Goal: Task Accomplishment & Management: Manage account settings

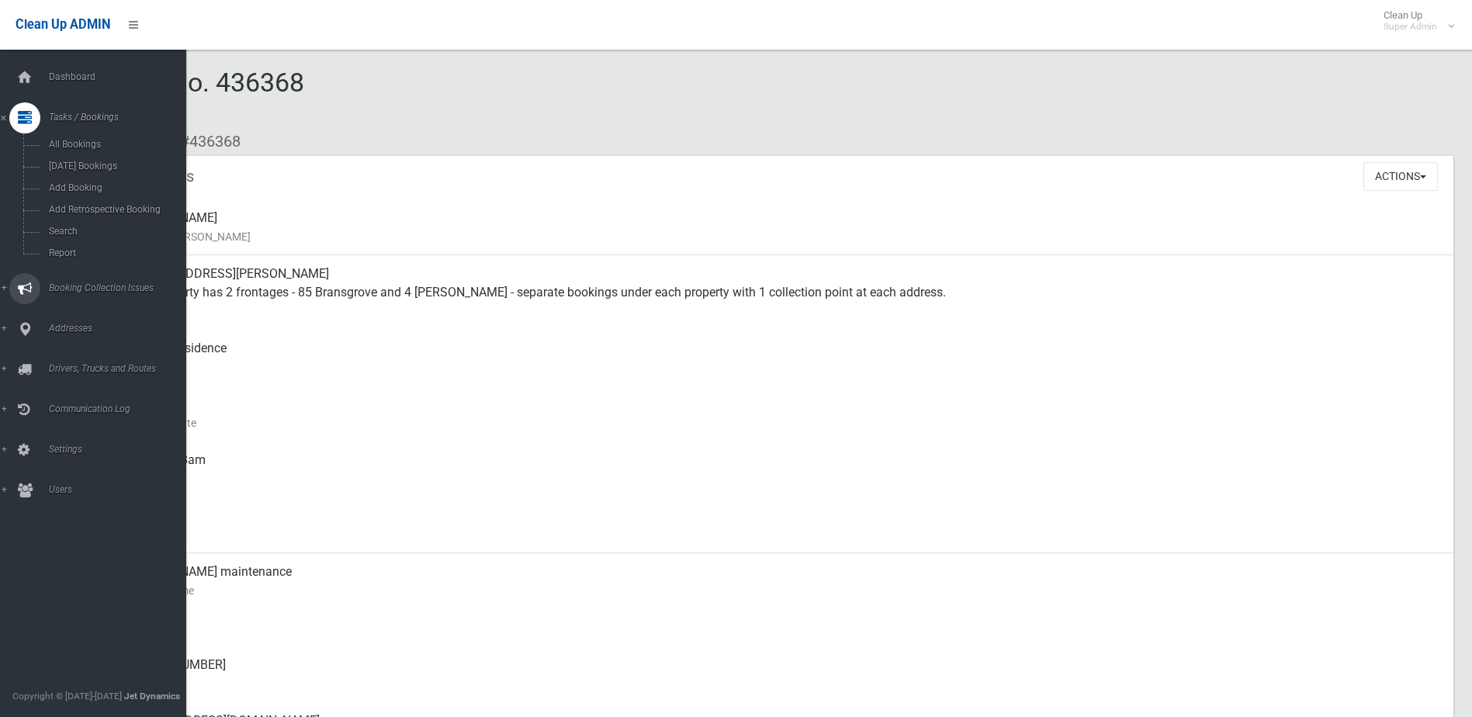
scroll to position [1474, 0]
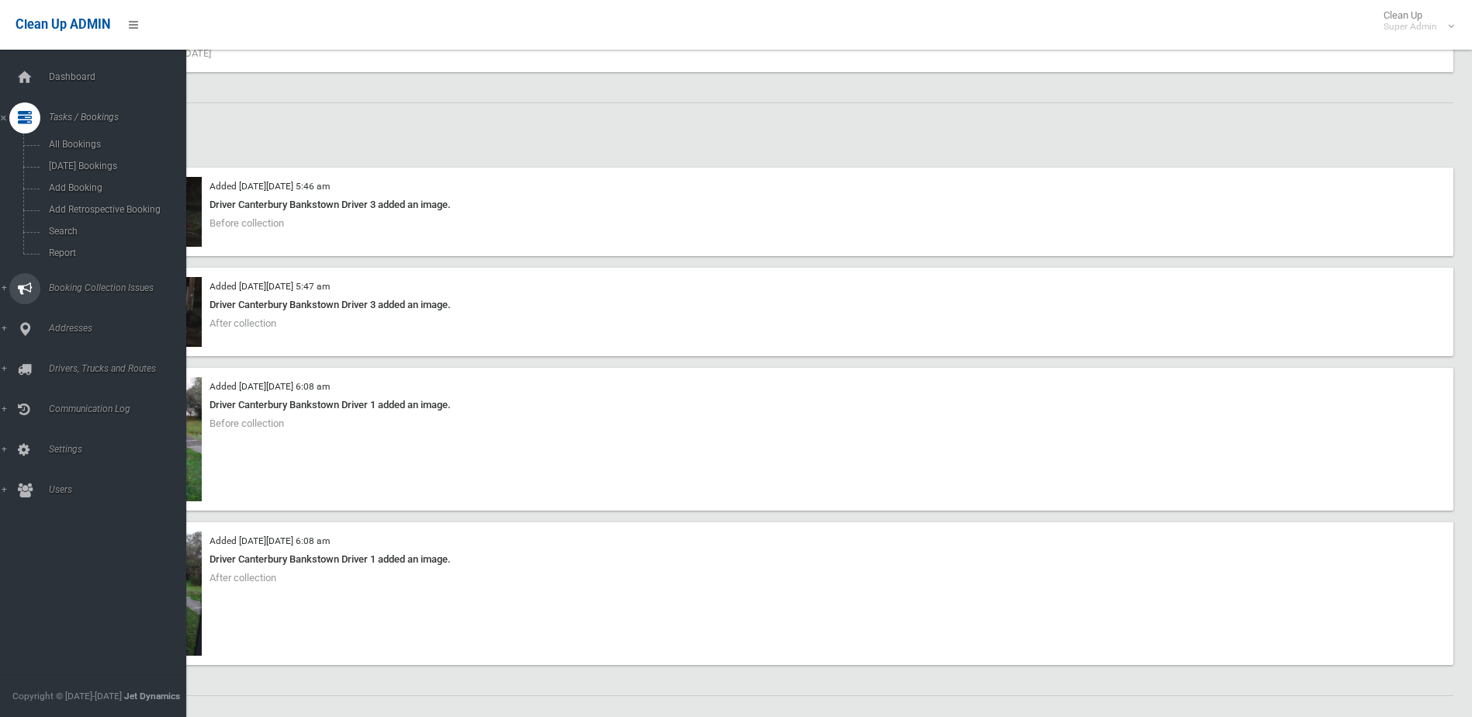
click at [86, 286] on span "Booking Collection Issues" at bounding box center [121, 287] width 154 height 11
click at [95, 184] on span "All Reported Issues" at bounding box center [114, 184] width 140 height 11
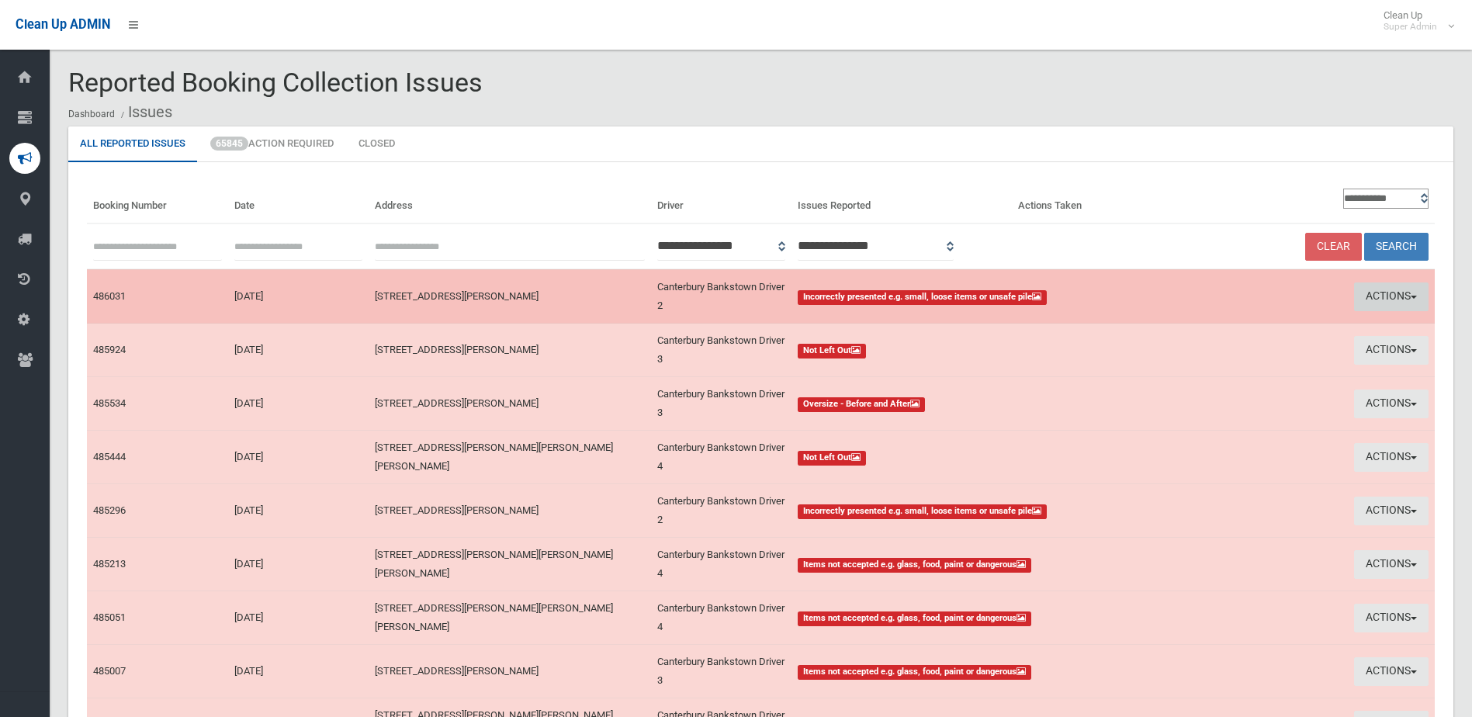
click at [1374, 292] on button "Actions" at bounding box center [1391, 296] width 74 height 29
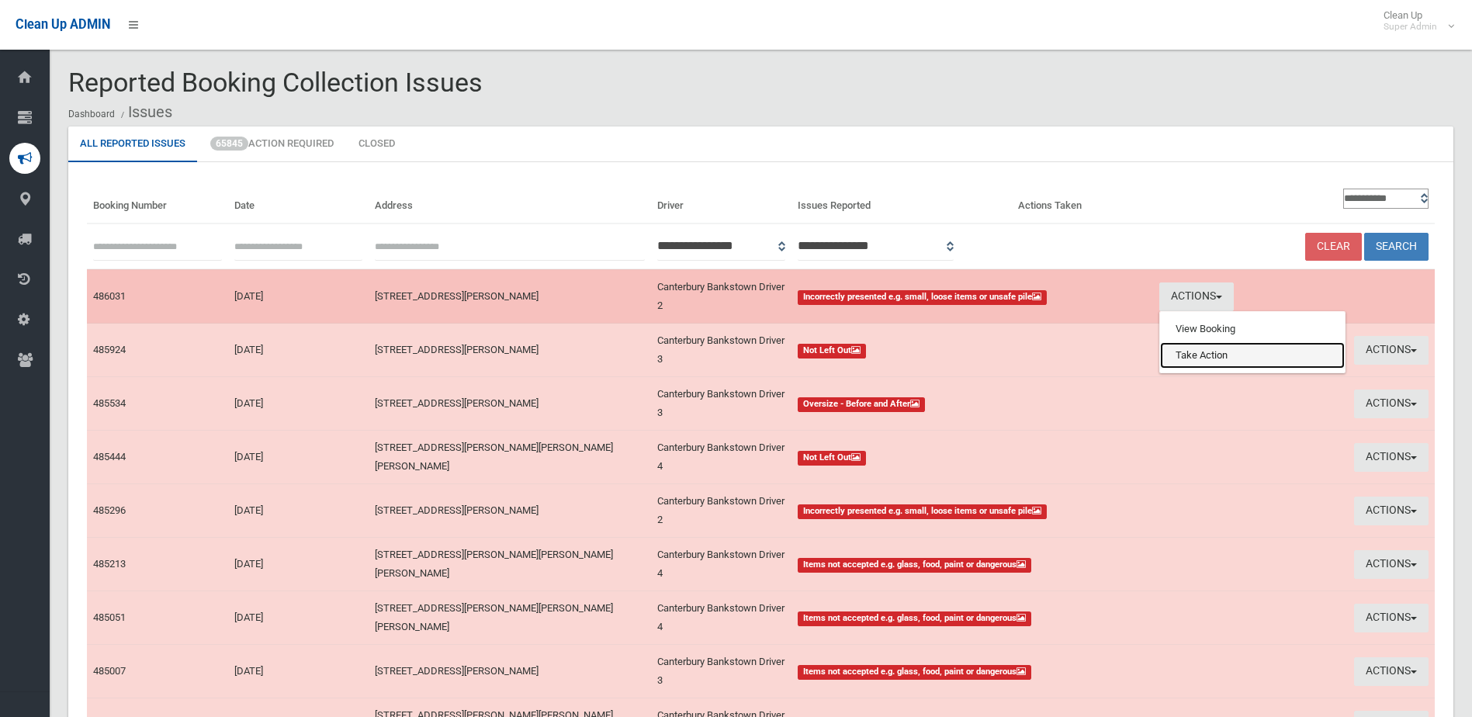
click at [1235, 349] on link "Take Action" at bounding box center [1252, 355] width 185 height 26
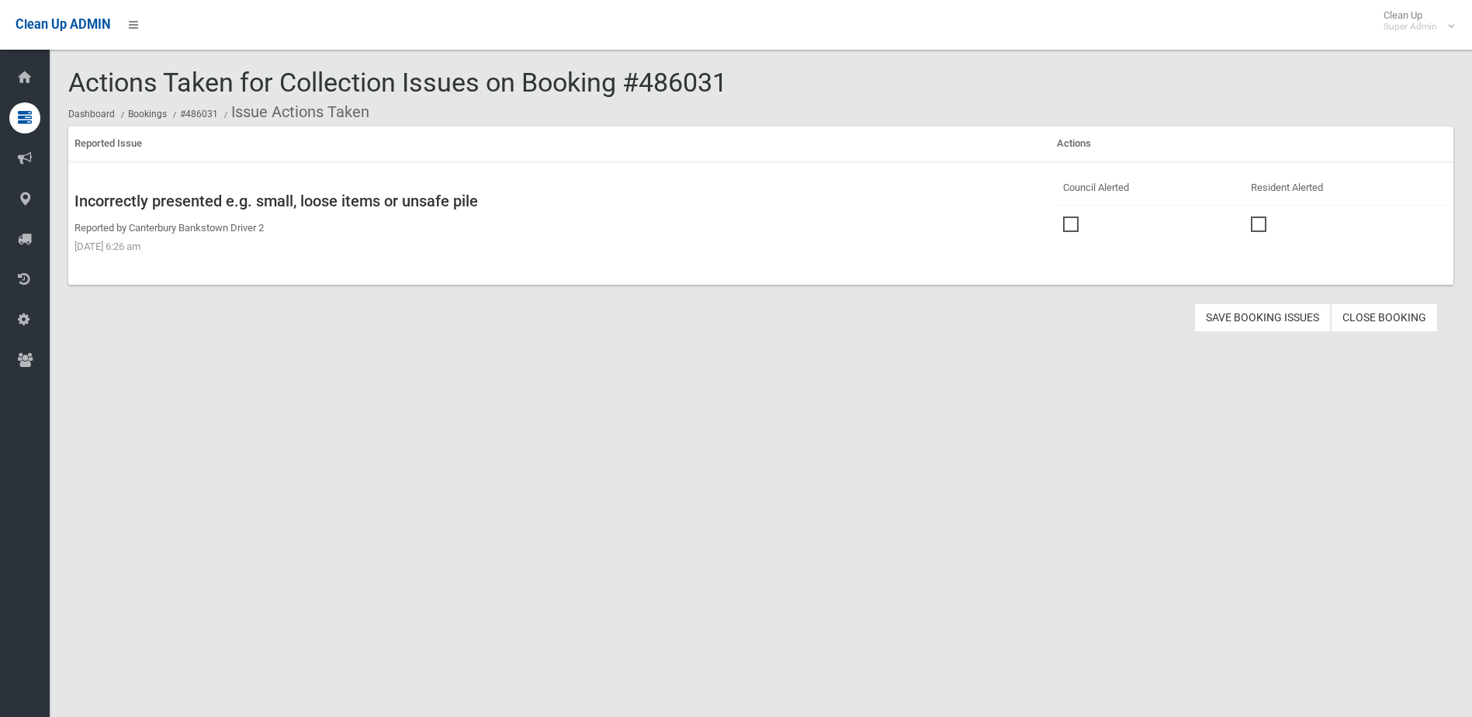
click at [1066, 216] on span at bounding box center [1074, 216] width 23 height 0
click at [1257, 312] on button "Save Booking Issues" at bounding box center [1262, 317] width 137 height 29
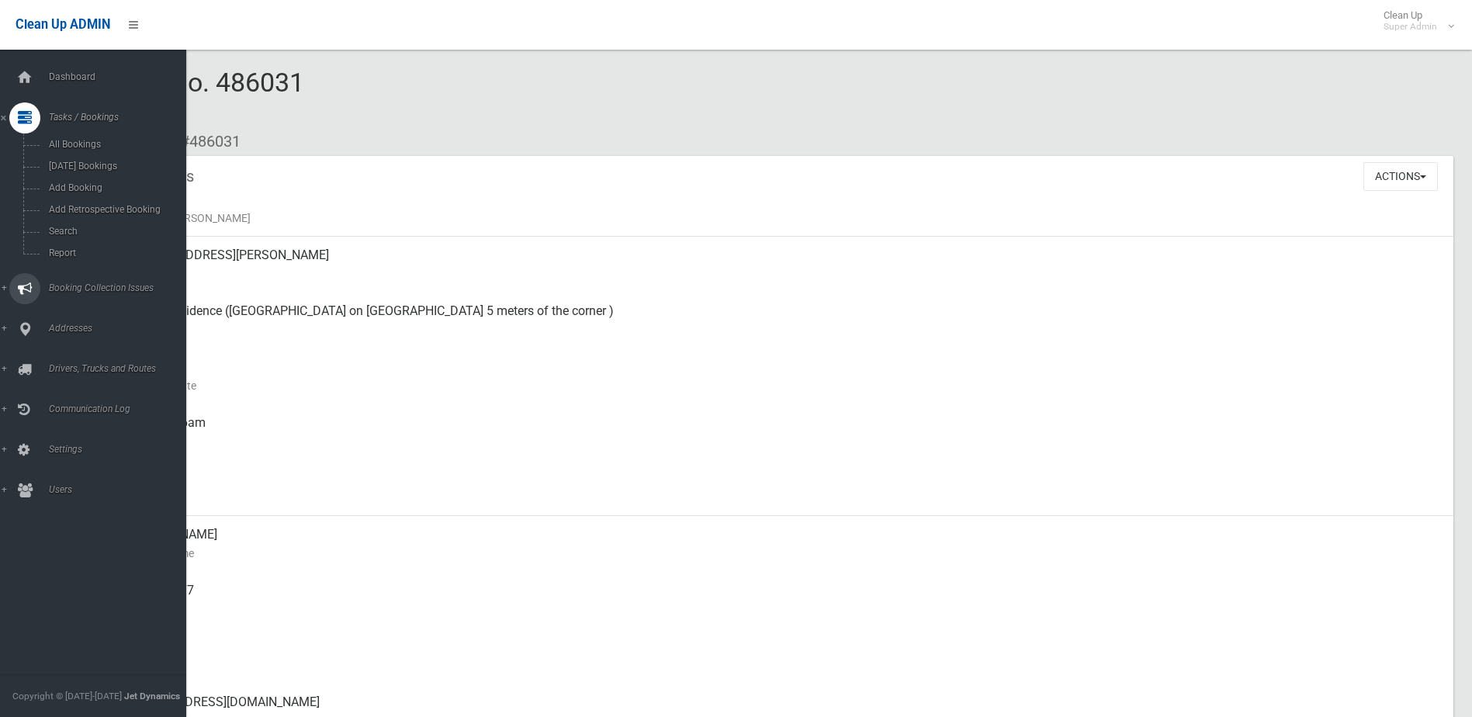
click at [64, 286] on span "Booking Collection Issues" at bounding box center [121, 287] width 154 height 11
click at [92, 185] on span "All Reported Issues" at bounding box center [114, 184] width 140 height 11
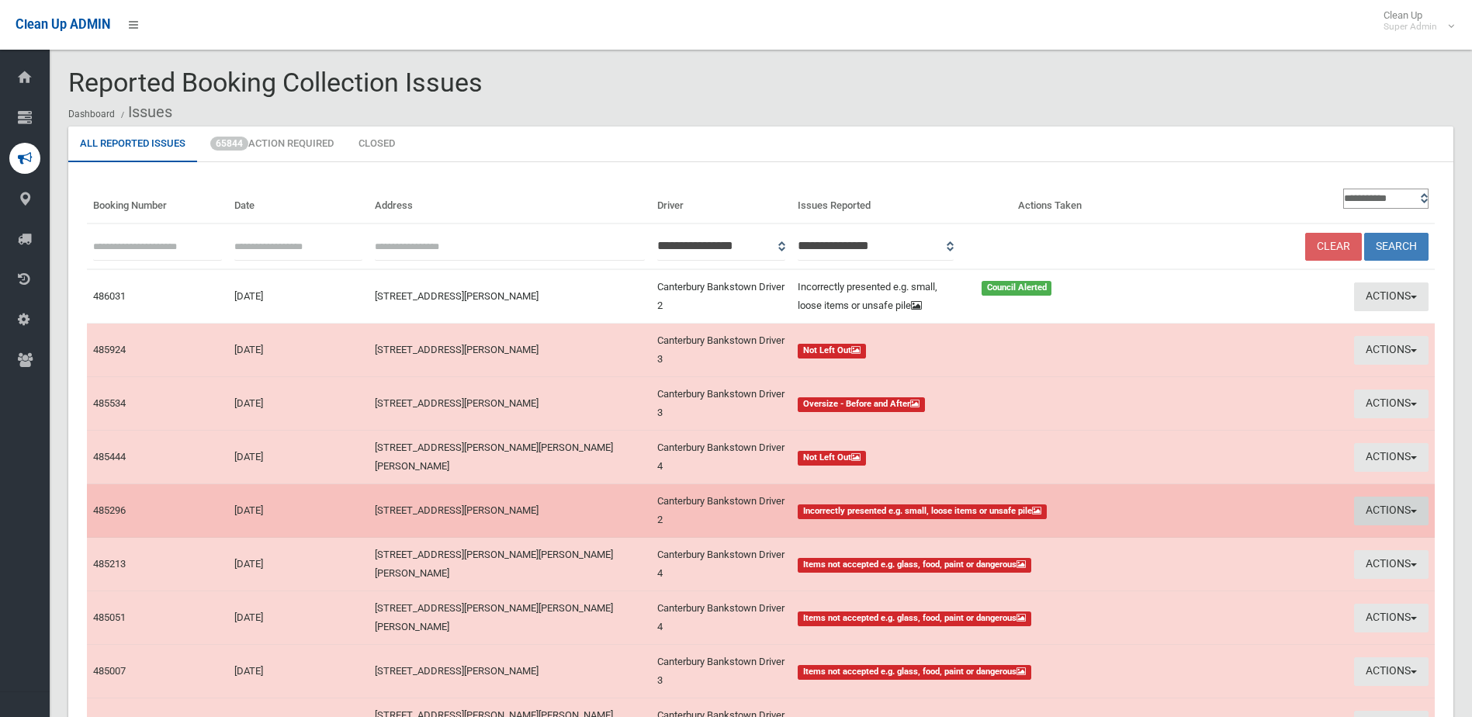
click at [1383, 506] on button "Actions" at bounding box center [1391, 511] width 74 height 29
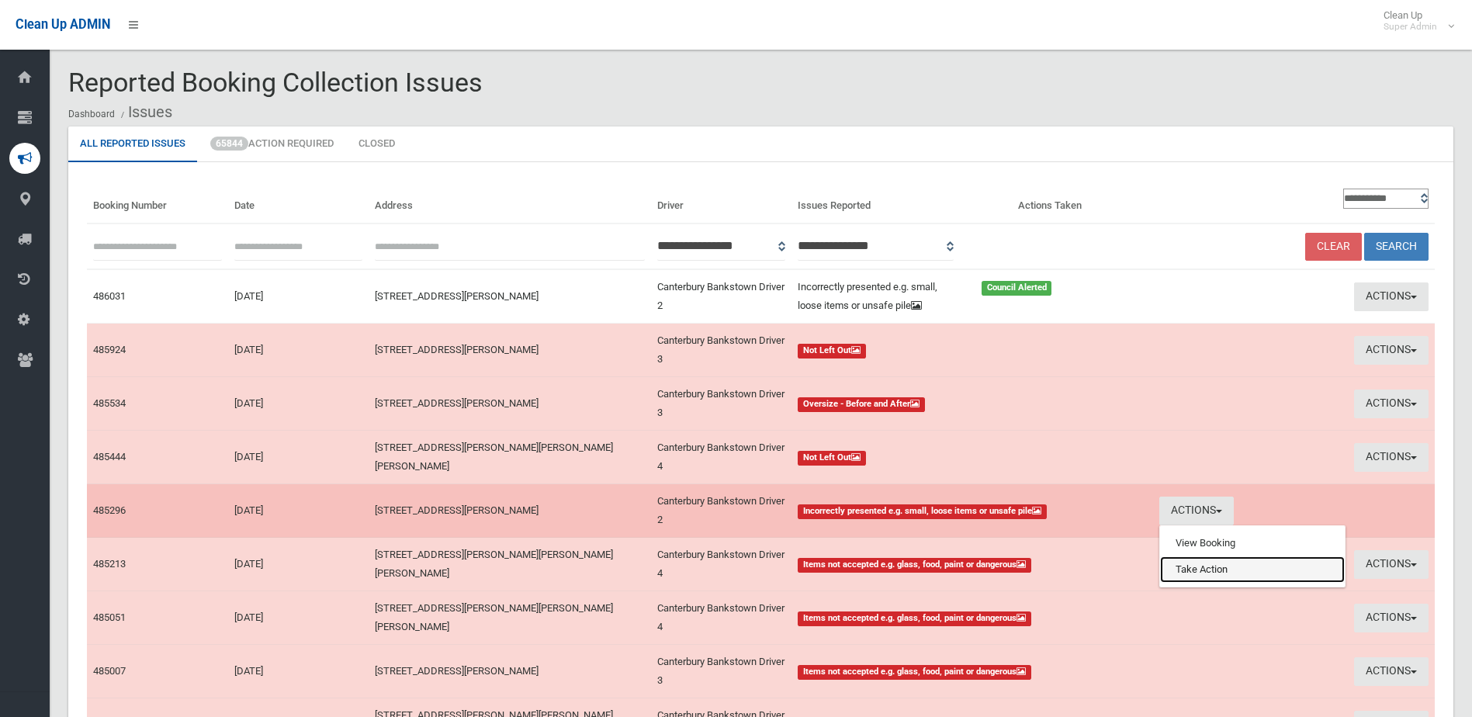
click at [1232, 568] on link "Take Action" at bounding box center [1252, 569] width 185 height 26
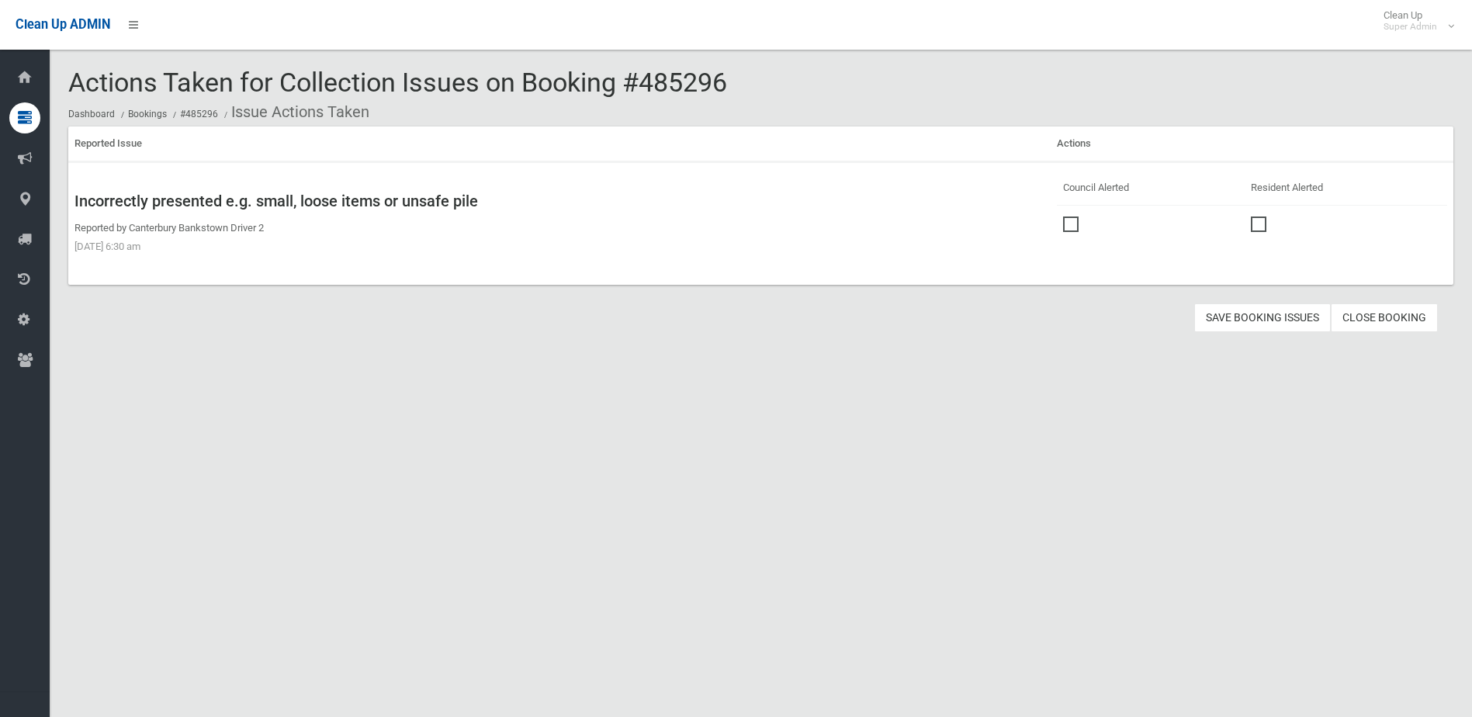
click at [1067, 216] on span at bounding box center [1074, 216] width 23 height 0
click at [1247, 317] on button "Save Booking Issues" at bounding box center [1262, 317] width 137 height 29
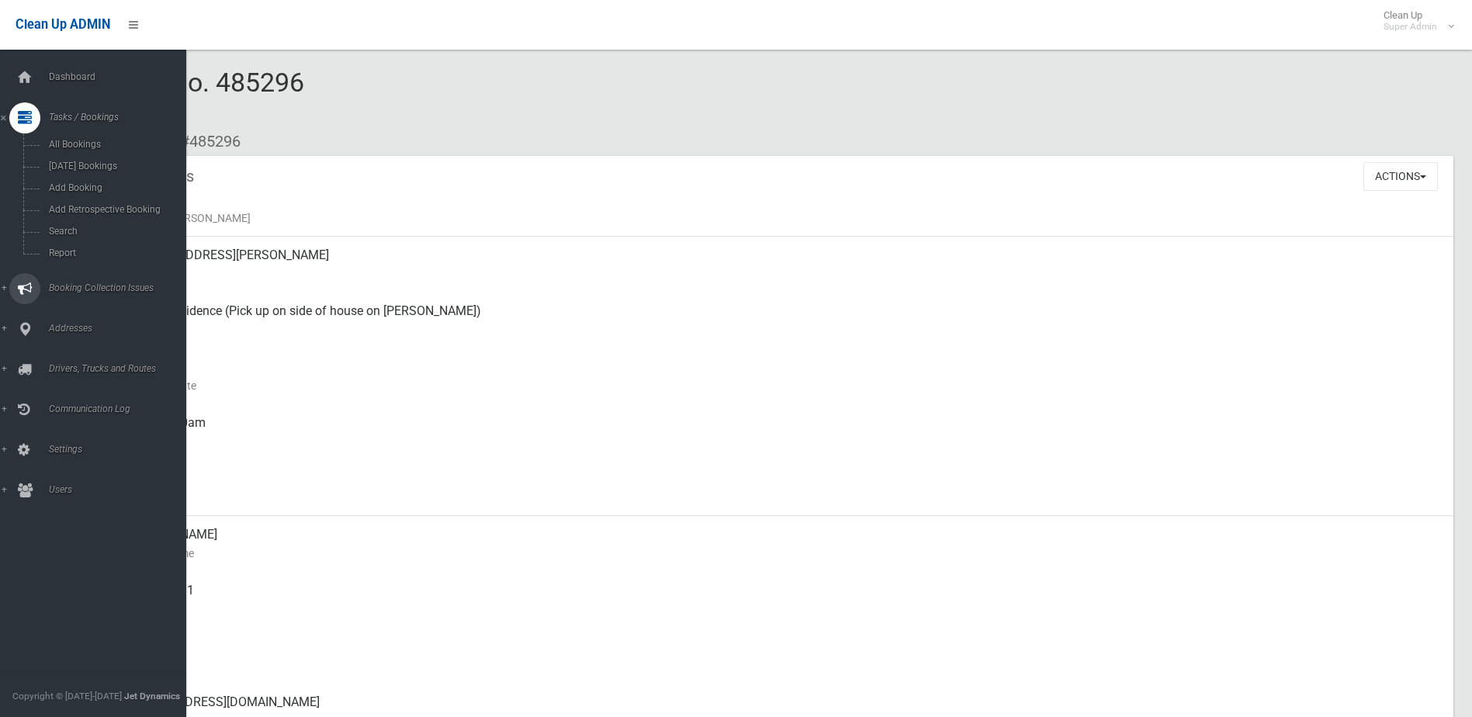
click at [71, 284] on span "Booking Collection Issues" at bounding box center [121, 287] width 154 height 11
click at [101, 182] on span "All Reported Issues" at bounding box center [114, 184] width 140 height 11
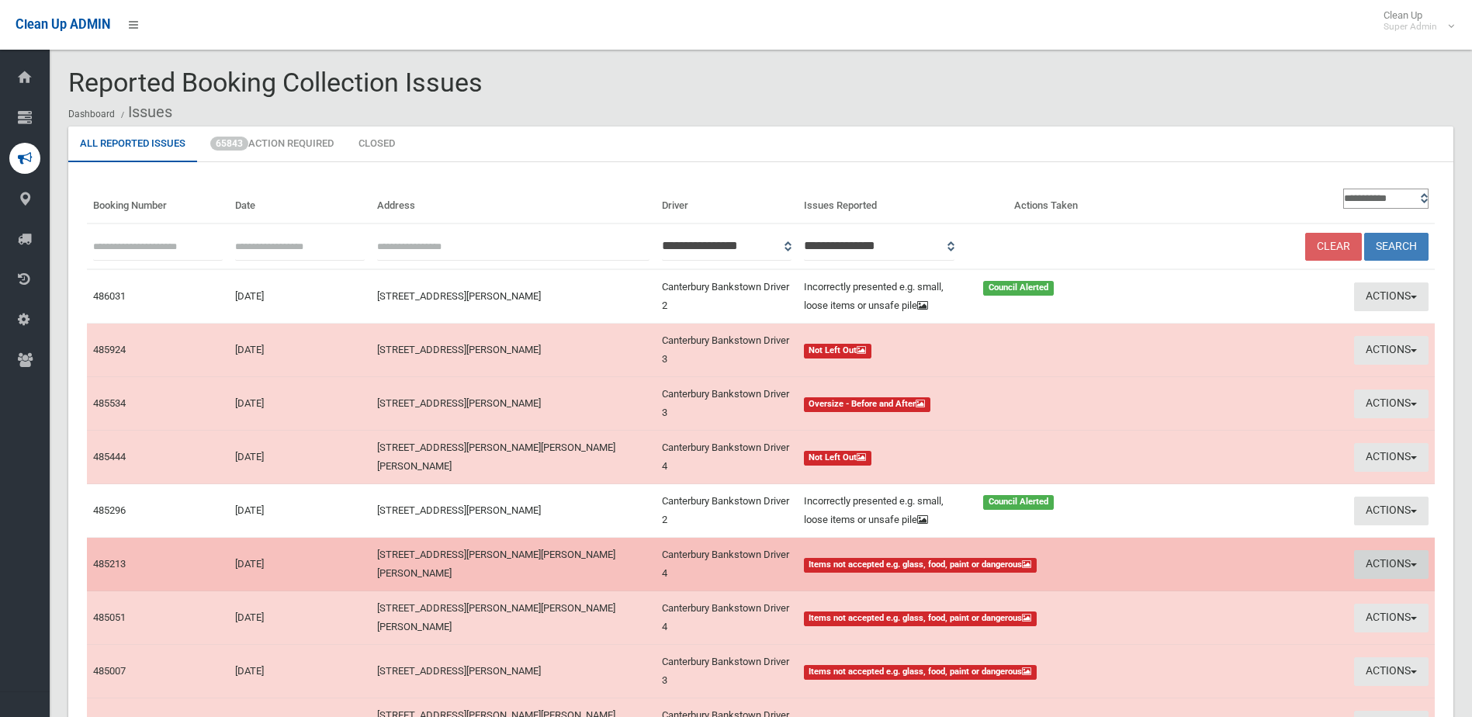
click at [1390, 559] on button "Actions" at bounding box center [1391, 564] width 74 height 29
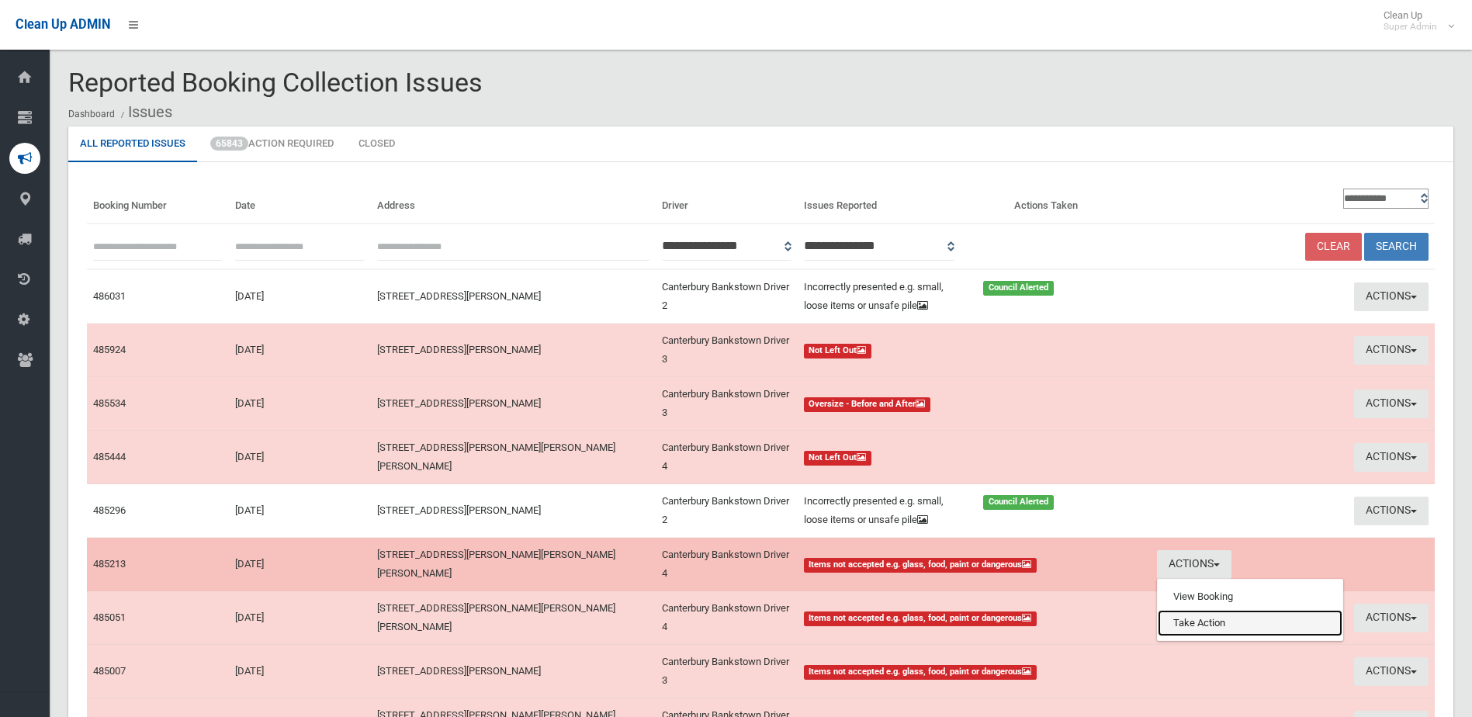
click at [1199, 617] on link "Take Action" at bounding box center [1250, 623] width 185 height 26
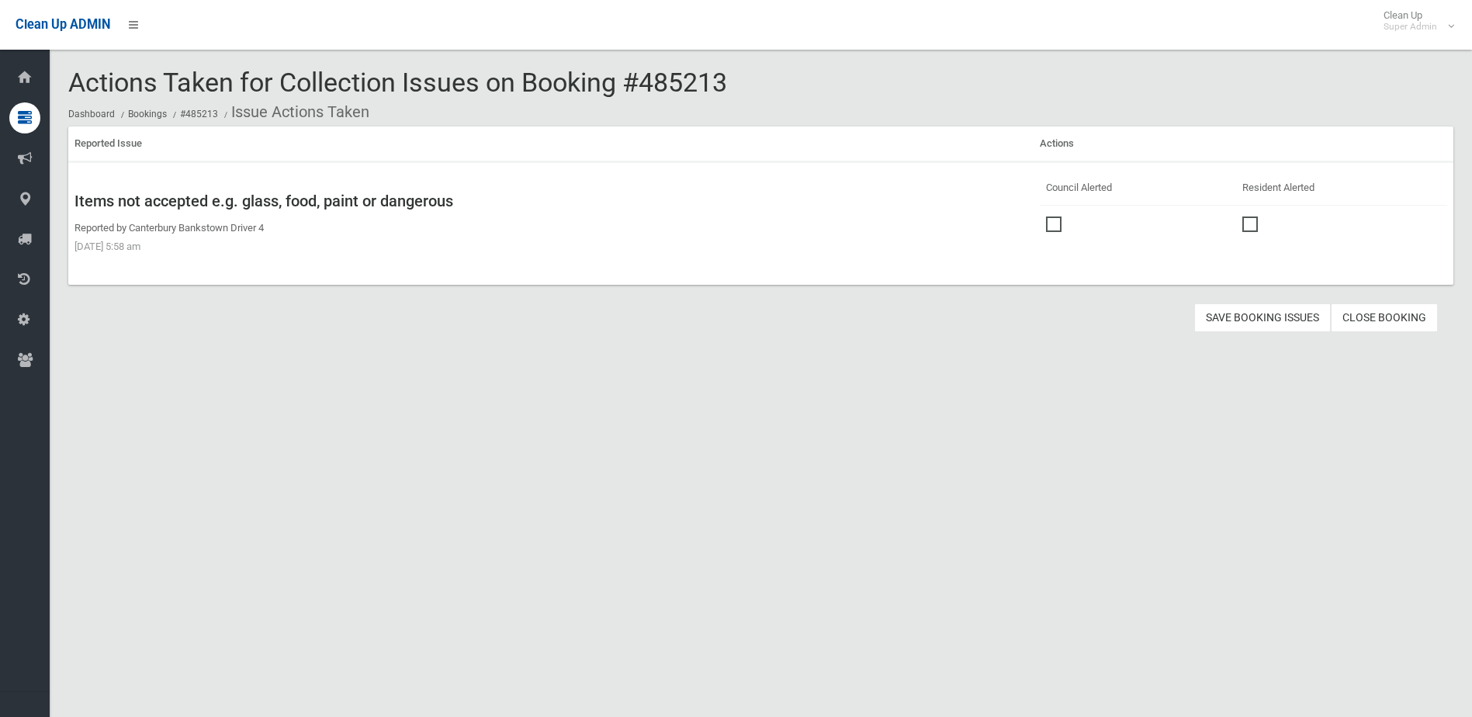
click at [1051, 216] on span at bounding box center [1057, 216] width 23 height 0
click at [1258, 310] on button "Save Booking Issues" at bounding box center [1262, 317] width 137 height 29
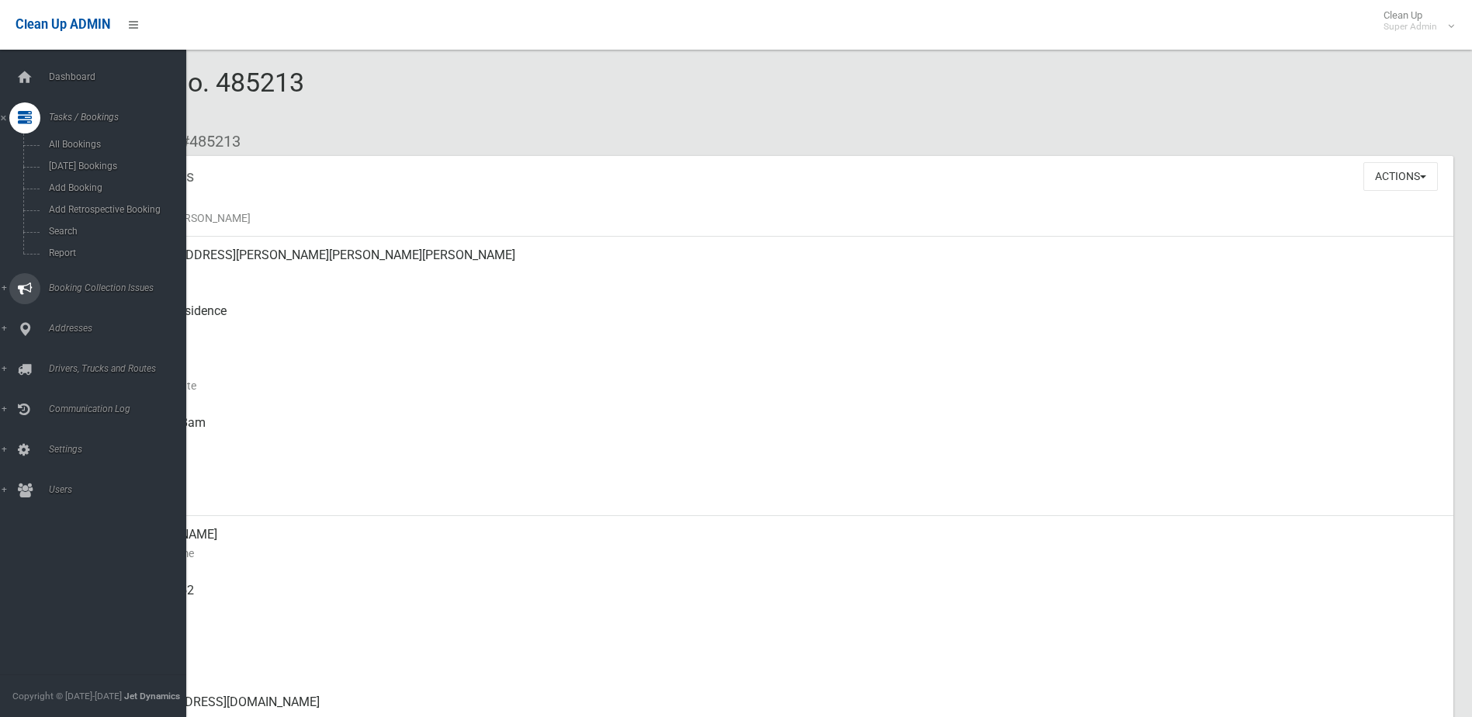
click at [87, 289] on span "Booking Collection Issues" at bounding box center [121, 287] width 154 height 11
click at [108, 184] on span "All Reported Issues" at bounding box center [114, 184] width 140 height 11
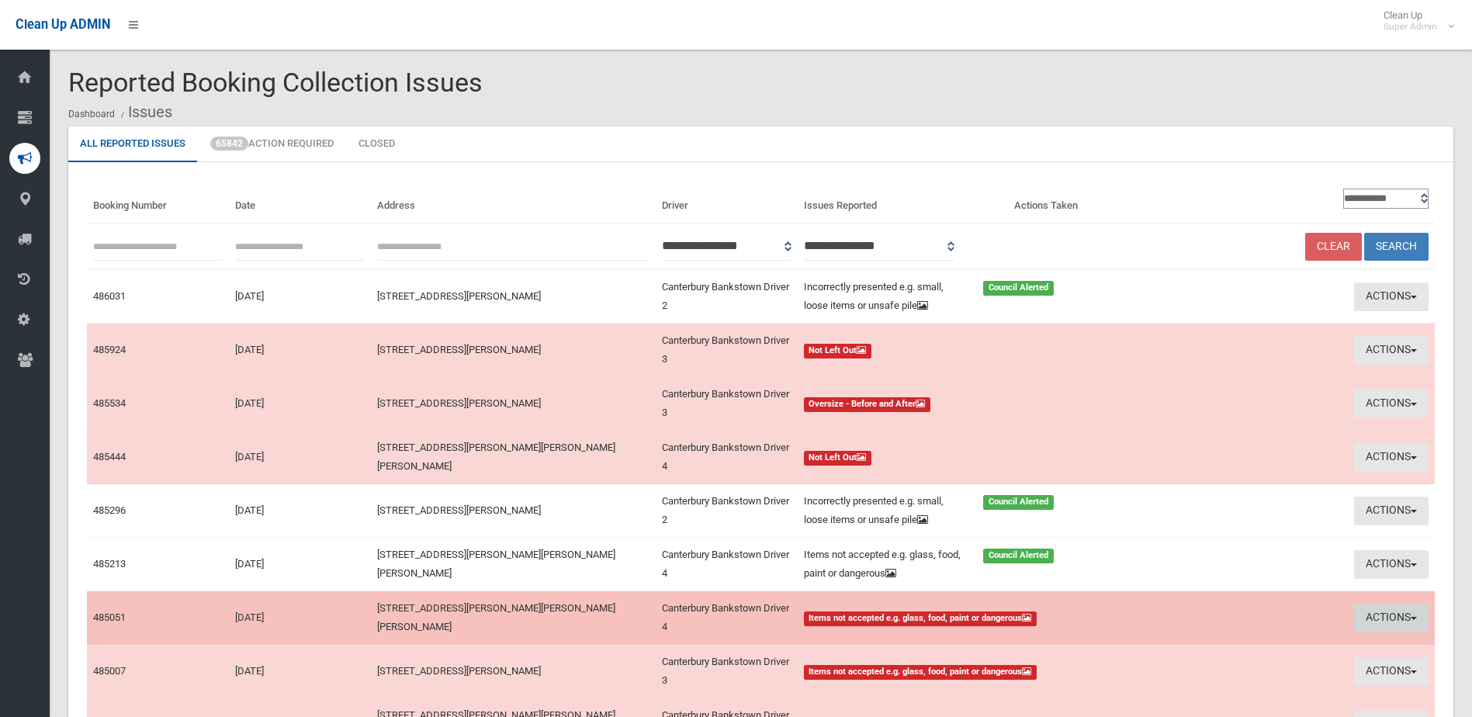
click at [1386, 611] on button "Actions" at bounding box center [1391, 618] width 74 height 29
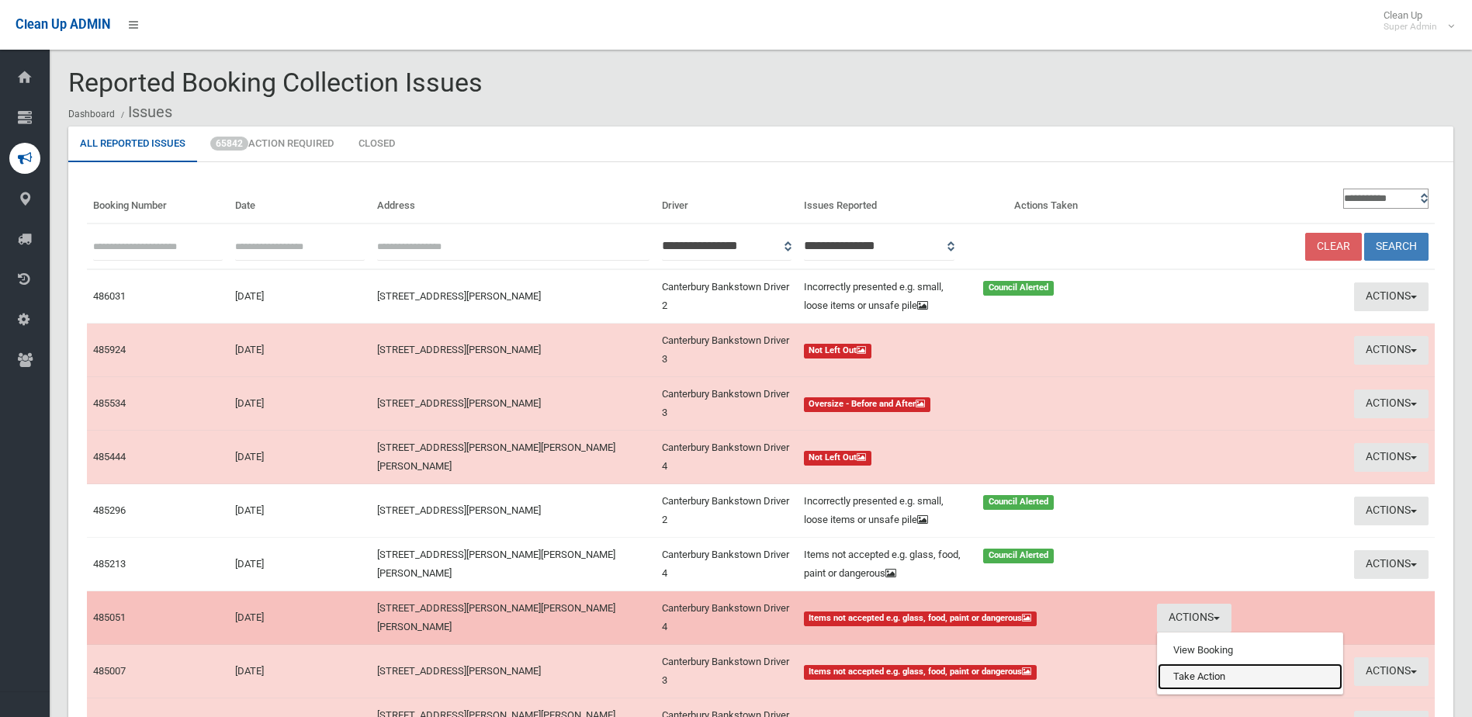
click at [1217, 684] on link "Take Action" at bounding box center [1250, 676] width 185 height 26
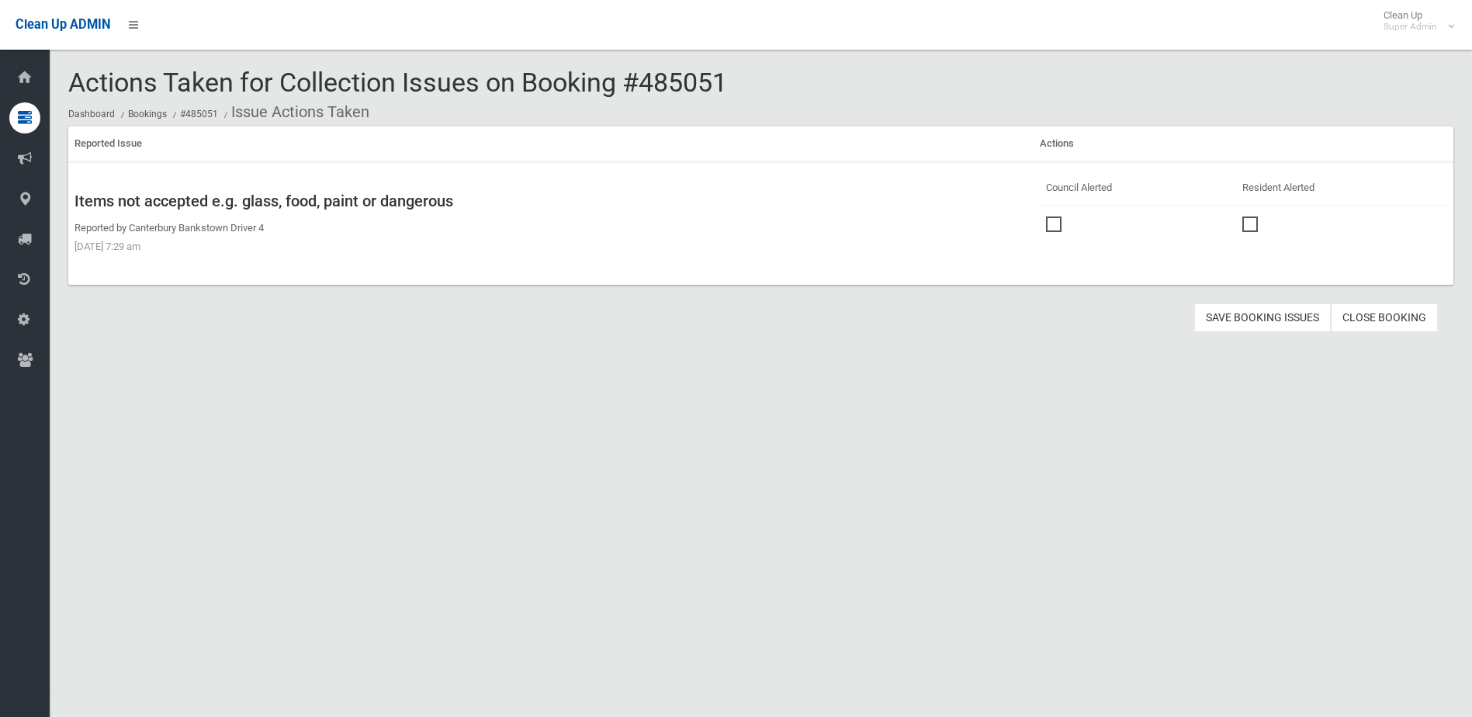
click at [1052, 216] on span at bounding box center [1057, 216] width 23 height 0
click at [1279, 315] on button "Save Booking Issues" at bounding box center [1262, 317] width 137 height 29
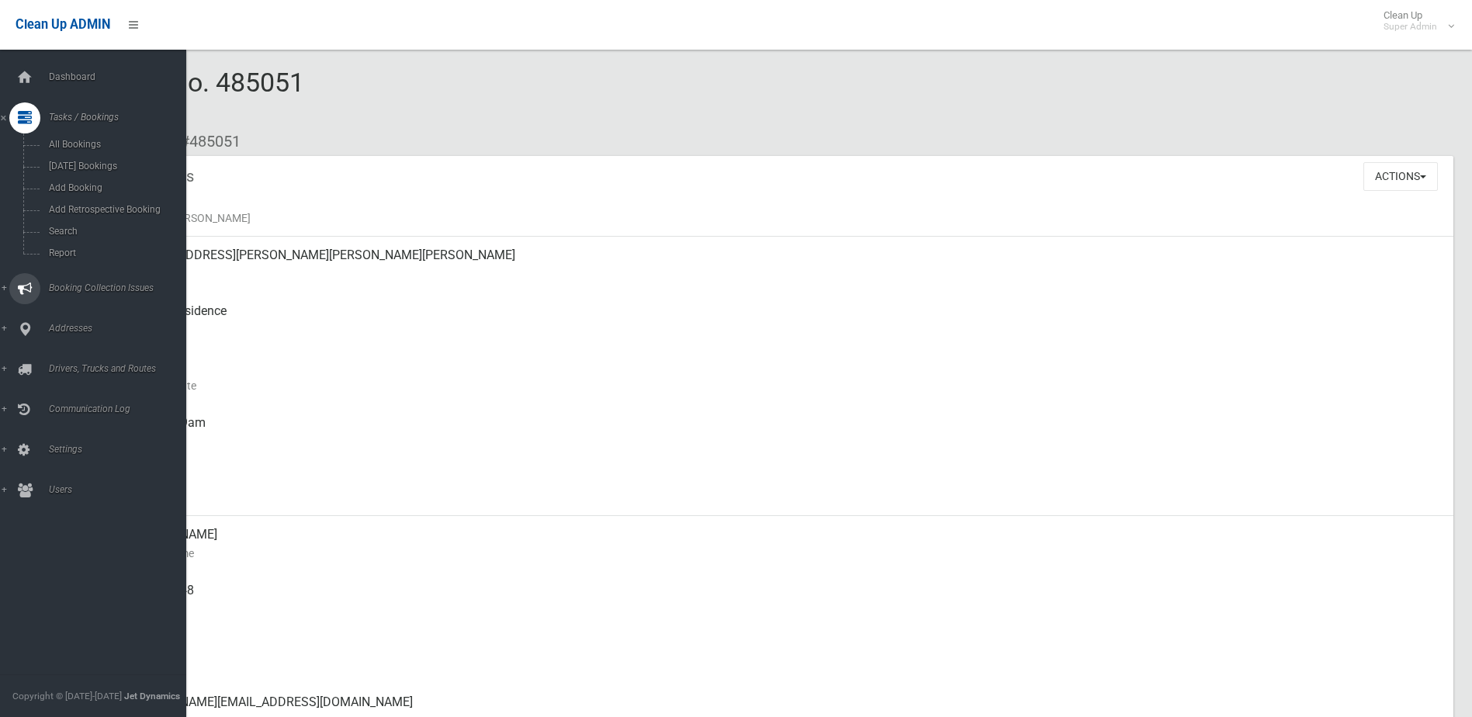
click at [70, 286] on span "Booking Collection Issues" at bounding box center [121, 287] width 154 height 11
click at [74, 183] on span "All Reported Issues" at bounding box center [114, 184] width 140 height 11
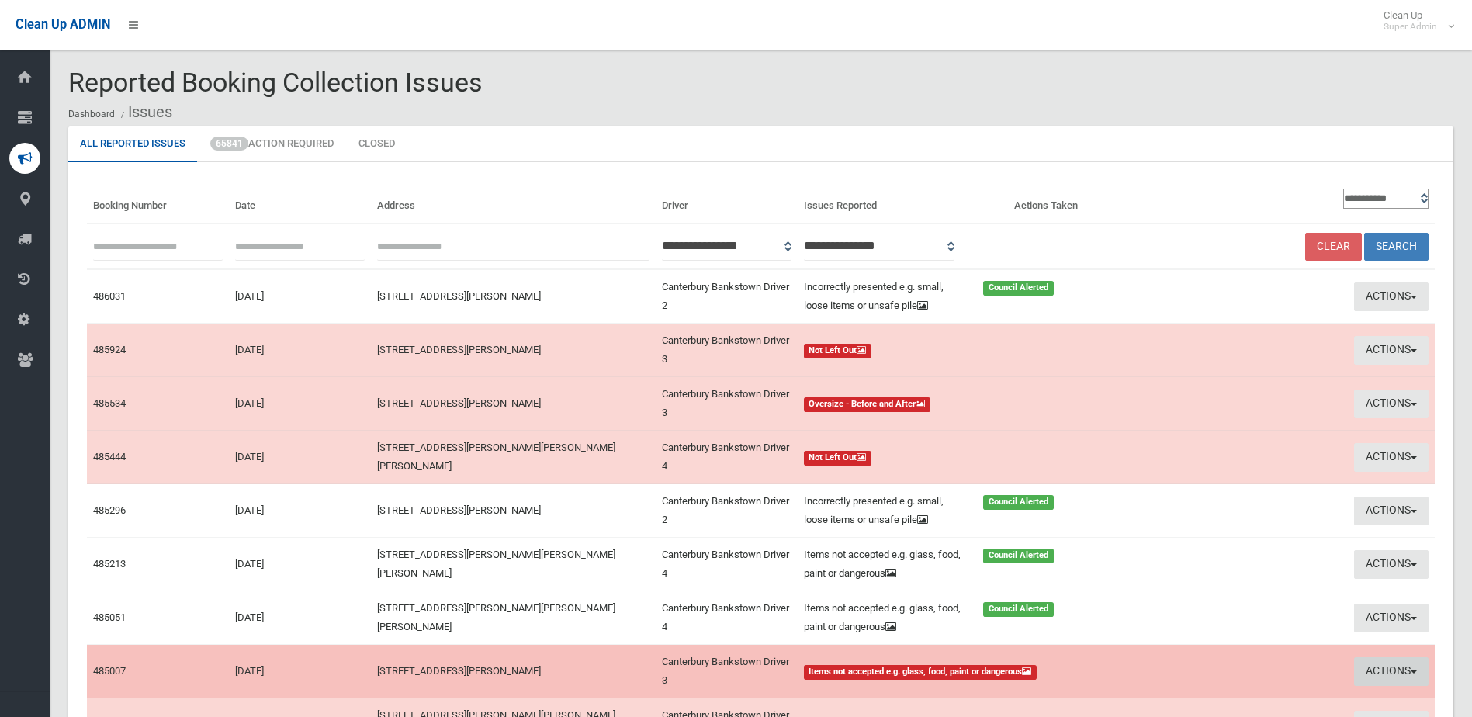
click at [1366, 669] on button "Actions" at bounding box center [1391, 671] width 74 height 29
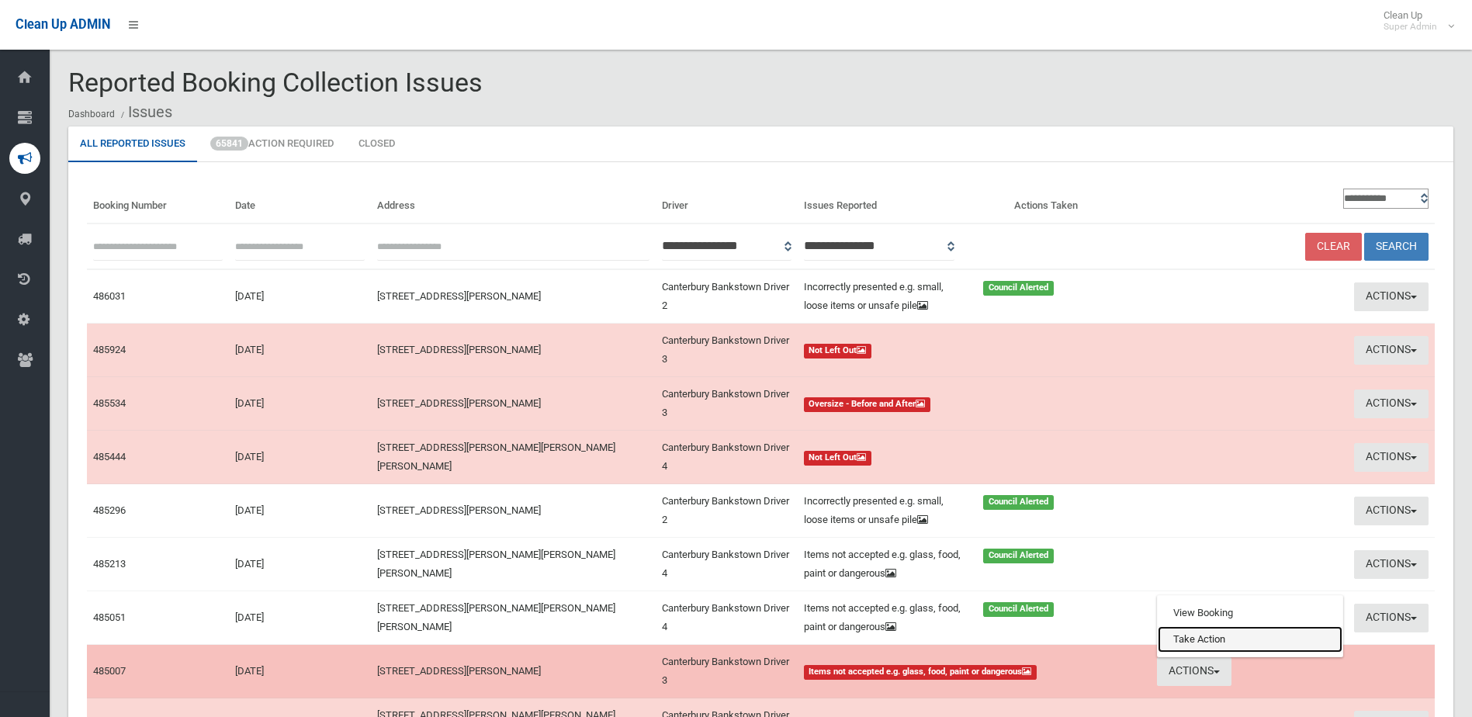
click at [1234, 642] on link "Take Action" at bounding box center [1250, 639] width 185 height 26
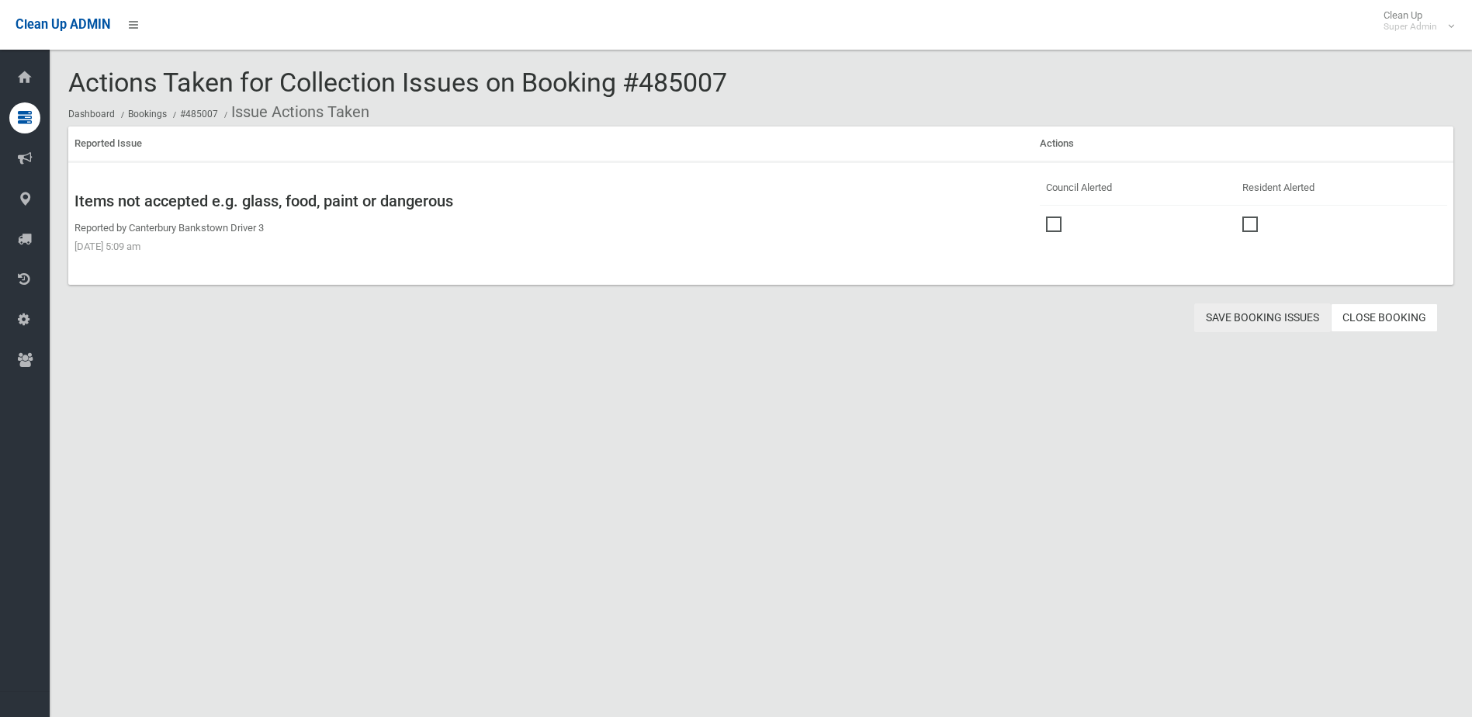
click at [1249, 318] on button "Save Booking Issues" at bounding box center [1262, 317] width 137 height 29
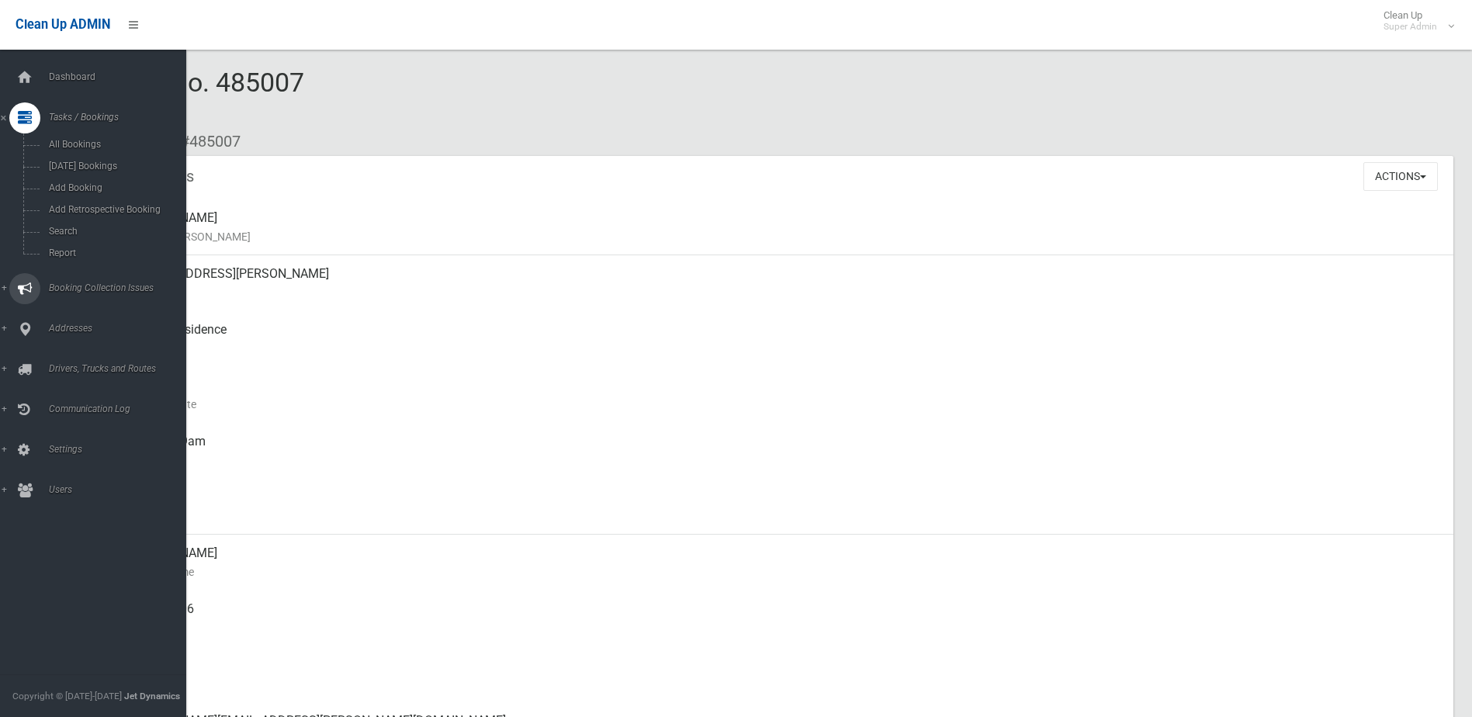
click at [99, 286] on span "Booking Collection Issues" at bounding box center [121, 287] width 154 height 11
click at [114, 182] on span "All Reported Issues" at bounding box center [114, 184] width 140 height 11
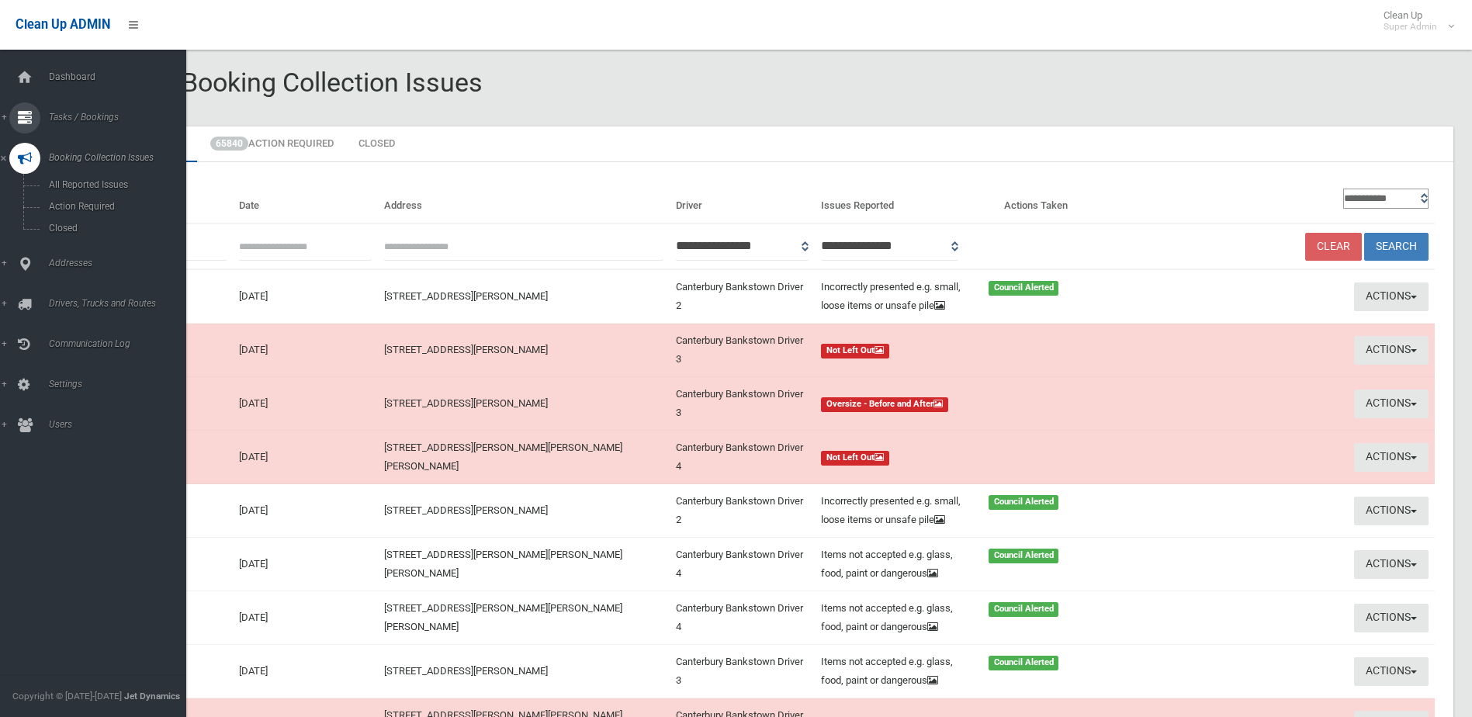
click at [79, 112] on span "Tasks / Bookings" at bounding box center [121, 117] width 154 height 11
click at [68, 231] on span "Search" at bounding box center [114, 231] width 140 height 11
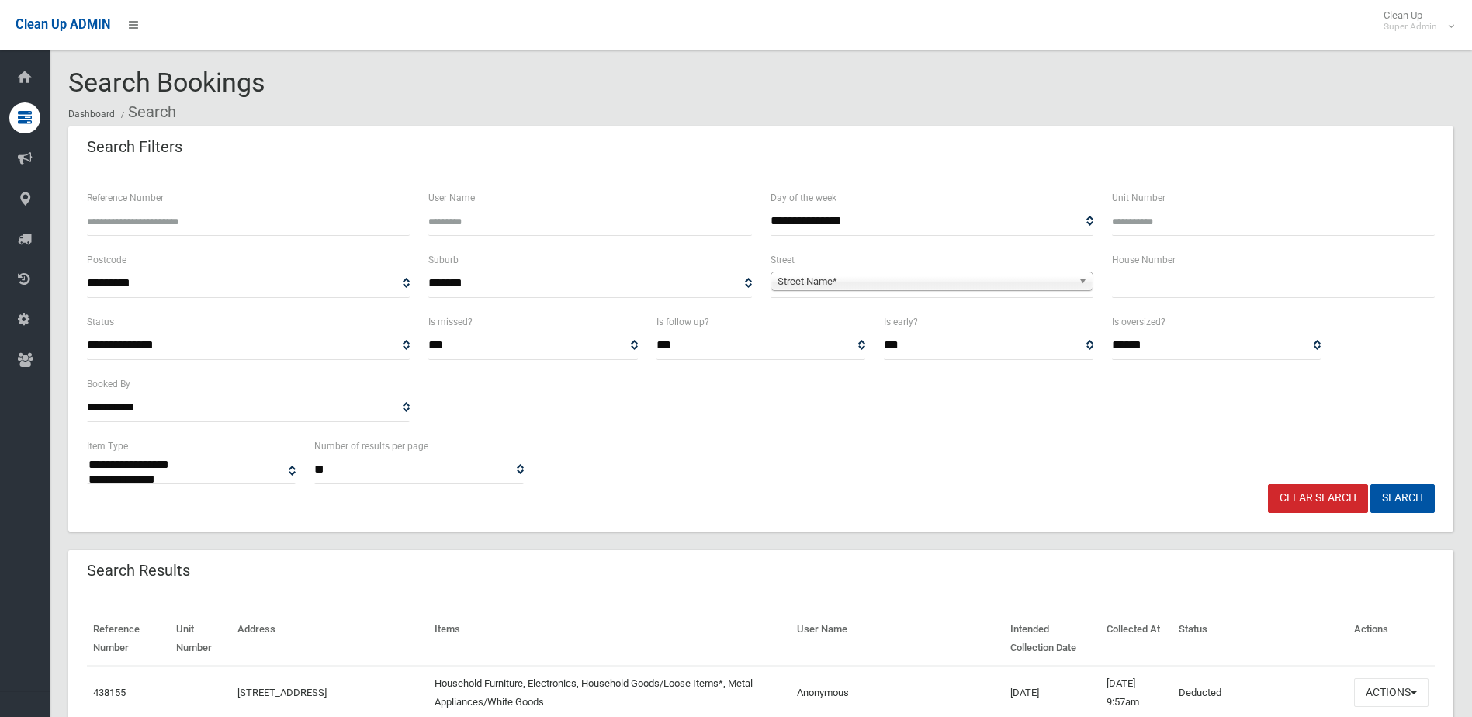
select select
click at [186, 220] on input "Reference Number" at bounding box center [248, 221] width 323 height 29
type input "******"
click at [1370, 484] on button "Search" at bounding box center [1402, 498] width 64 height 29
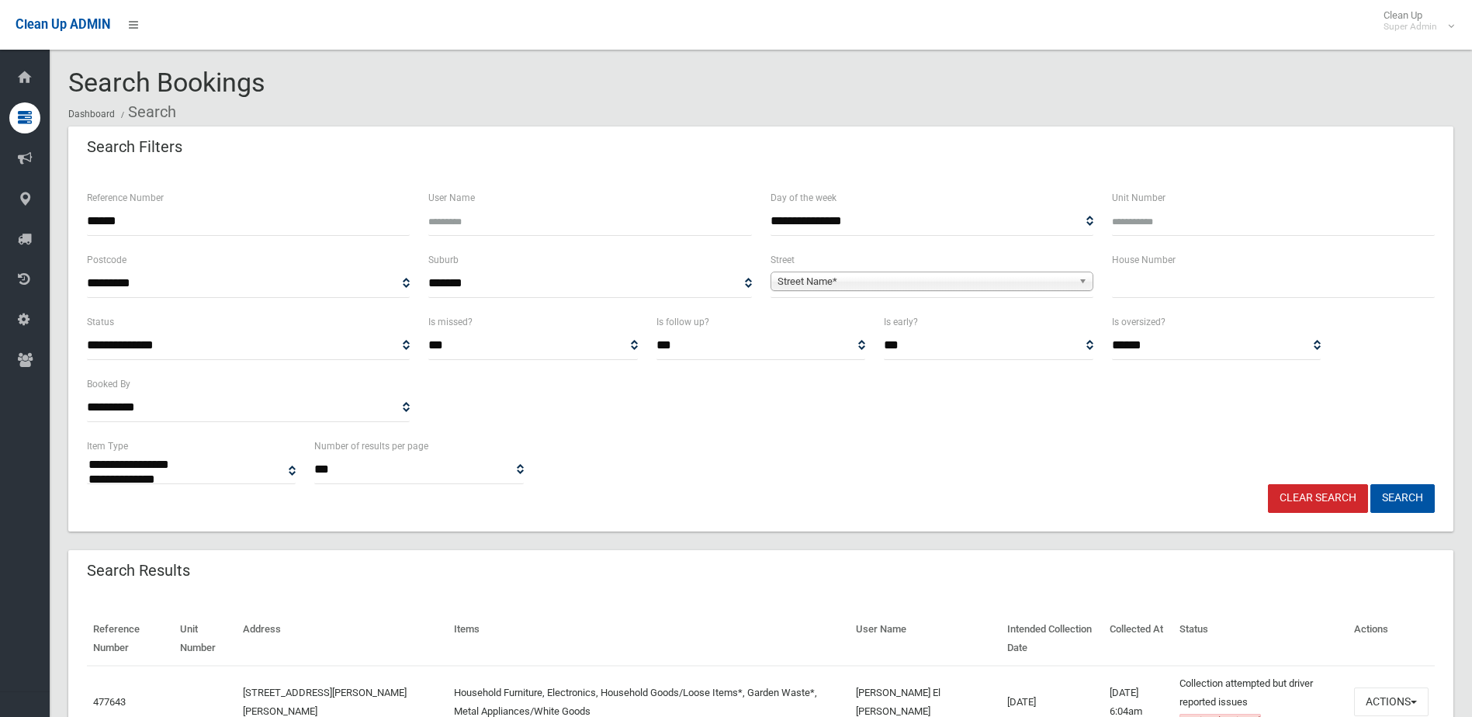
select select
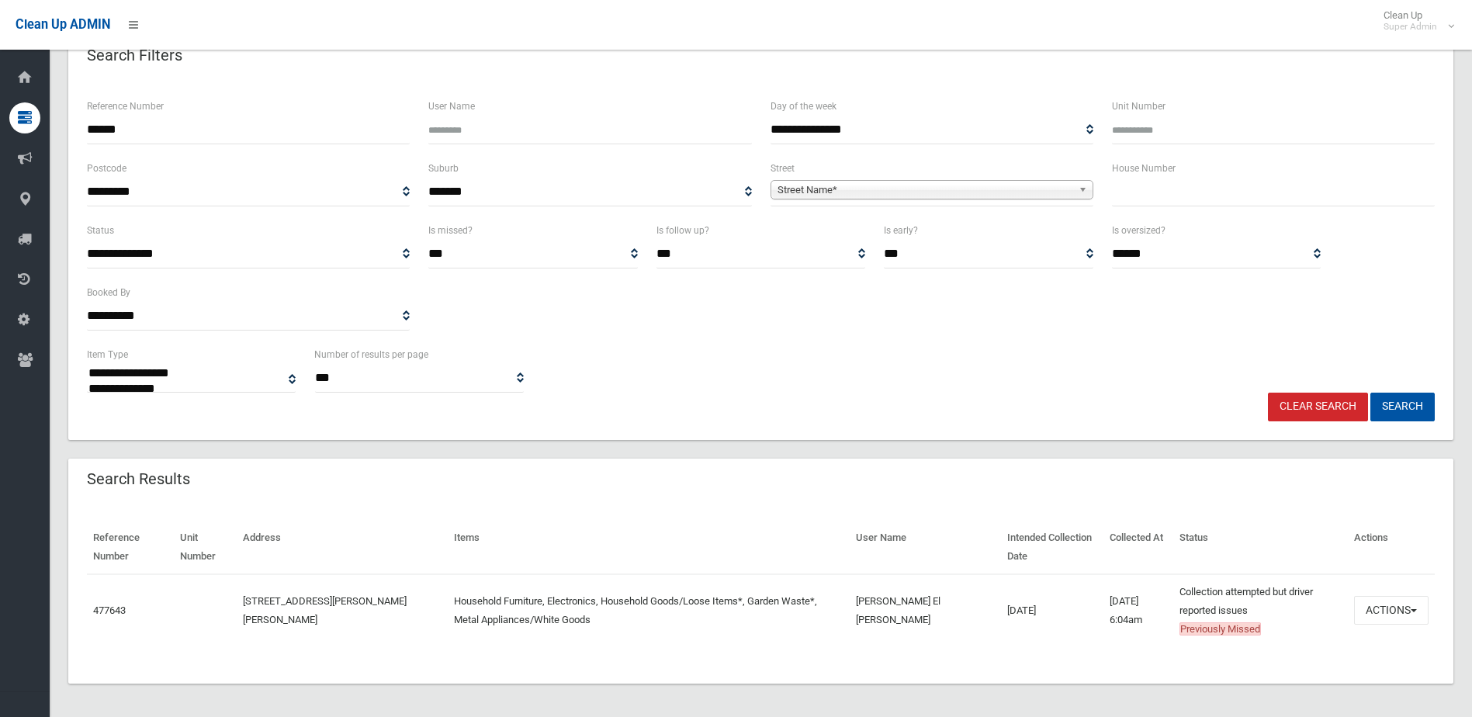
scroll to position [95, 0]
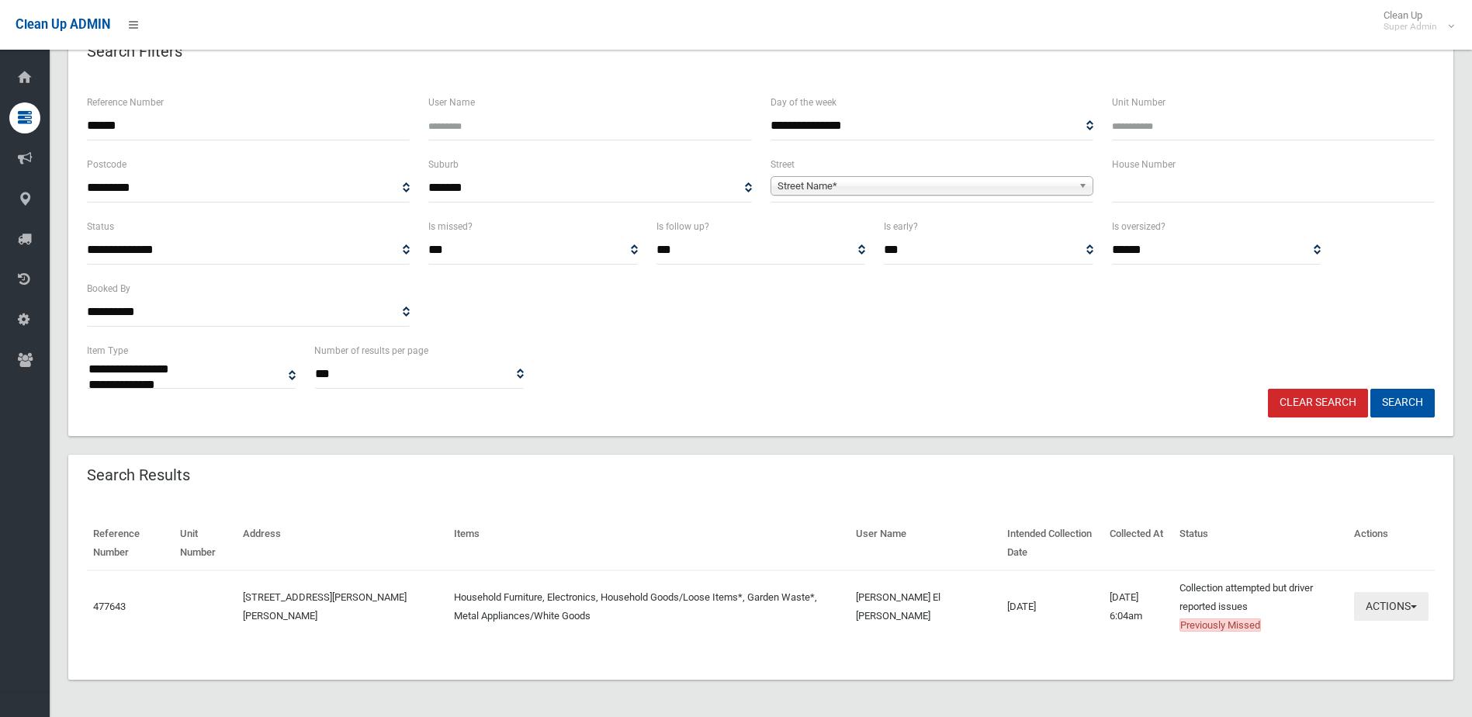
click at [1386, 601] on button "Actions" at bounding box center [1391, 606] width 74 height 29
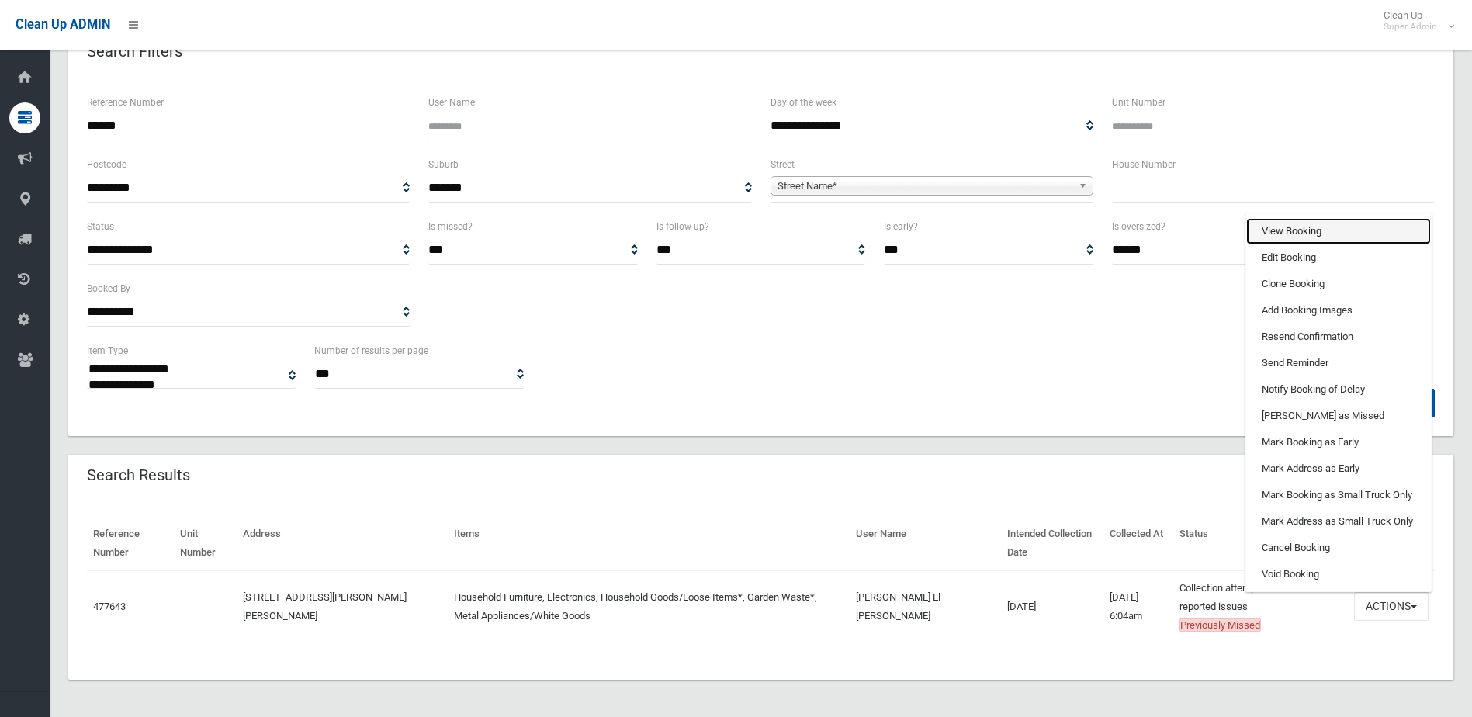
click at [1284, 236] on link "View Booking" at bounding box center [1338, 231] width 185 height 26
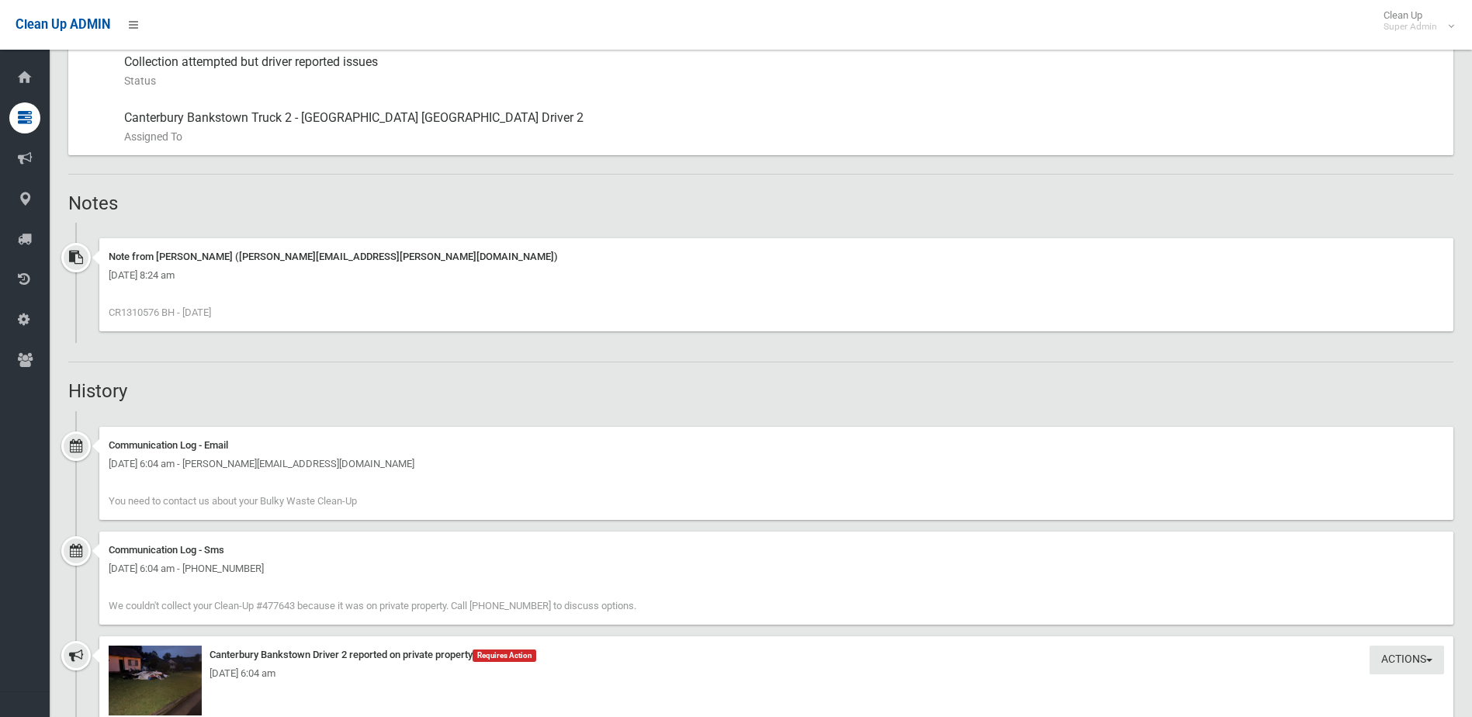
scroll to position [1009, 0]
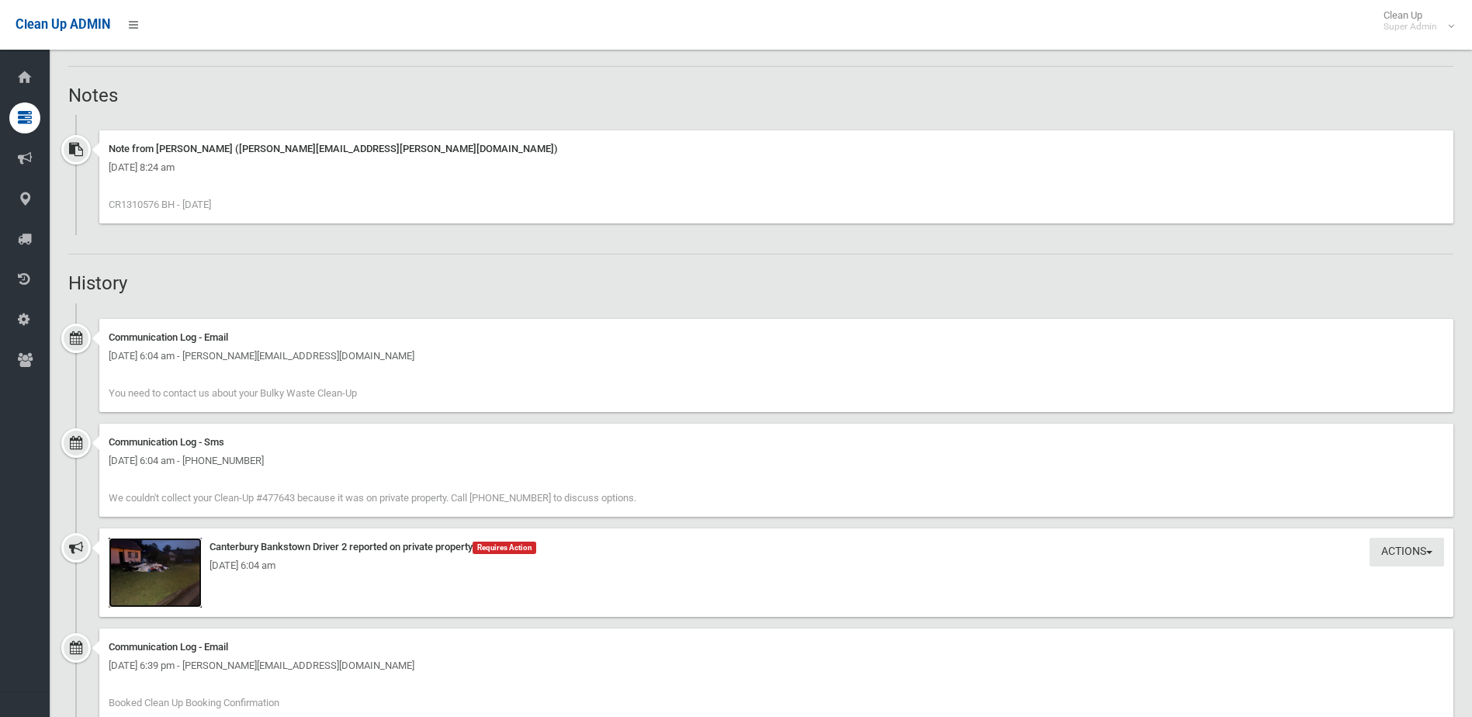
click at [154, 583] on img at bounding box center [155, 573] width 93 height 70
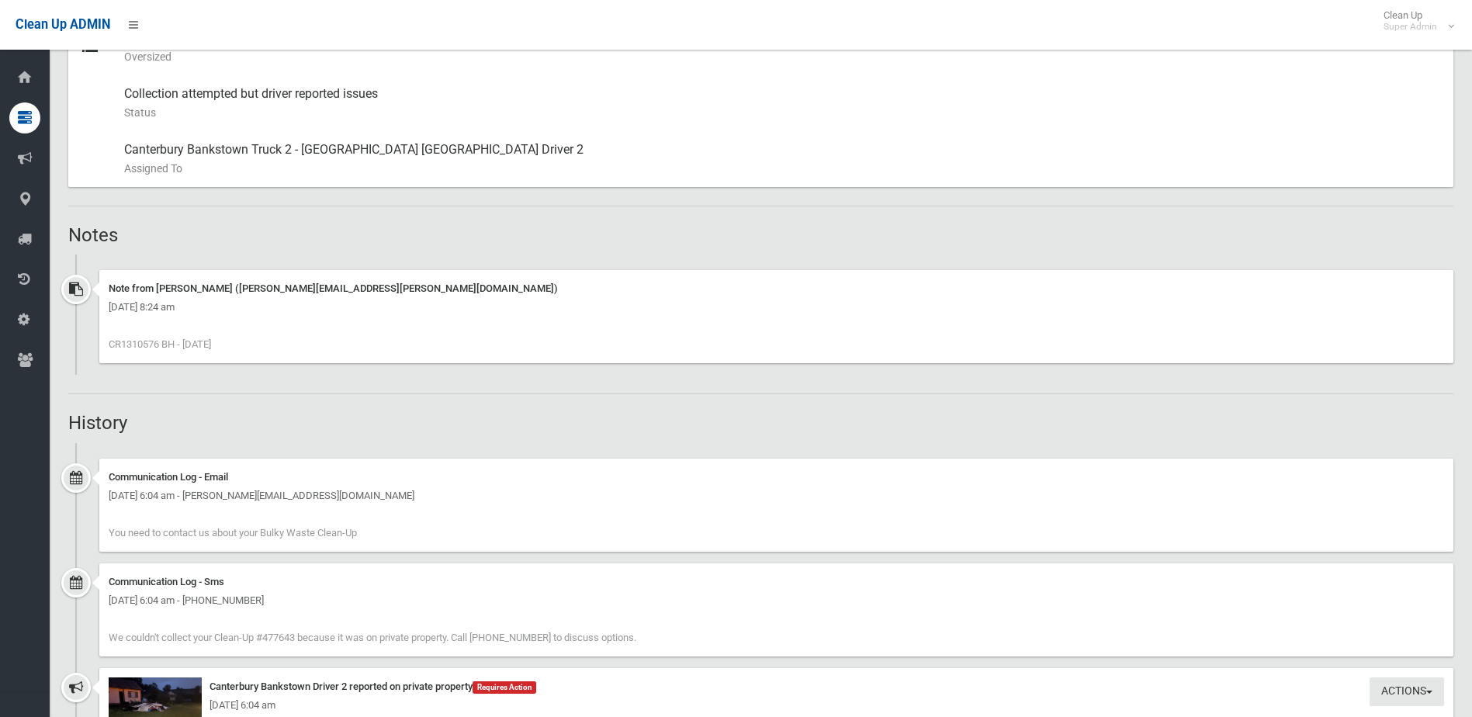
scroll to position [853, 0]
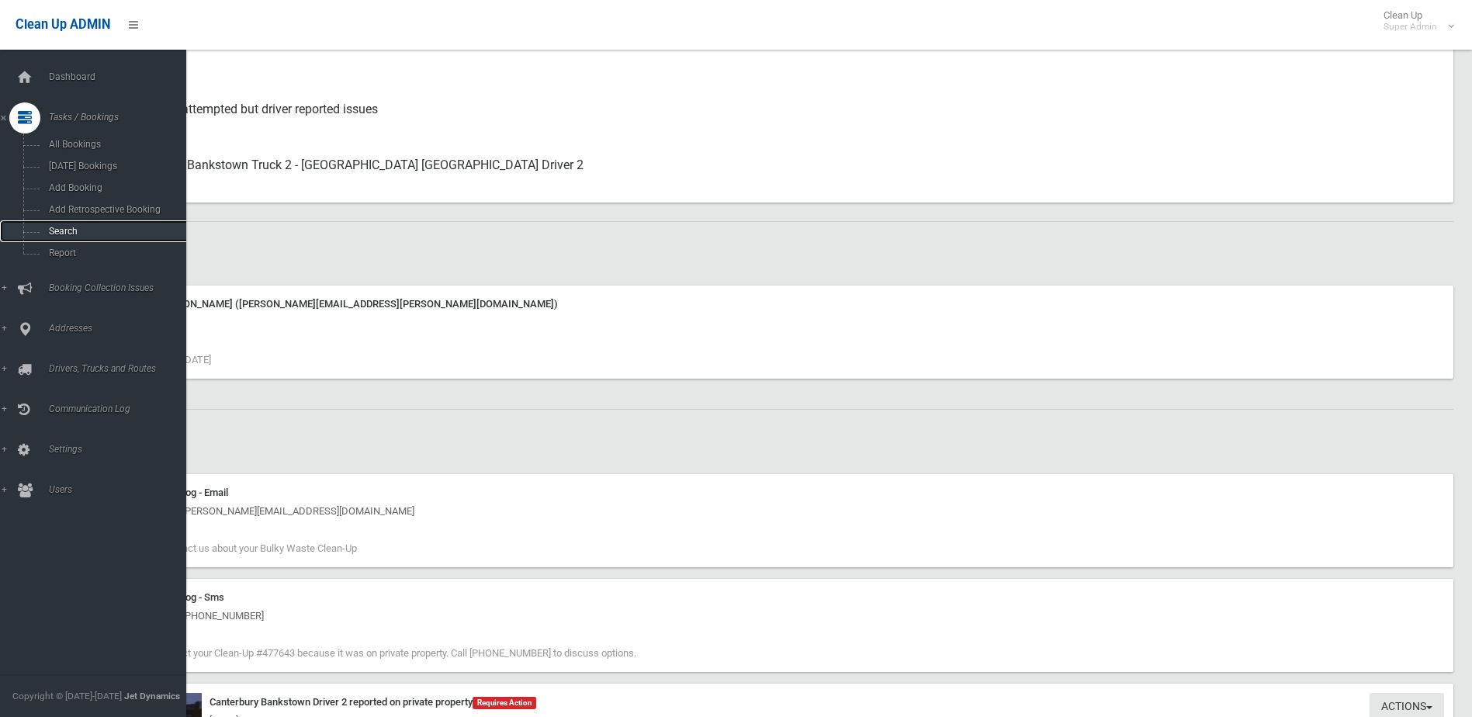
click at [61, 223] on link "Search" at bounding box center [99, 231] width 198 height 22
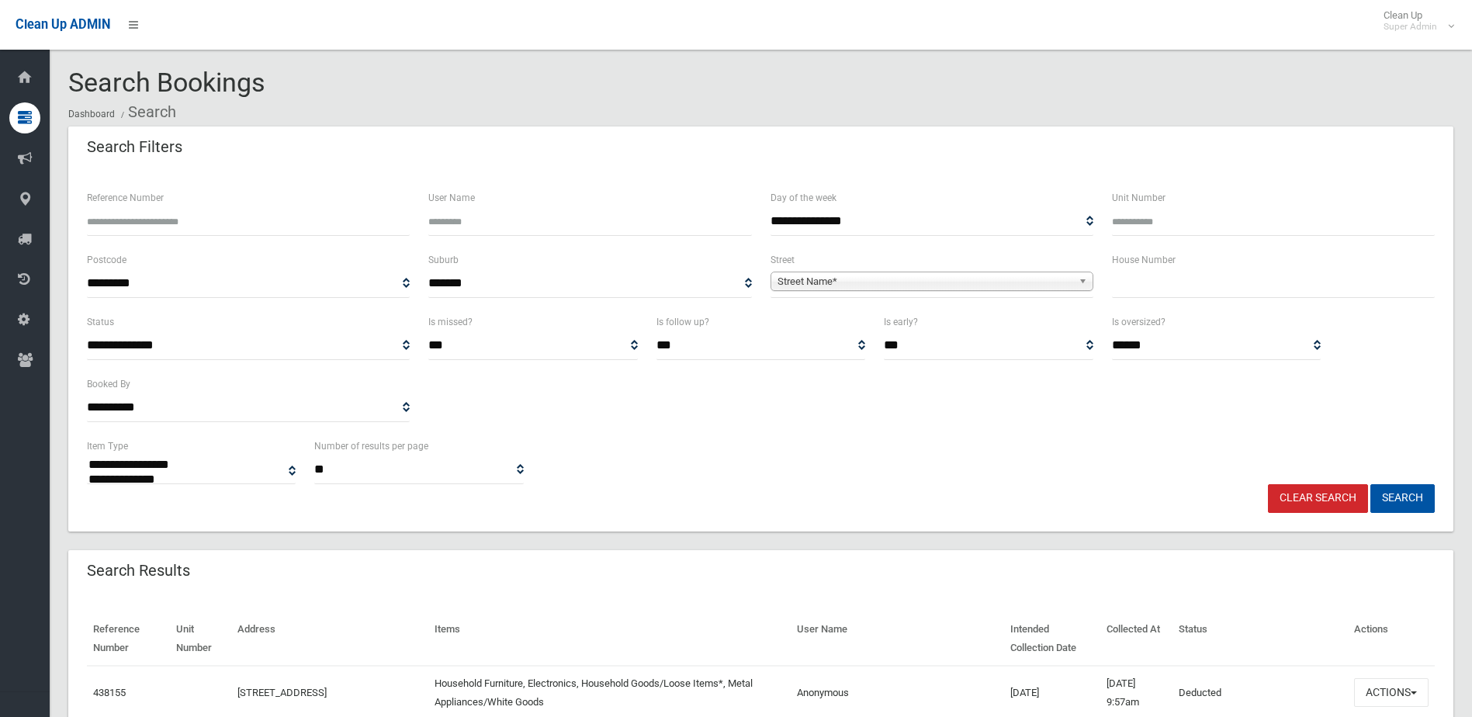
select select
click at [160, 220] on input "Reference Number" at bounding box center [248, 221] width 323 height 29
type input "******"
click at [1370, 484] on button "Search" at bounding box center [1402, 498] width 64 height 29
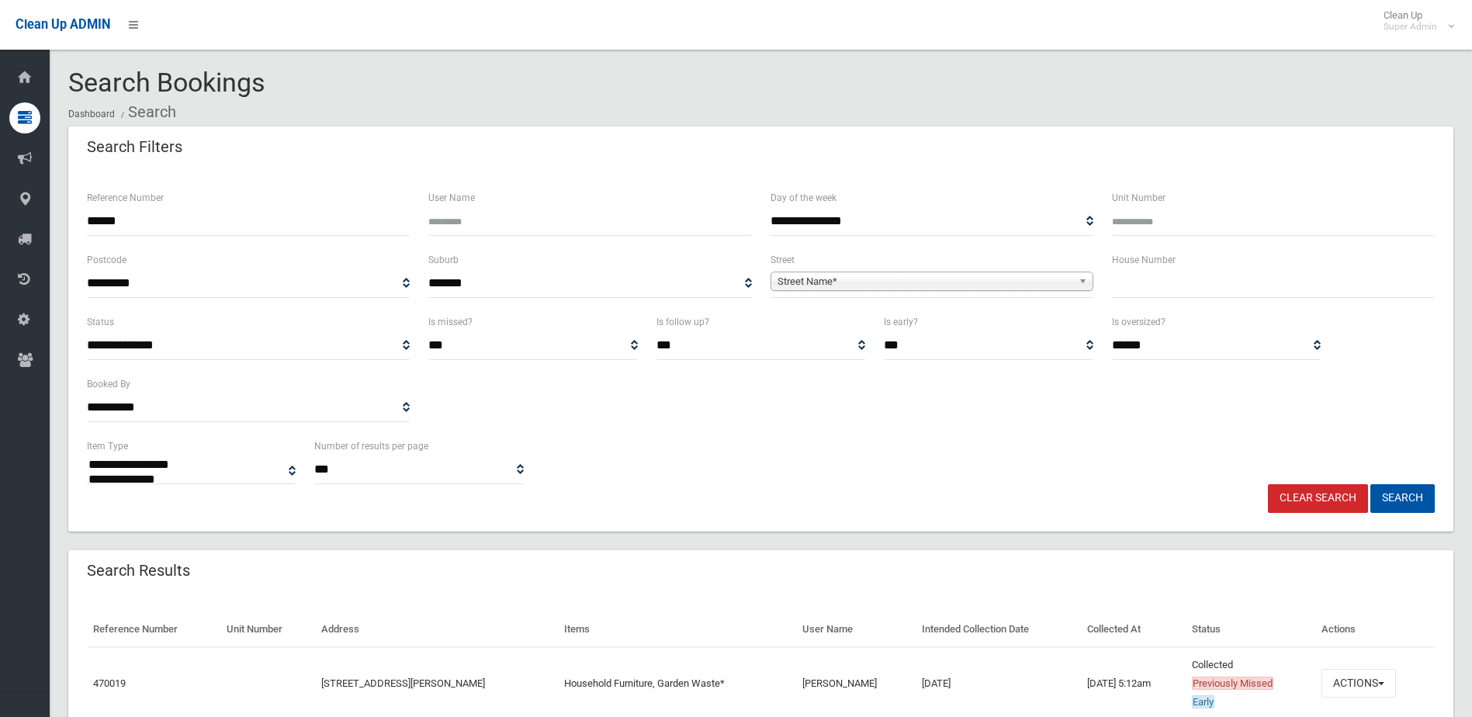
select select
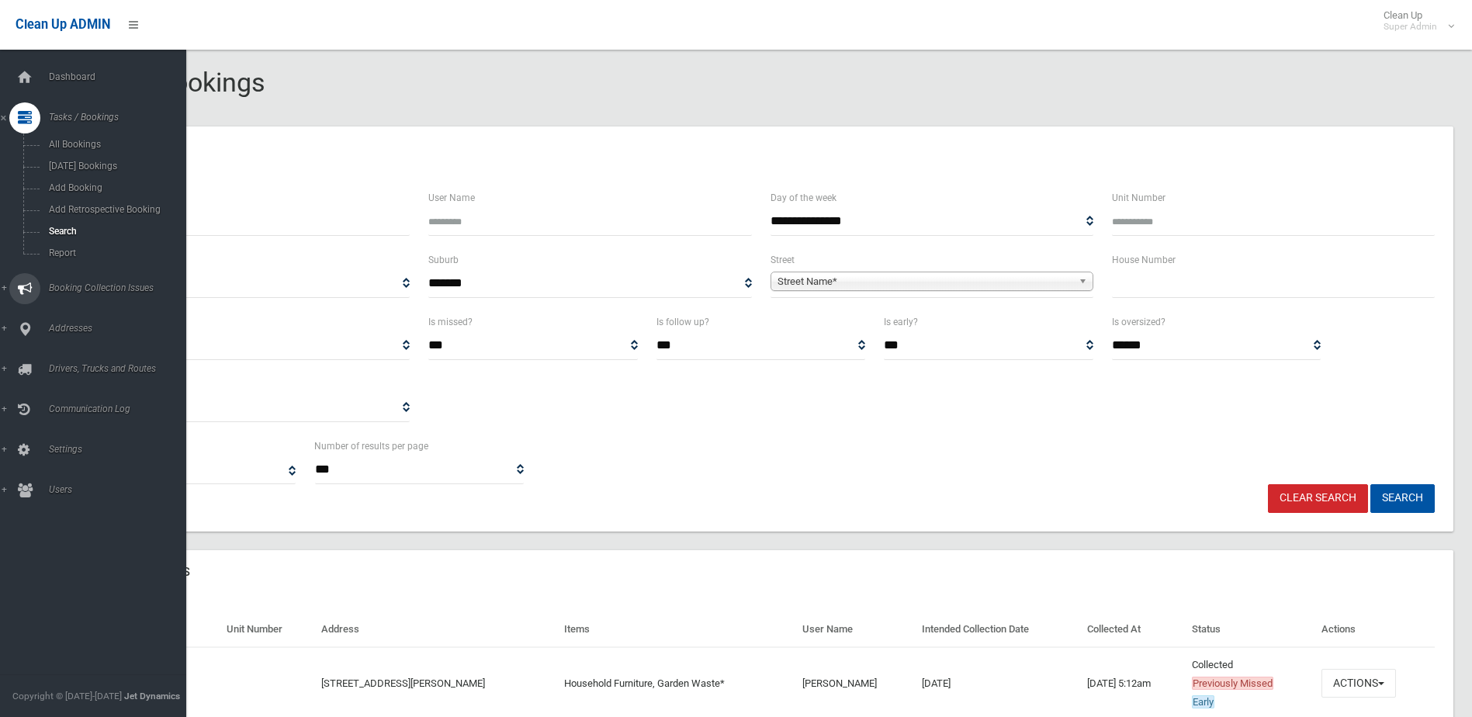
click at [76, 286] on span "Booking Collection Issues" at bounding box center [121, 287] width 154 height 11
click at [106, 189] on span "All Reported Issues" at bounding box center [114, 184] width 140 height 11
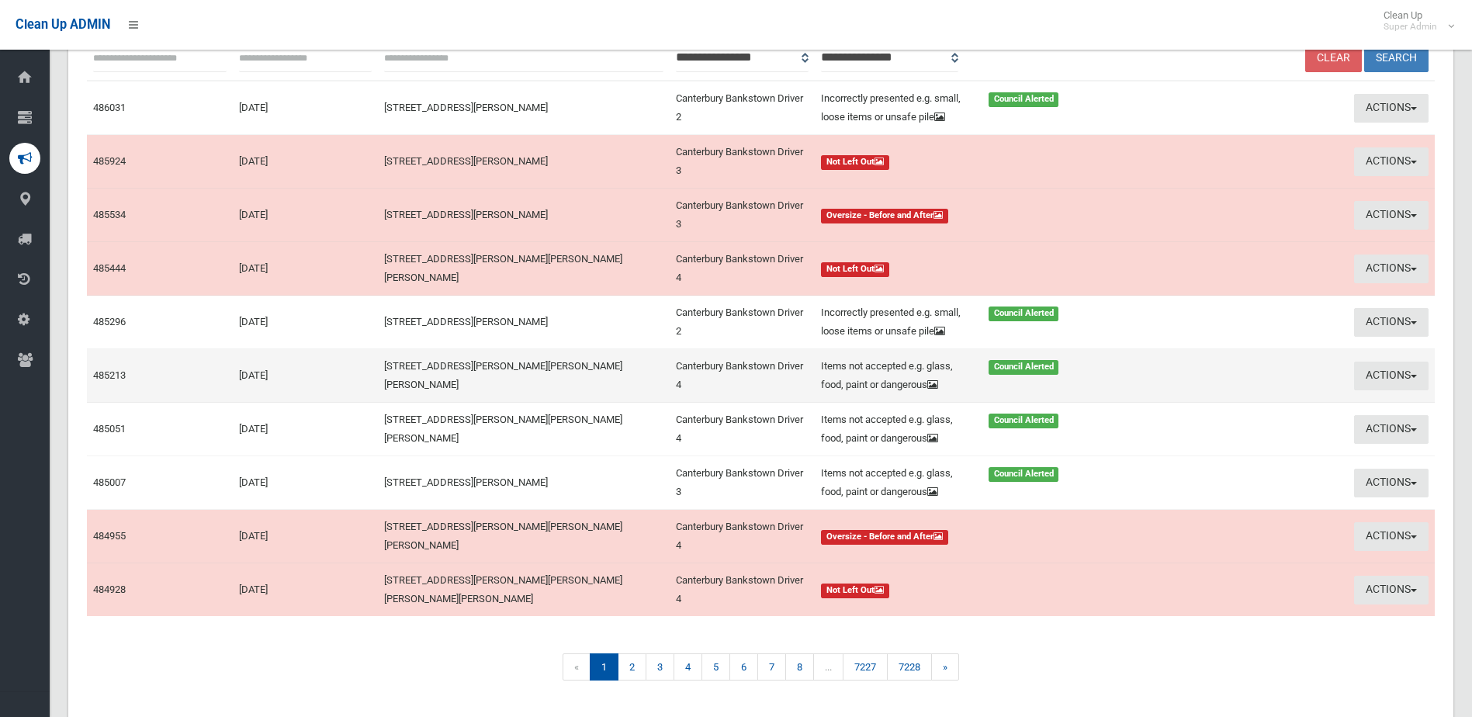
scroll to position [271, 0]
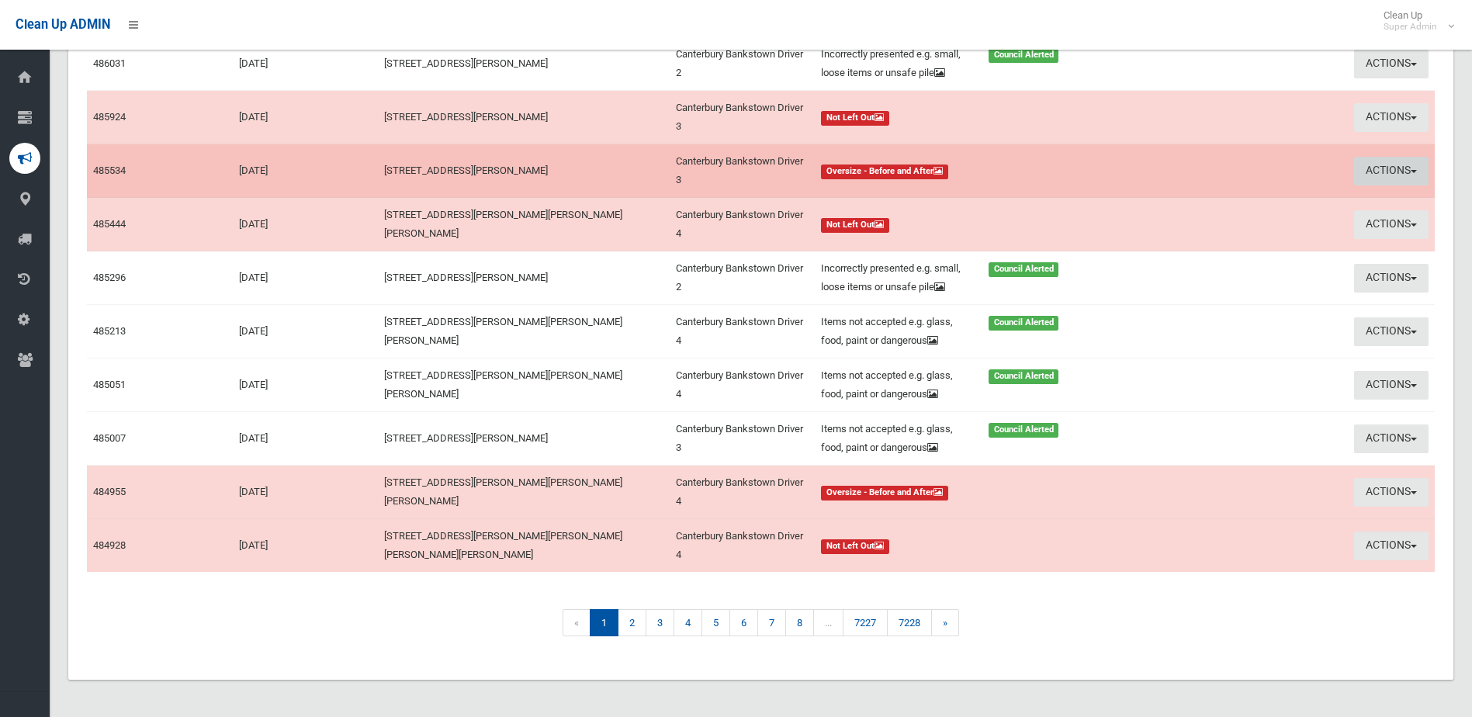
click at [1369, 157] on button "Actions" at bounding box center [1391, 171] width 74 height 29
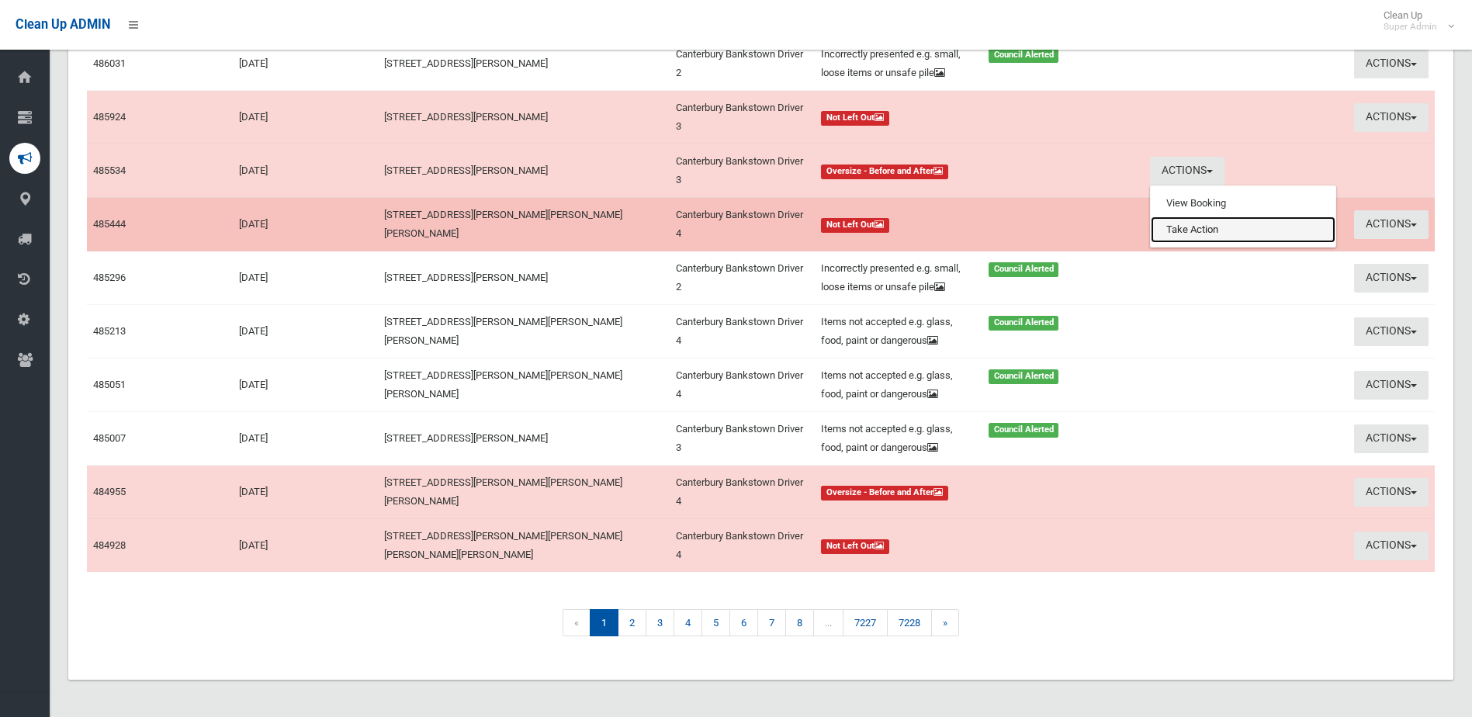
click at [1210, 216] on link "Take Action" at bounding box center [1243, 229] width 185 height 26
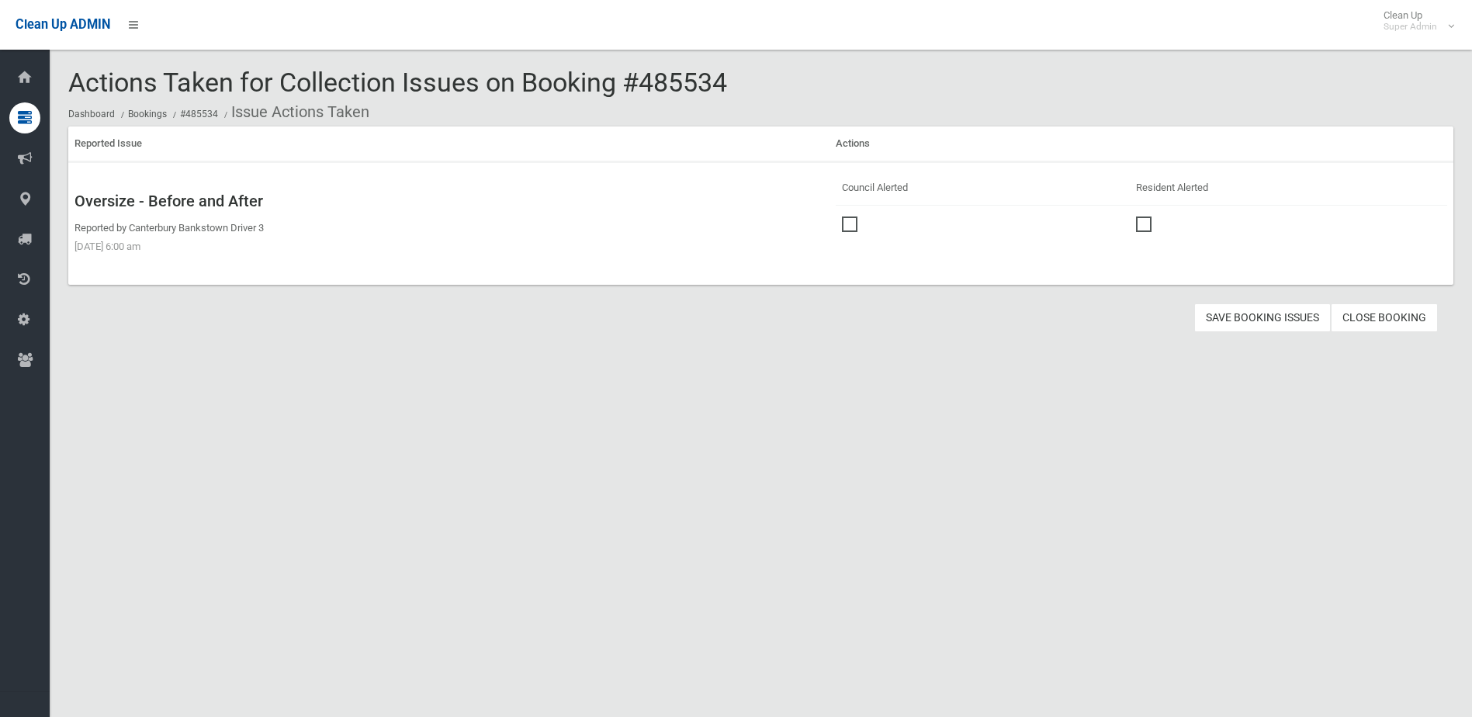
click at [847, 216] on span at bounding box center [853, 216] width 23 height 0
click at [1240, 315] on button "Save Booking Issues" at bounding box center [1262, 317] width 137 height 29
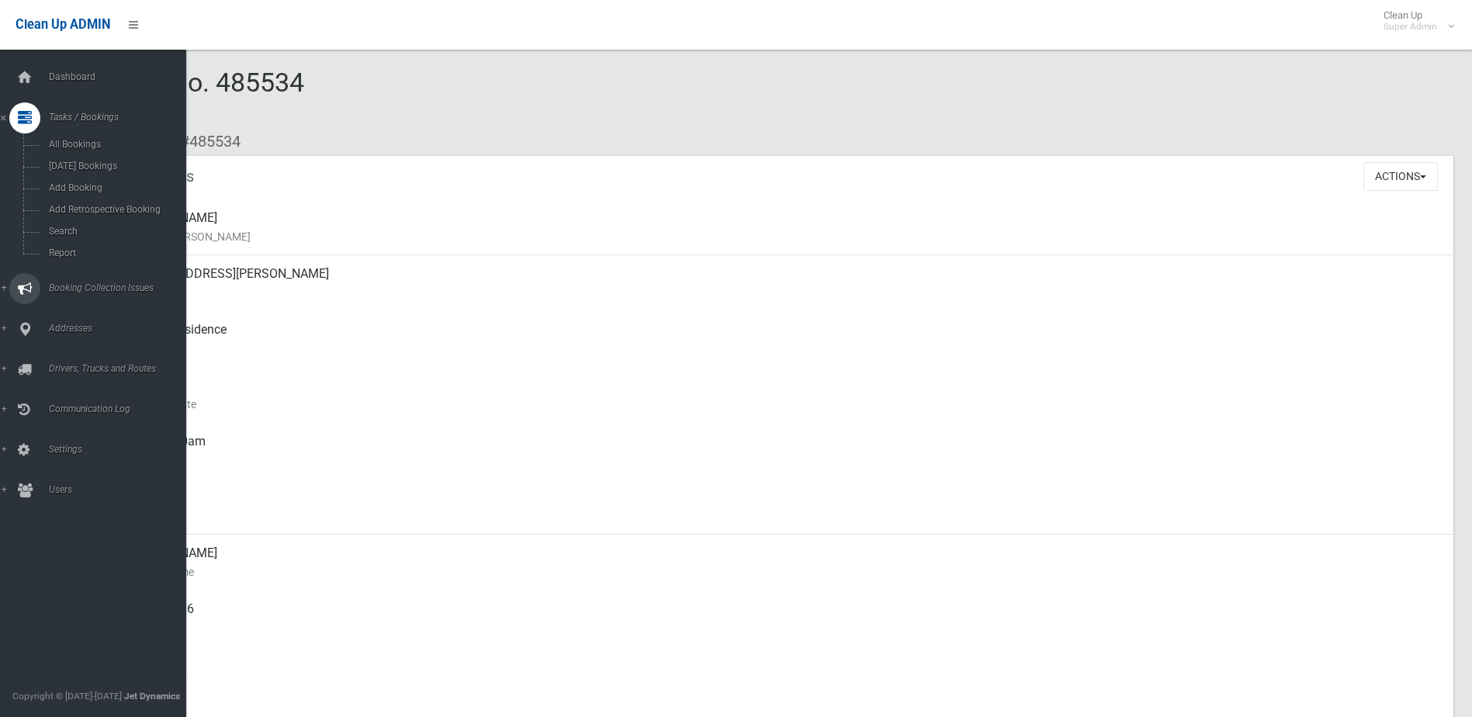
click at [73, 287] on span "Booking Collection Issues" at bounding box center [121, 287] width 154 height 11
click at [111, 179] on span "All Reported Issues" at bounding box center [114, 184] width 140 height 11
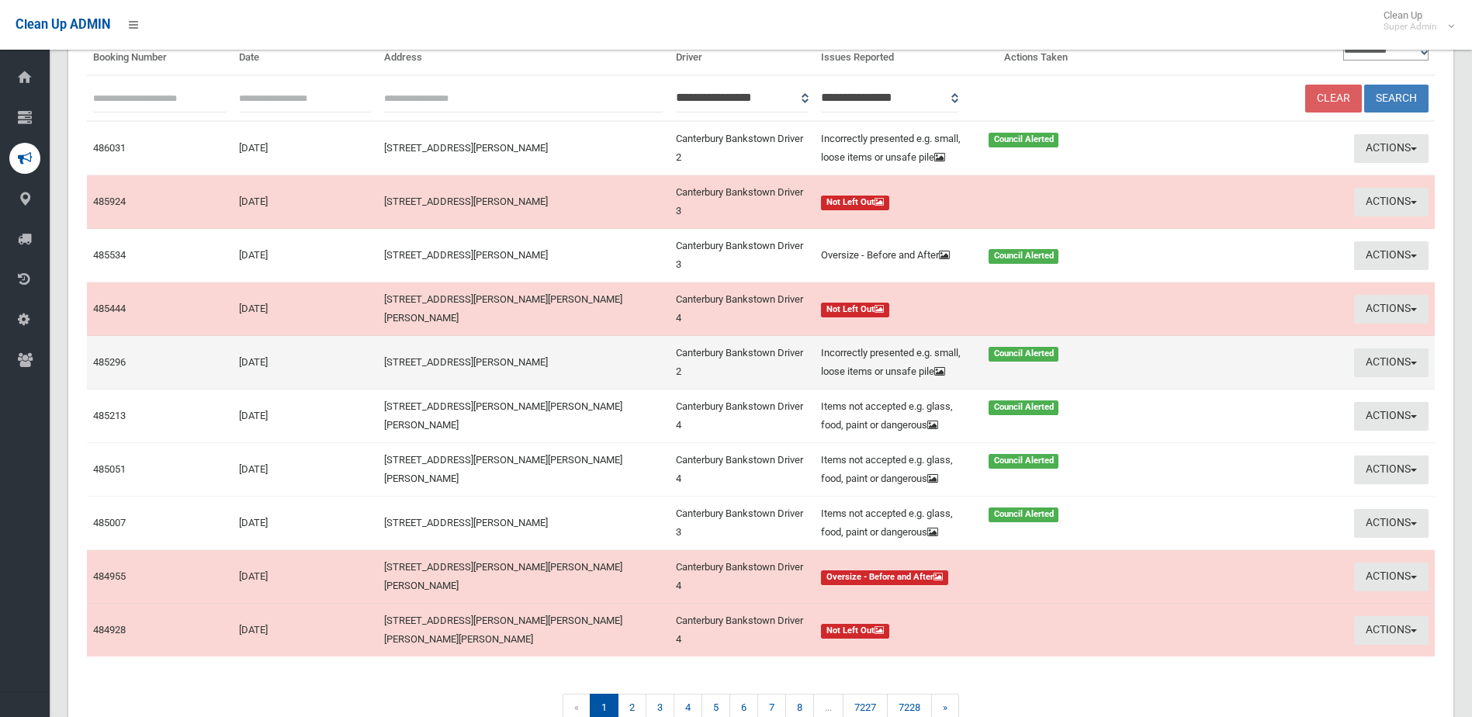
scroll to position [155, 0]
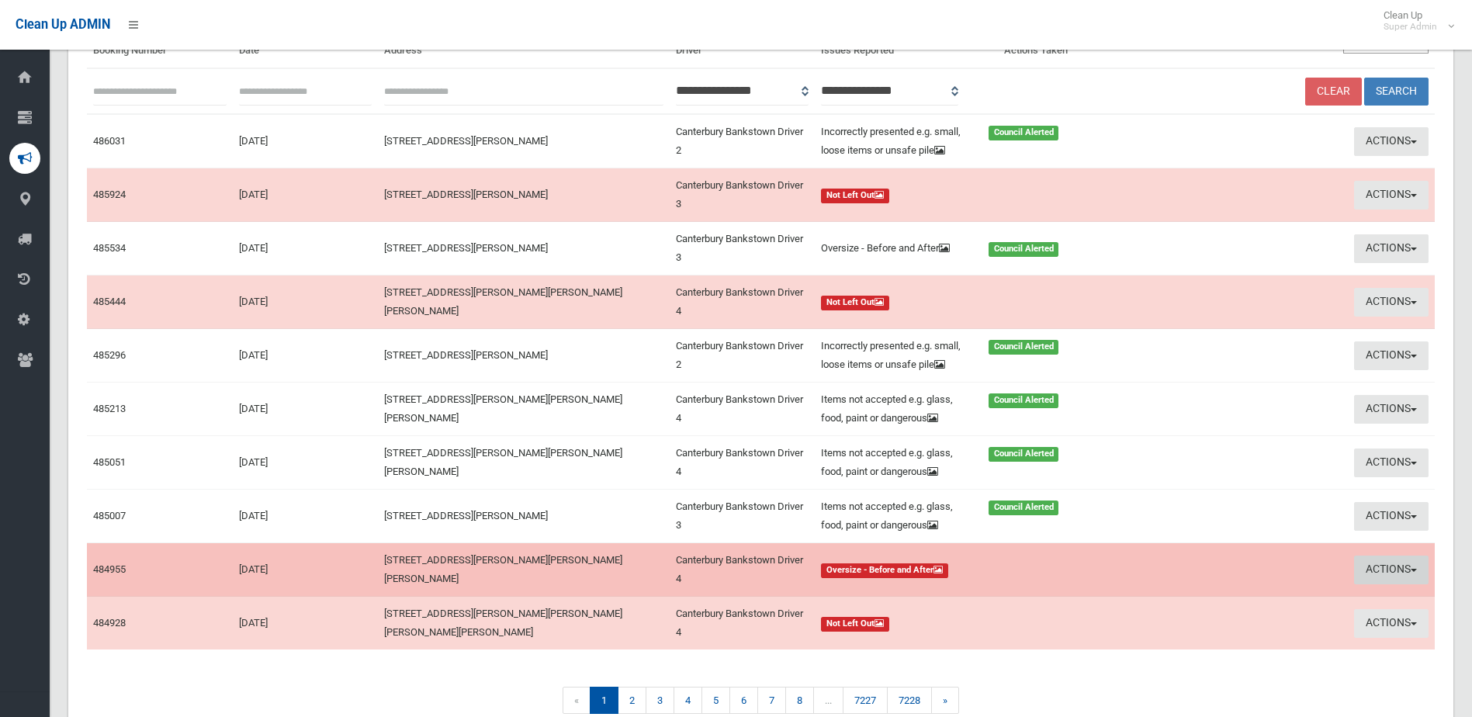
click at [1389, 584] on button "Actions" at bounding box center [1391, 570] width 74 height 29
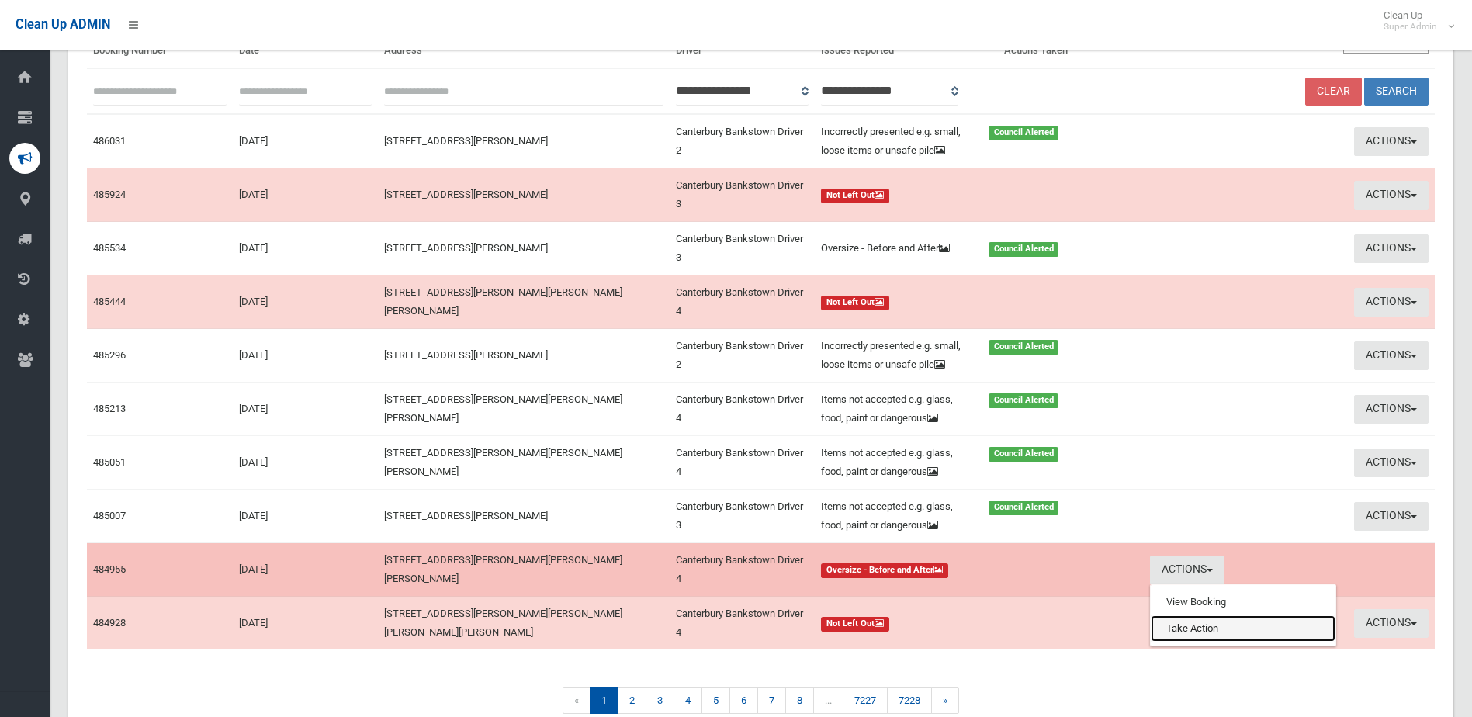
click at [1218, 642] on link "Take Action" at bounding box center [1243, 628] width 185 height 26
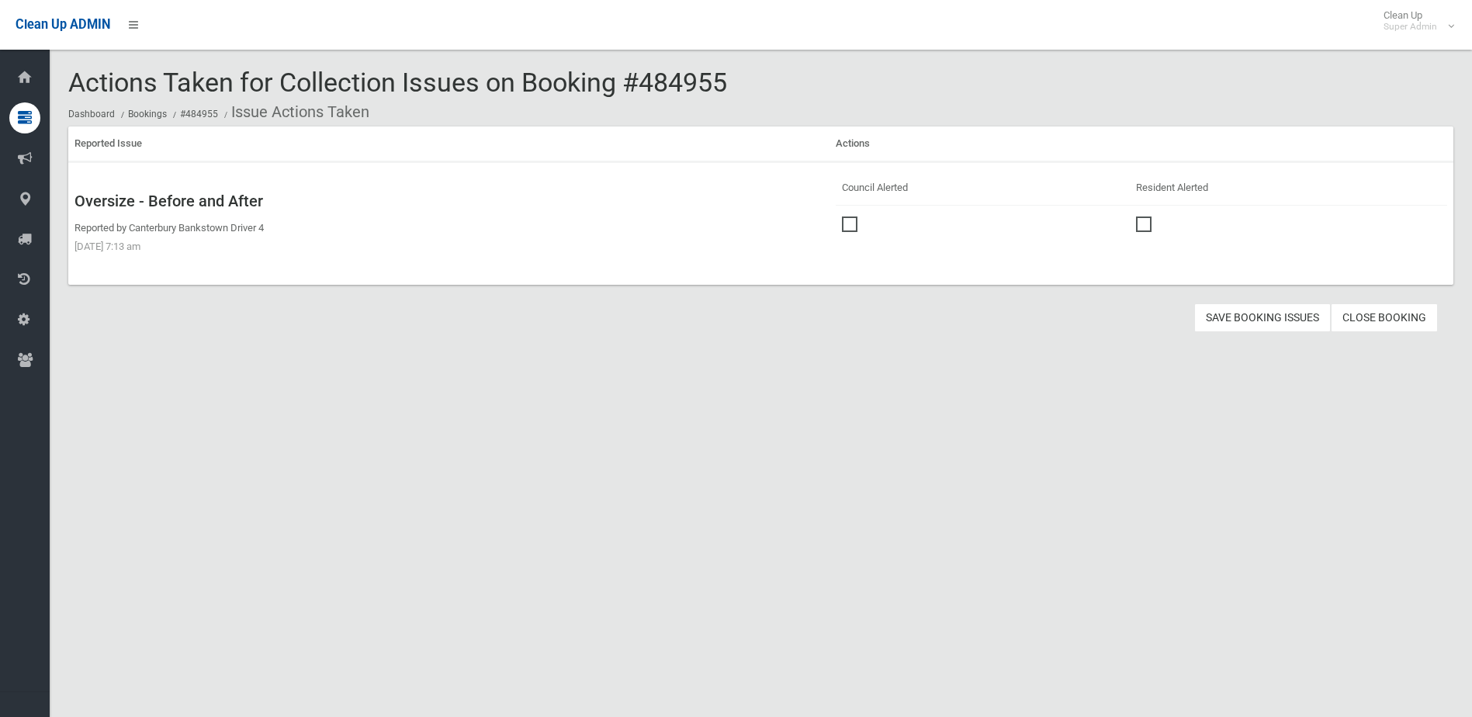
drag, startPoint x: 853, startPoint y: 220, endPoint x: 1155, endPoint y: 268, distance: 306.3
click at [853, 216] on span at bounding box center [853, 216] width 23 height 0
click at [1290, 317] on button "Save Booking Issues" at bounding box center [1262, 317] width 137 height 29
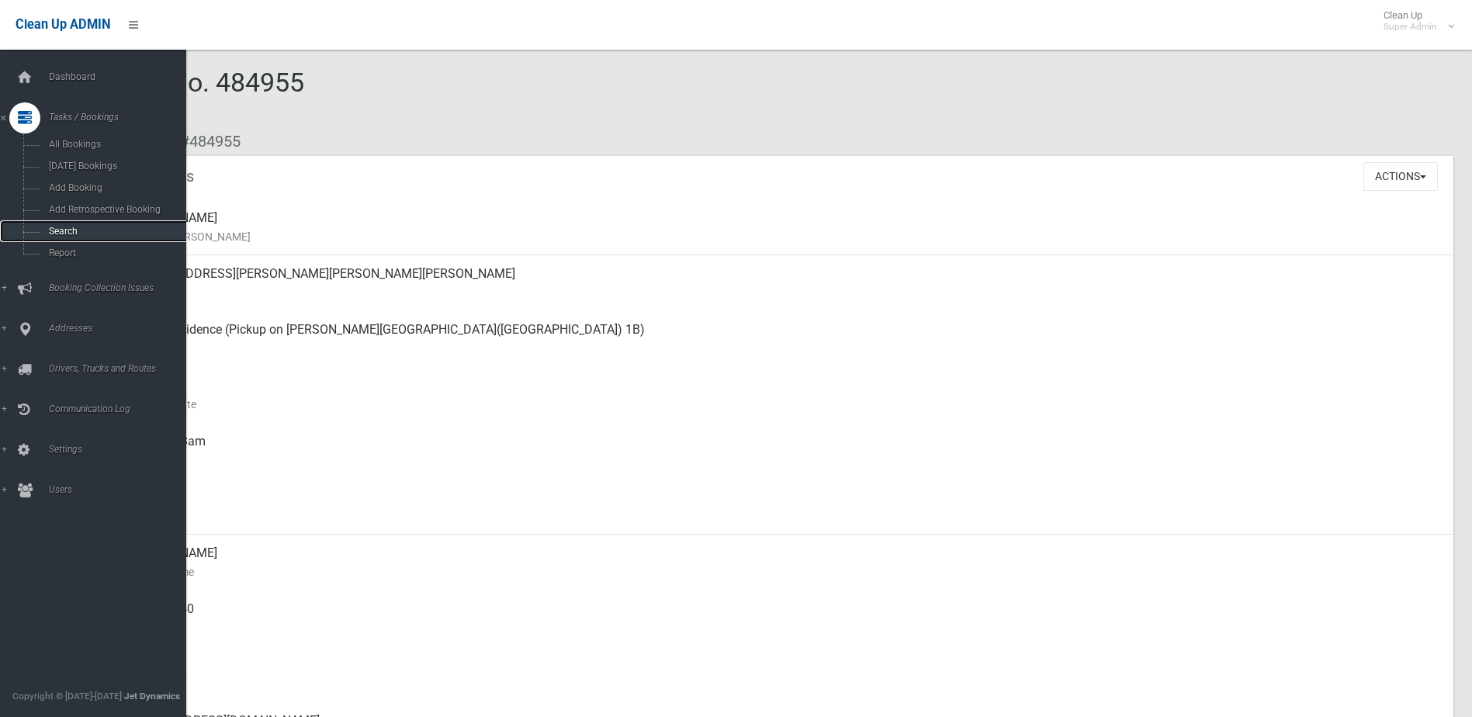
click at [69, 226] on span "Search" at bounding box center [114, 231] width 140 height 11
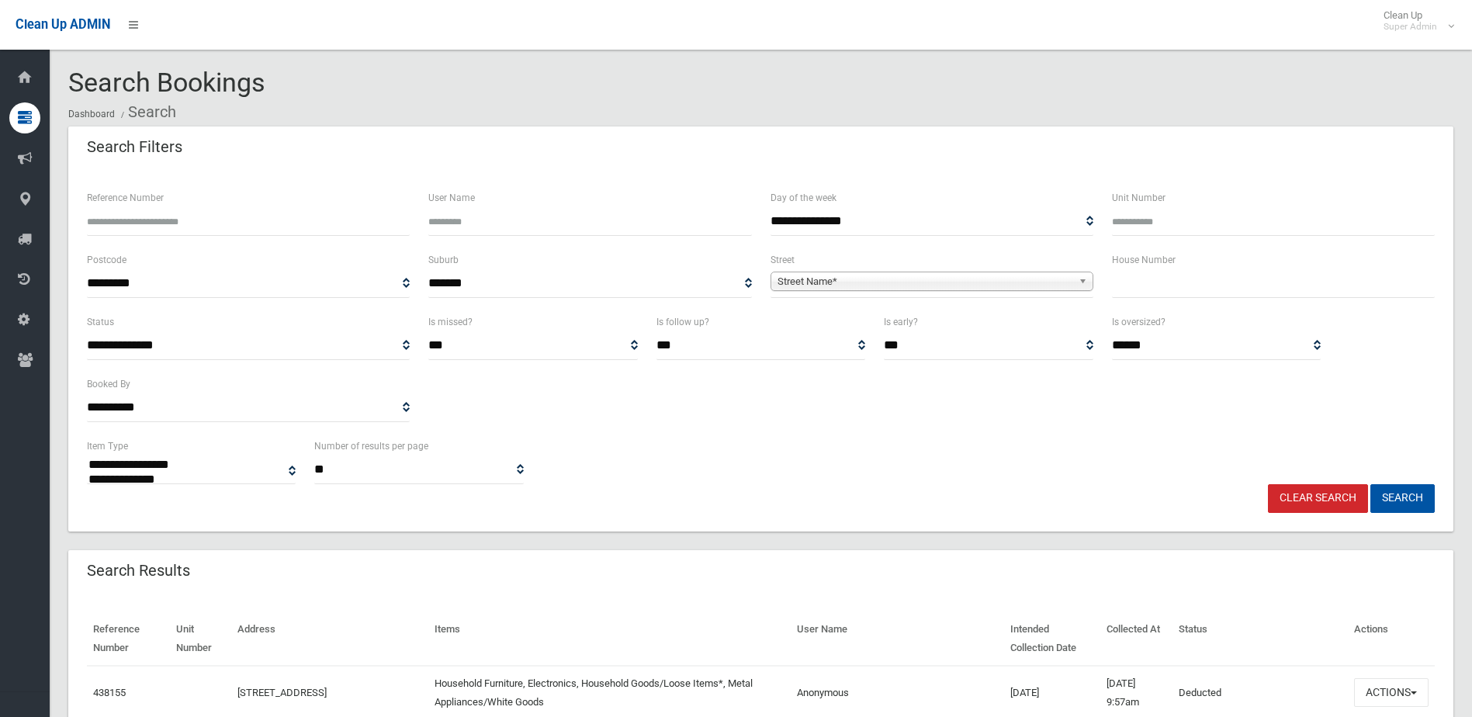
select select
click at [206, 223] on input "Reference Number" at bounding box center [248, 221] width 323 height 29
type input "******"
click at [1370, 484] on button "Search" at bounding box center [1402, 498] width 64 height 29
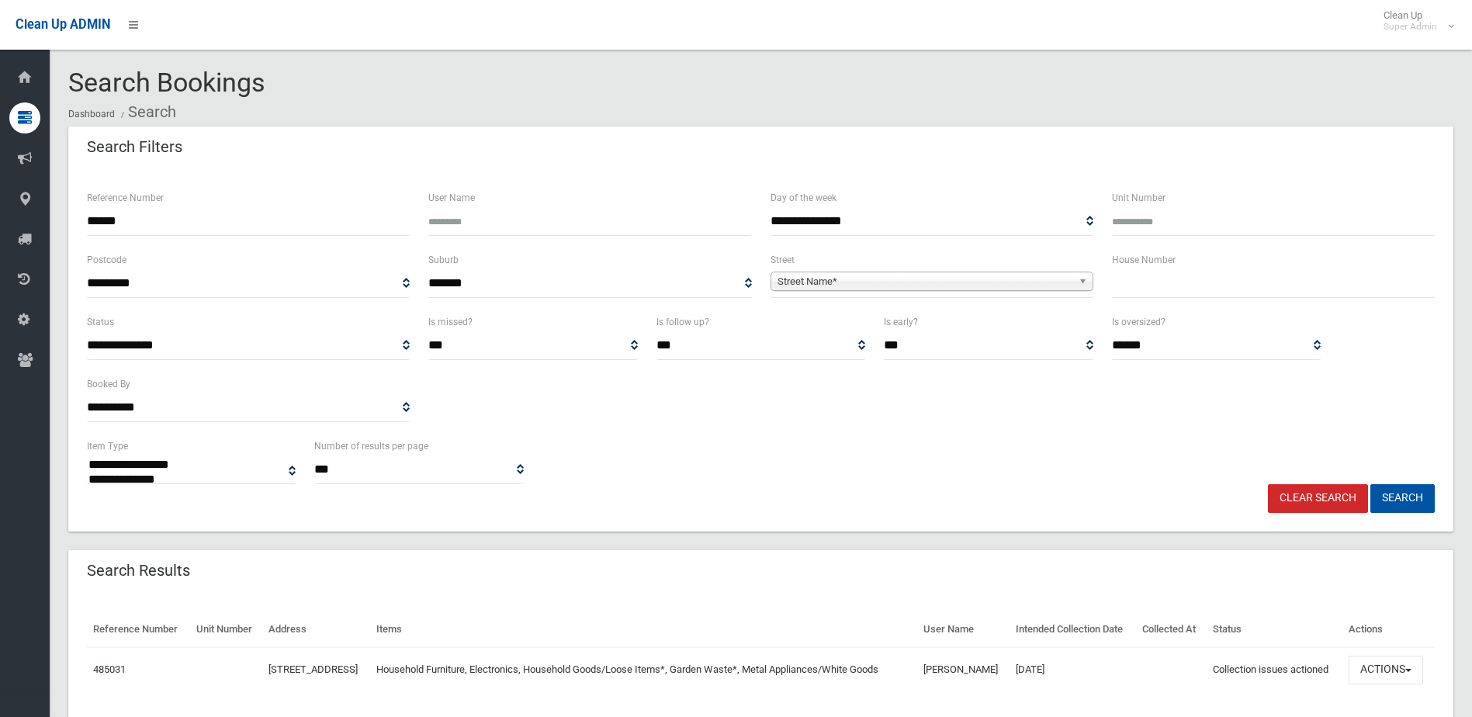
select select
click at [1384, 684] on button "Actions" at bounding box center [1385, 670] width 74 height 29
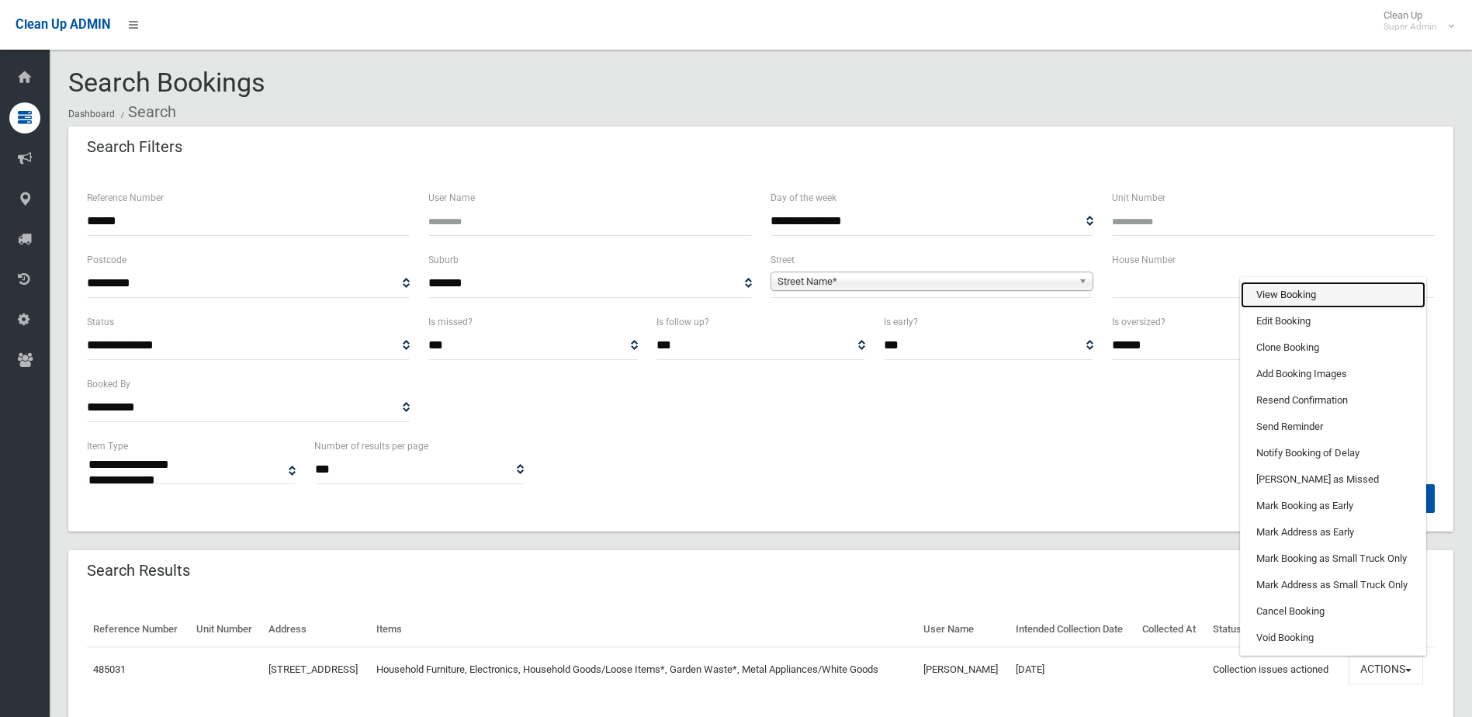
click at [1286, 306] on link "View Booking" at bounding box center [1333, 295] width 185 height 26
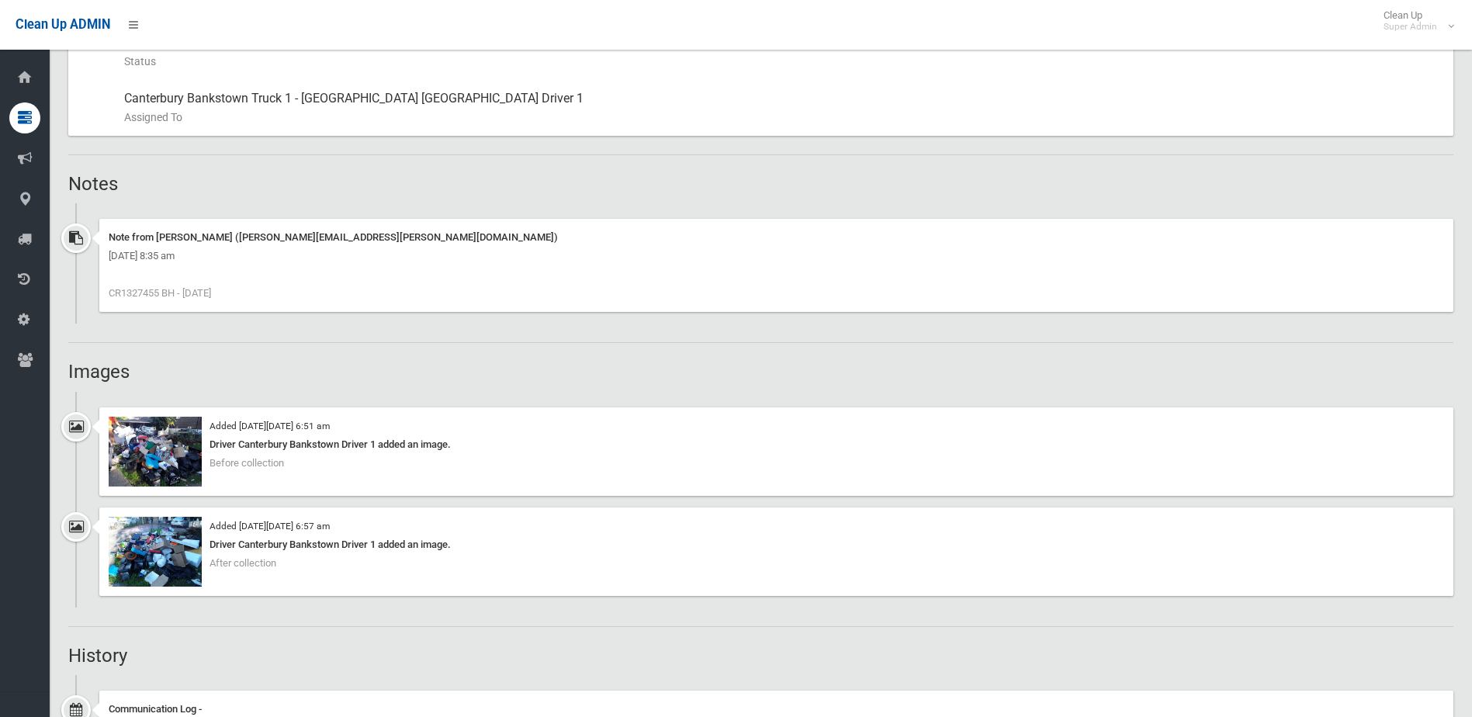
scroll to position [931, 0]
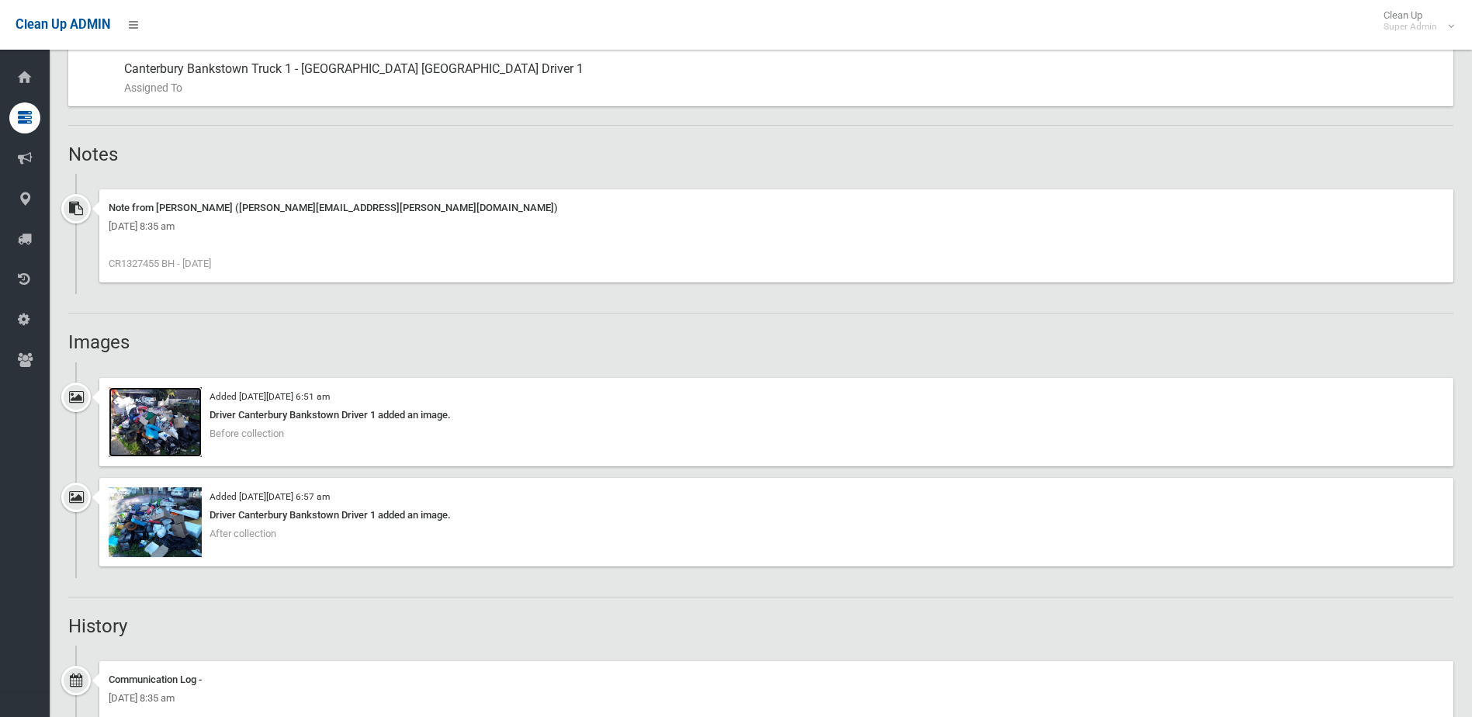
click at [165, 430] on img at bounding box center [155, 422] width 93 height 70
click at [158, 521] on img at bounding box center [155, 522] width 93 height 70
click at [161, 423] on img at bounding box center [155, 422] width 93 height 70
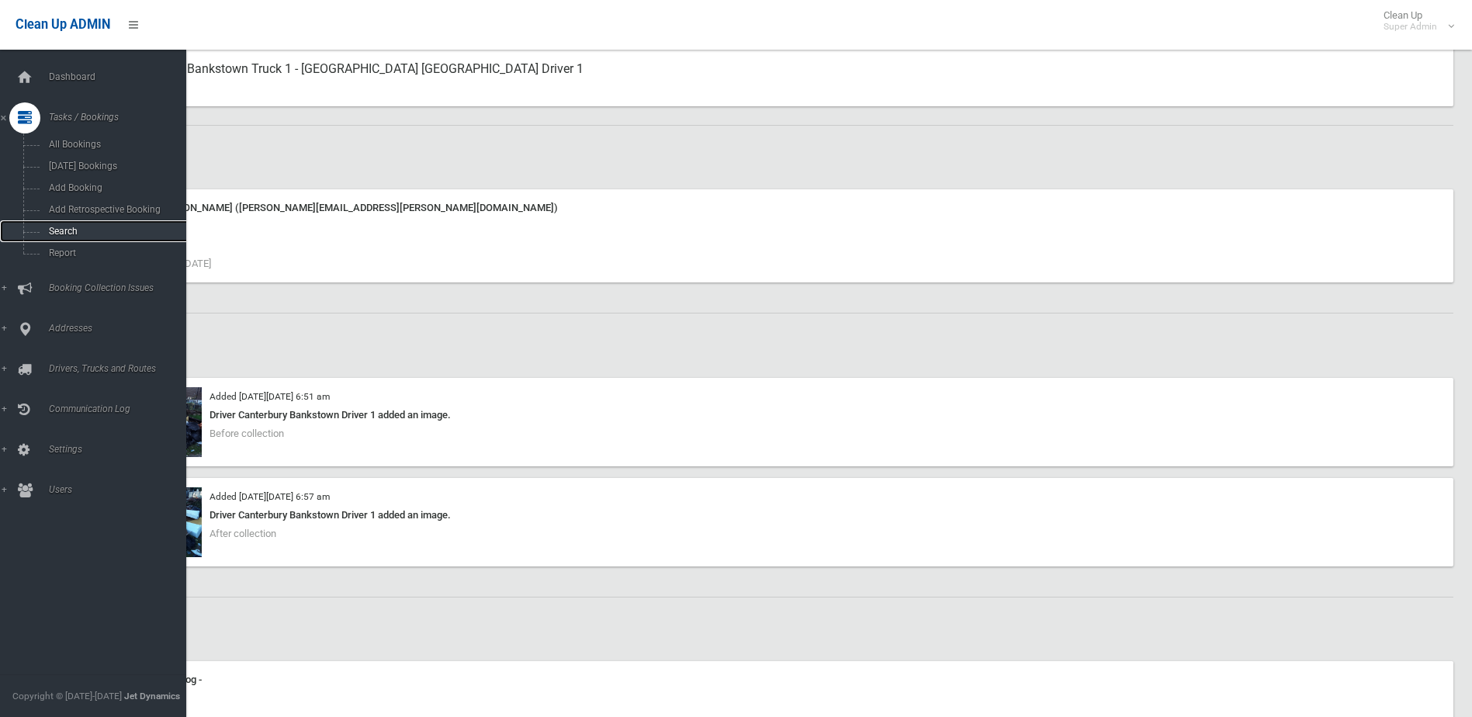
click at [55, 229] on span "Search" at bounding box center [114, 231] width 140 height 11
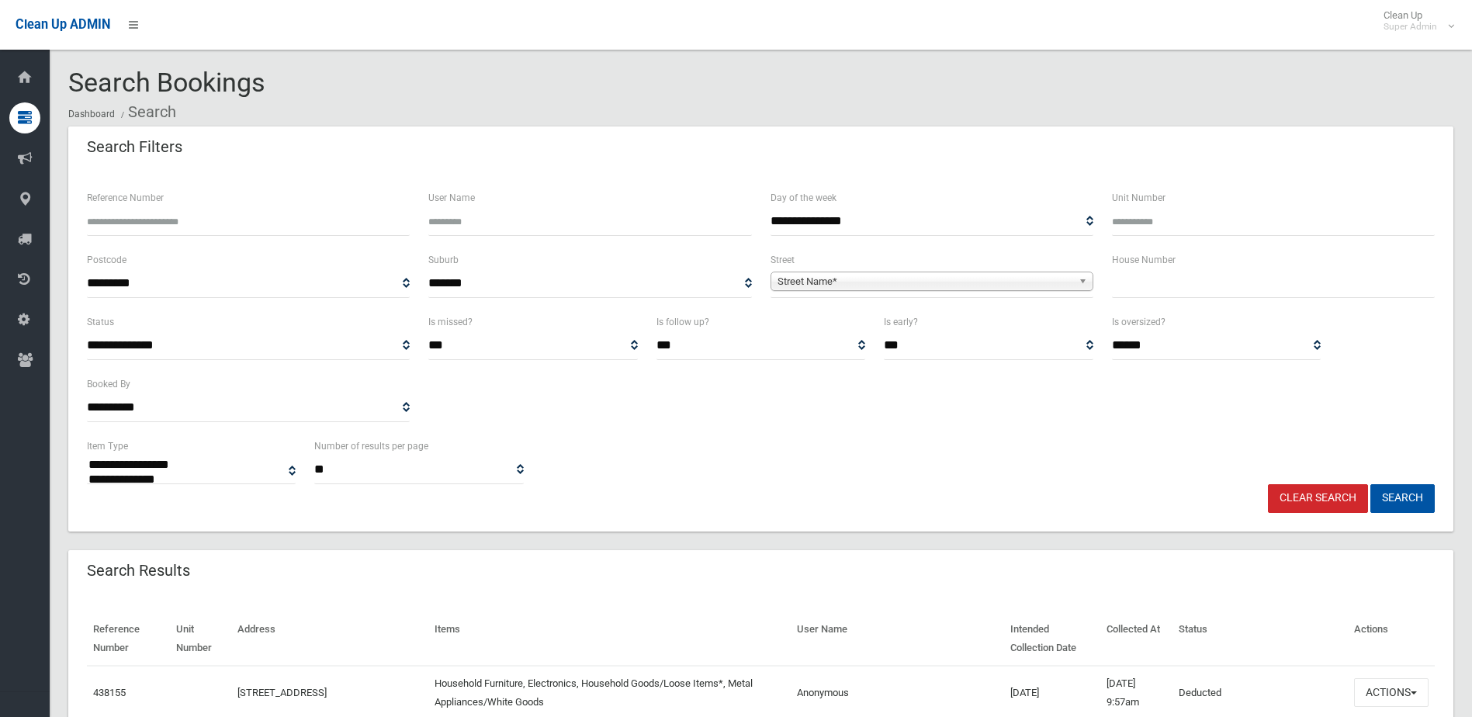
select select
click at [147, 224] on input "Reference Number" at bounding box center [248, 221] width 323 height 29
type input "******"
click at [1370, 484] on button "Search" at bounding box center [1402, 498] width 64 height 29
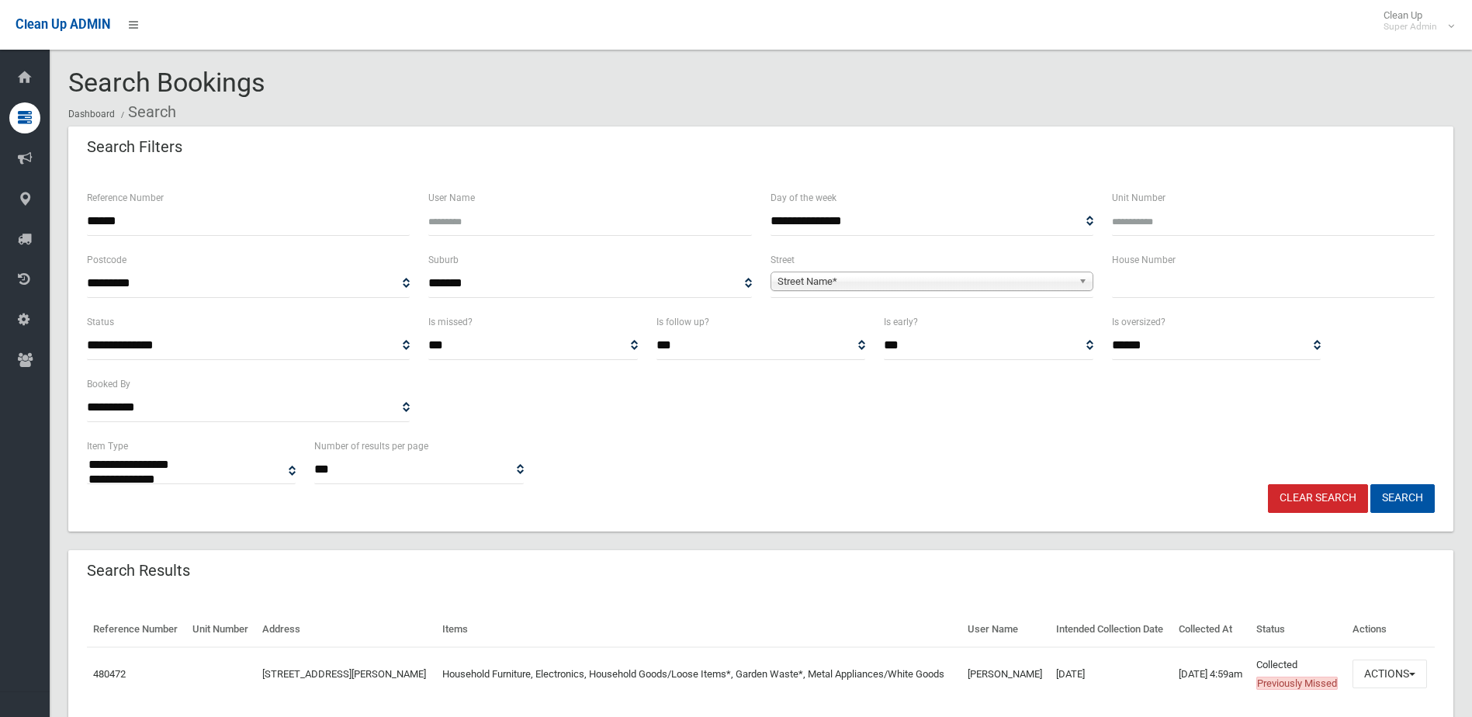
select select
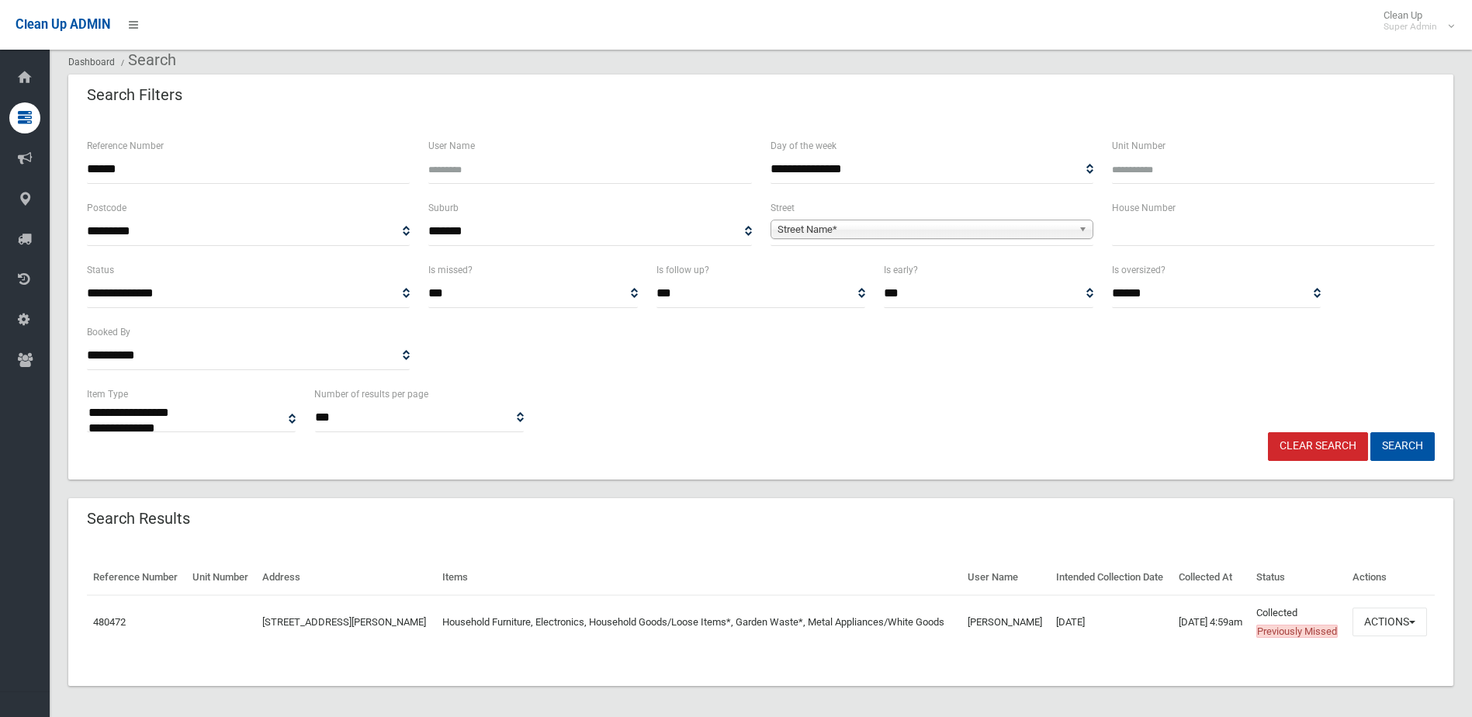
scroll to position [78, 0]
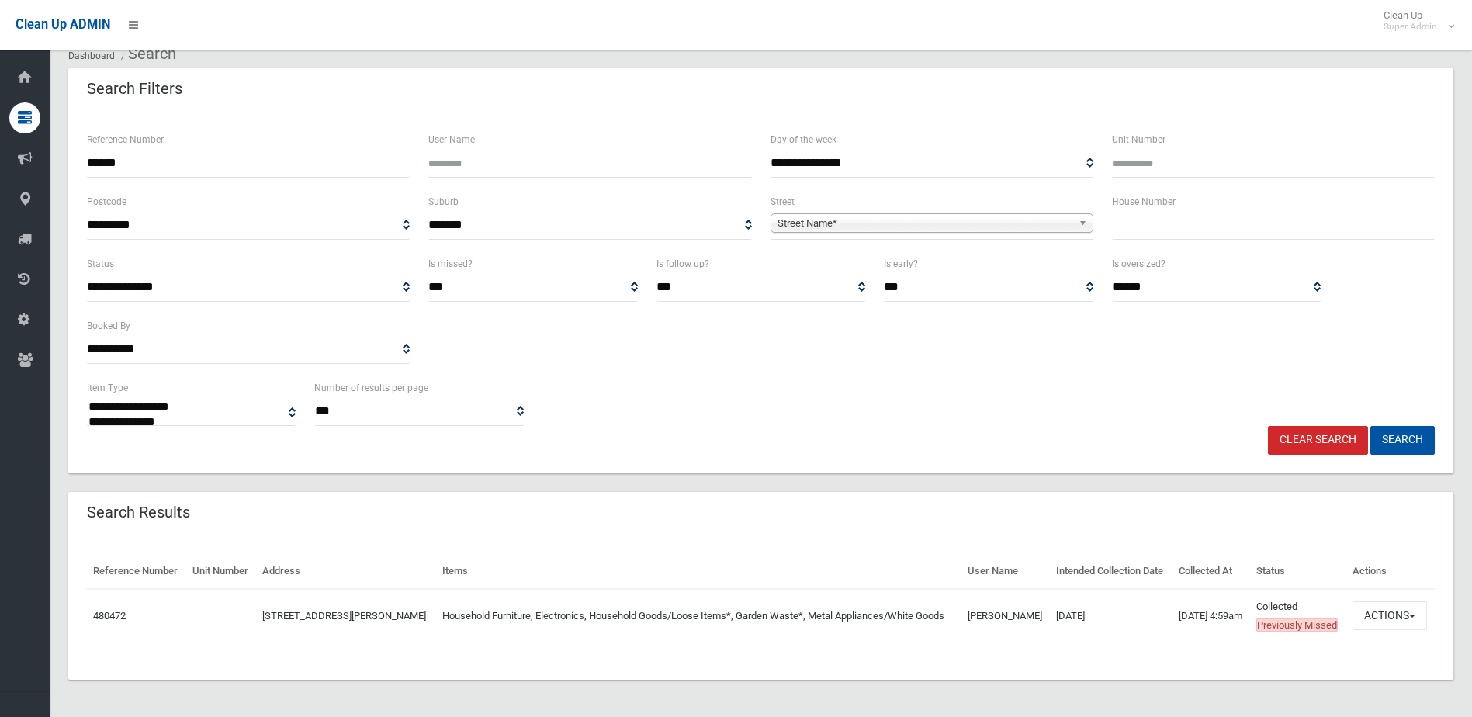
click at [80, 148] on div "Reference Number ******" at bounding box center [248, 161] width 341 height 62
type input "*******"
click at [1370, 426] on button "Search" at bounding box center [1402, 440] width 64 height 29
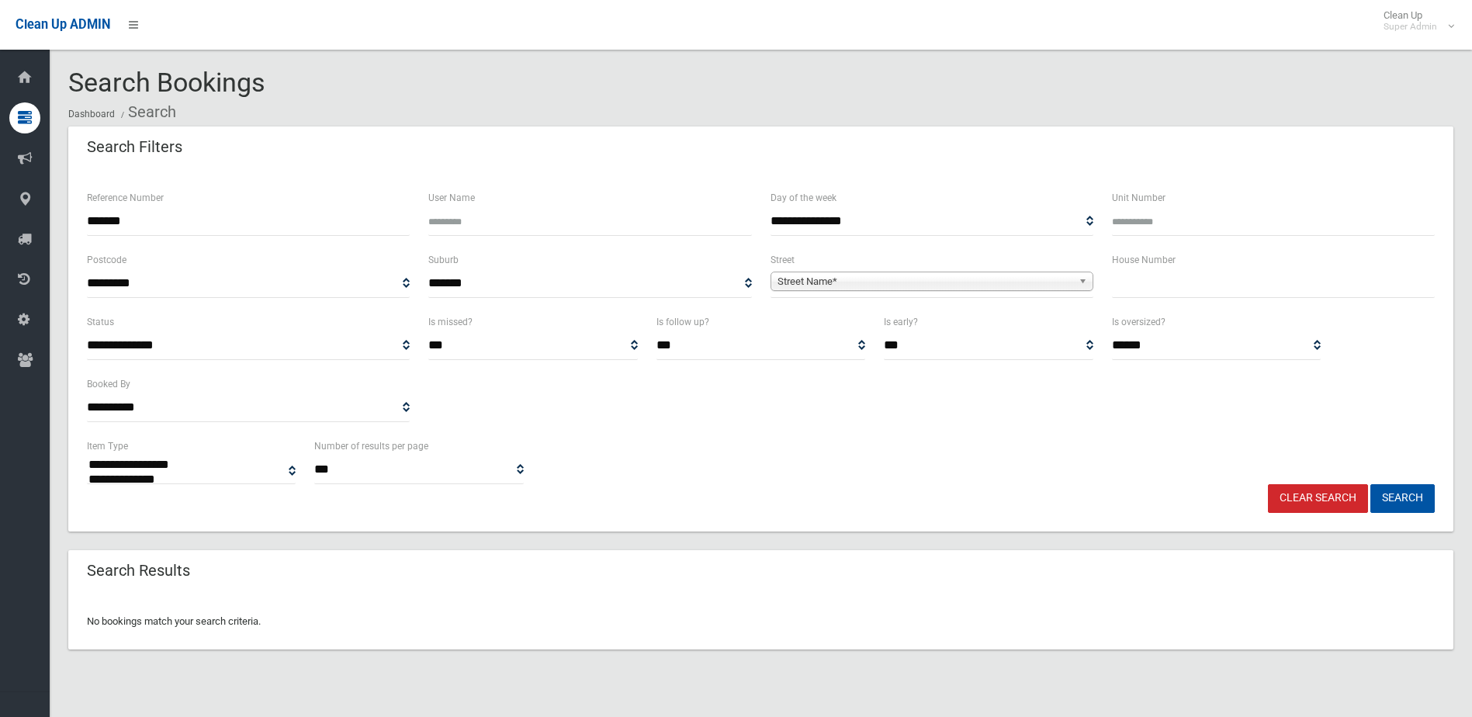
select select
click at [159, 225] on input "*******" at bounding box center [248, 221] width 323 height 29
type input "******"
click at [1370, 484] on button "Search" at bounding box center [1402, 498] width 64 height 29
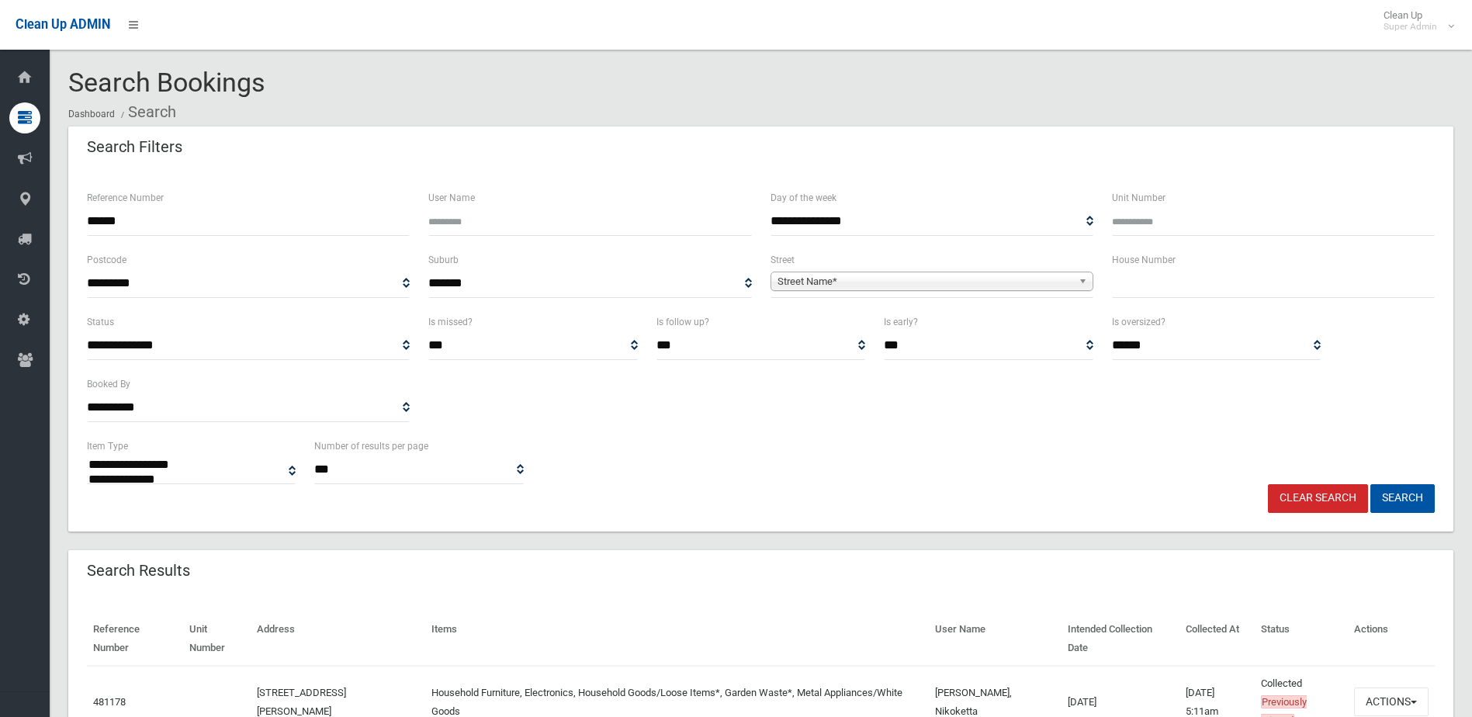
select select
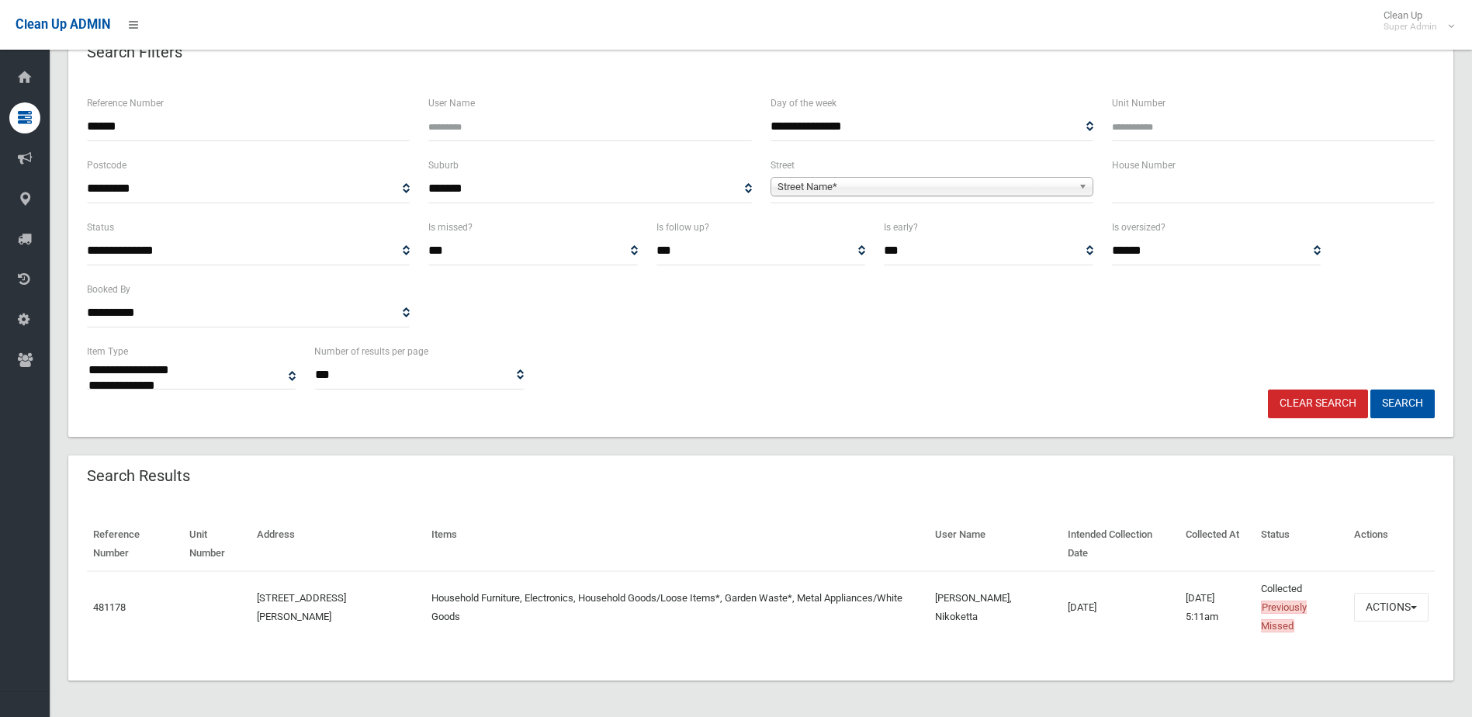
scroll to position [95, 0]
drag, startPoint x: 144, startPoint y: 121, endPoint x: 74, endPoint y: 131, distance: 71.3
click at [74, 131] on div "**********" at bounding box center [760, 255] width 1385 height 362
type input "******"
click at [1370, 389] on button "Search" at bounding box center [1402, 403] width 64 height 29
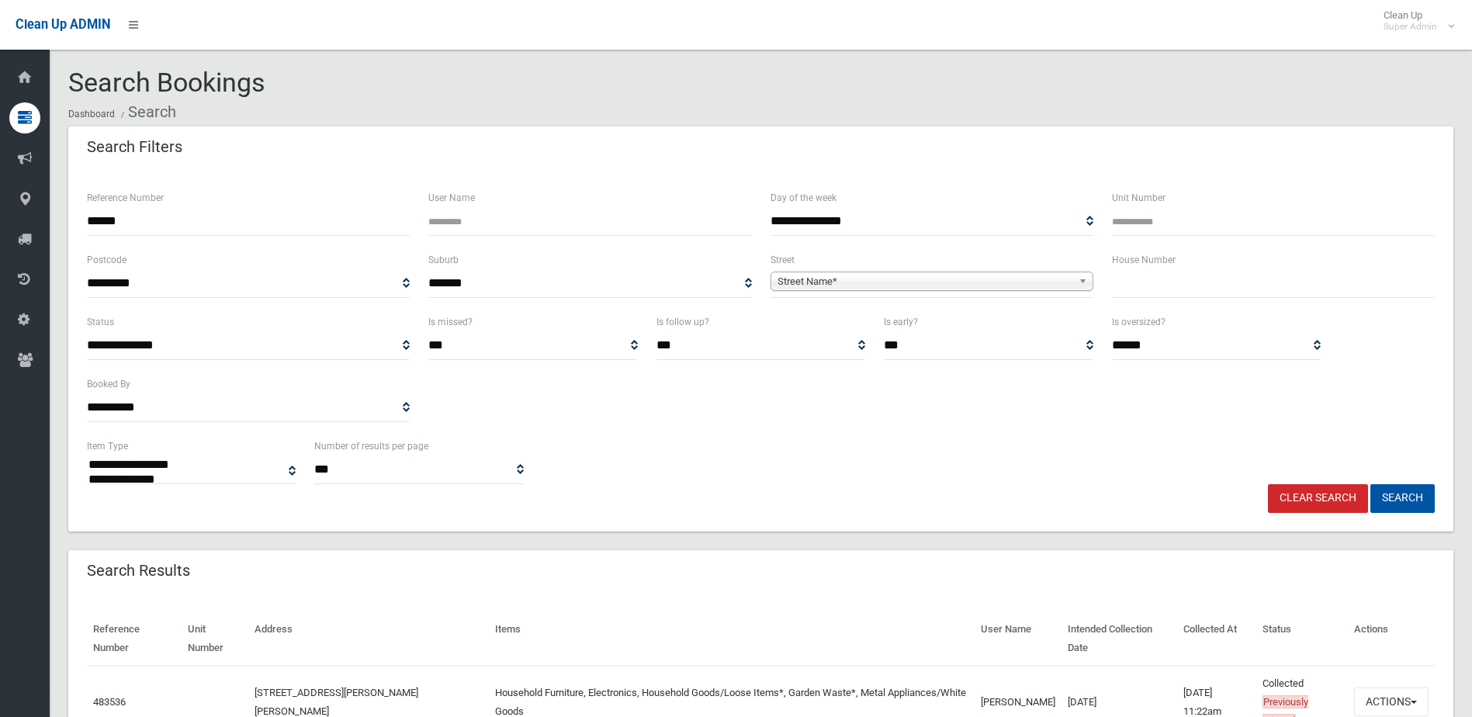
select select
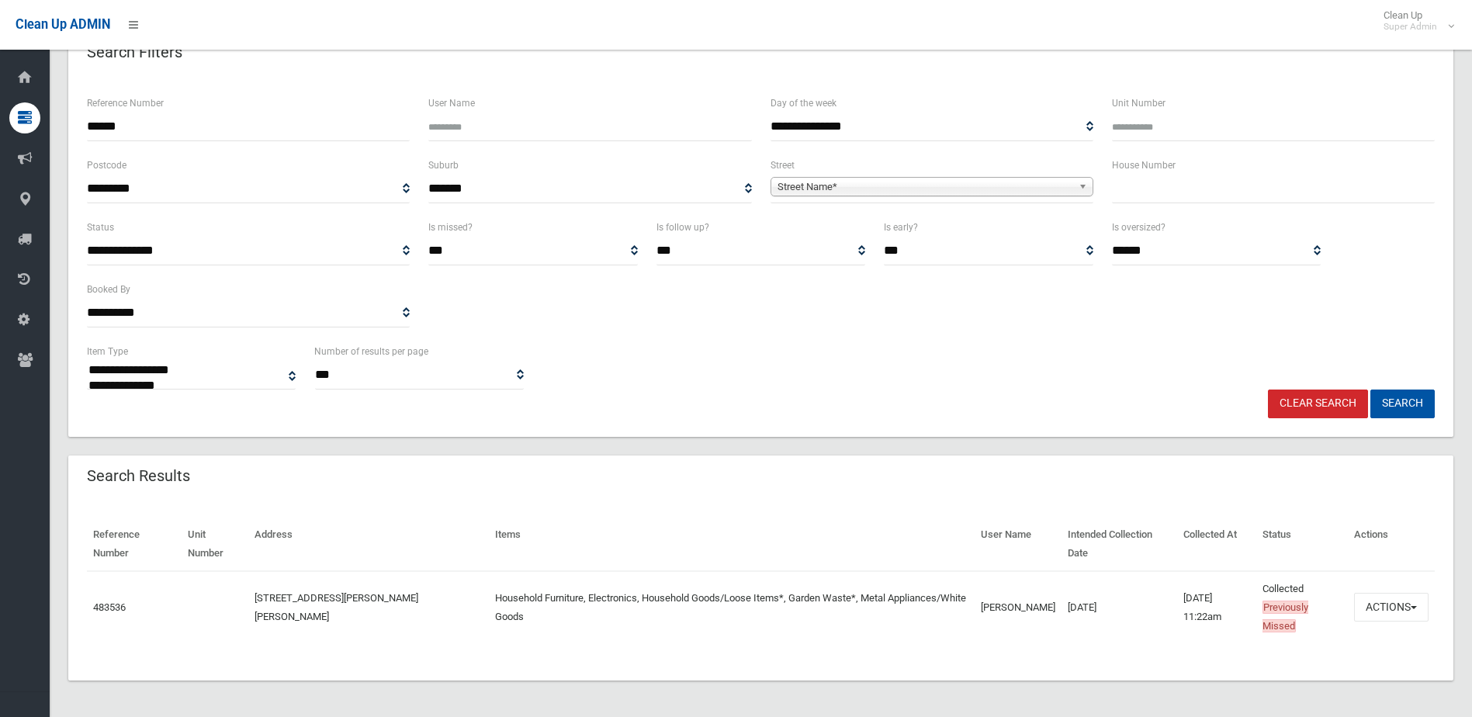
scroll to position [95, 0]
drag, startPoint x: 144, startPoint y: 130, endPoint x: 52, endPoint y: 129, distance: 92.3
click at [52, 129] on section "**********" at bounding box center [761, 345] width 1422 height 744
type input "******"
click at [1370, 389] on button "Search" at bounding box center [1402, 403] width 64 height 29
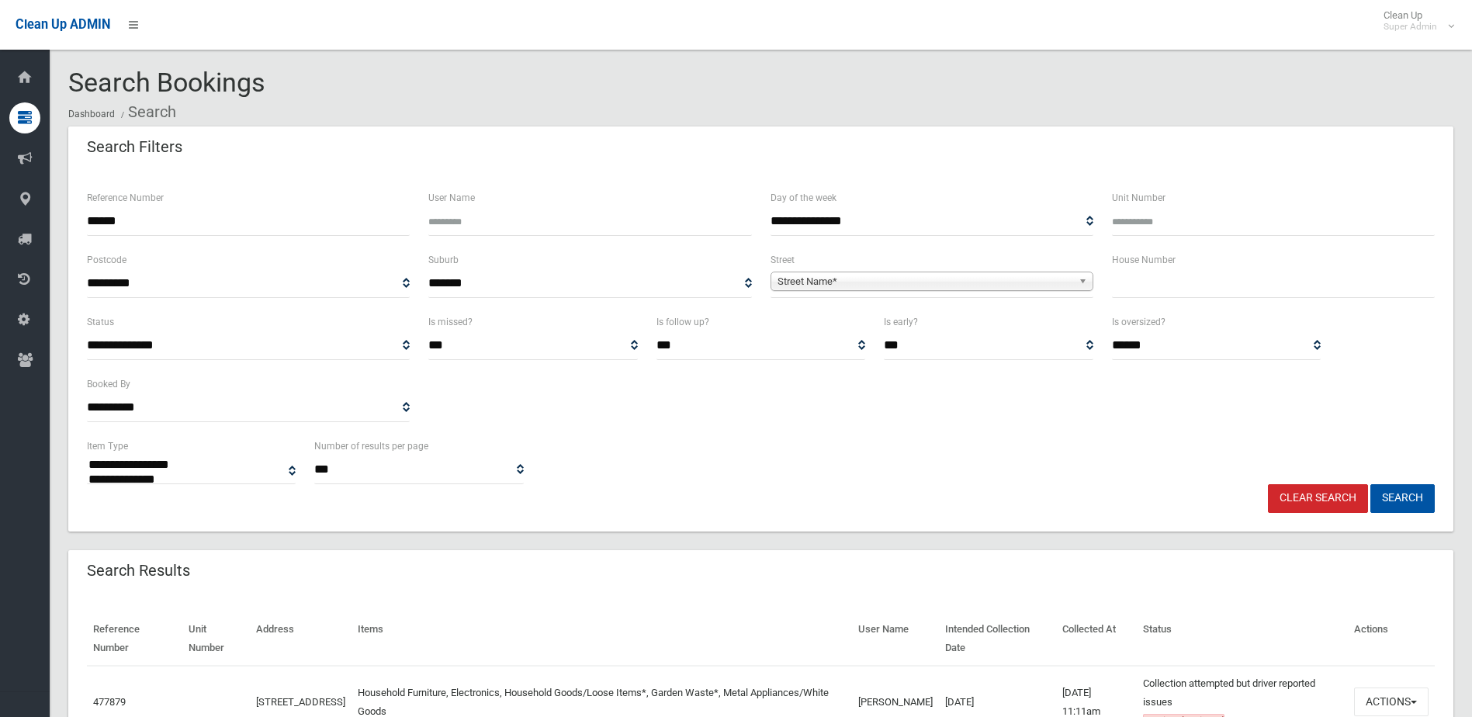
select select
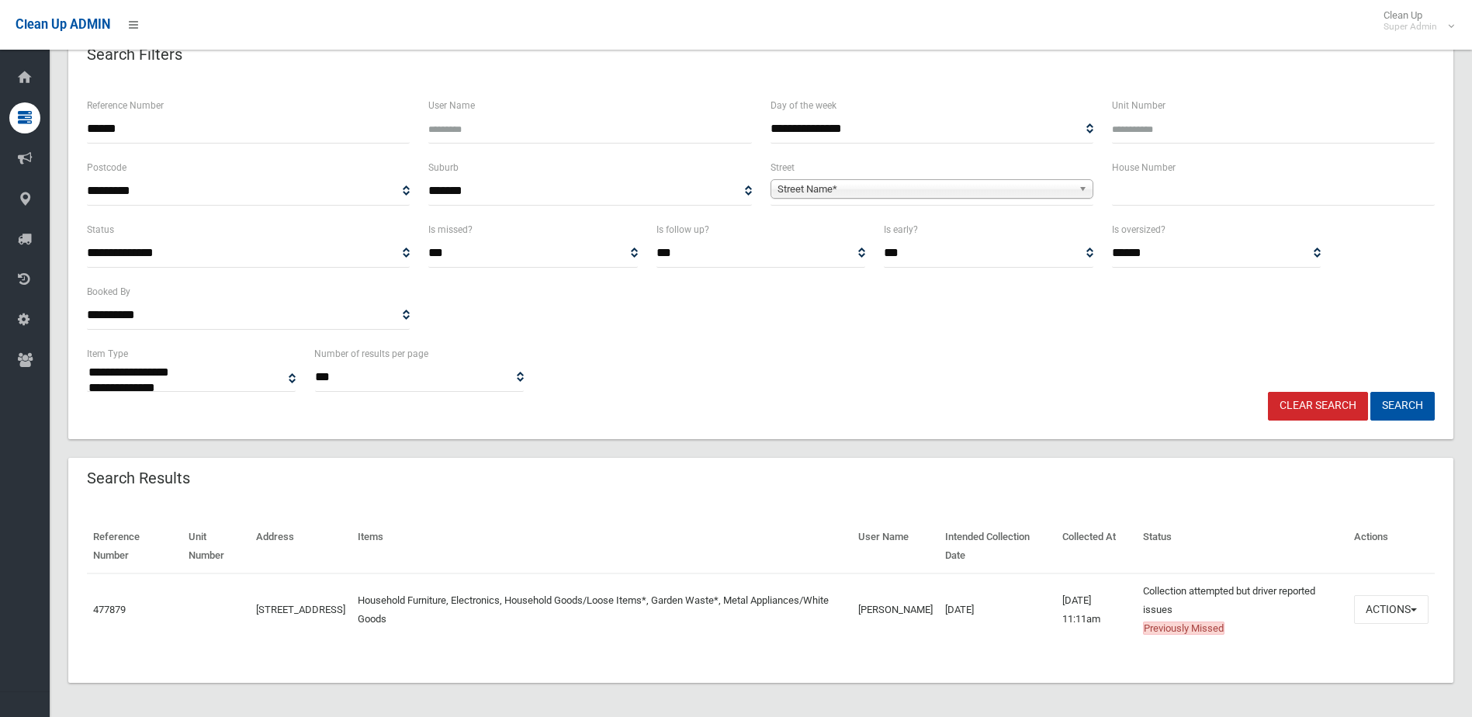
scroll to position [95, 0]
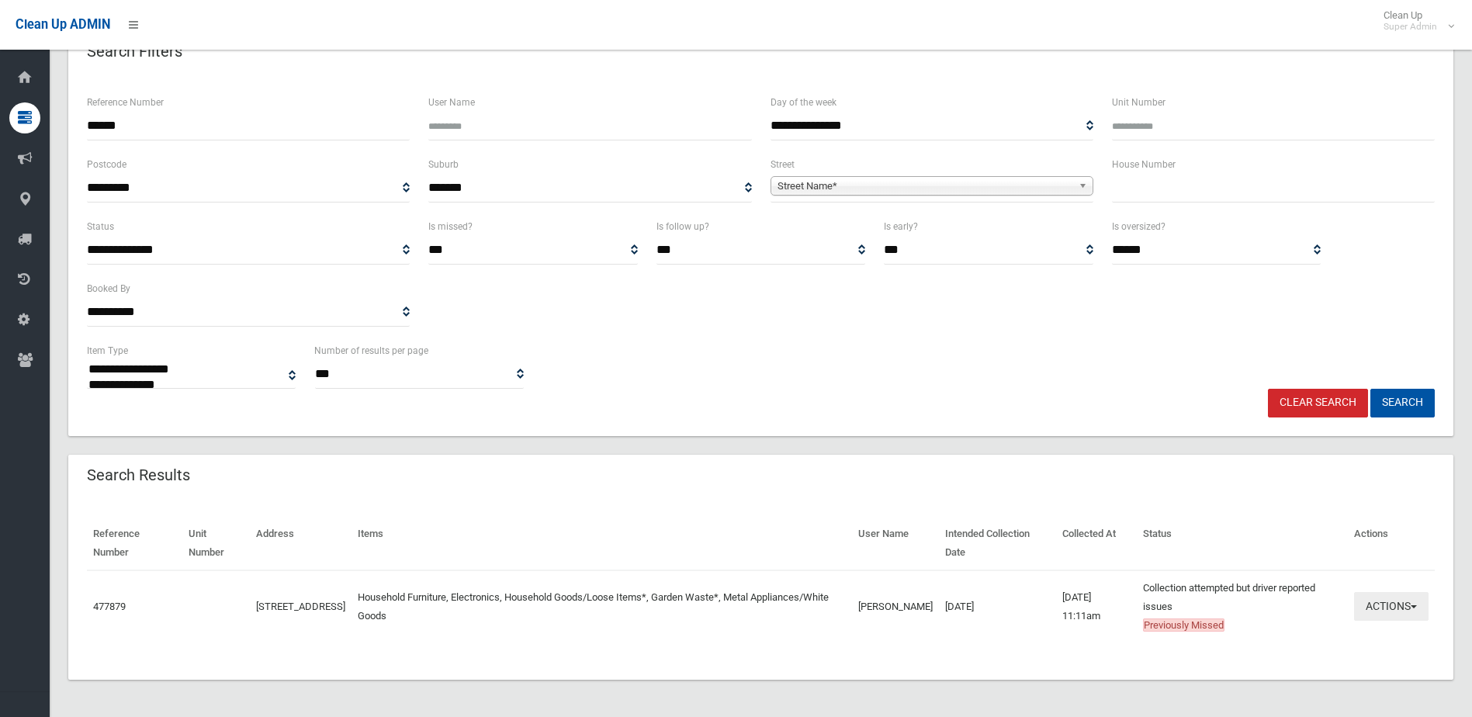
click at [1394, 600] on button "Actions" at bounding box center [1391, 606] width 74 height 29
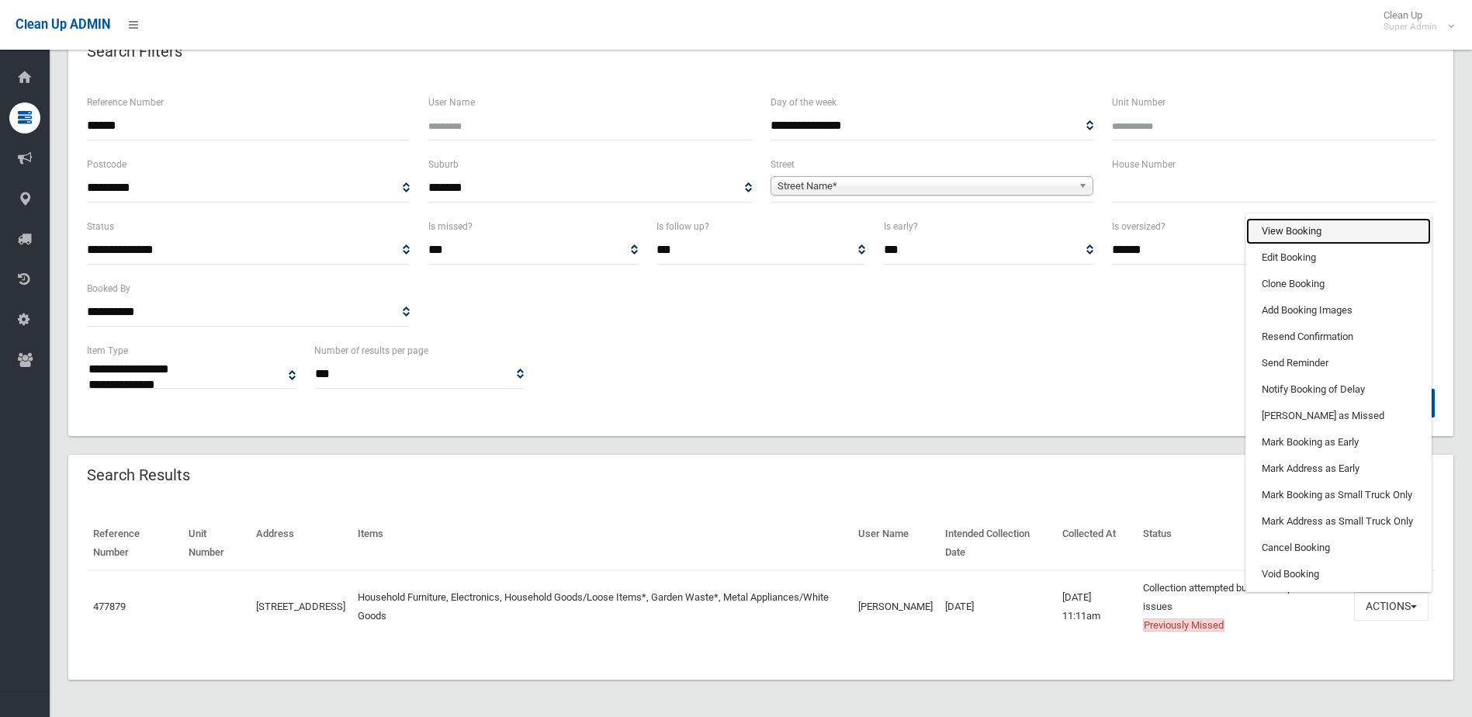
click at [1284, 230] on link "View Booking" at bounding box center [1338, 231] width 185 height 26
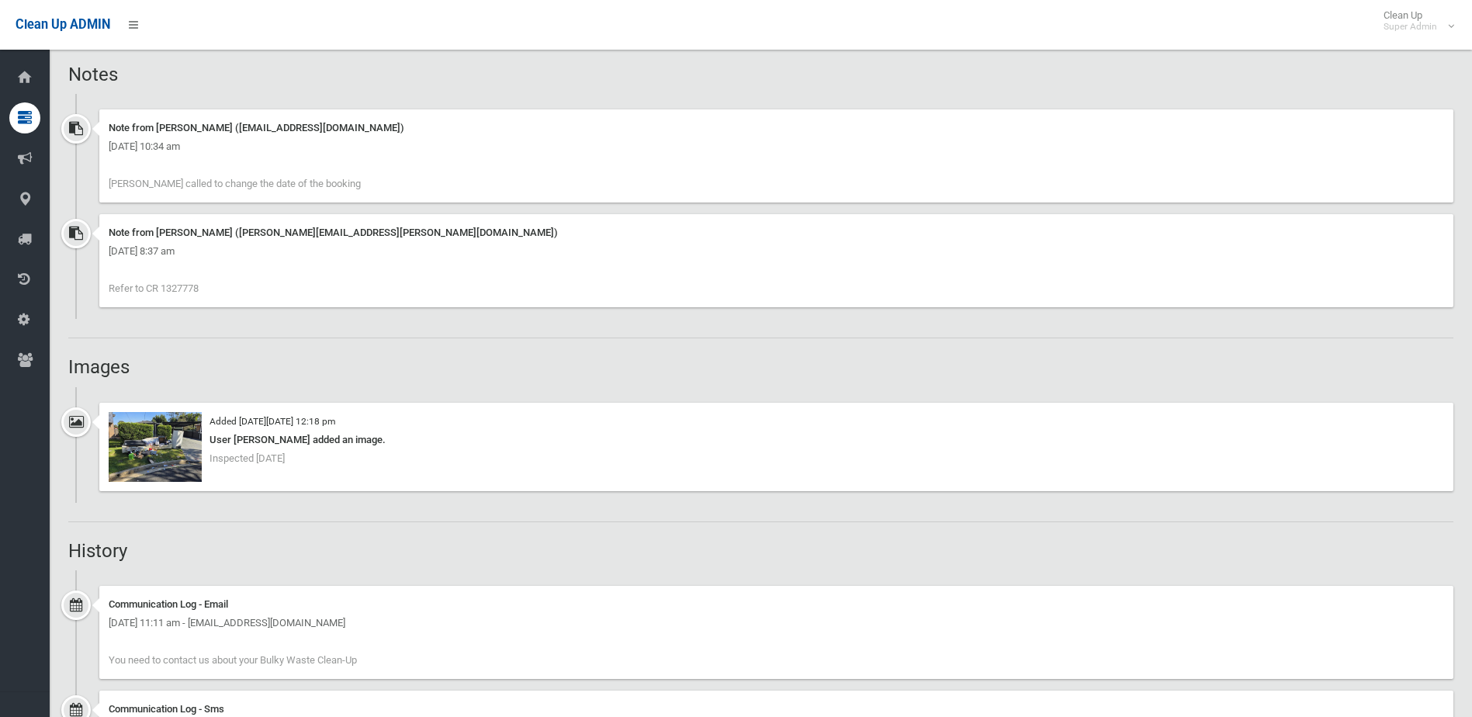
scroll to position [1086, 0]
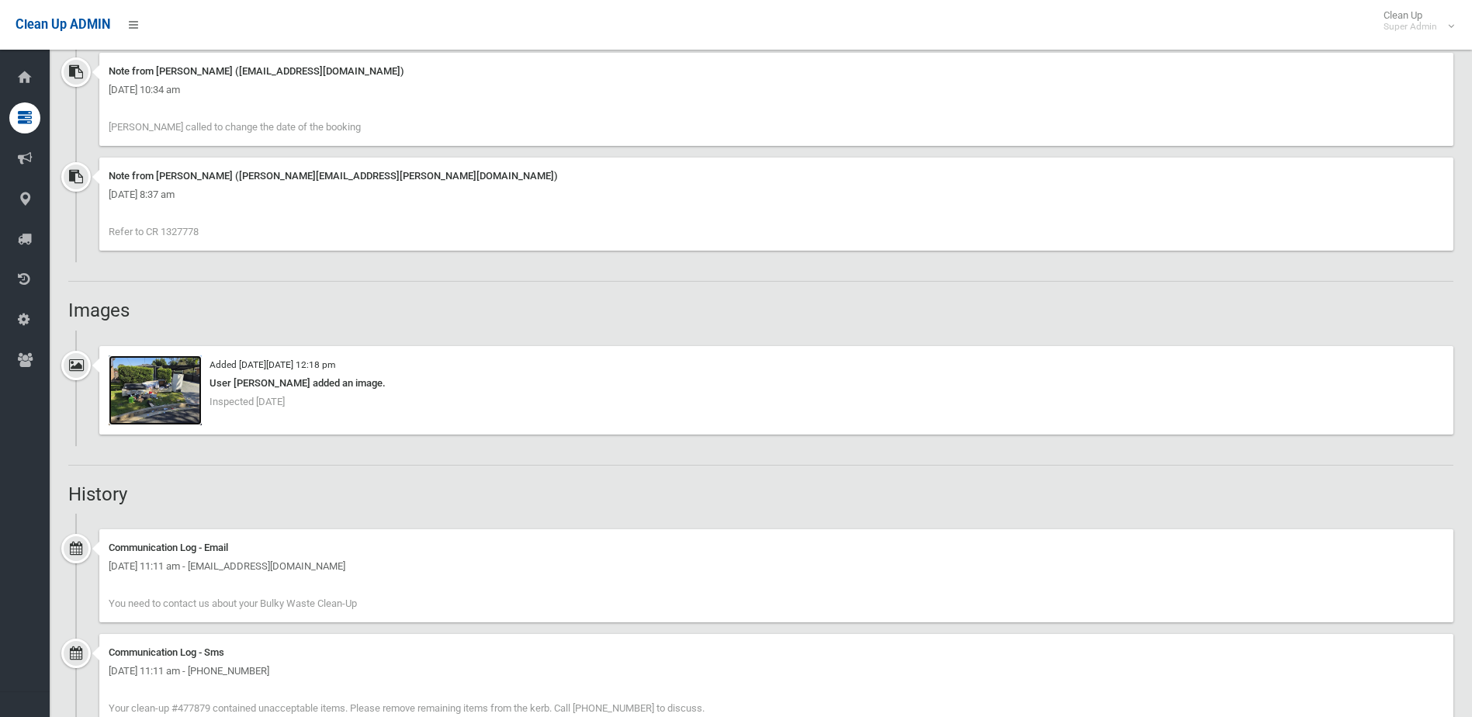
click at [154, 398] on img at bounding box center [155, 390] width 93 height 70
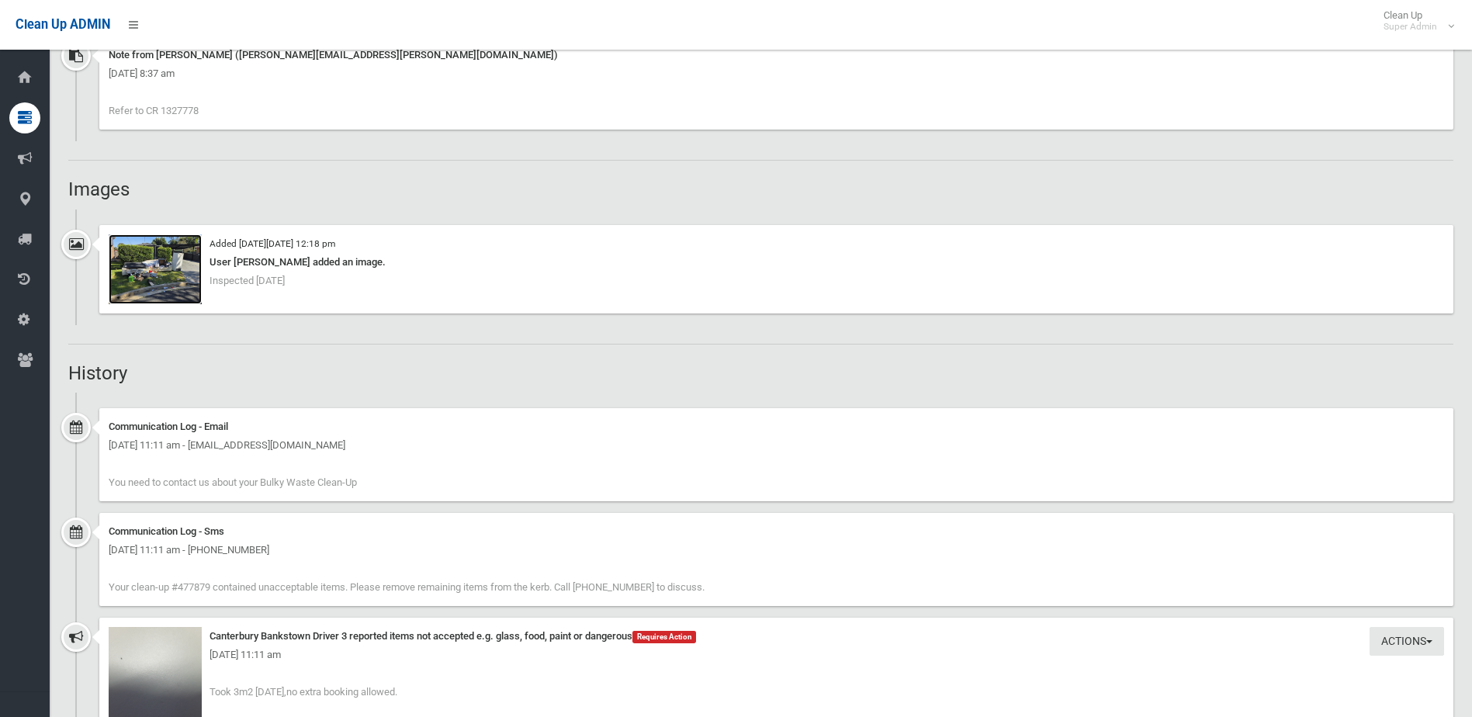
scroll to position [853, 0]
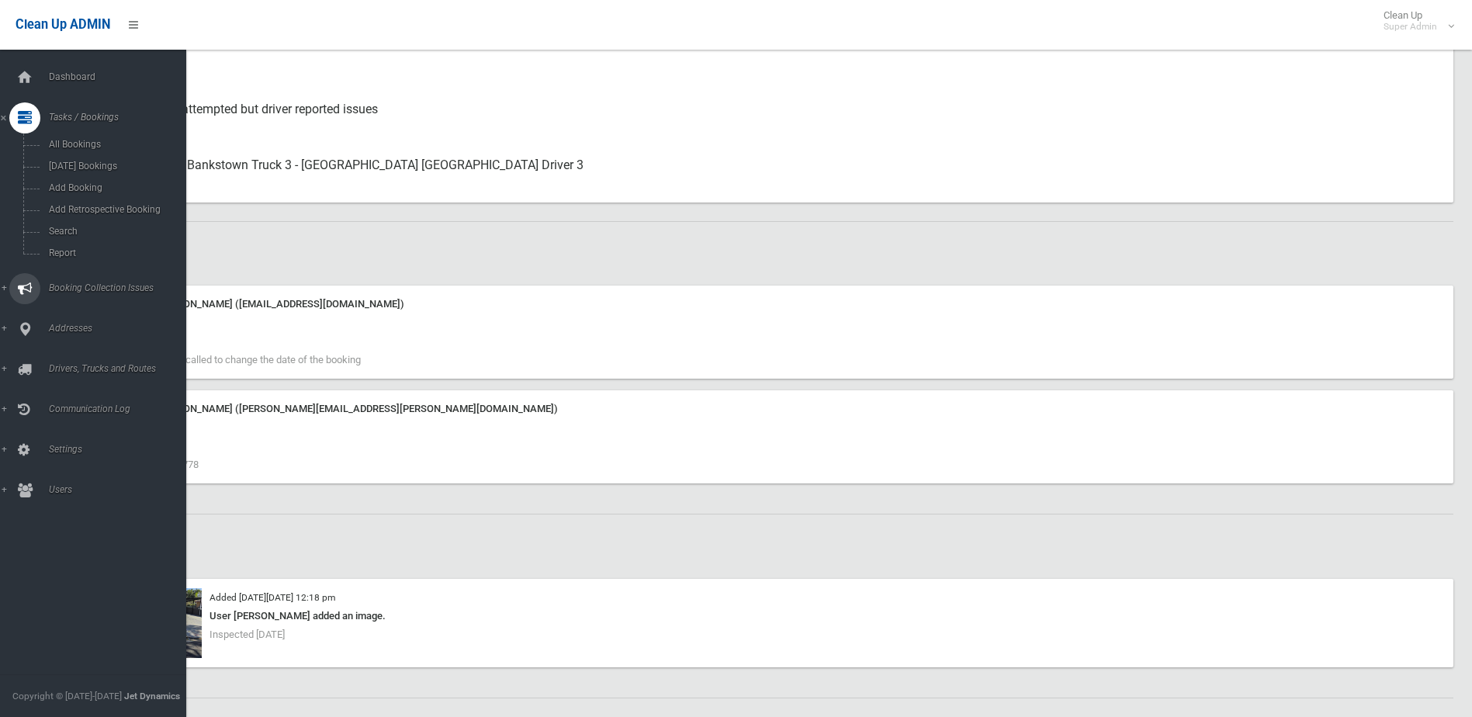
click at [97, 281] on link "Booking Collection Issues" at bounding box center [99, 288] width 198 height 31
click at [93, 182] on span "All Reported Issues" at bounding box center [114, 184] width 140 height 11
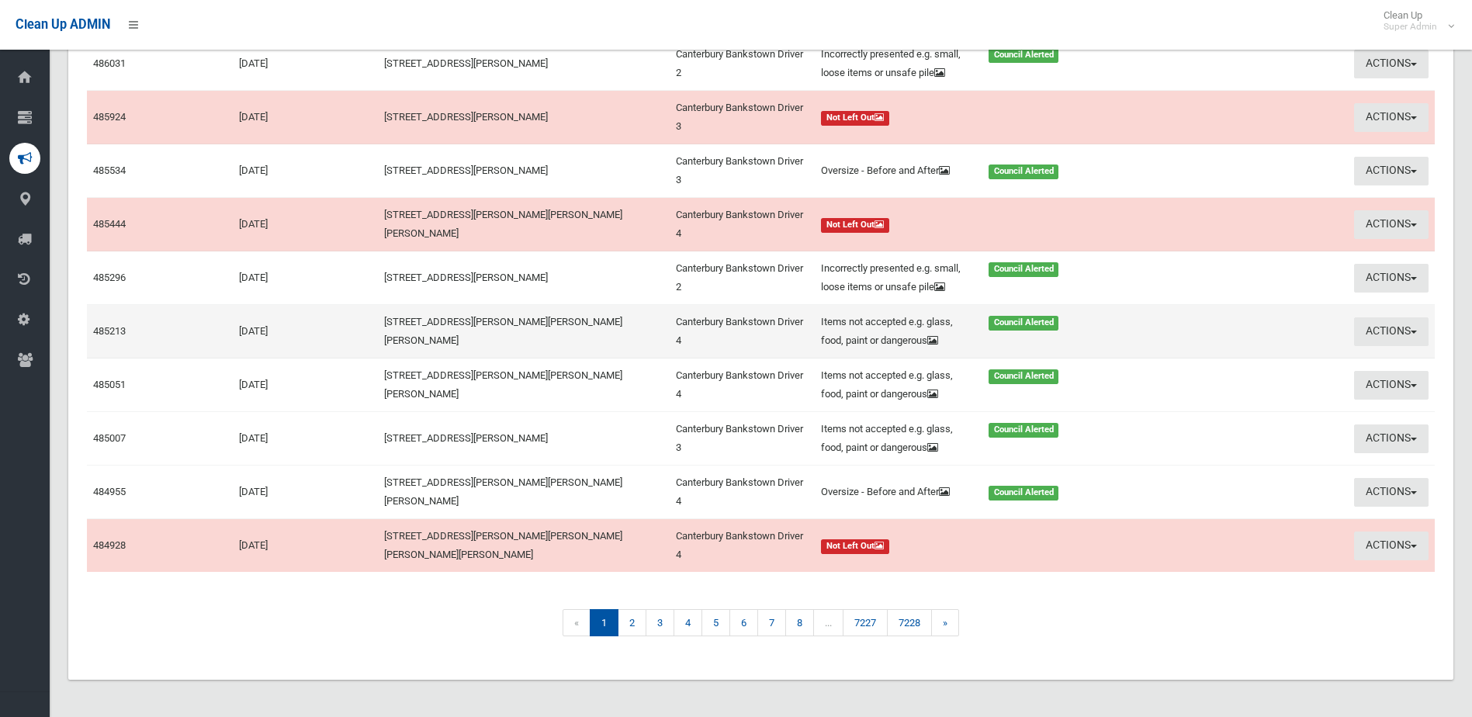
scroll to position [271, 0]
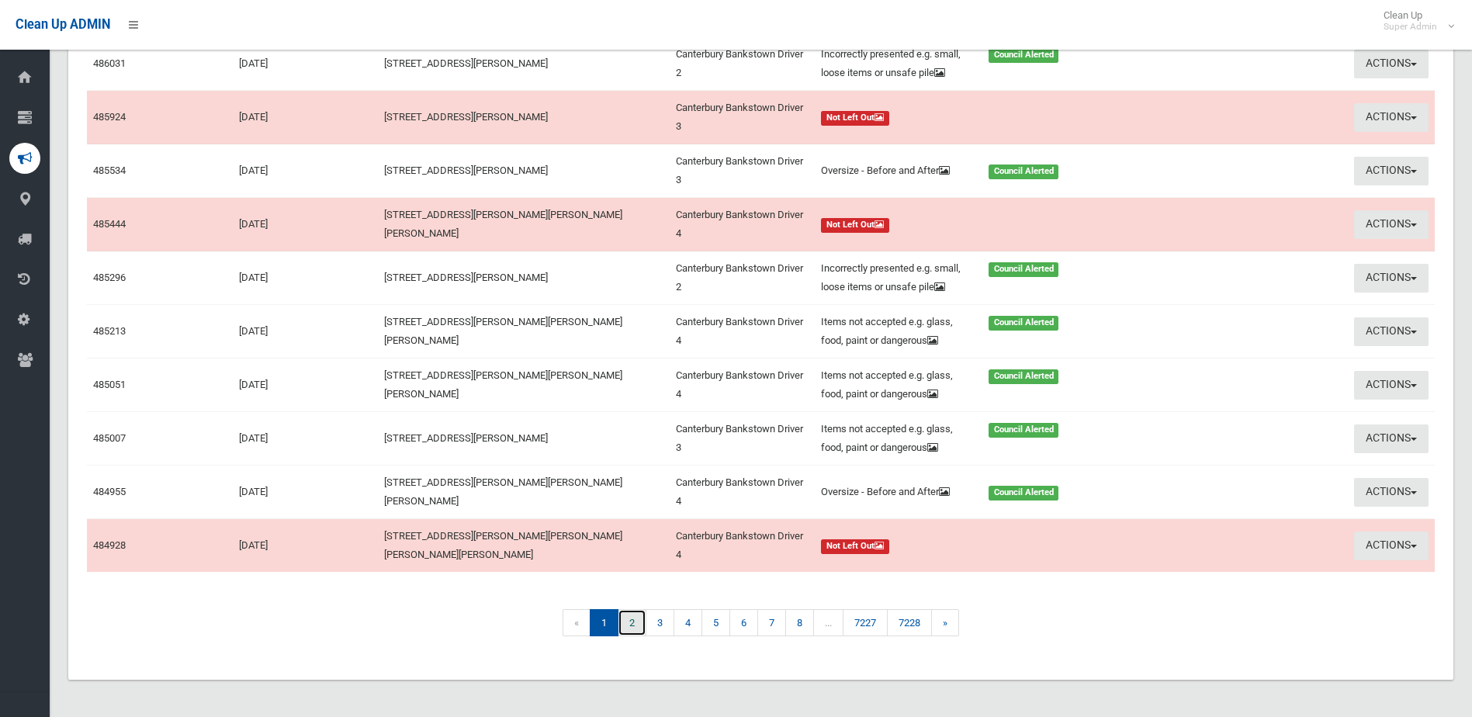
click at [635, 622] on link "2" at bounding box center [632, 622] width 29 height 27
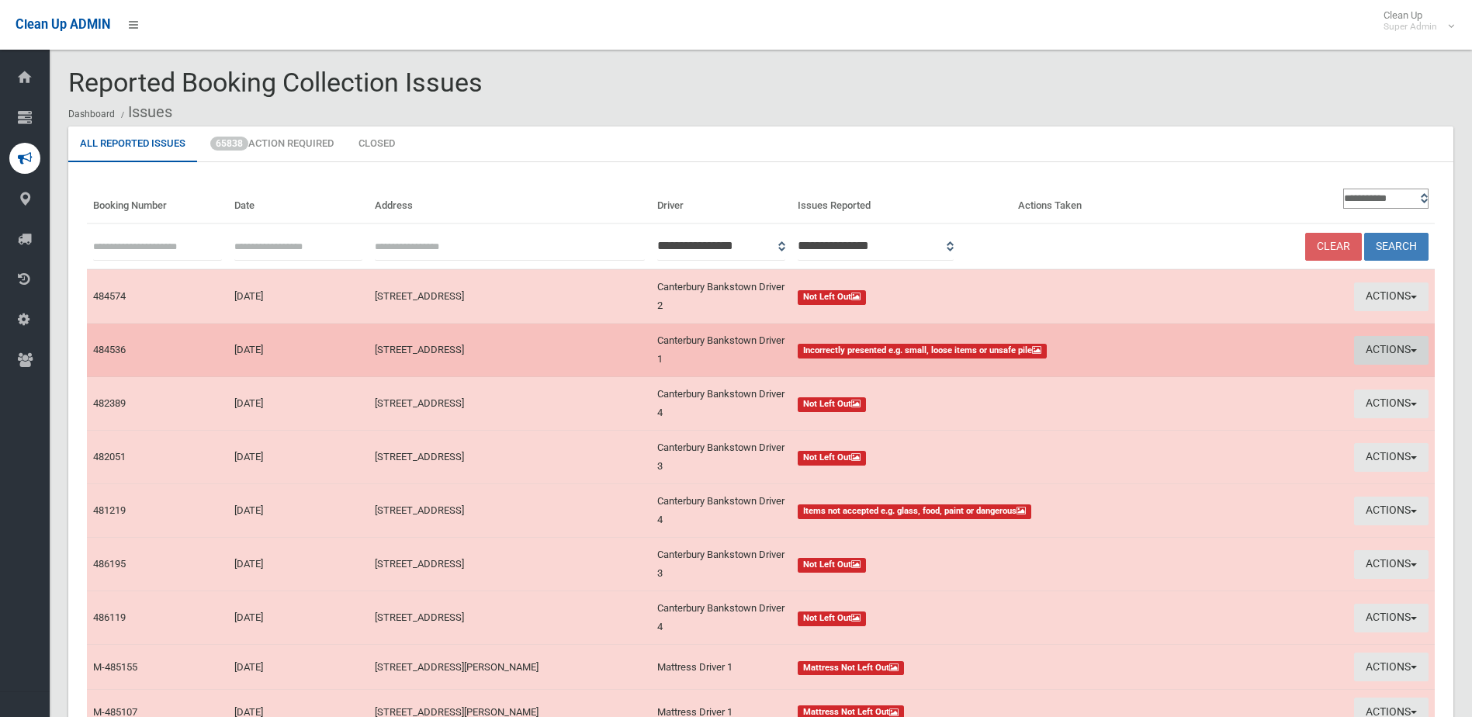
click at [1375, 345] on button "Actions" at bounding box center [1391, 350] width 74 height 29
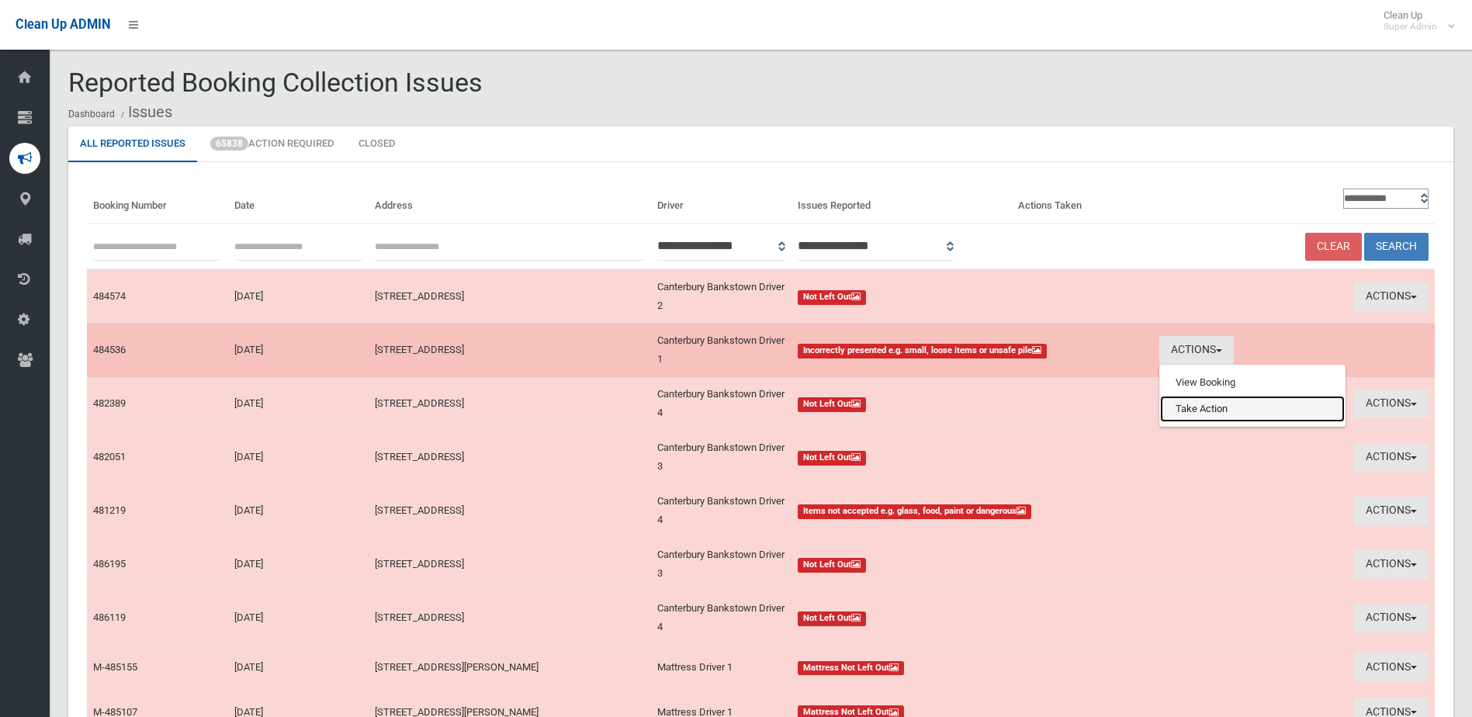
click at [1177, 422] on link "Take Action" at bounding box center [1252, 409] width 185 height 26
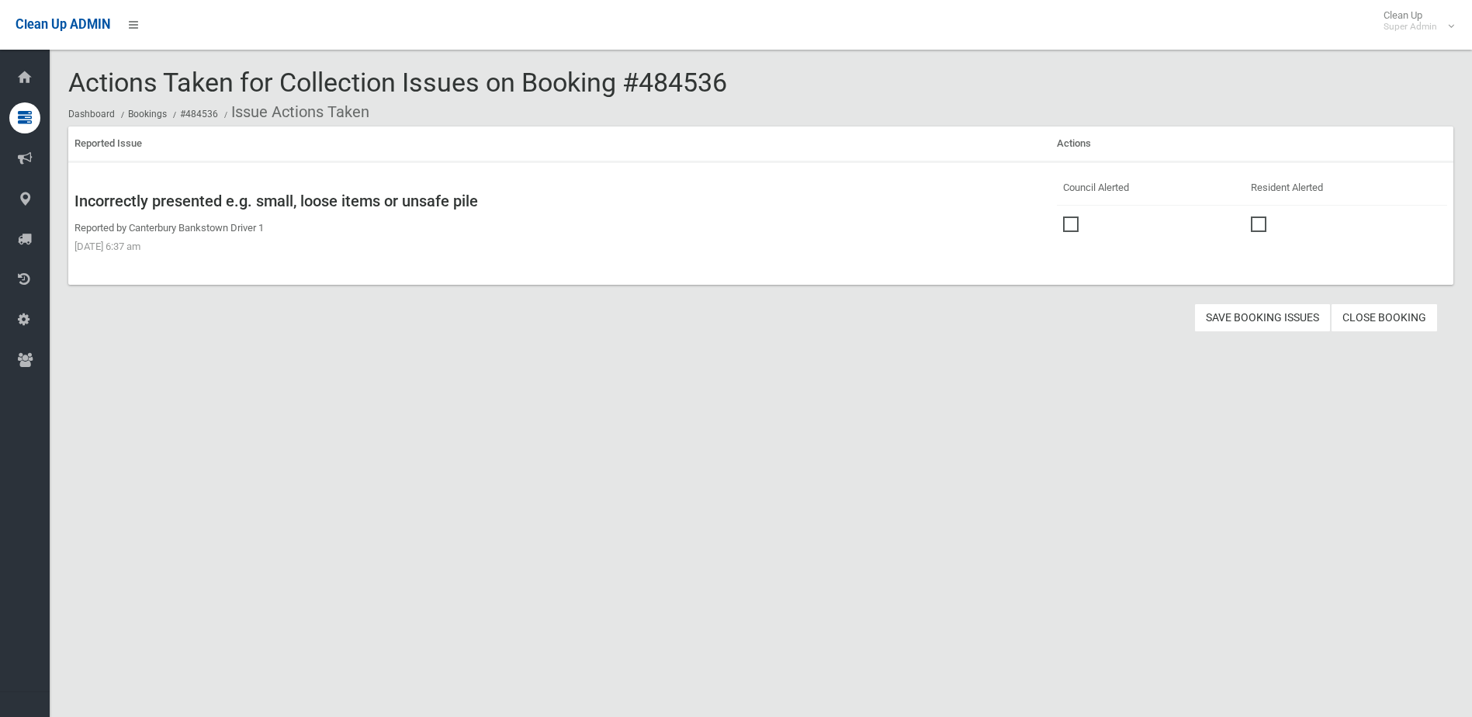
click at [1067, 216] on span at bounding box center [1074, 216] width 23 height 0
click at [1252, 310] on button "Save Booking Issues" at bounding box center [1262, 317] width 137 height 29
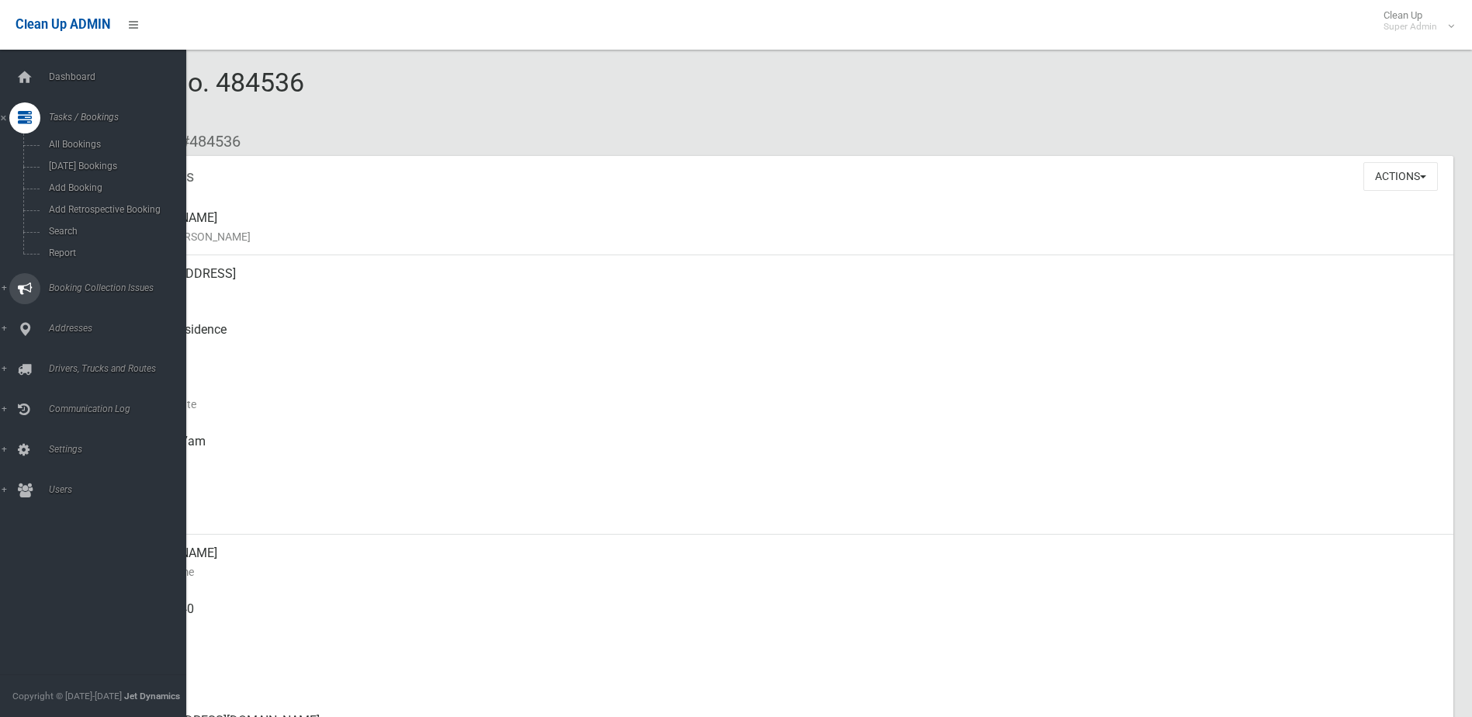
click at [74, 283] on span "Booking Collection Issues" at bounding box center [121, 287] width 154 height 11
click at [96, 182] on span "All Reported Issues" at bounding box center [114, 184] width 140 height 11
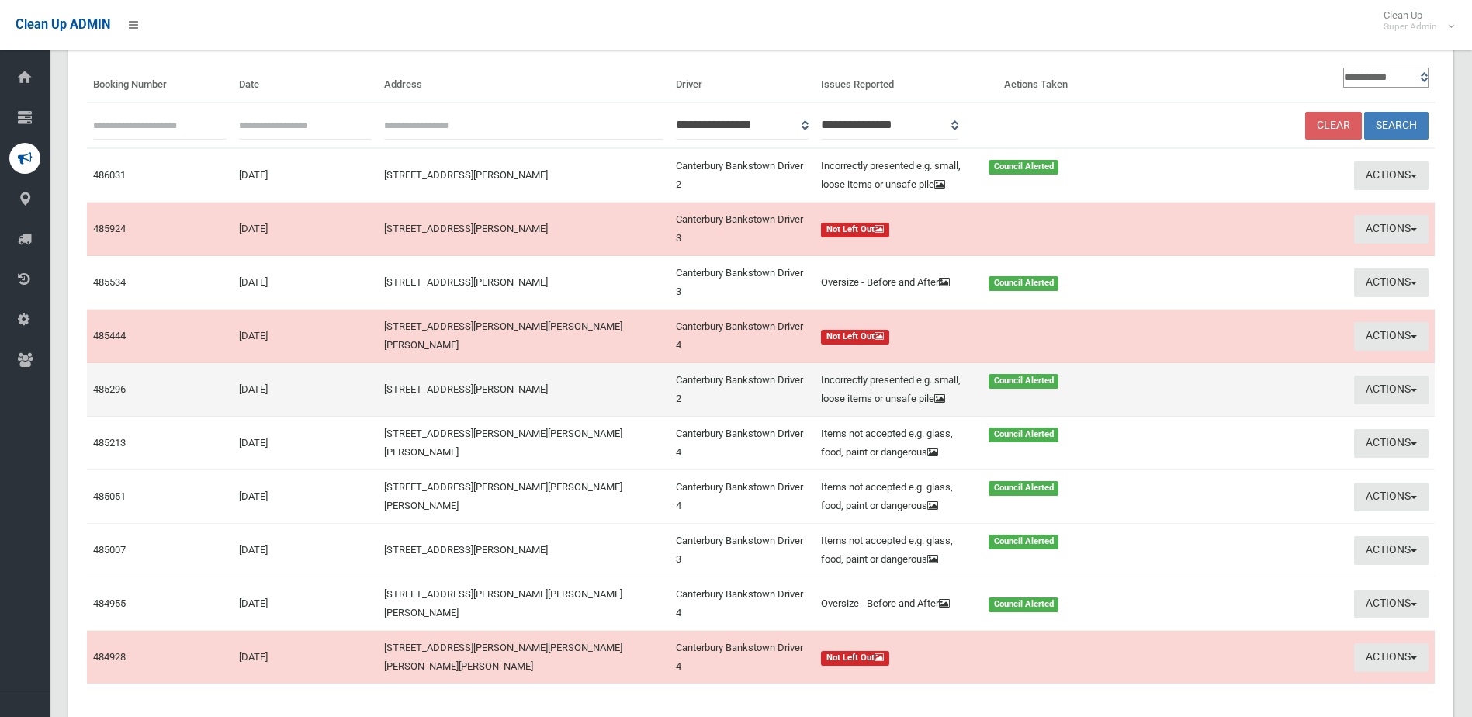
scroll to position [271, 0]
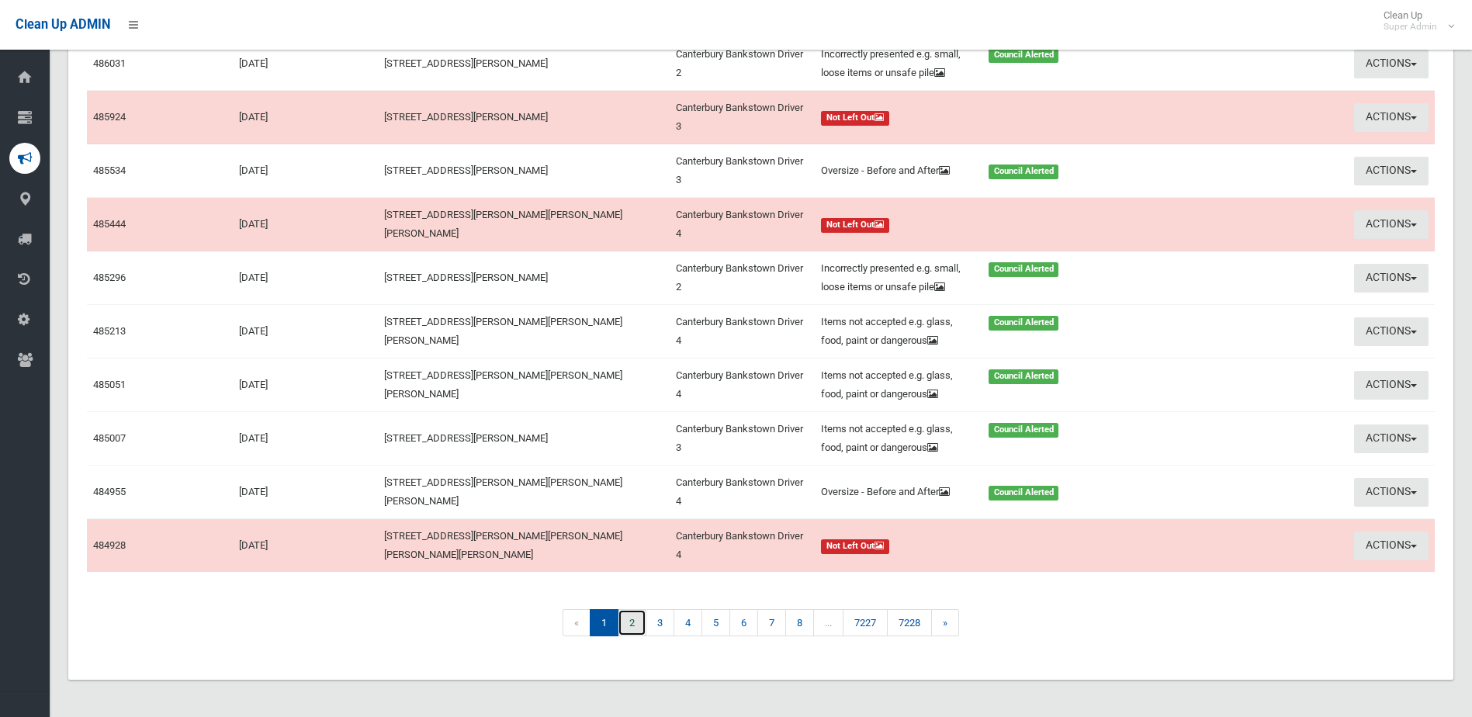
click at [626, 618] on link "2" at bounding box center [632, 622] width 29 height 27
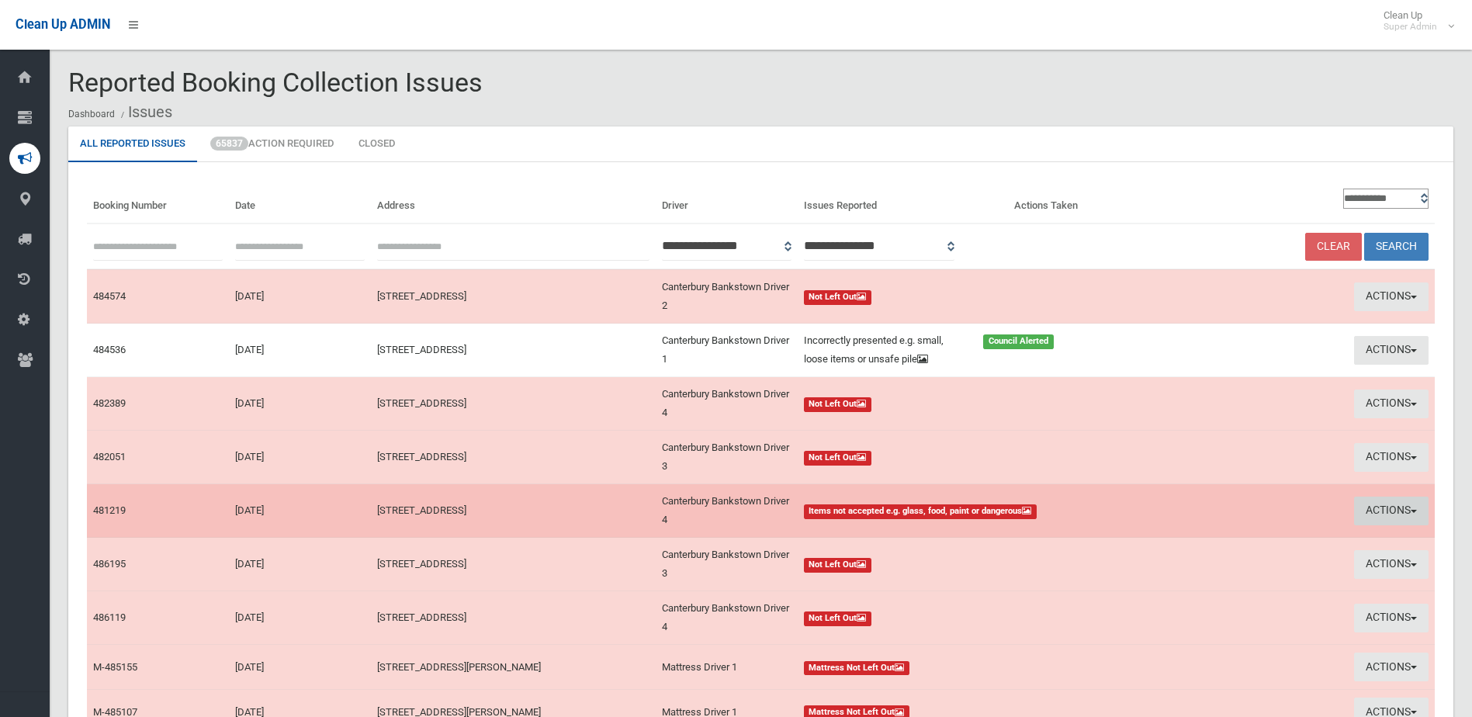
click at [1373, 507] on button "Actions" at bounding box center [1391, 511] width 74 height 29
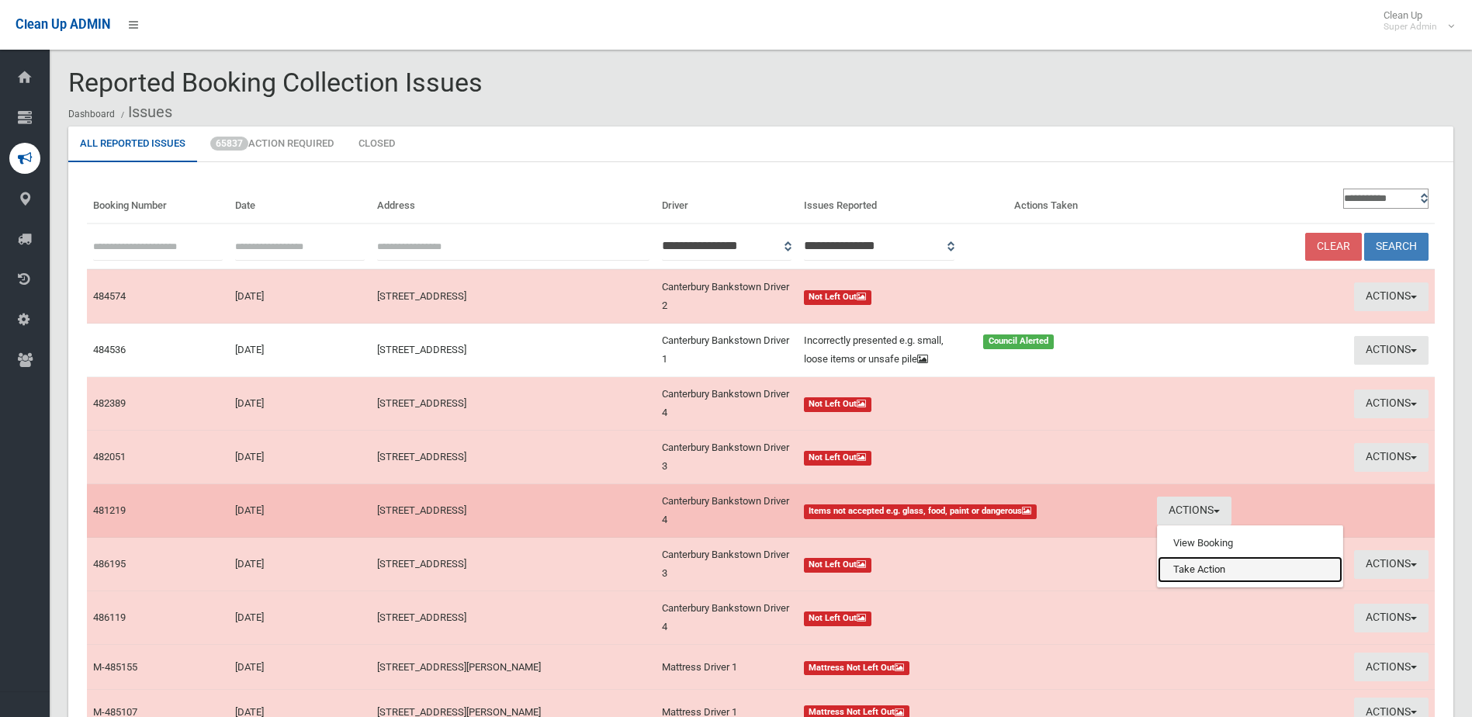
click at [1239, 577] on link "Take Action" at bounding box center [1250, 569] width 185 height 26
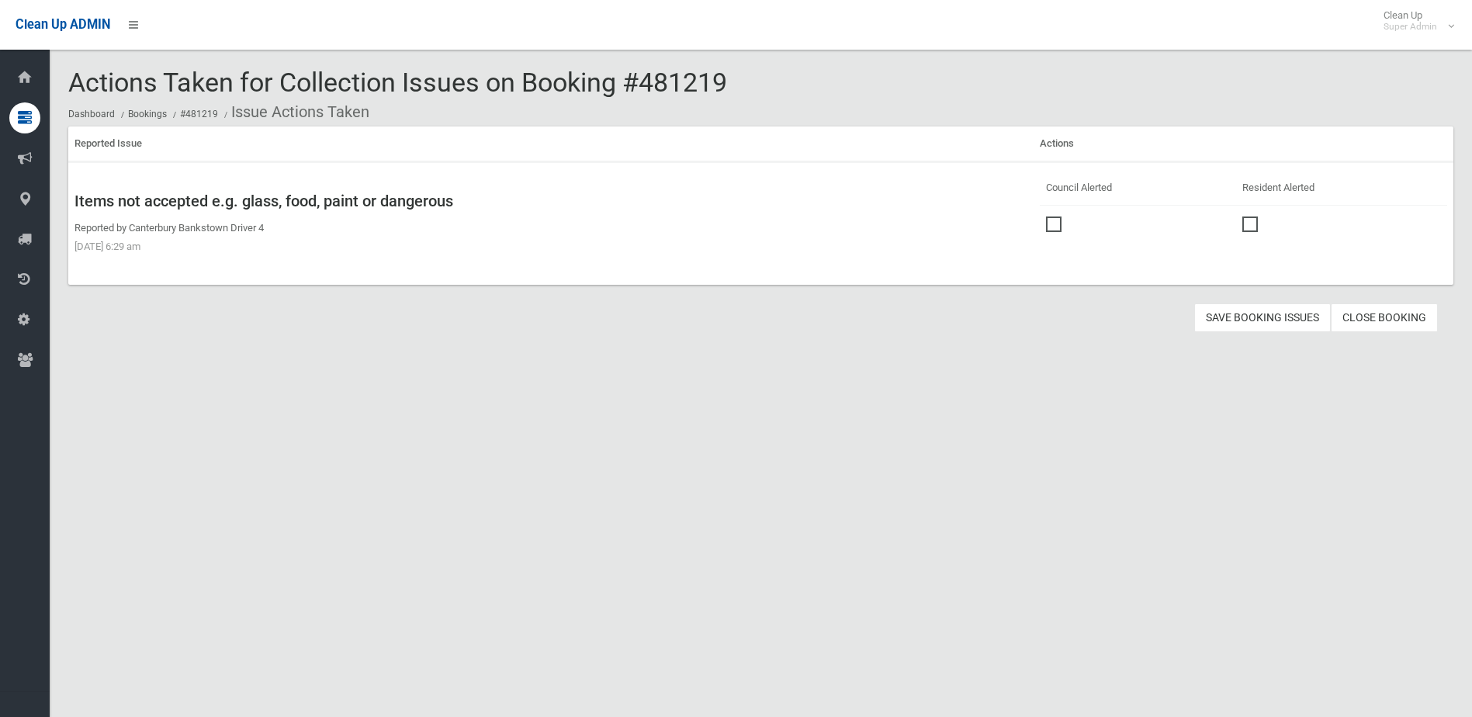
click at [1050, 216] on span at bounding box center [1057, 216] width 23 height 0
click at [1251, 308] on button "Save Booking Issues" at bounding box center [1262, 317] width 137 height 29
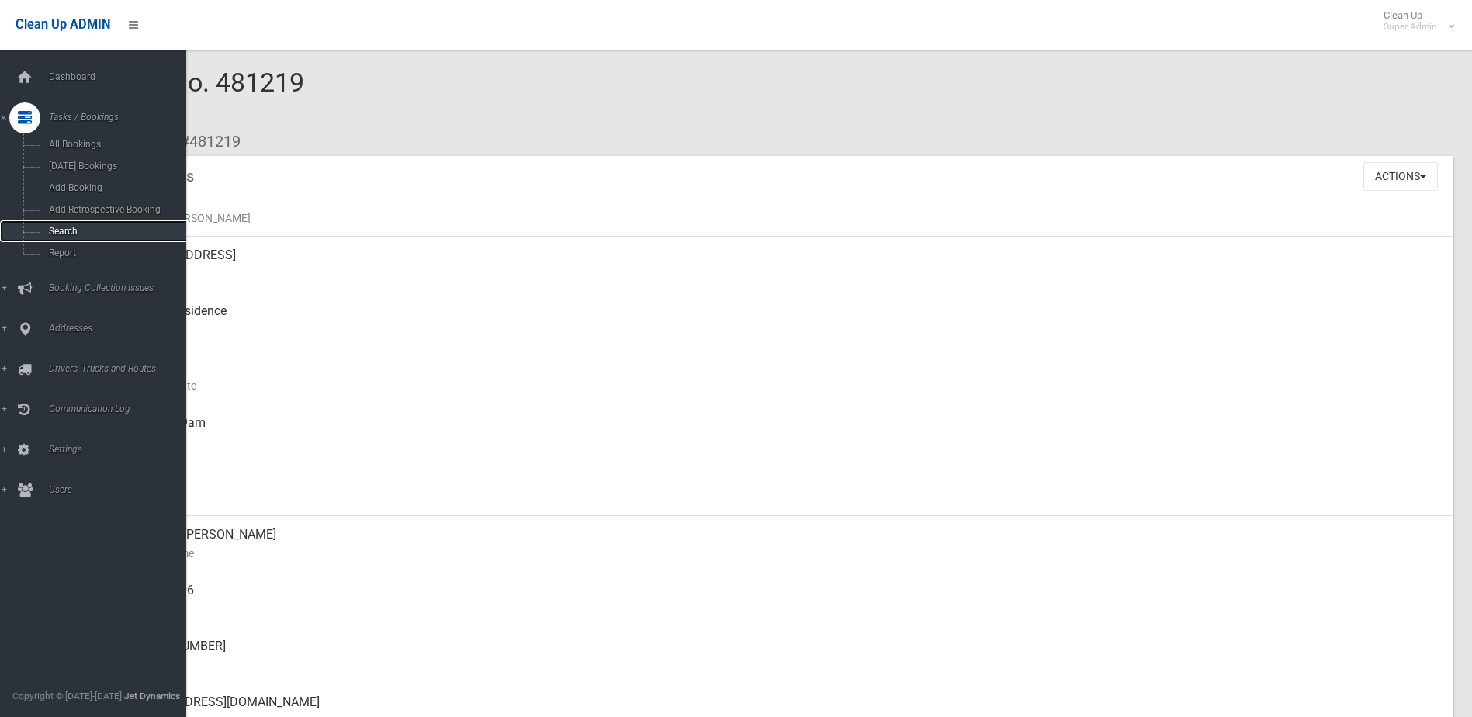
click at [54, 227] on span "Search" at bounding box center [114, 231] width 140 height 11
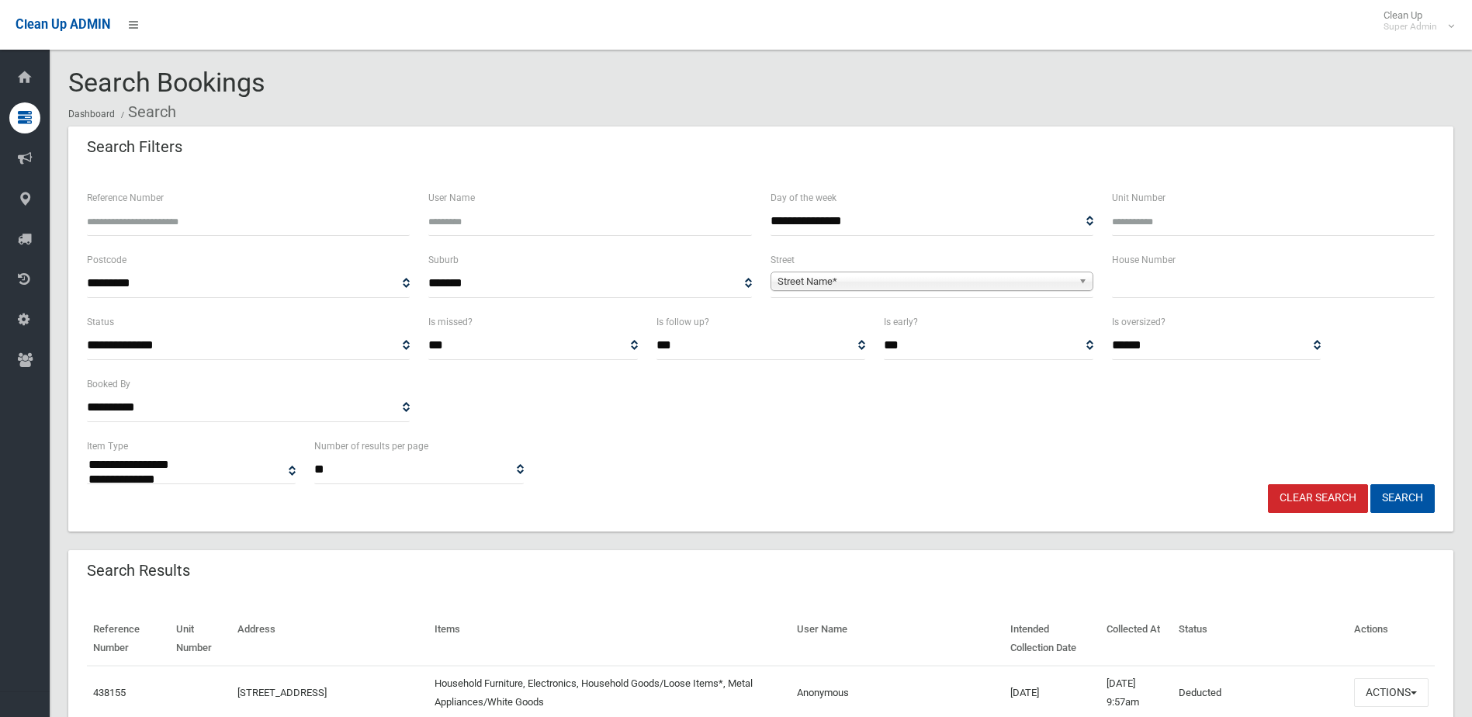
select select
click at [106, 221] on input "Reference Number" at bounding box center [248, 221] width 323 height 29
type input "******"
click at [1370, 484] on button "Search" at bounding box center [1402, 498] width 64 height 29
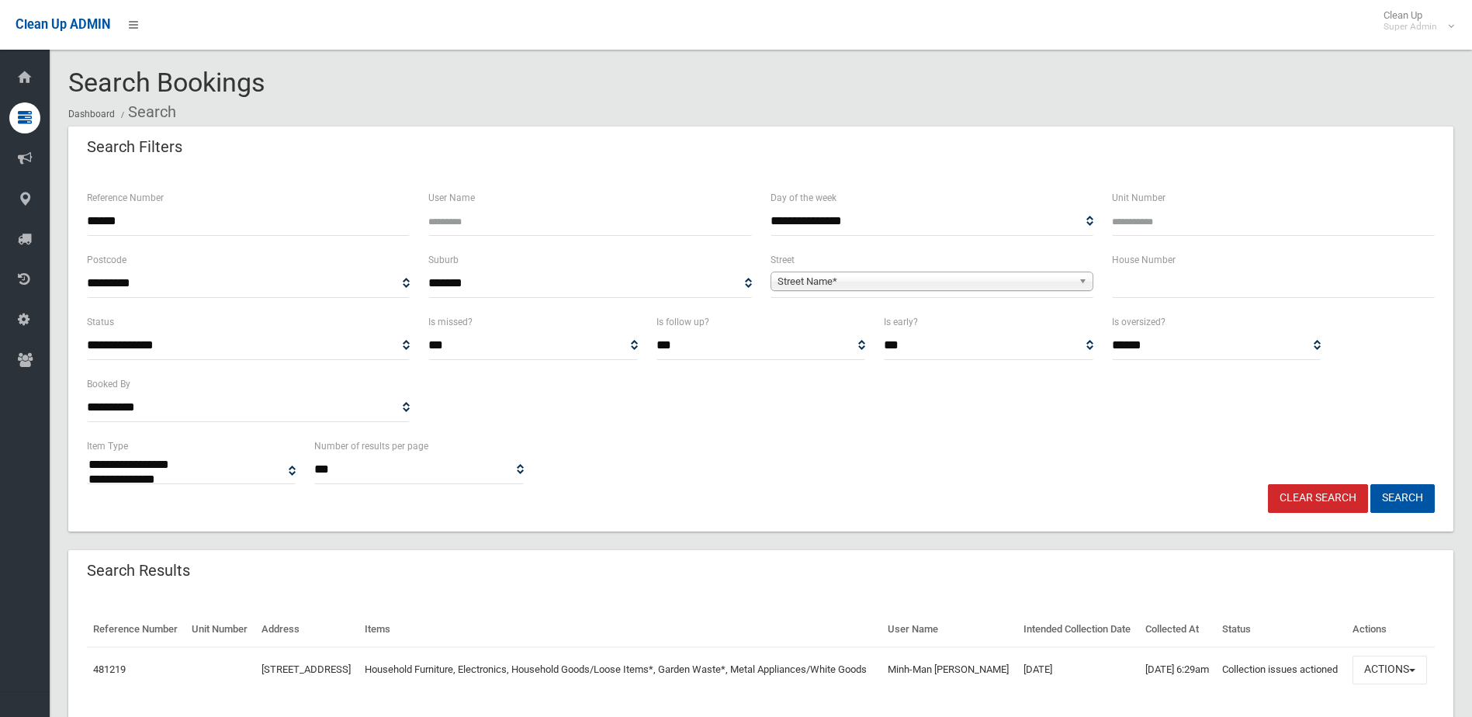
select select
click at [1406, 684] on button "Actions" at bounding box center [1389, 670] width 74 height 29
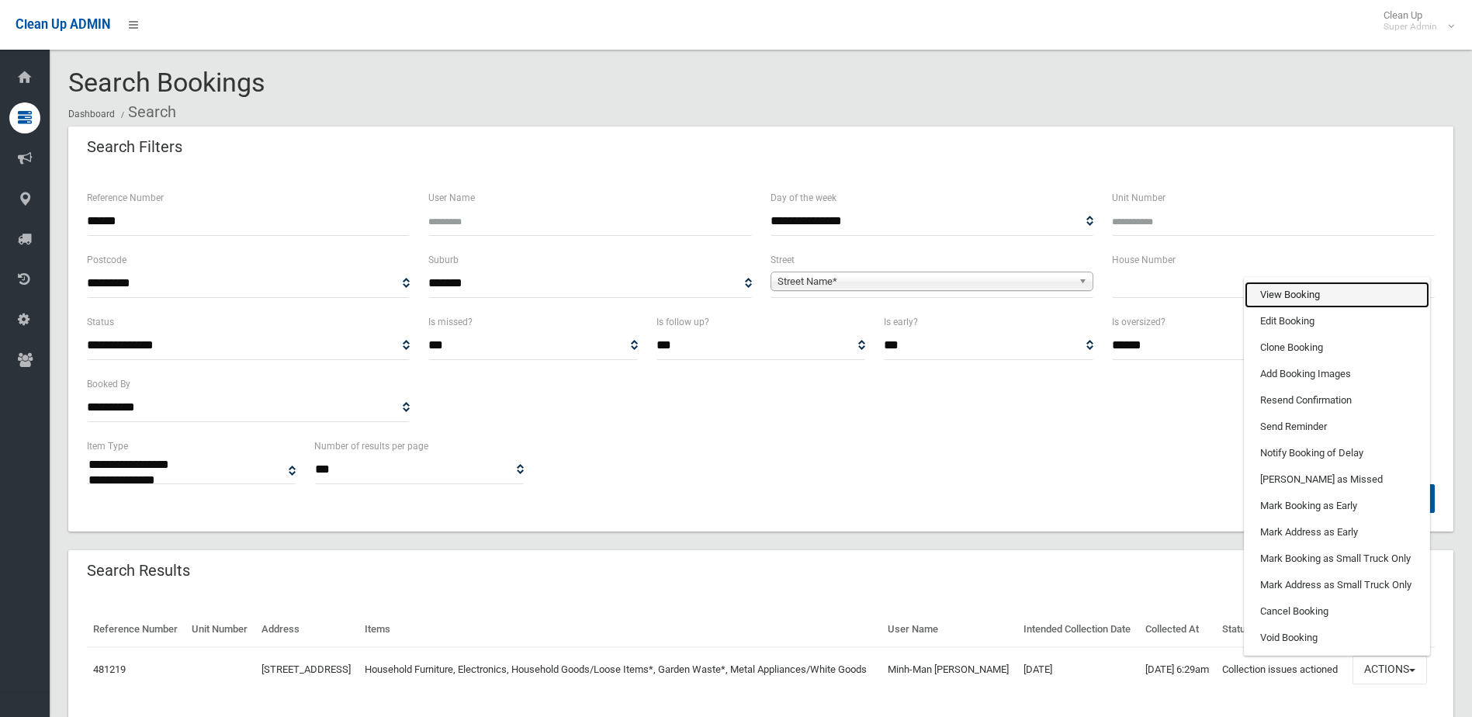
click at [1286, 308] on link "View Booking" at bounding box center [1336, 295] width 185 height 26
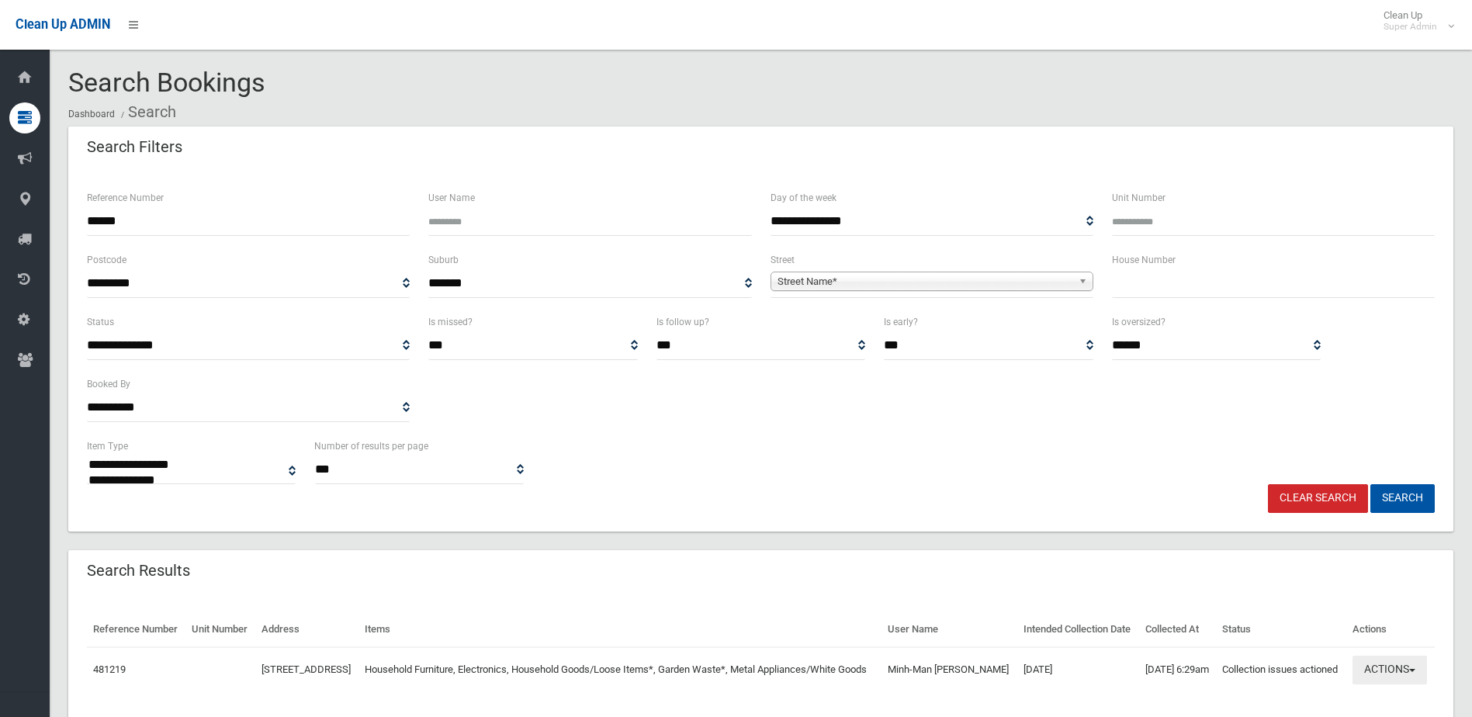
click at [1379, 684] on button "Actions" at bounding box center [1389, 670] width 74 height 29
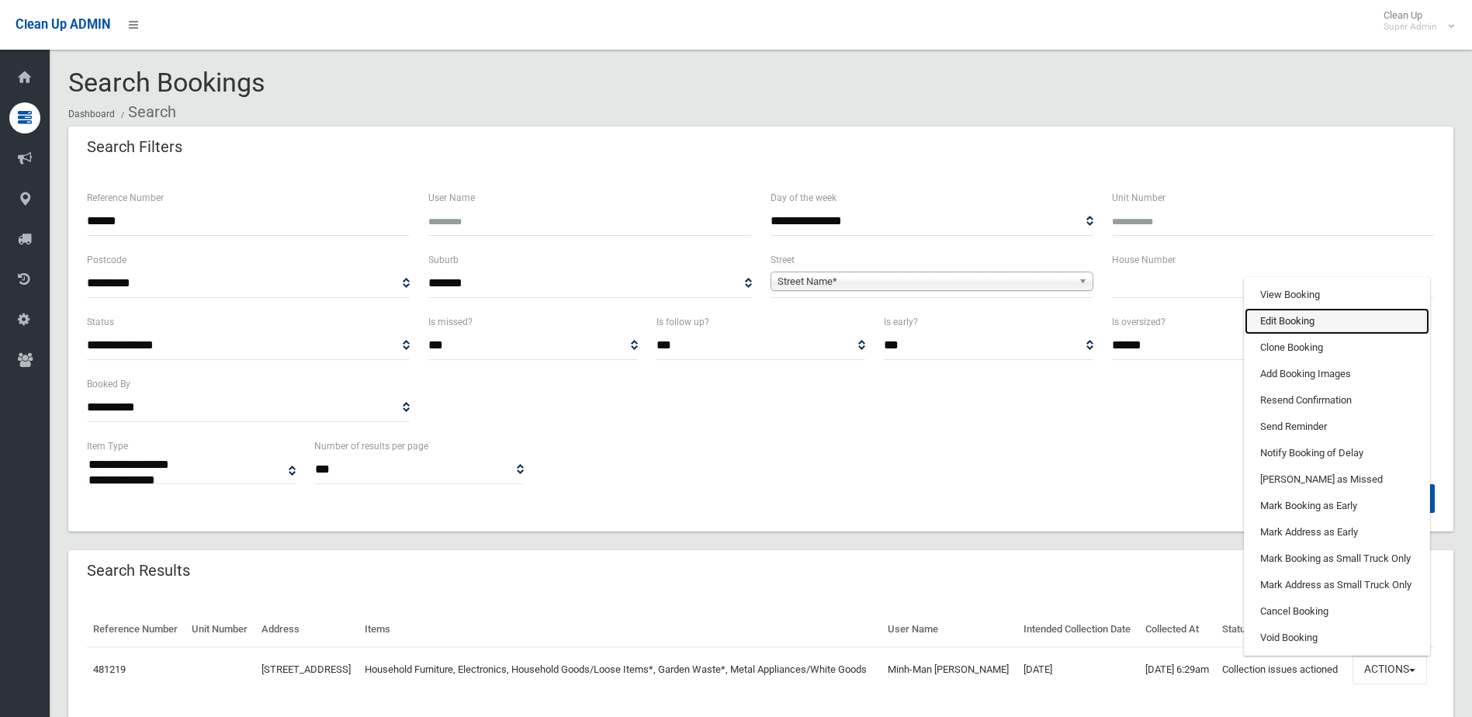
click at [1289, 334] on link "Edit Booking" at bounding box center [1336, 321] width 185 height 26
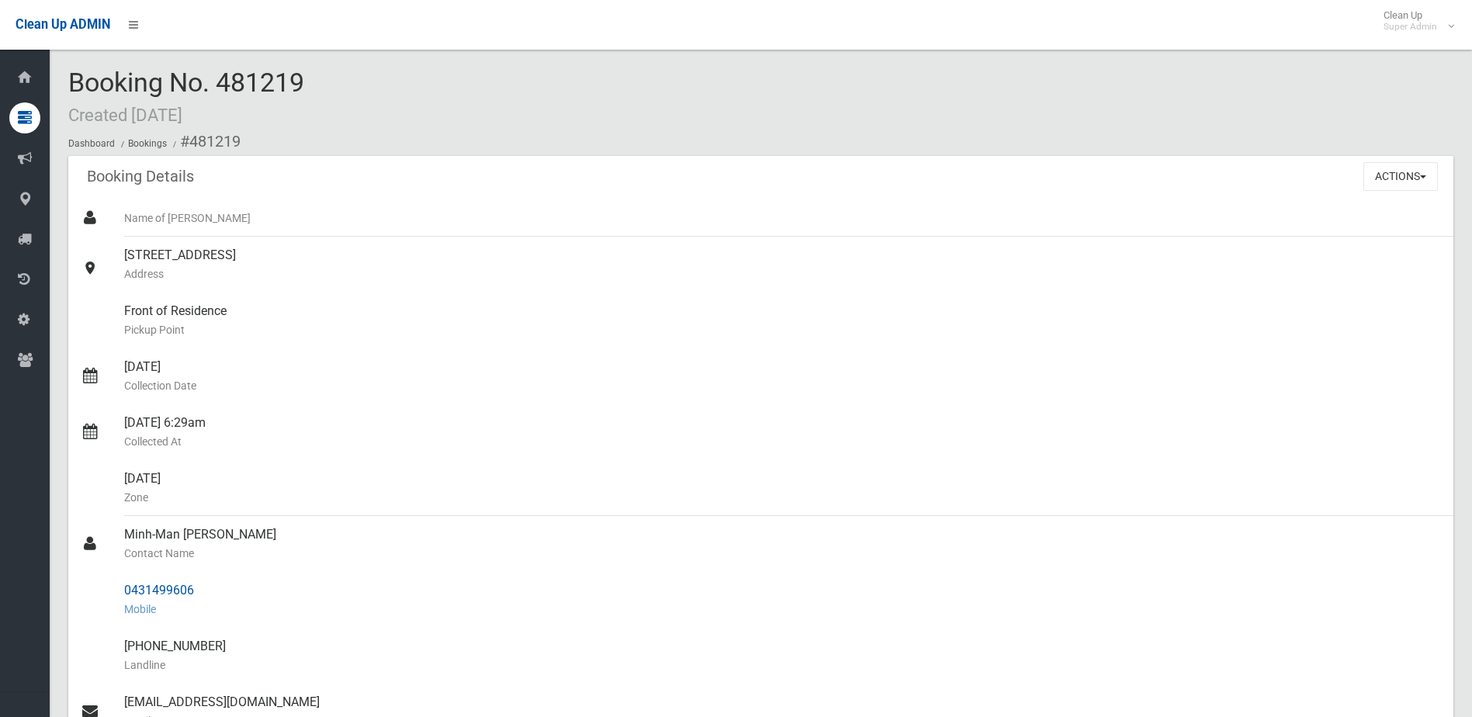
drag, startPoint x: 125, startPoint y: 535, endPoint x: 211, endPoint y: 588, distance: 101.4
click at [211, 588] on ul "Name of Booker 15 Chifley Avenue, SEFTON NSW 2162 Address Front of Residence Pi…" at bounding box center [760, 618] width 1385 height 838
drag, startPoint x: 211, startPoint y: 588, endPoint x: 157, endPoint y: 588, distance: 53.5
copy ul "Minh-Man Pham Contact Name 0431499606"
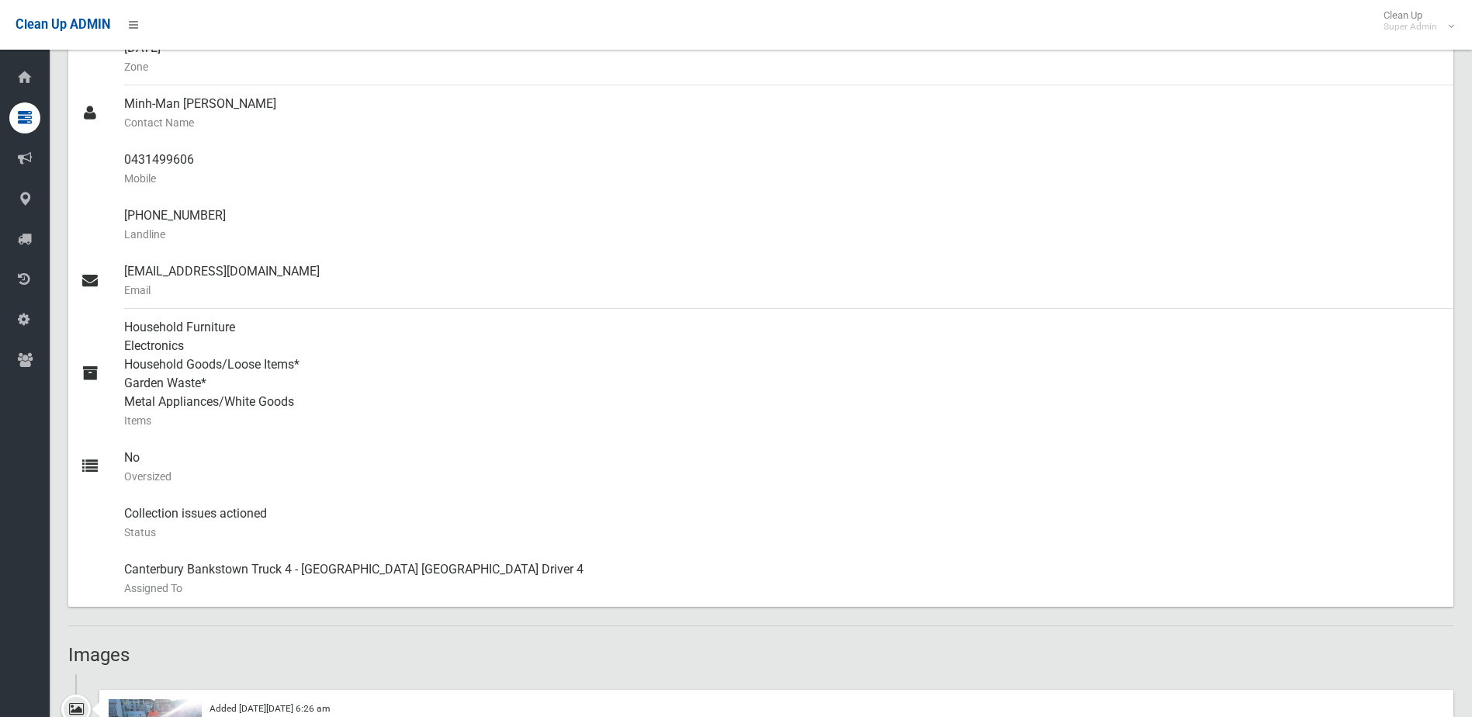
scroll to position [621, 0]
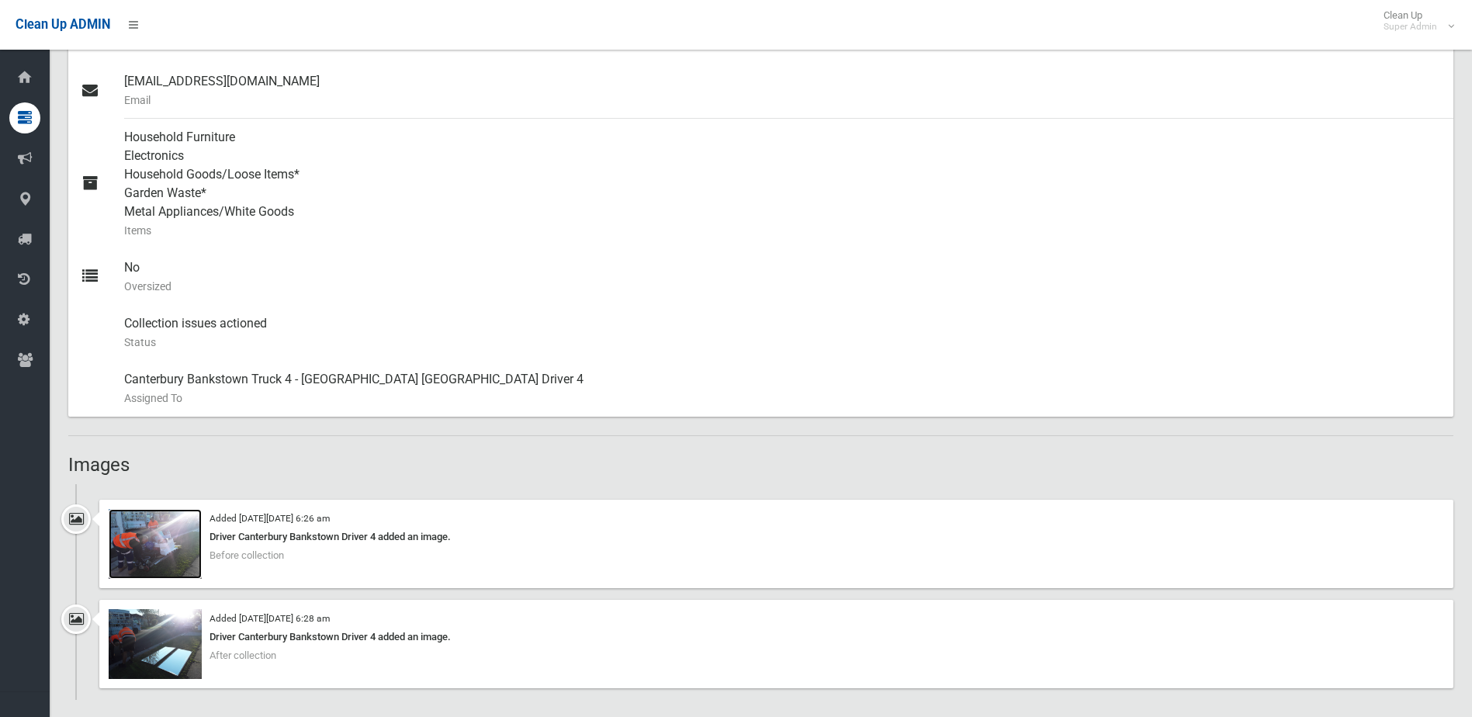
click at [157, 549] on img at bounding box center [155, 544] width 93 height 70
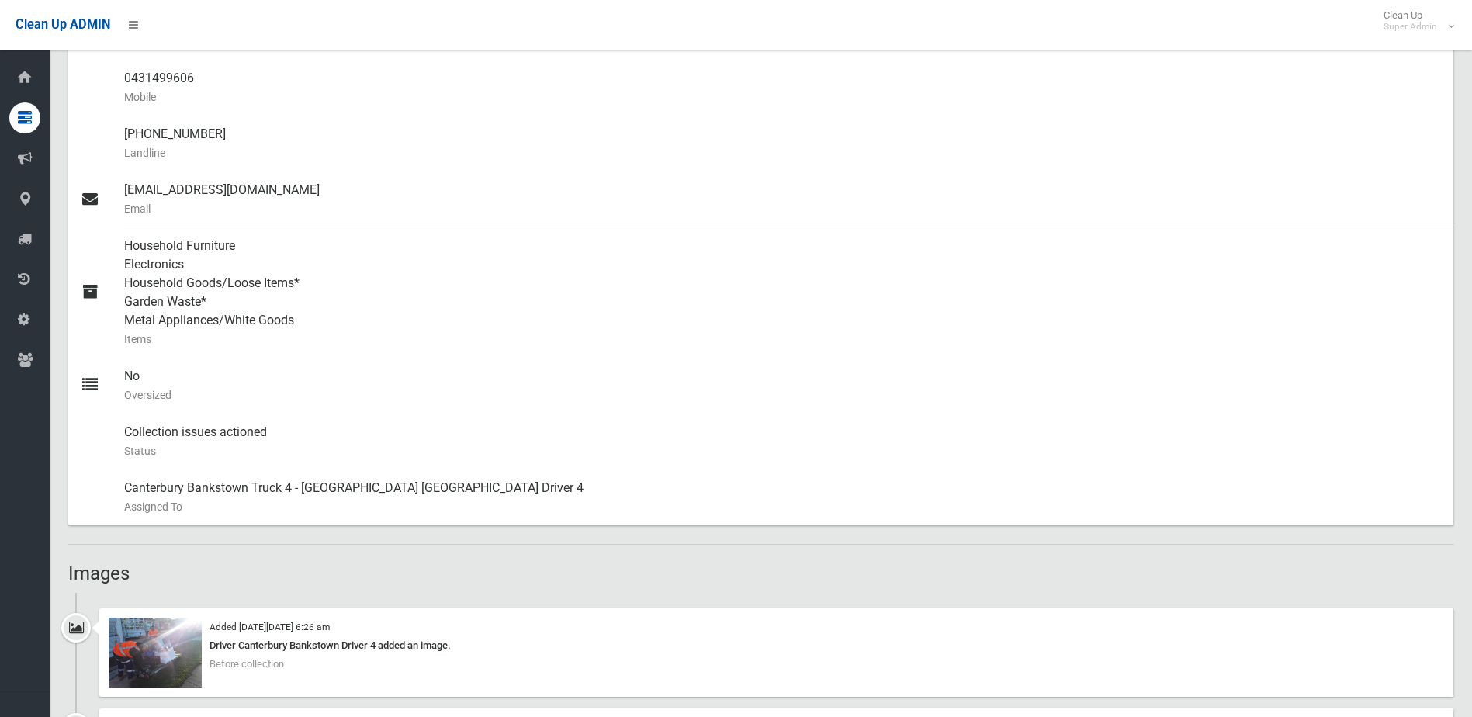
scroll to position [388, 0]
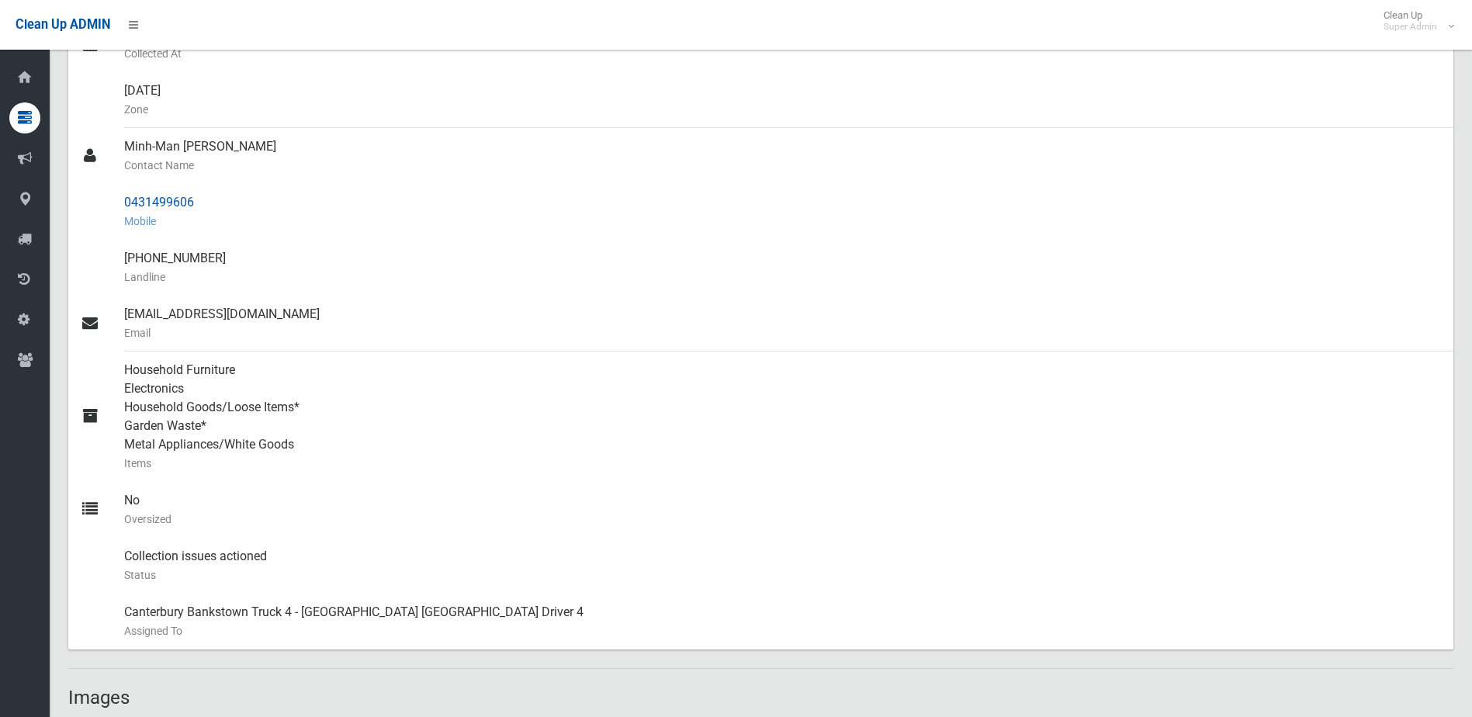
click at [151, 201] on div "0431499606 Mobile" at bounding box center [782, 212] width 1317 height 56
drag, startPoint x: 123, startPoint y: 202, endPoint x: 202, endPoint y: 200, distance: 79.2
click at [202, 200] on link "0431499606 Mobile" at bounding box center [760, 212] width 1385 height 56
drag, startPoint x: 202, startPoint y: 200, endPoint x: 177, endPoint y: 202, distance: 25.6
copy link "0431499606"
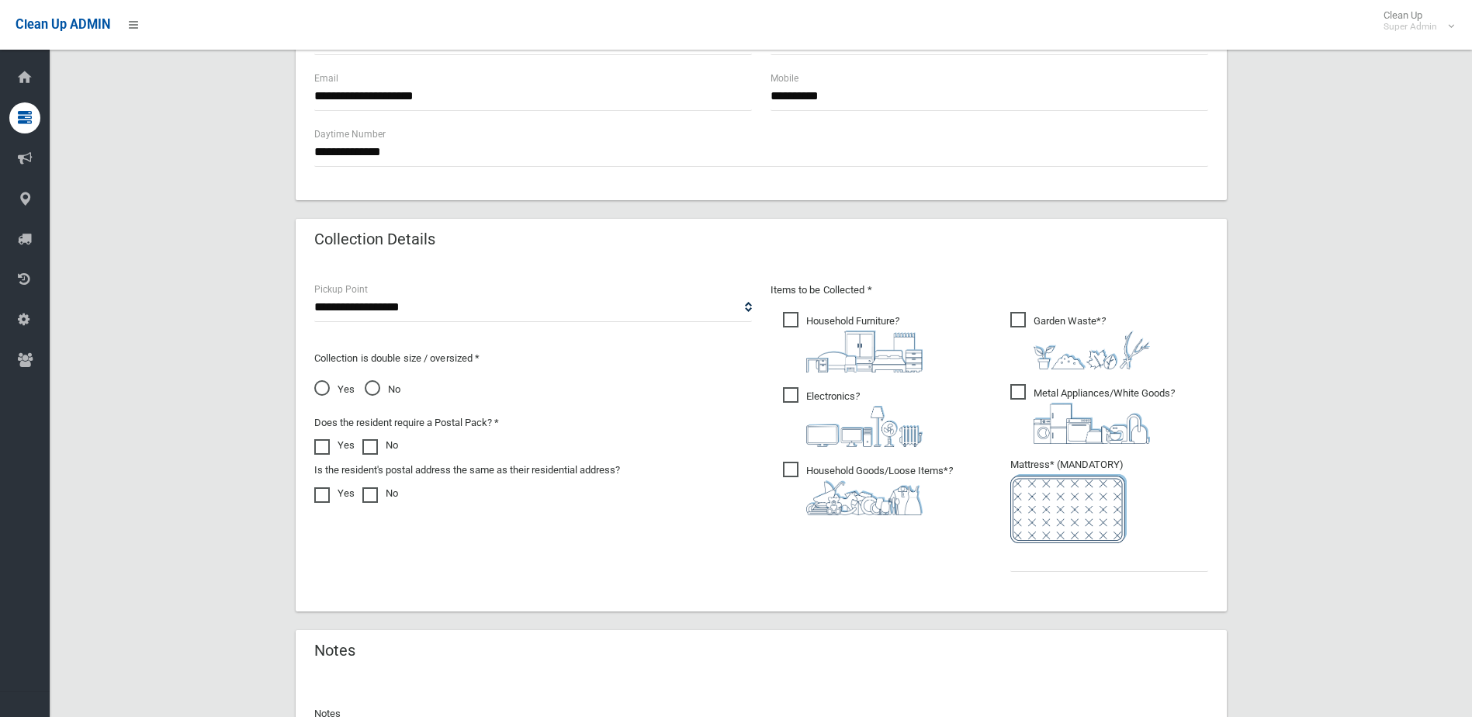
scroll to position [811, 0]
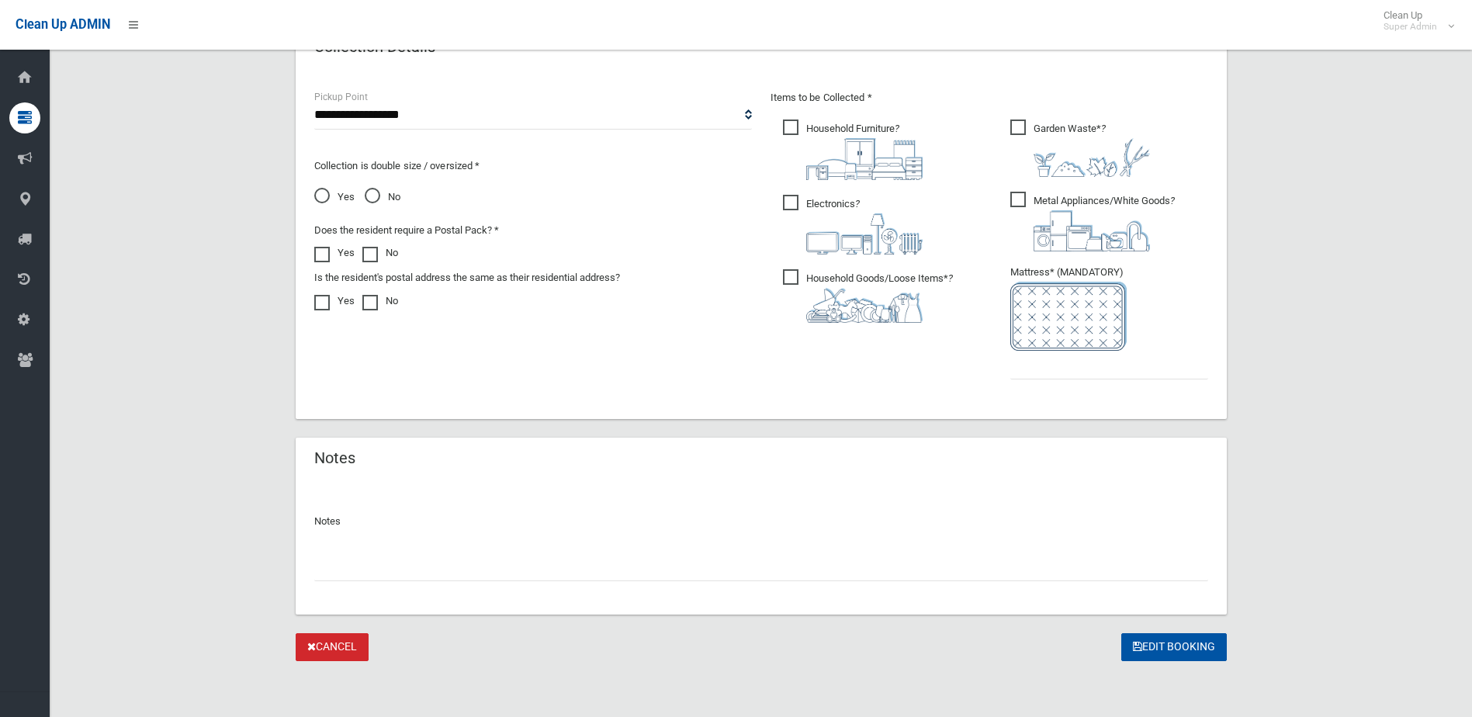
click at [367, 563] on input "text" at bounding box center [761, 566] width 894 height 29
click at [330, 569] on input "**" at bounding box center [761, 566] width 894 height 29
type input "**********"
click at [1104, 365] on input "text" at bounding box center [1109, 365] width 198 height 29
type input "*"
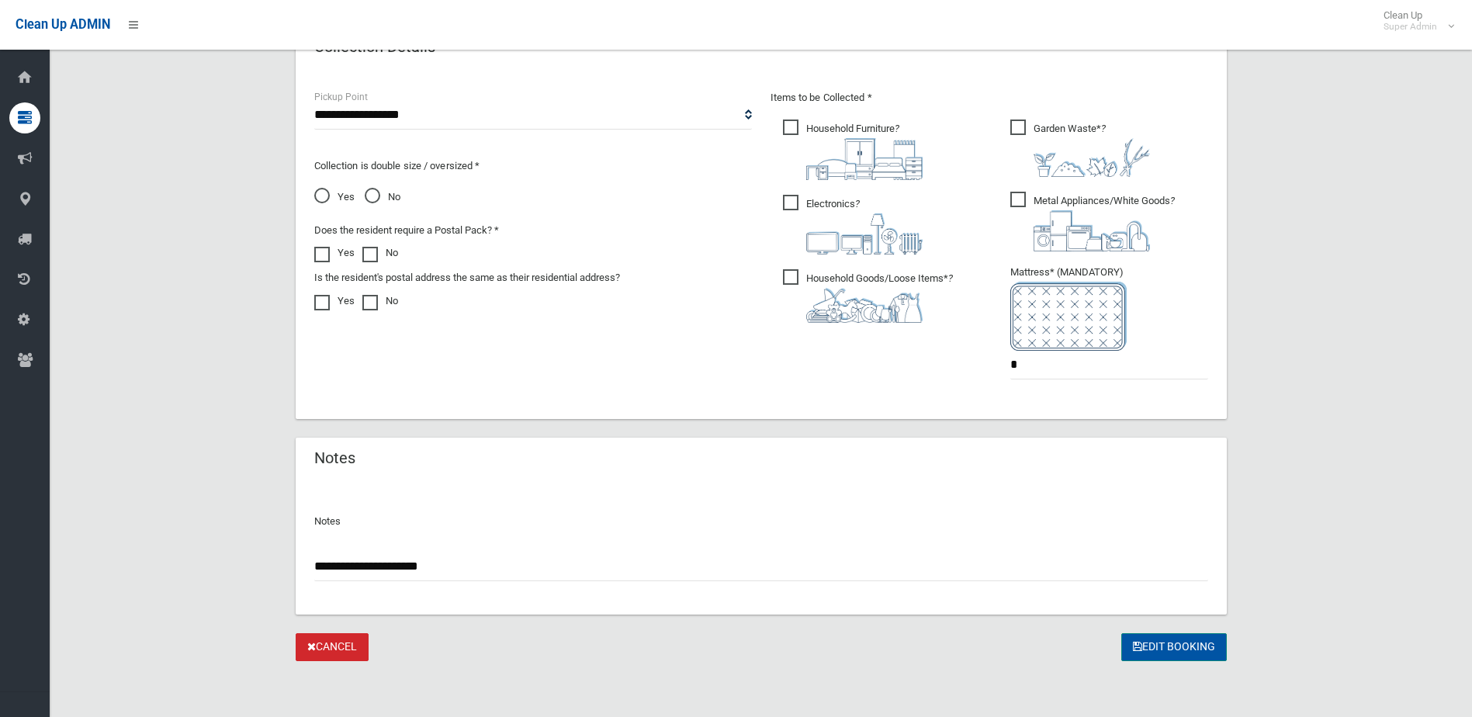
click at [1177, 639] on button "Edit Booking" at bounding box center [1174, 647] width 106 height 29
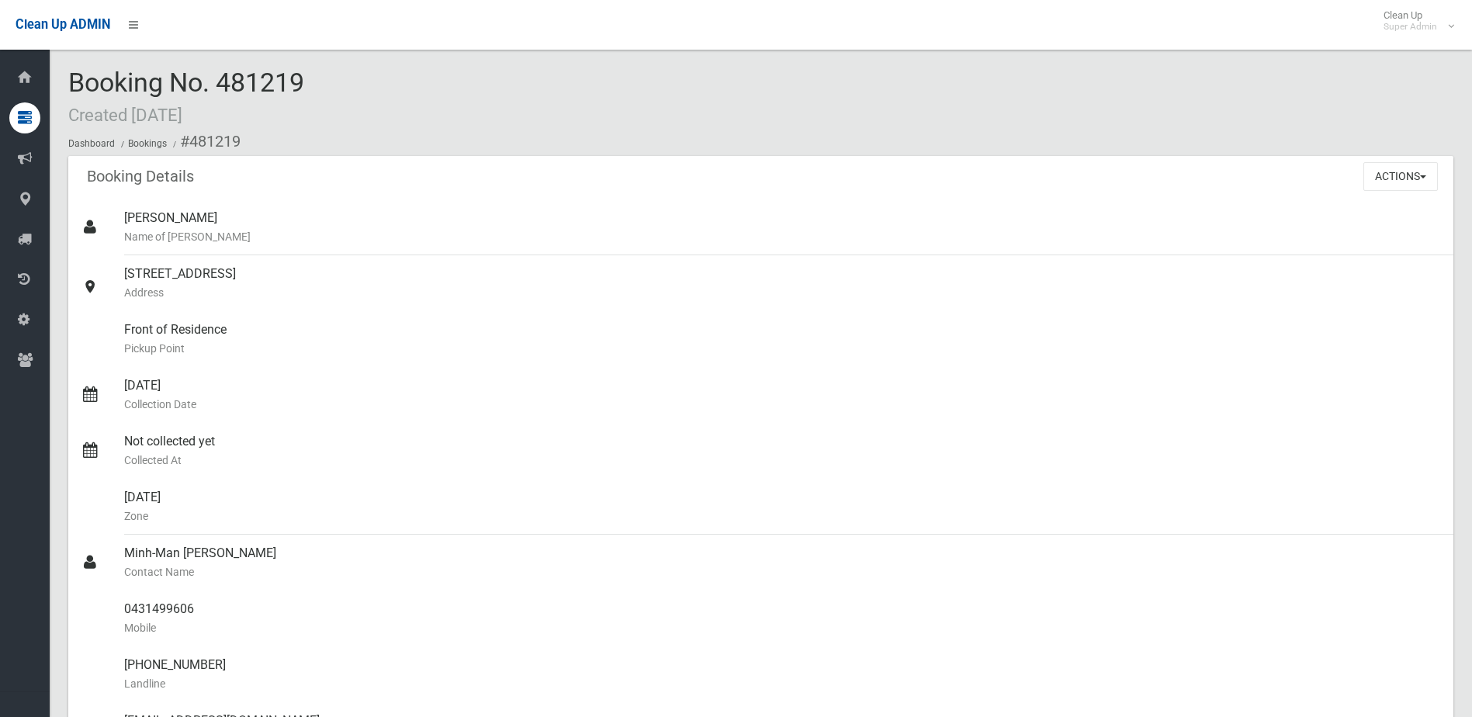
drag, startPoint x: 219, startPoint y: 85, endPoint x: 316, endPoint y: 92, distance: 97.2
click at [316, 92] on div "Booking No. 481219 Created [DATE] Dashboard Bookings #481219" at bounding box center [760, 112] width 1385 height 88
drag, startPoint x: 316, startPoint y: 92, endPoint x: 272, endPoint y: 83, distance: 44.3
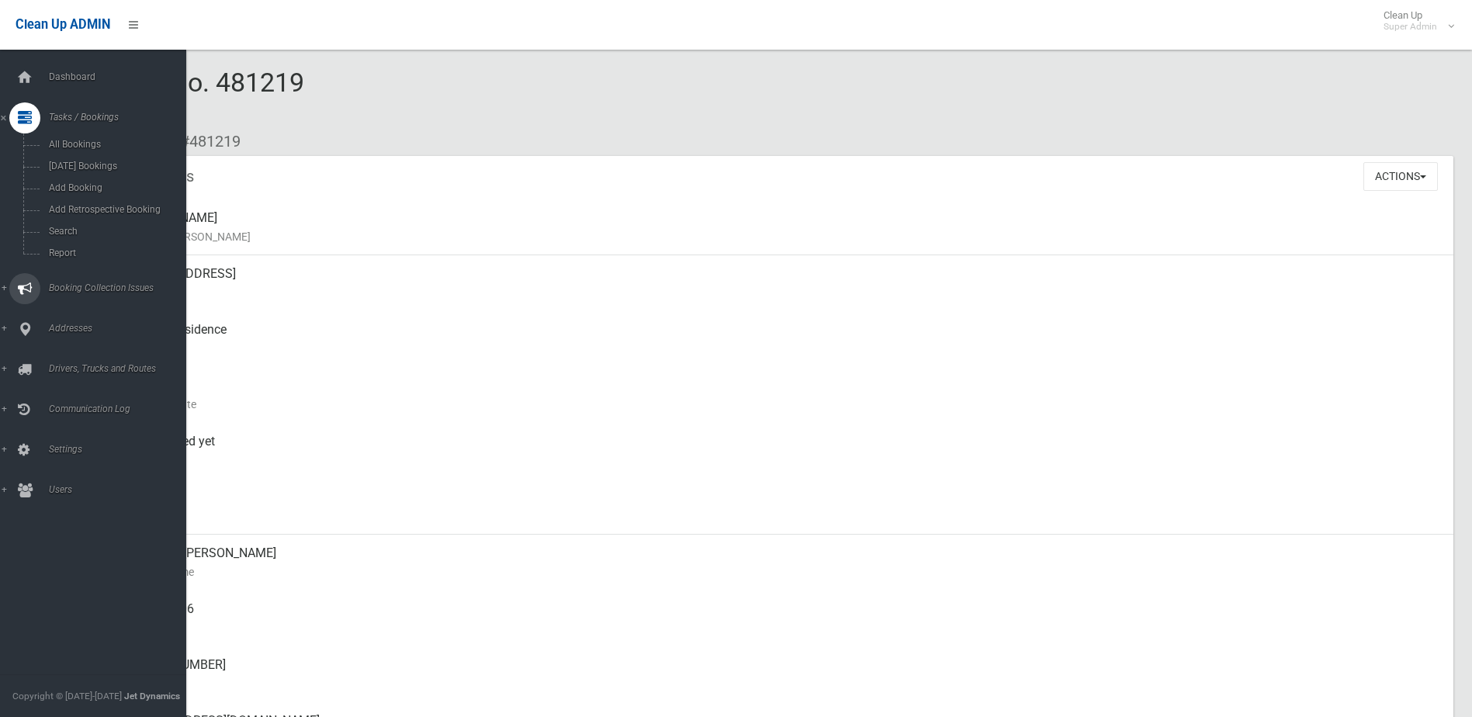
click at [78, 286] on span "Booking Collection Issues" at bounding box center [121, 287] width 154 height 11
click at [74, 183] on span "All Reported Issues" at bounding box center [114, 184] width 140 height 11
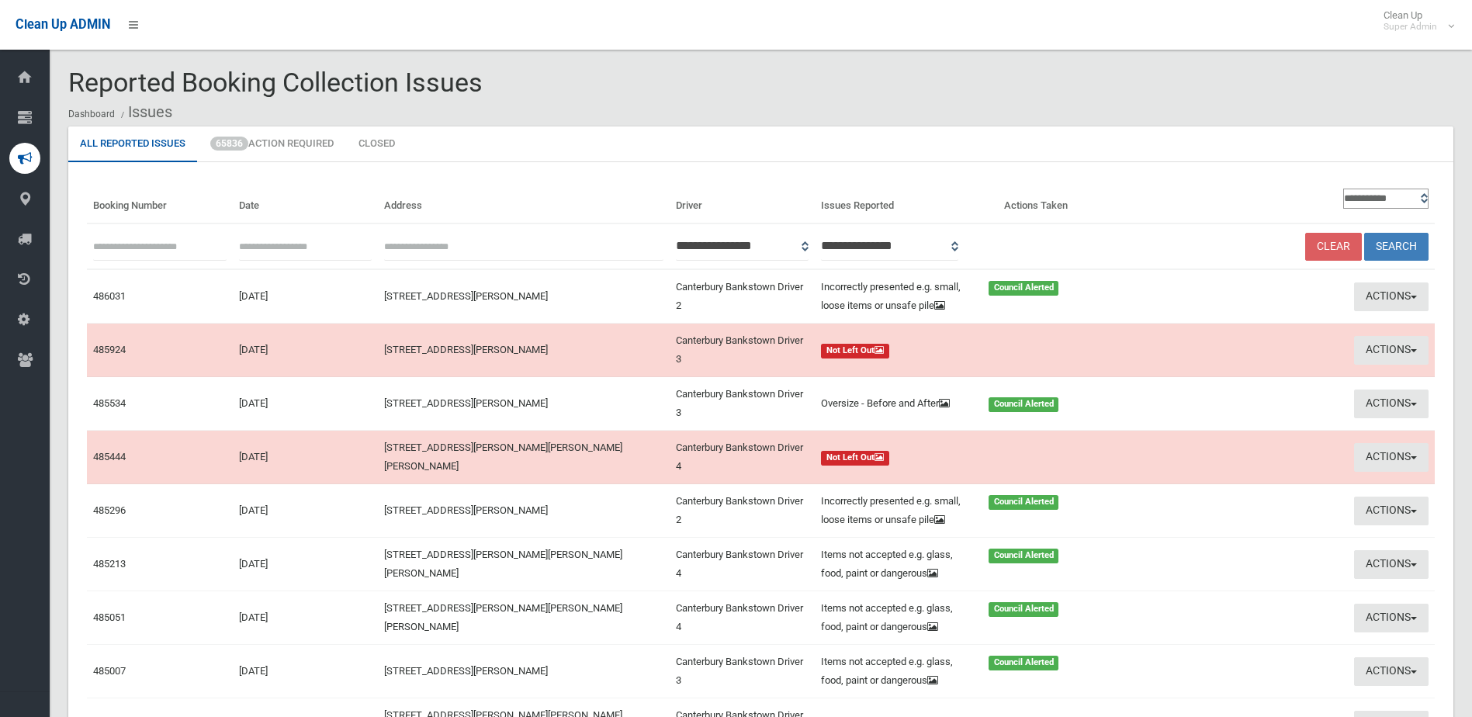
paste input "******"
type input "******"
click at [1387, 244] on button "Search" at bounding box center [1396, 247] width 64 height 29
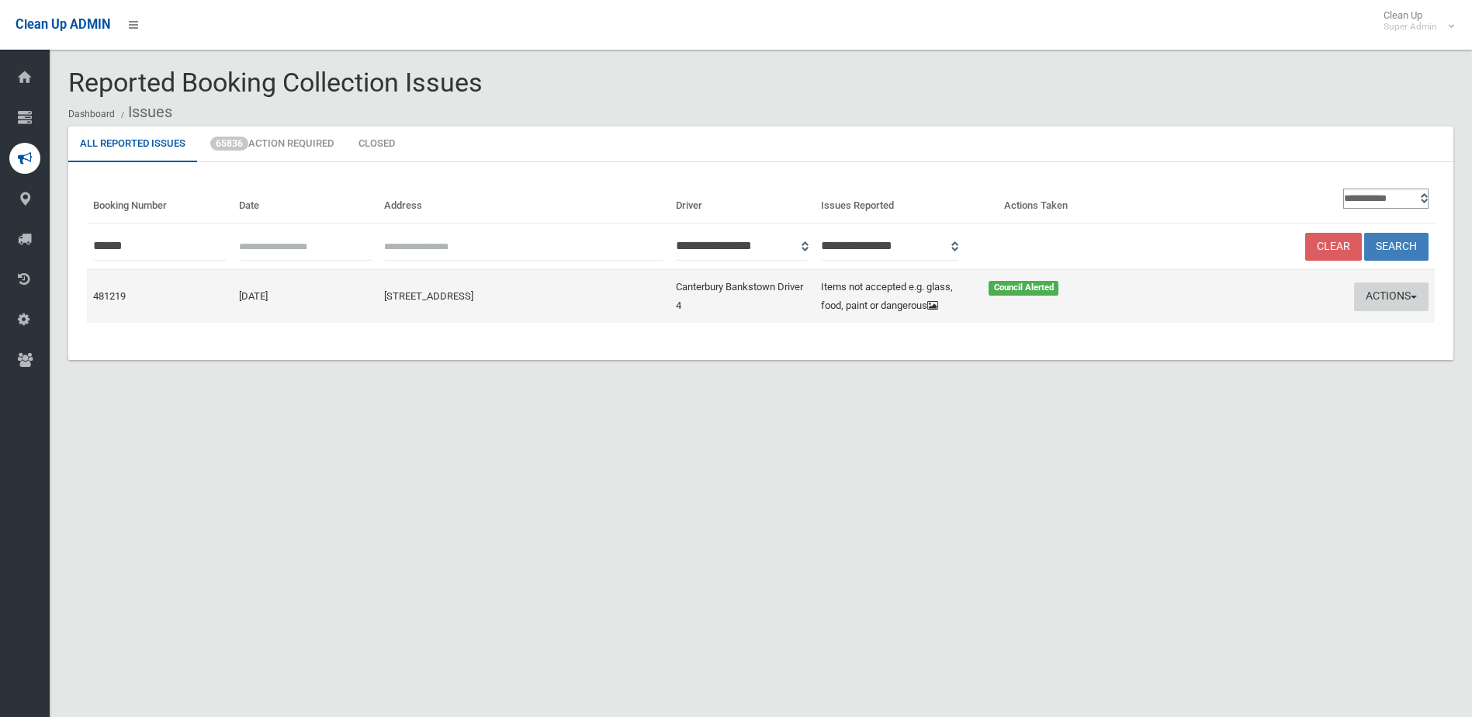
click at [1372, 296] on button "Actions" at bounding box center [1391, 296] width 74 height 29
click at [1222, 351] on link "Edit Actions Taken" at bounding box center [1243, 355] width 185 height 26
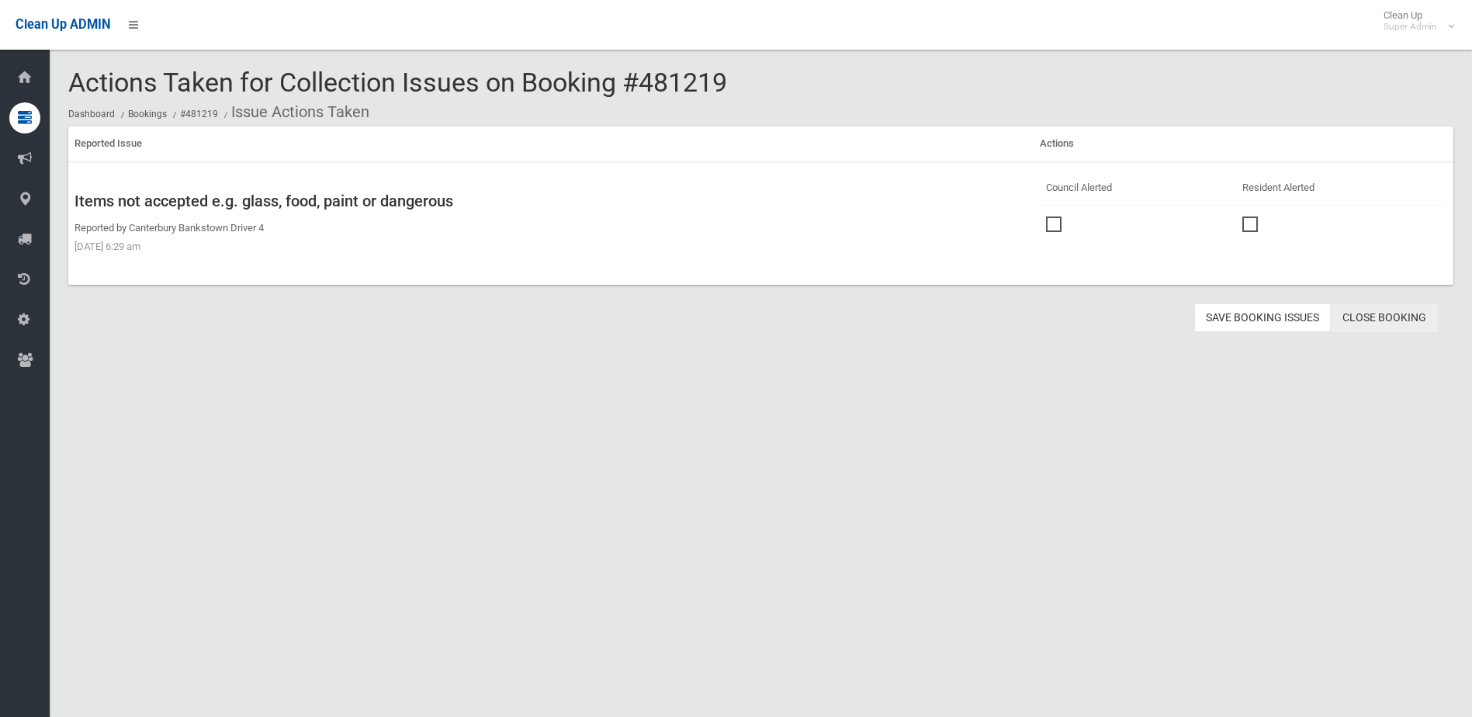
click at [1405, 314] on link "Close Booking" at bounding box center [1384, 317] width 107 height 29
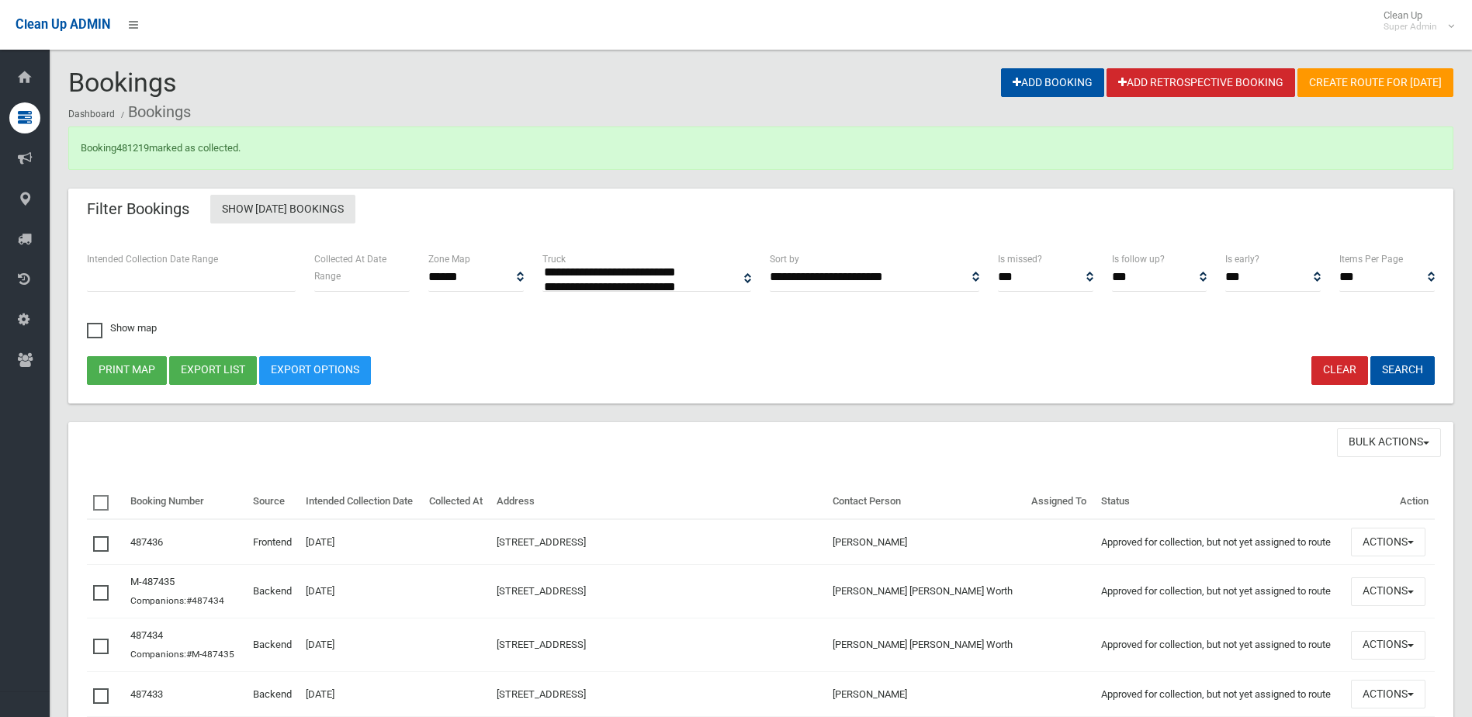
select select
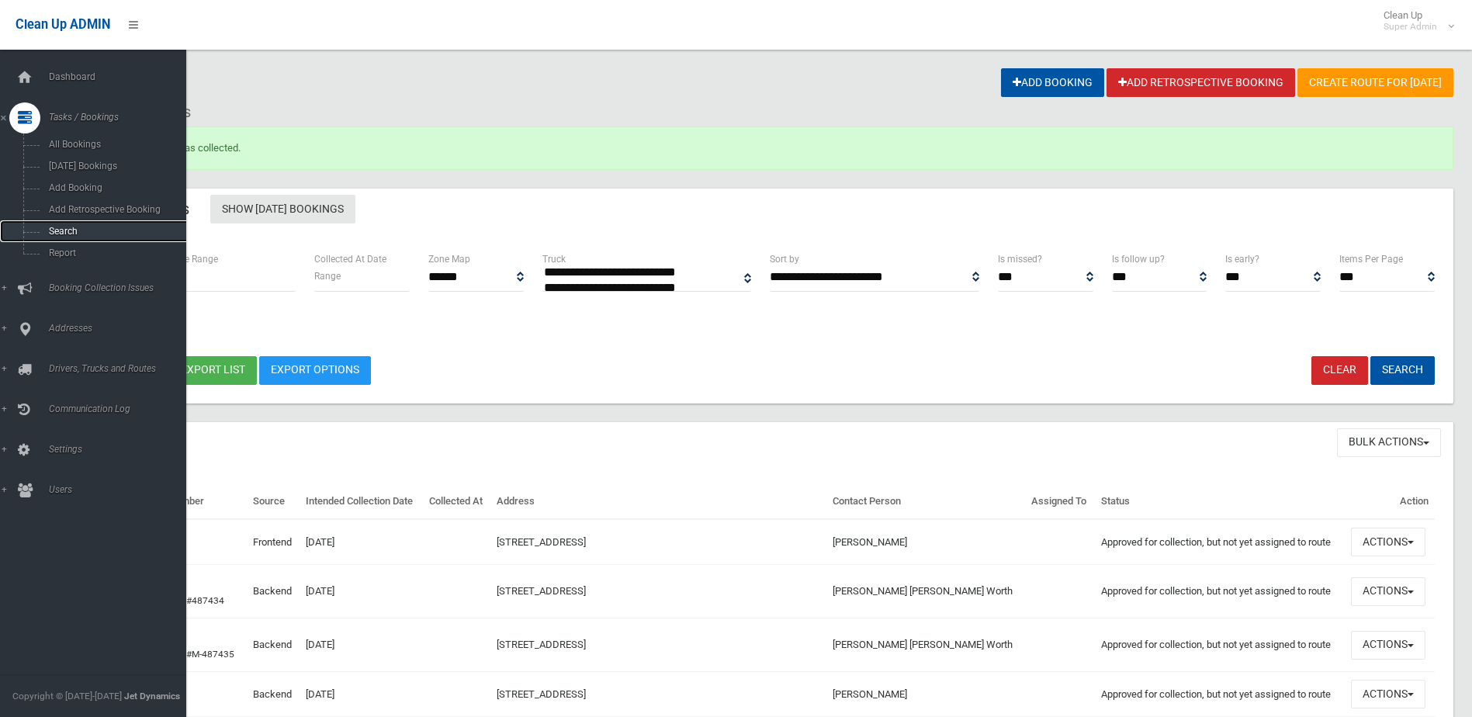
click at [61, 228] on span "Search" at bounding box center [114, 231] width 140 height 11
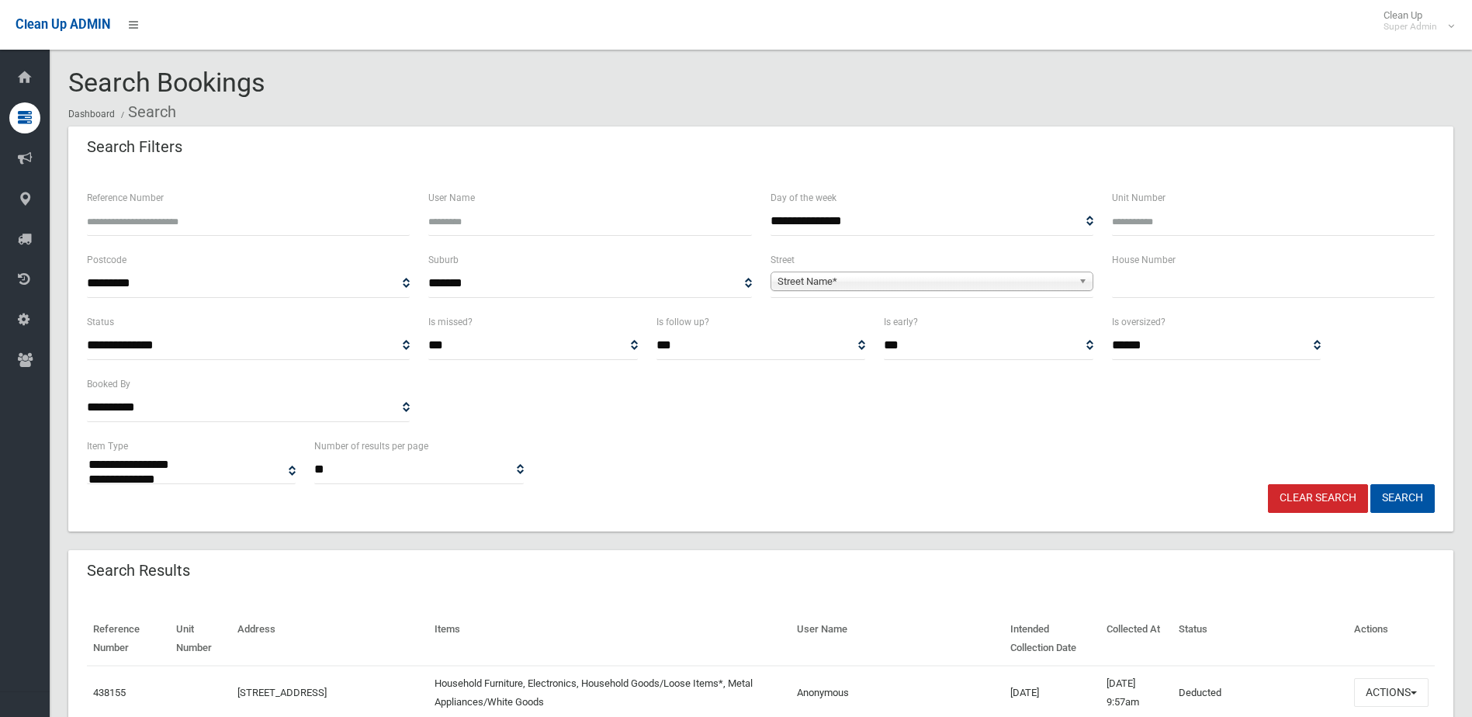
select select
click at [113, 224] on input "Reference Number" at bounding box center [248, 221] width 323 height 29
type input "******"
click at [1370, 484] on button "Search" at bounding box center [1402, 498] width 64 height 29
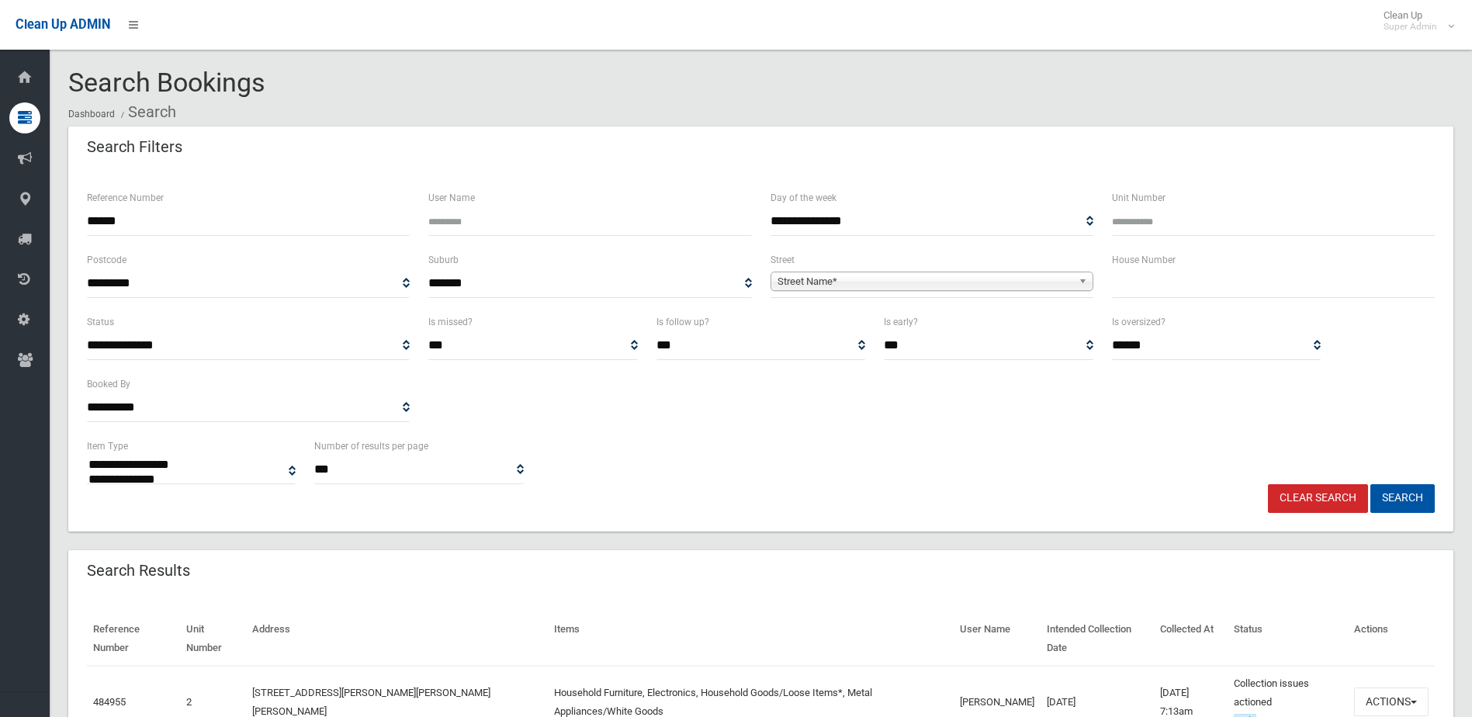
select select
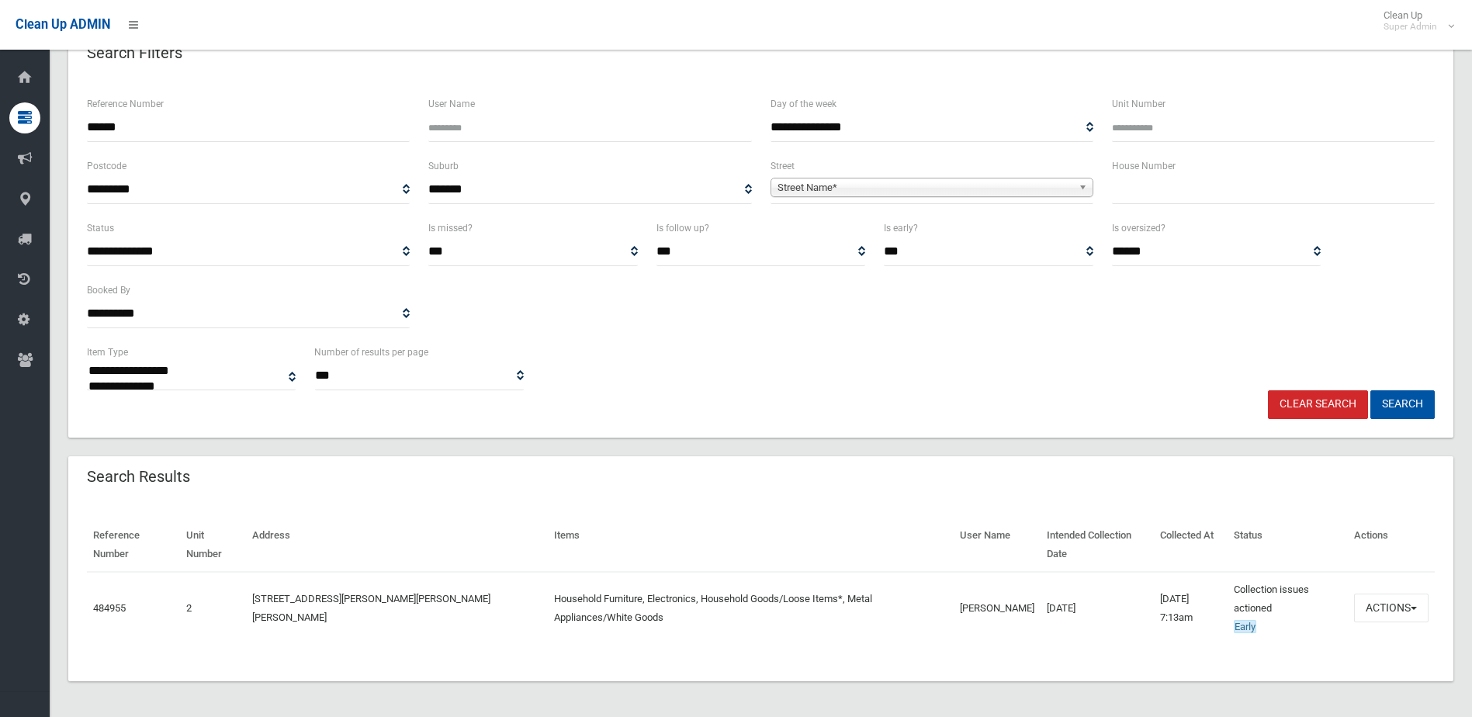
scroll to position [95, 0]
click at [1392, 600] on button "Actions" at bounding box center [1391, 606] width 74 height 29
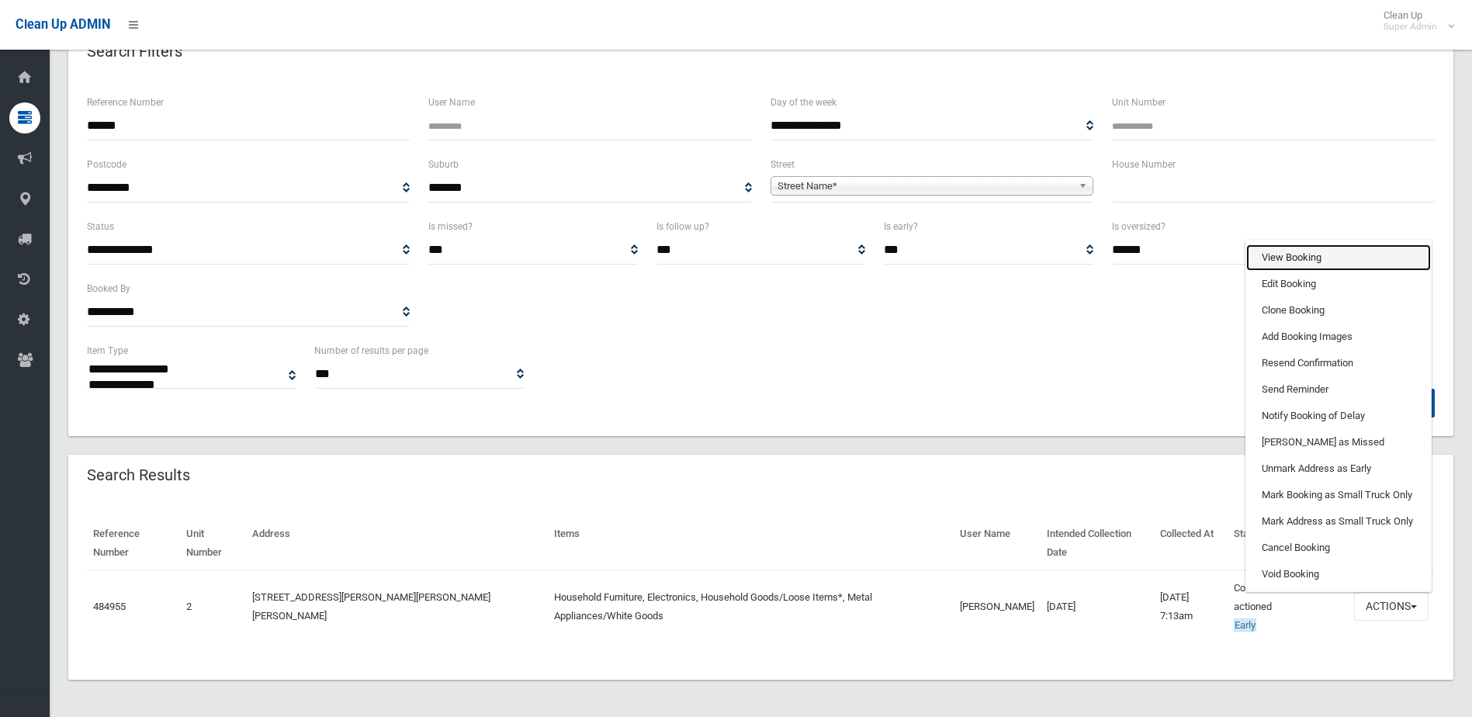
click at [1286, 253] on link "View Booking" at bounding box center [1338, 257] width 185 height 26
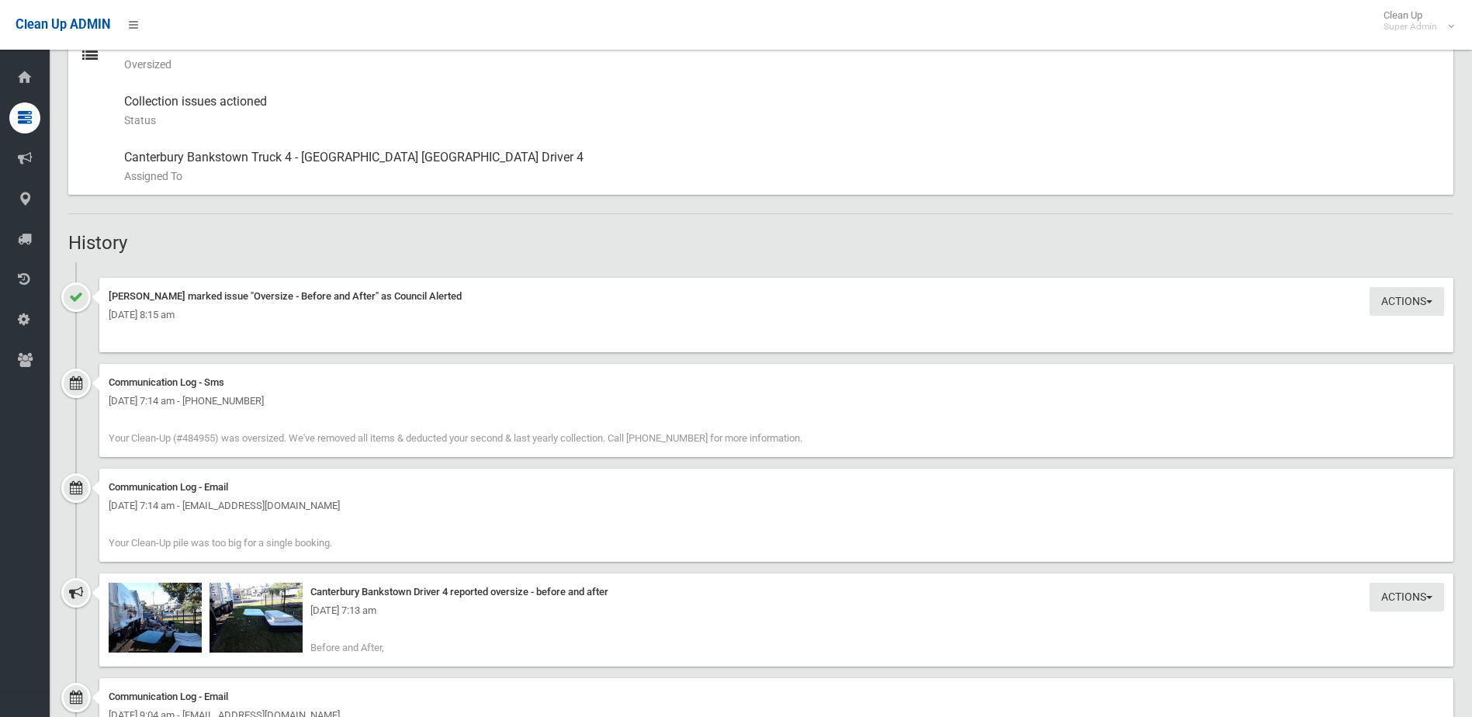
scroll to position [1009, 0]
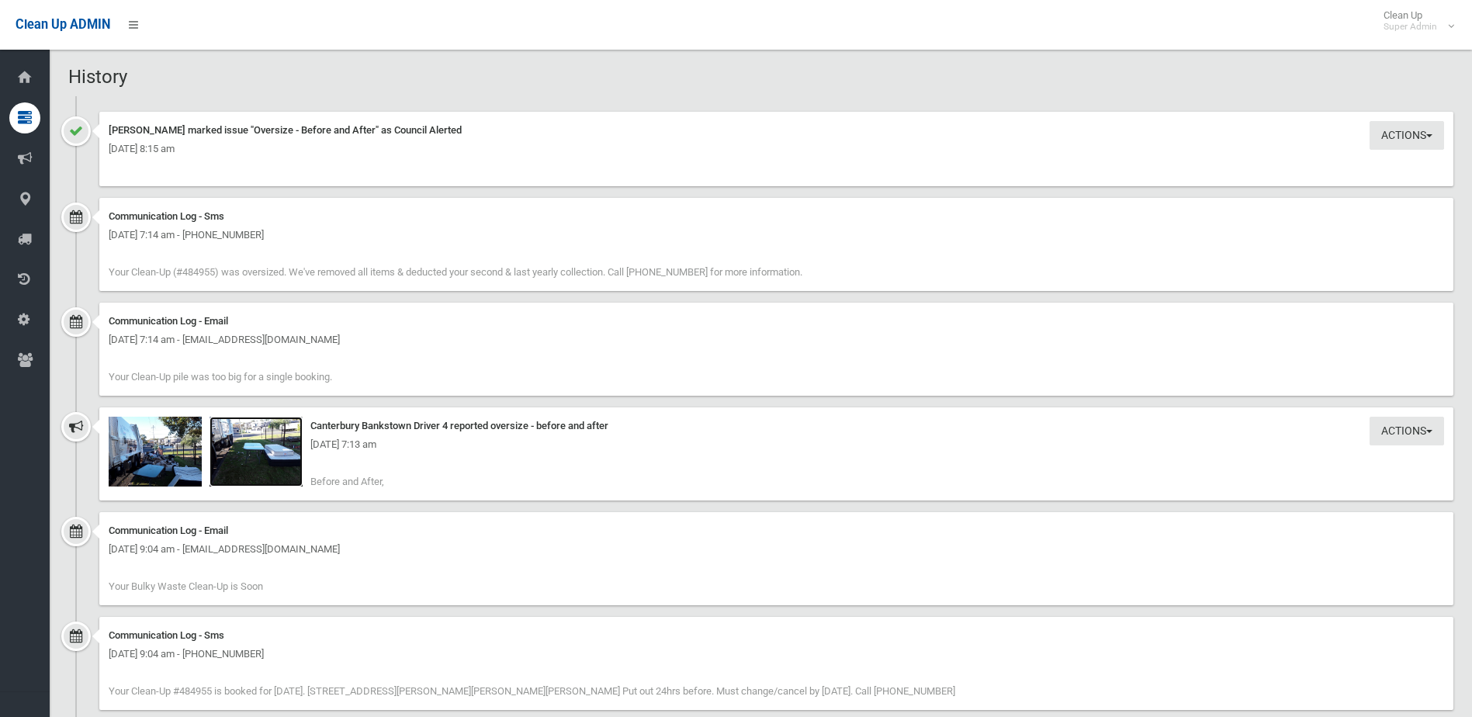
click at [283, 462] on img at bounding box center [255, 452] width 93 height 70
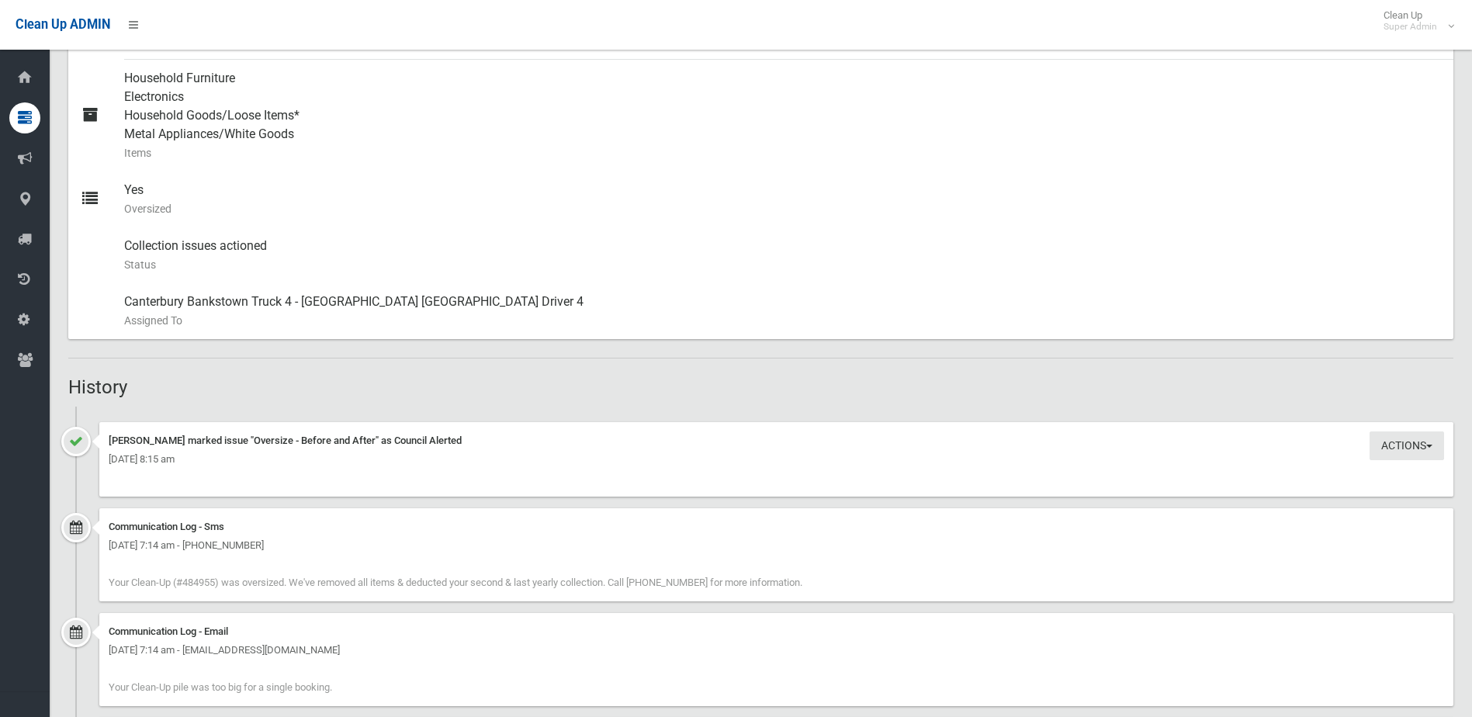
scroll to position [388, 0]
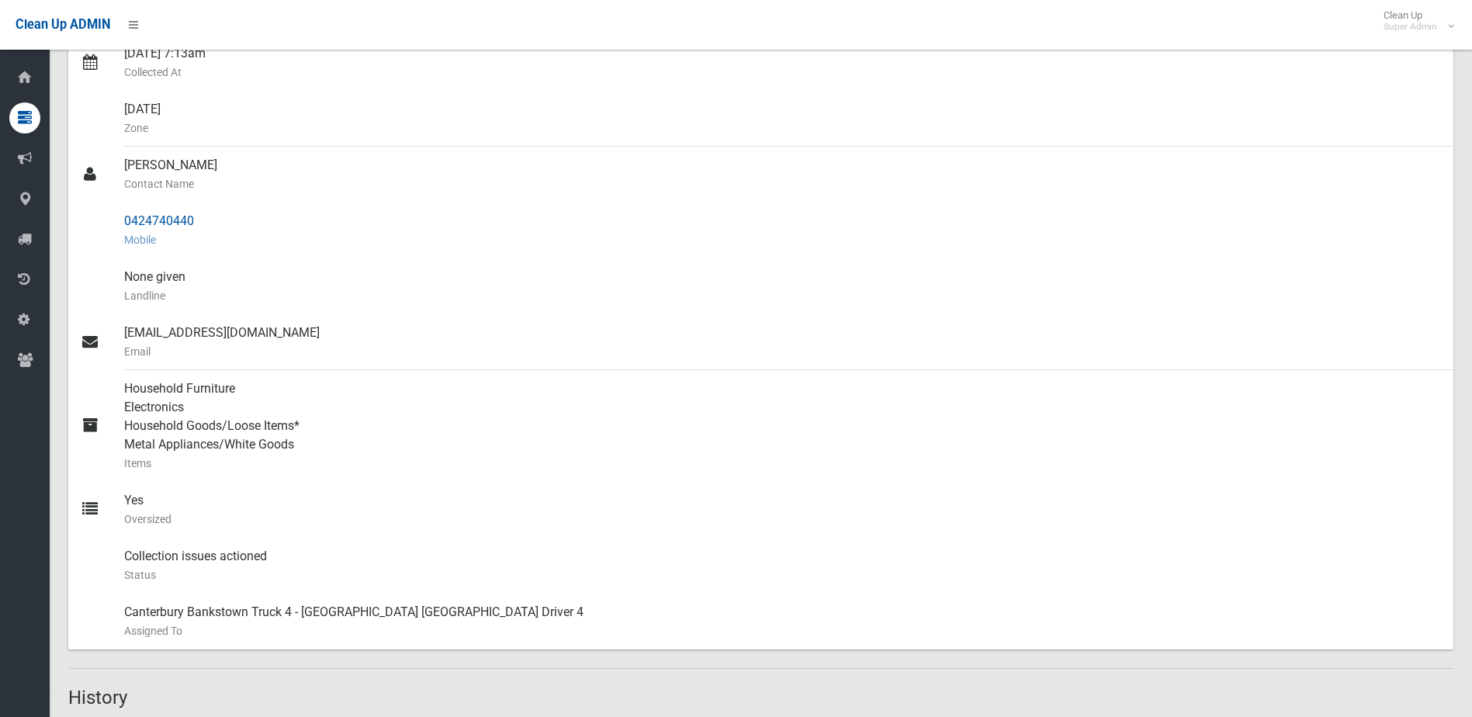
drag, startPoint x: 125, startPoint y: 220, endPoint x: 210, endPoint y: 218, distance: 85.4
click at [210, 218] on div "0424740440 Mobile" at bounding box center [782, 230] width 1317 height 56
drag, startPoint x: 210, startPoint y: 218, endPoint x: 182, endPoint y: 216, distance: 28.7
copy div "0424740440"
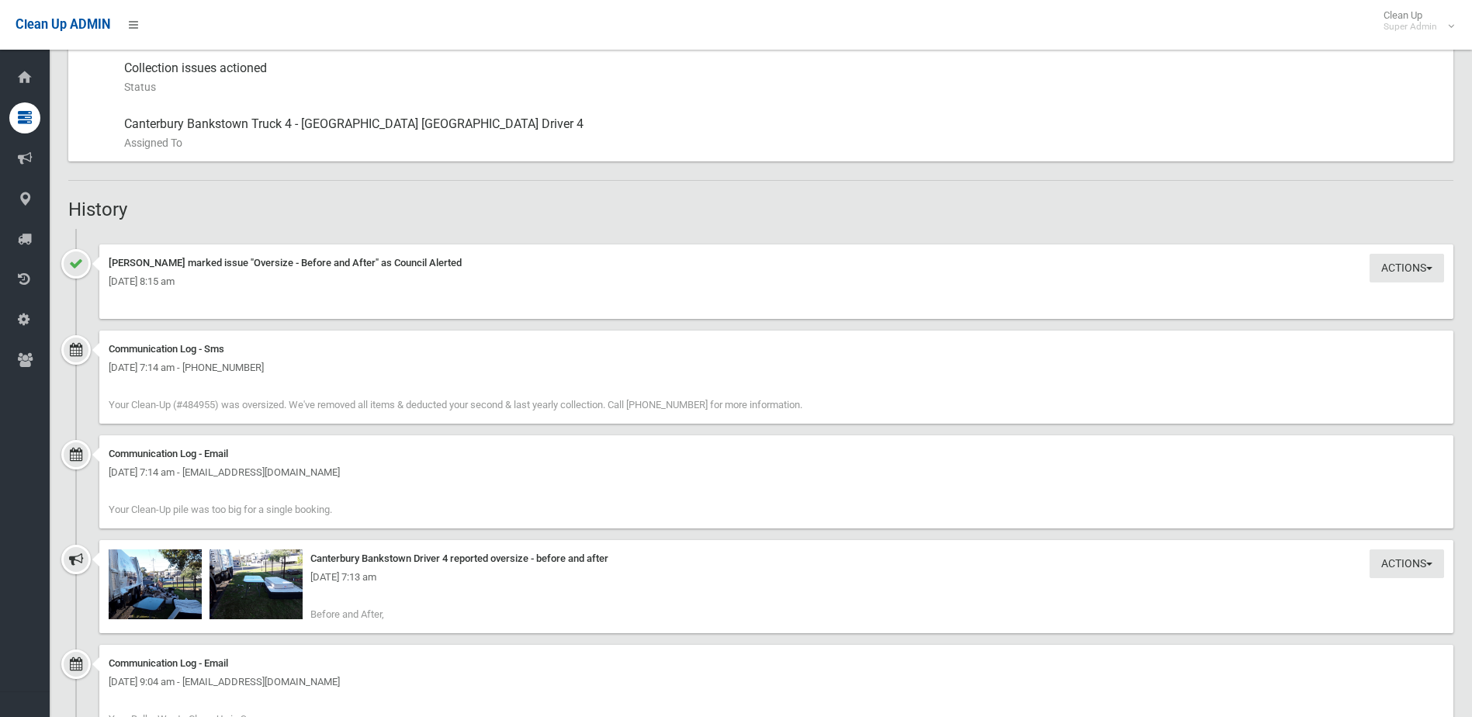
scroll to position [1009, 0]
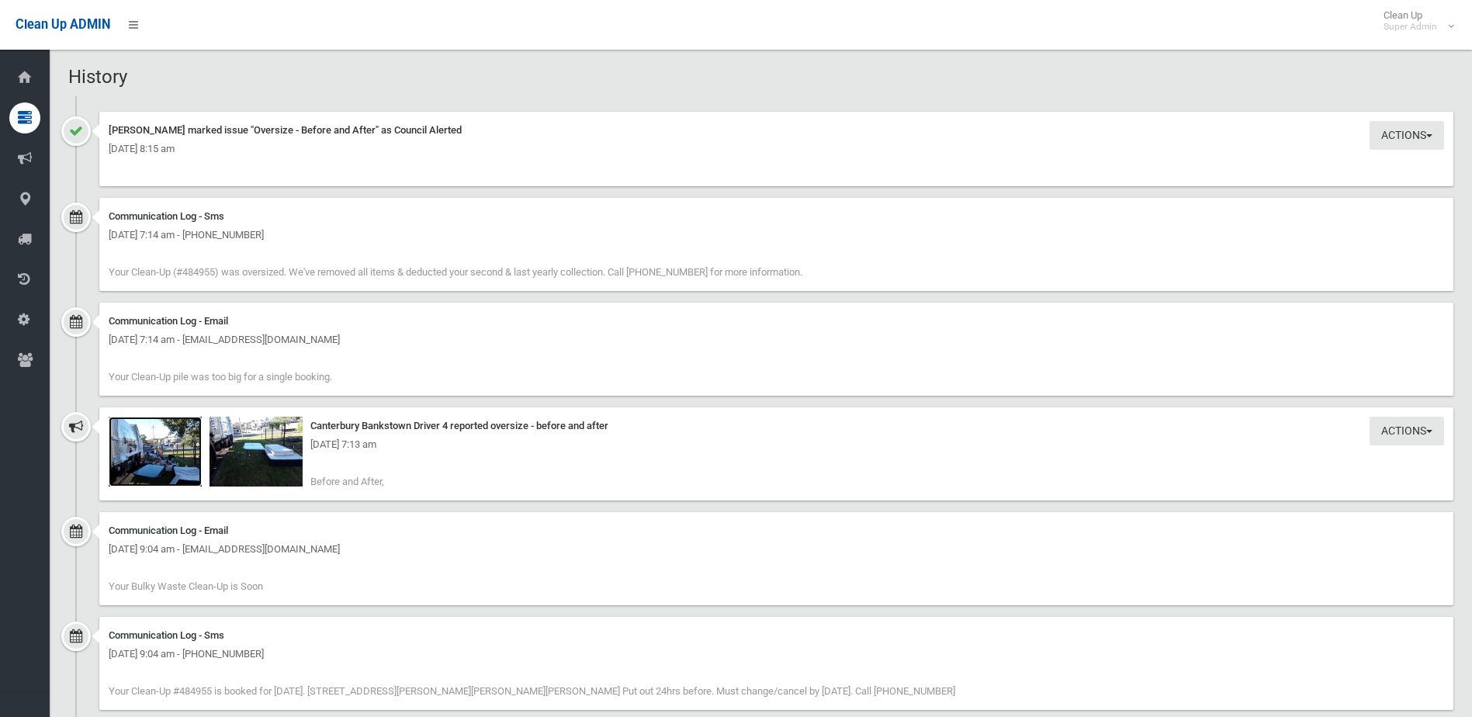
click at [181, 466] on img at bounding box center [155, 452] width 93 height 70
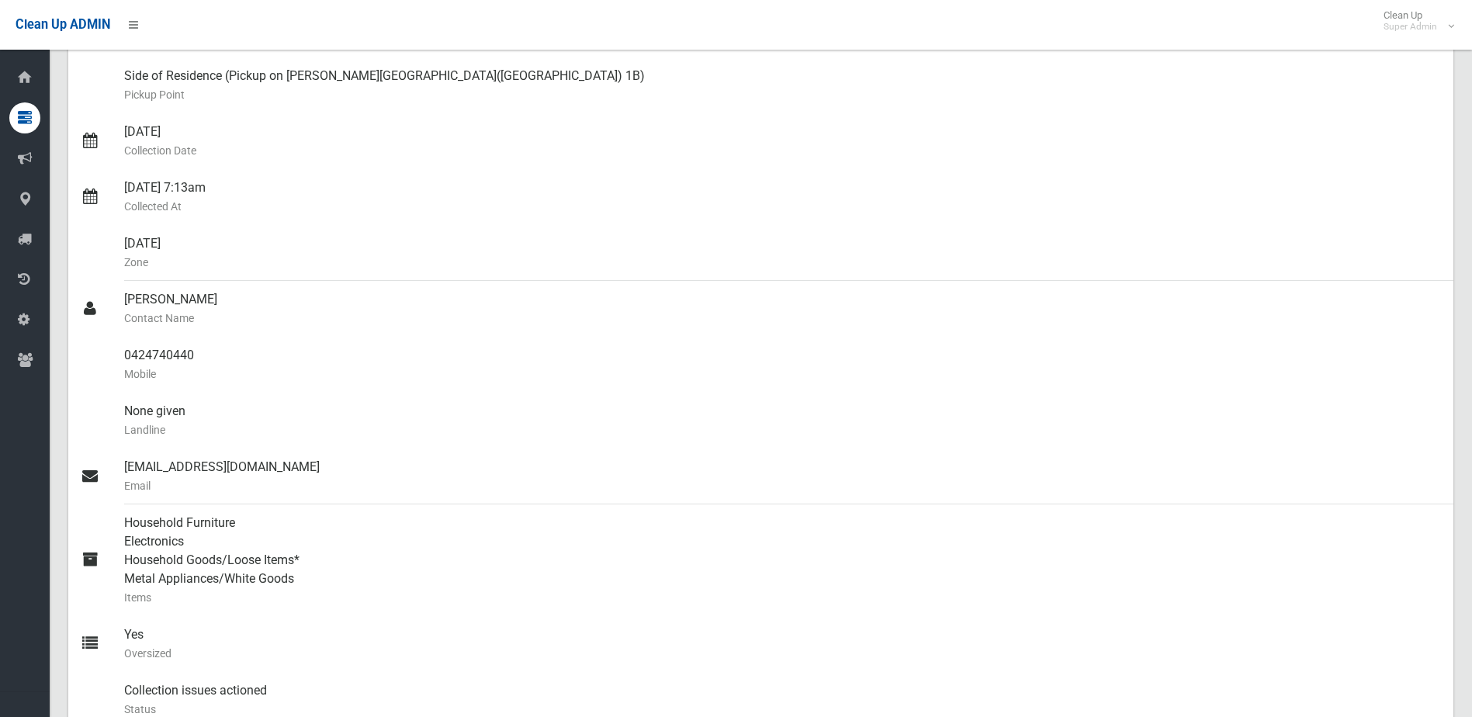
scroll to position [0, 0]
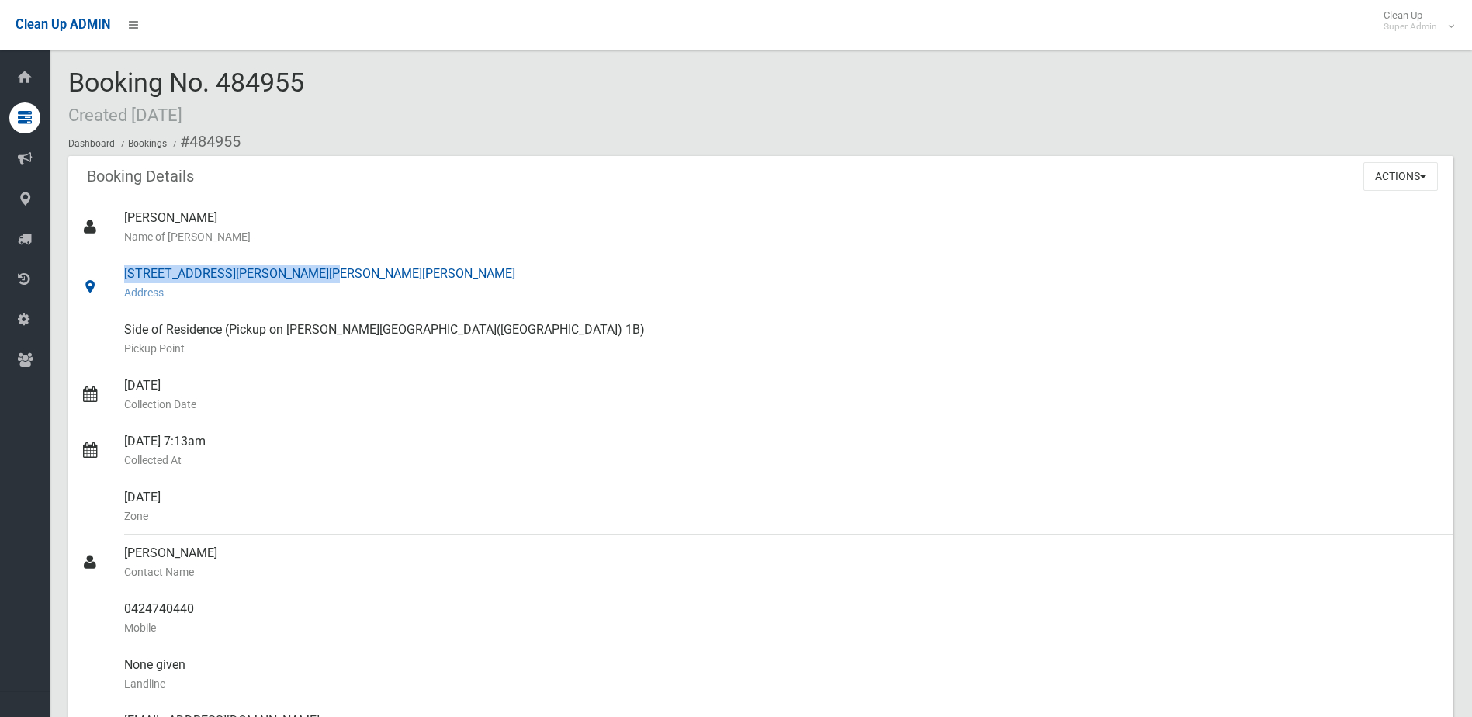
drag, startPoint x: 137, startPoint y: 270, endPoint x: 113, endPoint y: 272, distance: 23.4
click at [113, 272] on link "2/40 Miller Road, CHESTER HILL NSW 2162 Address" at bounding box center [760, 283] width 1385 height 56
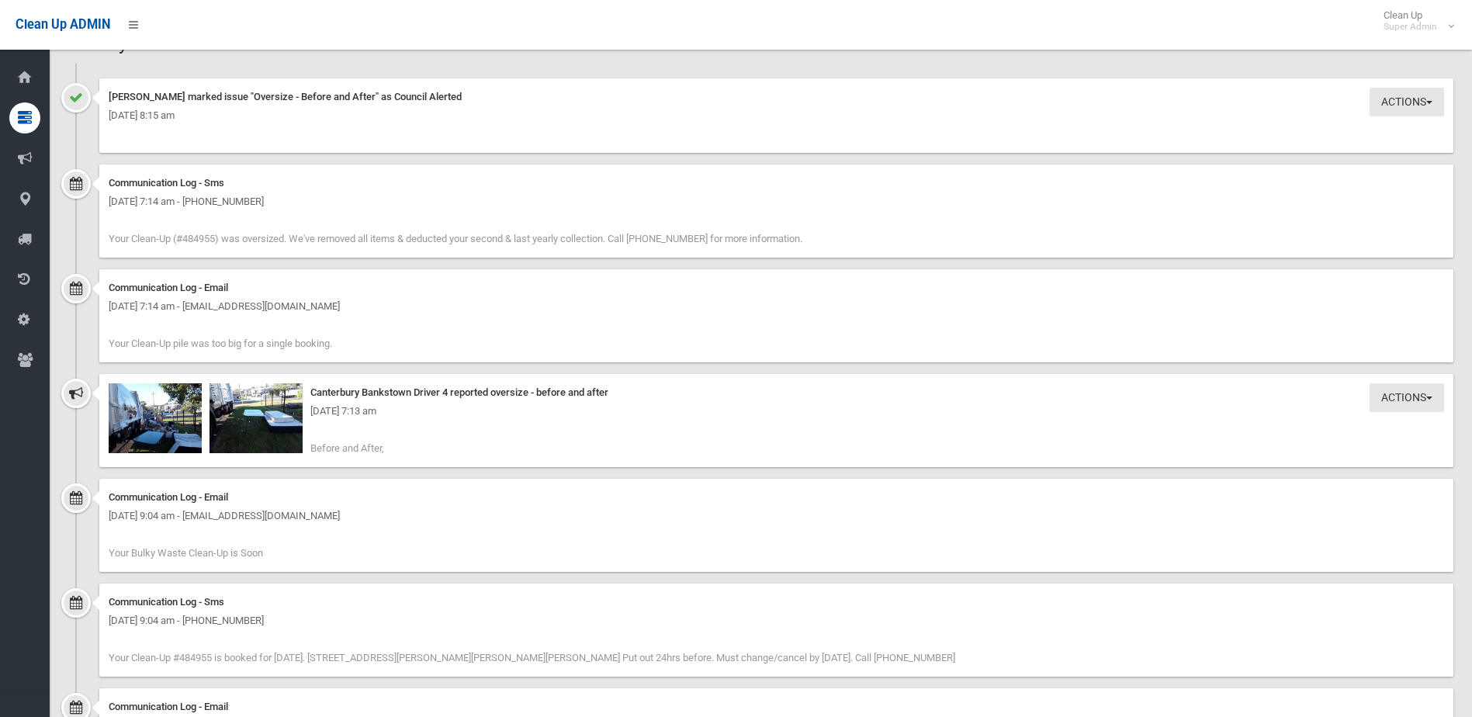
scroll to position [1086, 0]
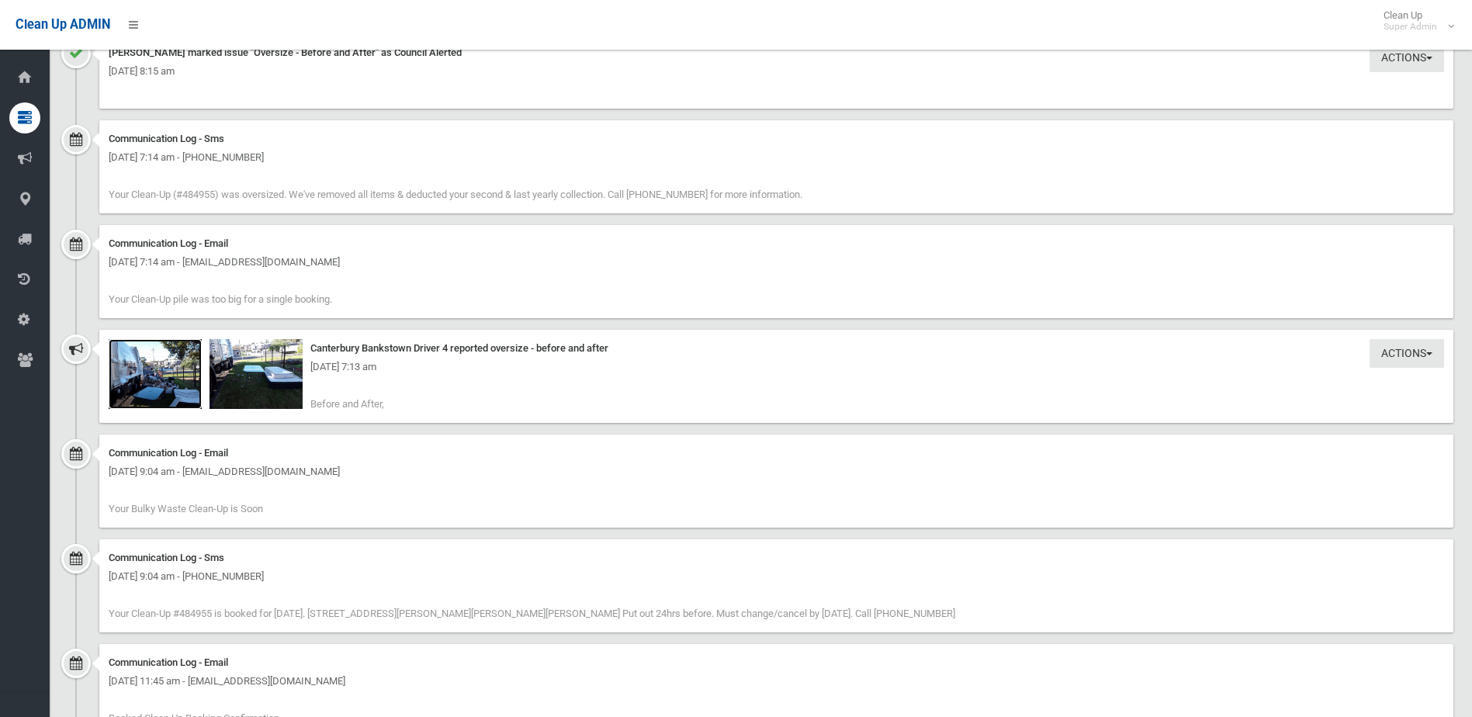
click at [173, 390] on img at bounding box center [155, 374] width 93 height 70
click at [163, 372] on div "Tuesday 23rd September 2025 - 7:13 am" at bounding box center [776, 367] width 1335 height 19
click at [164, 382] on img at bounding box center [155, 374] width 93 height 70
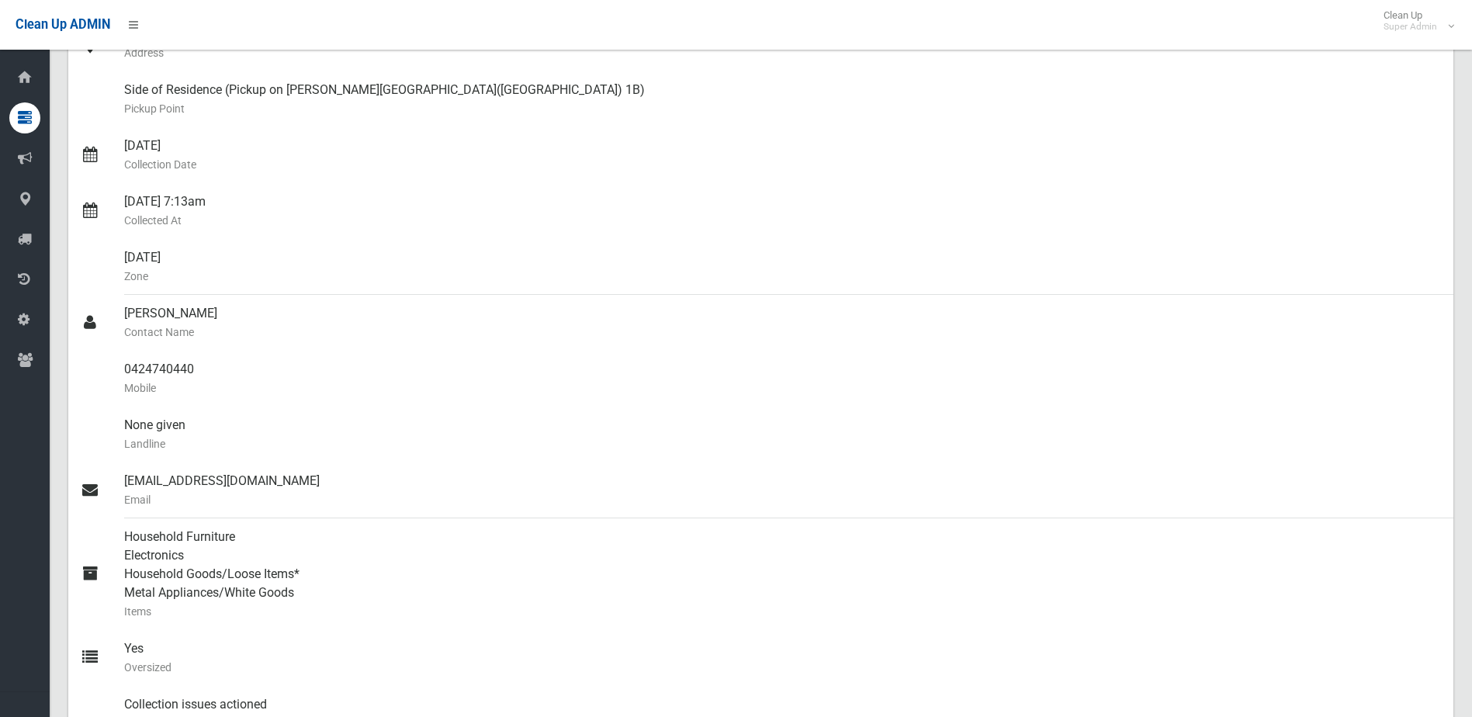
scroll to position [0, 0]
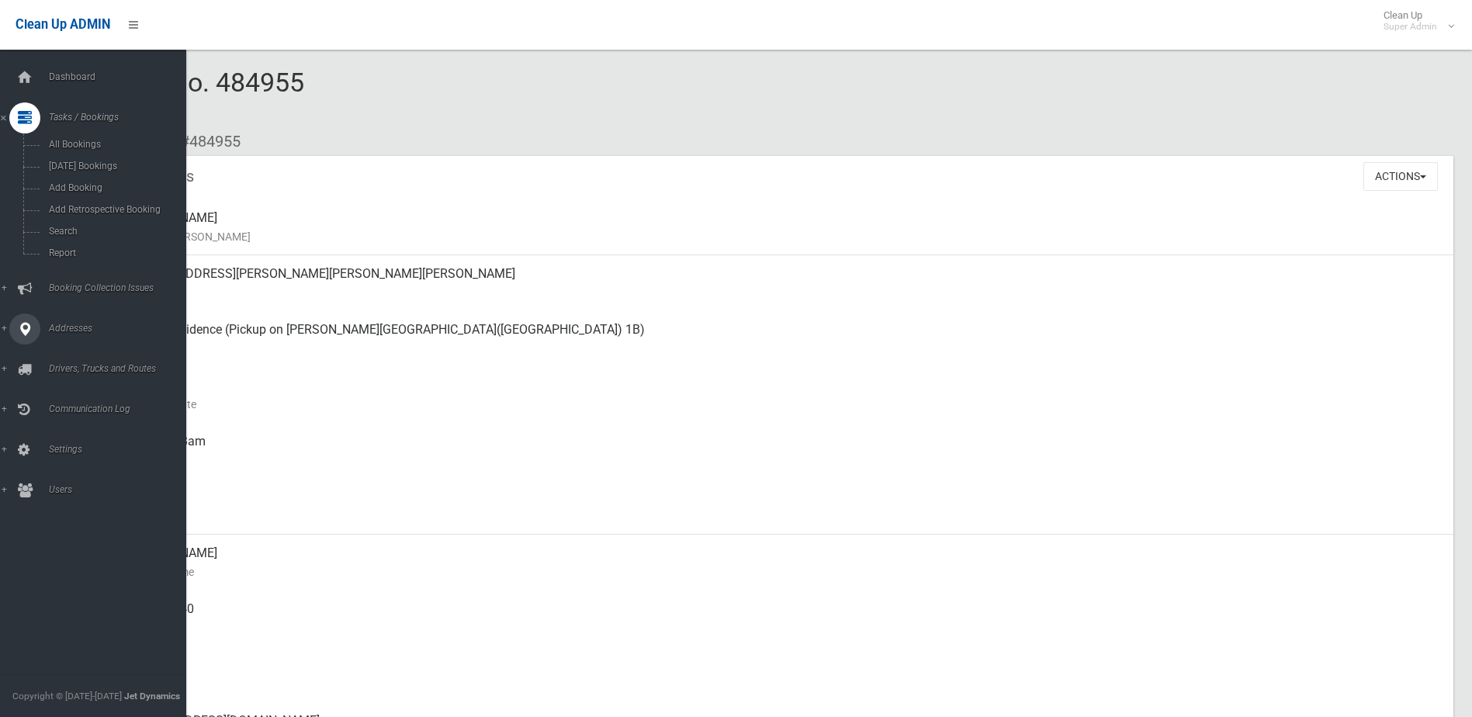
click at [71, 328] on span "Addresses" at bounding box center [121, 328] width 154 height 11
click at [88, 226] on span "All Addresses" at bounding box center [114, 225] width 140 height 11
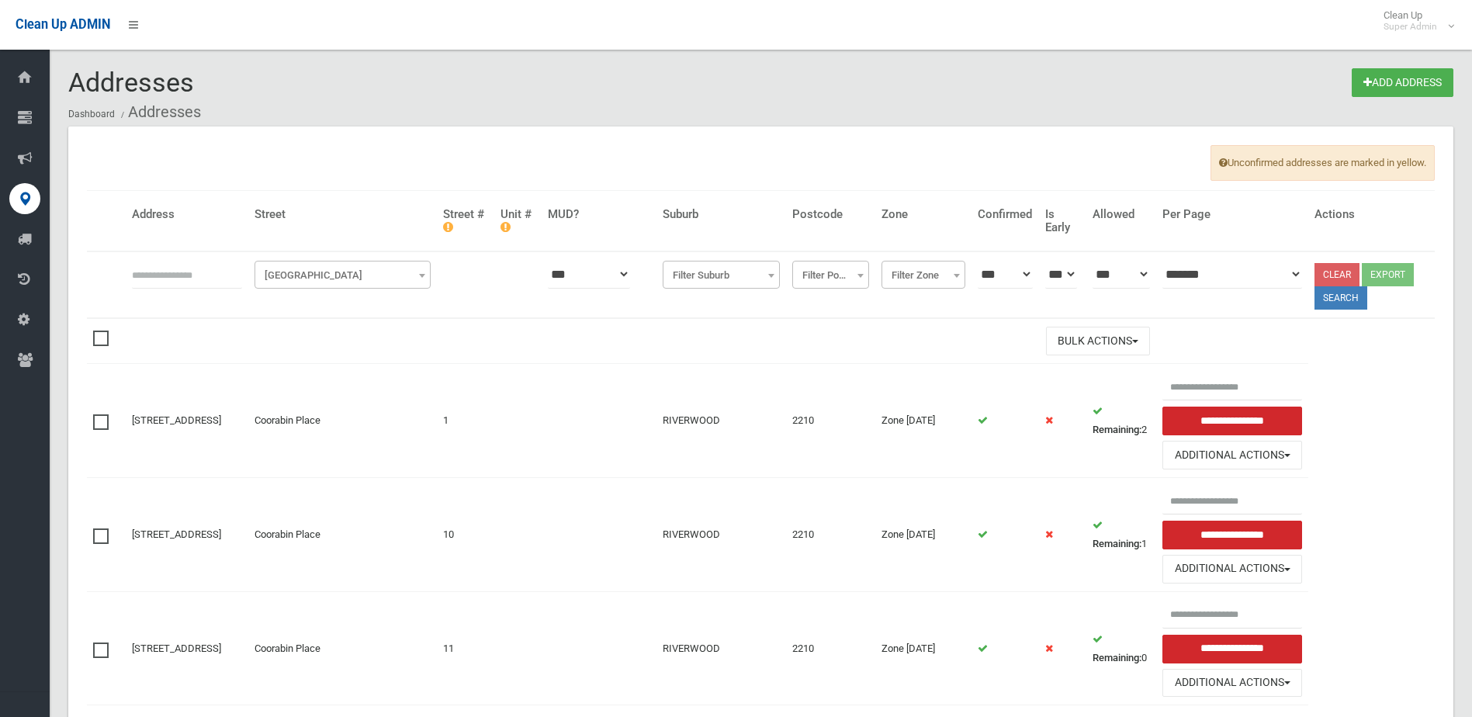
click at [178, 266] on input "text" at bounding box center [187, 274] width 110 height 29
type input "*********"
click button at bounding box center [0, 0] width 0 height 0
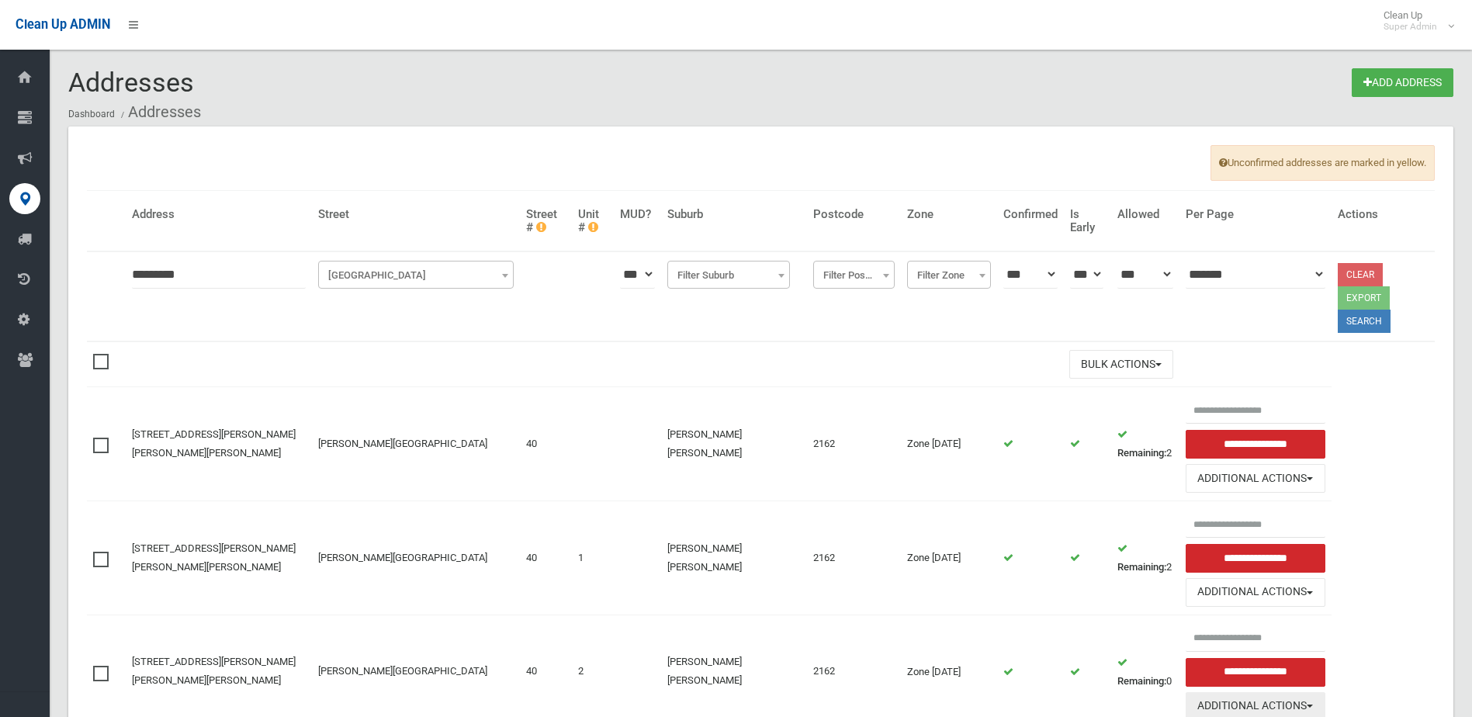
click at [1200, 692] on button "Additional Actions" at bounding box center [1254, 706] width 139 height 29
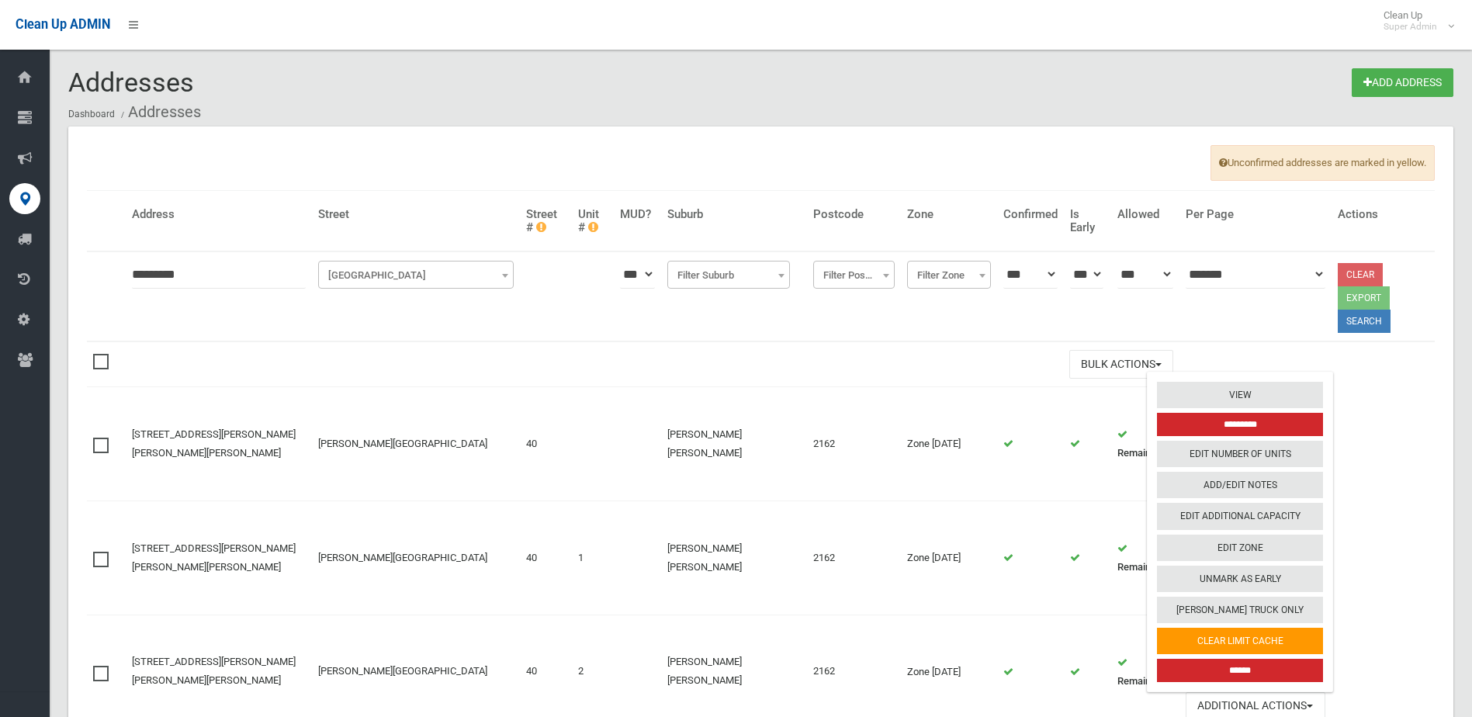
click at [1208, 659] on input "******" at bounding box center [1240, 670] width 166 height 23
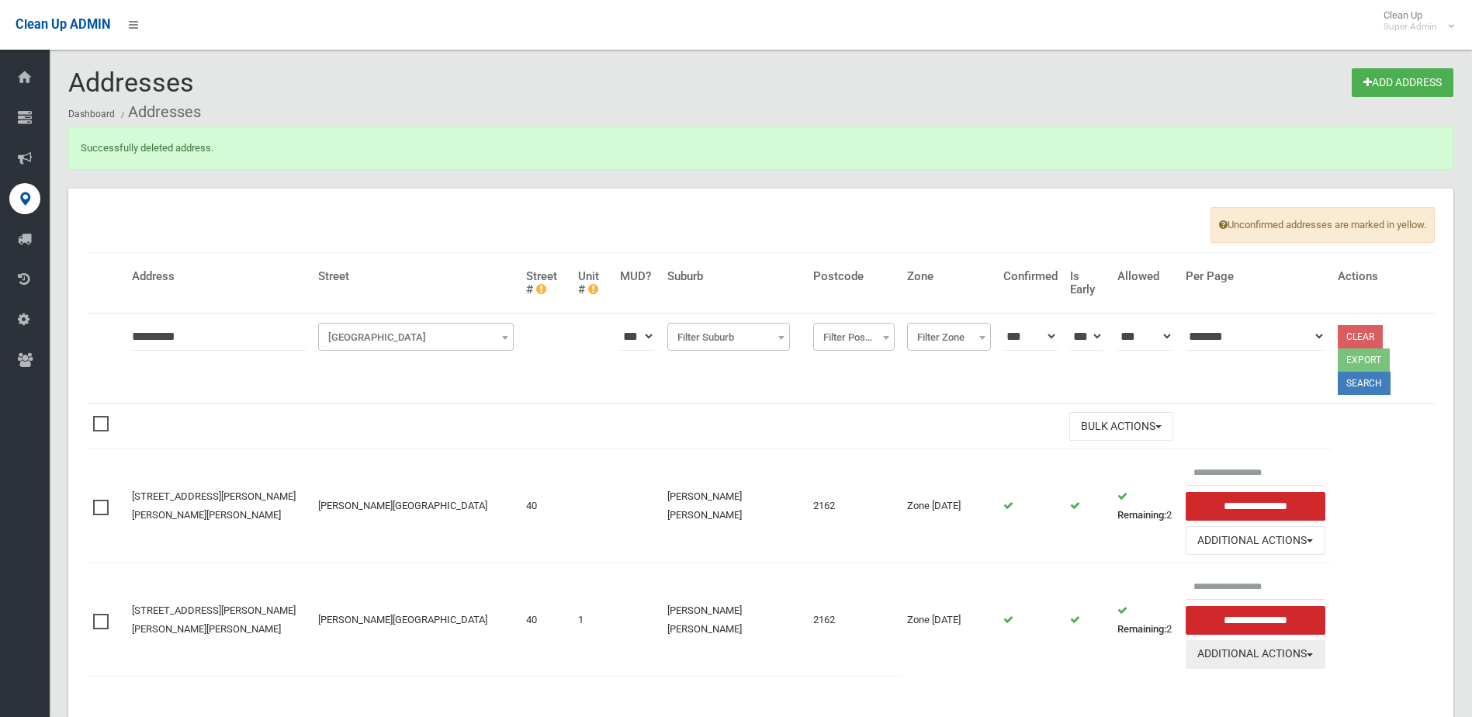
click at [1199, 640] on button "Additional Actions" at bounding box center [1254, 654] width 139 height 29
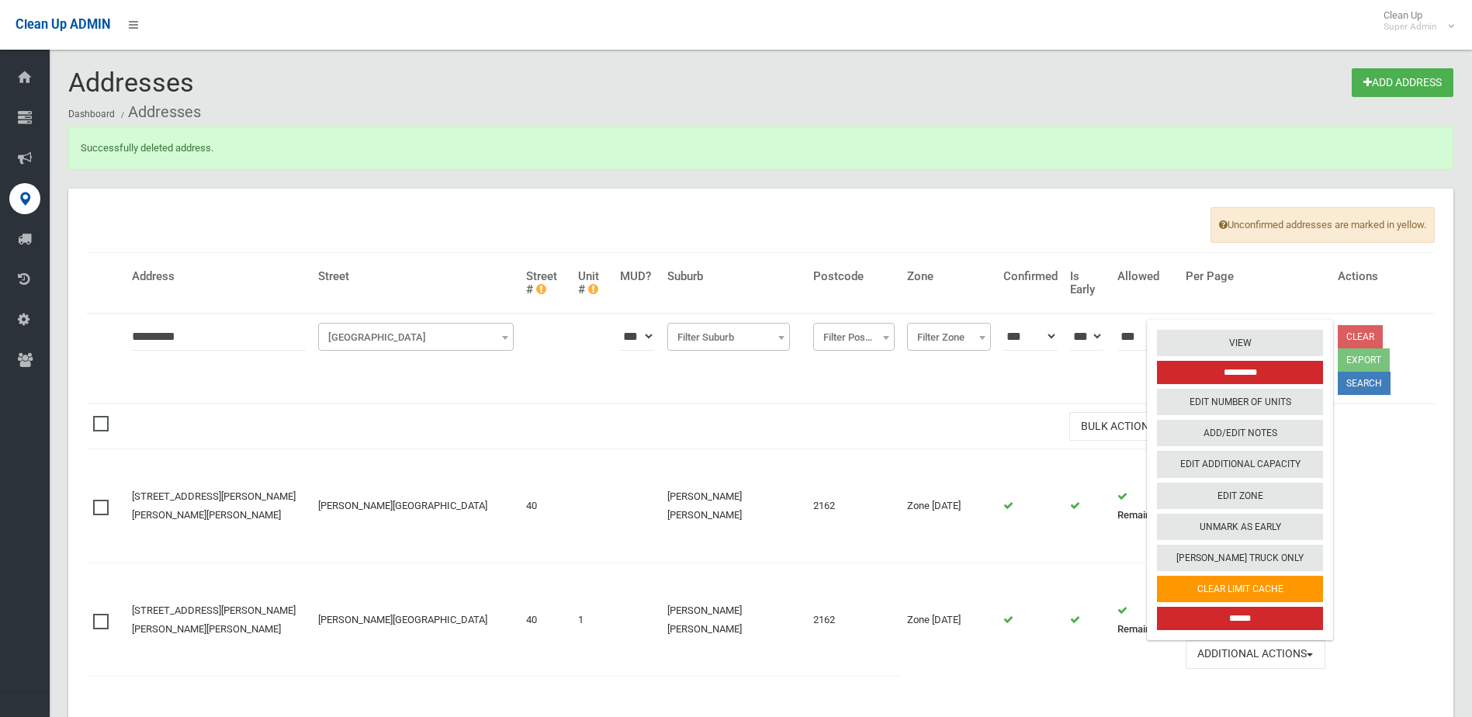
click at [1211, 607] on input "******" at bounding box center [1240, 618] width 166 height 23
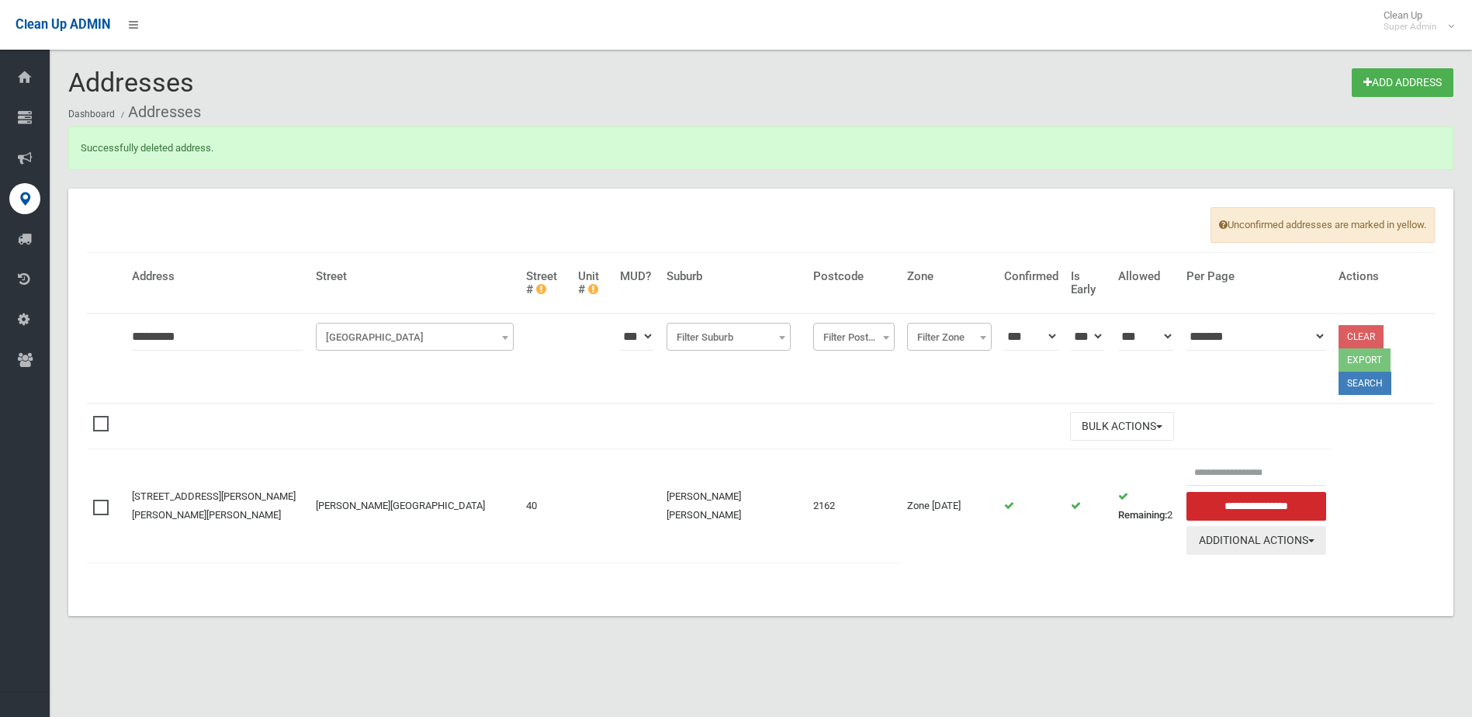
click at [1217, 526] on button "Additional Actions" at bounding box center [1255, 540] width 139 height 29
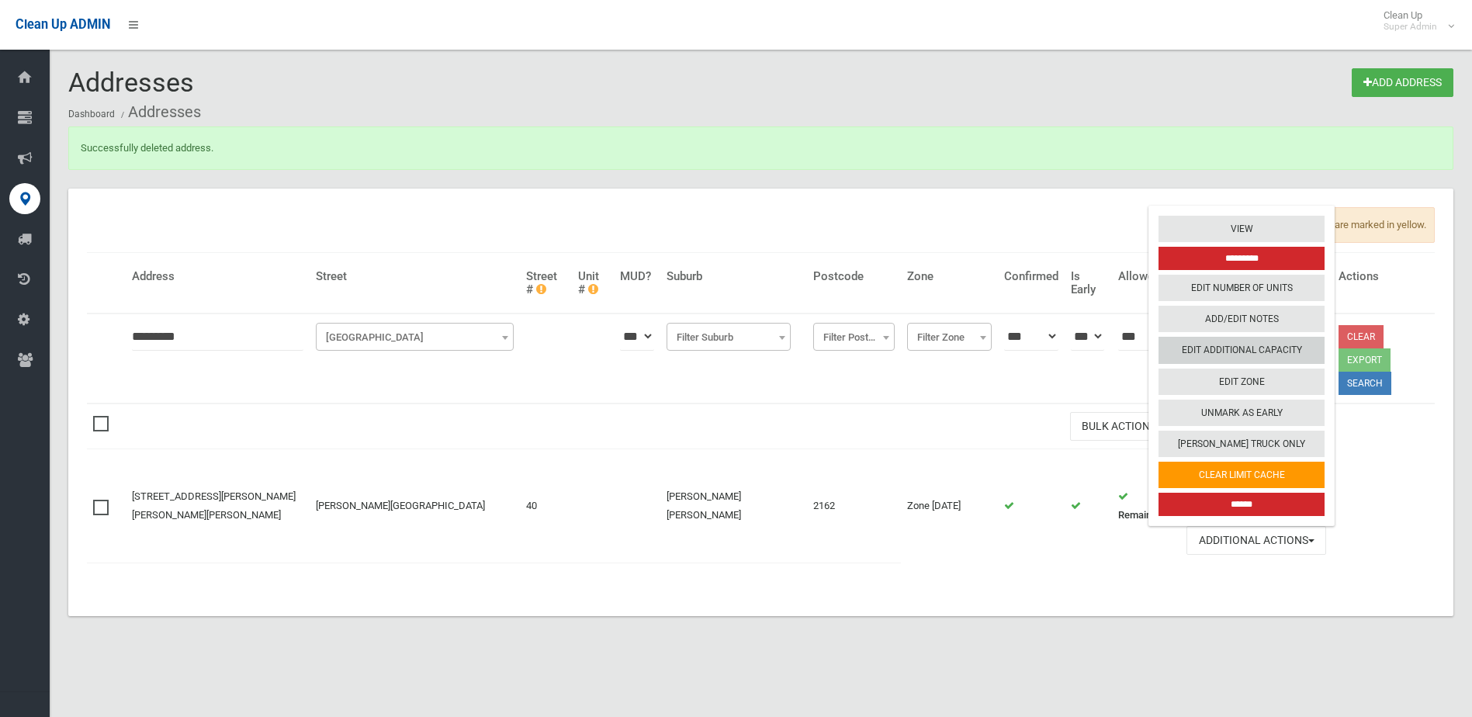
click at [1194, 337] on link "Edit Additional Capacity" at bounding box center [1241, 350] width 166 height 26
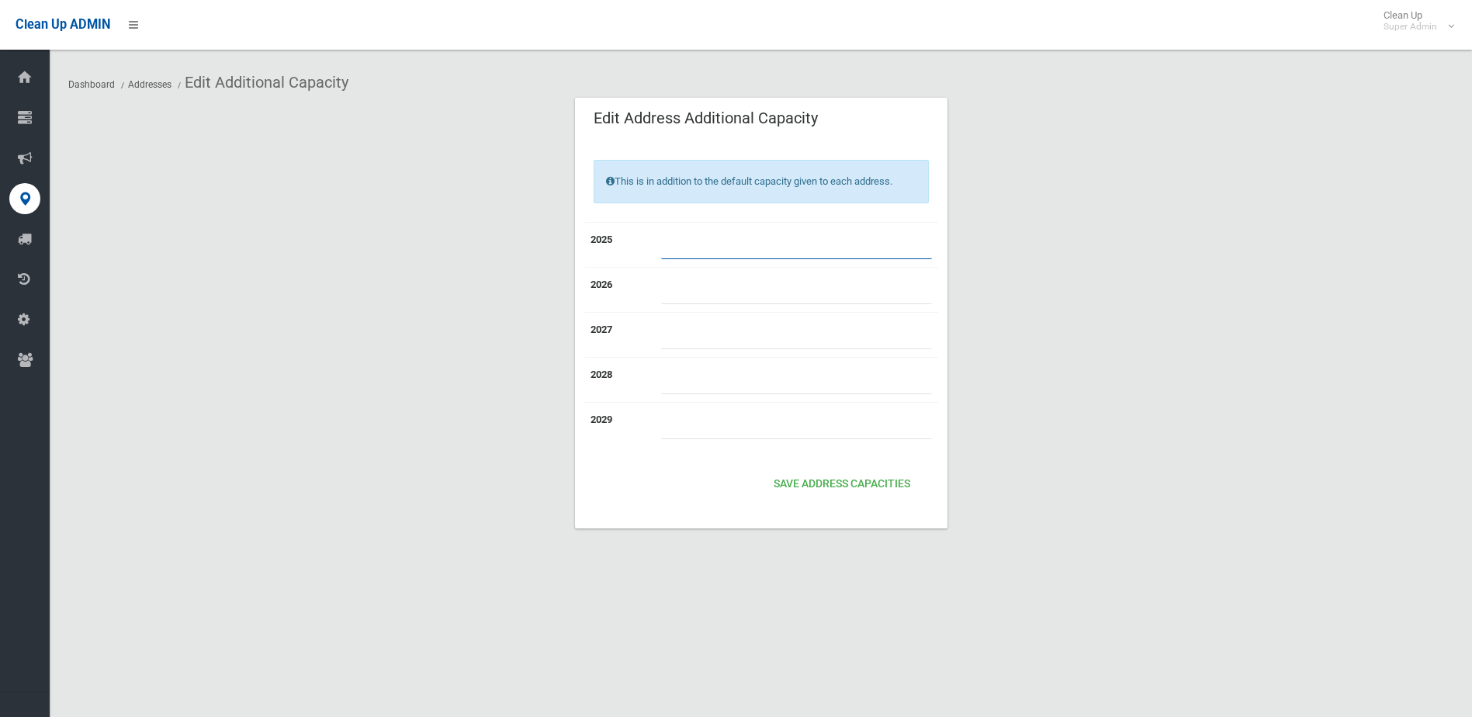
click at [690, 244] on input "number" at bounding box center [796, 244] width 271 height 29
type input "*"
click at [680, 295] on input "number" at bounding box center [796, 289] width 271 height 29
type input "*"
click at [671, 337] on input "number" at bounding box center [796, 334] width 271 height 29
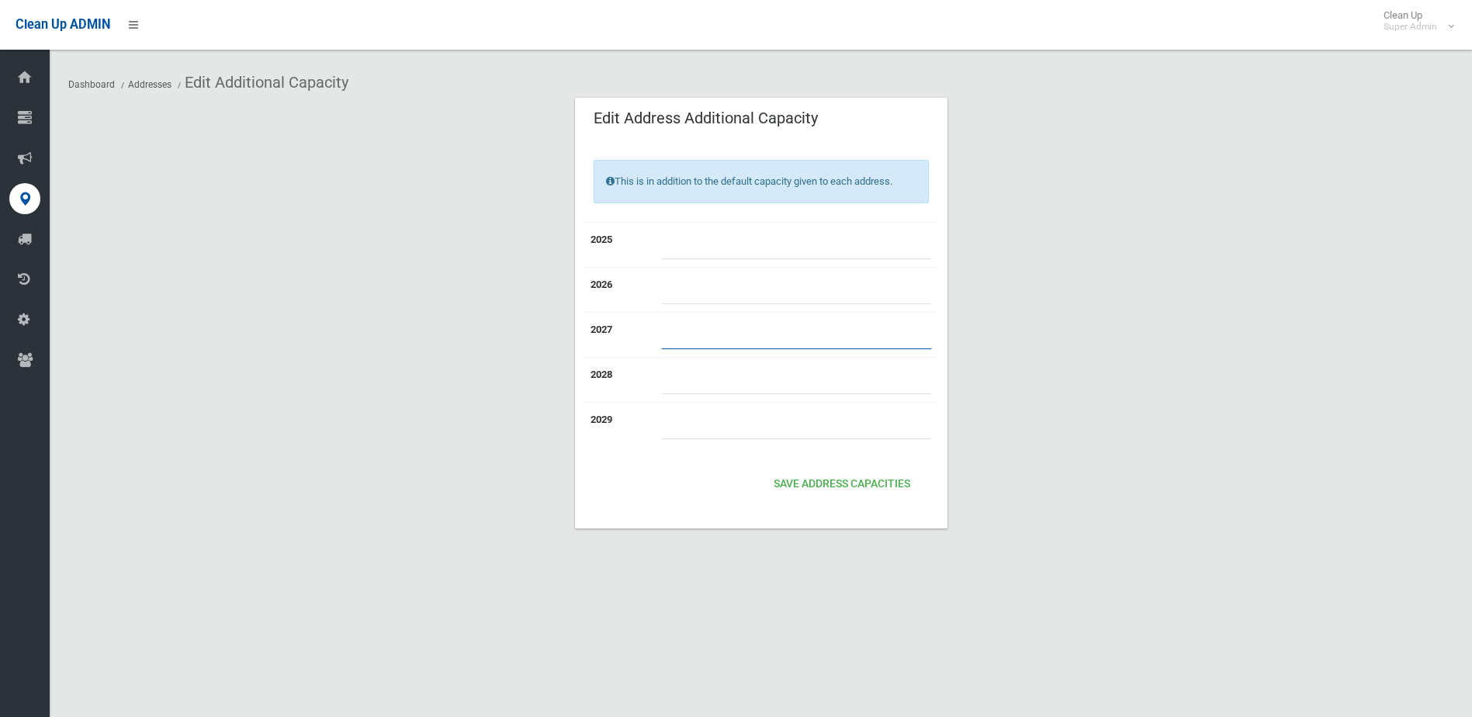
type input "*"
click at [683, 389] on input "number" at bounding box center [796, 379] width 271 height 29
type input "*"
click at [683, 424] on input "number" at bounding box center [796, 424] width 271 height 29
type input "*"
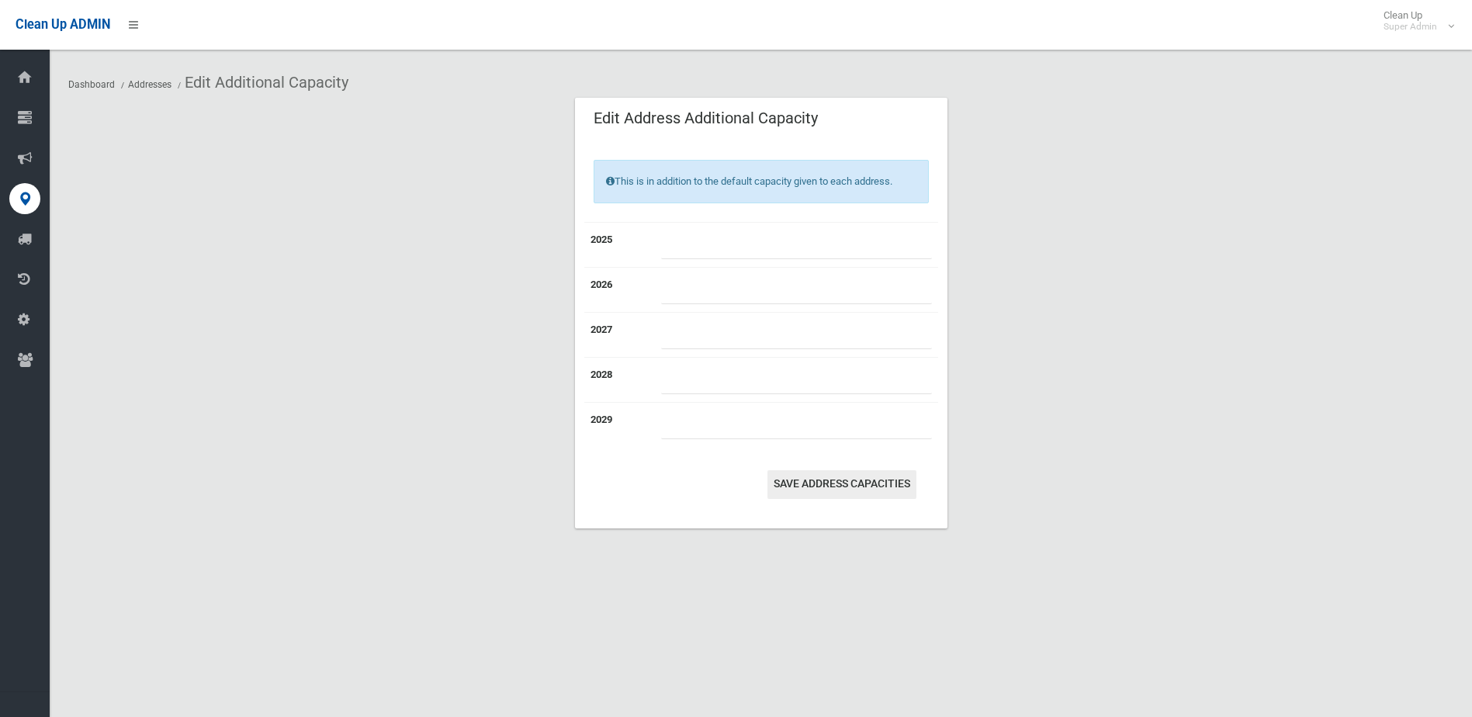
click at [820, 481] on button "Save Address capacities" at bounding box center [841, 484] width 149 height 29
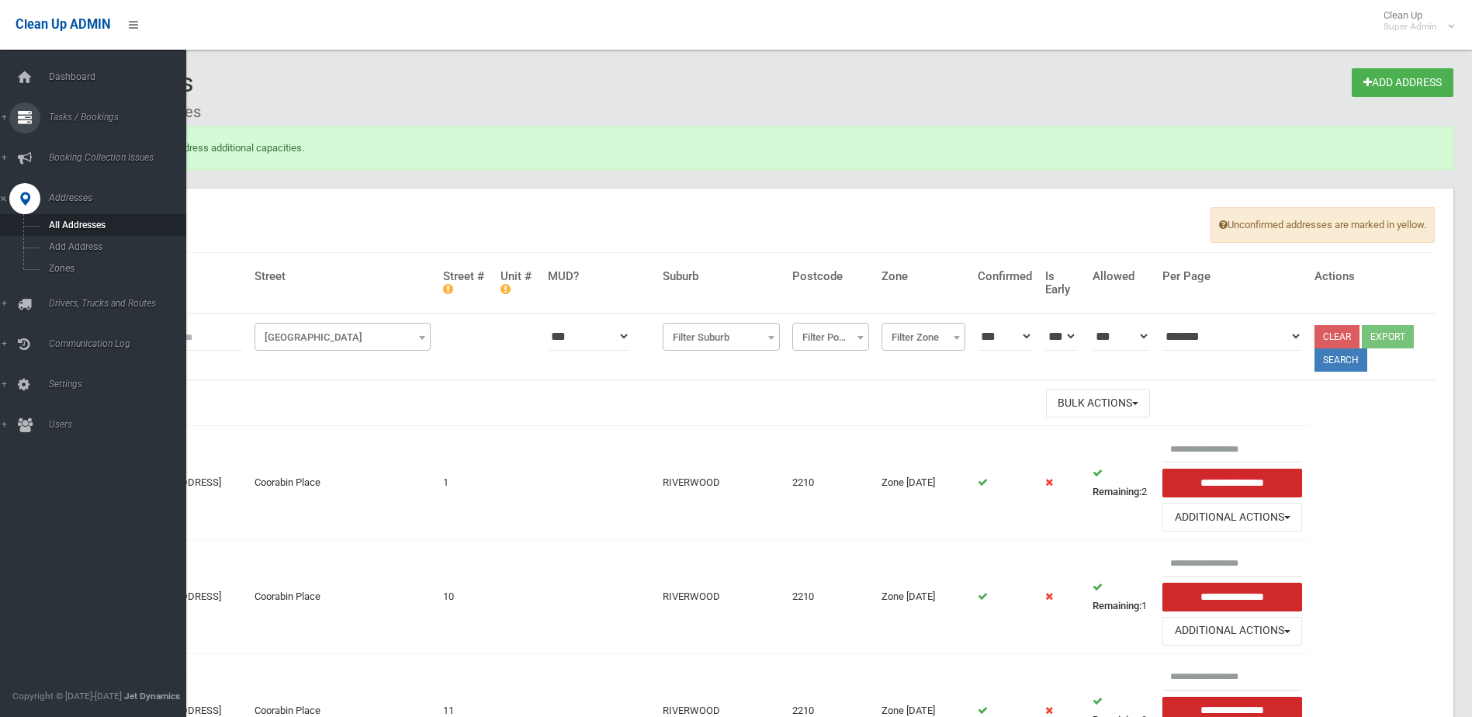
click at [78, 116] on span "Tasks / Bookings" at bounding box center [121, 117] width 154 height 11
click at [66, 232] on span "Search" at bounding box center [114, 231] width 140 height 11
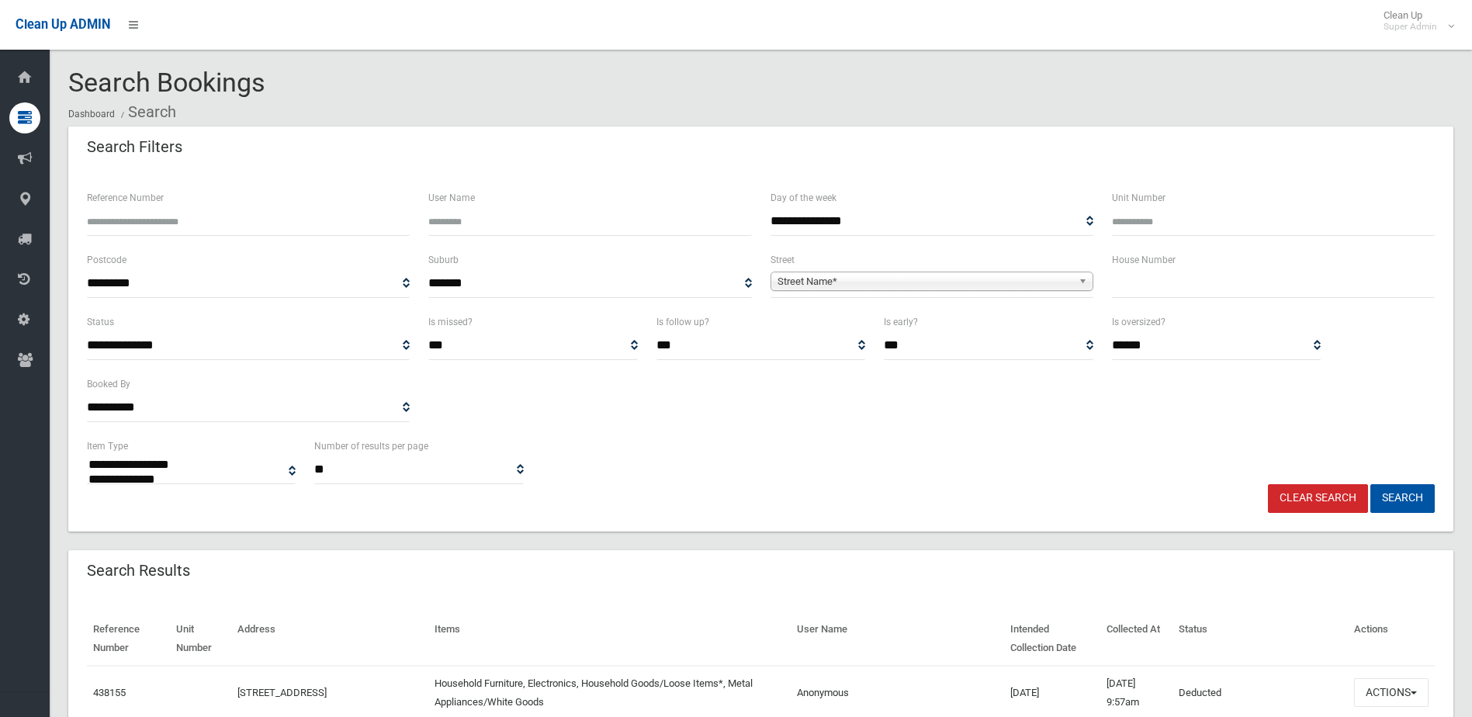
select select
click at [144, 224] on input "Reference Number" at bounding box center [248, 221] width 323 height 29
type input "******"
click at [1370, 484] on button "Search" at bounding box center [1402, 498] width 64 height 29
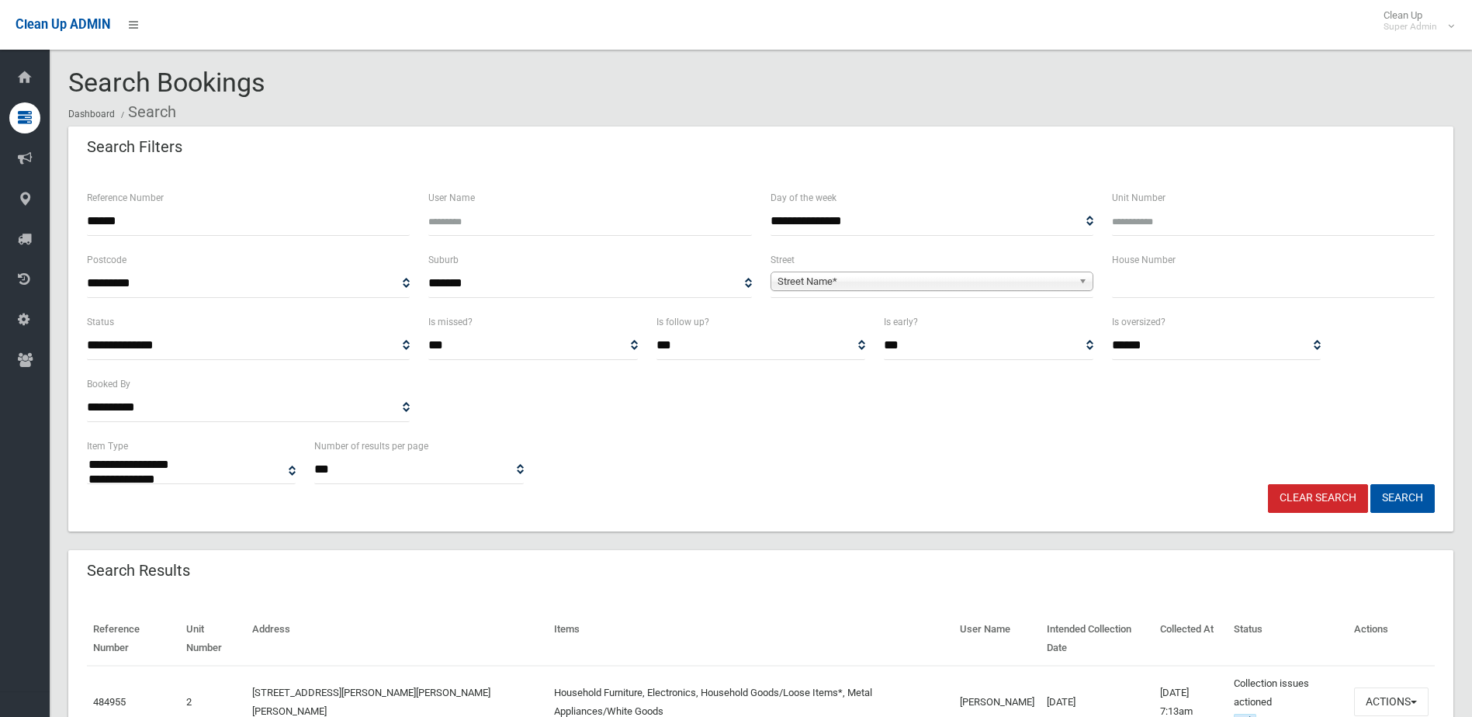
select select
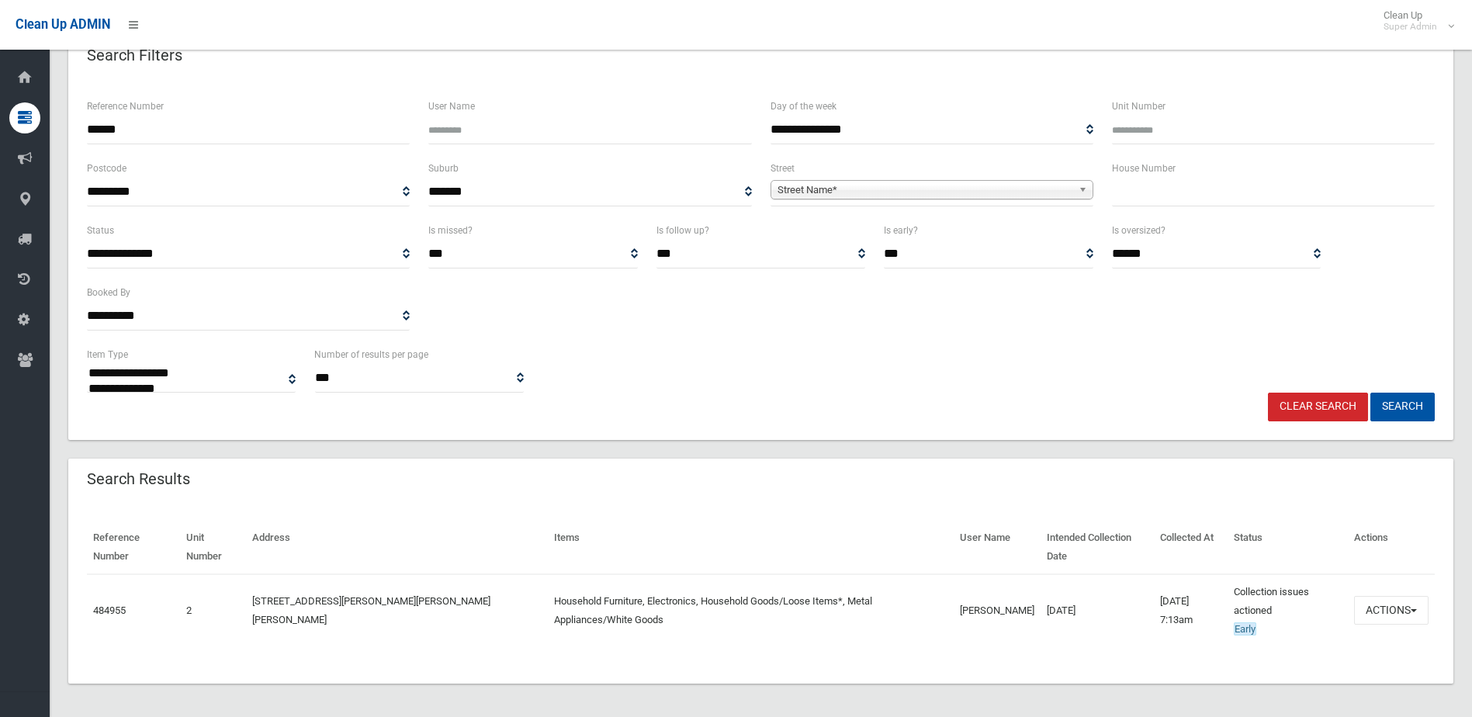
scroll to position [95, 0]
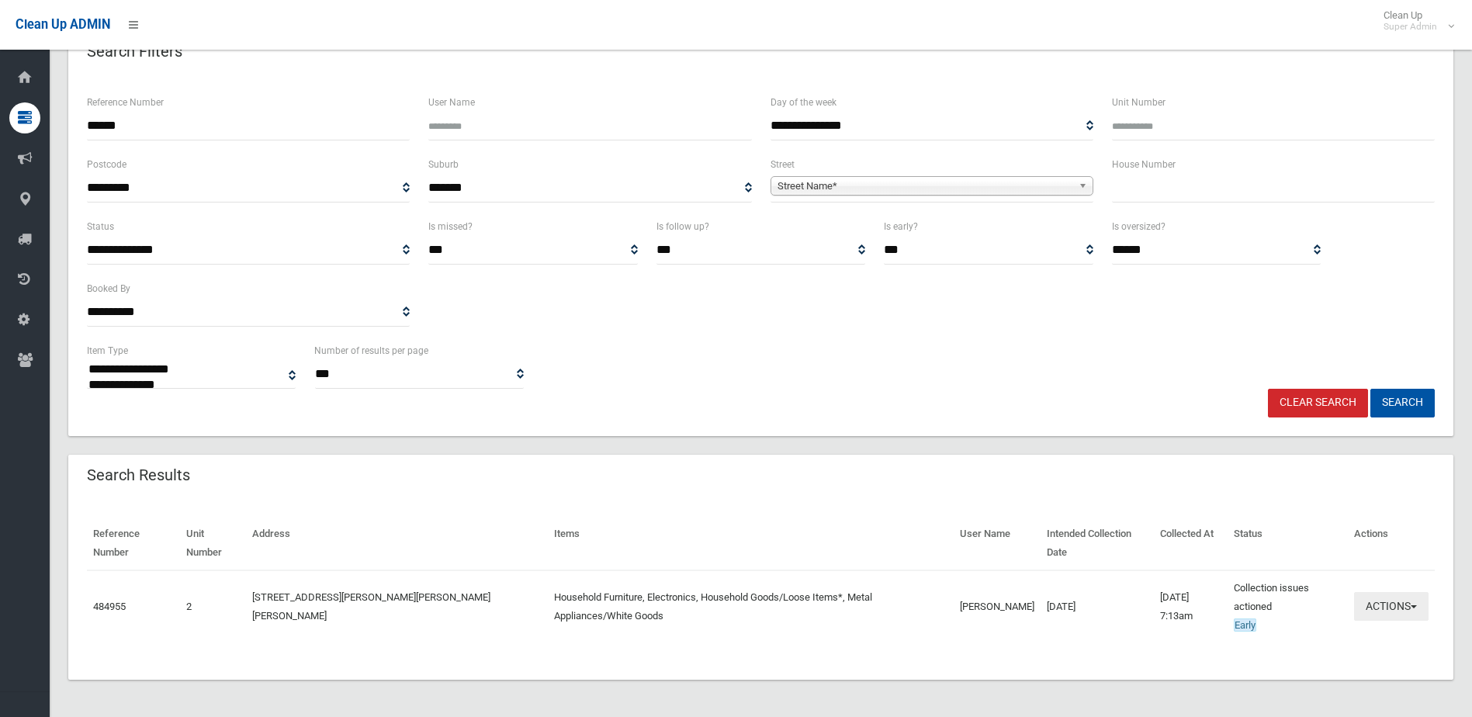
click at [1376, 599] on button "Actions" at bounding box center [1391, 606] width 74 height 29
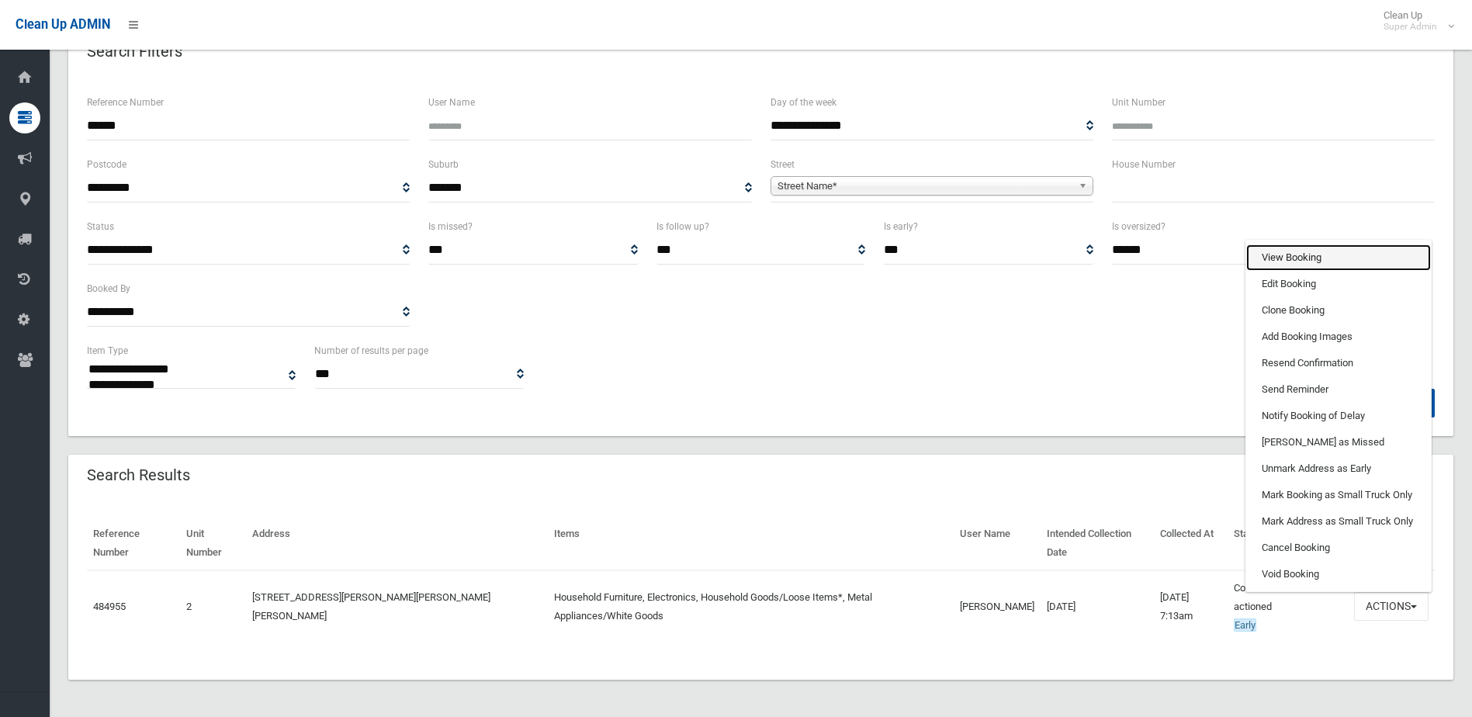
click at [1301, 256] on link "View Booking" at bounding box center [1338, 257] width 185 height 26
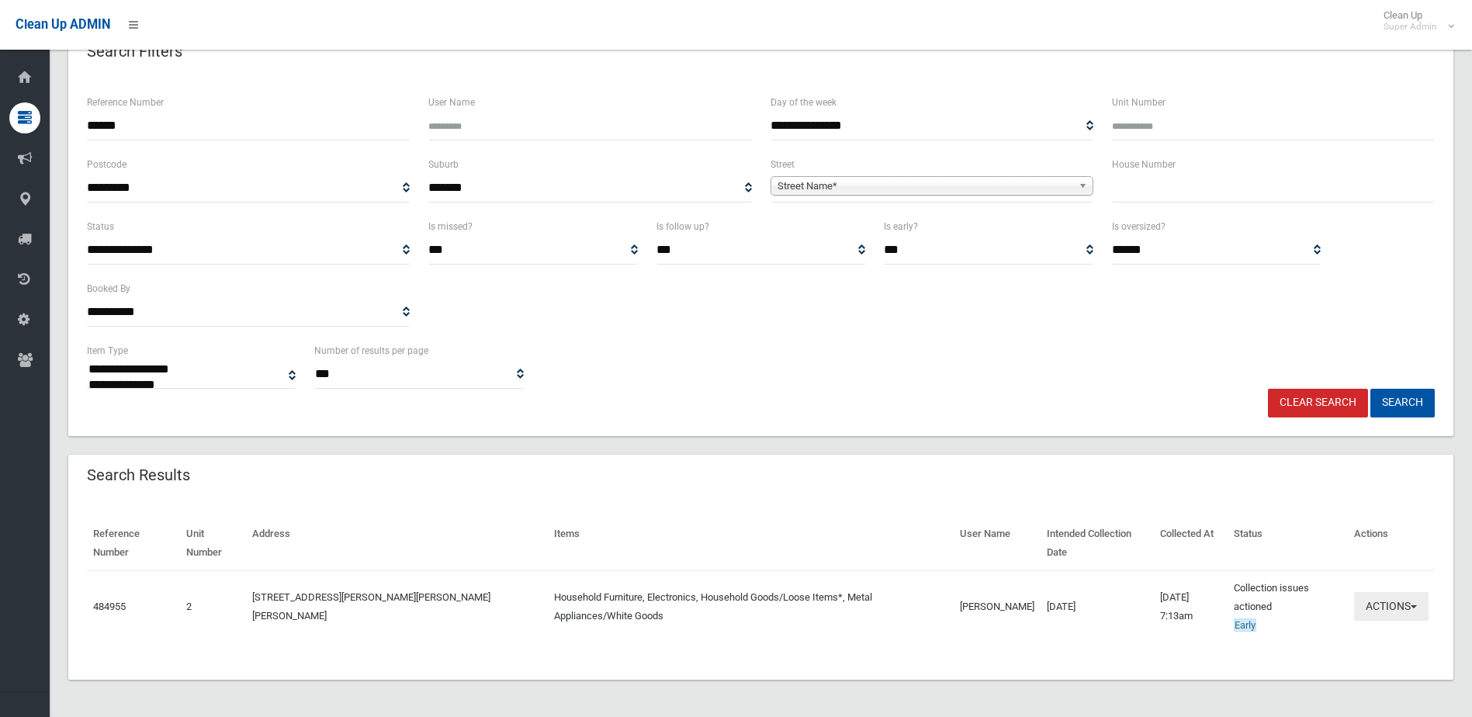
click at [1391, 604] on button "Actions" at bounding box center [1391, 606] width 74 height 29
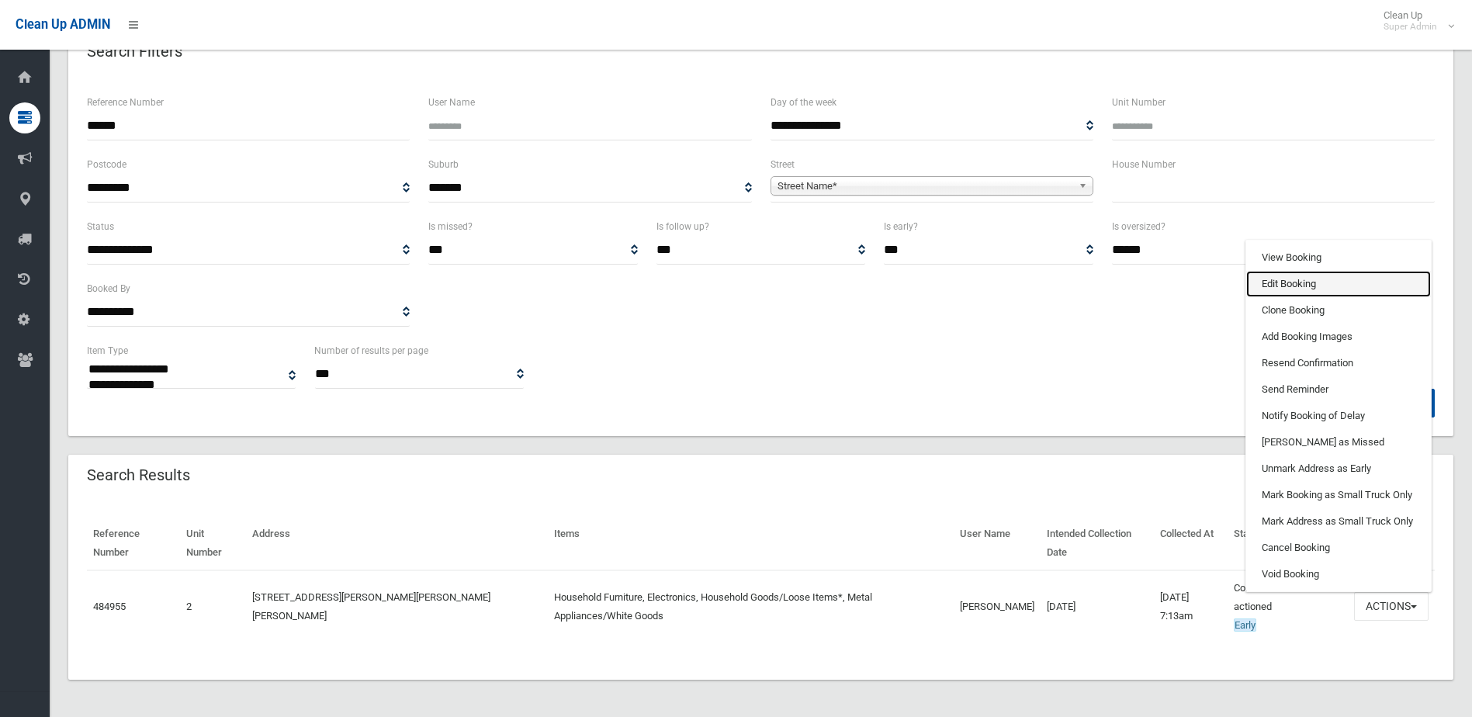
click at [1273, 286] on link "Edit Booking" at bounding box center [1338, 284] width 185 height 26
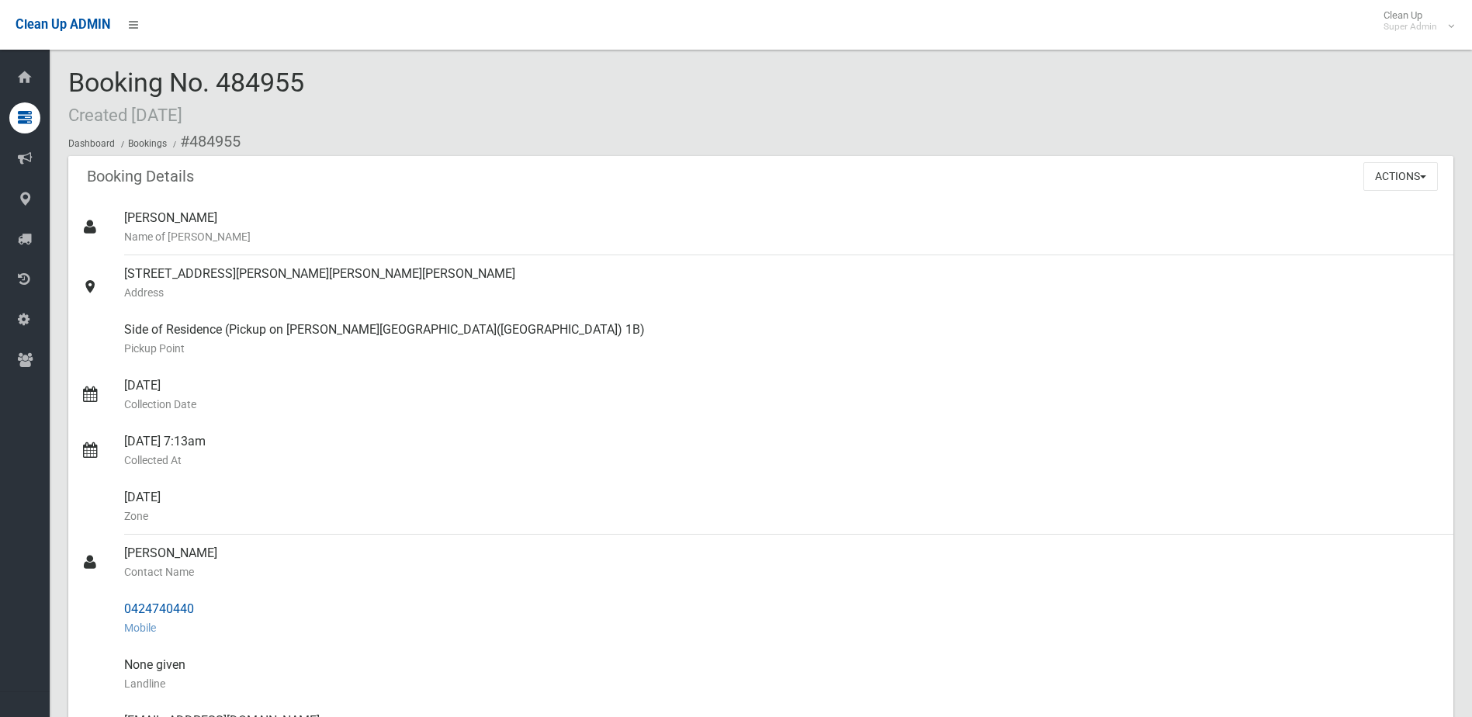
drag, startPoint x: 123, startPoint y: 556, endPoint x: 224, endPoint y: 610, distance: 114.6
click at [224, 610] on ul "[PERSON_NAME] Name of [PERSON_NAME] [STREET_ADDRESS][PERSON_NAME][PERSON_NAME][…" at bounding box center [760, 618] width 1385 height 838
drag, startPoint x: 224, startPoint y: 610, endPoint x: 182, endPoint y: 604, distance: 42.2
copy ul "[PERSON_NAME] Contact Name 0424740440"
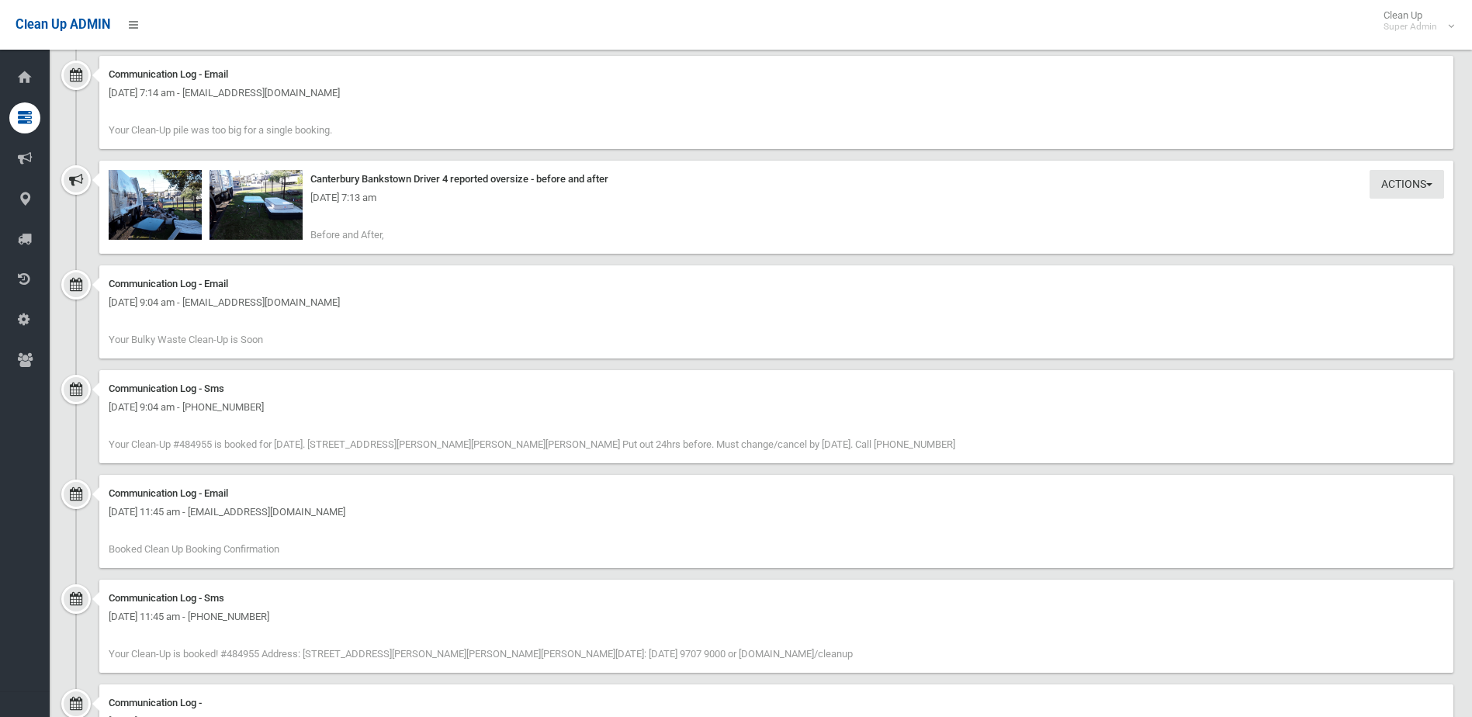
scroll to position [1355, 0]
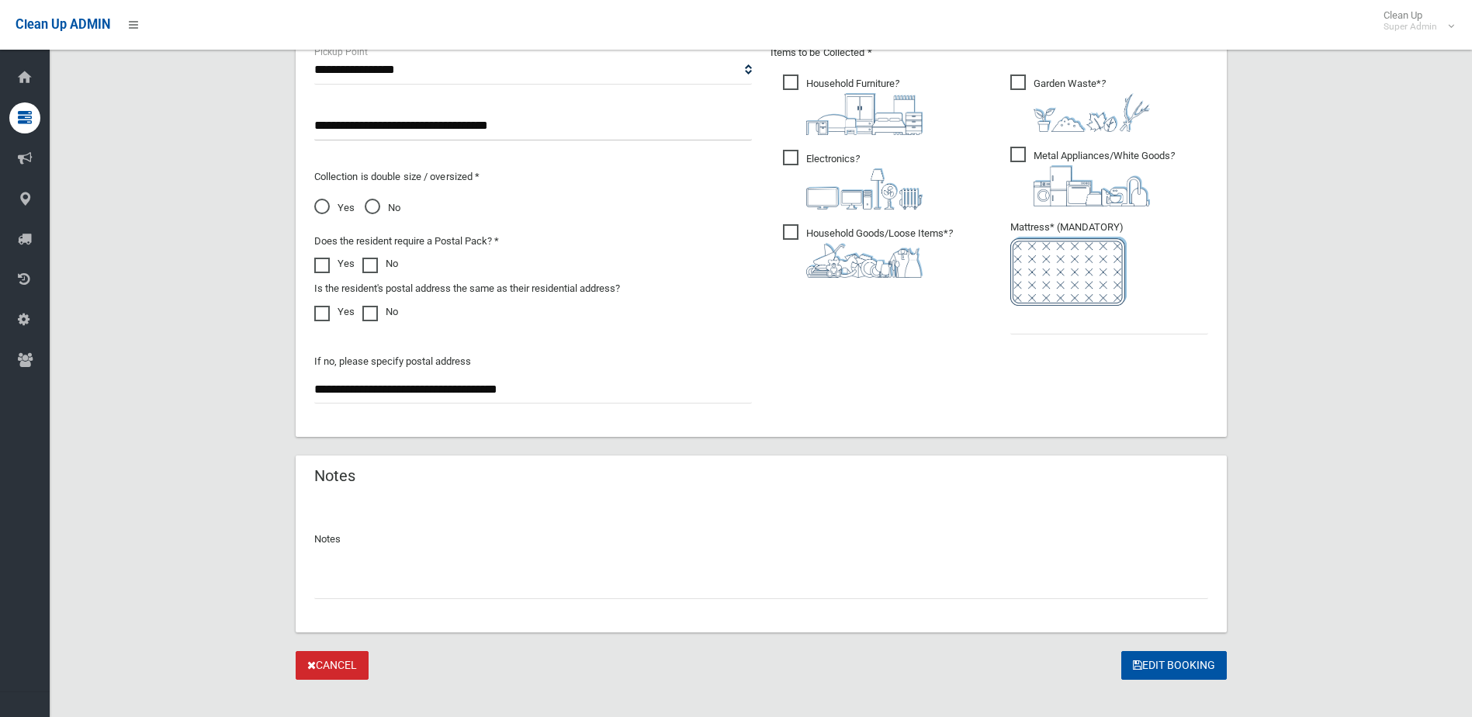
scroll to position [874, 0]
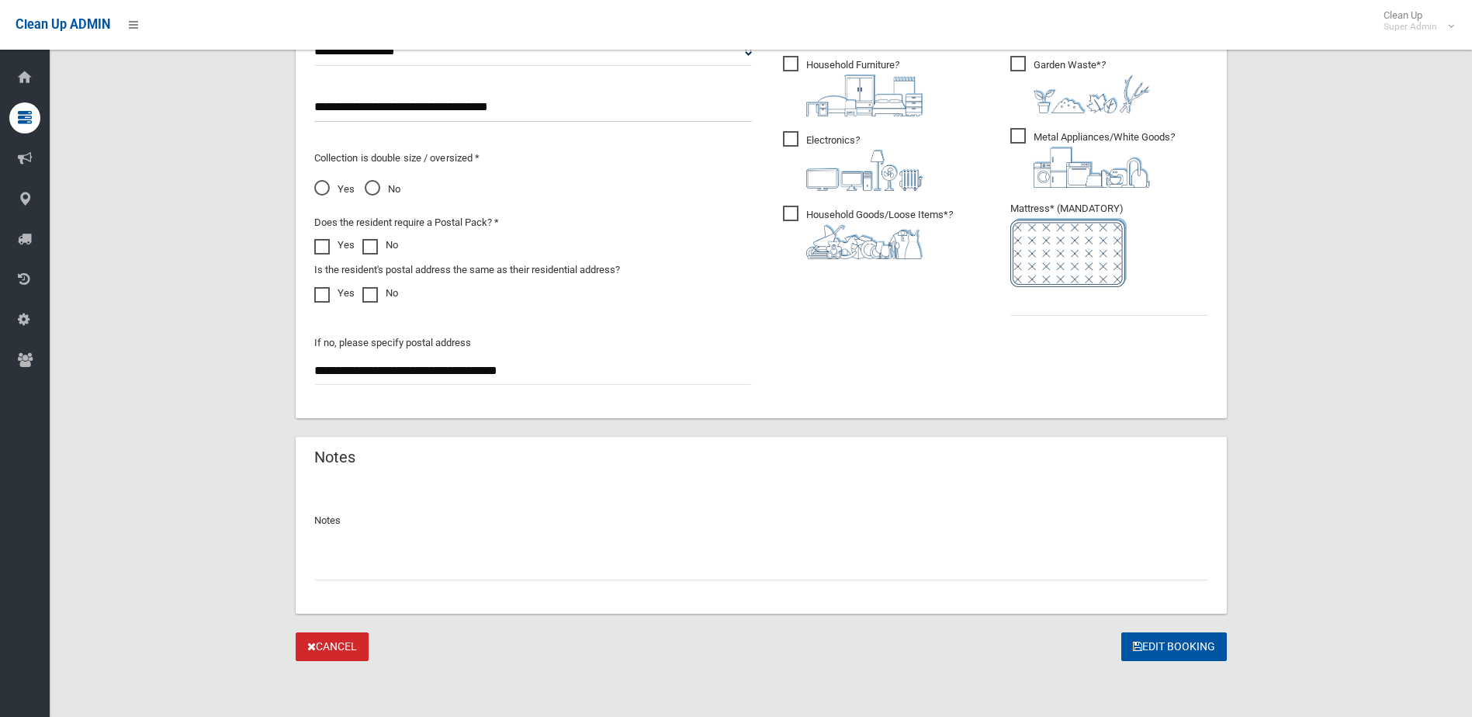
click at [355, 560] on input "text" at bounding box center [761, 566] width 894 height 29
type input "**********"
click at [1065, 302] on input "text" at bounding box center [1109, 301] width 198 height 29
type input "*"
click at [327, 567] on input "**********" at bounding box center [761, 566] width 894 height 29
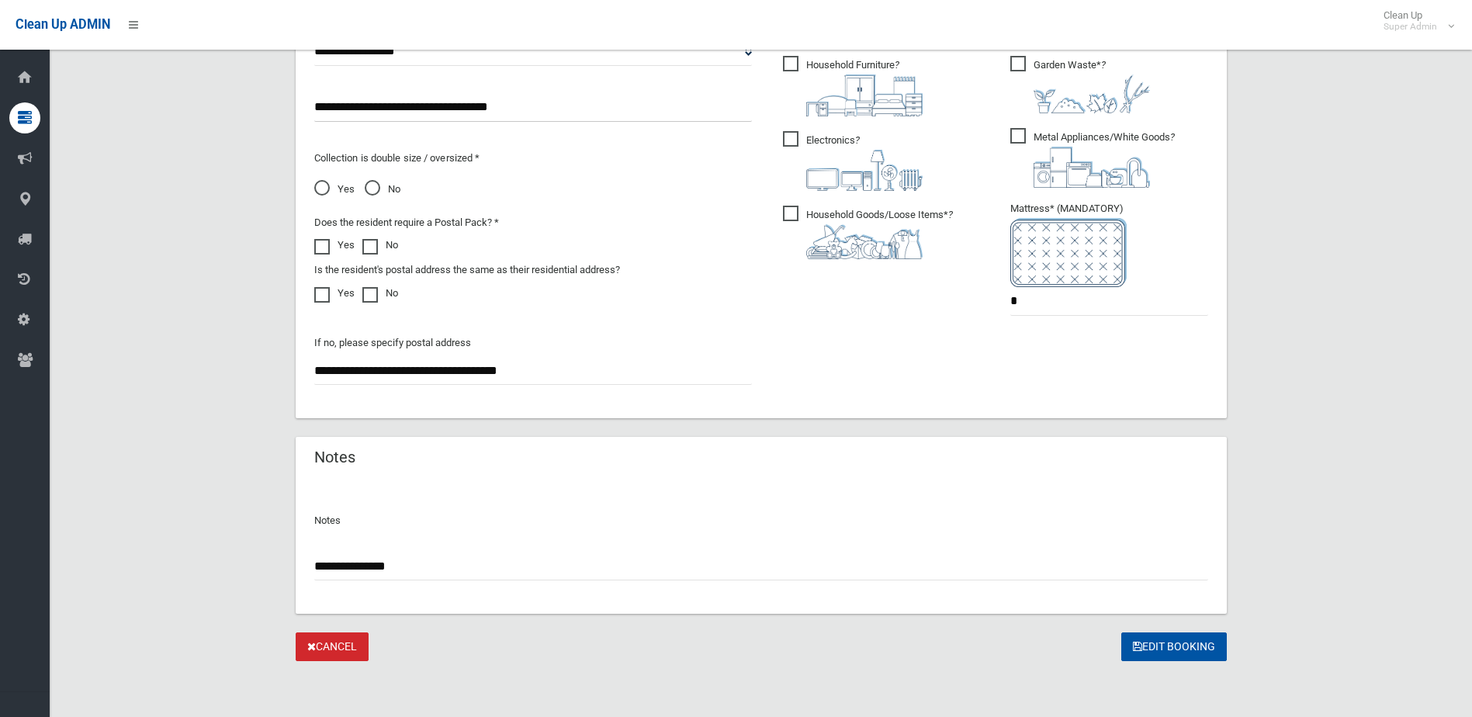
click at [328, 571] on input "**********" at bounding box center [761, 566] width 894 height 29
type input "**********"
click at [1178, 643] on button "Edit Booking" at bounding box center [1174, 646] width 106 height 29
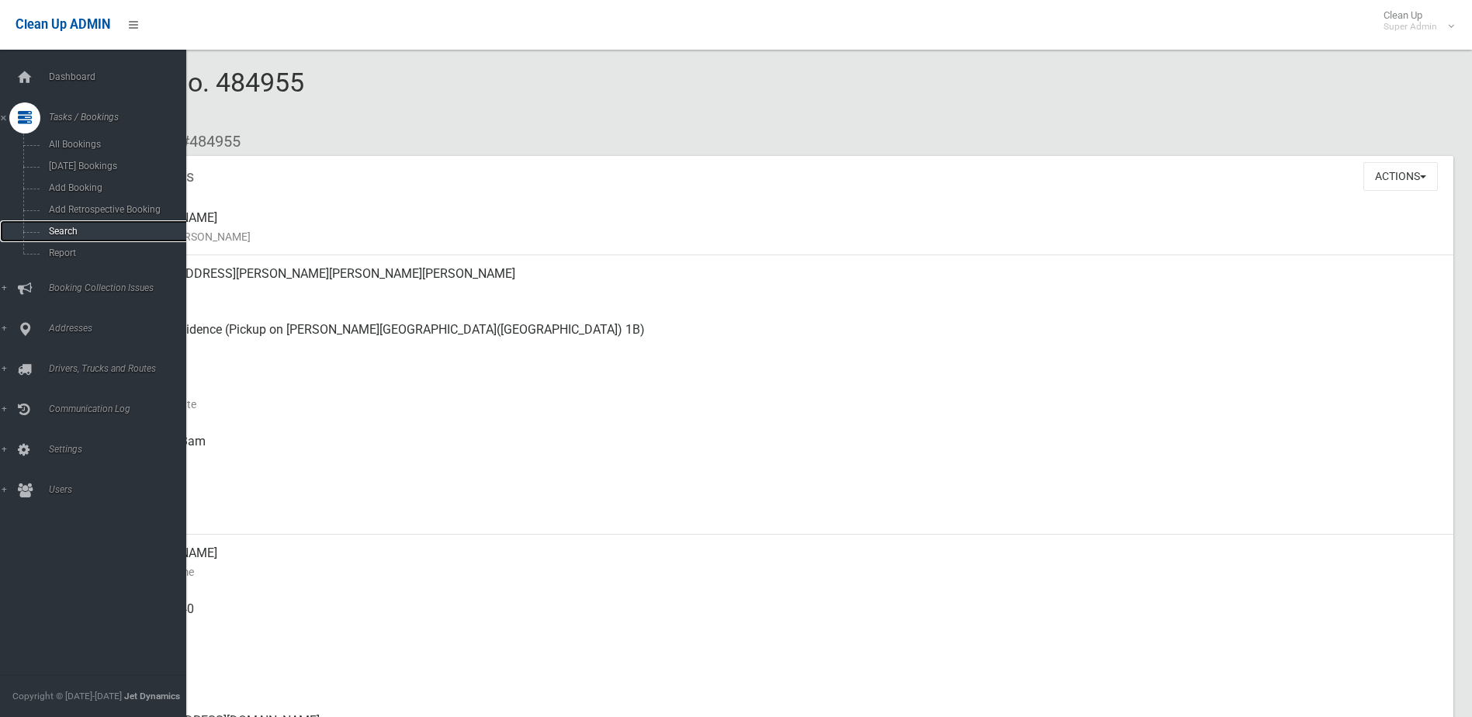
click at [58, 226] on span "Search" at bounding box center [114, 231] width 140 height 11
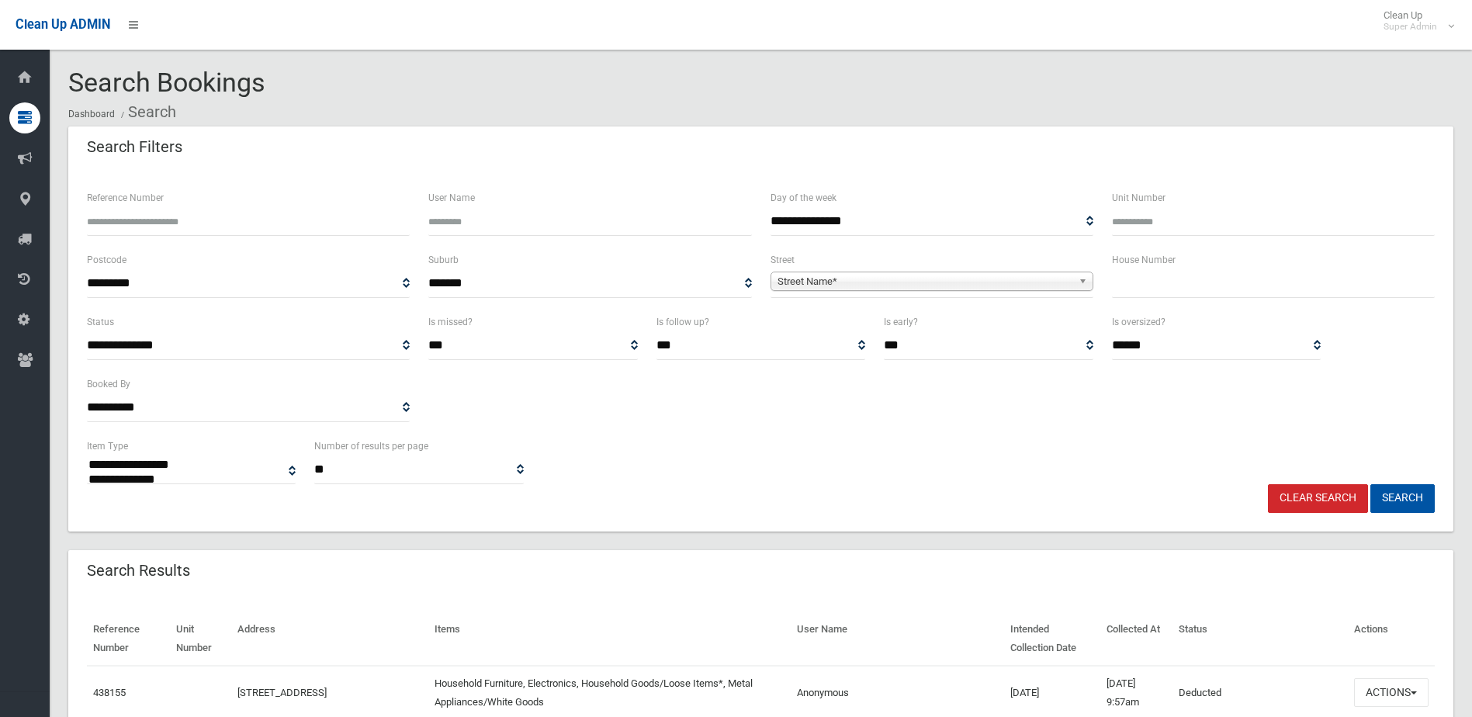
select select
click at [166, 229] on input "Reference Number" at bounding box center [248, 221] width 323 height 29
type input "******"
click at [1370, 484] on button "Search" at bounding box center [1402, 498] width 64 height 29
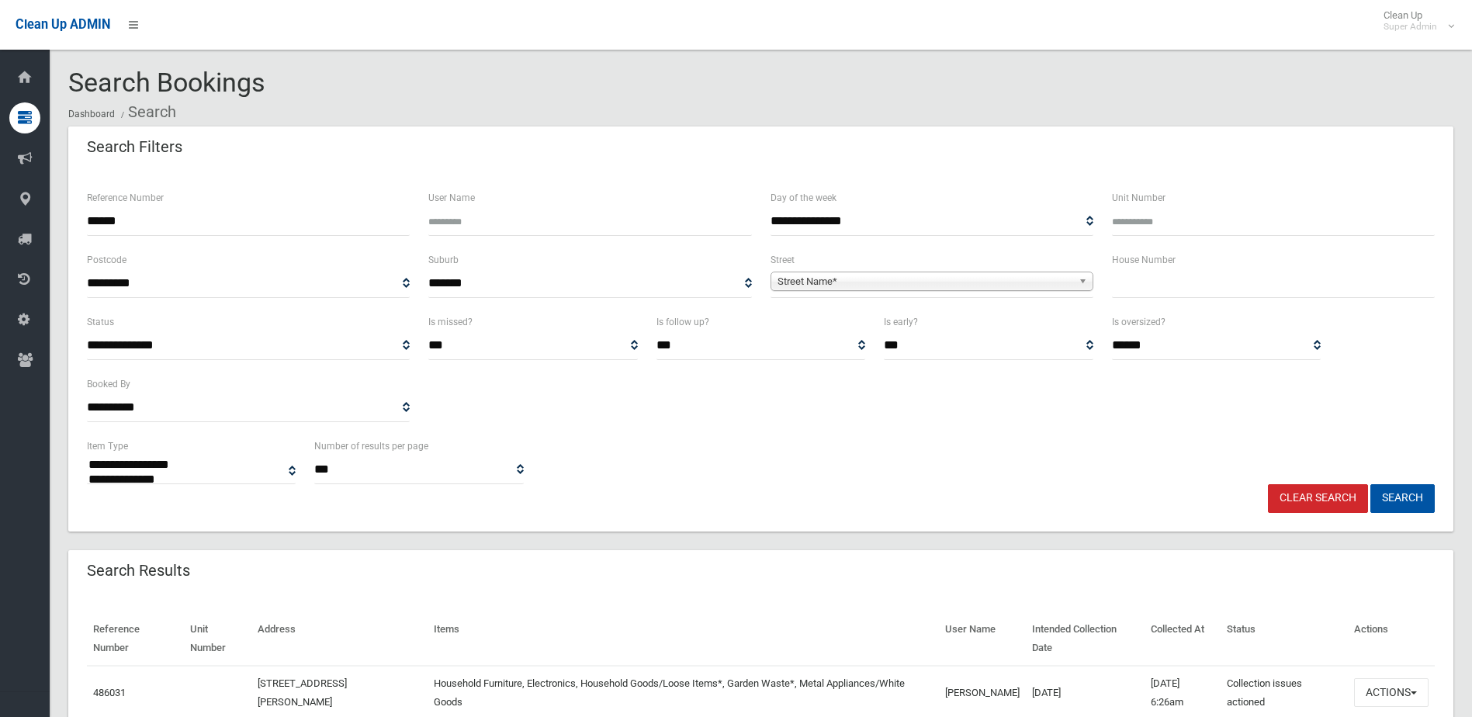
select select
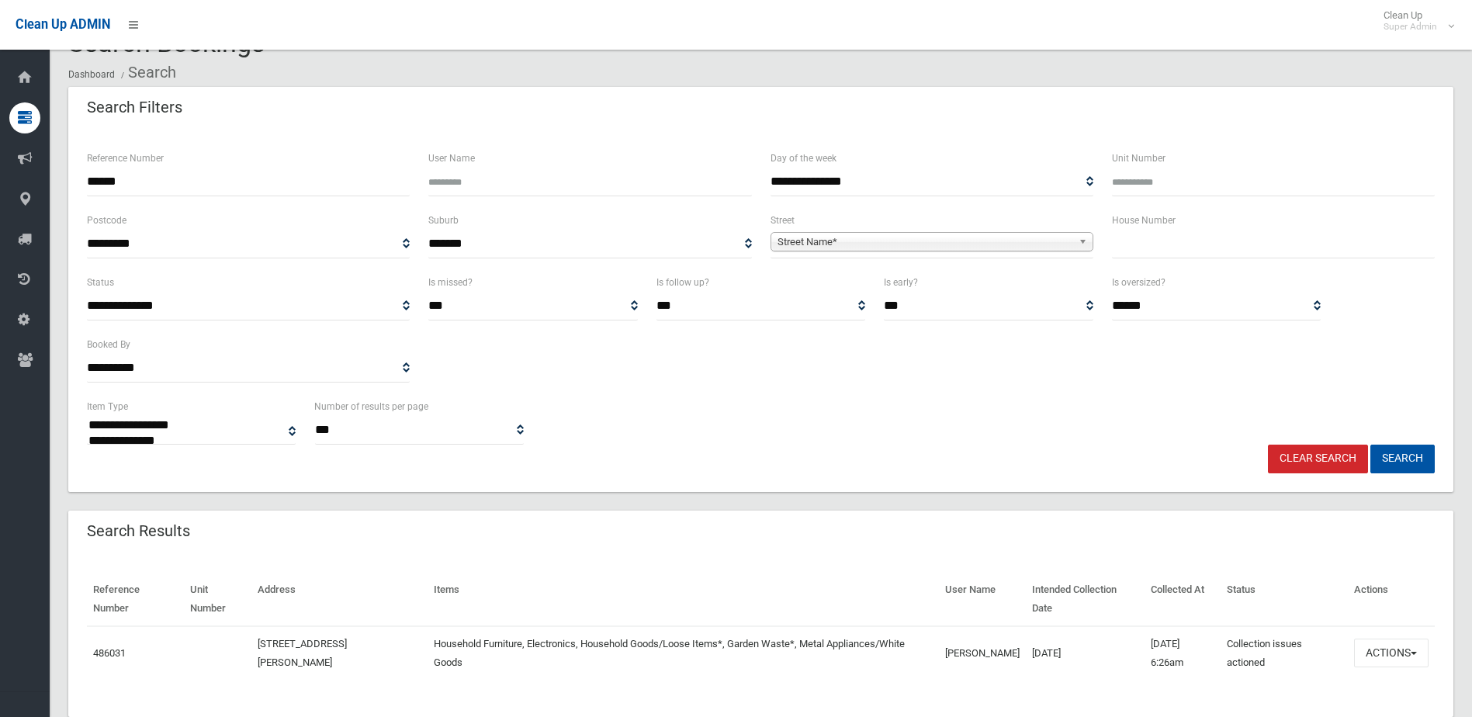
scroll to position [77, 0]
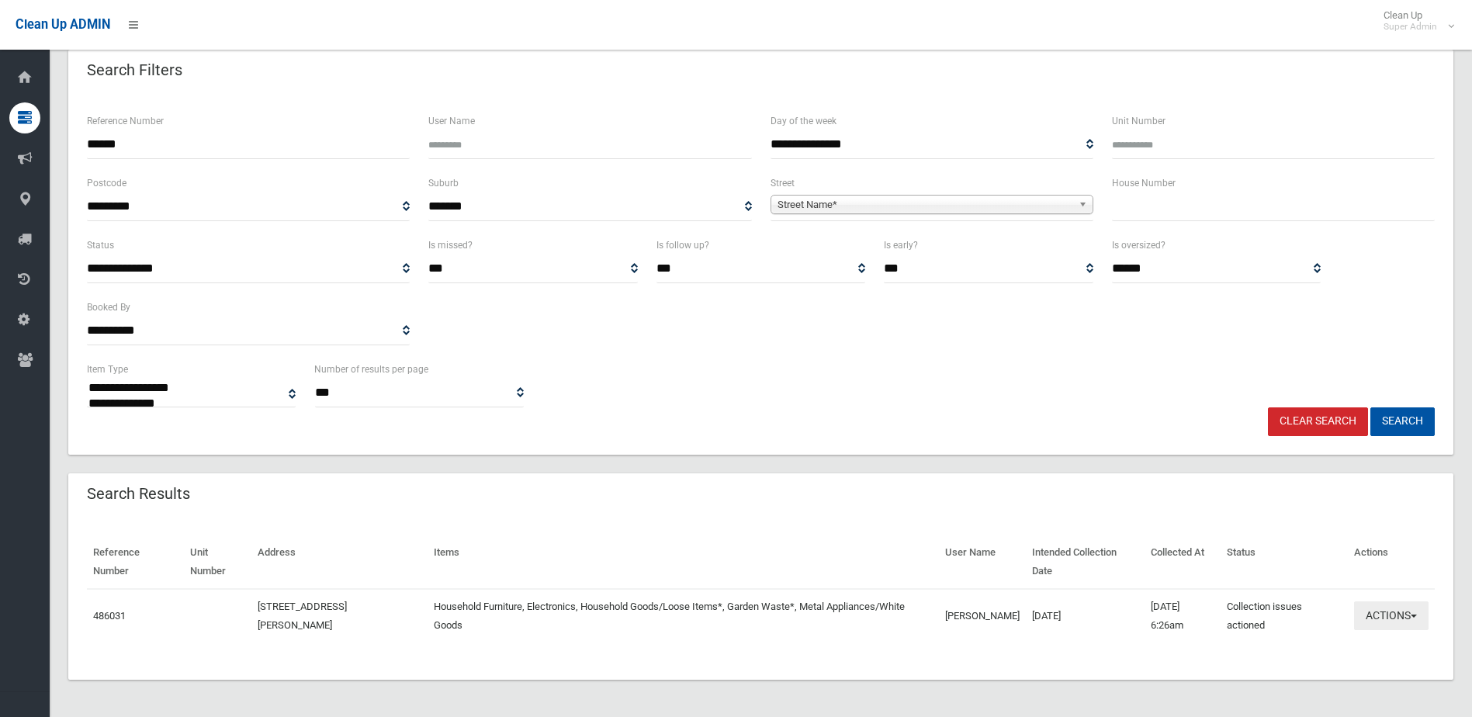
click at [1380, 611] on button "Actions" at bounding box center [1391, 615] width 74 height 29
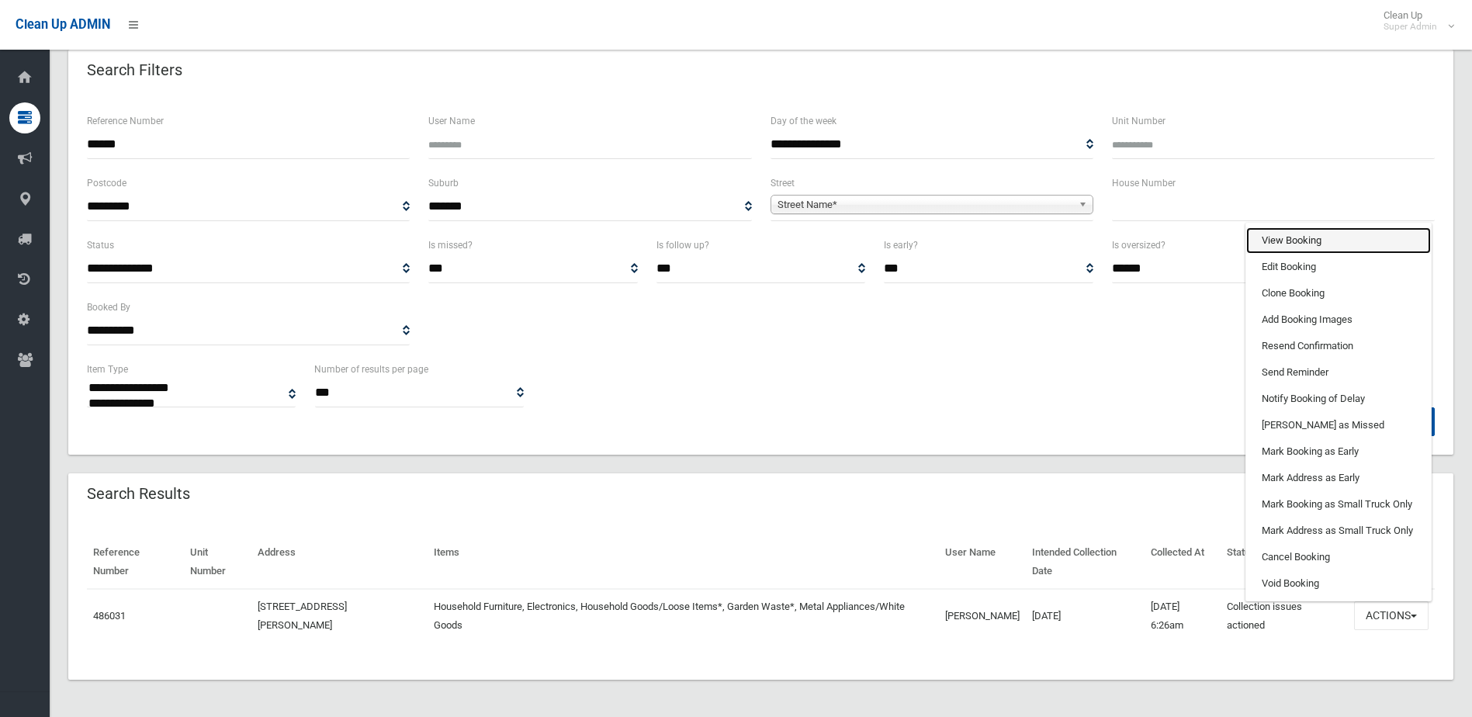
click at [1290, 244] on link "View Booking" at bounding box center [1338, 240] width 185 height 26
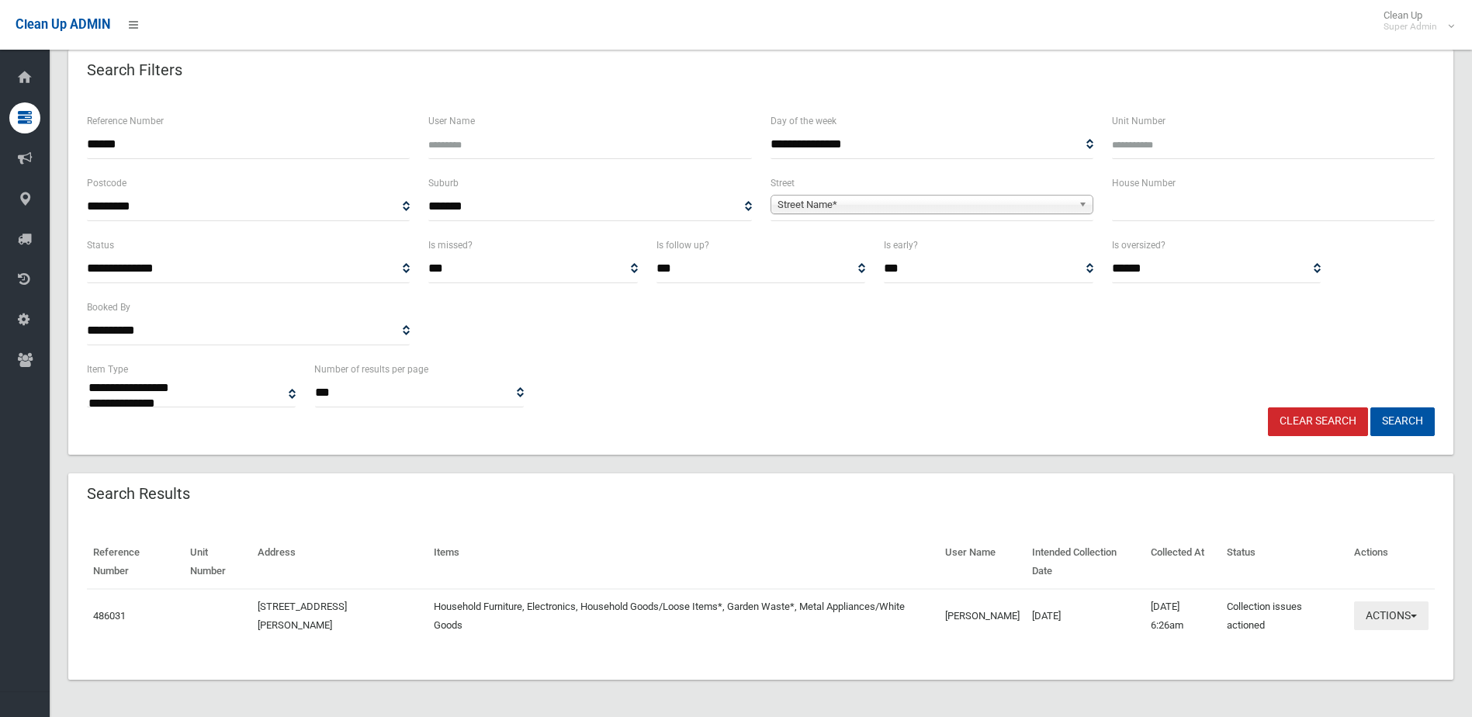
click at [1377, 609] on button "Actions" at bounding box center [1391, 615] width 74 height 29
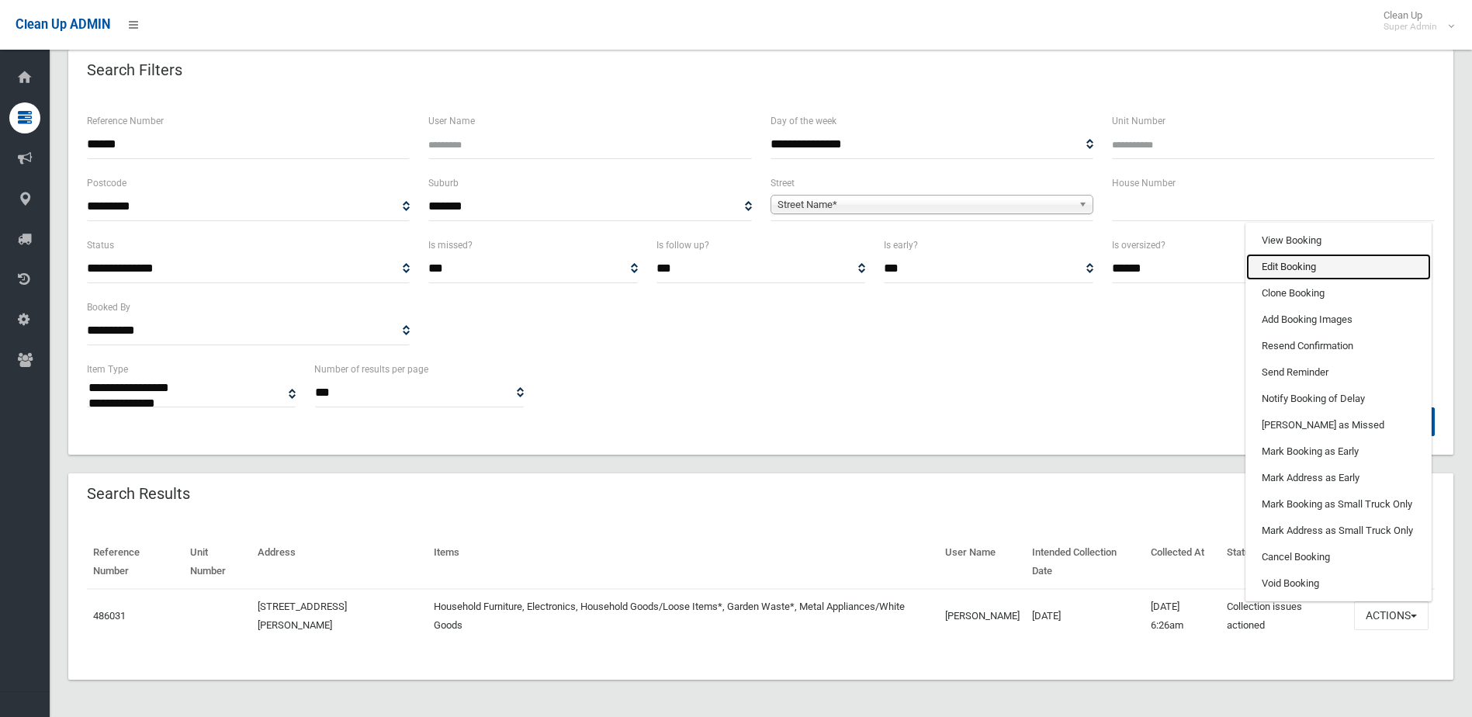
click at [1262, 265] on link "Edit Booking" at bounding box center [1338, 267] width 185 height 26
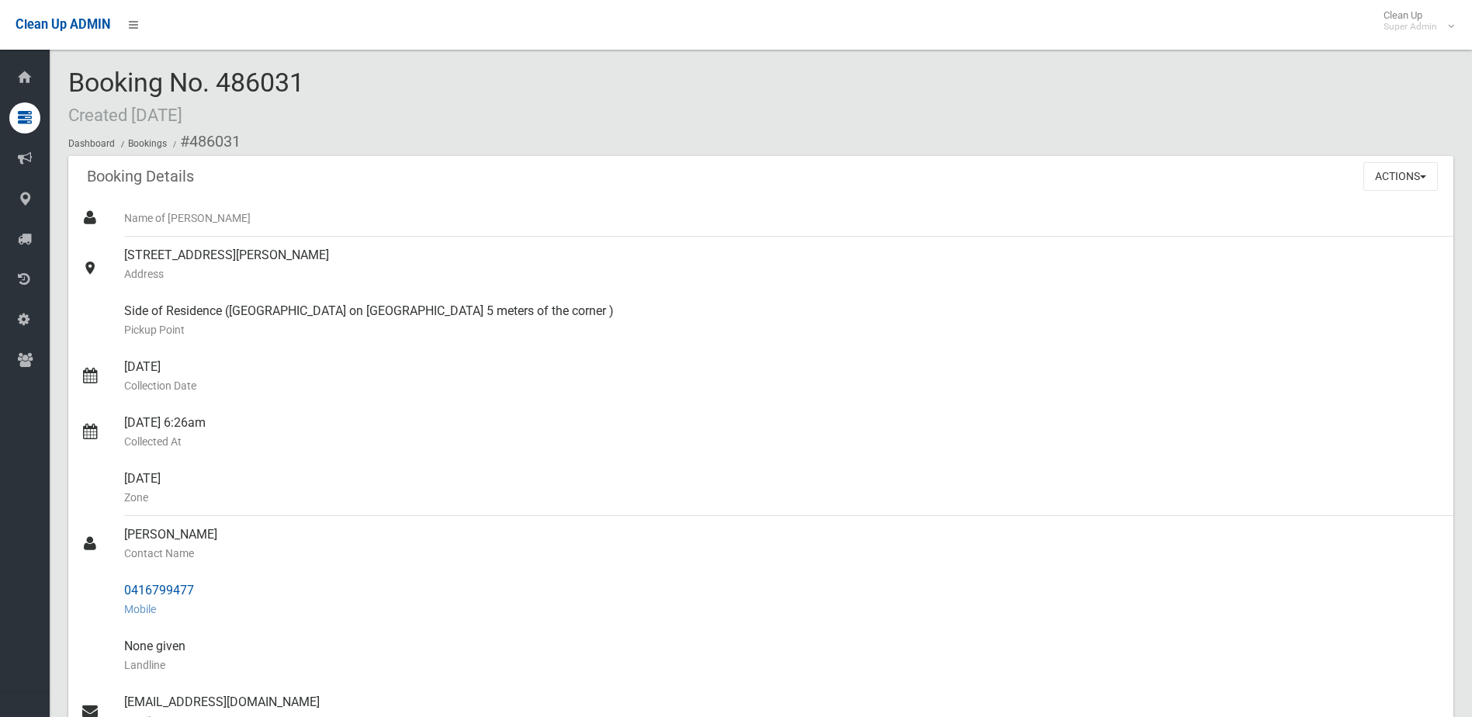
drag, startPoint x: 151, startPoint y: 537, endPoint x: 228, endPoint y: 583, distance: 90.5
click at [228, 583] on ul "Name of [PERSON_NAME] [STREET_ADDRESS][PERSON_NAME] Address [GEOGRAPHIC_DATA] C…" at bounding box center [760, 618] width 1385 height 838
drag, startPoint x: 228, startPoint y: 583, endPoint x: 172, endPoint y: 585, distance: 55.9
copy ul "[PERSON_NAME] Contact Name 0416799477"
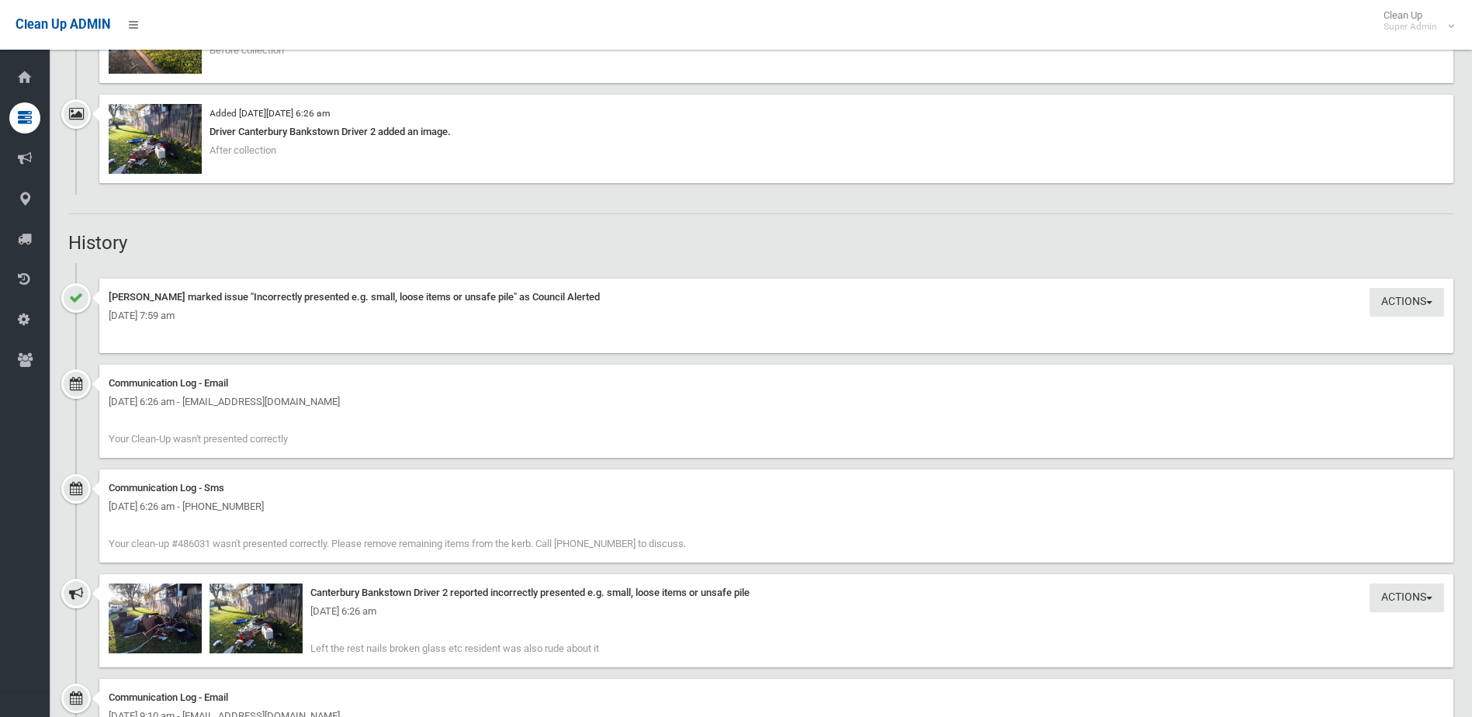
scroll to position [1319, 0]
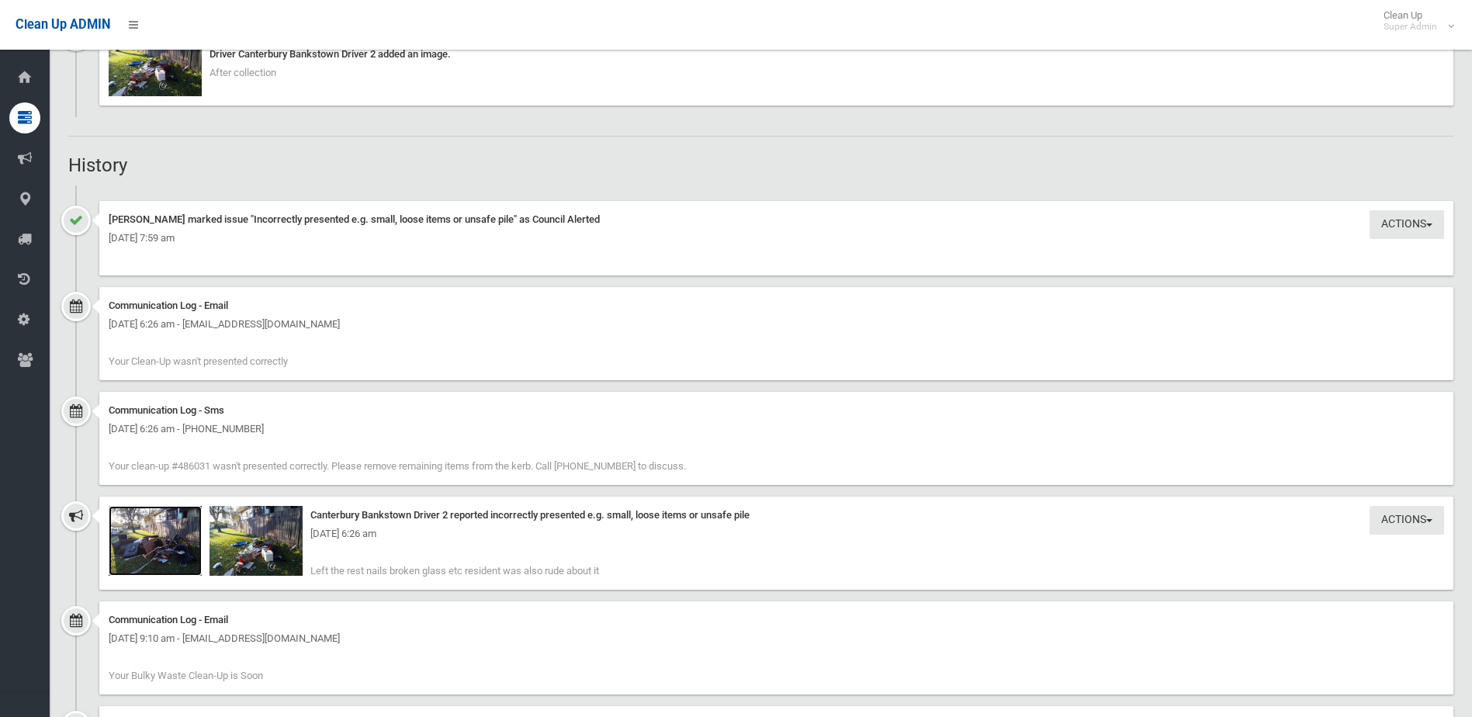
click at [165, 553] on img at bounding box center [155, 541] width 93 height 70
click at [258, 560] on img at bounding box center [255, 541] width 93 height 70
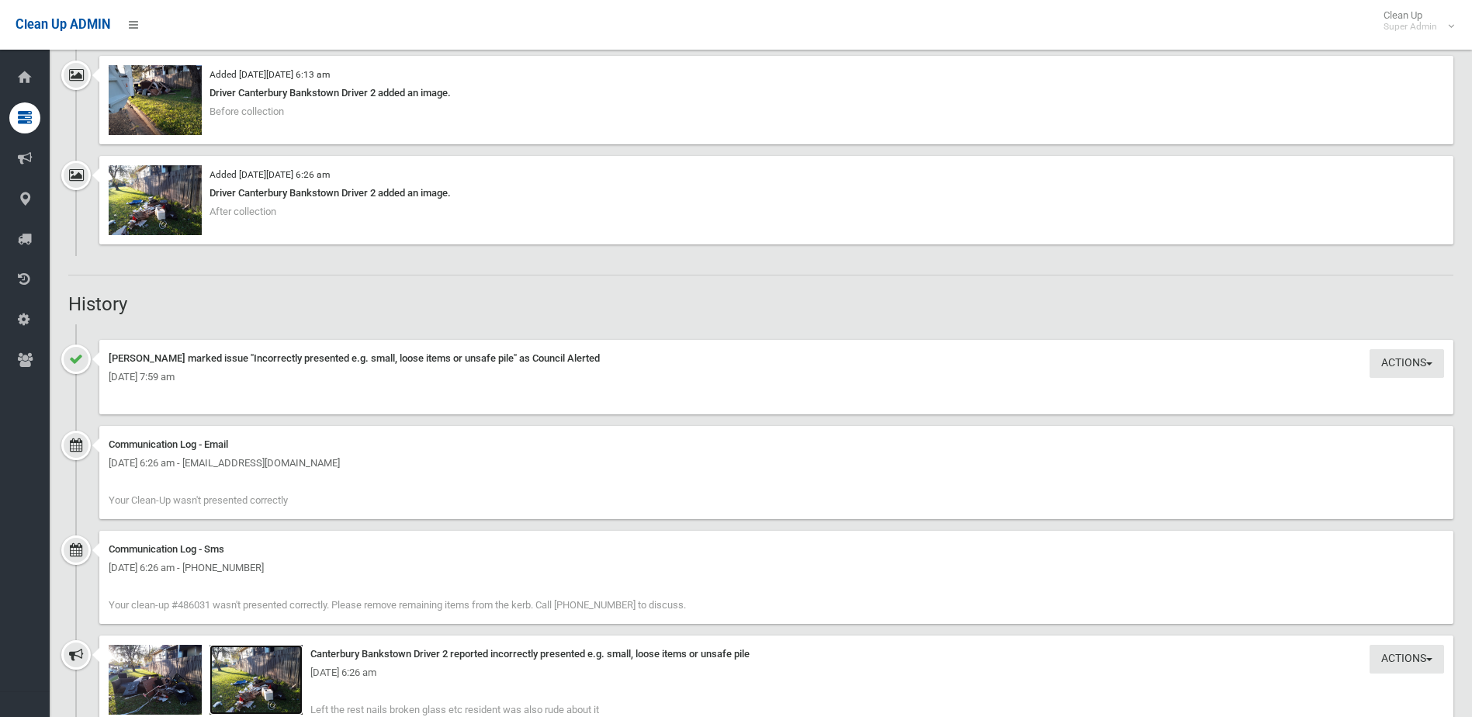
scroll to position [1164, 0]
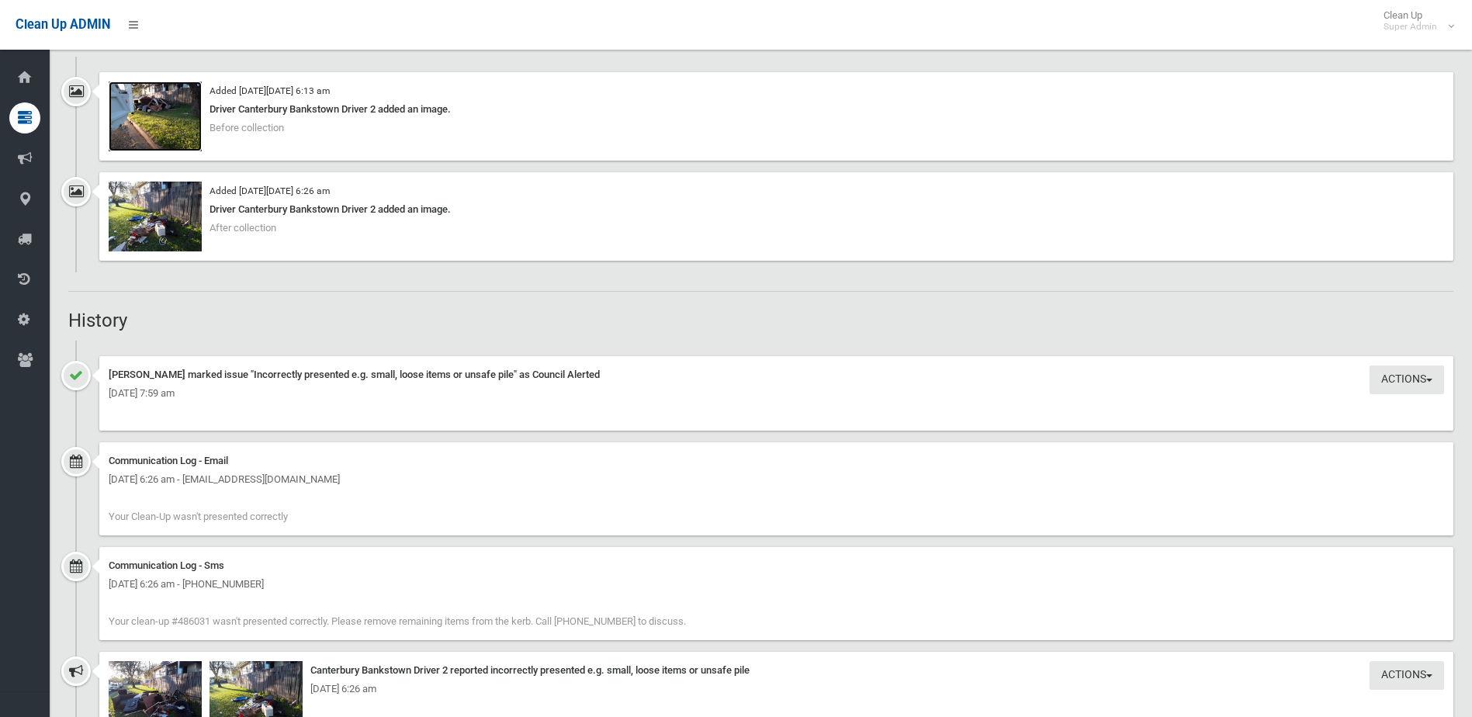
click at [151, 118] on img at bounding box center [155, 116] width 93 height 70
click at [164, 236] on img at bounding box center [155, 217] width 93 height 70
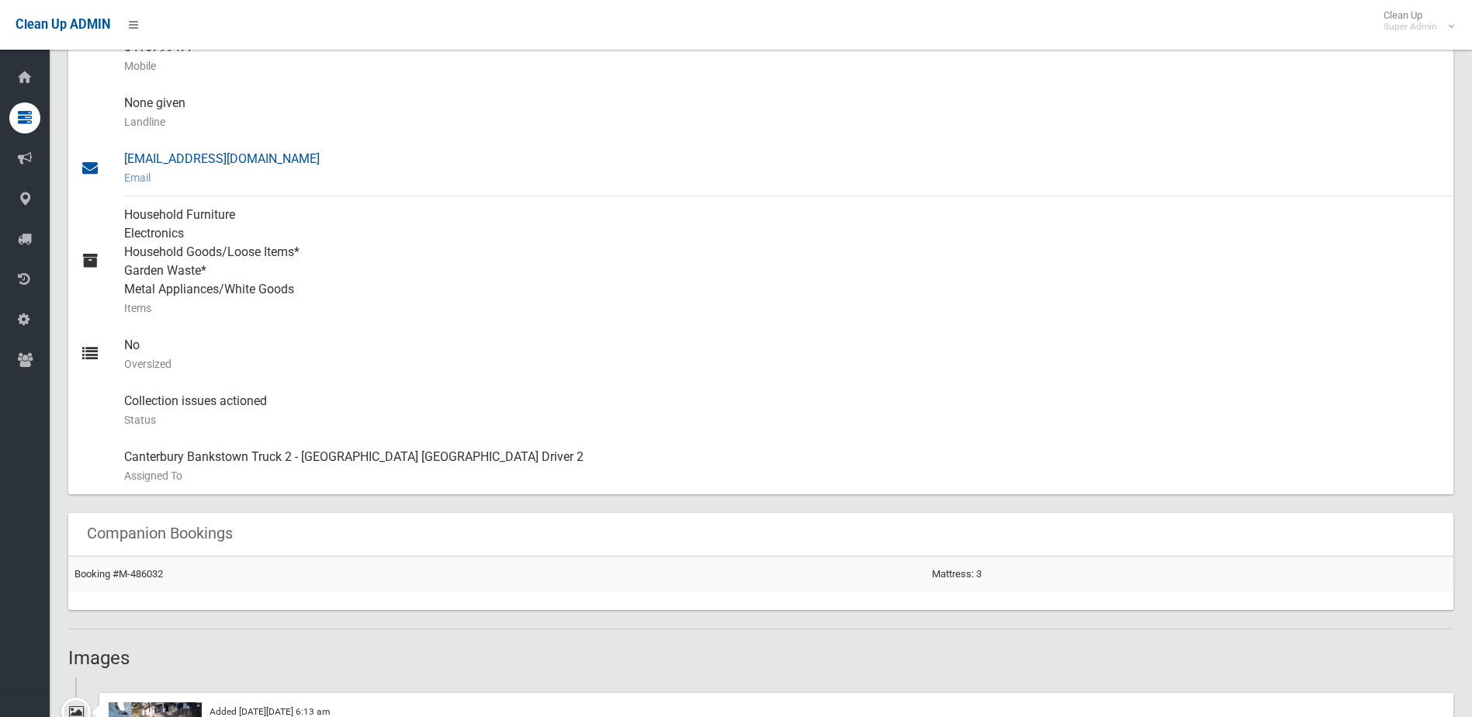
scroll to position [466, 0]
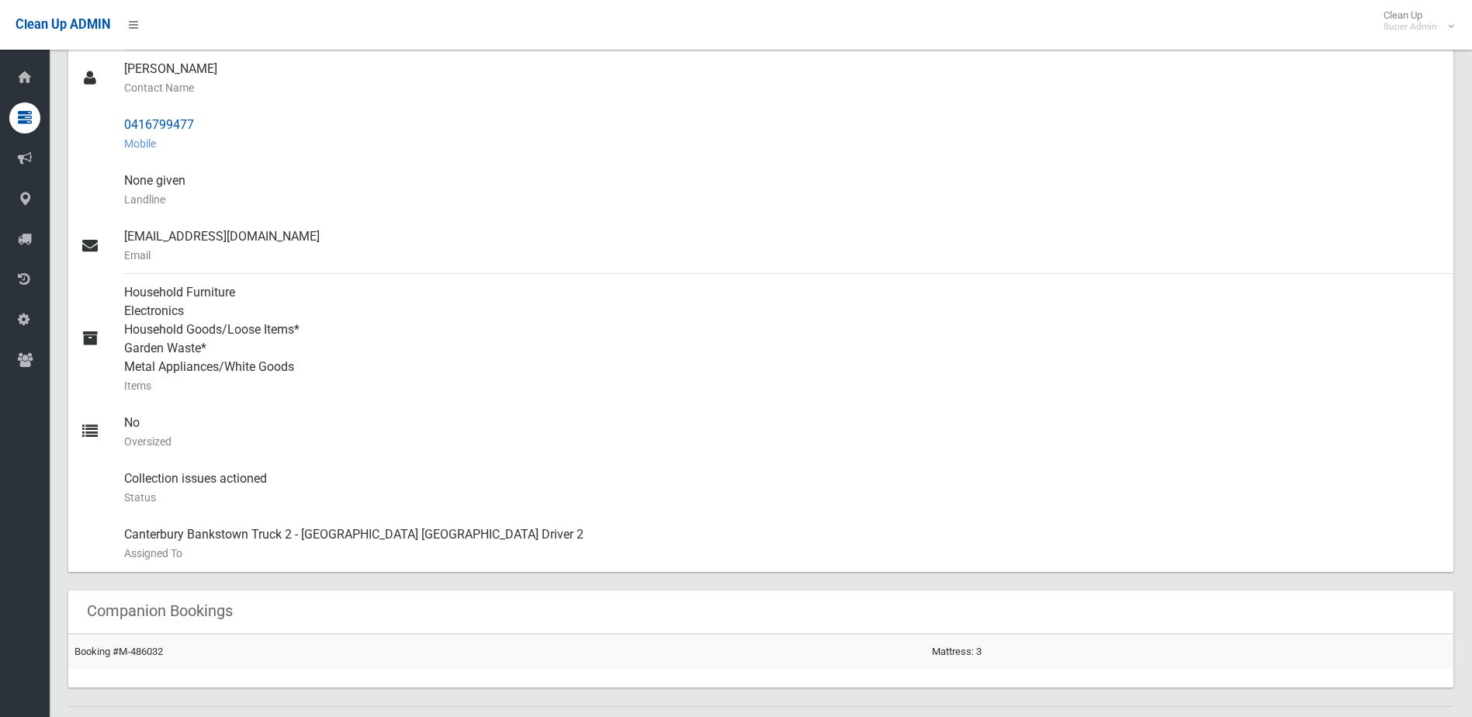
click at [130, 122] on div "0416799477 Mobile" at bounding box center [782, 134] width 1317 height 56
drag, startPoint x: 119, startPoint y: 123, endPoint x: 213, endPoint y: 119, distance: 94.8
click at [213, 119] on link "0416799477 Mobile" at bounding box center [760, 134] width 1385 height 56
drag, startPoint x: 213, startPoint y: 119, endPoint x: 178, endPoint y: 125, distance: 36.2
copy link "0416799477"
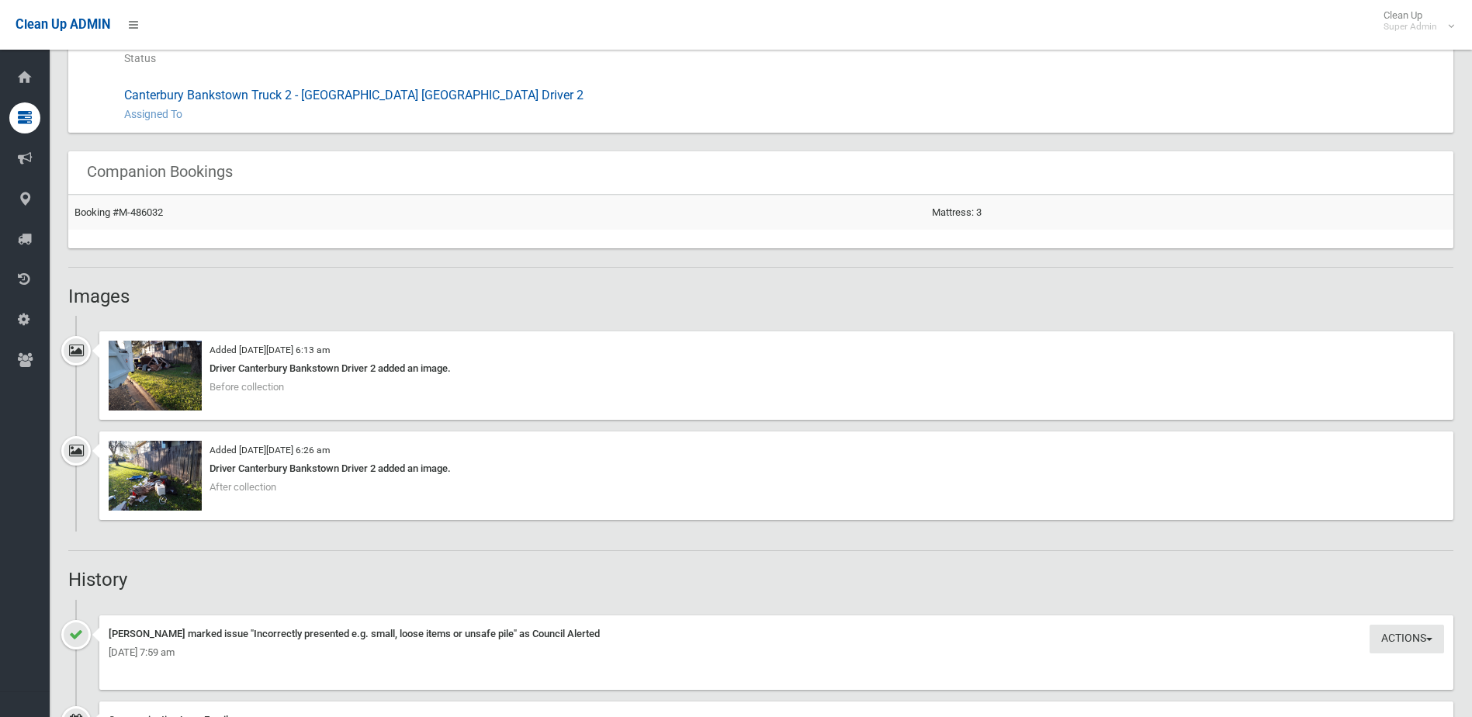
scroll to position [931, 0]
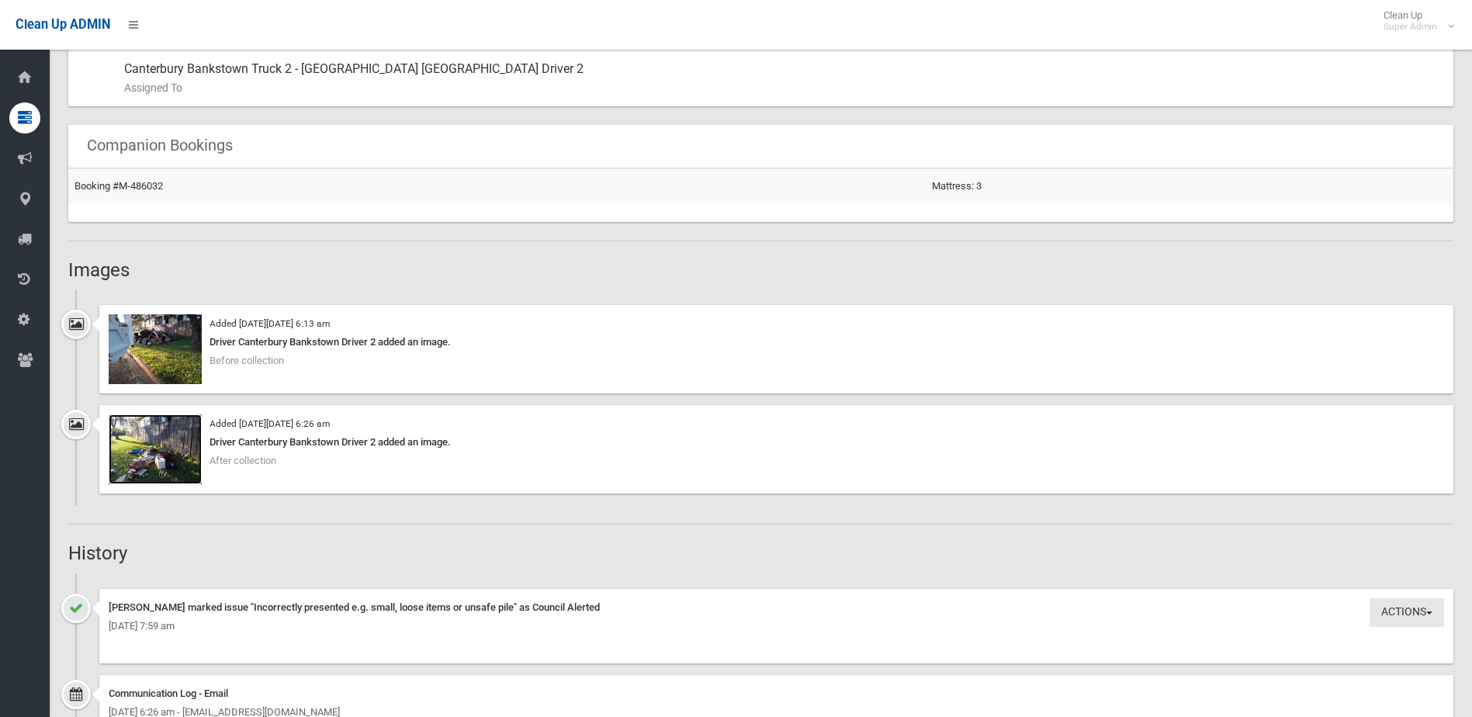
click at [149, 461] on img at bounding box center [155, 449] width 93 height 70
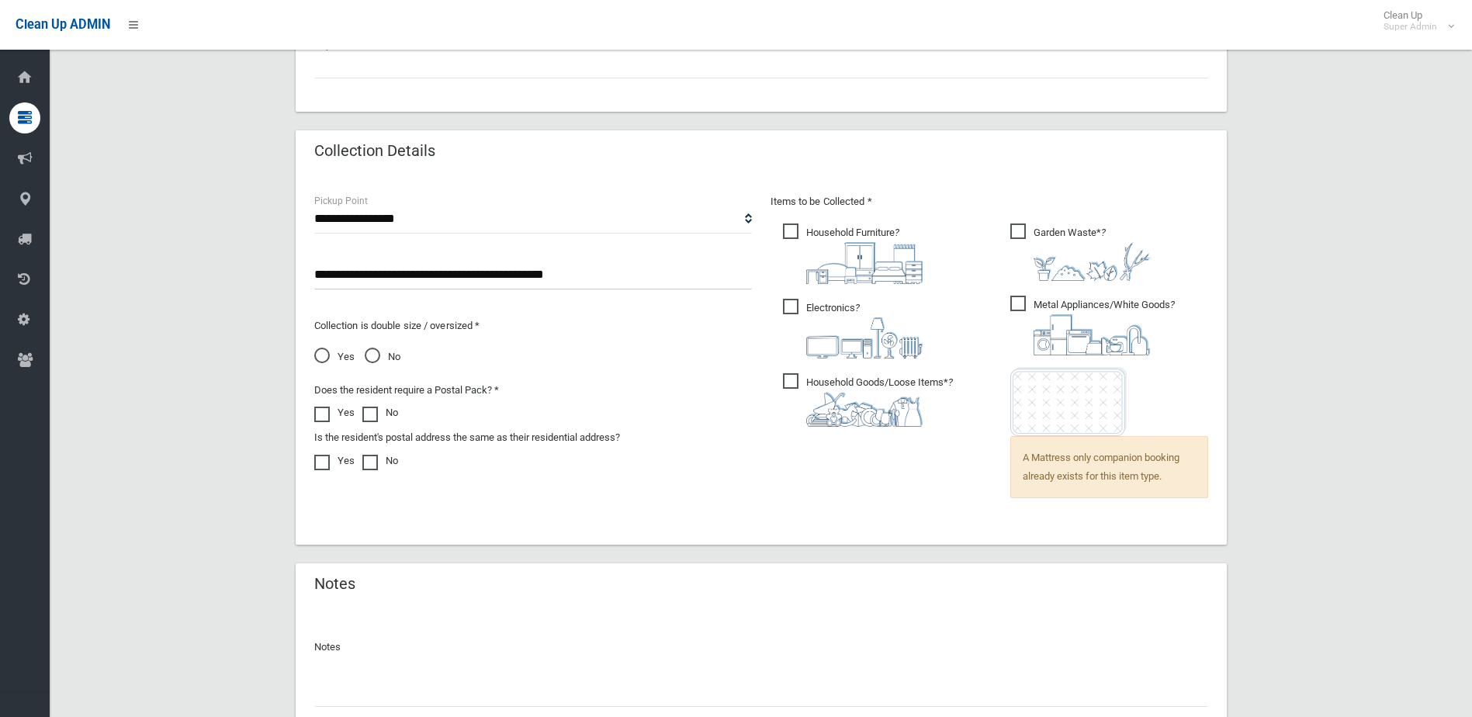
scroll to position [1069, 0]
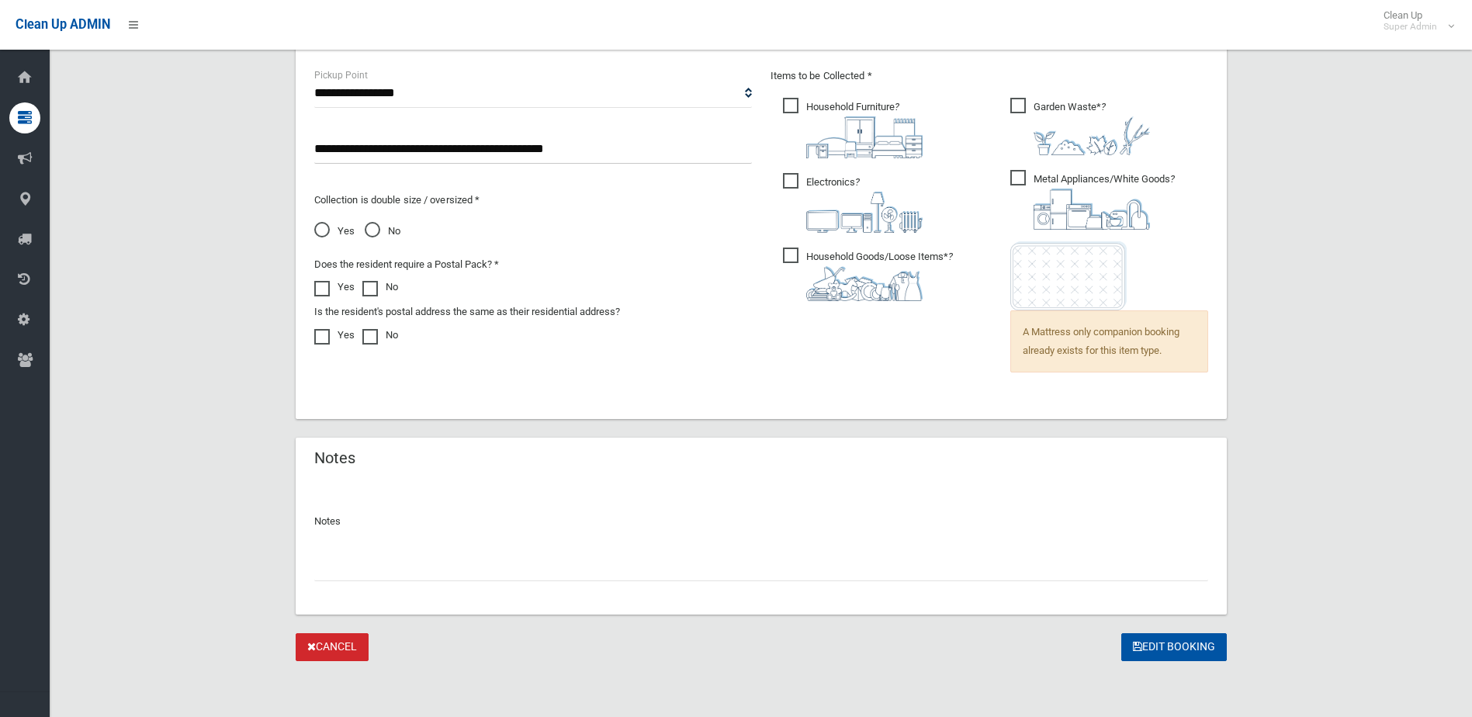
click at [372, 574] on input "text" at bounding box center [761, 566] width 894 height 29
click at [329, 562] on input "**********" at bounding box center [761, 566] width 894 height 29
click at [327, 566] on input "**********" at bounding box center [761, 566] width 894 height 29
type input "**********"
click at [1161, 649] on button "Edit Booking" at bounding box center [1174, 647] width 106 height 29
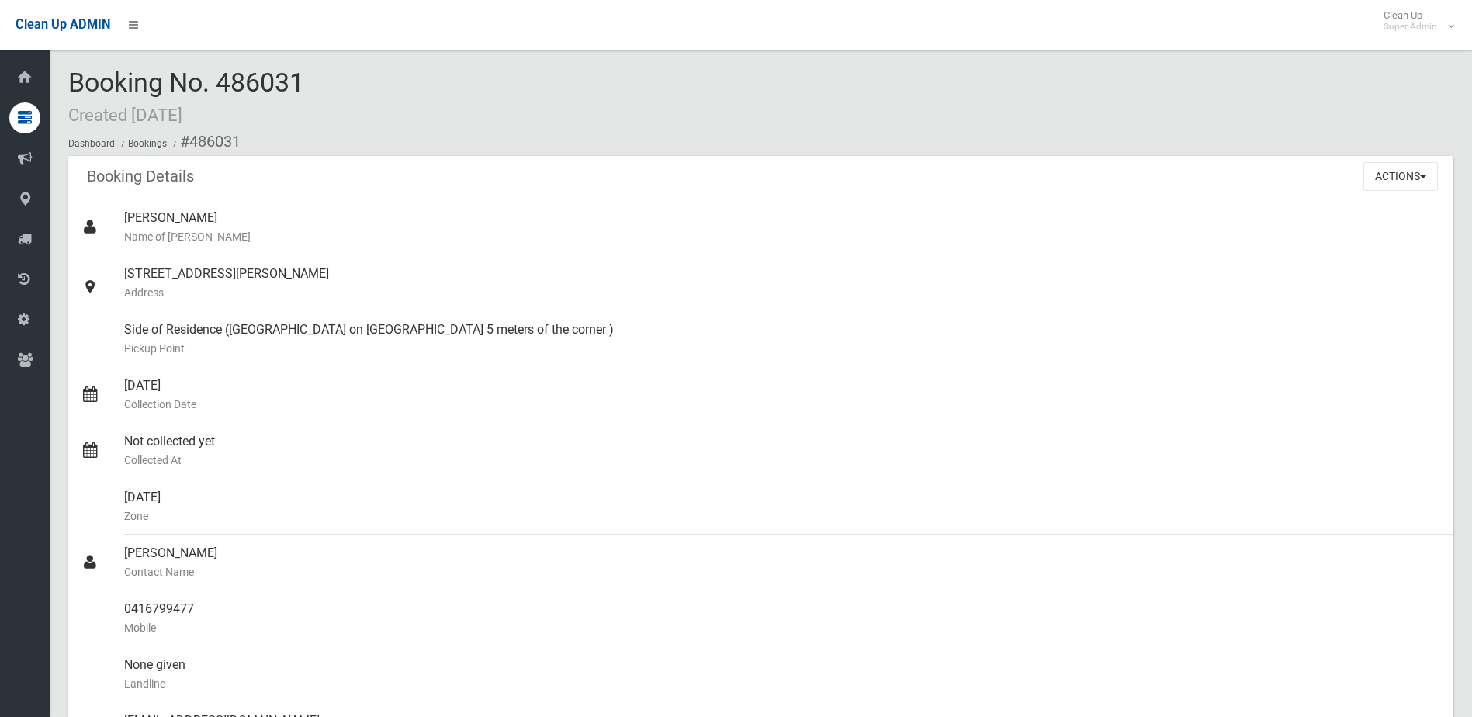
drag, startPoint x: 224, startPoint y: 83, endPoint x: 322, endPoint y: 81, distance: 97.8
click at [322, 81] on div "Booking No. 486031 Created [DATE] Dashboard Bookings #486031" at bounding box center [760, 112] width 1385 height 88
drag, startPoint x: 322, startPoint y: 81, endPoint x: 264, endPoint y: 81, distance: 58.2
copy span "486031"
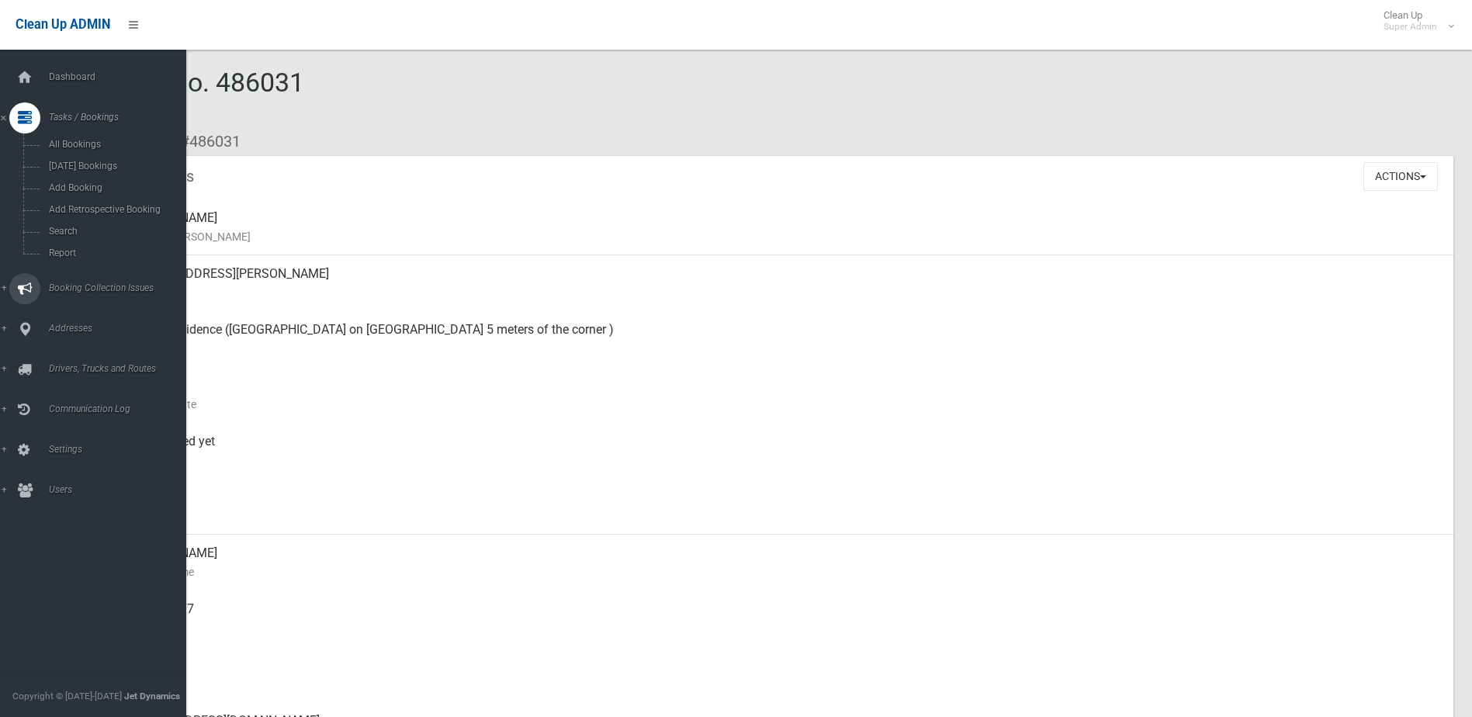
click at [82, 281] on link "Booking Collection Issues" at bounding box center [99, 288] width 198 height 31
click at [88, 181] on span "All Reported Issues" at bounding box center [114, 184] width 140 height 11
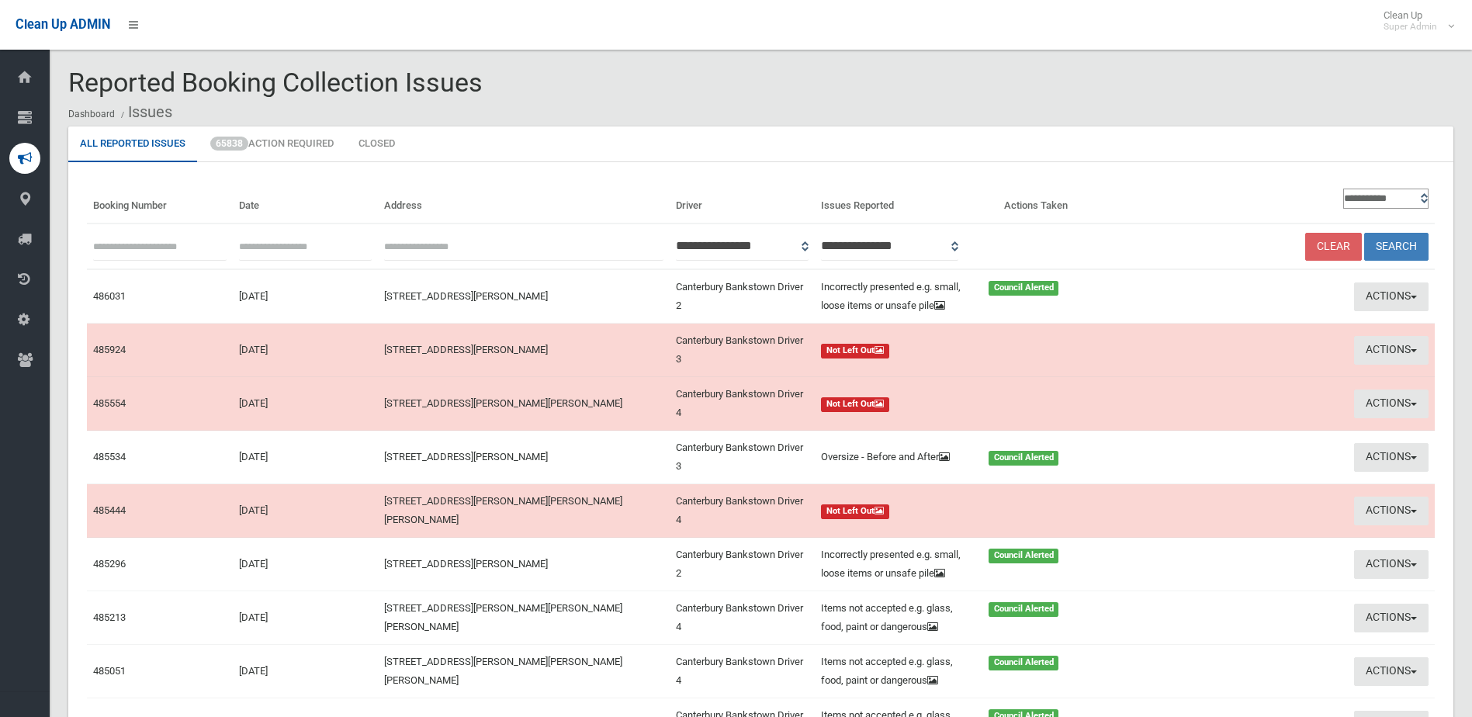
paste input "******"
type input "******"
click at [1399, 243] on button "Search" at bounding box center [1396, 247] width 64 height 29
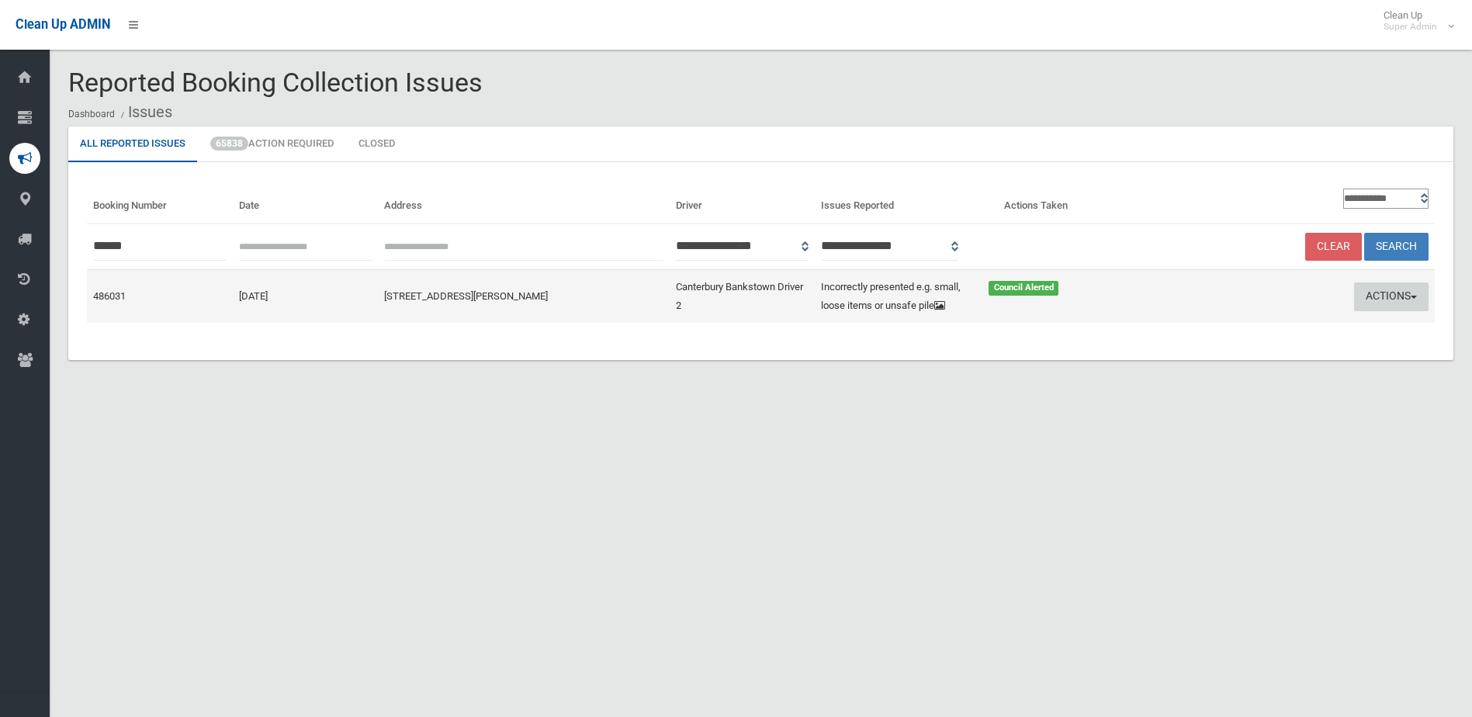
click at [1372, 306] on button "Actions" at bounding box center [1391, 296] width 74 height 29
click at [1197, 364] on link "Edit Actions Taken" at bounding box center [1243, 355] width 185 height 26
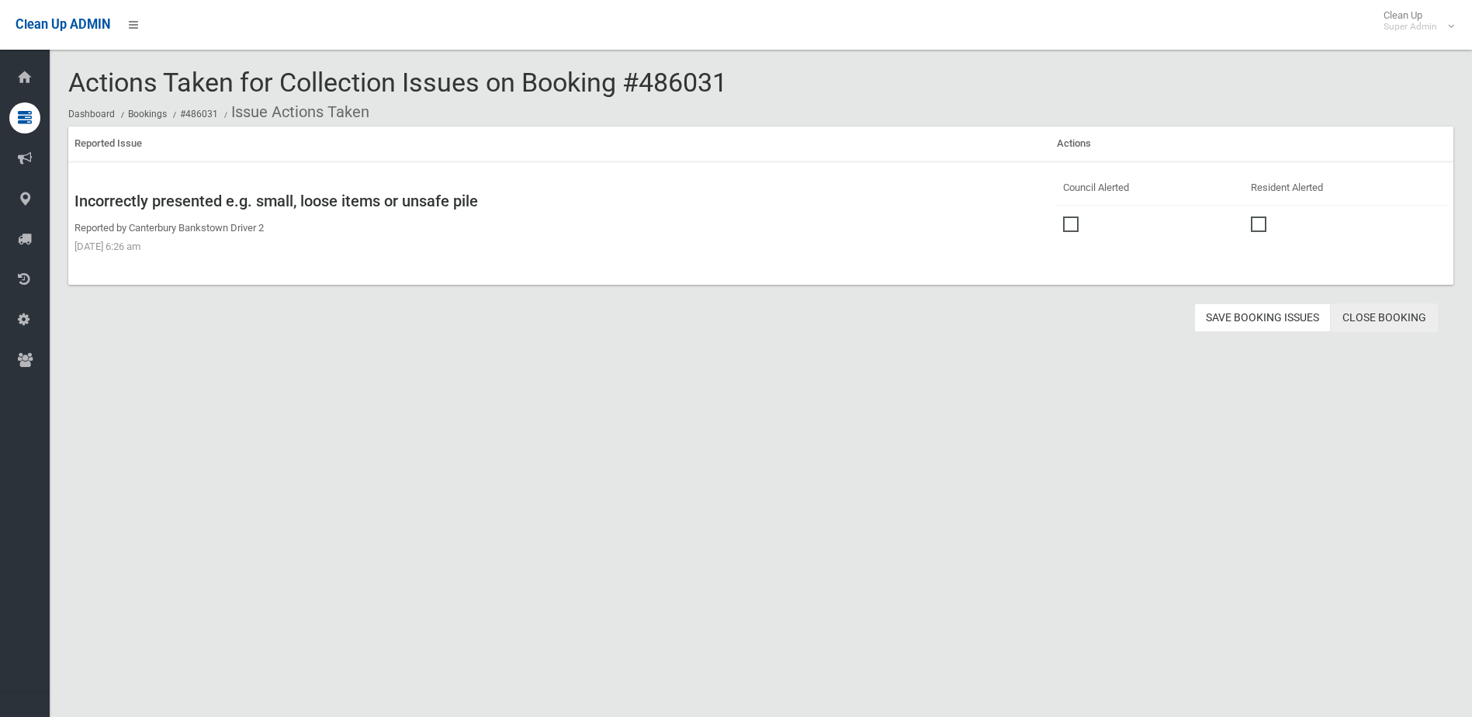
click at [1408, 313] on link "Close Booking" at bounding box center [1384, 317] width 107 height 29
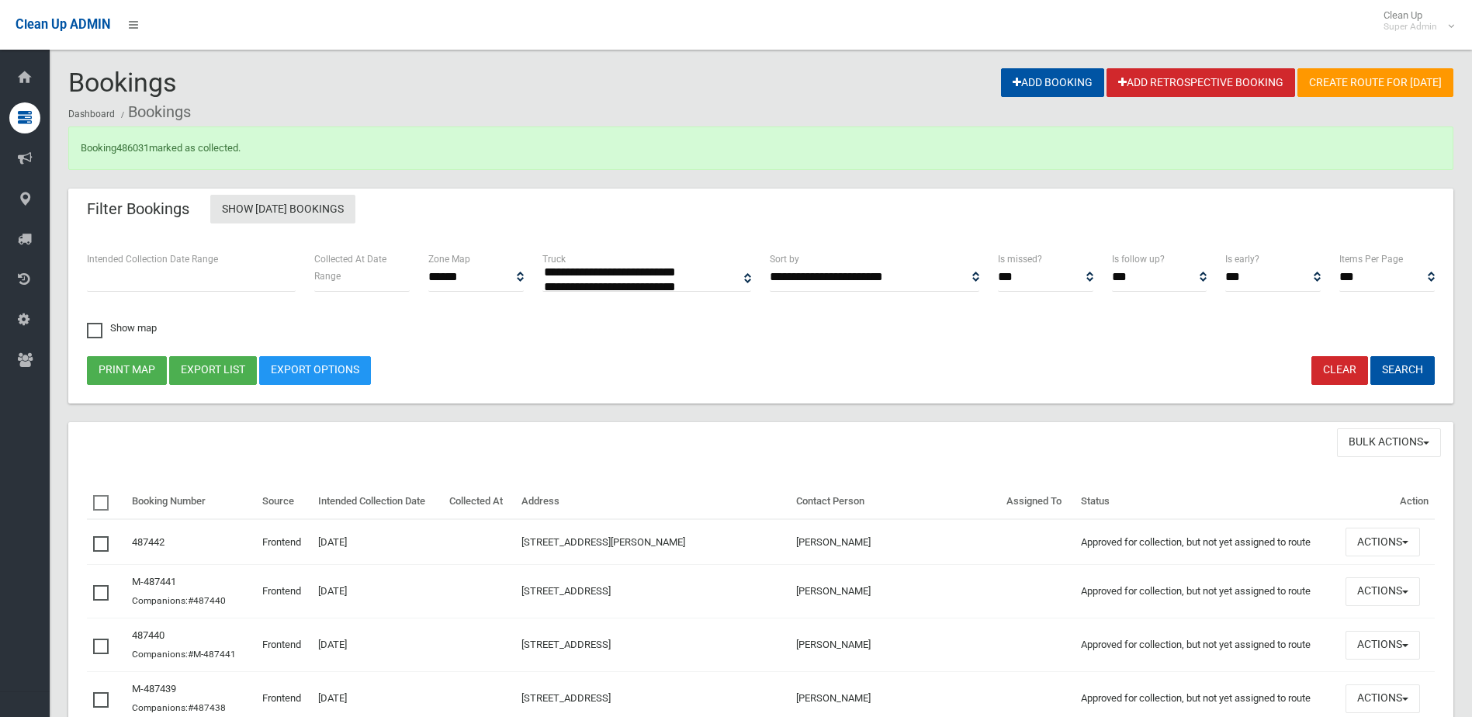
select select
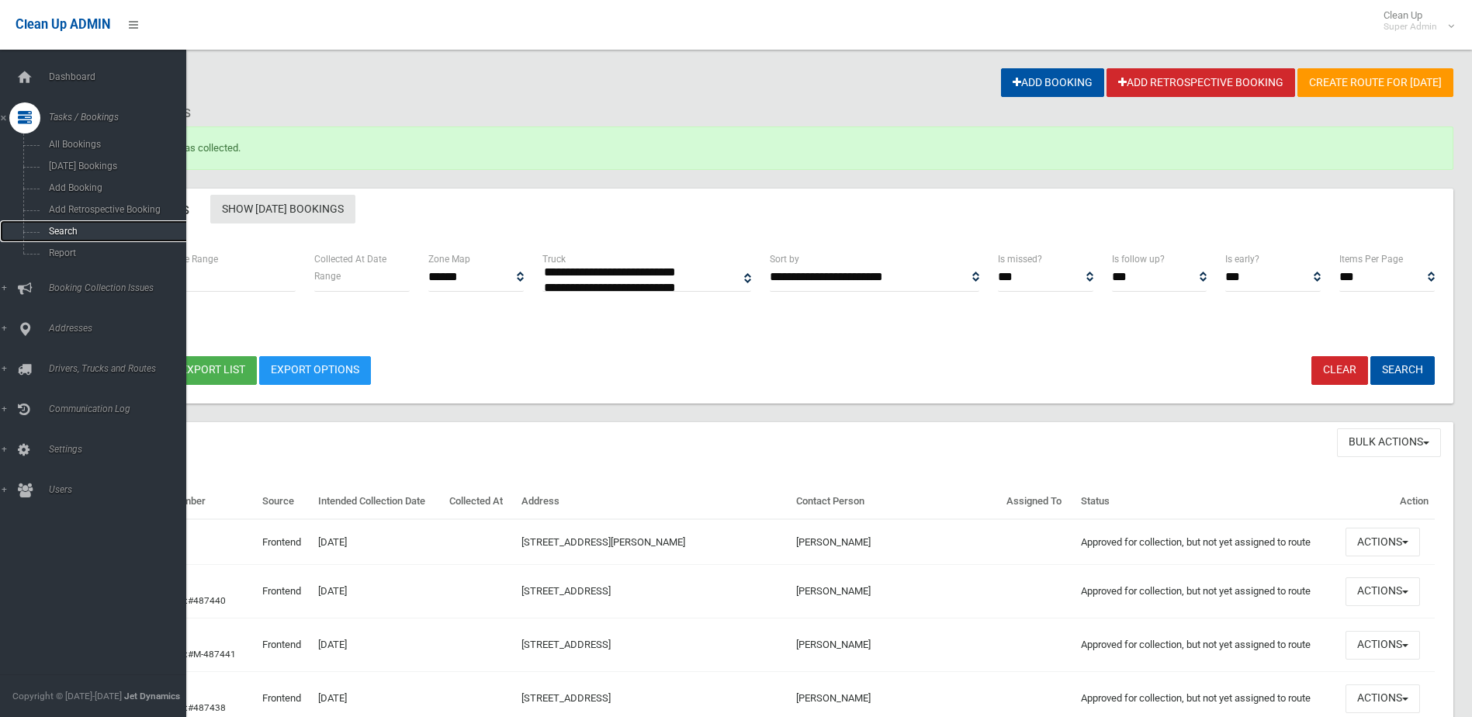
click at [64, 228] on span "Search" at bounding box center [114, 231] width 140 height 11
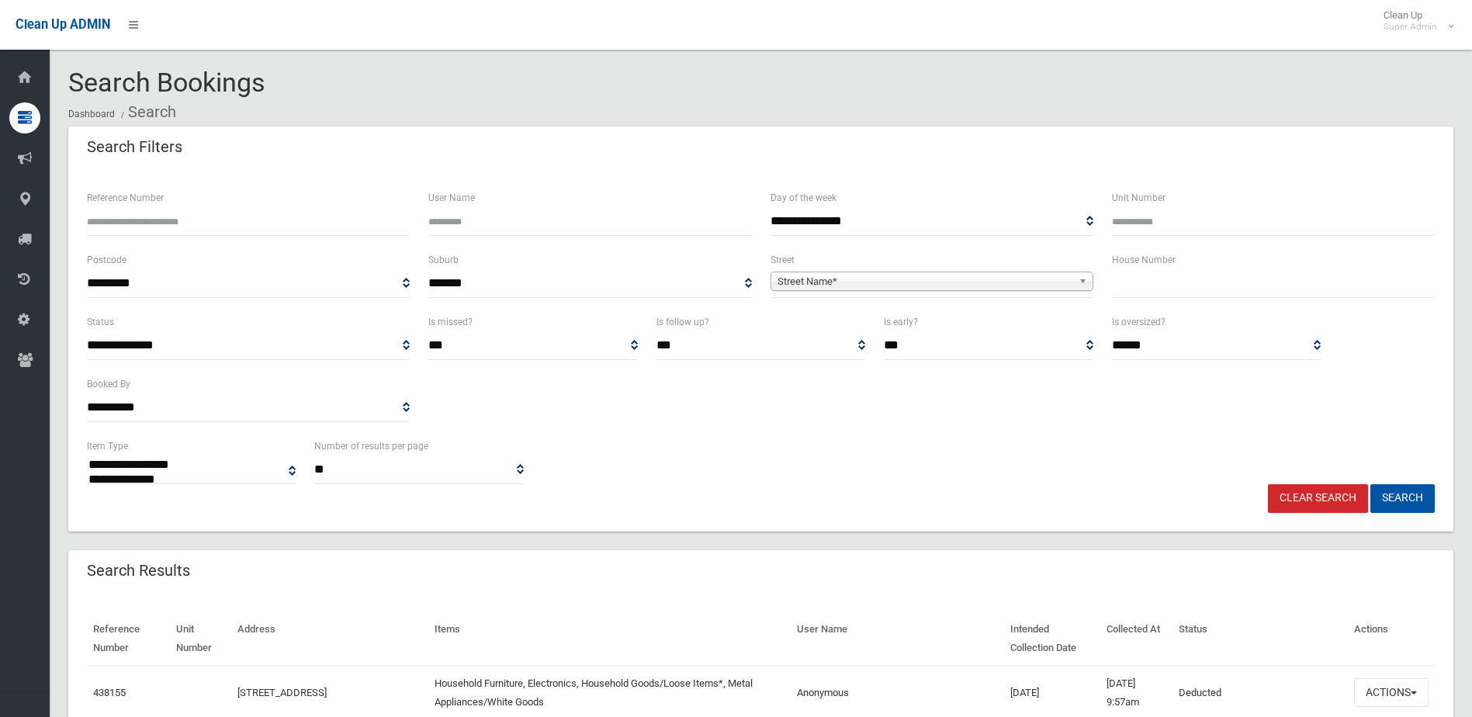
select select
click at [105, 223] on input "Reference Number" at bounding box center [248, 221] width 323 height 29
type input "******"
click at [1370, 484] on button "Search" at bounding box center [1402, 498] width 64 height 29
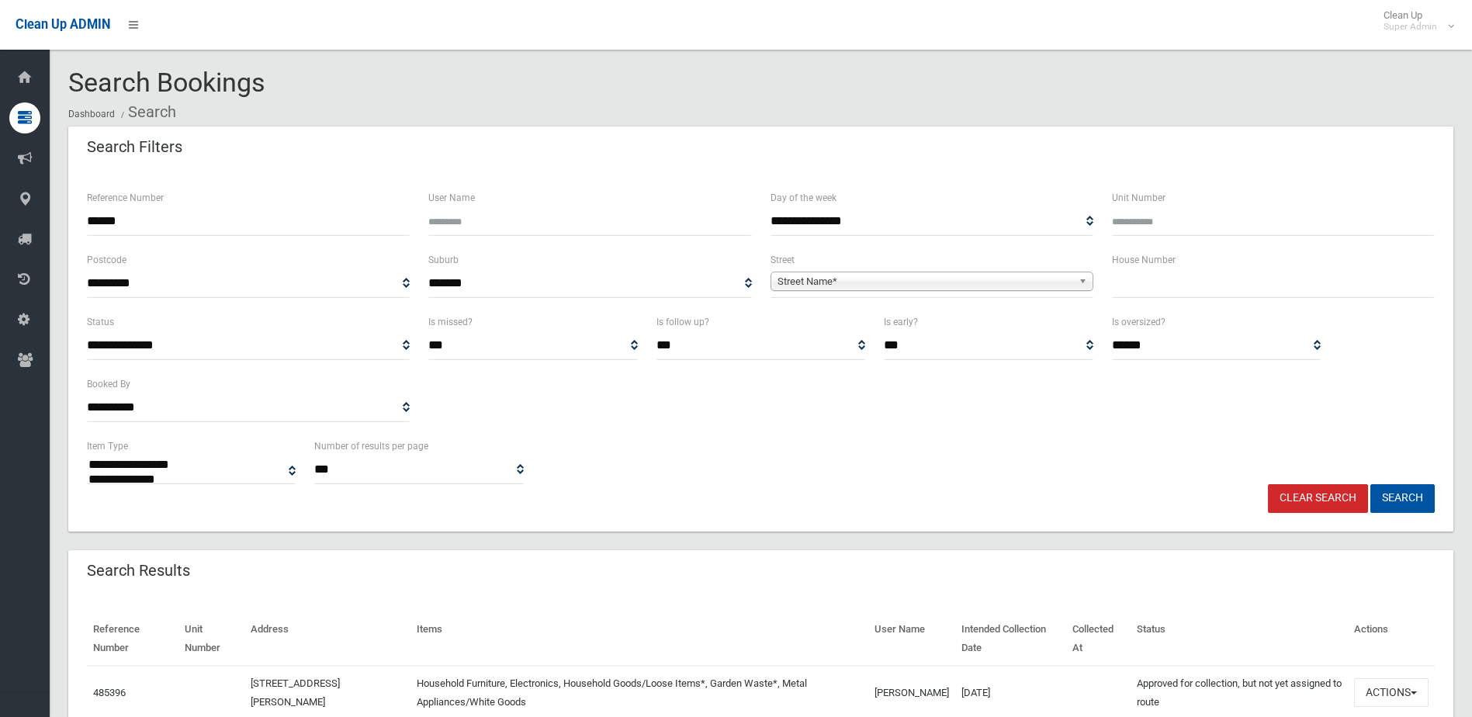
select select
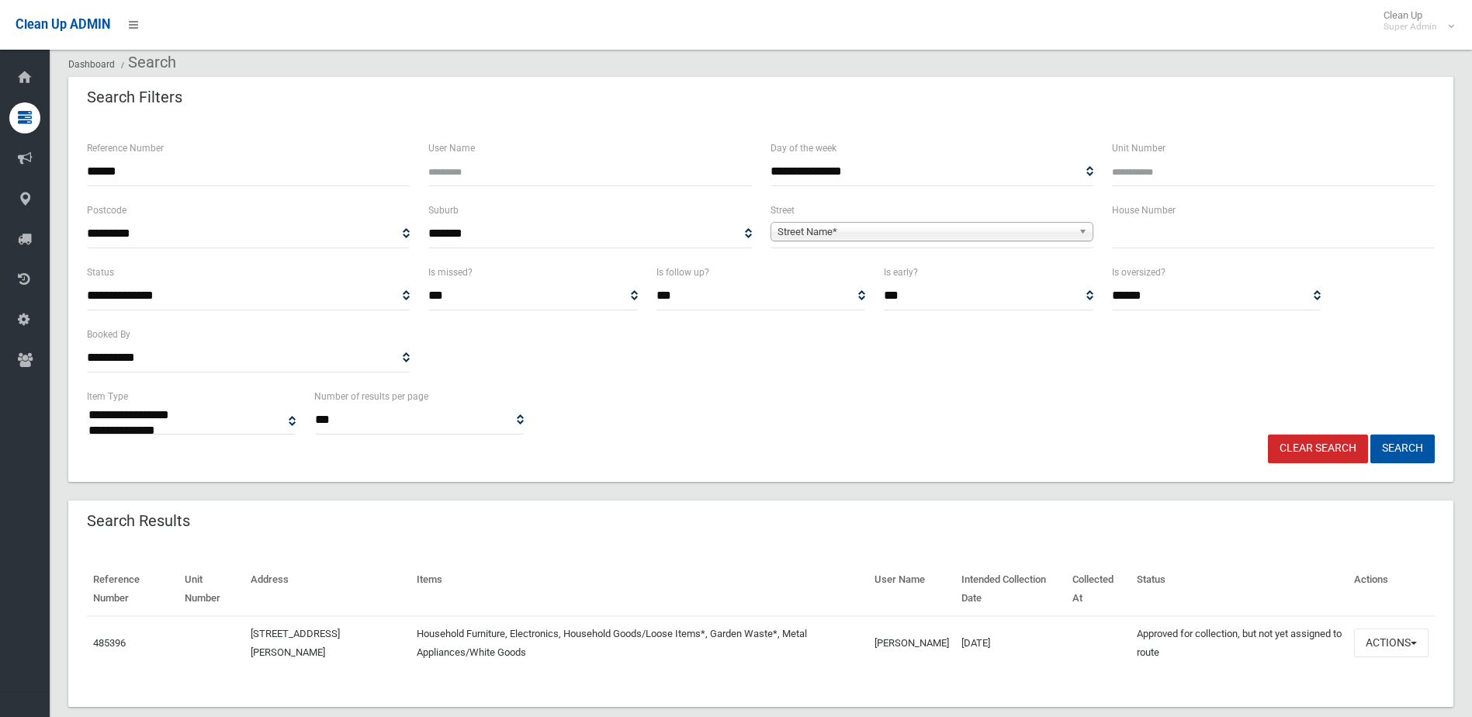
scroll to position [77, 0]
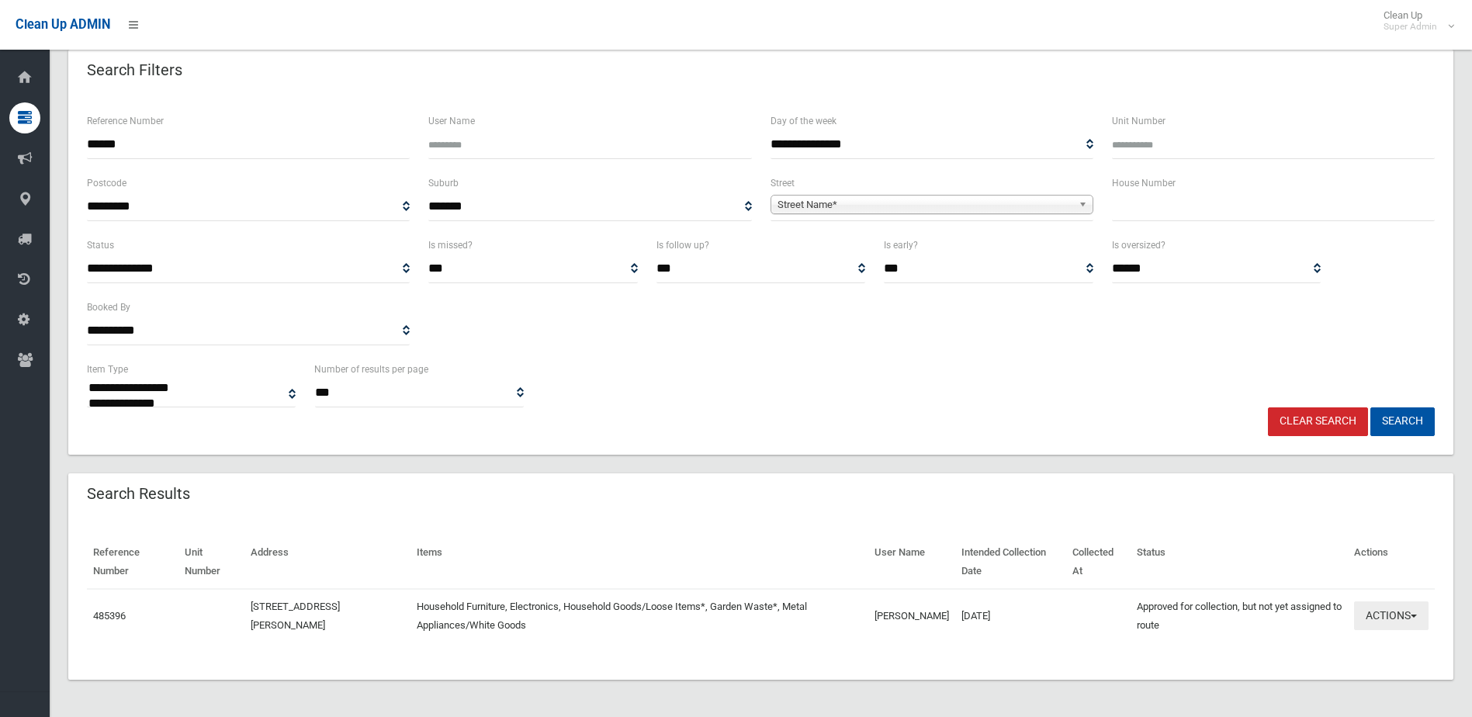
click at [1393, 606] on button "Actions" at bounding box center [1391, 615] width 74 height 29
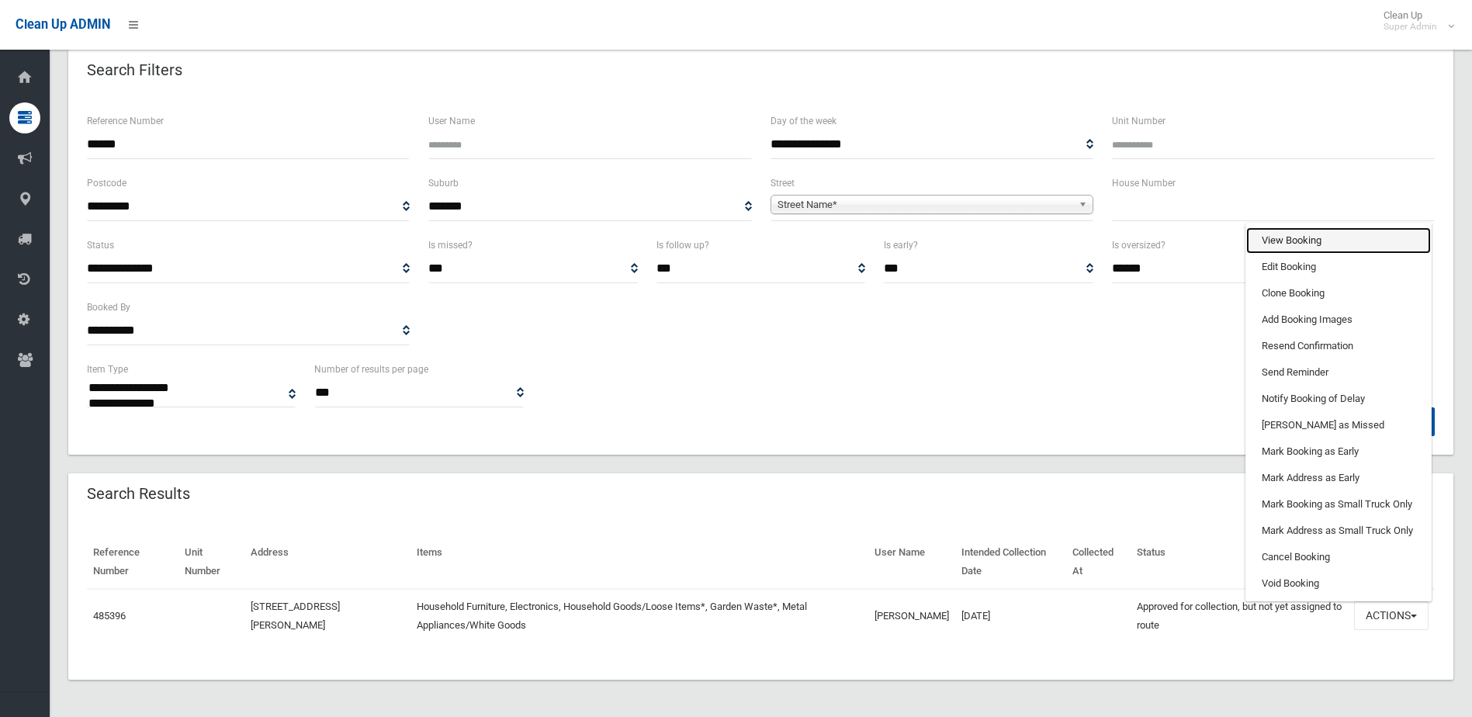
click at [1272, 238] on link "View Booking" at bounding box center [1338, 240] width 185 height 26
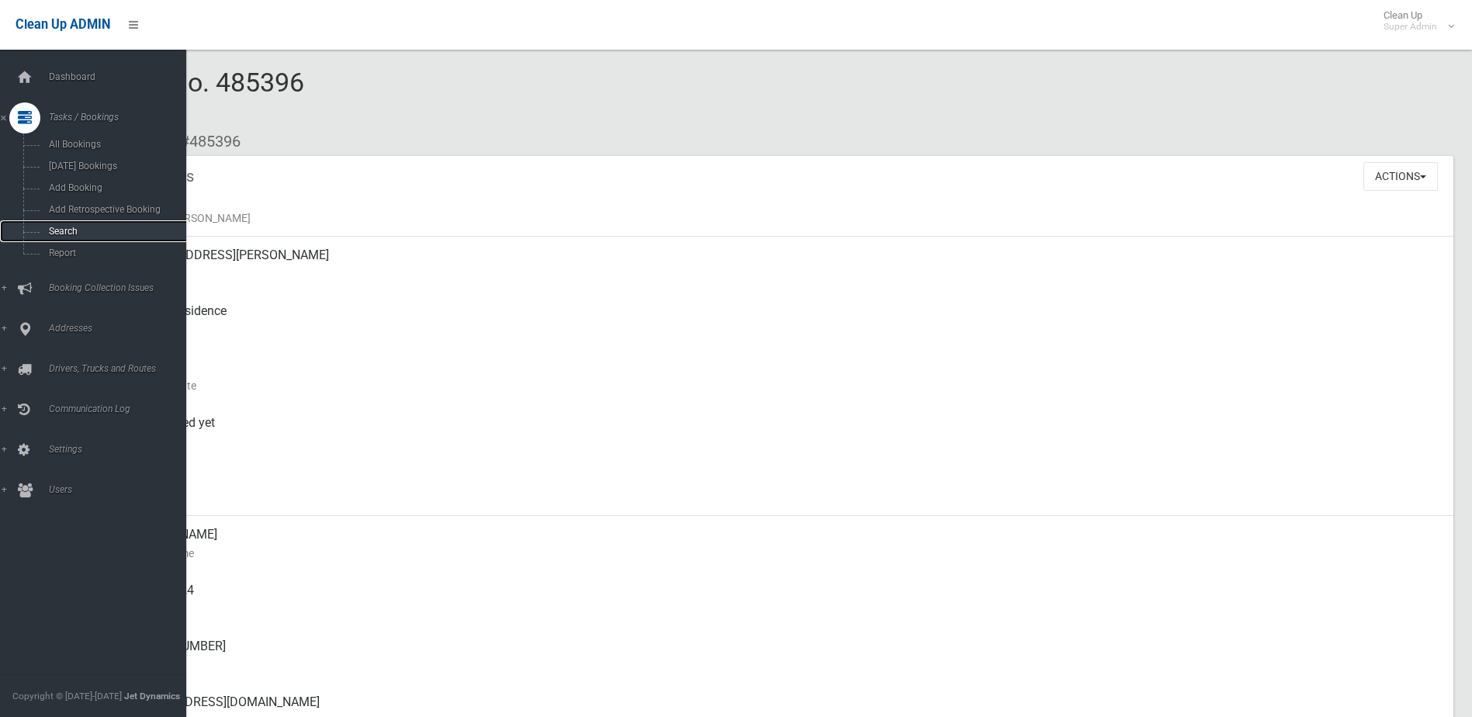
click at [57, 228] on span "Search" at bounding box center [114, 231] width 140 height 11
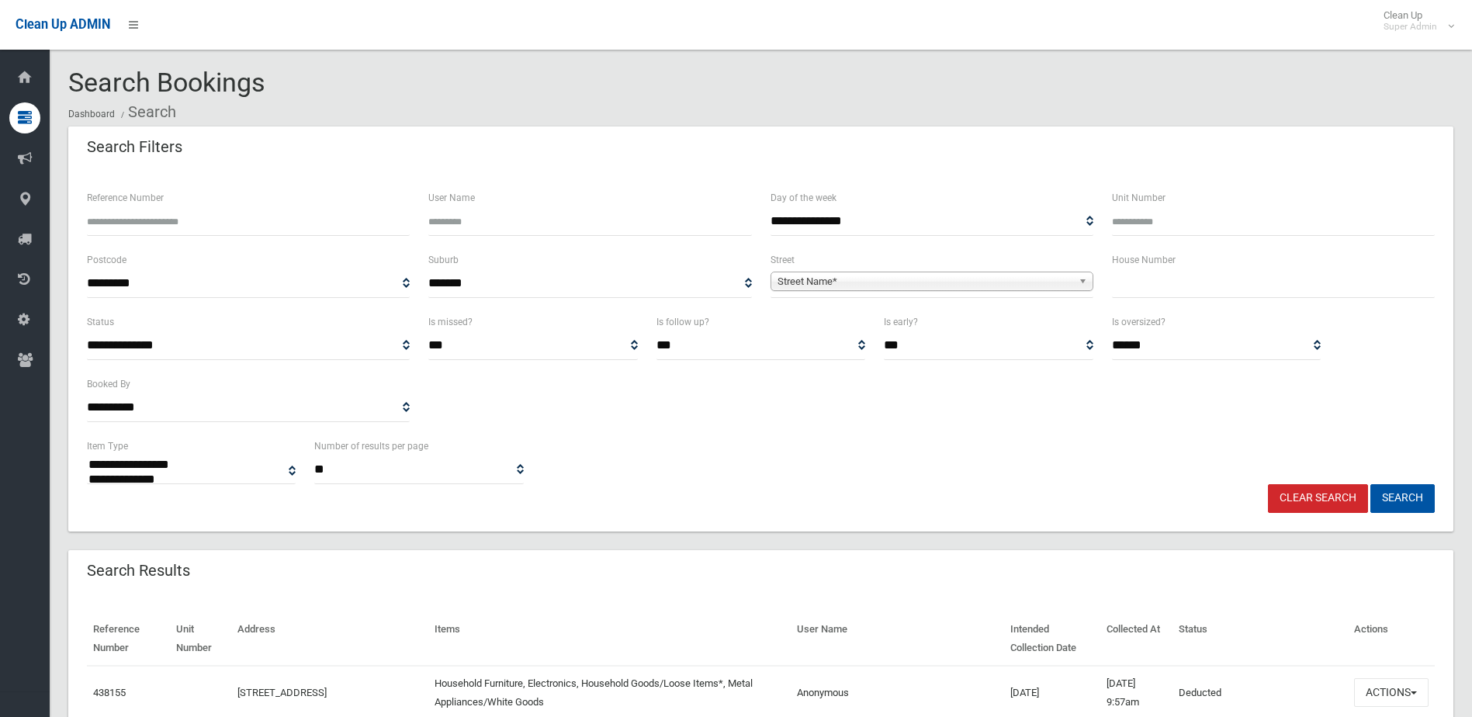
select select
click at [112, 219] on input "Reference Number" at bounding box center [248, 221] width 323 height 29
click at [193, 218] on input "Reference Number" at bounding box center [248, 221] width 323 height 29
type input "******"
click at [1370, 484] on button "Search" at bounding box center [1402, 498] width 64 height 29
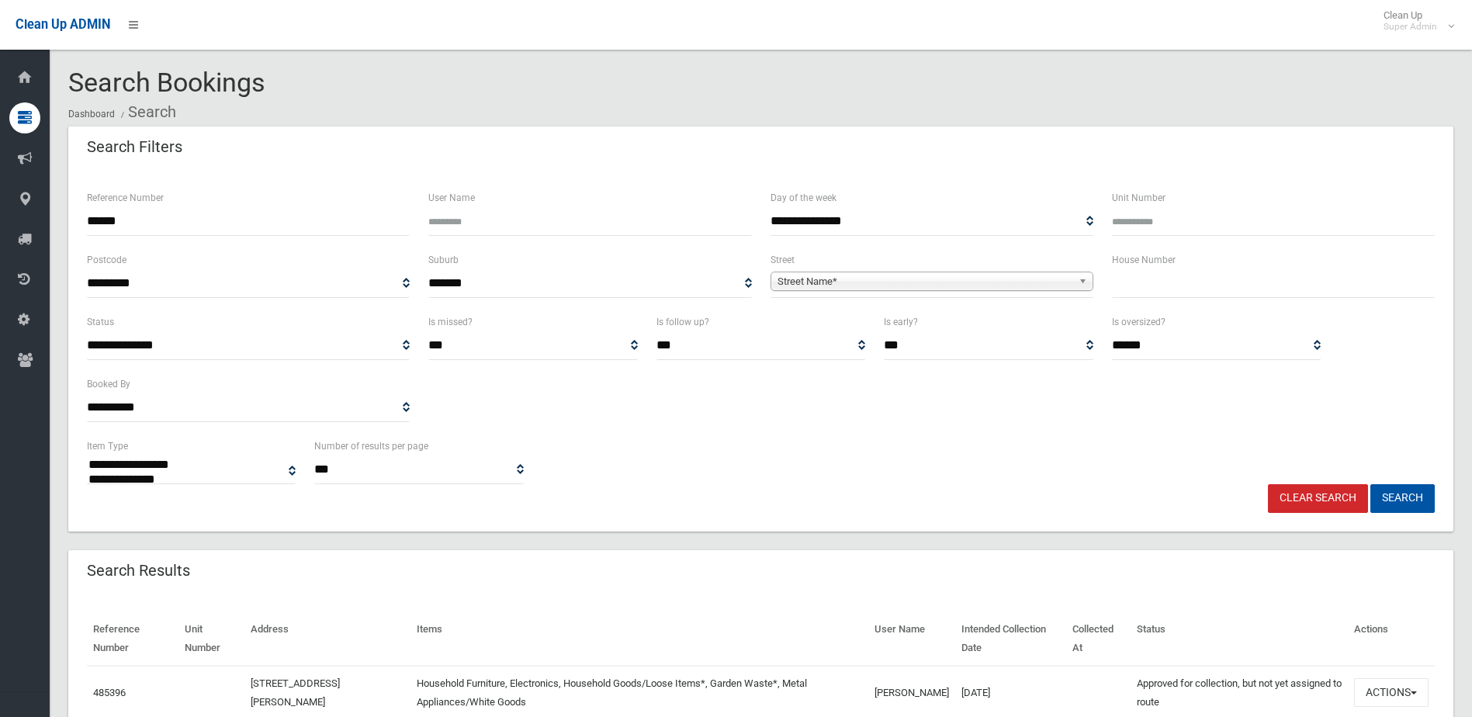
select select
click at [193, 218] on input "******" at bounding box center [248, 221] width 323 height 29
type input "*"
type input "******"
click at [1370, 484] on button "Search" at bounding box center [1402, 498] width 64 height 29
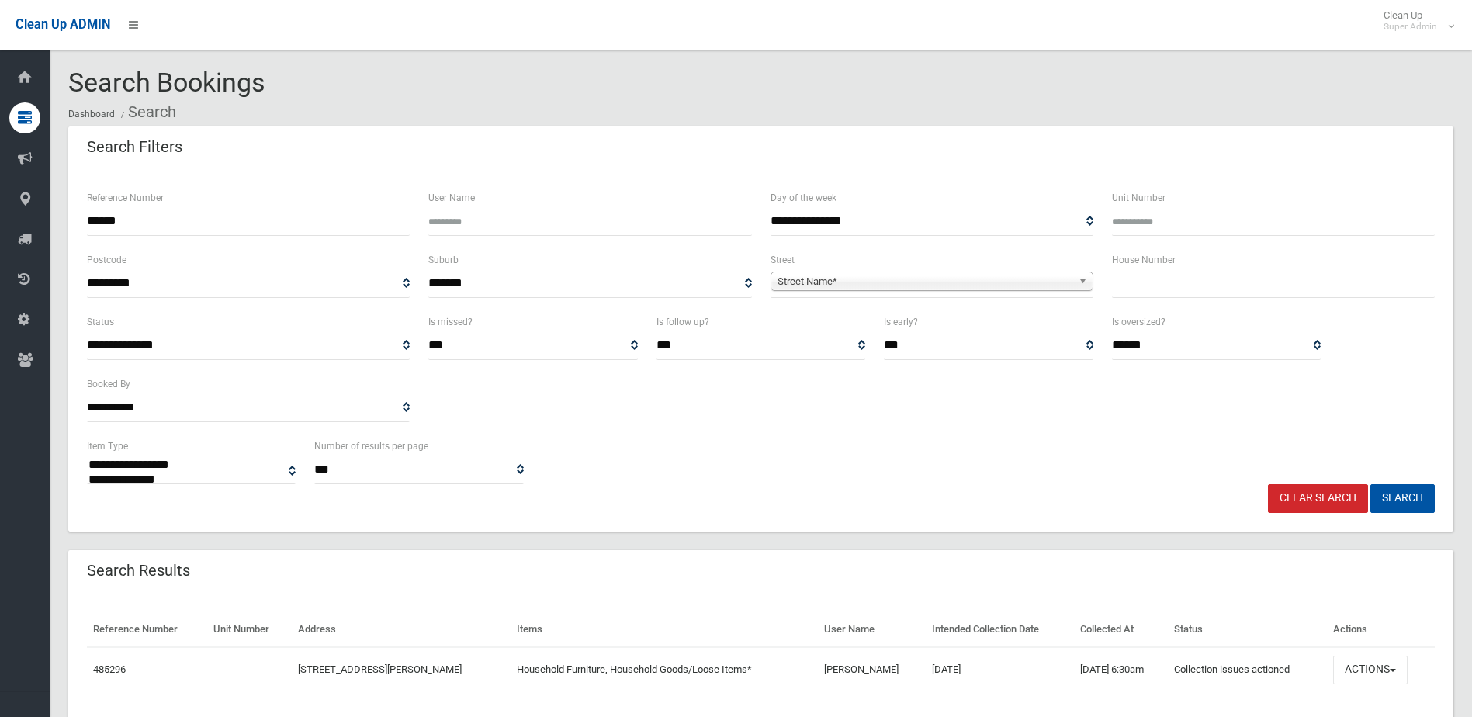
select select
click at [1365, 663] on button "Actions" at bounding box center [1370, 670] width 74 height 29
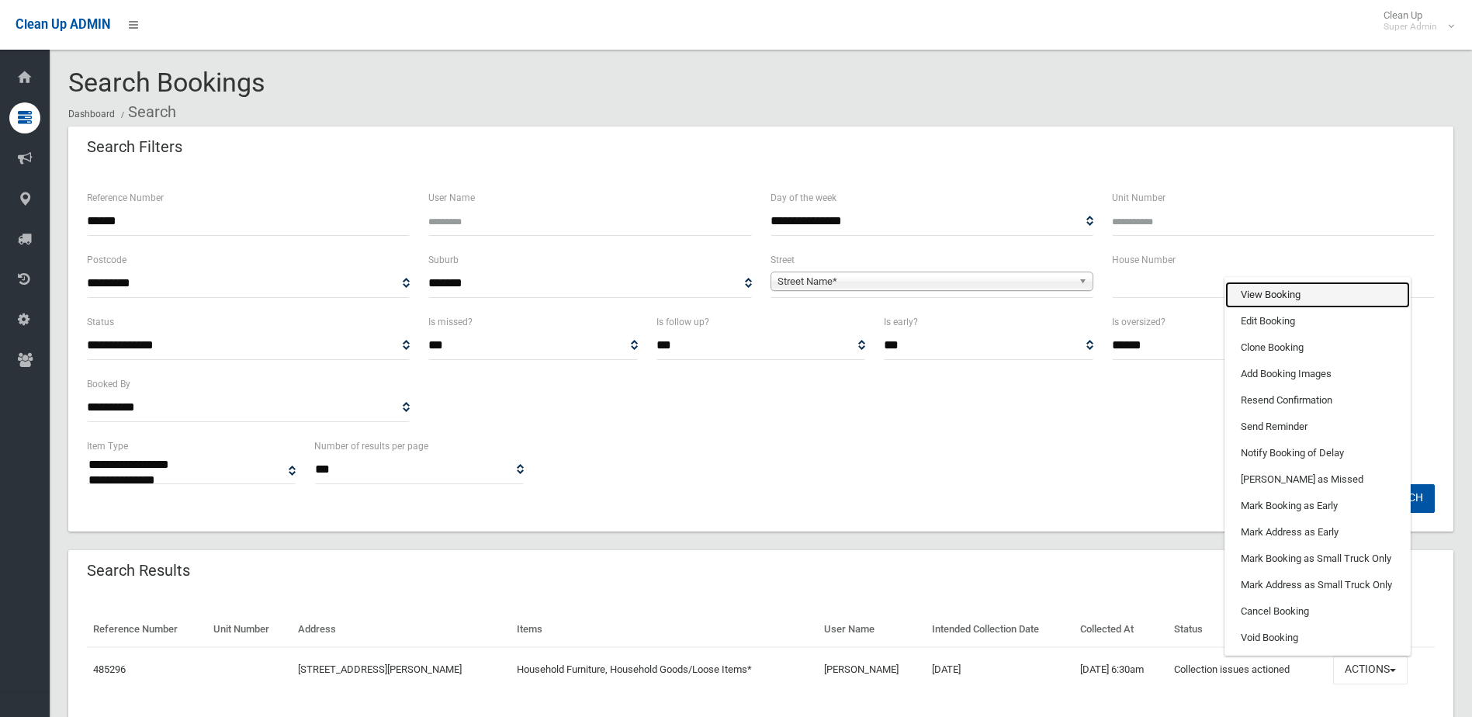
click at [1270, 295] on link "View Booking" at bounding box center [1317, 295] width 185 height 26
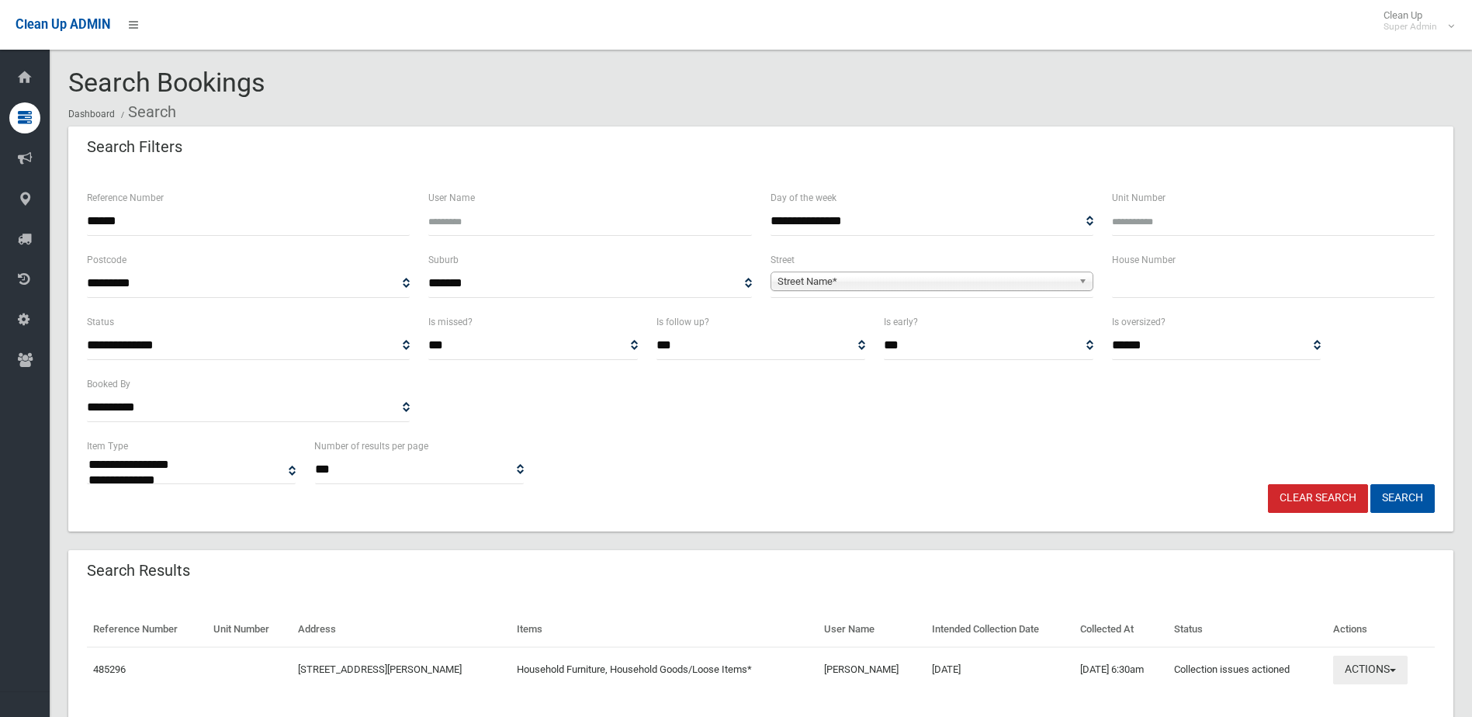
click at [1357, 666] on button "Actions" at bounding box center [1370, 670] width 74 height 29
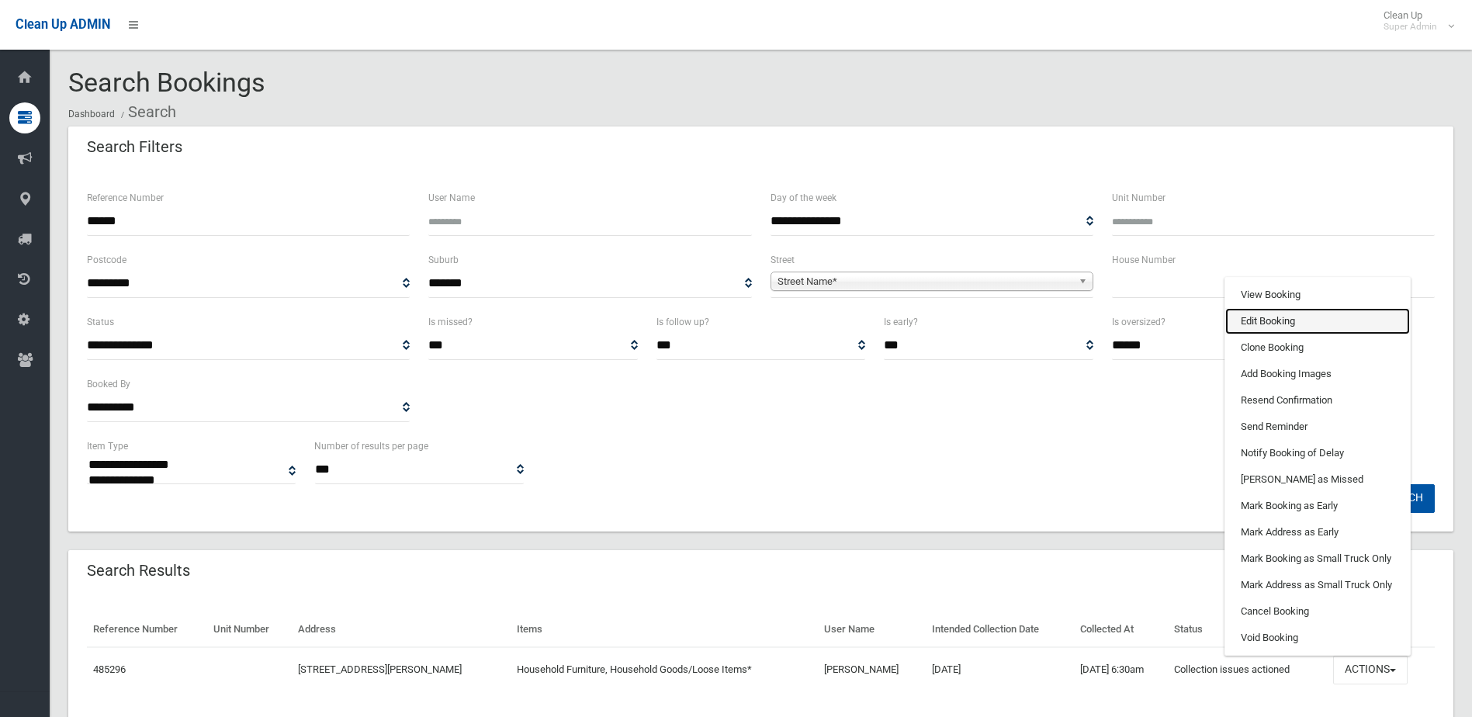
click at [1256, 316] on link "Edit Booking" at bounding box center [1317, 321] width 185 height 26
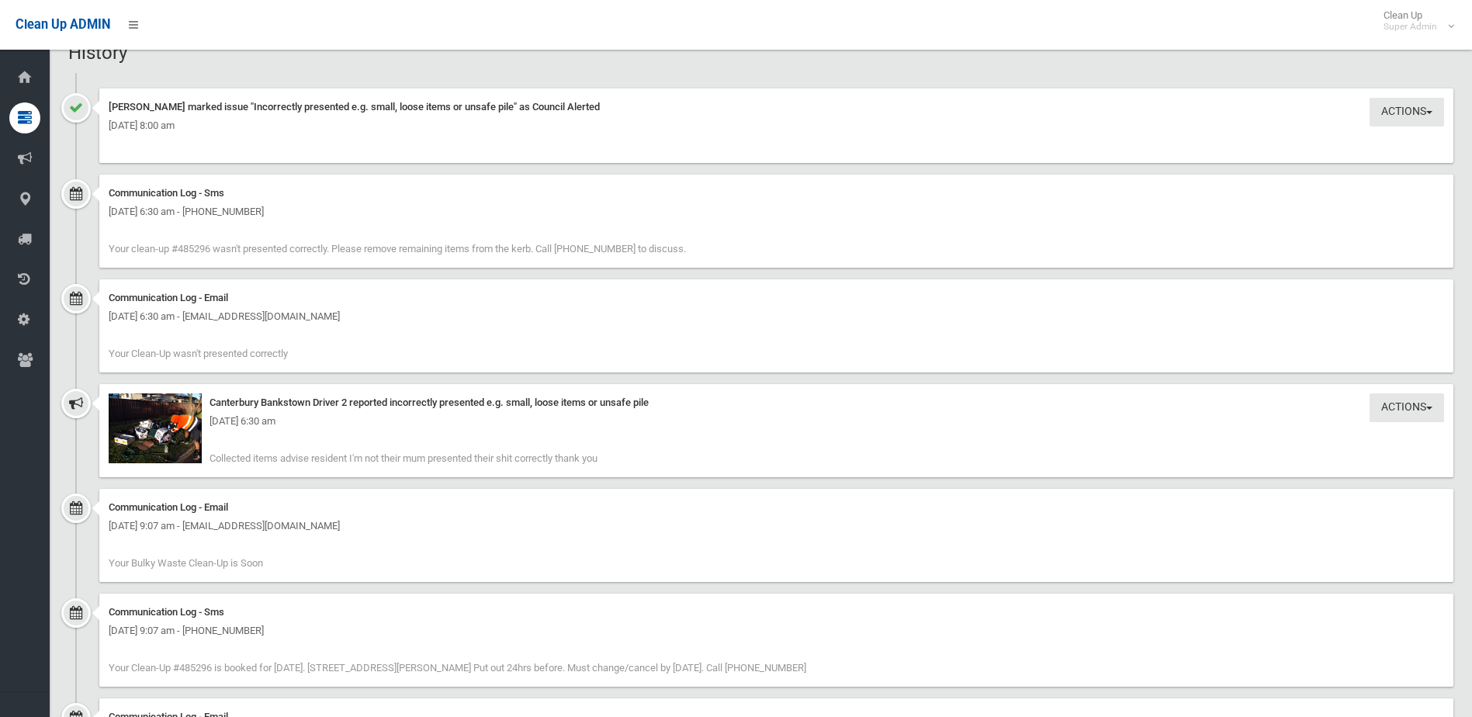
scroll to position [1474, 0]
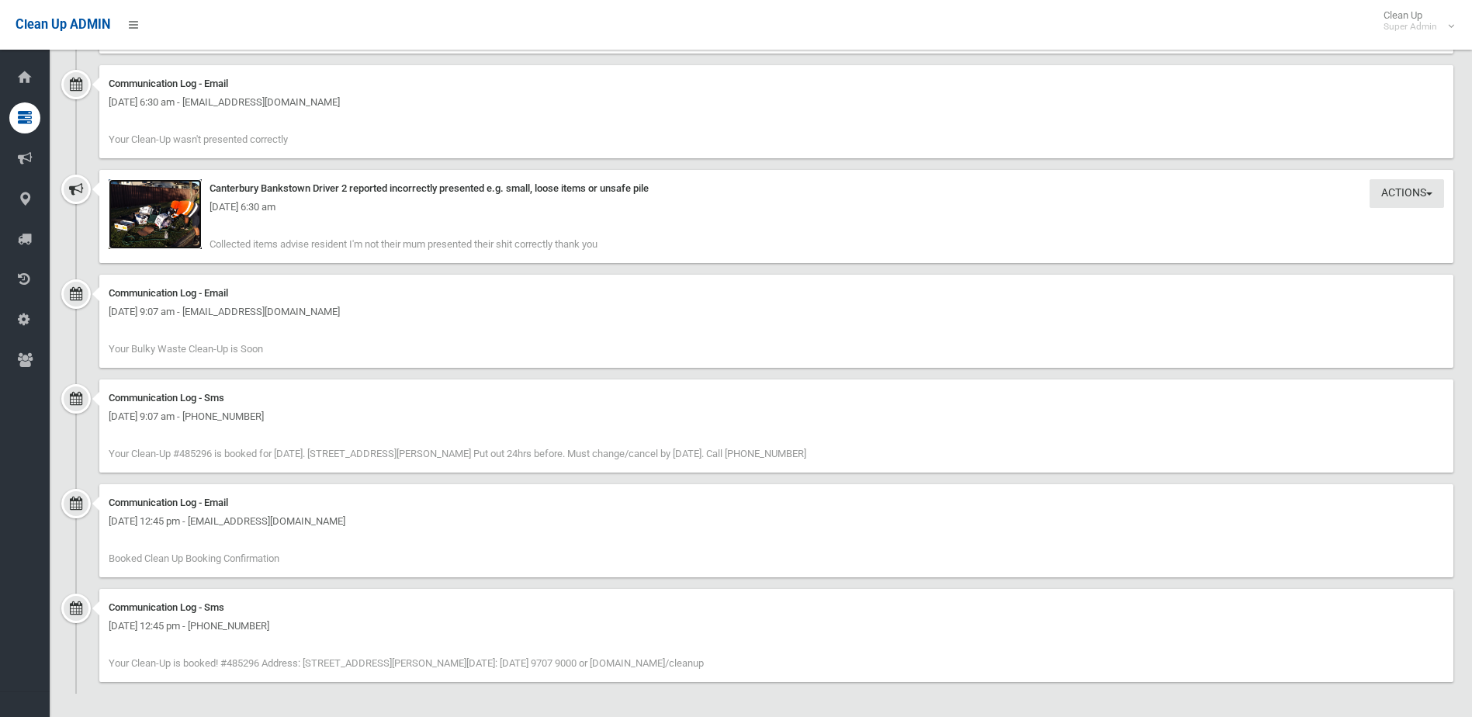
click at [166, 218] on img at bounding box center [155, 214] width 93 height 70
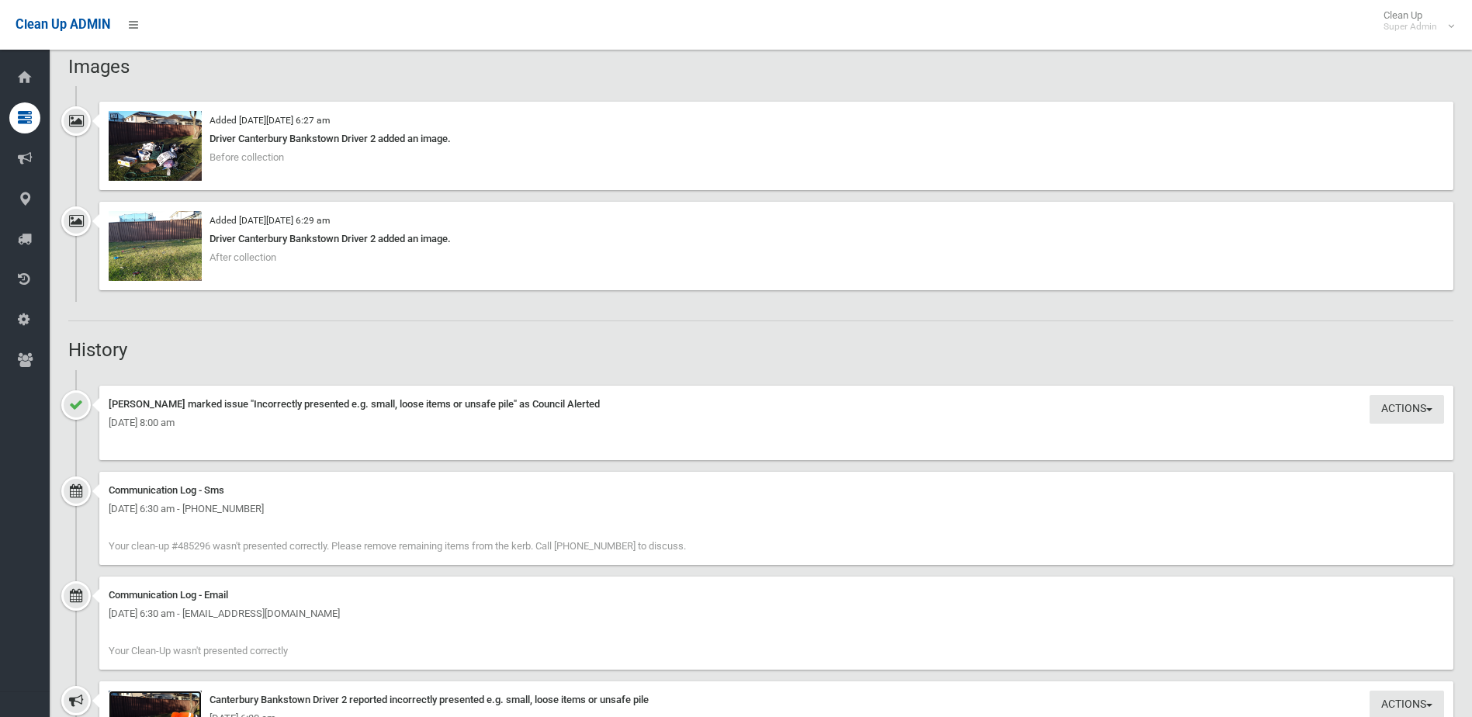
scroll to position [936, 0]
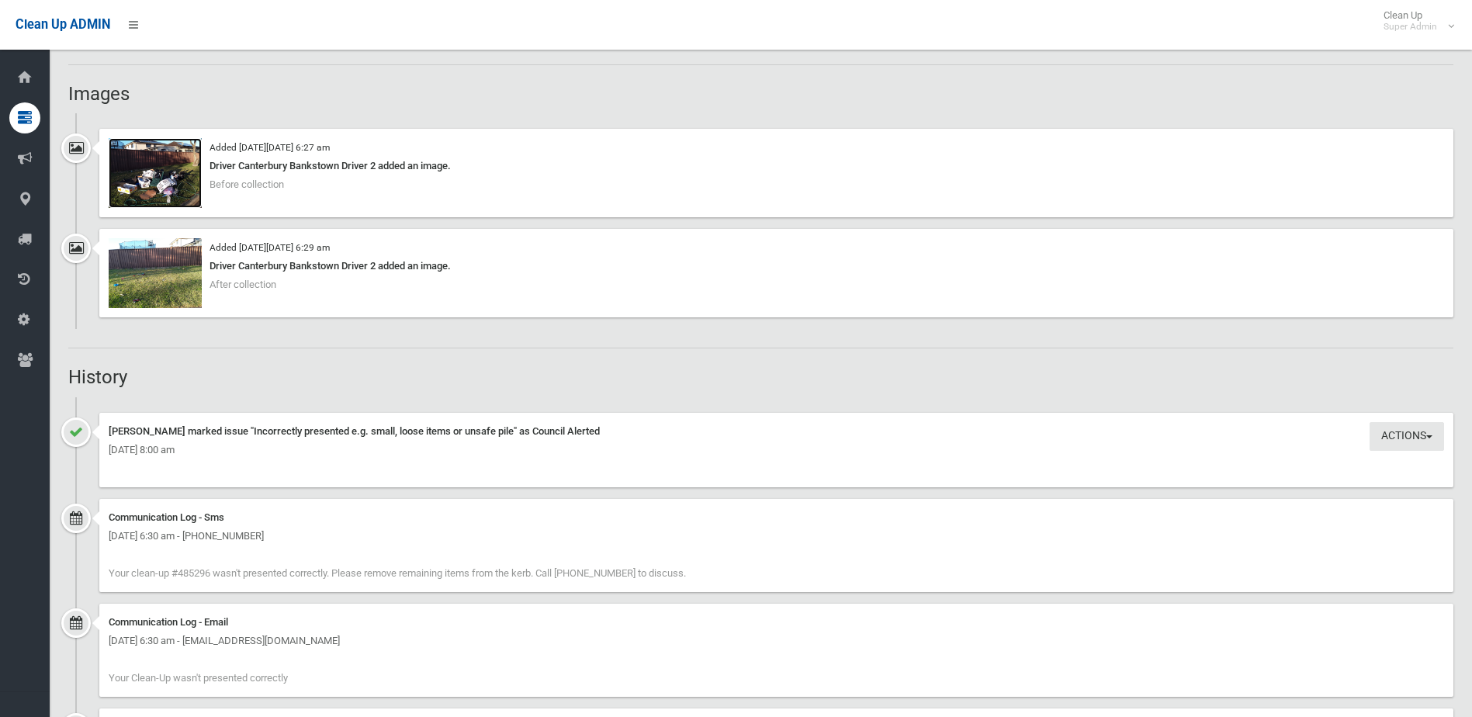
click at [172, 181] on img at bounding box center [155, 173] width 93 height 70
click at [154, 289] on img at bounding box center [155, 273] width 93 height 70
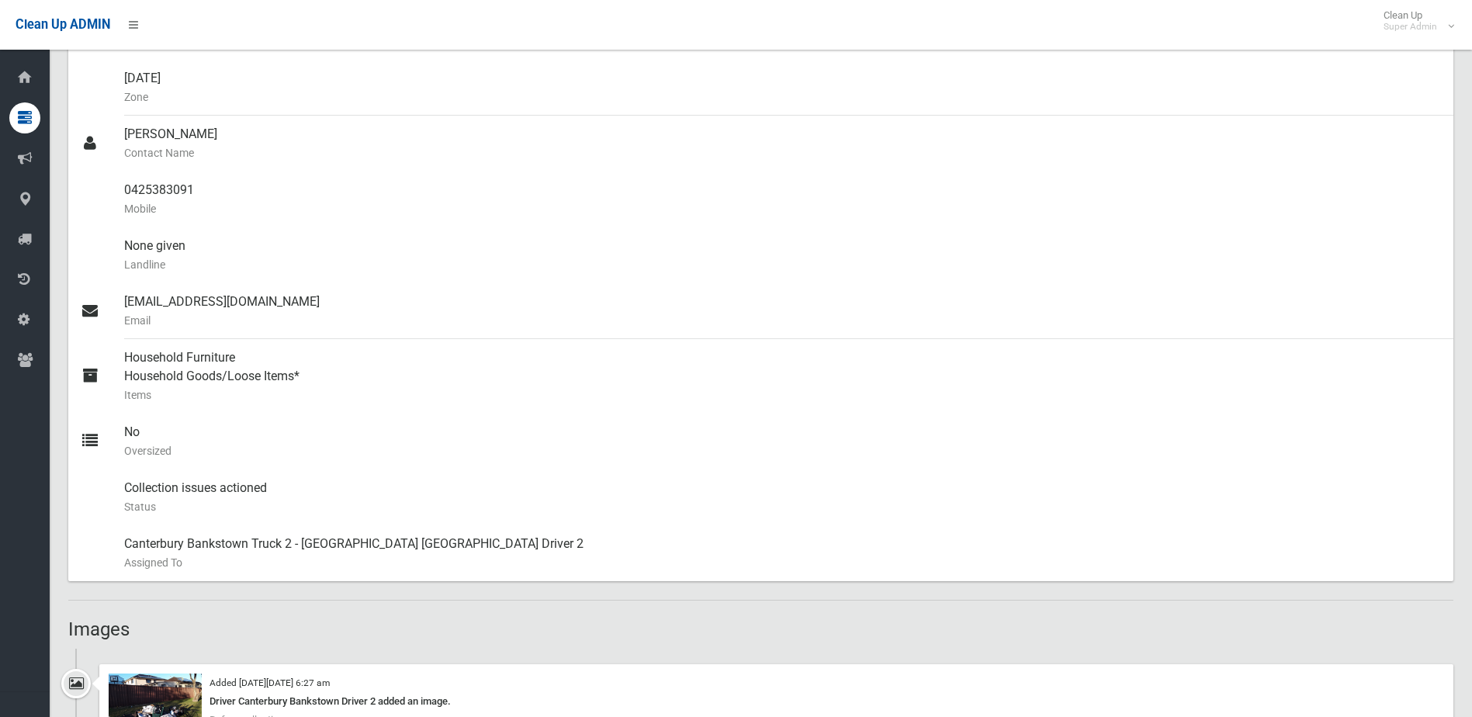
scroll to position [393, 0]
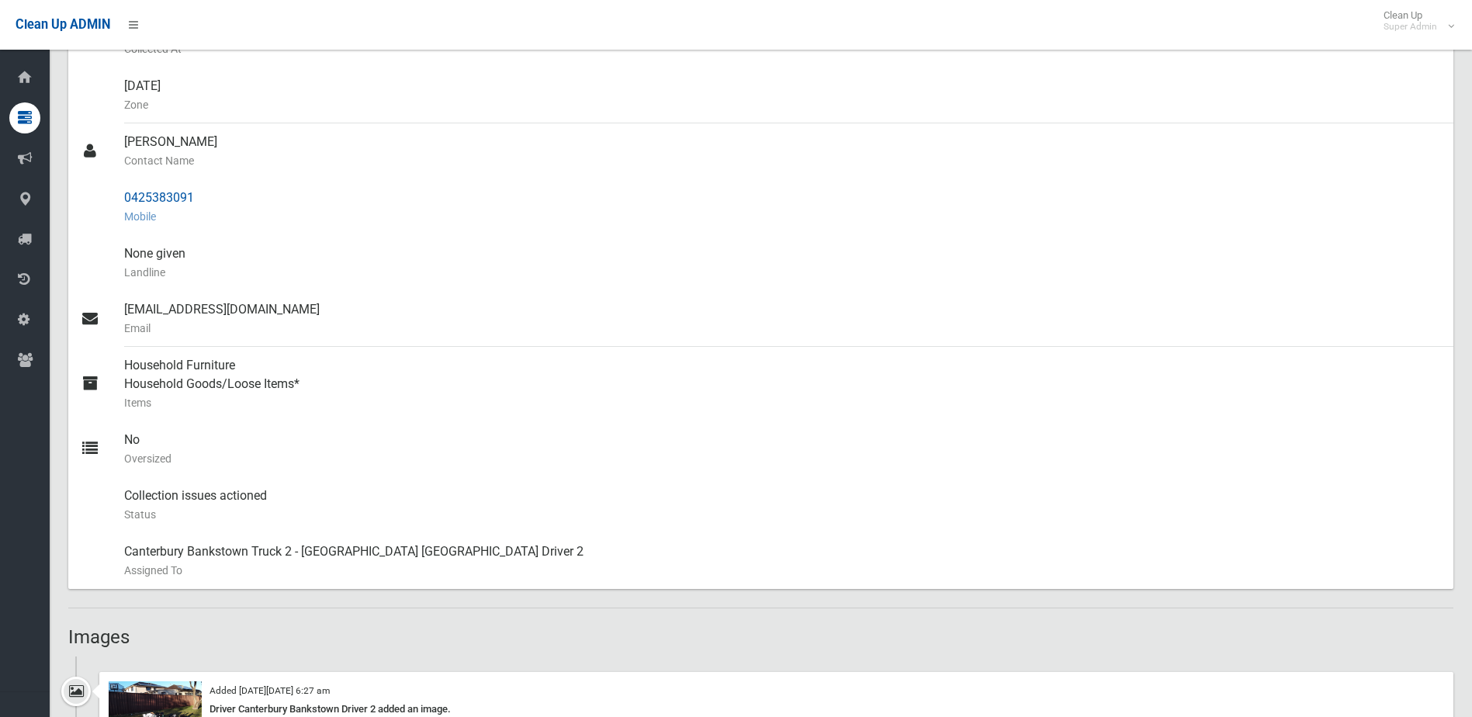
drag, startPoint x: 123, startPoint y: 199, endPoint x: 203, endPoint y: 198, distance: 79.9
click at [203, 198] on link "0425383091 Mobile" at bounding box center [760, 207] width 1385 height 56
drag, startPoint x: 203, startPoint y: 198, endPoint x: 175, endPoint y: 196, distance: 28.7
copy link "0425383091"
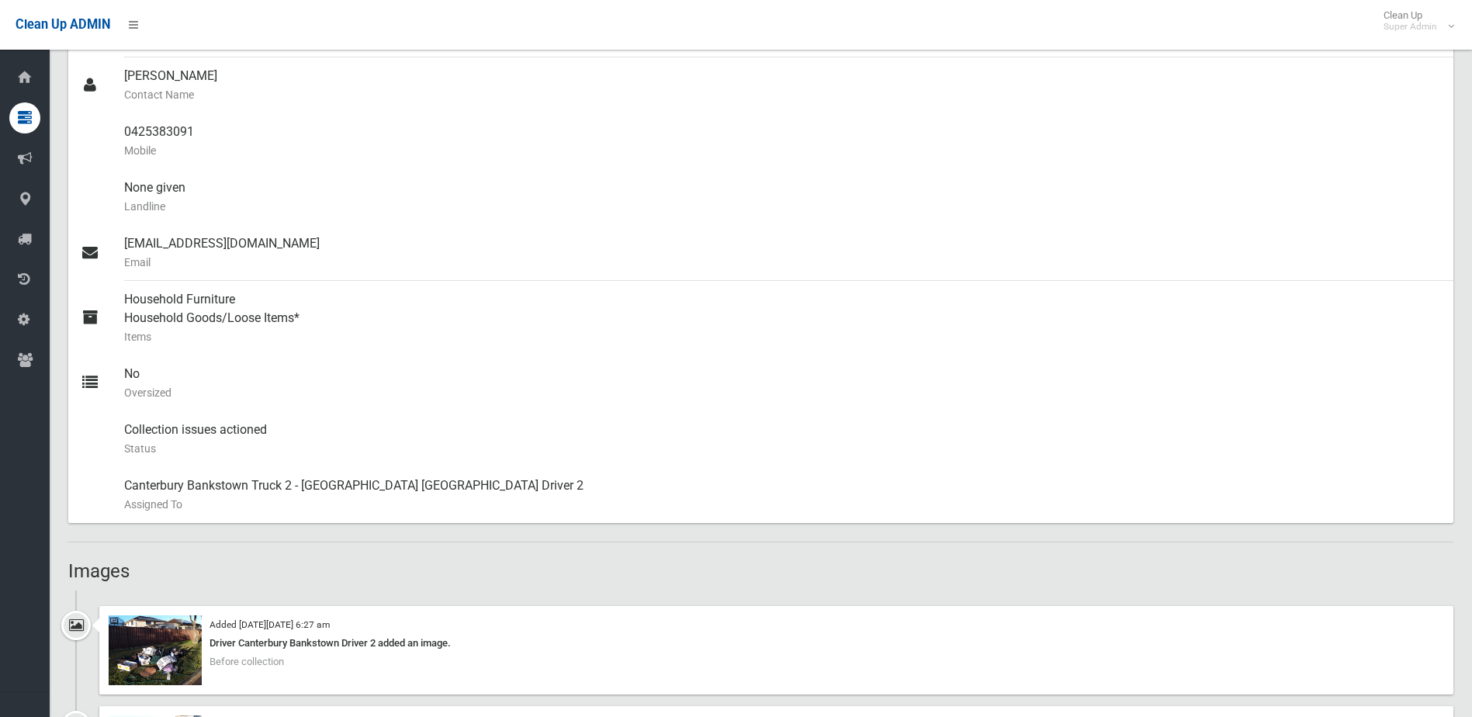
scroll to position [548, 0]
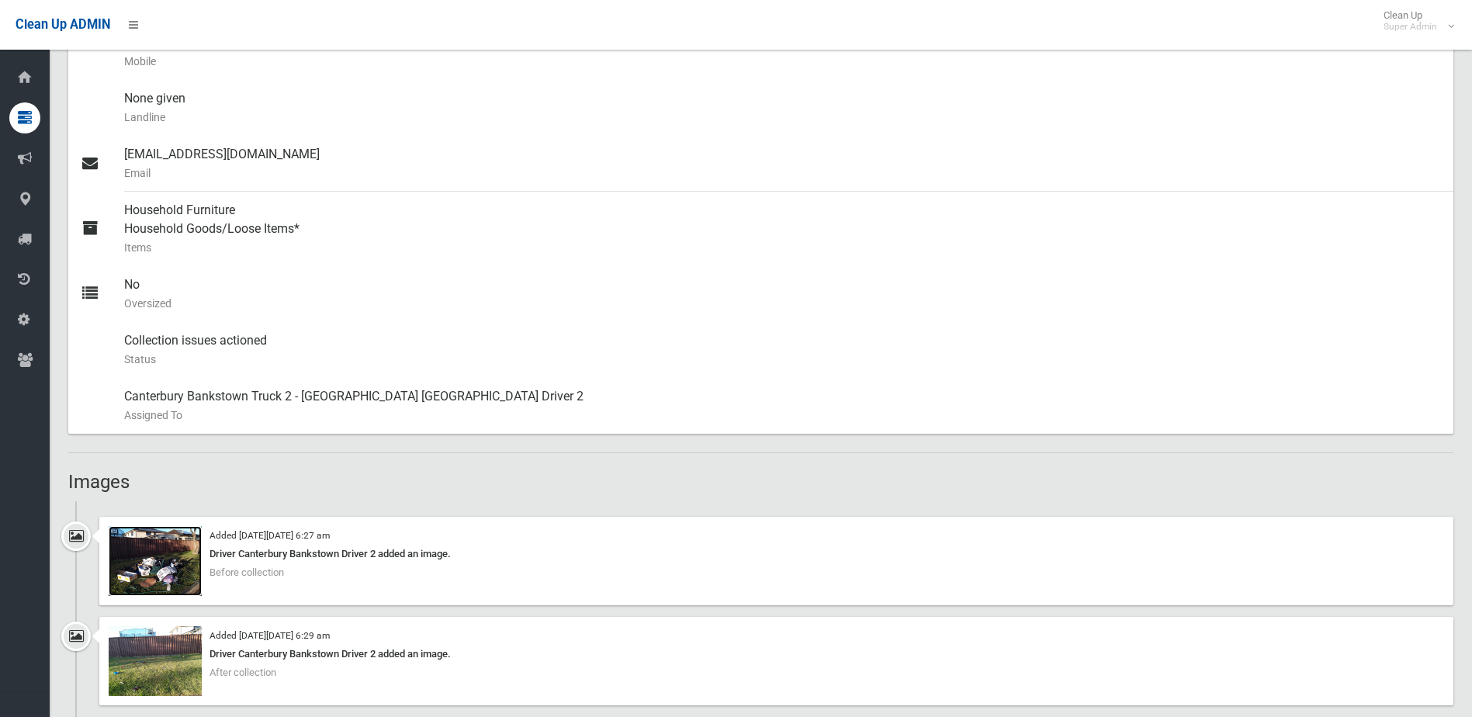
click at [169, 562] on img at bounding box center [155, 561] width 93 height 70
click at [144, 670] on img at bounding box center [155, 661] width 93 height 70
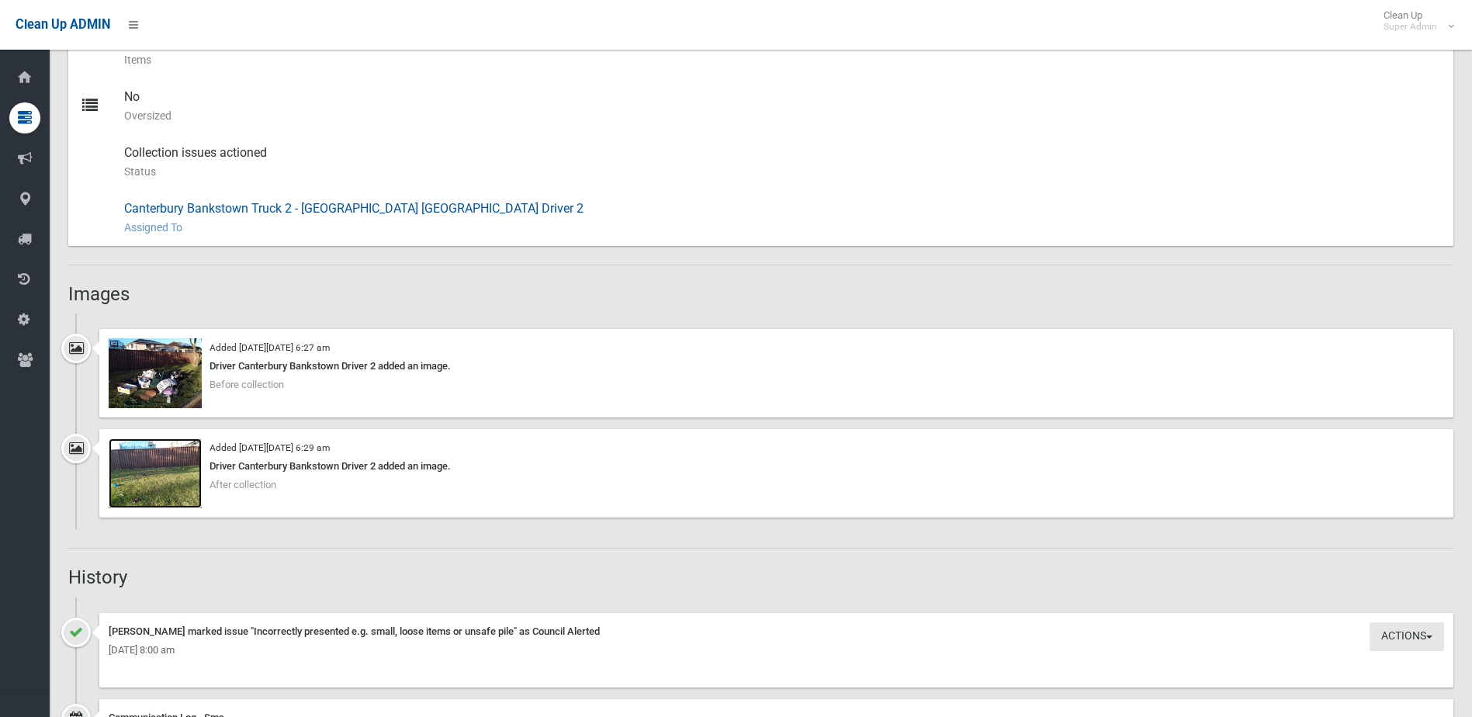
scroll to position [858, 0]
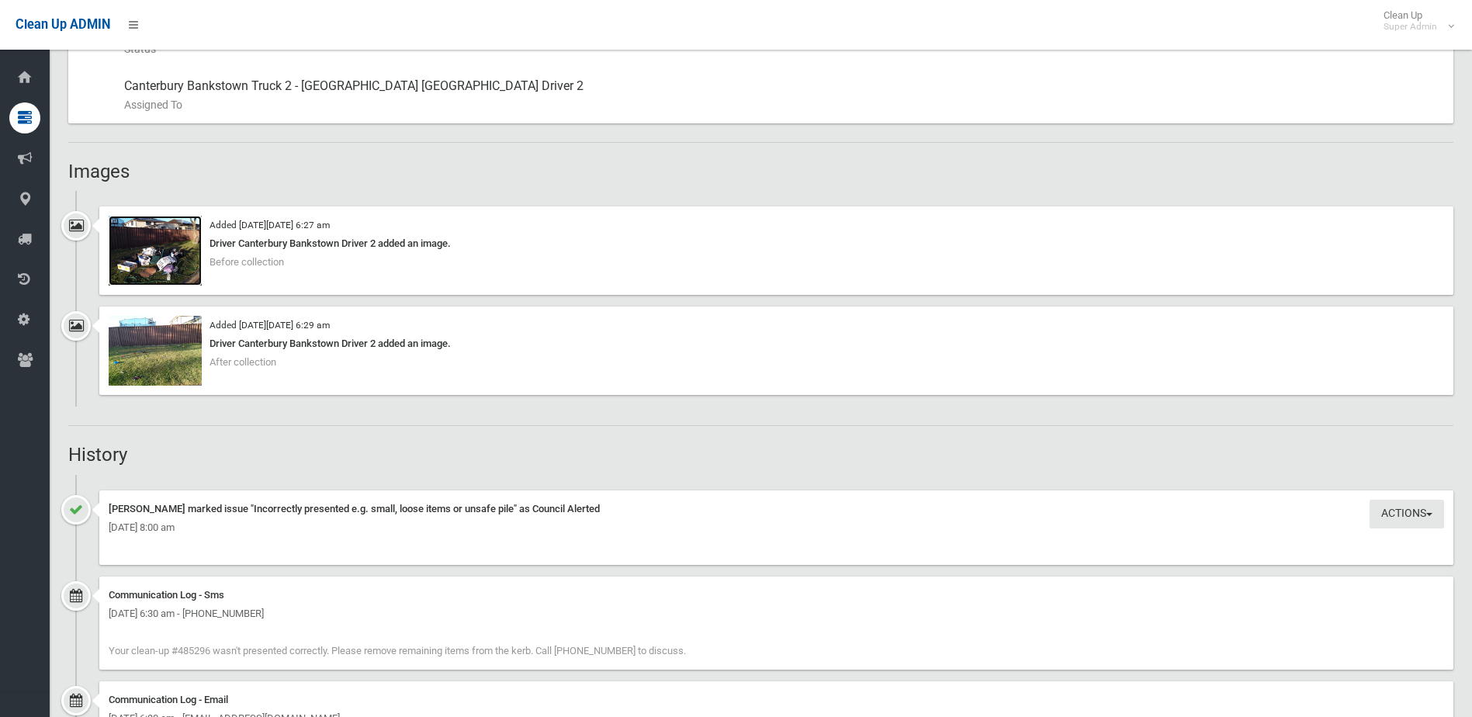
click at [163, 269] on img at bounding box center [155, 251] width 93 height 70
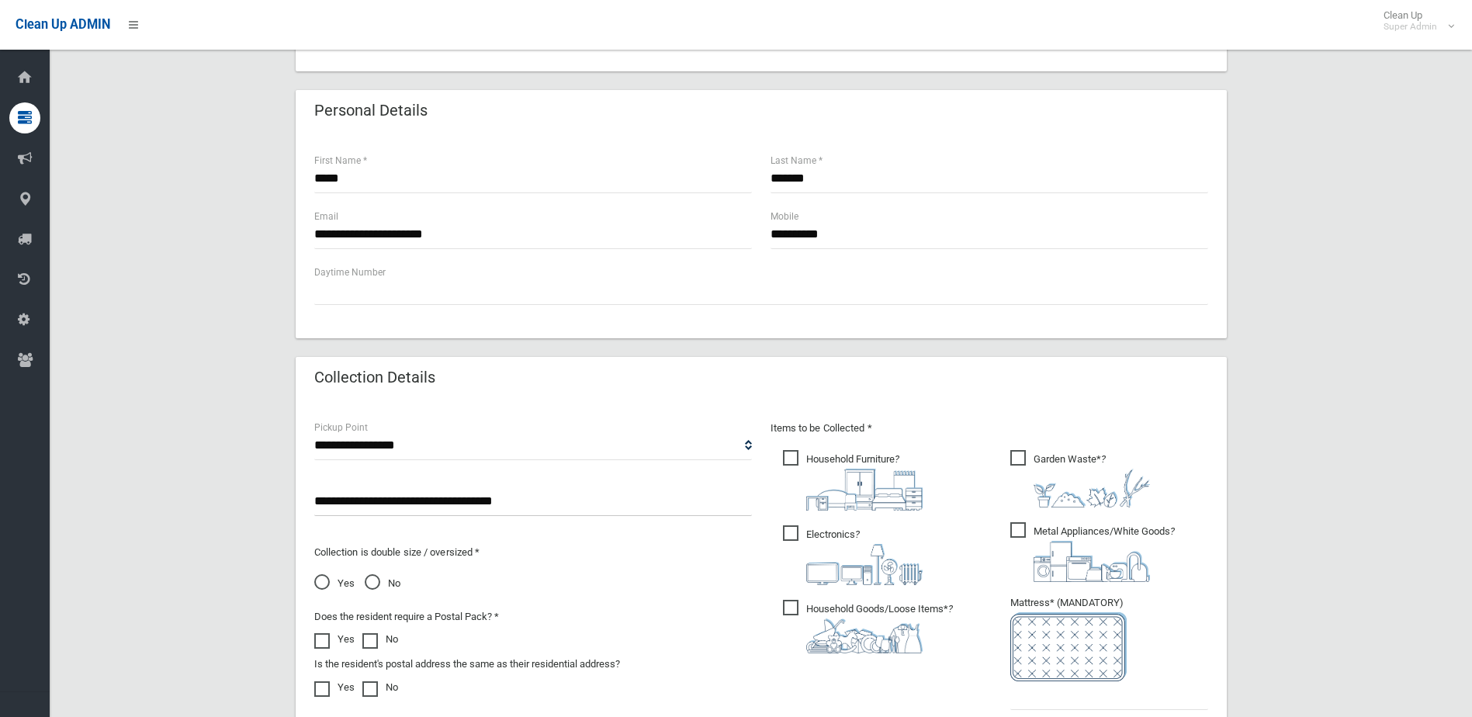
scroll to position [811, 0]
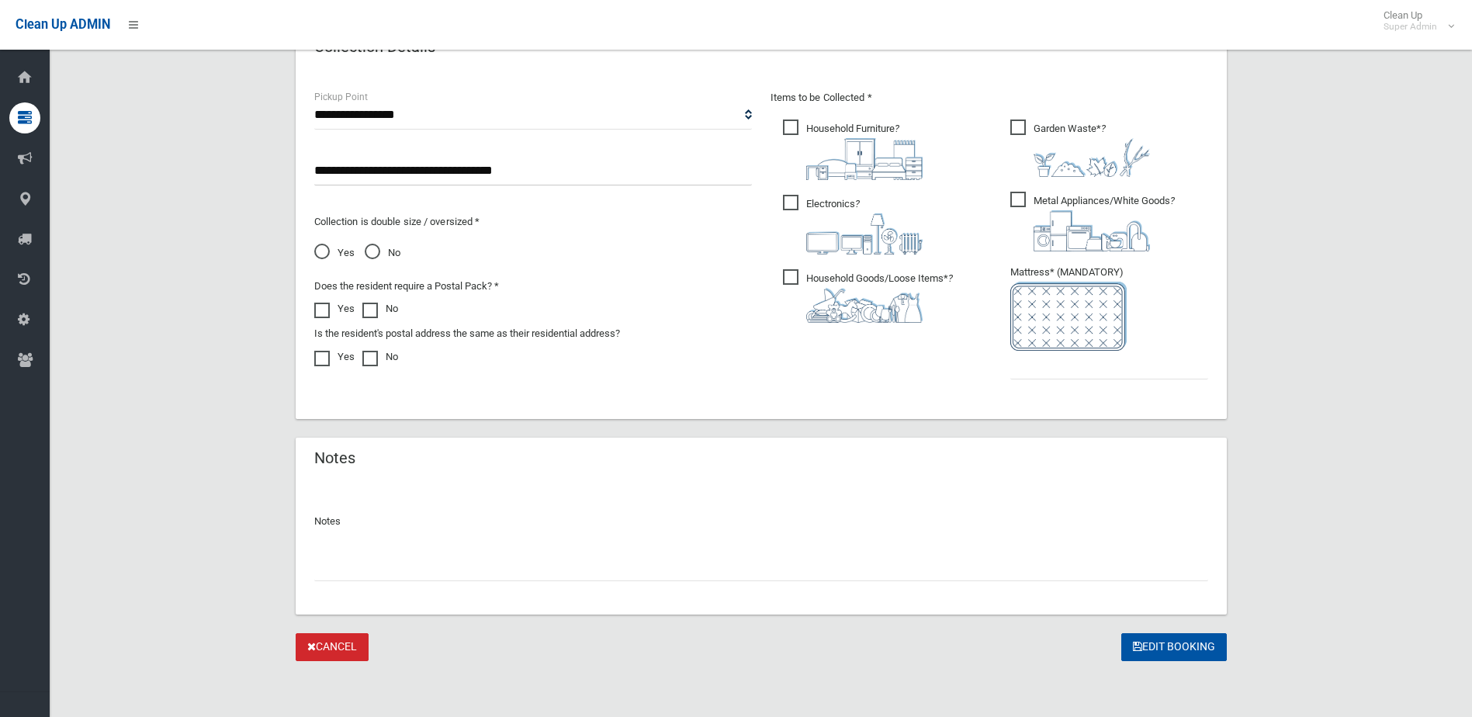
click at [424, 575] on input "text" at bounding box center [761, 566] width 894 height 29
type input "**********"
click at [1037, 374] on input "text" at bounding box center [1109, 365] width 198 height 29
type input "*"
click at [1183, 644] on button "Edit Booking" at bounding box center [1174, 647] width 106 height 29
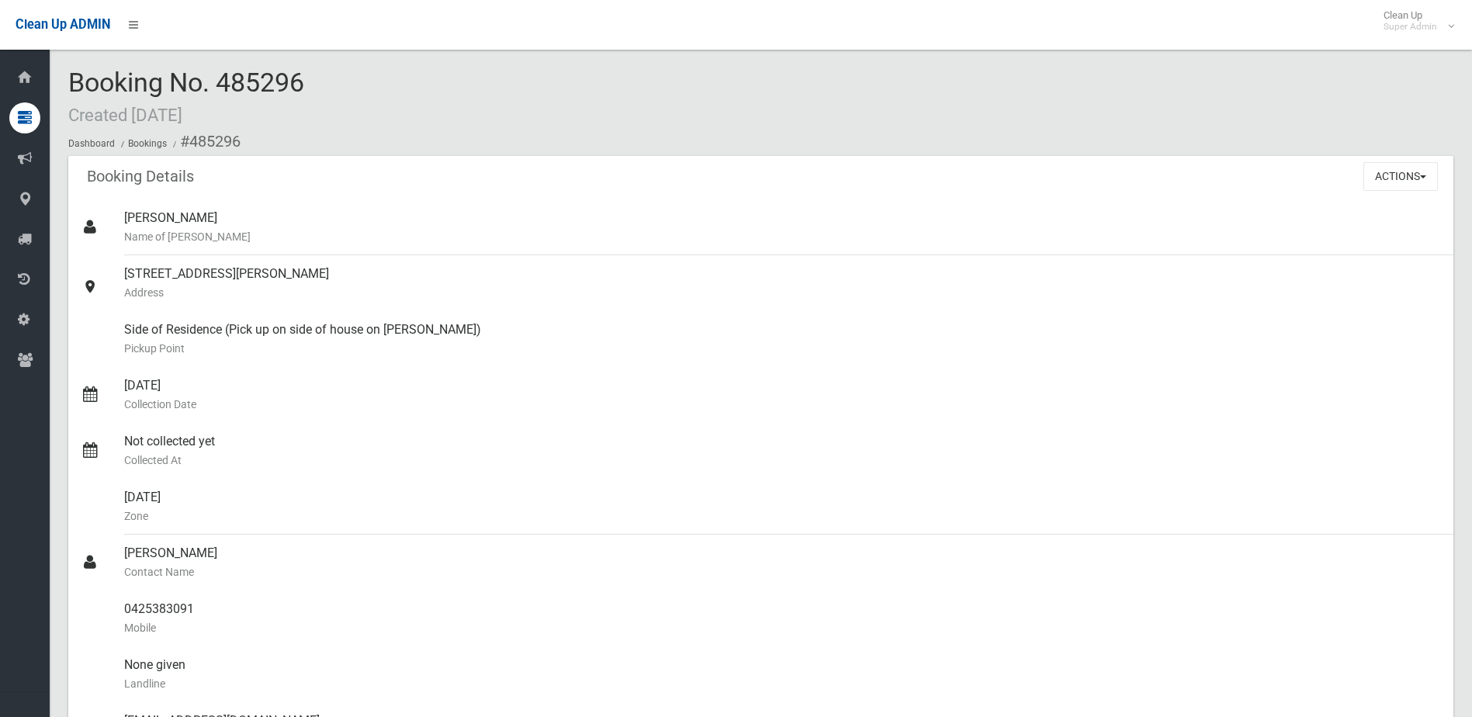
drag, startPoint x: 220, startPoint y: 81, endPoint x: 336, endPoint y: 70, distance: 117.0
click at [336, 70] on div "Booking No. 485296 Created [DATE] Dashboard Bookings #485296" at bounding box center [760, 112] width 1385 height 88
drag, startPoint x: 336, startPoint y: 70, endPoint x: 279, endPoint y: 75, distance: 56.9
copy span "485296"
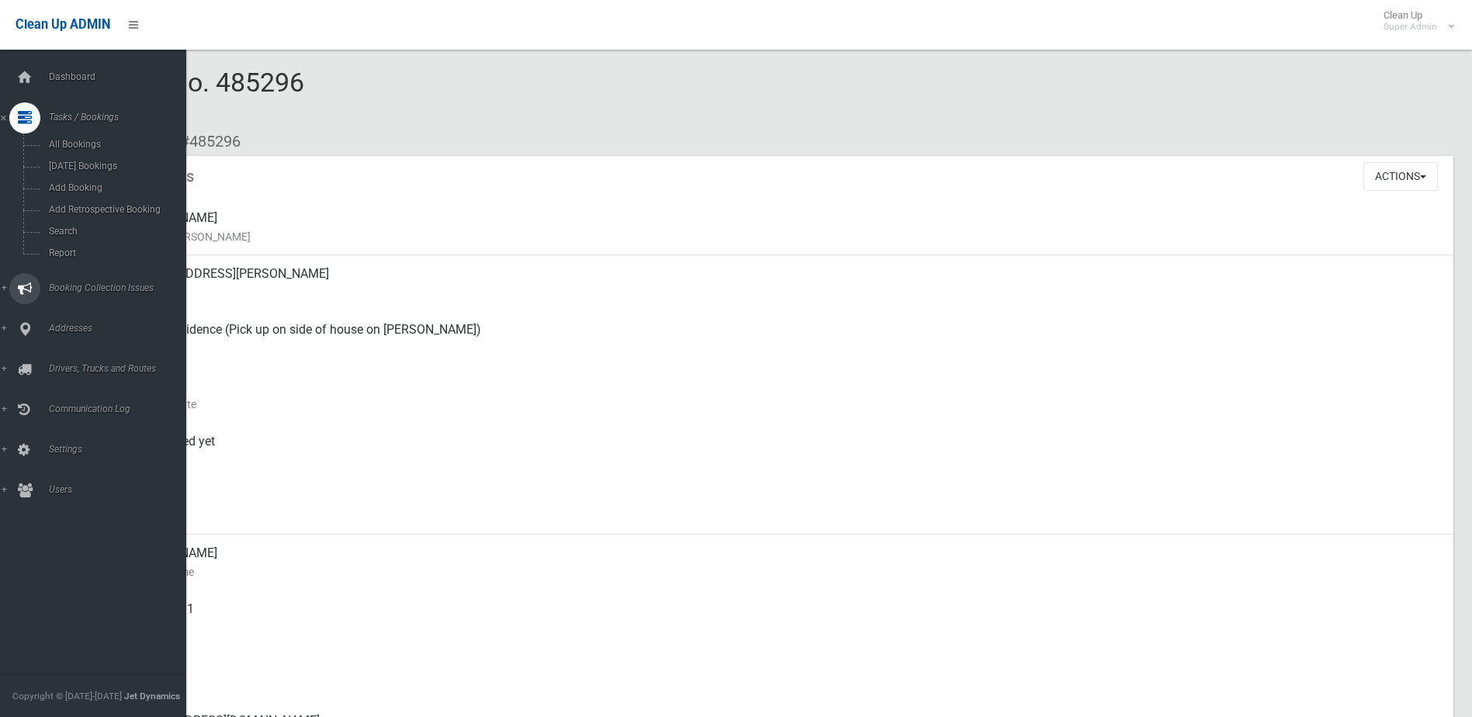
click at [68, 286] on span "Booking Collection Issues" at bounding box center [121, 287] width 154 height 11
click at [77, 184] on span "All Reported Issues" at bounding box center [114, 184] width 140 height 11
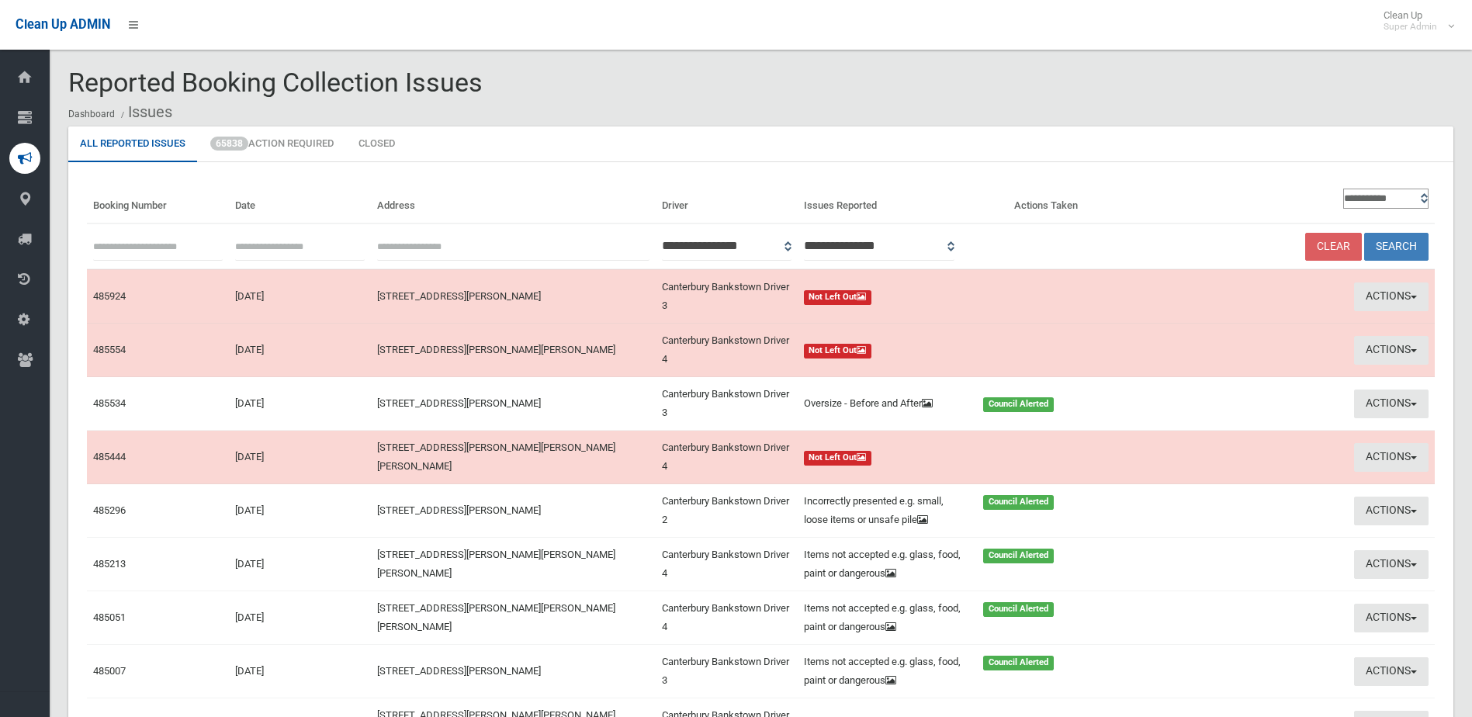
paste input "******"
type input "******"
click at [1400, 244] on button "Search" at bounding box center [1396, 247] width 64 height 29
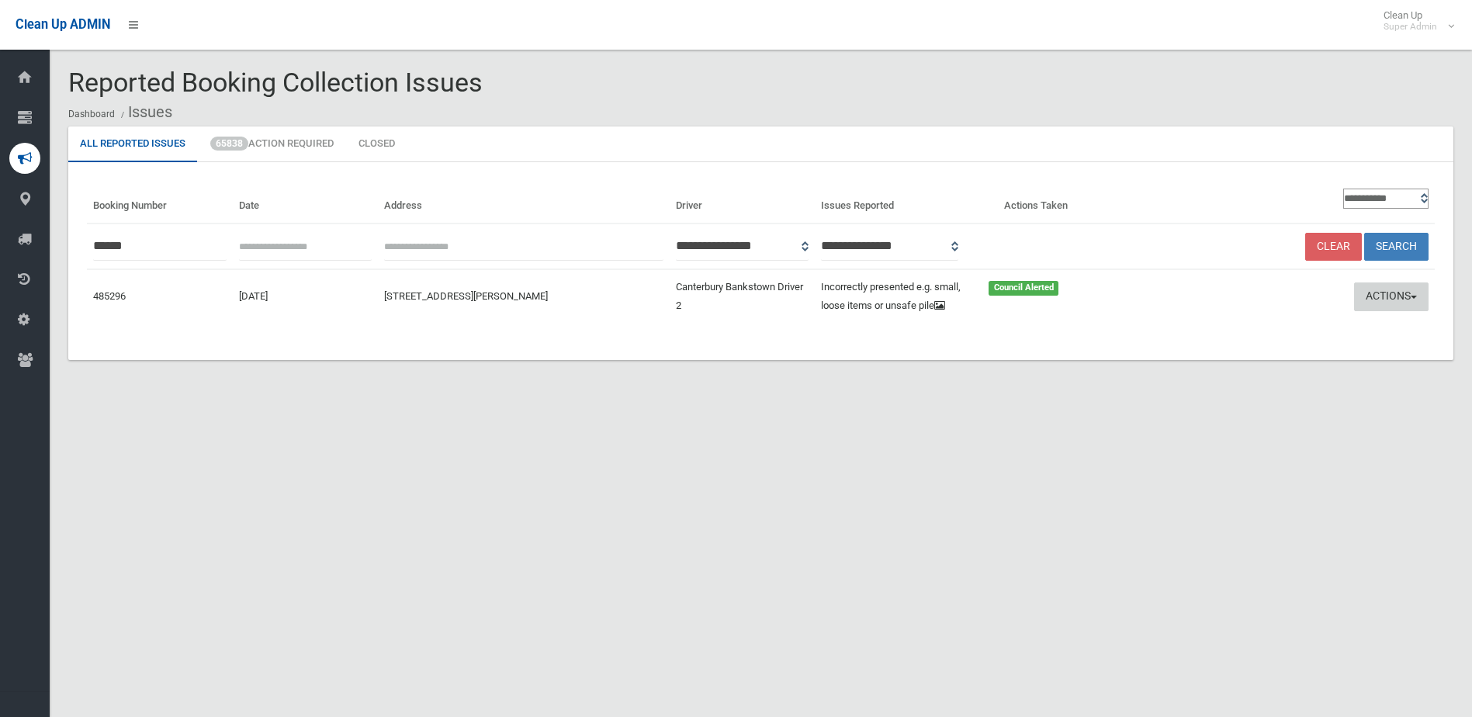
click at [1379, 303] on button "Actions" at bounding box center [1391, 296] width 74 height 29
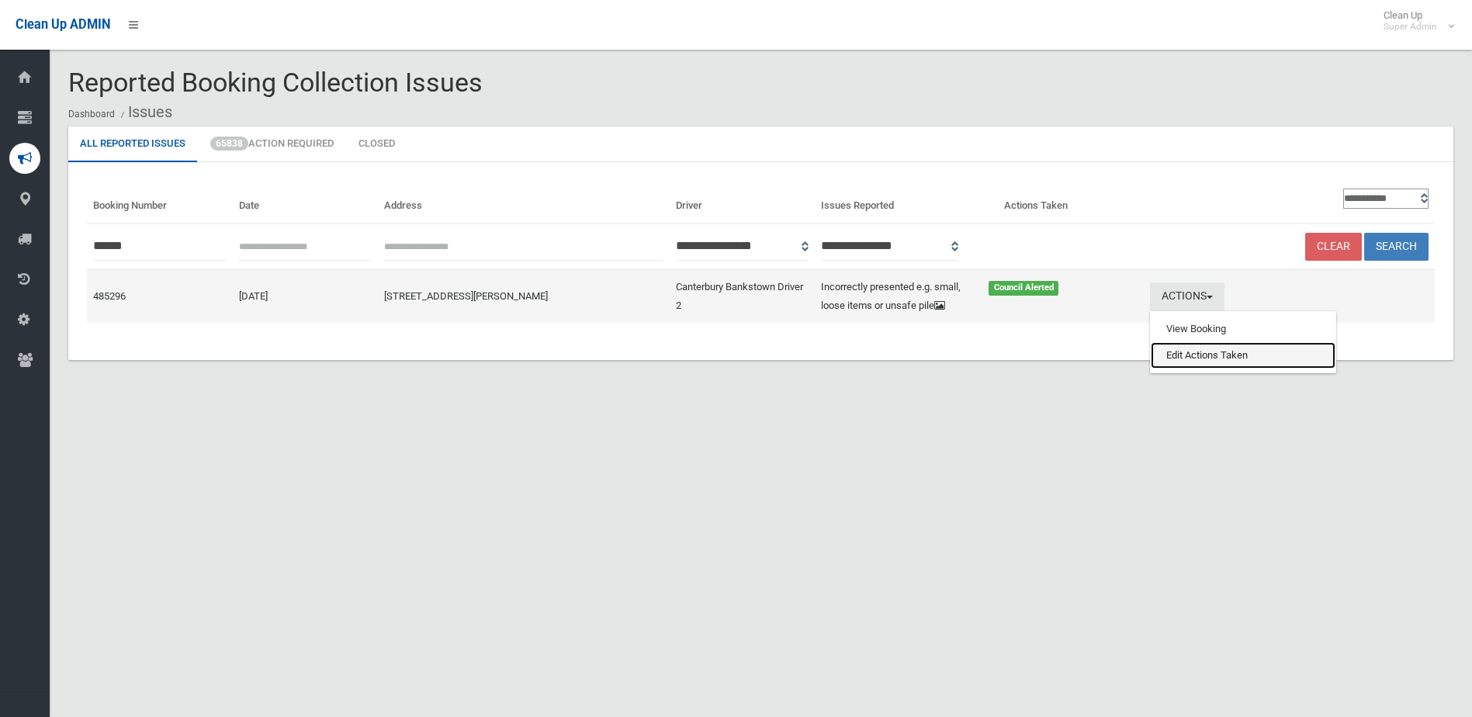
click at [1197, 369] on link "Edit Actions Taken" at bounding box center [1243, 355] width 185 height 26
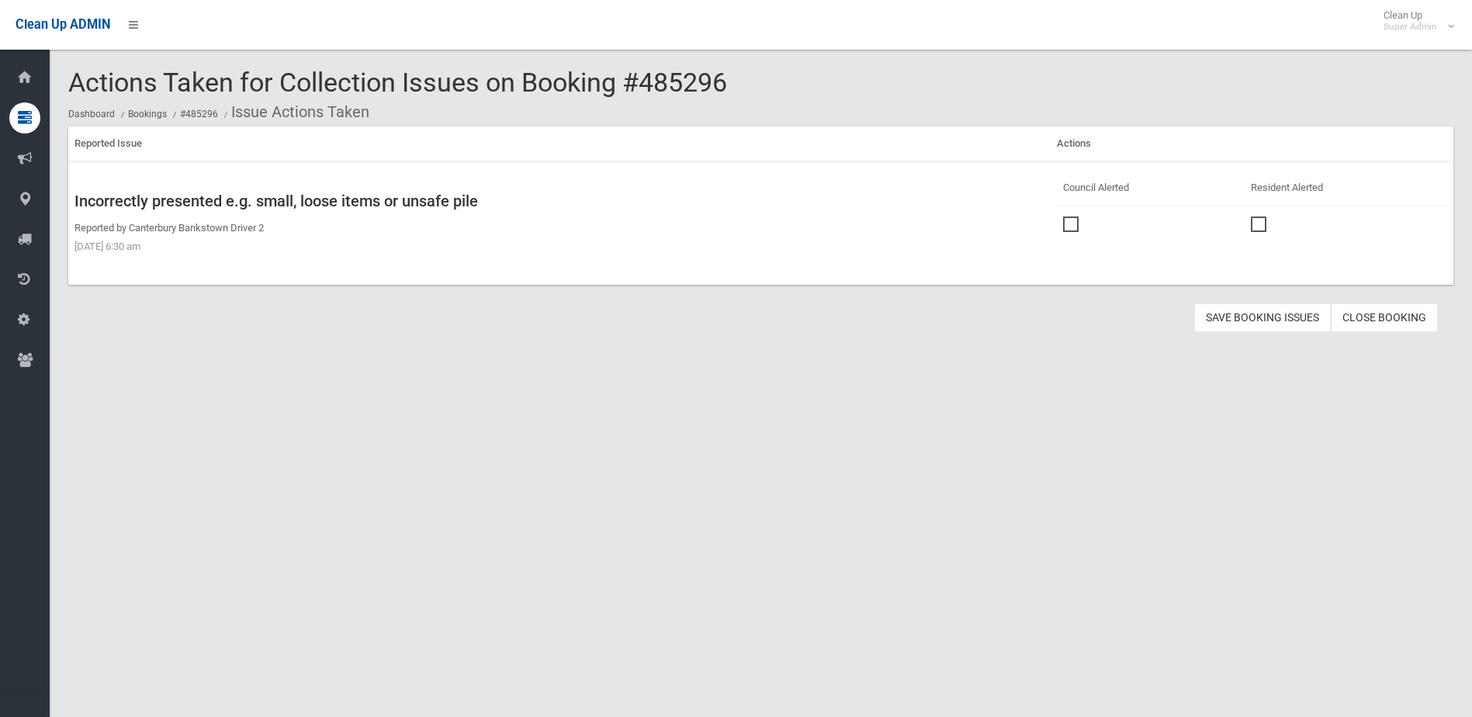
click at [1409, 318] on link "Close Booking" at bounding box center [1384, 317] width 107 height 29
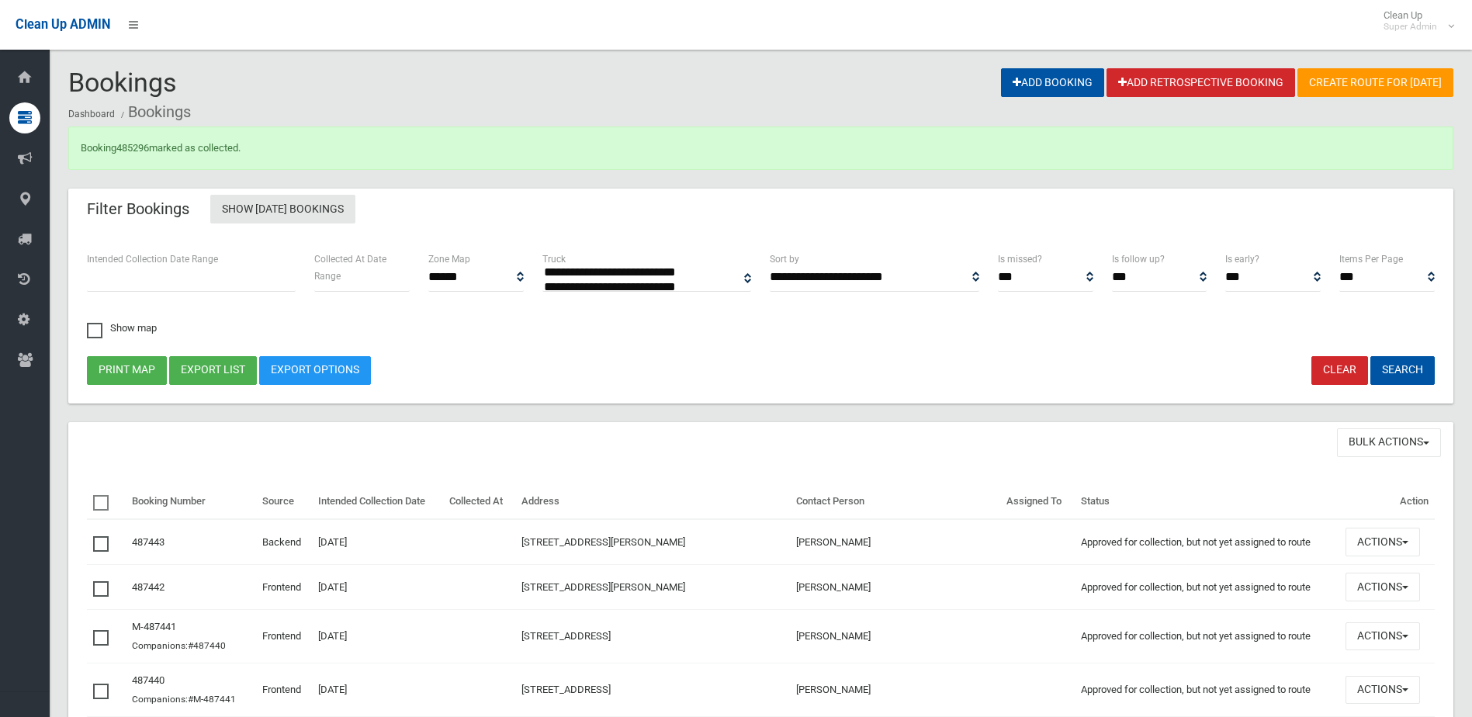
select select
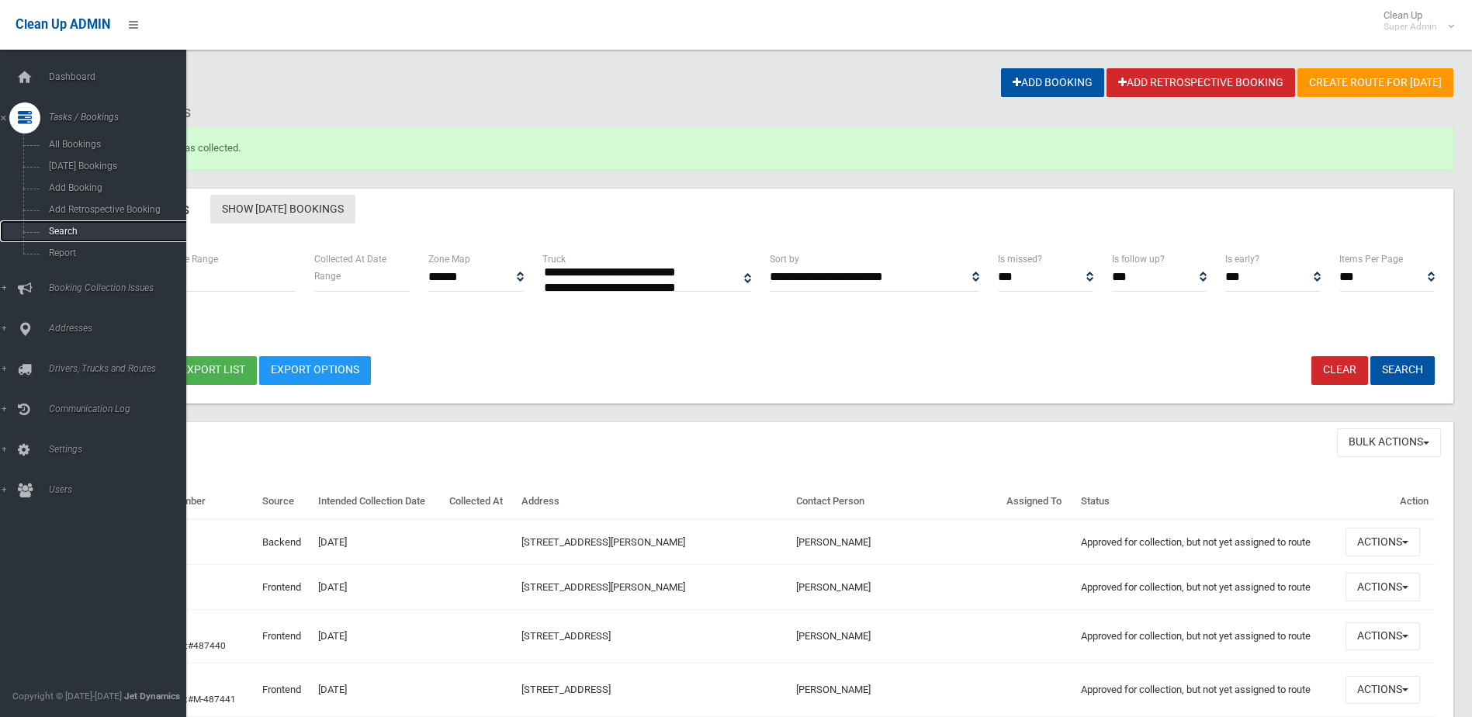
click at [59, 230] on span "Search" at bounding box center [114, 231] width 140 height 11
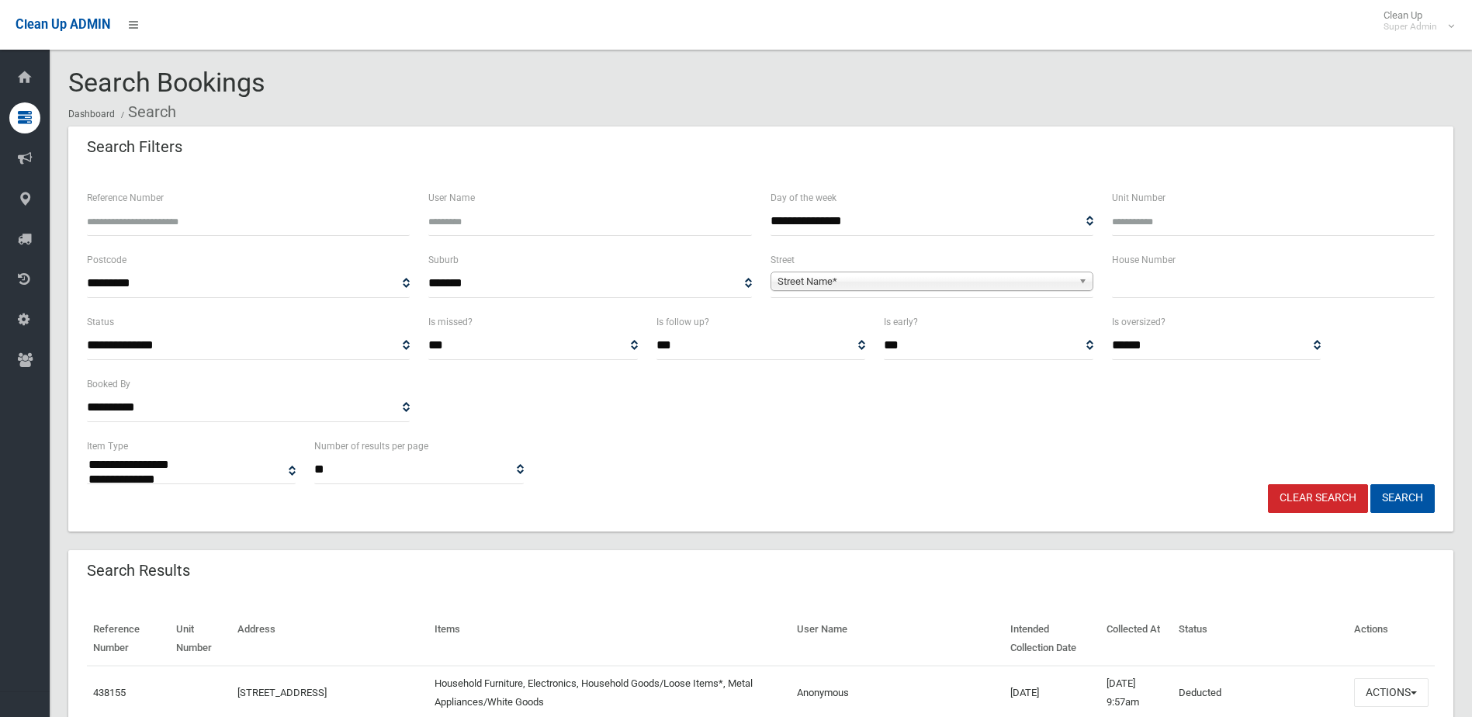
select select
click at [142, 230] on input "Reference Number" at bounding box center [248, 221] width 323 height 29
type input "******"
click at [1370, 484] on button "Search" at bounding box center [1402, 498] width 64 height 29
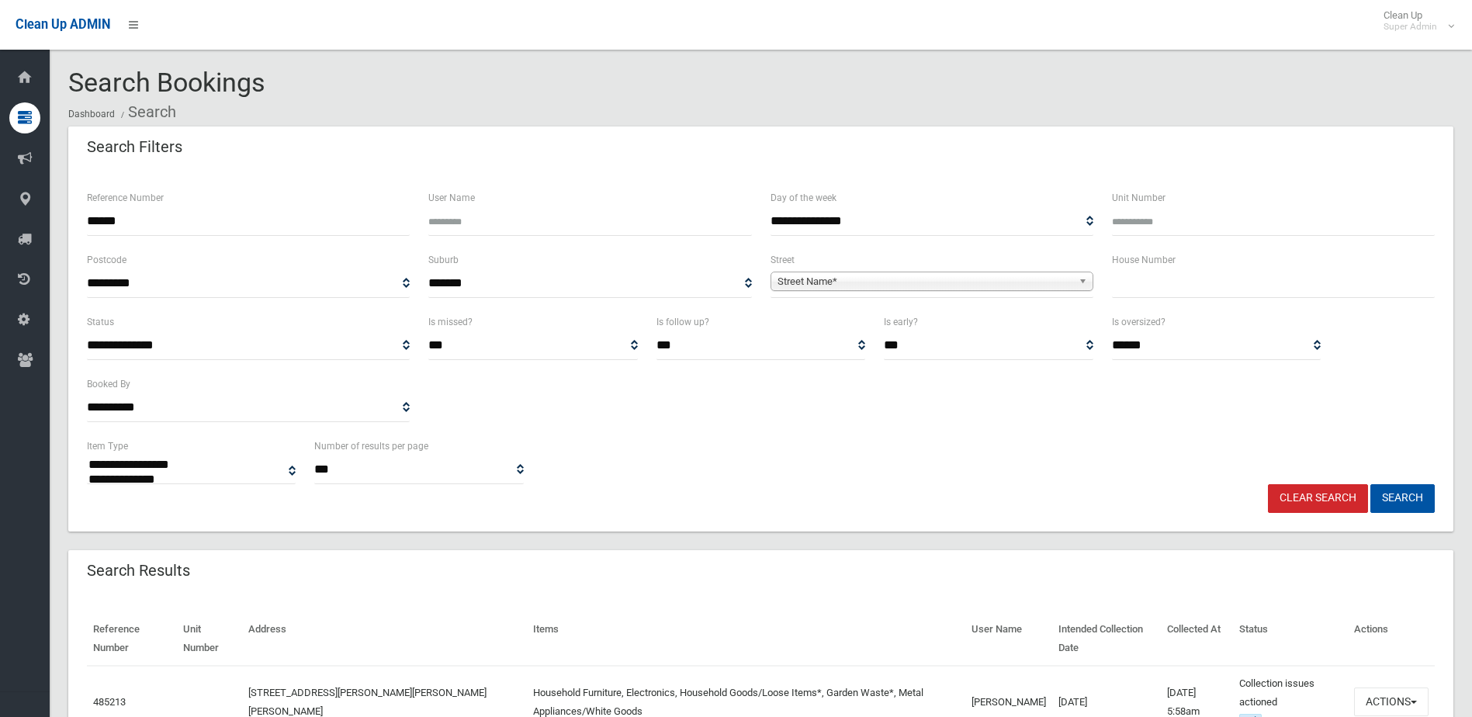
select select
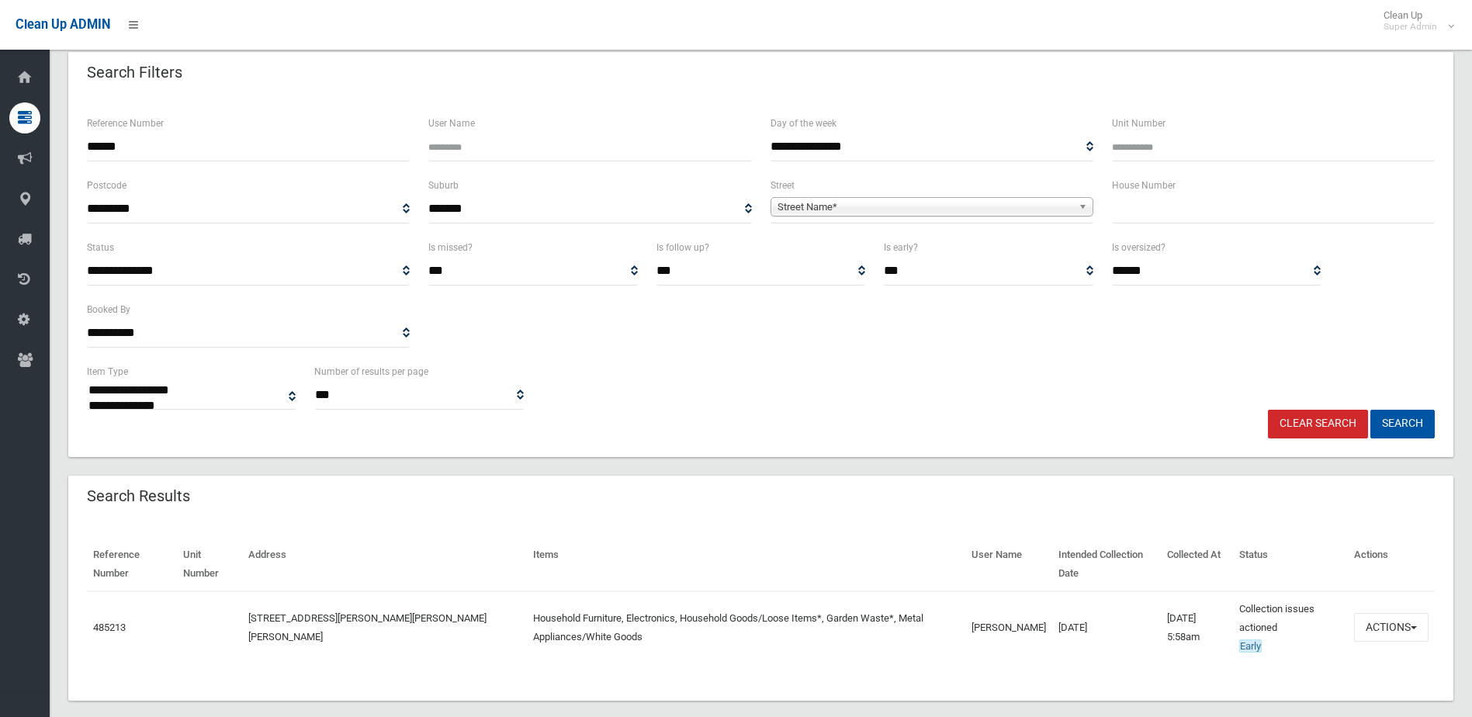
scroll to position [95, 0]
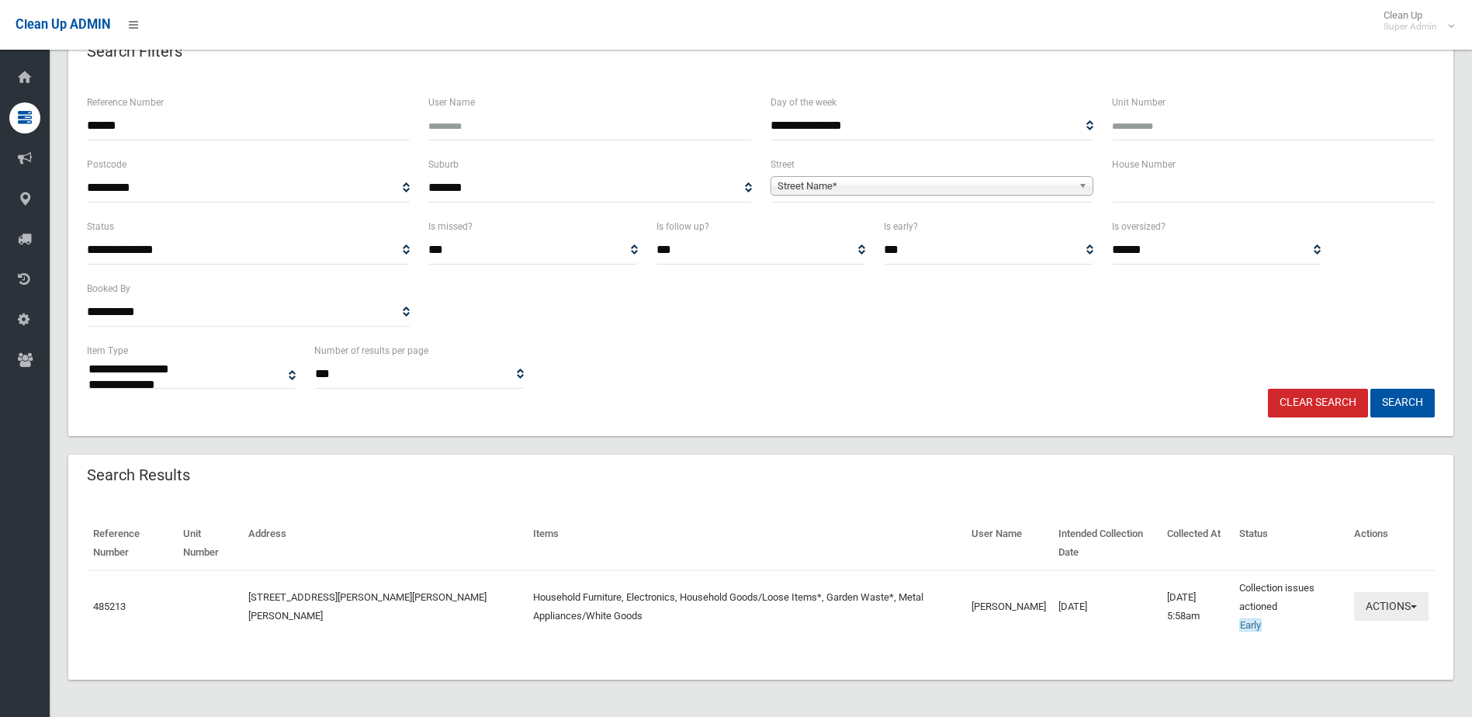
click at [1365, 597] on button "Actions" at bounding box center [1391, 606] width 74 height 29
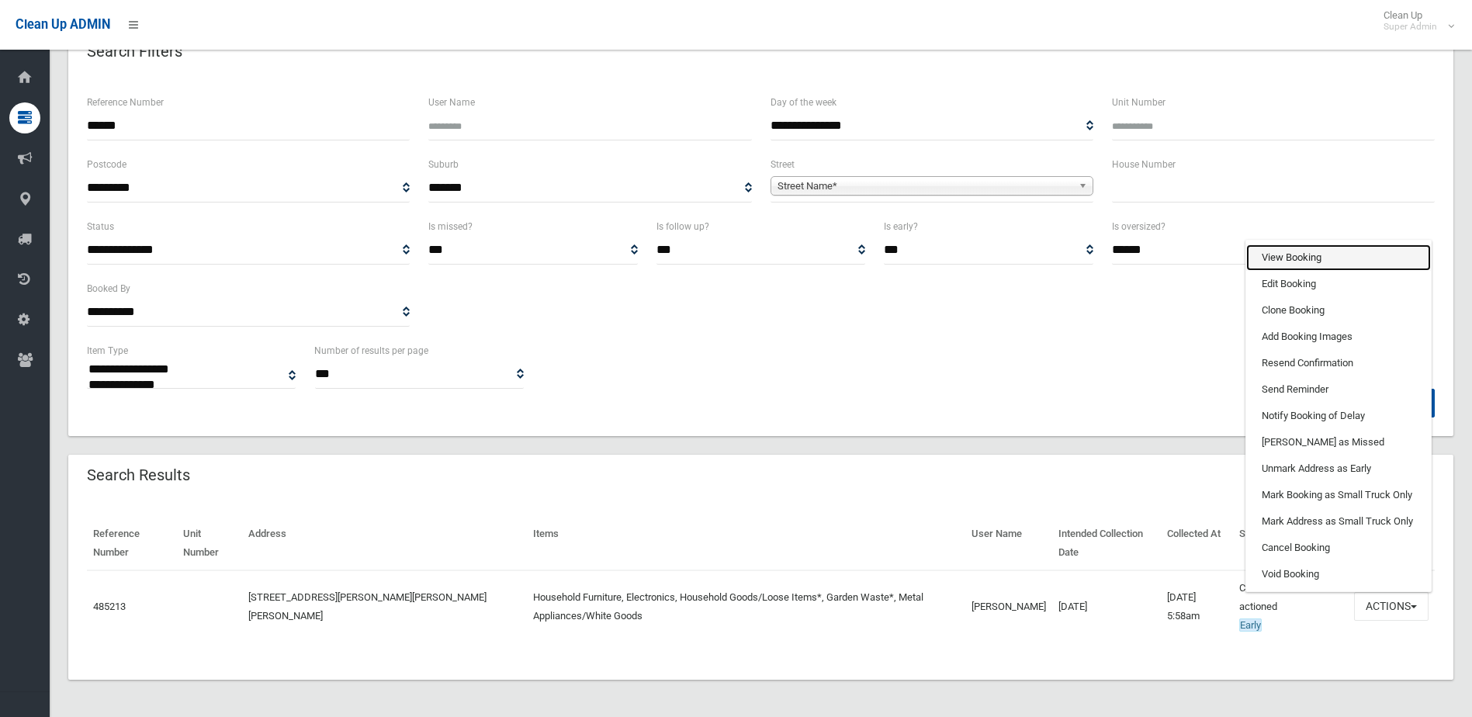
click at [1286, 255] on link "View Booking" at bounding box center [1338, 257] width 185 height 26
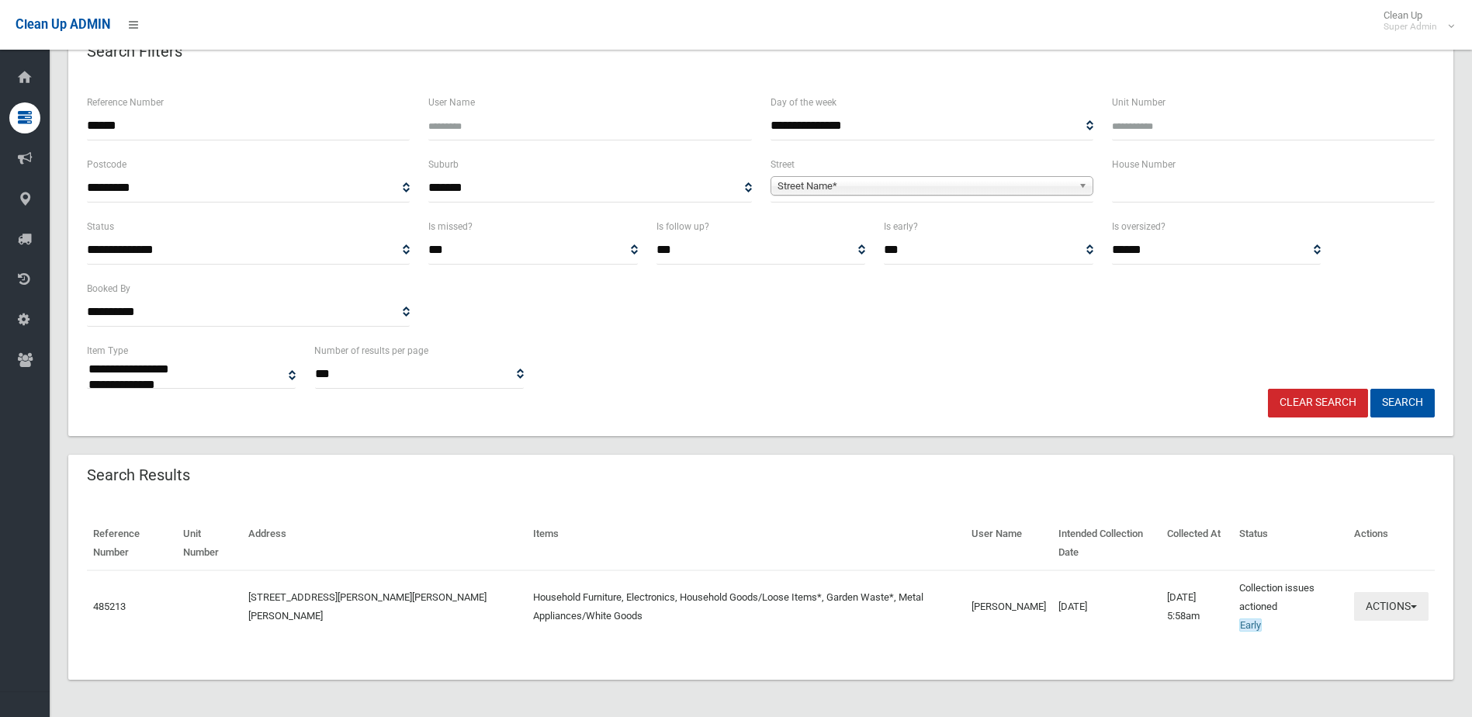
click at [1393, 604] on button "Actions" at bounding box center [1391, 606] width 74 height 29
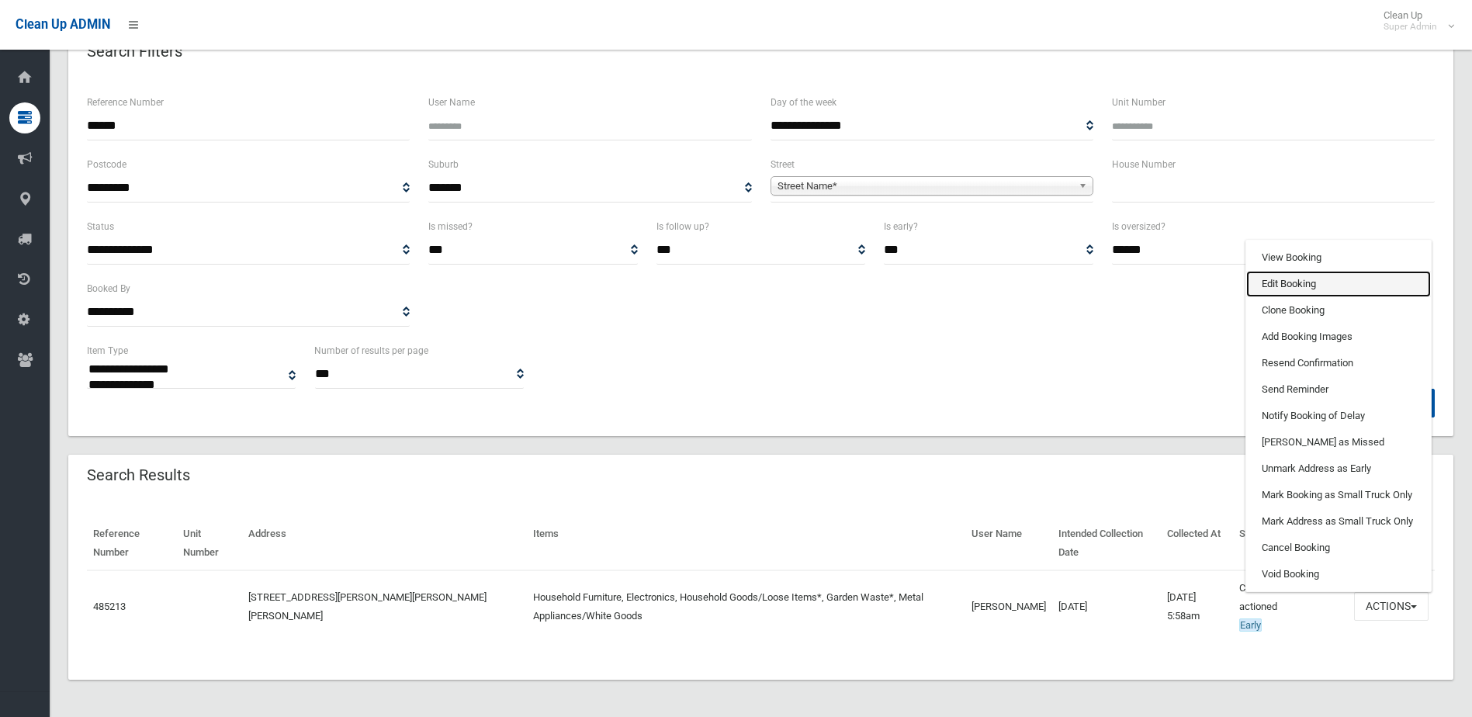
click at [1280, 288] on link "Edit Booking" at bounding box center [1338, 284] width 185 height 26
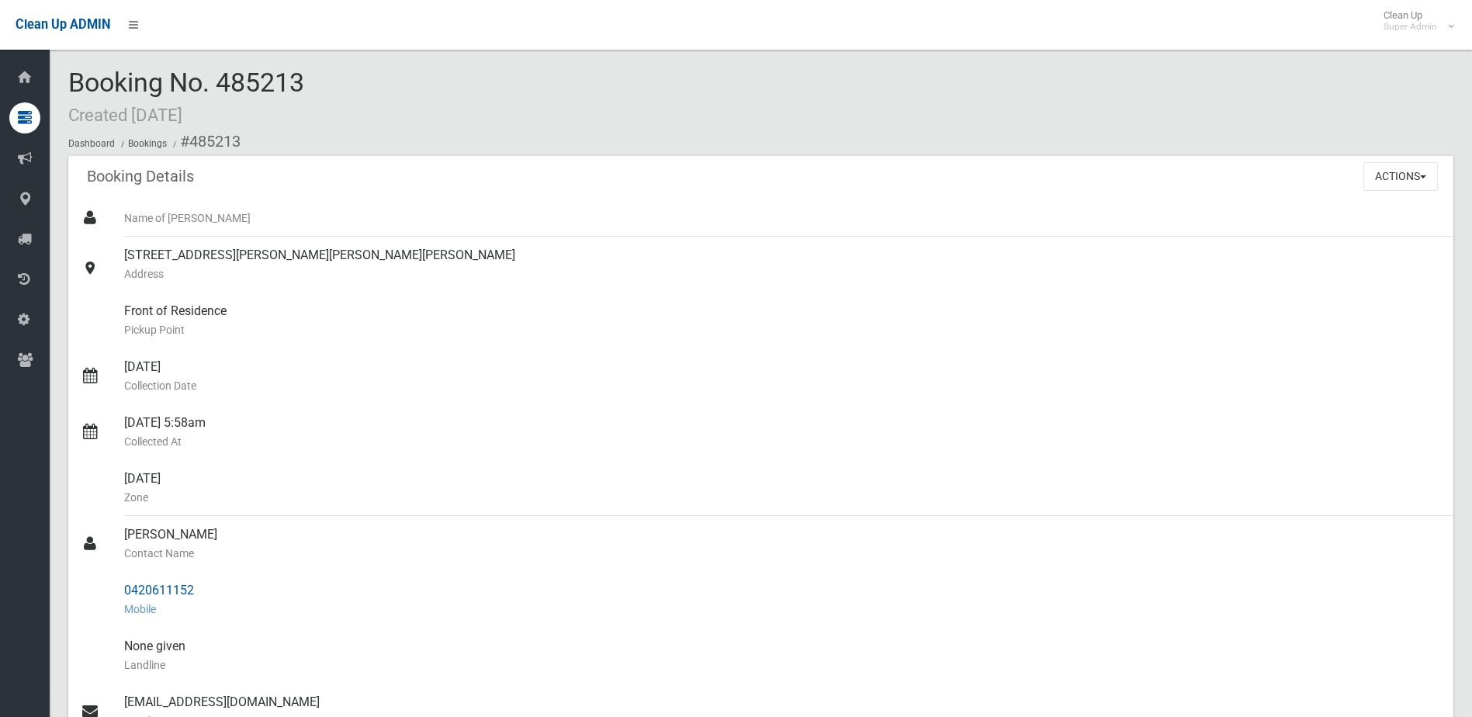
drag, startPoint x: 122, startPoint y: 534, endPoint x: 194, endPoint y: 580, distance: 85.9
click at [194, 580] on ul "Name of [PERSON_NAME] [STREET_ADDRESS][PERSON_NAME][PERSON_NAME][PERSON_NAME] A…" at bounding box center [760, 618] width 1385 height 838
drag, startPoint x: 194, startPoint y: 580, endPoint x: 176, endPoint y: 587, distance: 18.9
copy ul "[PERSON_NAME] Contact Name 0420611152"
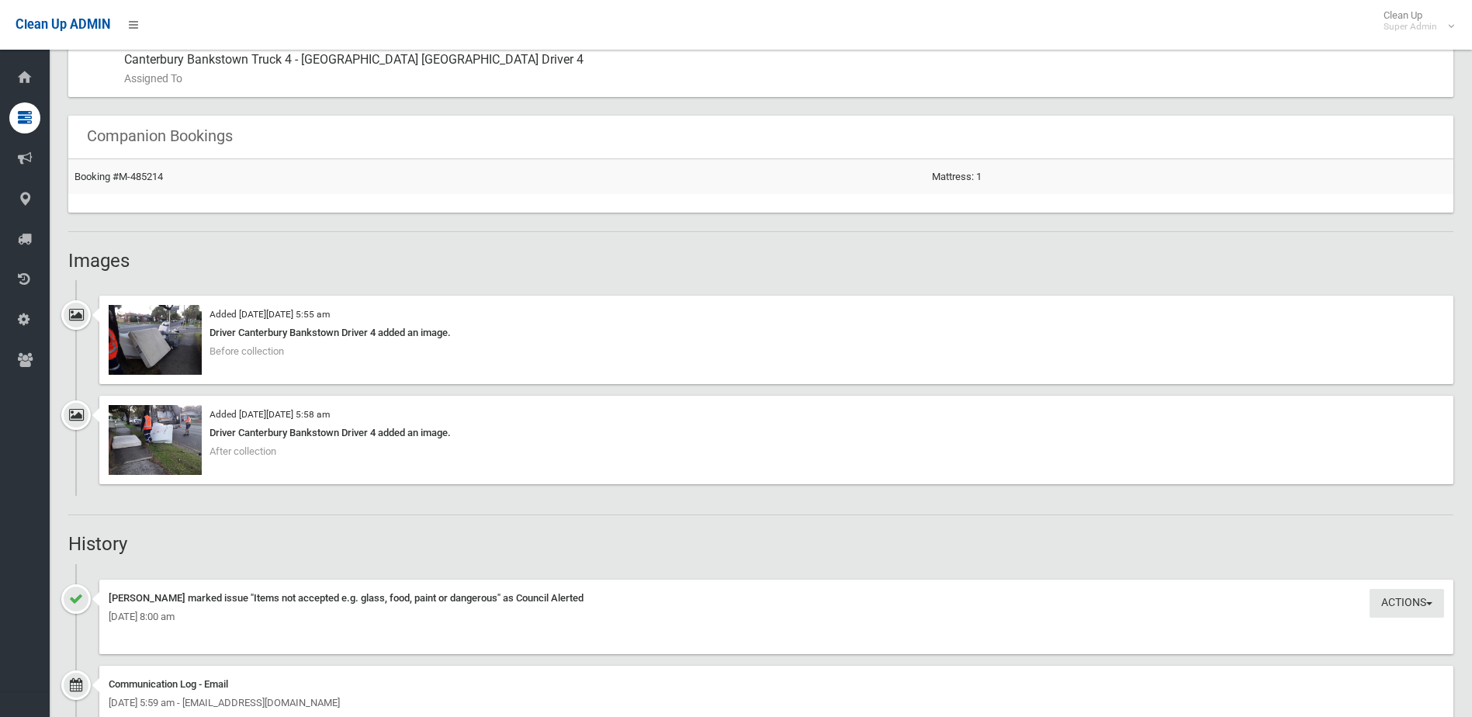
scroll to position [1009, 0]
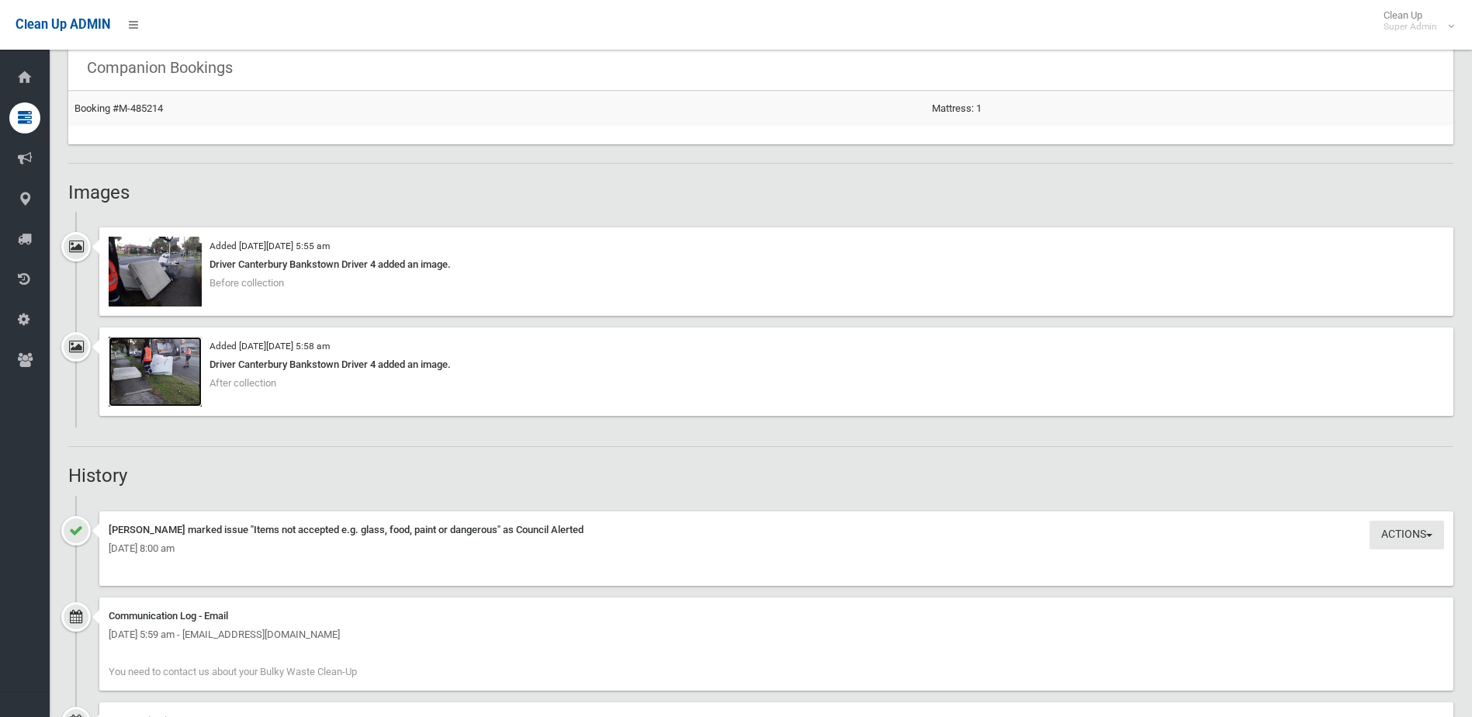
click at [143, 375] on img at bounding box center [155, 372] width 93 height 70
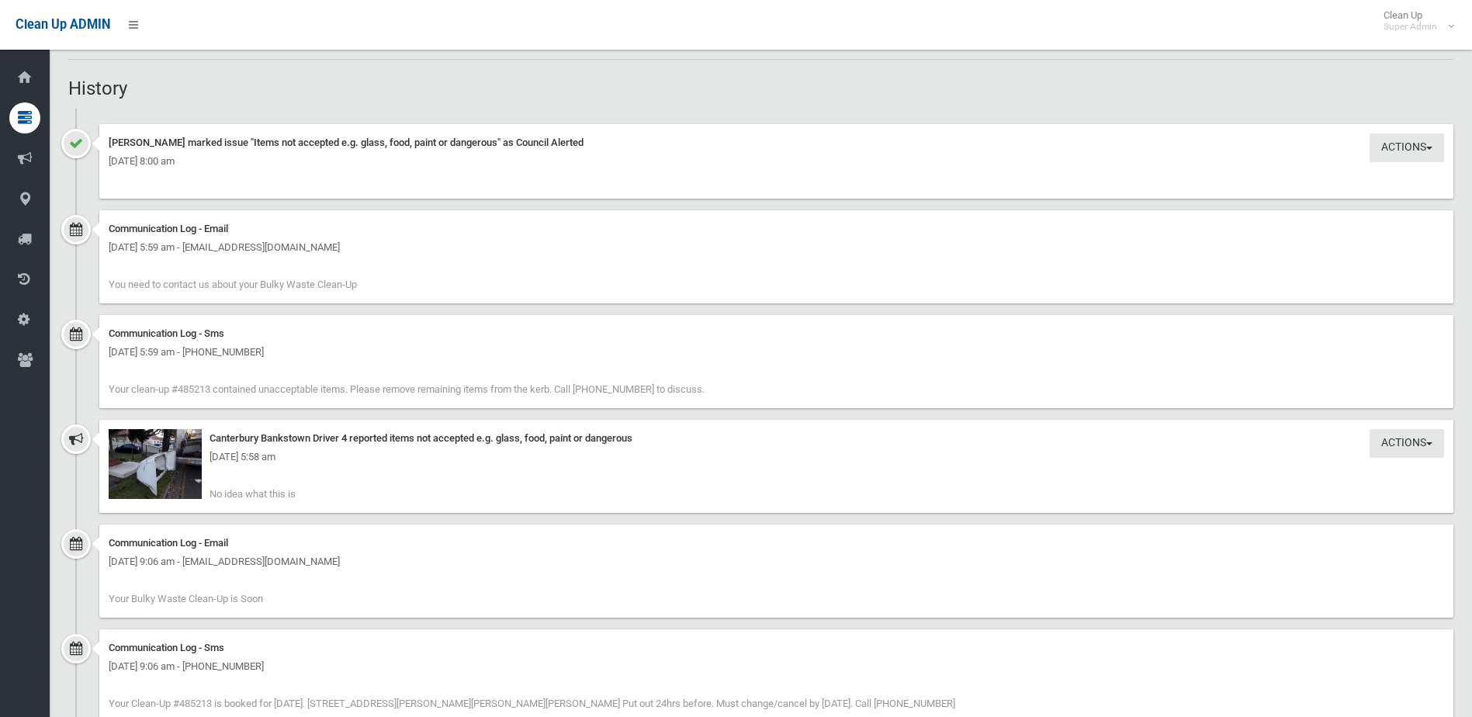
scroll to position [1397, 0]
click at [175, 476] on img at bounding box center [155, 463] width 93 height 70
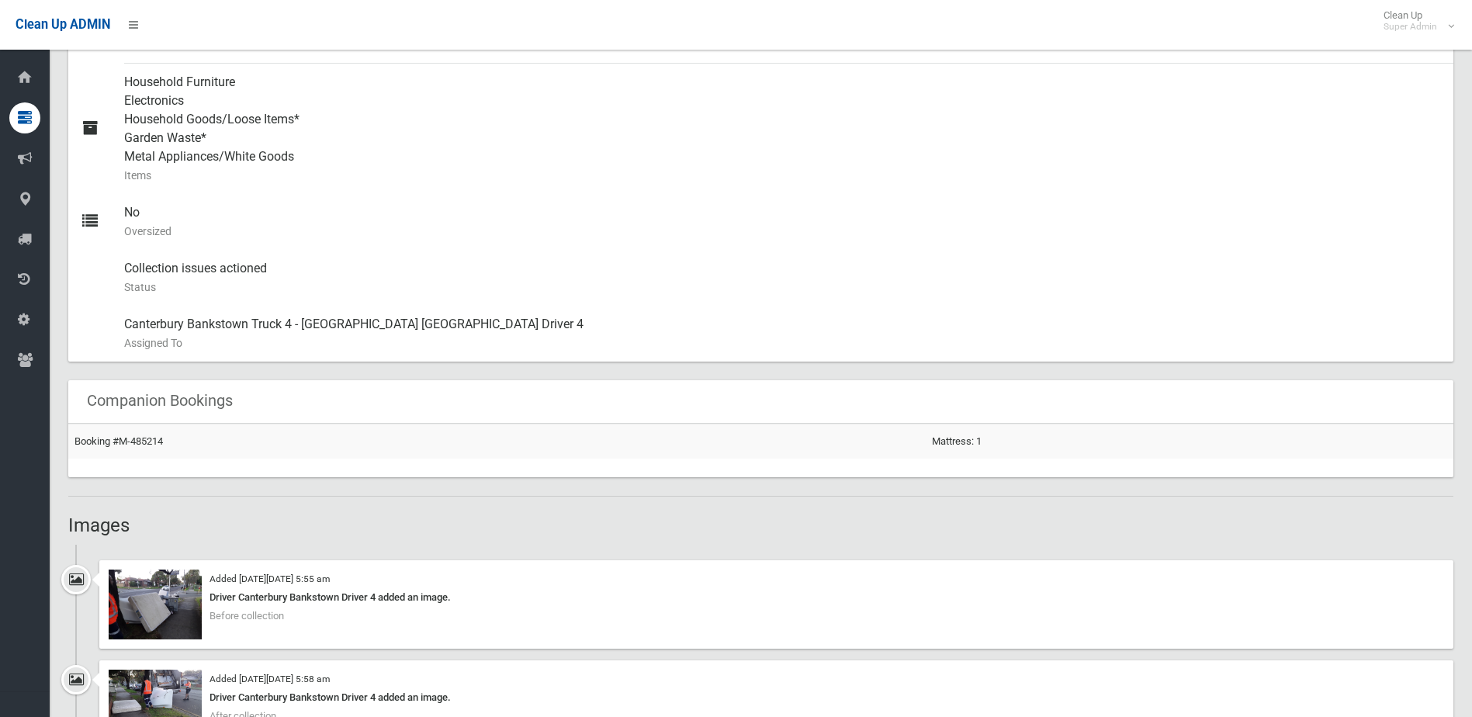
scroll to position [466, 0]
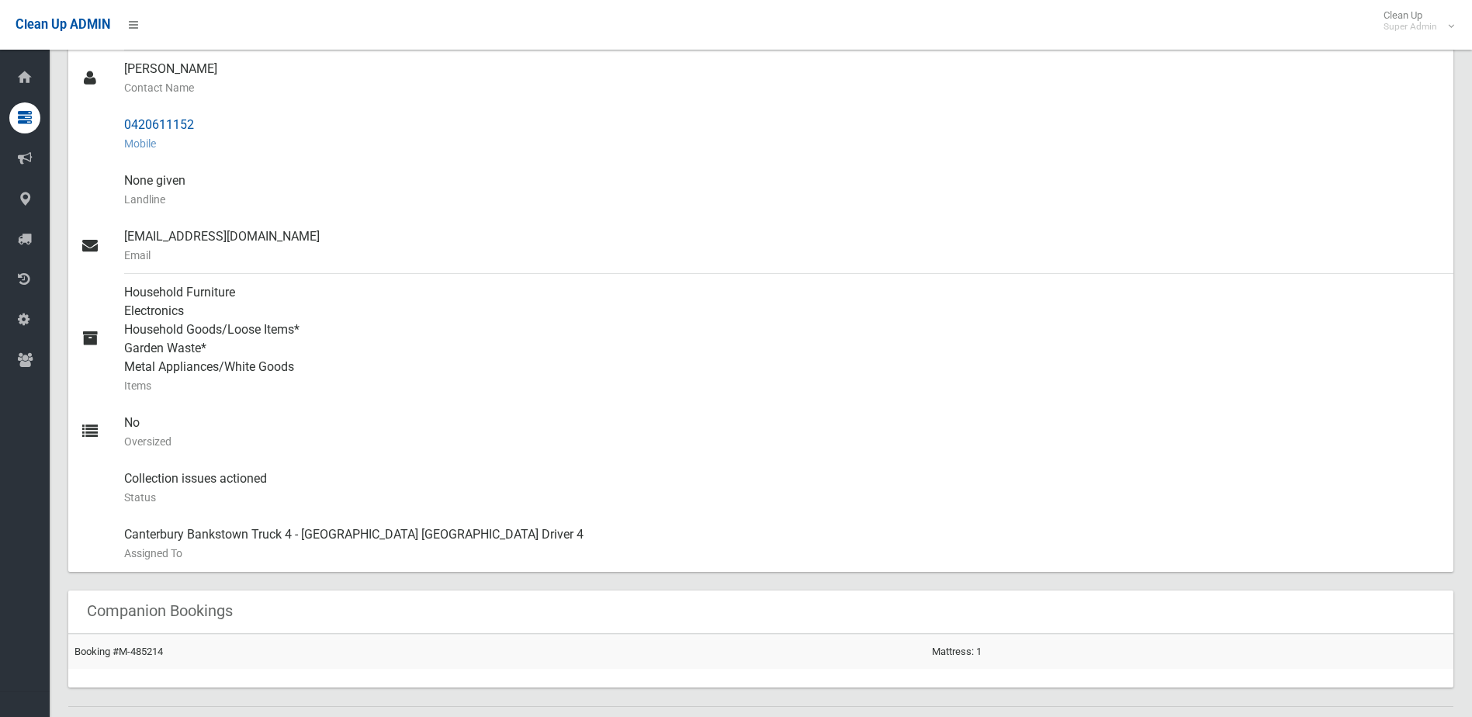
click at [176, 119] on div "0420611152 Mobile" at bounding box center [782, 134] width 1317 height 56
drag, startPoint x: 125, startPoint y: 123, endPoint x: 205, endPoint y: 123, distance: 79.9
click at [205, 123] on div "0420611152 Mobile" at bounding box center [782, 134] width 1317 height 56
drag, startPoint x: 205, startPoint y: 123, endPoint x: 180, endPoint y: 123, distance: 24.8
copy div "0420611152"
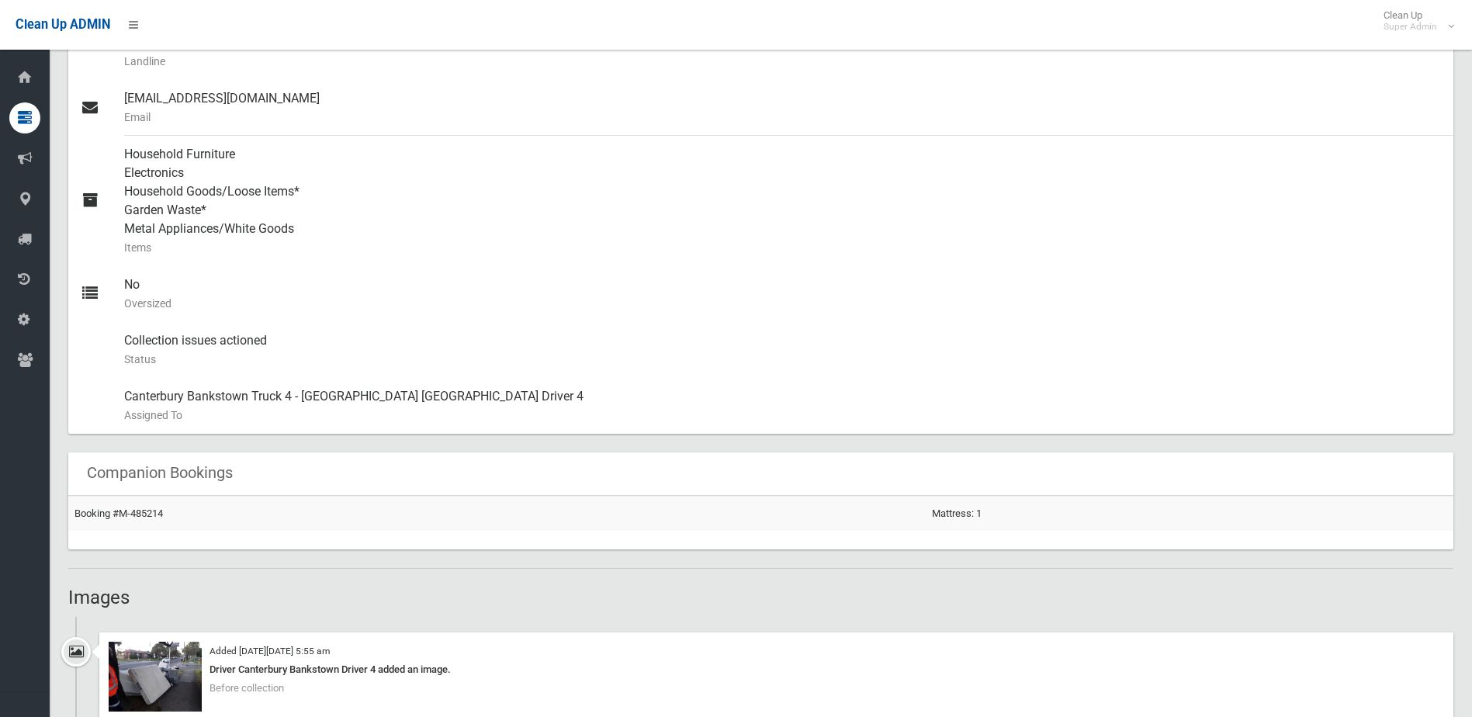
scroll to position [853, 0]
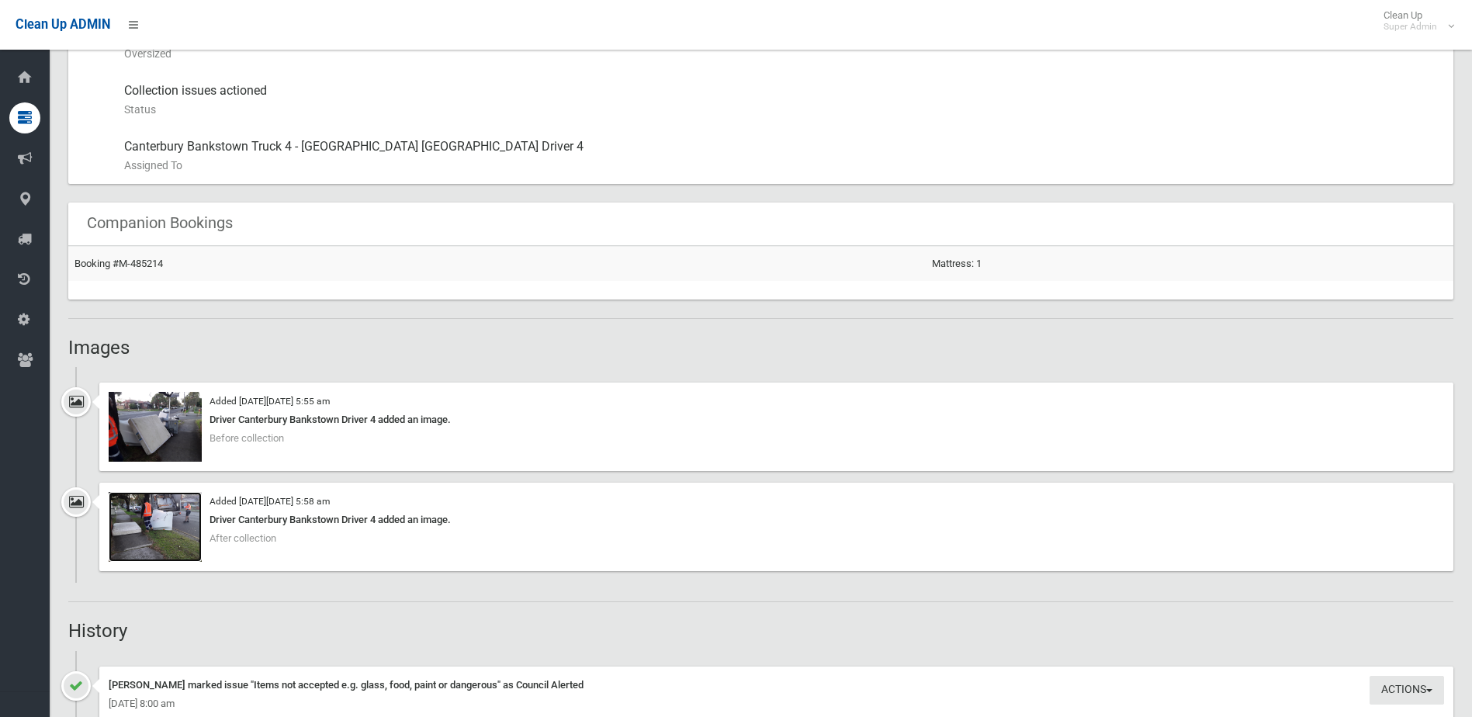
click at [159, 518] on img at bounding box center [155, 527] width 93 height 70
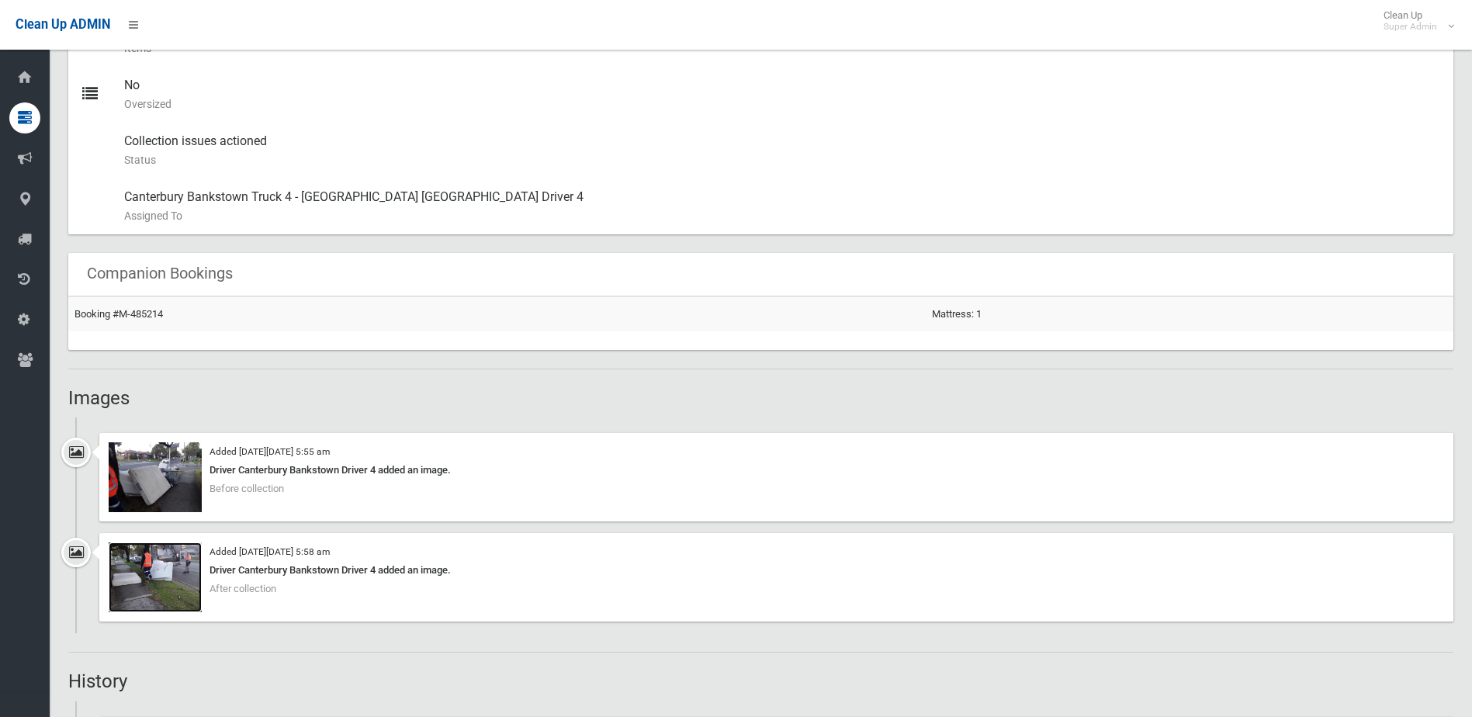
scroll to position [776, 0]
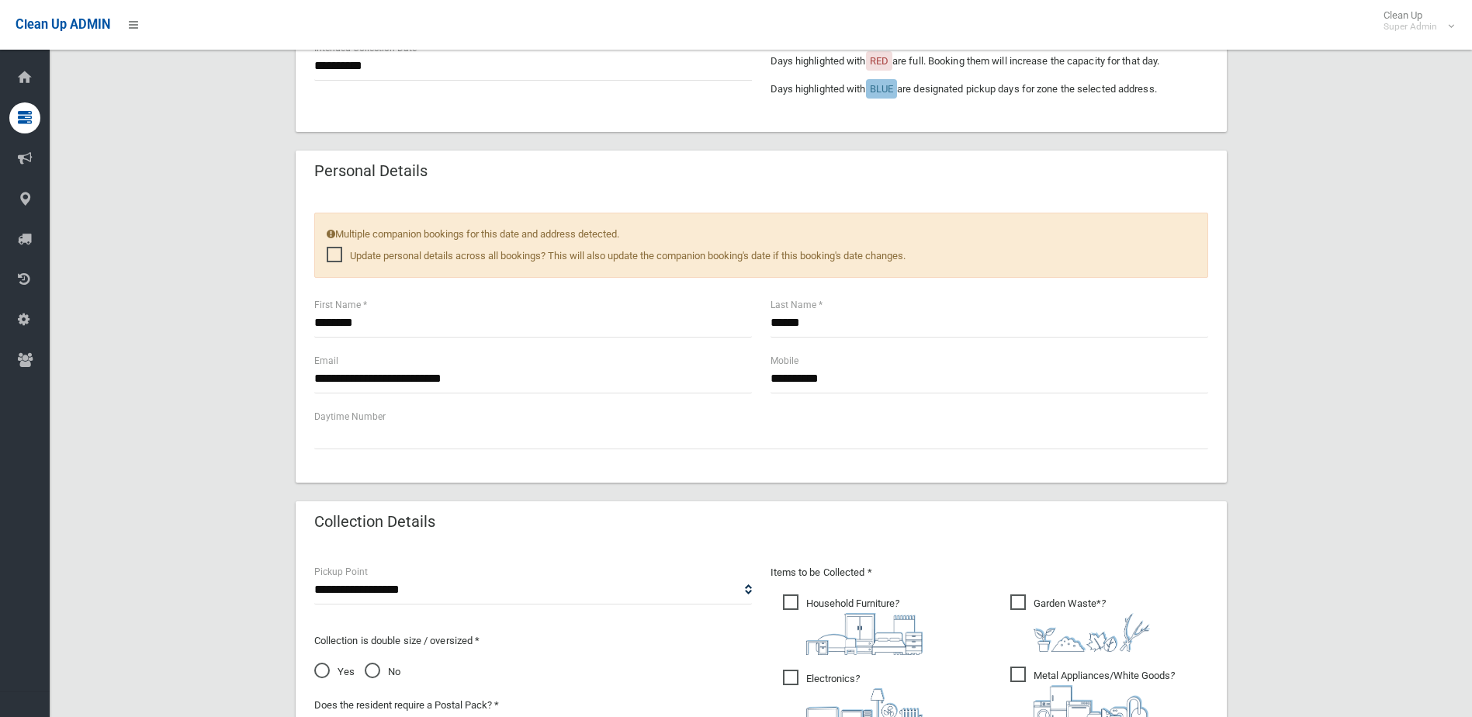
scroll to position [1069, 0]
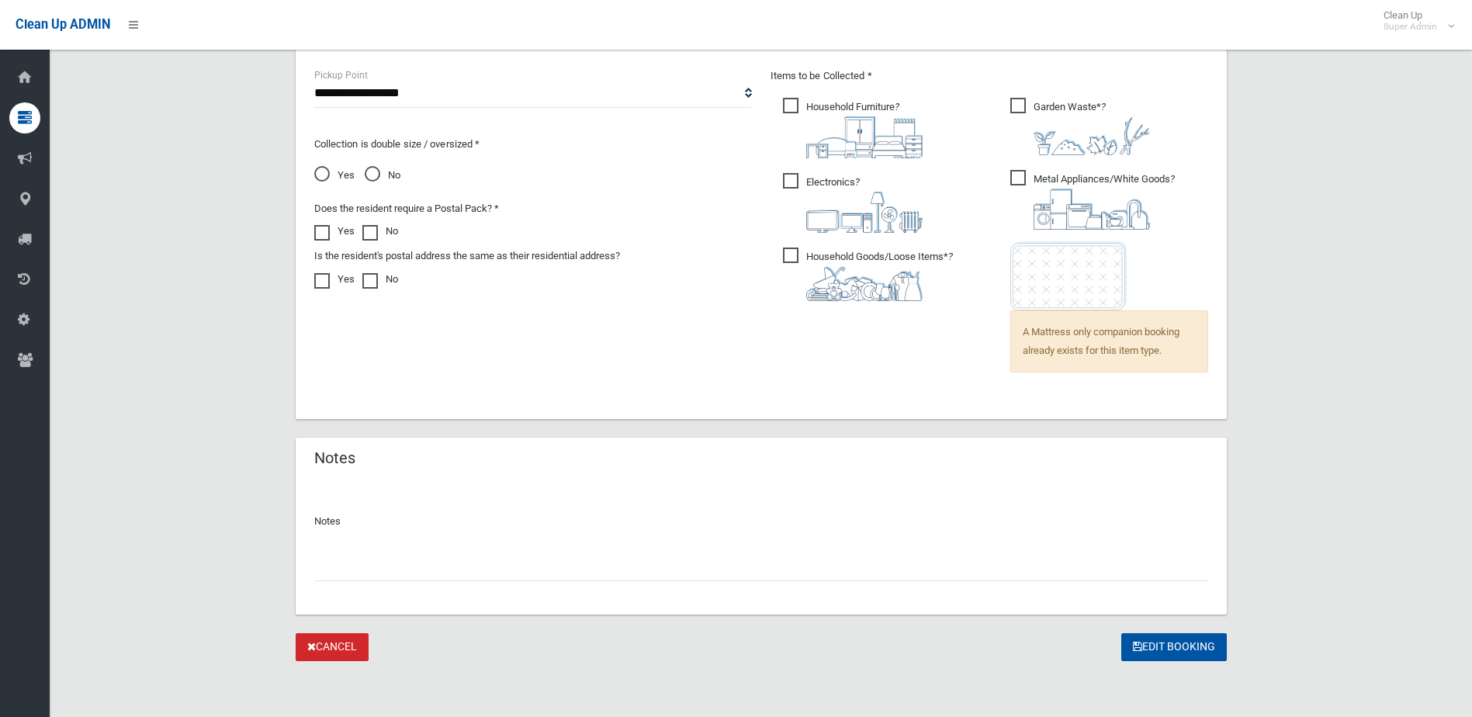
click at [366, 556] on input "text" at bounding box center [761, 566] width 894 height 29
click at [327, 566] on input "**********" at bounding box center [761, 566] width 894 height 29
type input "**********"
click at [1198, 642] on button "Edit Booking" at bounding box center [1174, 647] width 106 height 29
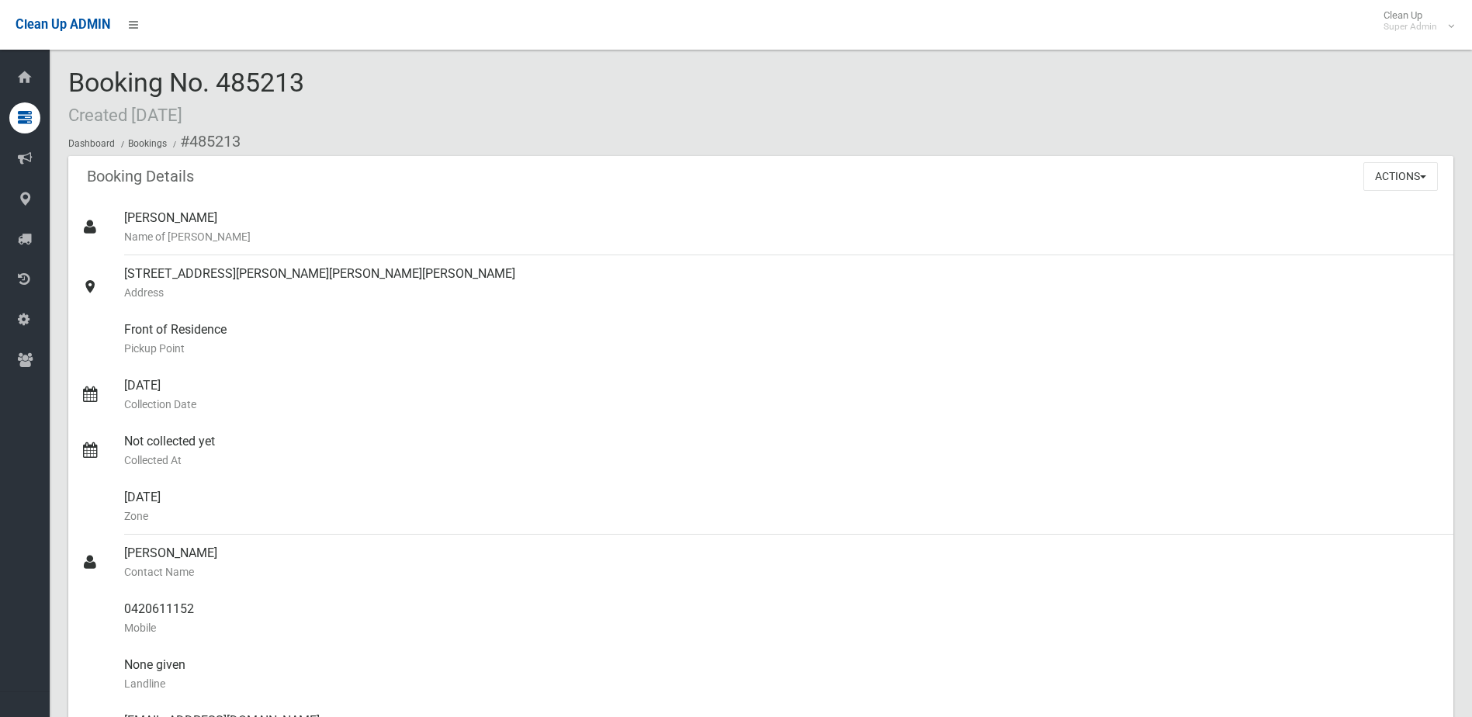
drag, startPoint x: 221, startPoint y: 84, endPoint x: 311, endPoint y: 71, distance: 91.0
click at [311, 71] on div "Booking No. 485213 Created [DATE] Dashboard Bookings #485213" at bounding box center [760, 112] width 1385 height 88
drag, startPoint x: 311, startPoint y: 71, endPoint x: 287, endPoint y: 74, distance: 24.3
copy span "485213"
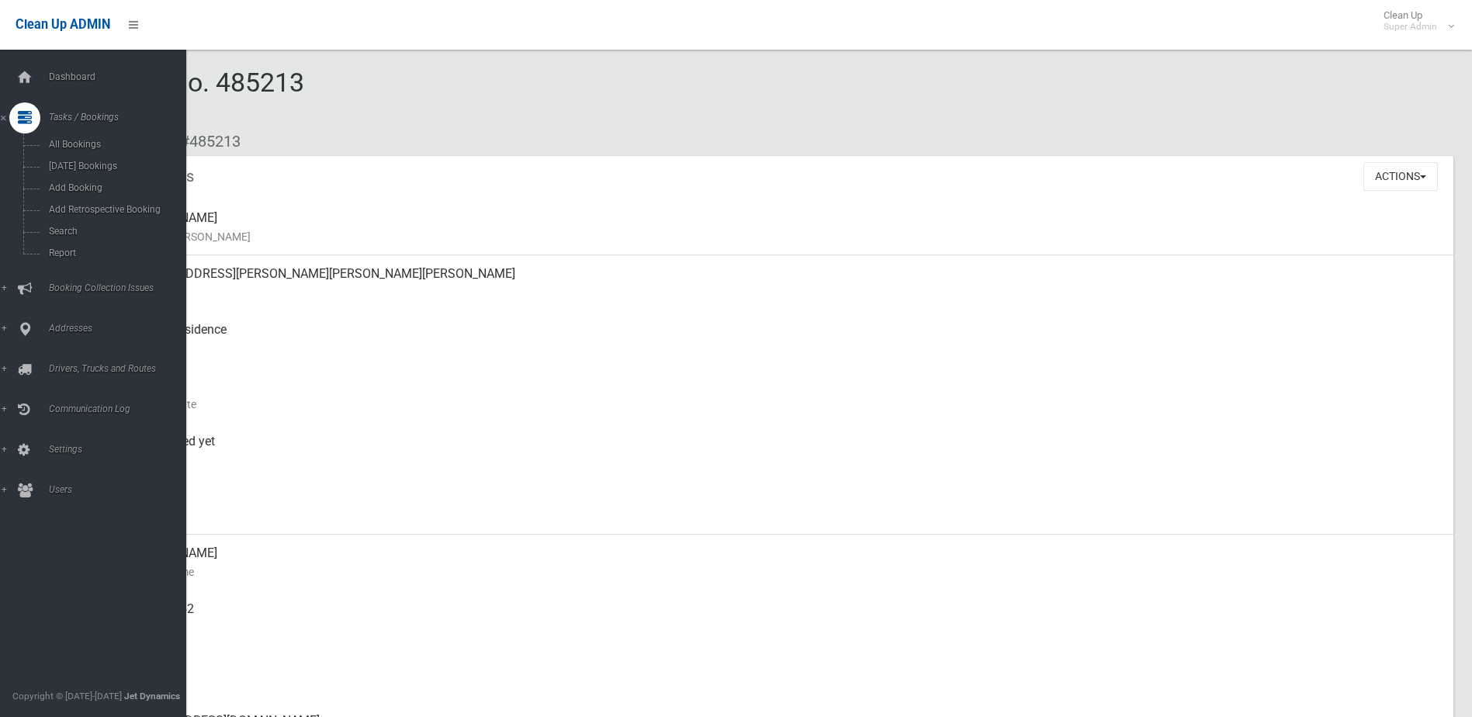
drag, startPoint x: 69, startPoint y: 287, endPoint x: 71, endPoint y: 279, distance: 8.1
click at [69, 287] on span "Booking Collection Issues" at bounding box center [121, 287] width 154 height 11
click at [86, 179] on span "All Reported Issues" at bounding box center [114, 184] width 140 height 11
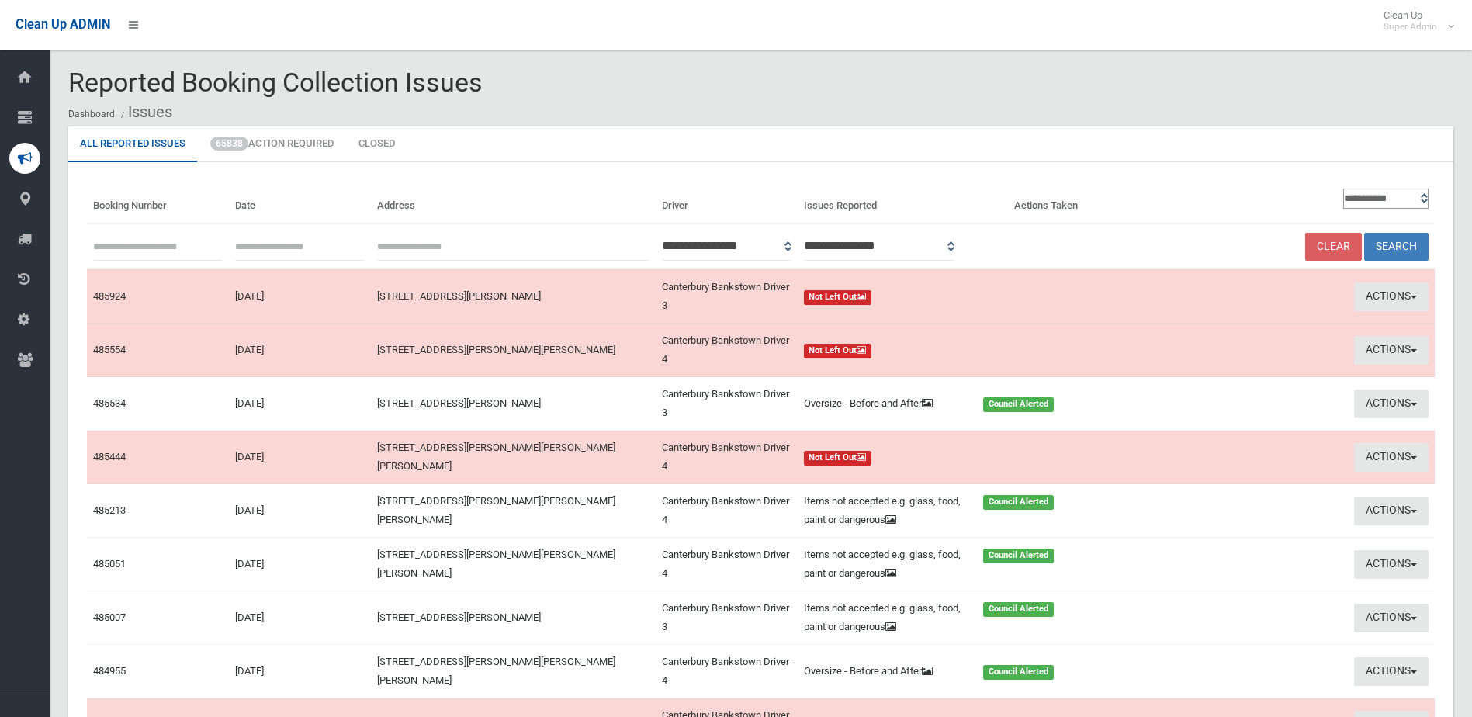
paste input "******"
type input "******"
click at [1403, 241] on button "Search" at bounding box center [1396, 247] width 64 height 29
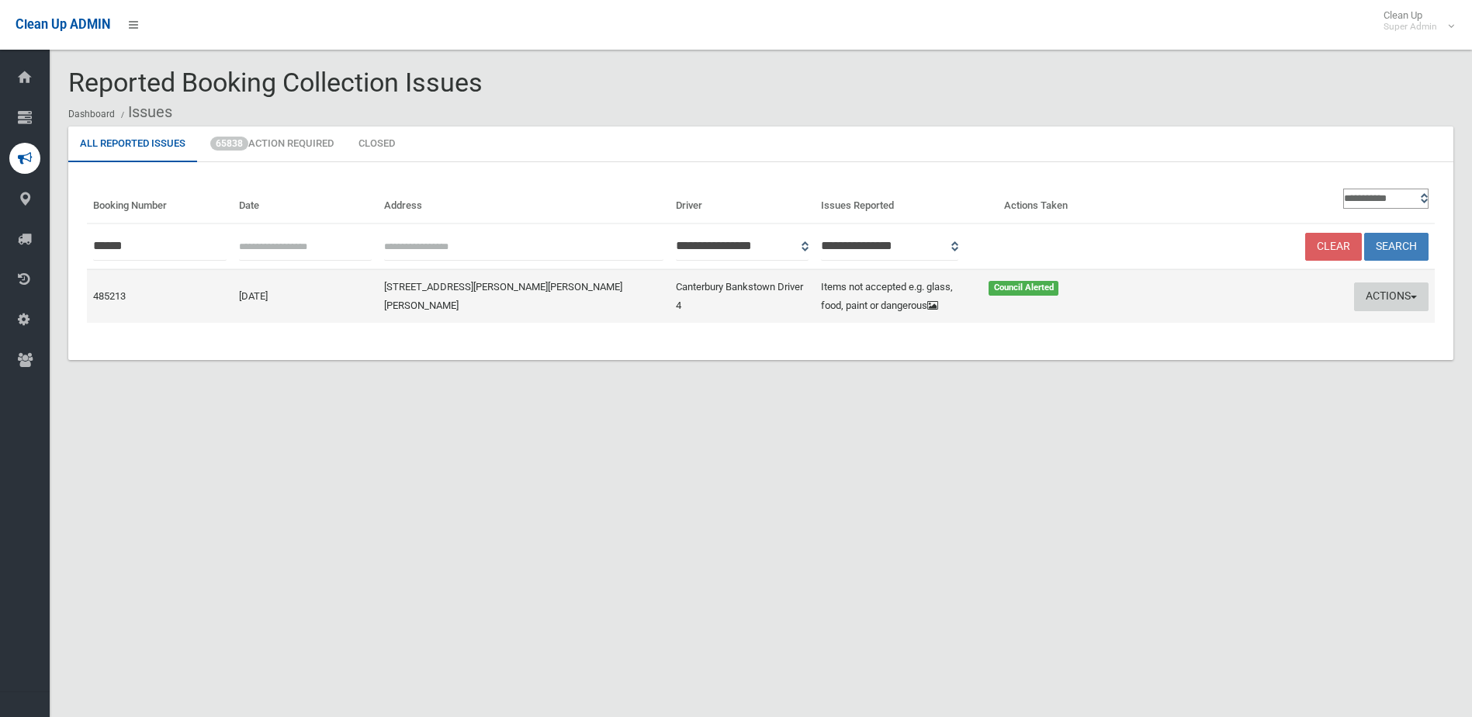
click at [1382, 289] on button "Actions" at bounding box center [1391, 296] width 74 height 29
click at [1210, 350] on link "Edit Actions Taken" at bounding box center [1243, 355] width 185 height 26
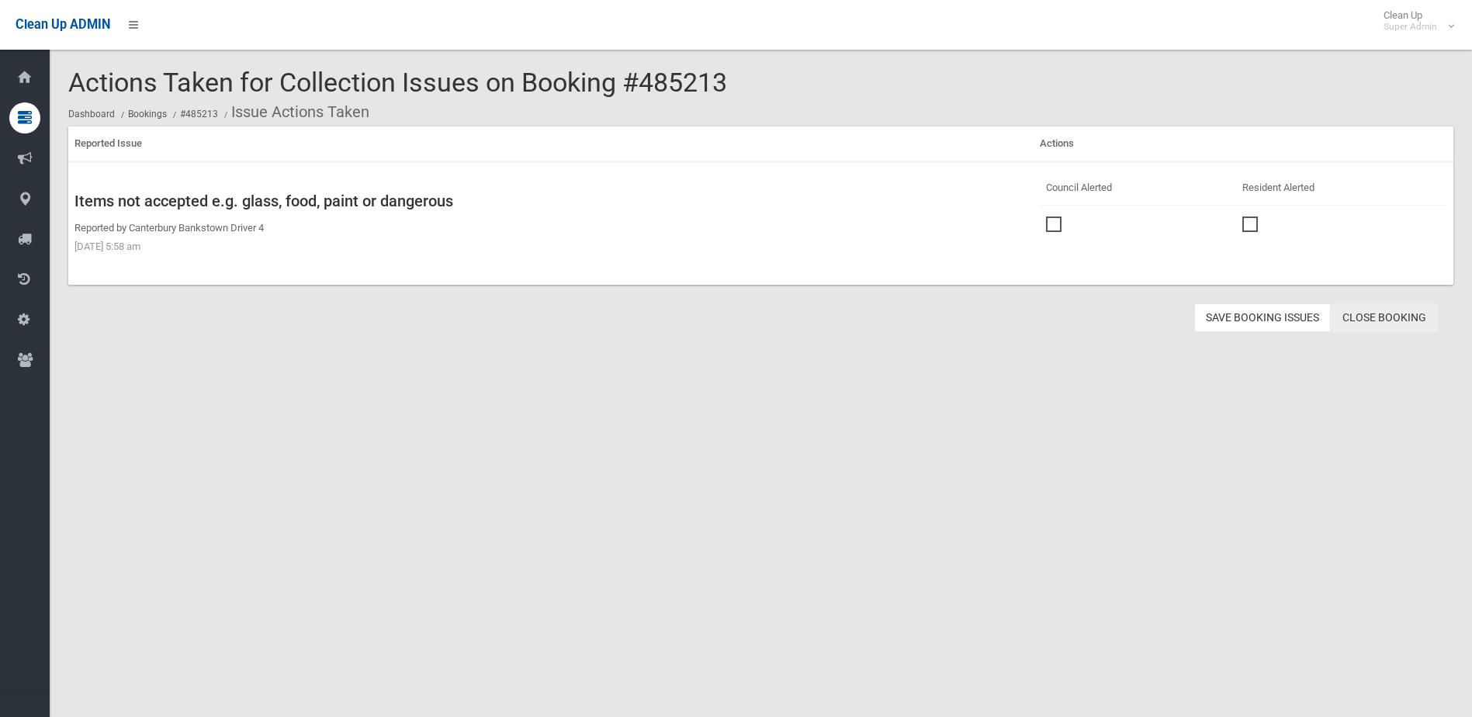
click at [1403, 310] on link "Close Booking" at bounding box center [1384, 317] width 107 height 29
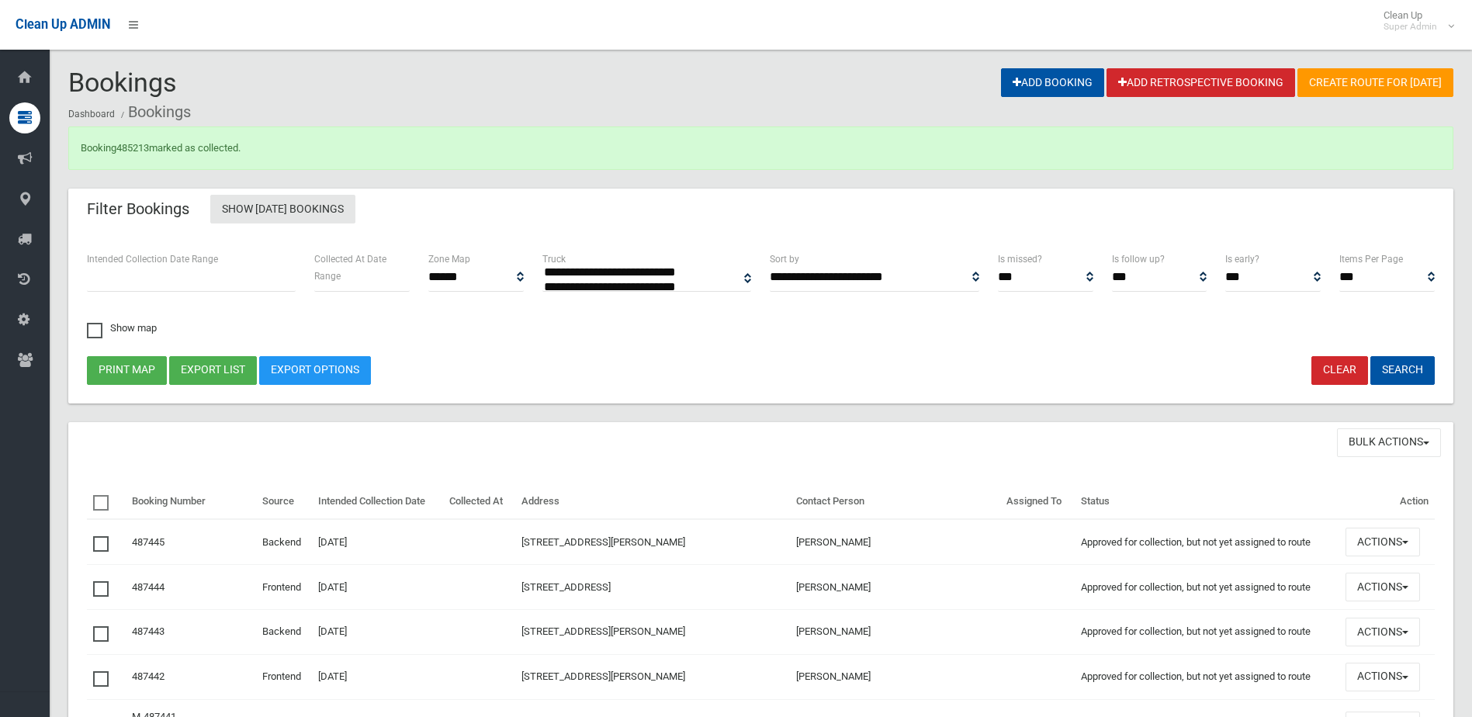
select select
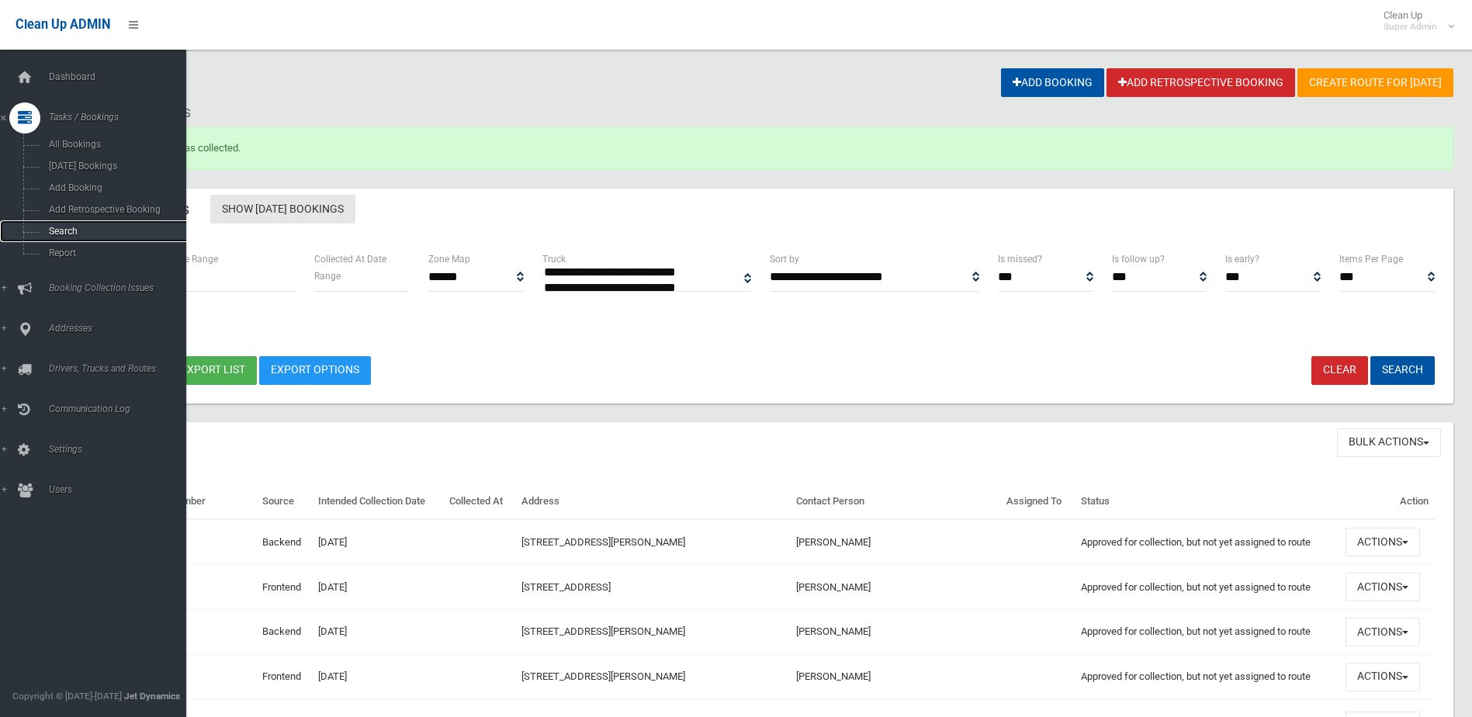
click at [59, 226] on span "Search" at bounding box center [114, 231] width 140 height 11
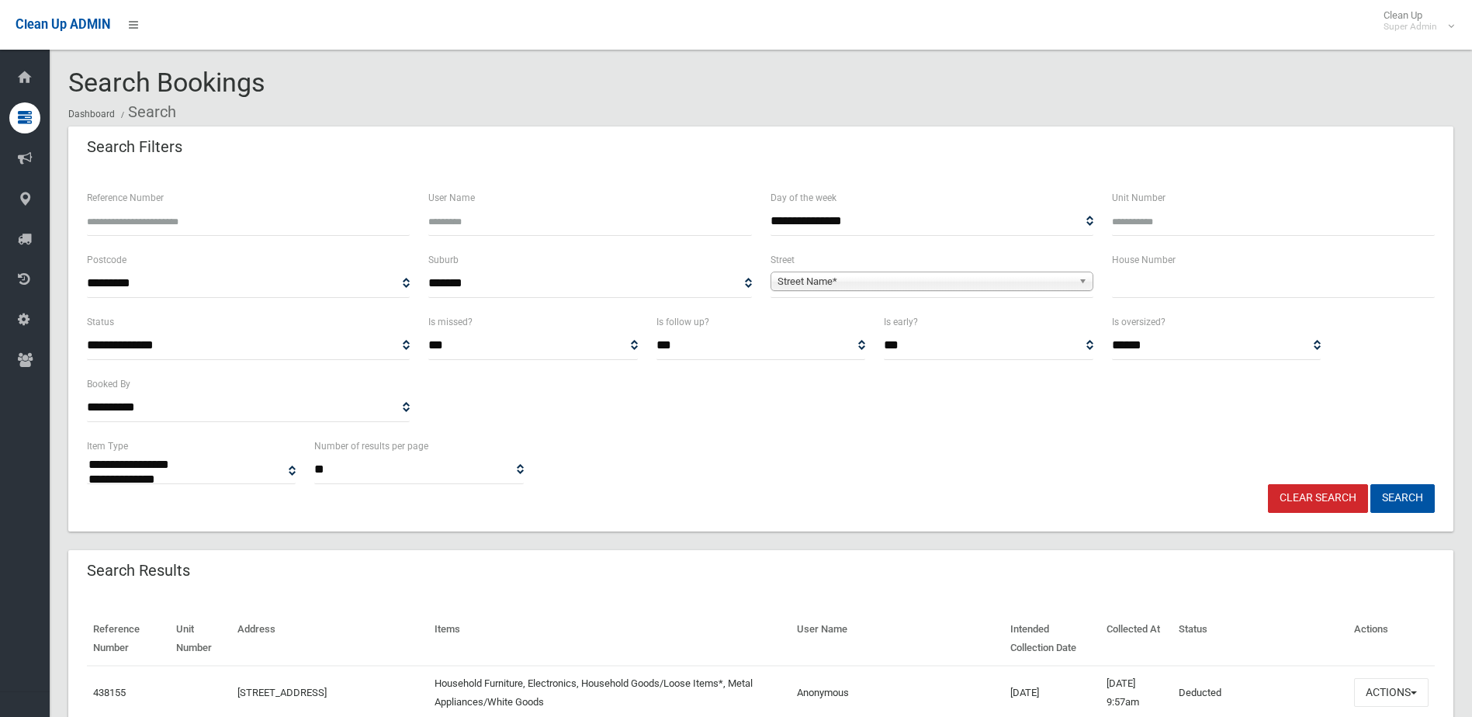
select select
click at [138, 203] on label "Reference Number" at bounding box center [125, 197] width 77 height 17
click at [138, 207] on input "Reference Number" at bounding box center [248, 221] width 323 height 29
click at [136, 220] on input "Reference Number" at bounding box center [248, 221] width 323 height 29
type input "******"
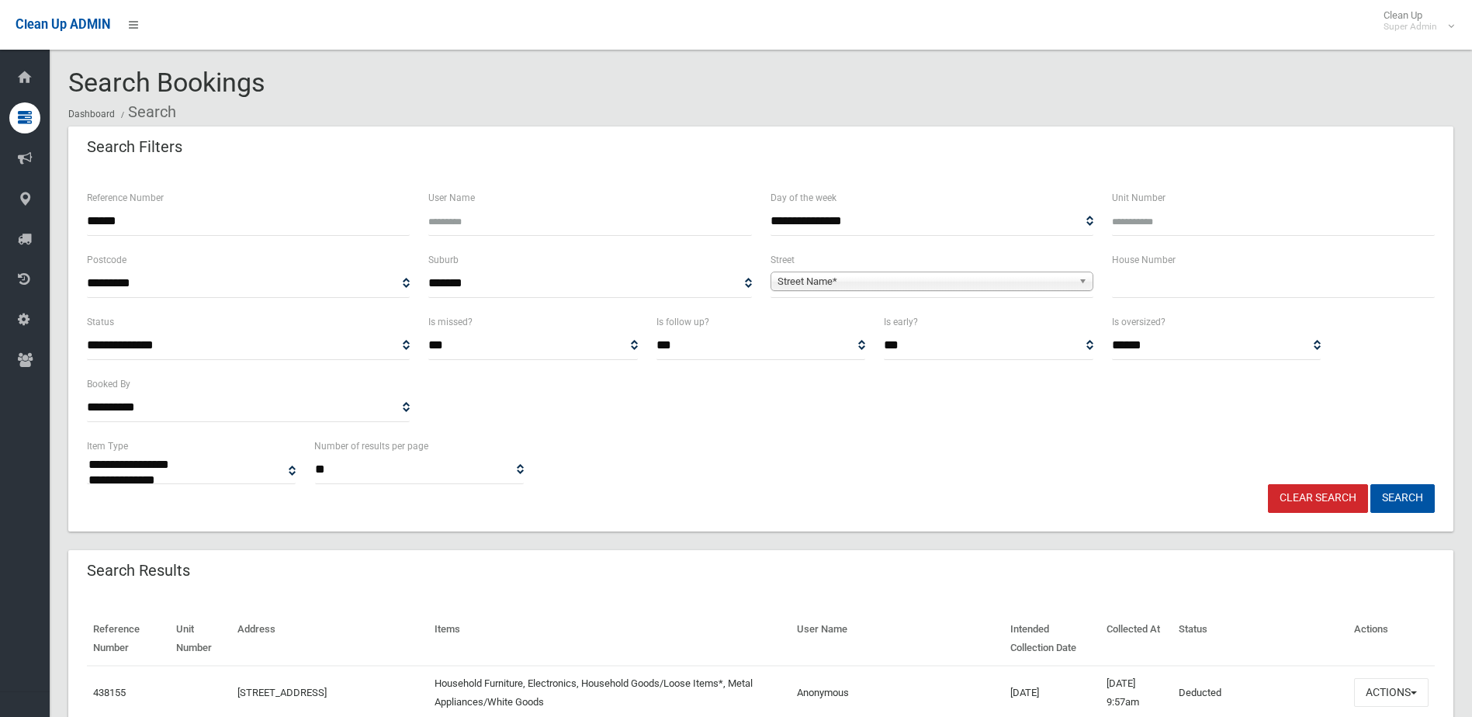
click at [1370, 484] on button "Search" at bounding box center [1402, 498] width 64 height 29
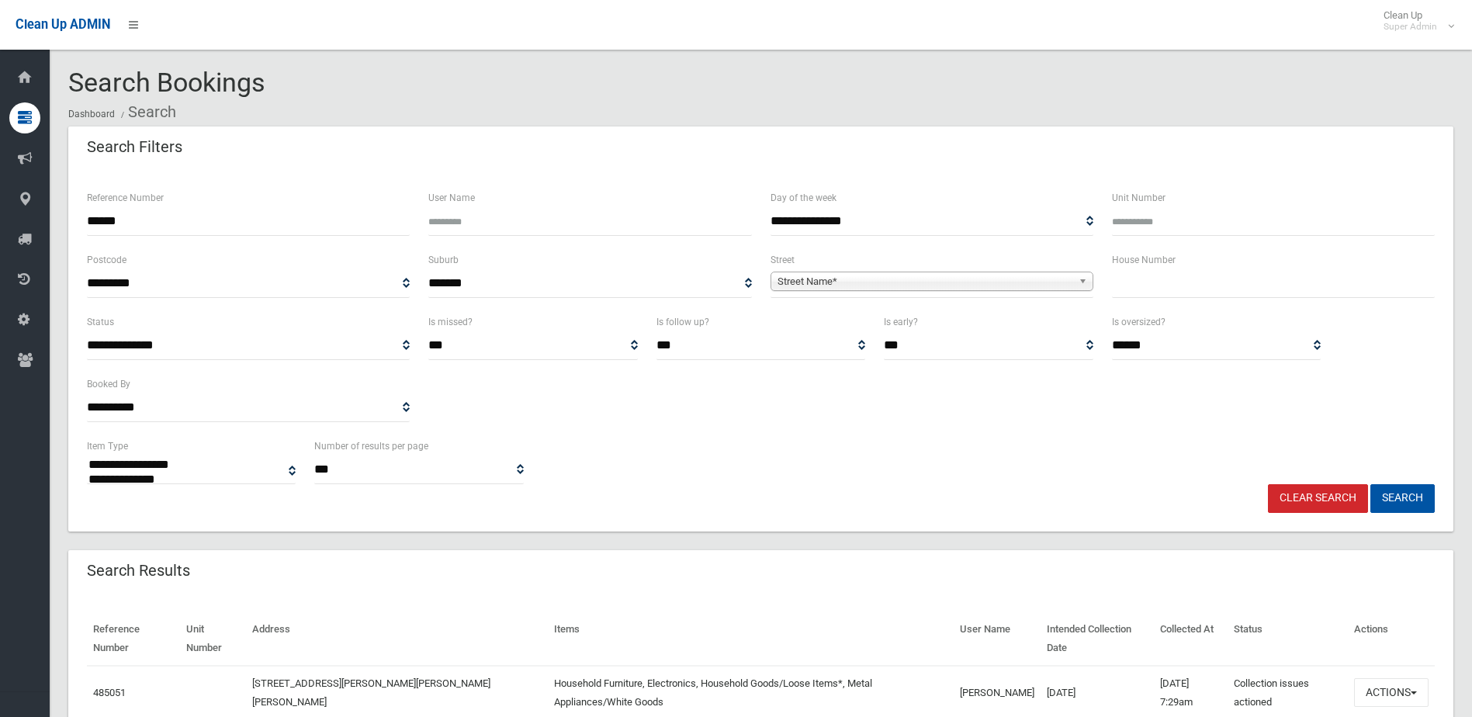
select select
click at [1392, 678] on button "Actions" at bounding box center [1391, 692] width 74 height 29
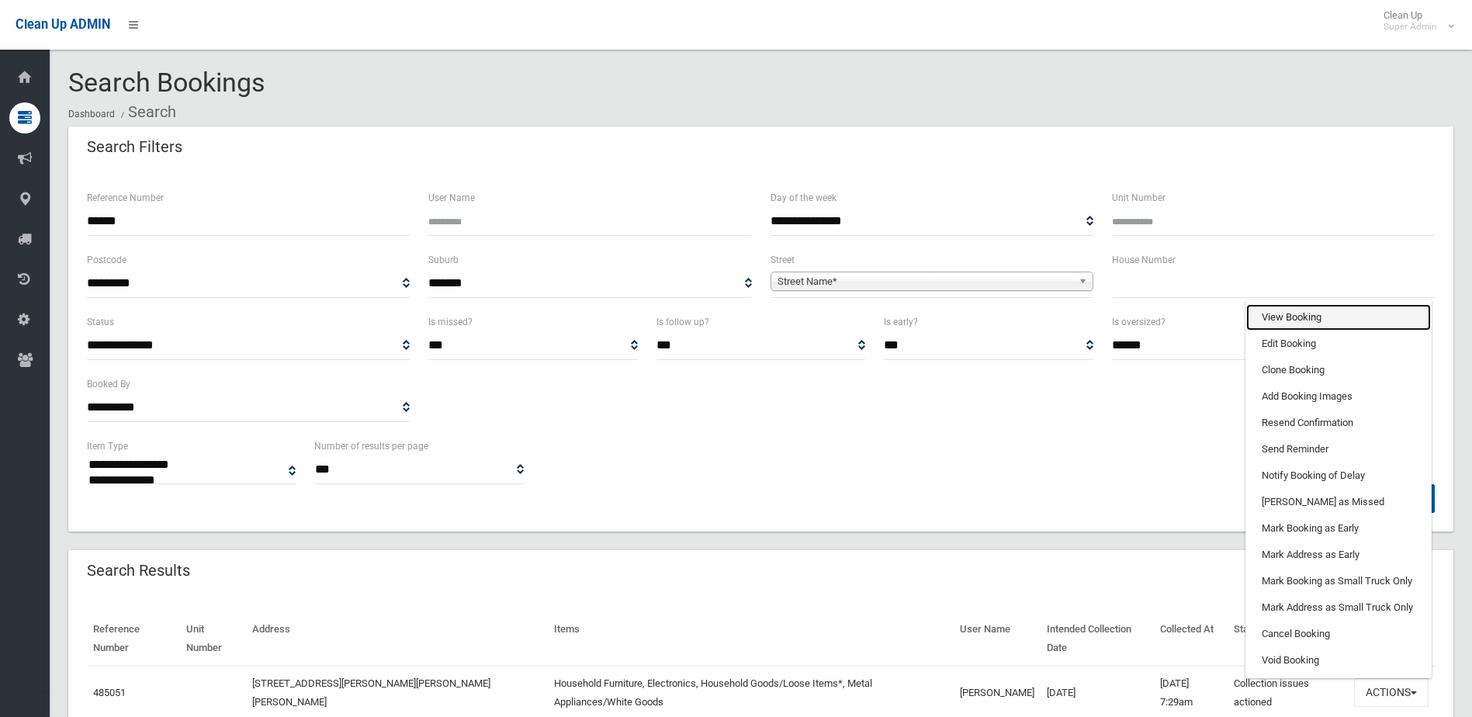
click at [1275, 304] on link "View Booking" at bounding box center [1338, 317] width 185 height 26
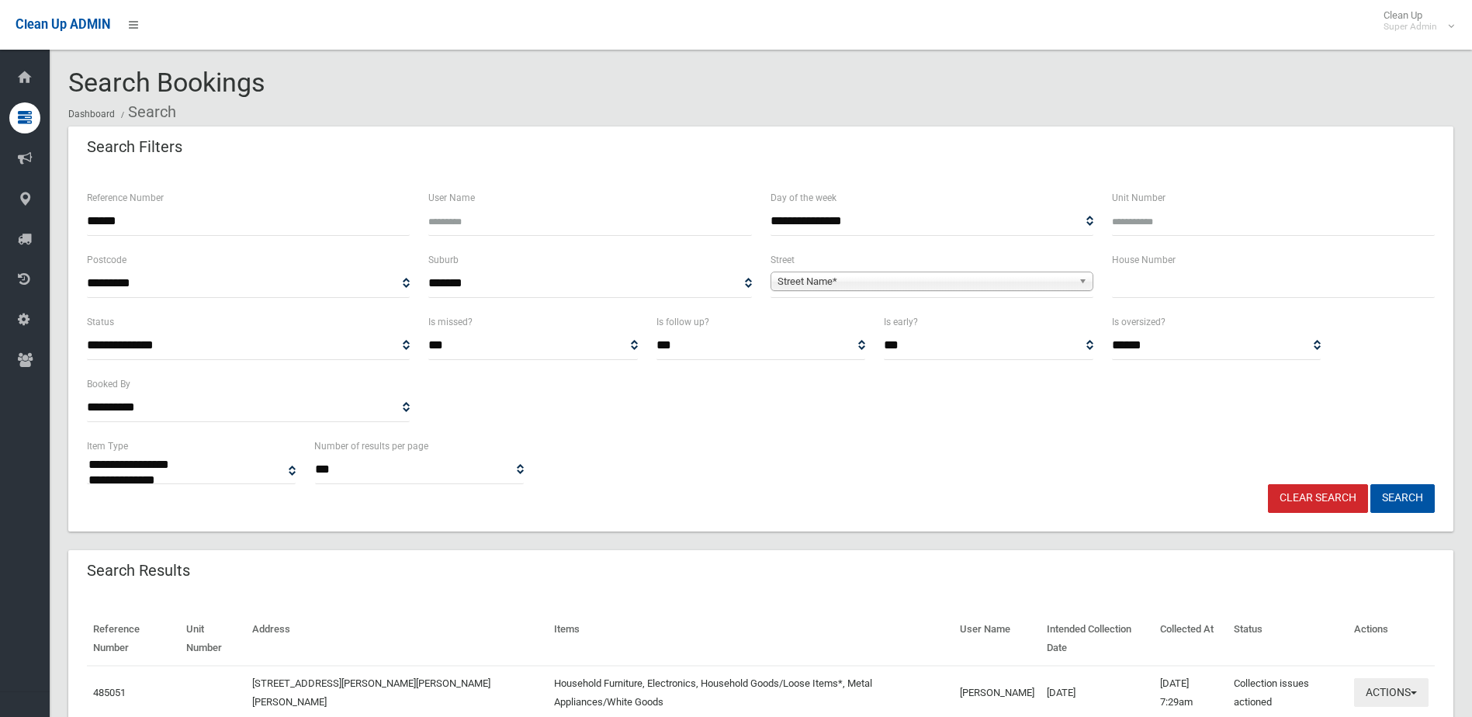
click at [1385, 678] on button "Actions" at bounding box center [1391, 692] width 74 height 29
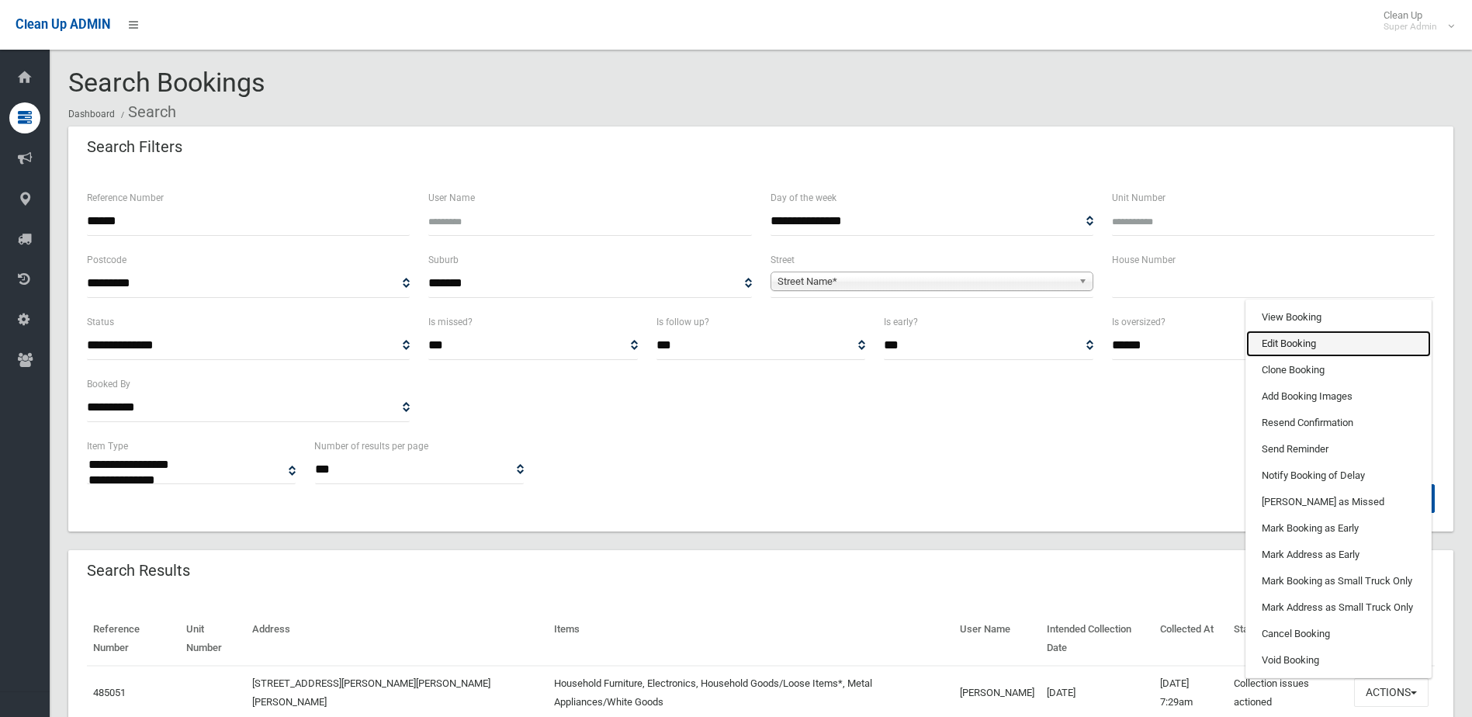
click at [1272, 331] on link "Edit Booking" at bounding box center [1338, 344] width 185 height 26
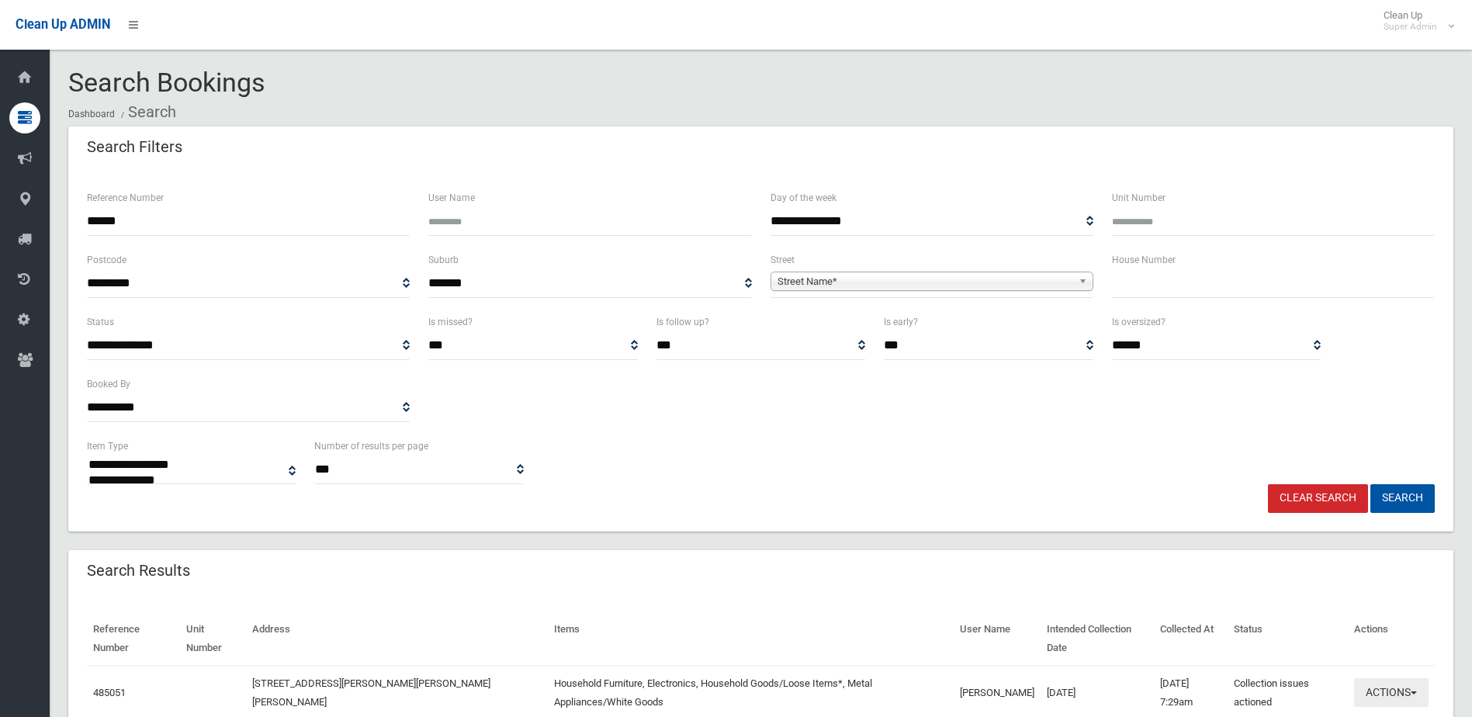
click at [1372, 678] on button "Actions" at bounding box center [1391, 692] width 74 height 29
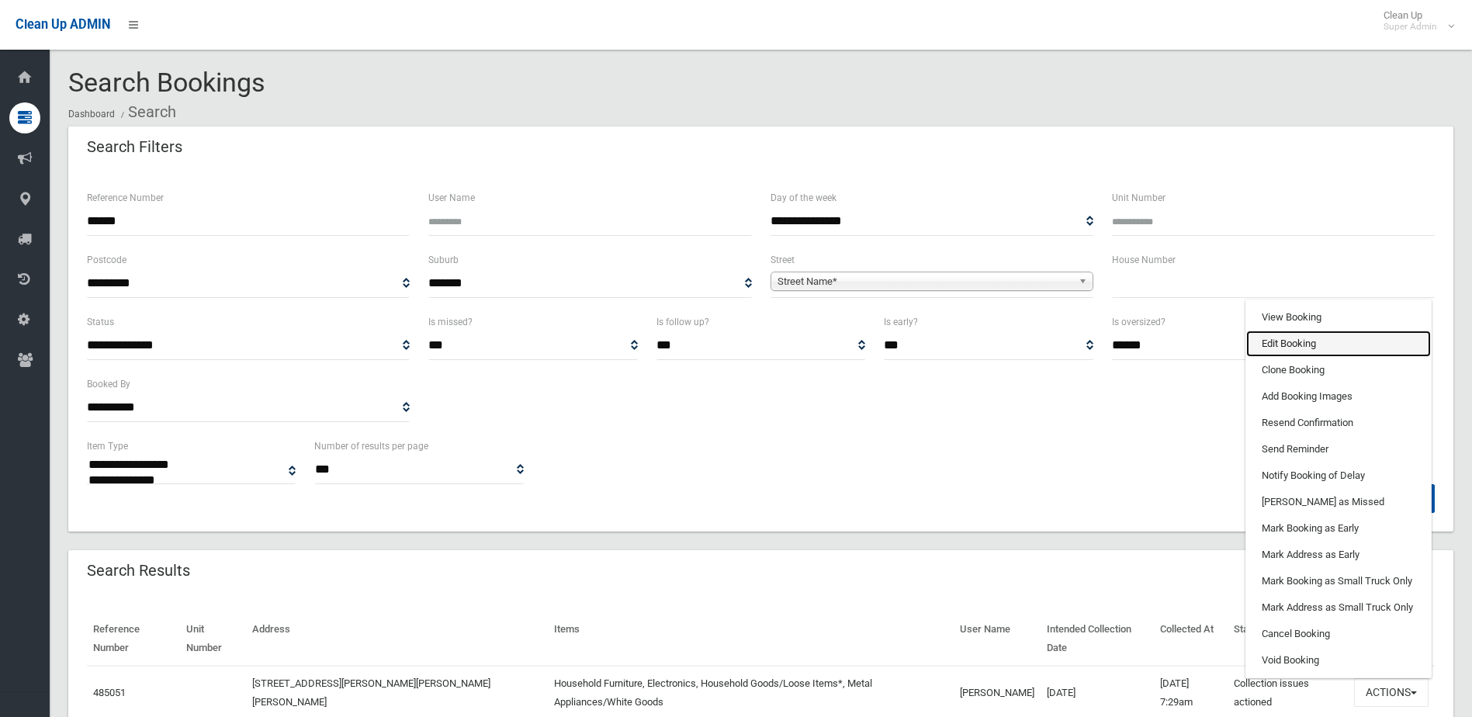
click at [1272, 331] on link "Edit Booking" at bounding box center [1338, 344] width 185 height 26
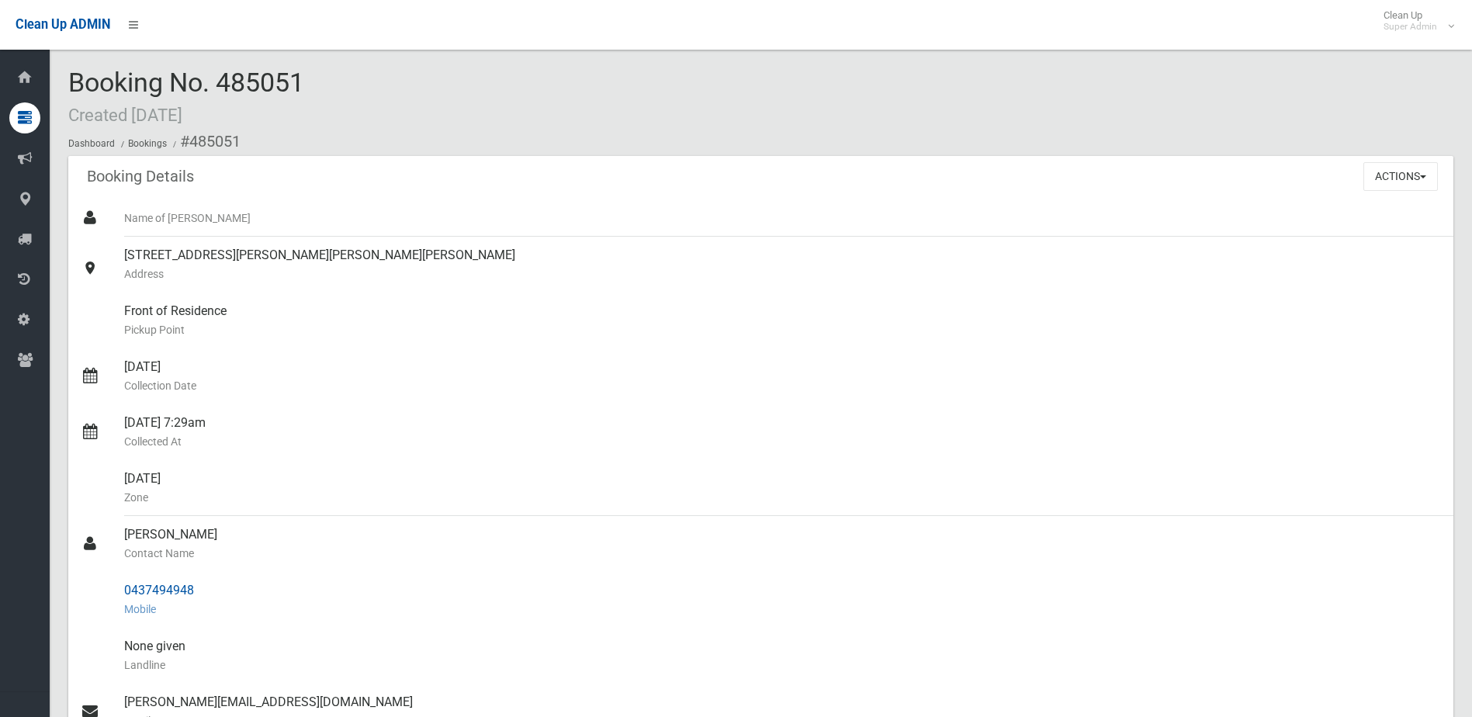
drag, startPoint x: 123, startPoint y: 535, endPoint x: 212, endPoint y: 591, distance: 105.0
click at [212, 591] on ul "Name of [PERSON_NAME] [STREET_ADDRESS][PERSON_NAME][PERSON_NAME][PERSON_NAME] A…" at bounding box center [760, 608] width 1385 height 819
drag, startPoint x: 212, startPoint y: 591, endPoint x: 189, endPoint y: 588, distance: 22.7
copy ul "[PERSON_NAME] Contact Name 0437494948"
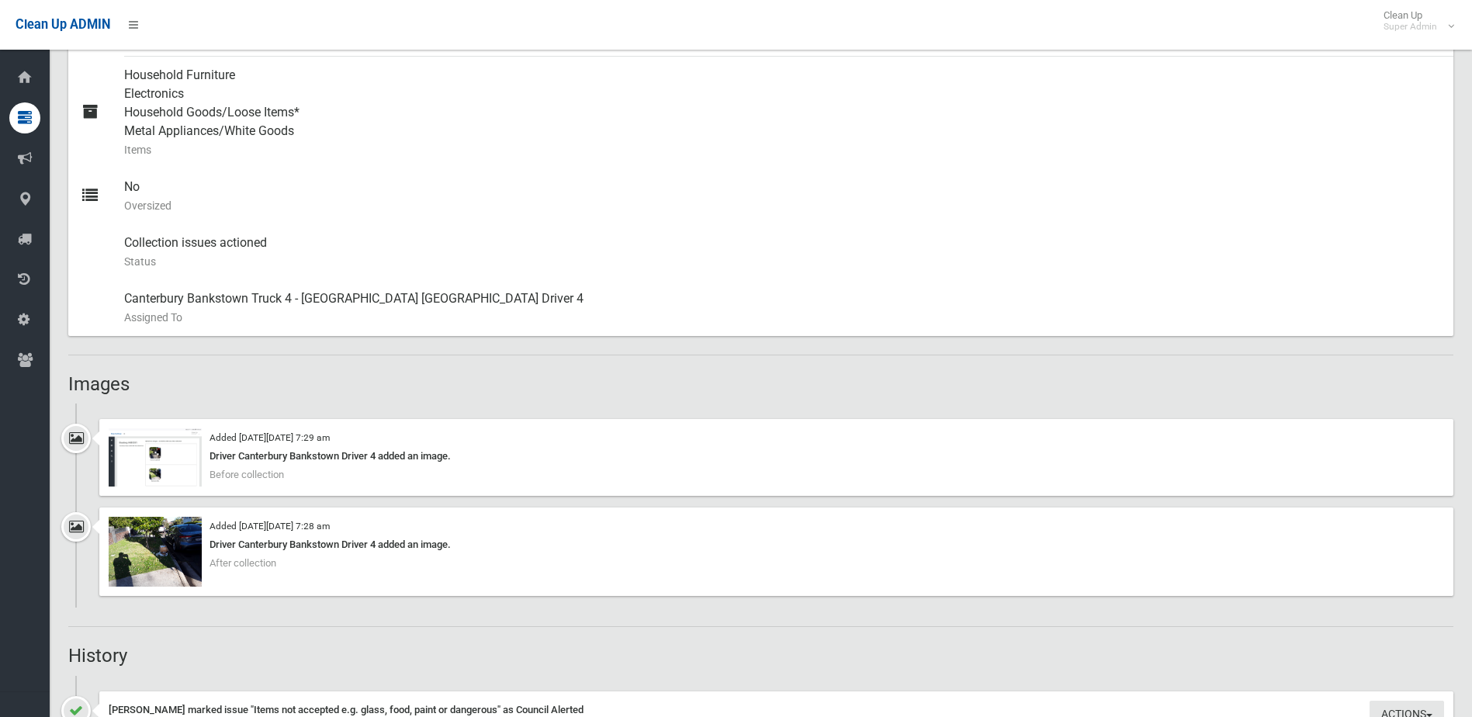
scroll to position [776, 0]
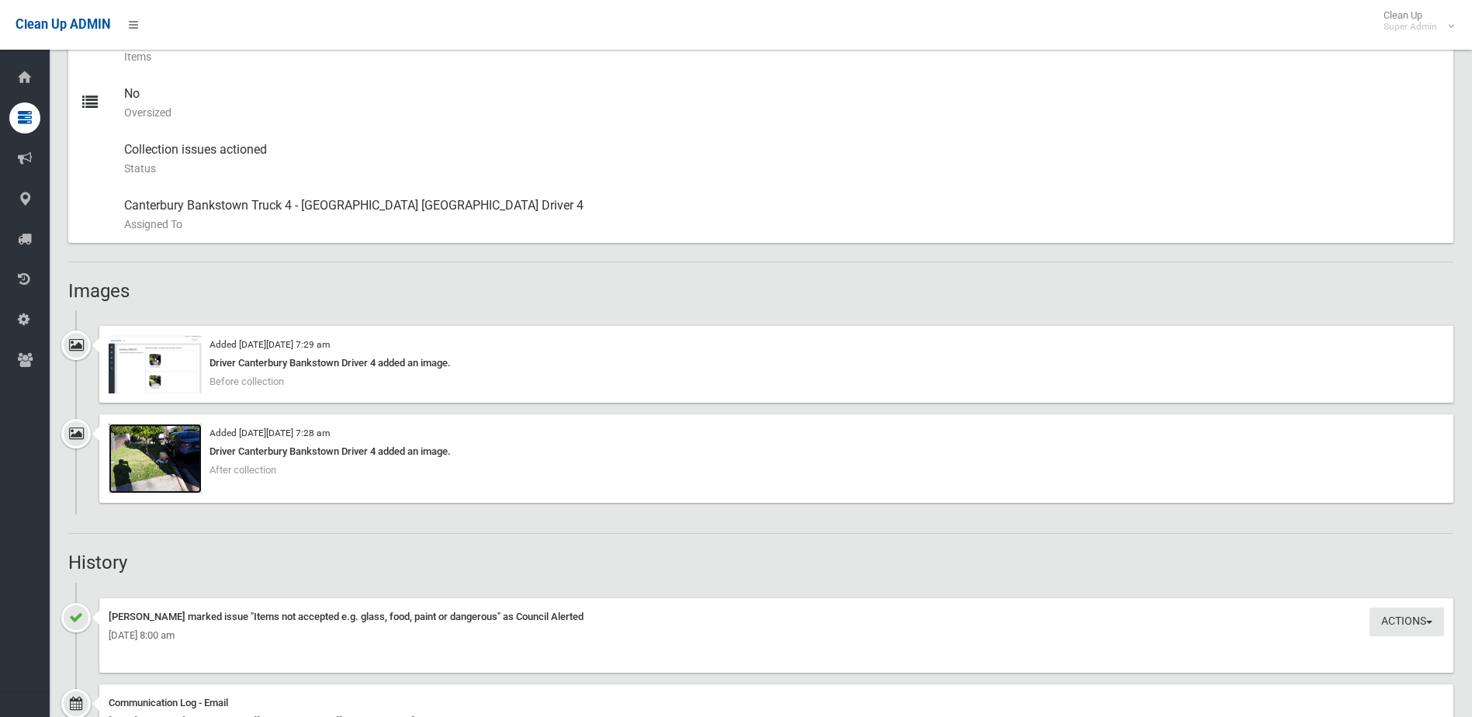
click at [158, 471] on img at bounding box center [155, 459] width 93 height 70
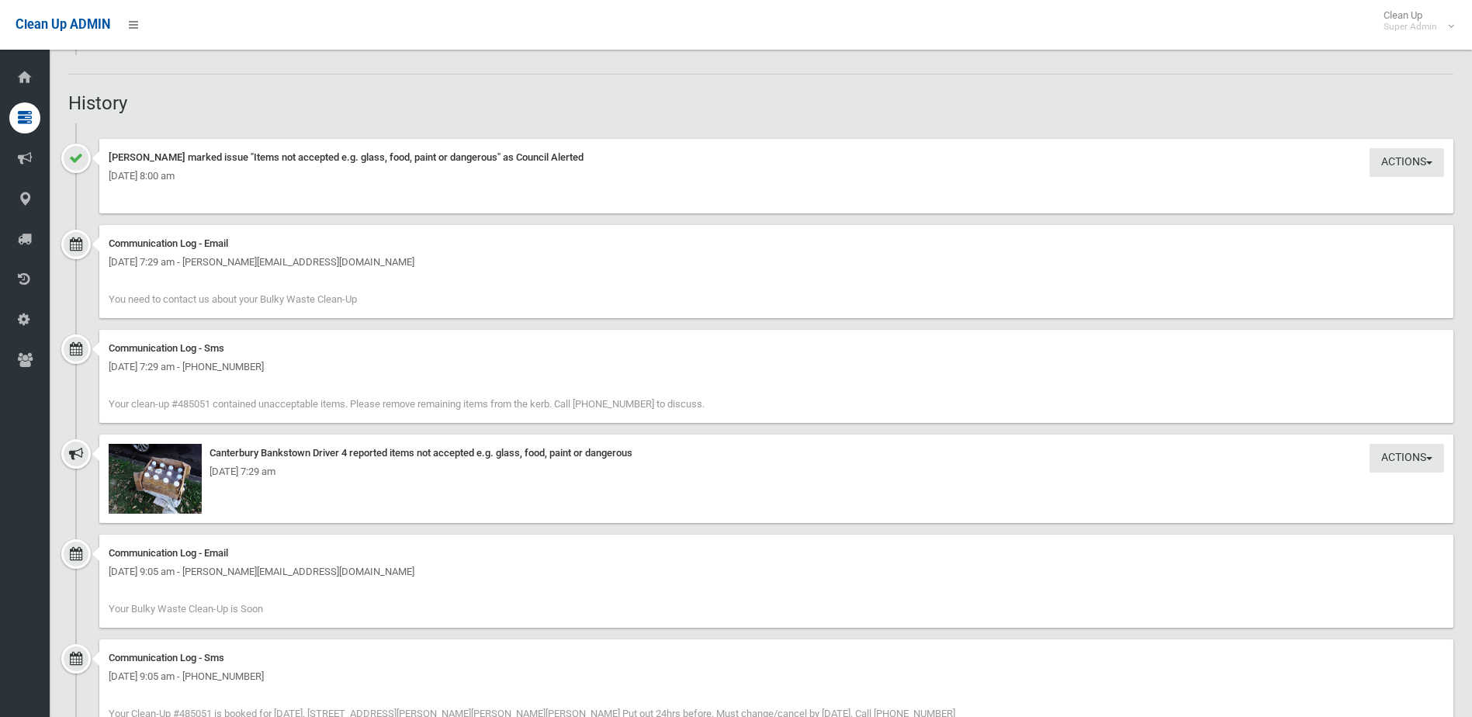
scroll to position [1241, 0]
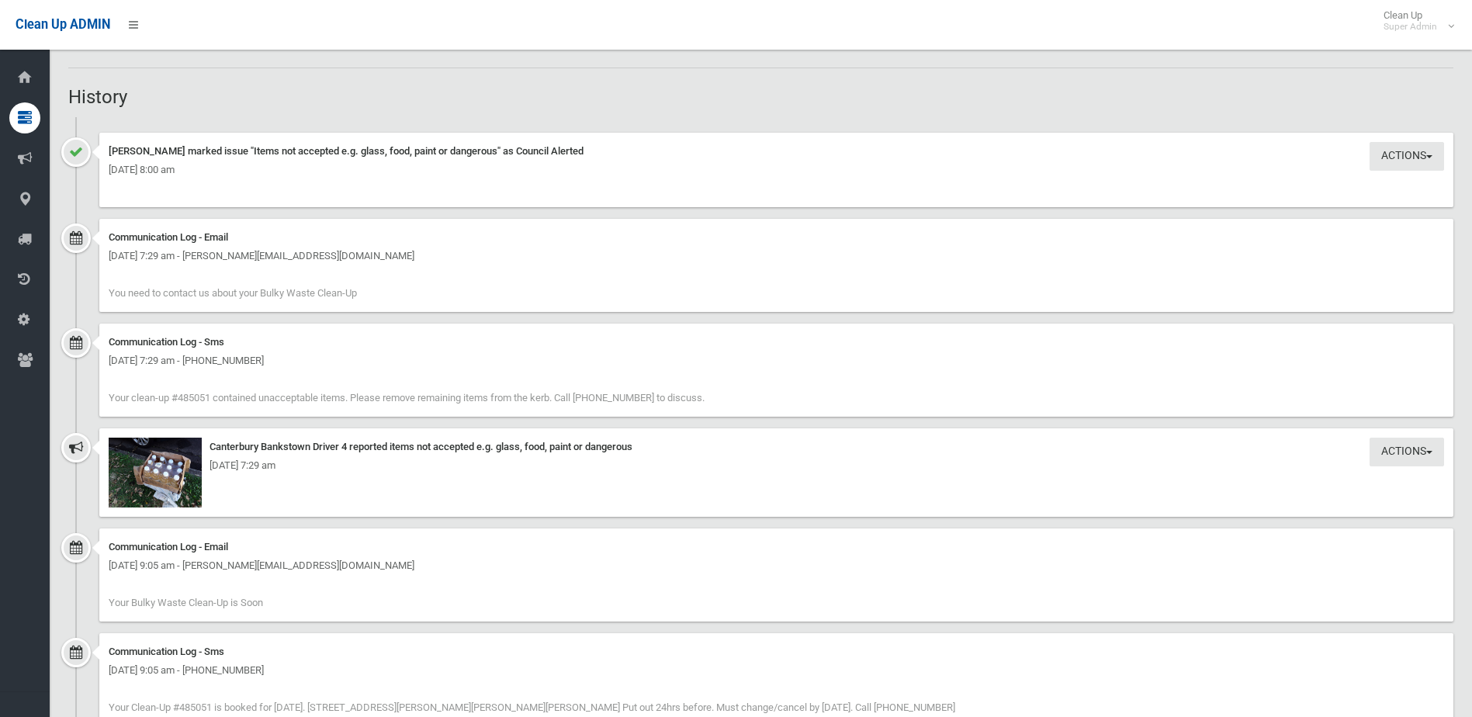
click at [177, 475] on div "Actions Take Action Canterbury Bankstown Driver 4 reported items not accepted e…" at bounding box center [776, 472] width 1354 height 88
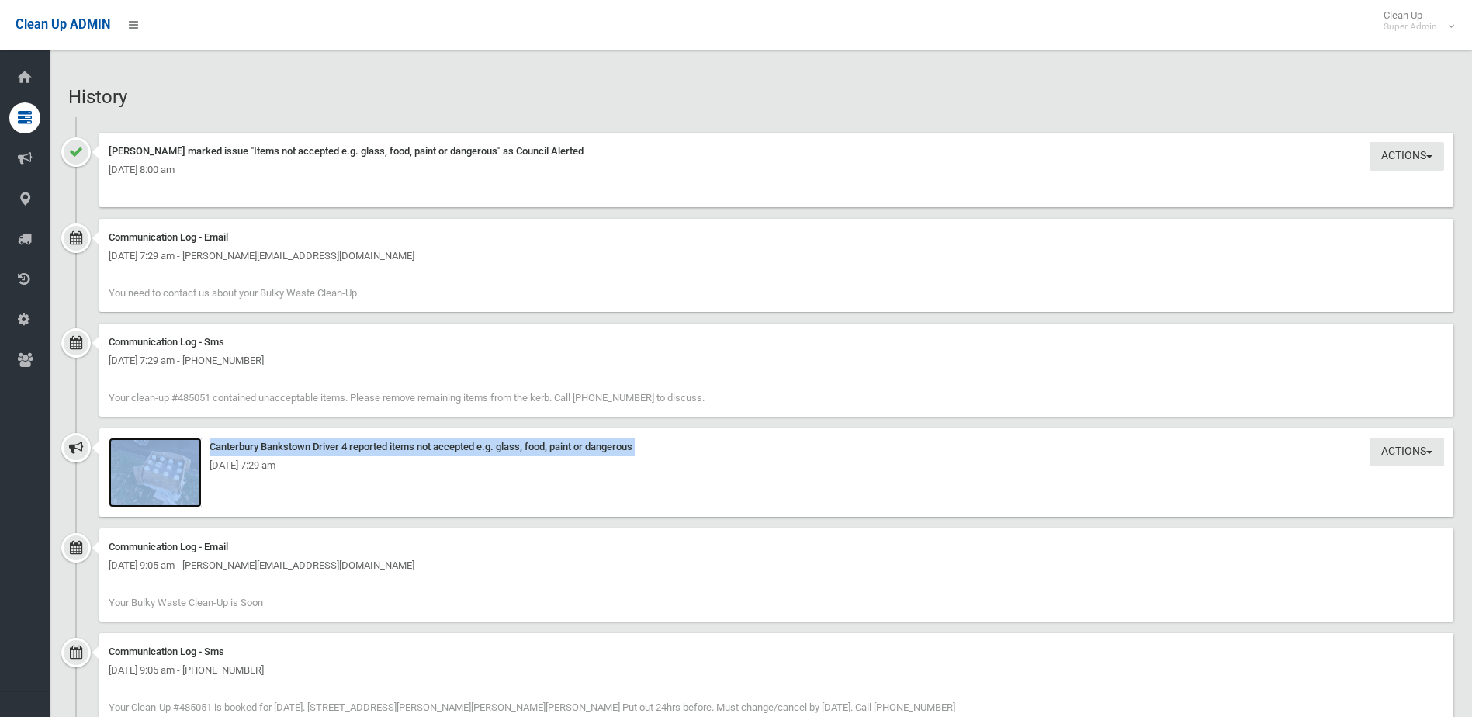
click at [175, 482] on img at bounding box center [155, 473] width 93 height 70
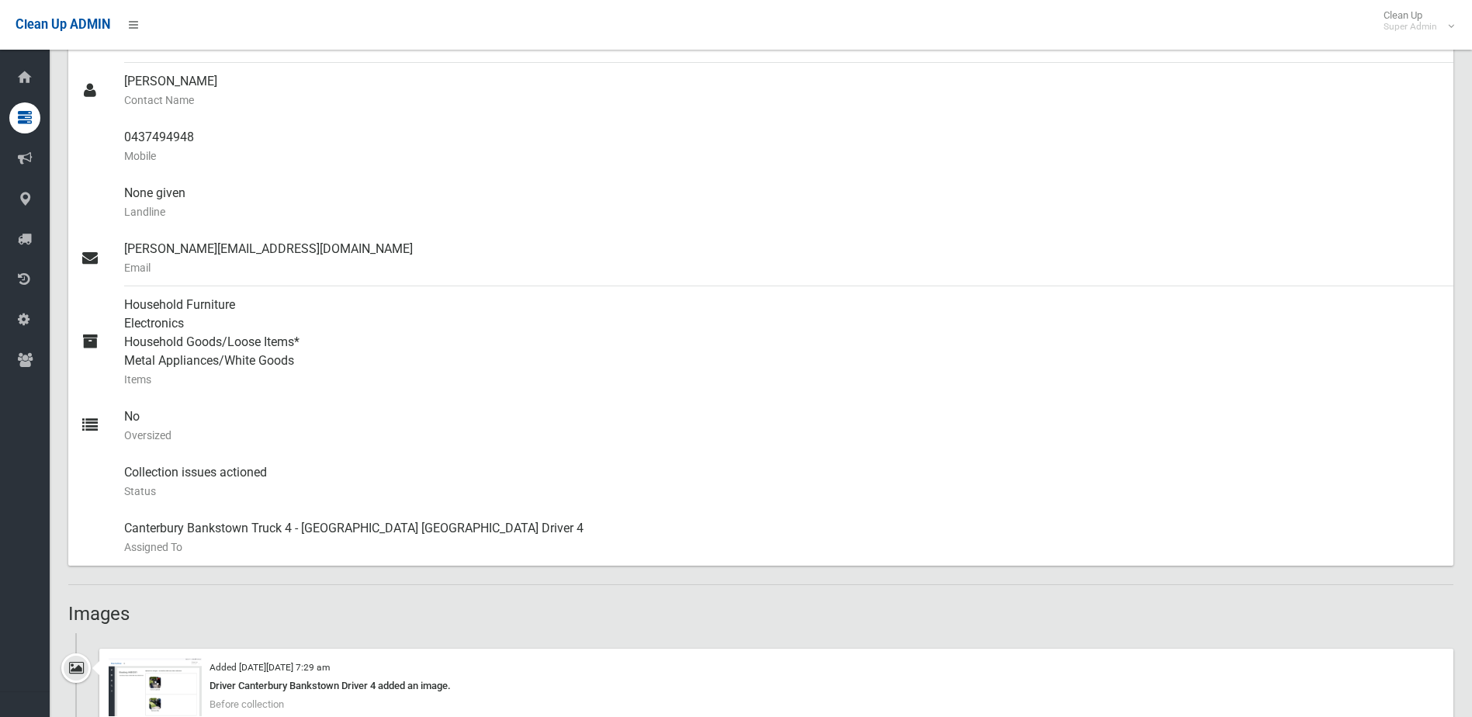
scroll to position [233, 0]
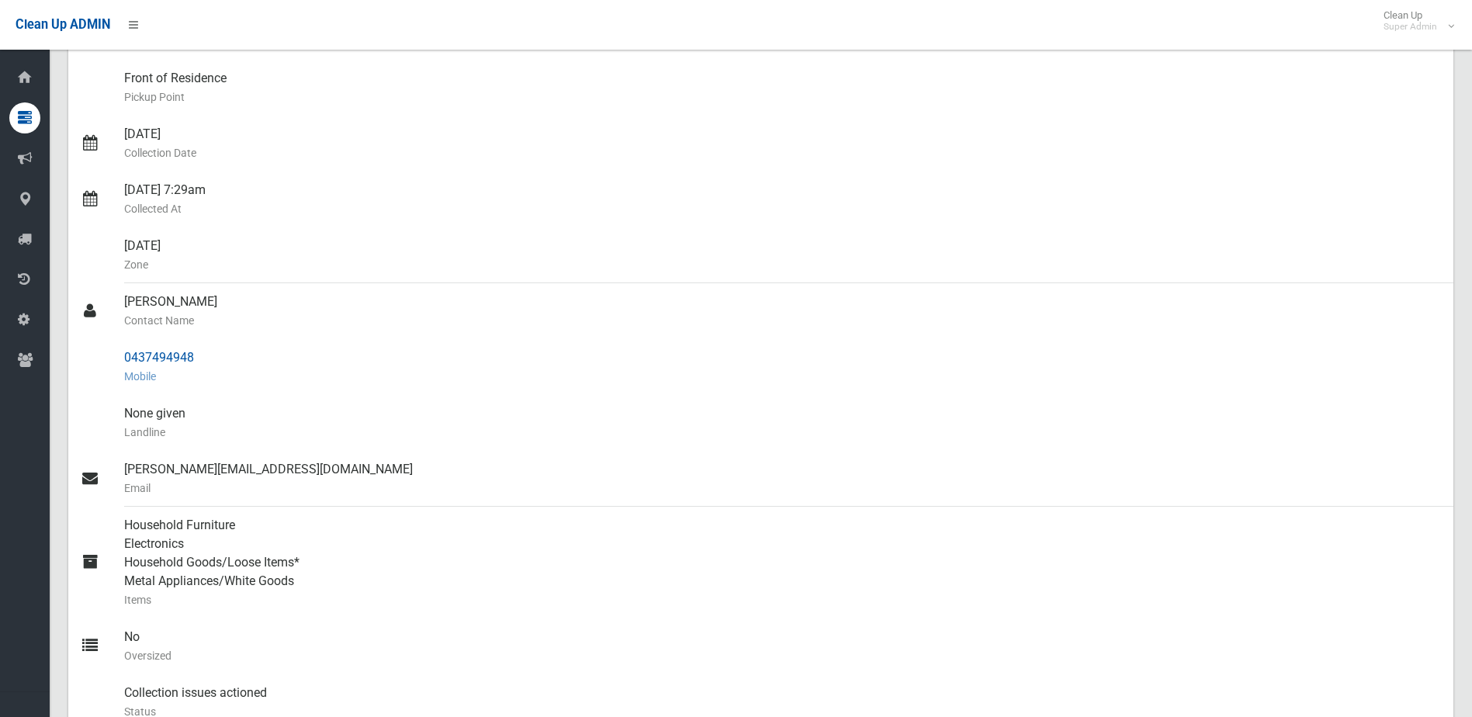
click at [131, 351] on div "0437494948 Mobile" at bounding box center [782, 367] width 1317 height 56
drag, startPoint x: 123, startPoint y: 355, endPoint x: 202, endPoint y: 355, distance: 79.1
click at [202, 355] on link "0437494948 Mobile" at bounding box center [760, 367] width 1385 height 56
copy link "0437494948"
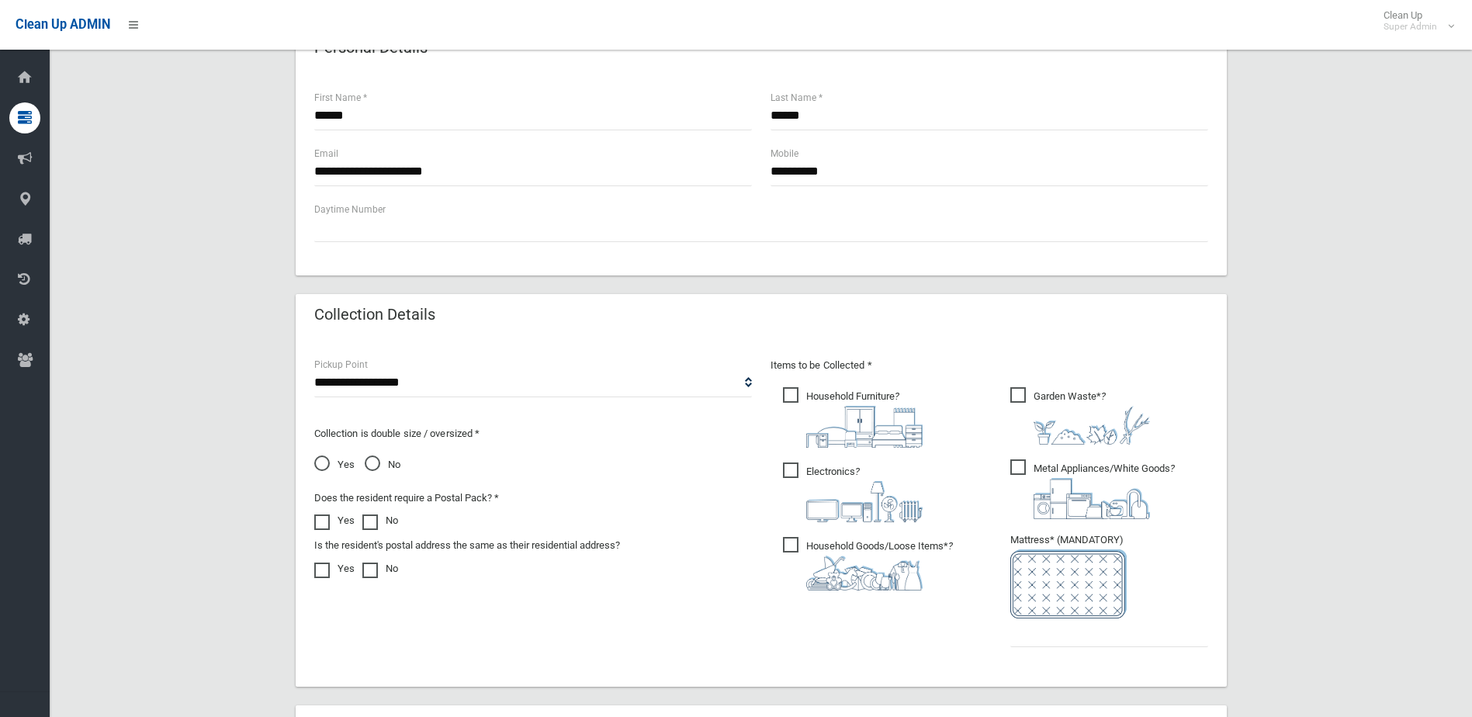
scroll to position [811, 0]
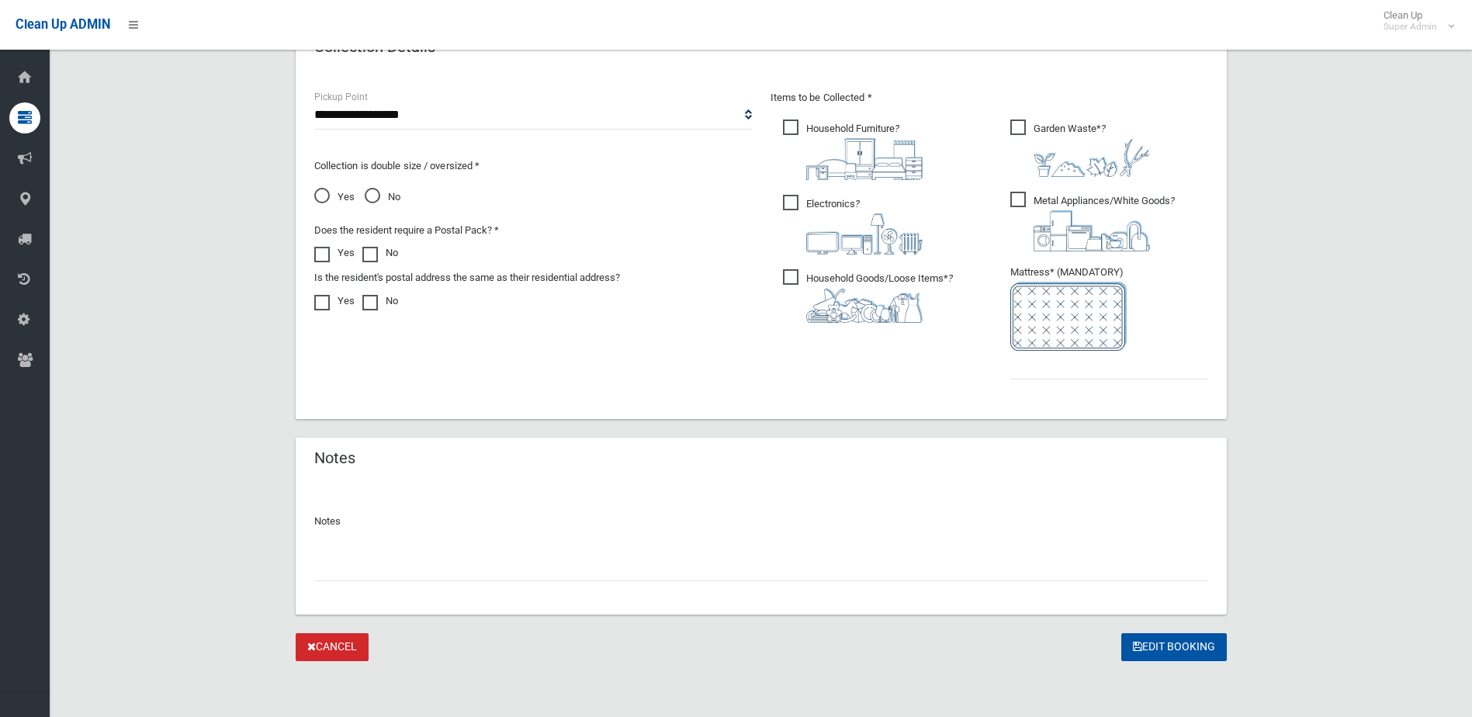
click at [354, 571] on input "text" at bounding box center [761, 566] width 894 height 29
type input "**********"
click at [1102, 369] on input "text" at bounding box center [1109, 365] width 198 height 29
type input "*"
click at [331, 566] on input "**********" at bounding box center [761, 566] width 894 height 29
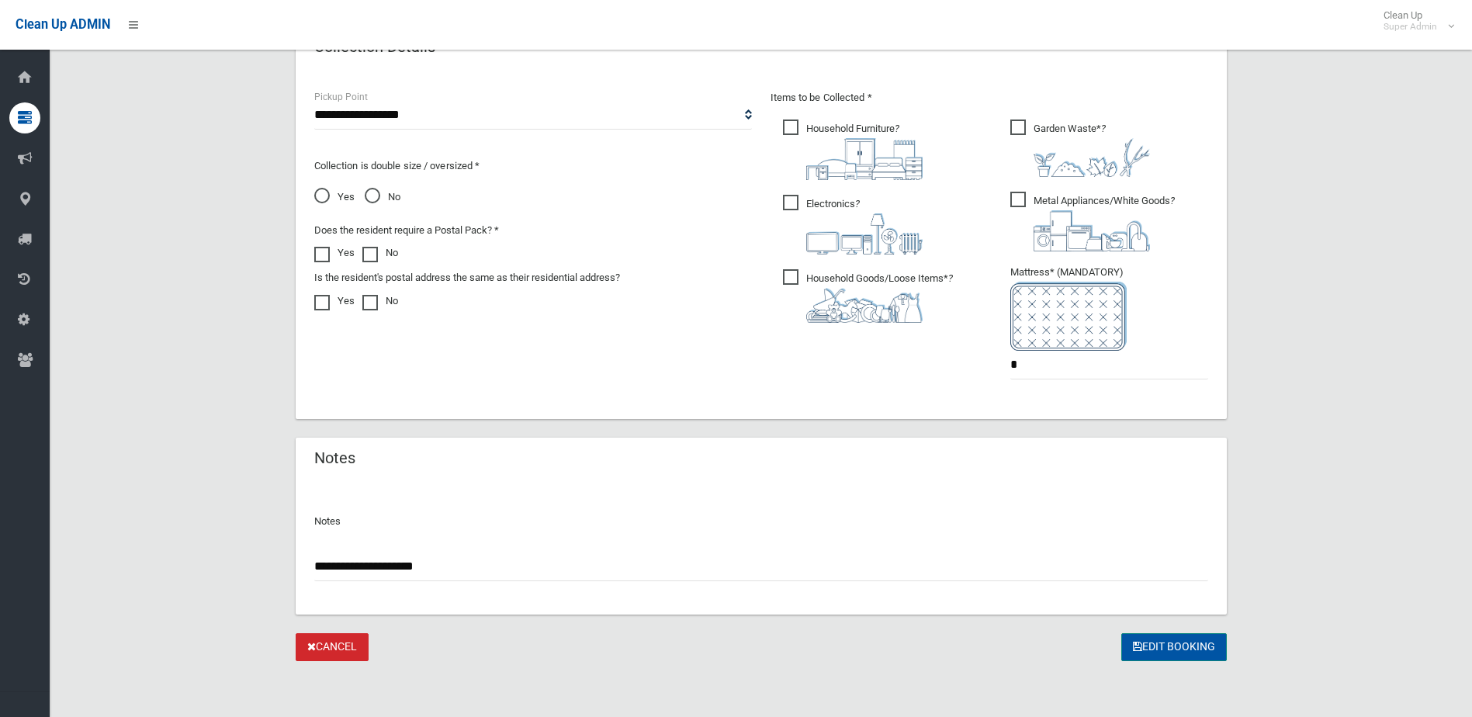
click at [1182, 644] on button "Edit Booking" at bounding box center [1174, 647] width 106 height 29
drag, startPoint x: 331, startPoint y: 567, endPoint x: 371, endPoint y: 567, distance: 40.3
click at [371, 567] on input "**********" at bounding box center [761, 566] width 894 height 29
drag, startPoint x: 470, startPoint y: 570, endPoint x: 291, endPoint y: 569, distance: 179.2
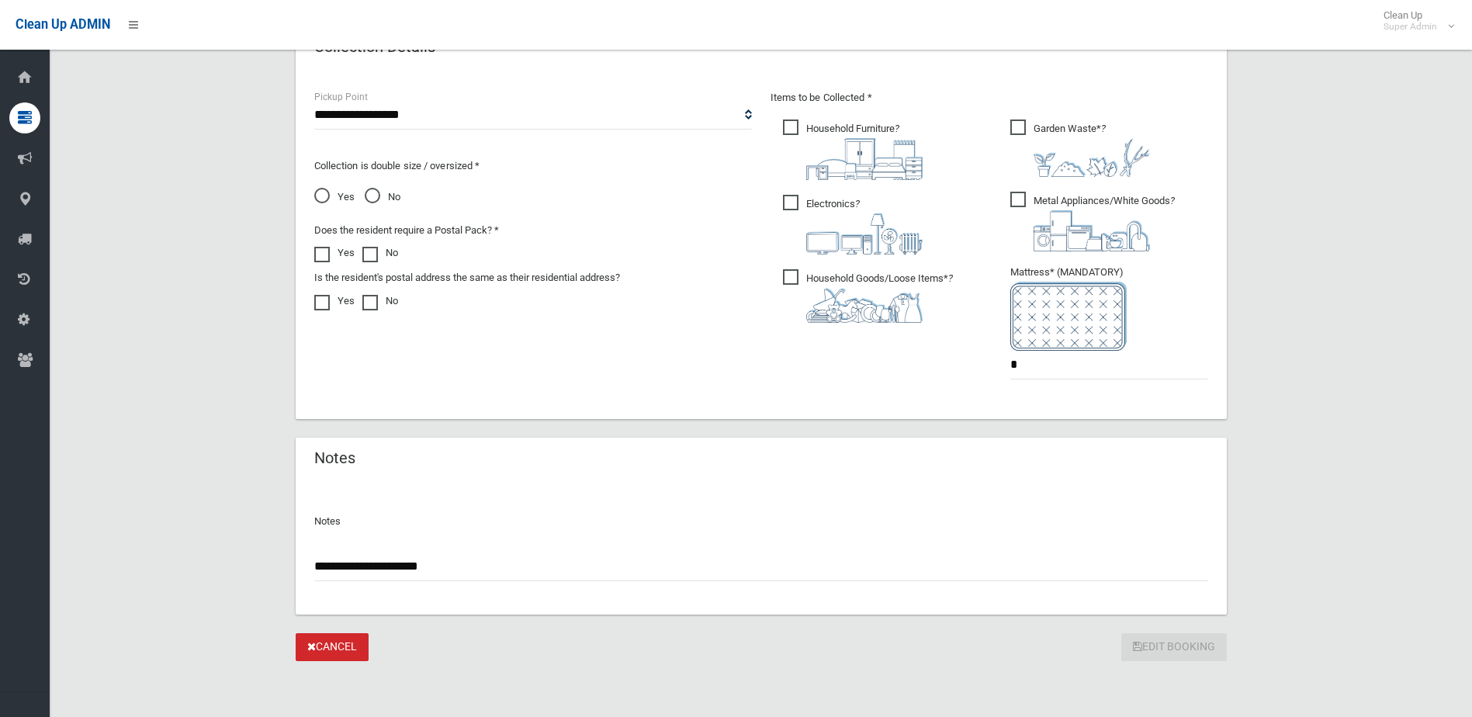
type input "**********"
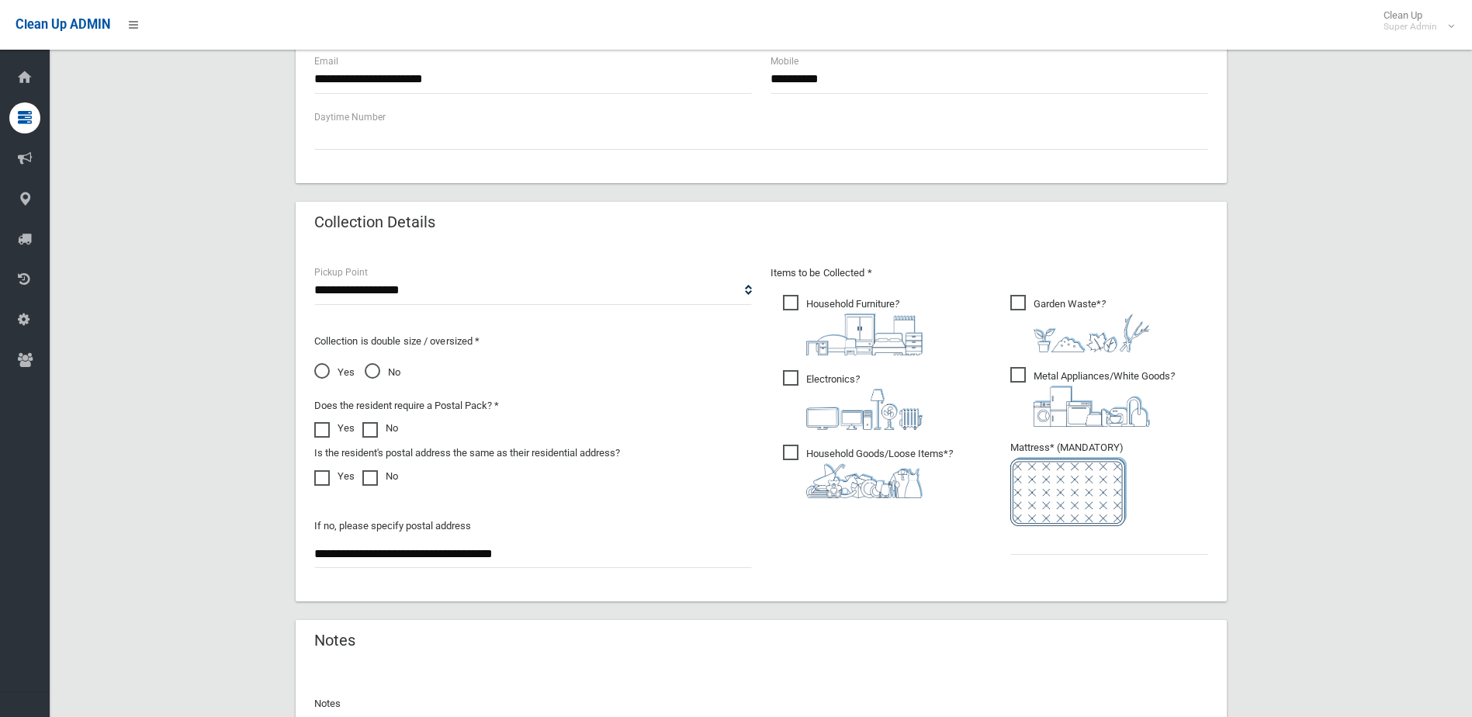
scroll to position [954, 0]
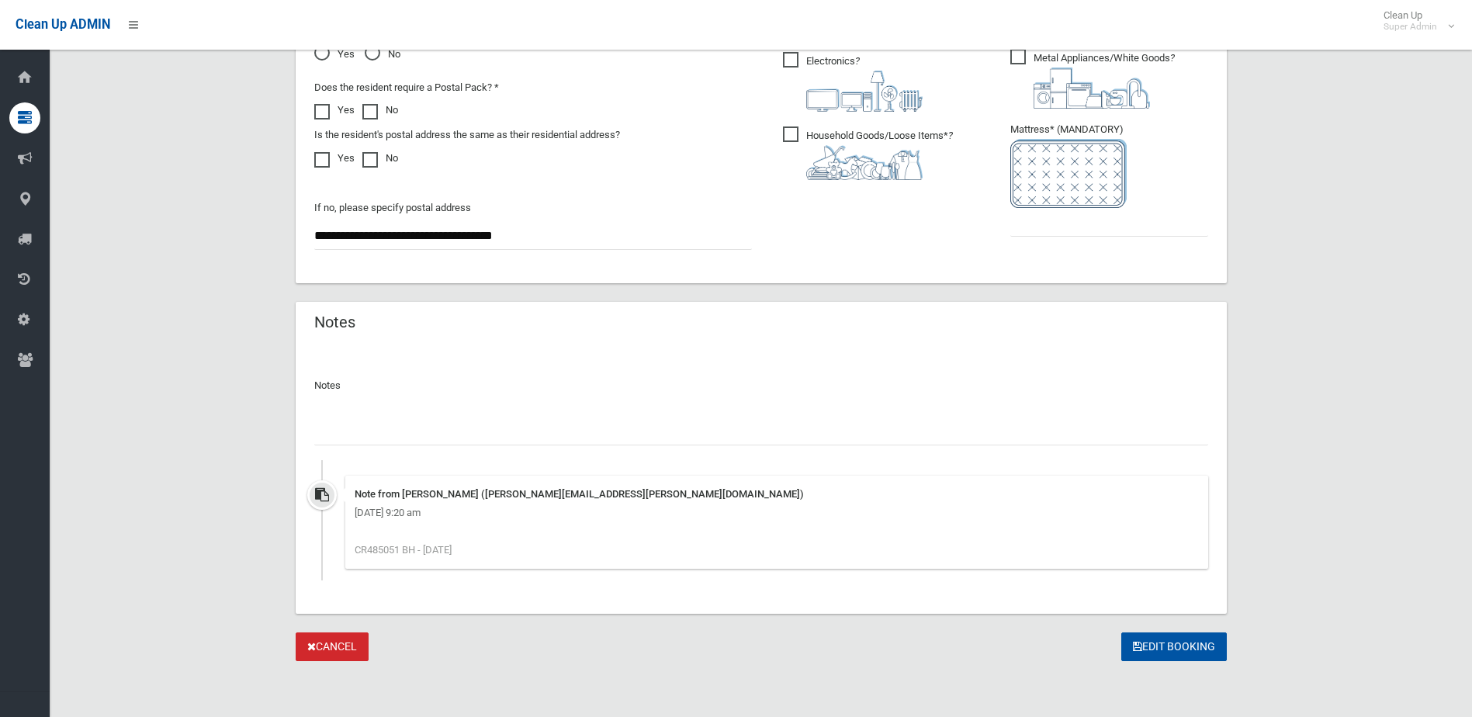
click at [374, 427] on input "text" at bounding box center [761, 431] width 894 height 29
paste input "**********"
type input "**********"
click at [1168, 641] on button "Edit Booking" at bounding box center [1174, 646] width 106 height 29
type input "*"
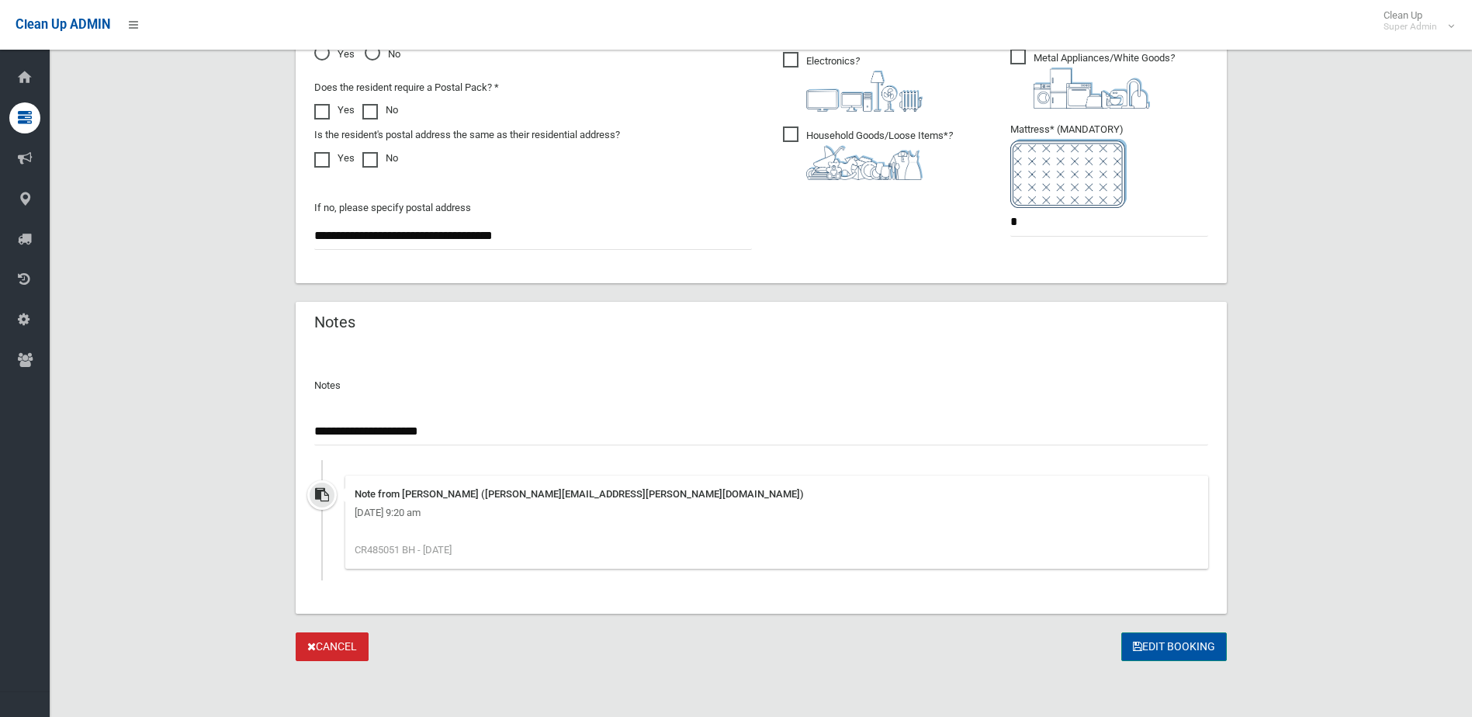
click at [1179, 637] on button "Edit Booking" at bounding box center [1174, 646] width 106 height 29
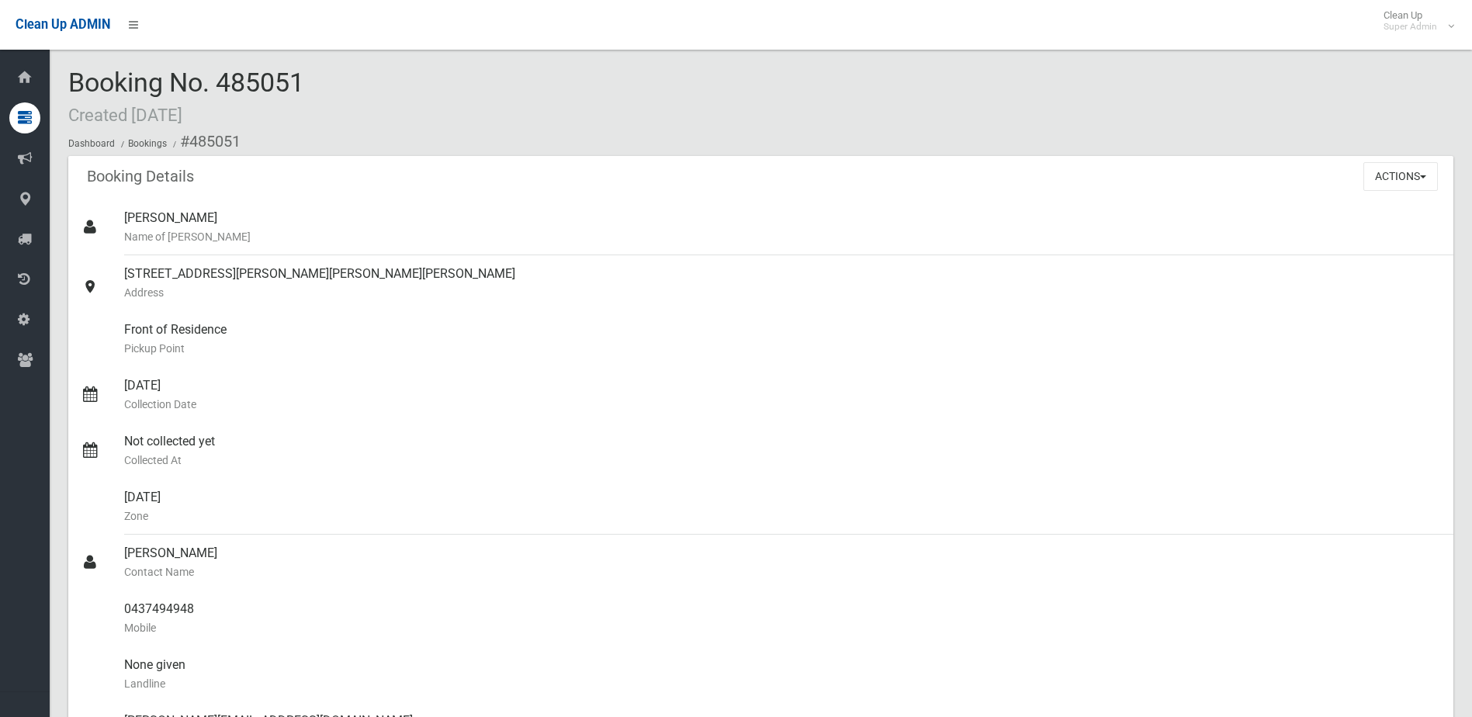
drag, startPoint x: 220, startPoint y: 83, endPoint x: 312, endPoint y: 82, distance: 92.3
click at [312, 82] on div "Booking No. 485051 Created [DATE] Dashboard Bookings #485051" at bounding box center [760, 112] width 1385 height 88
drag, startPoint x: 312, startPoint y: 82, endPoint x: 293, endPoint y: 81, distance: 18.7
copy span "485051"
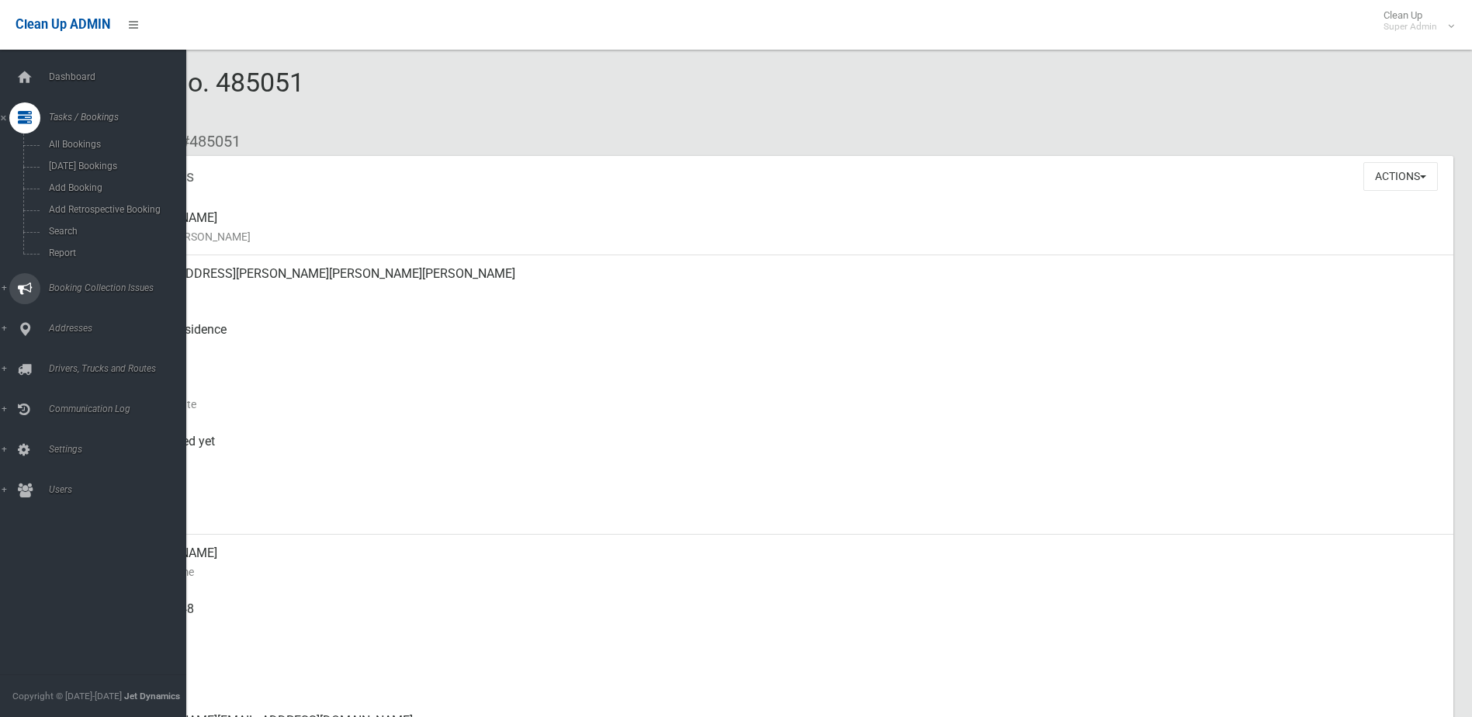
click at [62, 283] on span "Booking Collection Issues" at bounding box center [121, 287] width 154 height 11
click at [105, 185] on span "All Reported Issues" at bounding box center [114, 184] width 140 height 11
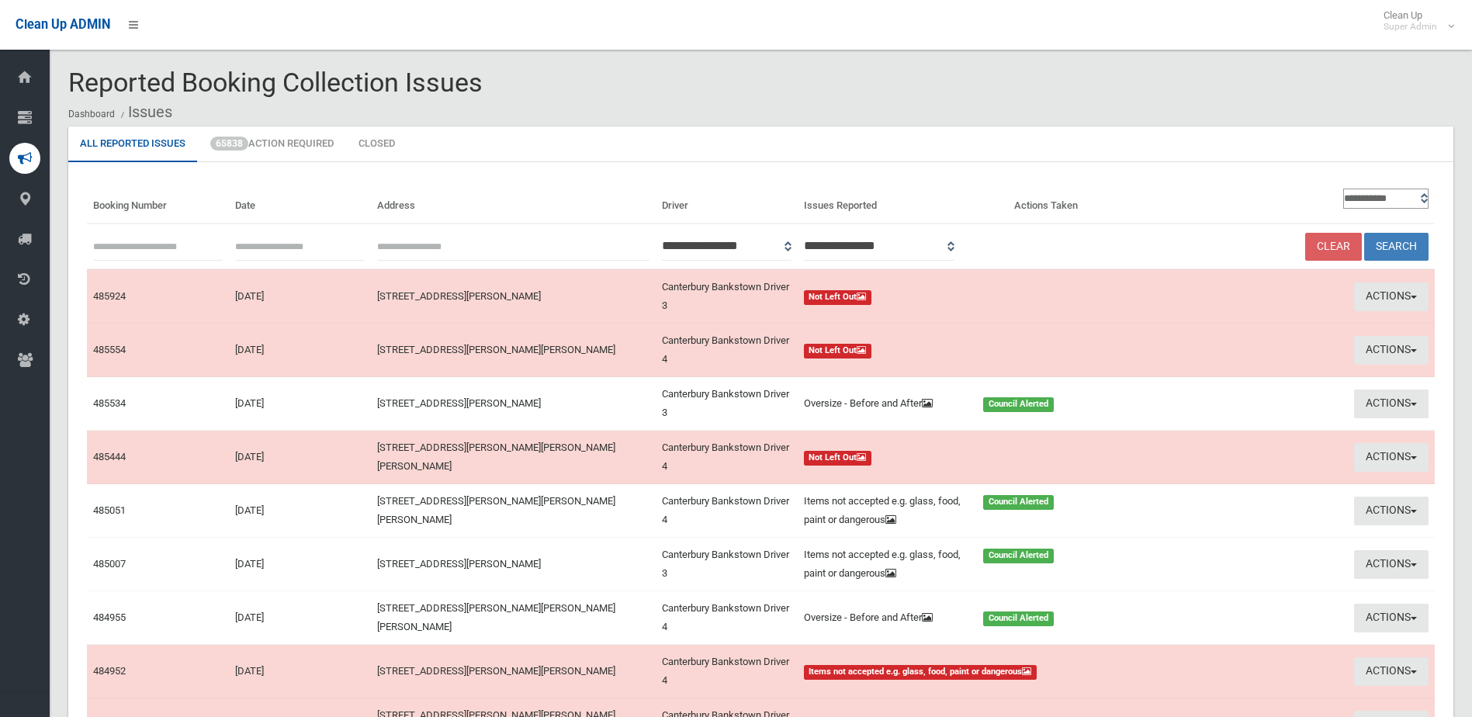
paste input "******"
type input "******"
click at [1397, 245] on button "Search" at bounding box center [1396, 247] width 64 height 29
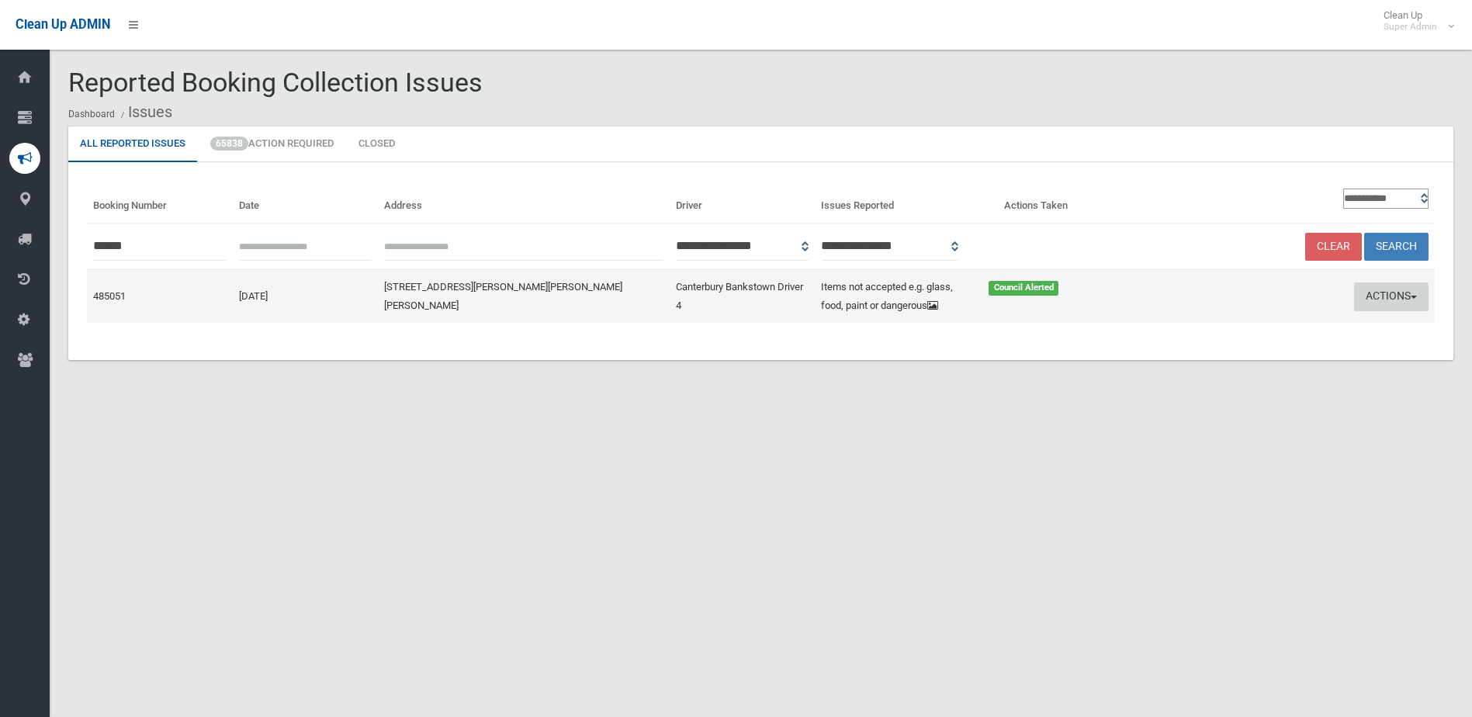
click at [1379, 289] on button "Actions" at bounding box center [1391, 296] width 74 height 29
click at [1218, 344] on link "Edit Actions Taken" at bounding box center [1243, 355] width 185 height 26
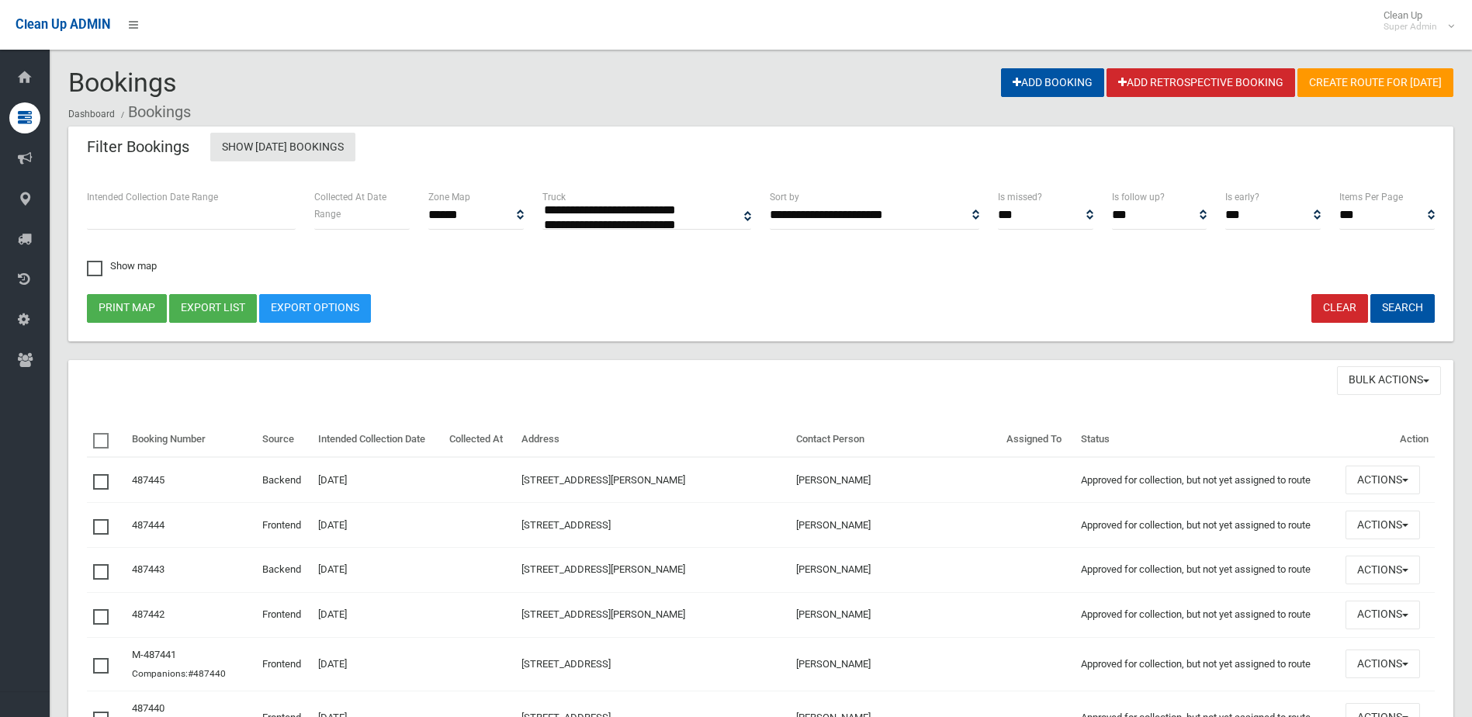
select select
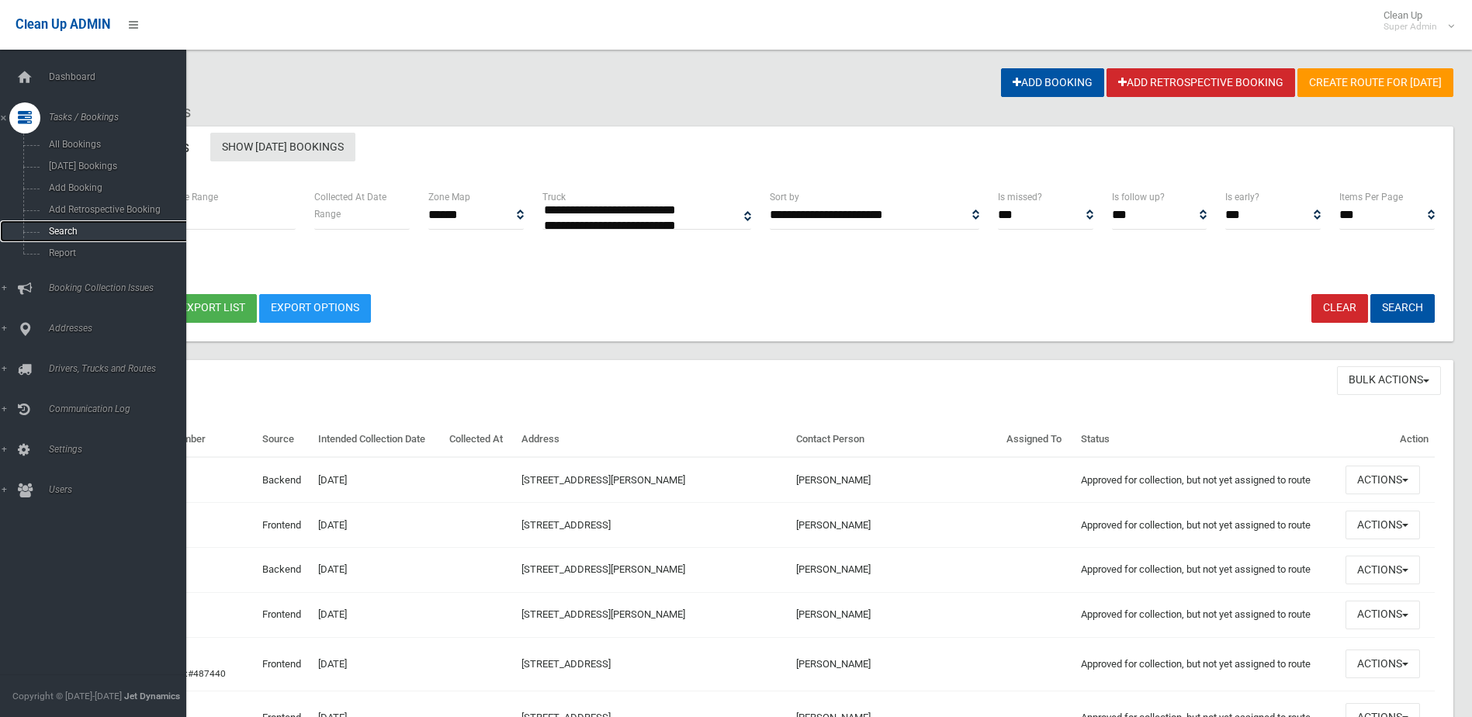
click at [64, 230] on span "Search" at bounding box center [114, 231] width 140 height 11
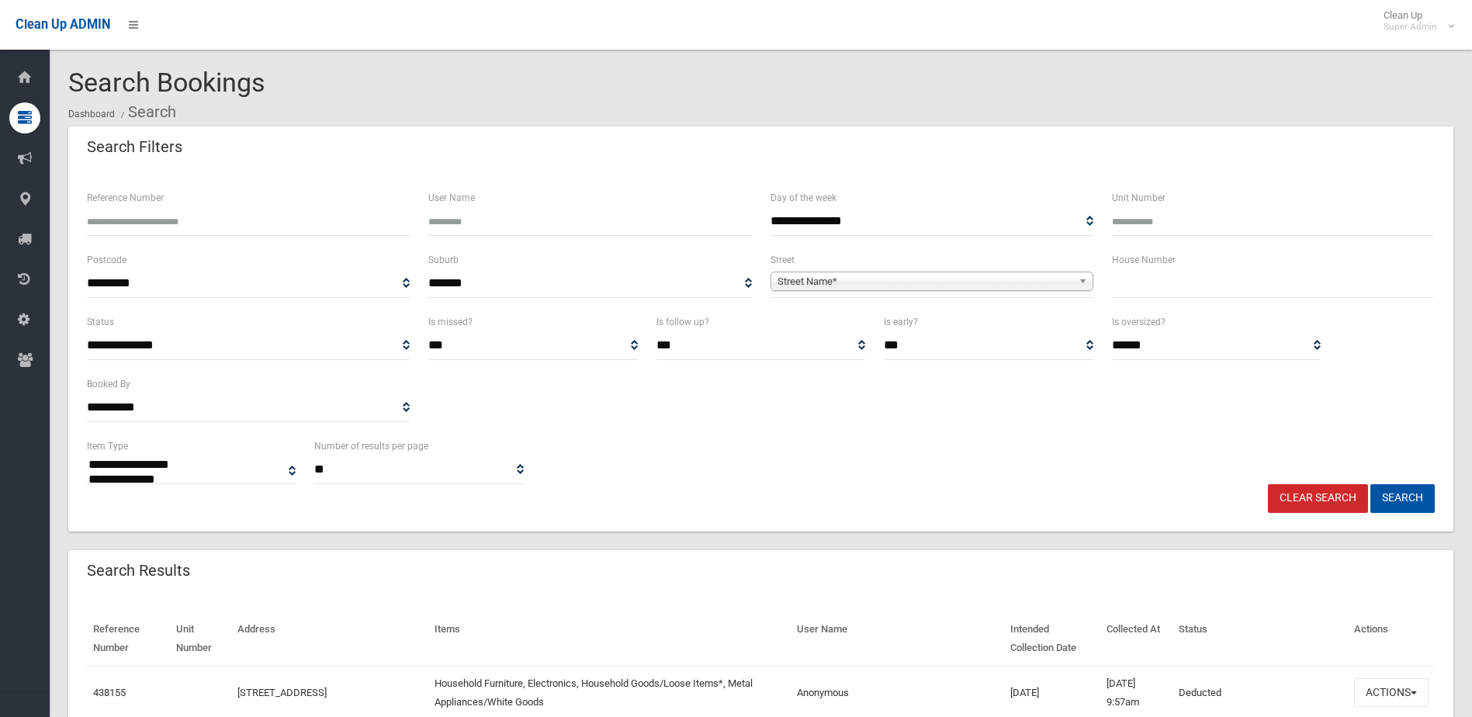
select select
click at [171, 220] on input "Reference Number" at bounding box center [248, 221] width 323 height 29
type input "******"
click at [1370, 484] on button "Search" at bounding box center [1402, 498] width 64 height 29
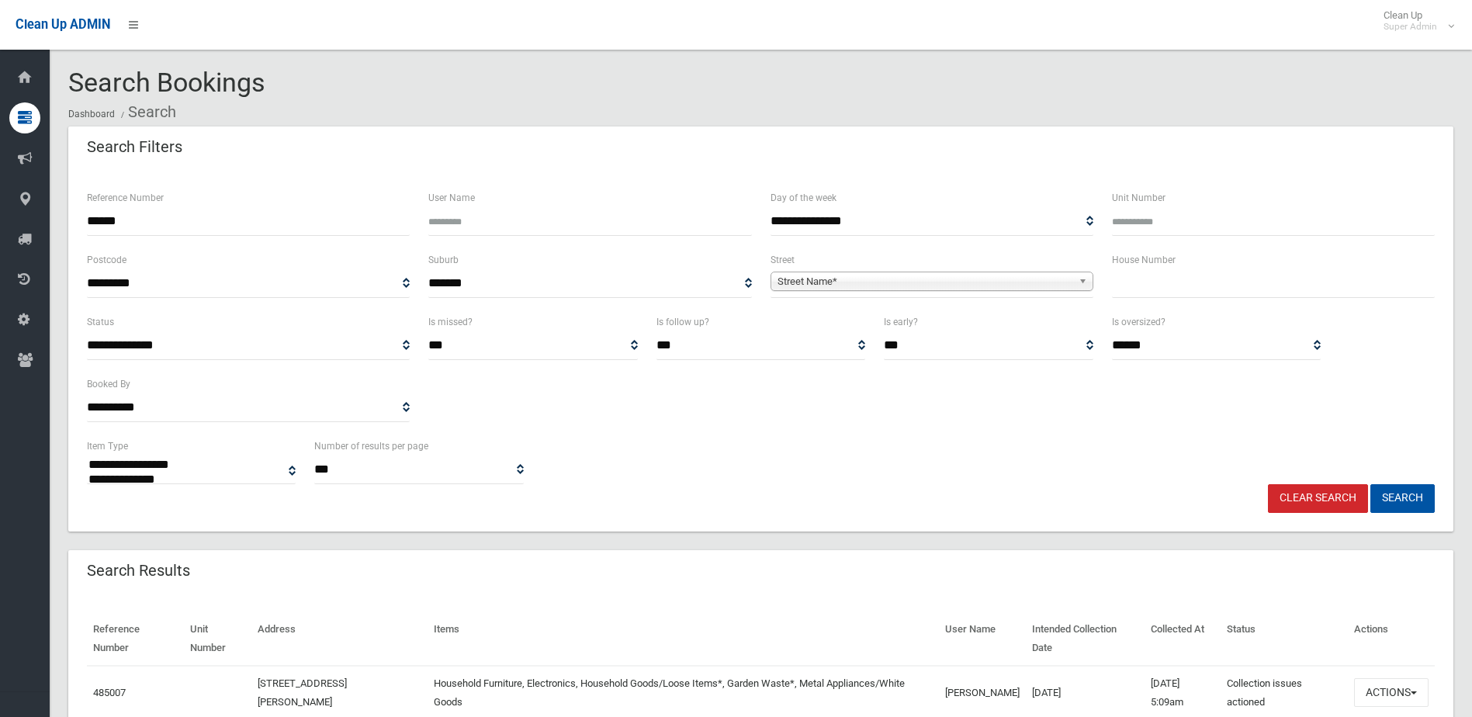
select select
click at [1386, 687] on button "Actions" at bounding box center [1391, 692] width 74 height 29
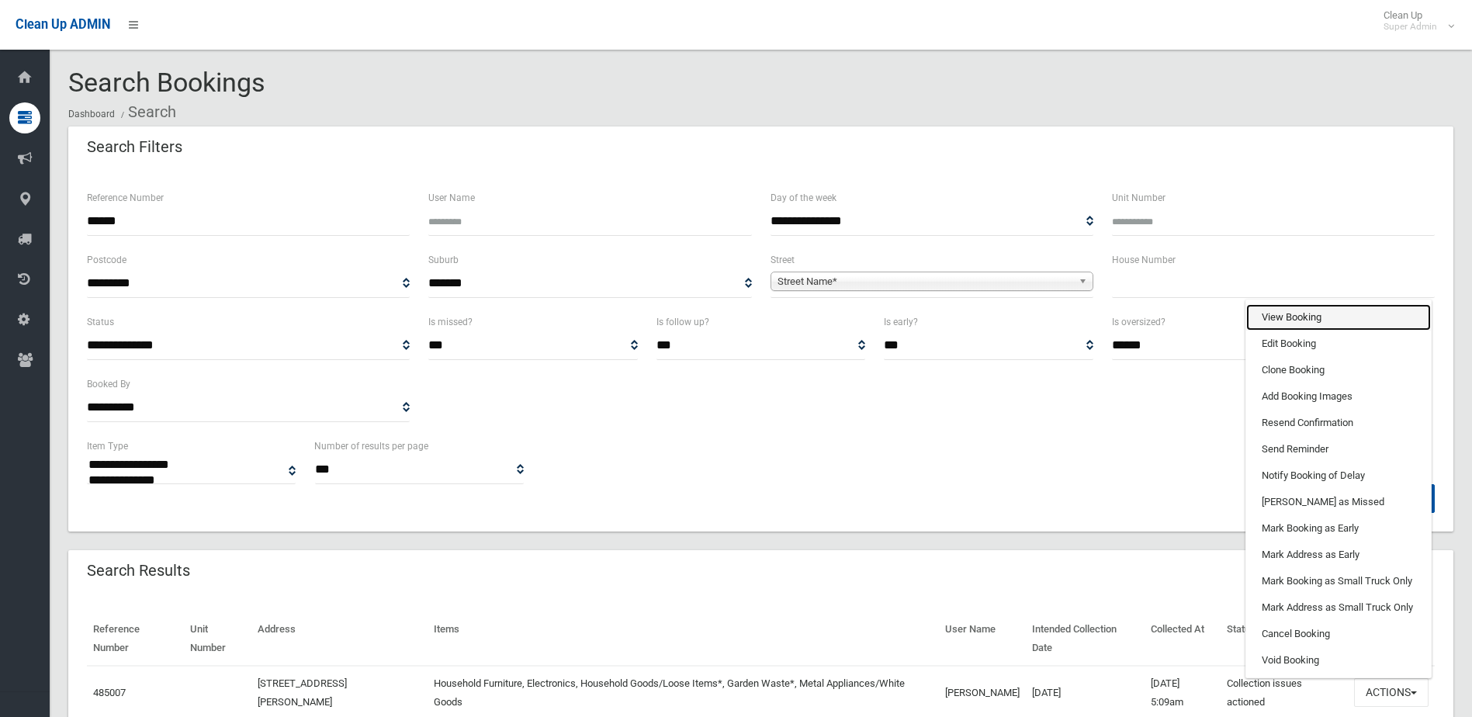
click at [1275, 314] on link "View Booking" at bounding box center [1338, 317] width 185 height 26
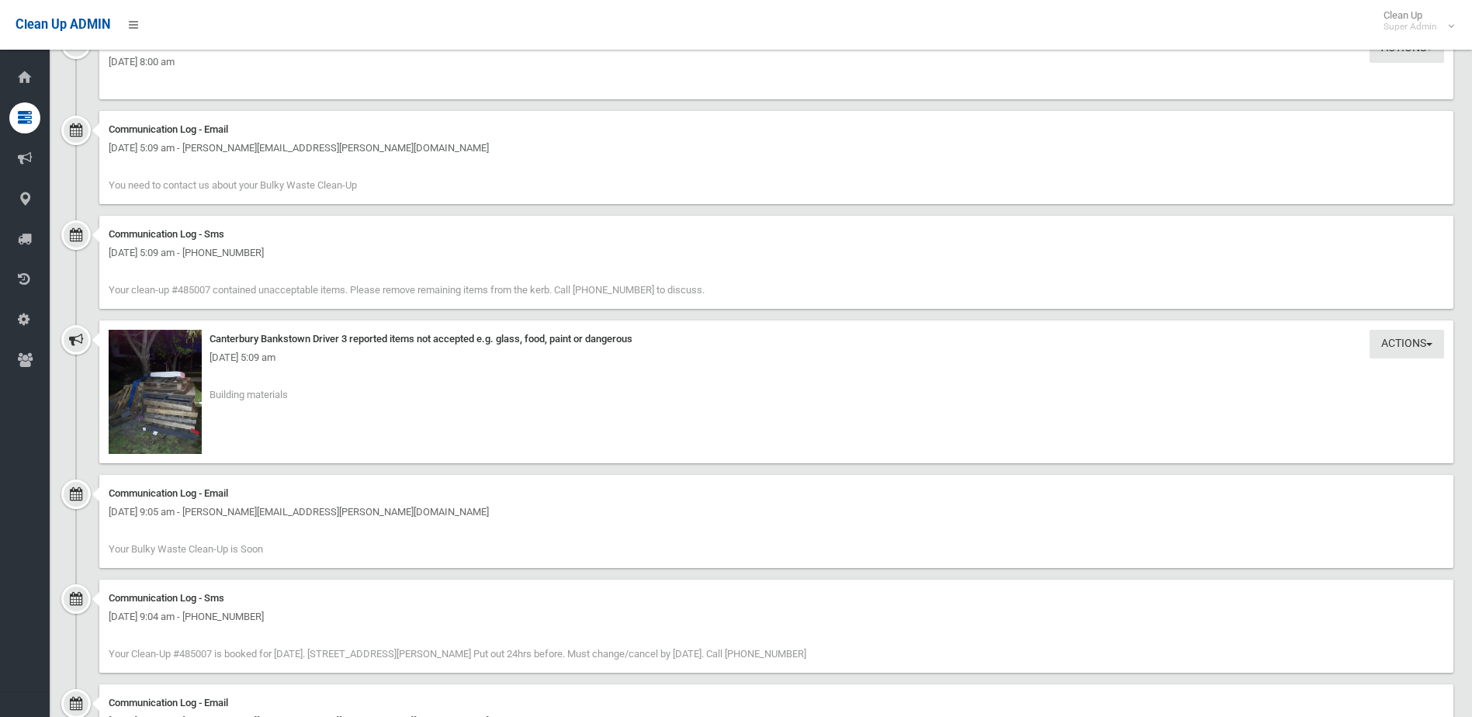
scroll to position [1629, 0]
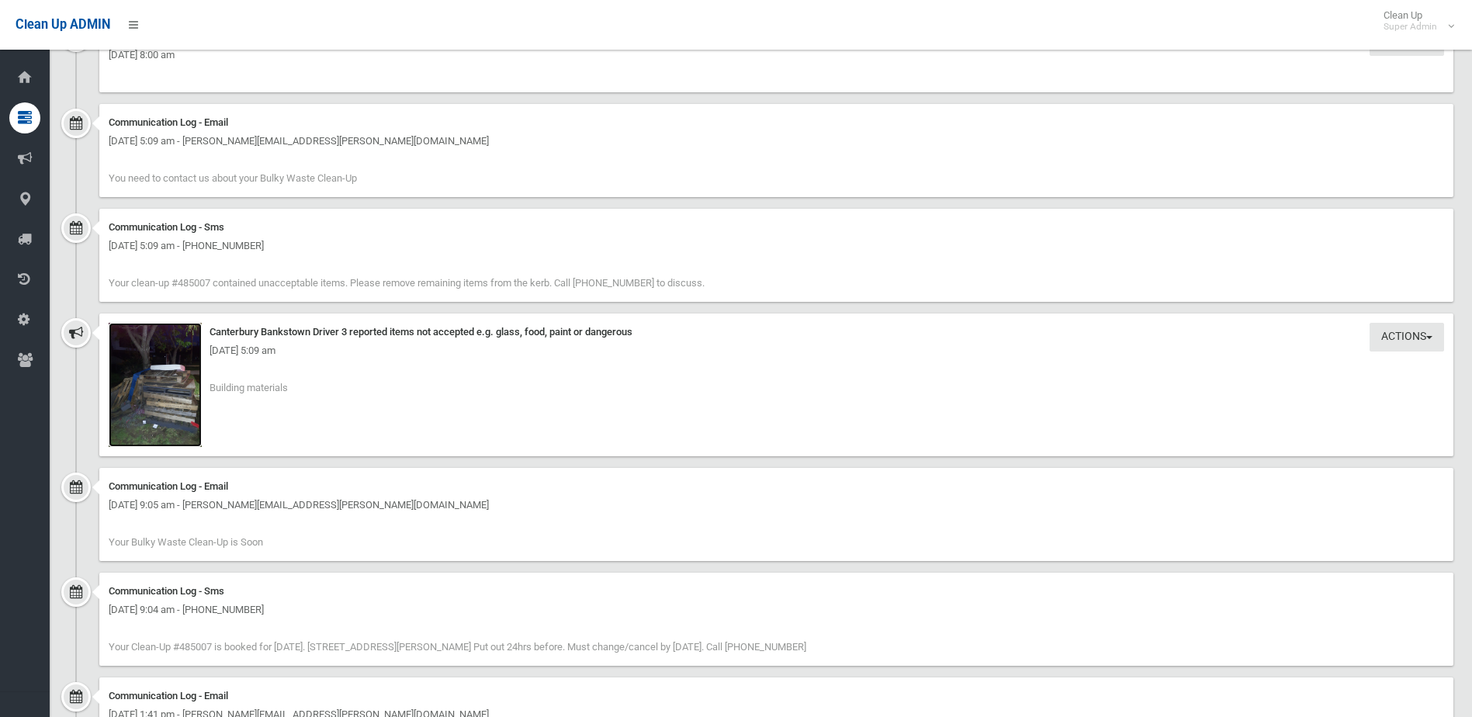
click at [161, 404] on img at bounding box center [155, 385] width 93 height 124
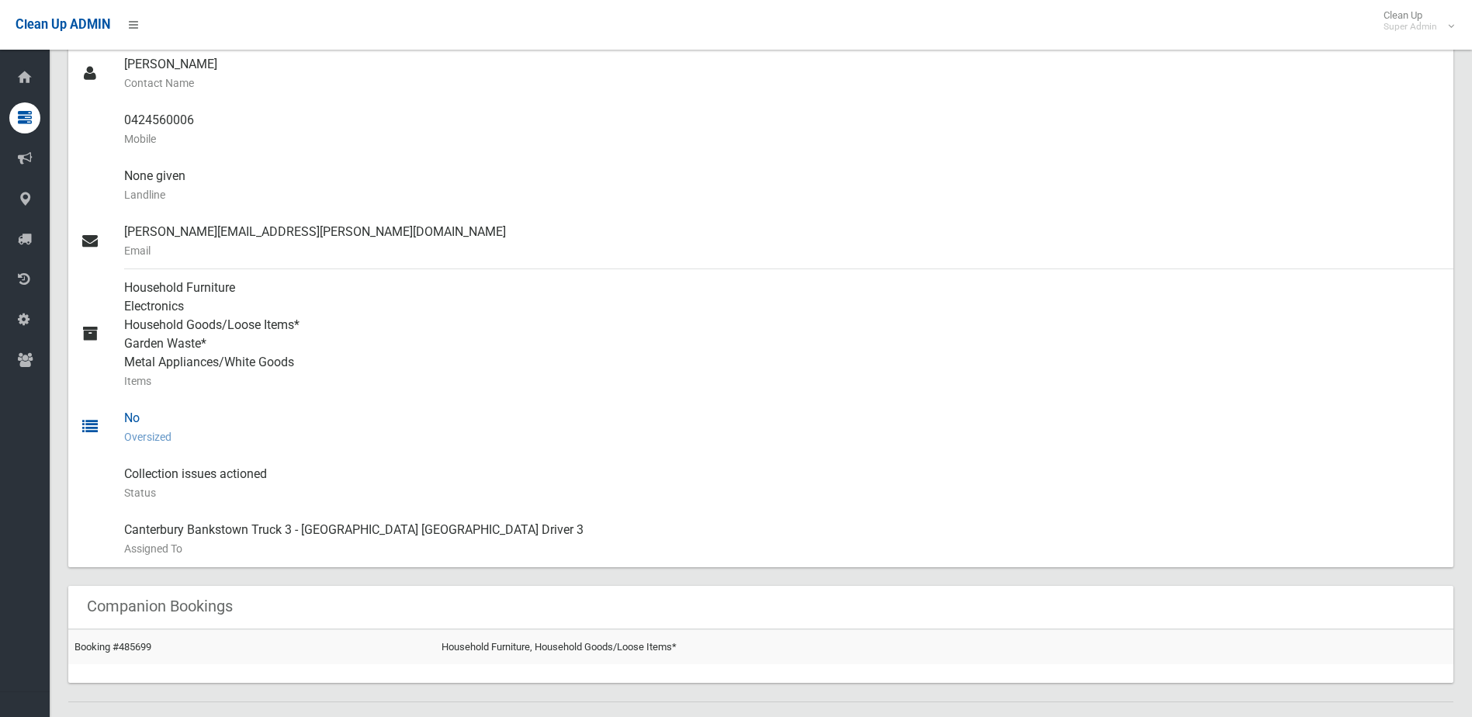
scroll to position [466, 0]
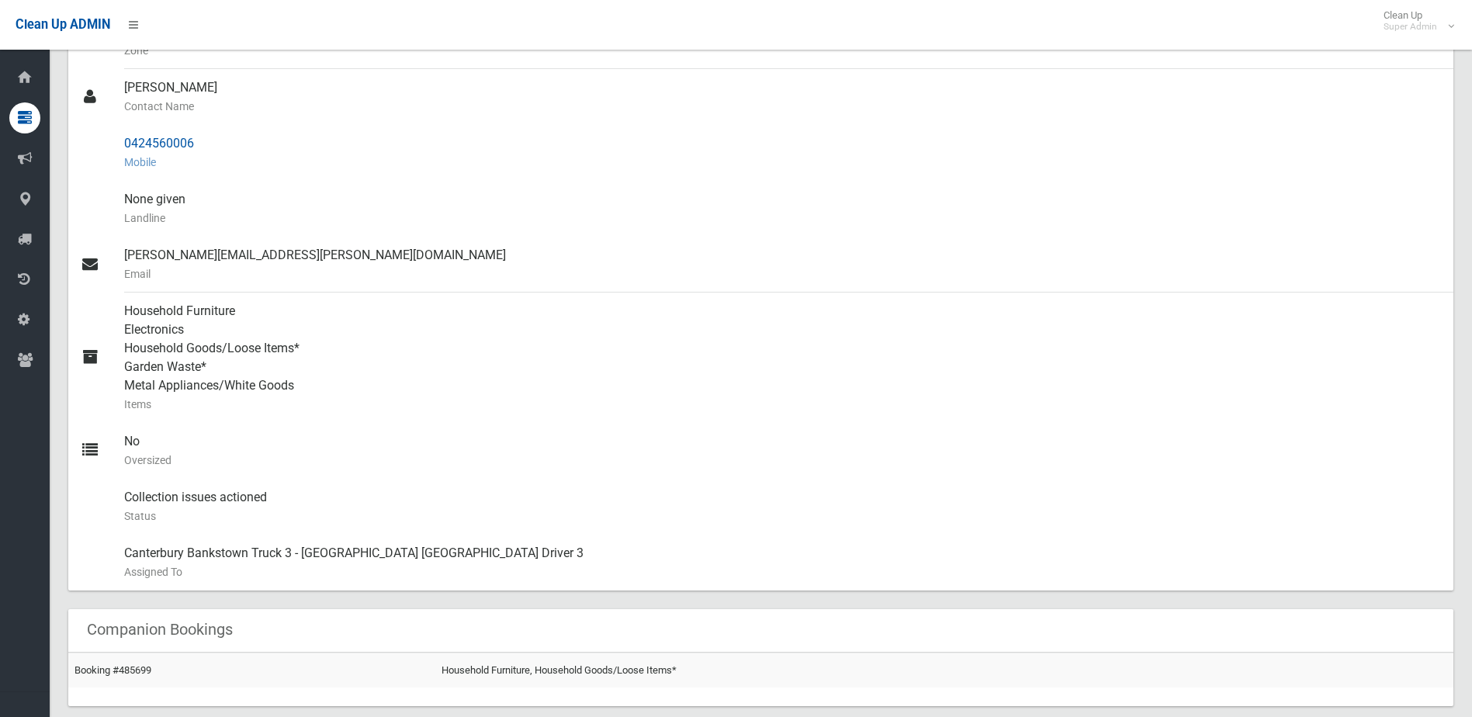
drag, startPoint x: 124, startPoint y: 140, endPoint x: 225, endPoint y: 147, distance: 101.1
click at [225, 147] on div "0424560006 Mobile" at bounding box center [782, 153] width 1317 height 56
drag, startPoint x: 225, startPoint y: 147, endPoint x: 192, endPoint y: 142, distance: 32.9
copy div "0424560006"
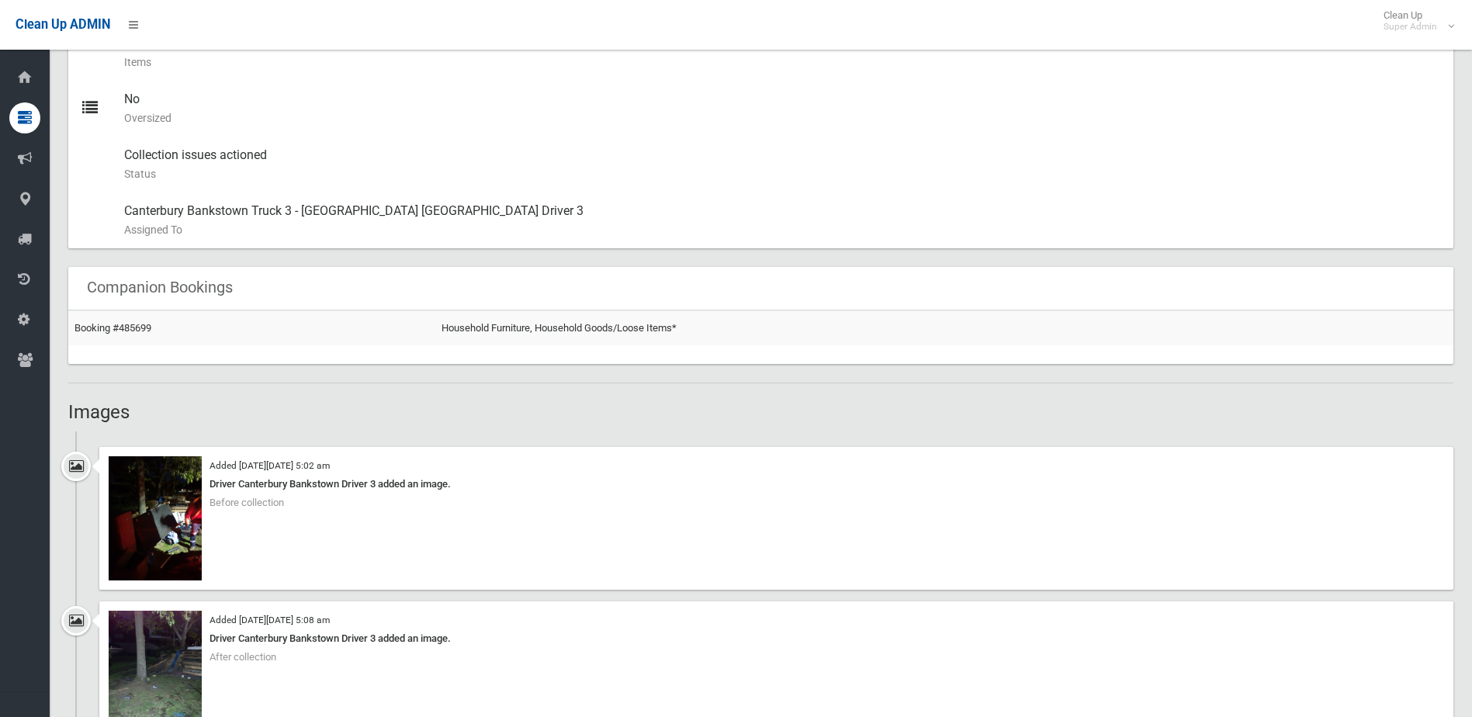
scroll to position [853, 0]
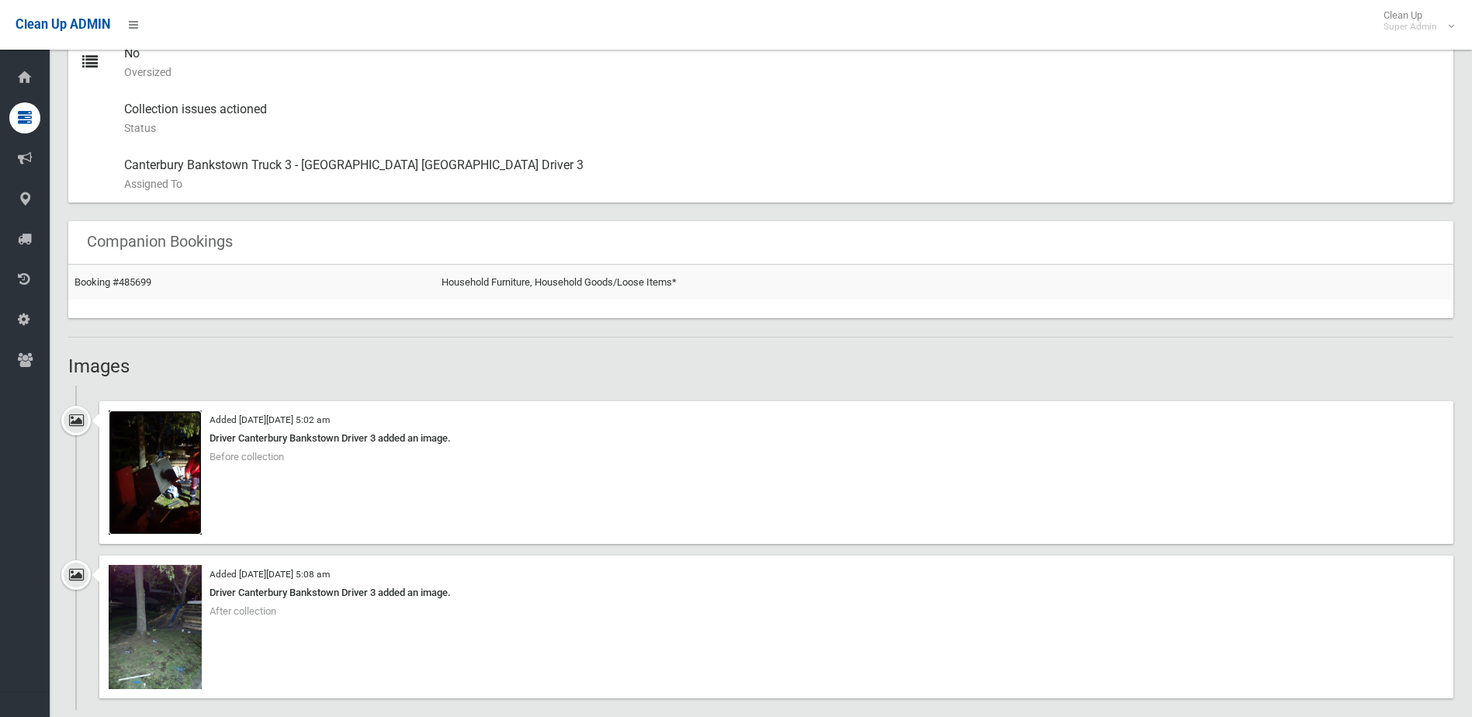
click at [163, 494] on img at bounding box center [155, 472] width 93 height 124
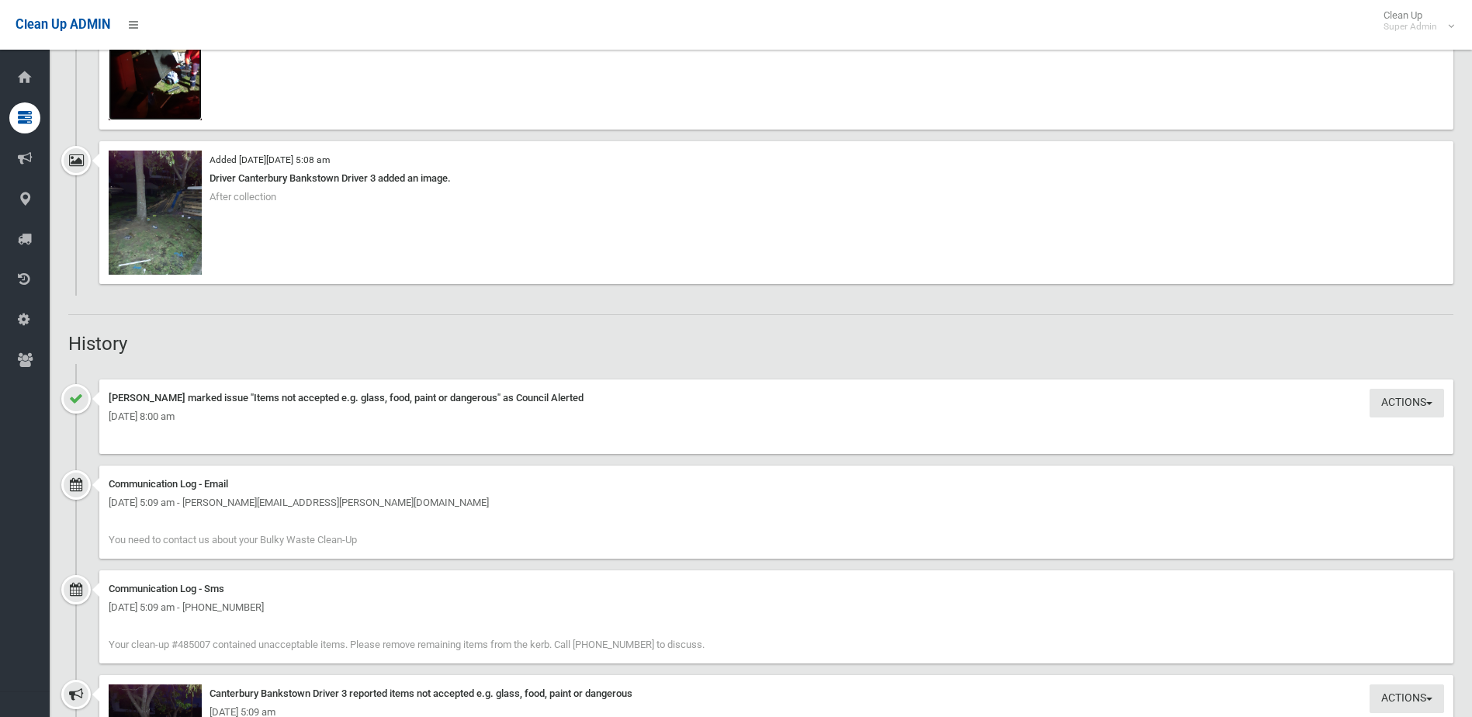
scroll to position [1629, 0]
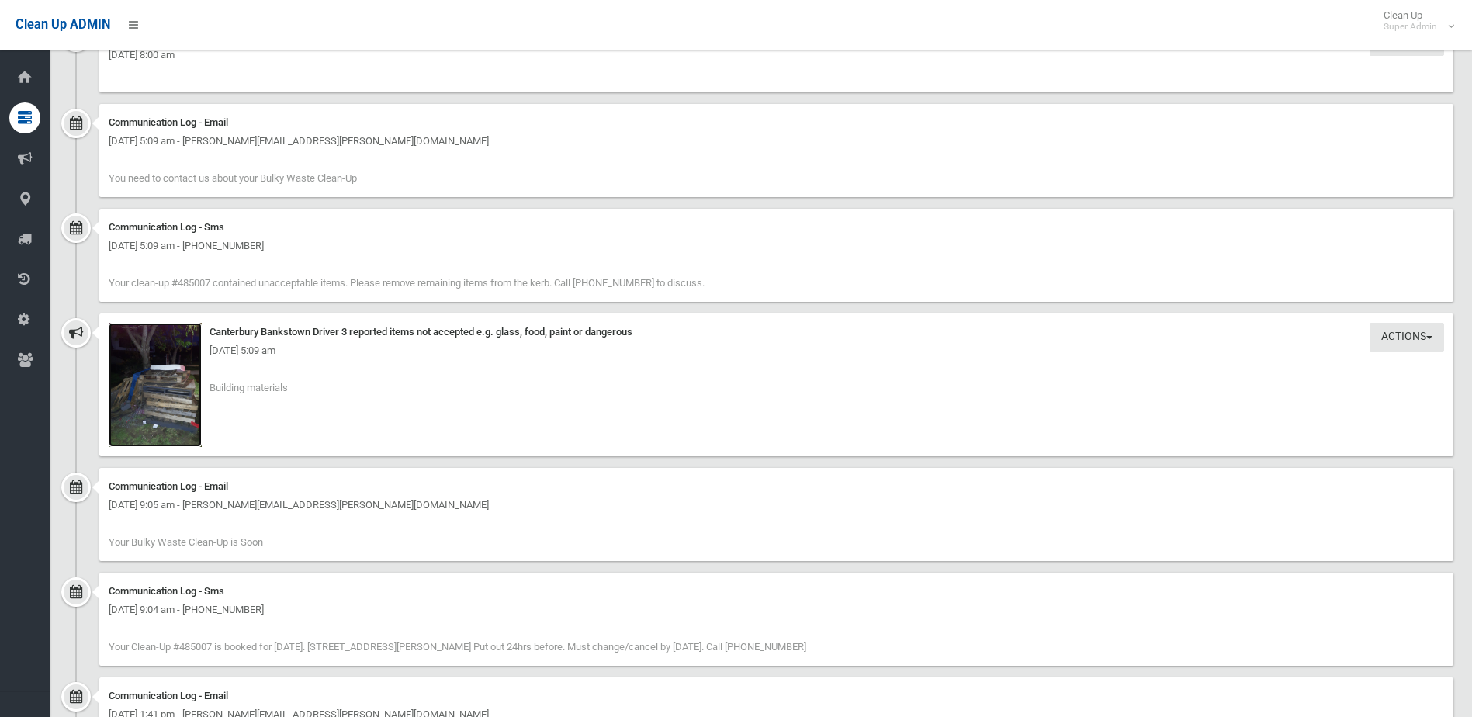
click at [168, 410] on img at bounding box center [155, 385] width 93 height 124
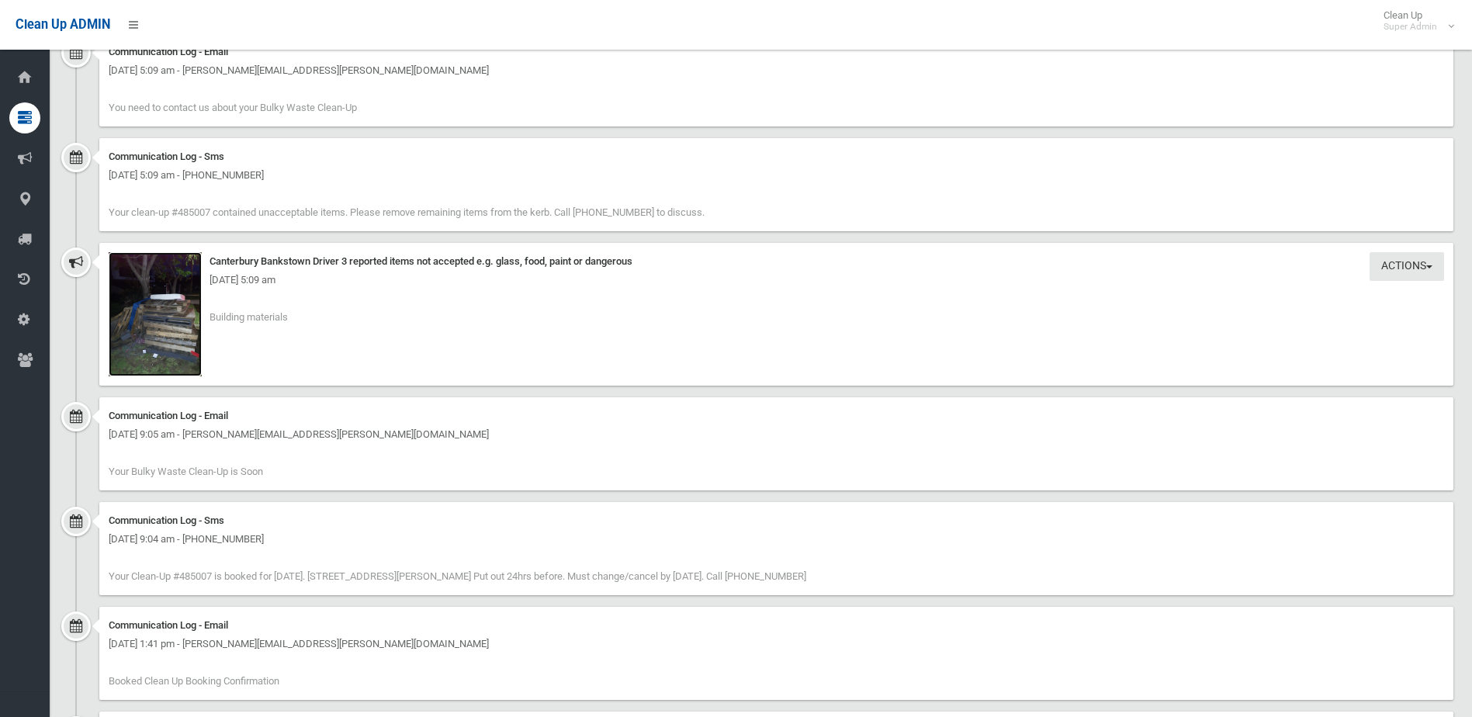
scroll to position [1699, 0]
click at [154, 299] on img at bounding box center [155, 315] width 93 height 124
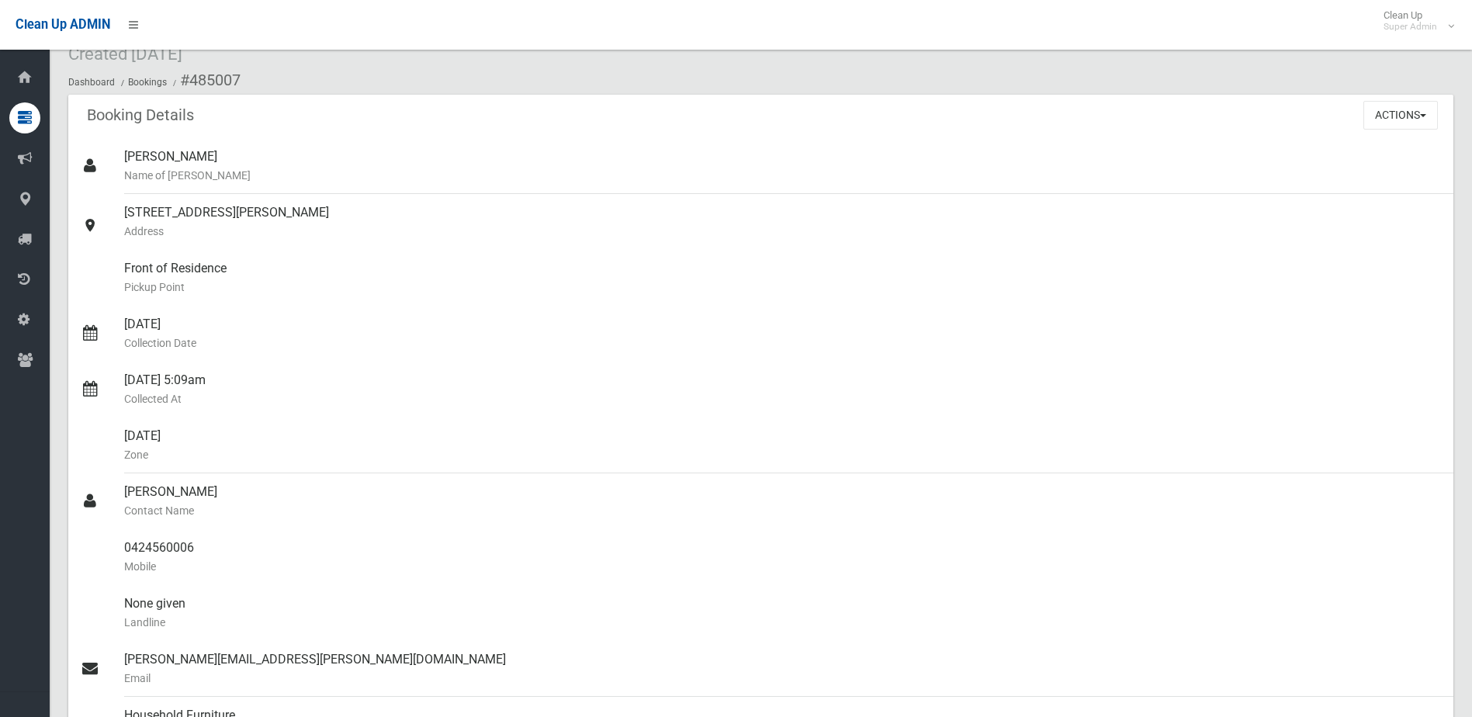
scroll to position [0, 0]
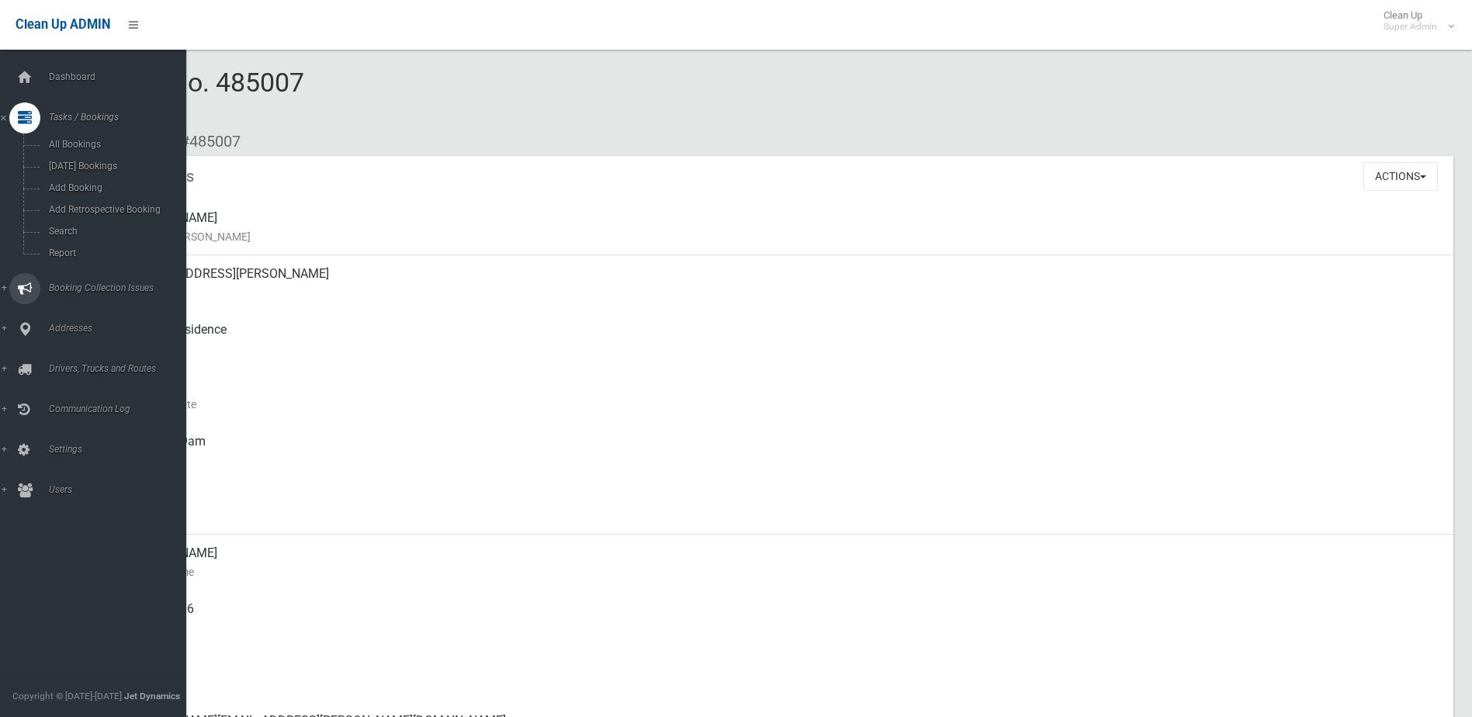
click at [64, 282] on span "Booking Collection Issues" at bounding box center [121, 287] width 154 height 11
click at [81, 261] on span "Addresses" at bounding box center [121, 263] width 154 height 11
click at [89, 222] on span "All Addresses" at bounding box center [114, 225] width 140 height 11
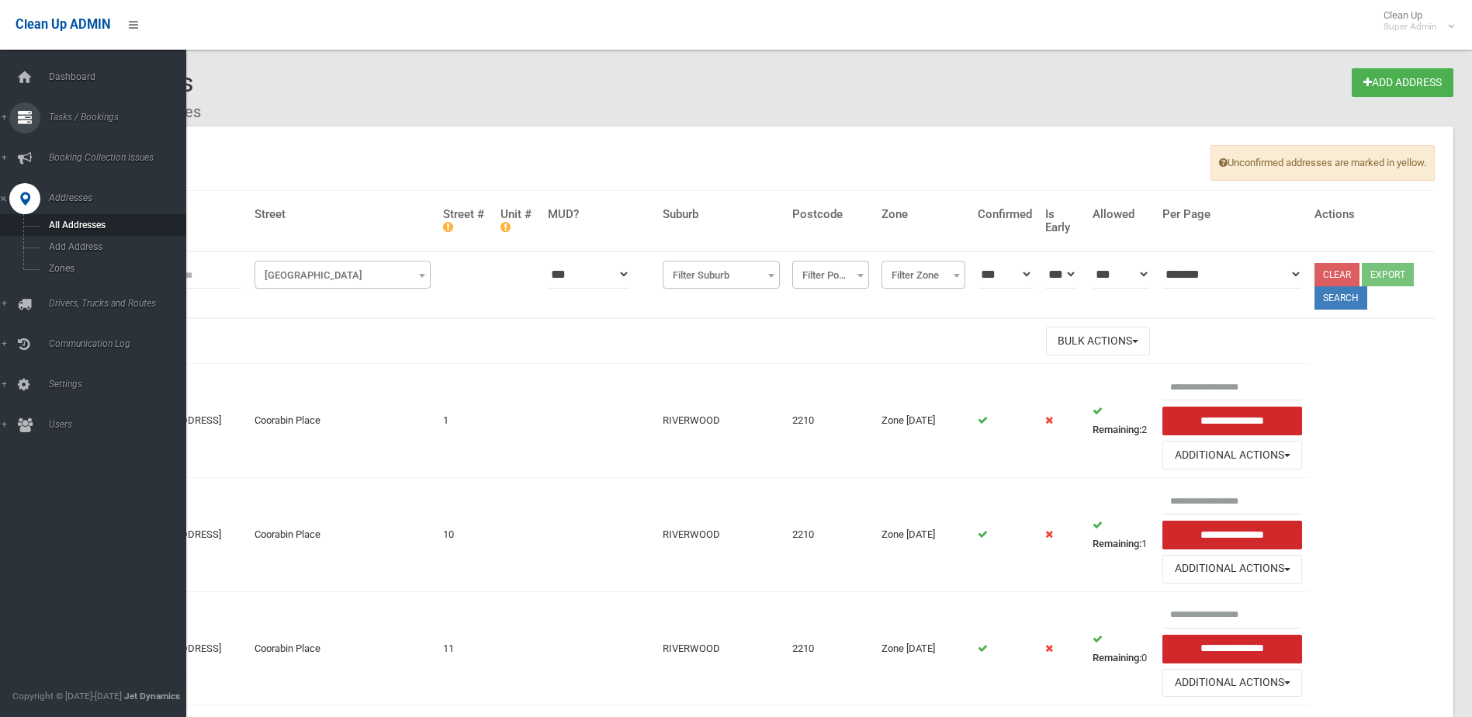
click at [76, 111] on link "Tasks / Bookings" at bounding box center [99, 117] width 198 height 31
click at [67, 231] on span "Search" at bounding box center [114, 231] width 140 height 11
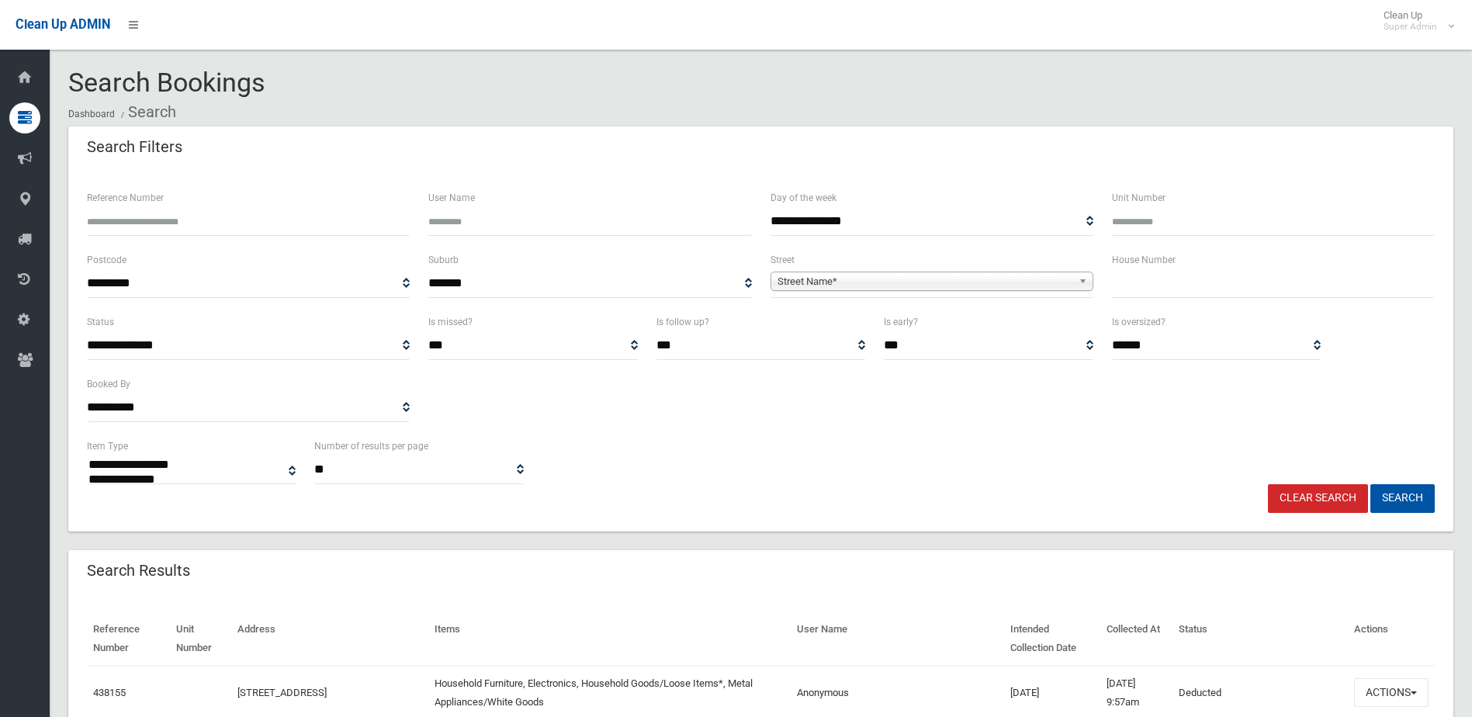
select select
click at [1128, 282] on input "text" at bounding box center [1273, 283] width 323 height 29
type input "**"
click at [792, 282] on span "Street Name*" at bounding box center [924, 281] width 295 height 19
type input "*"
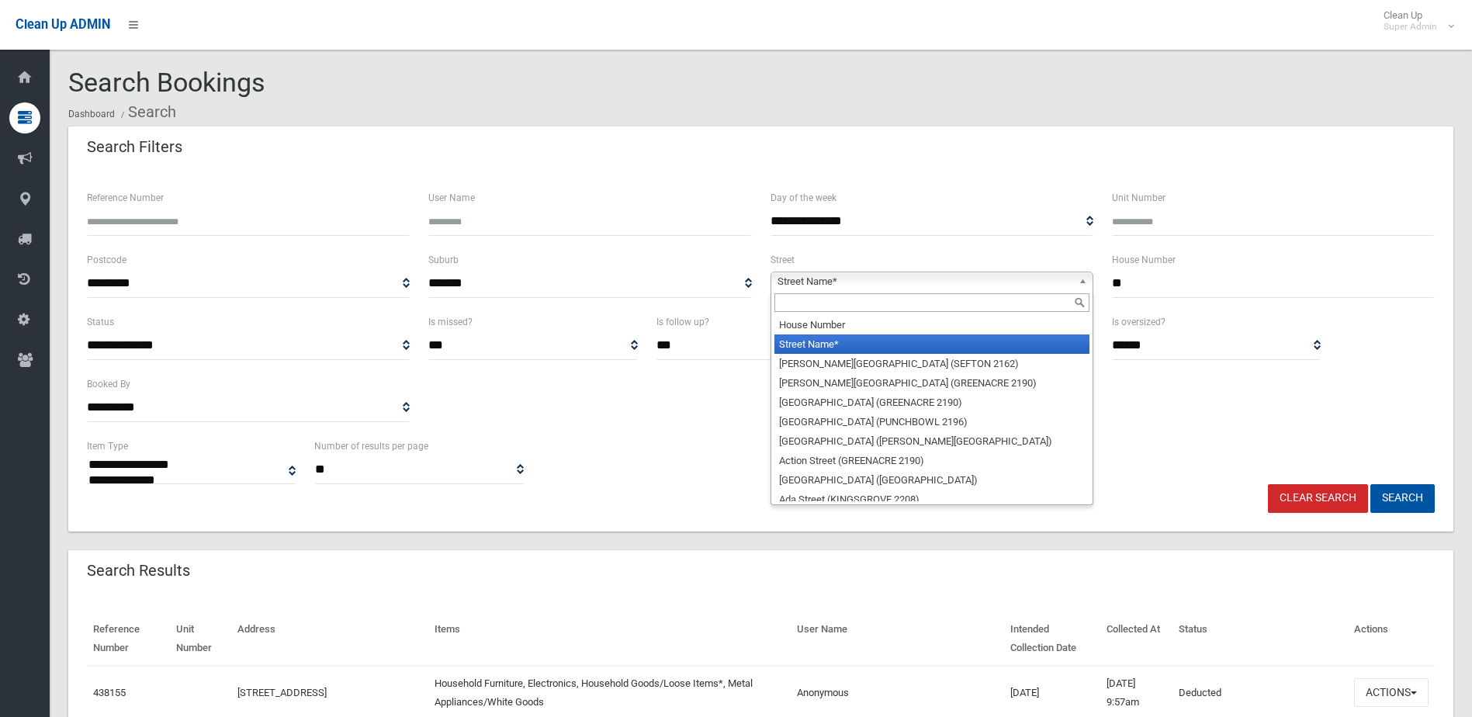
type input "*"
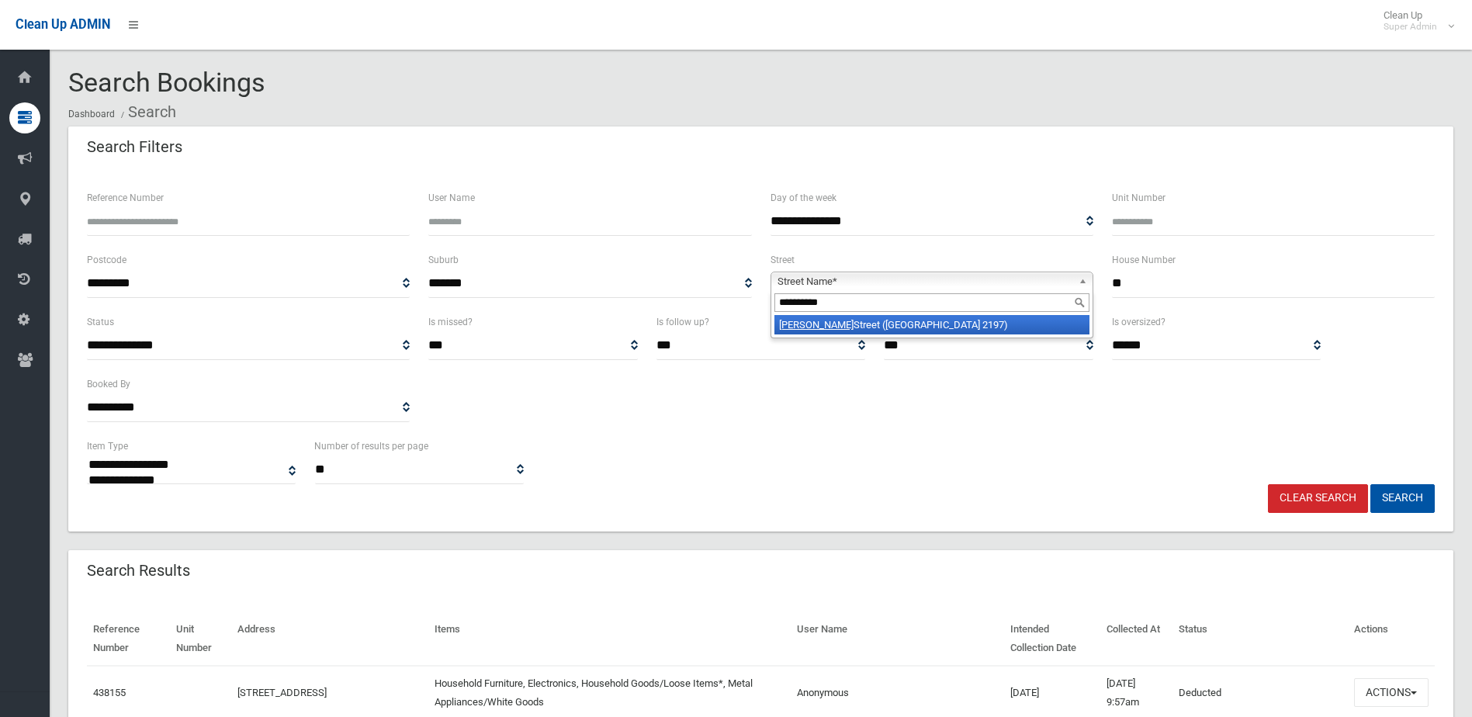
type input "**********"
click at [832, 323] on li "Strickland Street (BASS HILL 2197)" at bounding box center [931, 324] width 315 height 19
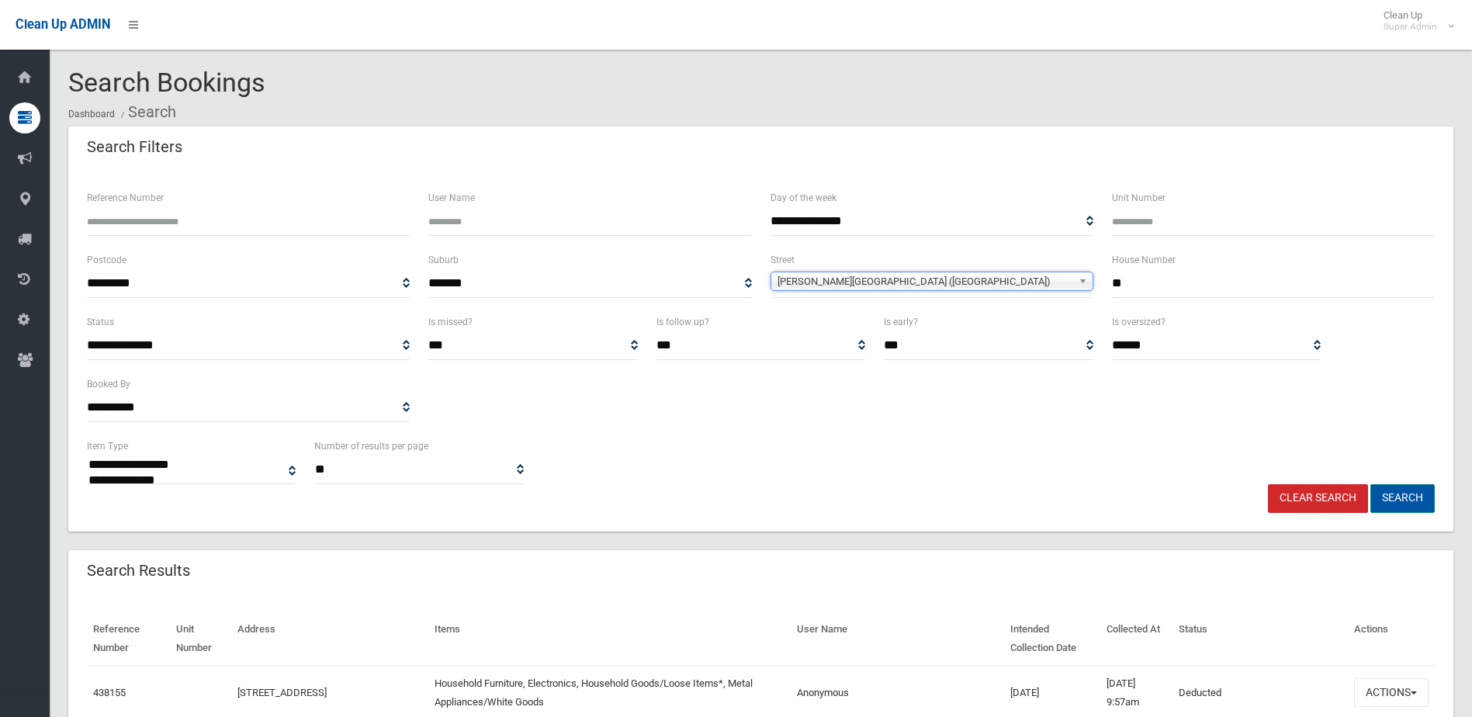
click at [1401, 493] on button "Search" at bounding box center [1402, 498] width 64 height 29
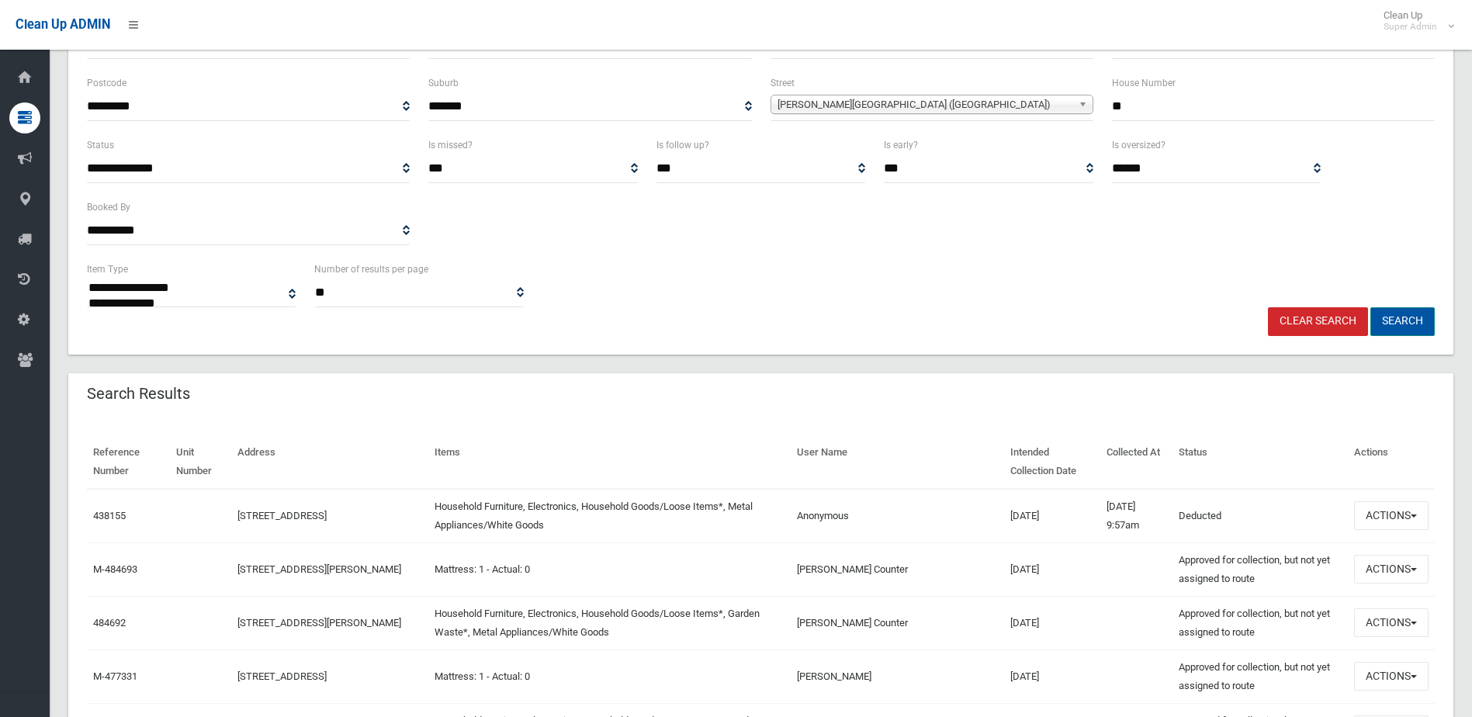
scroll to position [233, 0]
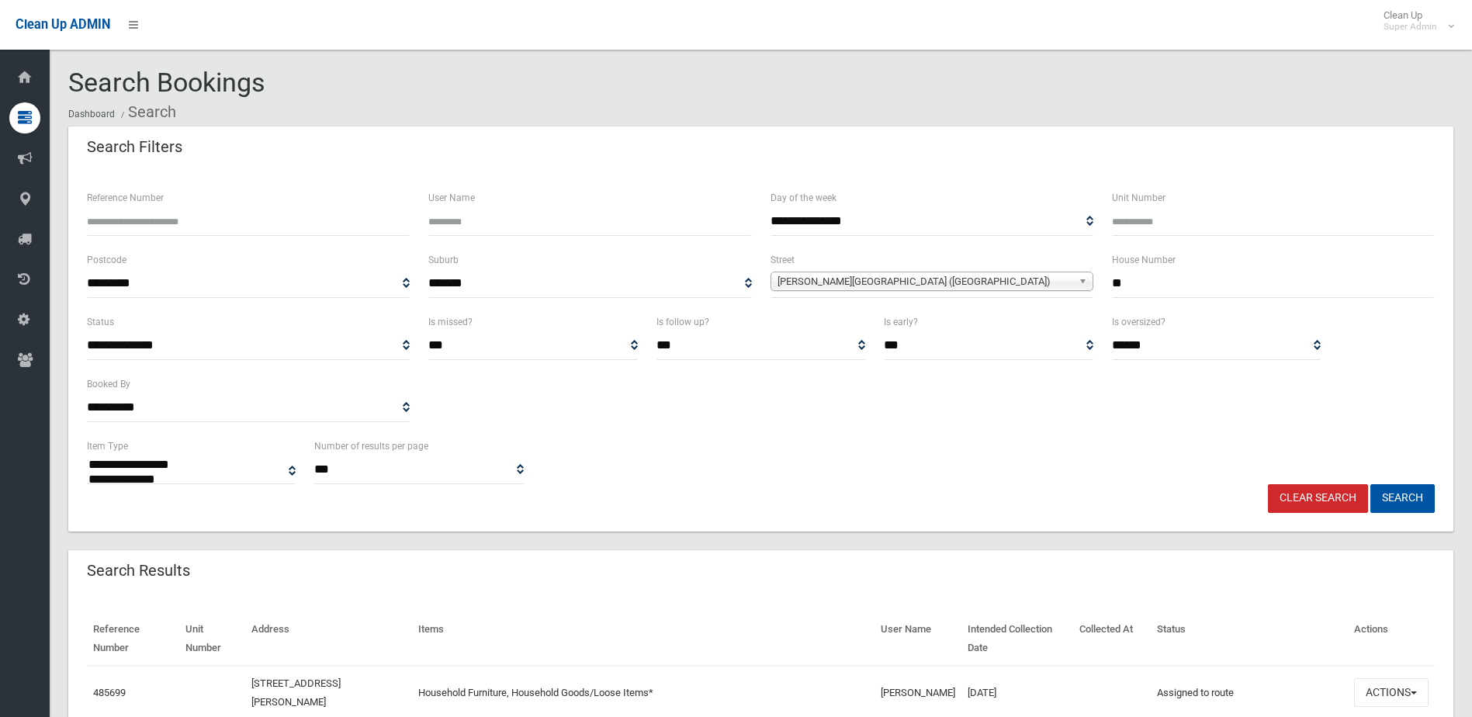
select select
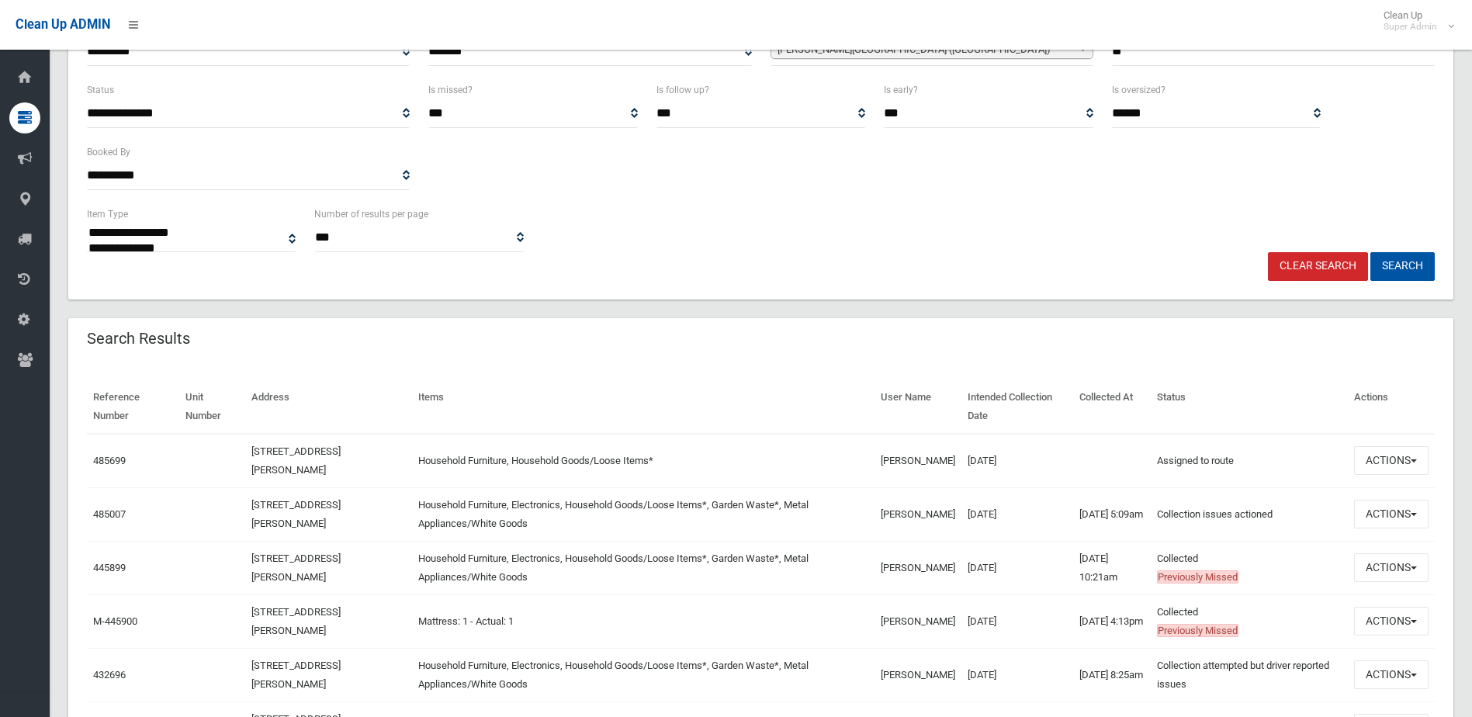
scroll to position [233, 0]
click at [1375, 455] on button "Actions" at bounding box center [1391, 459] width 74 height 29
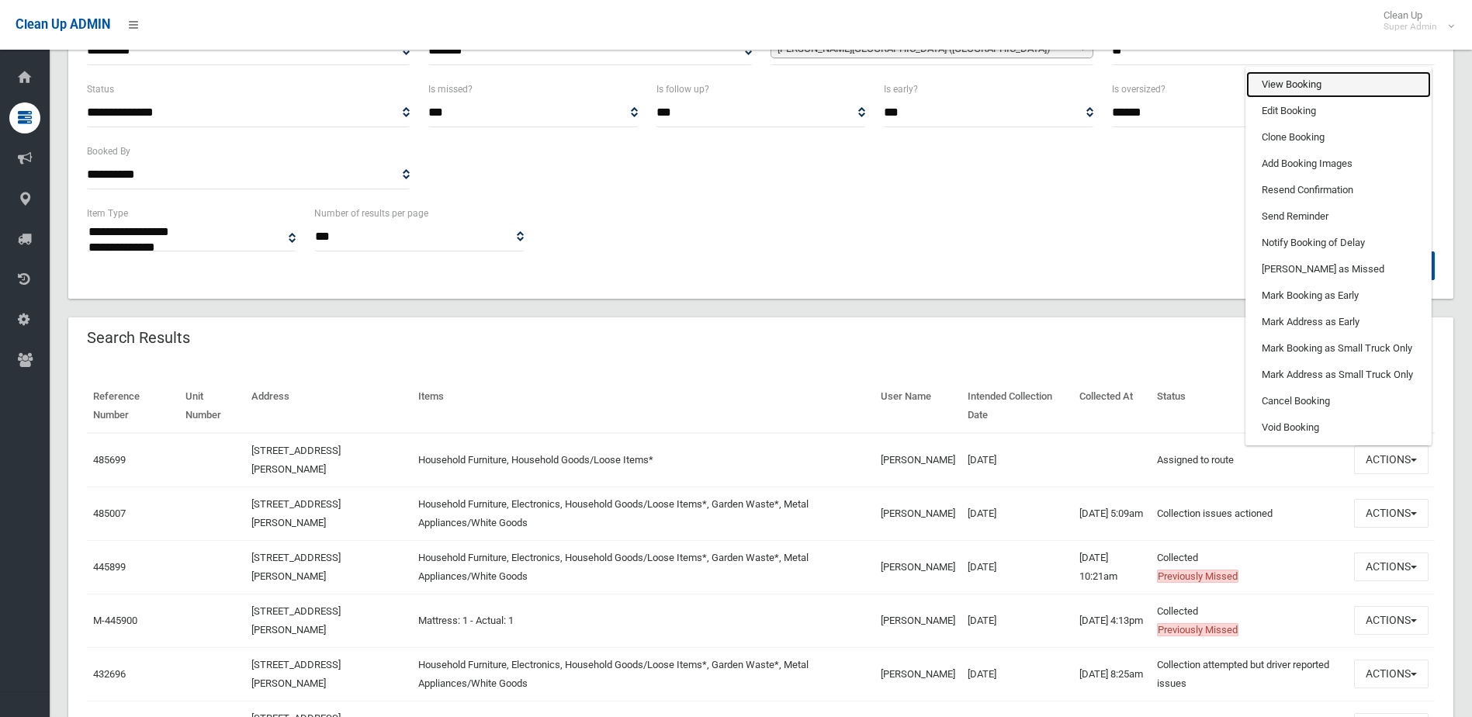
click at [1270, 78] on link "View Booking" at bounding box center [1338, 84] width 185 height 26
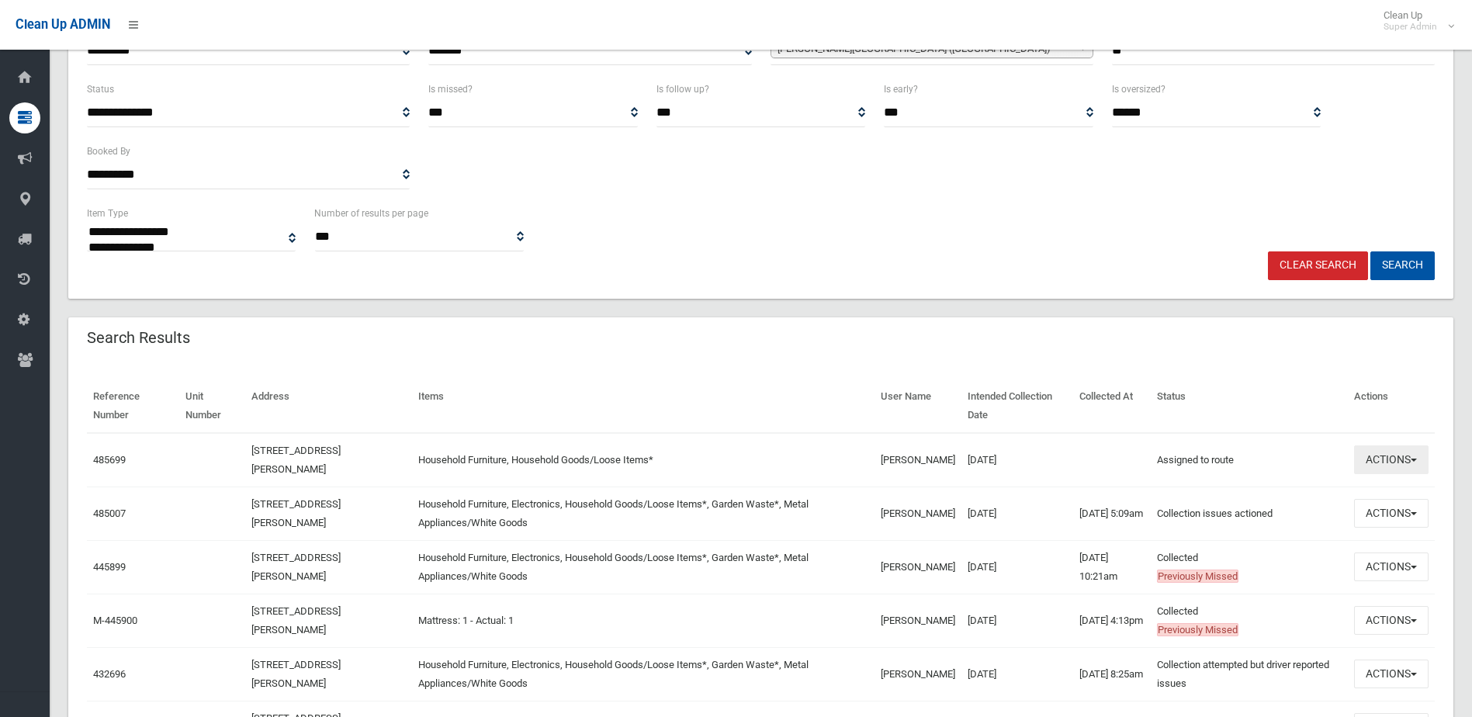
click at [1383, 456] on button "Actions" at bounding box center [1391, 459] width 74 height 29
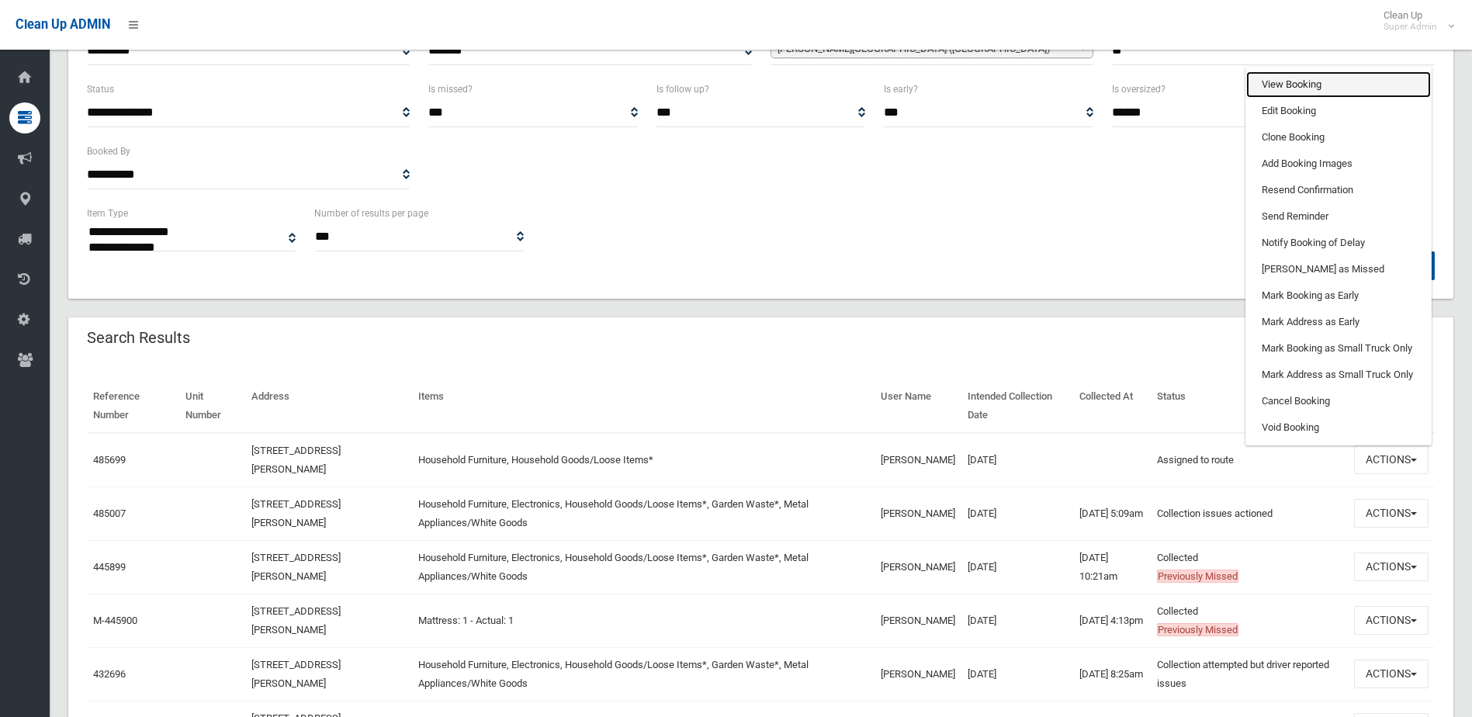
click at [1285, 80] on link "View Booking" at bounding box center [1338, 84] width 185 height 26
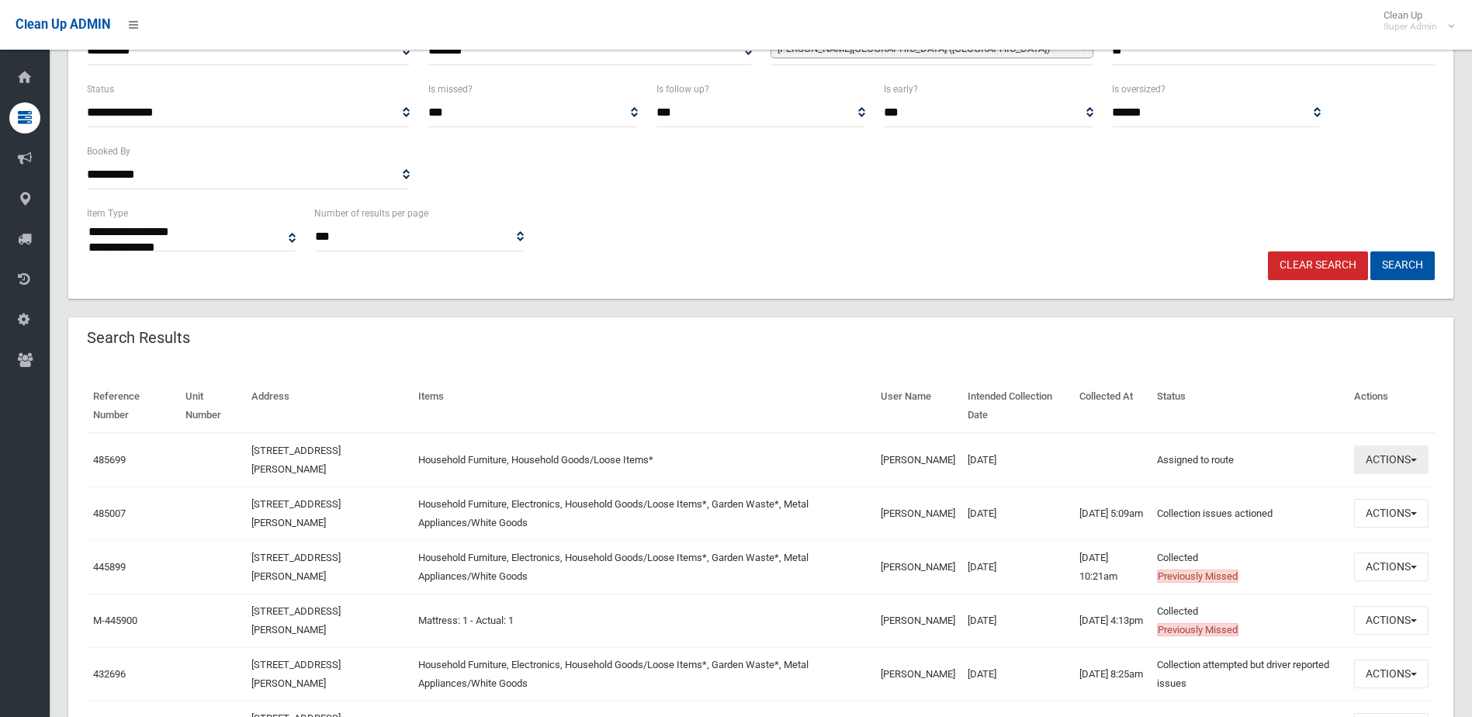
click at [1399, 452] on button "Actions" at bounding box center [1391, 459] width 74 height 29
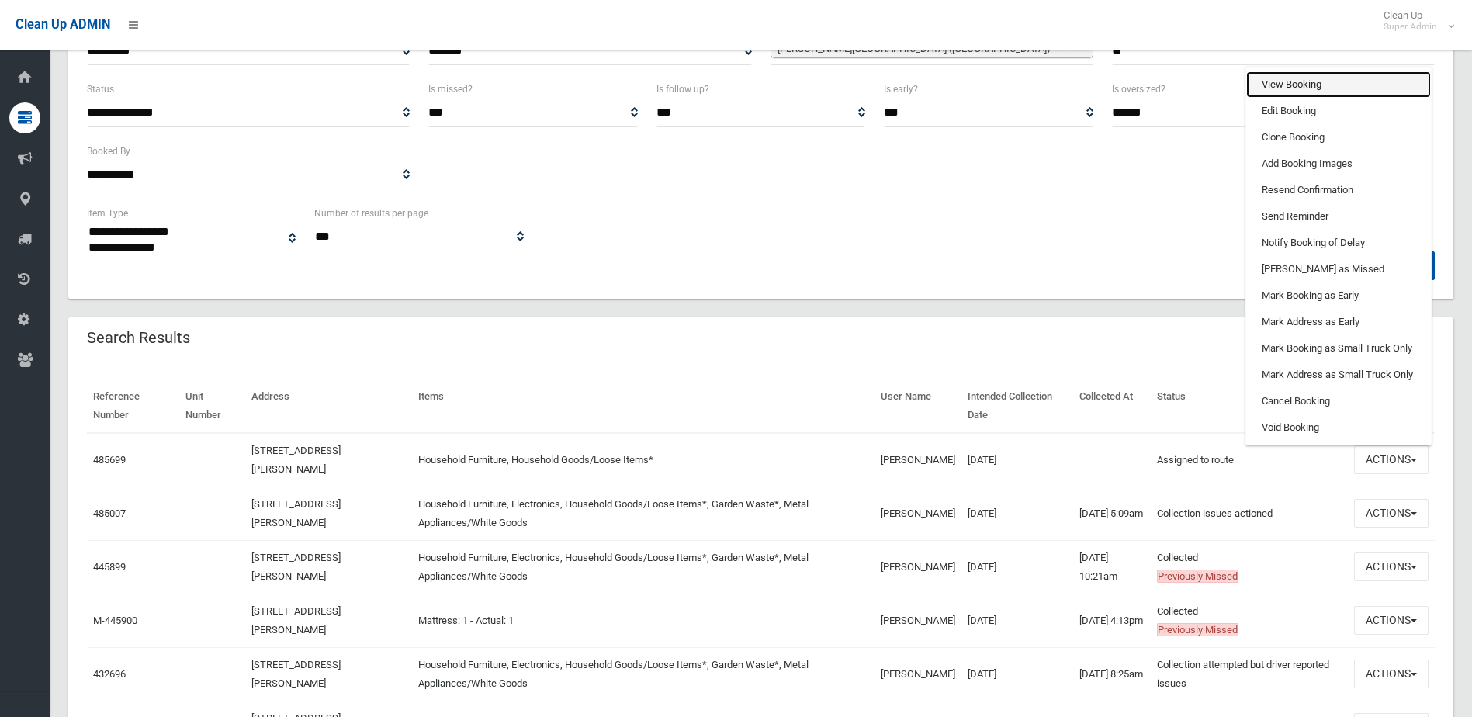
click at [1276, 91] on link "View Booking" at bounding box center [1338, 84] width 185 height 26
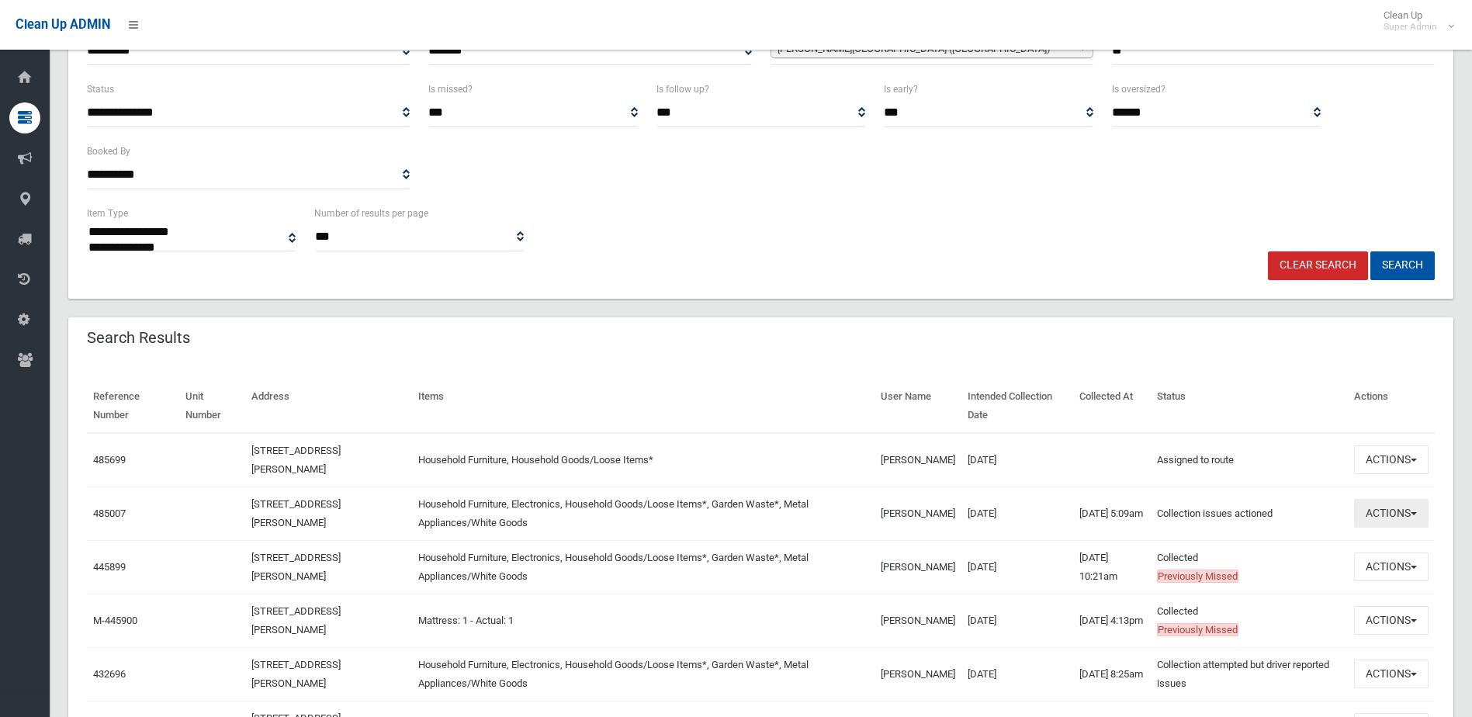
click at [1379, 511] on button "Actions" at bounding box center [1391, 513] width 74 height 29
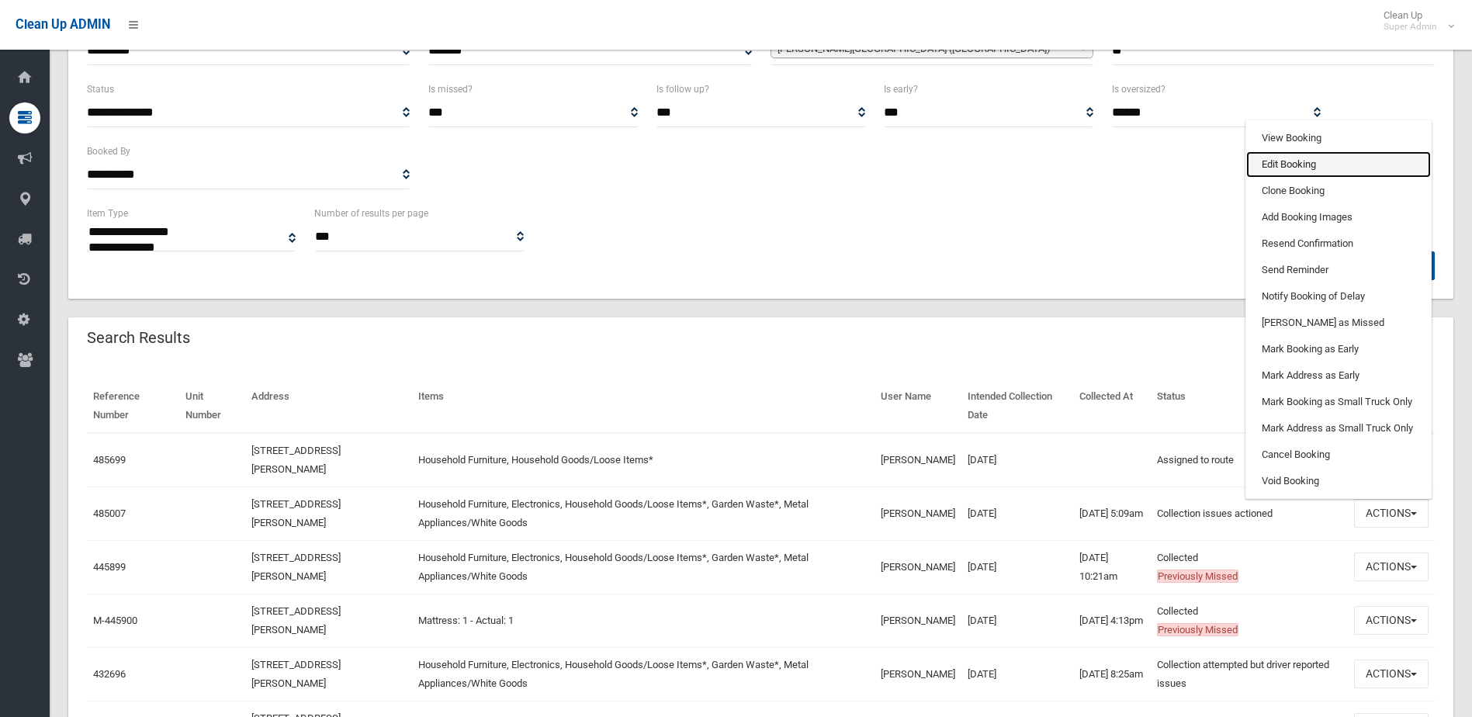
click at [1265, 166] on link "Edit Booking" at bounding box center [1338, 164] width 185 height 26
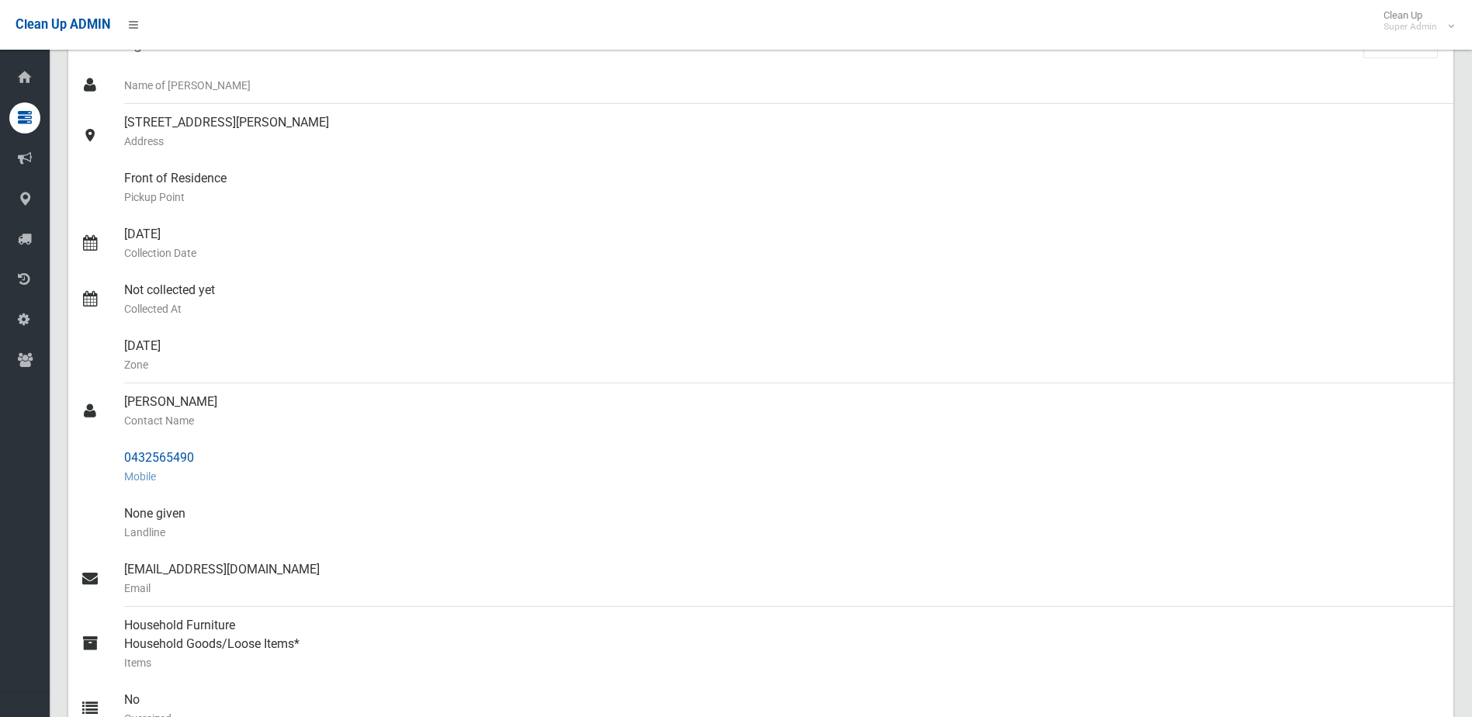
scroll to position [155, 0]
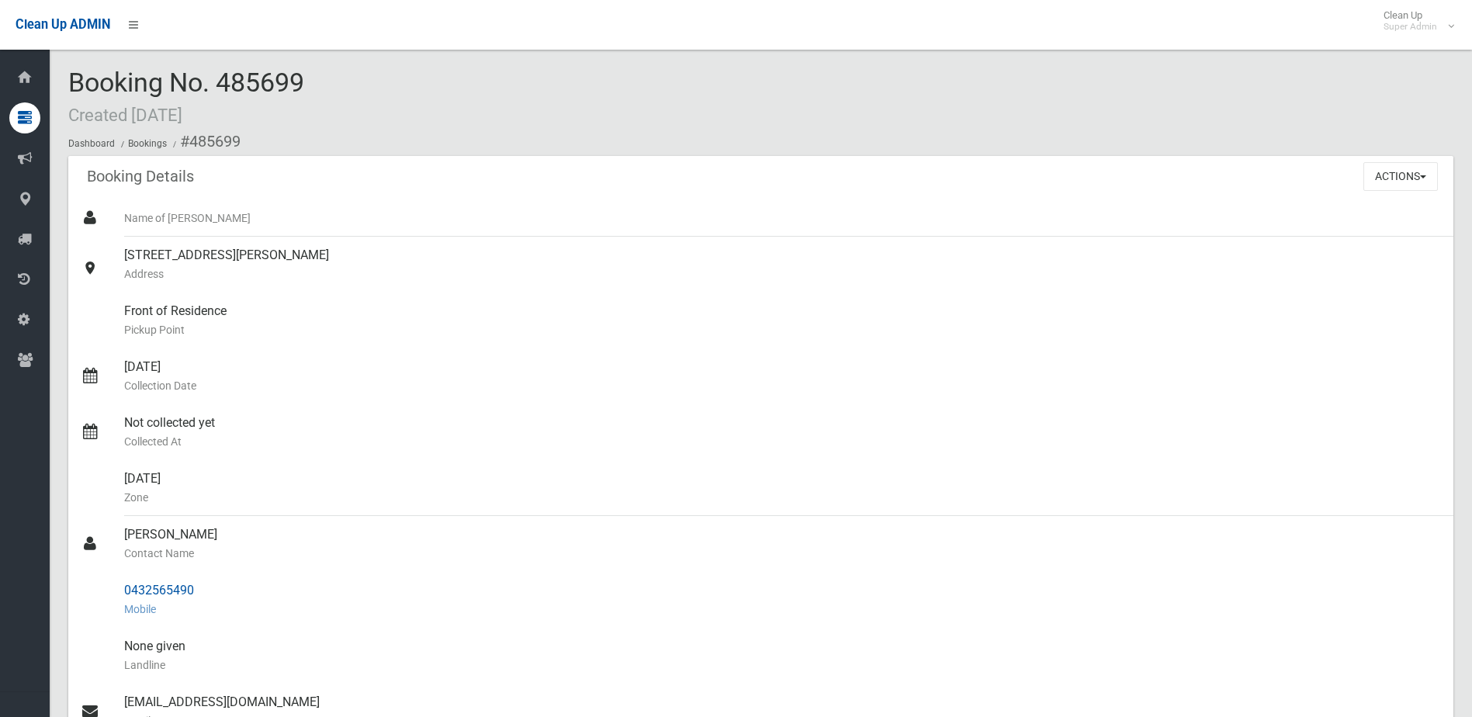
drag, startPoint x: 127, startPoint y: 590, endPoint x: 237, endPoint y: 587, distance: 110.2
click at [237, 587] on div "0432565490 Mobile" at bounding box center [782, 600] width 1317 height 56
drag, startPoint x: 237, startPoint y: 587, endPoint x: 176, endPoint y: 587, distance: 61.3
copy div "0432565490"
drag, startPoint x: 123, startPoint y: 535, endPoint x: 208, endPoint y: 581, distance: 96.8
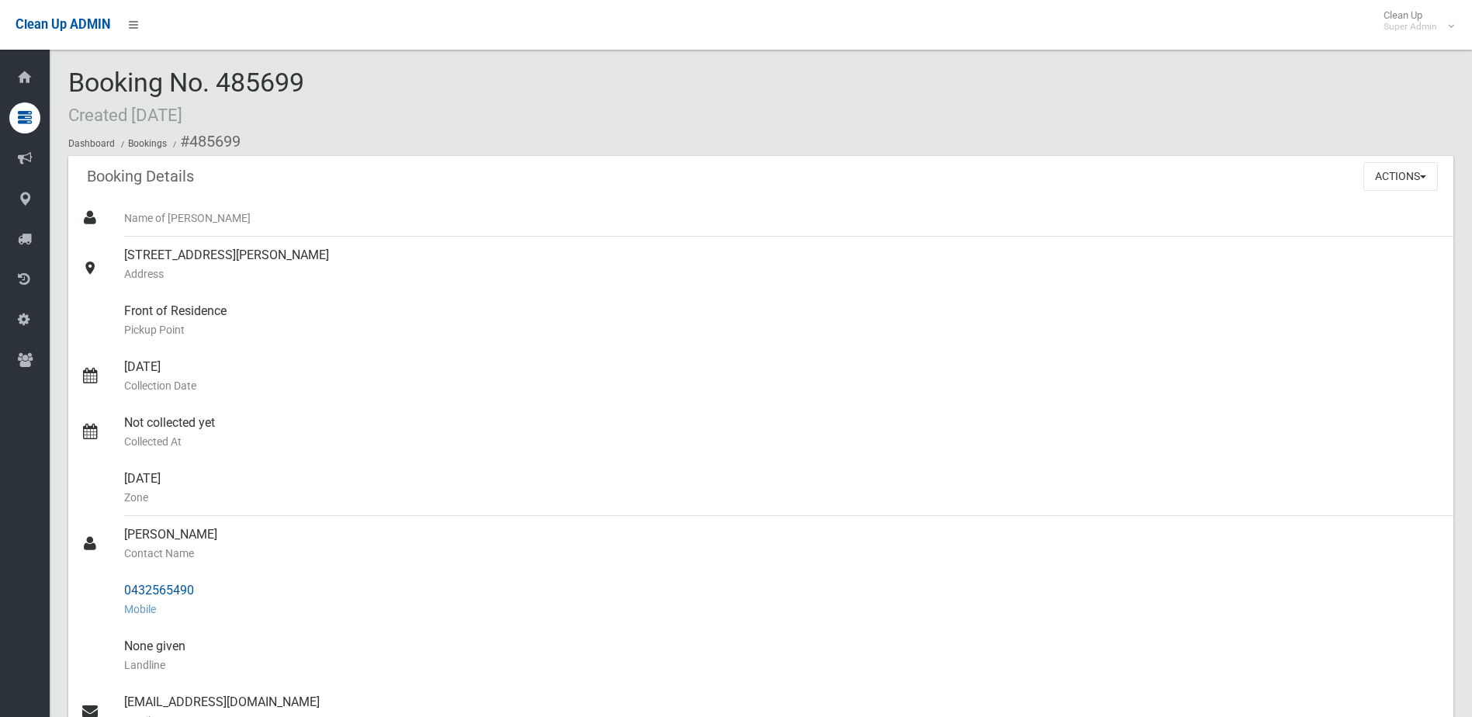
click at [208, 581] on ul "Name of [PERSON_NAME] [STREET_ADDRESS][PERSON_NAME] Address Front of Residence …" at bounding box center [760, 590] width 1385 height 782
drag, startPoint x: 208, startPoint y: 581, endPoint x: 168, endPoint y: 591, distance: 40.8
copy ul "Faten Ouelhazi Contact Name 0432565490"
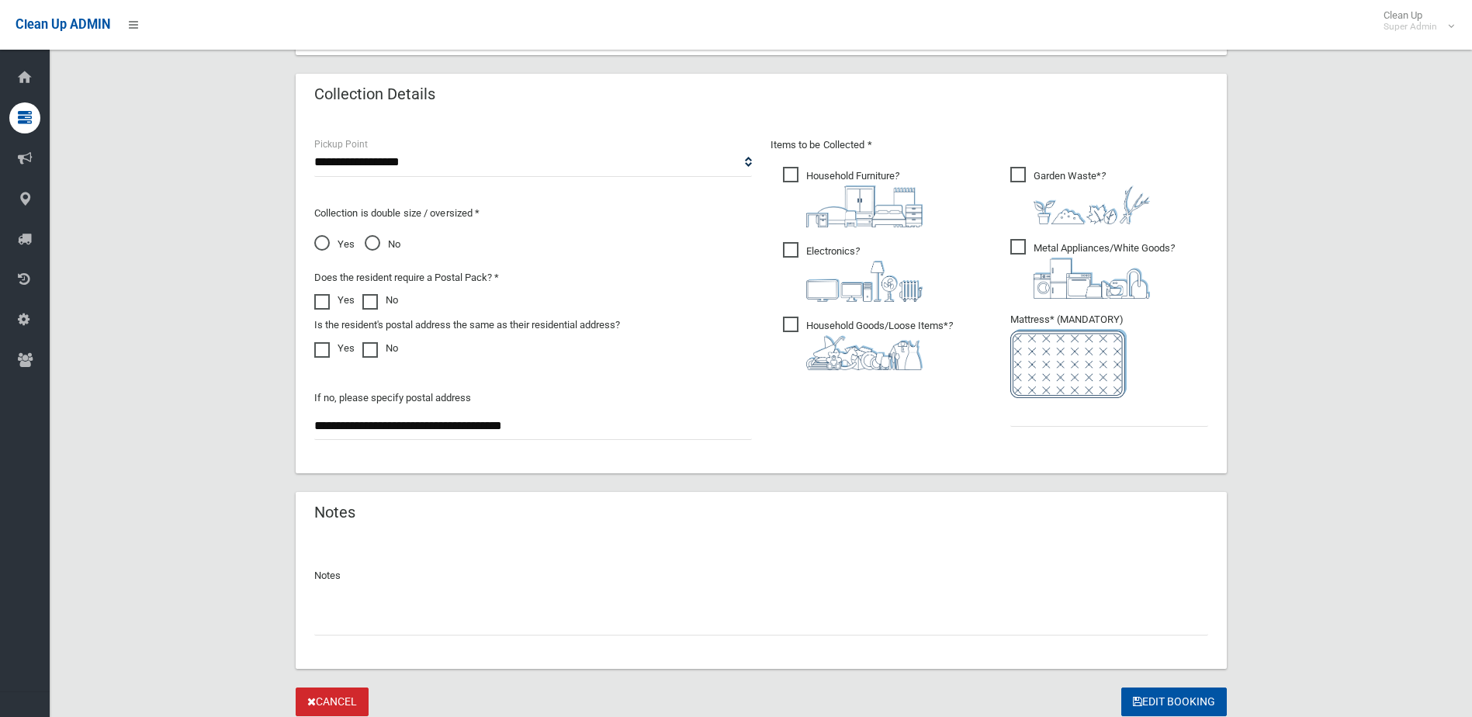
scroll to position [1055, 0]
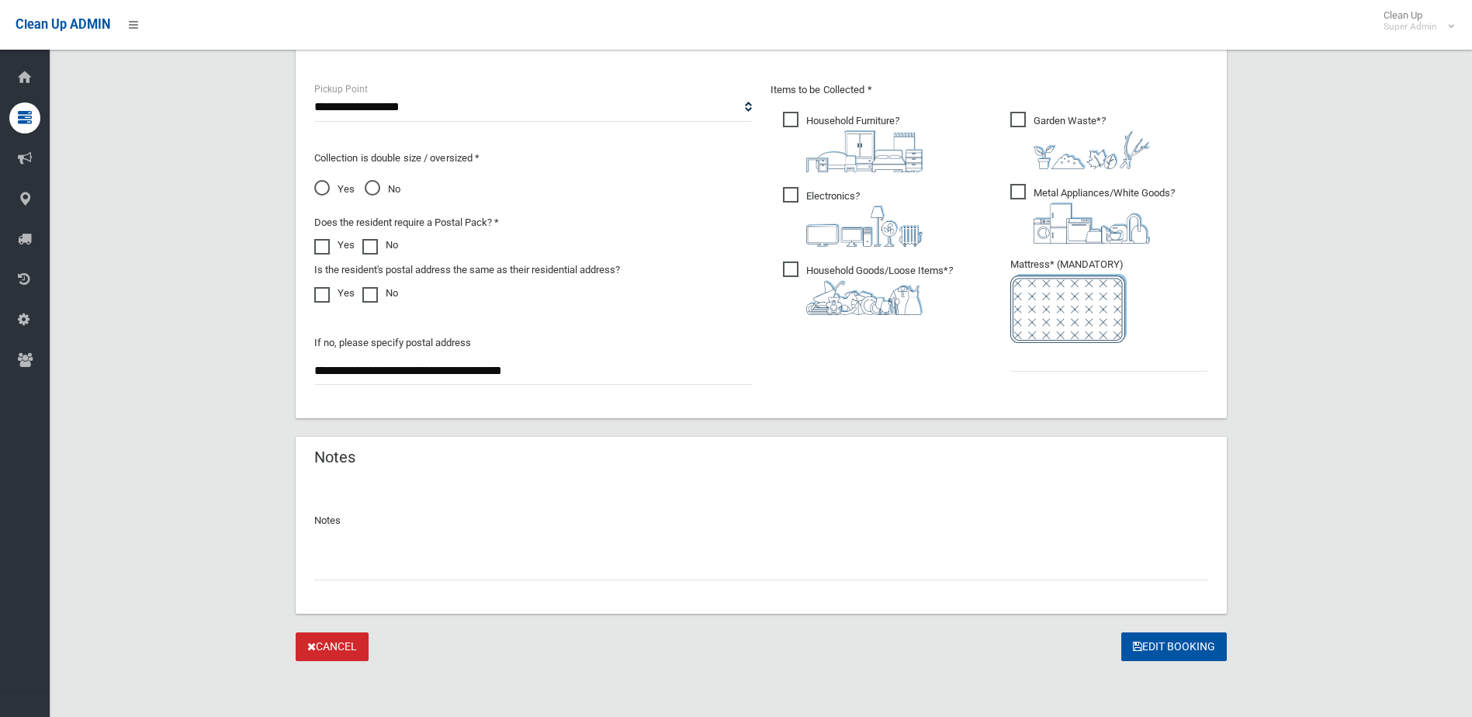
click at [345, 562] on input "text" at bounding box center [761, 566] width 894 height 29
type input "**********"
click at [1087, 369] on input "text" at bounding box center [1109, 357] width 198 height 29
type input "*"
drag, startPoint x: 311, startPoint y: 565, endPoint x: 291, endPoint y: 566, distance: 20.2
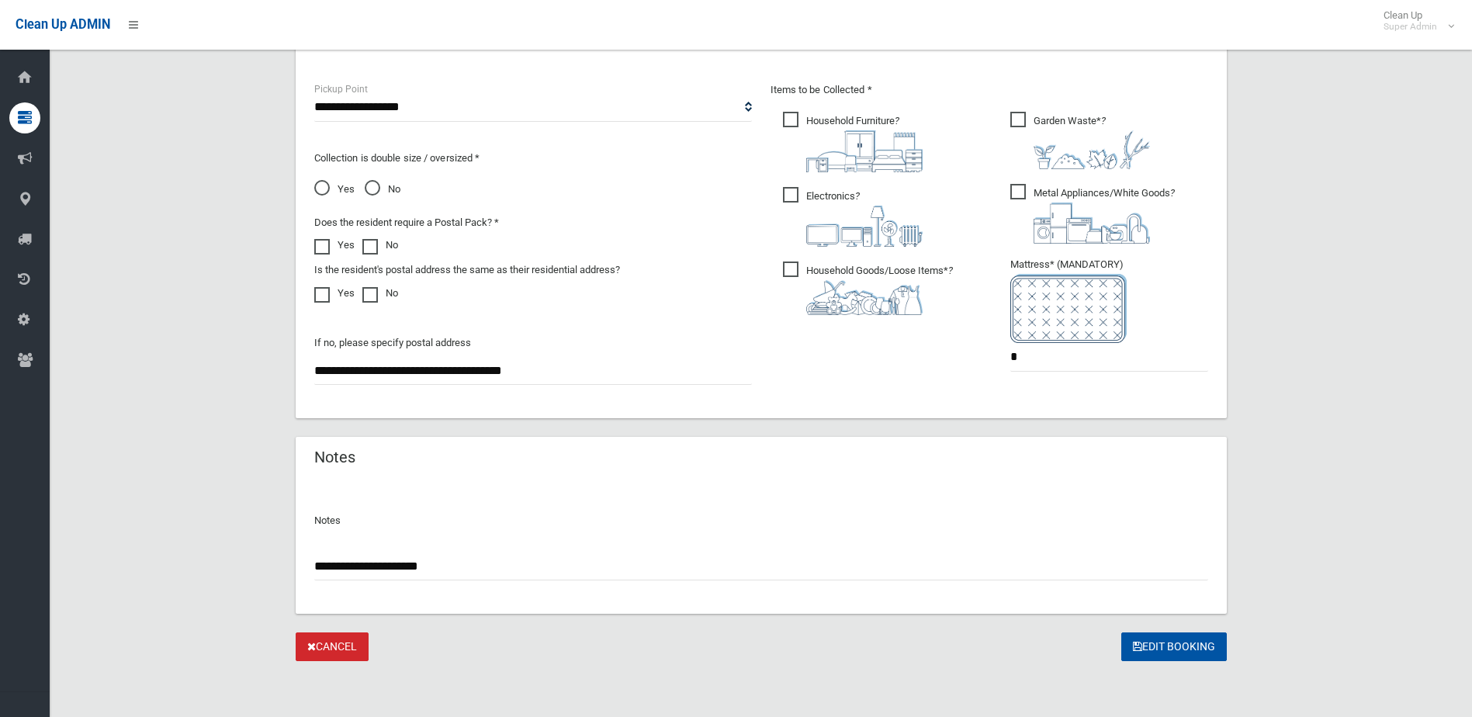
click at [1168, 645] on button "Edit Booking" at bounding box center [1174, 646] width 106 height 29
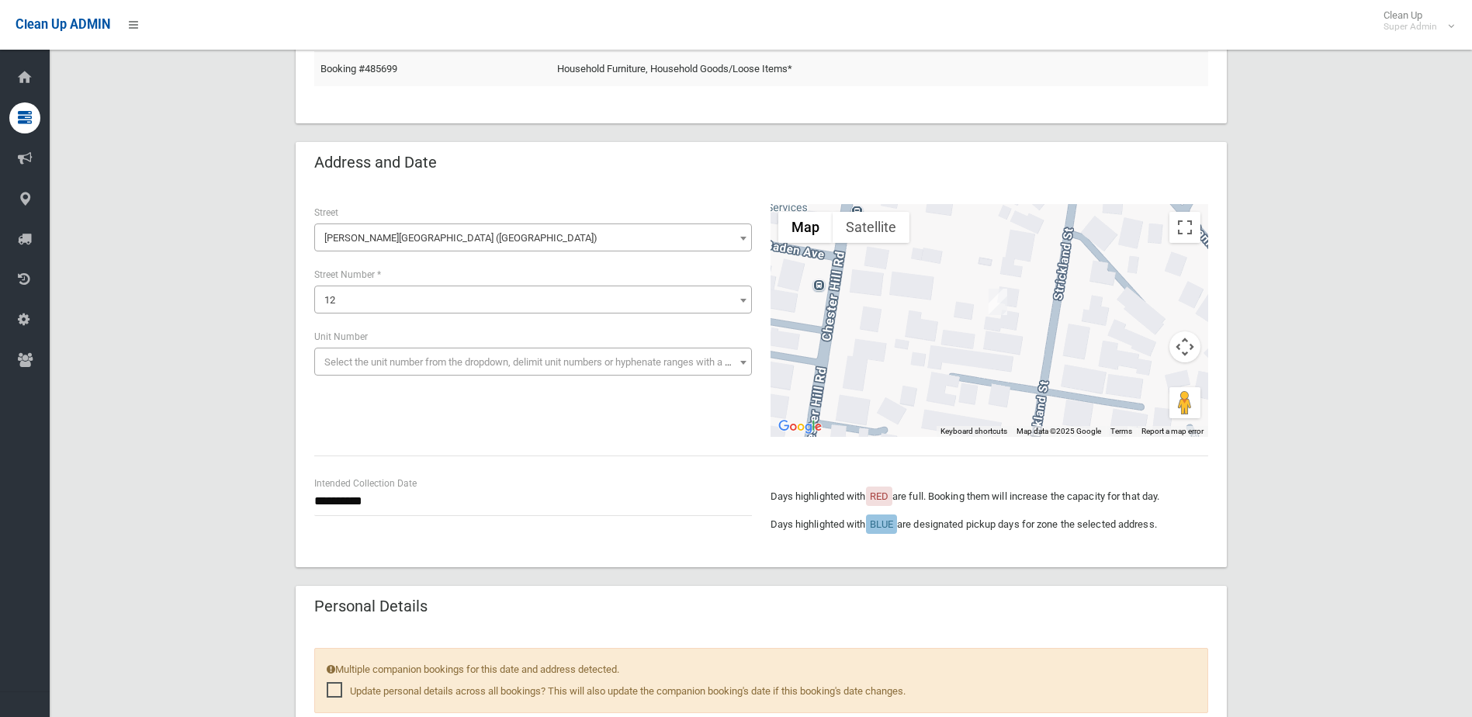
scroll to position [0, 0]
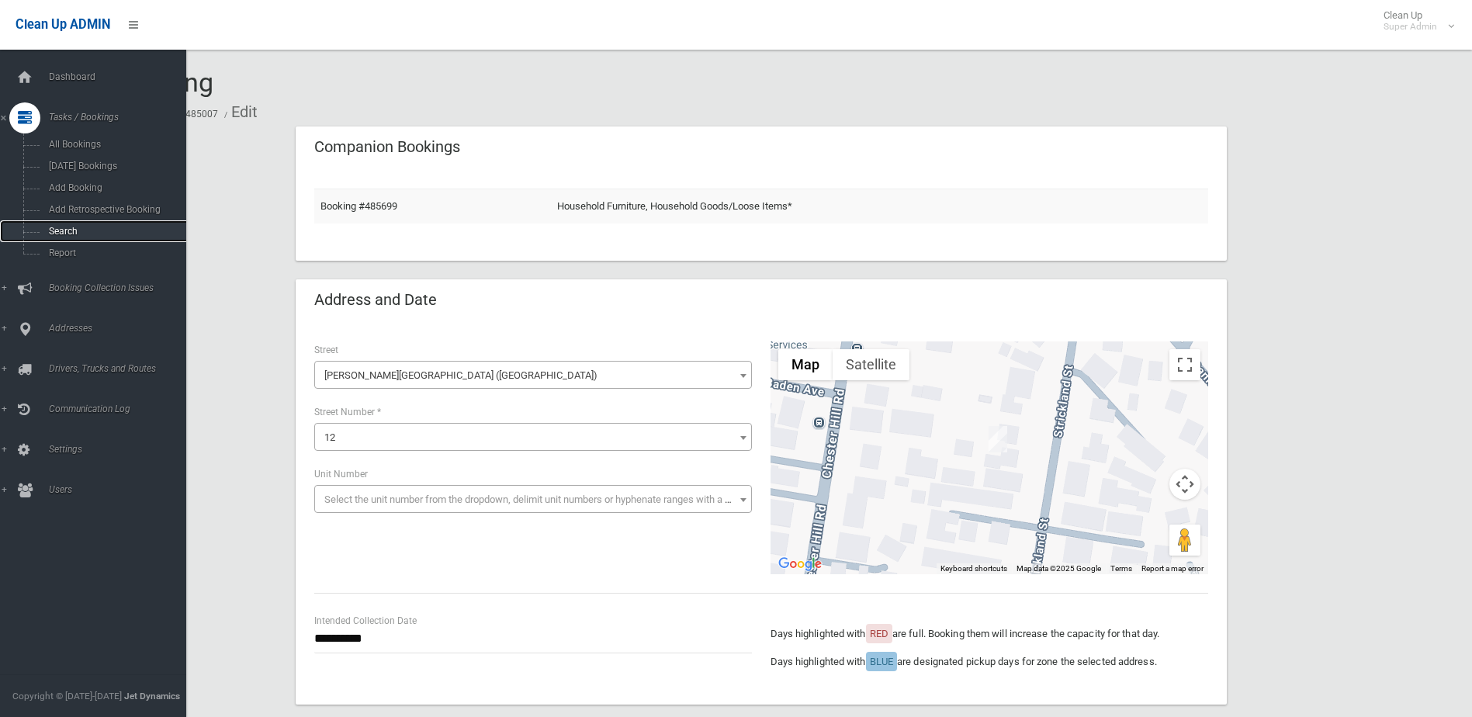
click at [62, 227] on span "Search" at bounding box center [114, 231] width 140 height 11
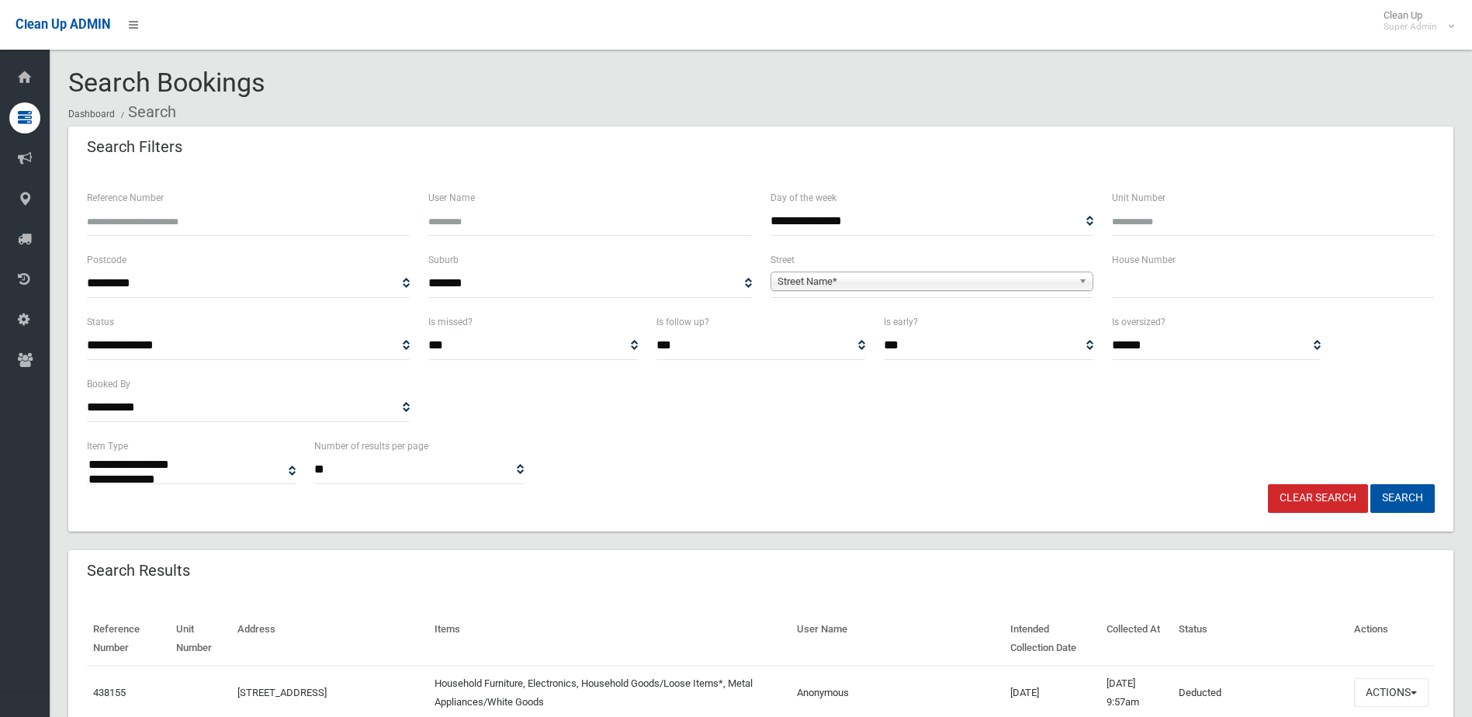
select select
click at [1160, 288] on input "text" at bounding box center [1273, 283] width 323 height 29
type input "**"
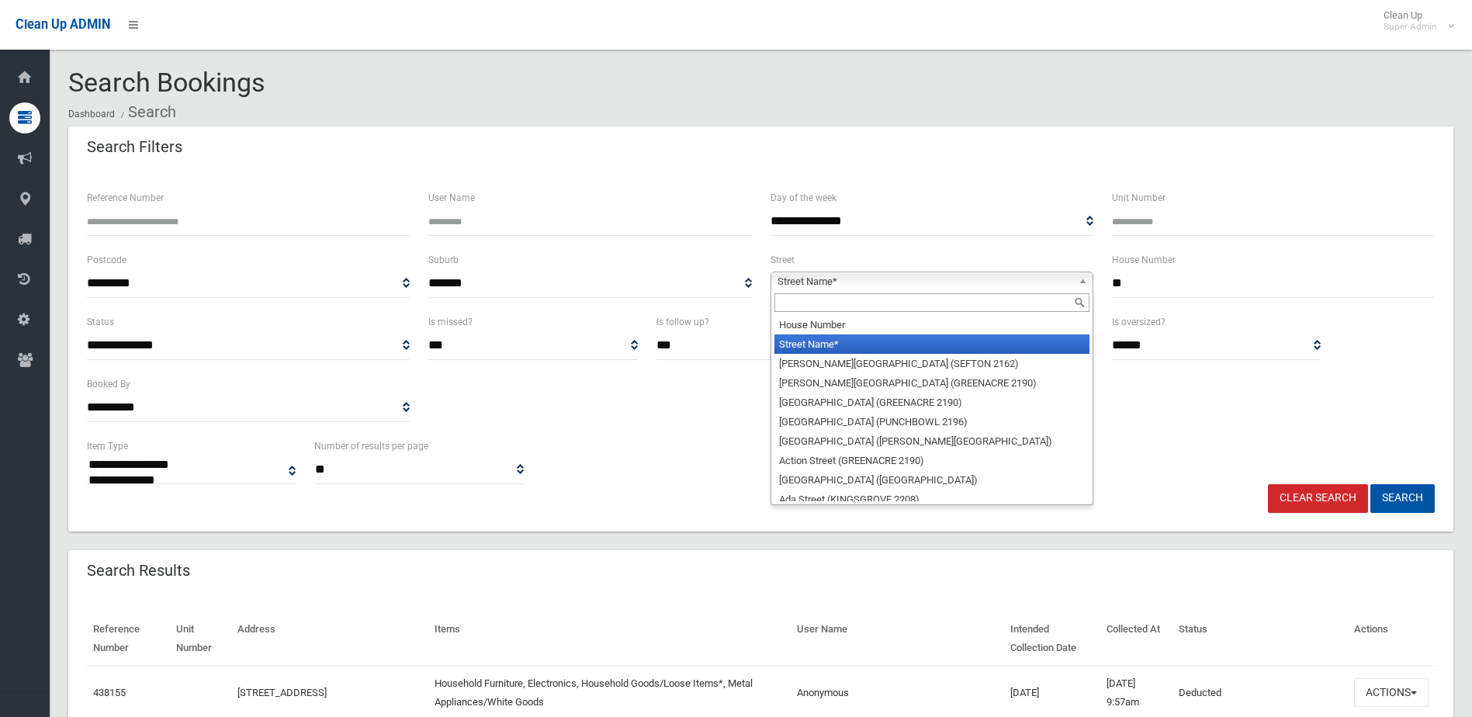
click at [850, 285] on span "Street Name*" at bounding box center [924, 281] width 295 height 19
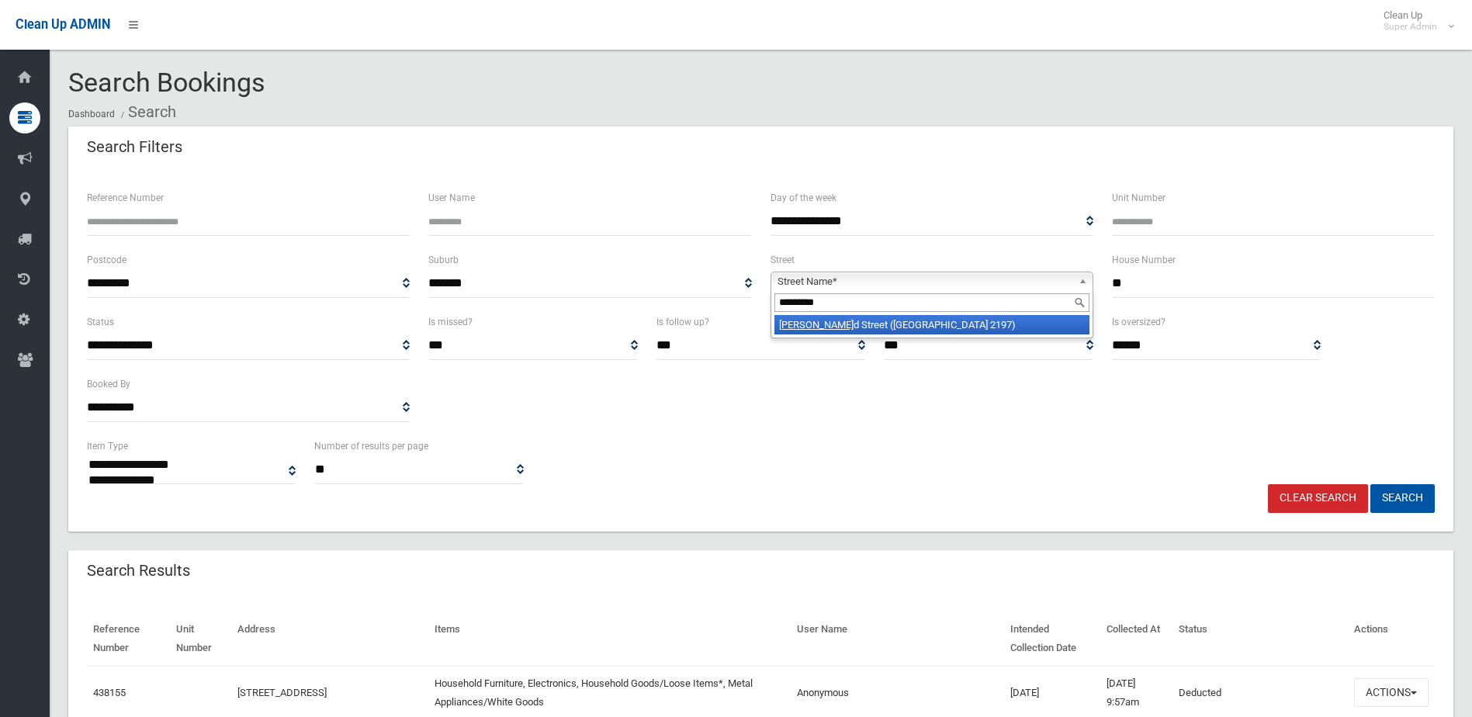
type input "**********"
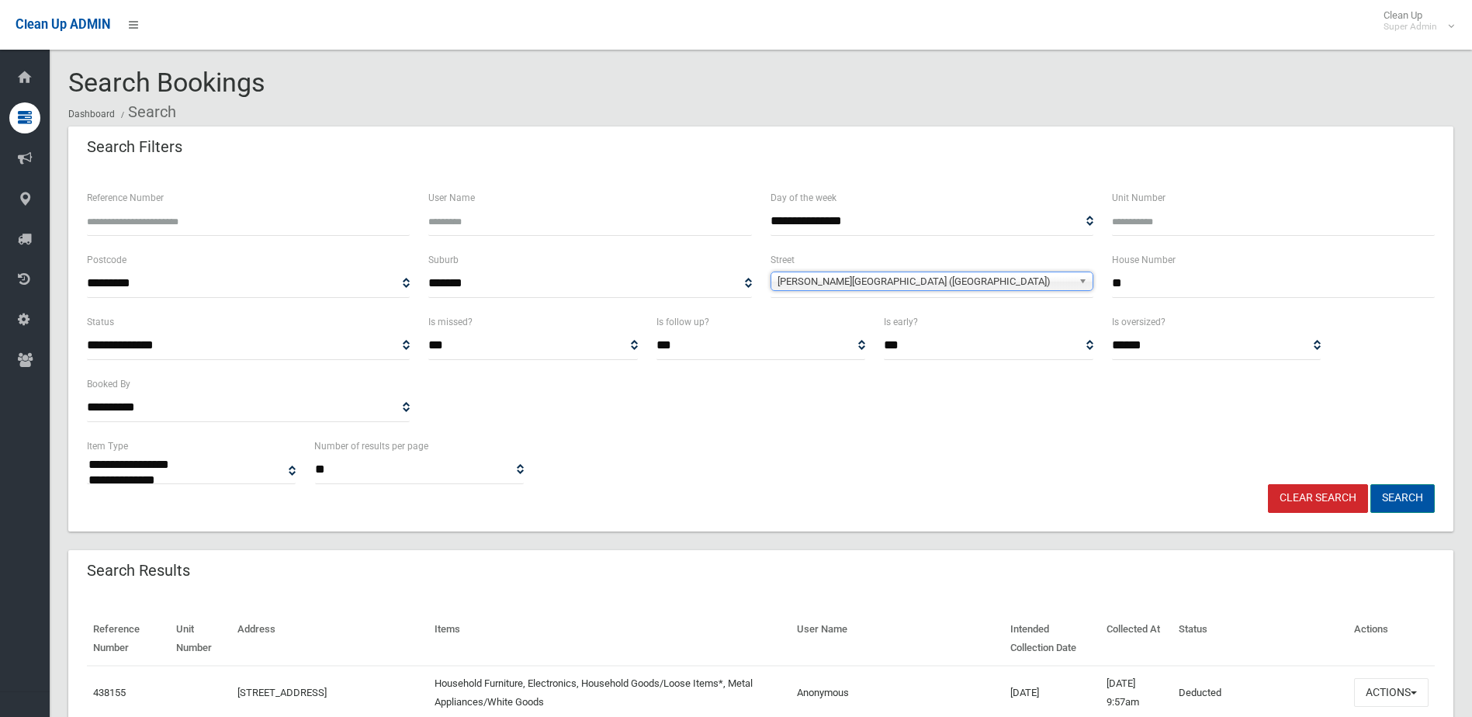
click at [1402, 492] on button "Search" at bounding box center [1402, 498] width 64 height 29
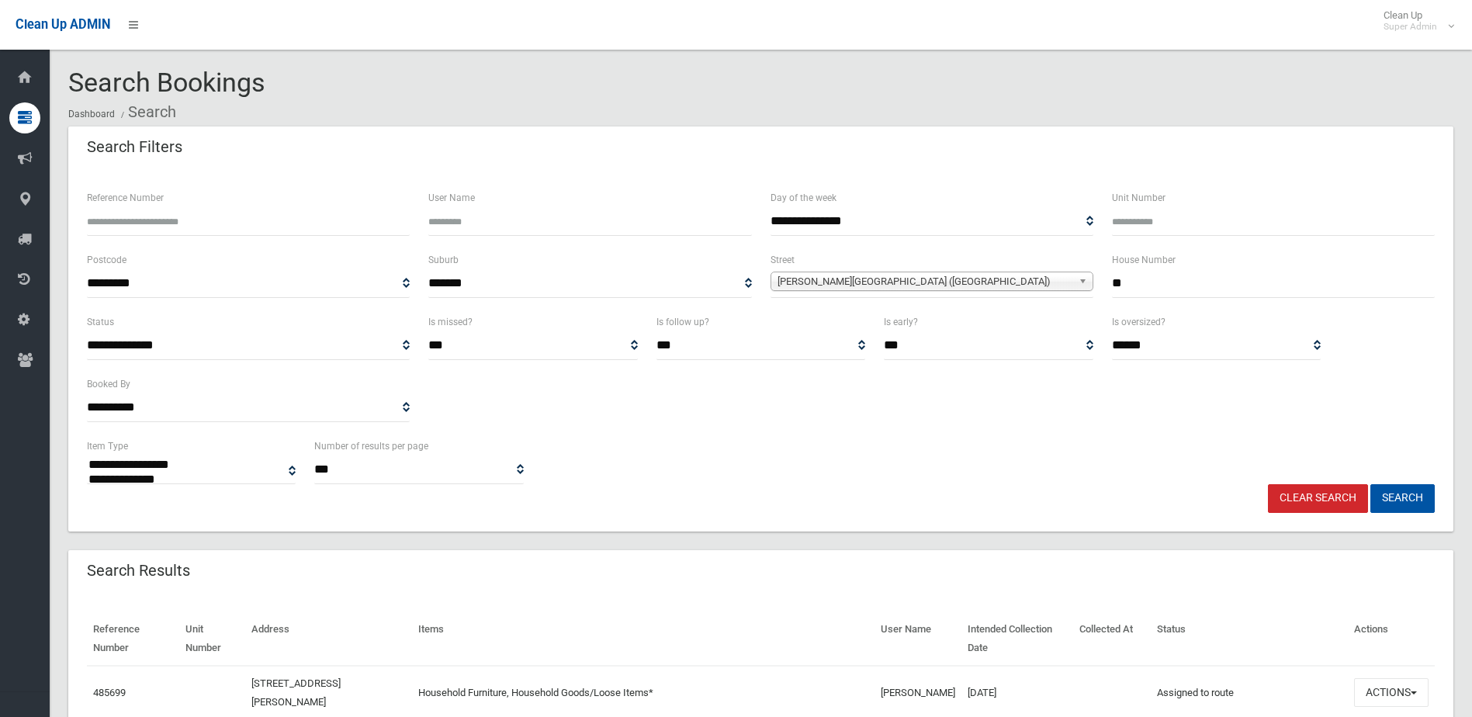
select select
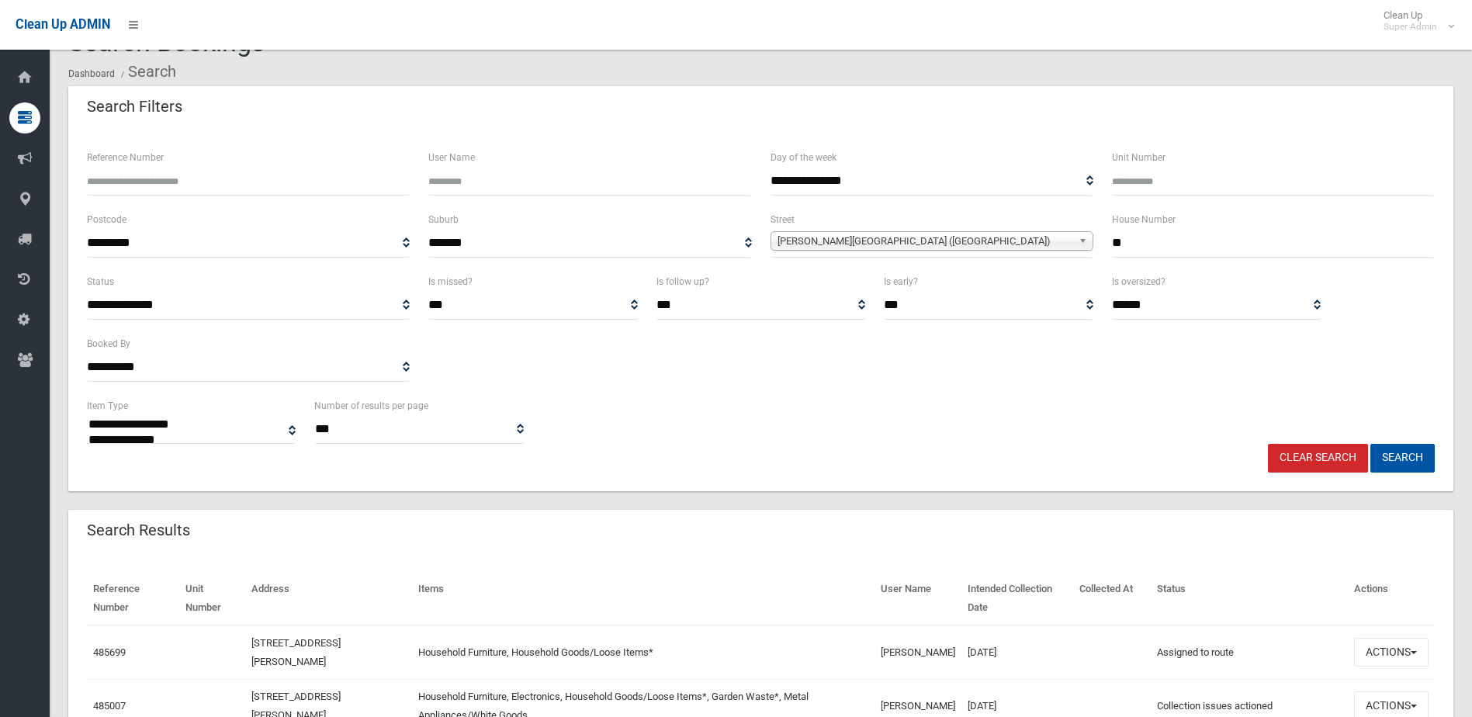
scroll to position [78, 0]
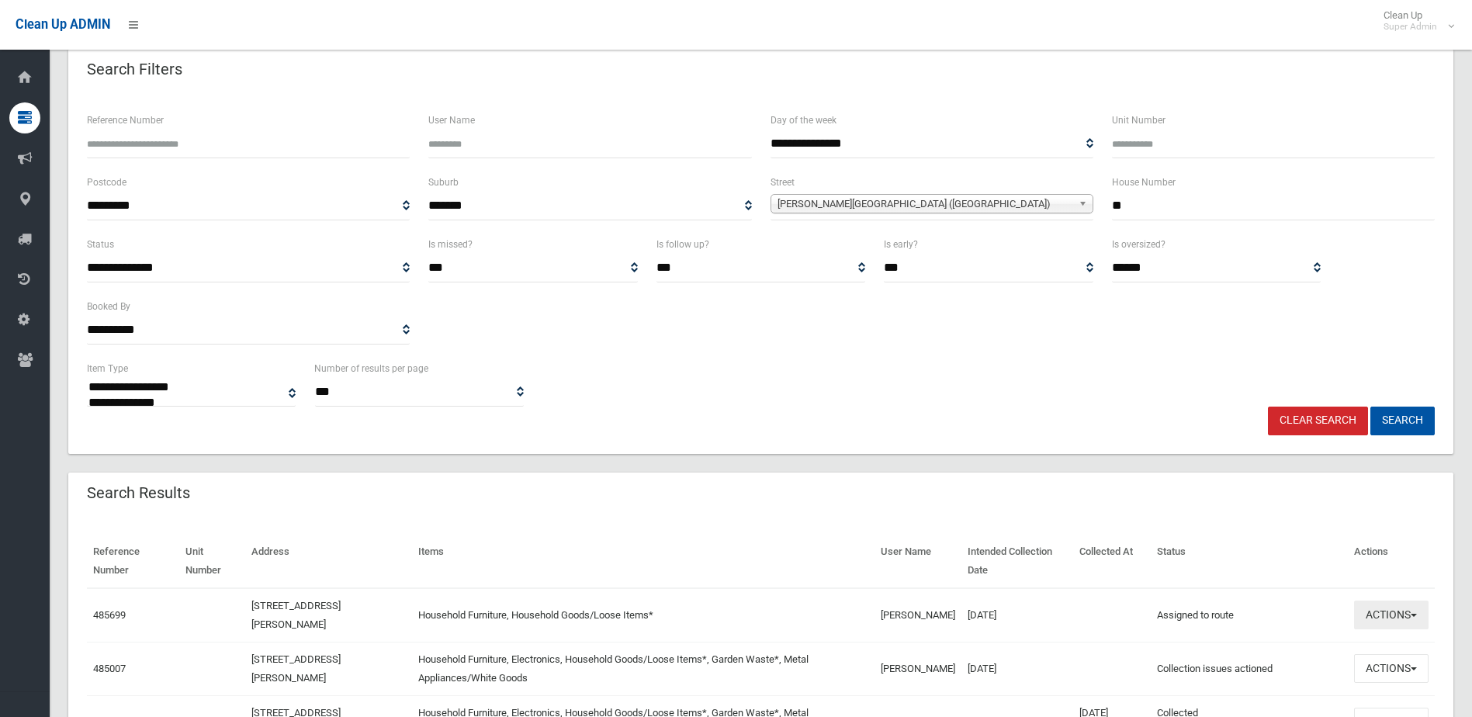
click at [1383, 614] on button "Actions" at bounding box center [1391, 615] width 74 height 29
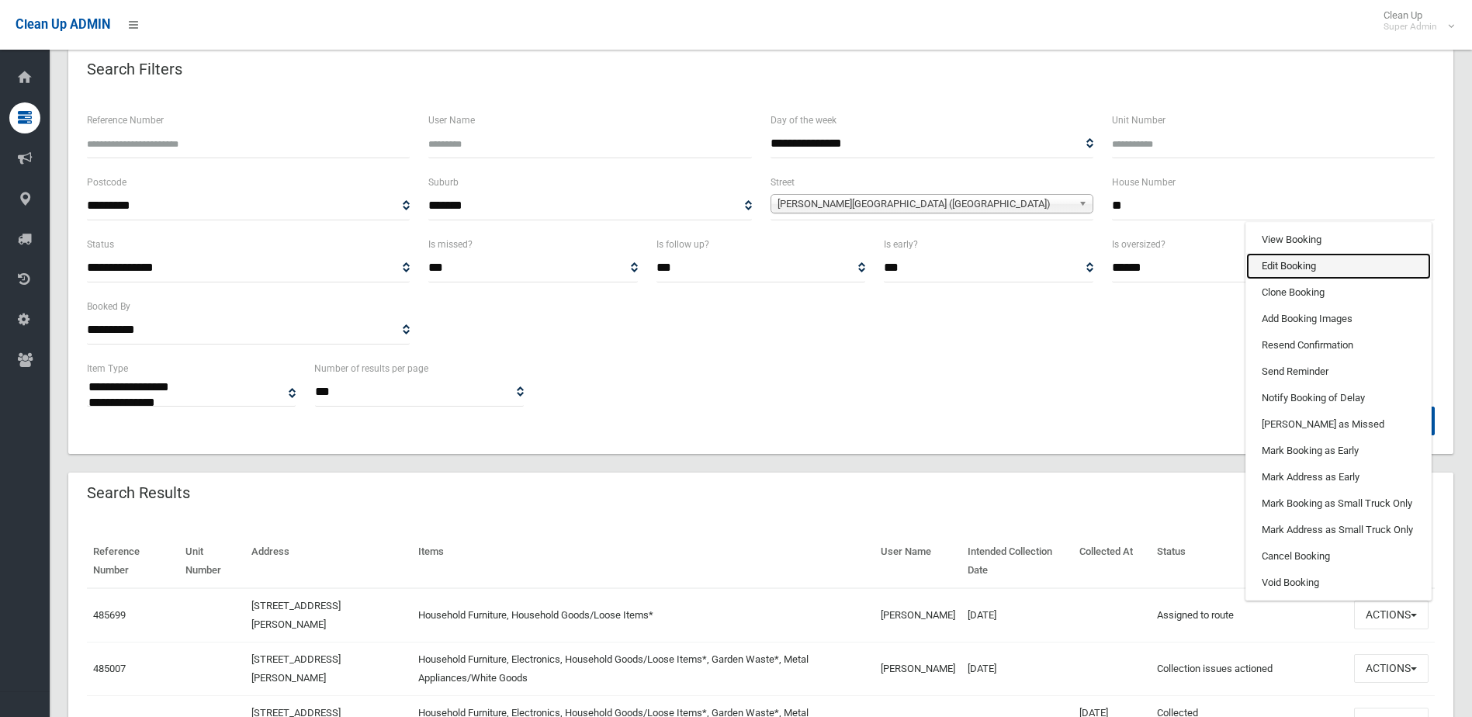
click at [1267, 268] on link "Edit Booking" at bounding box center [1338, 266] width 185 height 26
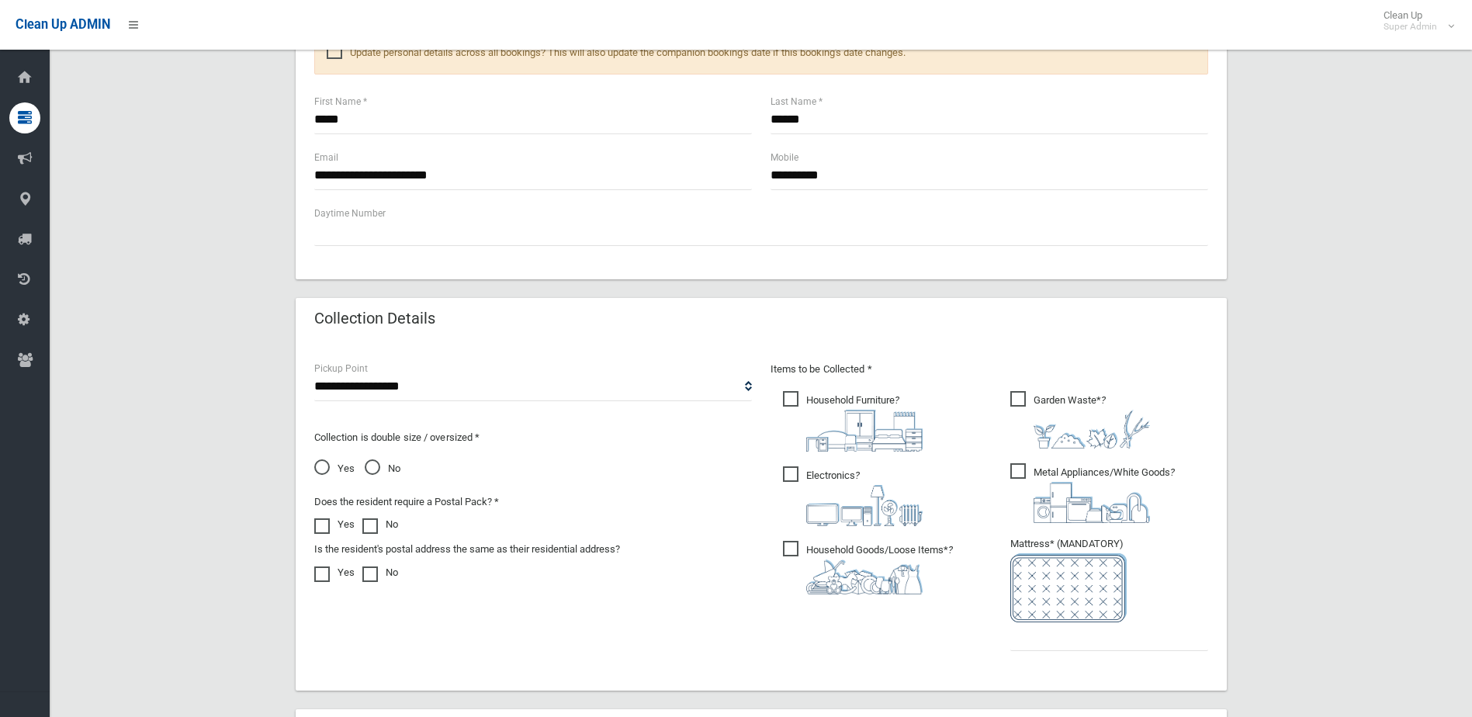
scroll to position [1047, 0]
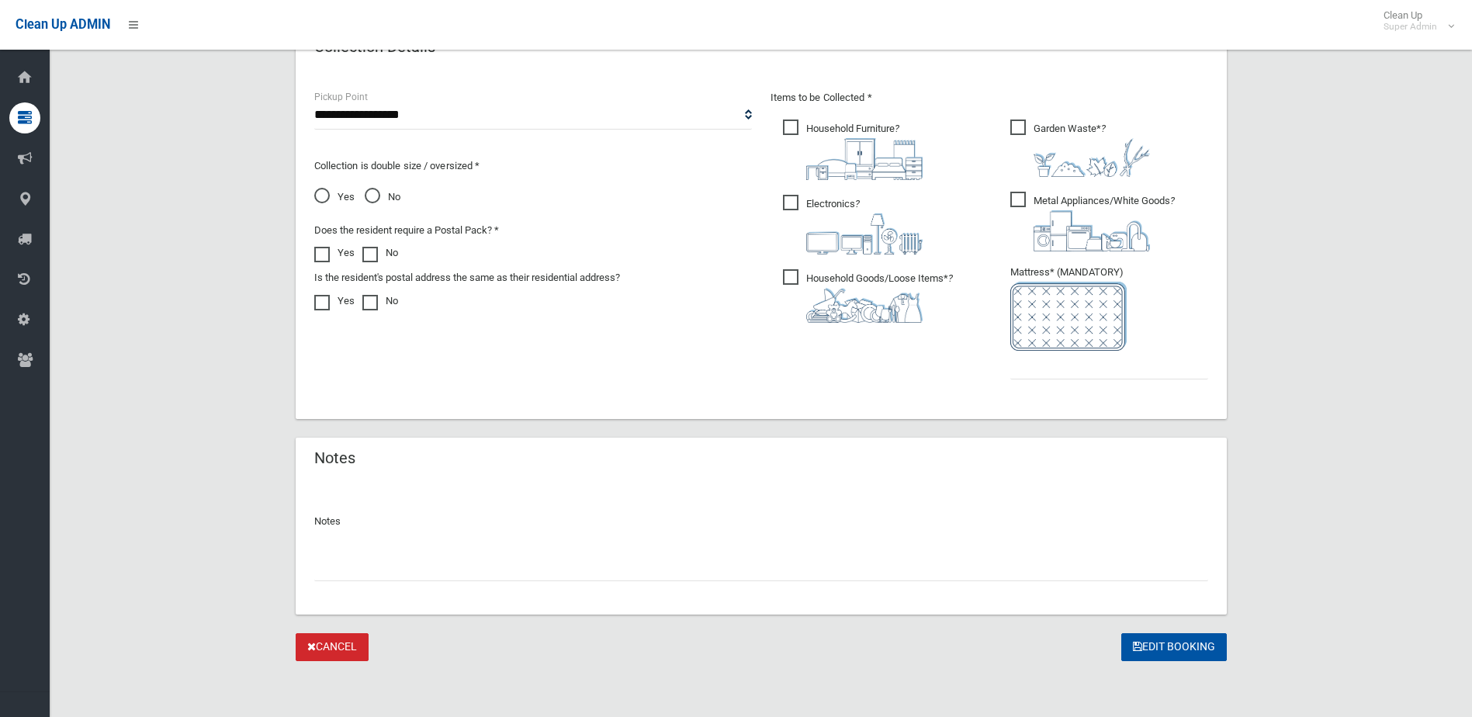
paste input "**********"
type input "**********"
click at [1067, 361] on input "text" at bounding box center [1109, 365] width 198 height 29
type input "*"
click at [1179, 642] on button "Edit Booking" at bounding box center [1174, 647] width 106 height 29
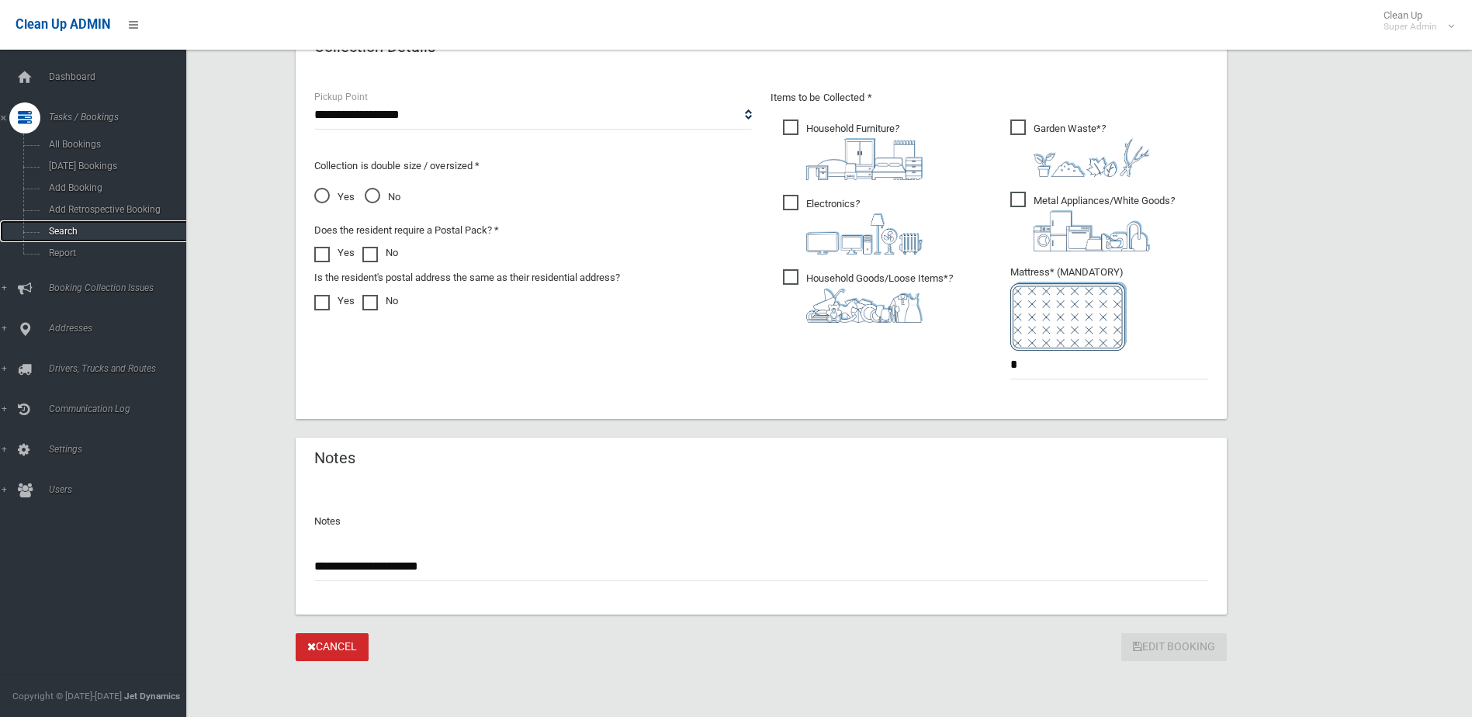
click at [71, 230] on span "Search" at bounding box center [114, 231] width 140 height 11
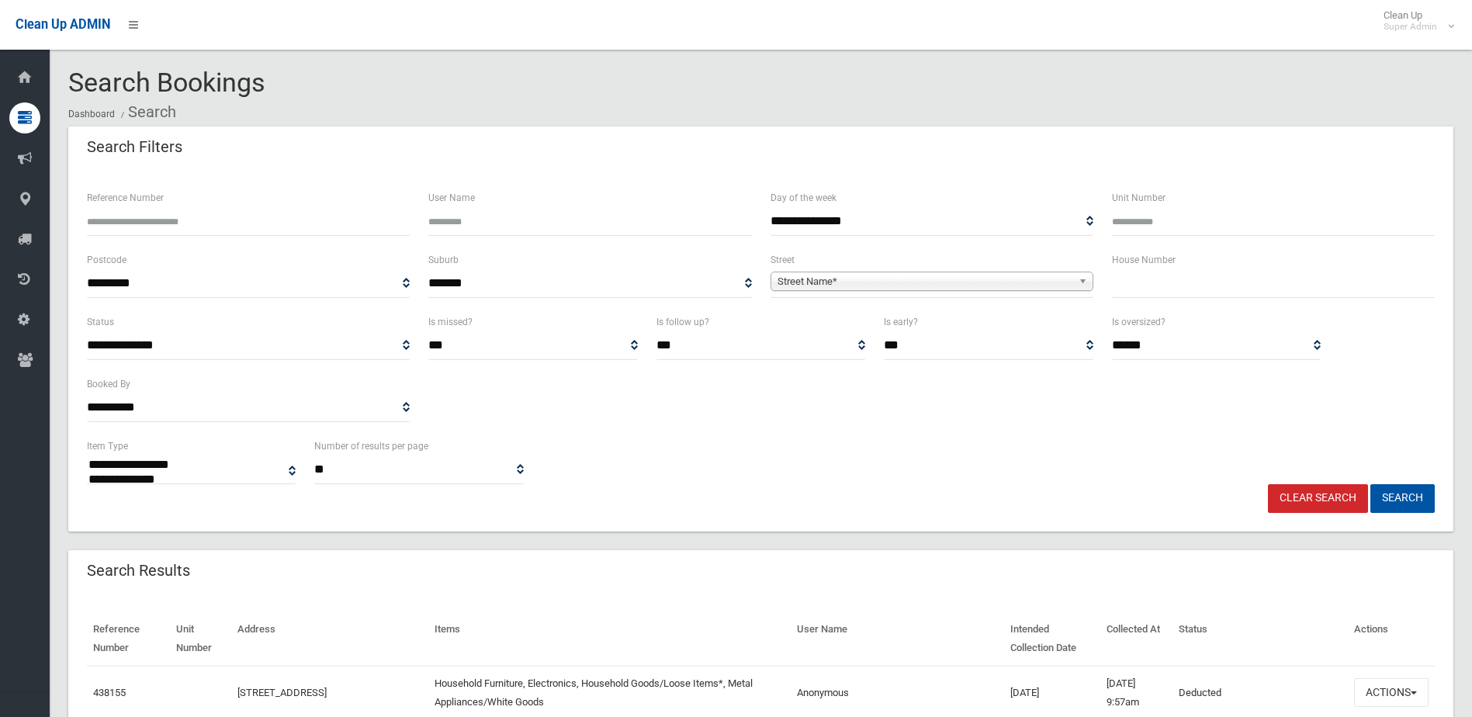
select select
click at [1164, 278] on input "text" at bounding box center [1273, 283] width 323 height 29
type input "**"
click at [816, 279] on span "Street Name*" at bounding box center [924, 281] width 295 height 19
type input "****"
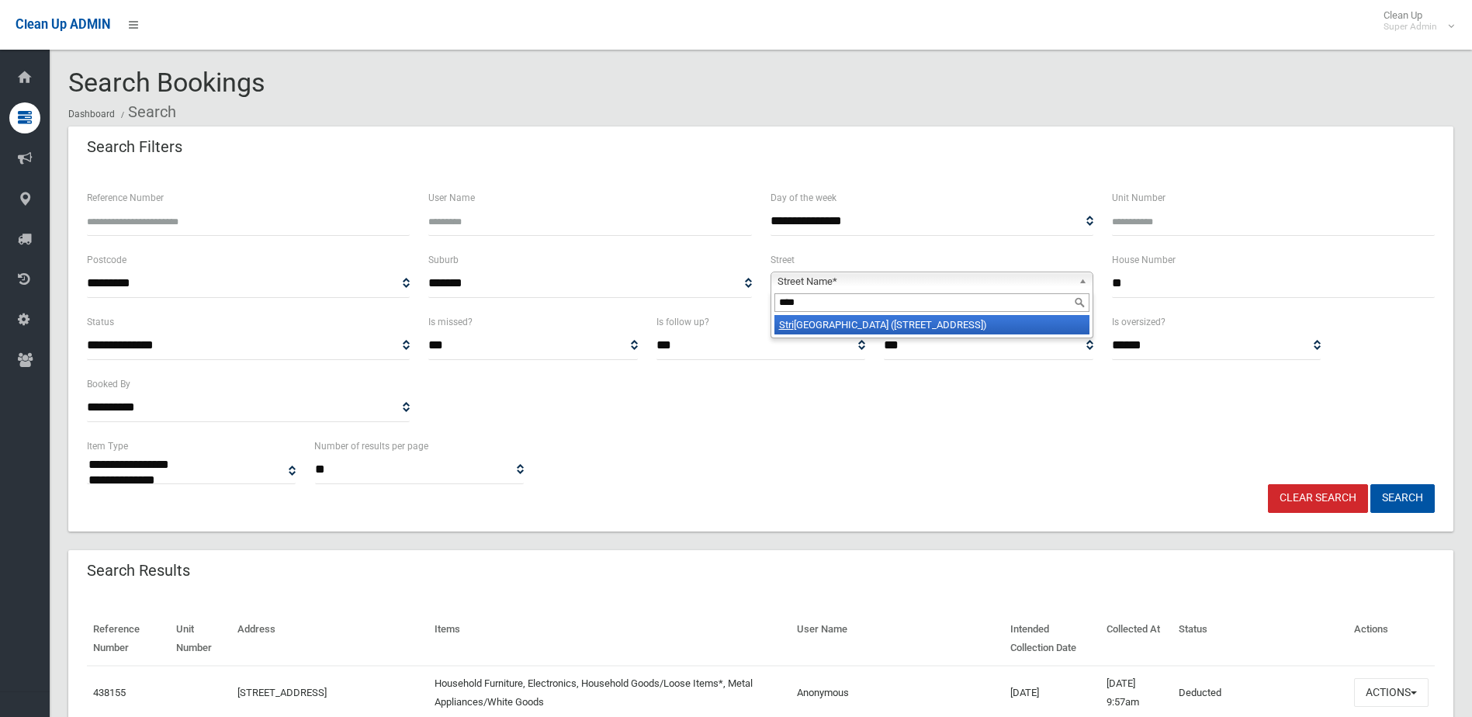
click at [857, 326] on li "Stri ckland Street (BASS HILL 2197)" at bounding box center [931, 324] width 315 height 19
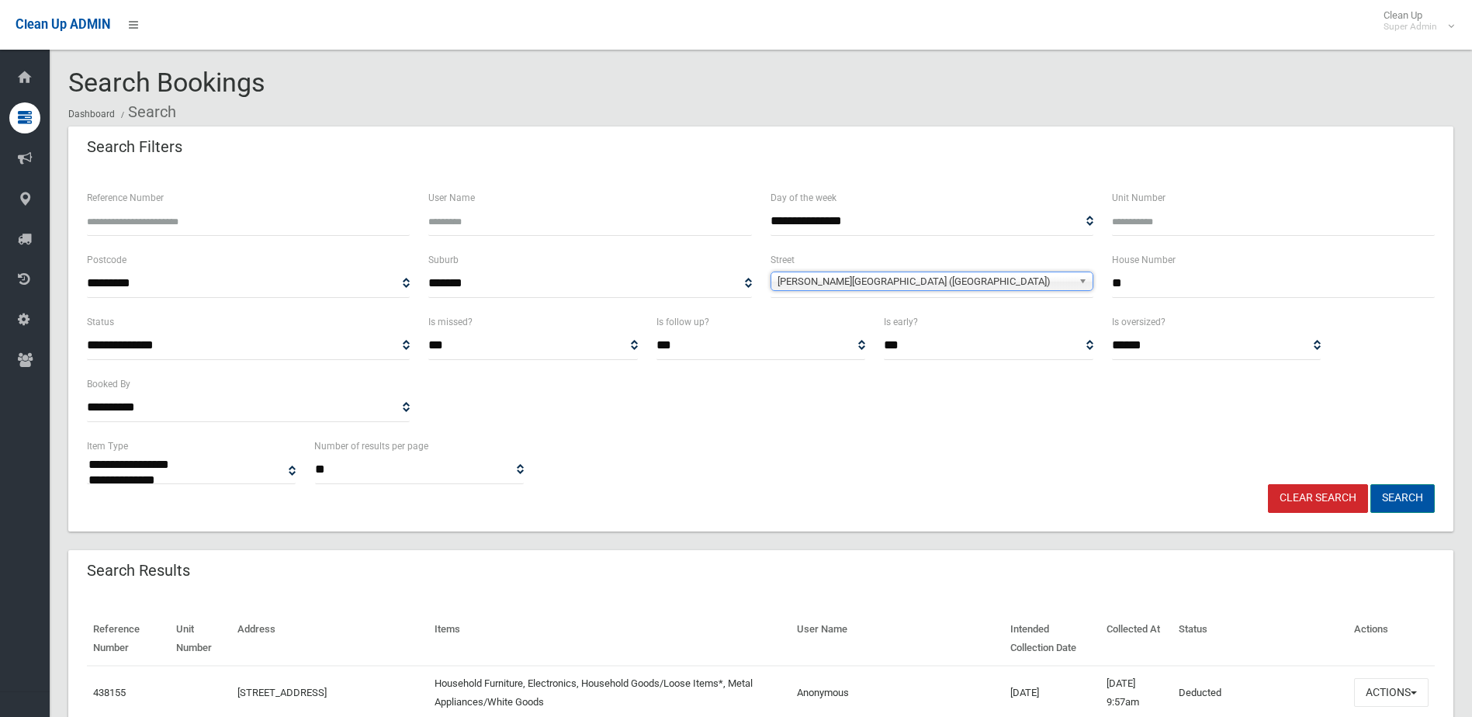
click at [1401, 494] on button "Search" at bounding box center [1402, 498] width 64 height 29
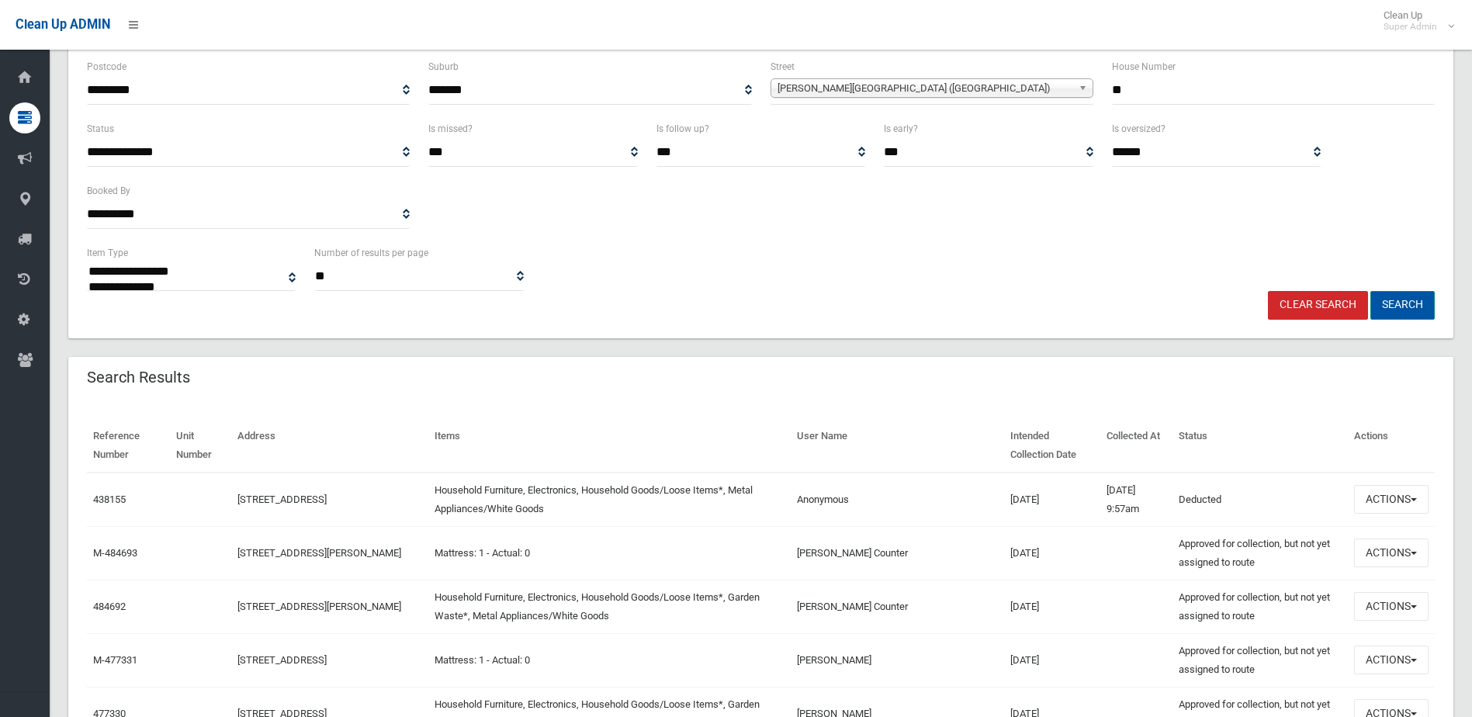
scroll to position [233, 0]
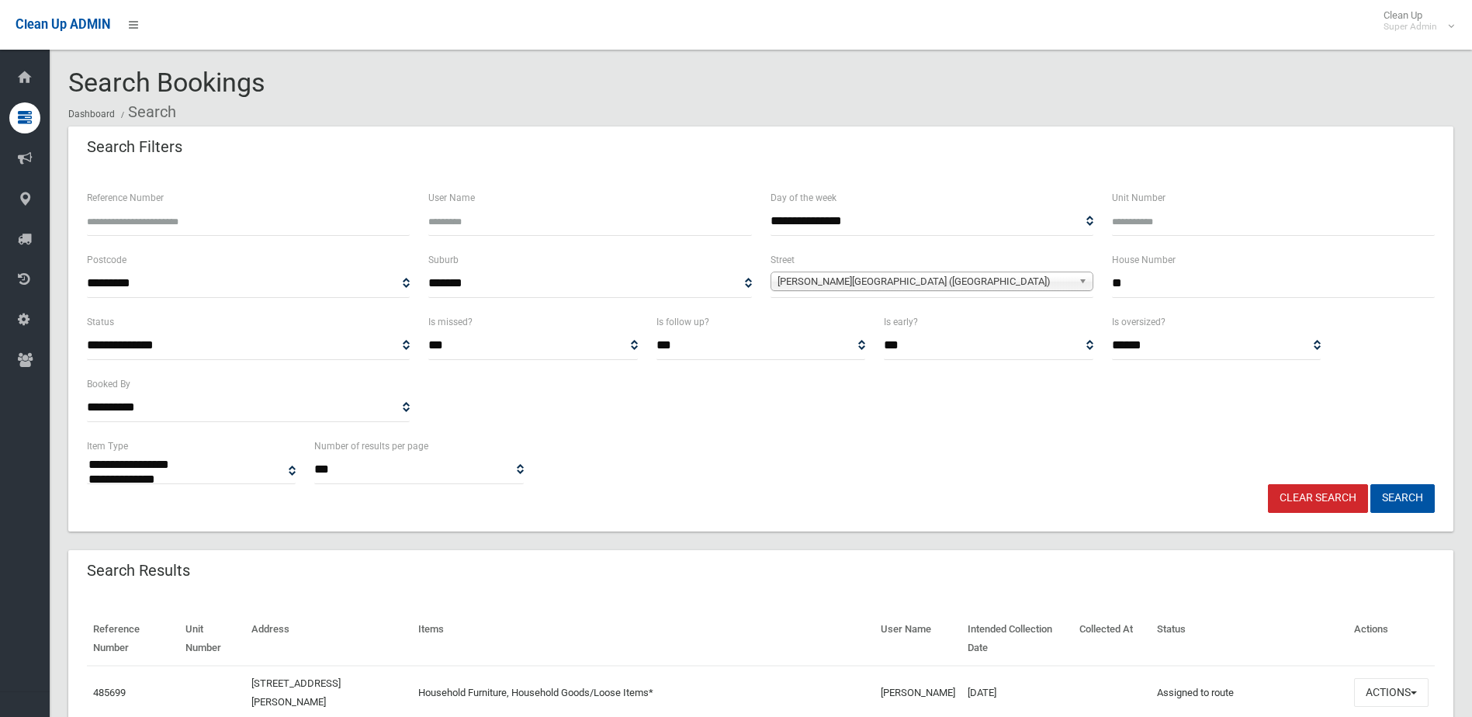
select select
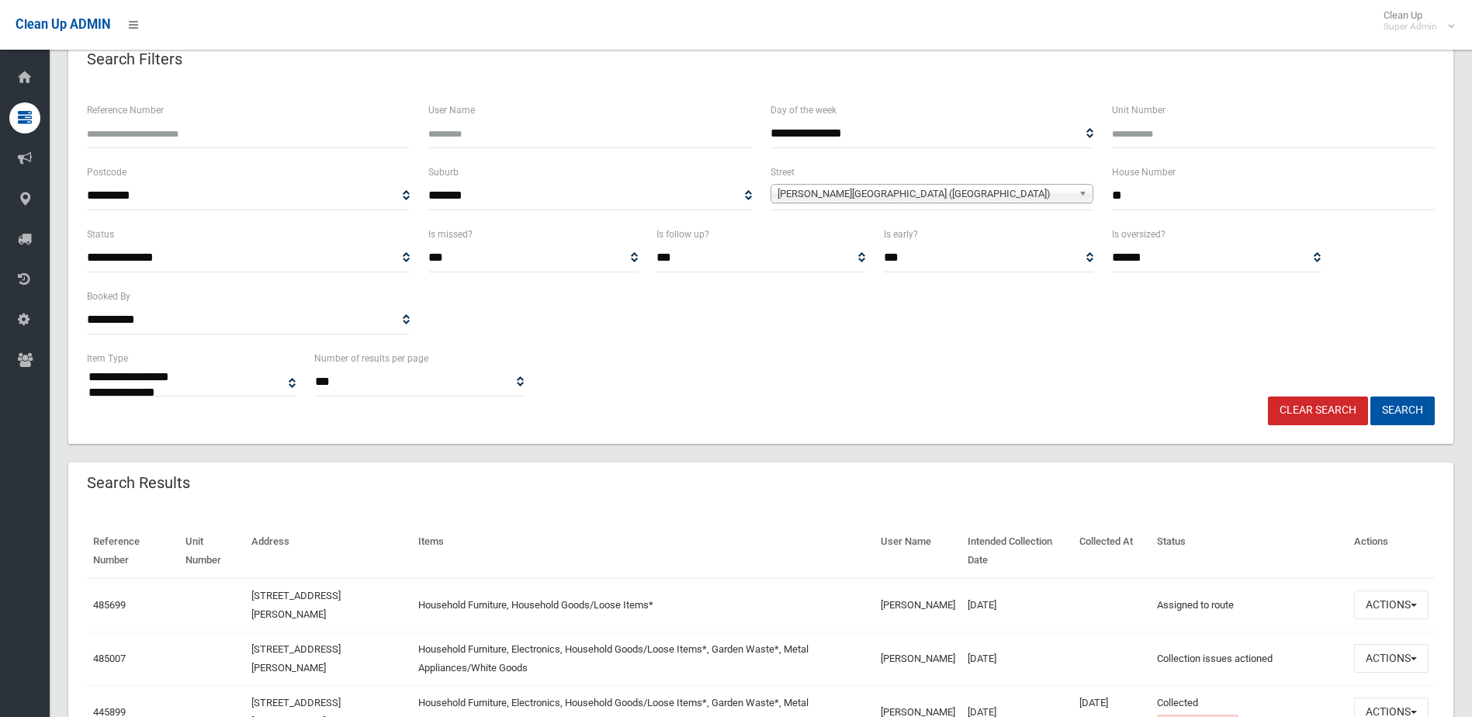
scroll to position [233, 0]
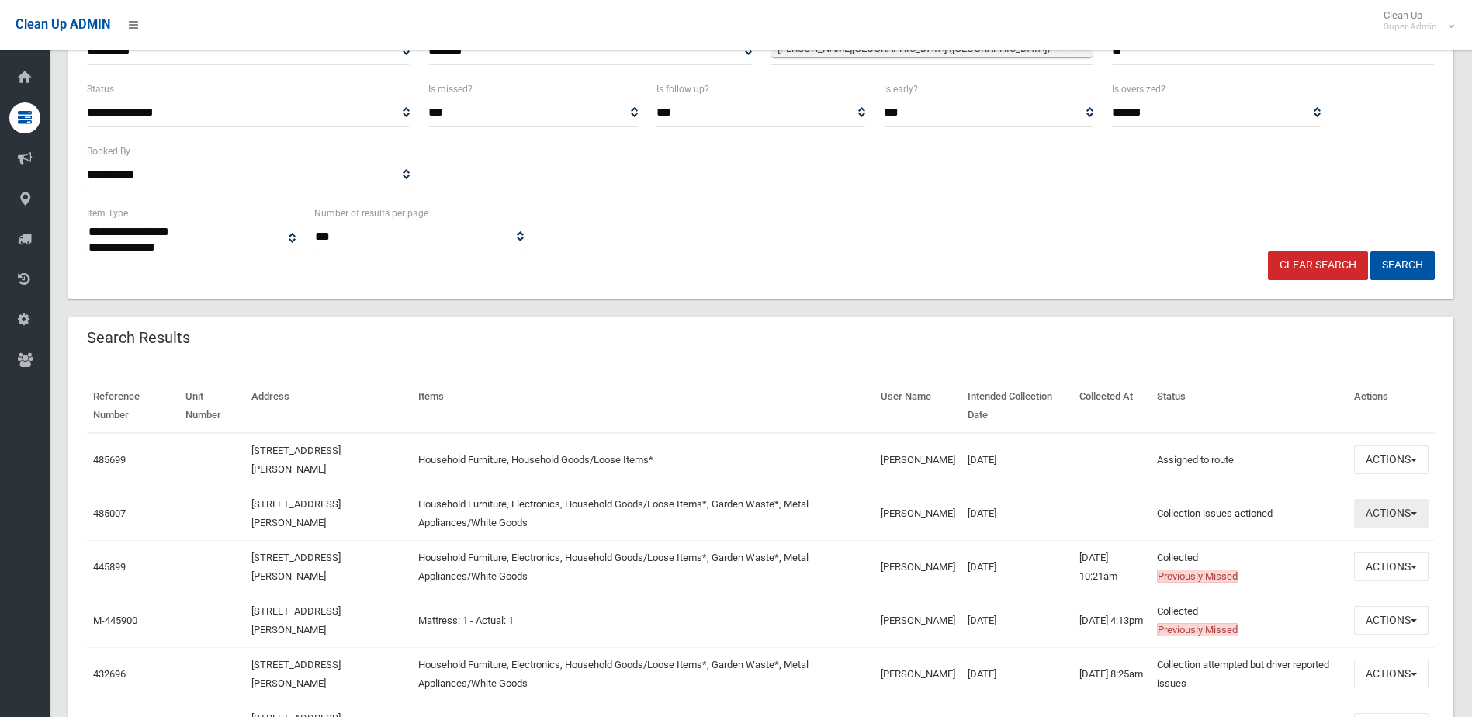
click at [1387, 509] on button "Actions" at bounding box center [1391, 513] width 74 height 29
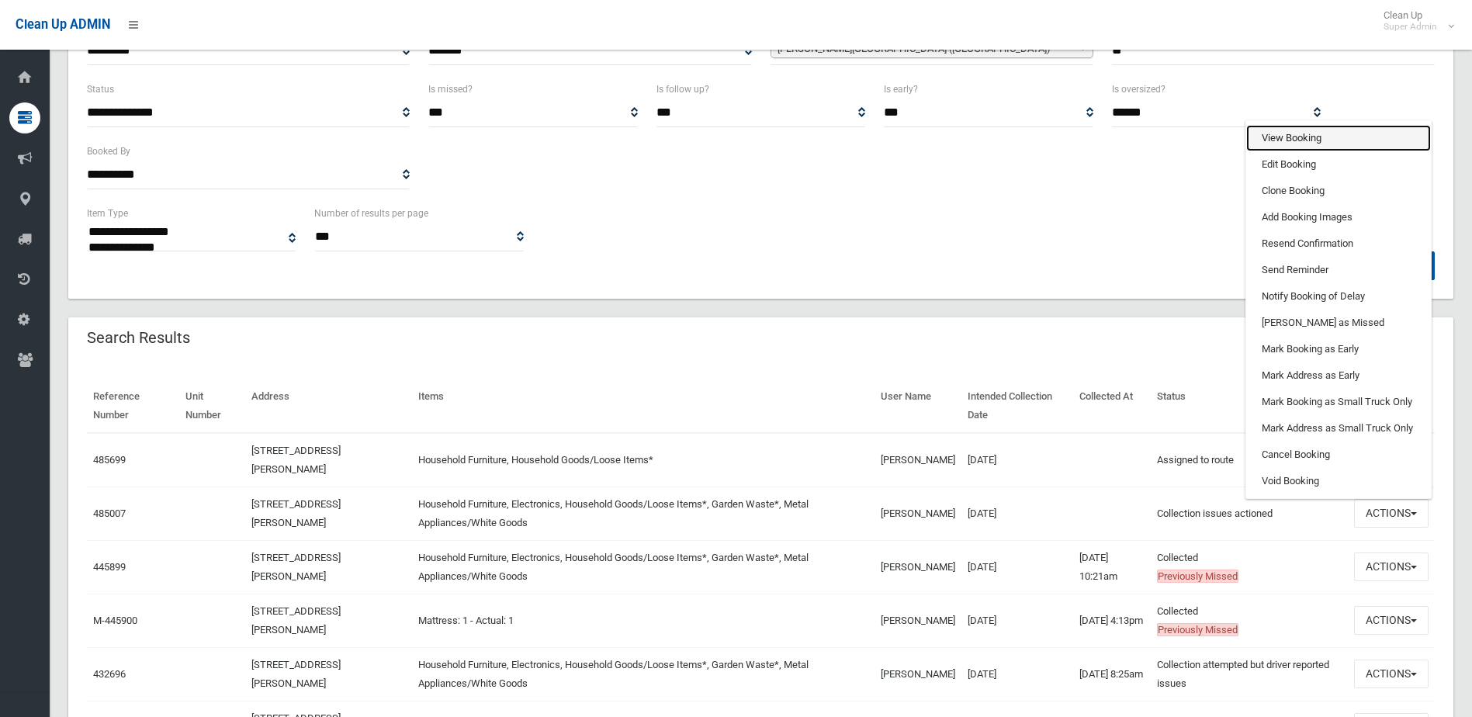
click at [1289, 134] on link "View Booking" at bounding box center [1338, 138] width 185 height 26
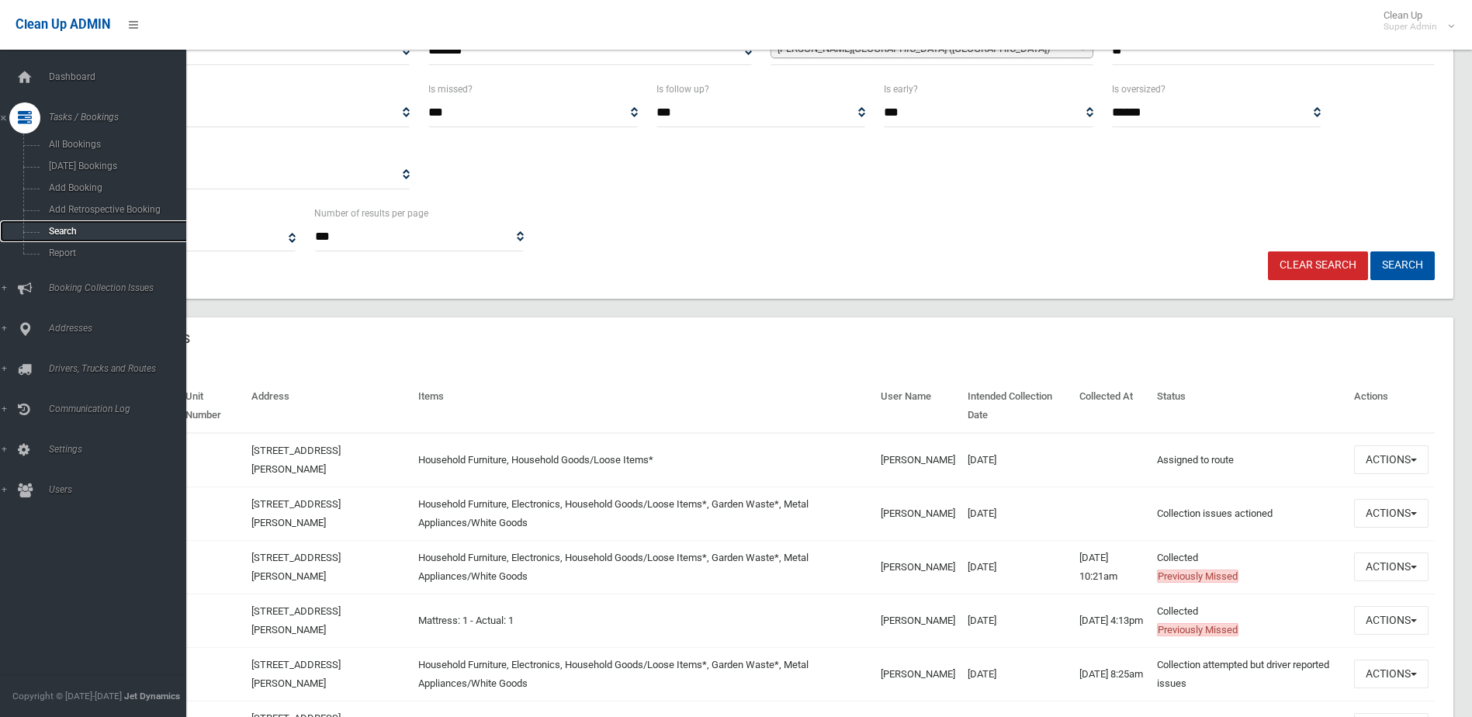
click at [67, 231] on span "Search" at bounding box center [114, 231] width 140 height 11
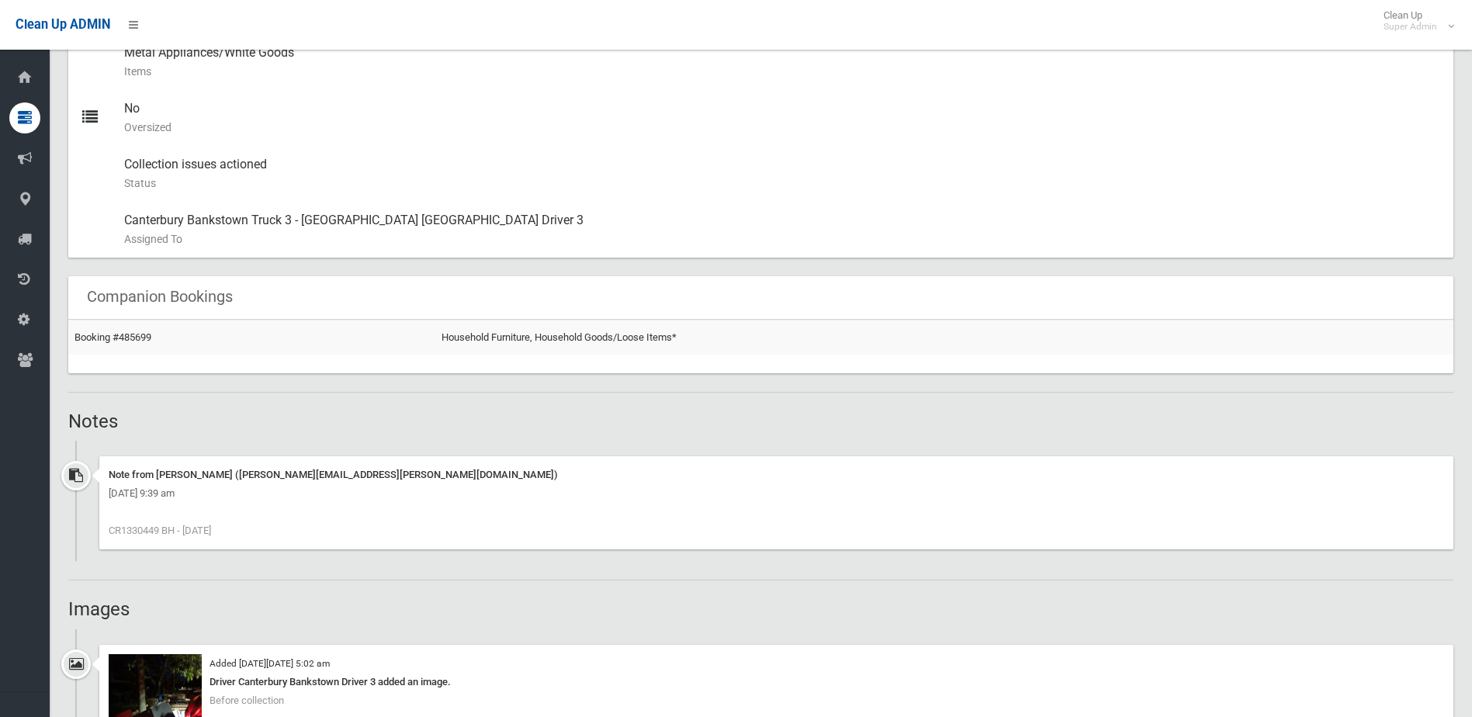
scroll to position [853, 0]
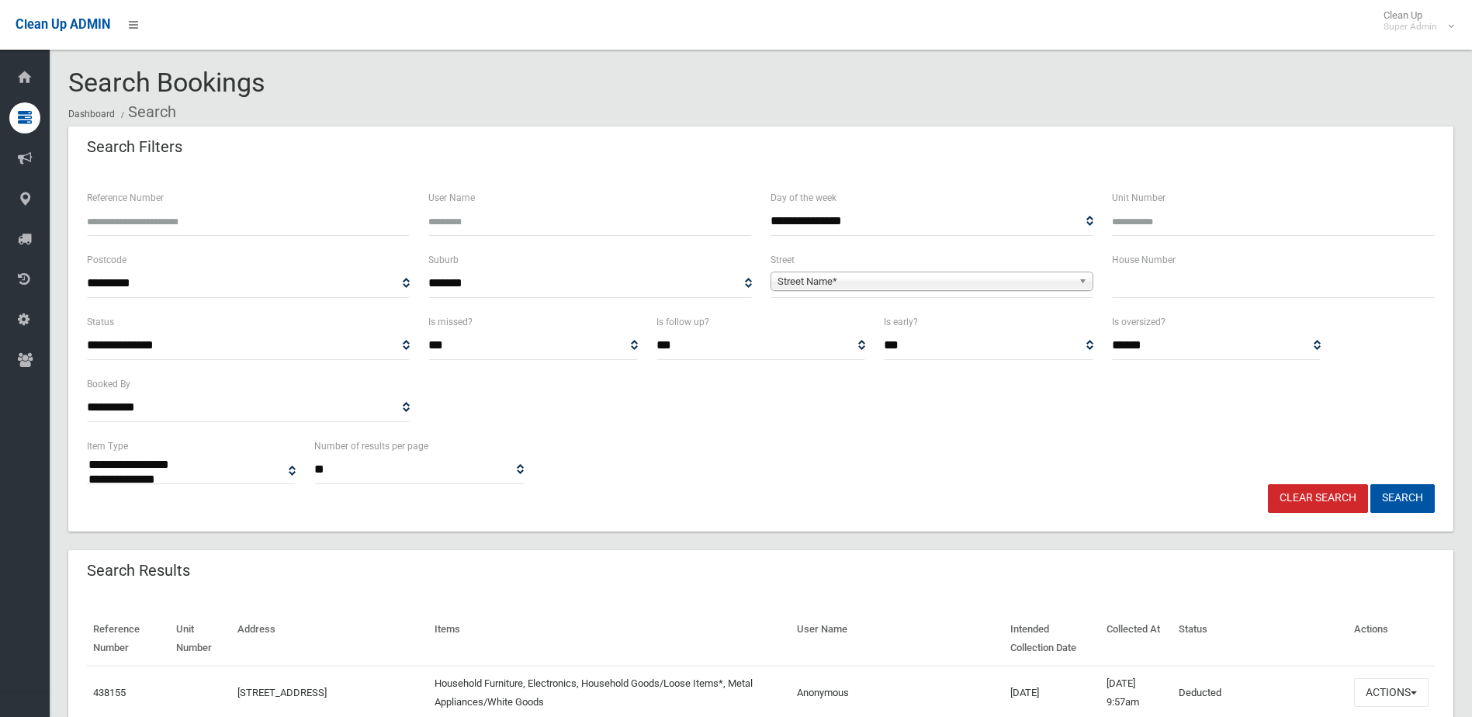
select select
click at [141, 216] on input "Reference Number" at bounding box center [248, 221] width 323 height 29
type input "******"
click at [1370, 484] on button "Search" at bounding box center [1402, 498] width 64 height 29
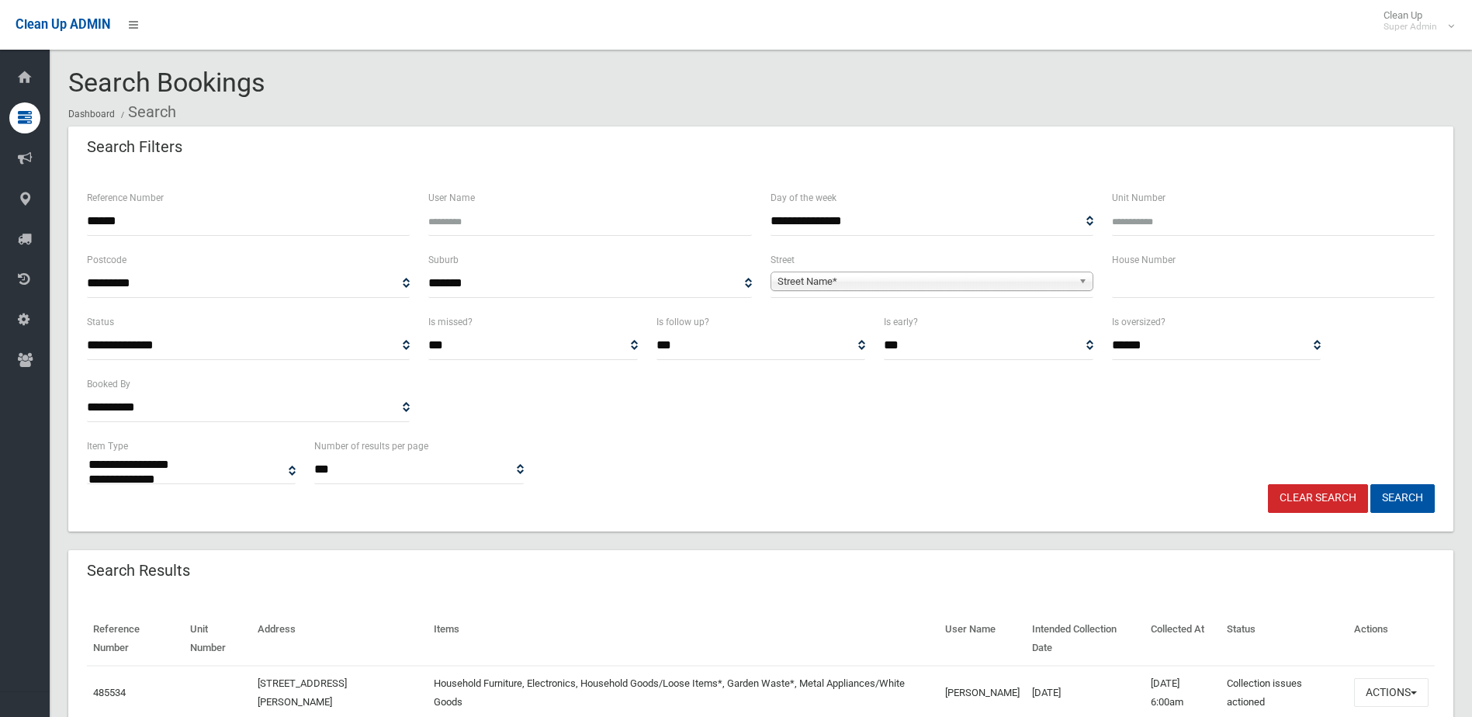
select select
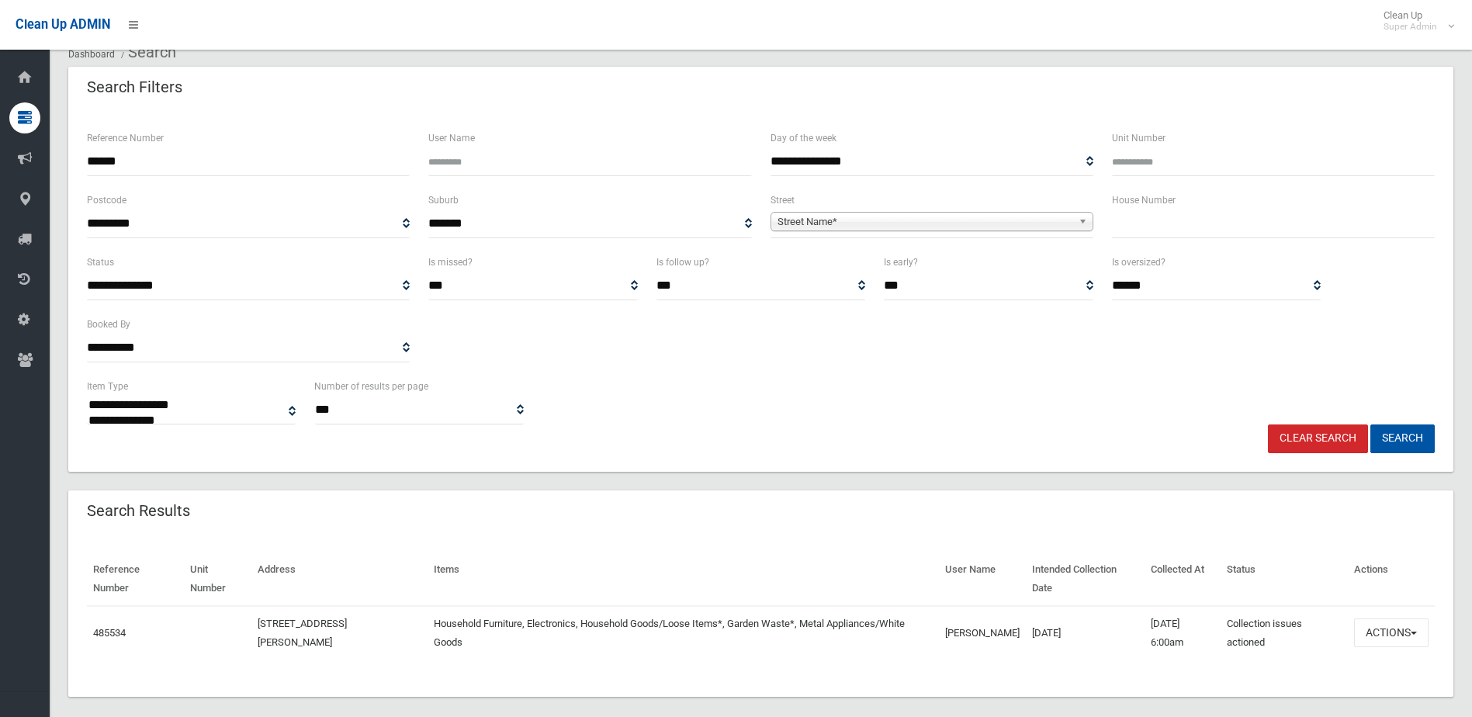
scroll to position [77, 0]
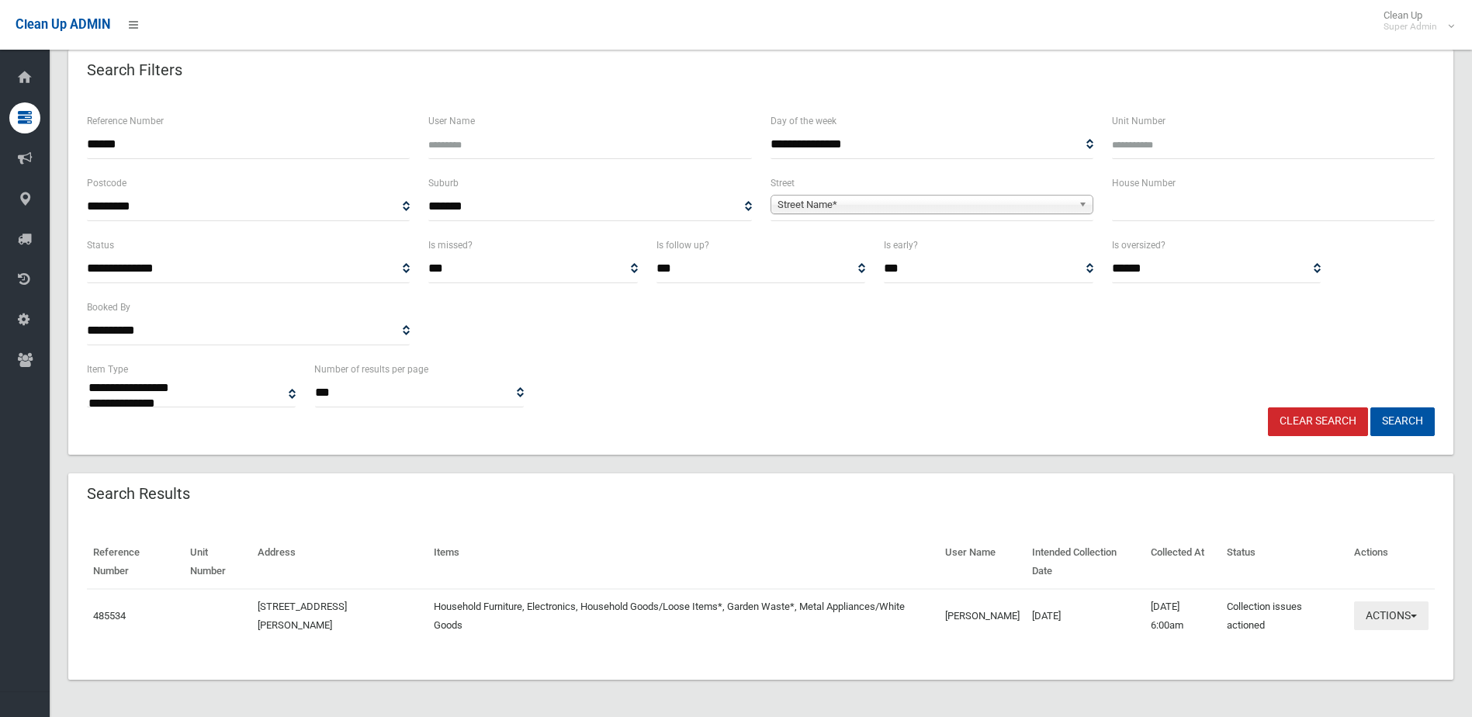
click at [1379, 608] on button "Actions" at bounding box center [1391, 615] width 74 height 29
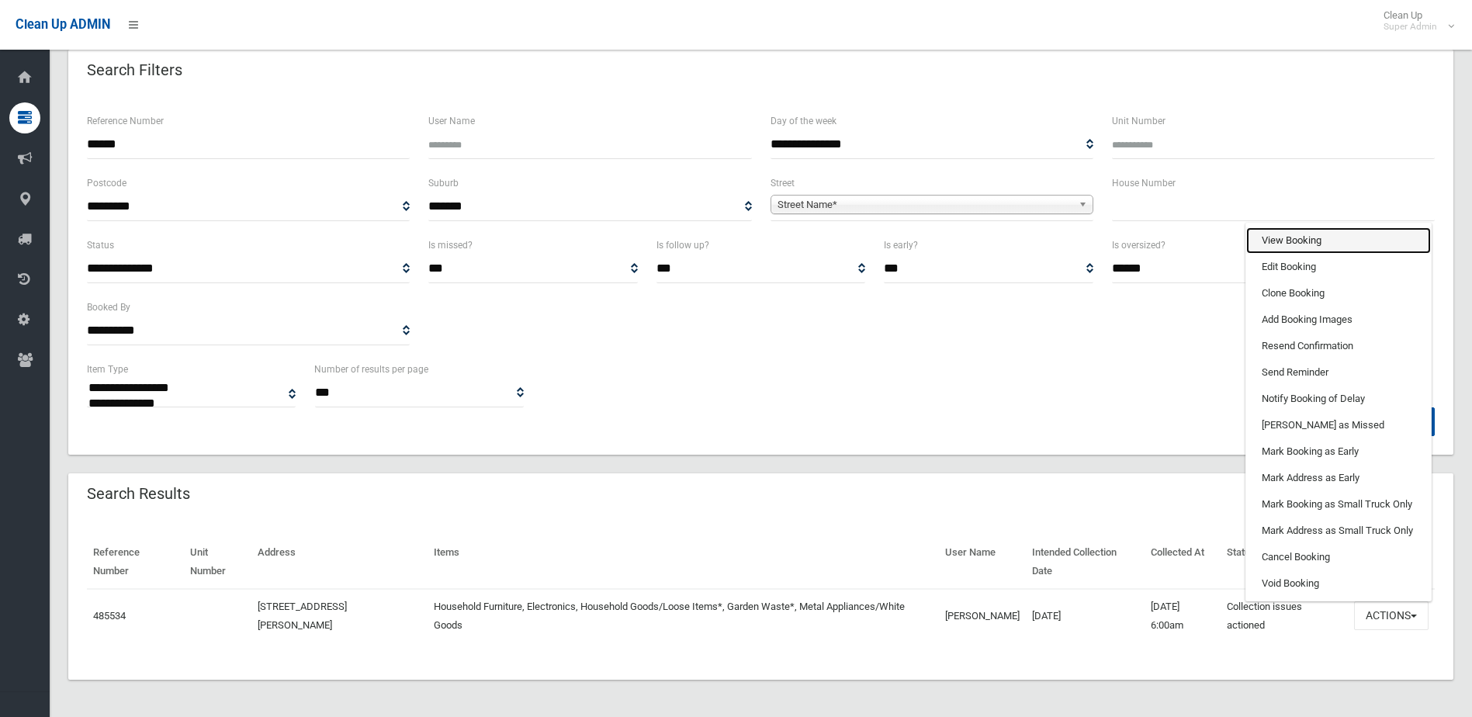
click at [1281, 241] on link "View Booking" at bounding box center [1338, 240] width 185 height 26
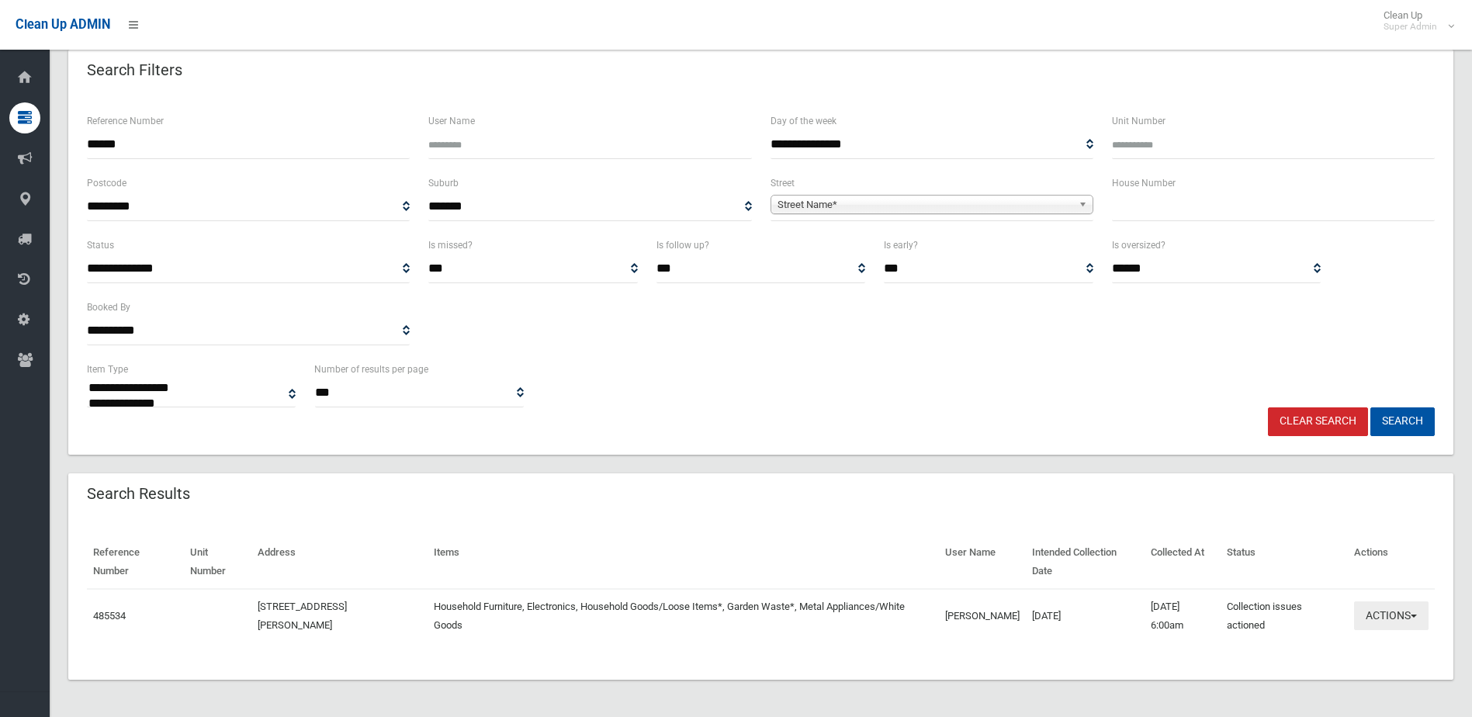
click at [1389, 611] on button "Actions" at bounding box center [1391, 615] width 74 height 29
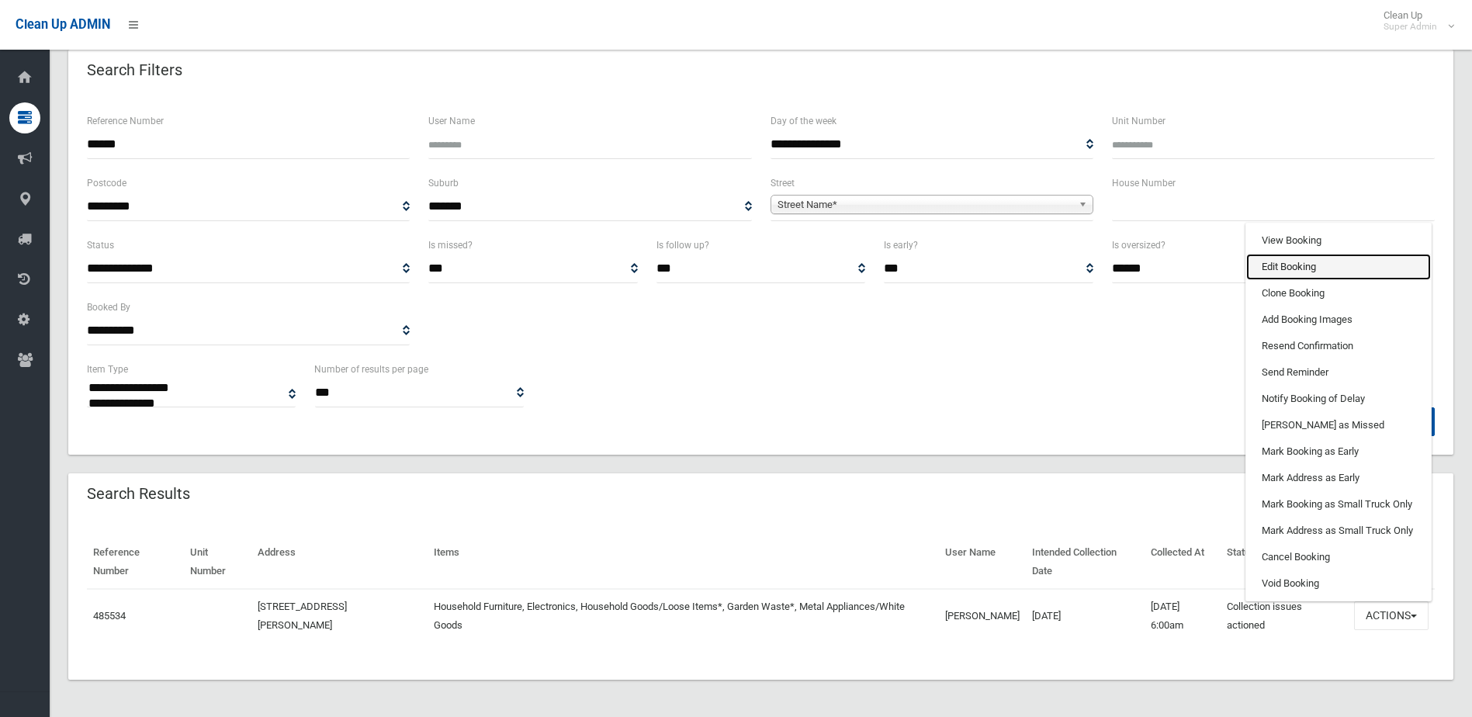
click at [1276, 261] on link "Edit Booking" at bounding box center [1338, 267] width 185 height 26
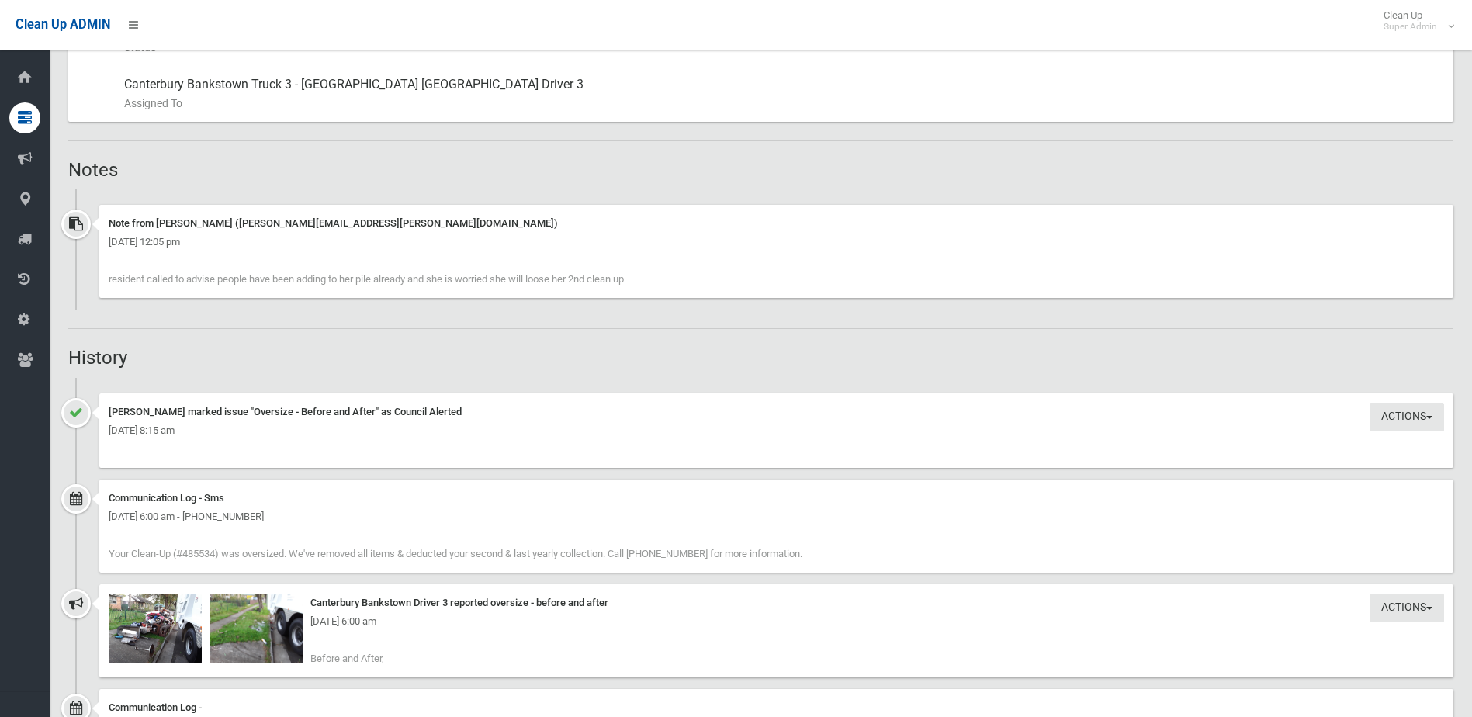
scroll to position [1241, 0]
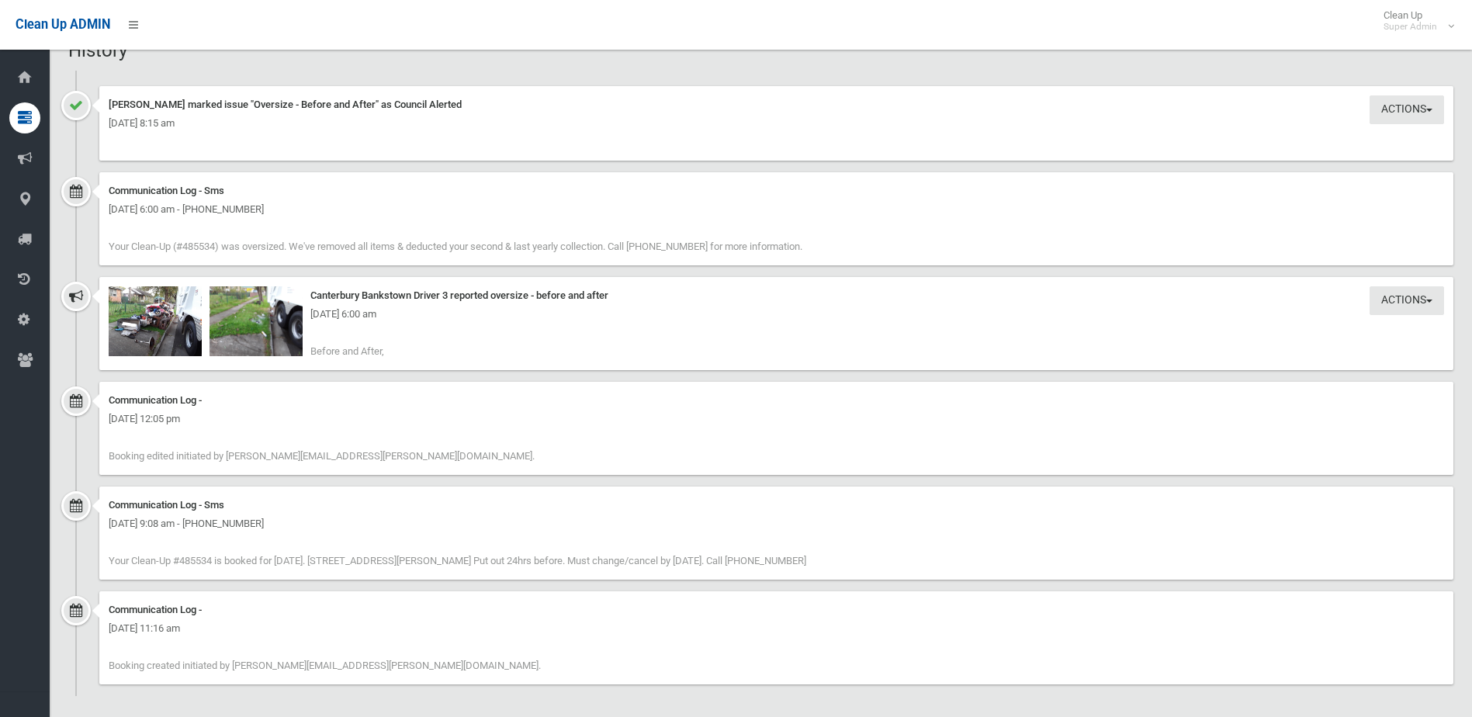
click at [147, 323] on div "[DATE] 6:00 am" at bounding box center [776, 314] width 1335 height 19
click at [148, 337] on img at bounding box center [155, 321] width 93 height 70
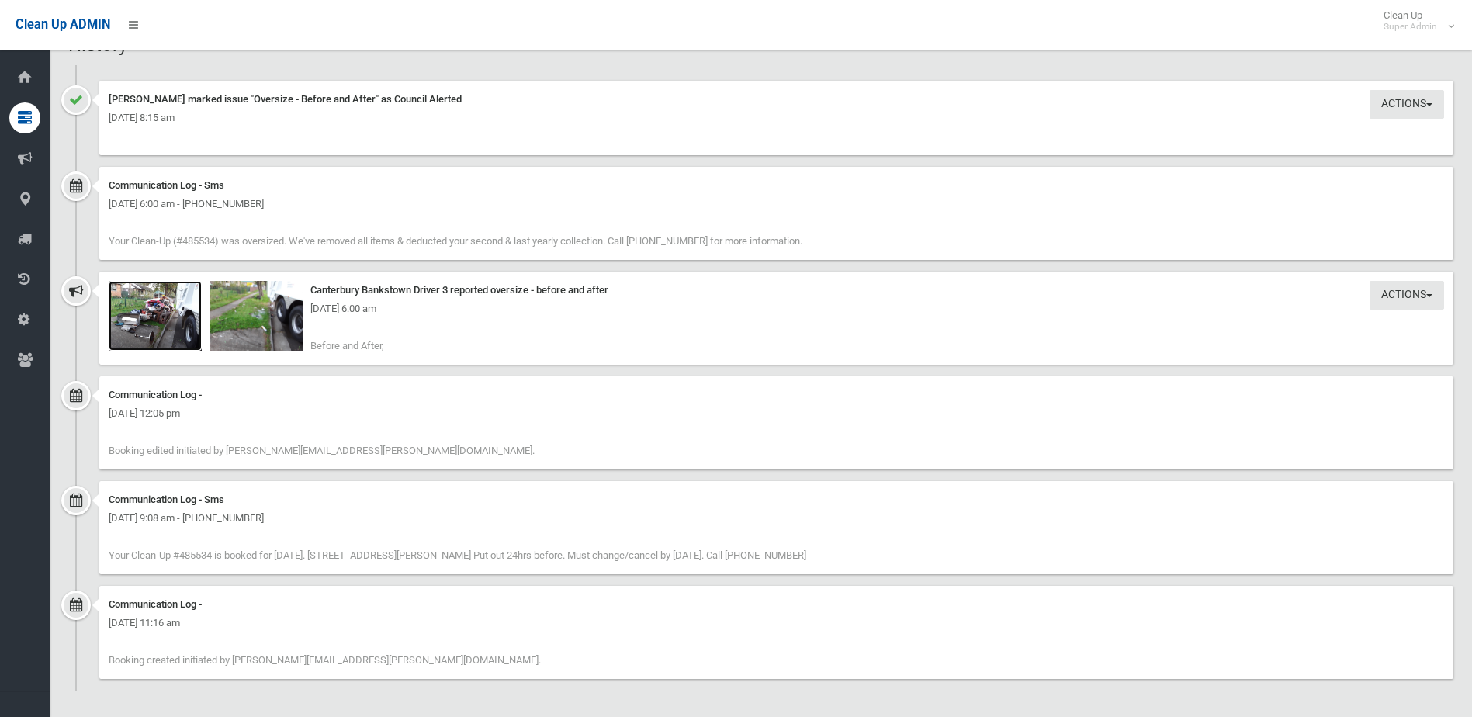
scroll to position [1248, 0]
click at [267, 320] on img at bounding box center [255, 314] width 93 height 70
click at [164, 319] on img at bounding box center [155, 314] width 93 height 70
click at [261, 317] on img at bounding box center [255, 314] width 93 height 70
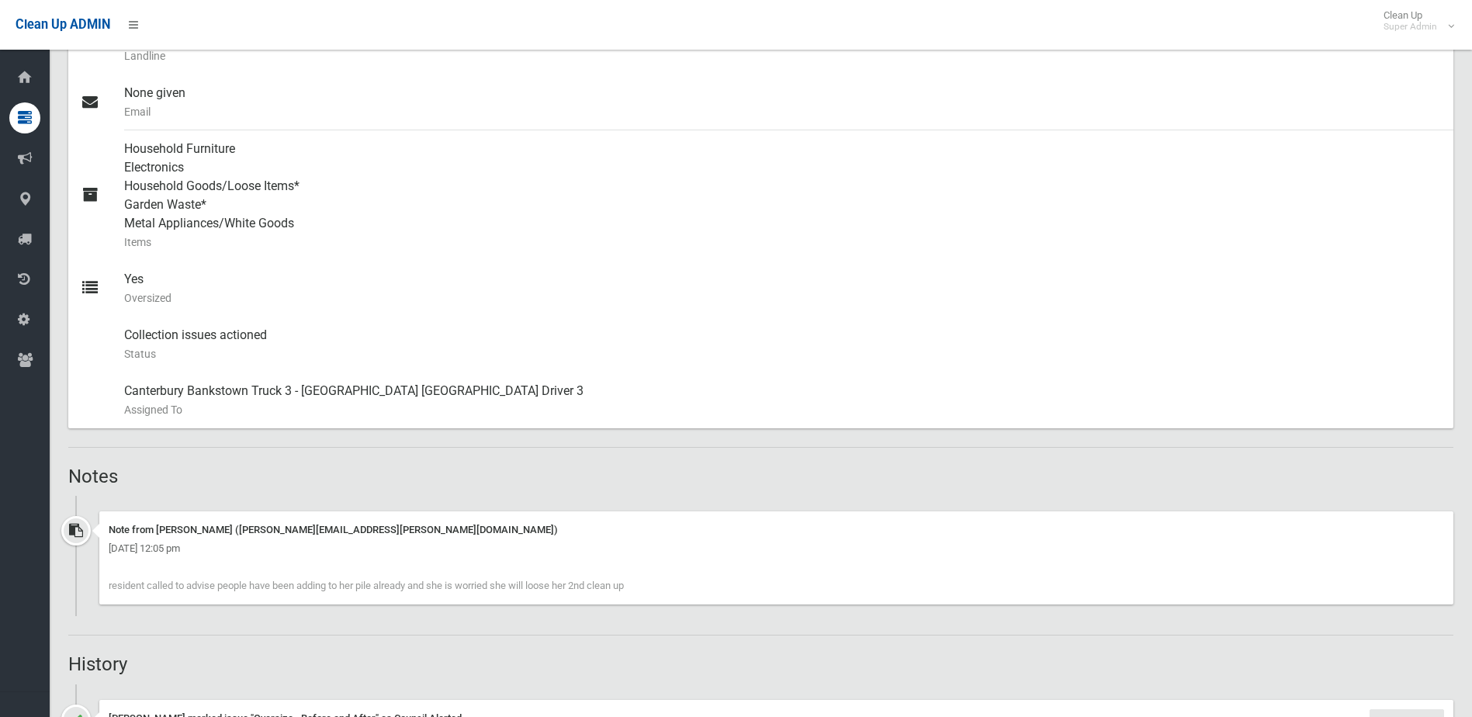
scroll to position [1171, 0]
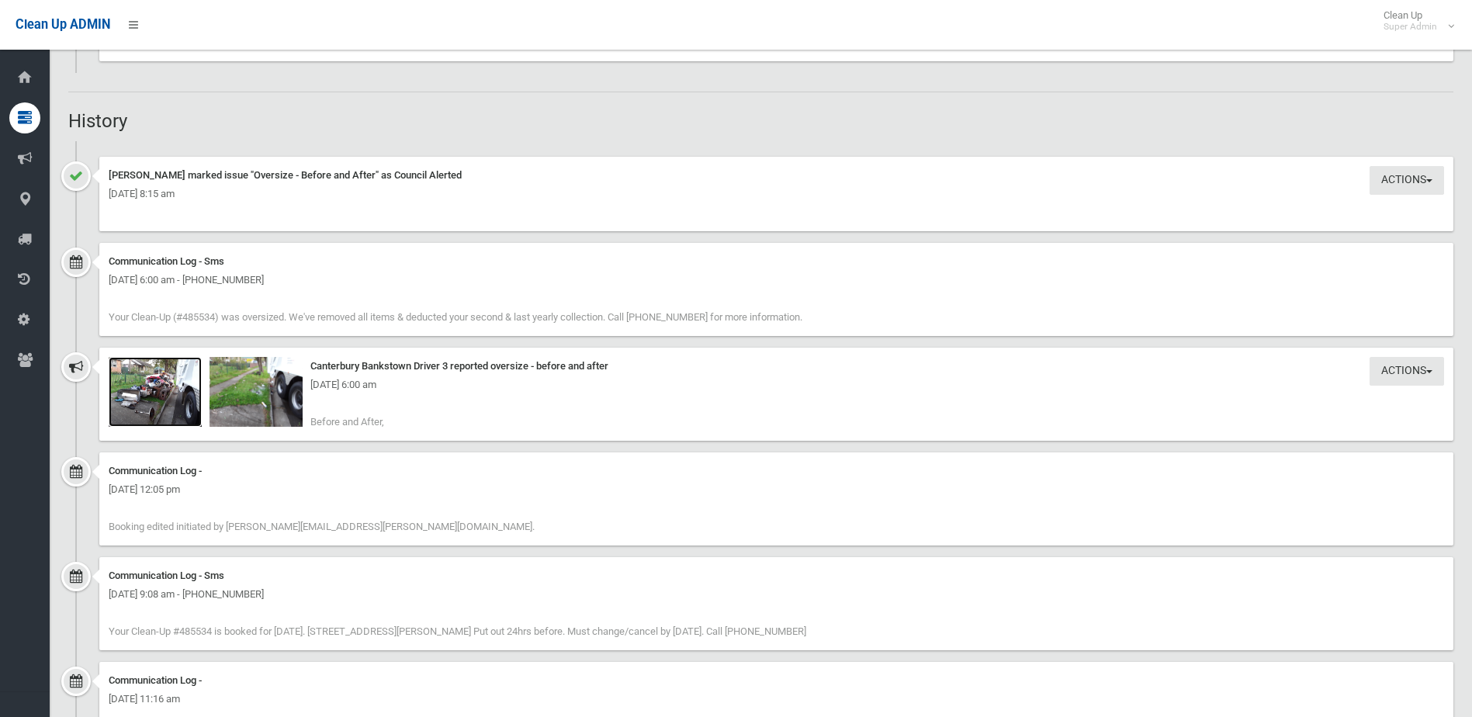
click at [172, 398] on img at bounding box center [155, 392] width 93 height 70
click at [263, 399] on img at bounding box center [255, 392] width 93 height 70
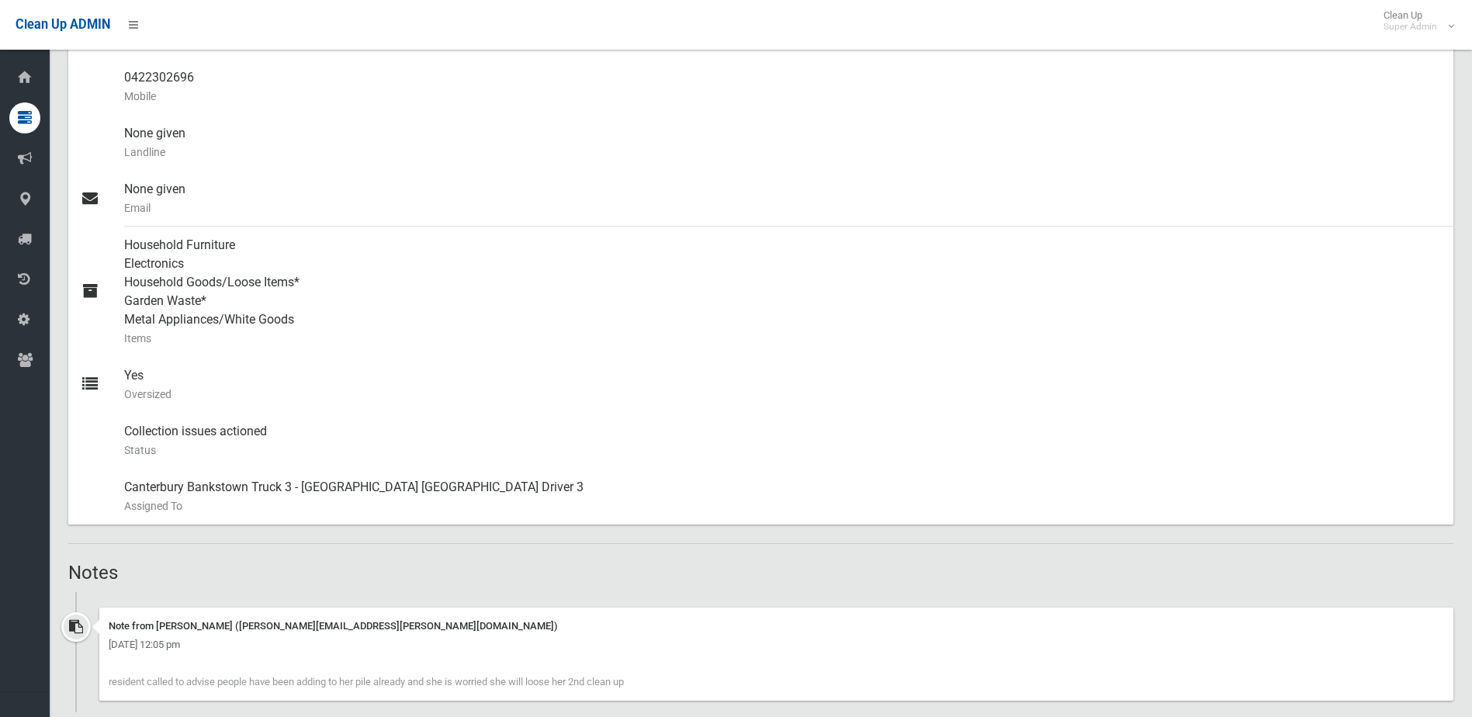
scroll to position [317, 0]
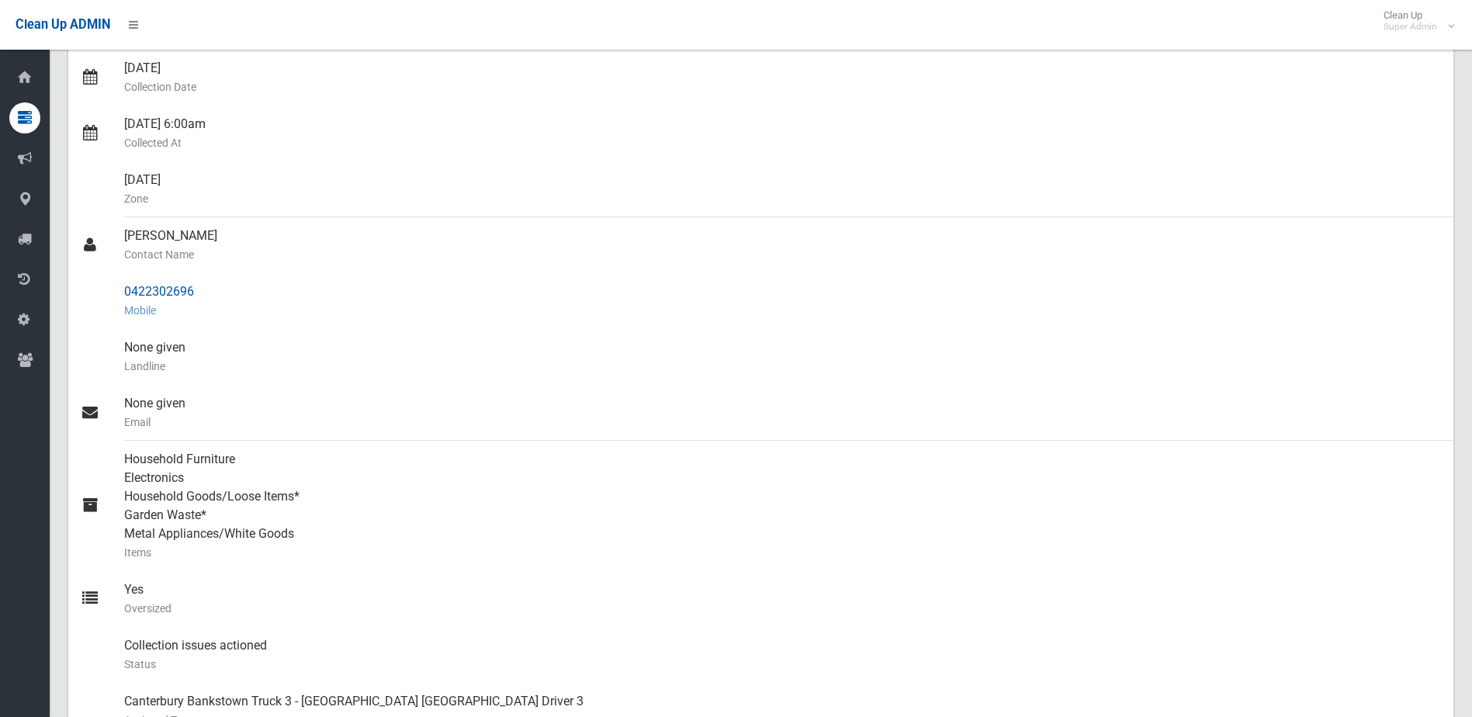
drag, startPoint x: 123, startPoint y: 291, endPoint x: 194, endPoint y: 289, distance: 70.6
click at [194, 289] on link "0422302696 Mobile" at bounding box center [760, 301] width 1385 height 56
drag, startPoint x: 194, startPoint y: 289, endPoint x: 184, endPoint y: 289, distance: 10.1
copy link "0422302696"
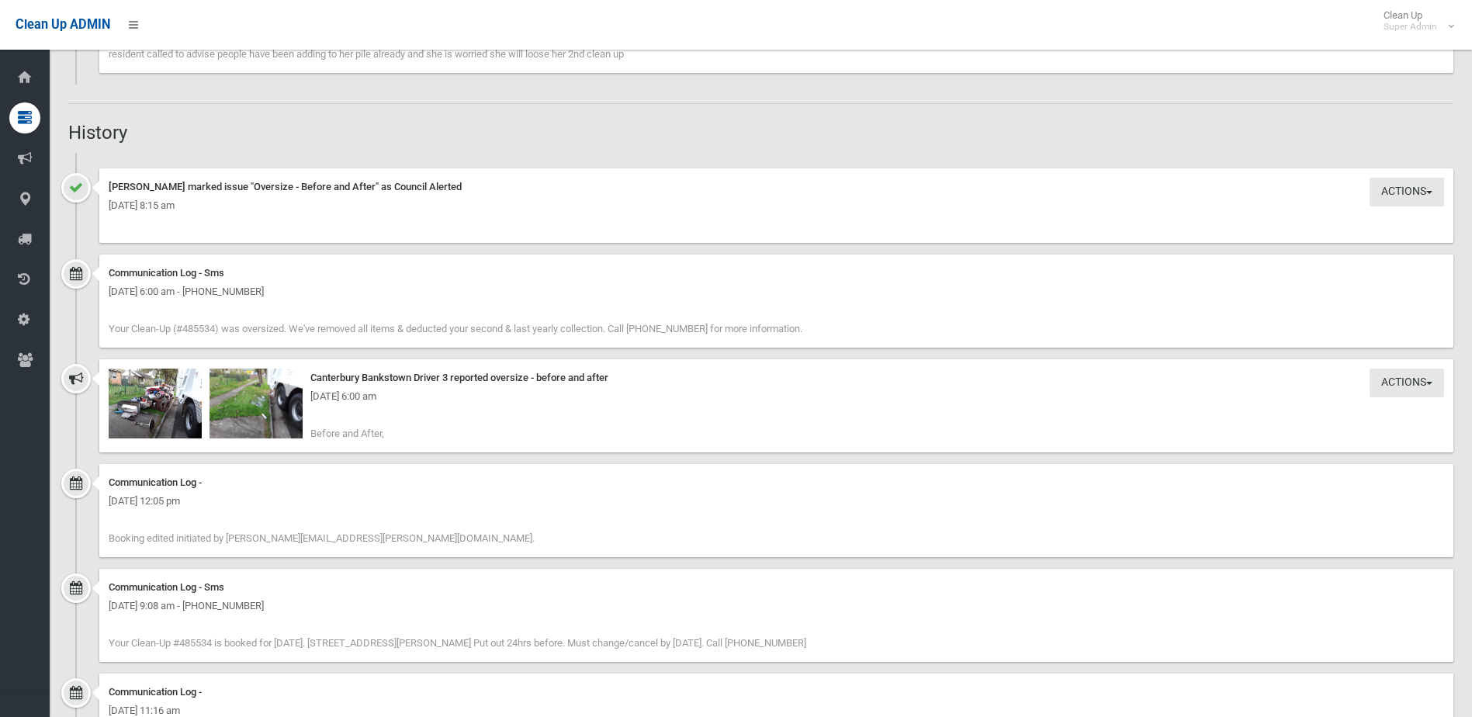
scroll to position [1171, 0]
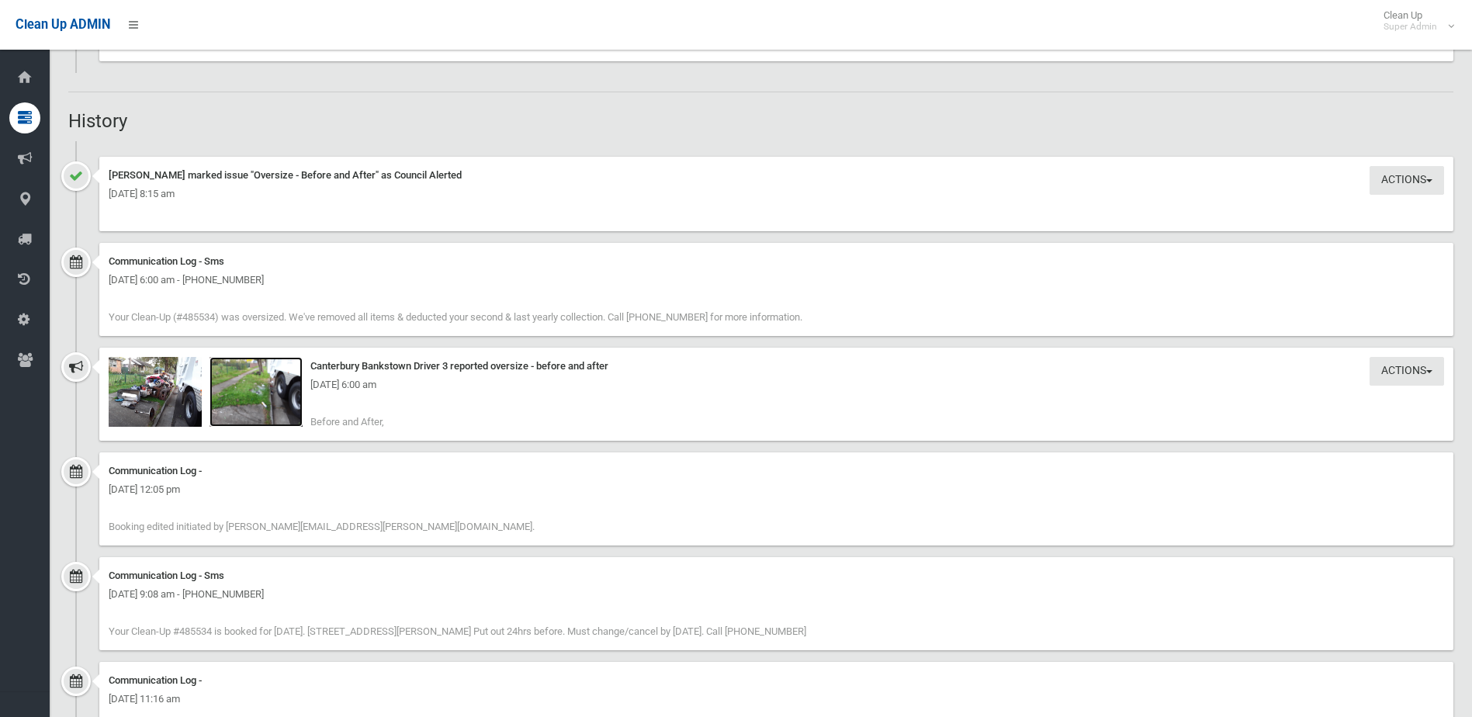
click at [265, 407] on img at bounding box center [255, 392] width 93 height 70
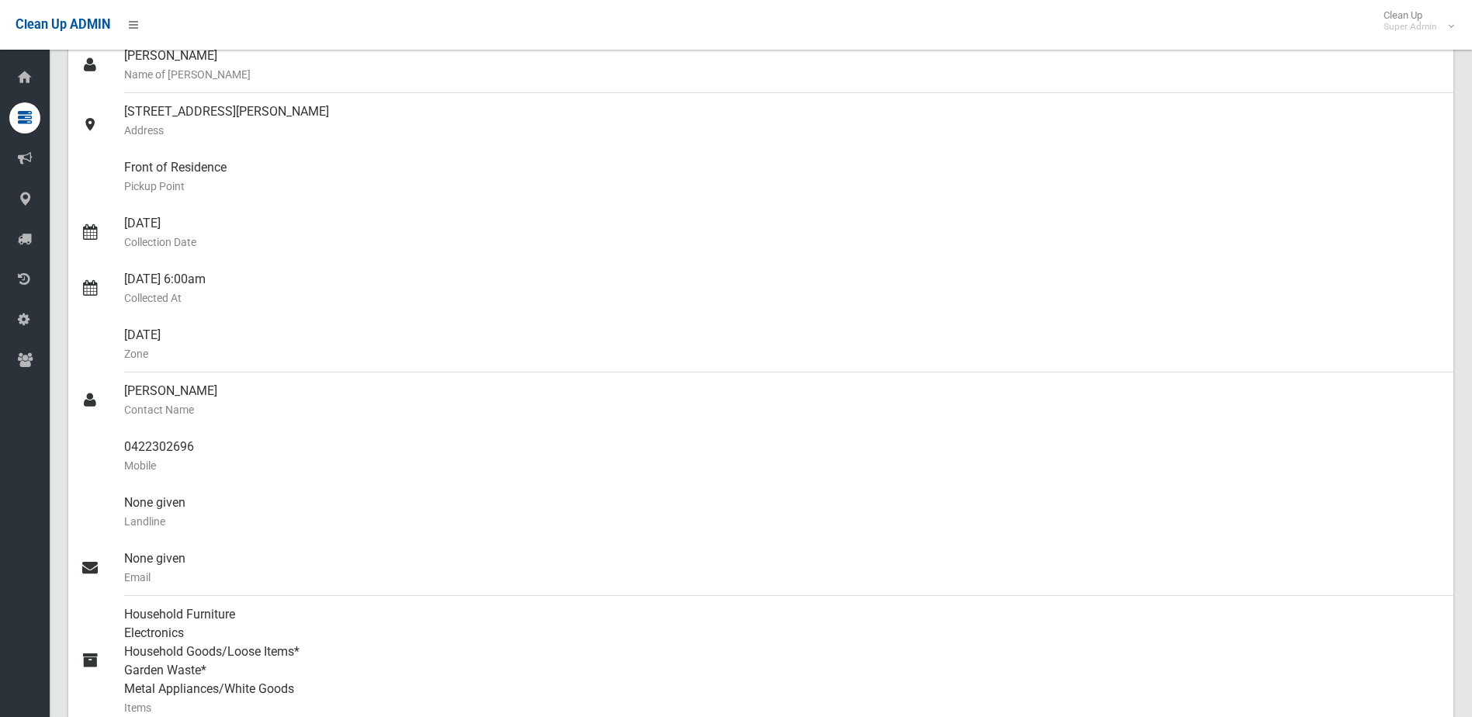
scroll to position [0, 0]
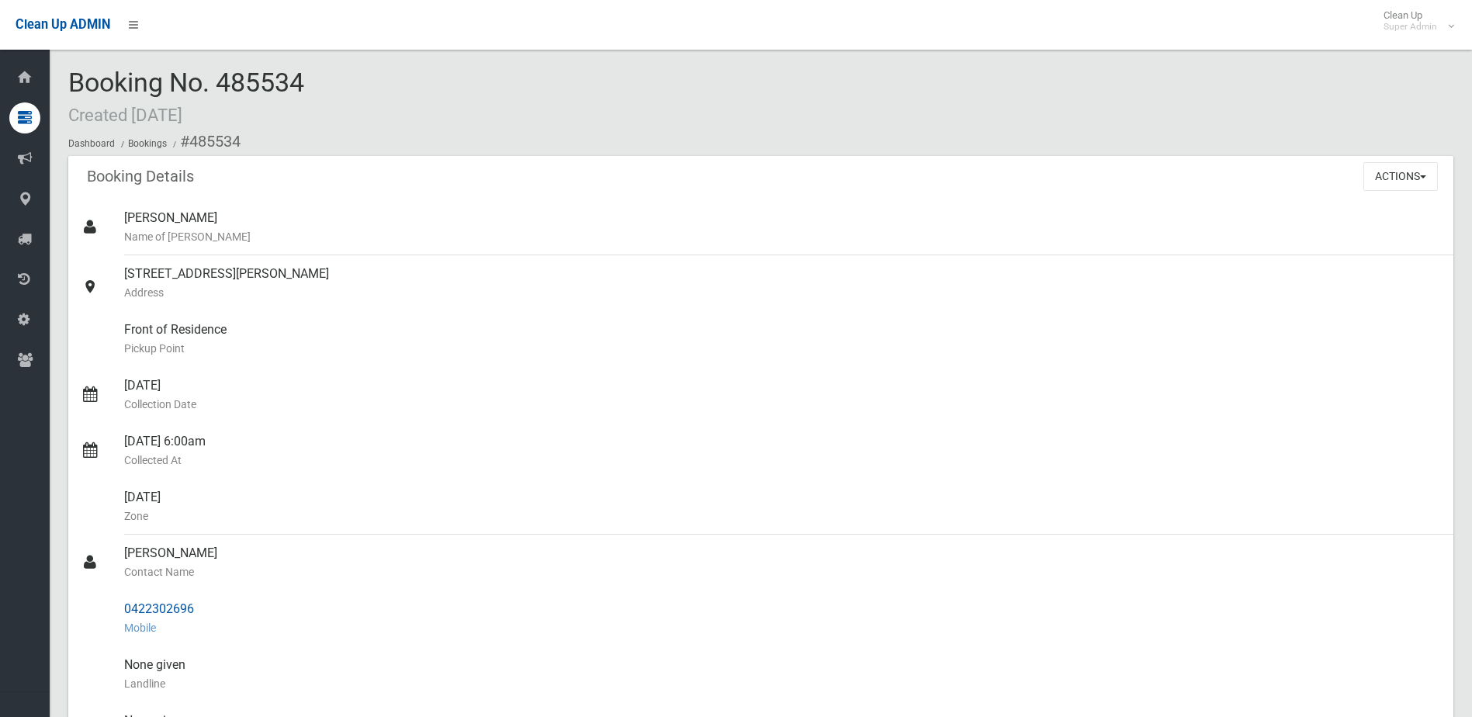
drag, startPoint x: 124, startPoint y: 550, endPoint x: 213, endPoint y: 604, distance: 104.5
click at [213, 604] on ul "Brianna Harkin Name of Booker 20 Binna Burra Street, VILLAWOOD NSW 2163 Address…" at bounding box center [760, 627] width 1385 height 857
drag, startPoint x: 213, startPoint y: 604, endPoint x: 169, endPoint y: 608, distance: 44.4
copy ul "Helen lingam Contact Name 0422302696"
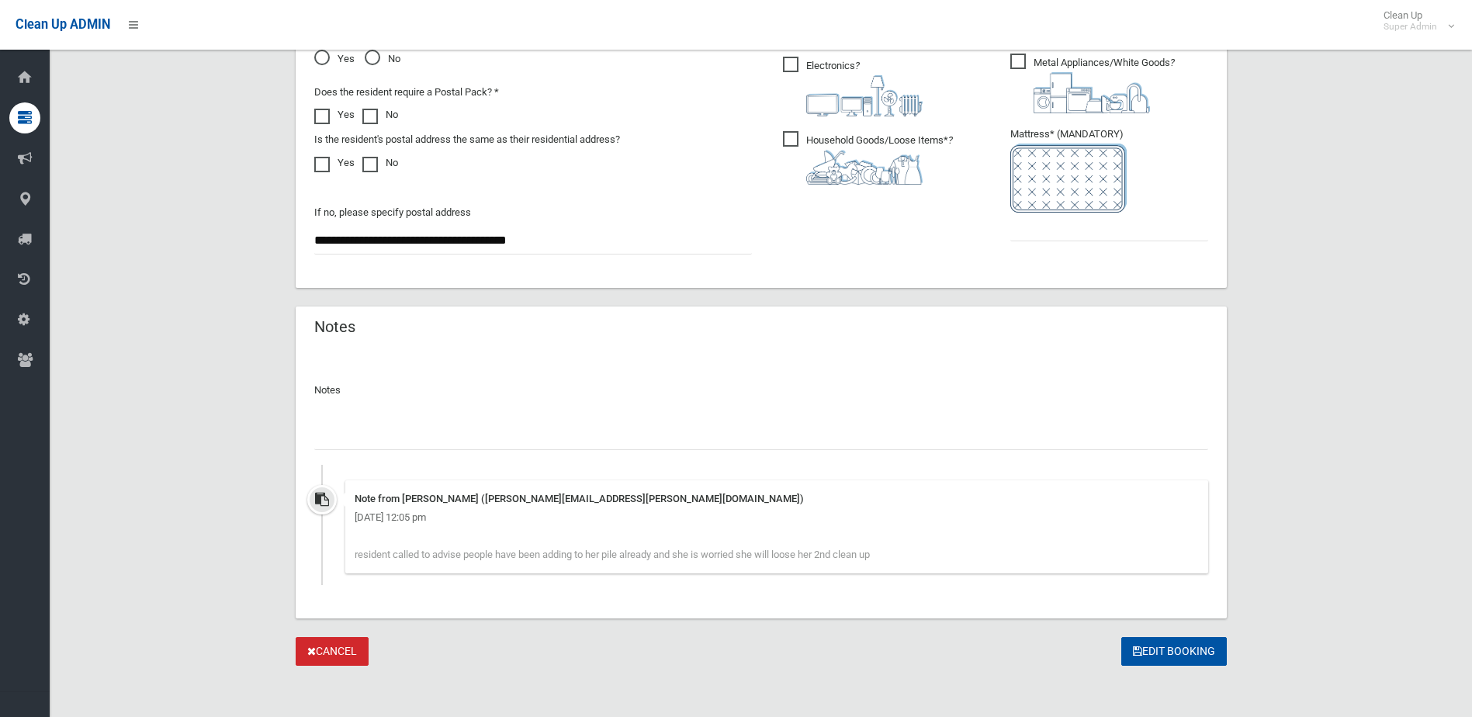
scroll to position [954, 0]
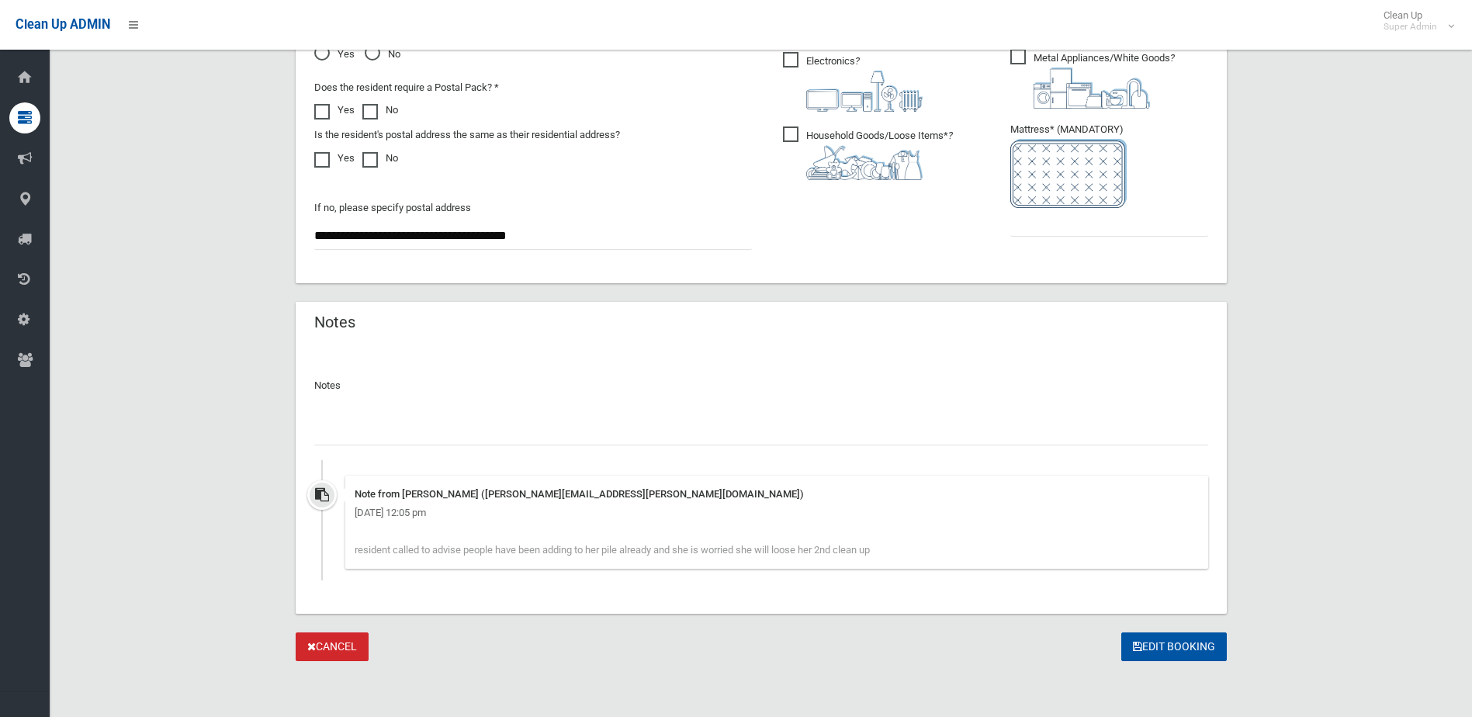
click at [362, 431] on input "text" at bounding box center [761, 431] width 894 height 29
type input "**********"
click at [1063, 227] on input "text" at bounding box center [1109, 222] width 198 height 29
type input "*"
click at [432, 430] on input "**********" at bounding box center [761, 431] width 894 height 29
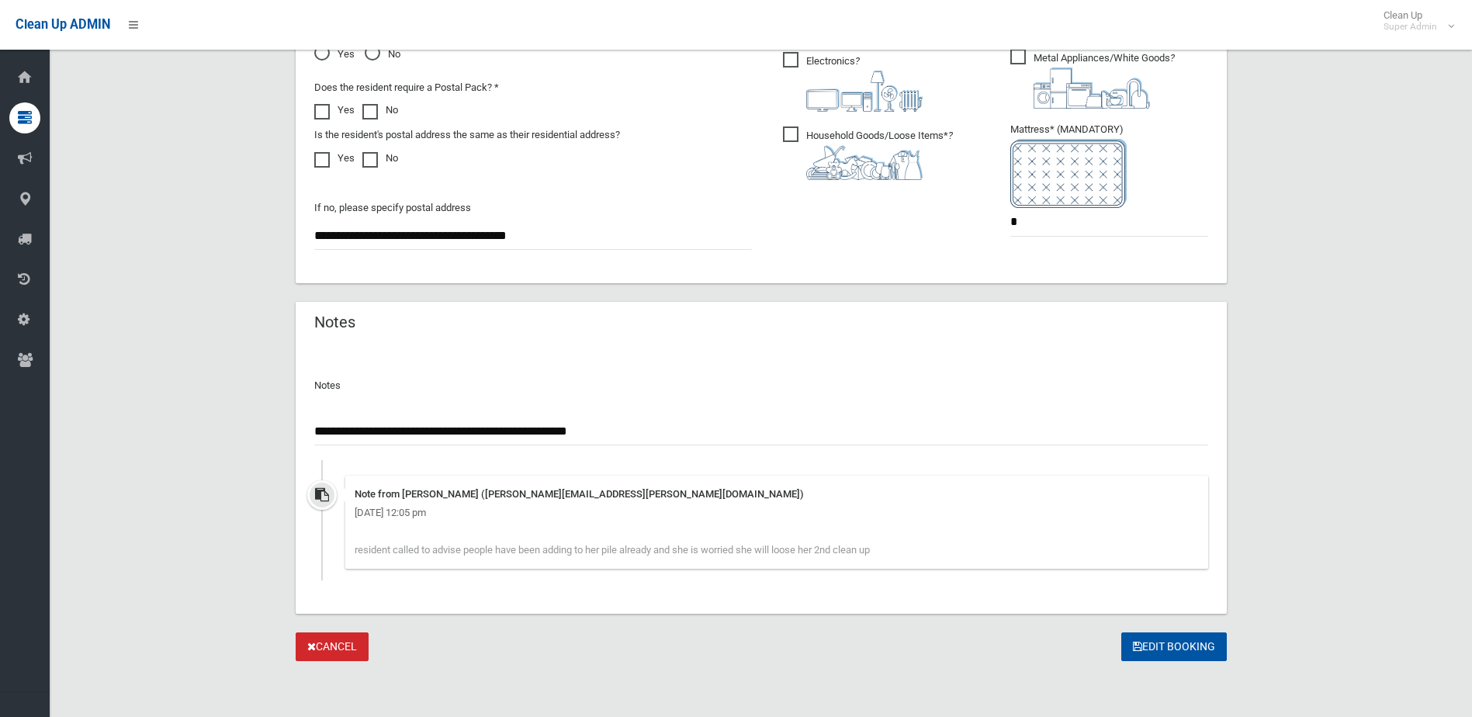
click at [329, 431] on input "**********" at bounding box center [761, 431] width 894 height 29
click at [327, 431] on input "**********" at bounding box center [761, 431] width 894 height 29
type input "**********"
click at [1170, 642] on button "Edit Booking" at bounding box center [1174, 646] width 106 height 29
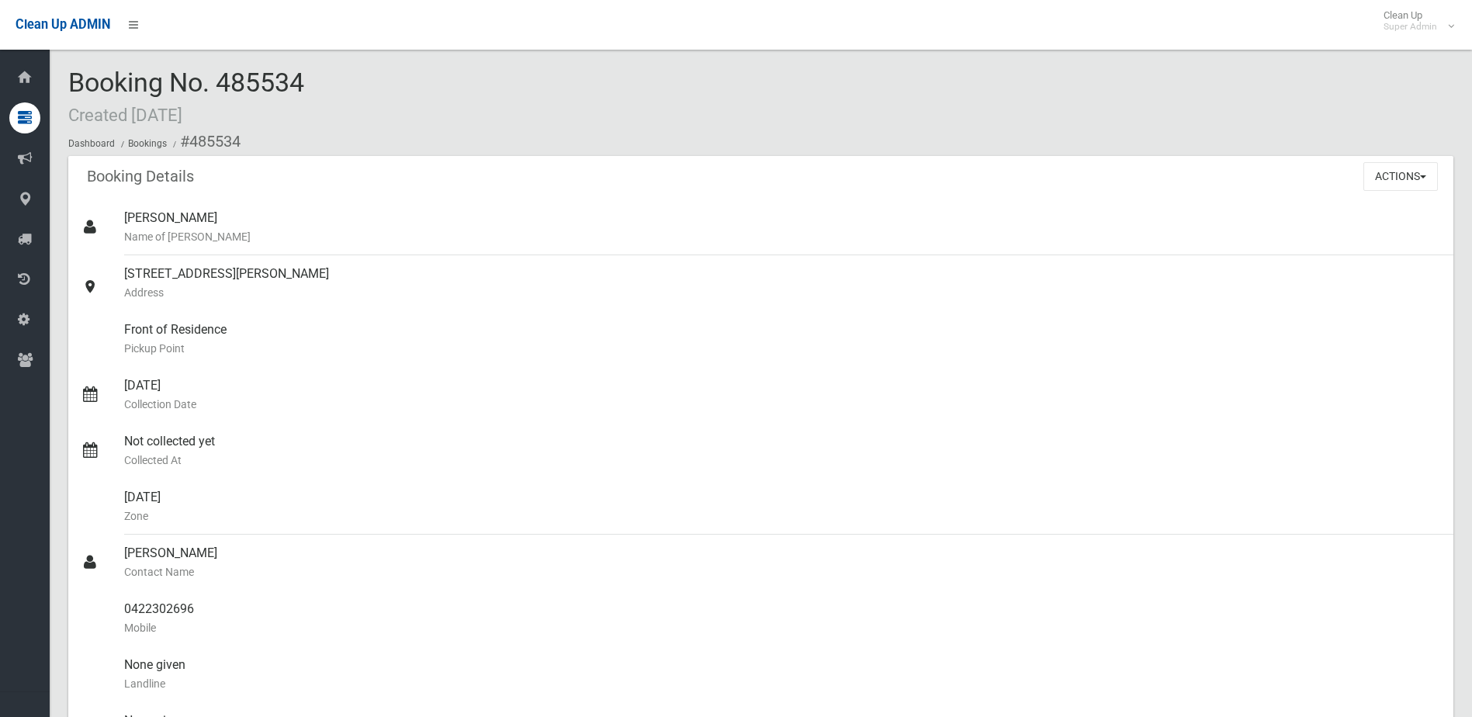
drag, startPoint x: 221, startPoint y: 81, endPoint x: 329, endPoint y: 82, distance: 107.8
click at [329, 82] on div "Booking No. 485534 Created [DATE] Dashboard Bookings #485534" at bounding box center [760, 112] width 1385 height 88
drag, startPoint x: 329, startPoint y: 82, endPoint x: 273, endPoint y: 83, distance: 55.9
copy span "485534"
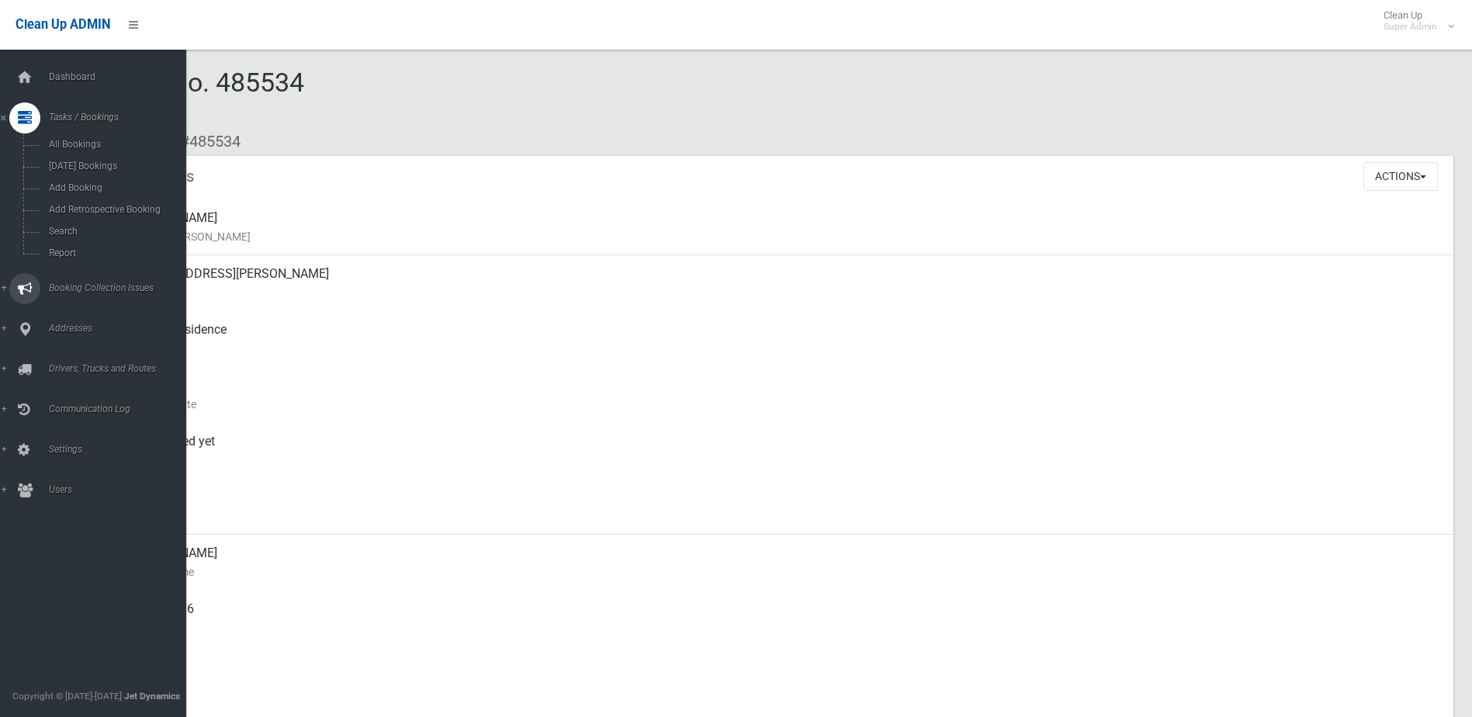
click at [80, 287] on span "Booking Collection Issues" at bounding box center [121, 287] width 154 height 11
click at [106, 175] on link "All Reported Issues" at bounding box center [99, 185] width 198 height 22
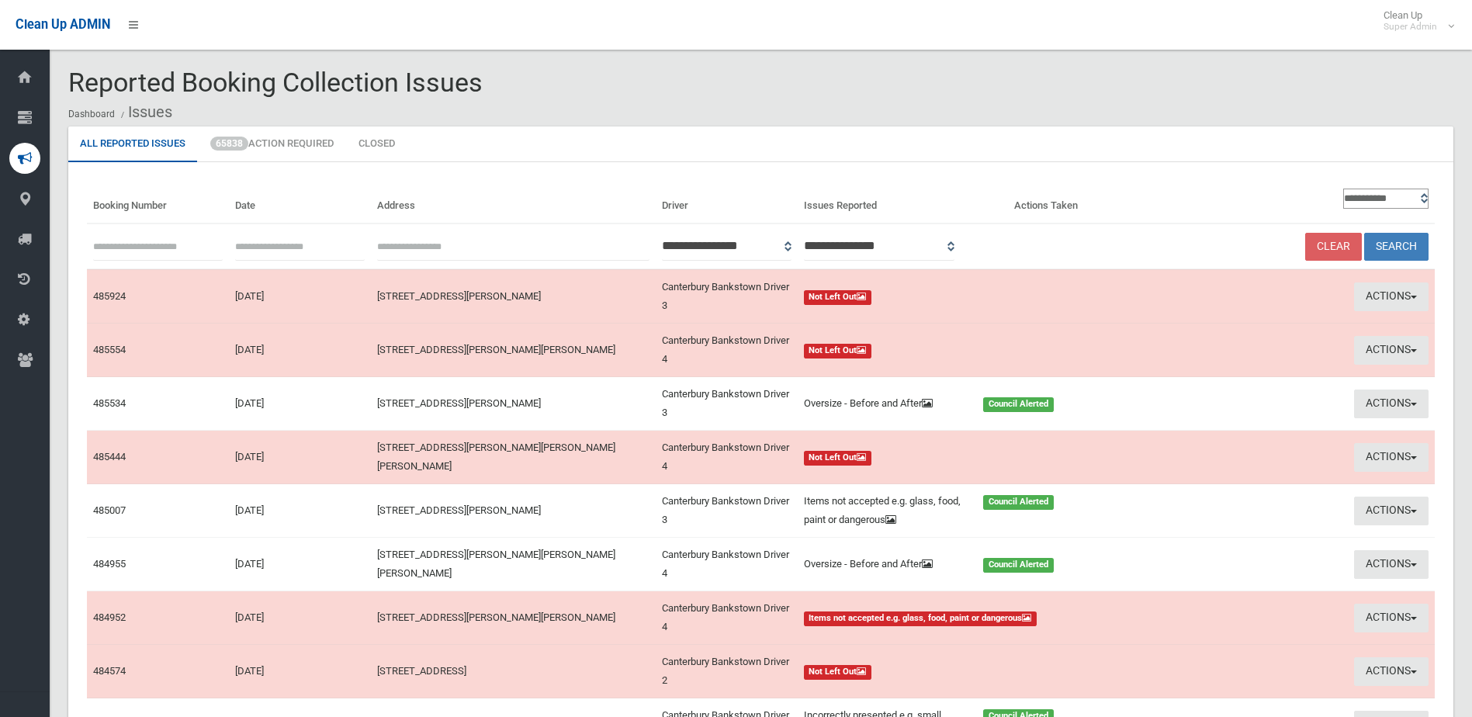
paste input "******"
type input "******"
click at [1398, 243] on button "Search" at bounding box center [1396, 247] width 64 height 29
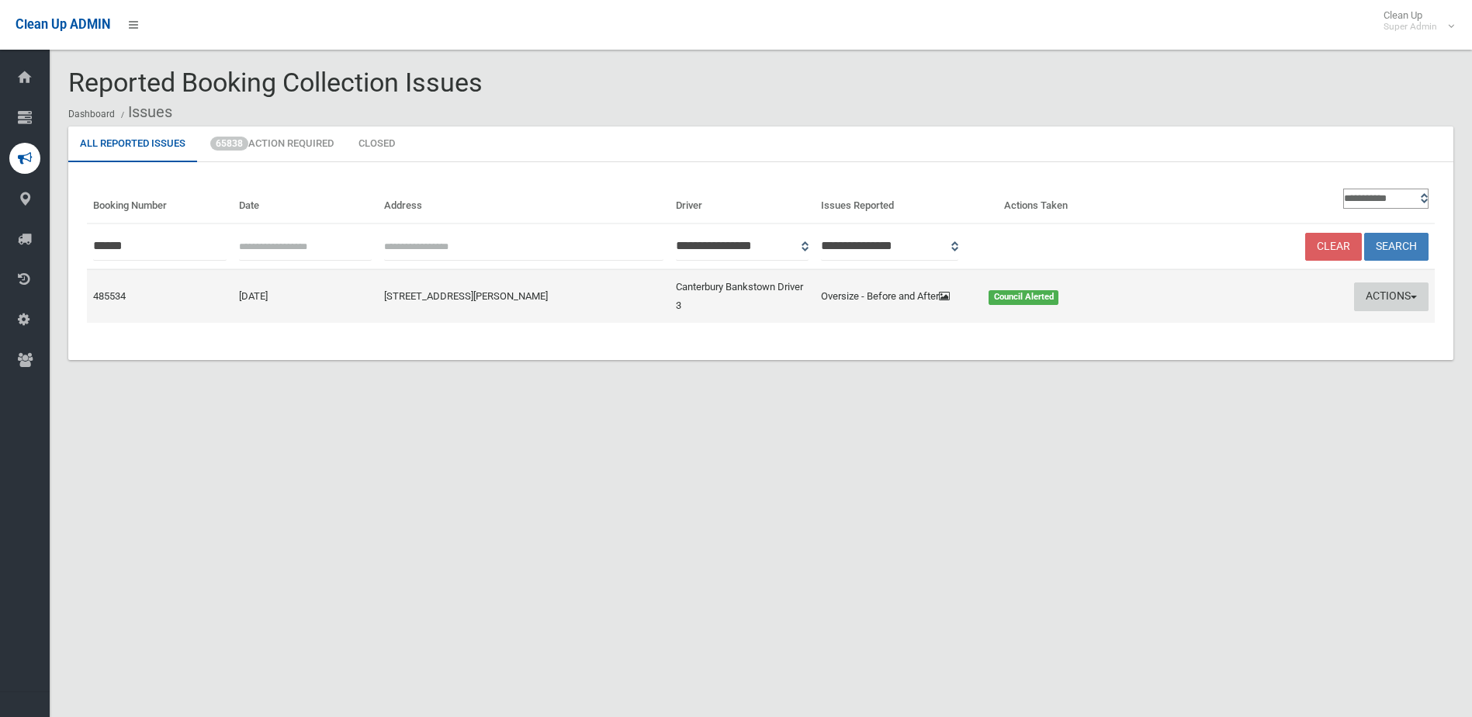
click at [1389, 292] on button "Actions" at bounding box center [1391, 296] width 74 height 29
click at [1226, 357] on link "Edit Actions Taken" at bounding box center [1243, 355] width 185 height 26
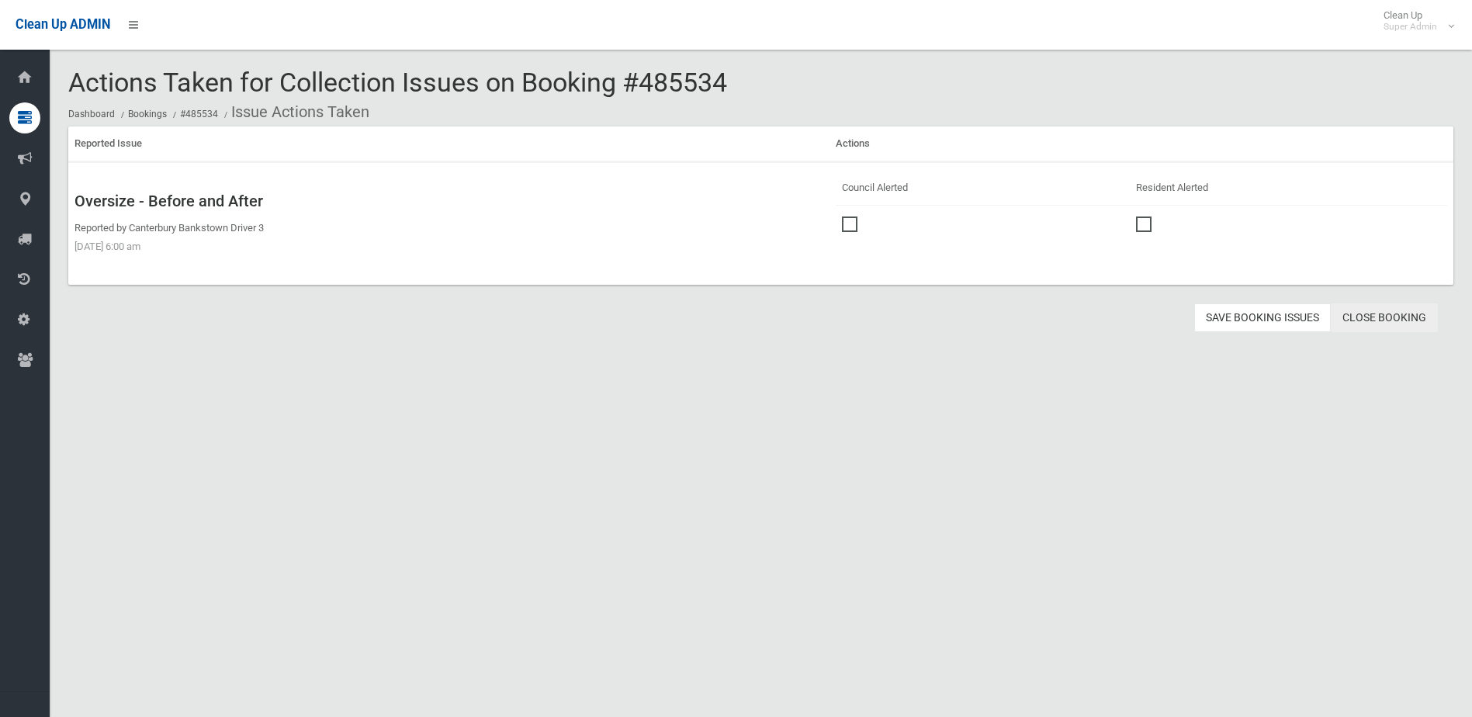
click at [1397, 317] on link "Close Booking" at bounding box center [1384, 317] width 107 height 29
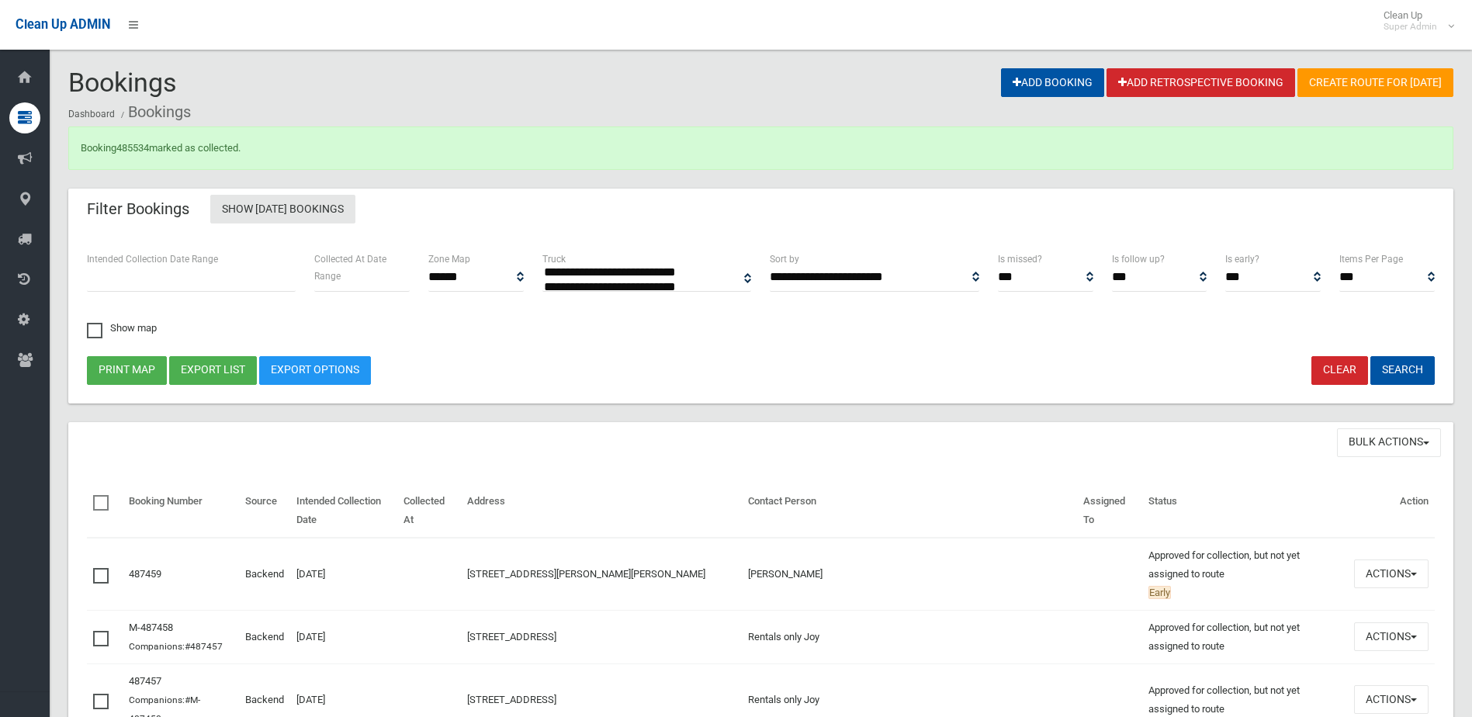
select select
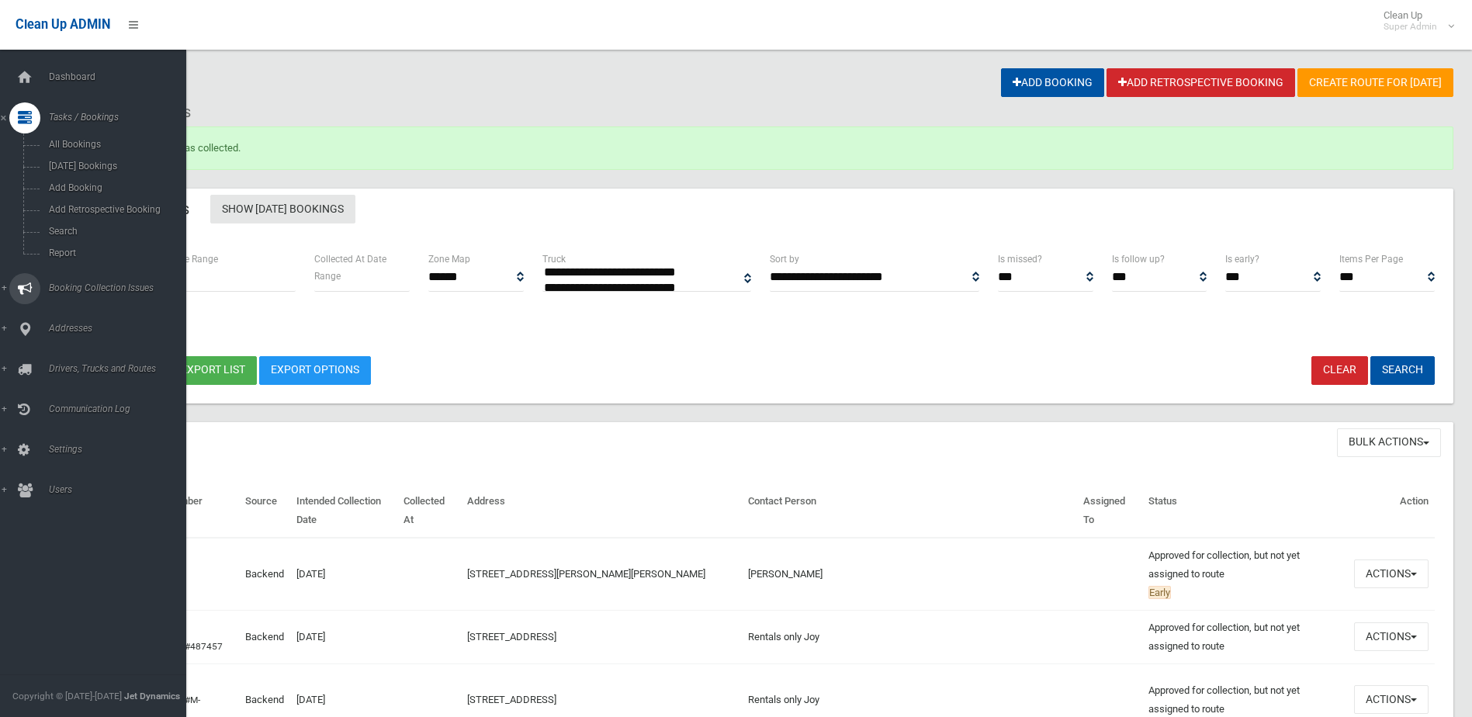
click at [100, 284] on span "Booking Collection Issues" at bounding box center [121, 287] width 154 height 11
click at [102, 186] on span "All Reported Issues" at bounding box center [114, 184] width 140 height 11
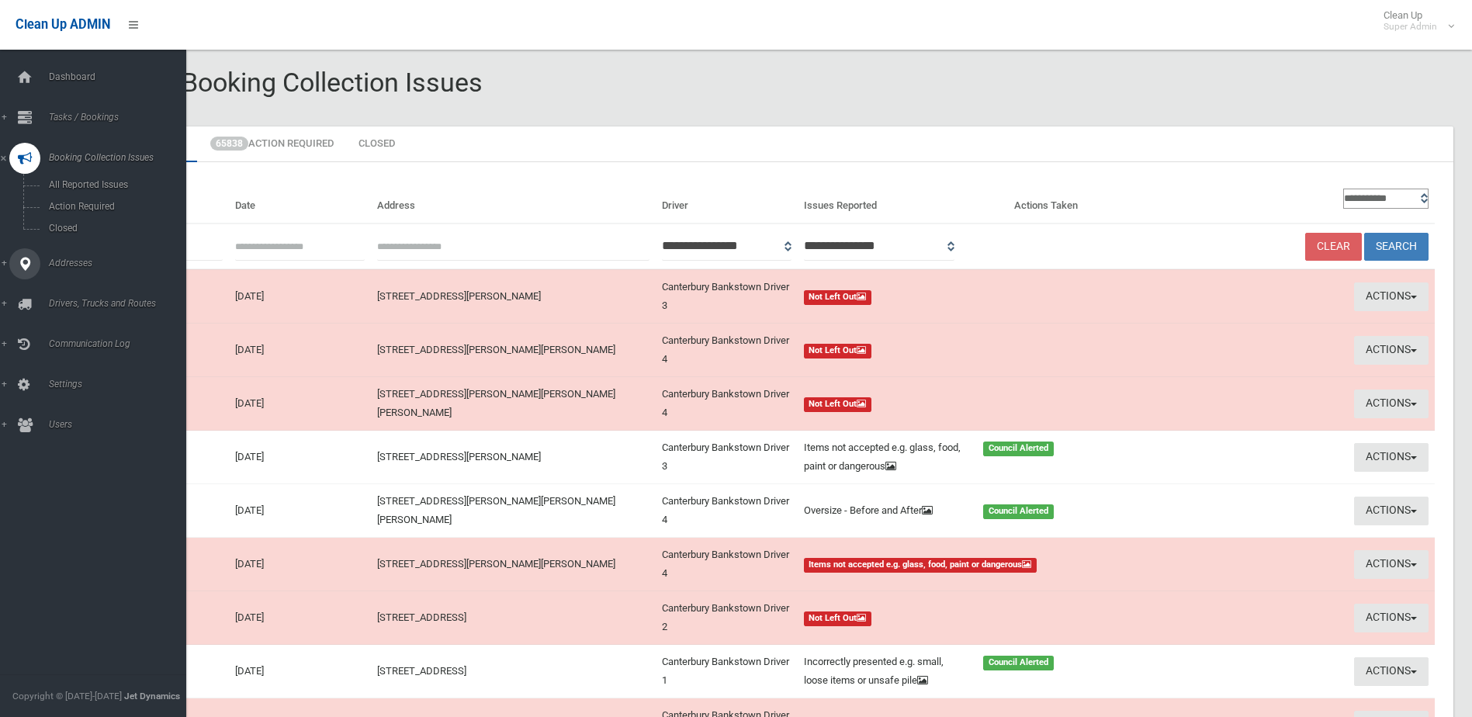
click at [70, 259] on span "Addresses" at bounding box center [121, 263] width 154 height 11
click at [79, 223] on span "All Addresses" at bounding box center [114, 225] width 140 height 11
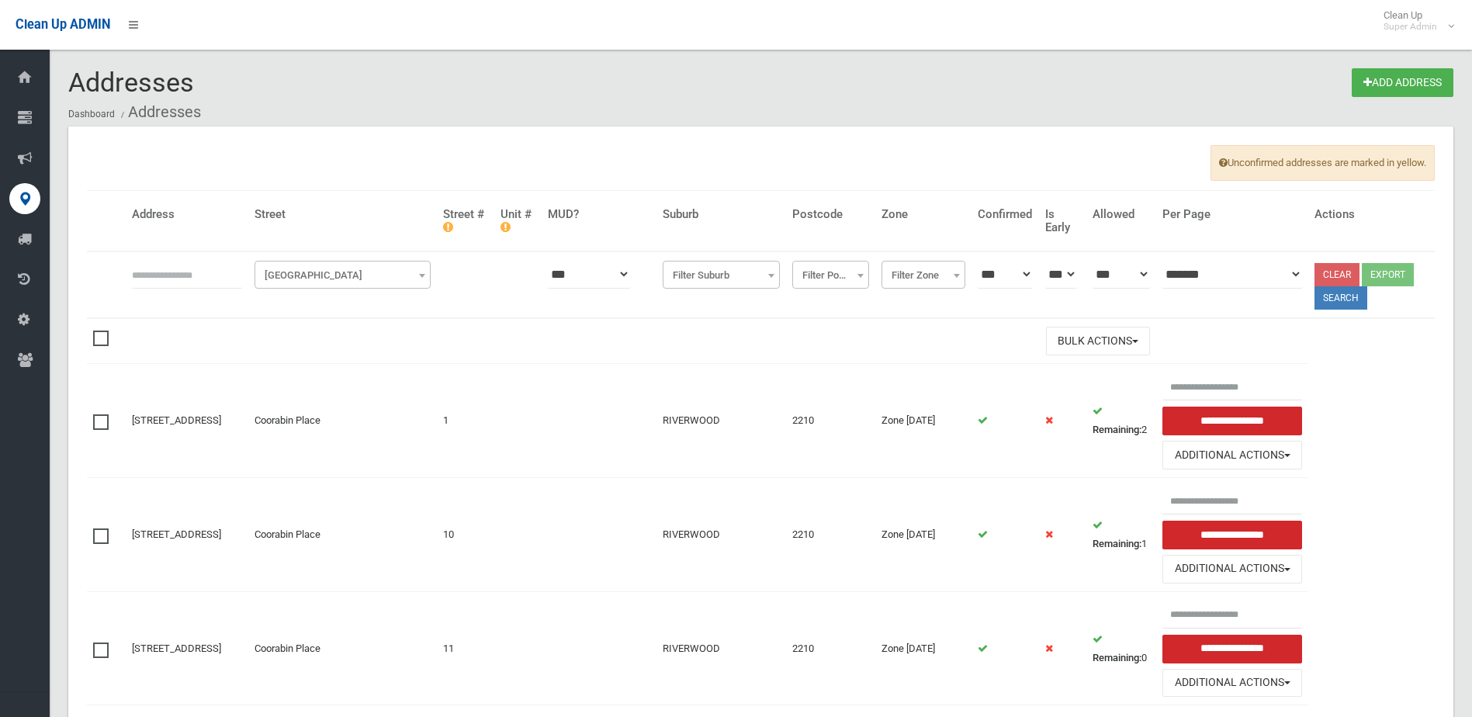
click at [151, 275] on input "text" at bounding box center [187, 274] width 110 height 29
type input "********"
click button at bounding box center [0, 0] width 0 height 0
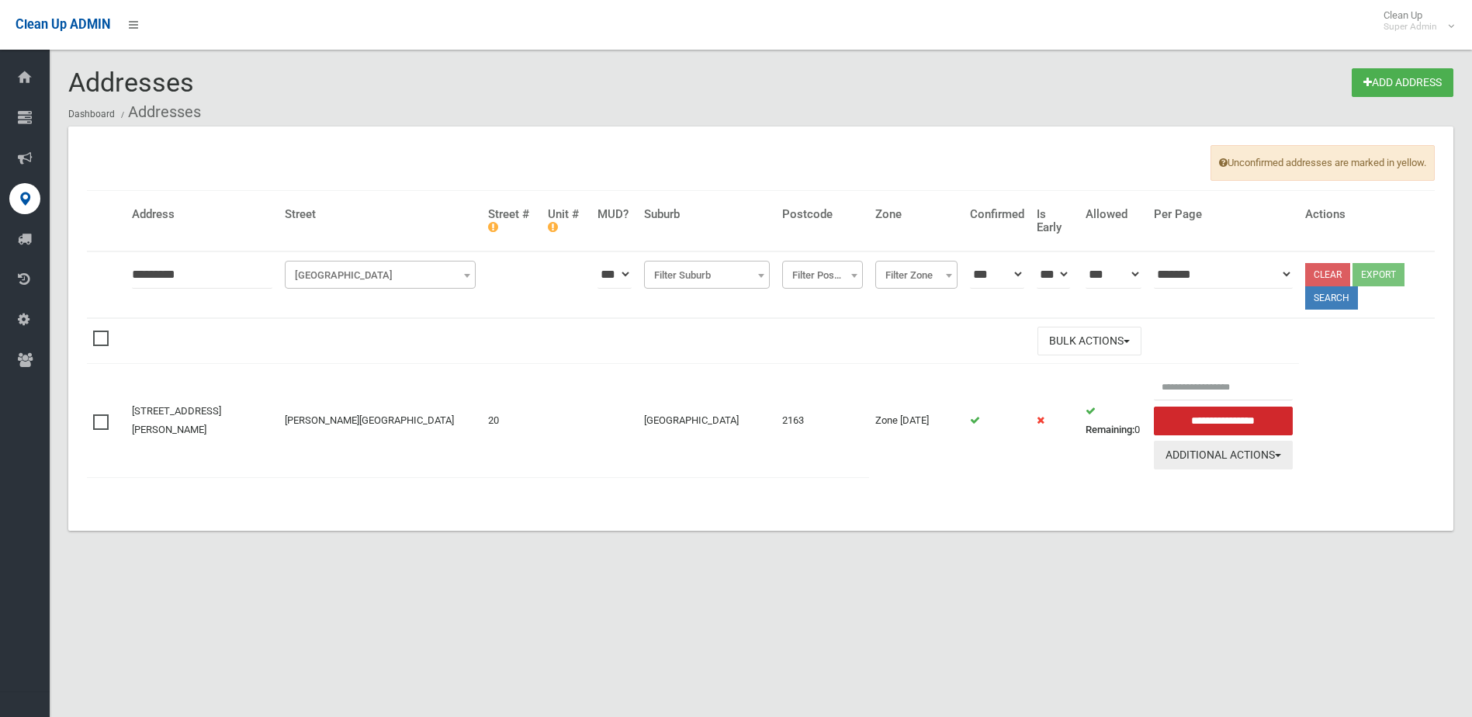
click at [1251, 452] on button "Additional Actions" at bounding box center [1224, 455] width 140 height 29
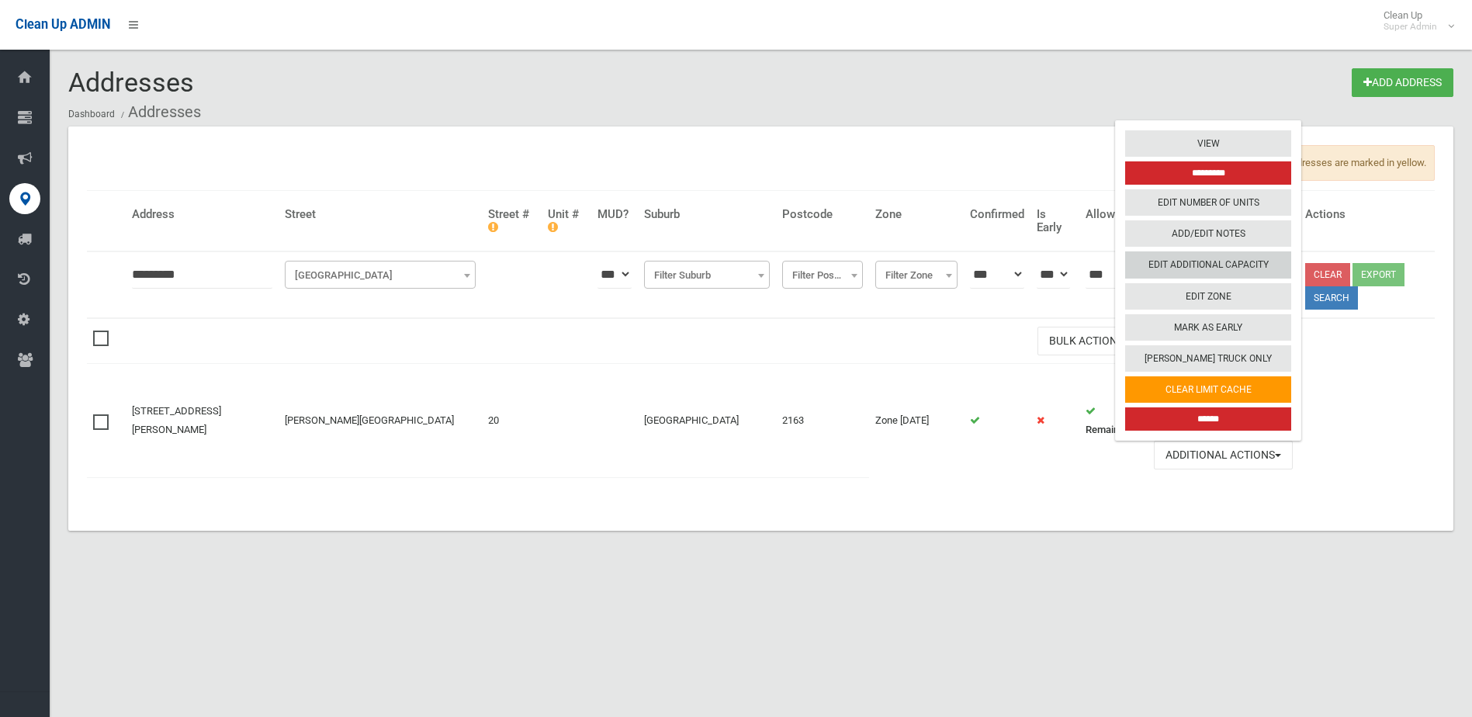
click at [1206, 258] on link "Edit Additional Capacity" at bounding box center [1208, 265] width 166 height 26
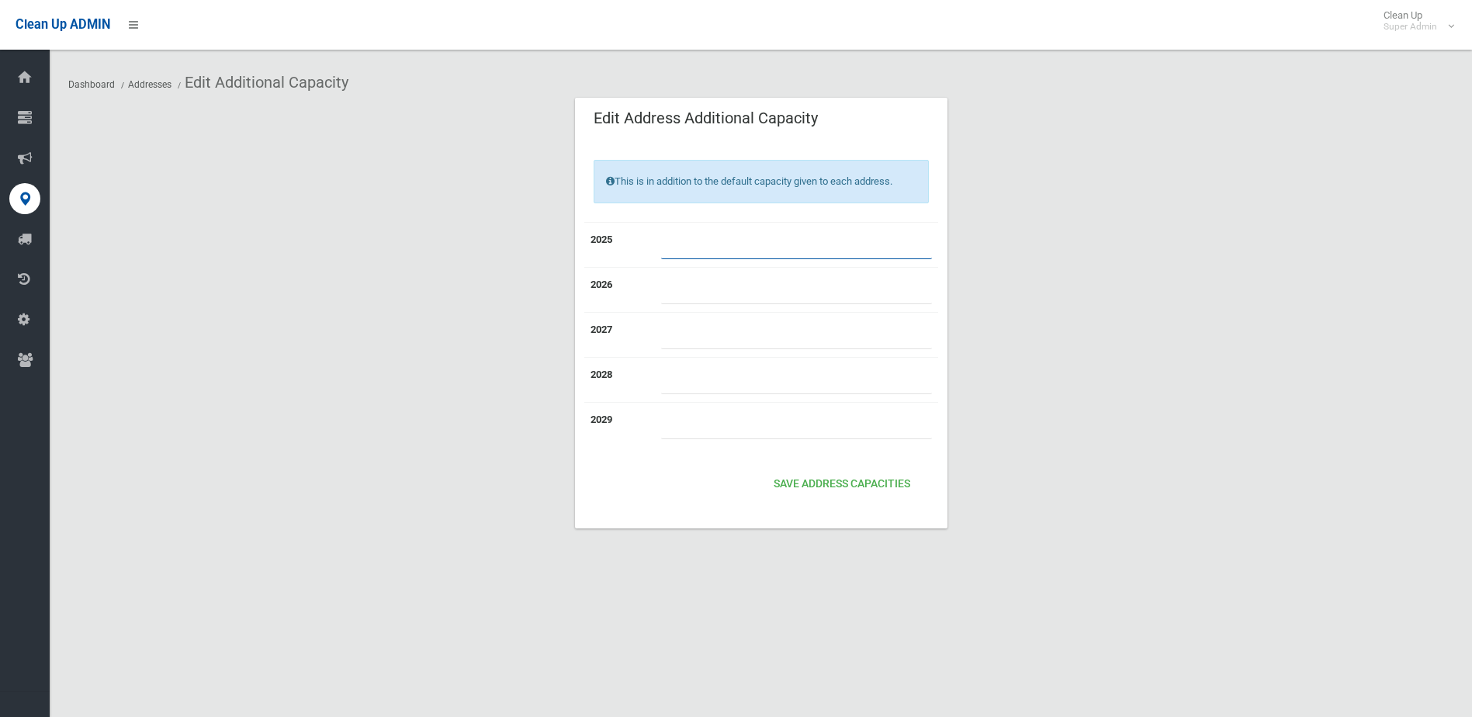
click at [687, 238] on input "number" at bounding box center [796, 244] width 271 height 29
type input "*"
click at [848, 479] on button "Save Address capacities" at bounding box center [841, 484] width 149 height 29
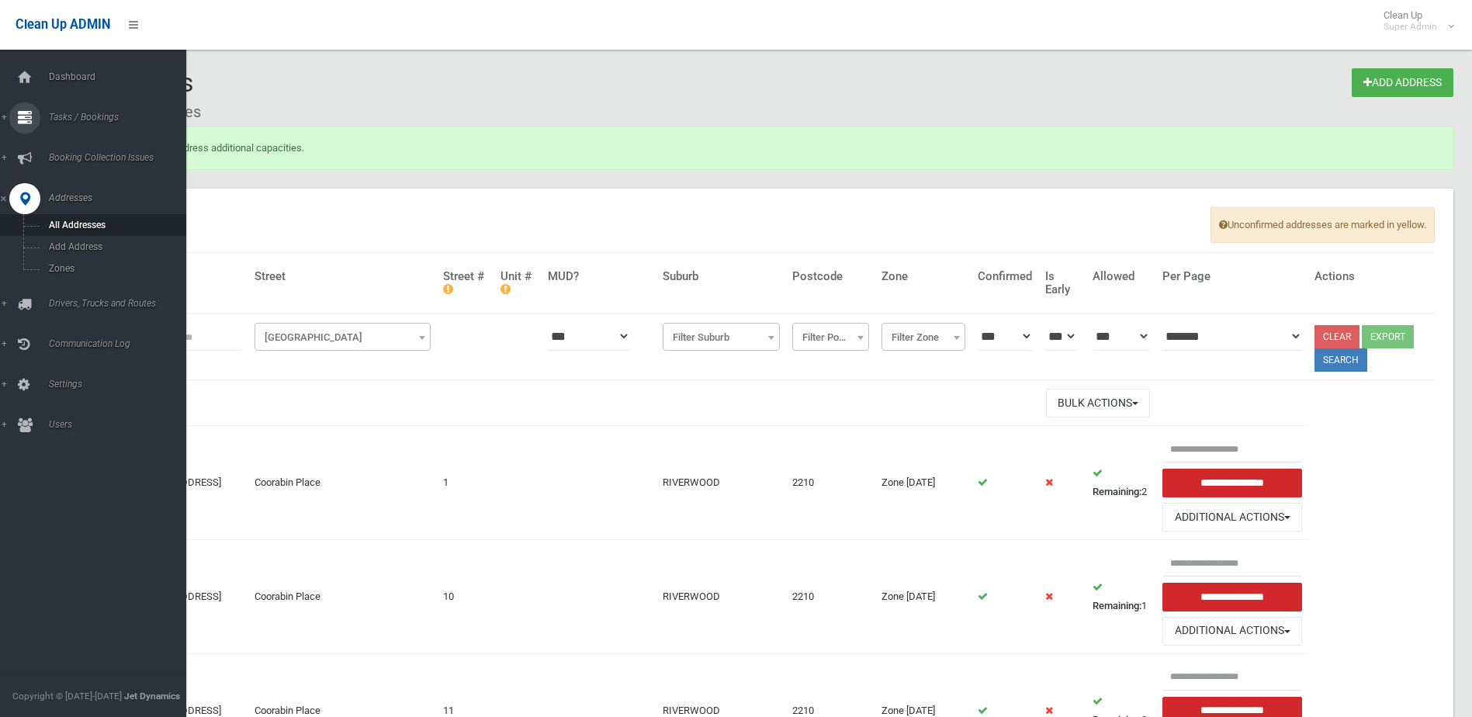
click at [89, 114] on span "Tasks / Bookings" at bounding box center [121, 117] width 154 height 11
click at [69, 228] on span "Search" at bounding box center [114, 231] width 140 height 11
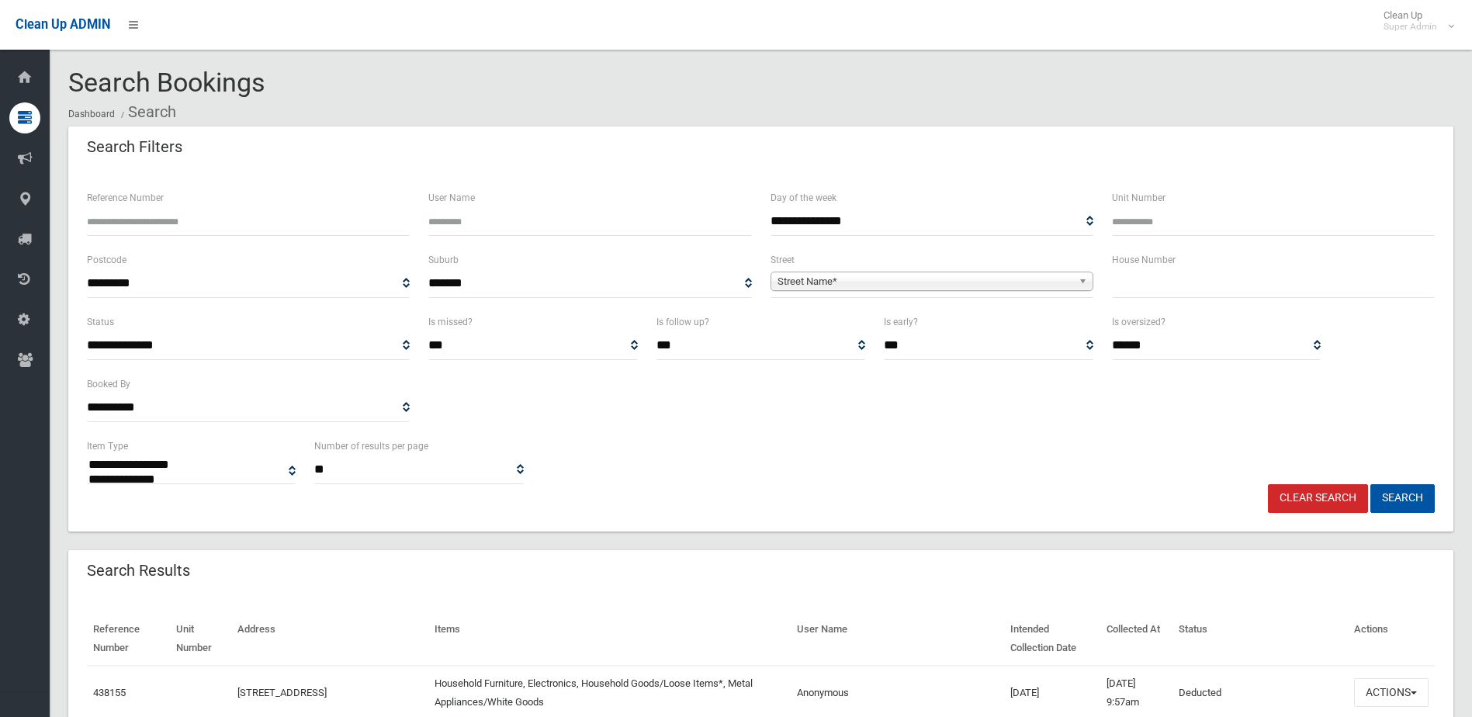
select select
click at [149, 220] on input "Reference Number" at bounding box center [248, 221] width 323 height 29
type input "******"
click at [1370, 484] on button "Search" at bounding box center [1402, 498] width 64 height 29
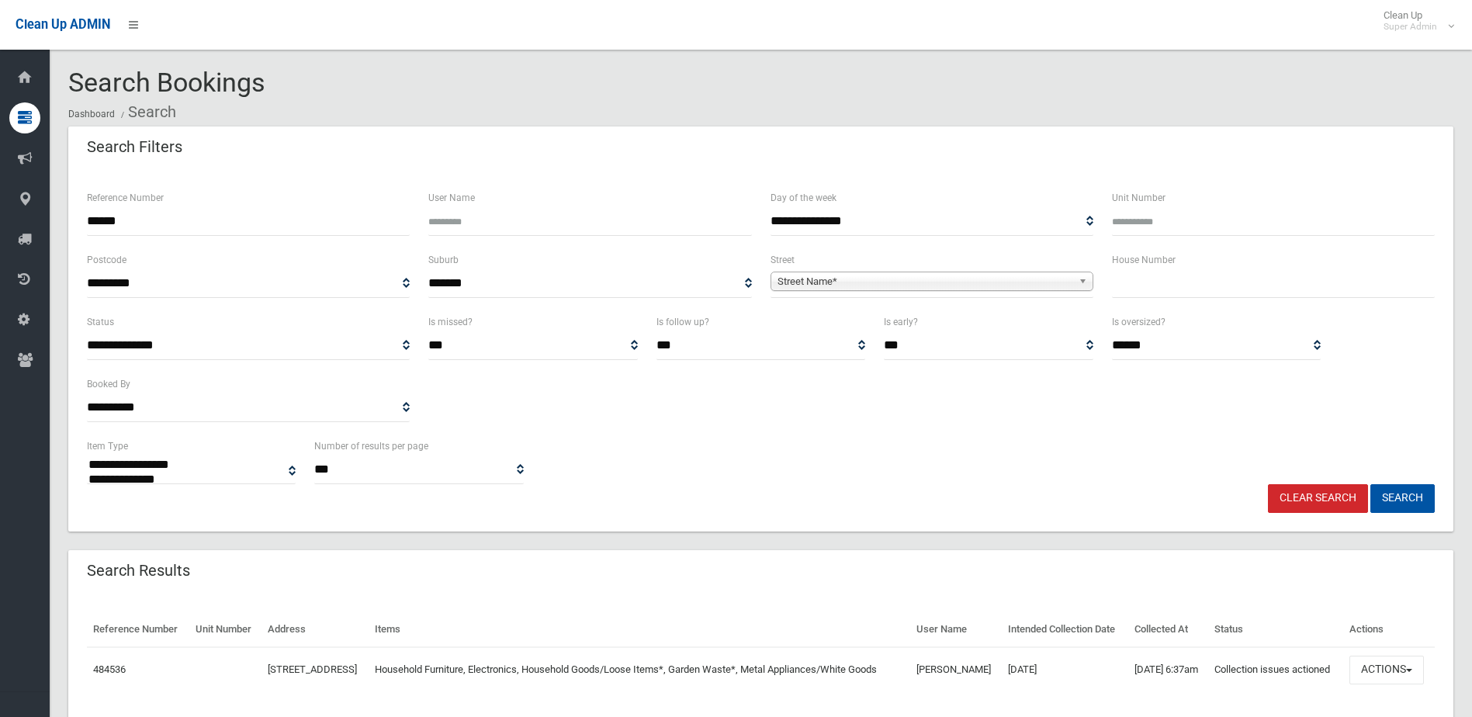
select select
click at [1388, 684] on button "Actions" at bounding box center [1386, 670] width 74 height 29
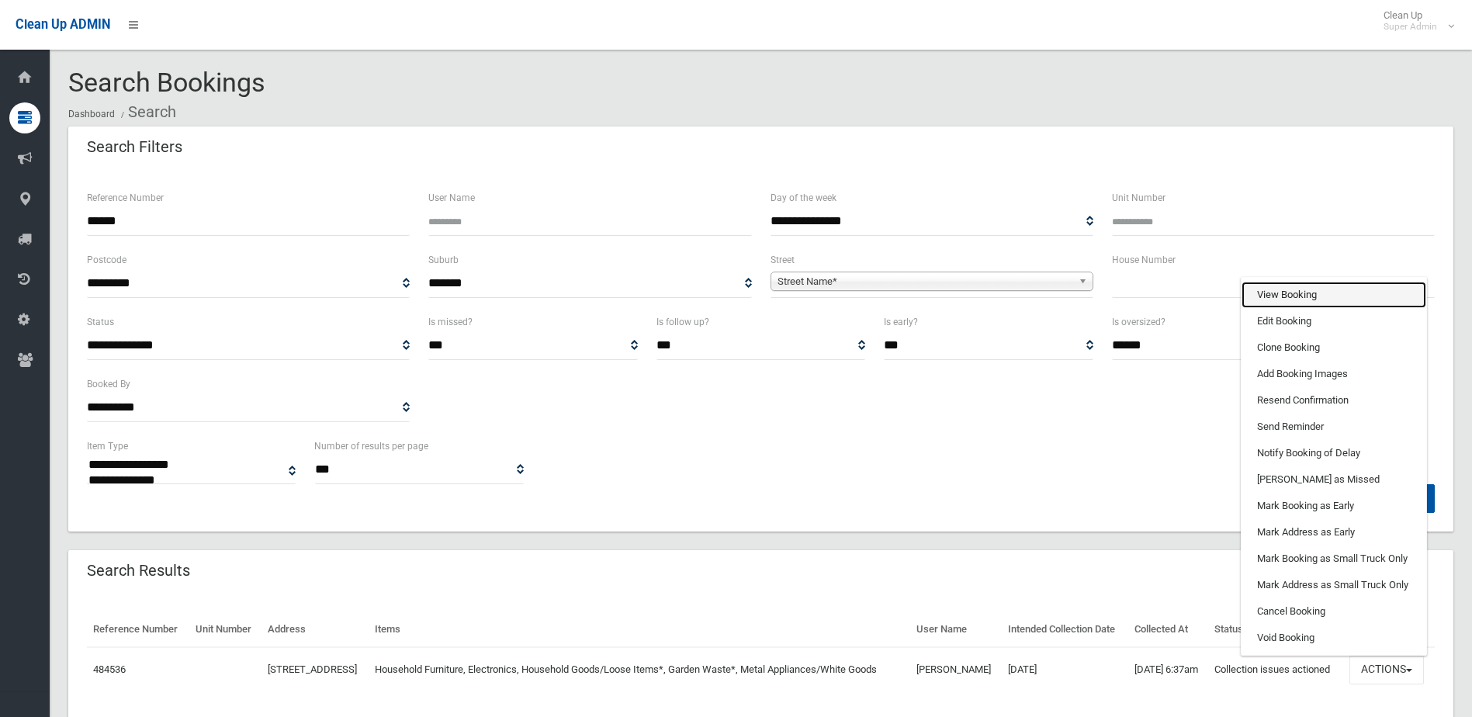
click at [1282, 308] on link "View Booking" at bounding box center [1333, 295] width 185 height 26
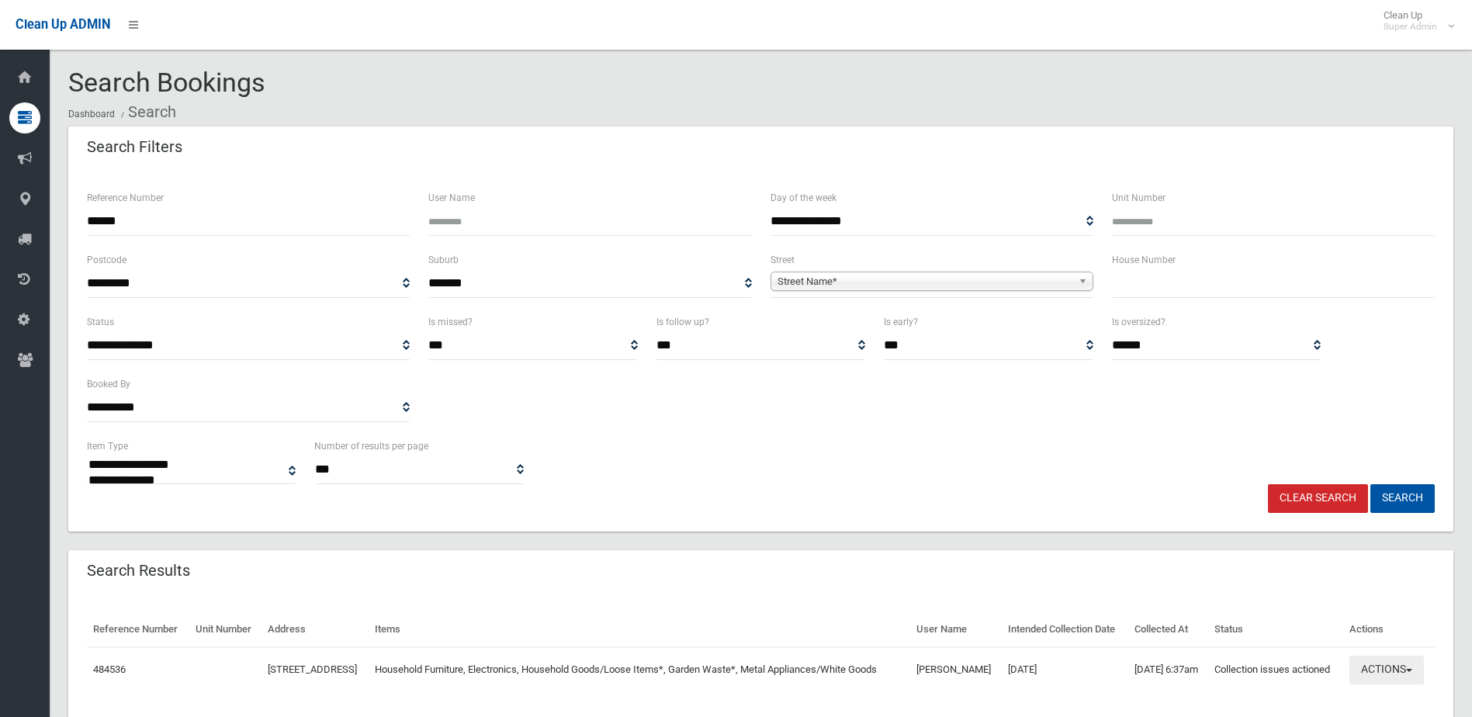
click at [1389, 684] on button "Actions" at bounding box center [1386, 670] width 74 height 29
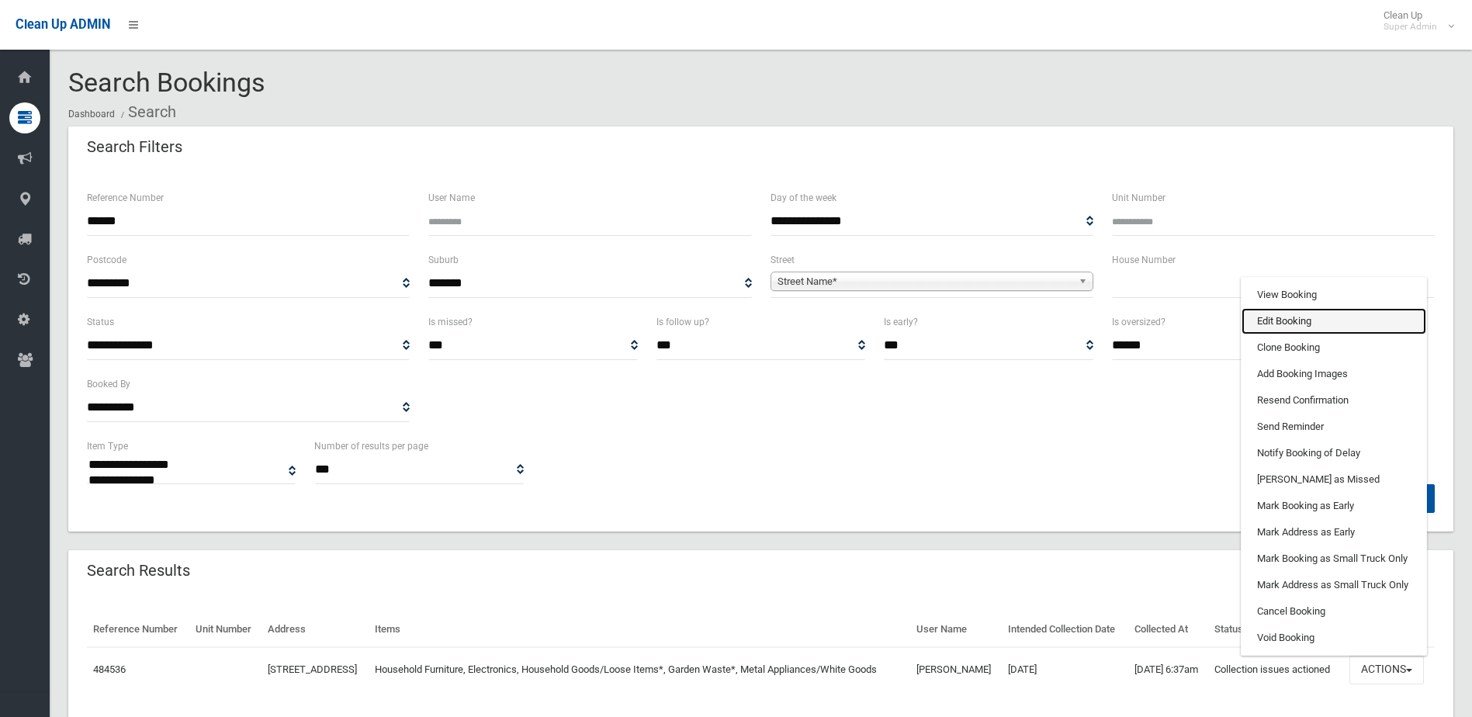
click at [1289, 334] on link "Edit Booking" at bounding box center [1333, 321] width 185 height 26
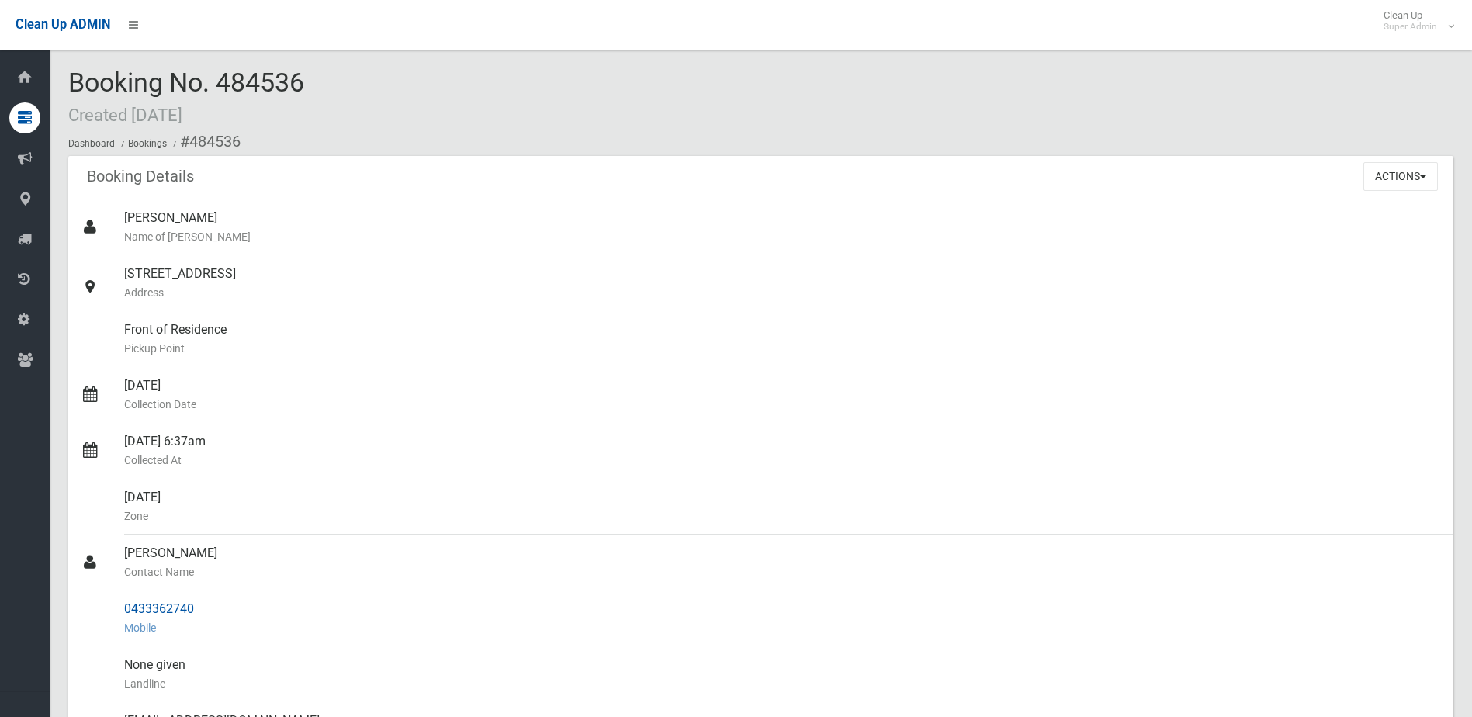
drag, startPoint x: 123, startPoint y: 554, endPoint x: 206, endPoint y: 601, distance: 96.2
click at [206, 601] on ul "[PERSON_NAME] Name of [PERSON_NAME] [STREET_ADDRESS] Address Front of Residence…" at bounding box center [760, 627] width 1385 height 857
drag, startPoint x: 206, startPoint y: 601, endPoint x: 182, endPoint y: 605, distance: 24.4
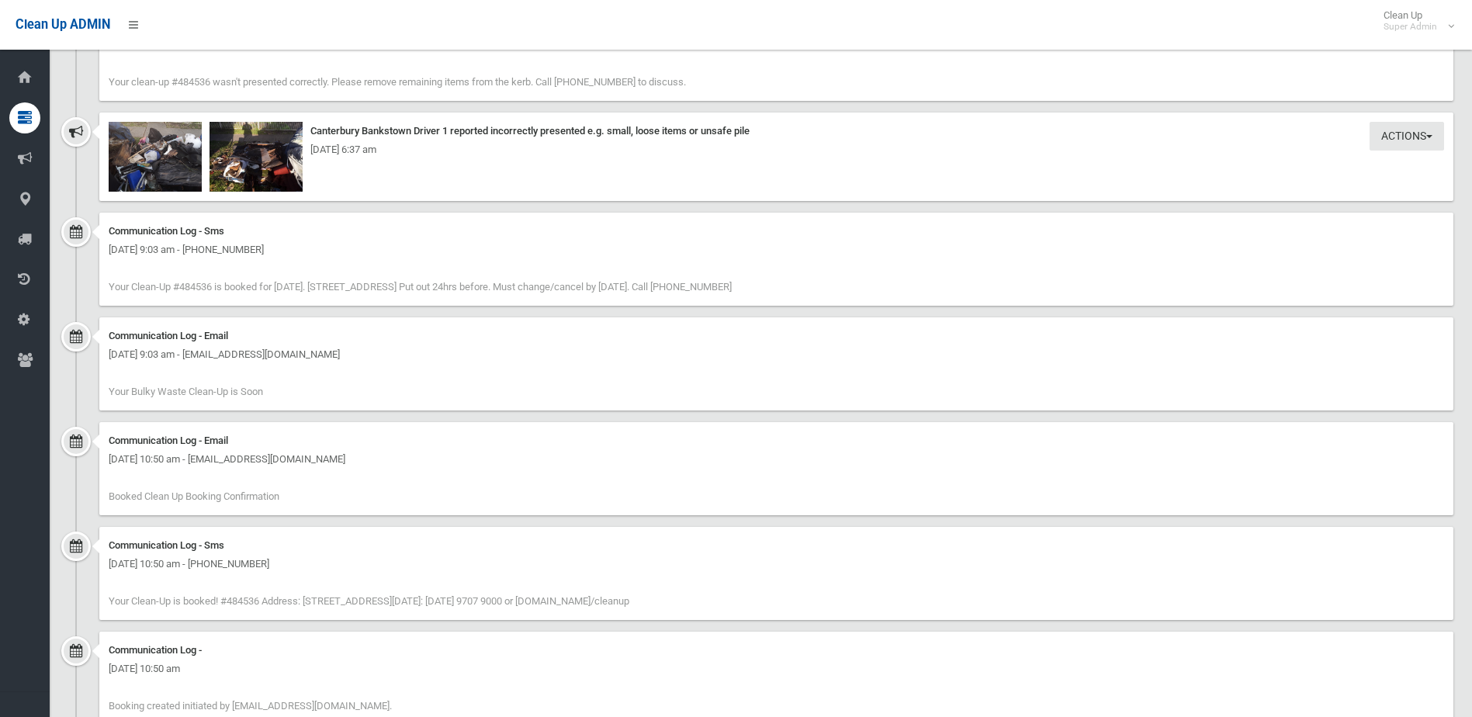
scroll to position [1137, 0]
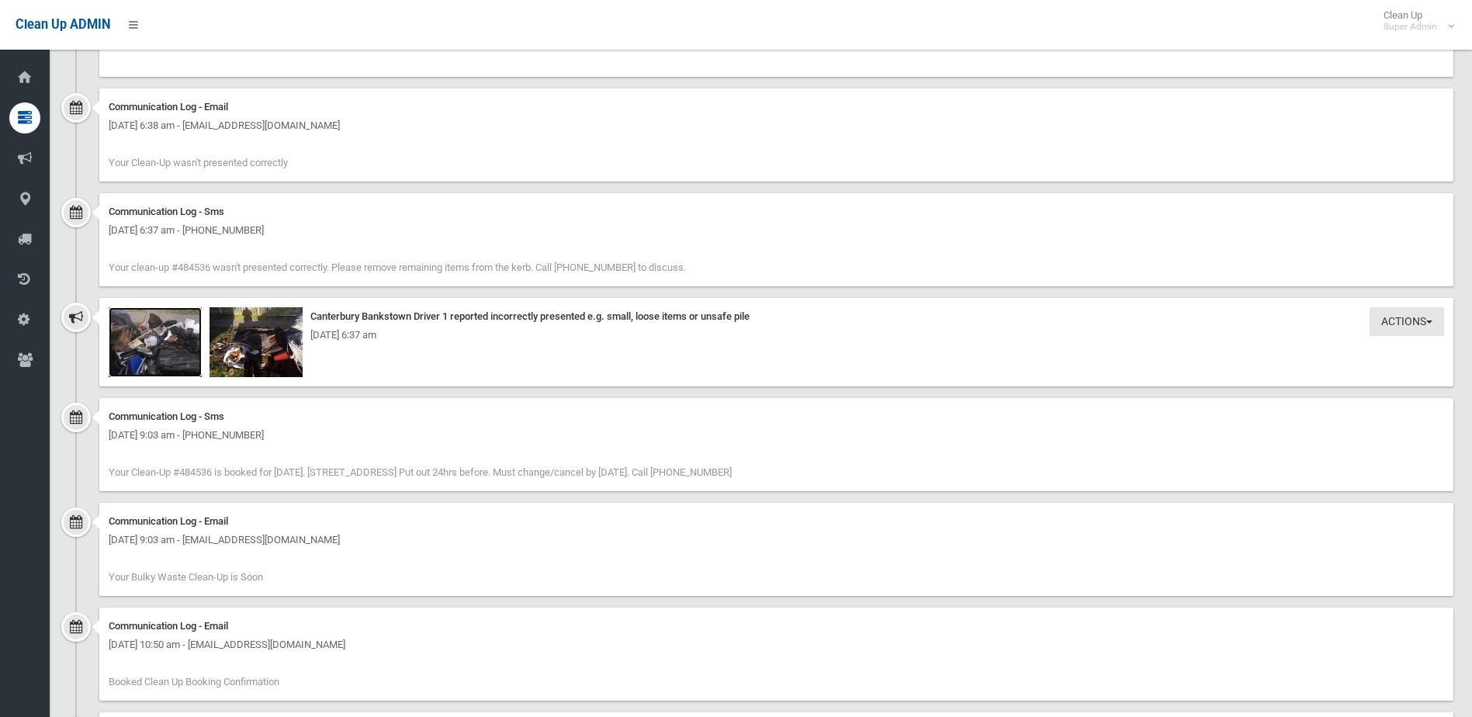
click at [164, 350] on img at bounding box center [155, 342] width 93 height 70
click at [258, 358] on img at bounding box center [255, 342] width 93 height 70
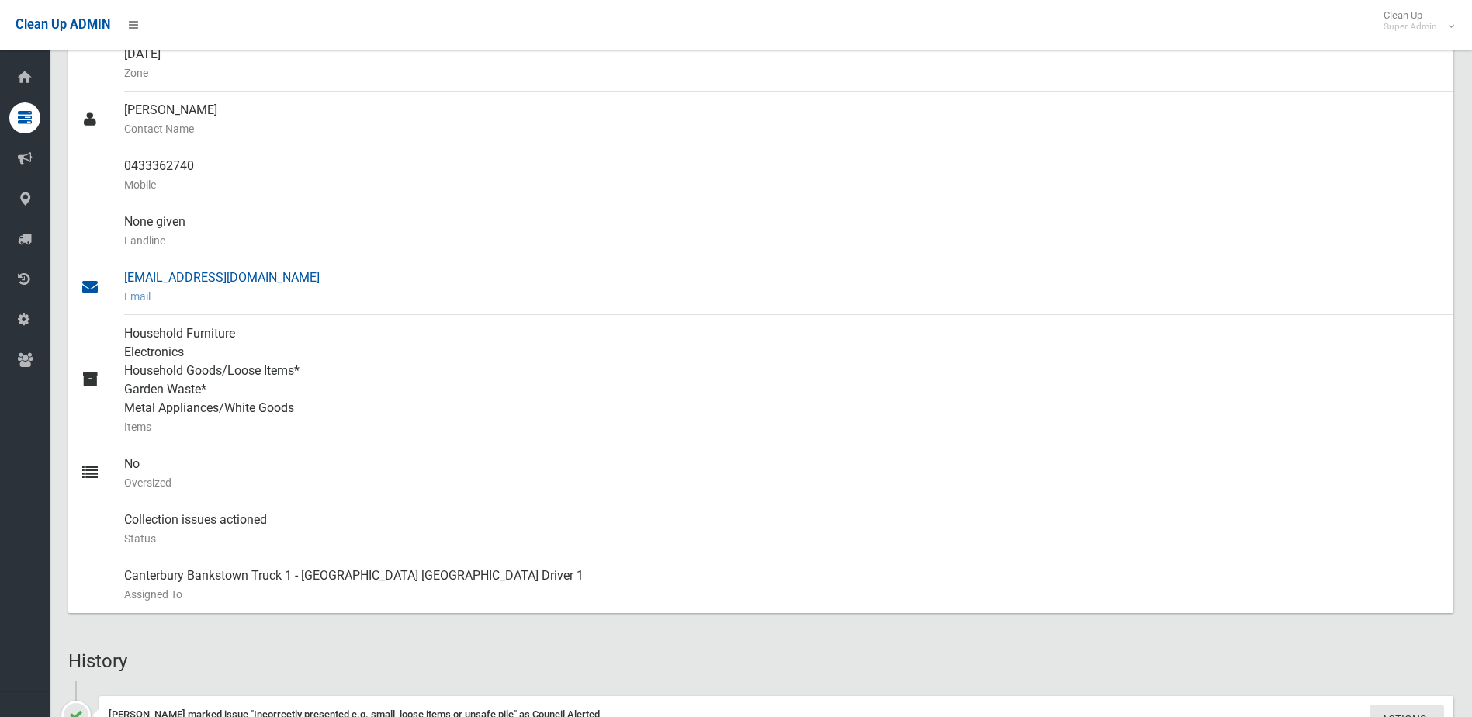
scroll to position [438, 0]
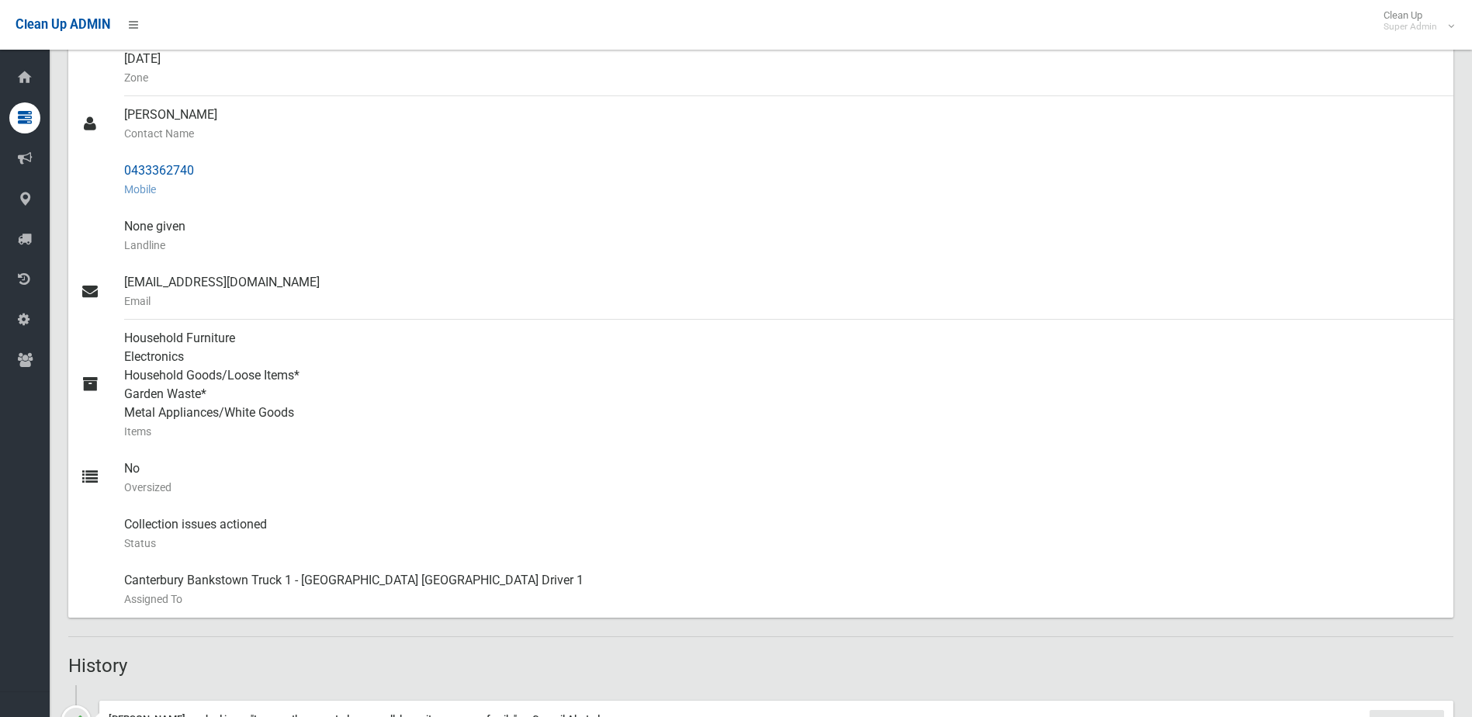
click at [185, 153] on div "0433362740 Mobile" at bounding box center [782, 180] width 1317 height 56
click at [164, 175] on div "0433362740 Mobile" at bounding box center [782, 180] width 1317 height 56
drag, startPoint x: 124, startPoint y: 165, endPoint x: 210, endPoint y: 165, distance: 86.1
click at [210, 165] on div "0433362740 Mobile" at bounding box center [782, 180] width 1317 height 56
drag, startPoint x: 210, startPoint y: 165, endPoint x: 182, endPoint y: 165, distance: 28.7
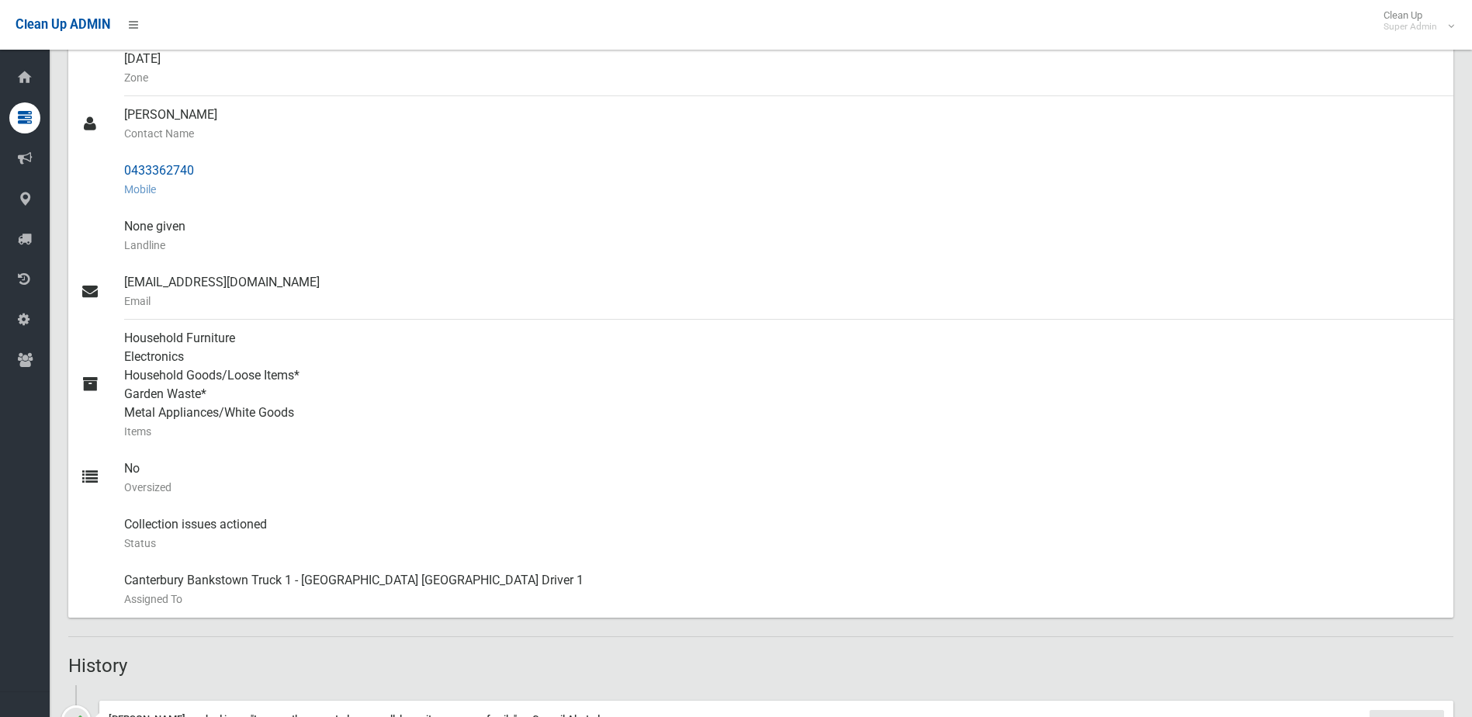
copy div "0433362740"
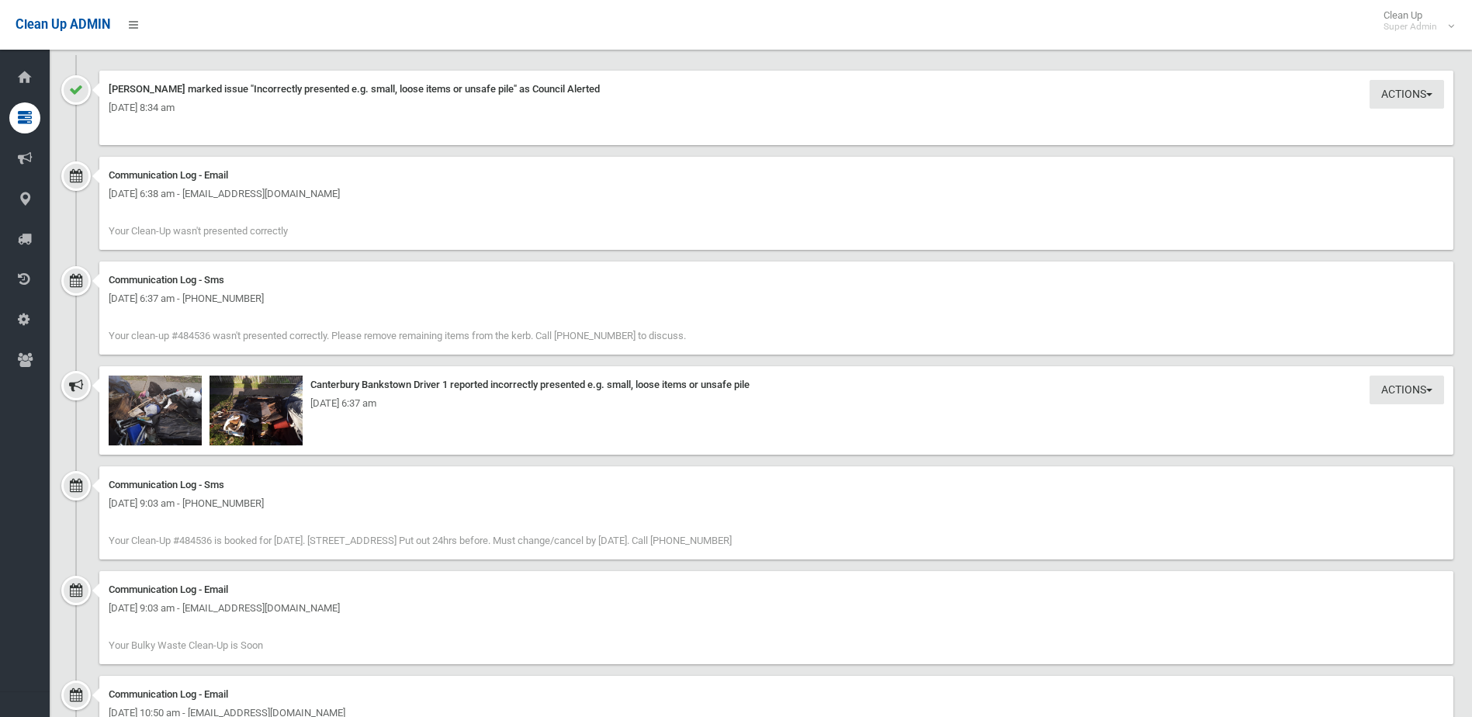
scroll to position [1086, 0]
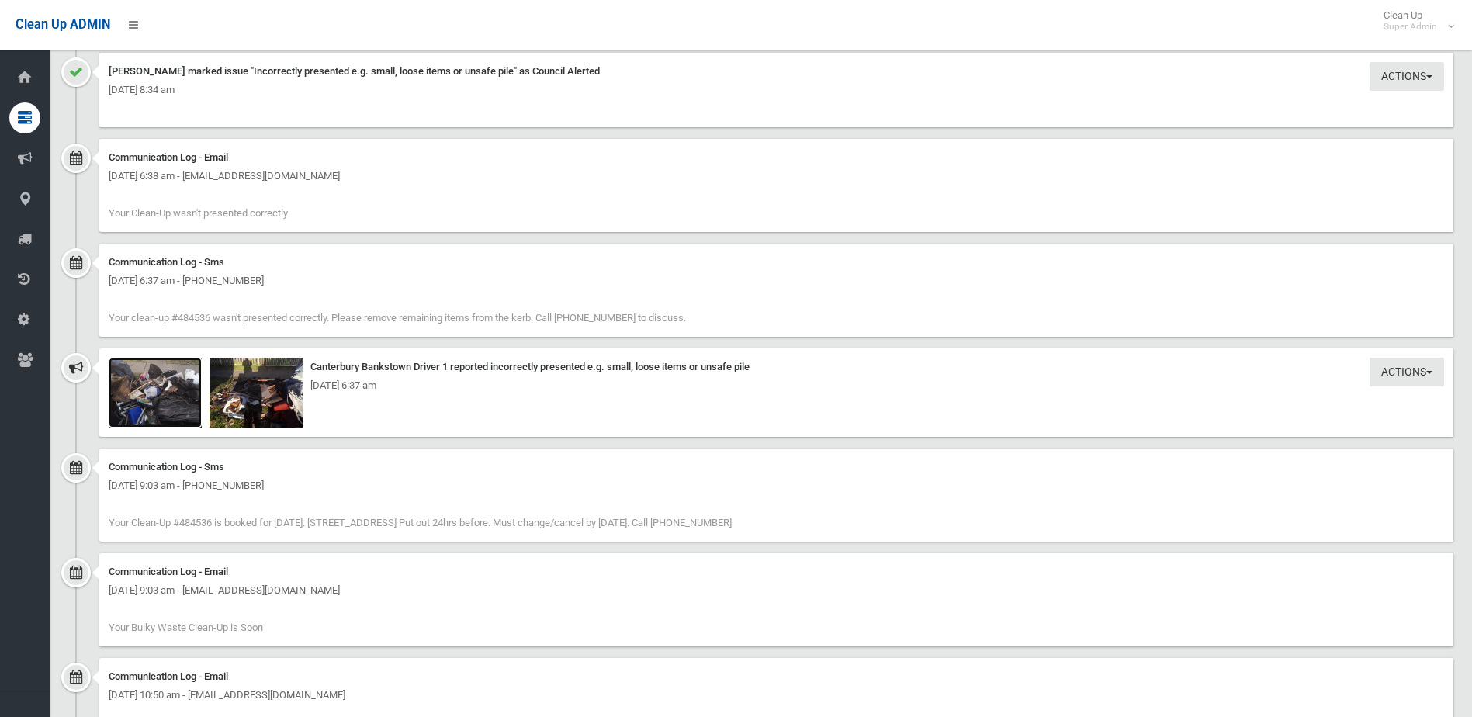
click at [176, 396] on img at bounding box center [155, 393] width 93 height 70
click at [255, 398] on img at bounding box center [255, 393] width 93 height 70
click at [154, 399] on img at bounding box center [155, 393] width 93 height 70
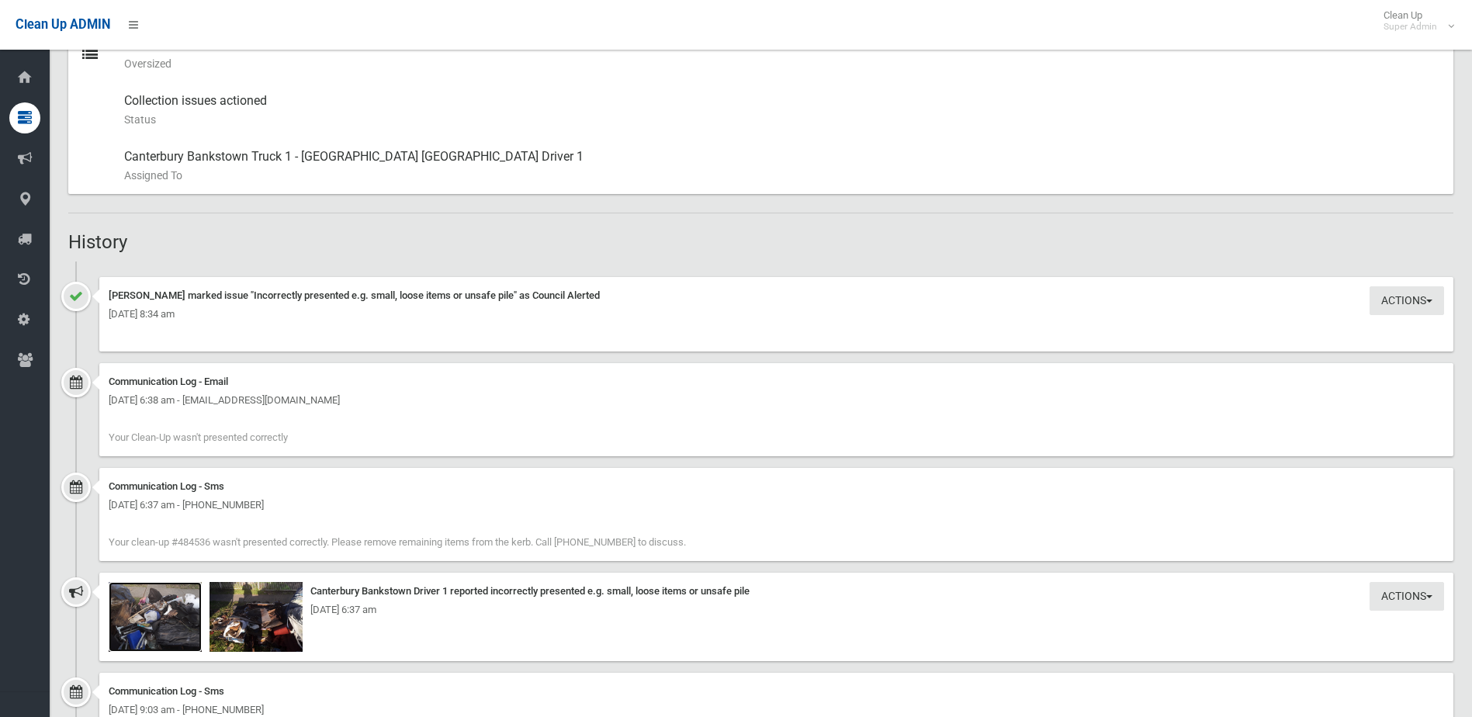
scroll to position [931, 0]
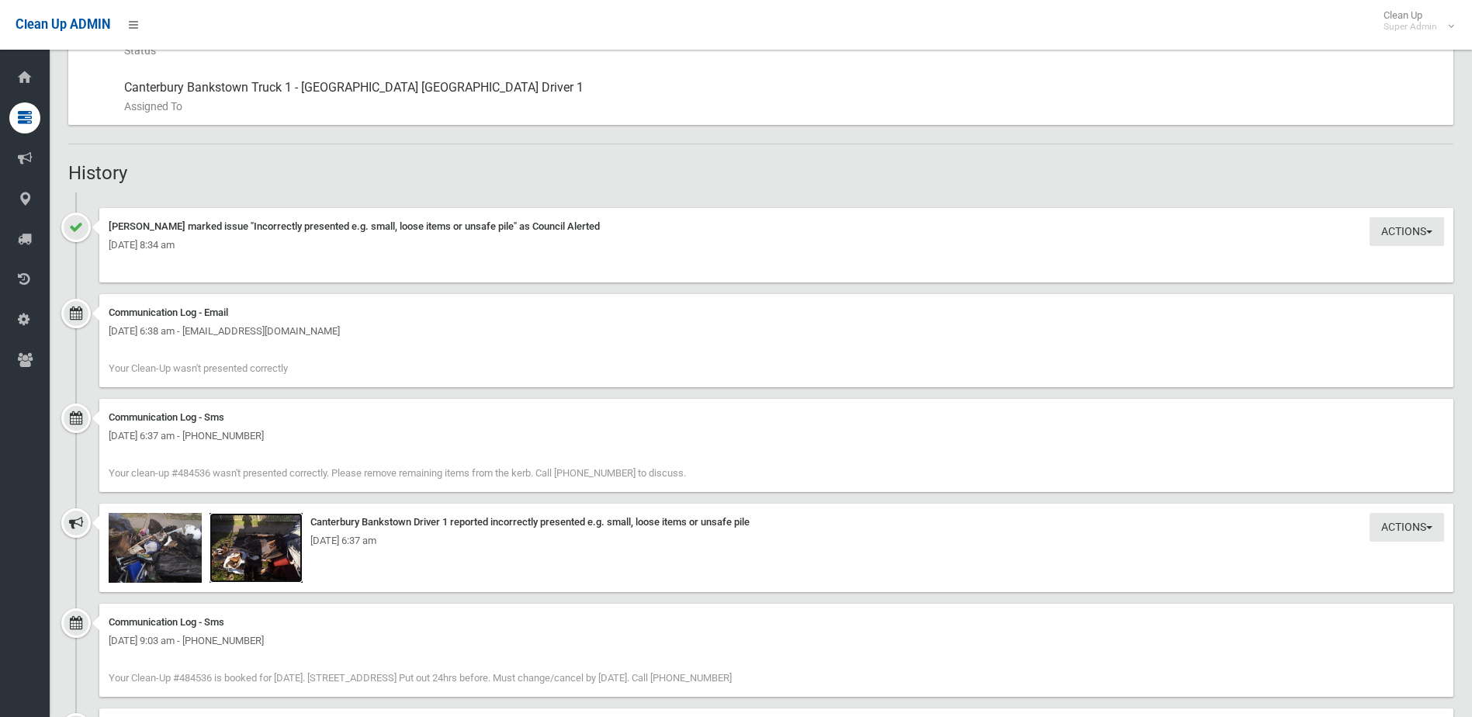
click at [253, 559] on img at bounding box center [255, 548] width 93 height 70
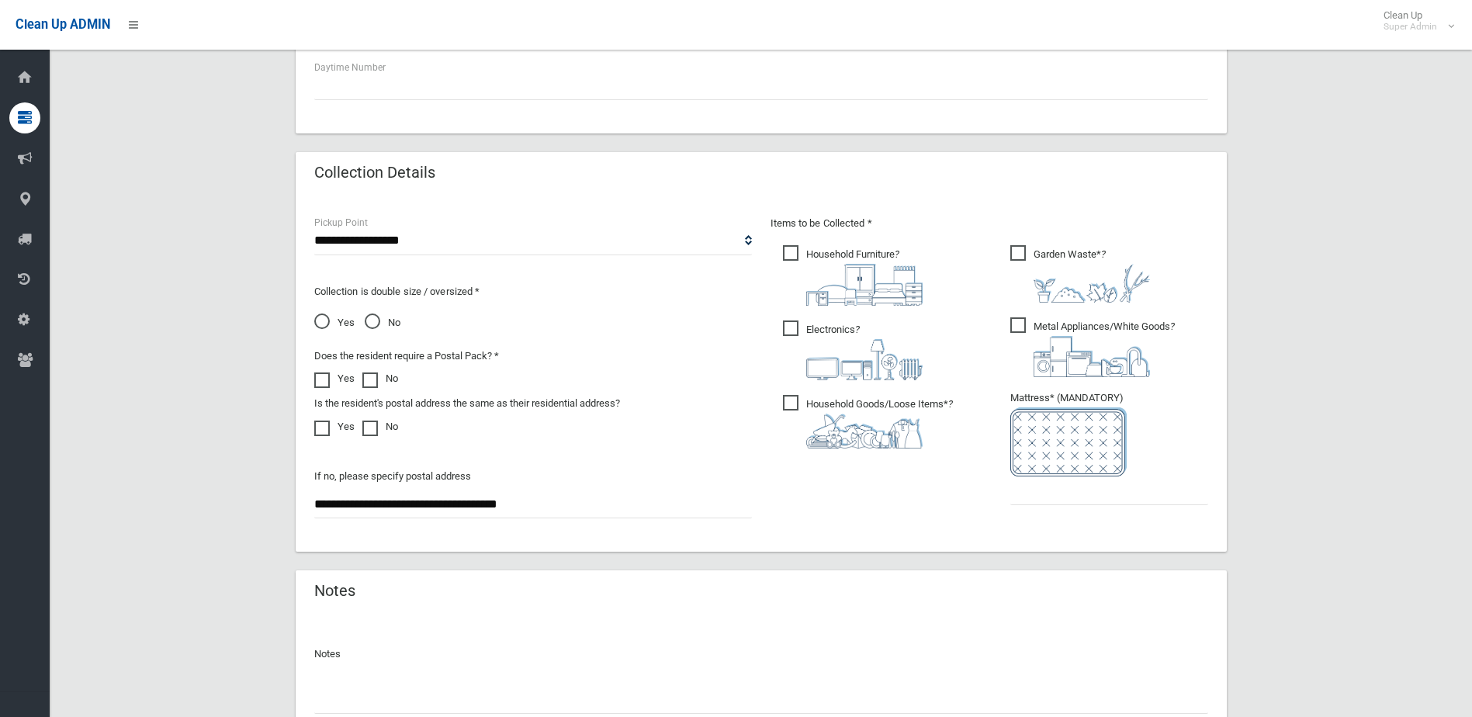
scroll to position [819, 0]
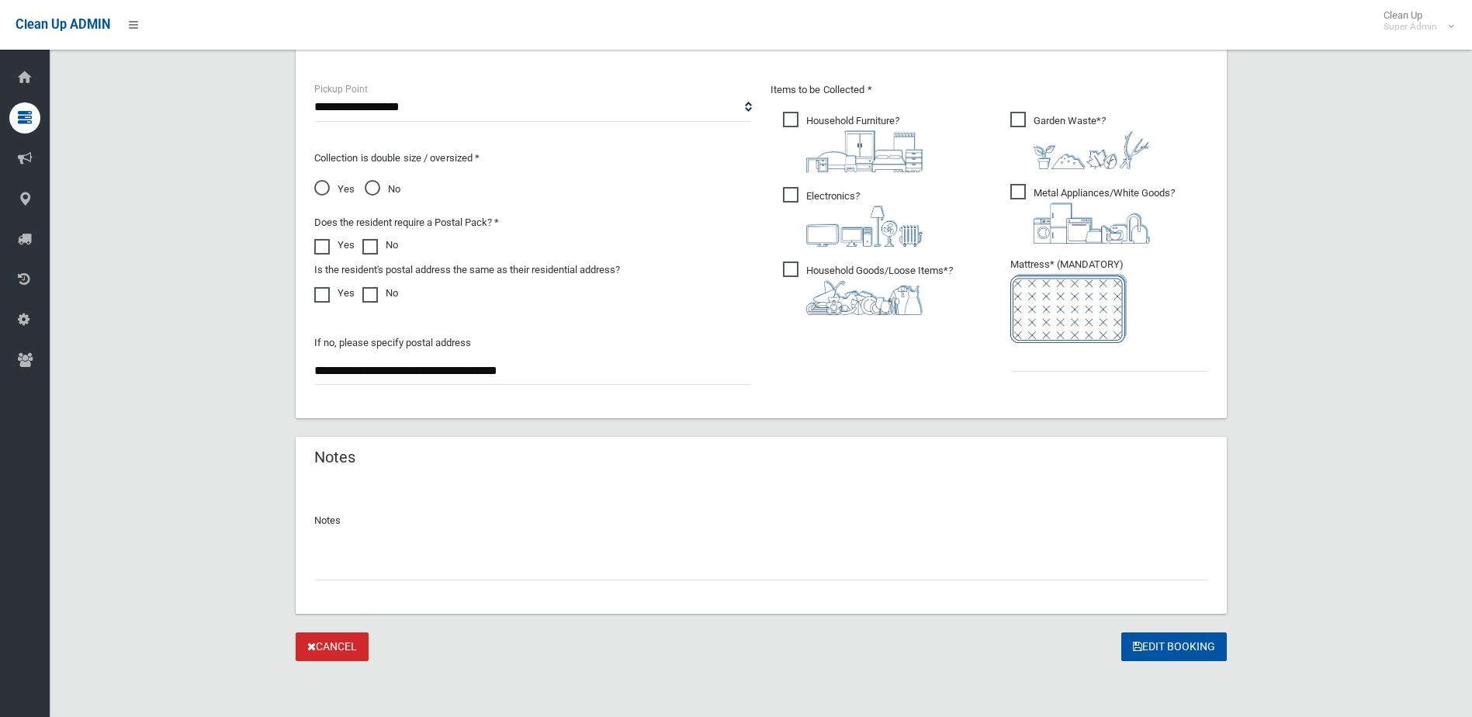
click at [403, 568] on input "text" at bounding box center [761, 566] width 894 height 29
type input "**********"
click at [1076, 358] on input "text" at bounding box center [1109, 357] width 198 height 29
type input "*"
click at [1182, 645] on button "Edit Booking" at bounding box center [1174, 646] width 106 height 29
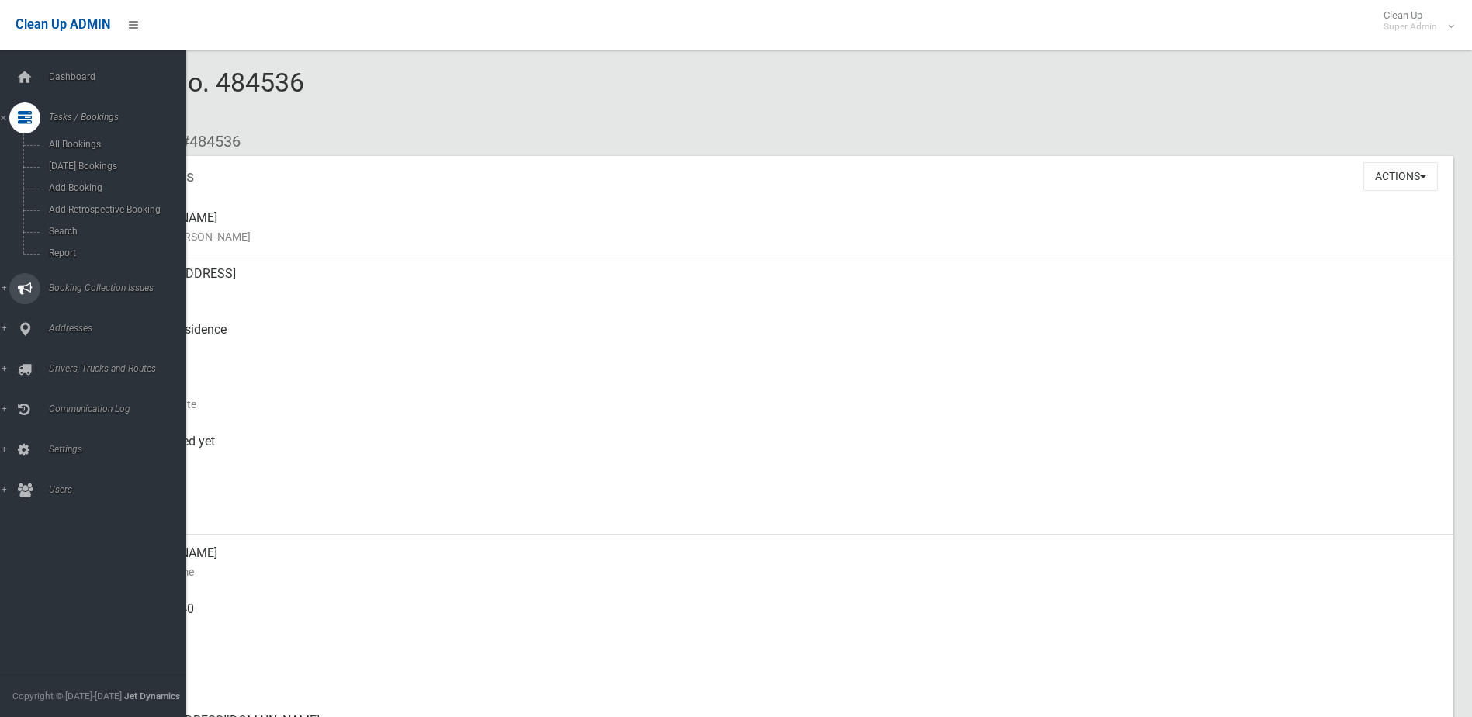
click at [64, 286] on span "Booking Collection Issues" at bounding box center [121, 287] width 154 height 11
click at [105, 182] on span "All Reported Issues" at bounding box center [114, 184] width 140 height 11
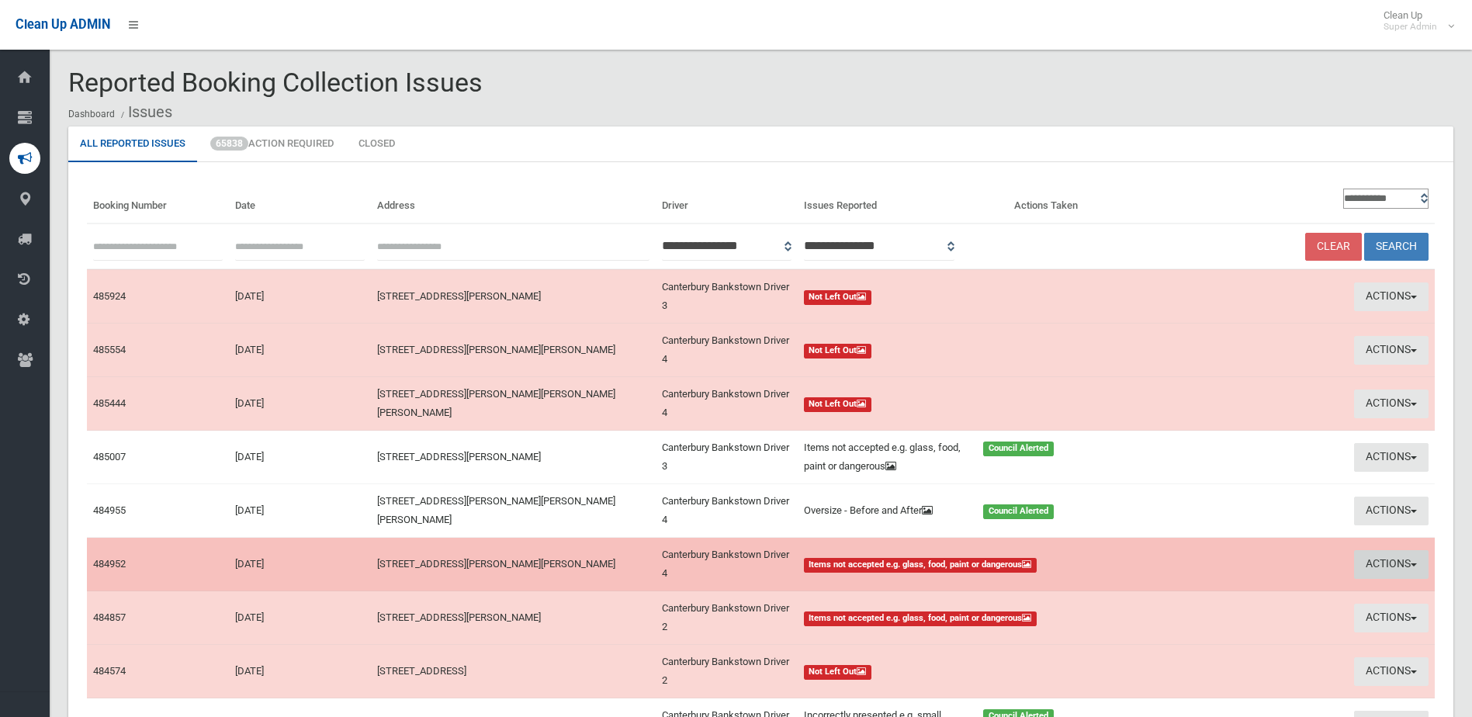
click at [1389, 561] on button "Actions" at bounding box center [1391, 564] width 74 height 29
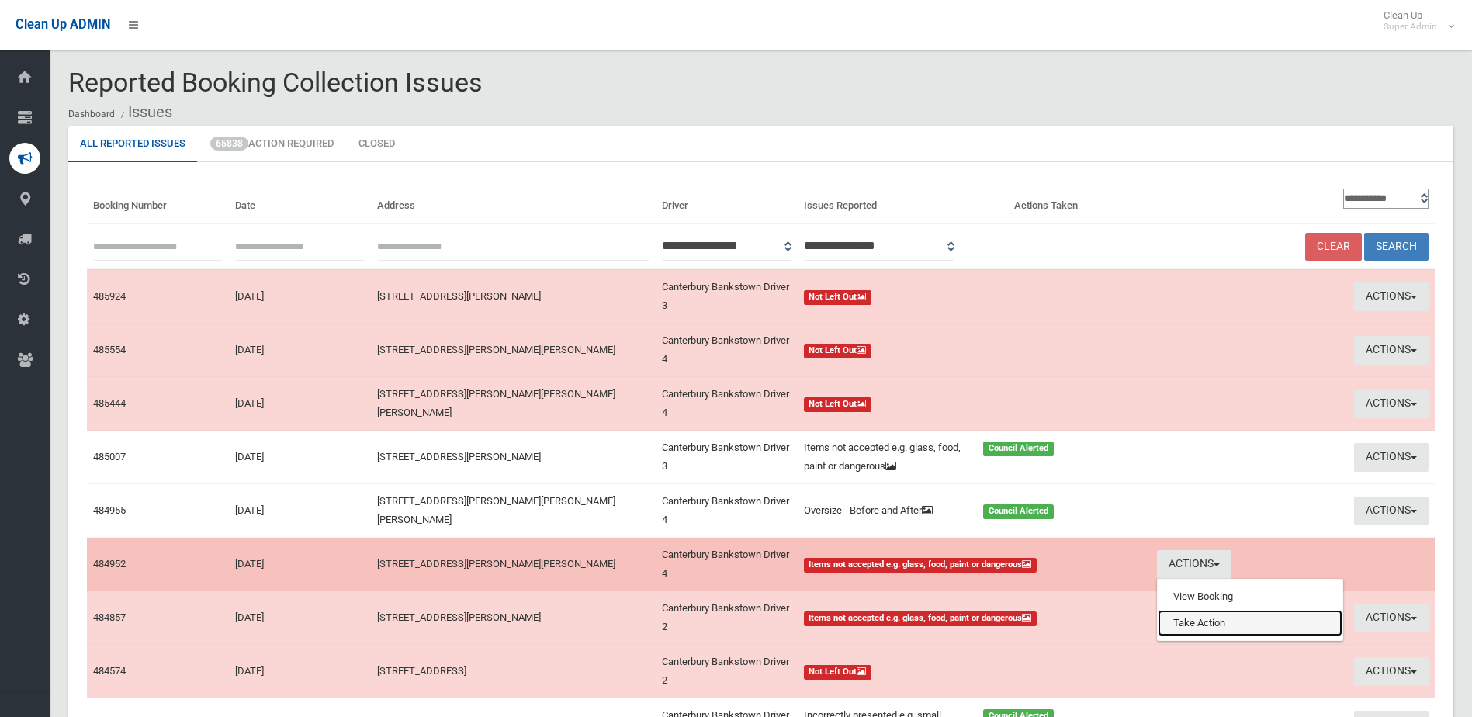
click at [1235, 621] on link "Take Action" at bounding box center [1250, 623] width 185 height 26
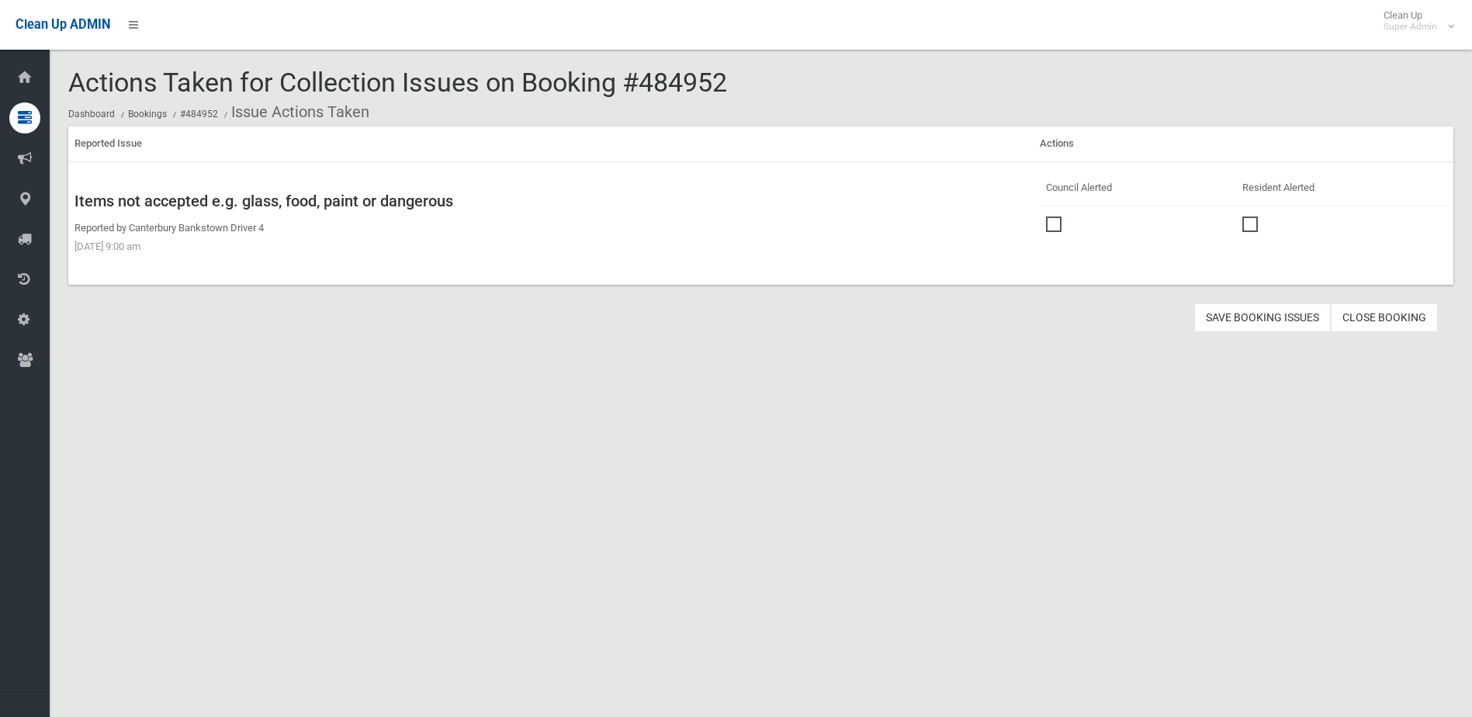
click at [1048, 216] on span at bounding box center [1057, 216] width 23 height 0
click at [1258, 319] on button "Save Booking Issues" at bounding box center [1262, 317] width 137 height 29
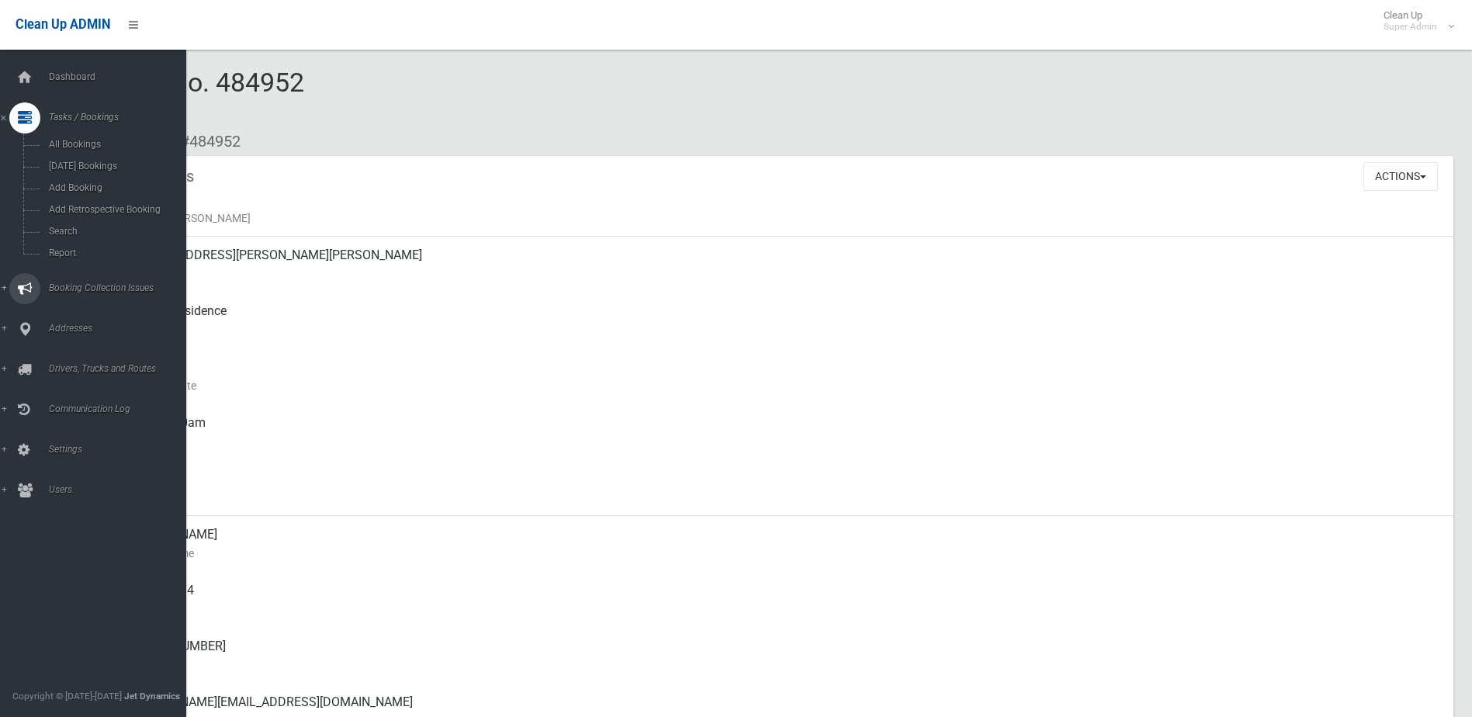
click at [71, 284] on span "Booking Collection Issues" at bounding box center [121, 287] width 154 height 11
click at [95, 181] on span "All Reported Issues" at bounding box center [114, 184] width 140 height 11
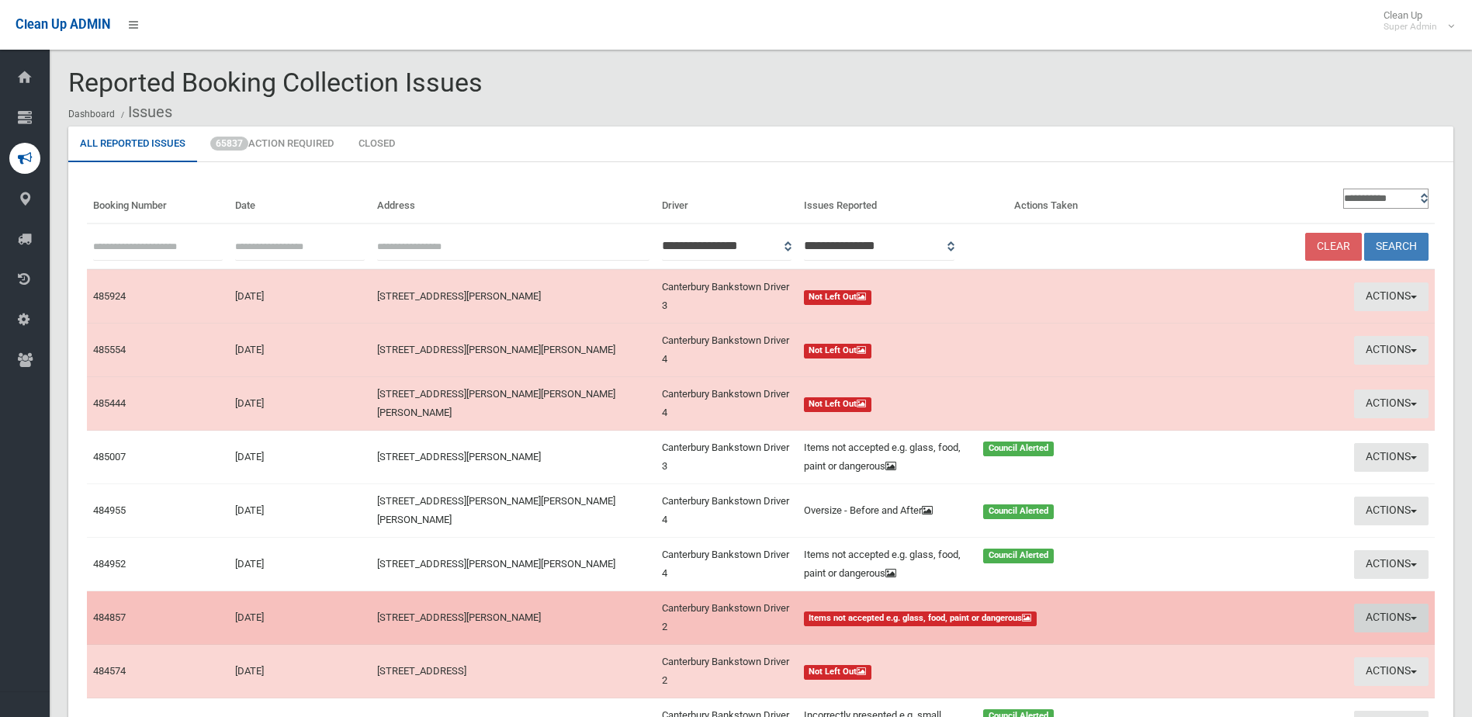
click at [1384, 610] on button "Actions" at bounding box center [1391, 618] width 74 height 29
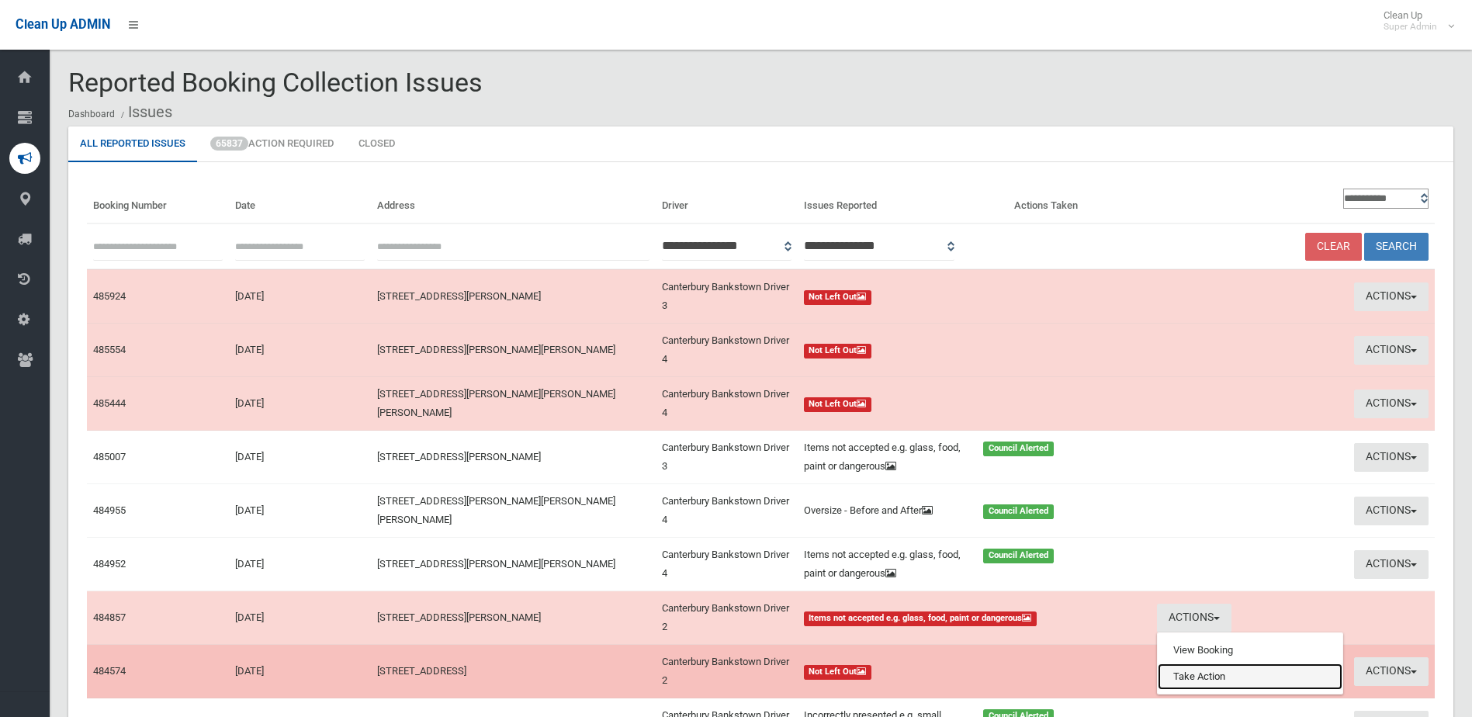
click at [1201, 675] on link "Take Action" at bounding box center [1250, 676] width 185 height 26
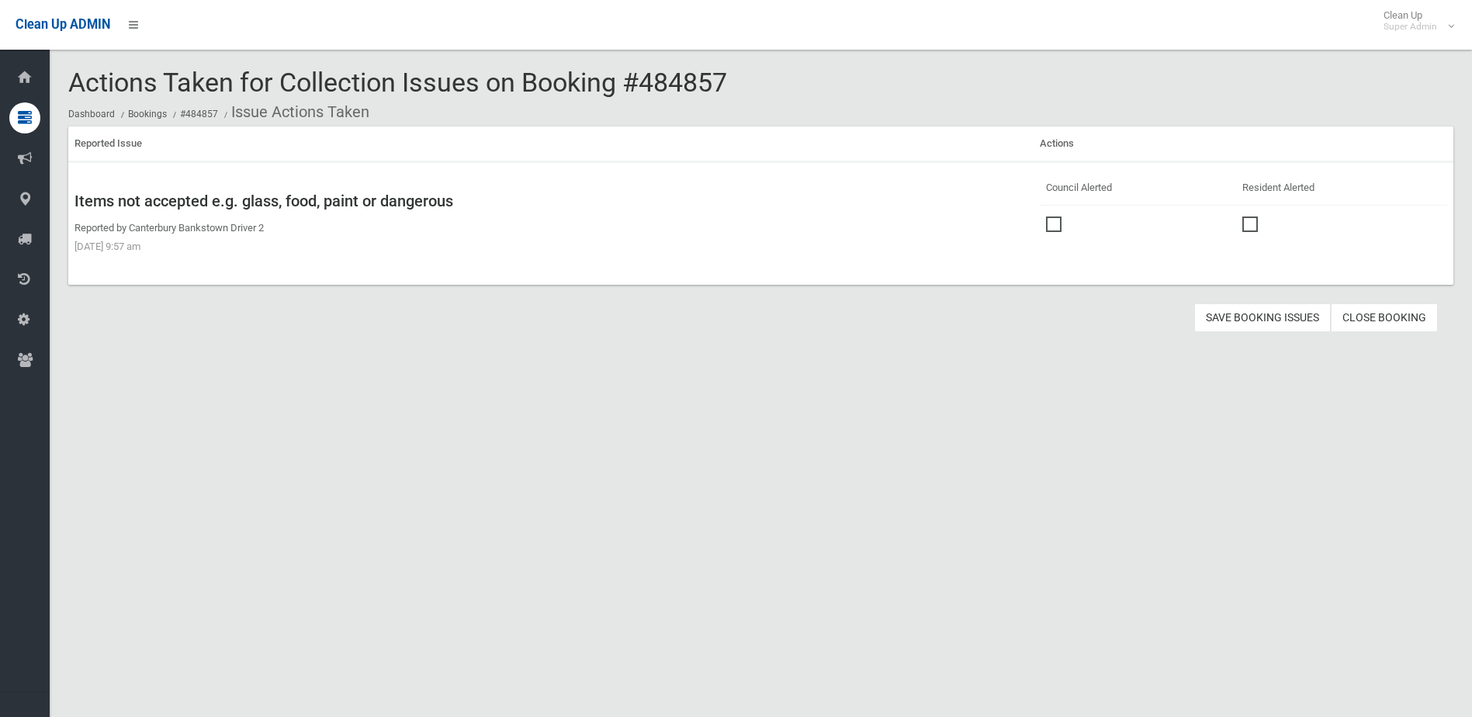
click at [1047, 216] on span at bounding box center [1057, 216] width 23 height 0
click at [1231, 315] on button "Save Booking Issues" at bounding box center [1262, 317] width 137 height 29
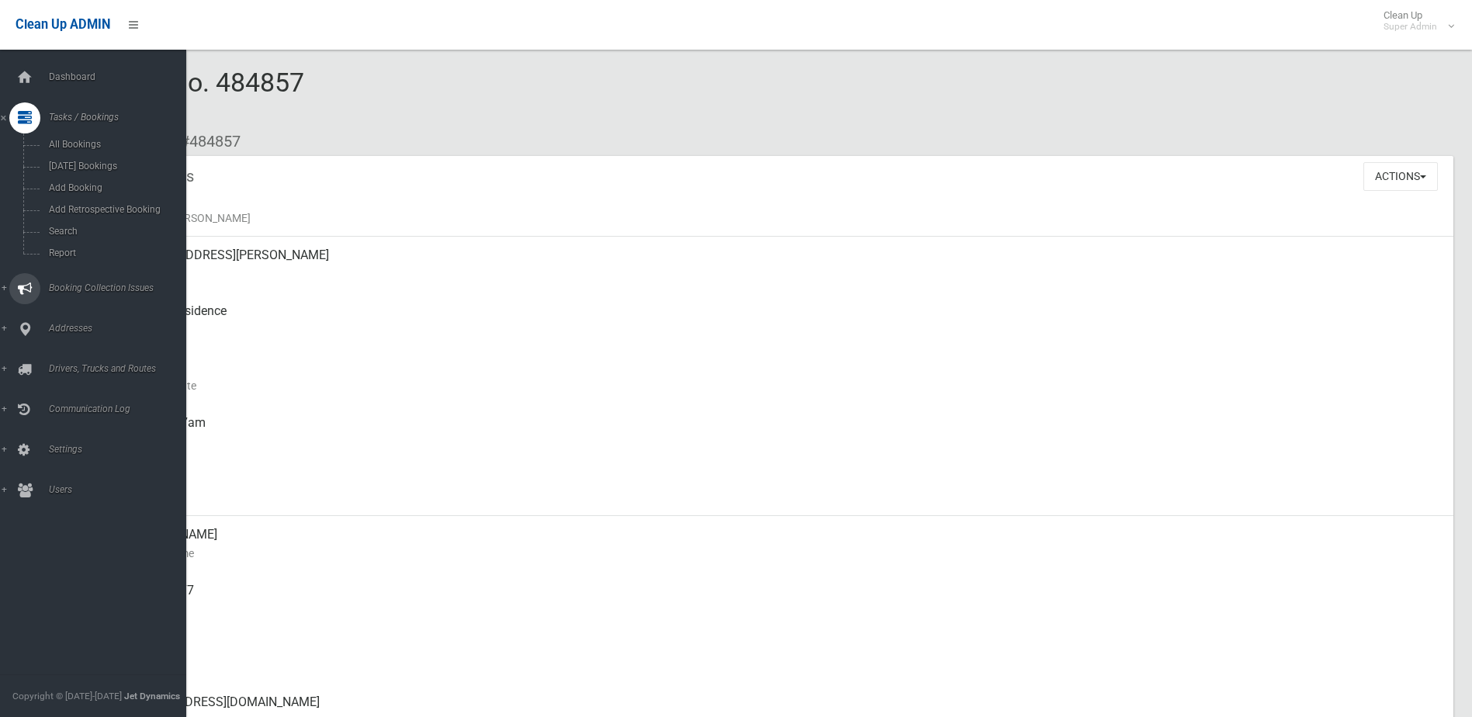
click at [78, 286] on span "Booking Collection Issues" at bounding box center [121, 287] width 154 height 11
click at [97, 185] on span "All Reported Issues" at bounding box center [114, 184] width 140 height 11
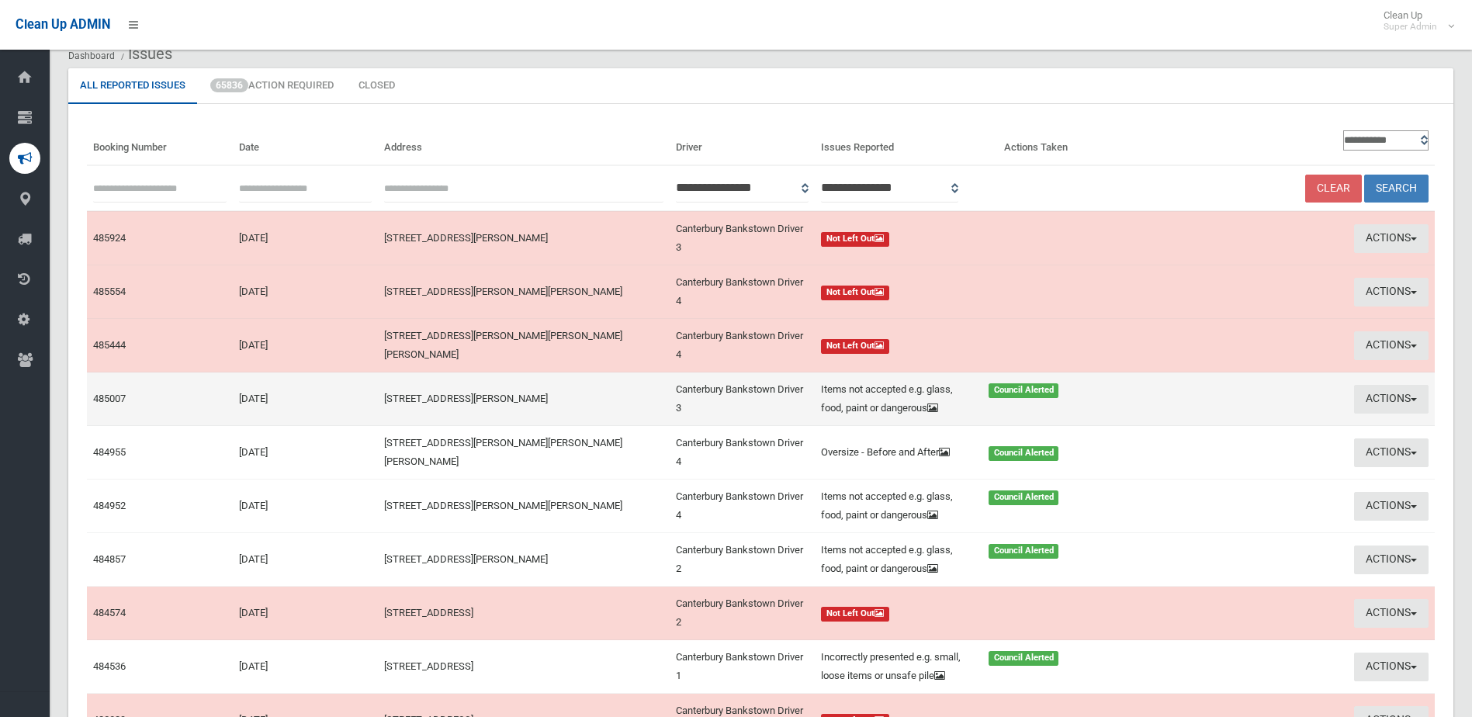
scroll to position [233, 0]
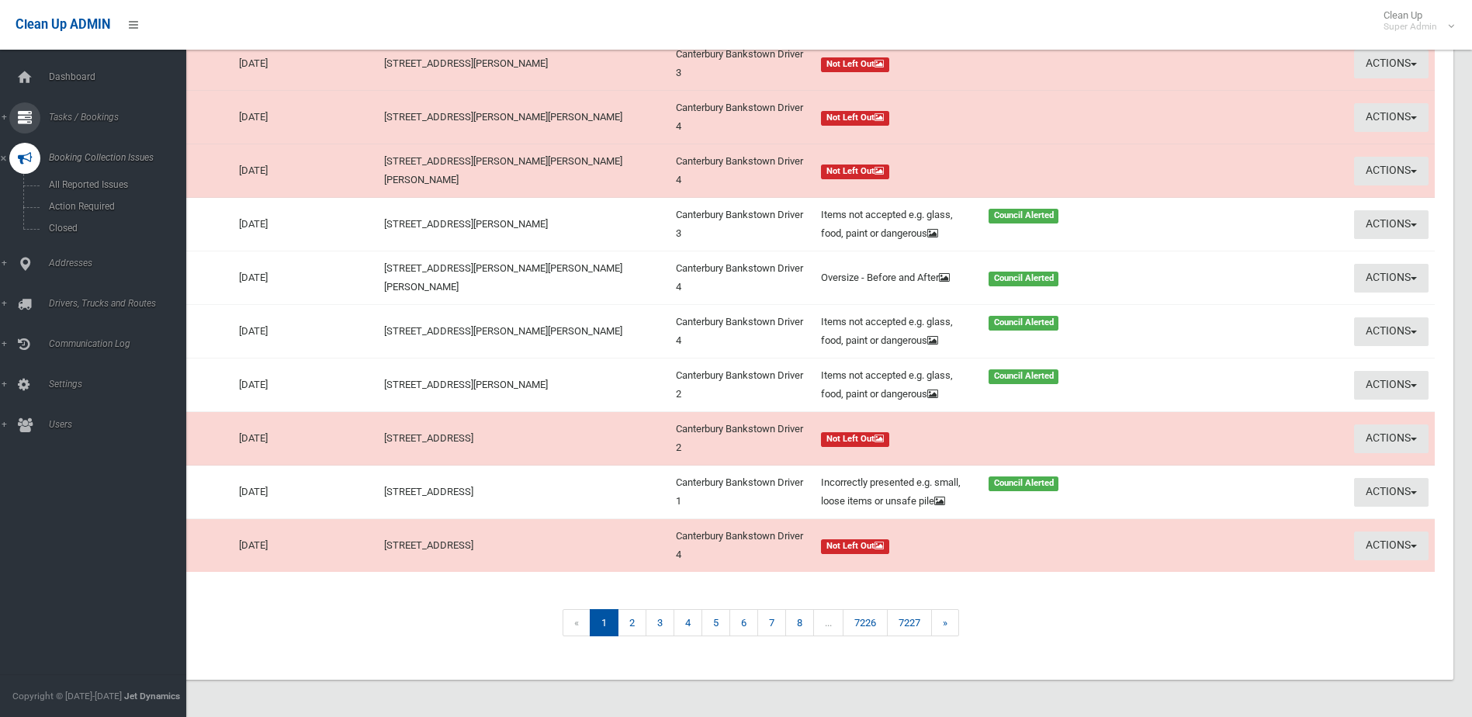
click at [98, 116] on span "Tasks / Bookings" at bounding box center [121, 117] width 154 height 11
click at [68, 231] on span "Search" at bounding box center [114, 231] width 140 height 11
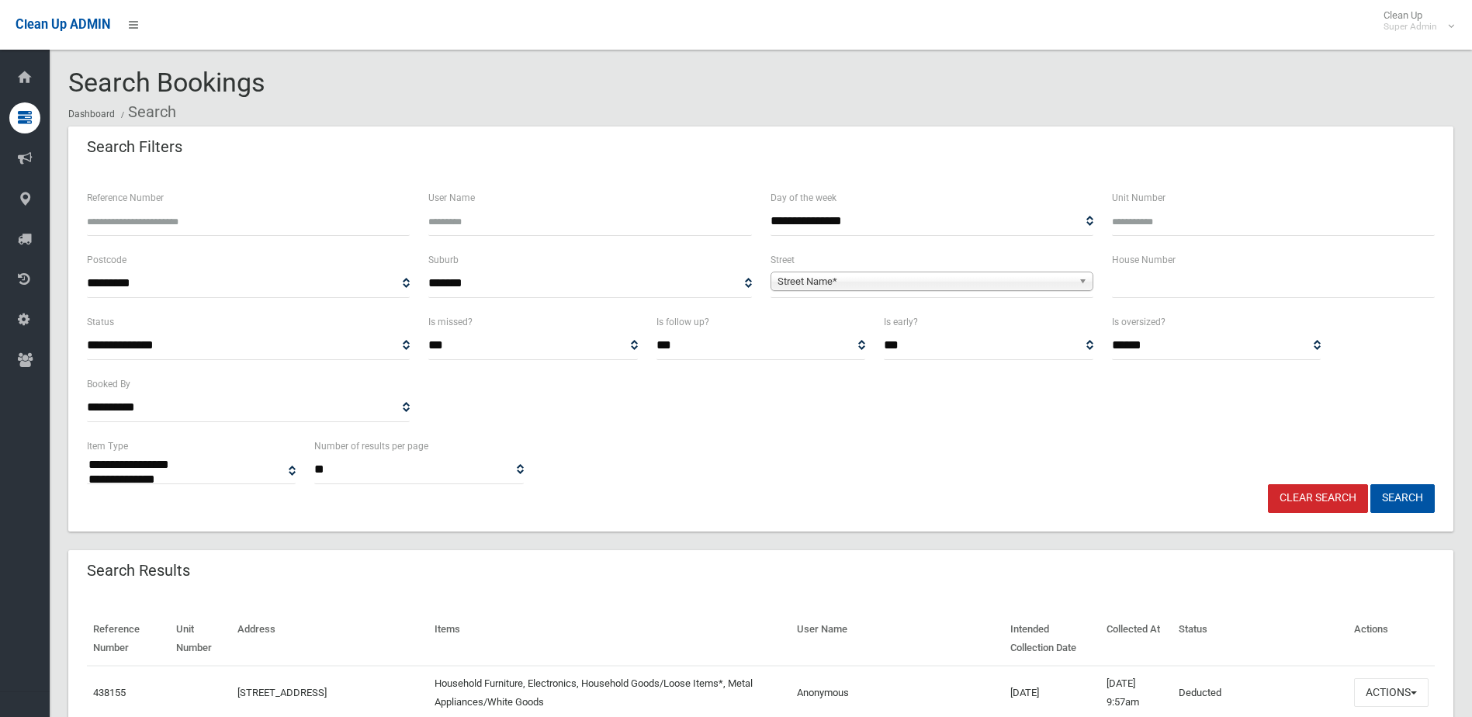
select select
click at [168, 217] on input "Reference Number" at bounding box center [248, 221] width 323 height 29
type input "******"
click at [1370, 484] on button "Search" at bounding box center [1402, 498] width 64 height 29
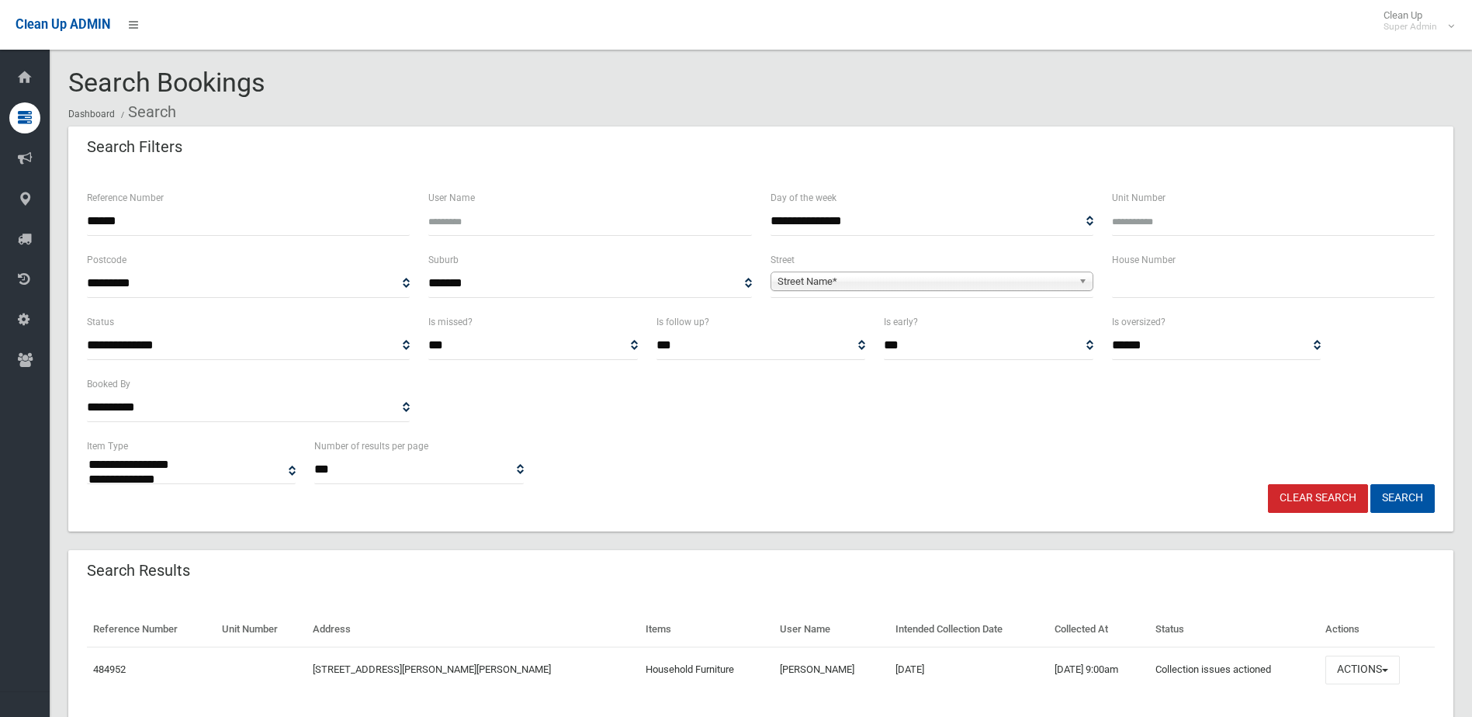
select select
click at [1352, 659] on button "Actions" at bounding box center [1362, 670] width 74 height 29
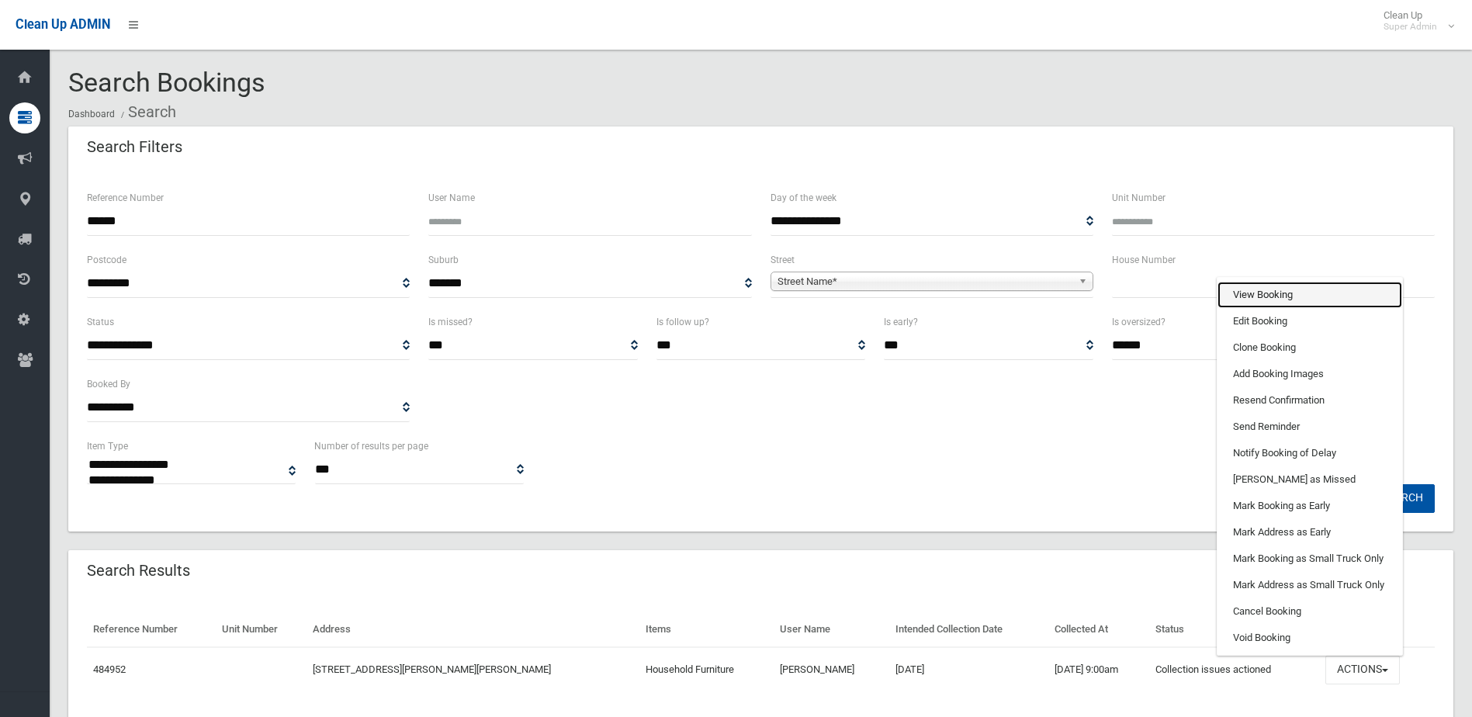
click at [1263, 290] on link "View Booking" at bounding box center [1309, 295] width 185 height 26
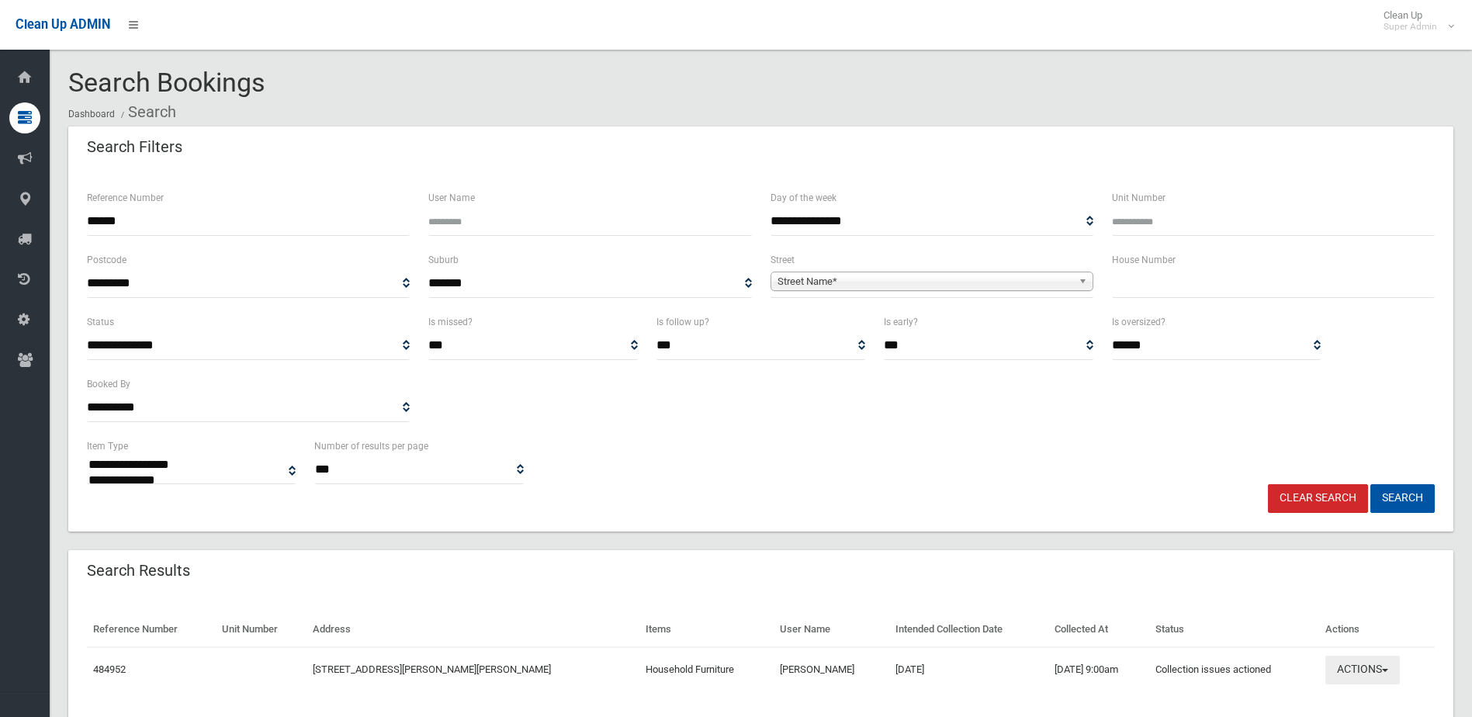
click at [1368, 665] on button "Actions" at bounding box center [1362, 670] width 74 height 29
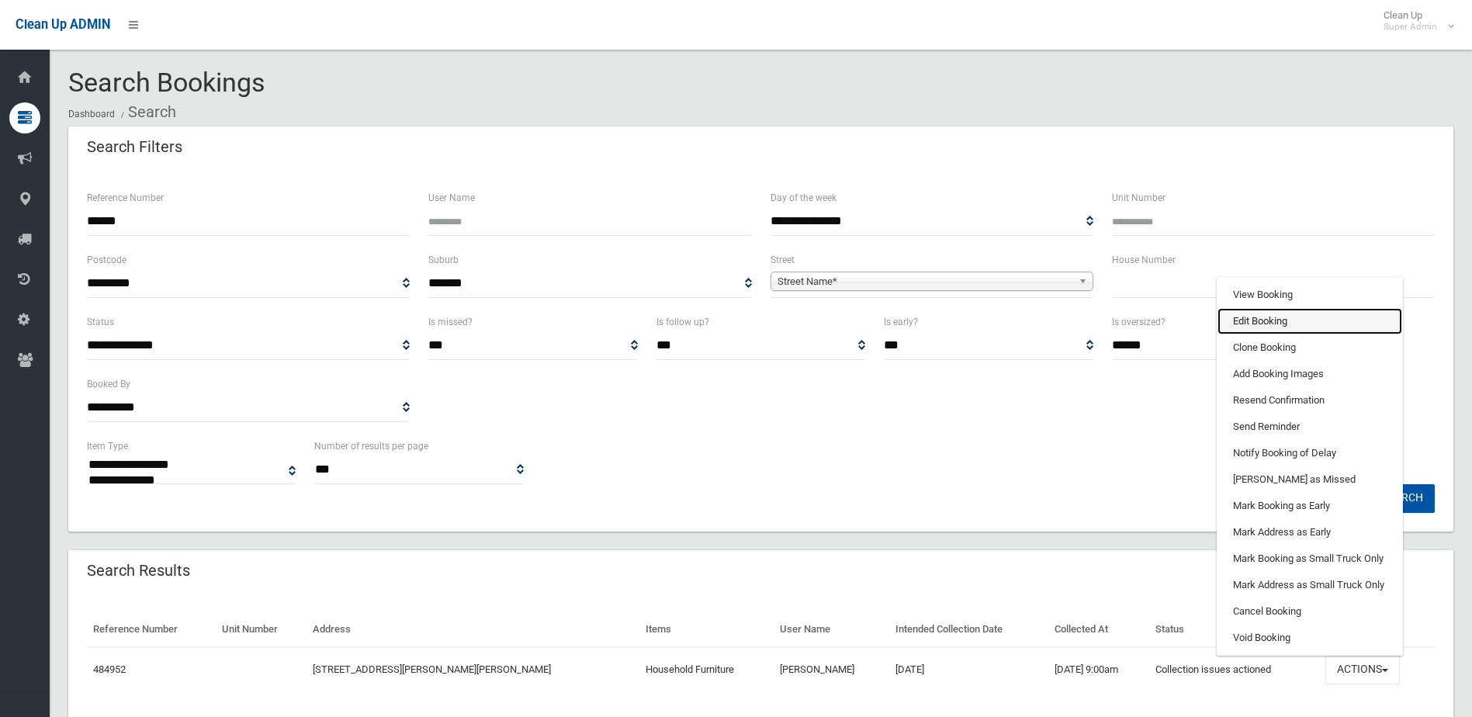
click at [1251, 319] on link "Edit Booking" at bounding box center [1309, 321] width 185 height 26
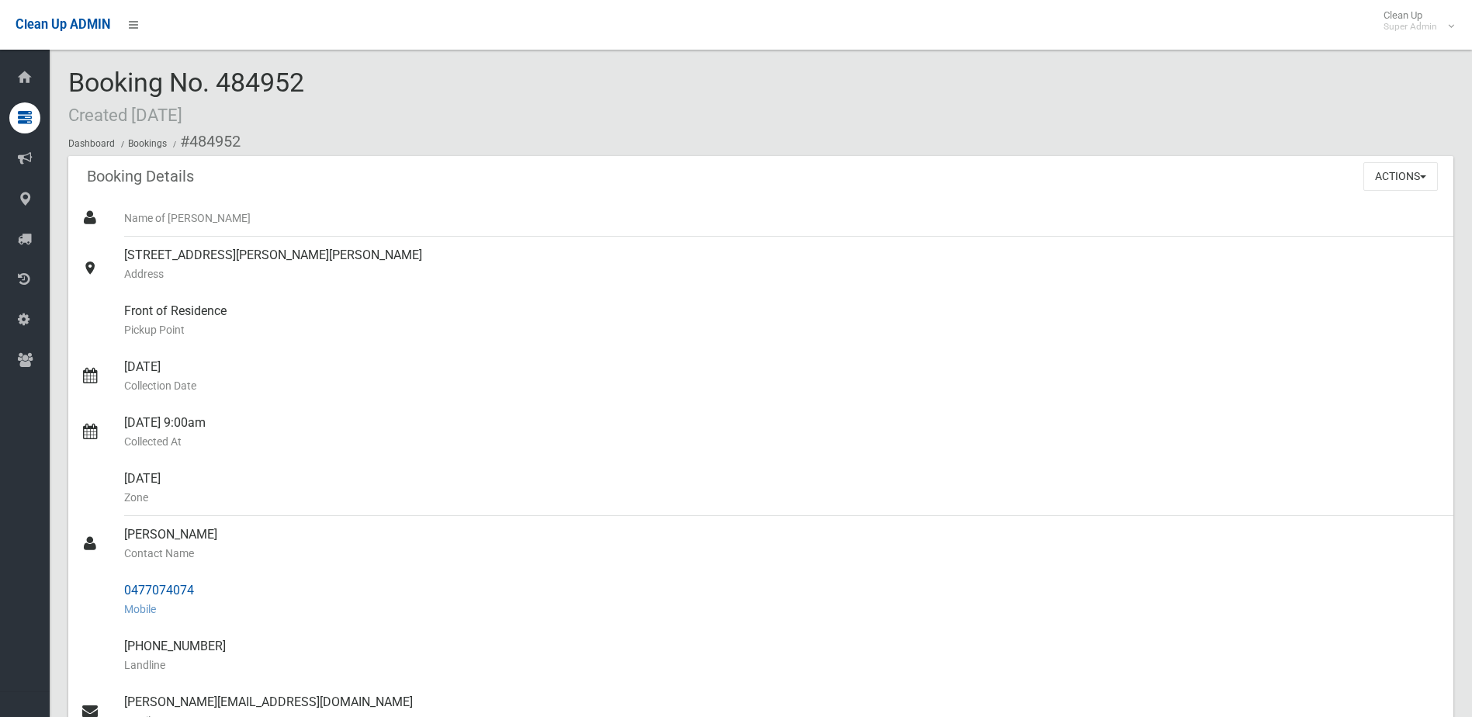
drag, startPoint x: 125, startPoint y: 535, endPoint x: 203, endPoint y: 589, distance: 95.3
click at [203, 589] on ul "Name of Booker 12 Vista Crescent, CHESTER HILL NSW 2162 Address Front of Reside…" at bounding box center [760, 580] width 1385 height 763
drag, startPoint x: 203, startPoint y: 589, endPoint x: 188, endPoint y: 588, distance: 15.5
copy ul "Danny Chidiac Contact Name 0477074074"
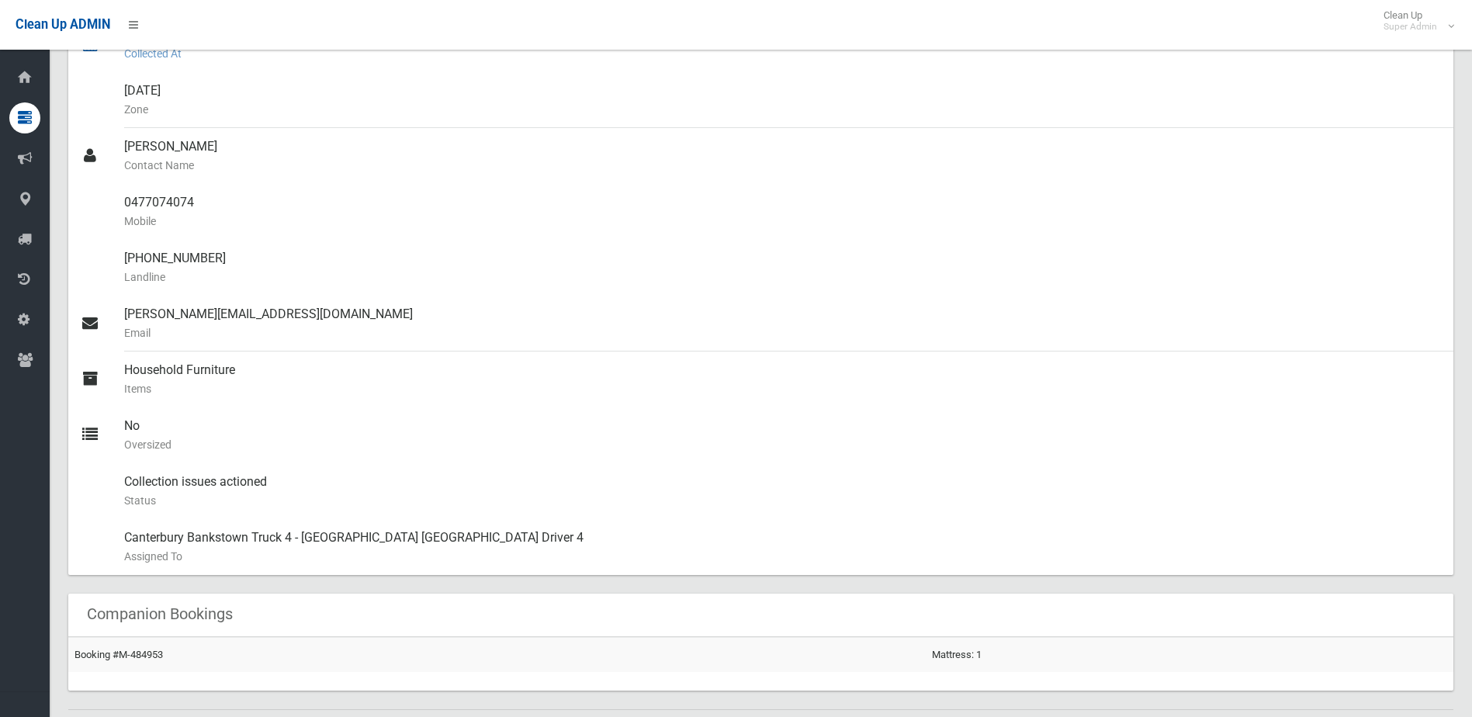
scroll to position [776, 0]
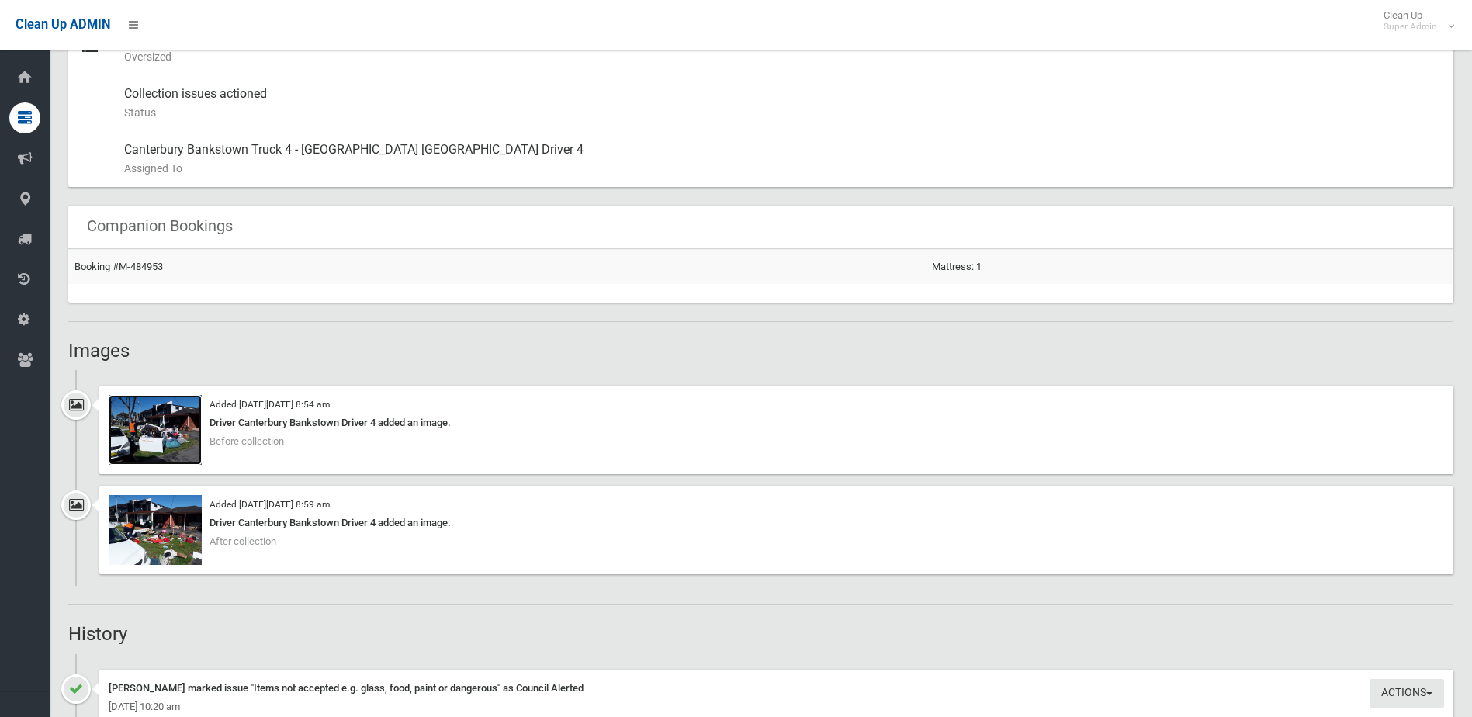
click at [153, 442] on img at bounding box center [155, 430] width 93 height 70
click at [180, 537] on img at bounding box center [155, 530] width 93 height 70
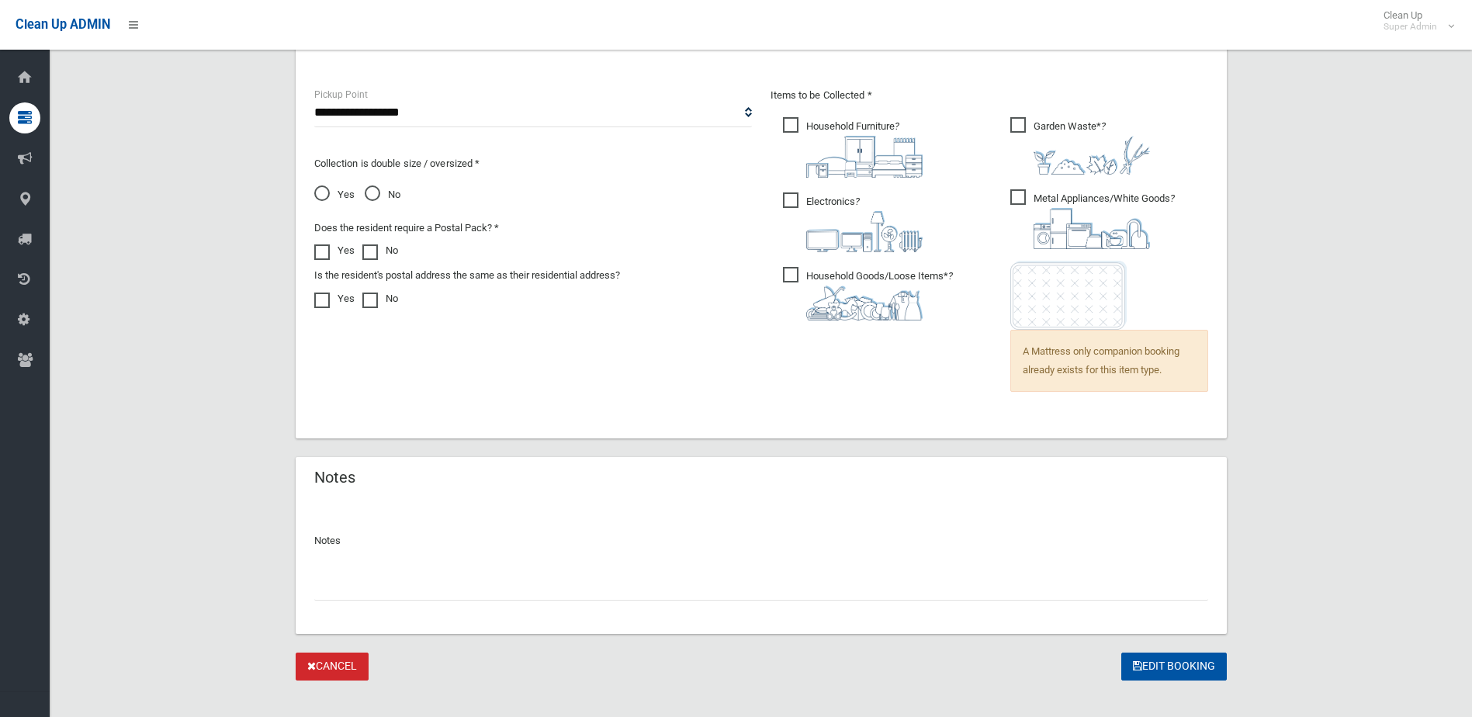
scroll to position [1069, 0]
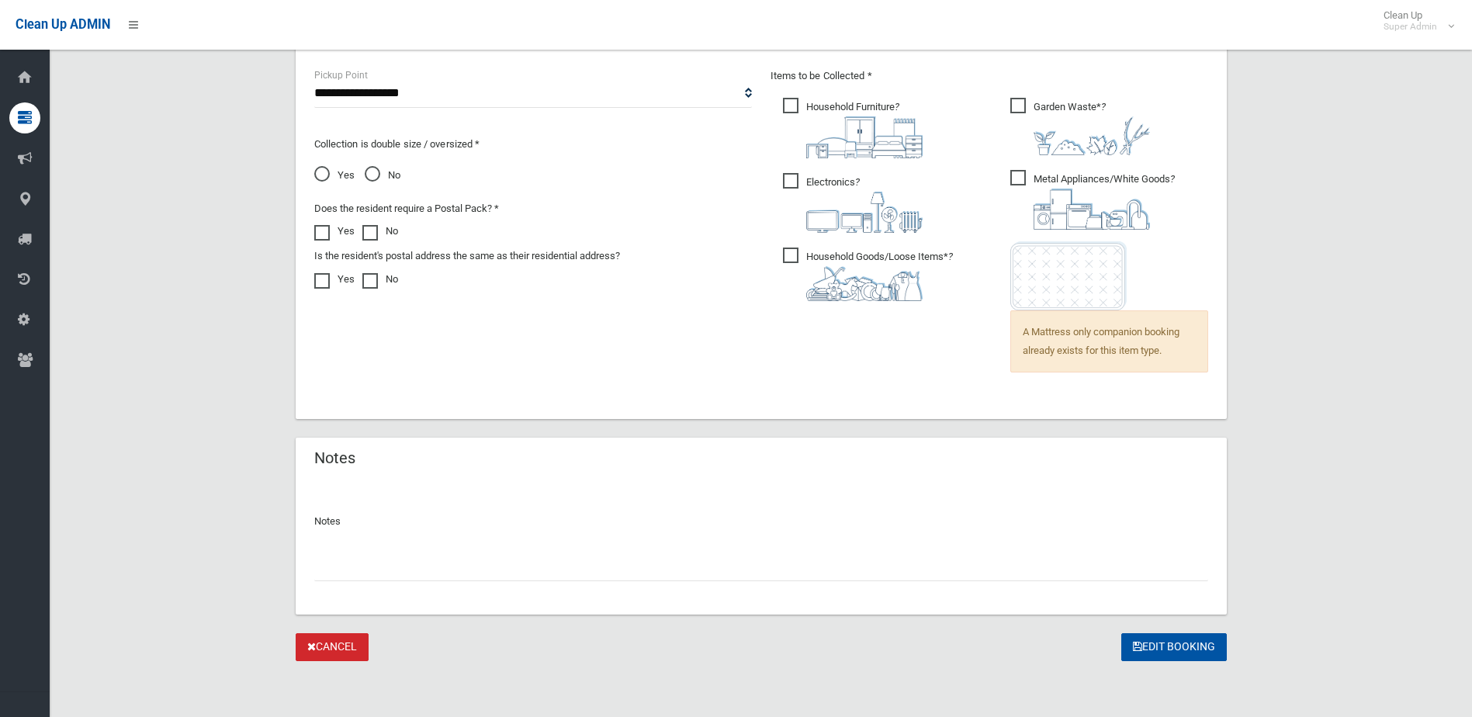
click at [379, 563] on input "text" at bounding box center [761, 566] width 894 height 29
click at [327, 566] on input "**********" at bounding box center [761, 566] width 894 height 29
click at [328, 567] on input "**********" at bounding box center [761, 566] width 894 height 29
type input "**********"
click at [1160, 644] on button "Edit Booking" at bounding box center [1174, 647] width 106 height 29
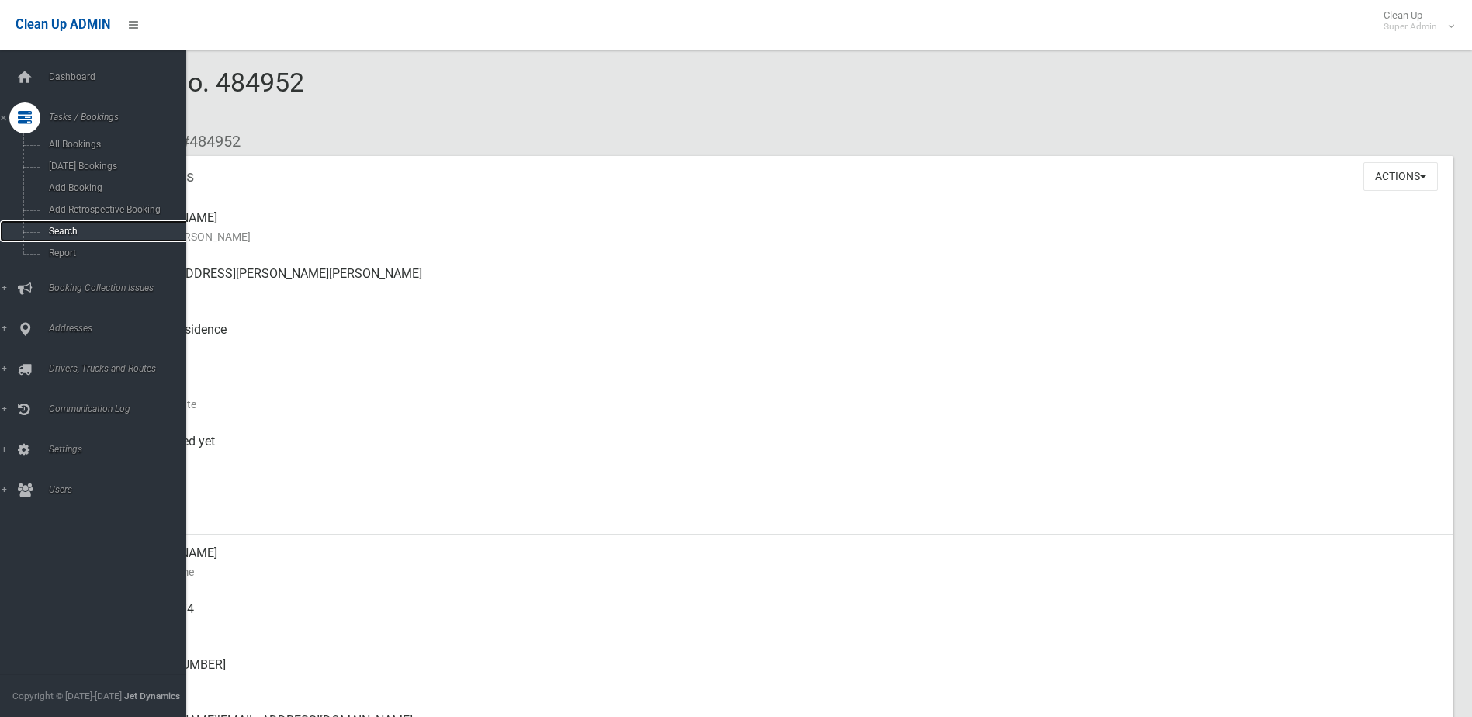
click at [54, 230] on span "Search" at bounding box center [114, 231] width 140 height 11
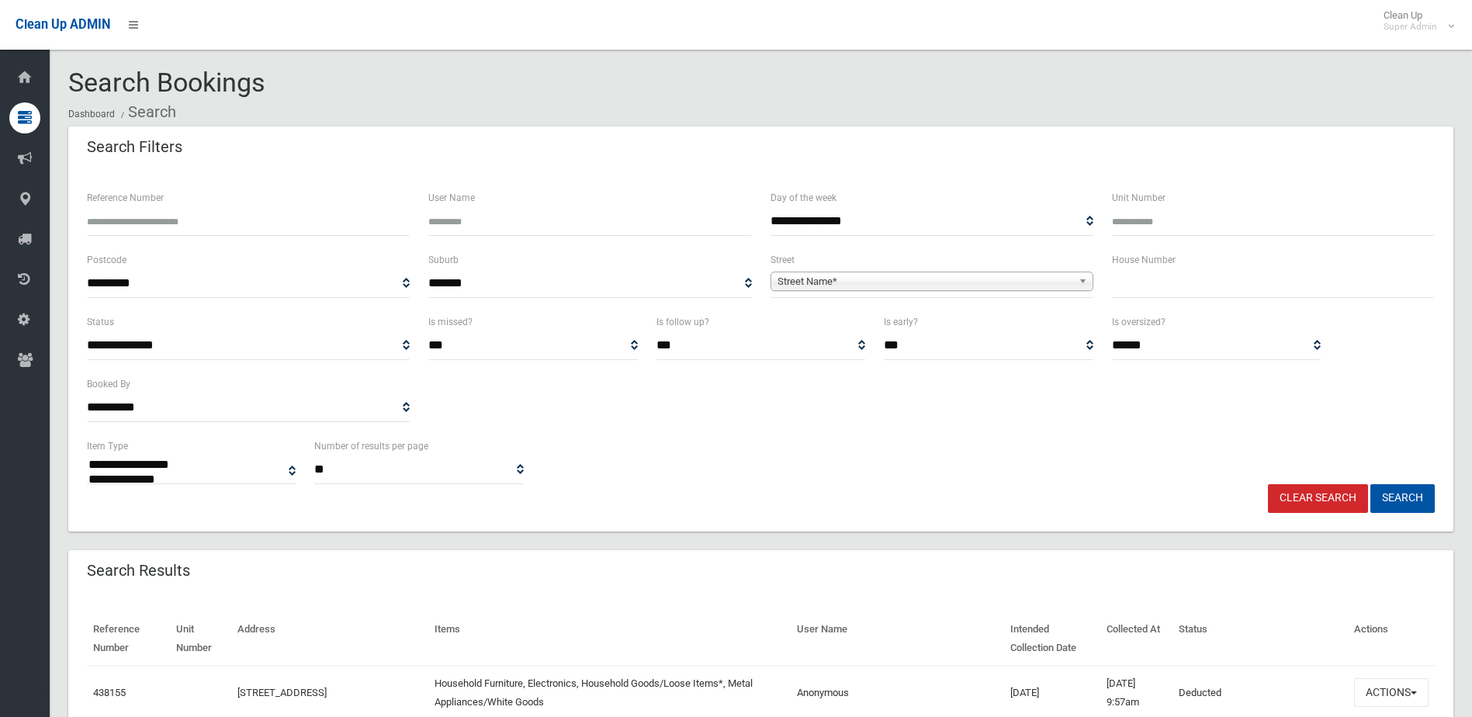
select select
click at [160, 220] on input "Reference Number" at bounding box center [248, 221] width 323 height 29
type input "******"
click at [1370, 484] on button "Search" at bounding box center [1402, 498] width 64 height 29
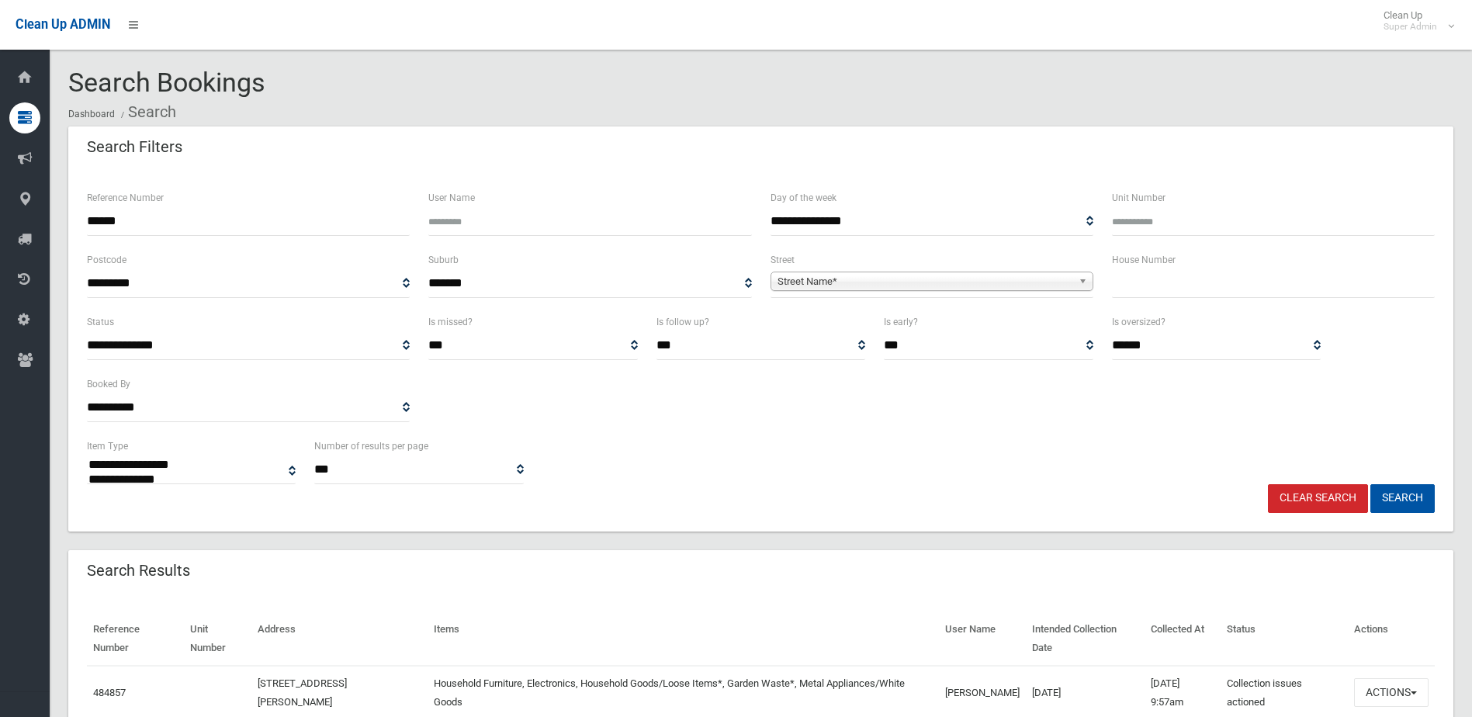
select select
click at [1393, 692] on button "Actions" at bounding box center [1391, 692] width 74 height 29
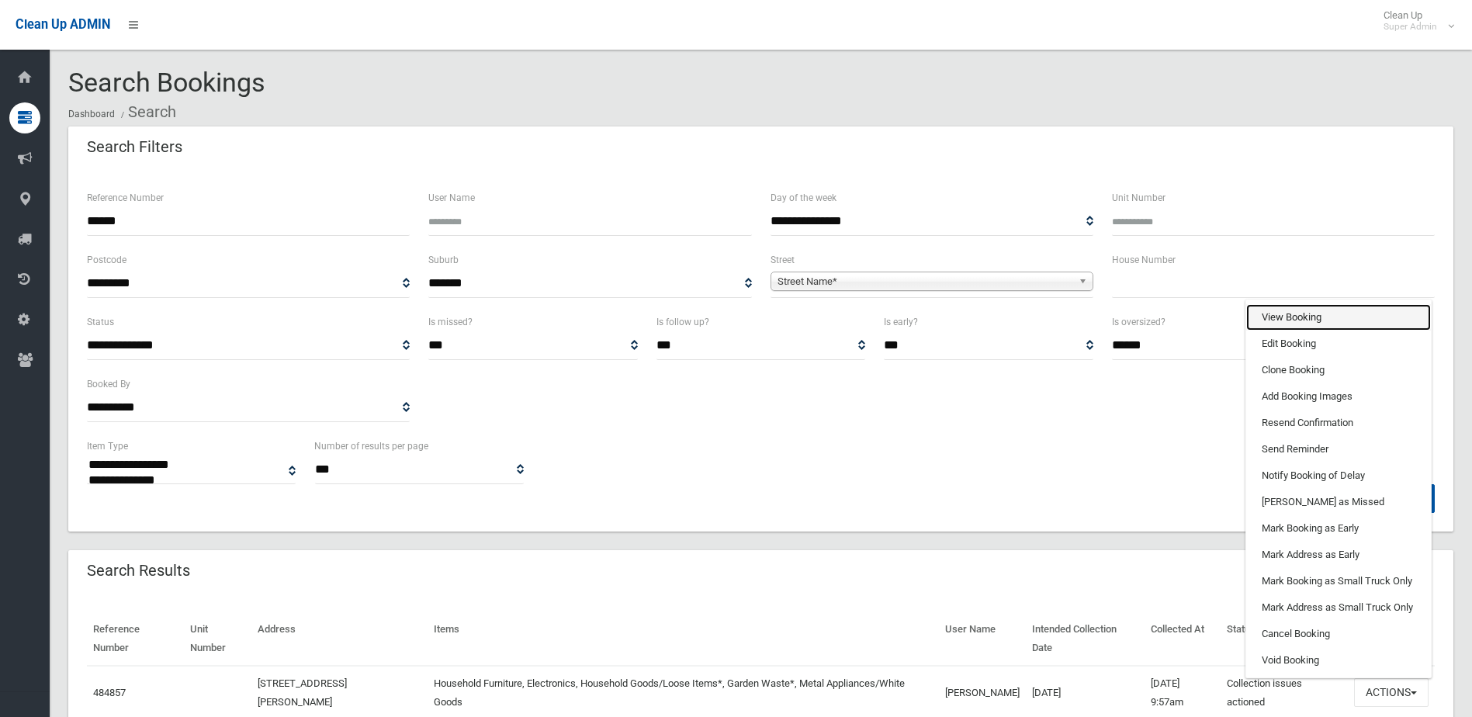
click at [1289, 314] on link "View Booking" at bounding box center [1338, 317] width 185 height 26
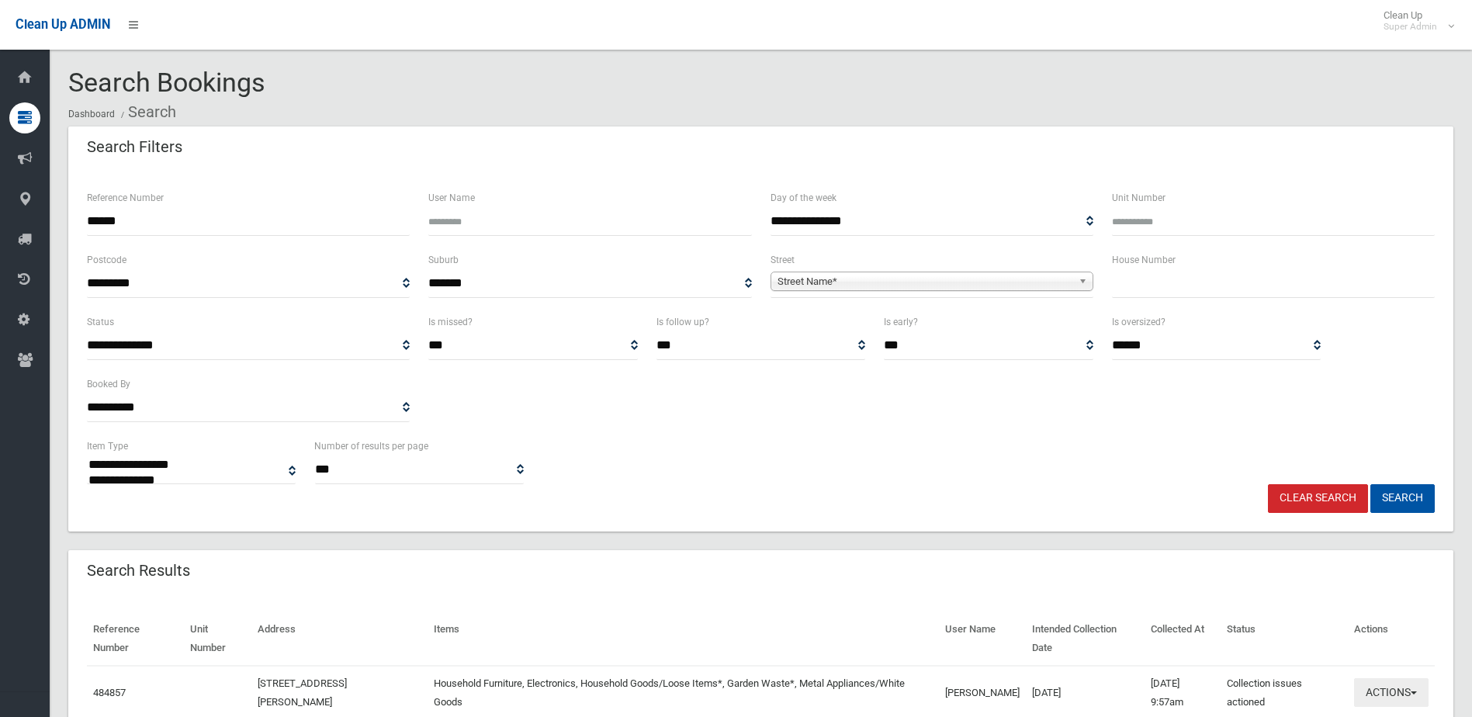
click at [1393, 691] on button "Actions" at bounding box center [1391, 692] width 74 height 29
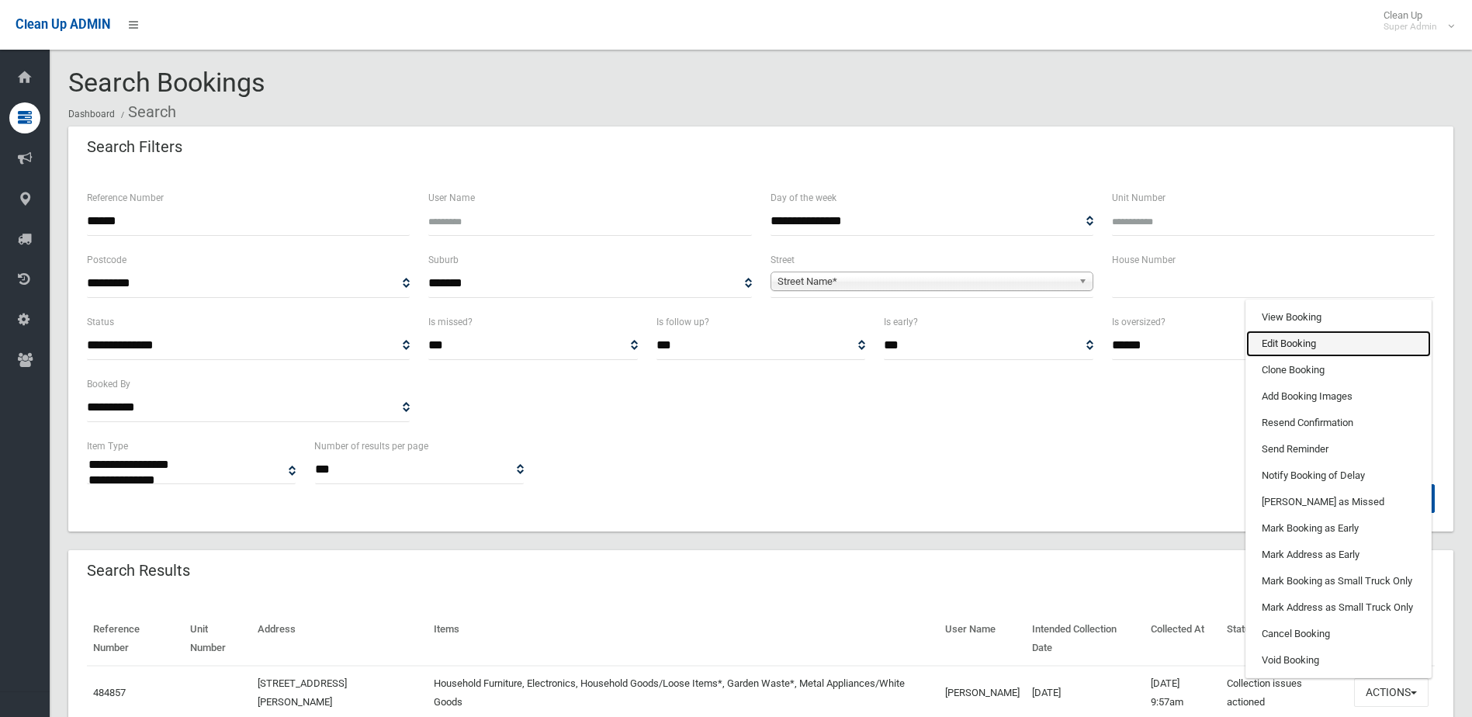
click at [1290, 344] on link "Edit Booking" at bounding box center [1338, 344] width 185 height 26
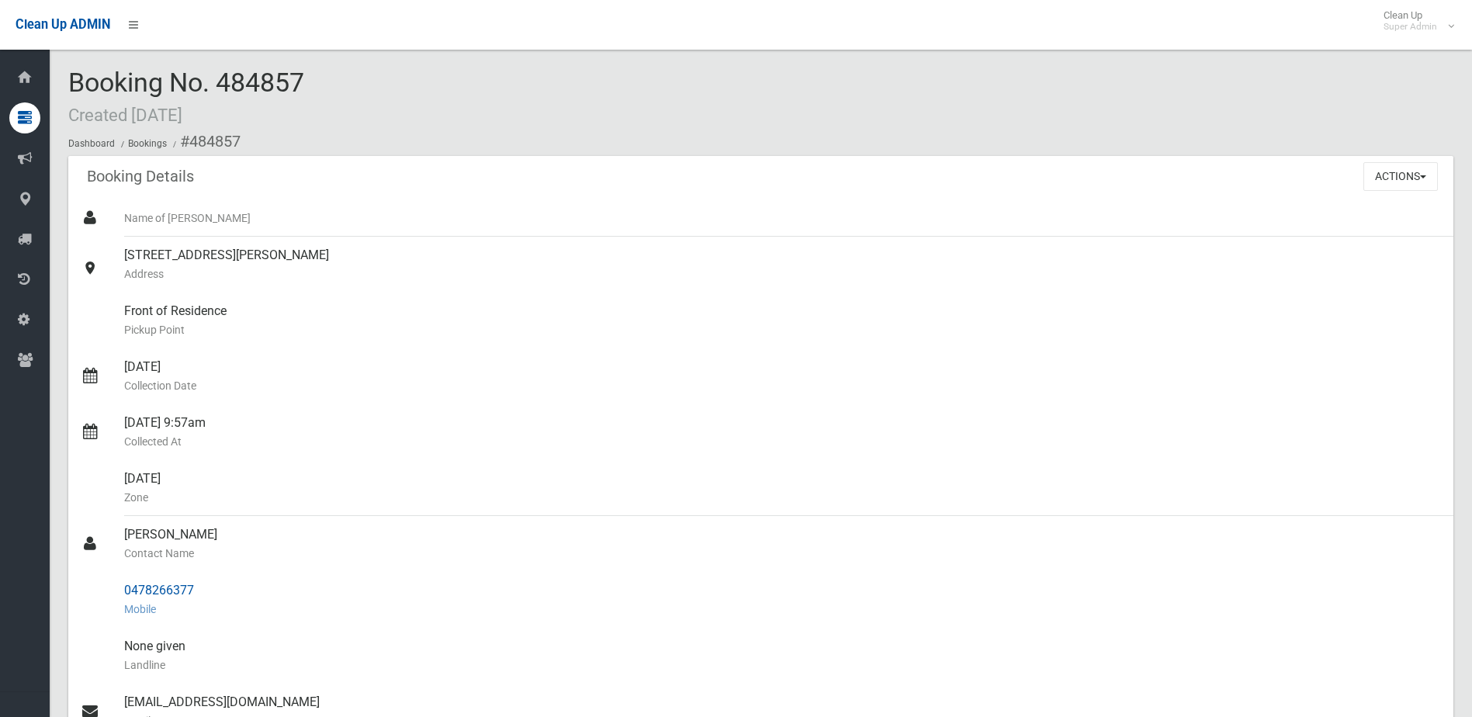
drag, startPoint x: 126, startPoint y: 533, endPoint x: 216, endPoint y: 584, distance: 102.9
click at [216, 584] on ul "Name of [PERSON_NAME] [STREET_ADDRESS][PERSON_NAME] Address Front of Residence …" at bounding box center [760, 618] width 1385 height 838
drag, startPoint x: 216, startPoint y: 584, endPoint x: 185, endPoint y: 584, distance: 31.0
copy ul "[PERSON_NAME] Contact Name 0478266377"
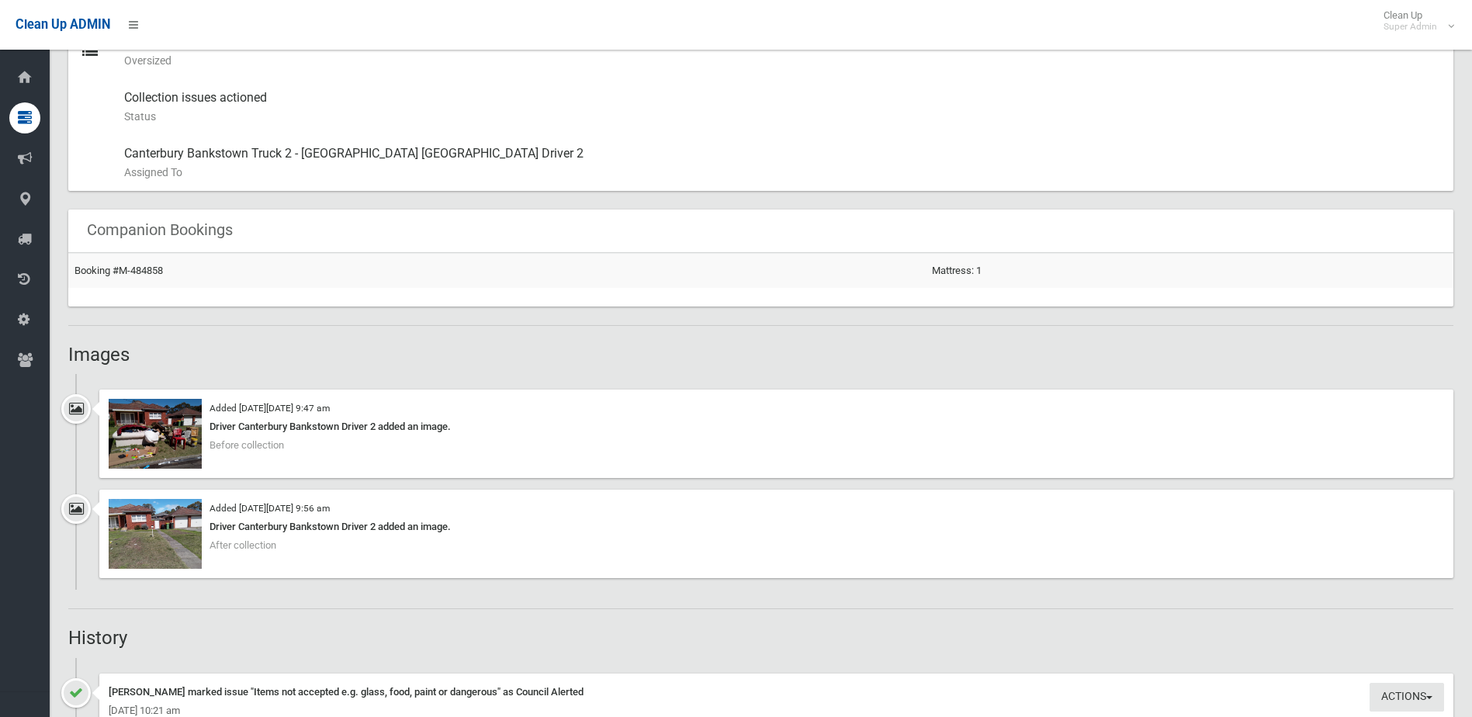
scroll to position [853, 0]
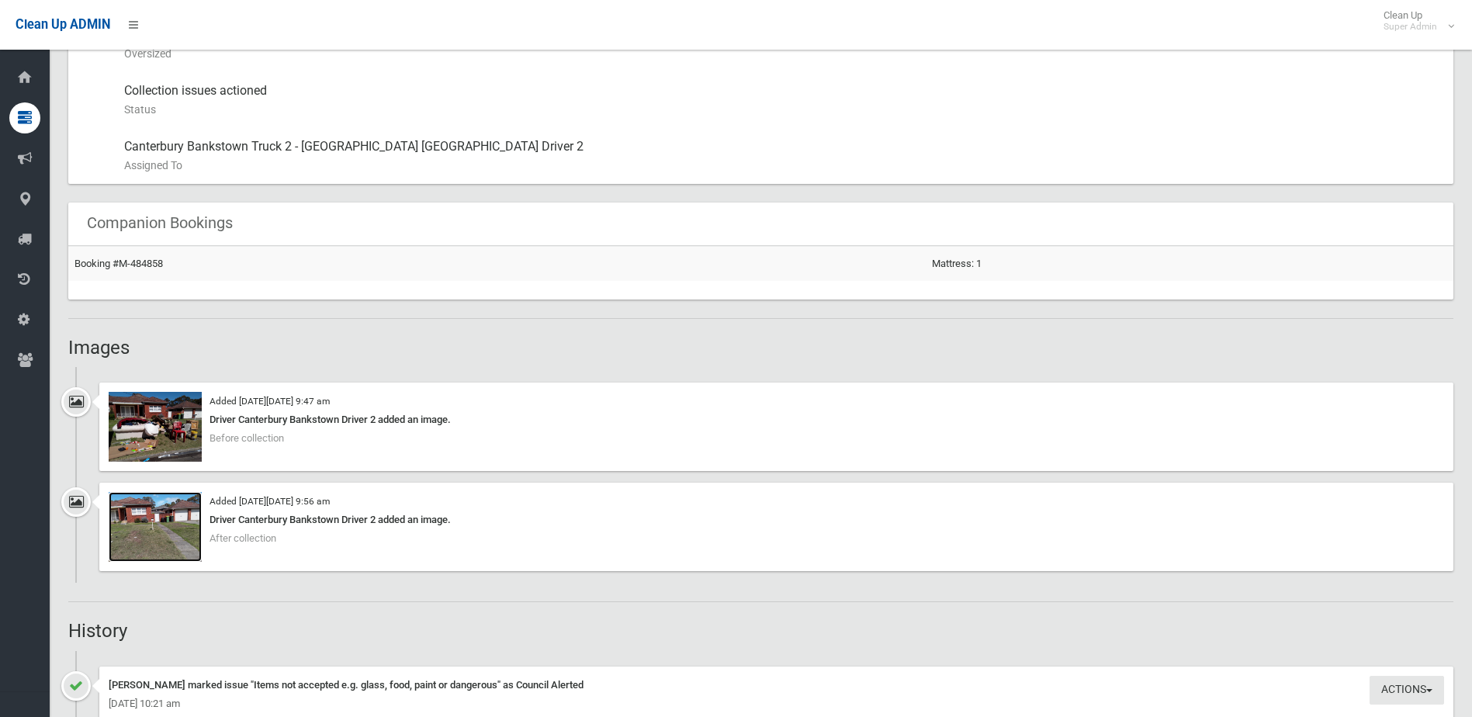
click at [159, 533] on img at bounding box center [155, 527] width 93 height 70
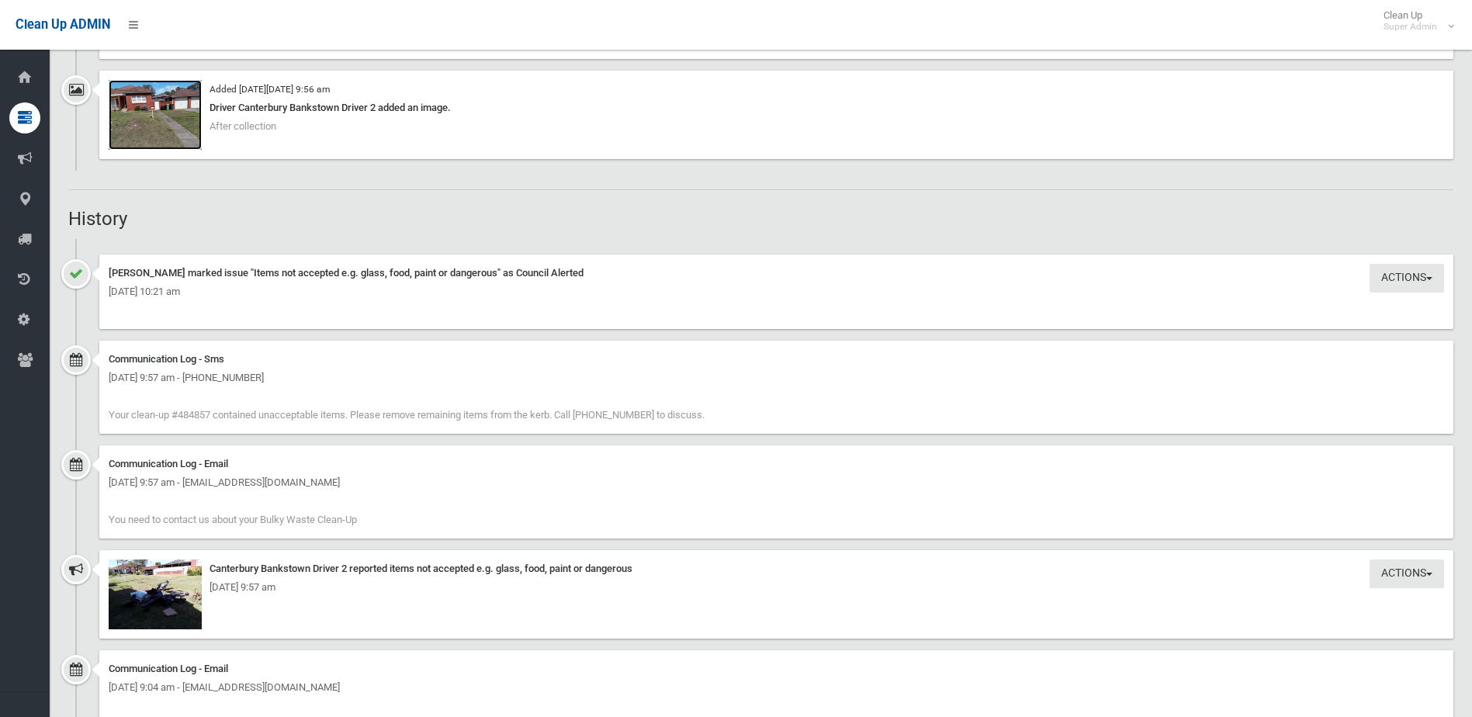
scroll to position [1319, 0]
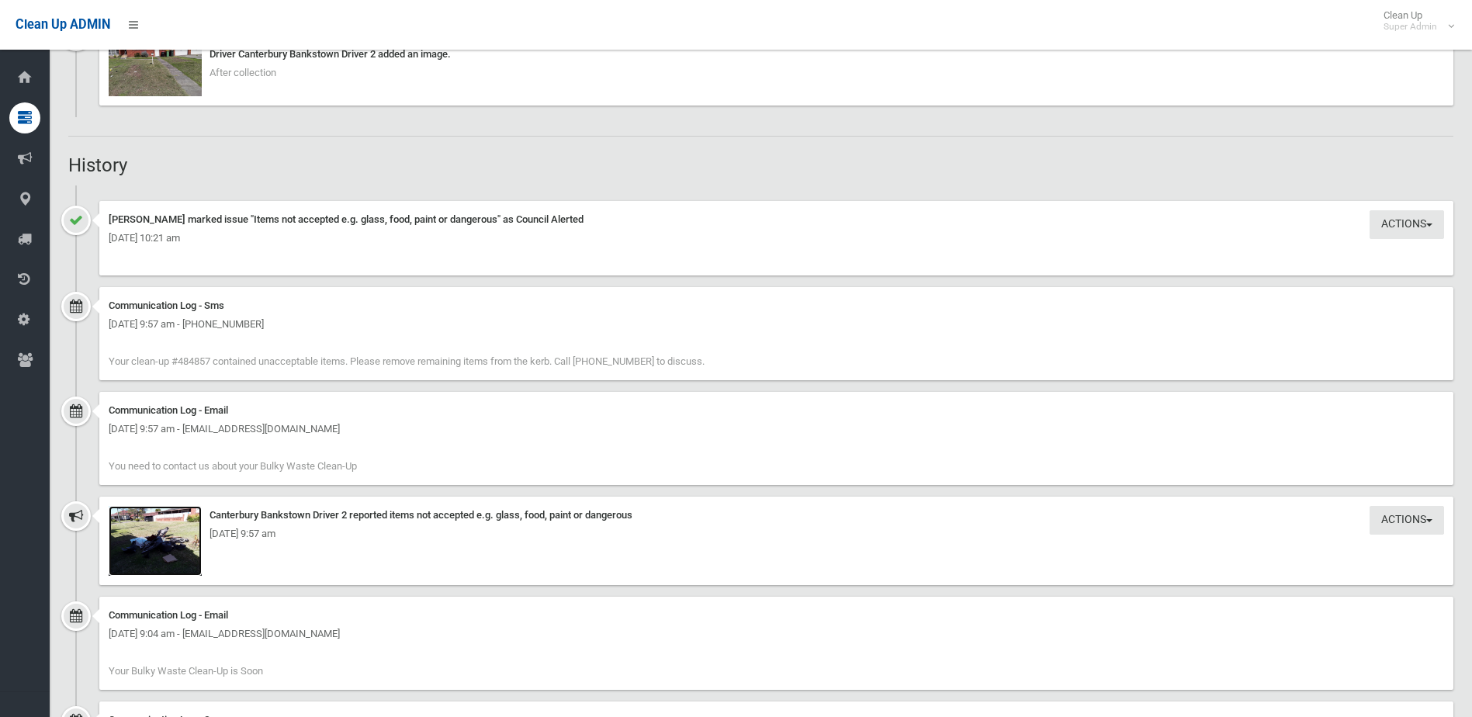
click at [180, 549] on img at bounding box center [155, 541] width 93 height 70
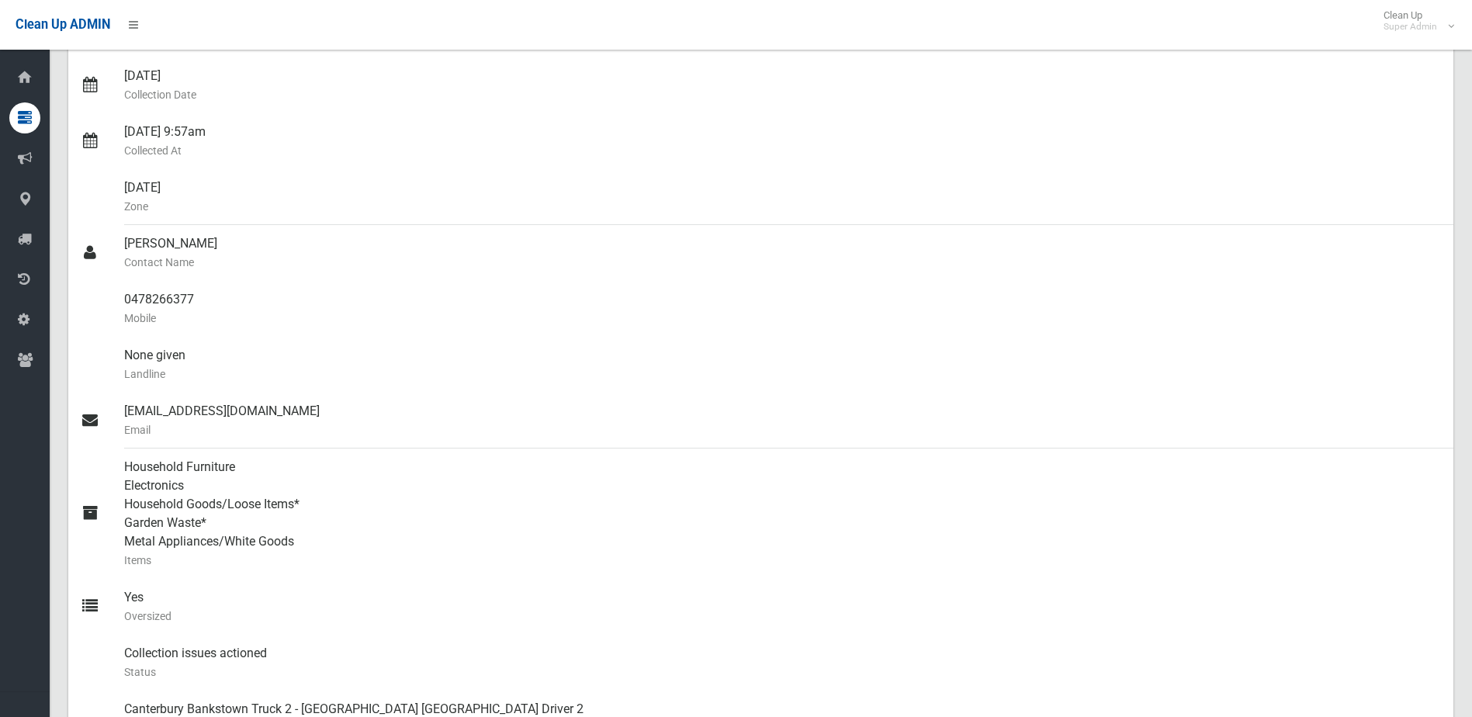
scroll to position [155, 0]
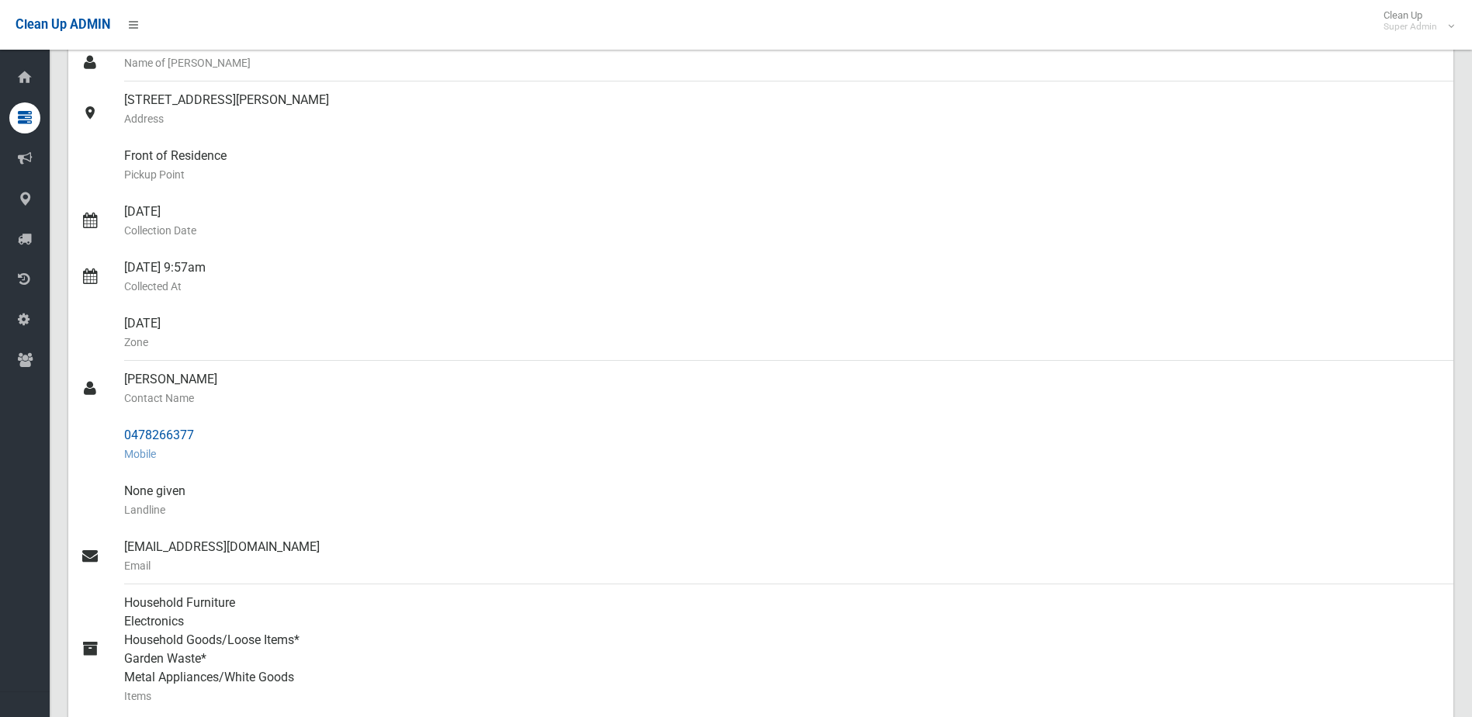
click at [196, 438] on div "0478266377 Mobile" at bounding box center [782, 445] width 1317 height 56
drag, startPoint x: 124, startPoint y: 435, endPoint x: 209, endPoint y: 434, distance: 85.4
click at [209, 434] on div "0478266377 Mobile" at bounding box center [782, 445] width 1317 height 56
drag, startPoint x: 209, startPoint y: 434, endPoint x: 190, endPoint y: 431, distance: 19.5
copy div "0478266377"
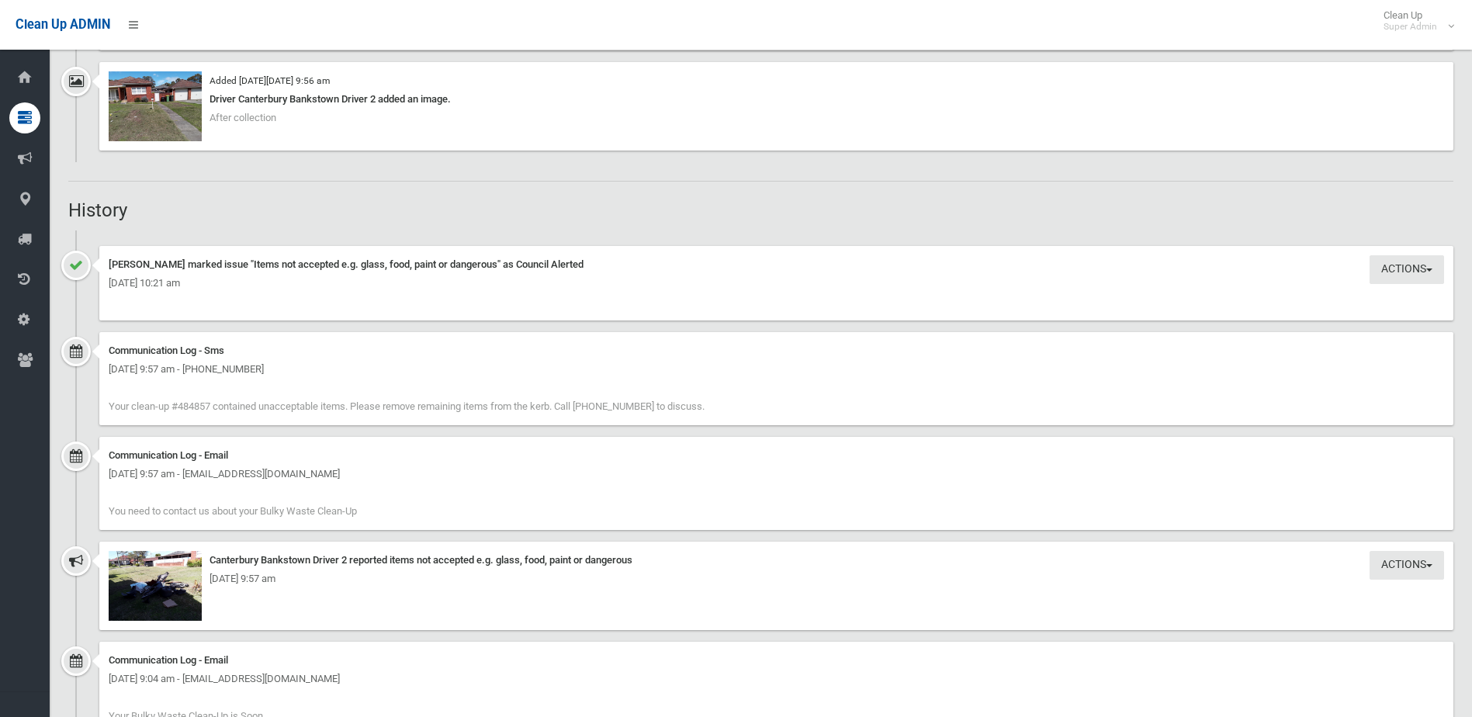
scroll to position [1319, 0]
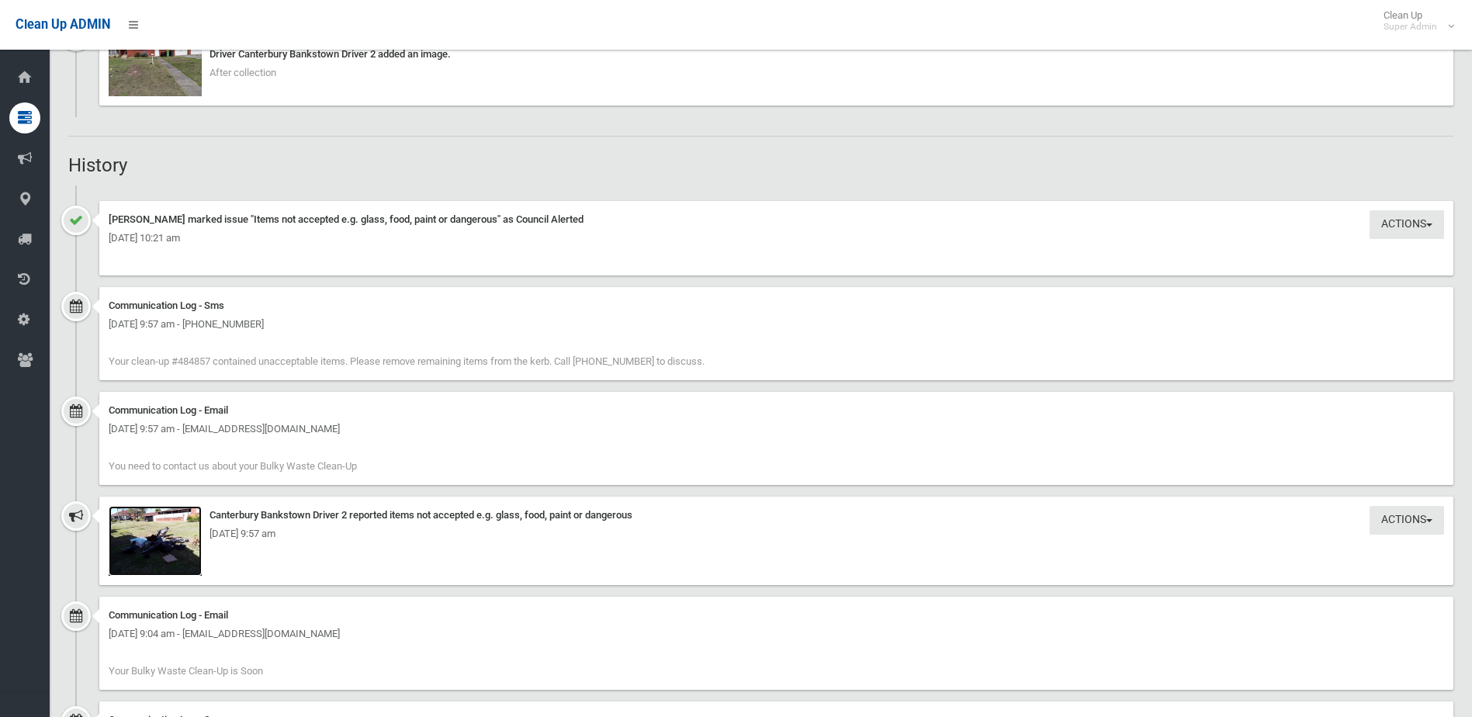
click at [152, 553] on img at bounding box center [155, 541] width 93 height 70
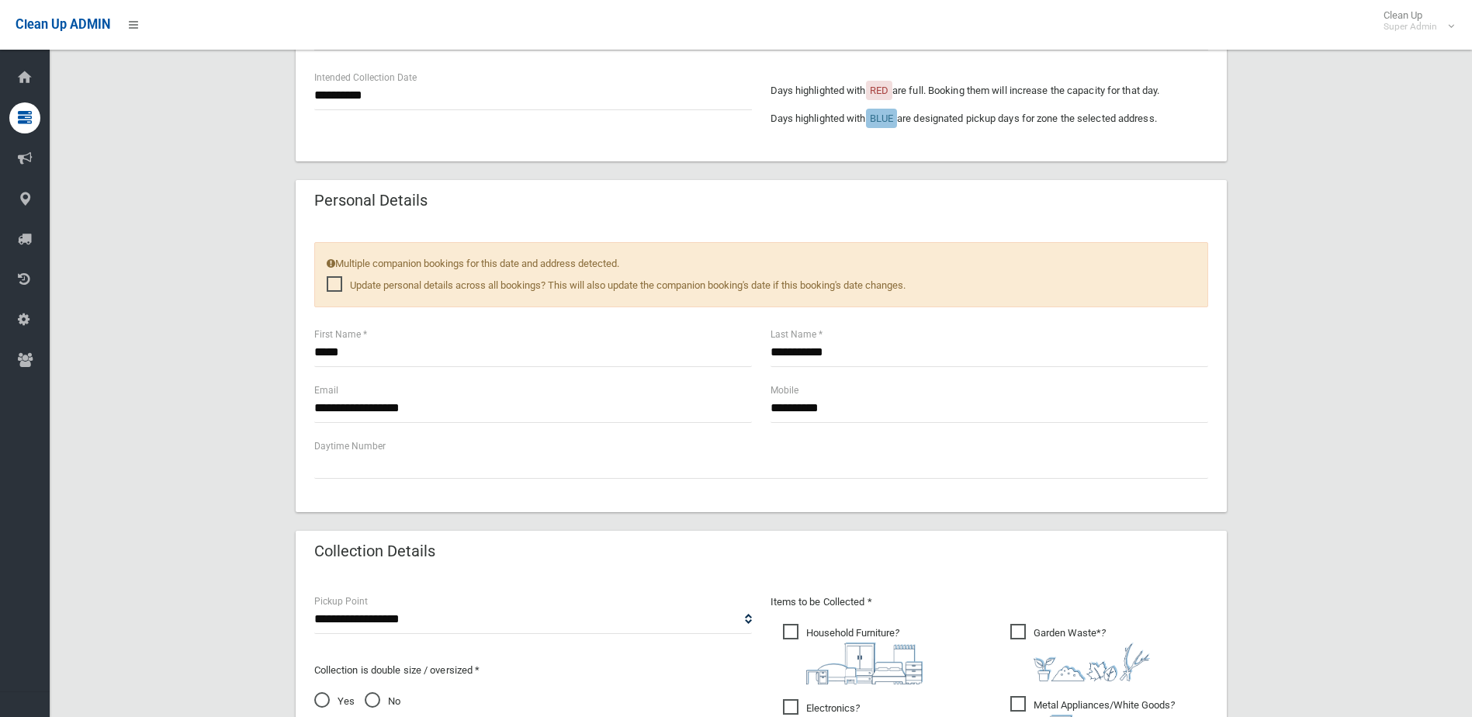
scroll to position [1069, 0]
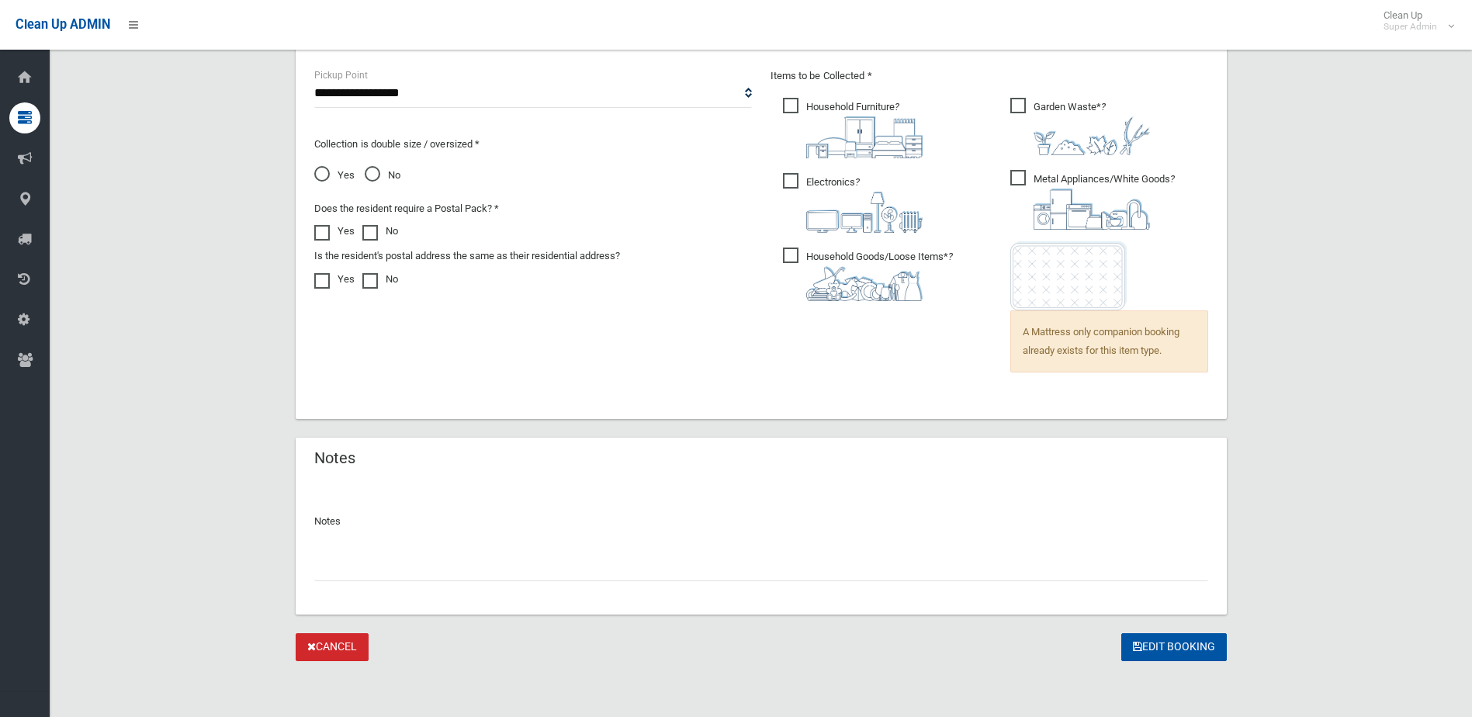
click at [356, 571] on input "text" at bounding box center [761, 566] width 894 height 29
click at [329, 566] on input "**********" at bounding box center [761, 566] width 894 height 29
click at [326, 568] on input "**********" at bounding box center [761, 566] width 894 height 29
type input "**********"
click at [1194, 643] on button "Edit Booking" at bounding box center [1174, 647] width 106 height 29
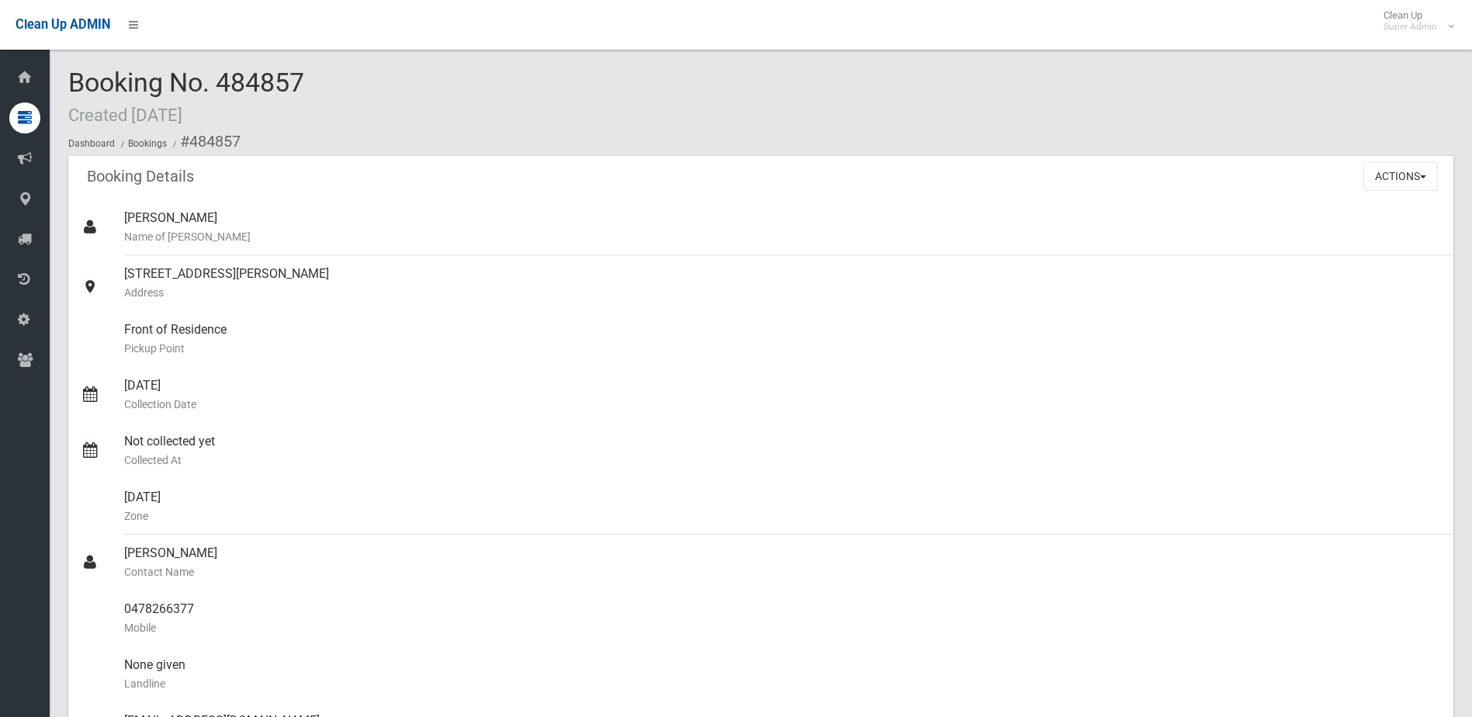
drag, startPoint x: 222, startPoint y: 76, endPoint x: 311, endPoint y: 83, distance: 89.5
click at [311, 83] on div "Booking No. 484857 Created [DATE] Dashboard Bookings #484857" at bounding box center [760, 112] width 1385 height 88
drag, startPoint x: 311, startPoint y: 83, endPoint x: 270, endPoint y: 79, distance: 41.3
copy span "484857"
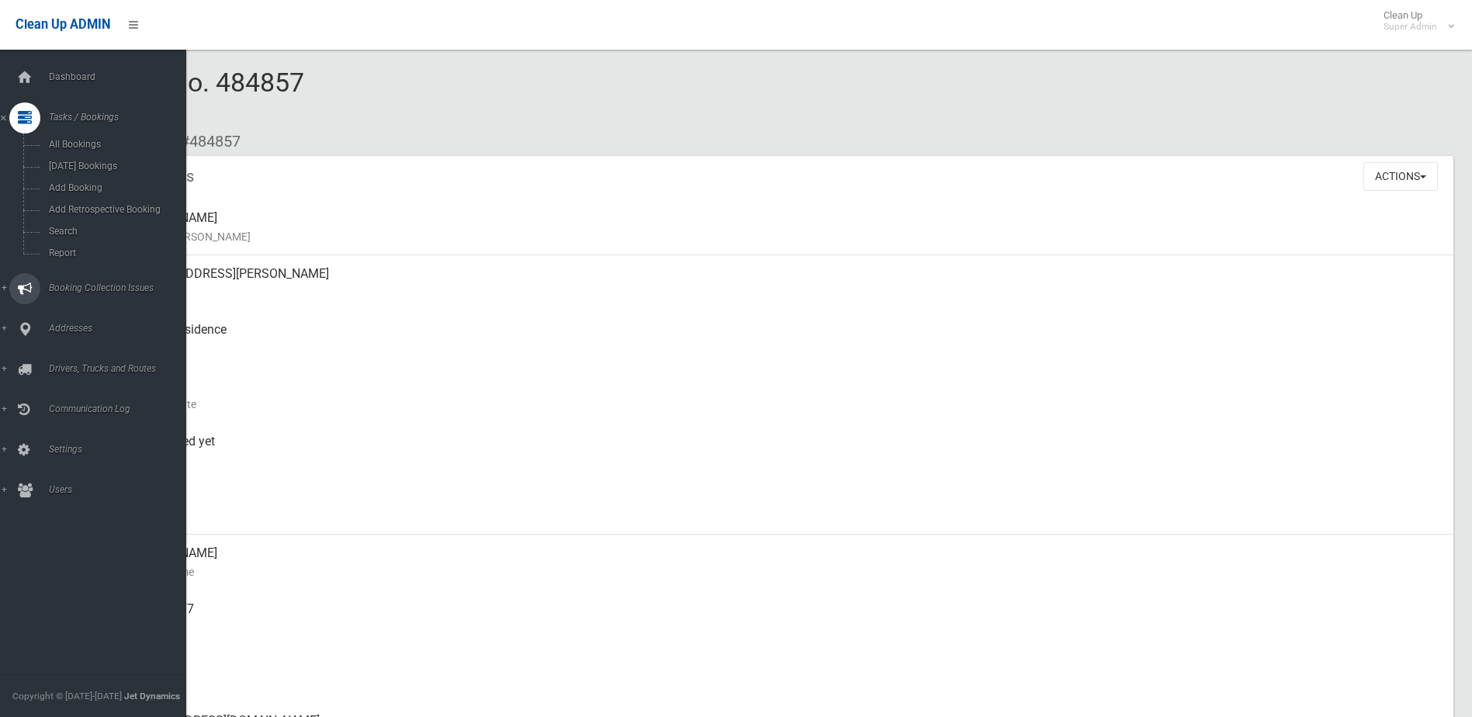
click at [59, 285] on span "Booking Collection Issues" at bounding box center [121, 287] width 154 height 11
click at [92, 178] on link "All Reported Issues" at bounding box center [99, 185] width 198 height 22
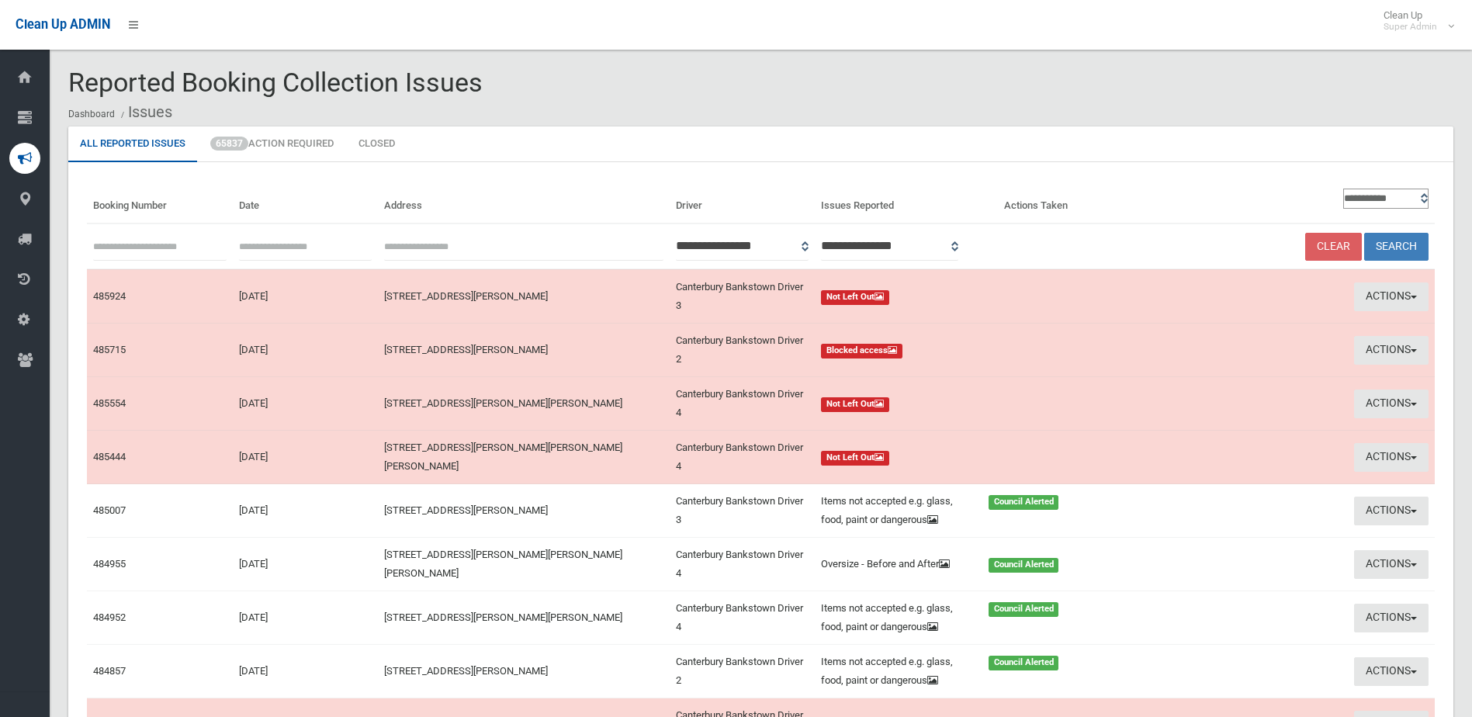
paste input "******"
type input "******"
click at [1400, 241] on button "Search" at bounding box center [1396, 247] width 64 height 29
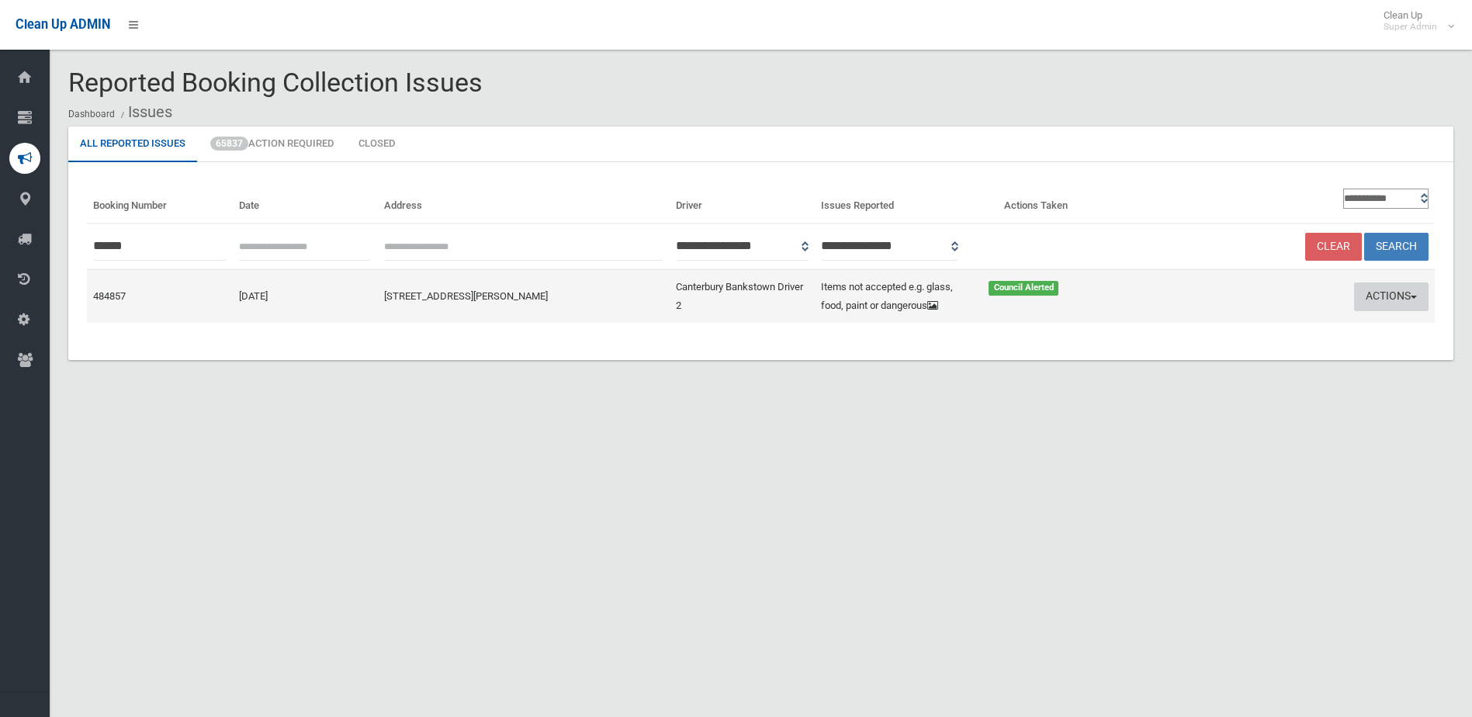
click at [1383, 299] on button "Actions" at bounding box center [1391, 296] width 74 height 29
click at [1213, 352] on link "Edit Actions Taken" at bounding box center [1243, 355] width 185 height 26
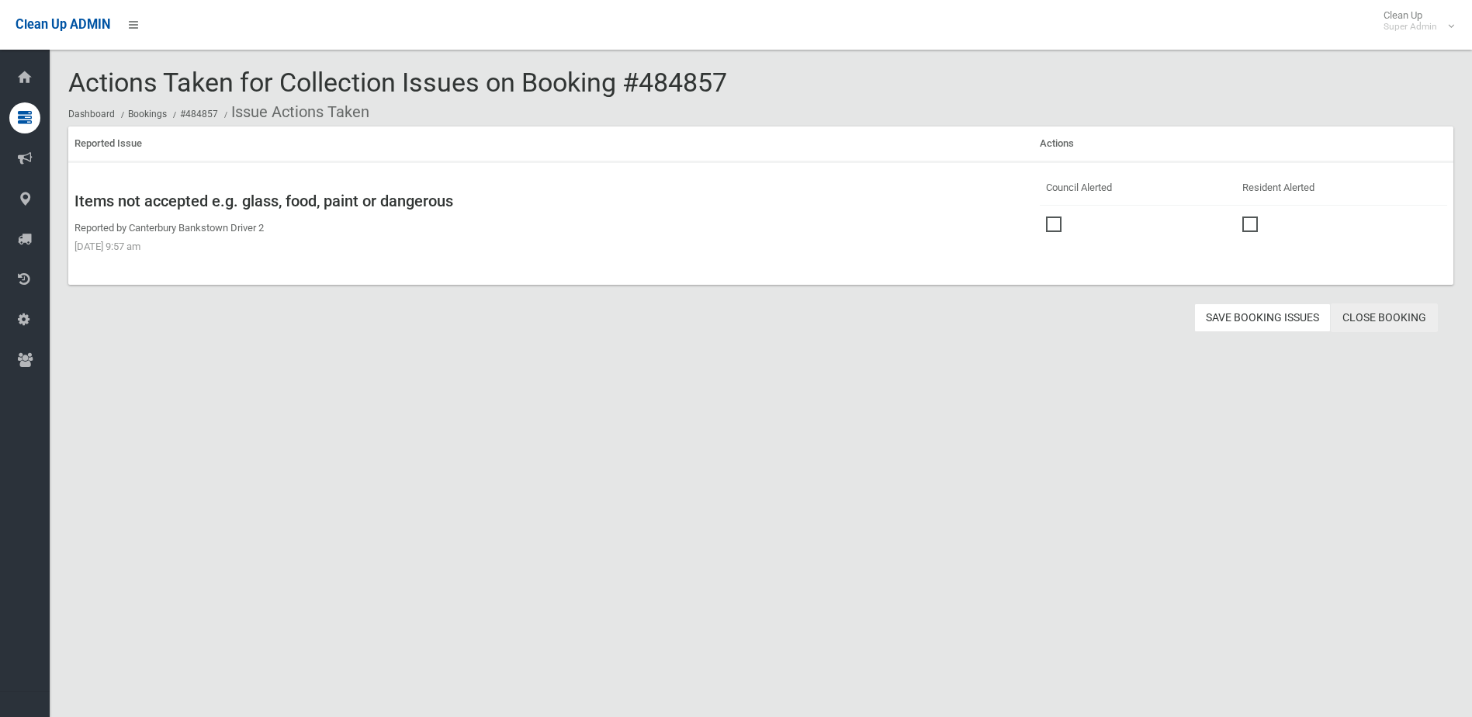
click at [1376, 310] on link "Close Booking" at bounding box center [1384, 317] width 107 height 29
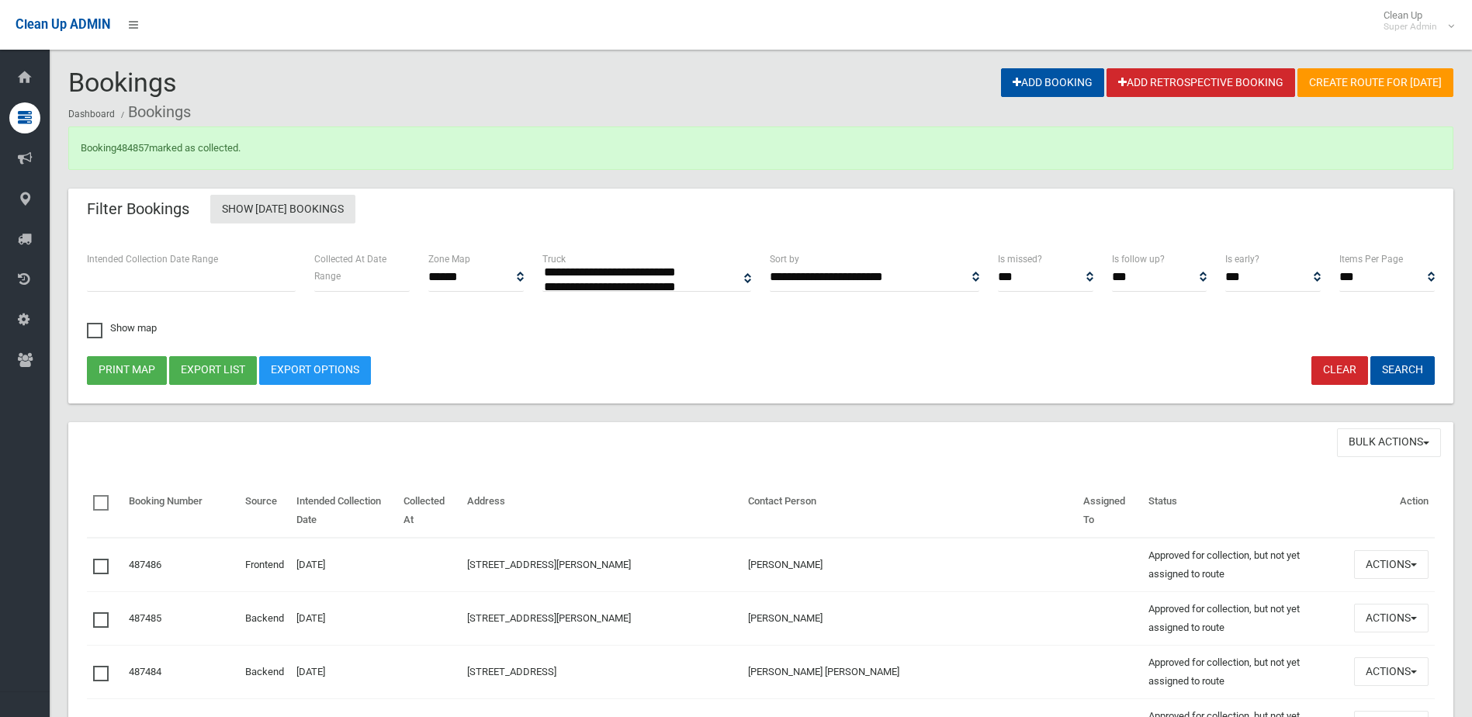
select select
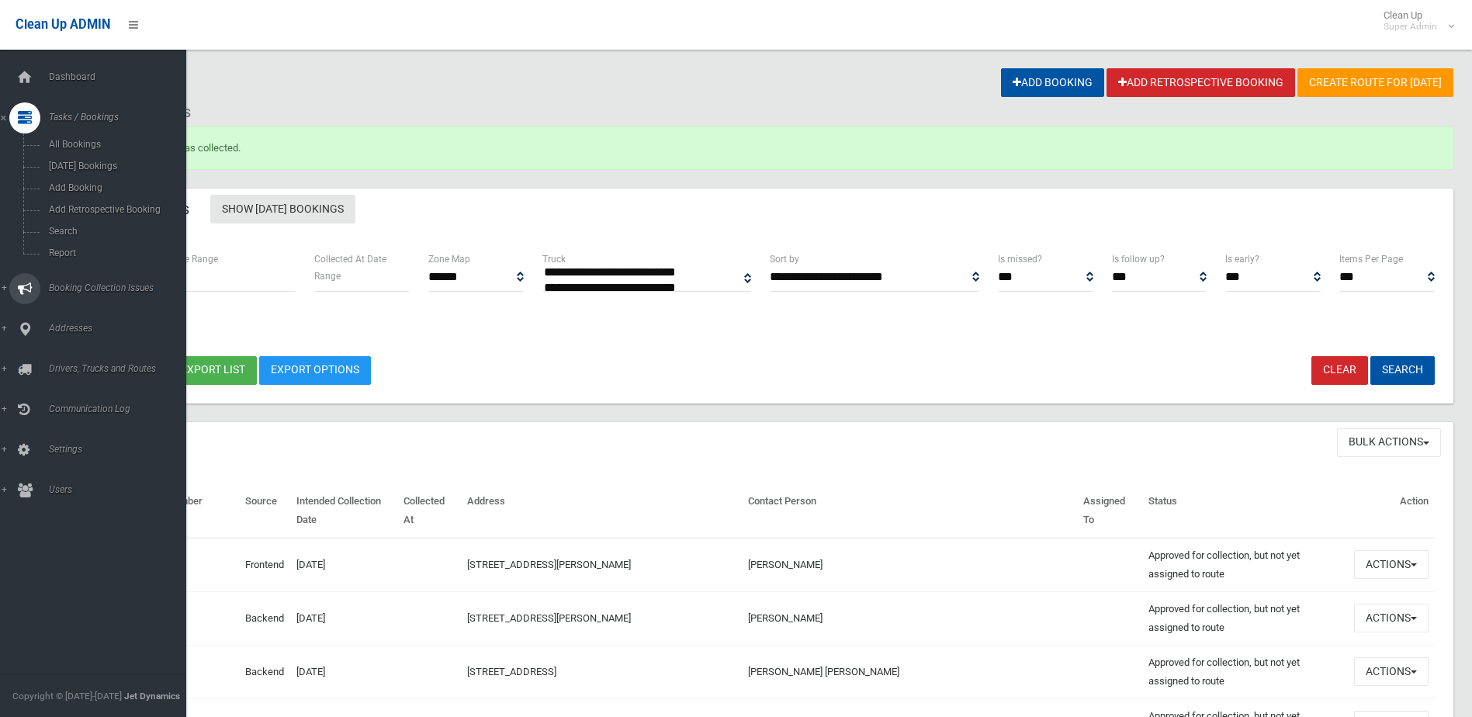
click at [71, 286] on span "Booking Collection Issues" at bounding box center [121, 287] width 154 height 11
click at [77, 181] on span "All Reported Issues" at bounding box center [114, 184] width 140 height 11
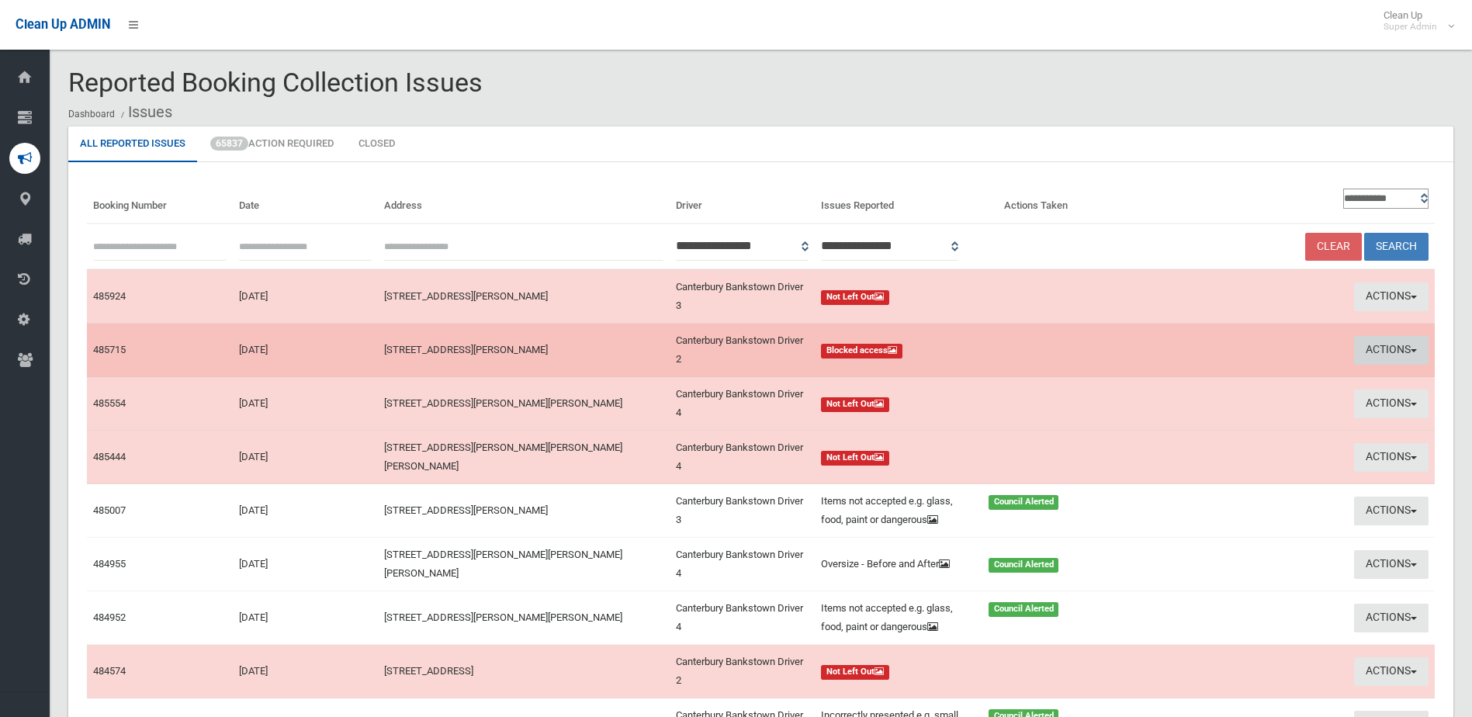
click at [1367, 347] on button "Actions" at bounding box center [1391, 350] width 74 height 29
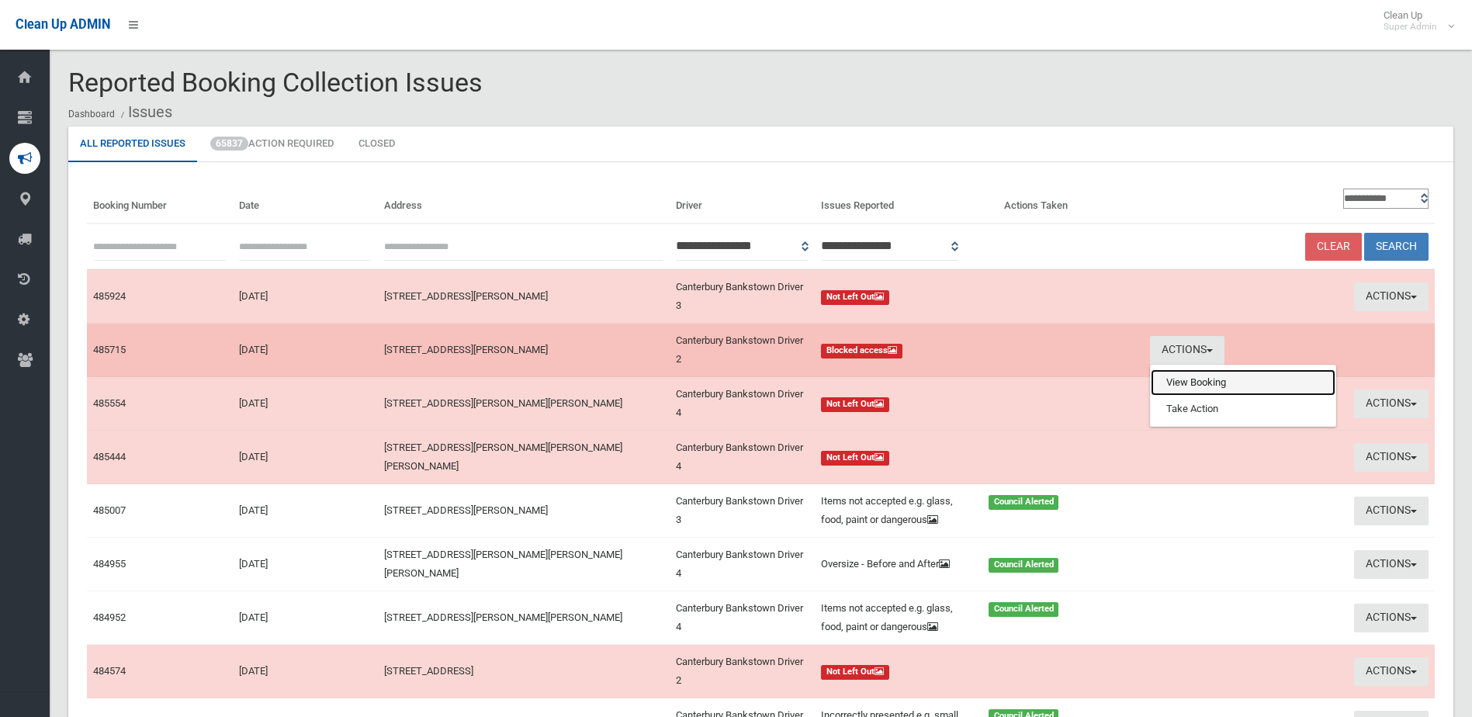
click at [1227, 375] on link "View Booking" at bounding box center [1243, 382] width 185 height 26
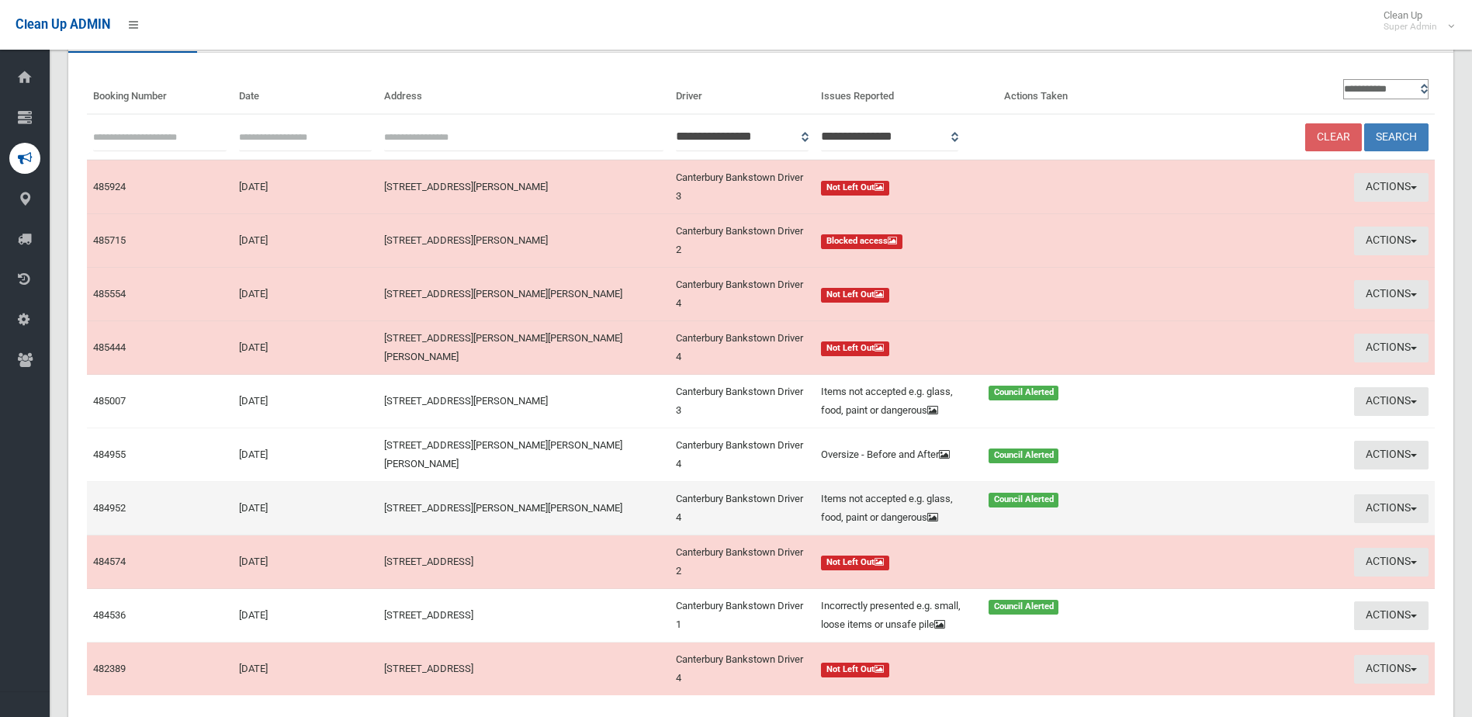
scroll to position [252, 0]
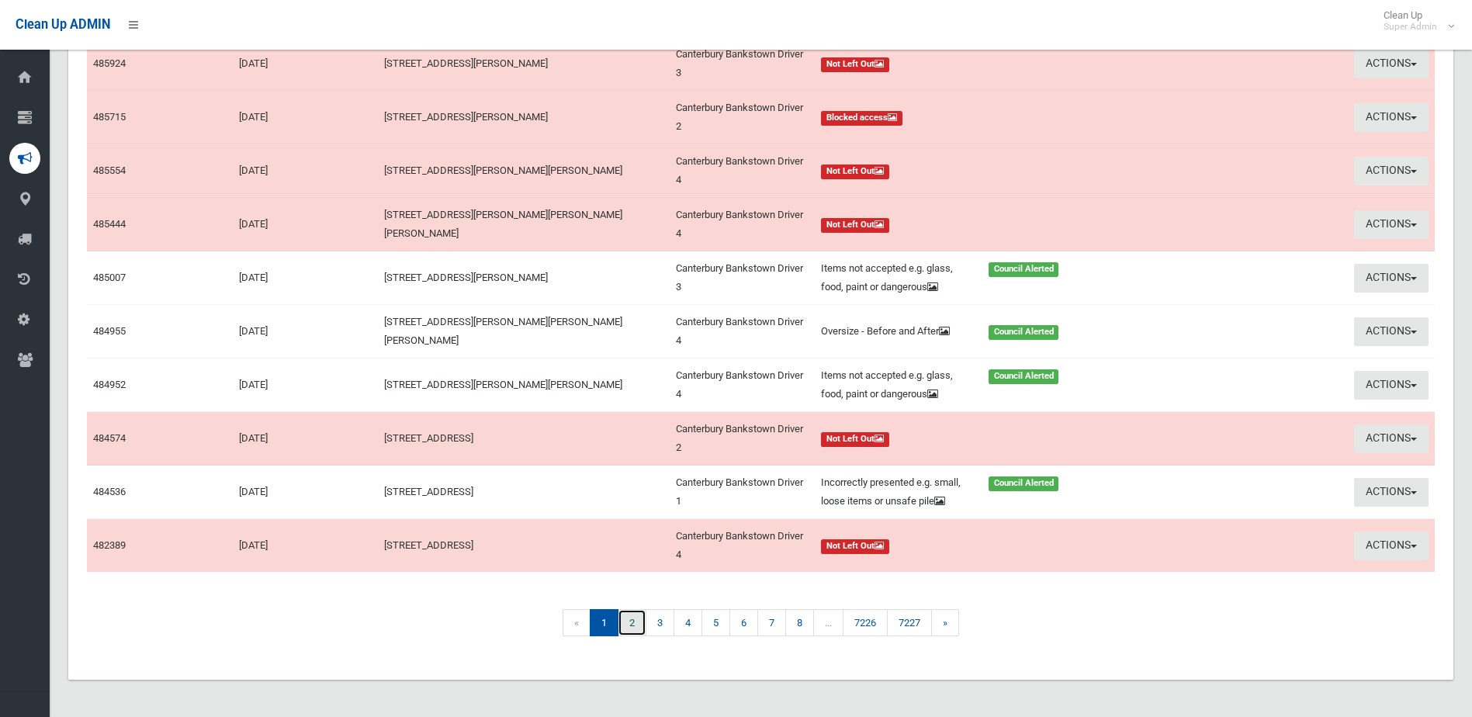
click at [630, 625] on link "2" at bounding box center [632, 622] width 29 height 27
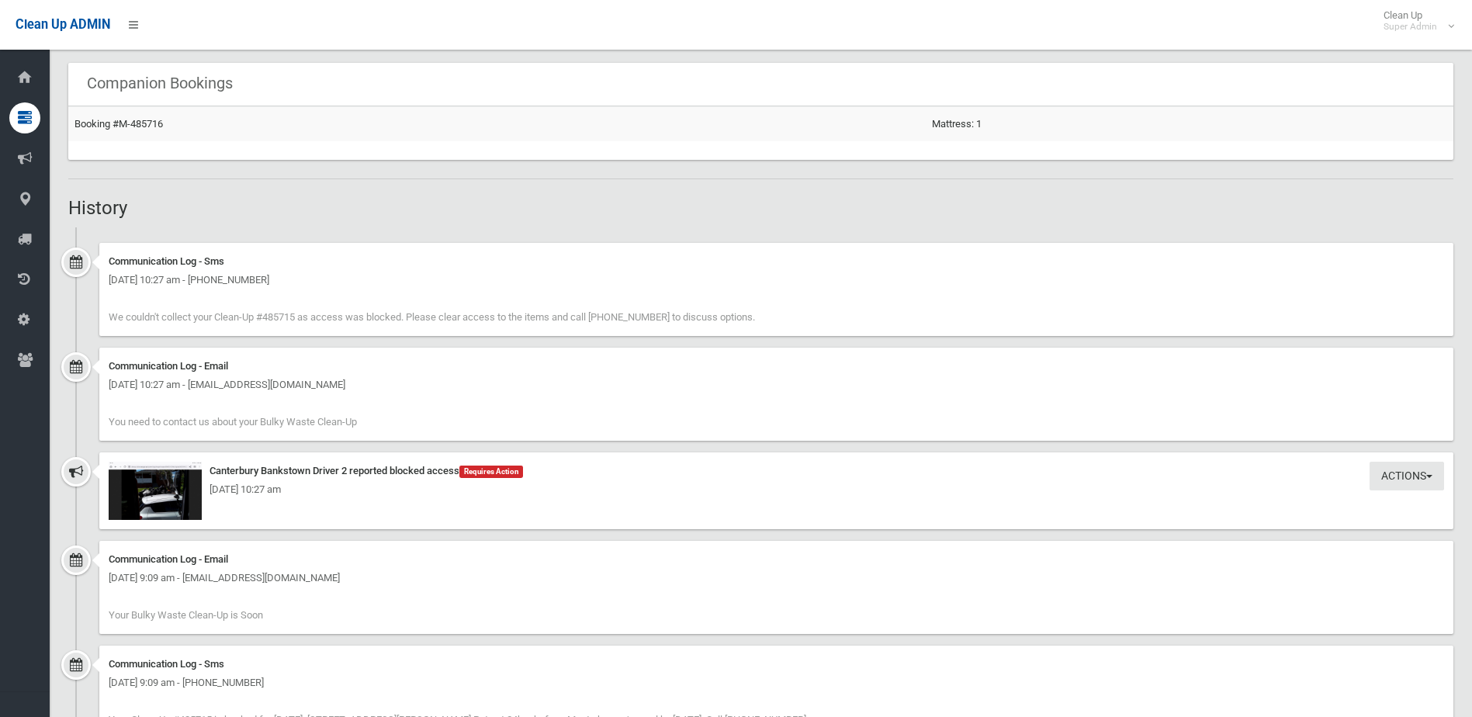
scroll to position [1086, 0]
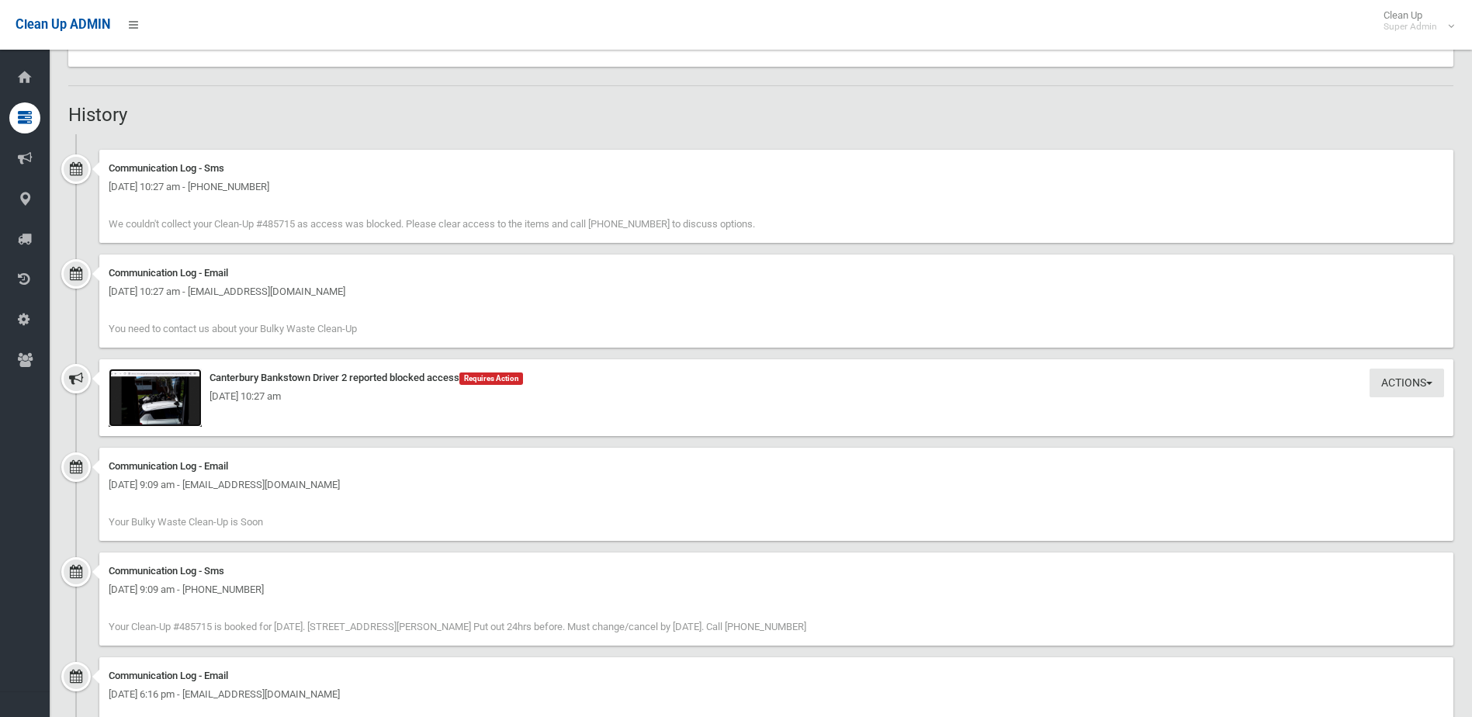
click at [162, 415] on img at bounding box center [155, 398] width 93 height 58
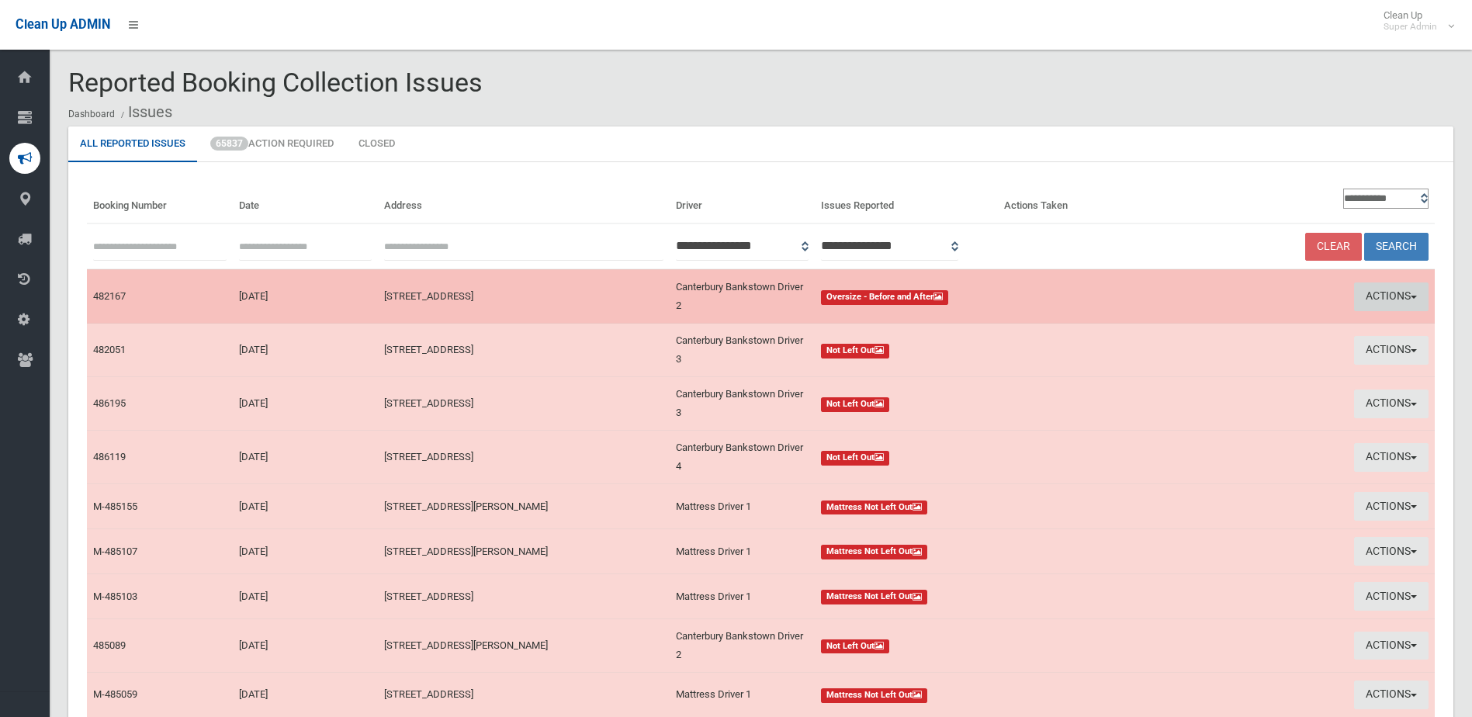
click at [1374, 293] on button "Actions" at bounding box center [1391, 296] width 74 height 29
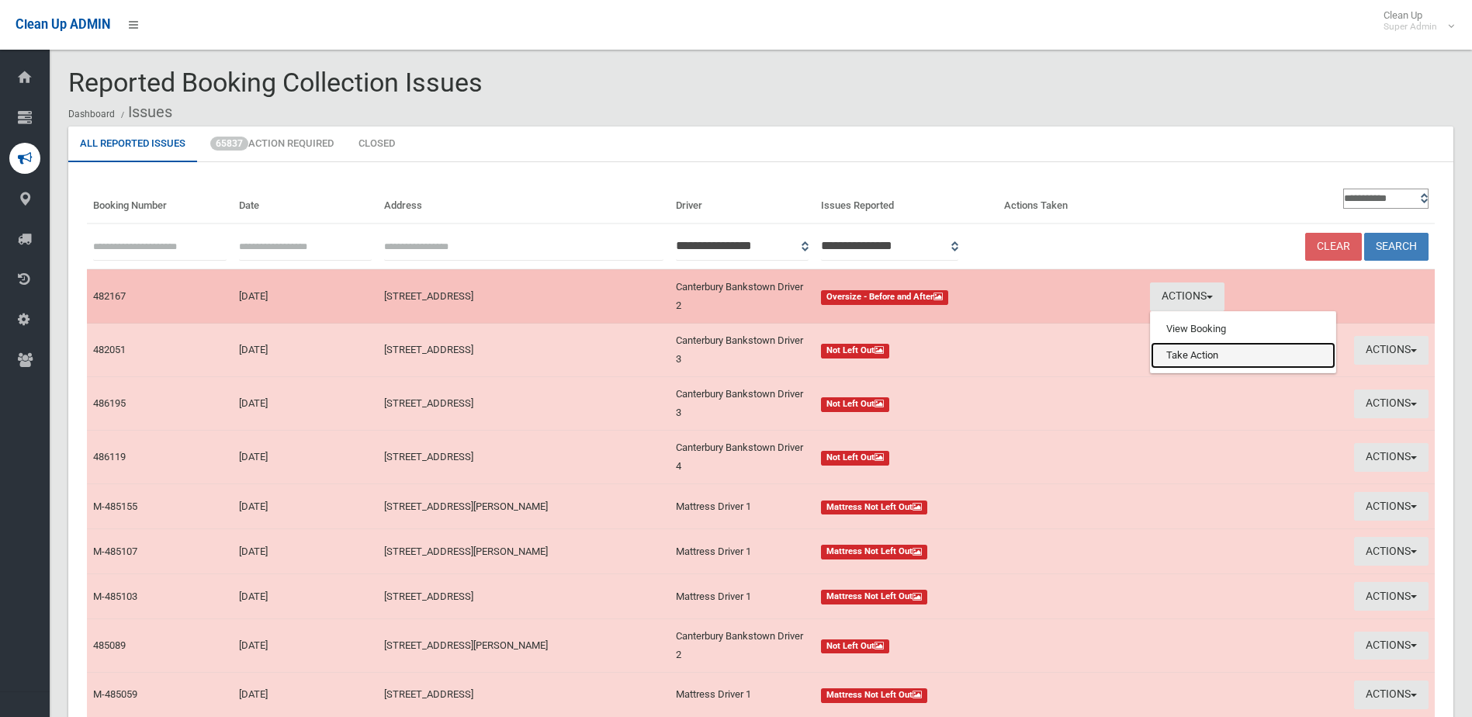
click at [1213, 357] on link "Take Action" at bounding box center [1243, 355] width 185 height 26
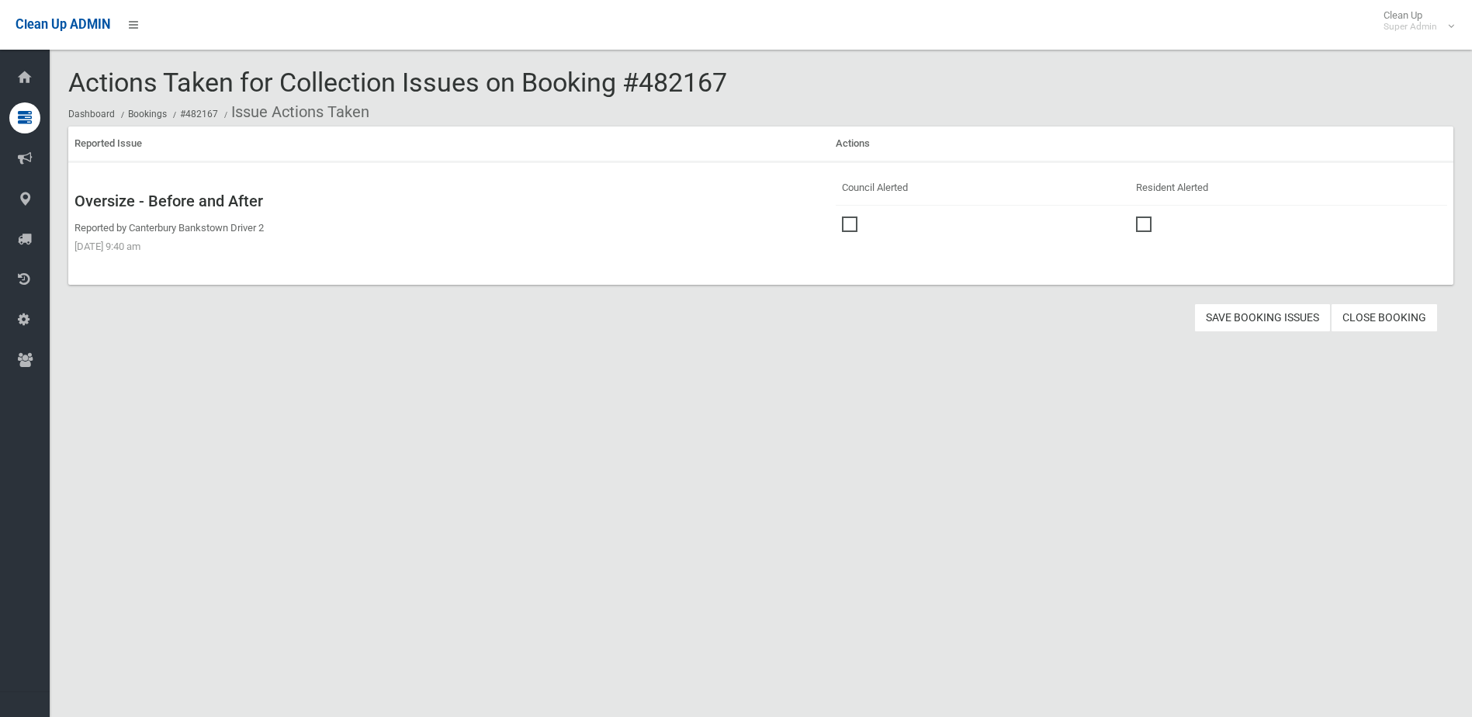
click at [843, 216] on span at bounding box center [853, 216] width 23 height 0
click at [1242, 315] on button "Save Booking Issues" at bounding box center [1262, 317] width 137 height 29
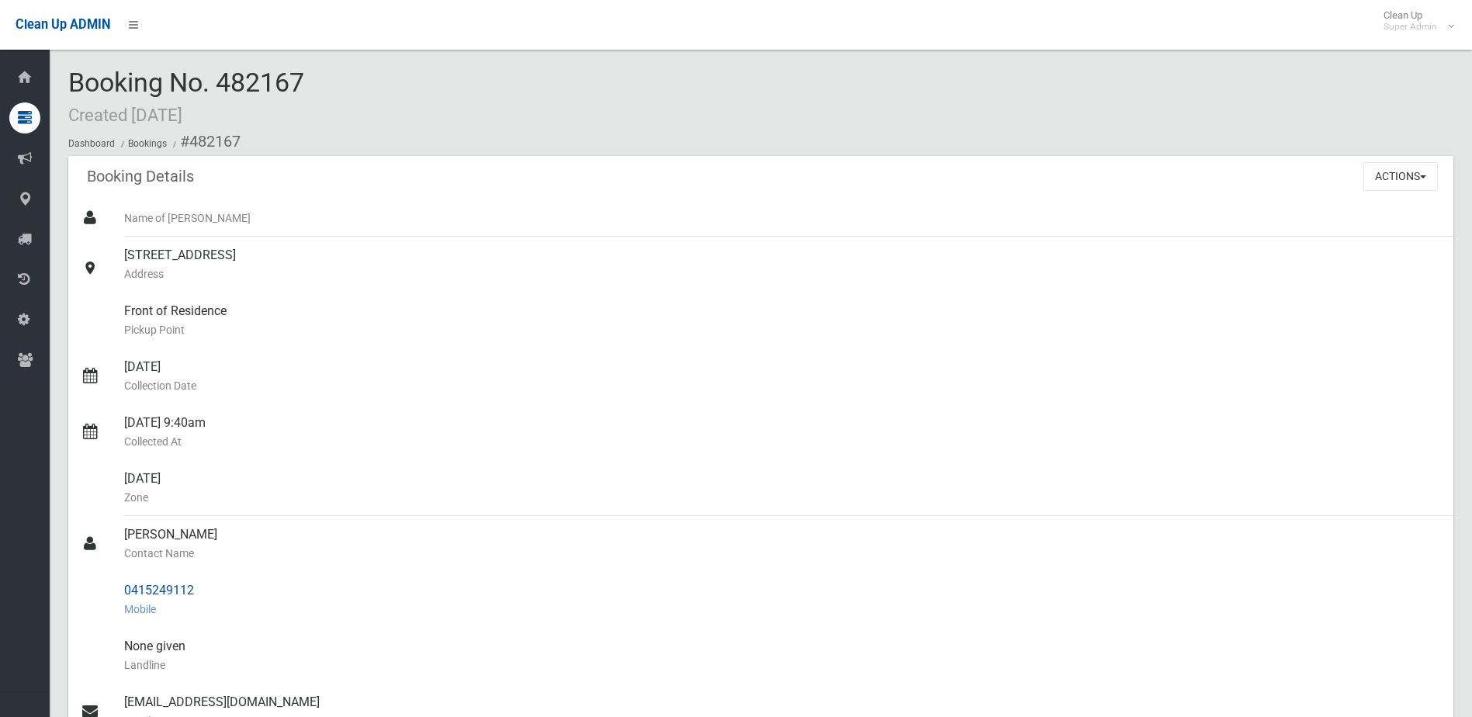
drag, startPoint x: 124, startPoint y: 533, endPoint x: 204, endPoint y: 586, distance: 95.8
click at [204, 586] on ul "Name of [PERSON_NAME] [STREET_ADDRESS] Address Front of Residence [GEOGRAPHIC_D…" at bounding box center [760, 608] width 1385 height 819
drag, startPoint x: 204, startPoint y: 586, endPoint x: 173, endPoint y: 591, distance: 31.5
copy ul "[PERSON_NAME] Contact Name 0415249112"
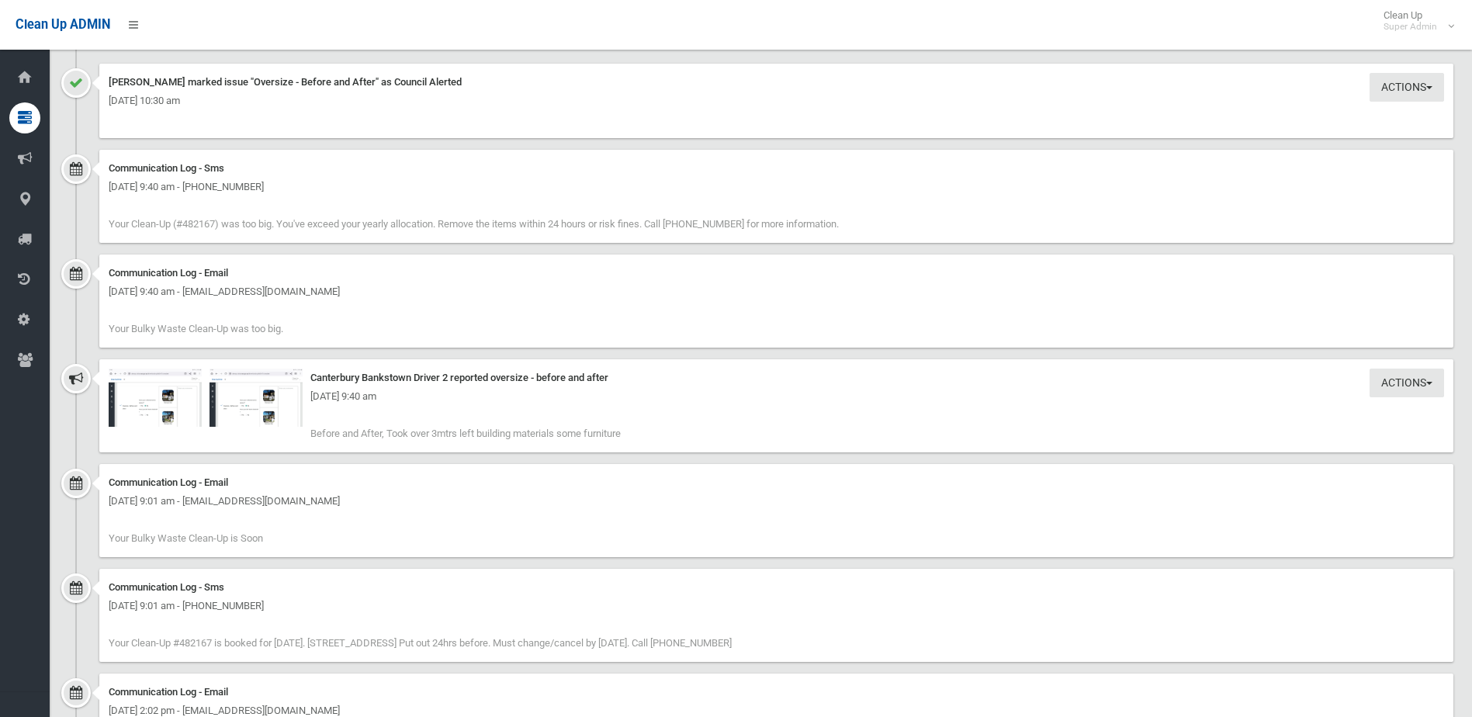
scroll to position [1164, 0]
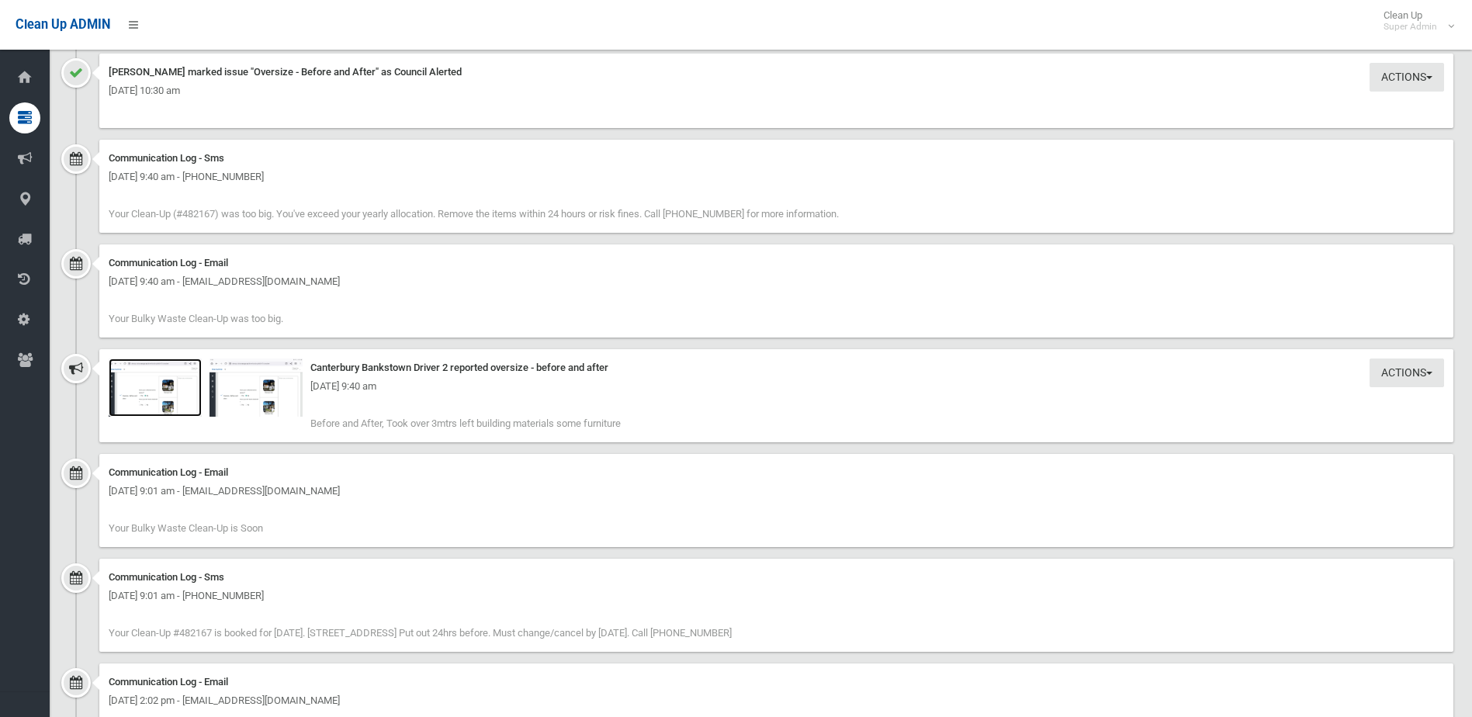
click at [158, 397] on img at bounding box center [155, 387] width 93 height 58
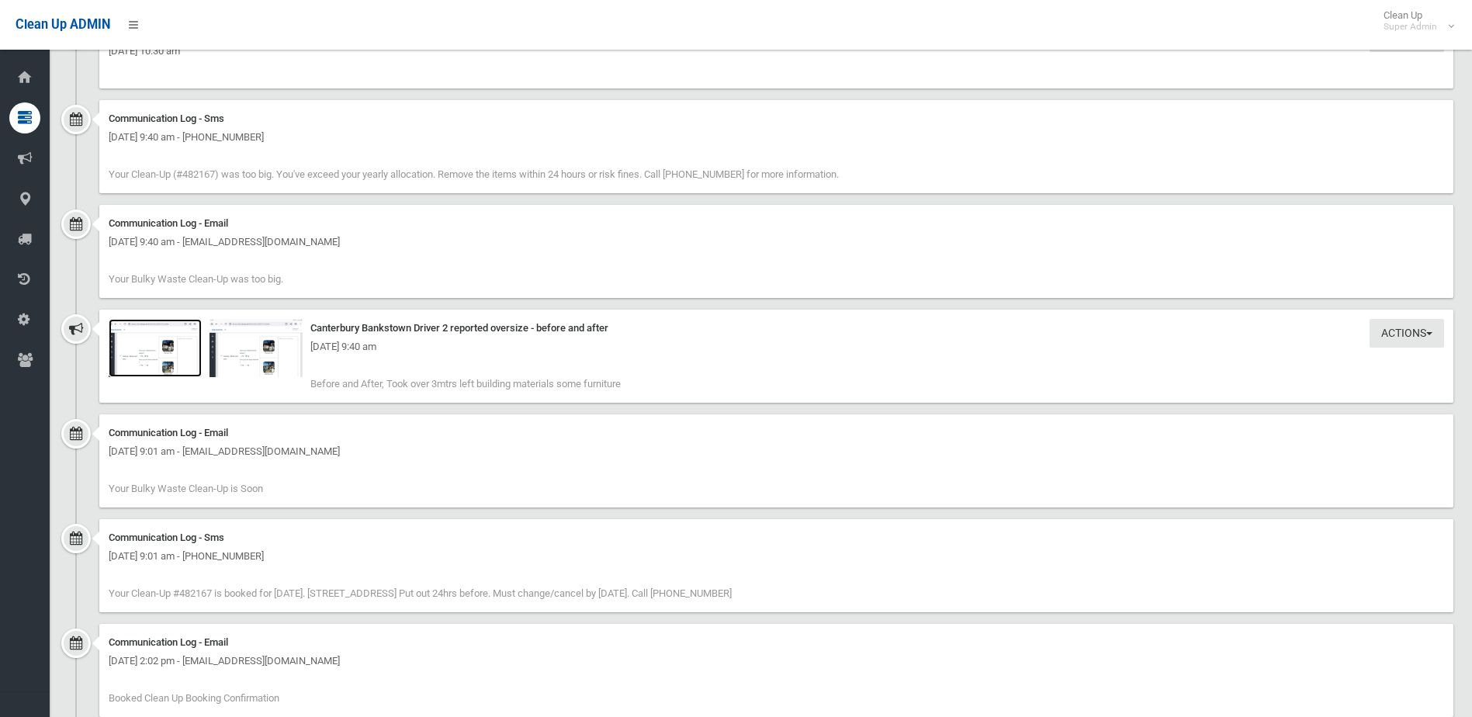
scroll to position [1192, 0]
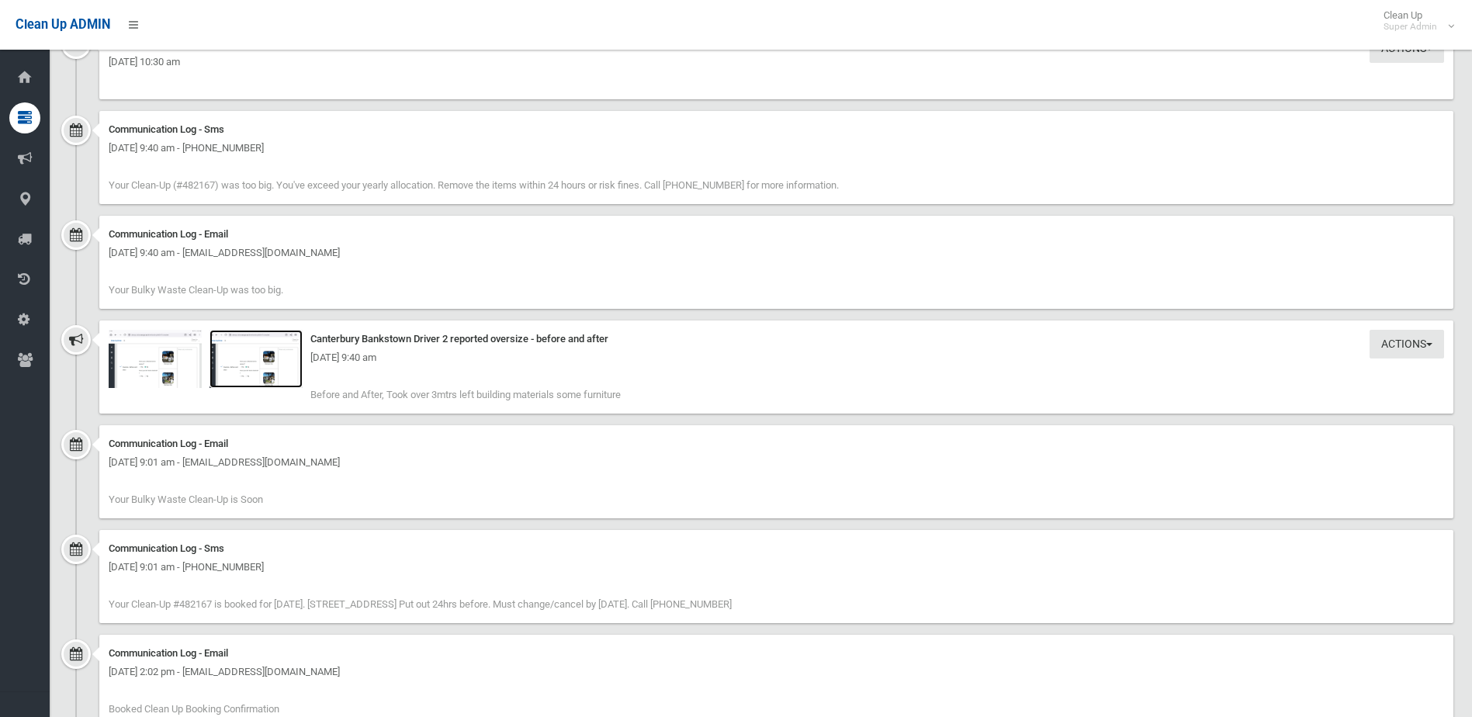
click at [247, 371] on img at bounding box center [255, 359] width 93 height 58
click at [154, 367] on div "Actions Take Action Canterbury Bankstown Driver 2 reported oversize - before an…" at bounding box center [776, 366] width 1354 height 93
click at [179, 375] on img at bounding box center [155, 359] width 93 height 58
click at [261, 372] on img at bounding box center [255, 359] width 93 height 58
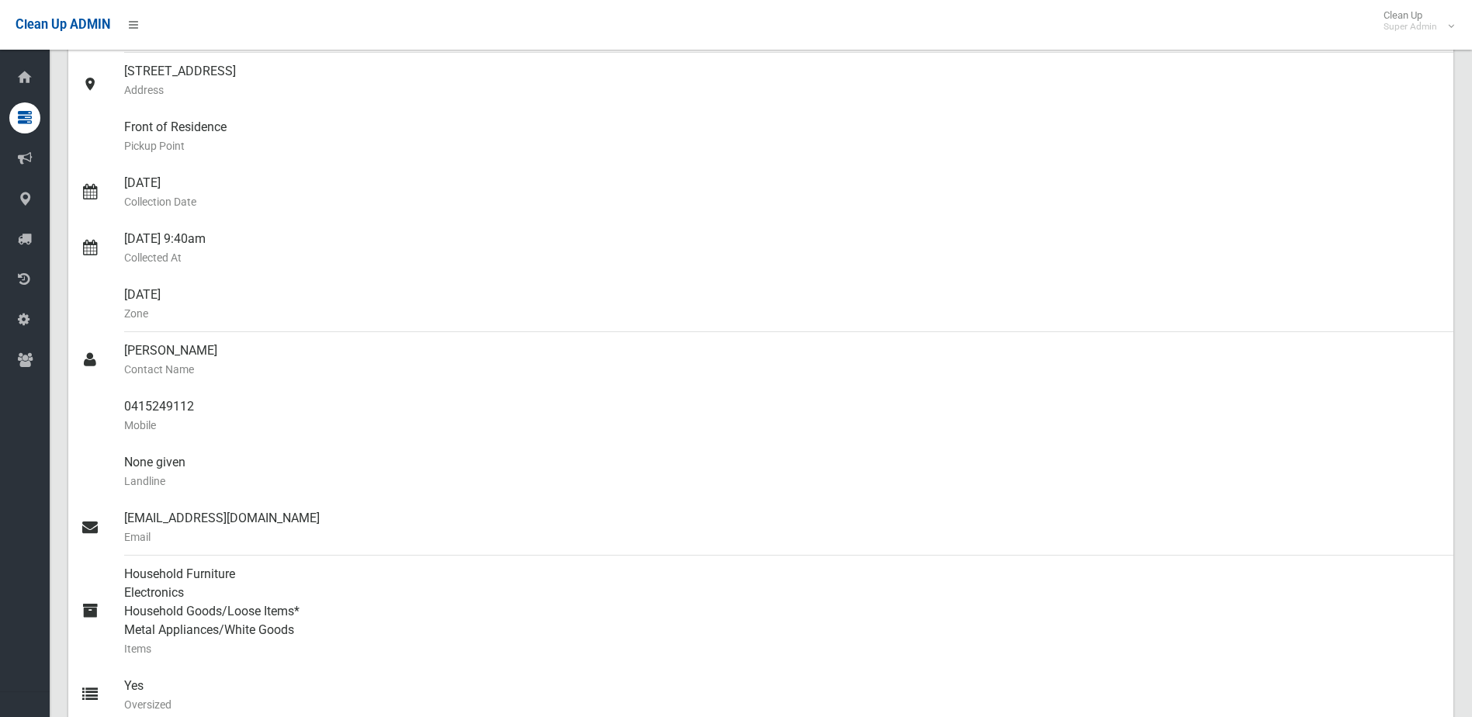
scroll to position [0, 0]
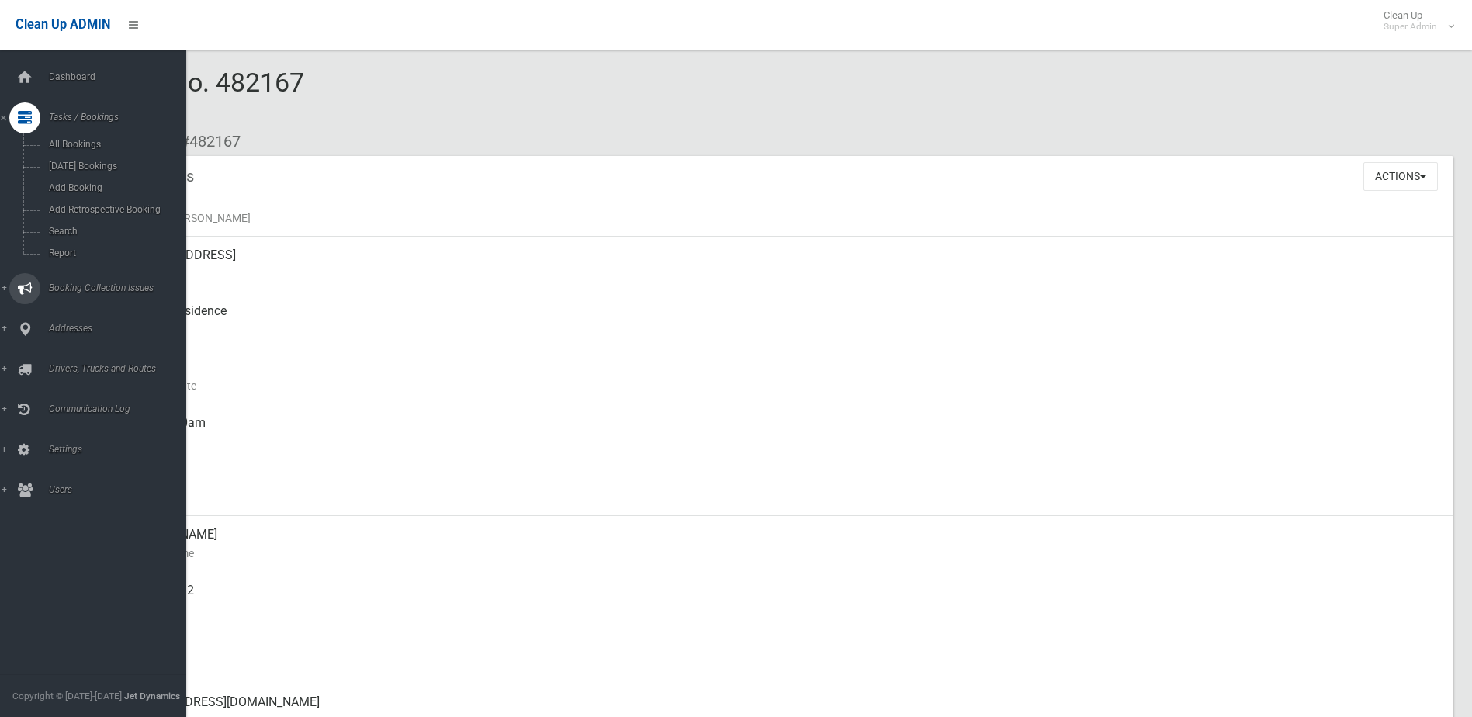
click at [68, 285] on span "Booking Collection Issues" at bounding box center [121, 287] width 154 height 11
click at [77, 182] on span "All Reported Issues" at bounding box center [114, 184] width 140 height 11
click at [85, 112] on span "Tasks / Bookings" at bounding box center [121, 117] width 154 height 11
click at [61, 224] on link "Search" at bounding box center [99, 231] width 198 height 22
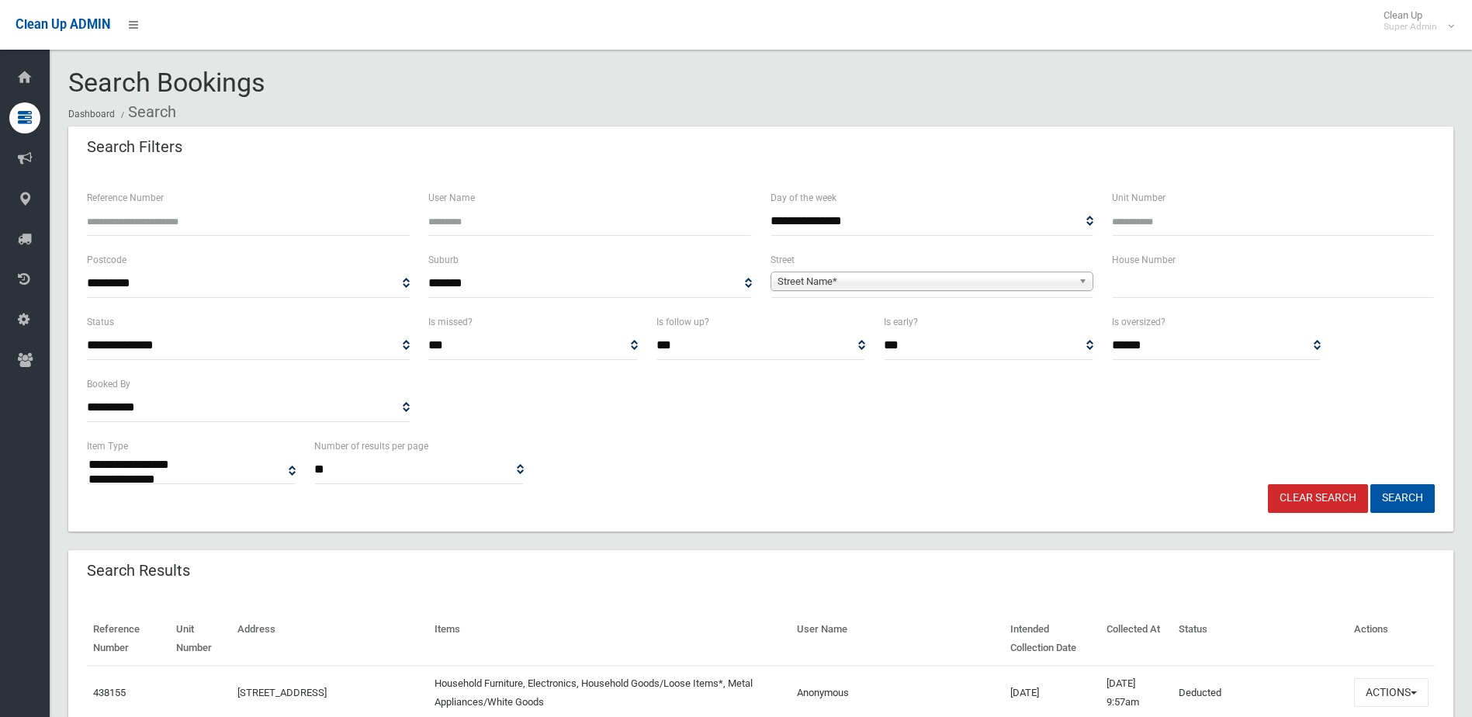
select select
click at [1137, 291] on input "text" at bounding box center [1273, 283] width 323 height 29
type input "**"
click at [848, 285] on span "Street Name*" at bounding box center [924, 281] width 295 height 19
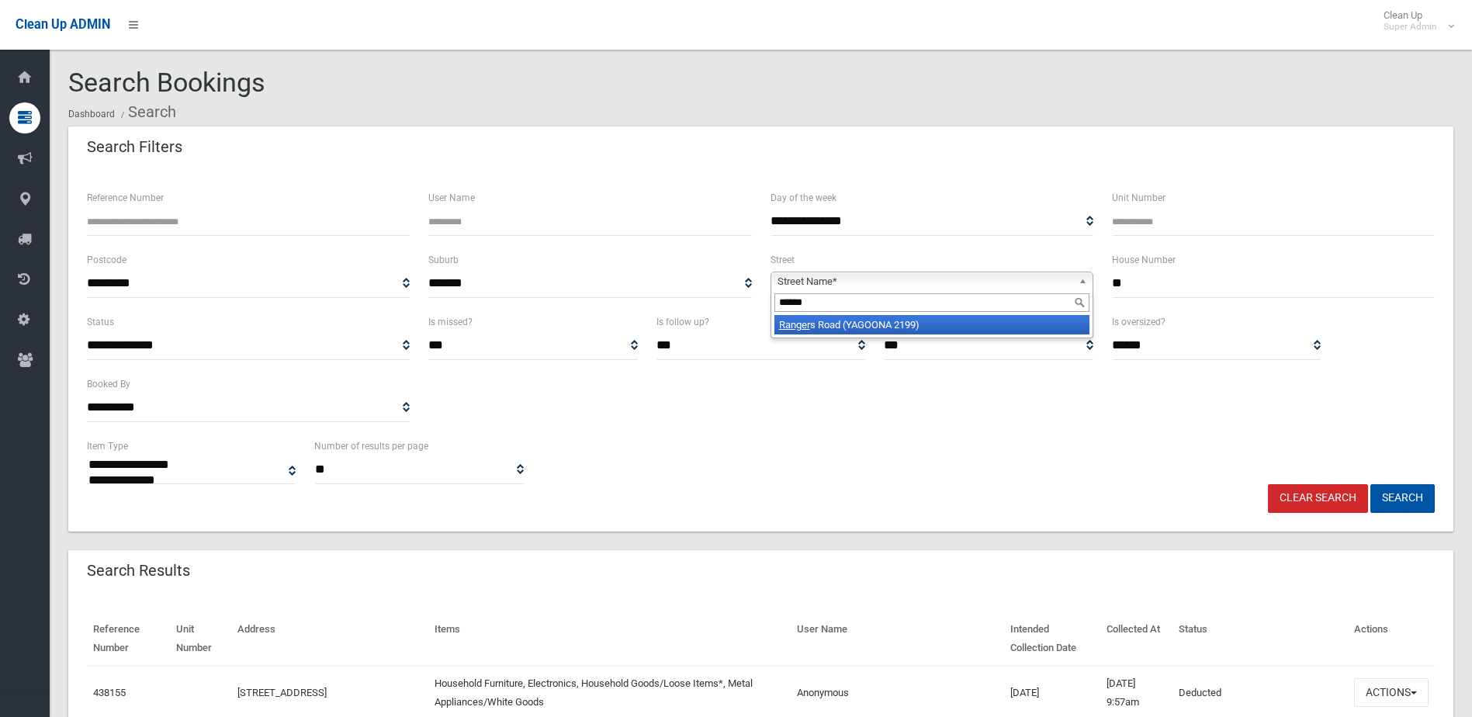
type input "*******"
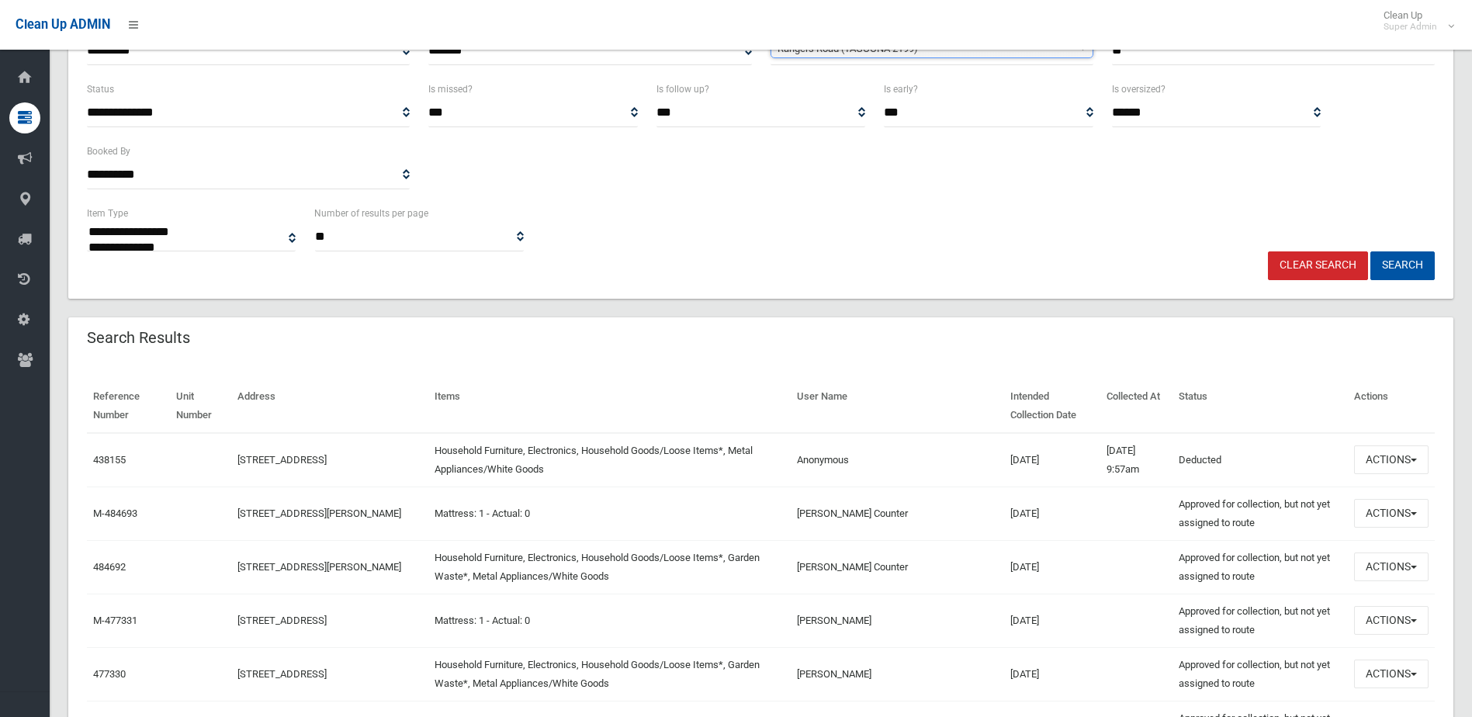
scroll to position [155, 0]
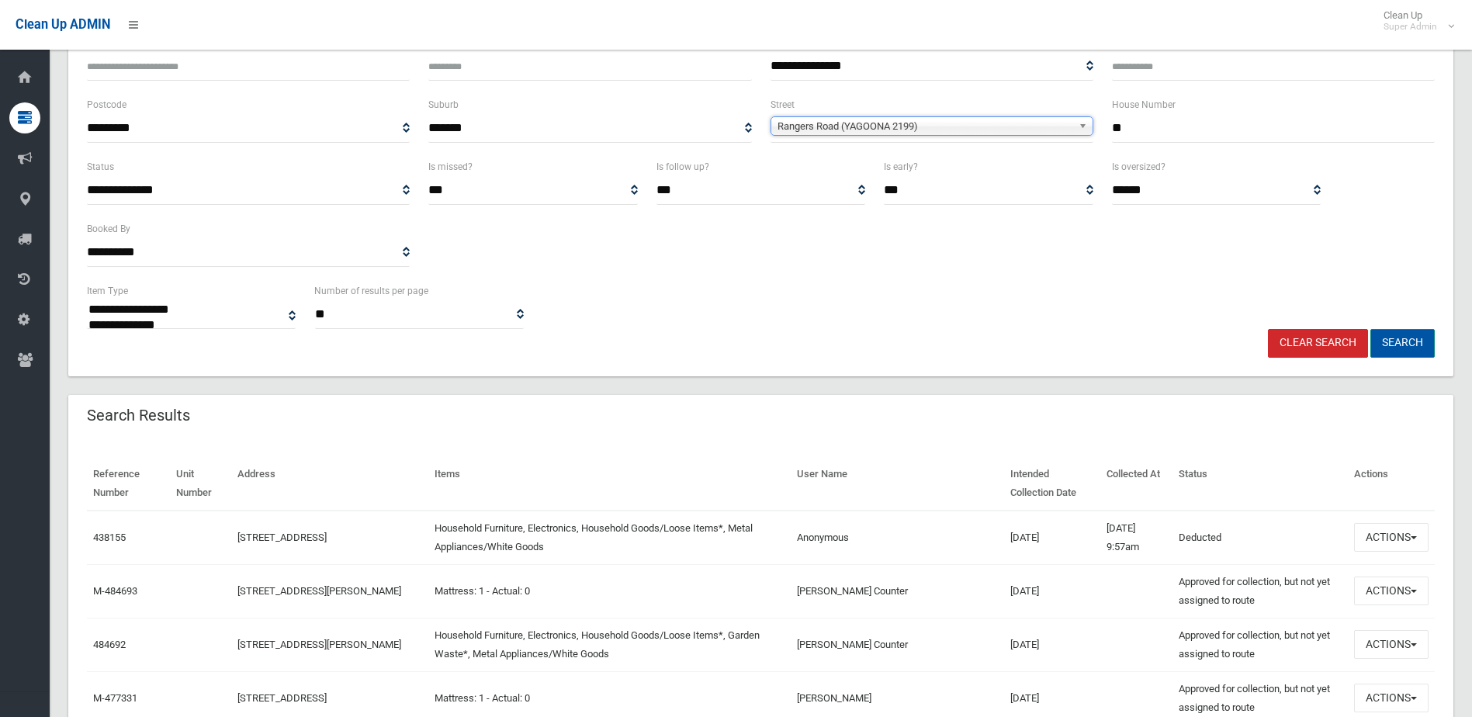
click at [1393, 346] on button "Search" at bounding box center [1402, 343] width 64 height 29
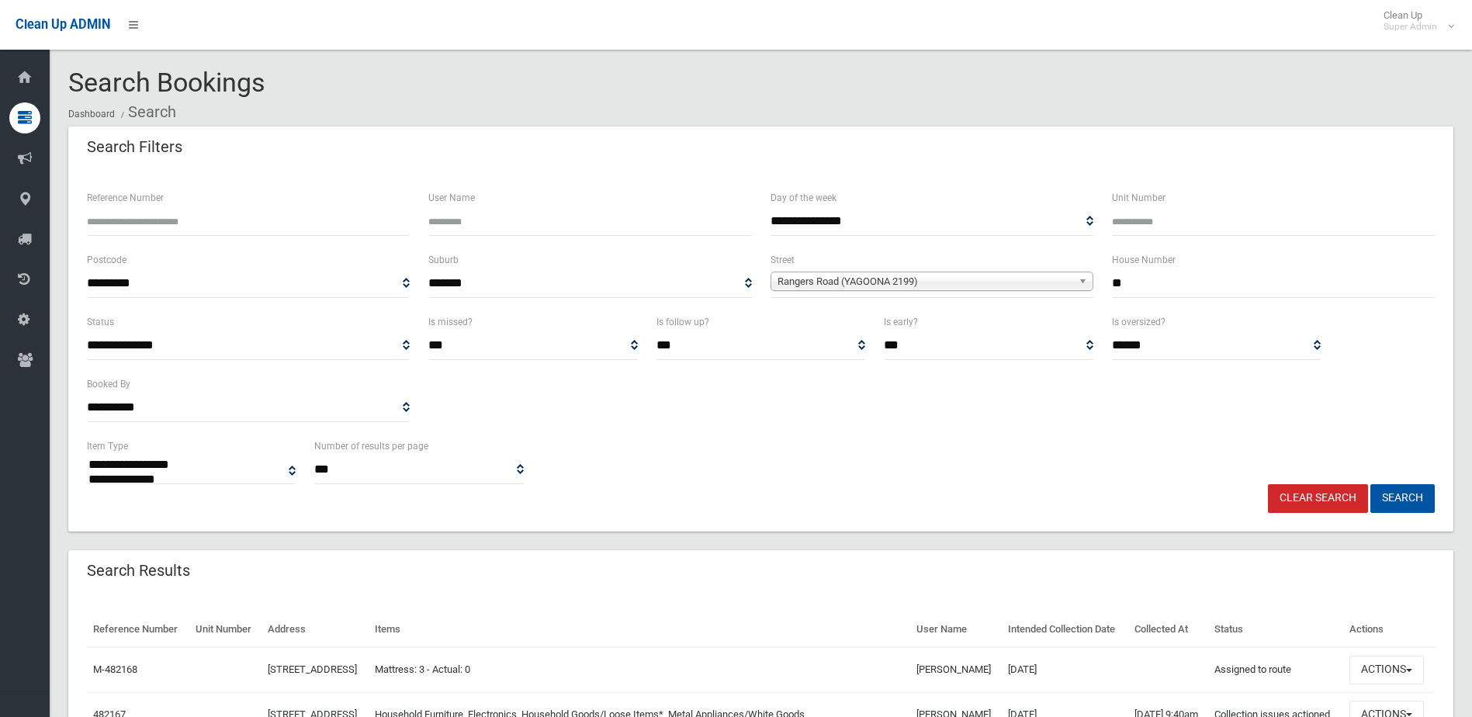
select select
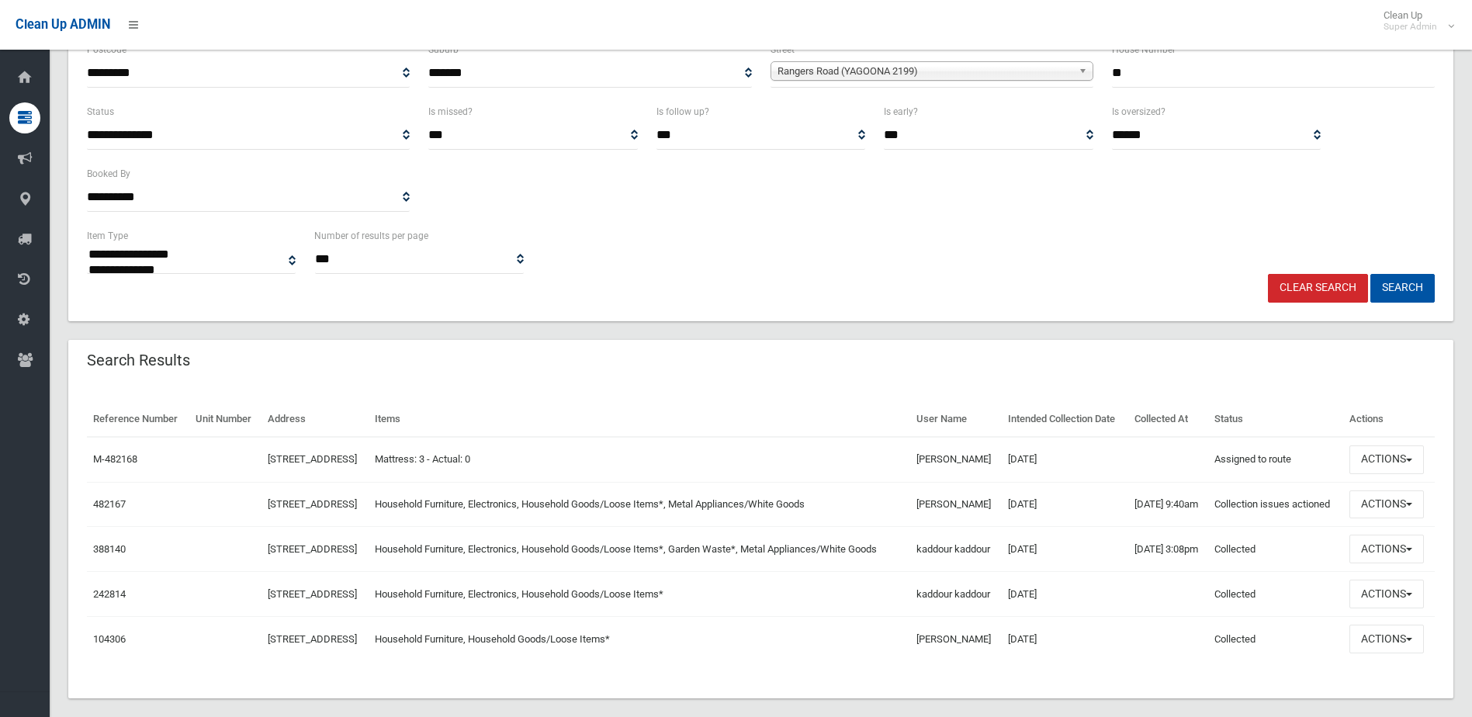
scroll to position [233, 0]
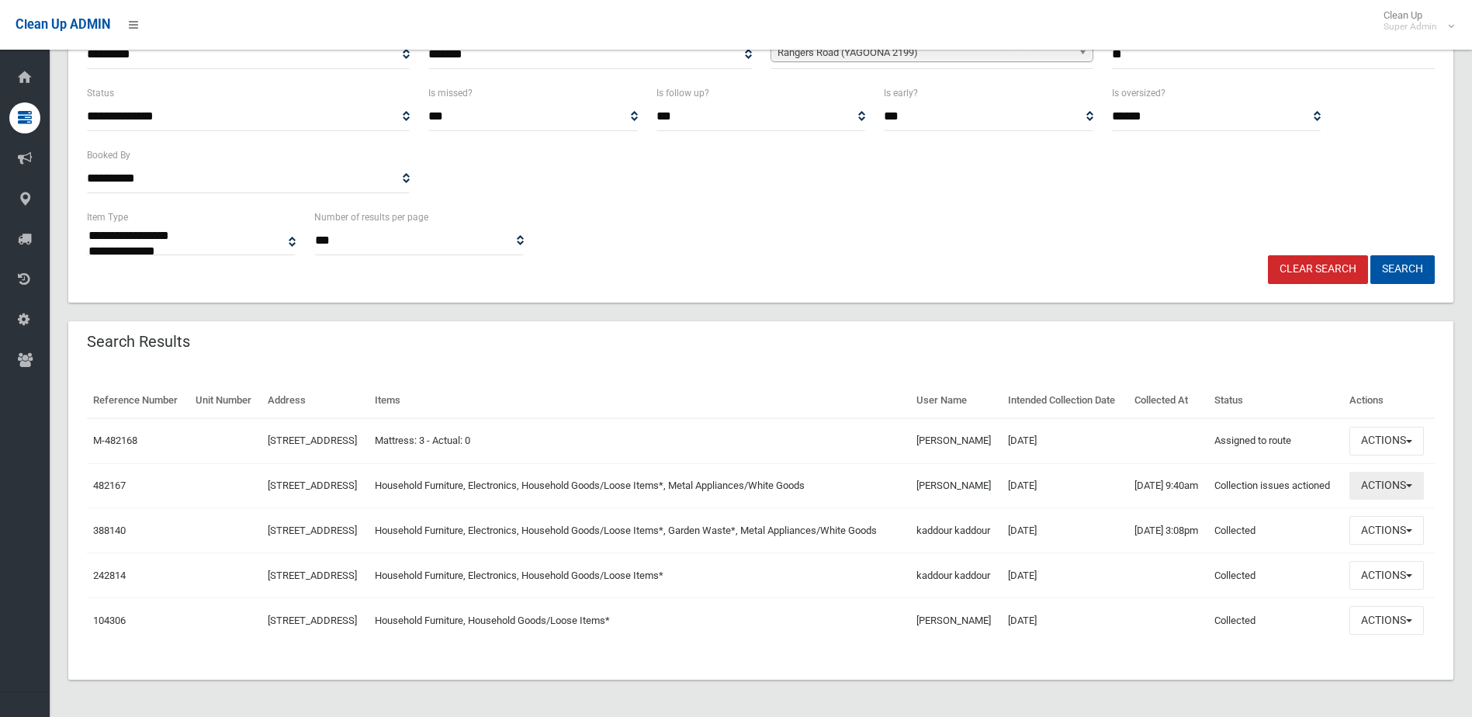
click at [1397, 500] on button "Actions" at bounding box center [1386, 486] width 74 height 29
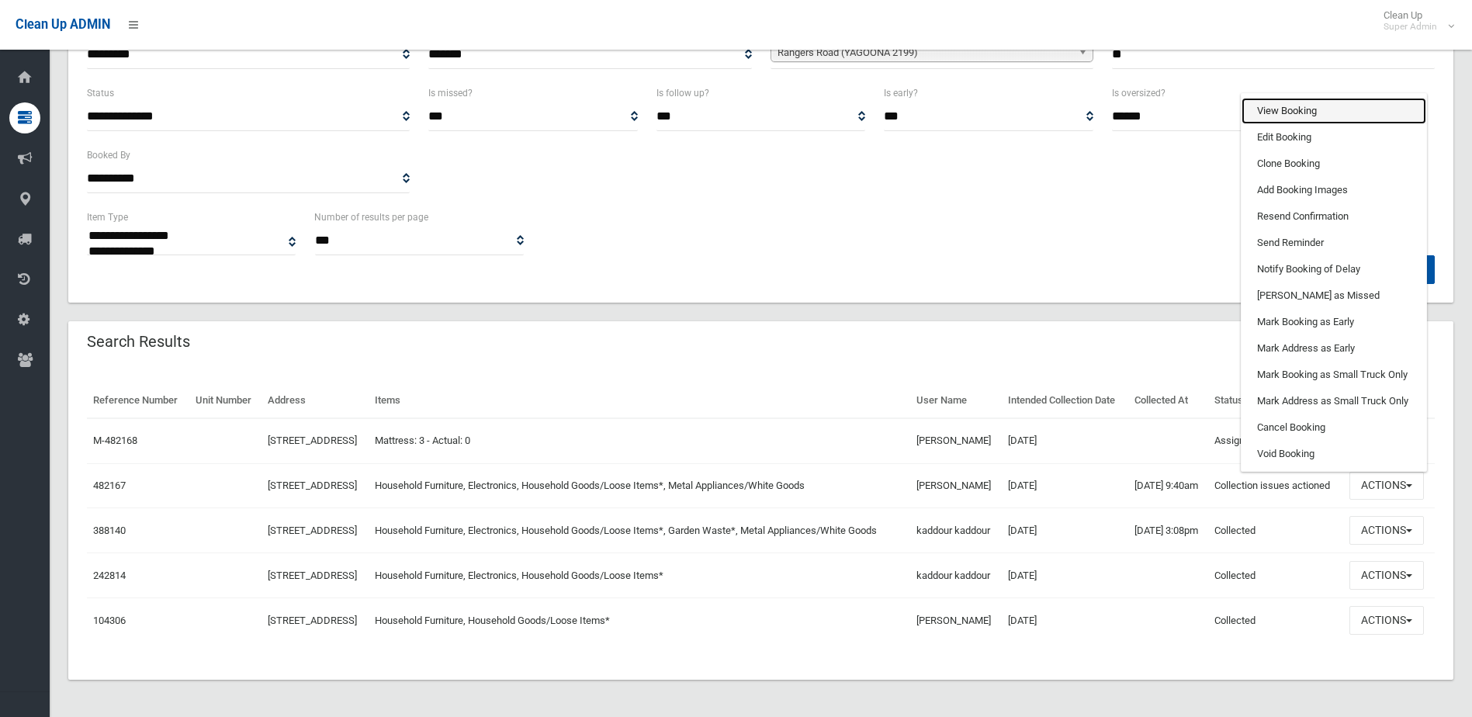
click at [1282, 124] on link "View Booking" at bounding box center [1333, 111] width 185 height 26
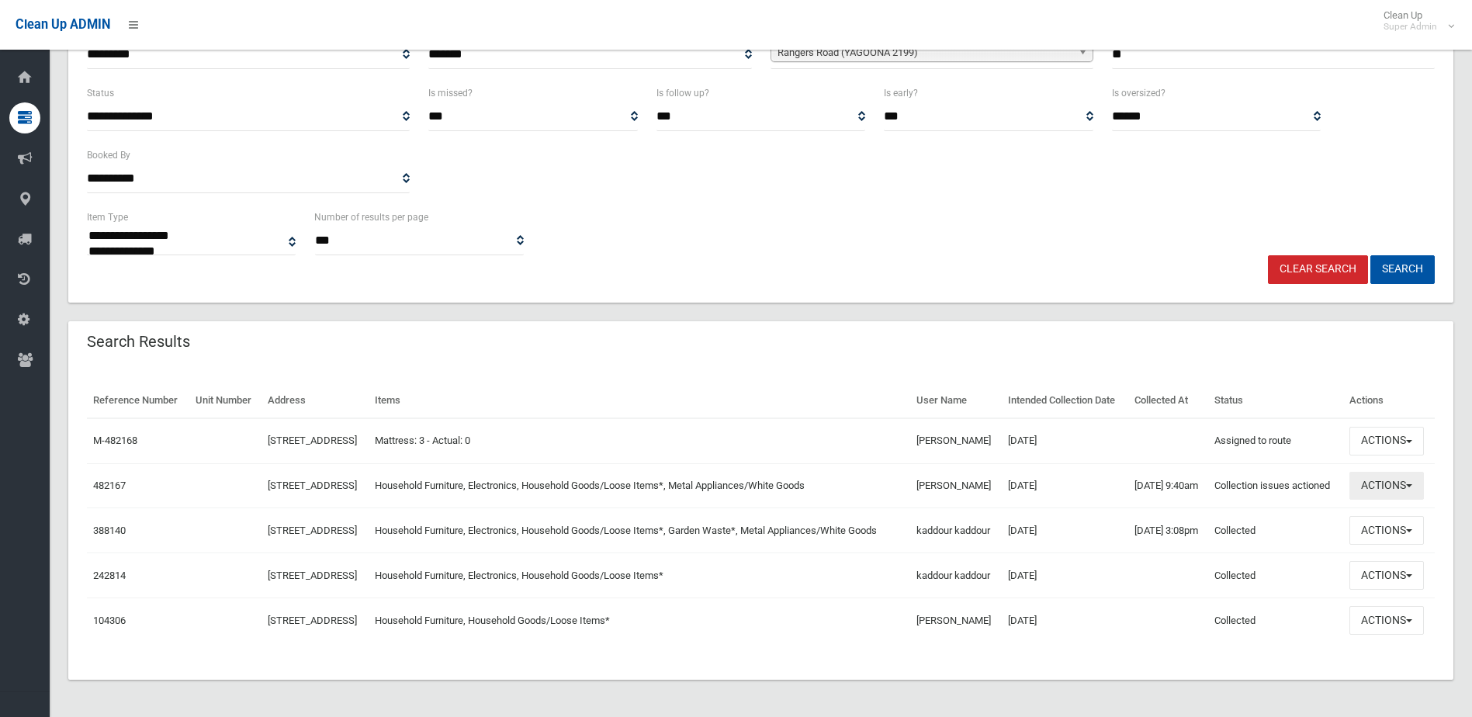
click at [1369, 500] on button "Actions" at bounding box center [1386, 486] width 74 height 29
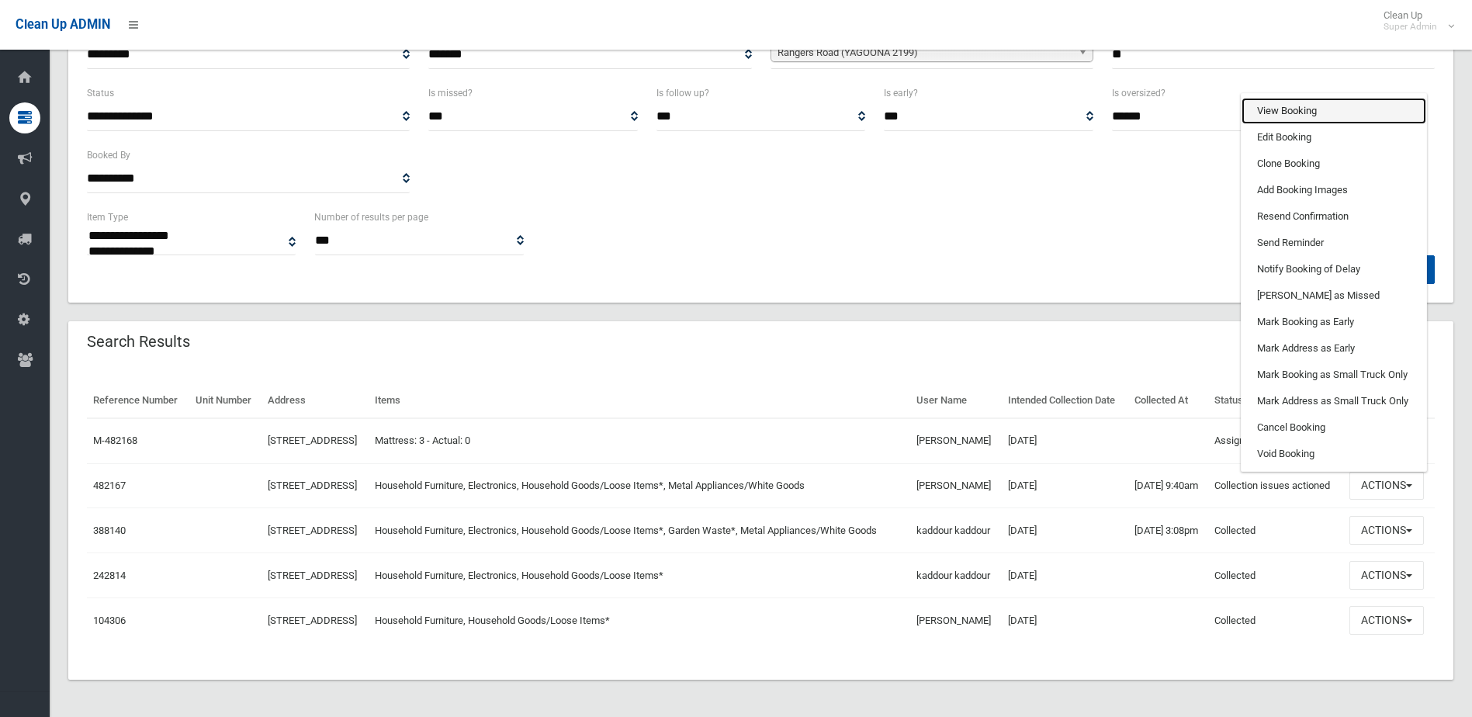
click at [1272, 124] on link "View Booking" at bounding box center [1333, 111] width 185 height 26
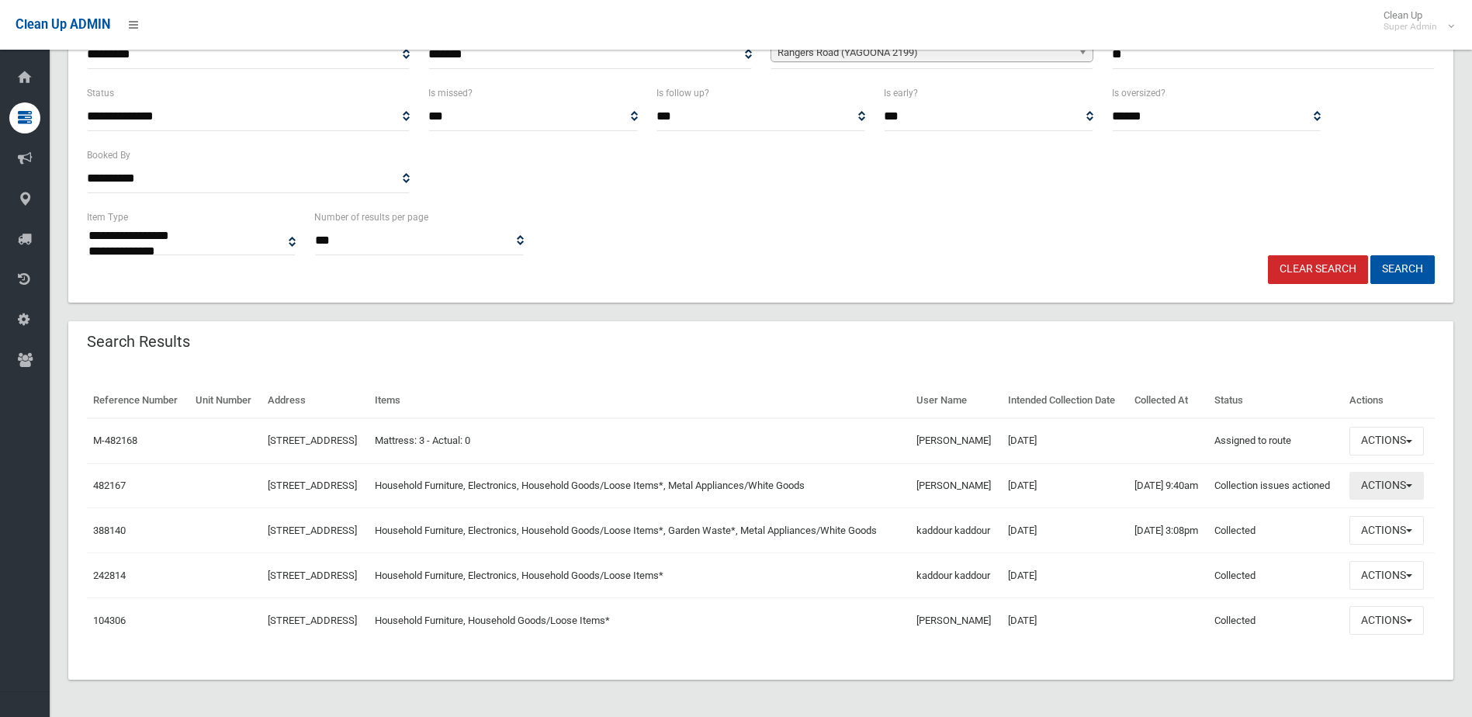
click at [1382, 500] on button "Actions" at bounding box center [1386, 486] width 74 height 29
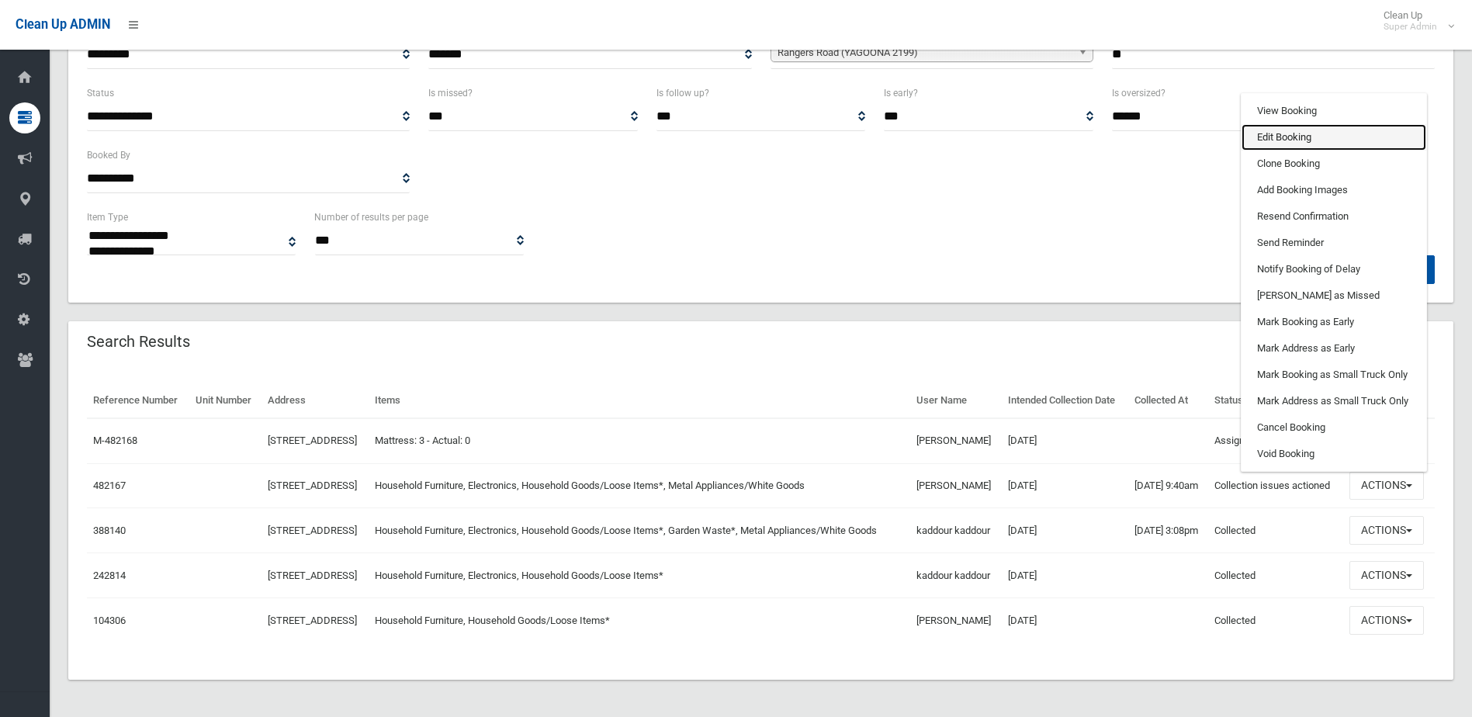
click at [1272, 151] on link "Edit Booking" at bounding box center [1333, 137] width 185 height 26
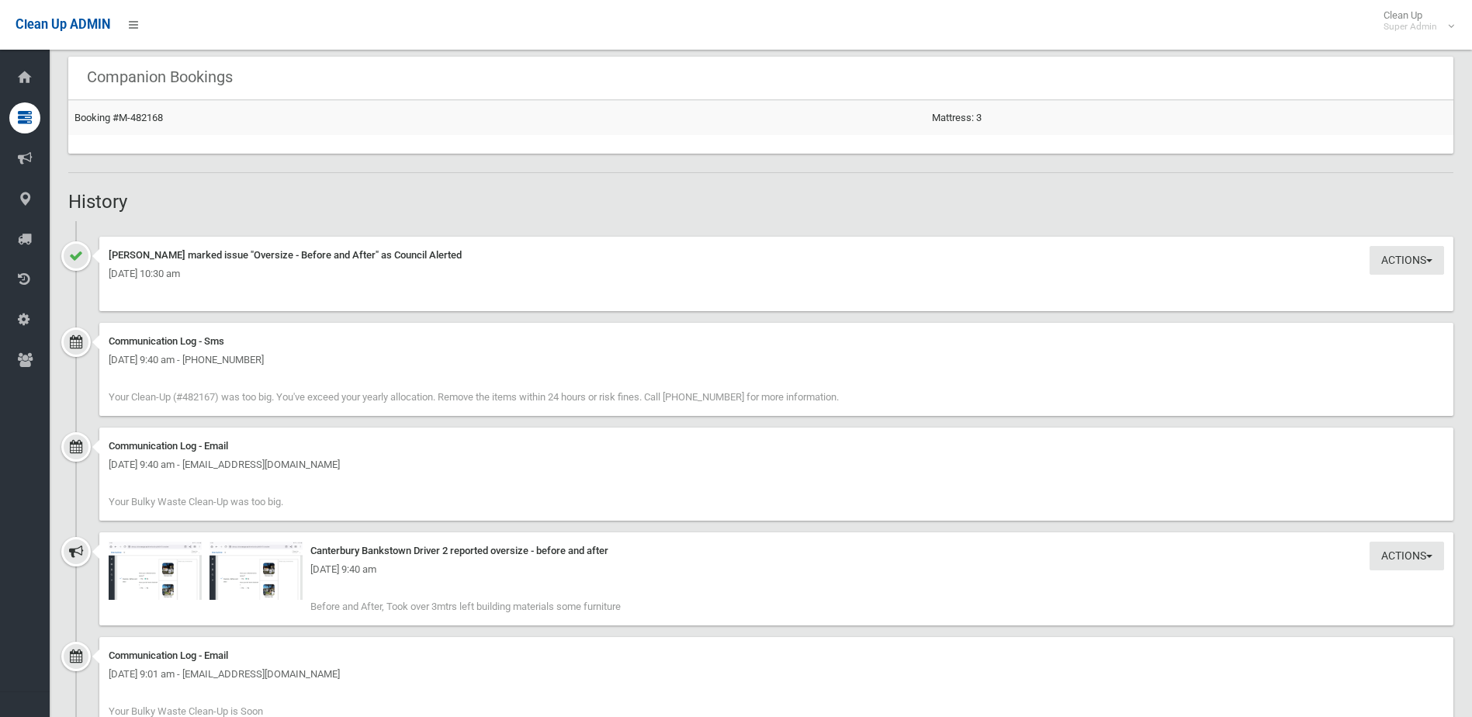
scroll to position [1164, 0]
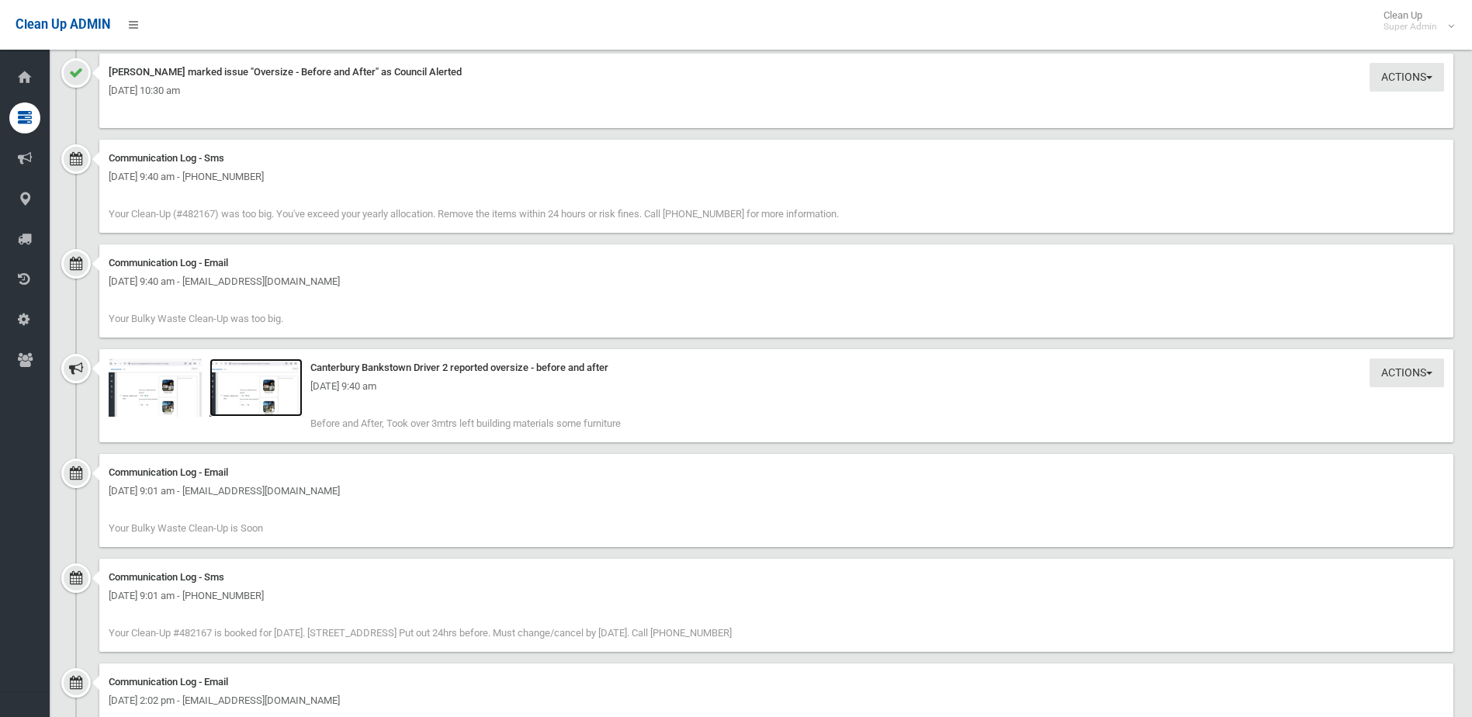
click at [270, 403] on img at bounding box center [255, 387] width 93 height 58
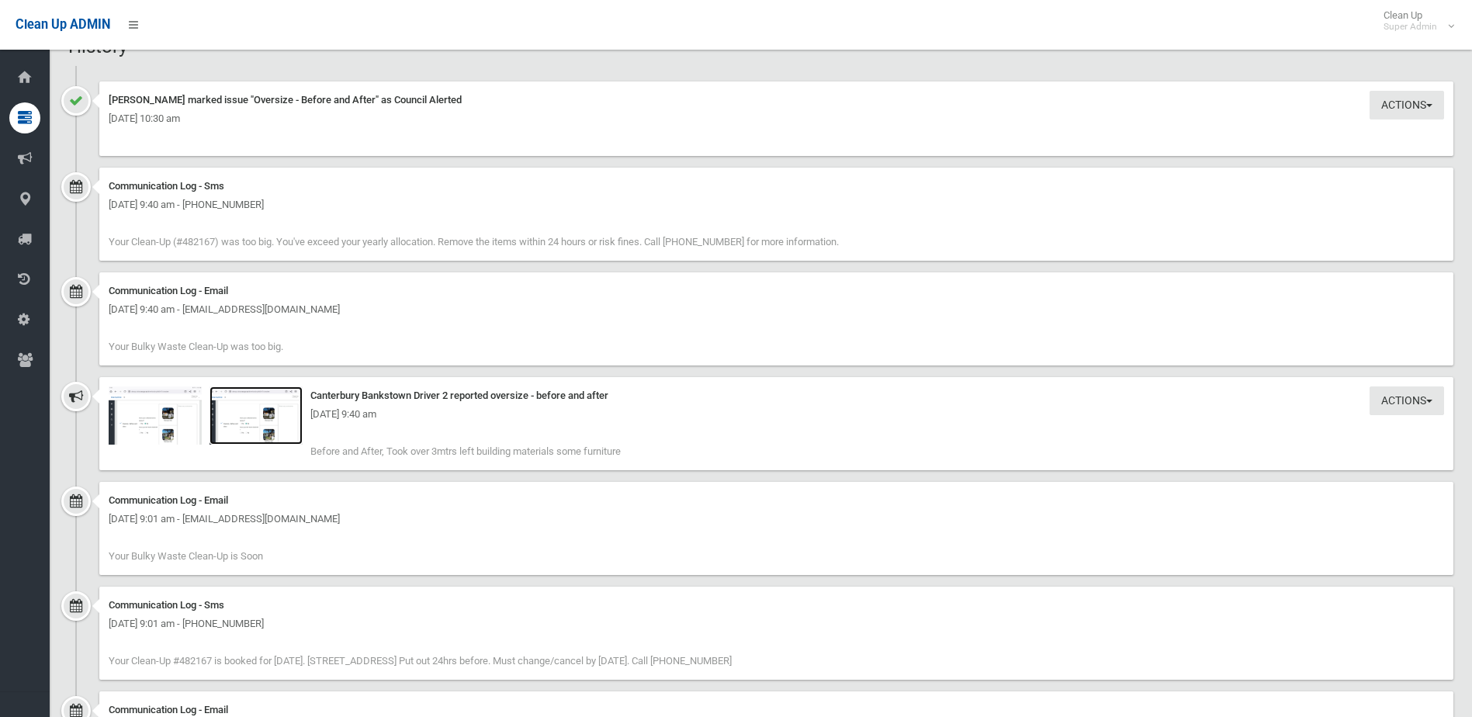
scroll to position [1348, 0]
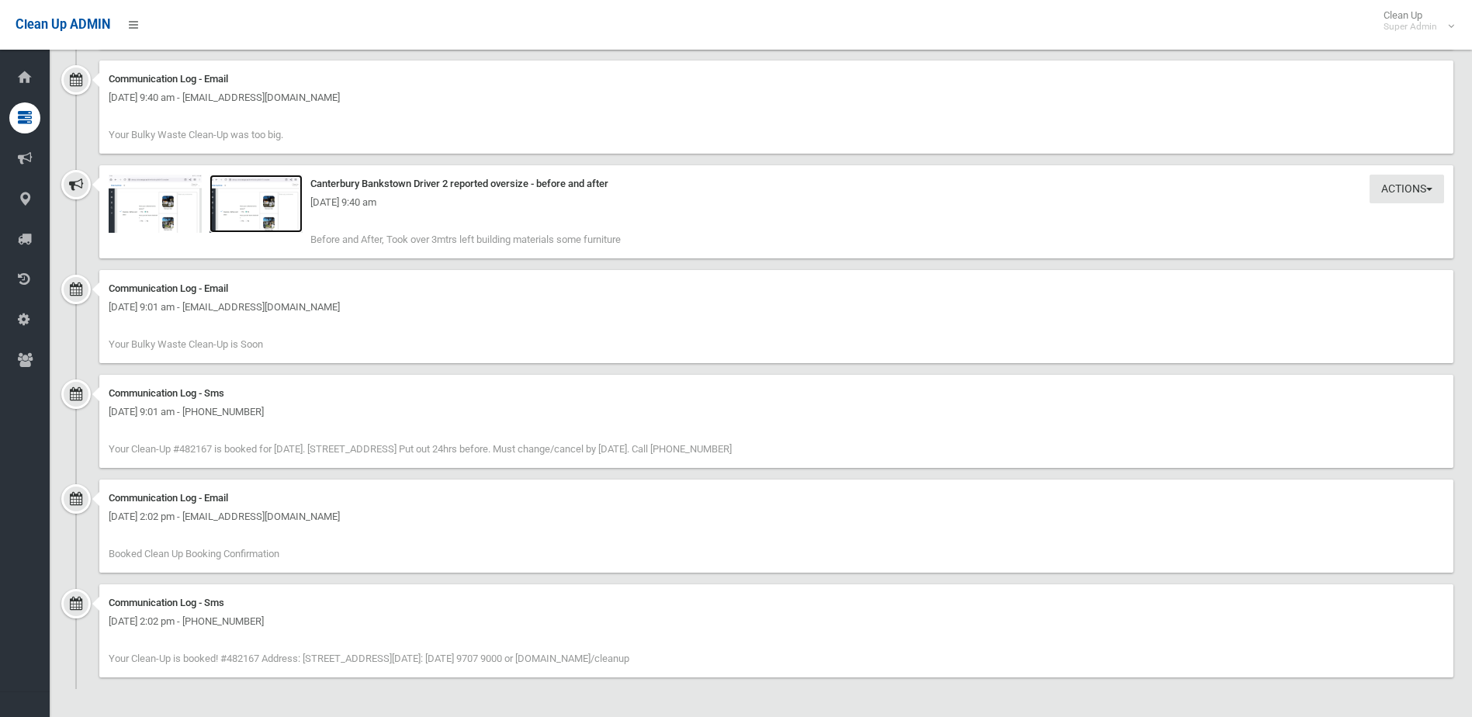
click at [248, 218] on img at bounding box center [255, 204] width 93 height 58
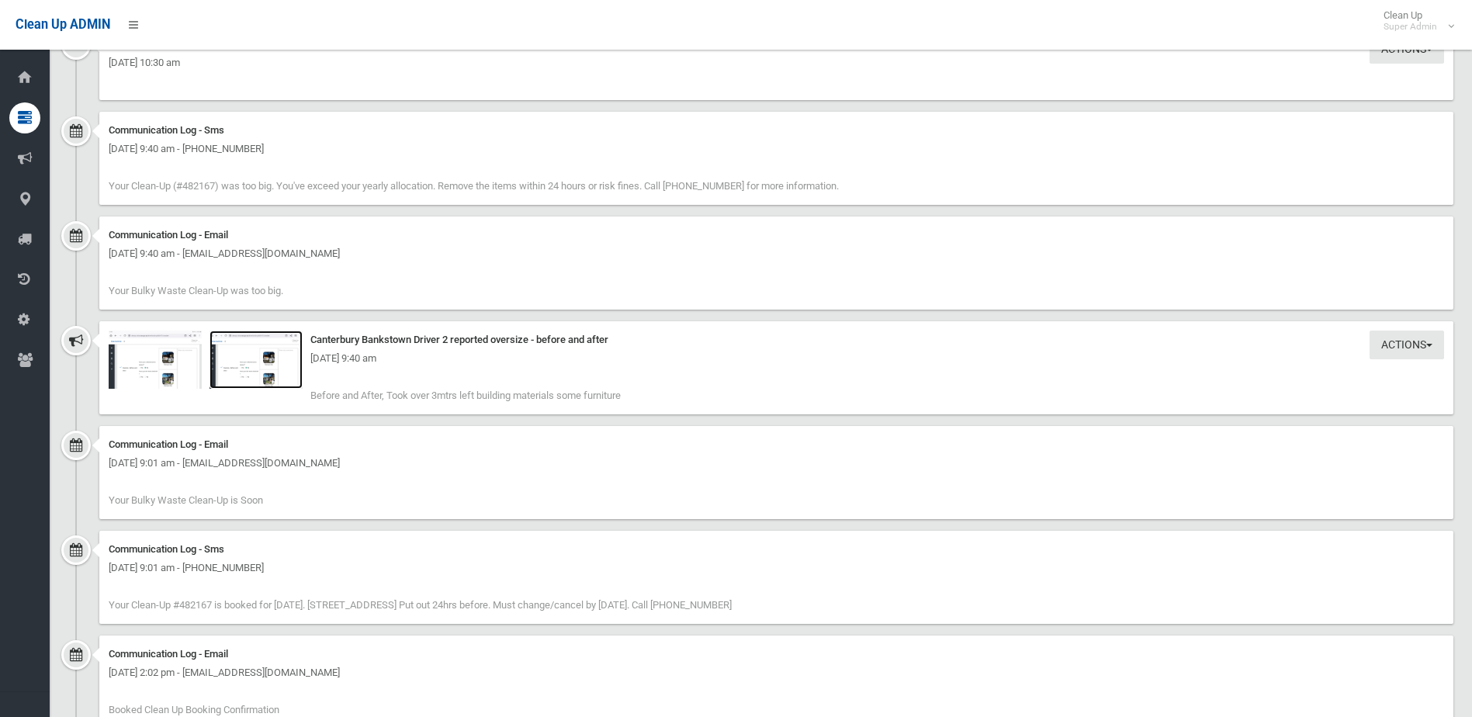
scroll to position [1192, 0]
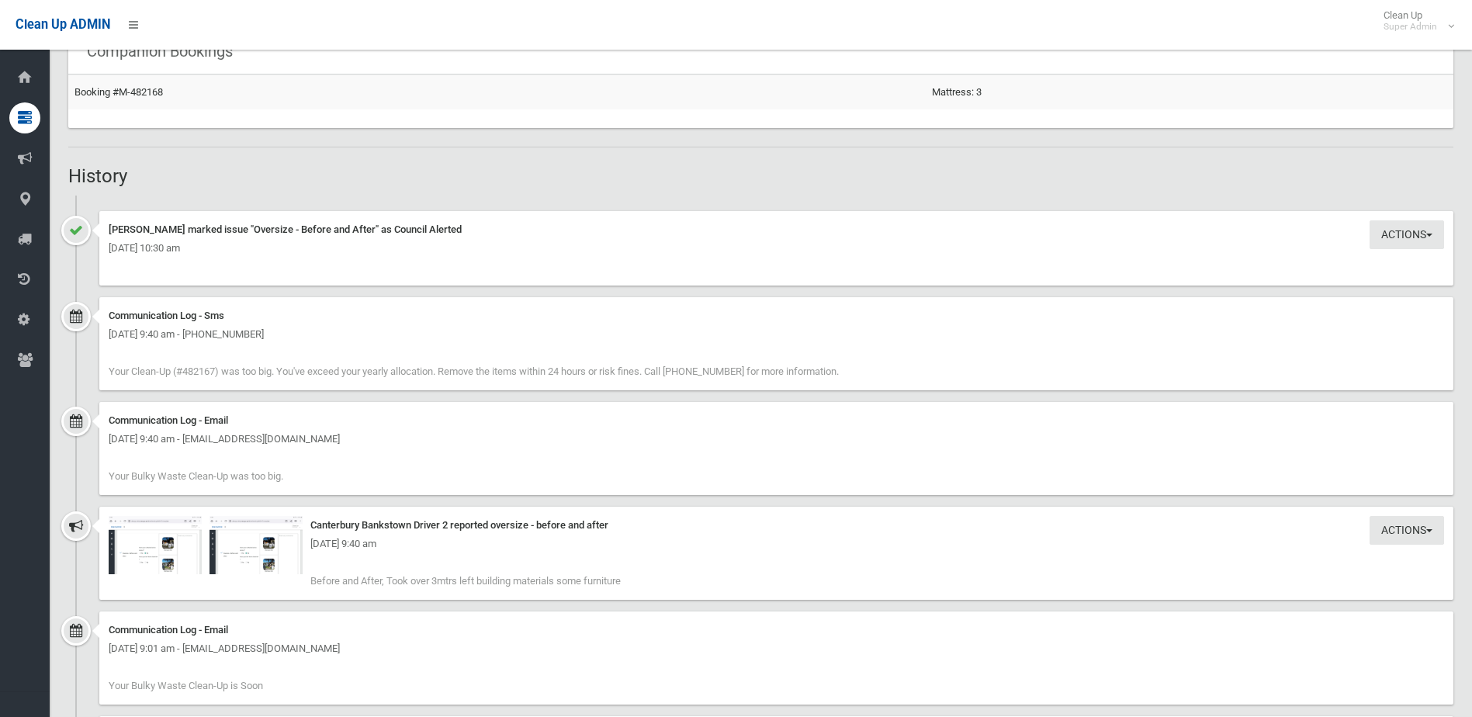
scroll to position [1241, 0]
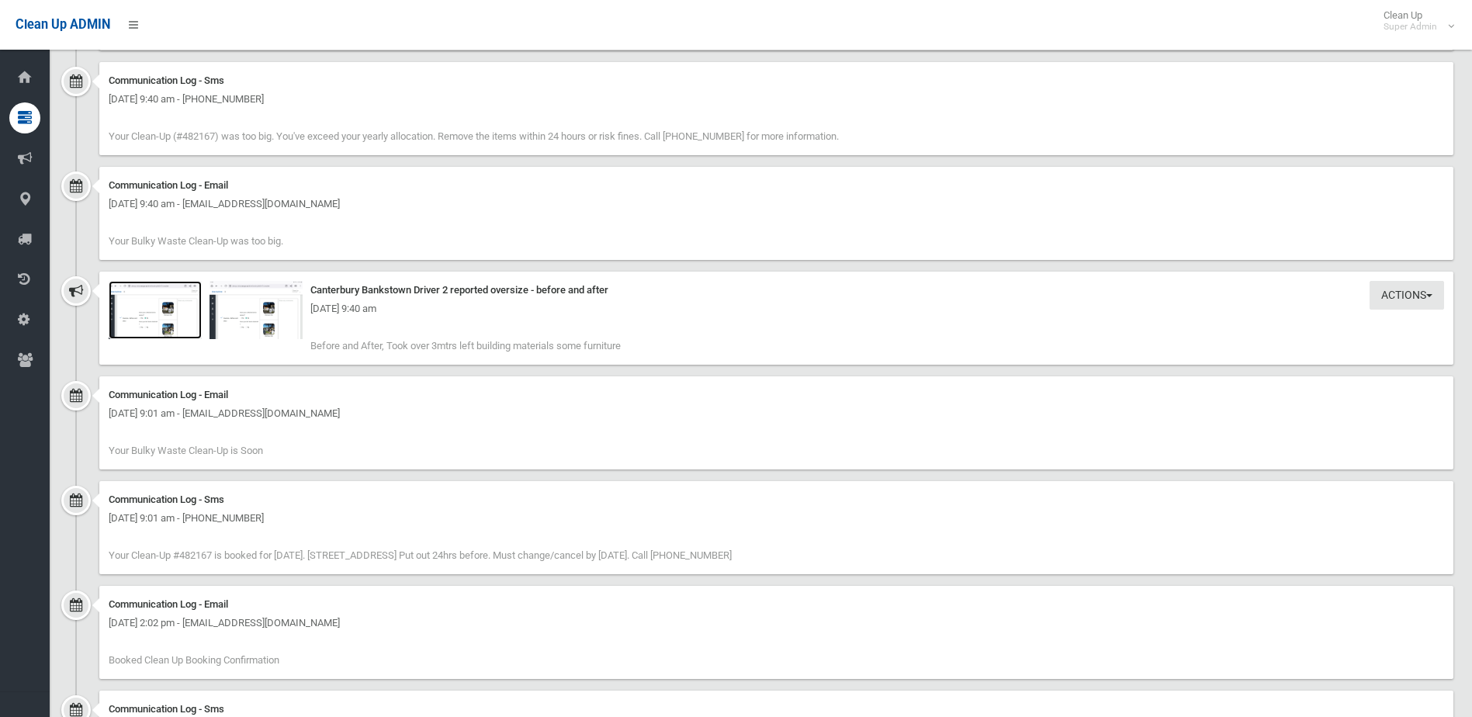
click at [165, 323] on img at bounding box center [155, 310] width 93 height 58
click at [259, 324] on img at bounding box center [255, 310] width 93 height 58
click at [249, 325] on img at bounding box center [255, 310] width 93 height 58
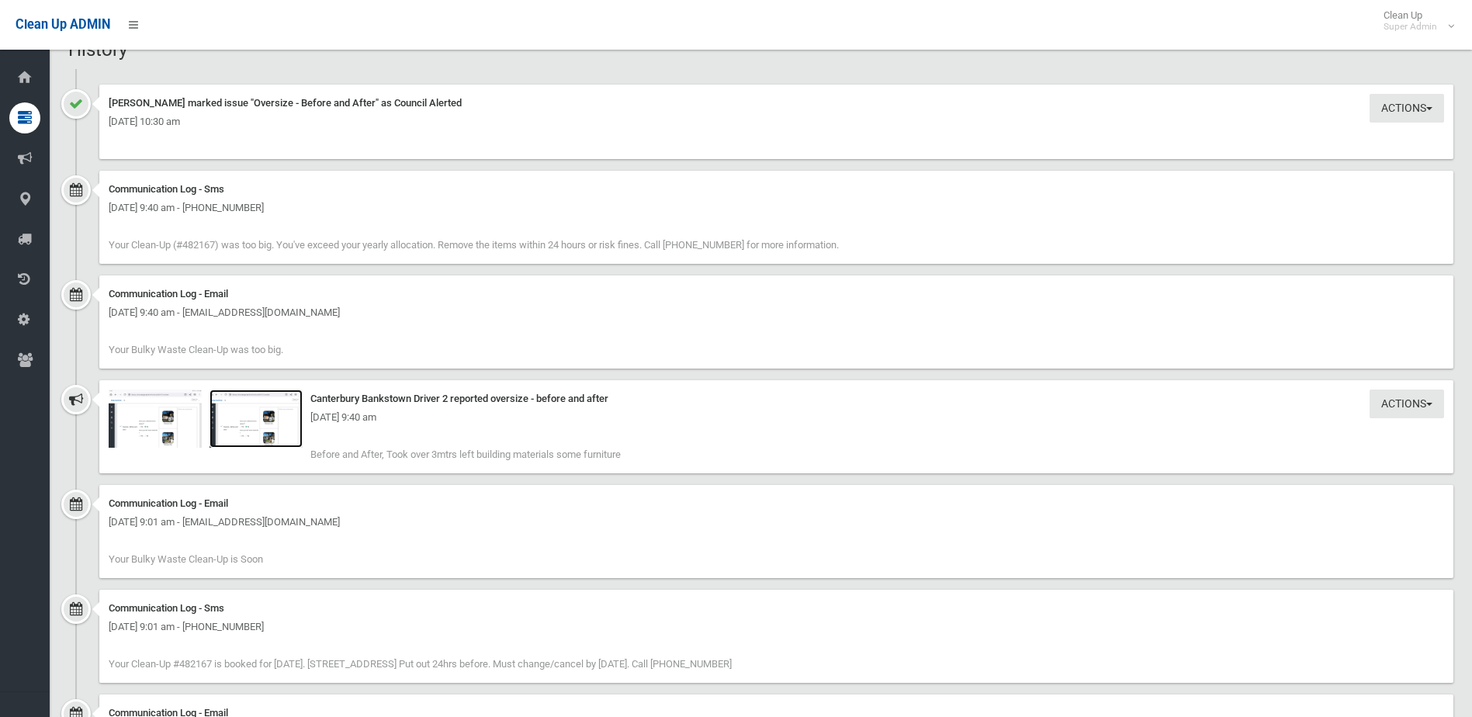
scroll to position [1348, 0]
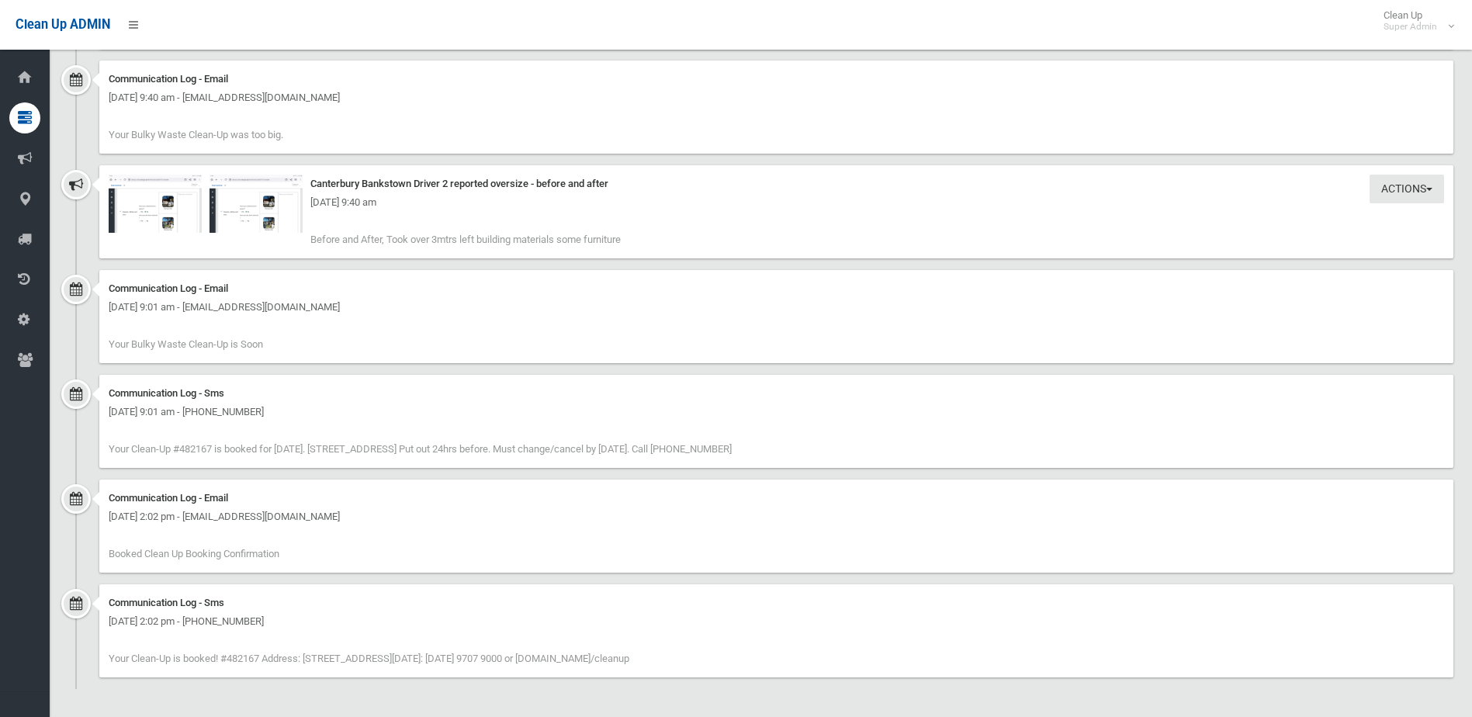
click at [161, 212] on div "[DATE] 9:40 am" at bounding box center [776, 202] width 1335 height 19
click at [162, 218] on img at bounding box center [155, 204] width 93 height 58
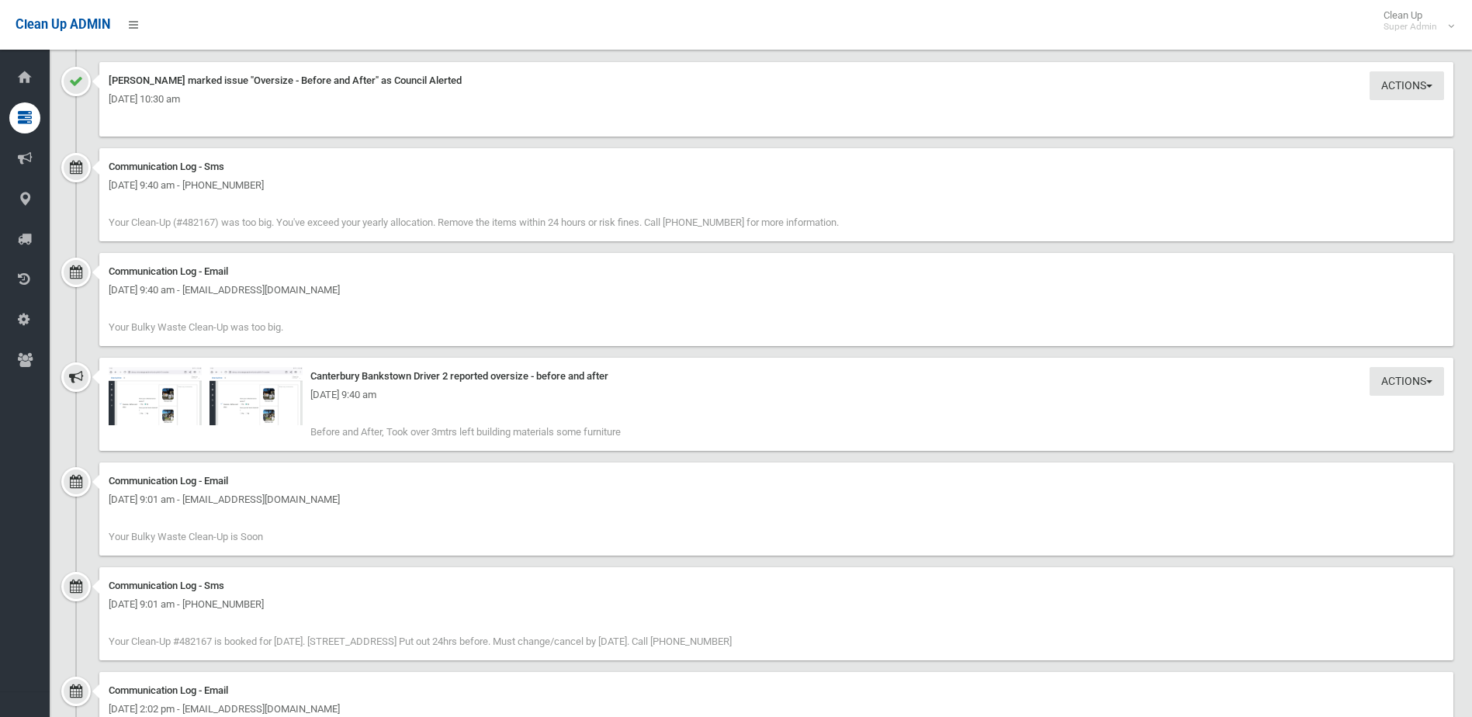
scroll to position [1164, 0]
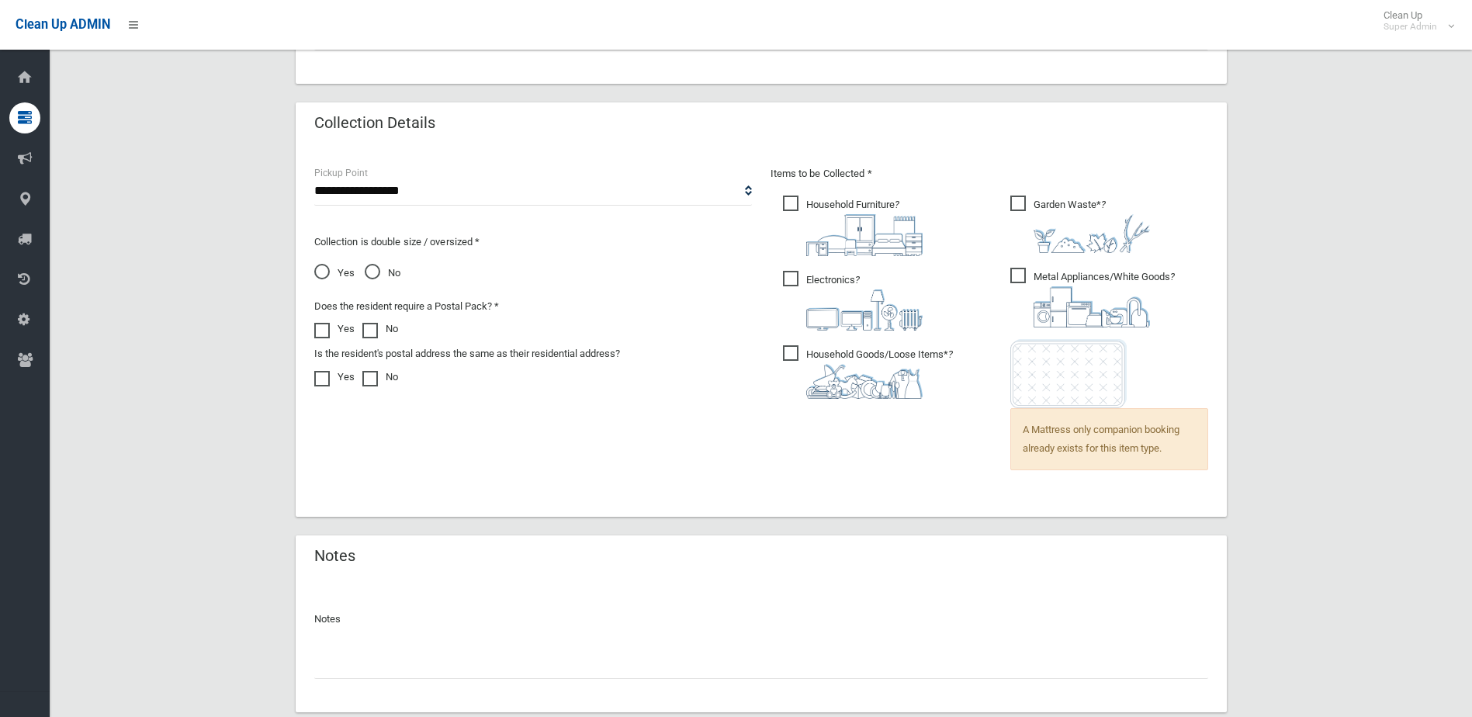
scroll to position [1009, 0]
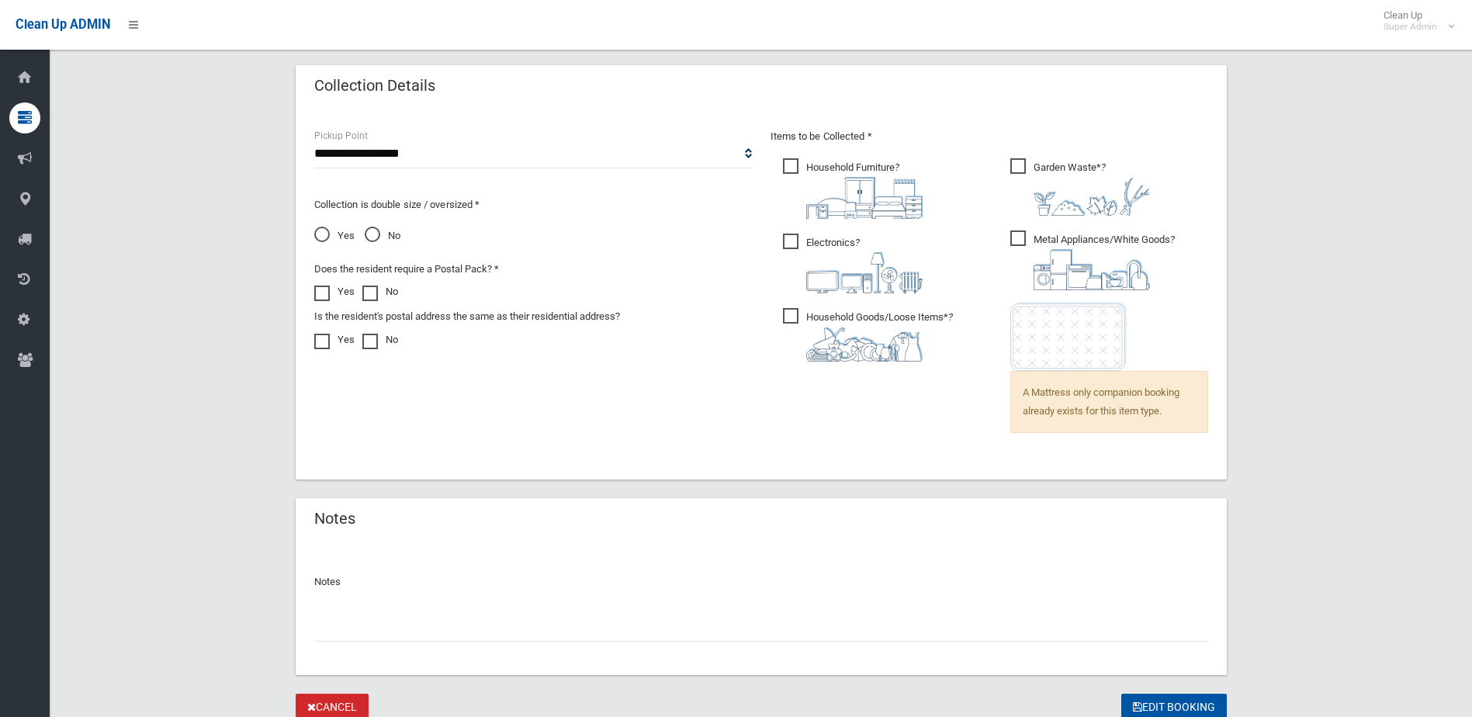
click at [348, 618] on input "text" at bounding box center [761, 627] width 894 height 29
type input "**********"
click at [1169, 700] on button "Edit Booking" at bounding box center [1174, 708] width 106 height 29
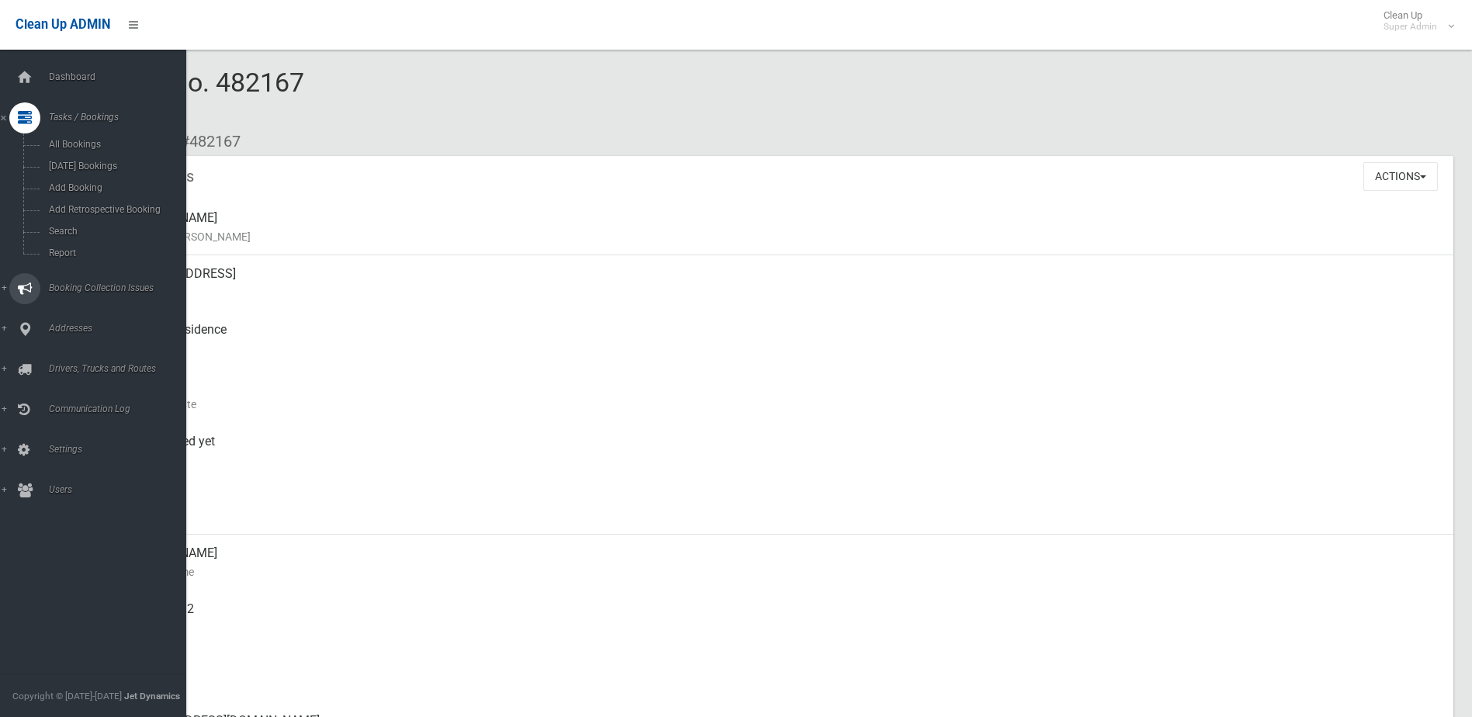
click at [90, 282] on link "Booking Collection Issues" at bounding box center [99, 288] width 198 height 31
click at [92, 185] on span "All Reported Issues" at bounding box center [114, 184] width 140 height 11
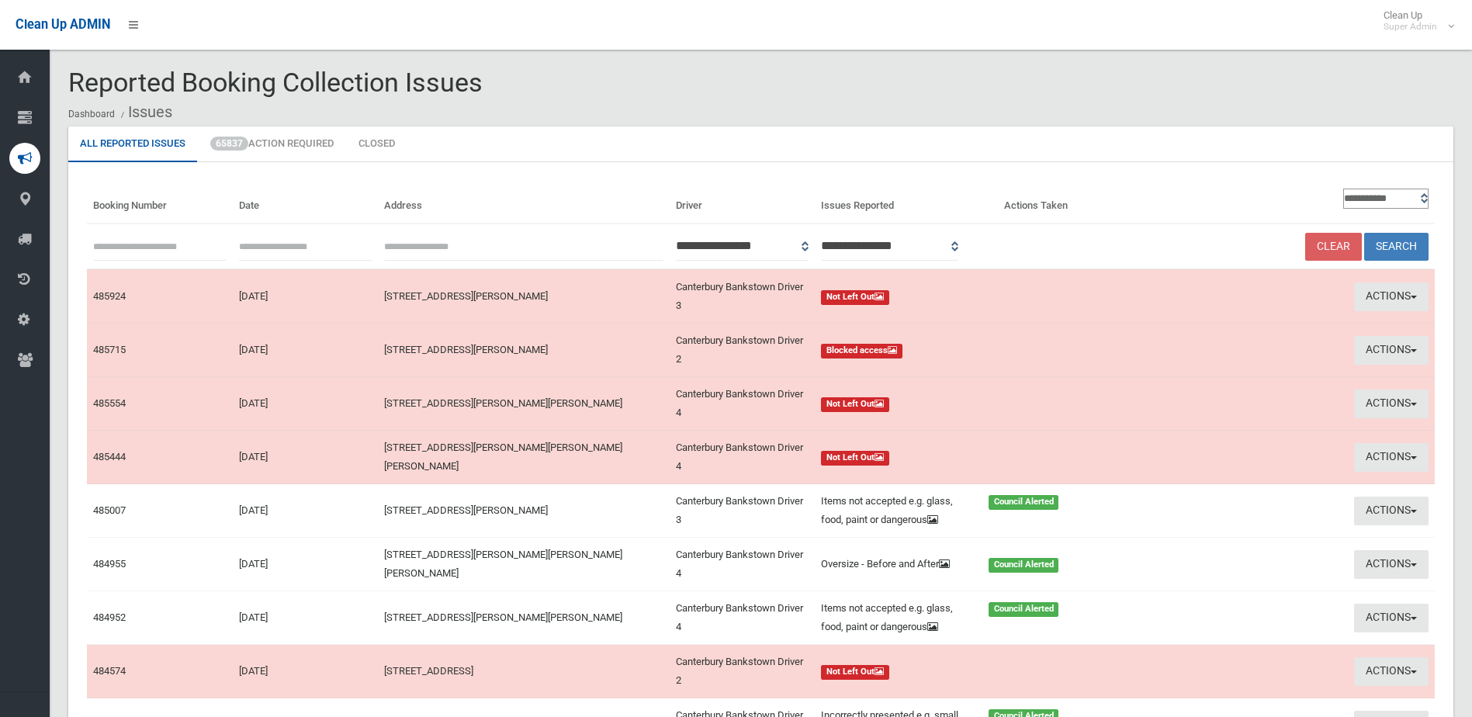
click at [140, 246] on input "text" at bounding box center [159, 246] width 133 height 29
type input "******"
click at [1364, 233] on button "Search" at bounding box center [1396, 247] width 64 height 29
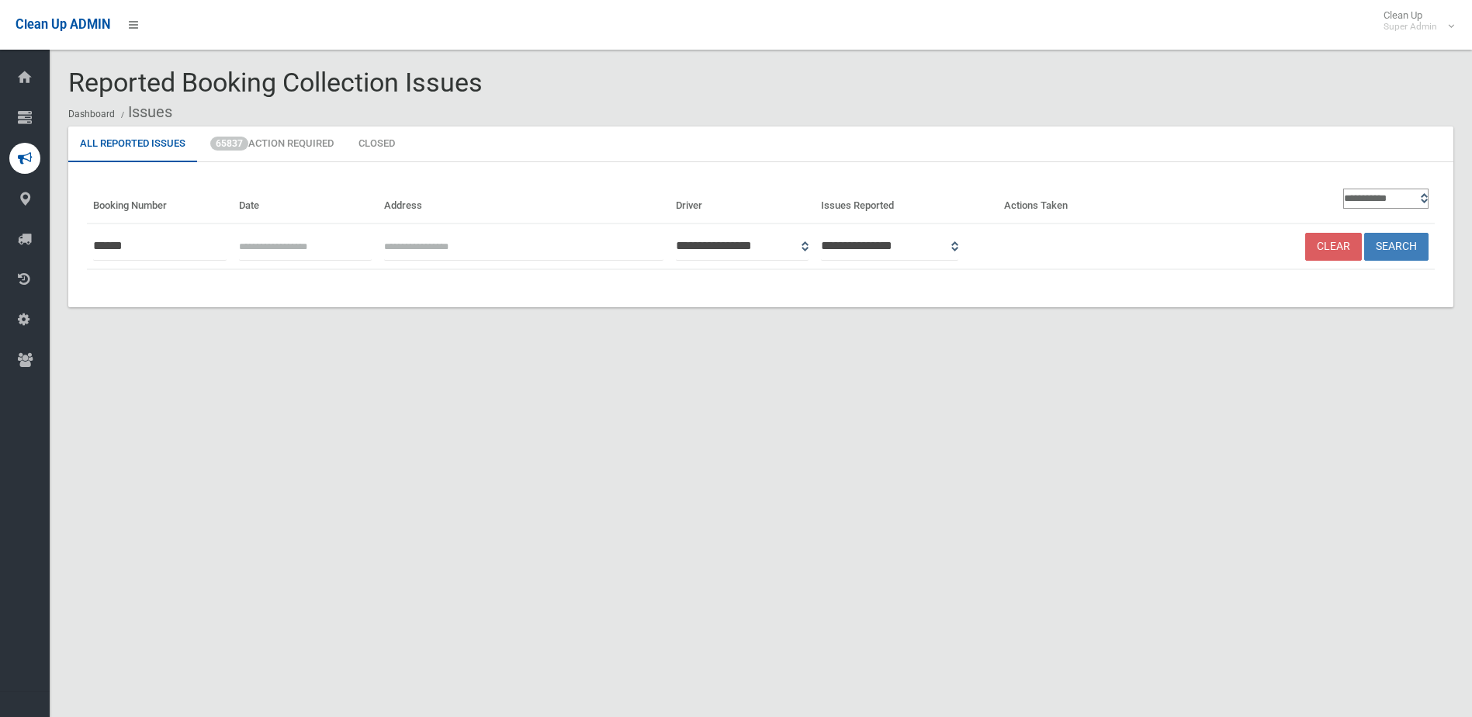
drag, startPoint x: 157, startPoint y: 244, endPoint x: 78, endPoint y: 243, distance: 79.2
click at [78, 243] on div "**********" at bounding box center [760, 234] width 1385 height 145
type input "******"
click at [1391, 253] on button "Search" at bounding box center [1396, 247] width 64 height 29
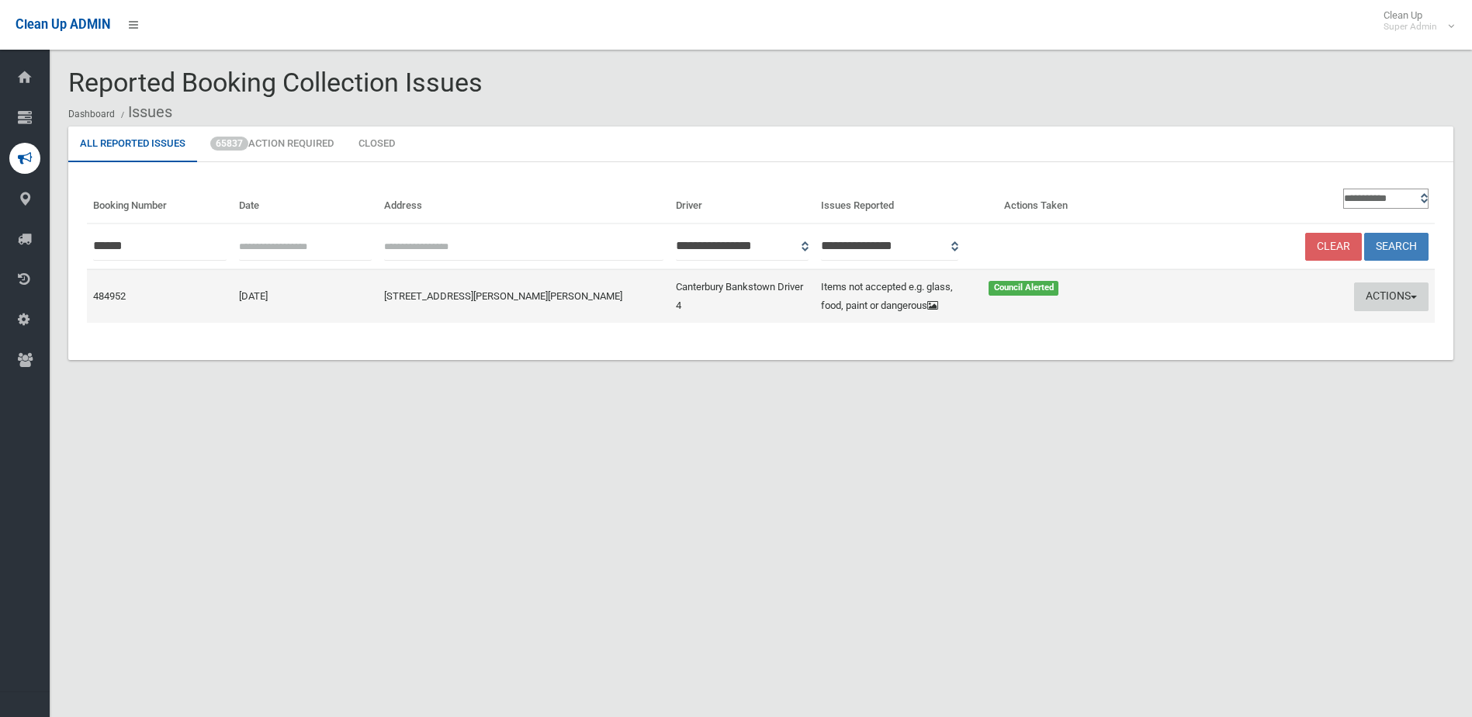
click at [1382, 295] on button "Actions" at bounding box center [1391, 296] width 74 height 29
click at [1224, 347] on link "Edit Actions Taken" at bounding box center [1243, 355] width 185 height 26
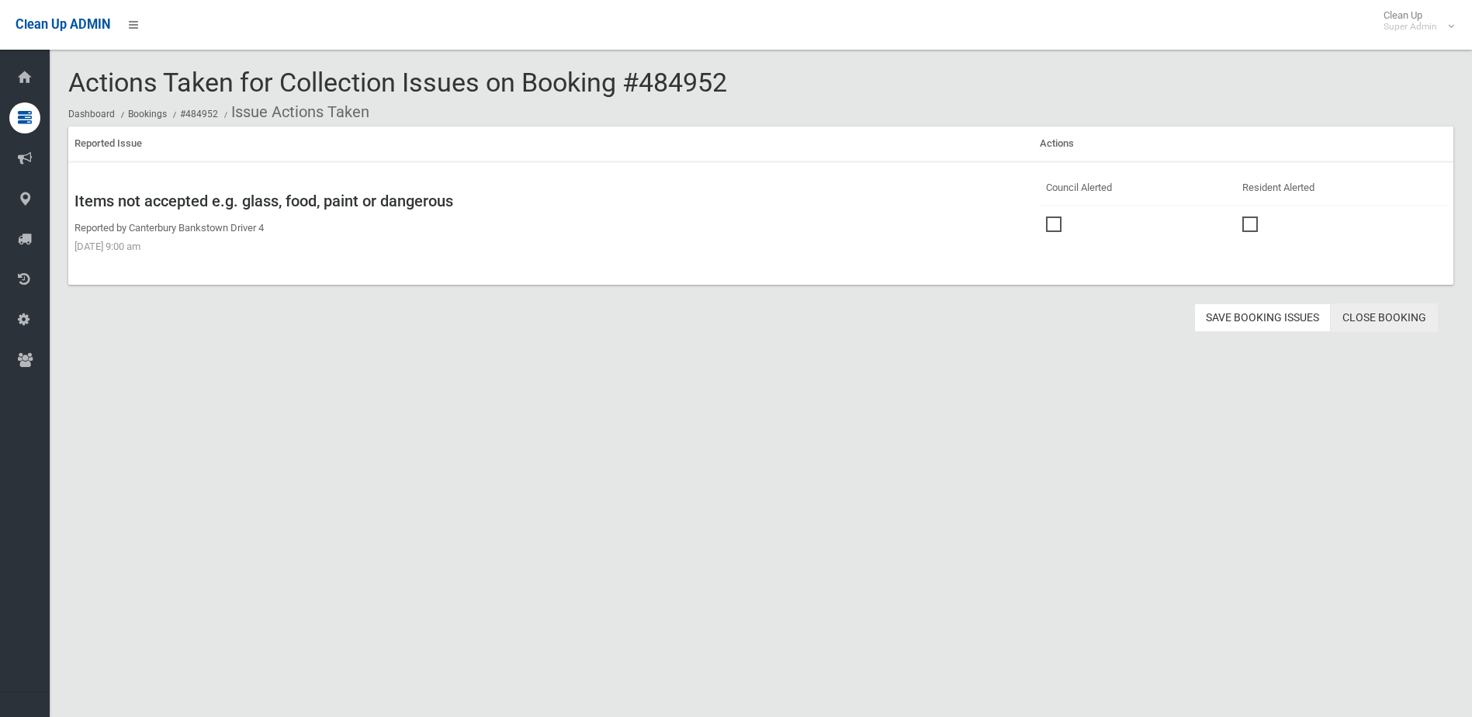
click at [1404, 310] on link "Close Booking" at bounding box center [1384, 317] width 107 height 29
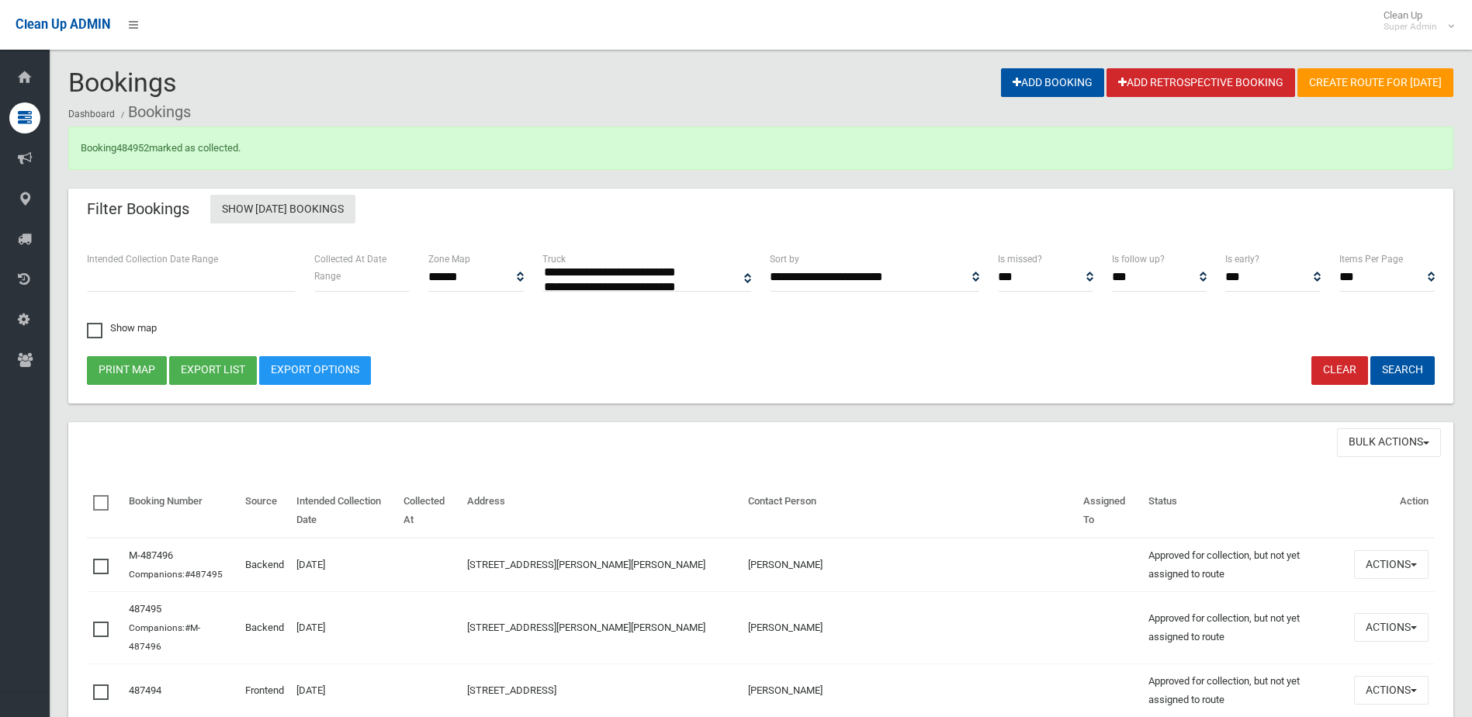
select select
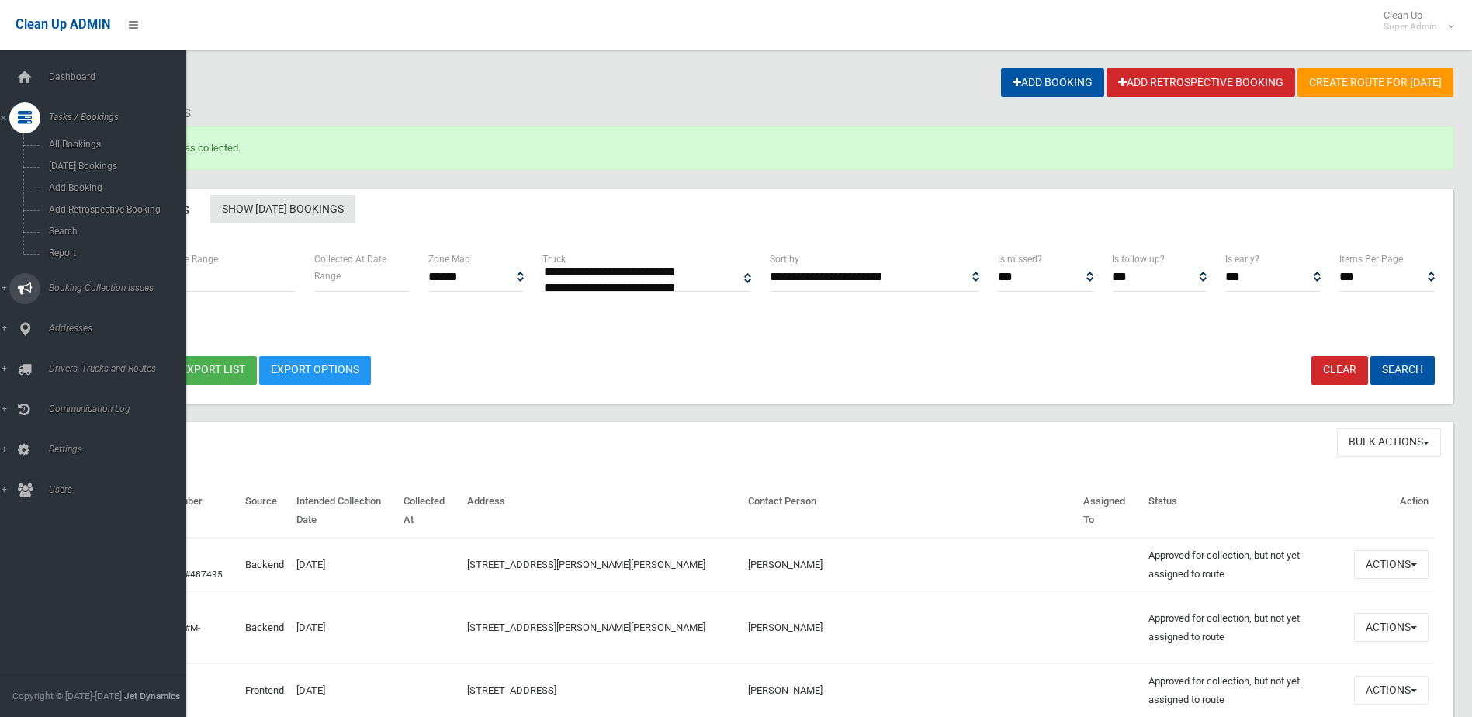
click at [101, 285] on span "Booking Collection Issues" at bounding box center [121, 287] width 154 height 11
click at [91, 181] on span "All Reported Issues" at bounding box center [114, 184] width 140 height 11
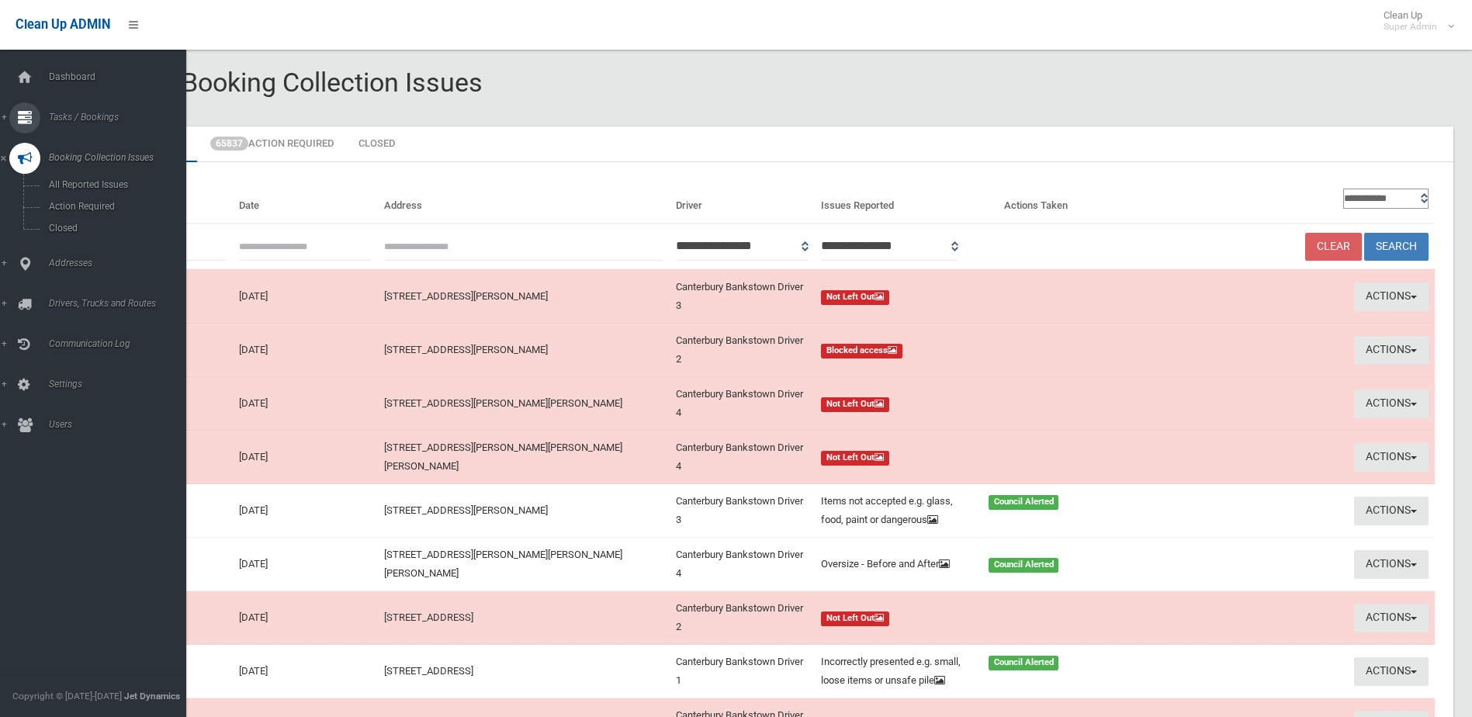
click at [59, 117] on span "Tasks / Bookings" at bounding box center [121, 117] width 154 height 11
click at [67, 232] on span "Search" at bounding box center [114, 231] width 140 height 11
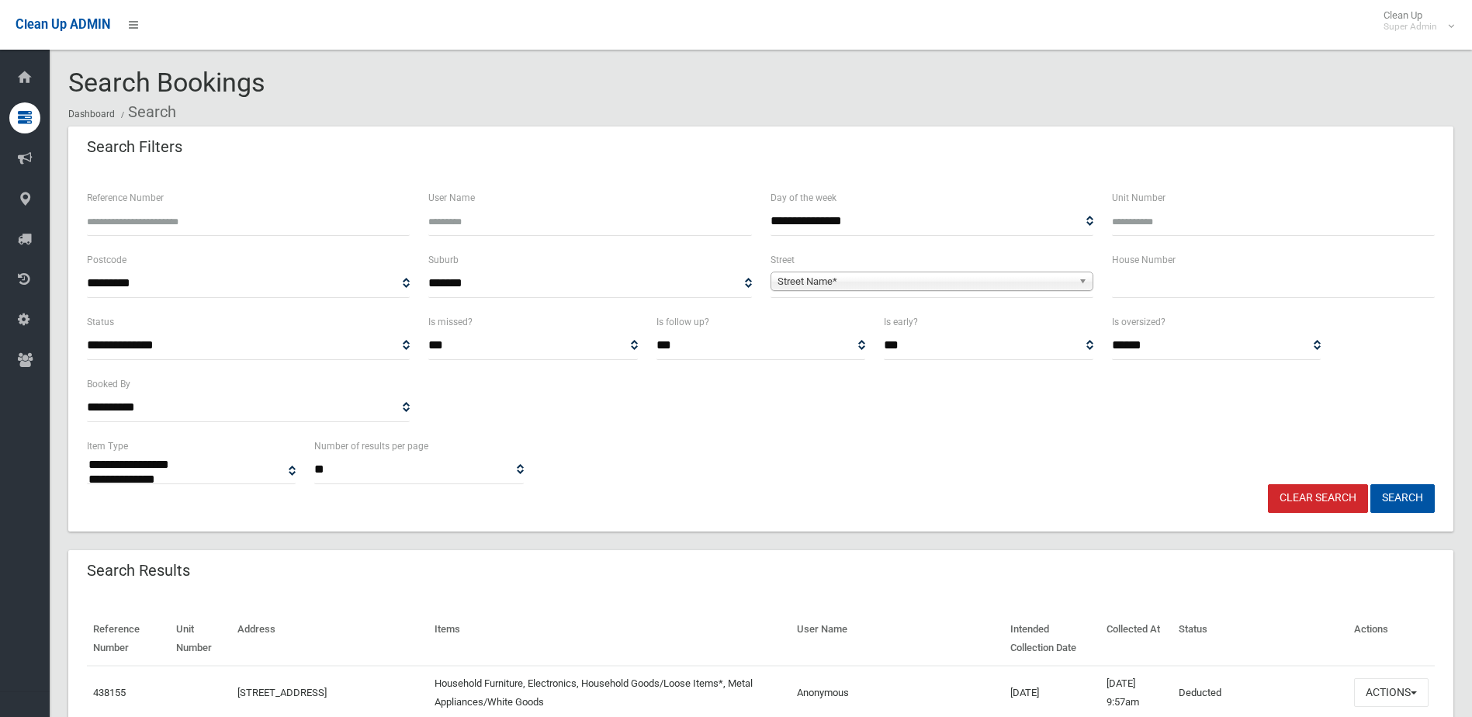
select select
click at [1156, 273] on input "text" at bounding box center [1273, 283] width 323 height 29
type input "**"
click at [809, 282] on span "Street Name*" at bounding box center [924, 281] width 295 height 19
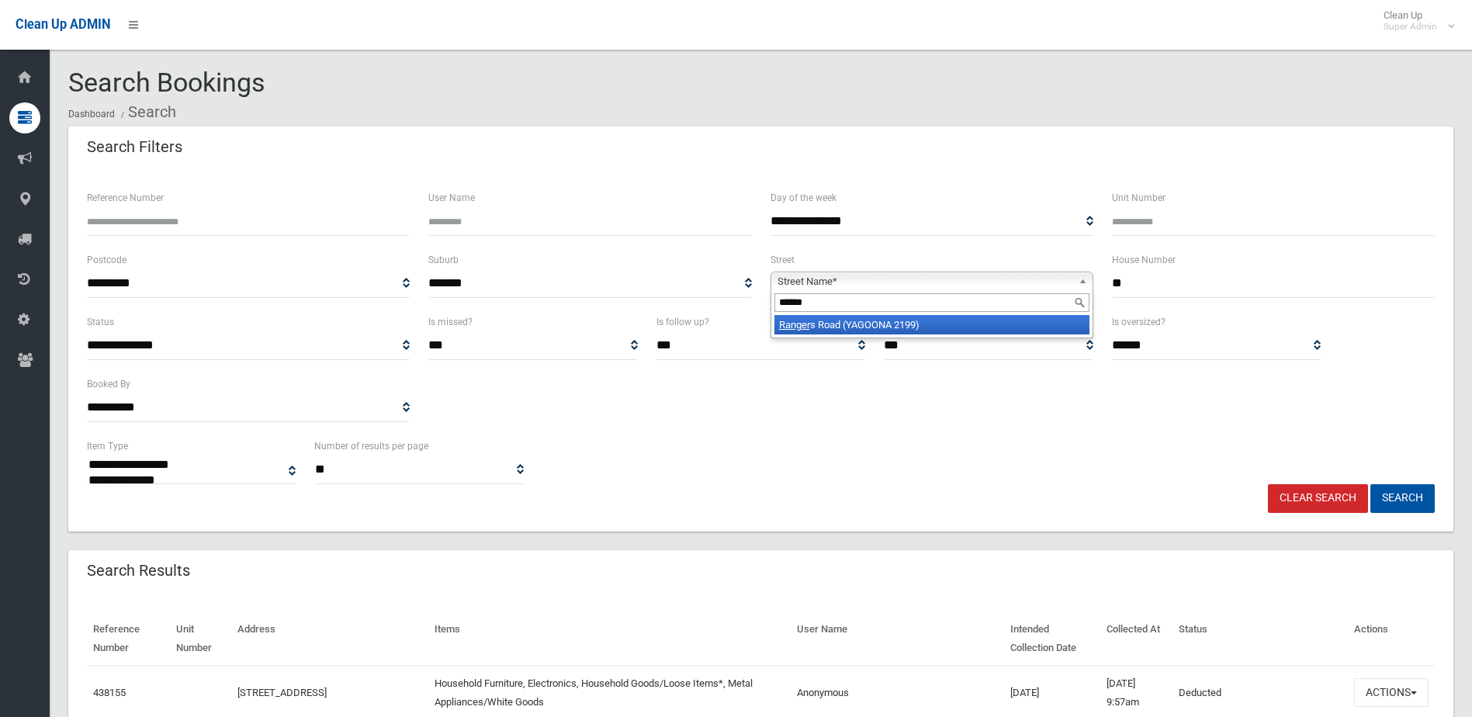
type input "******"
click at [819, 326] on li "Ranger s Road (YAGOONA 2199)" at bounding box center [931, 324] width 315 height 19
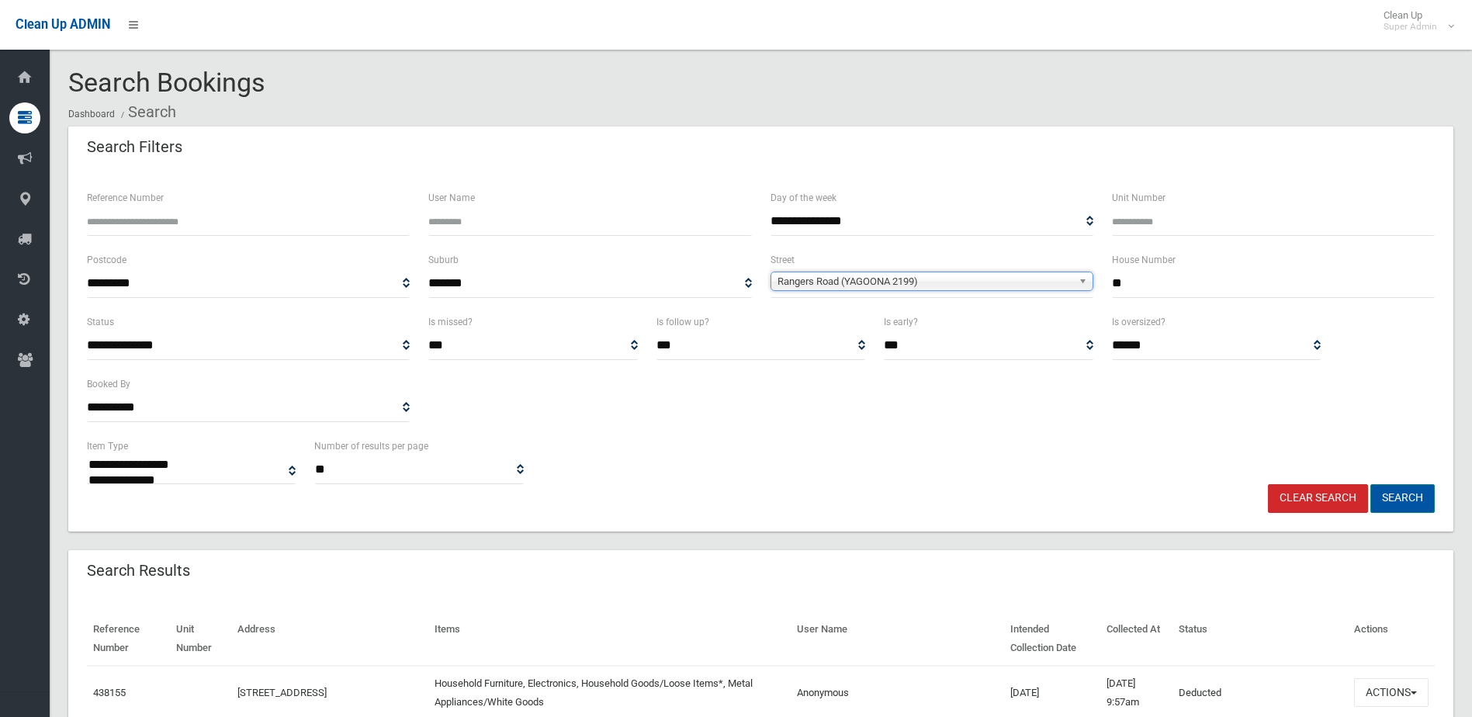
click at [1396, 493] on button "Search" at bounding box center [1402, 498] width 64 height 29
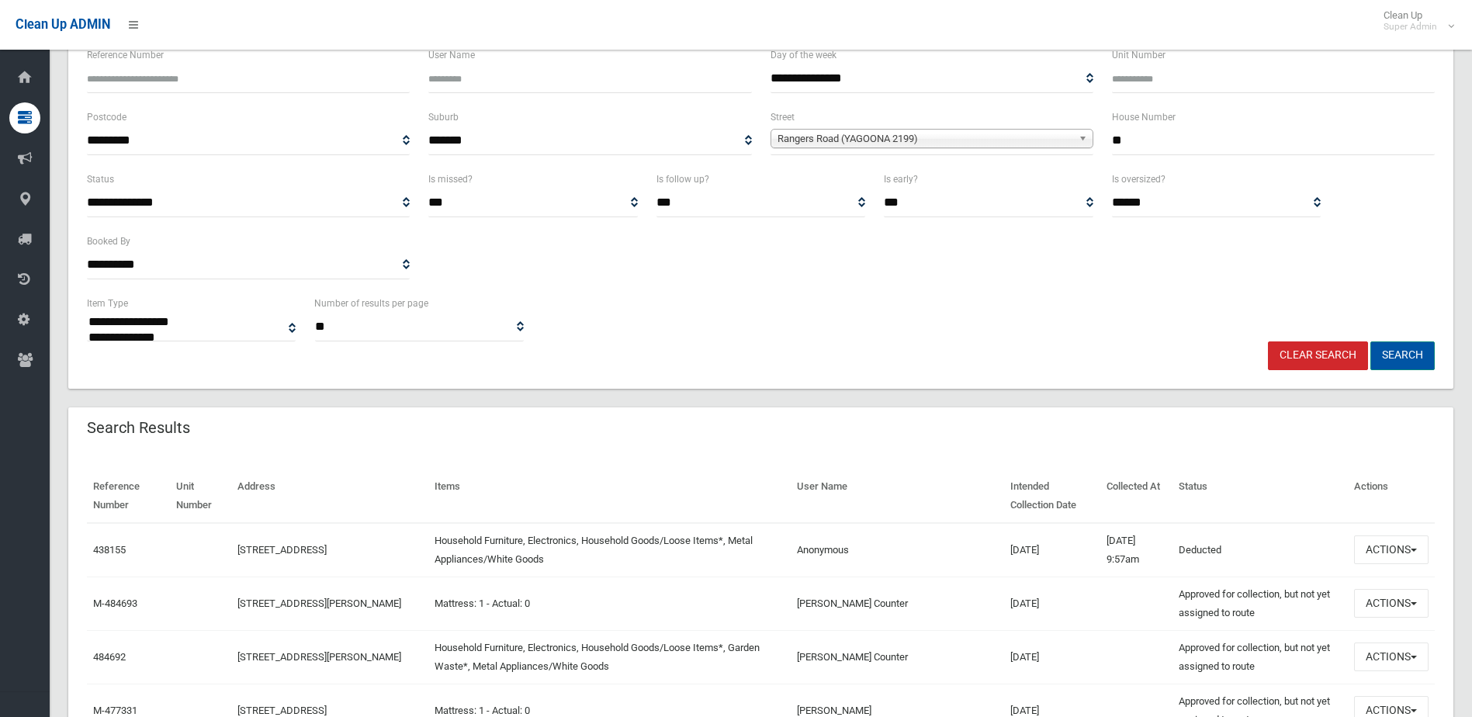
scroll to position [155, 0]
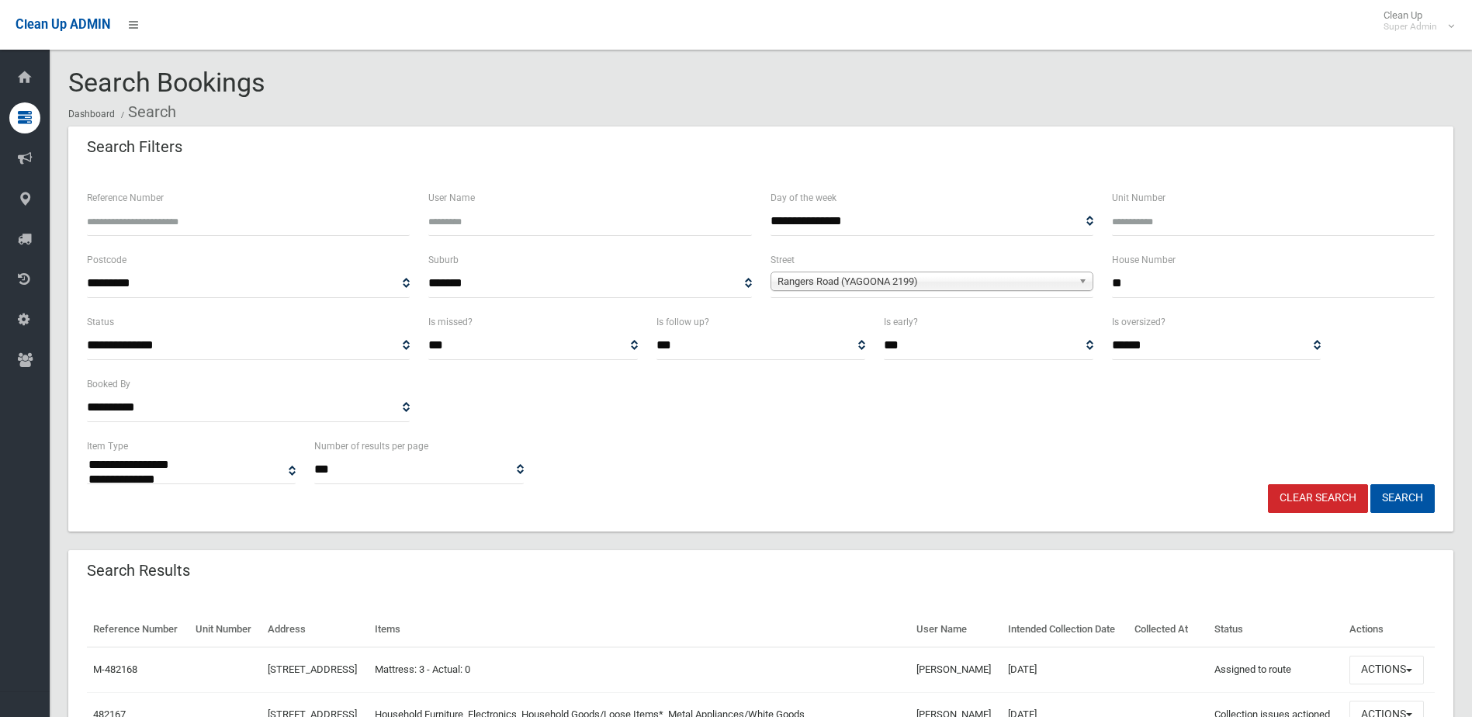
select select
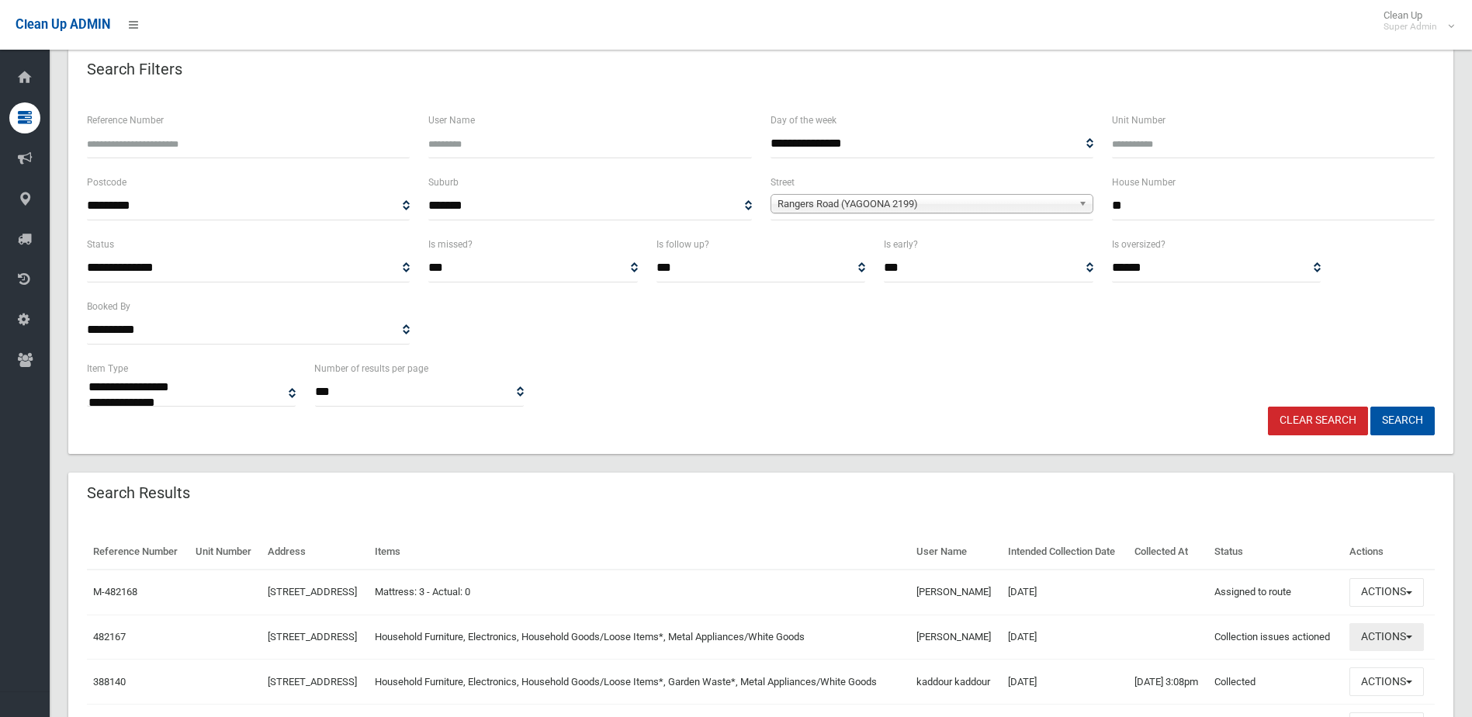
click at [1378, 652] on button "Actions" at bounding box center [1386, 637] width 74 height 29
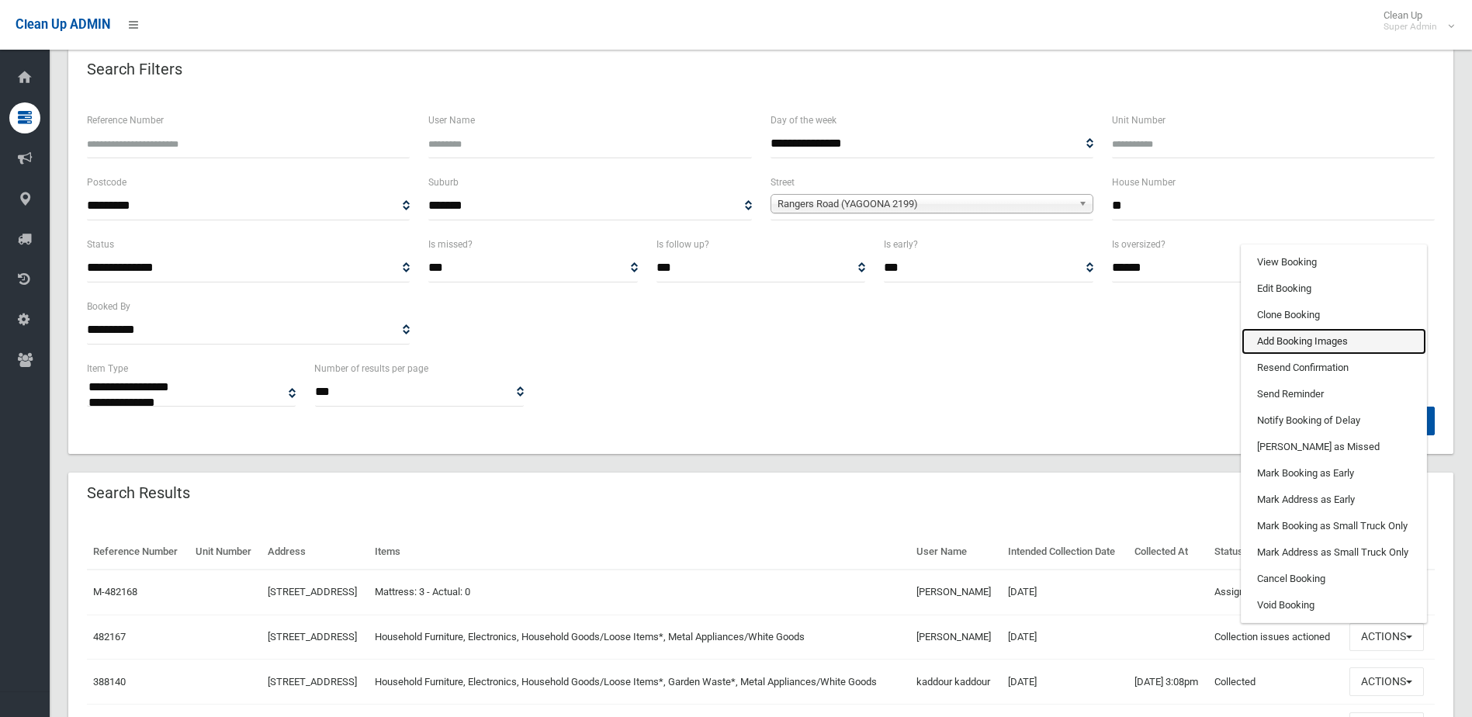
click at [1279, 355] on link "Add Booking Images" at bounding box center [1333, 341] width 185 height 26
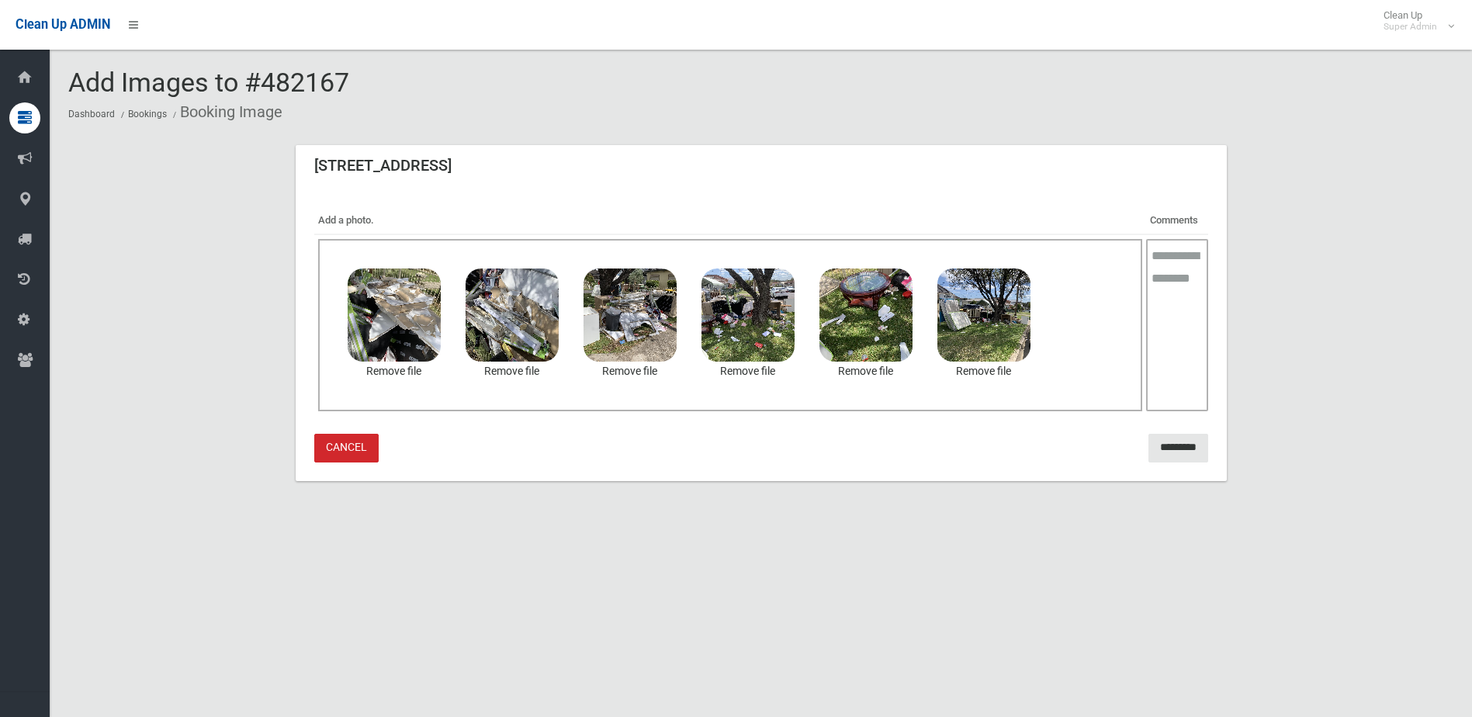
click at [1173, 263] on textarea at bounding box center [1177, 325] width 62 height 172
type textarea "**********"
click at [1174, 442] on input "*********" at bounding box center [1178, 448] width 60 height 29
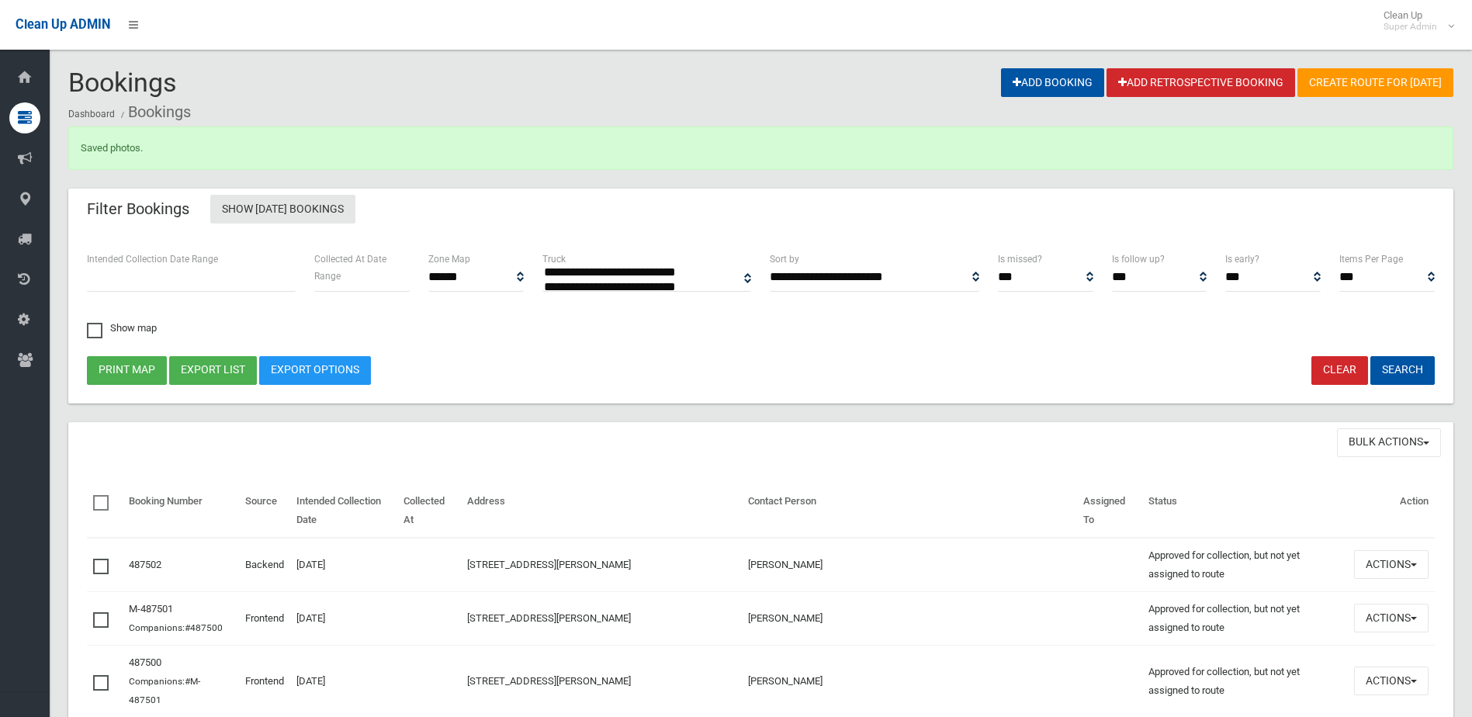
select select
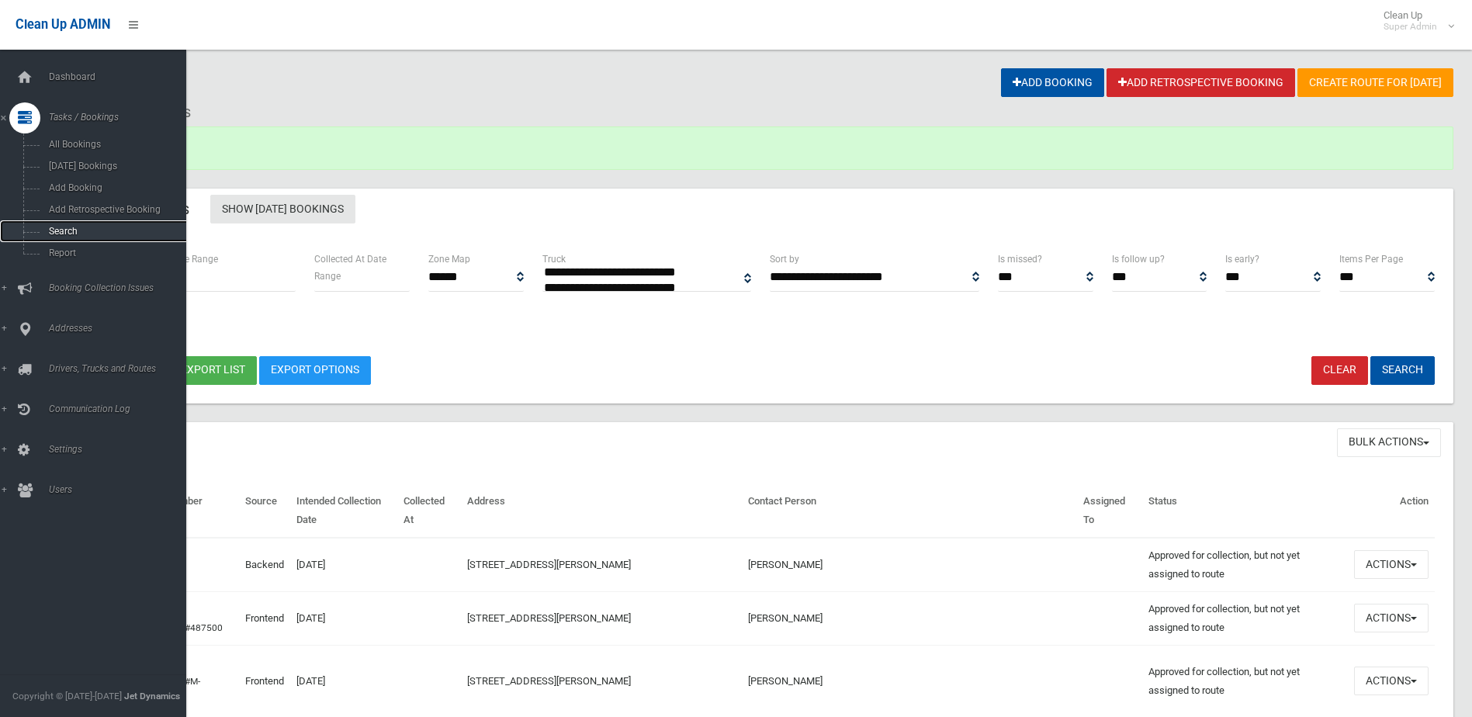
click at [57, 225] on link "Search" at bounding box center [99, 231] width 198 height 22
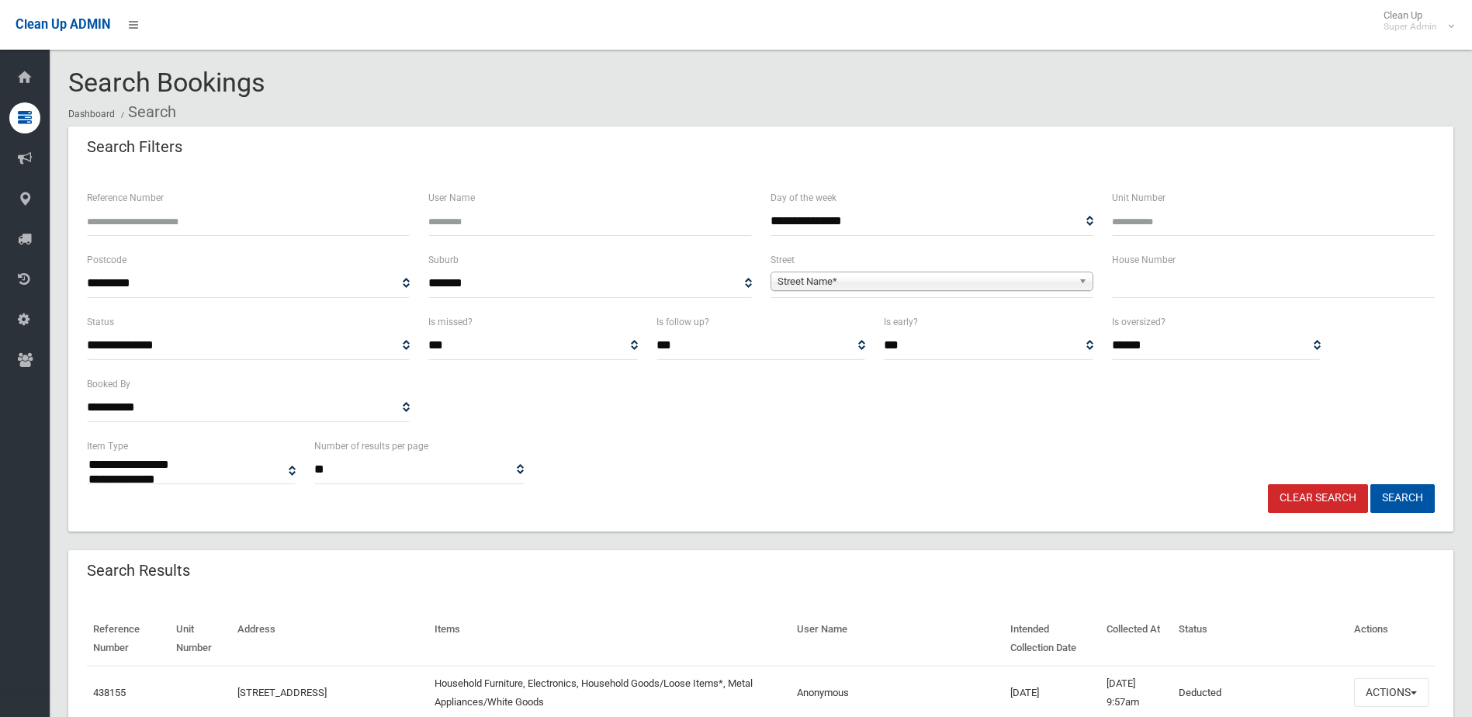
select select
click at [1146, 290] on input "text" at bounding box center [1273, 283] width 323 height 29
type input "**"
click at [818, 282] on span "Street Name*" at bounding box center [924, 281] width 295 height 19
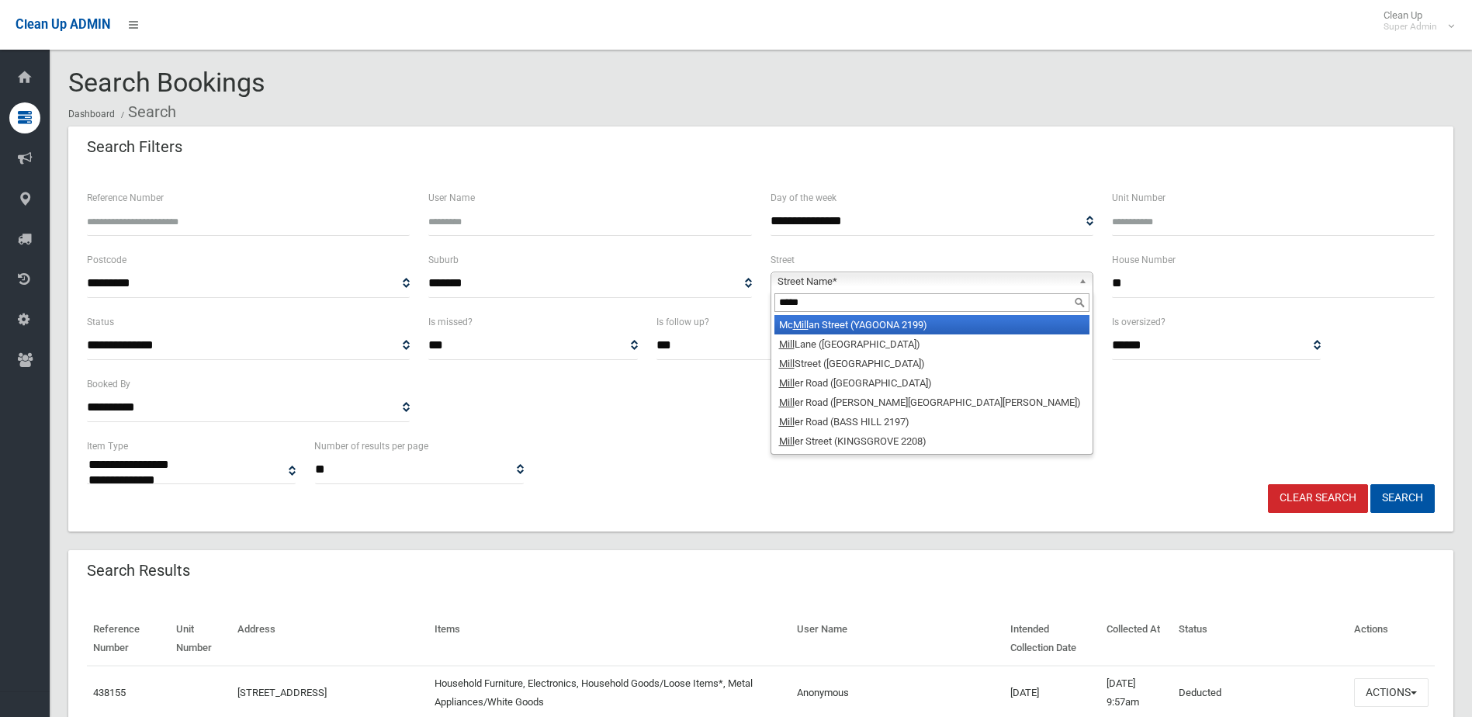
type input "******"
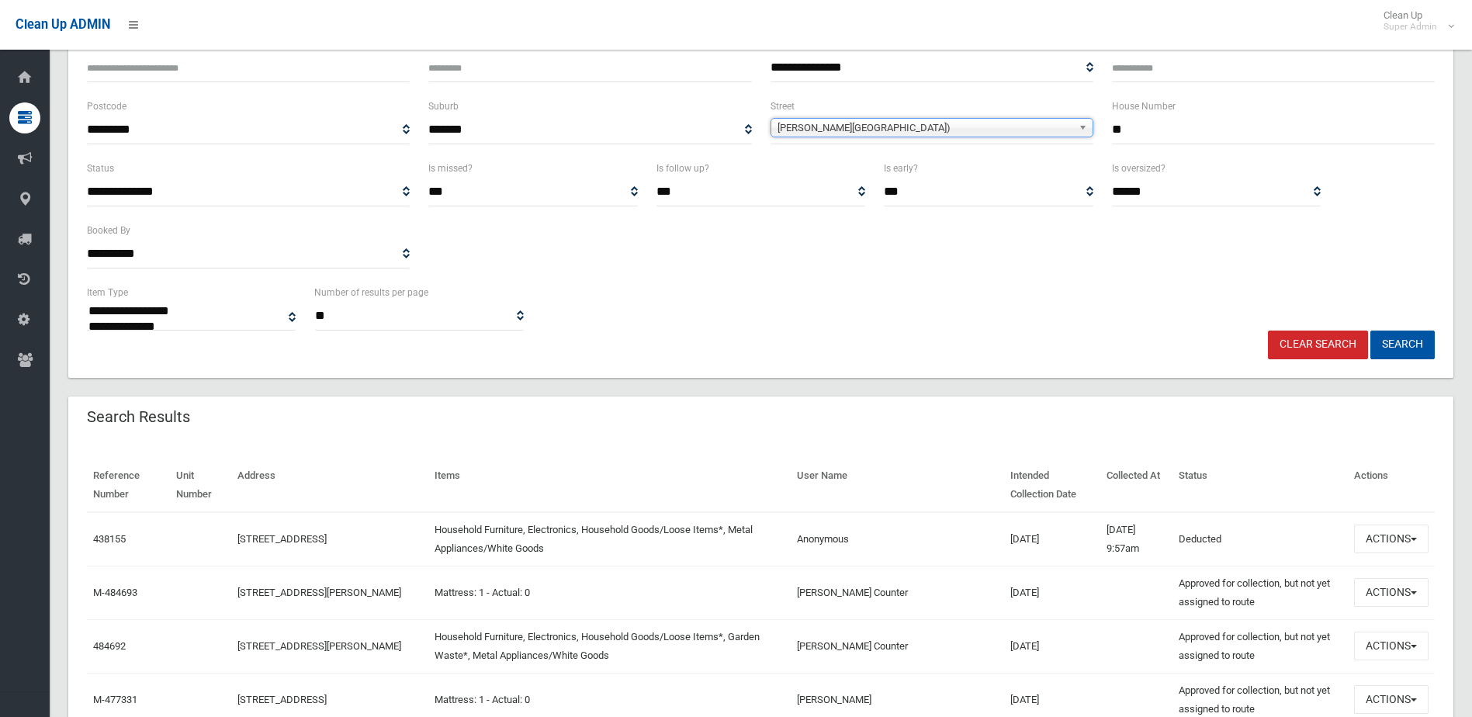
scroll to position [155, 0]
click at [1414, 340] on button "Search" at bounding box center [1402, 343] width 64 height 29
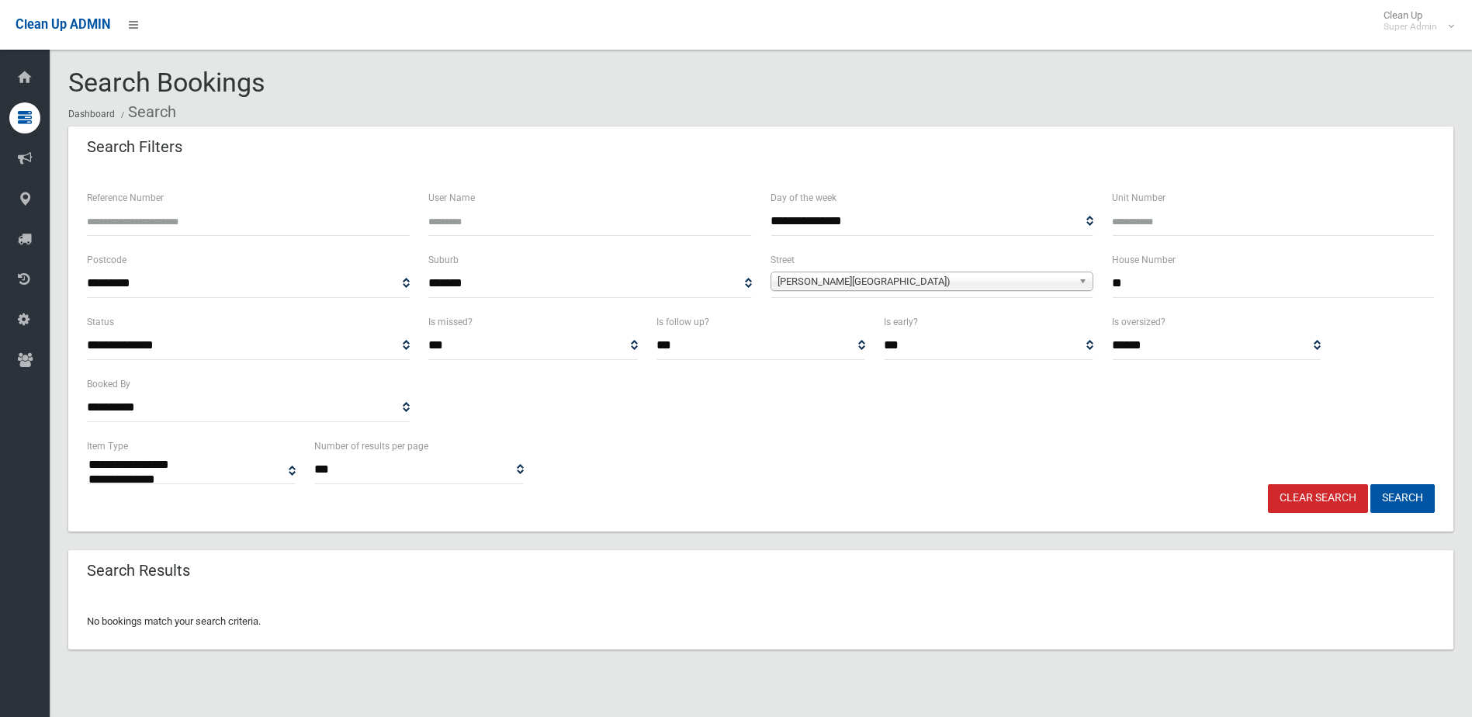
select select
click at [868, 279] on span "[PERSON_NAME][GEOGRAPHIC_DATA])" at bounding box center [924, 281] width 295 height 19
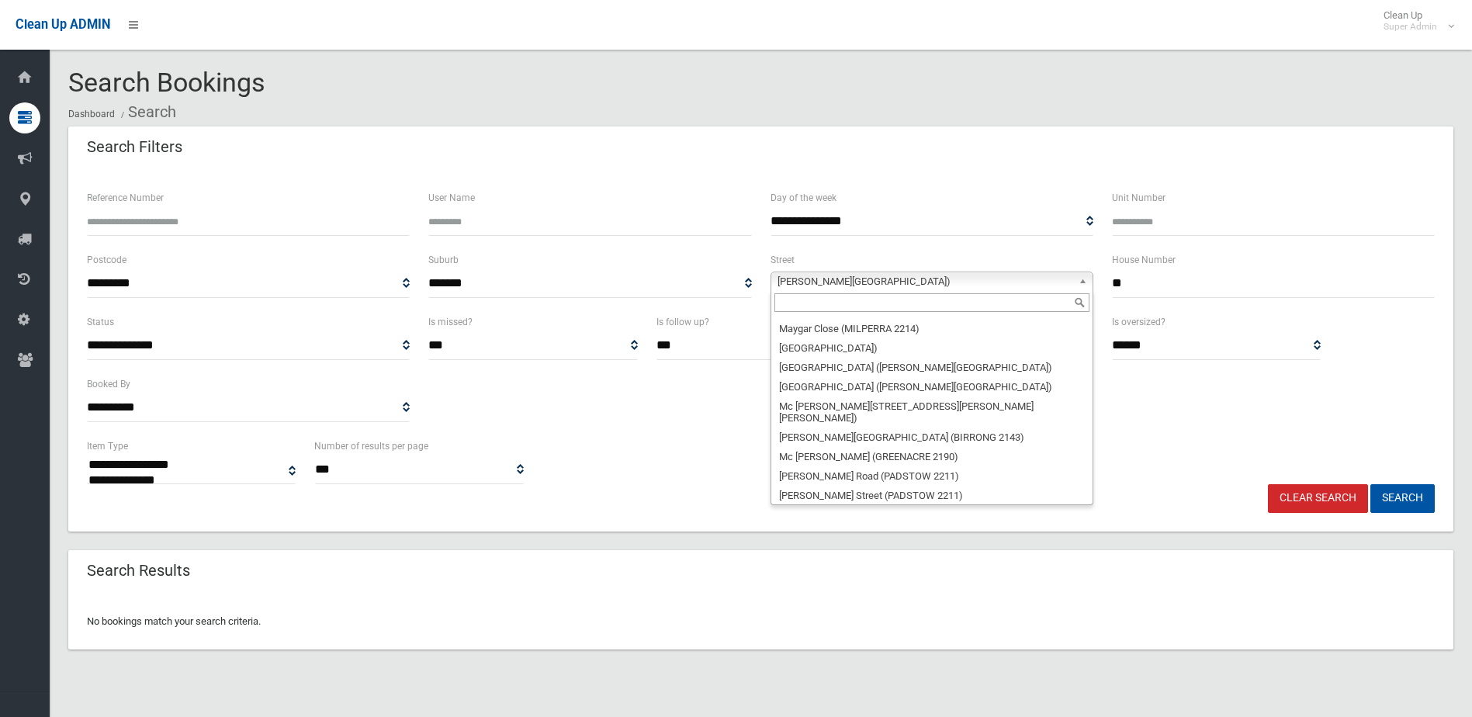
scroll to position [27860, 0]
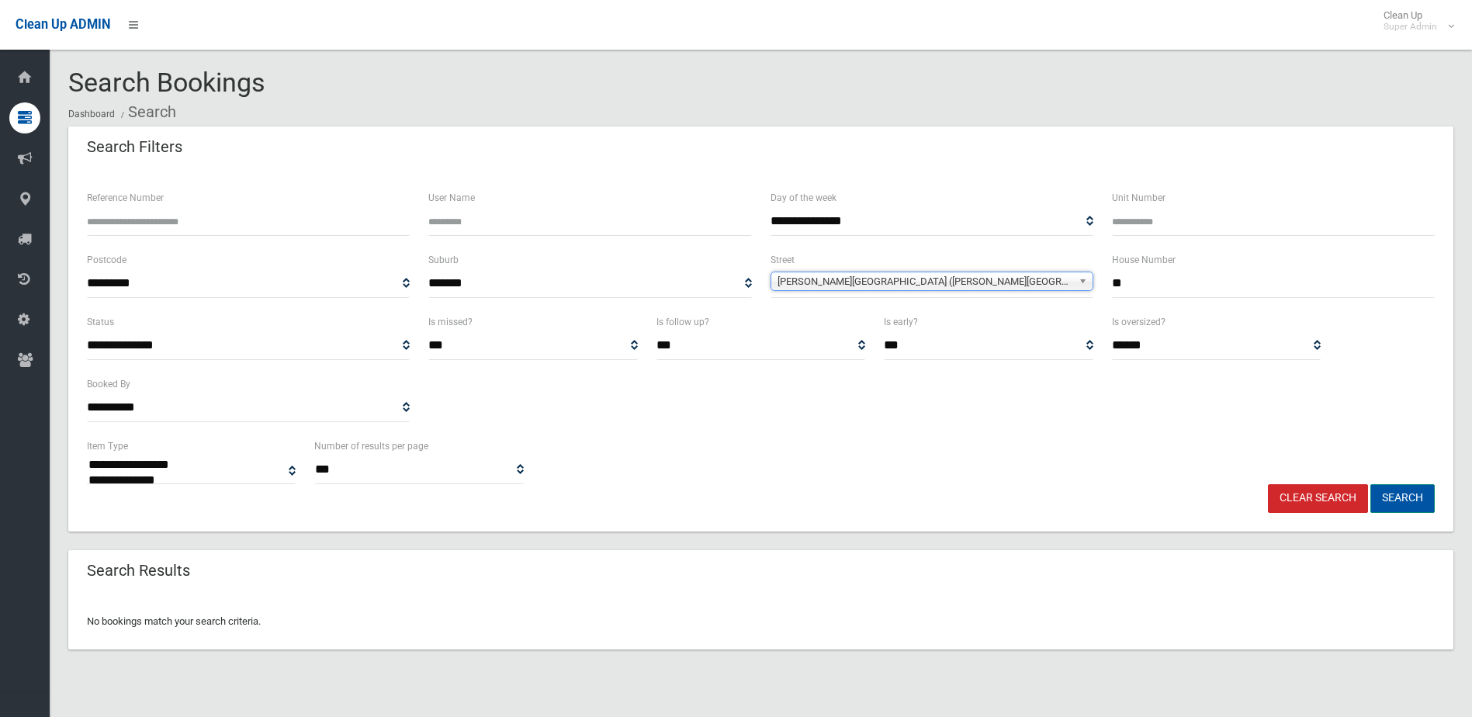
click at [1403, 493] on button "Search" at bounding box center [1402, 498] width 64 height 29
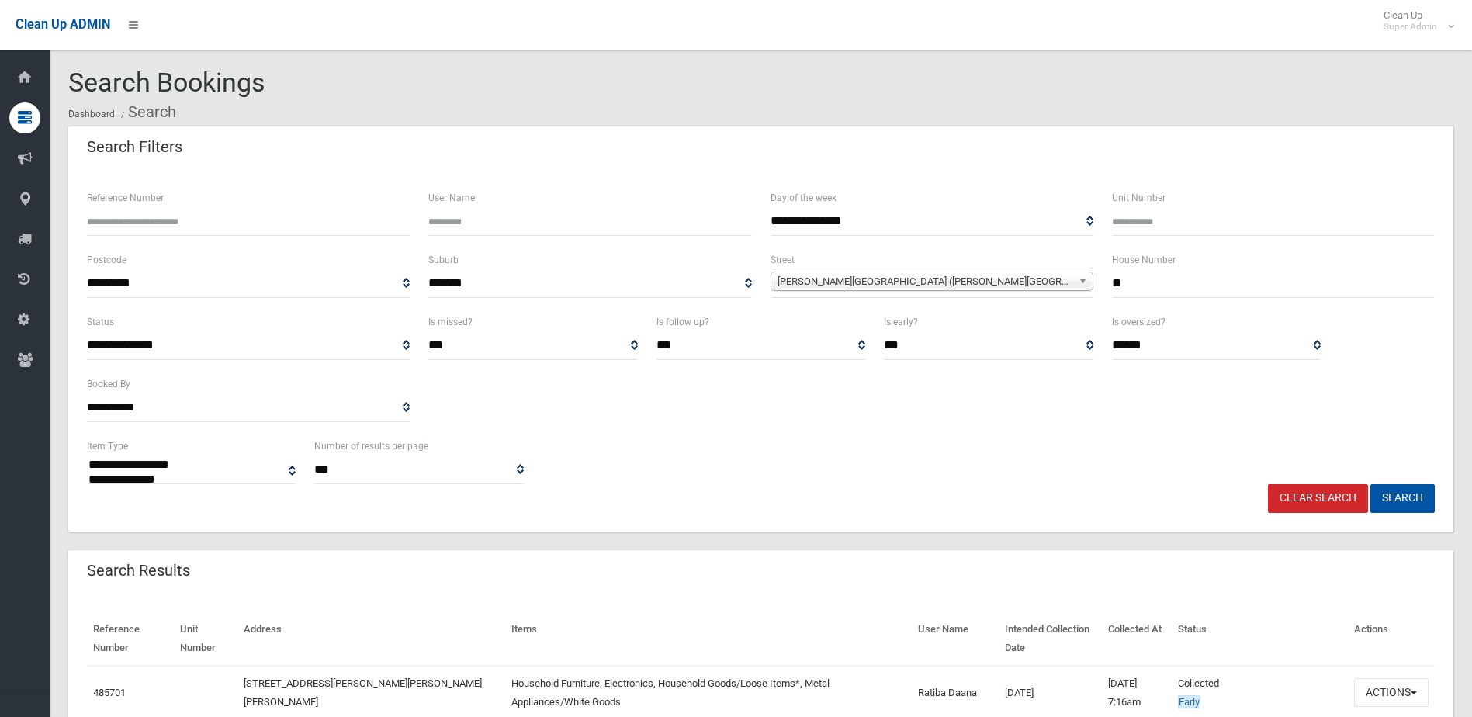
select select
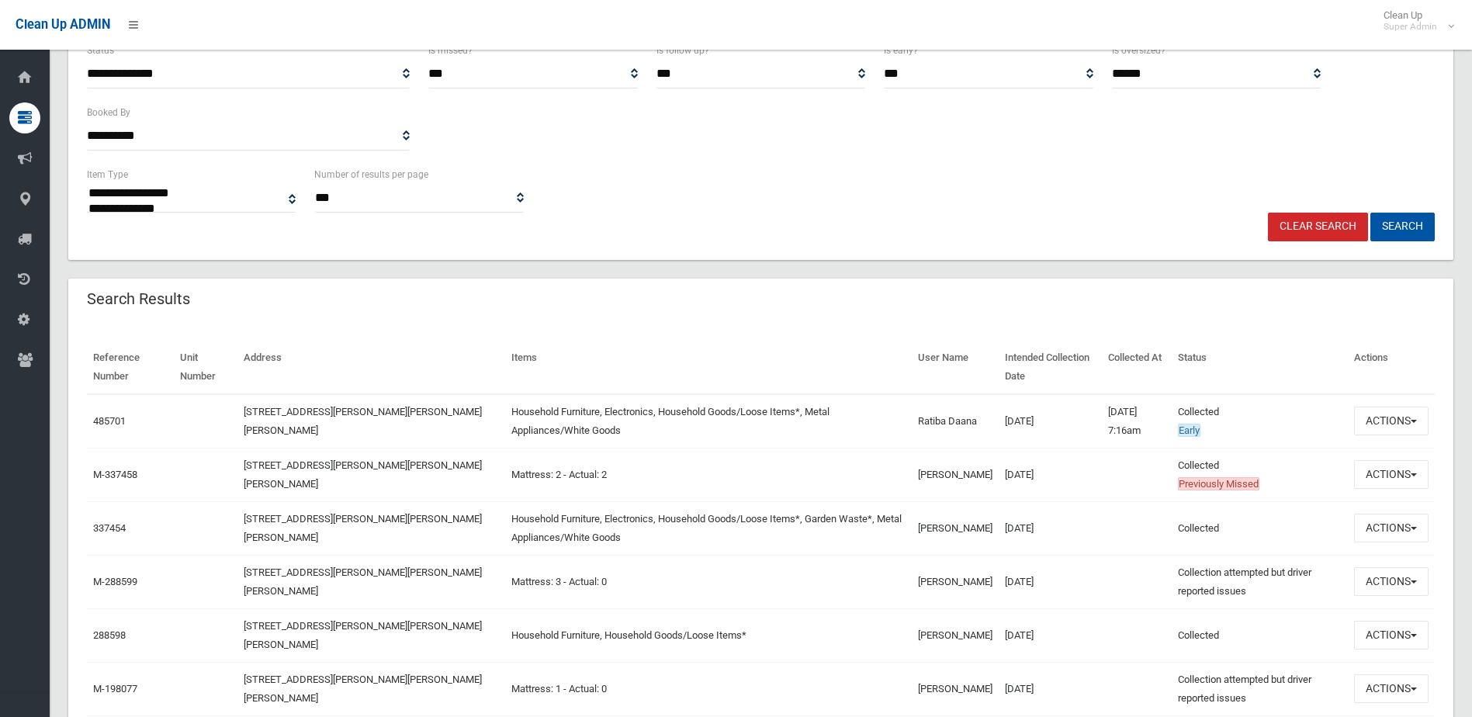
scroll to position [310, 0]
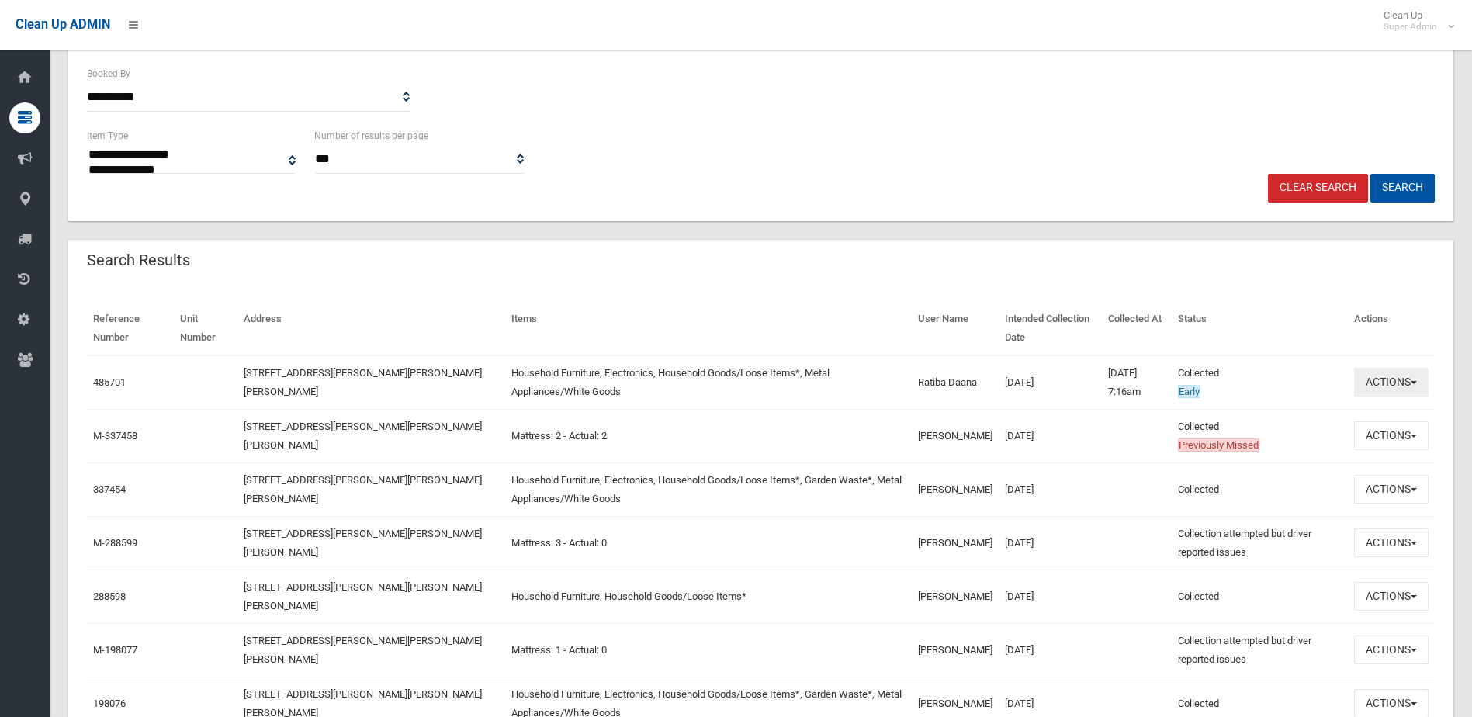
click at [1385, 372] on button "Actions" at bounding box center [1391, 382] width 74 height 29
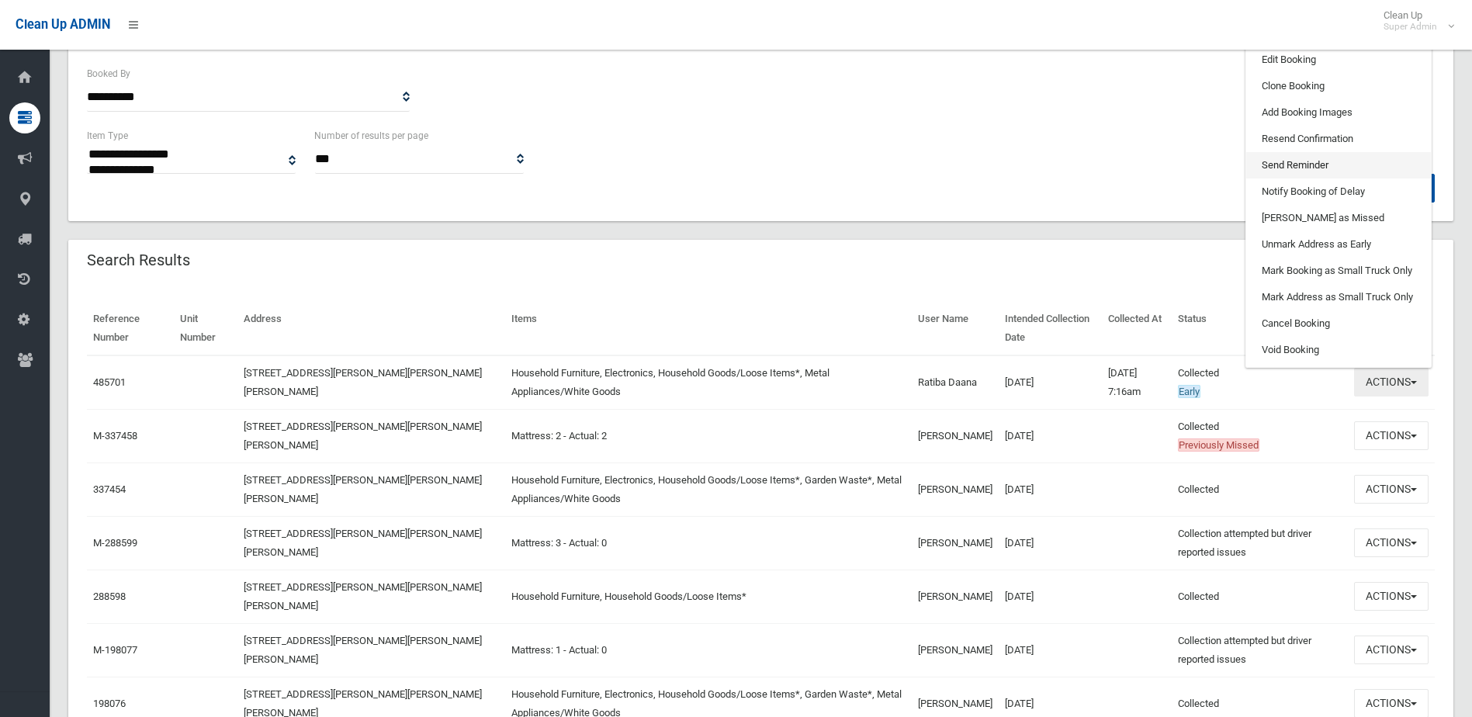
scroll to position [233, 0]
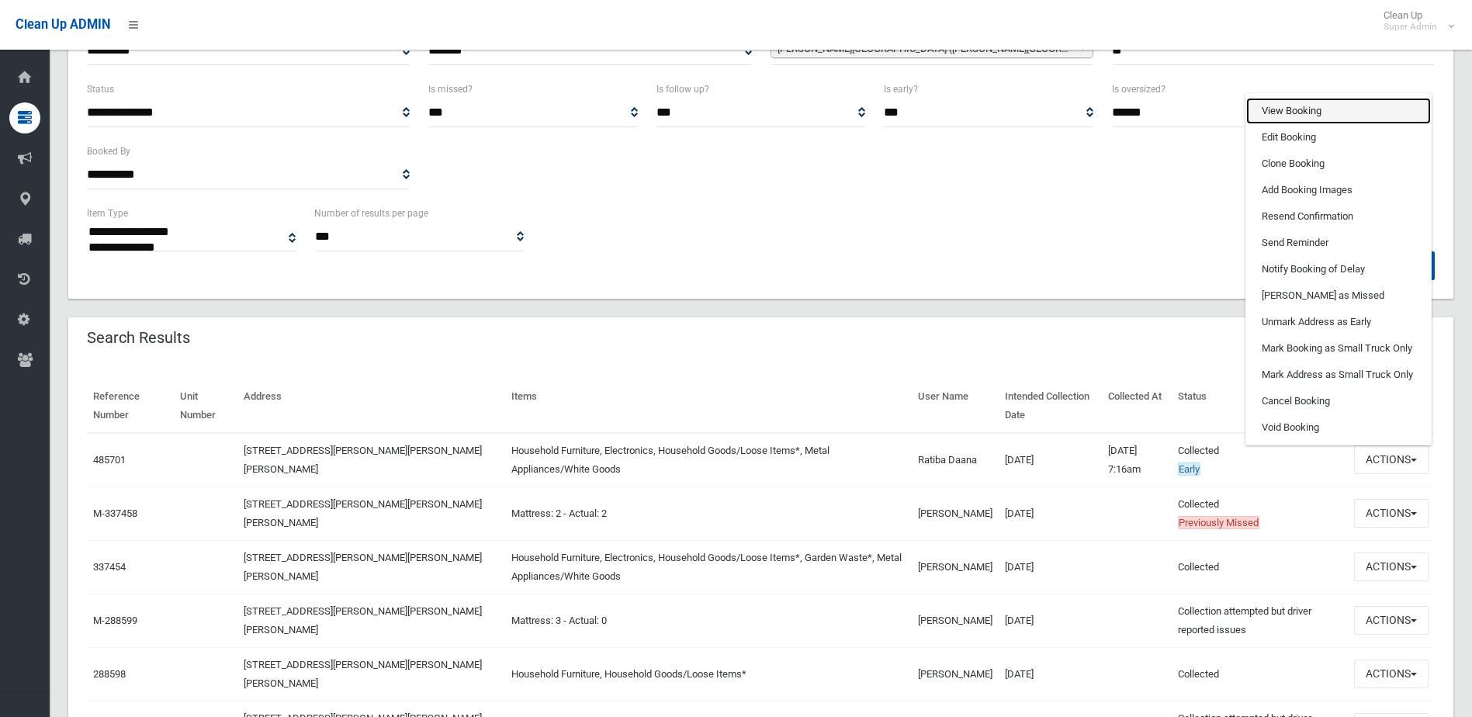
click at [1287, 110] on link "View Booking" at bounding box center [1338, 111] width 185 height 26
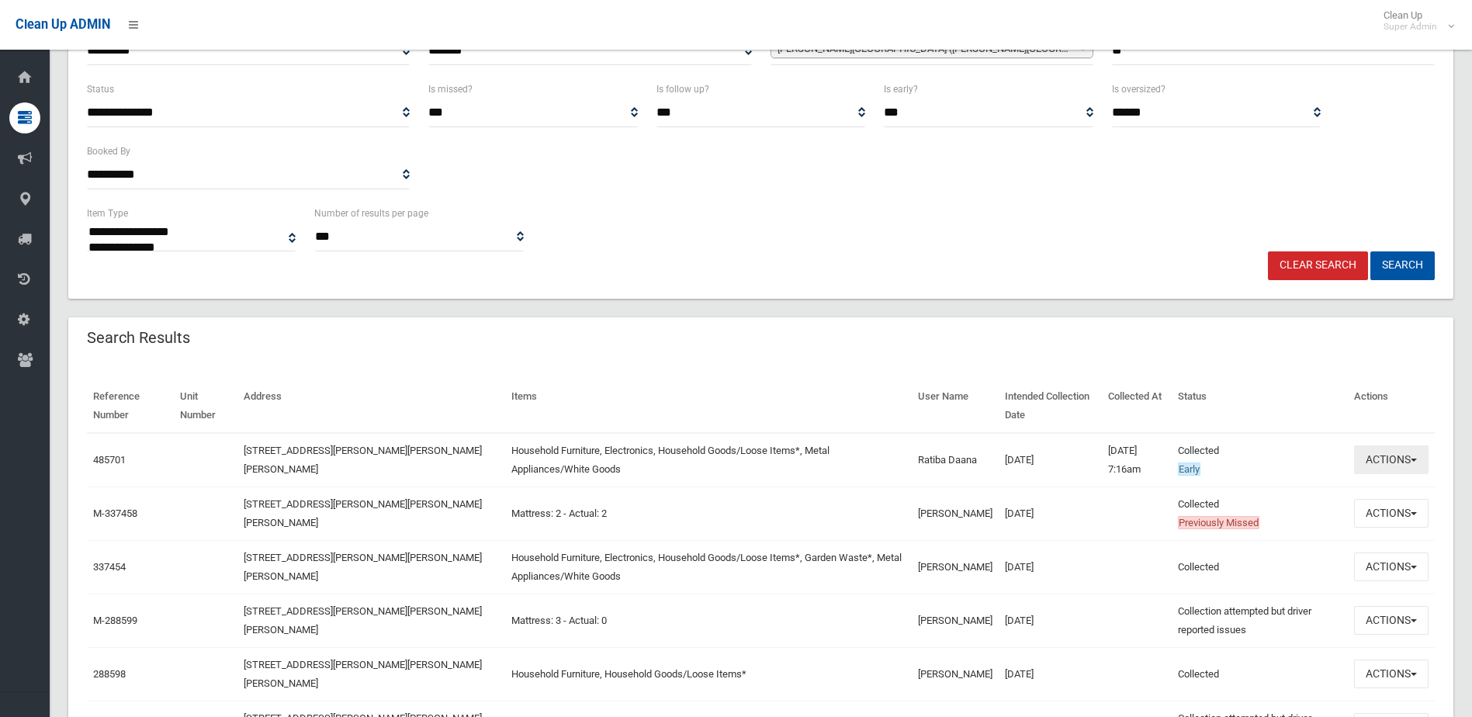
click at [1385, 455] on button "Actions" at bounding box center [1391, 459] width 74 height 29
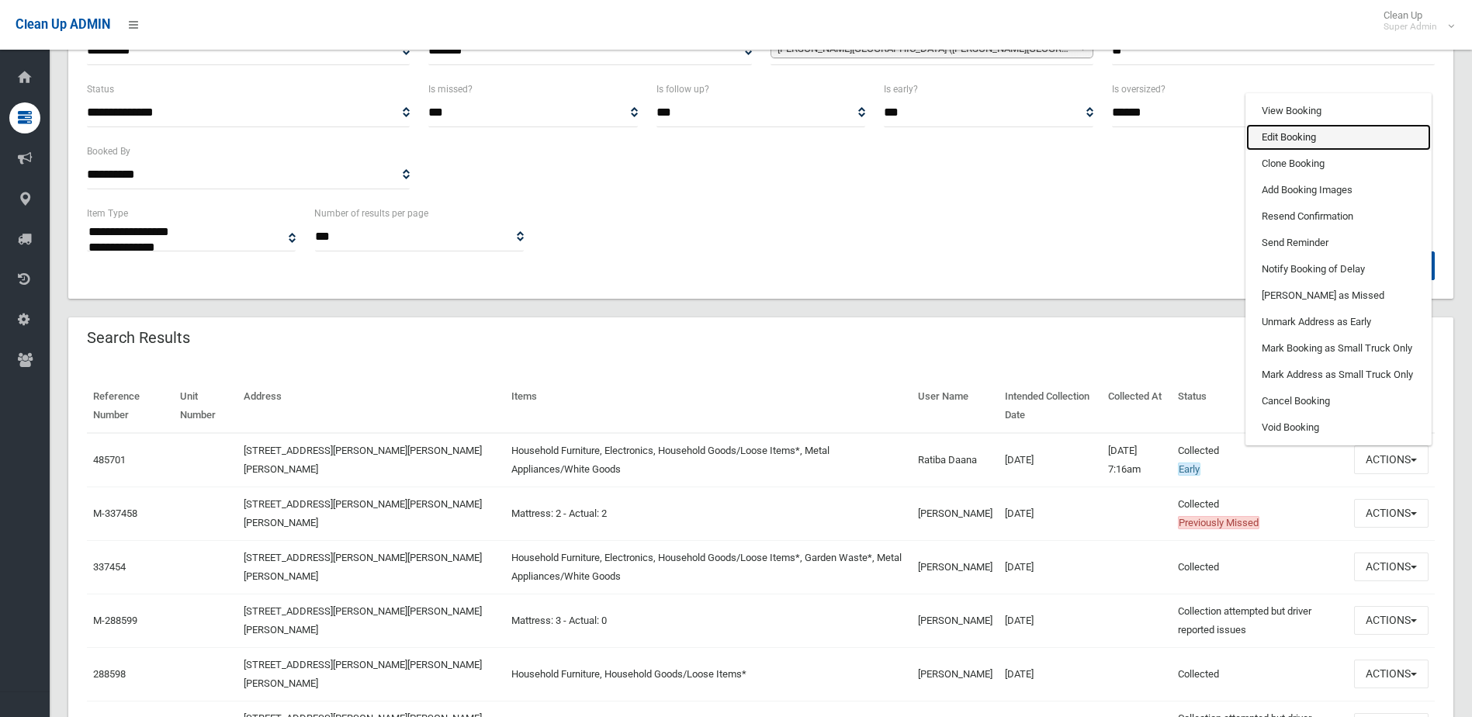
click at [1290, 131] on link "Edit Booking" at bounding box center [1338, 137] width 185 height 26
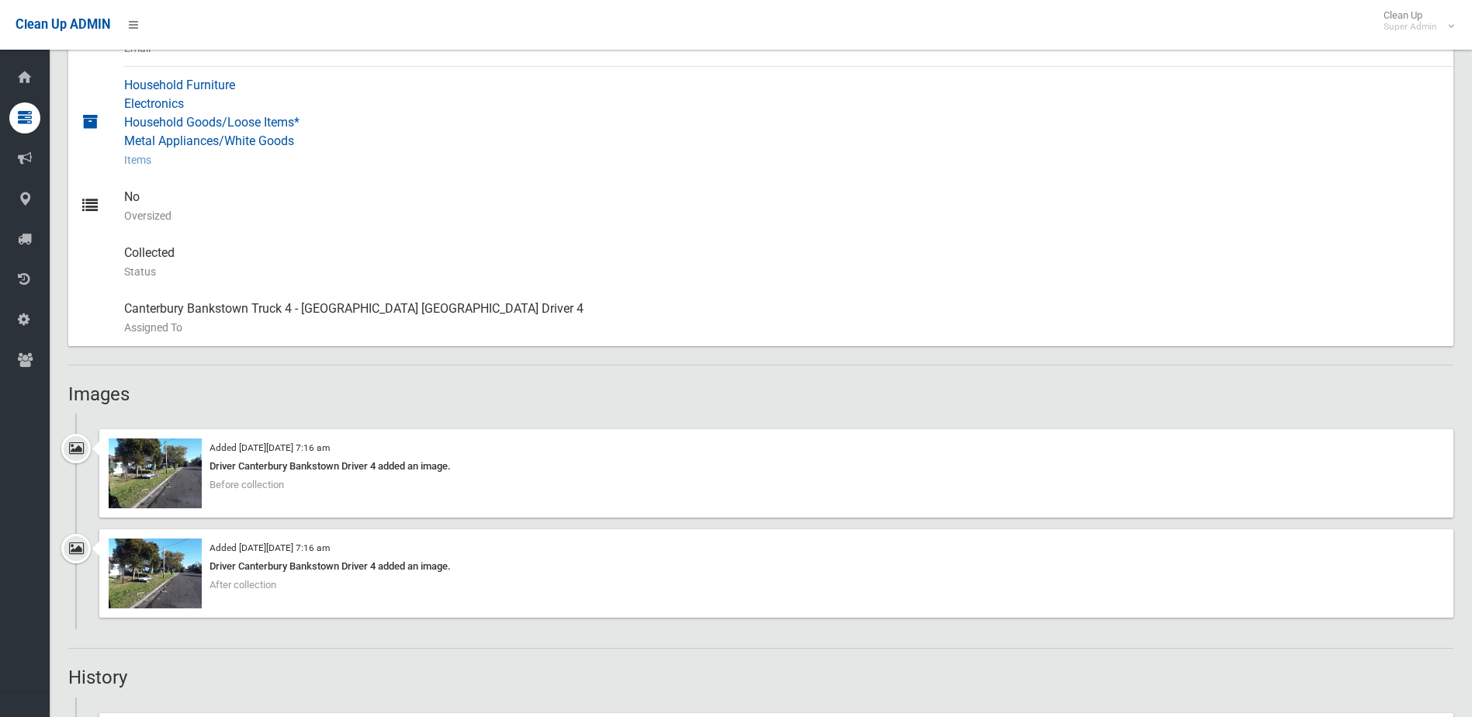
scroll to position [698, 0]
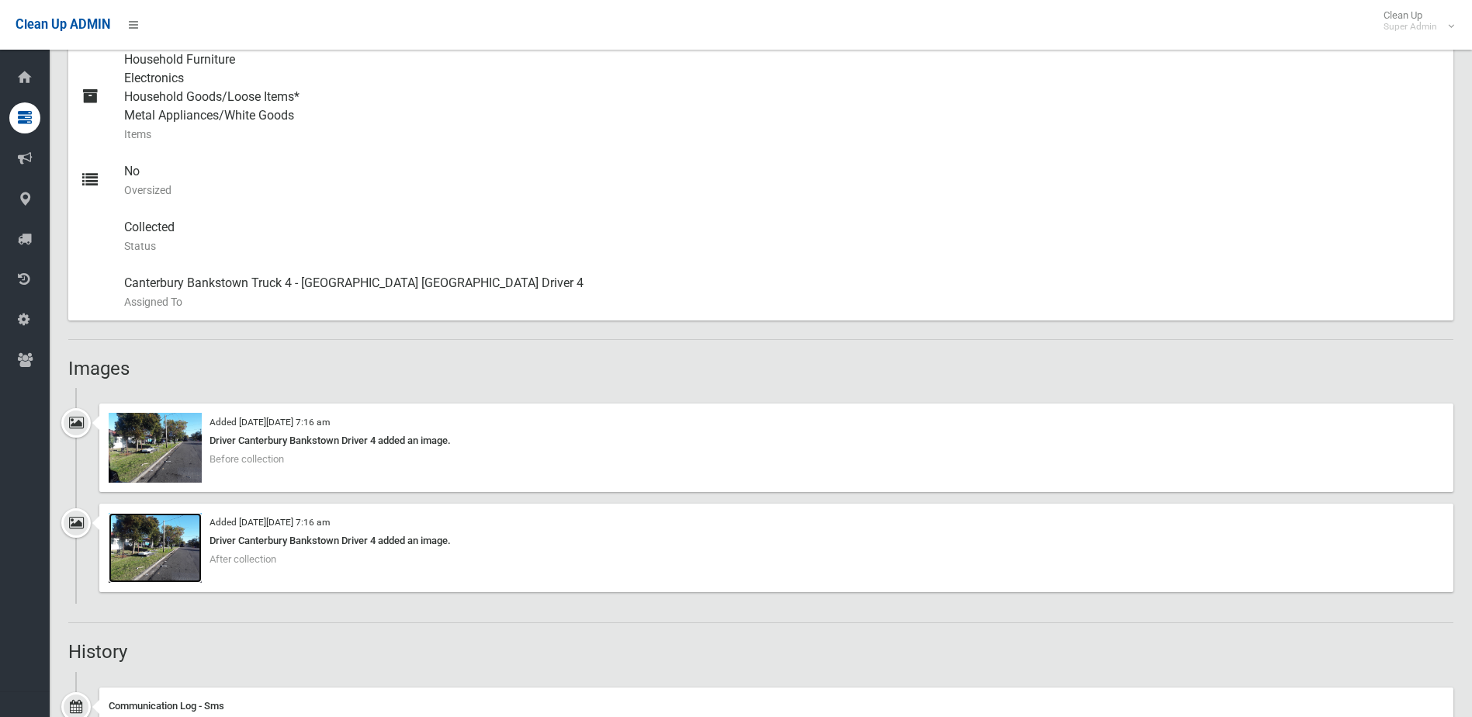
click at [140, 558] on img at bounding box center [155, 548] width 93 height 70
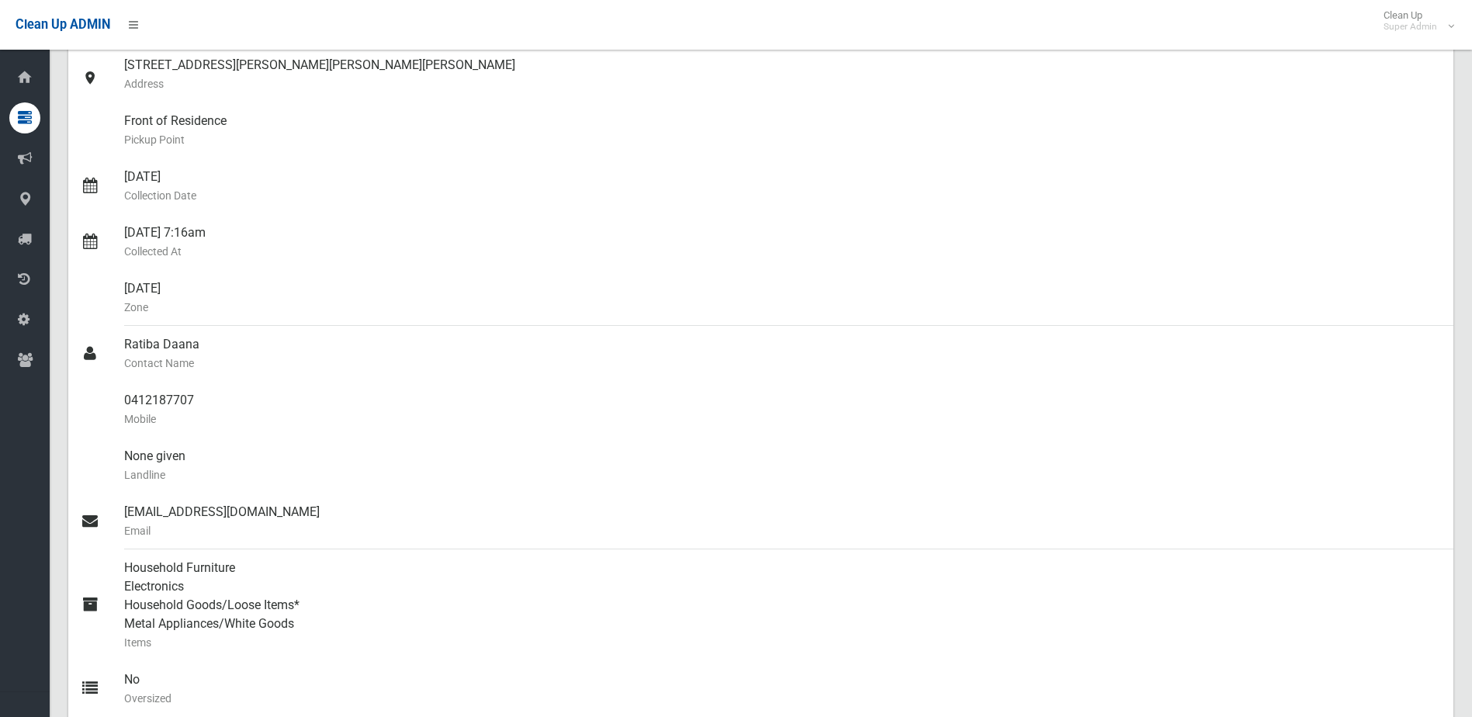
scroll to position [134, 0]
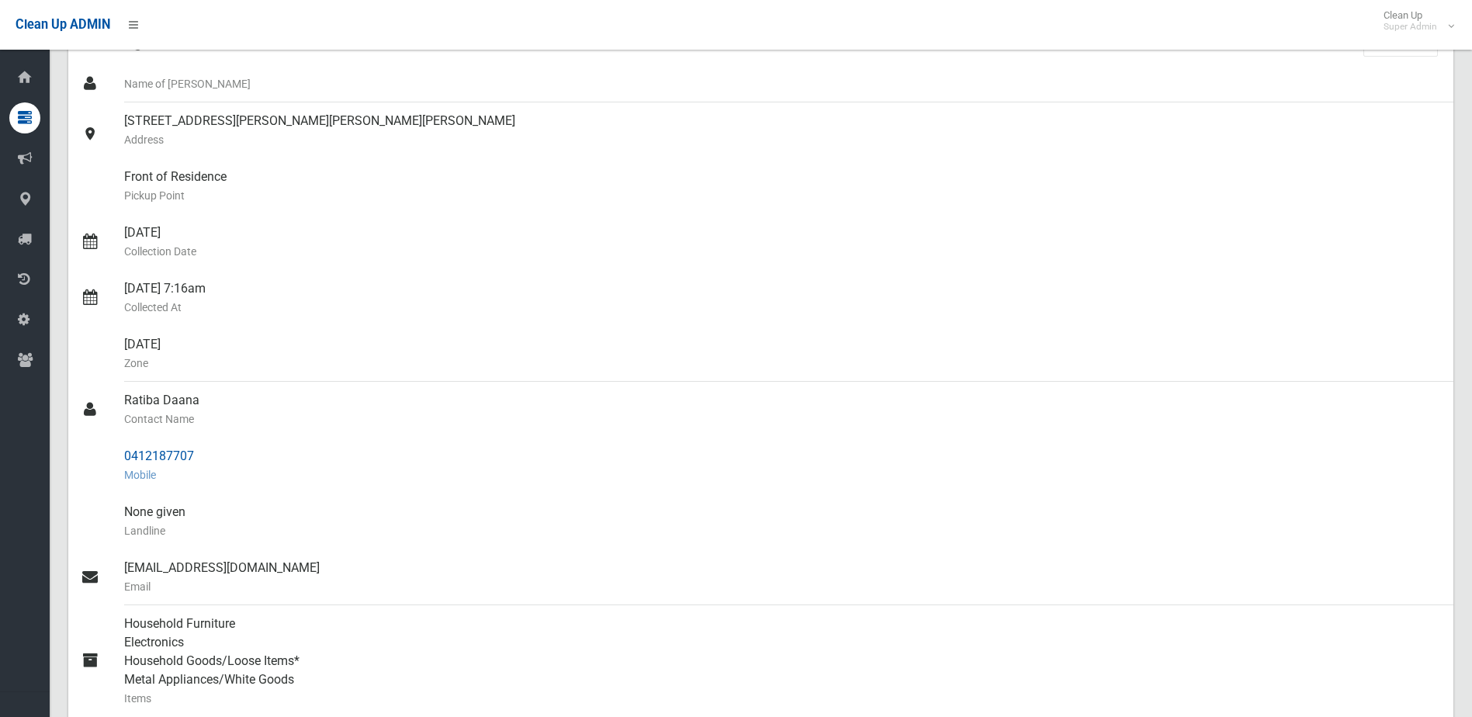
drag, startPoint x: 124, startPoint y: 455, endPoint x: 134, endPoint y: 455, distance: 10.1
click at [134, 455] on div "0412187707 Mobile" at bounding box center [782, 466] width 1317 height 56
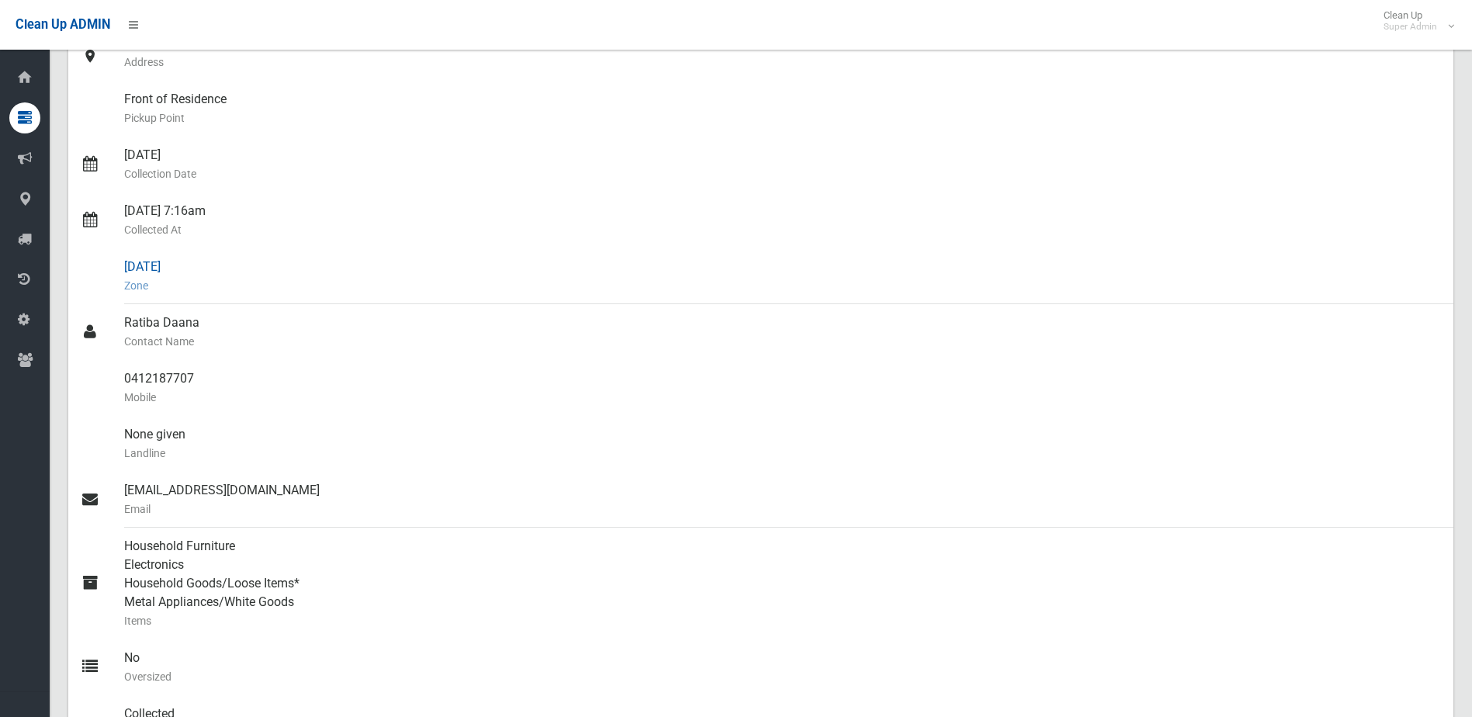
scroll to position [0, 0]
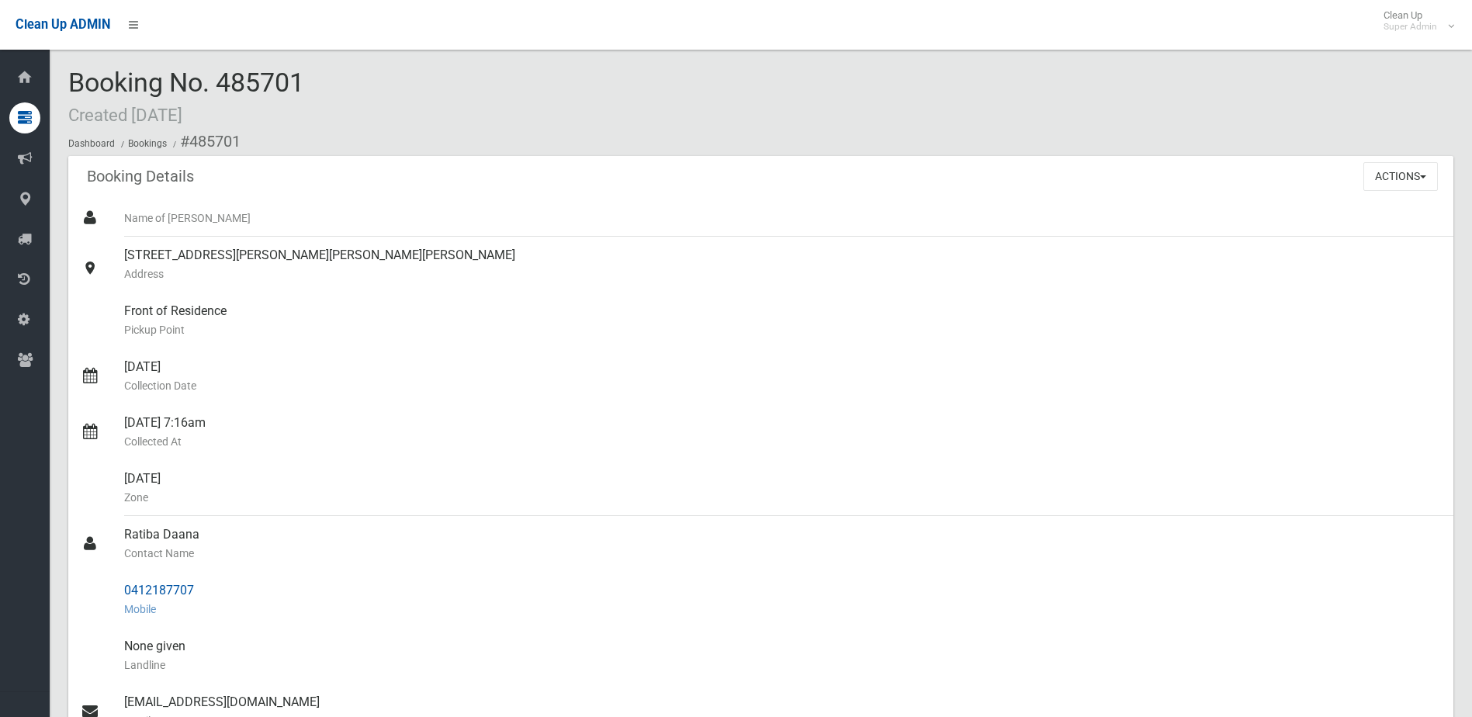
click at [129, 592] on div "0412187707 Mobile" at bounding box center [782, 600] width 1317 height 56
drag, startPoint x: 121, startPoint y: 592, endPoint x: 207, endPoint y: 590, distance: 86.1
click at [207, 590] on link "0412187707 Mobile" at bounding box center [760, 600] width 1385 height 56
drag, startPoint x: 207, startPoint y: 590, endPoint x: 168, endPoint y: 590, distance: 38.8
copy link "0412187707"
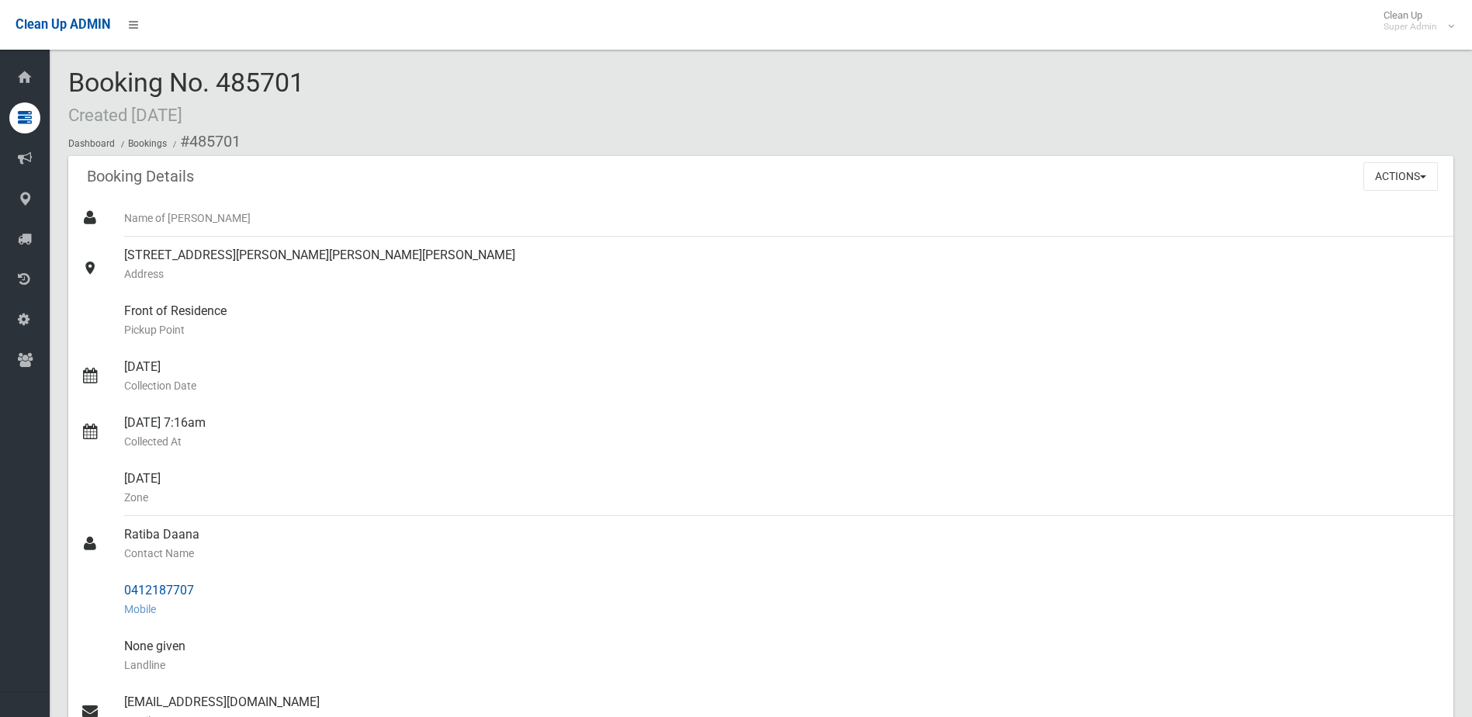
drag, startPoint x: 157, startPoint y: 535, endPoint x: 195, endPoint y: 581, distance: 59.0
click at [195, 581] on ul "Name of [PERSON_NAME] [STREET_ADDRESS][PERSON_NAME][PERSON_NAME][PERSON_NAME] A…" at bounding box center [760, 608] width 1385 height 819
drag, startPoint x: 195, startPoint y: 581, endPoint x: 180, endPoint y: 589, distance: 16.7
copy ul "Ratiba Daana Contact Name 0412187707"
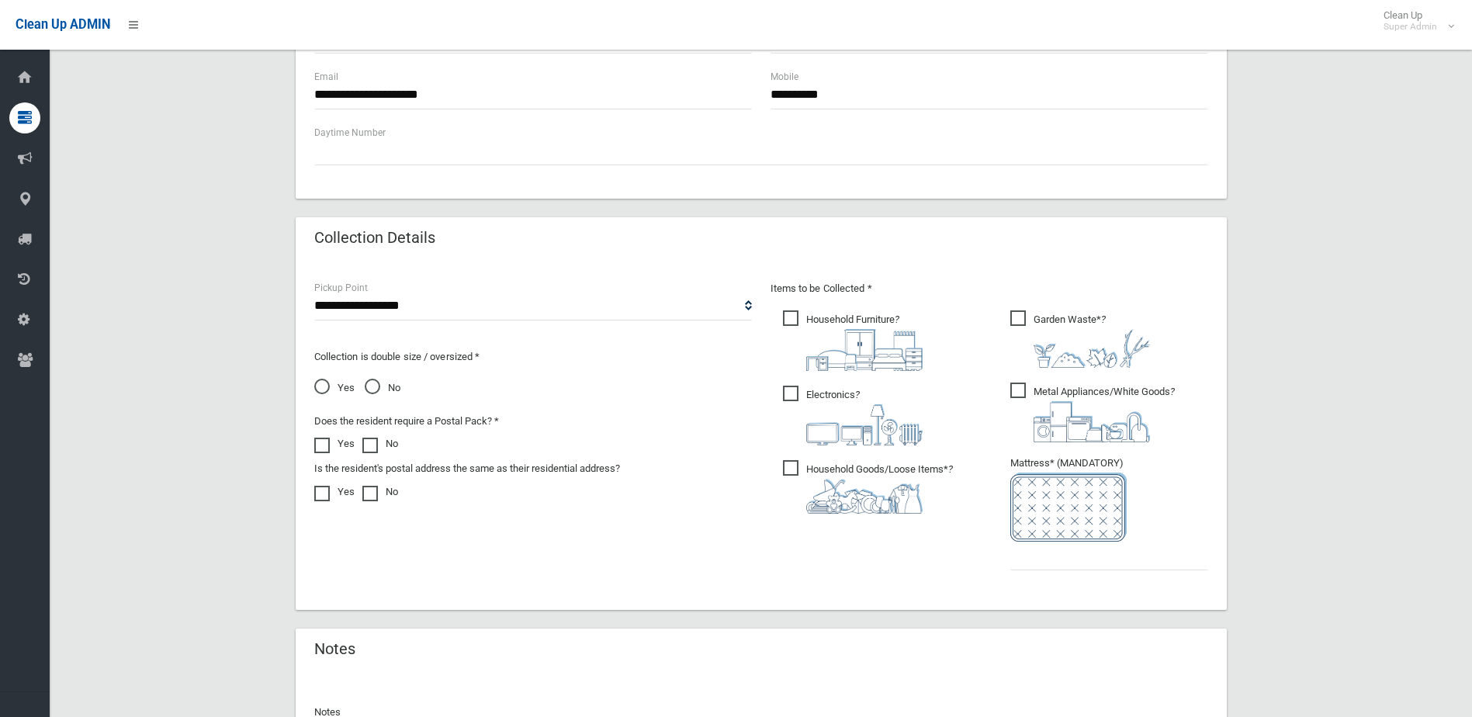
scroll to position [811, 0]
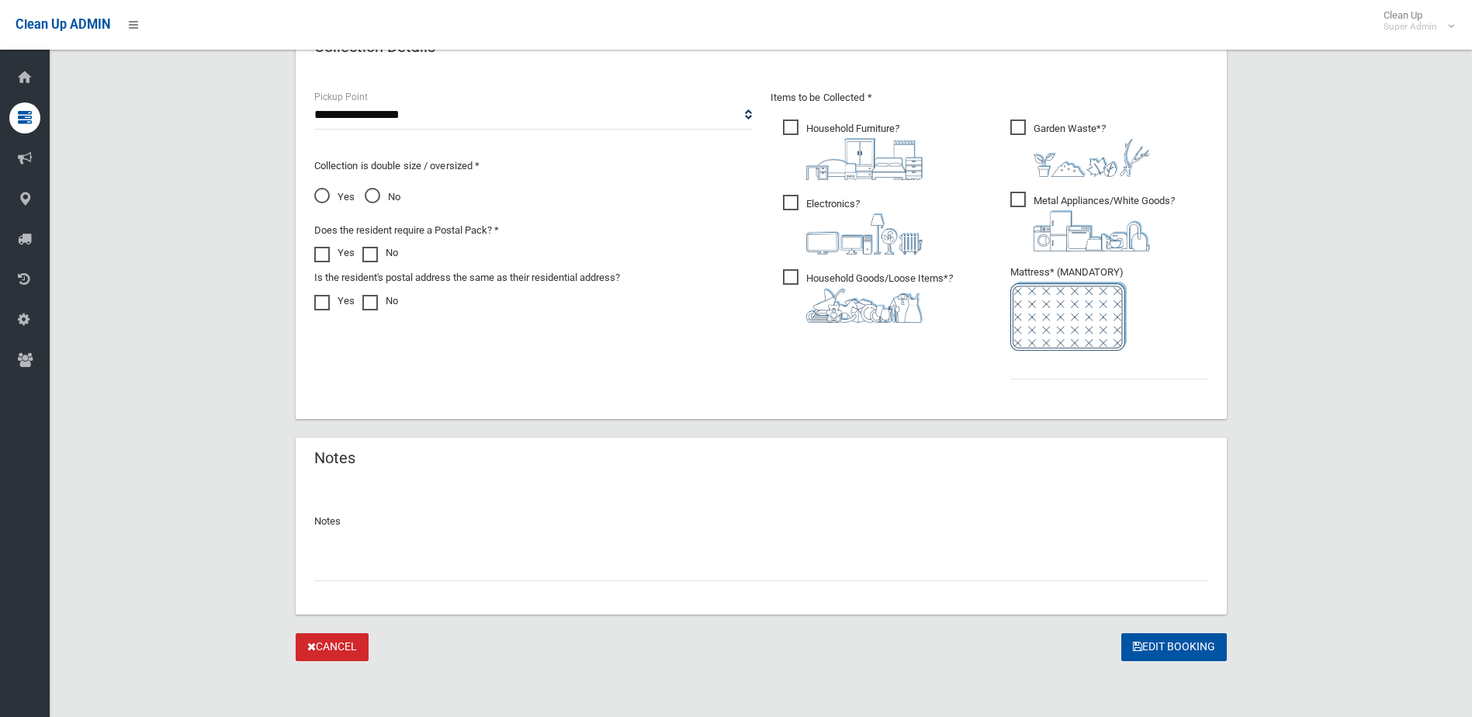
click at [352, 556] on input "text" at bounding box center [761, 566] width 894 height 29
type input "**********"
click at [1067, 365] on input "text" at bounding box center [1109, 365] width 198 height 29
type input "*"
click at [327, 562] on input "**********" at bounding box center [761, 566] width 894 height 29
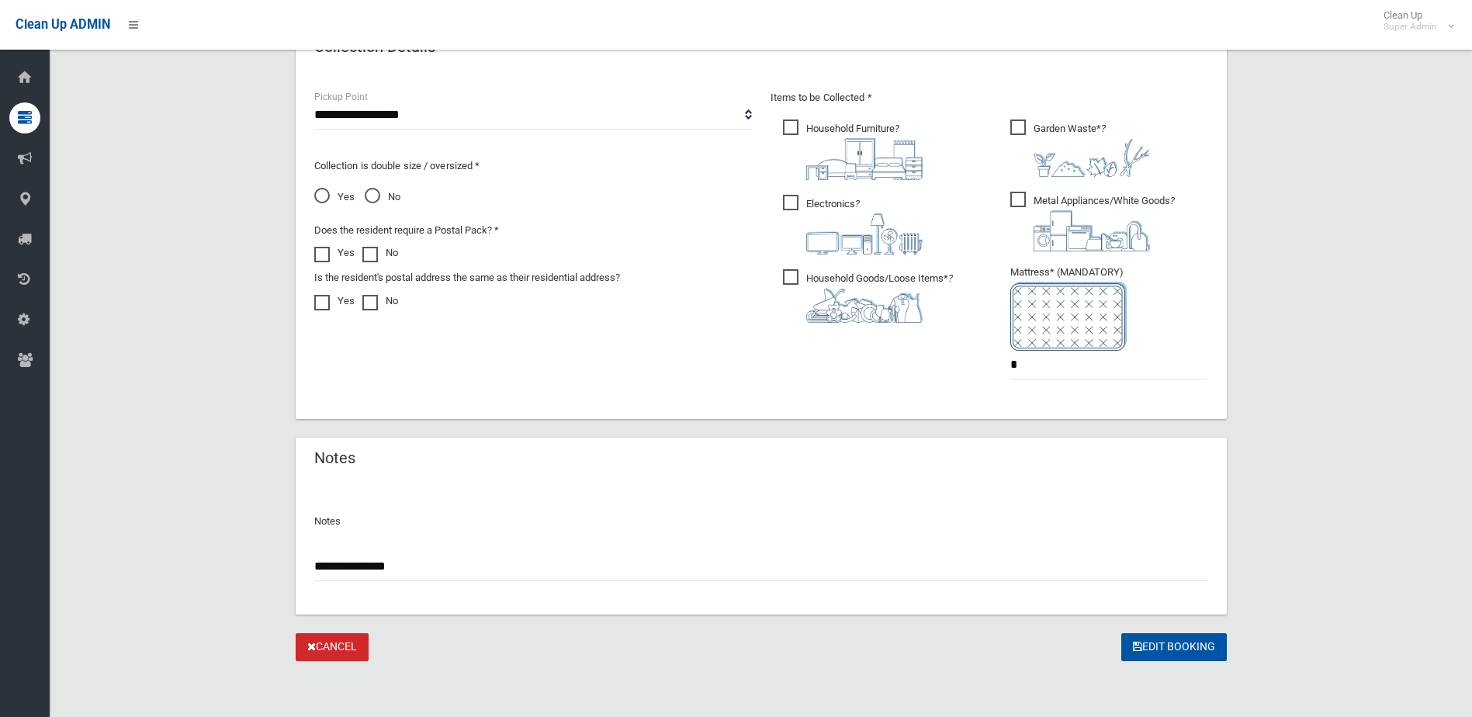
click at [329, 569] on input "**********" at bounding box center [761, 566] width 894 height 29
type input "**********"
click at [1169, 643] on button "Edit Booking" at bounding box center [1174, 647] width 106 height 29
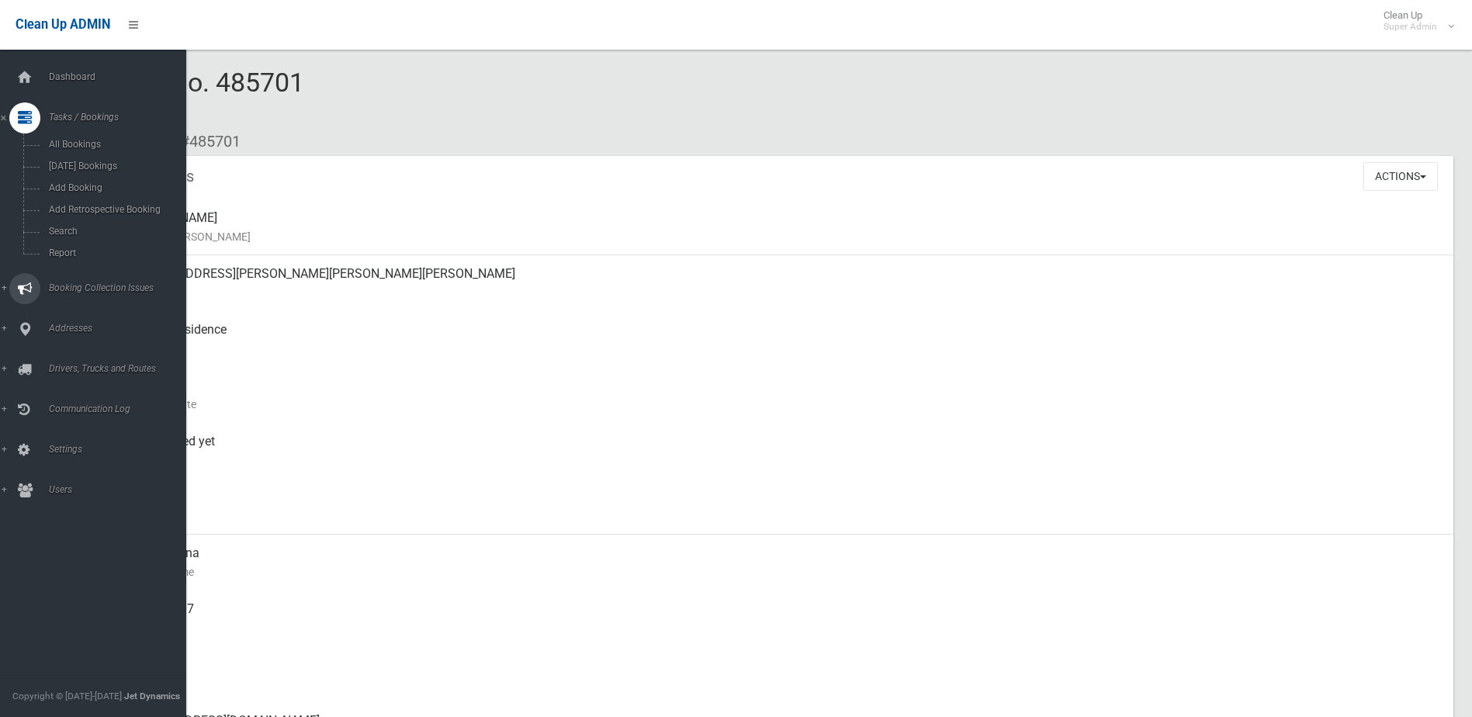
click at [79, 288] on span "Booking Collection Issues" at bounding box center [121, 287] width 154 height 11
click at [106, 182] on span "All Reported Issues" at bounding box center [114, 184] width 140 height 11
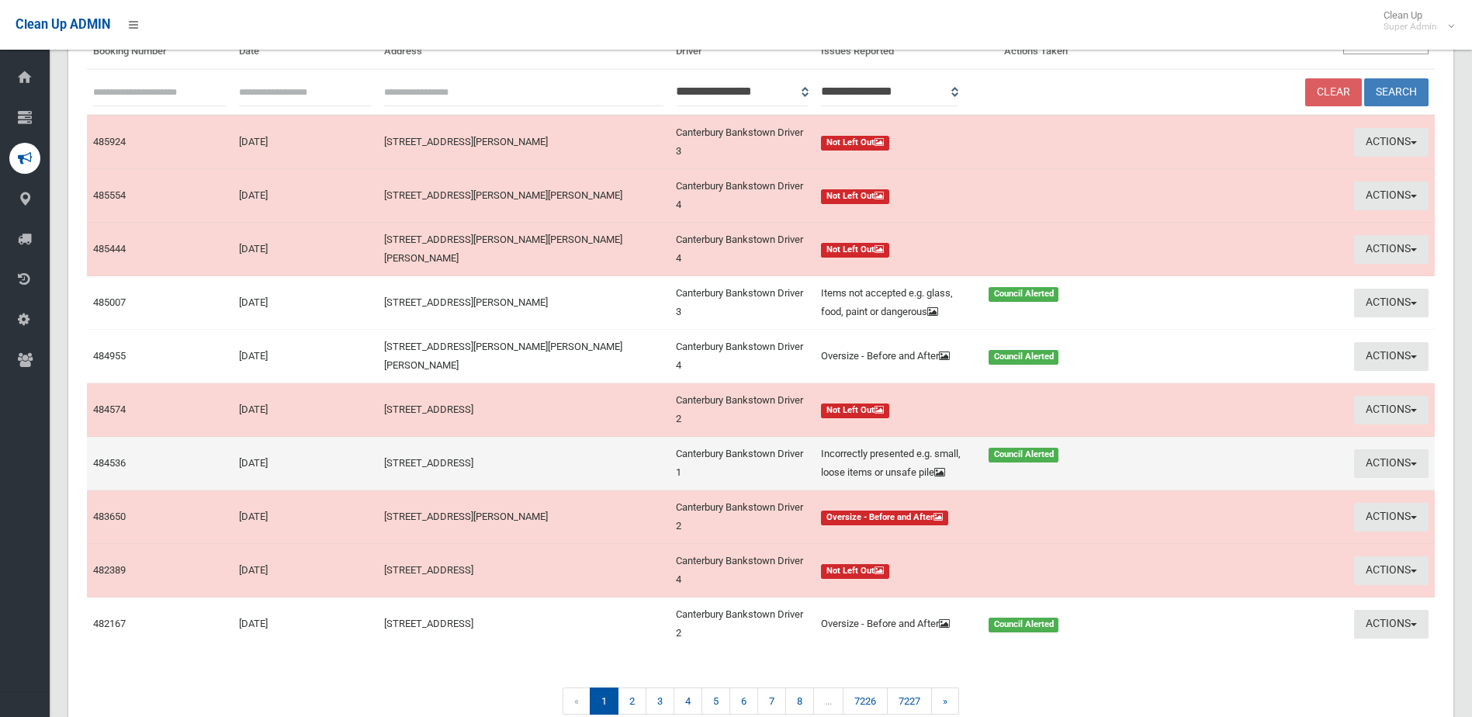
scroll to position [233, 0]
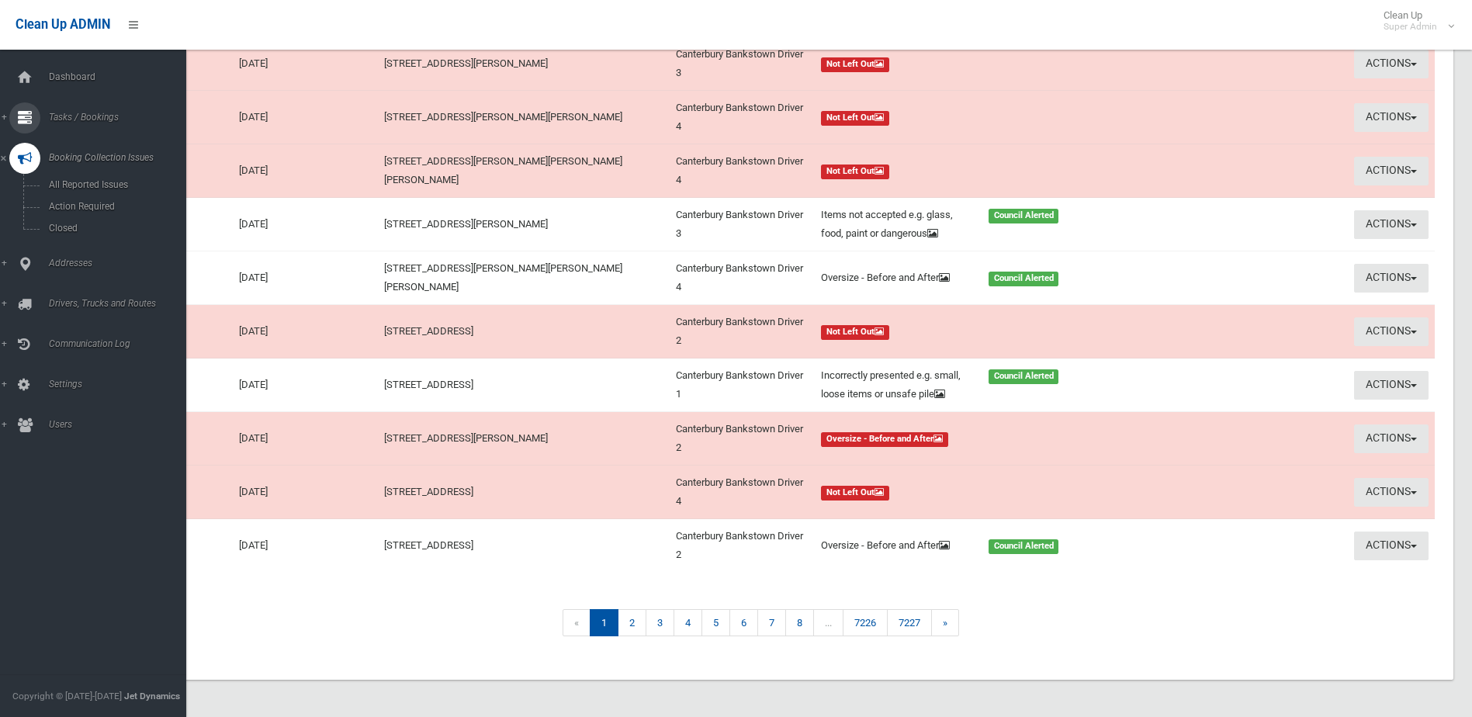
click at [78, 111] on link "Tasks / Bookings" at bounding box center [99, 117] width 198 height 31
click at [63, 229] on span "Search" at bounding box center [114, 231] width 140 height 11
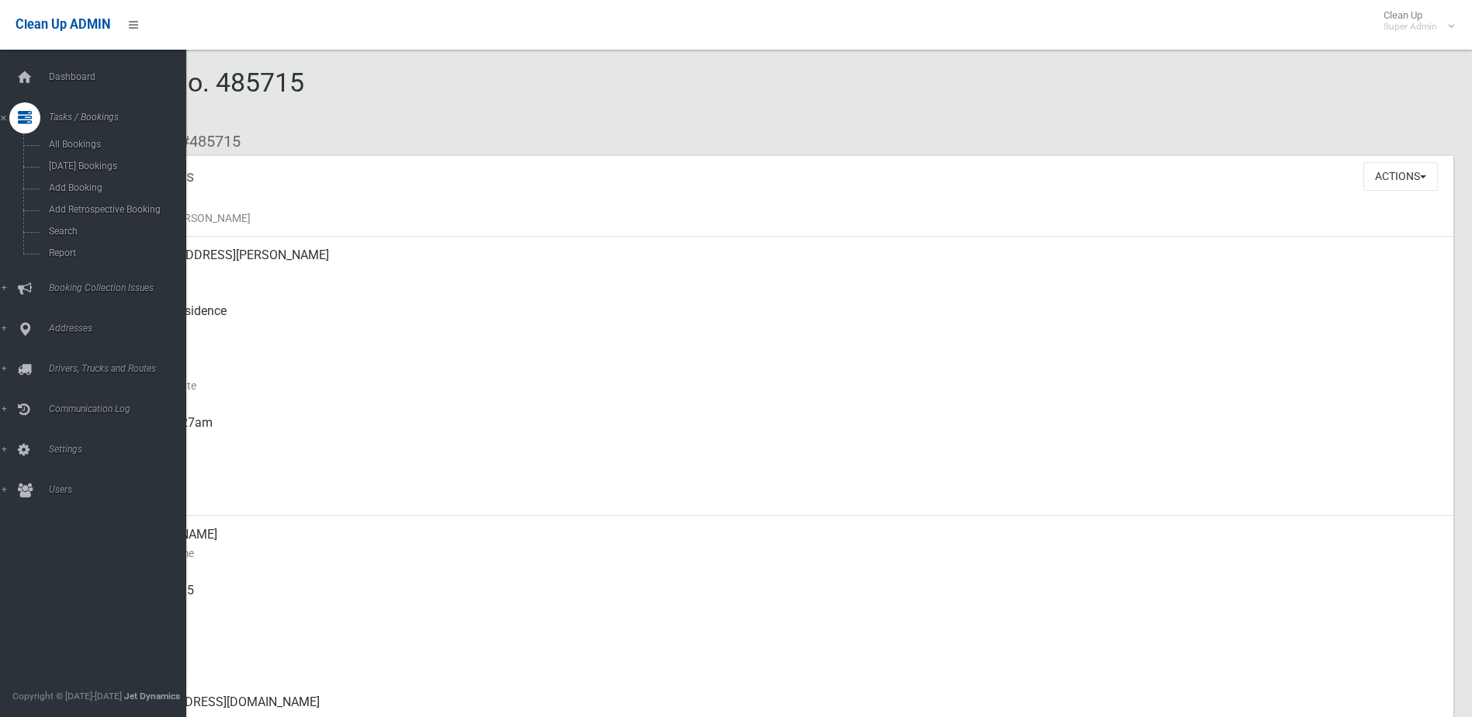
scroll to position [1086, 0]
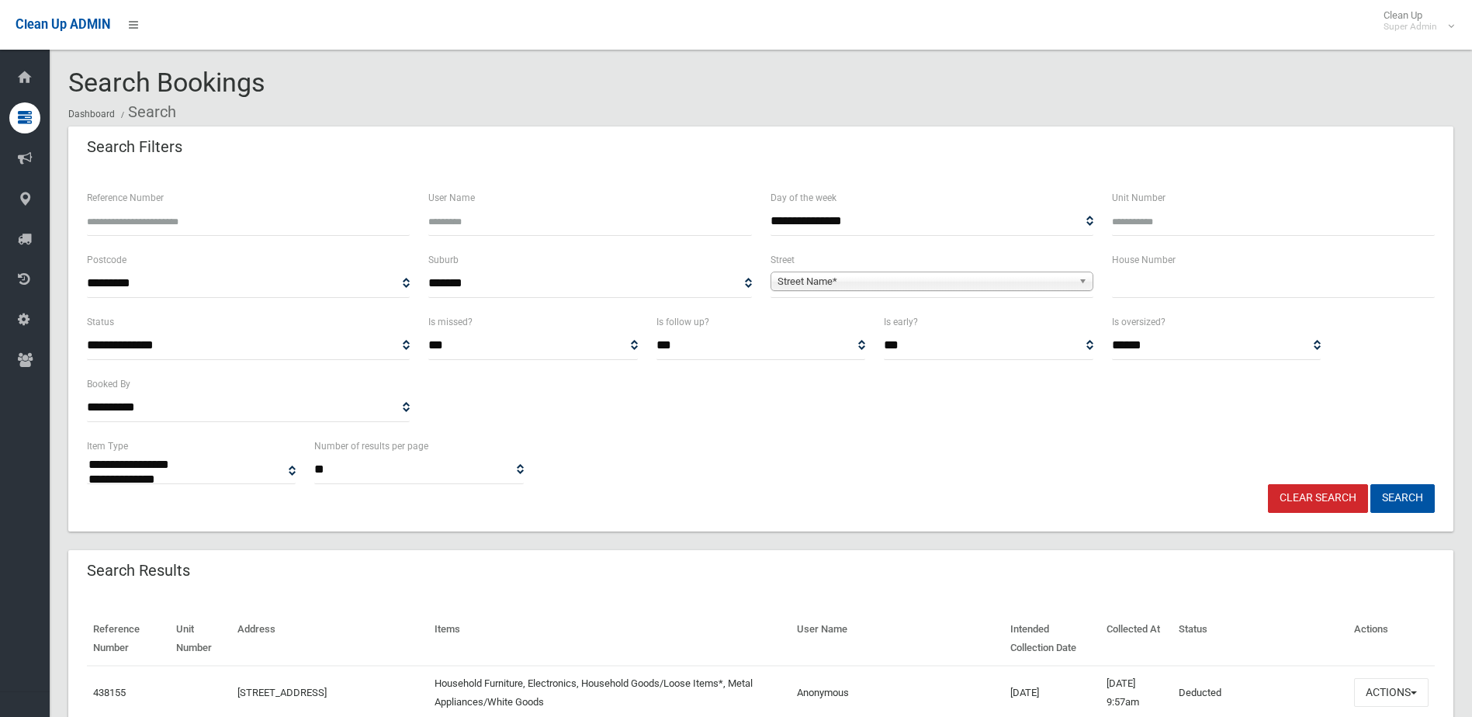
select select
click at [1134, 281] on input "text" at bounding box center [1273, 283] width 323 height 29
type input "**"
click at [812, 279] on span "Street Name*" at bounding box center [924, 281] width 295 height 19
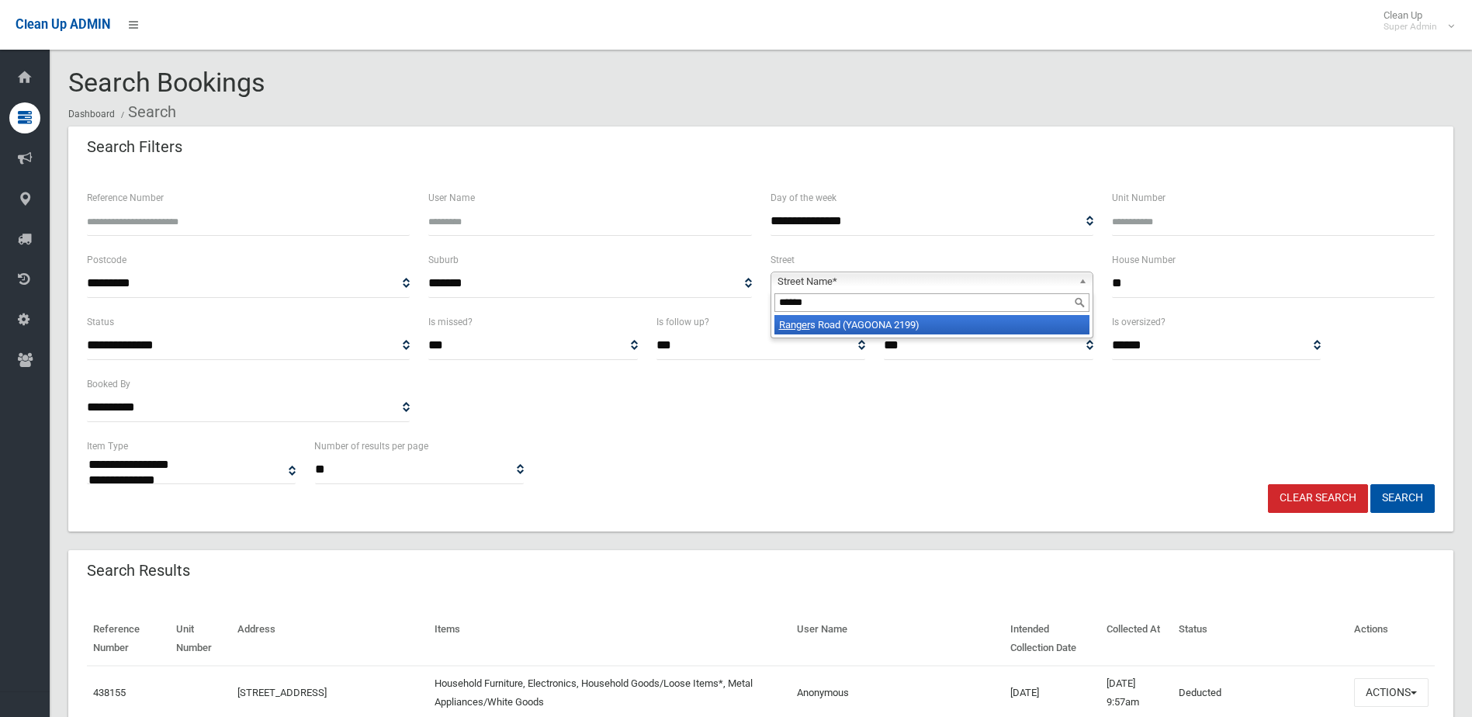
type input "******"
click at [839, 323] on li "Ranger s Road (YAGOONA 2199)" at bounding box center [931, 324] width 315 height 19
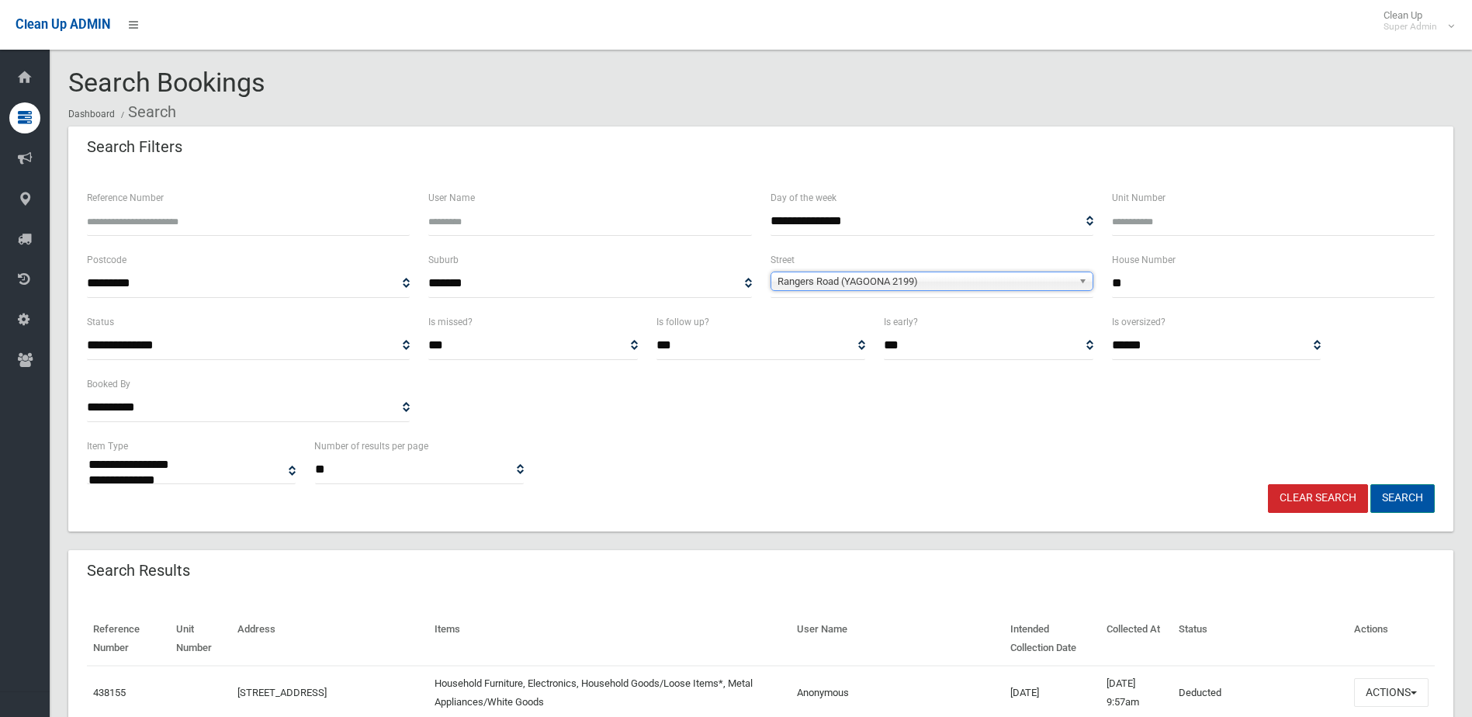
click at [1409, 495] on button "Search" at bounding box center [1402, 498] width 64 height 29
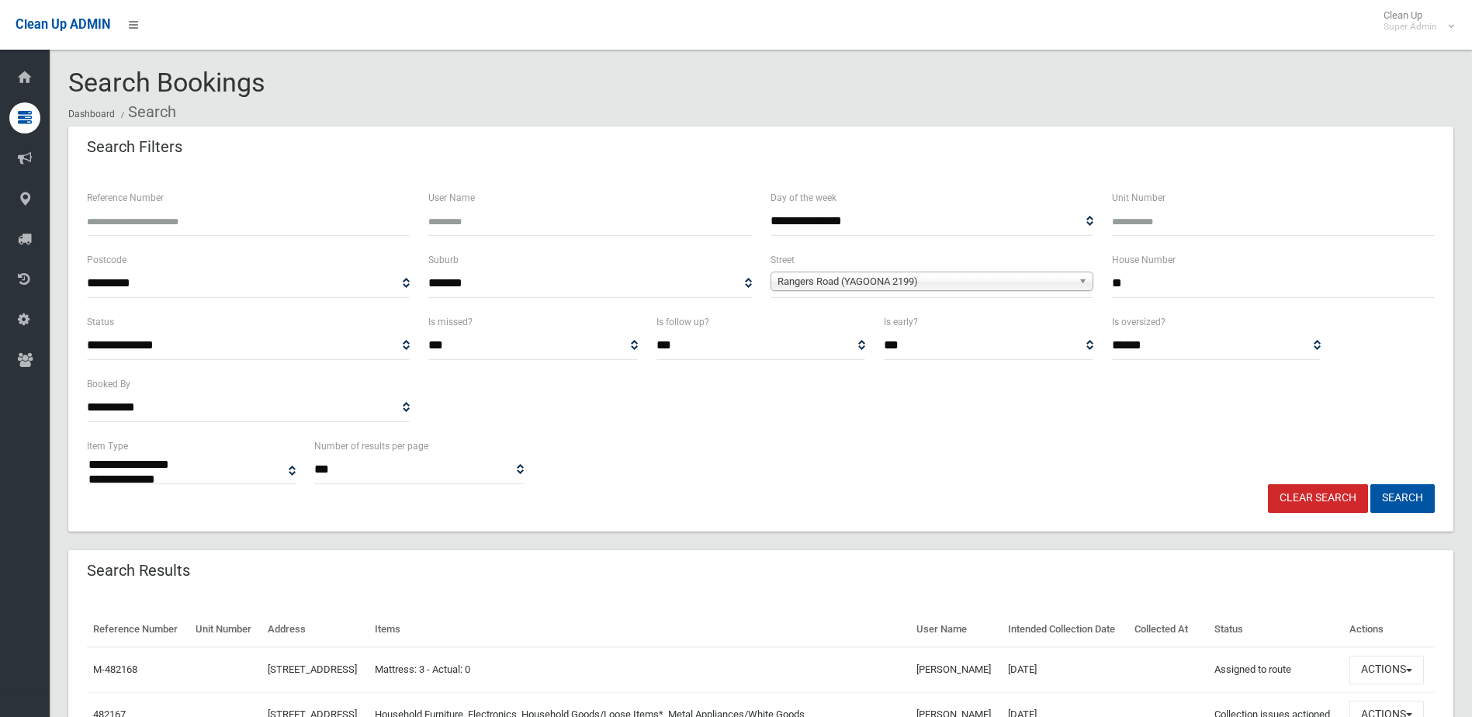
select select
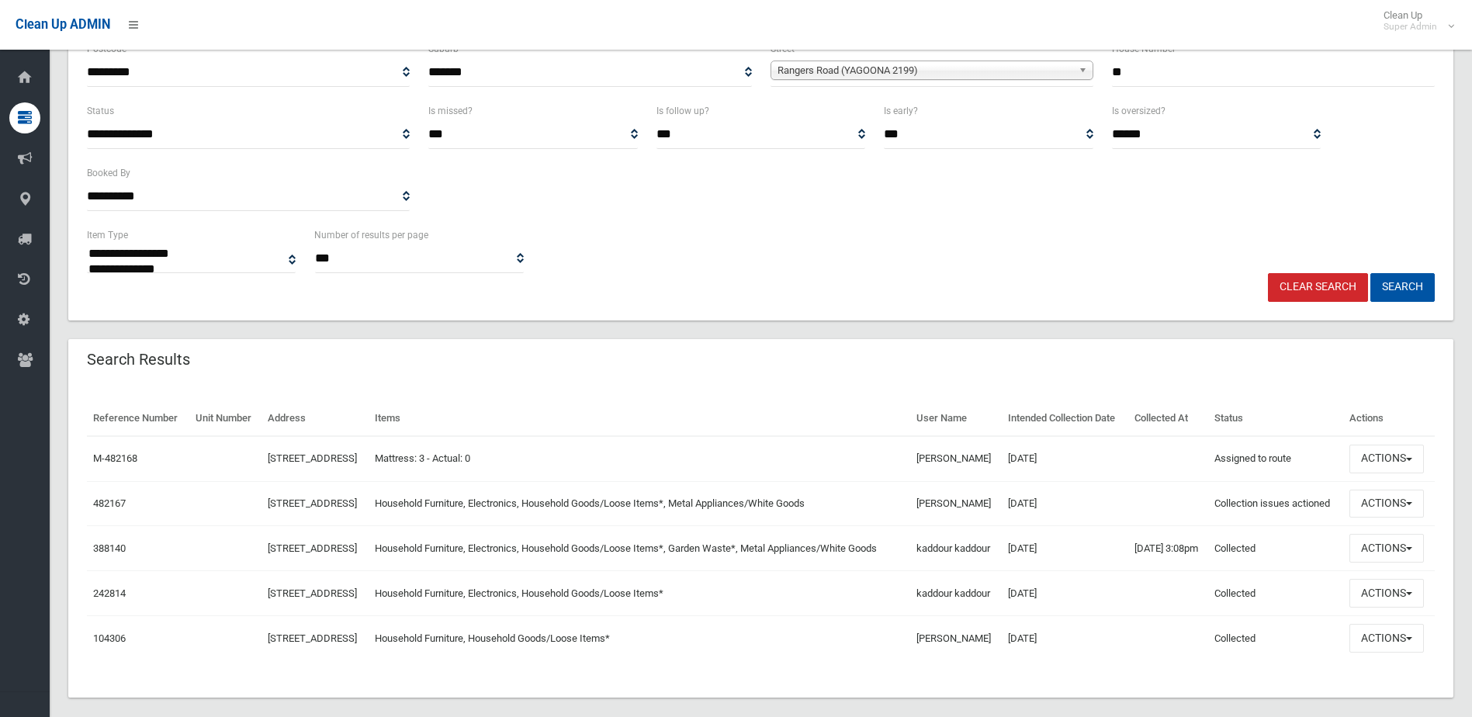
scroll to position [233, 0]
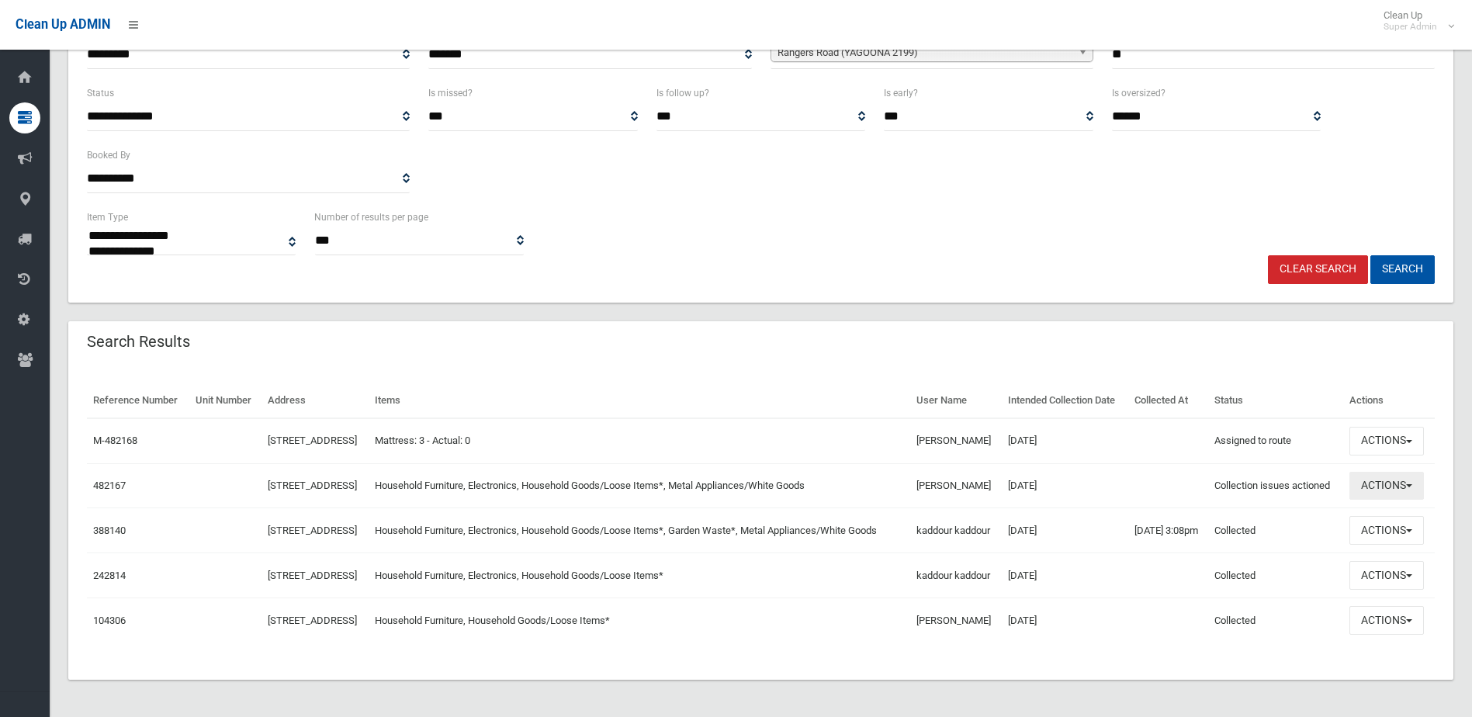
click at [1365, 500] on button "Actions" at bounding box center [1386, 486] width 74 height 29
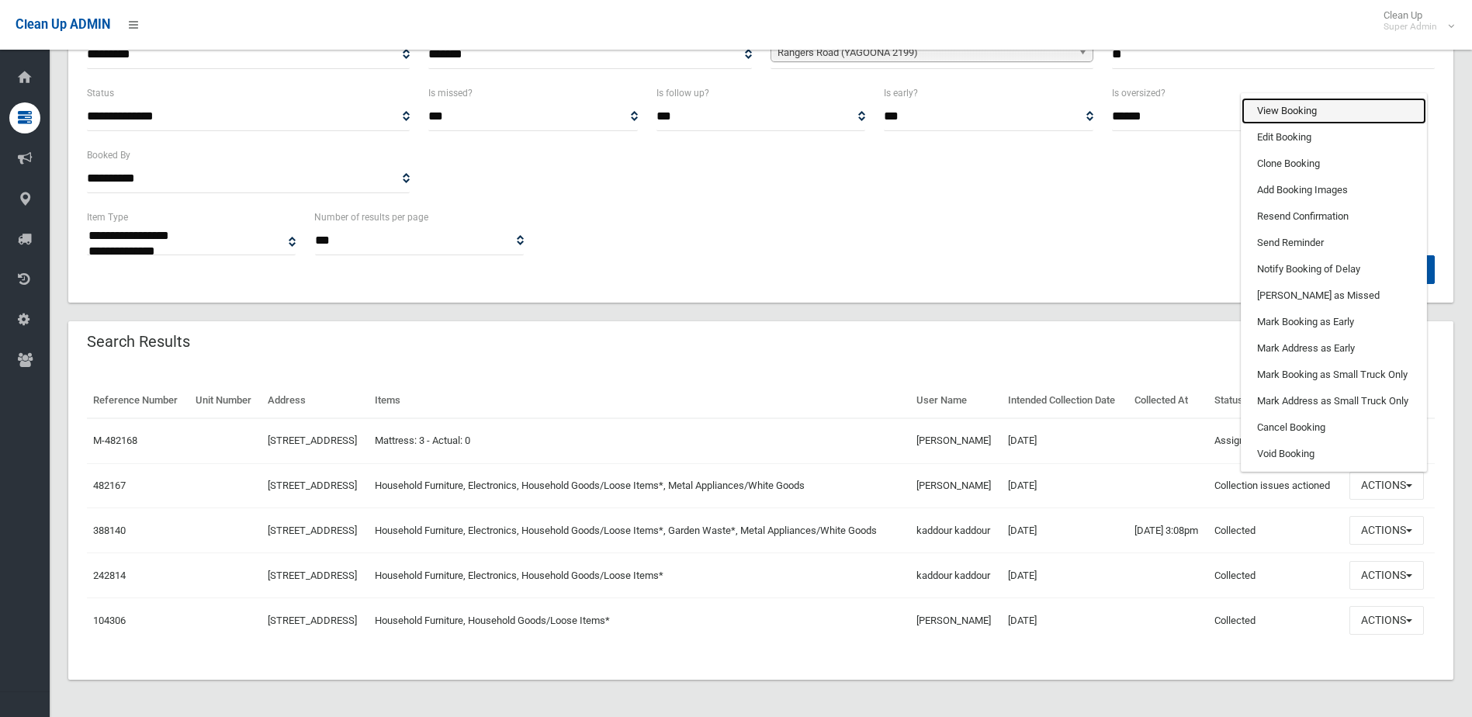
click at [1272, 124] on link "View Booking" at bounding box center [1333, 111] width 185 height 26
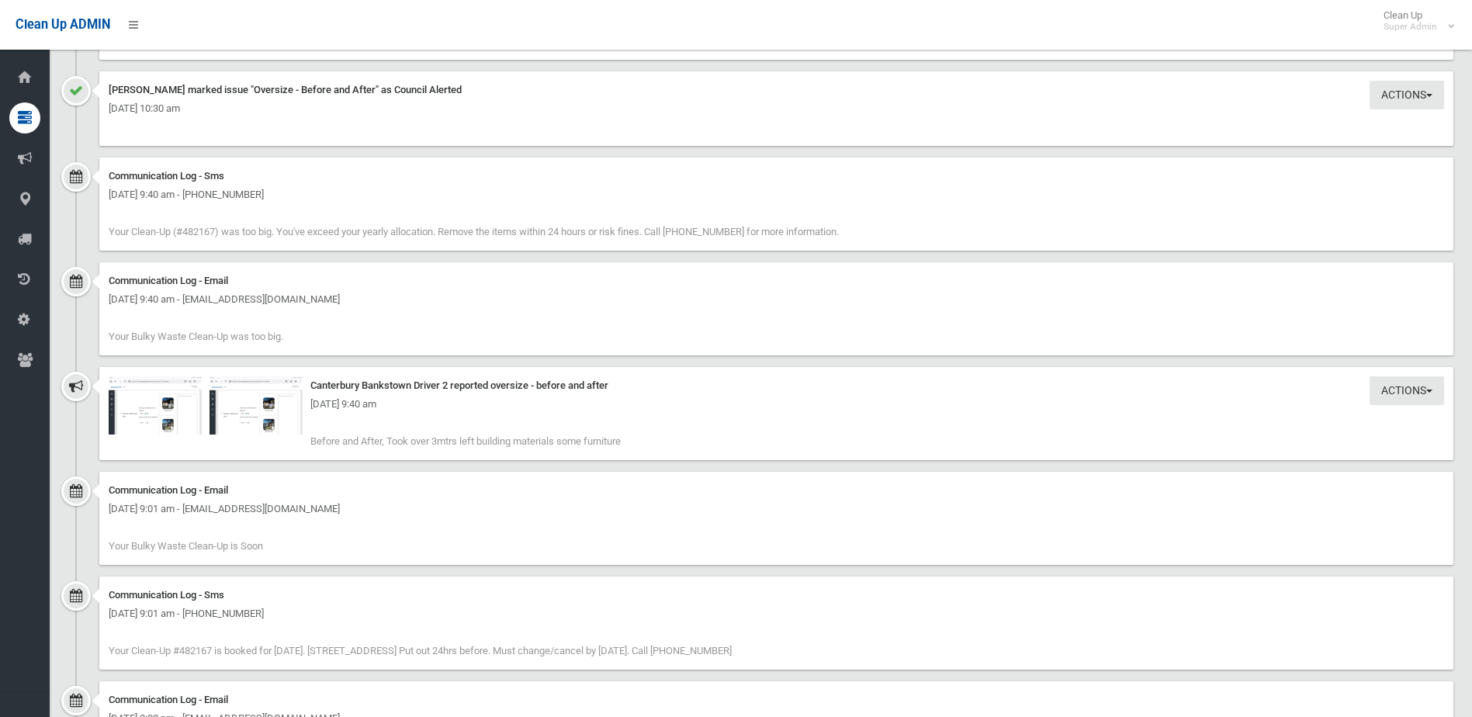
scroll to position [2328, 0]
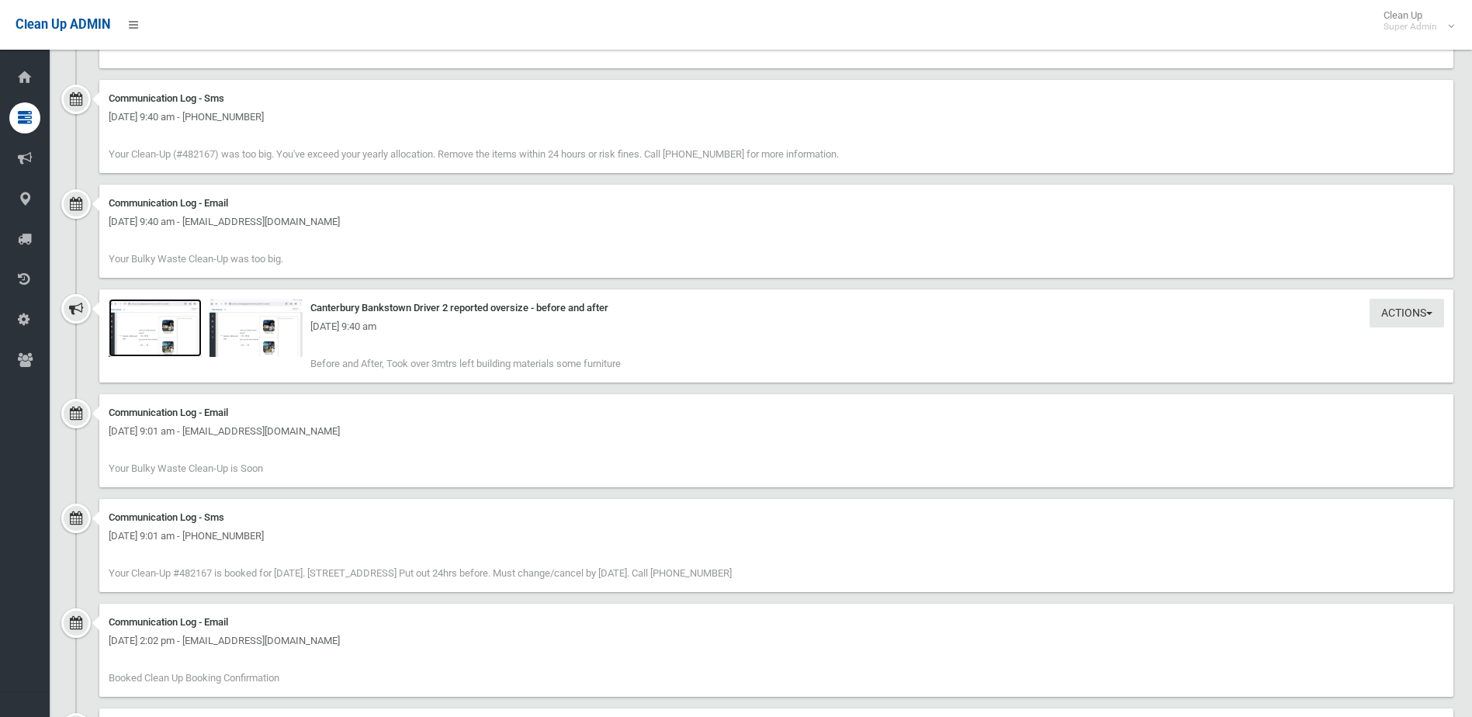
click at [167, 343] on img at bounding box center [155, 328] width 93 height 58
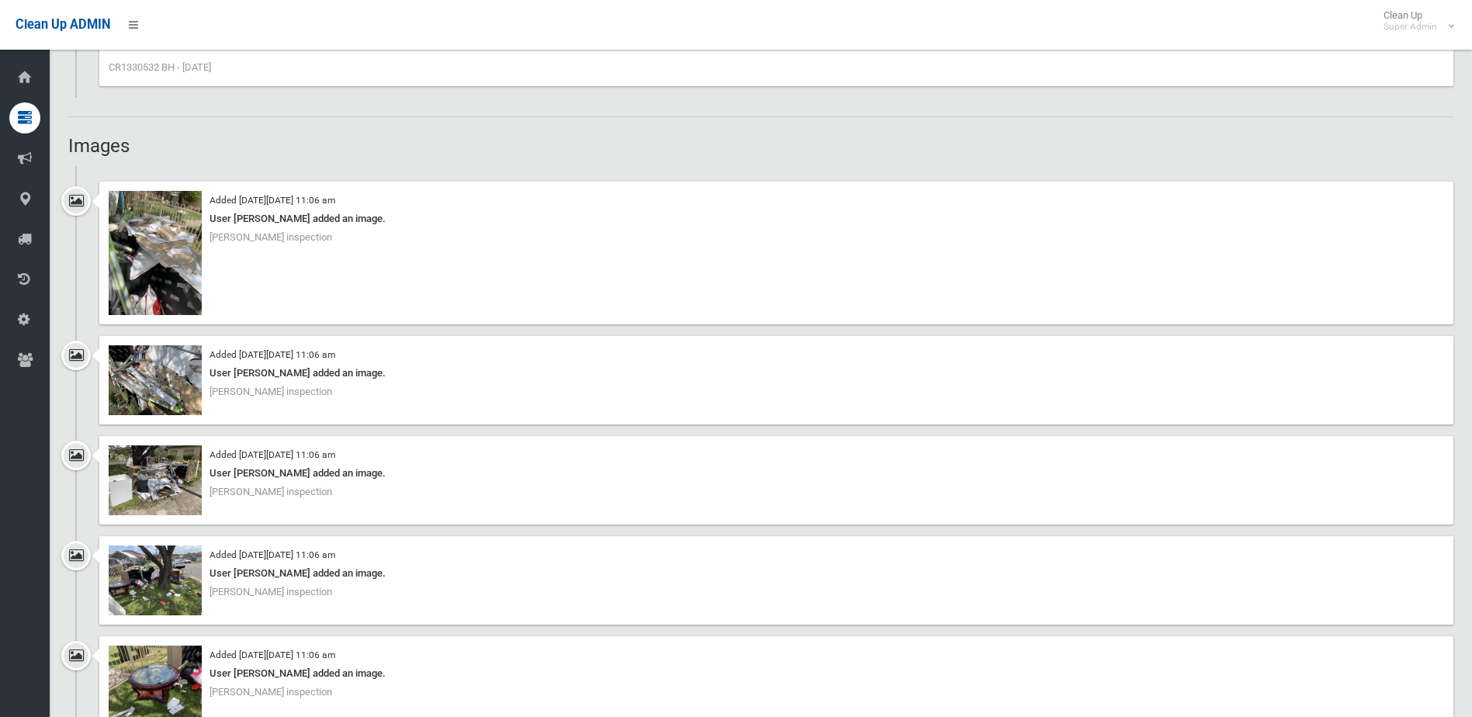
scroll to position [1241, 0]
click at [153, 254] on img at bounding box center [155, 254] width 93 height 124
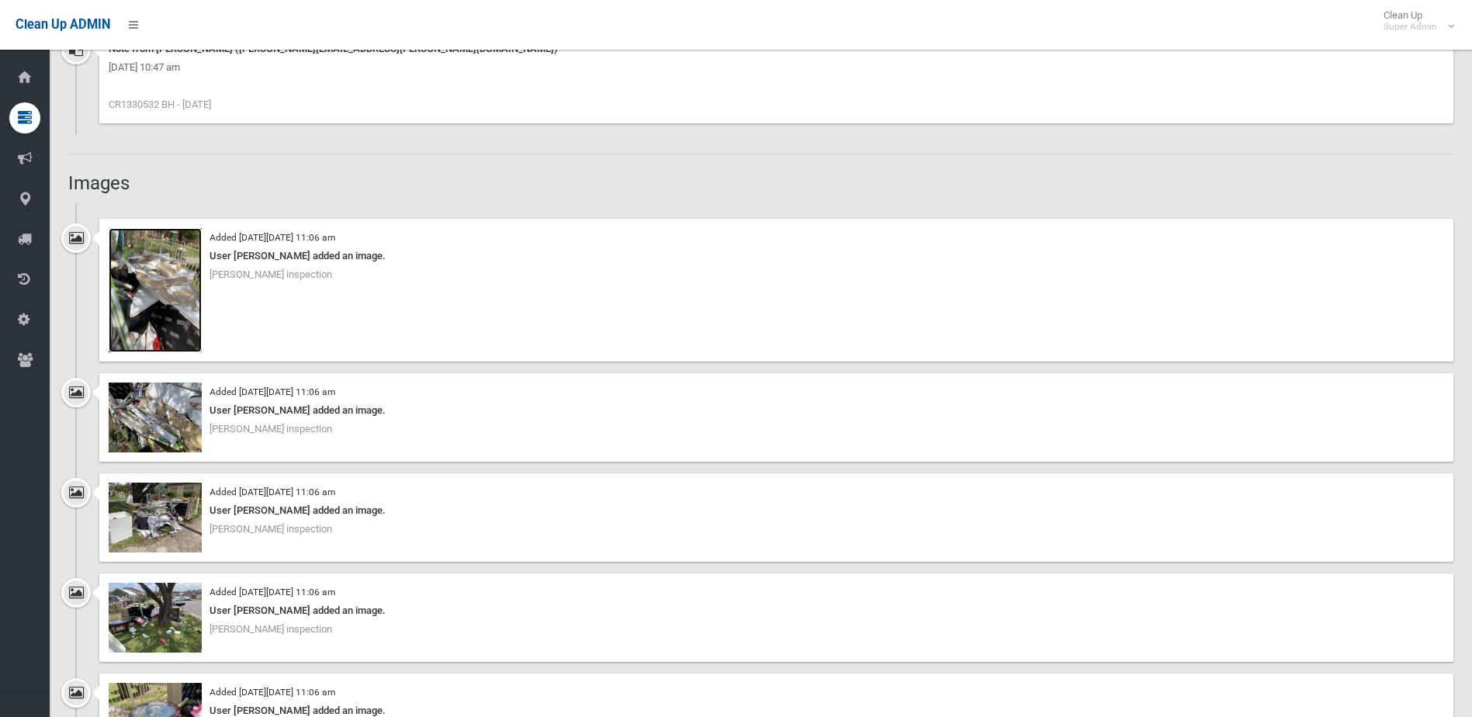
scroll to position [1443, 0]
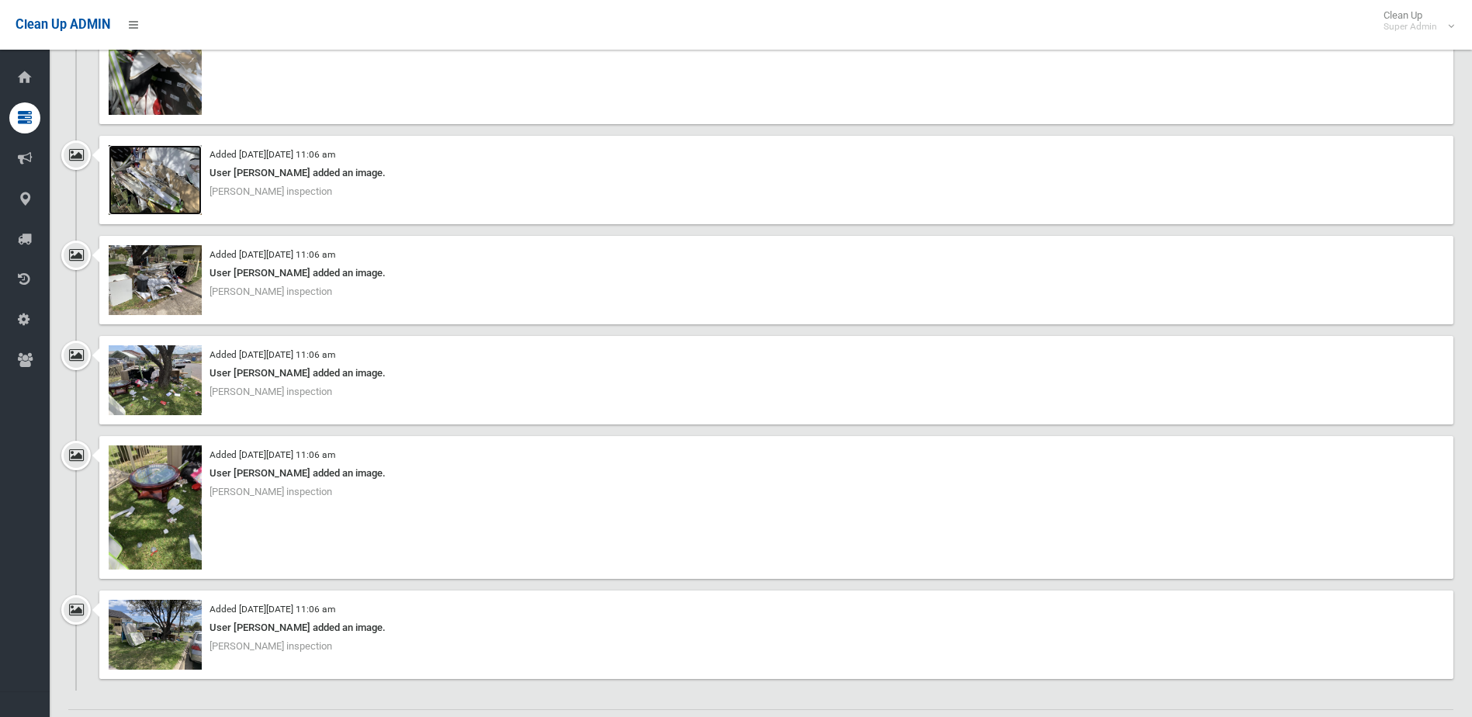
click at [157, 184] on img at bounding box center [155, 180] width 93 height 70
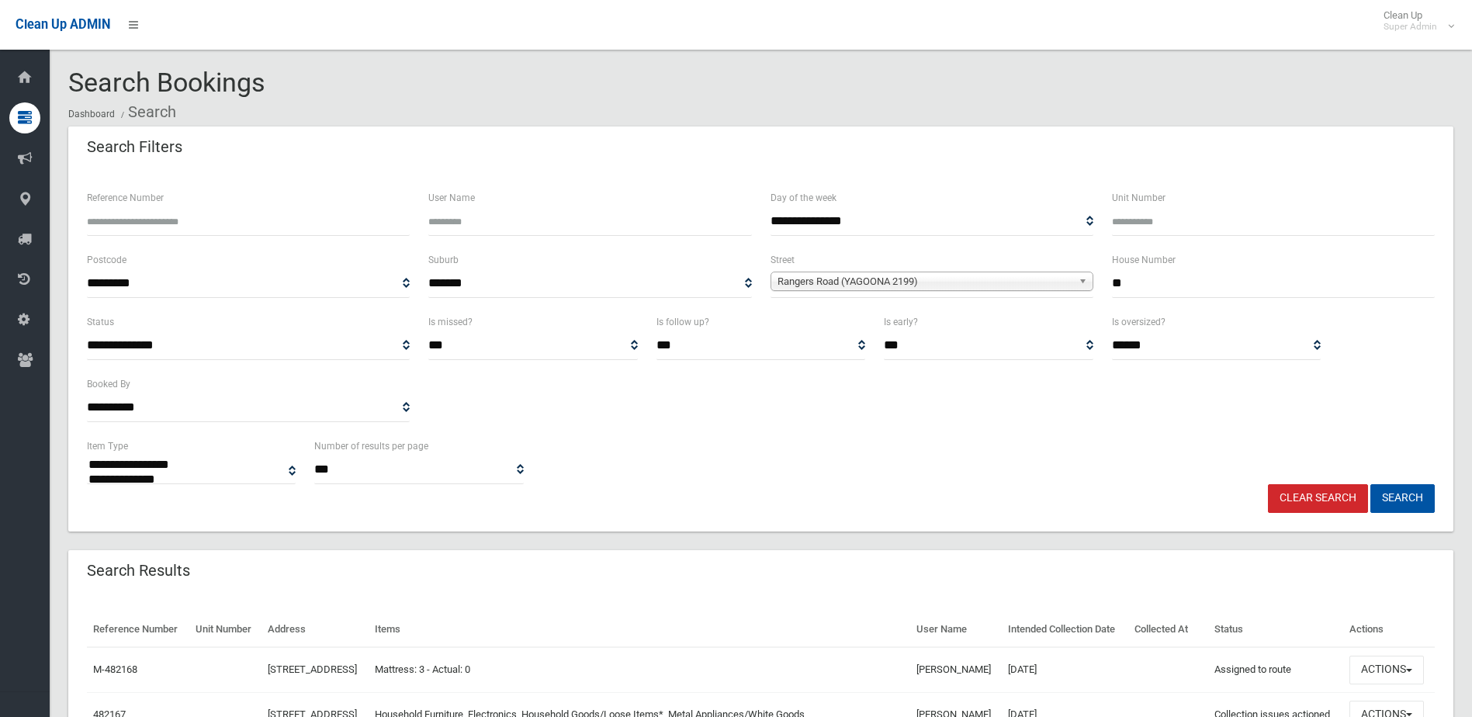
select select
click at [1303, 494] on link "Clear Search" at bounding box center [1318, 498] width 100 height 29
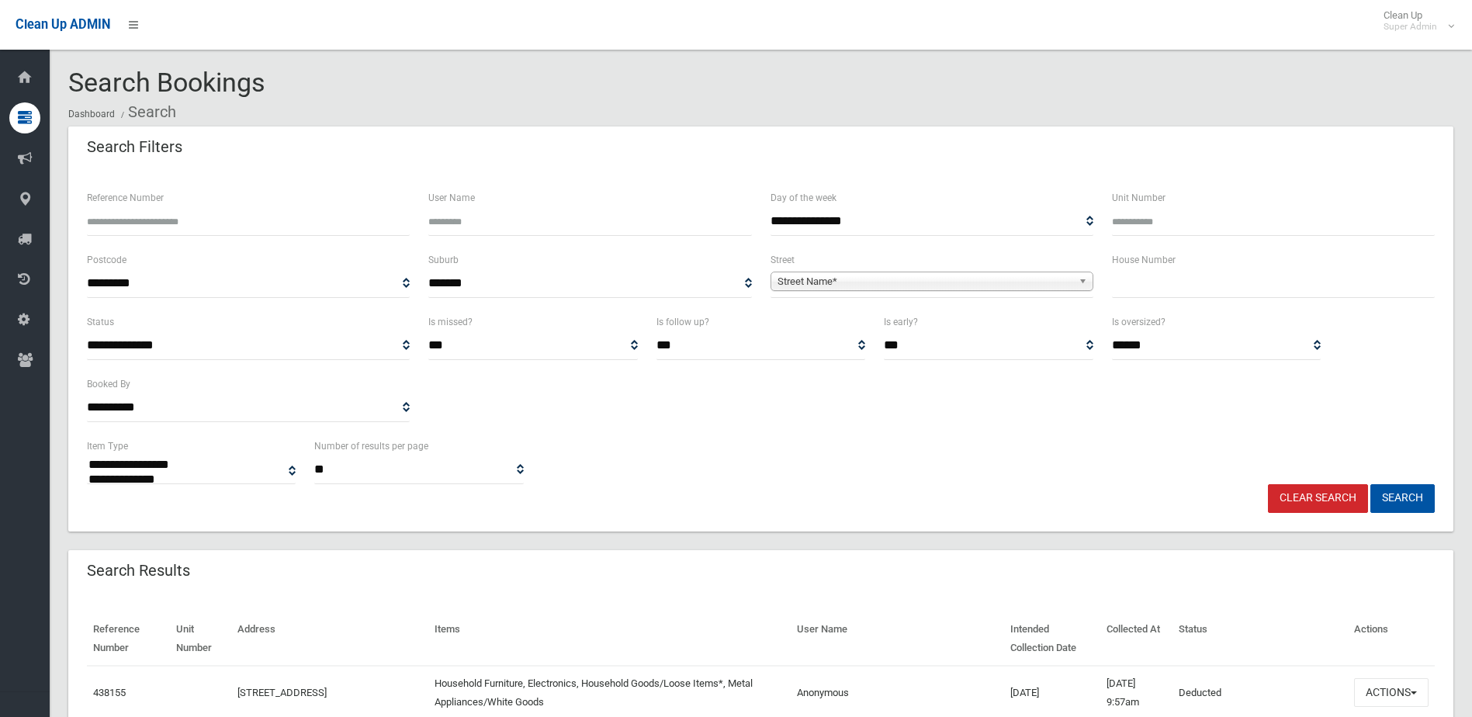
select select
type input "******"
click at [1370, 484] on button "Search" at bounding box center [1402, 498] width 64 height 29
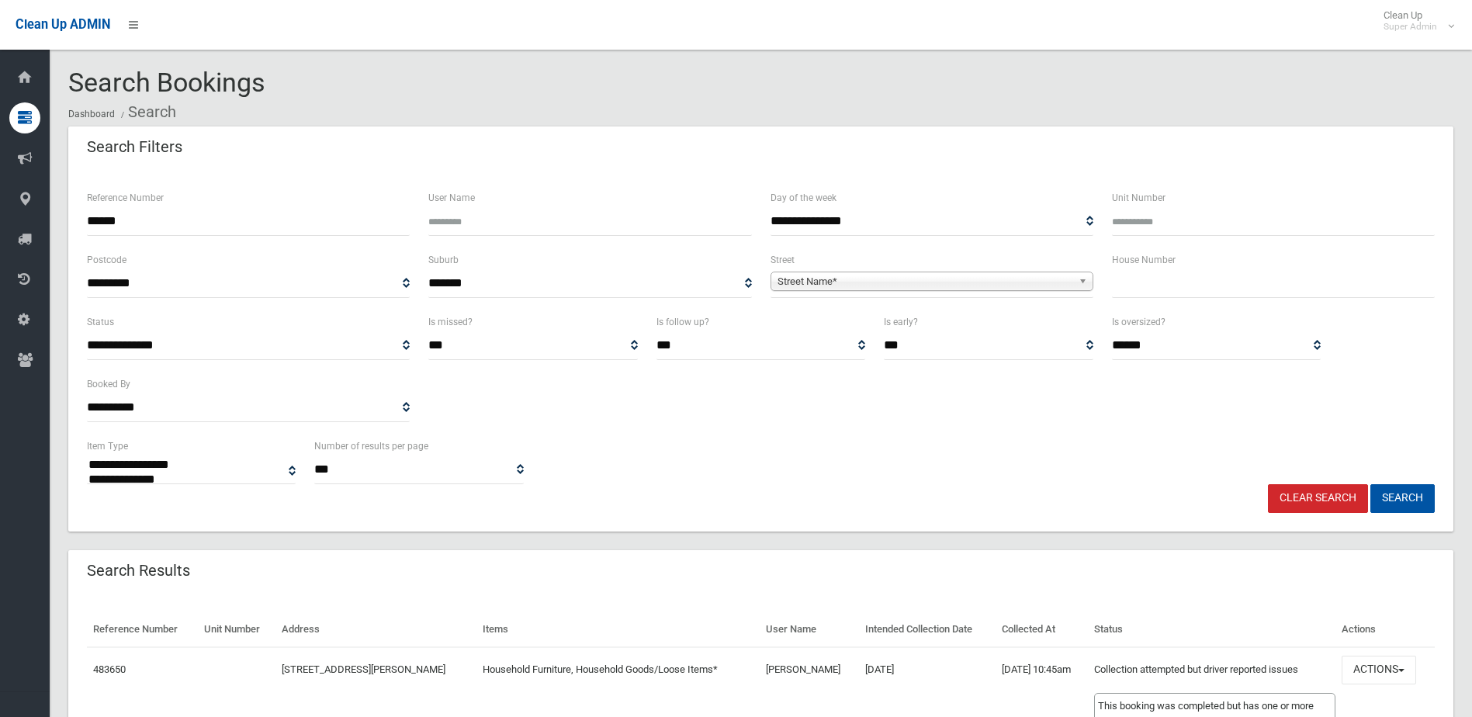
select select
click at [1369, 665] on button "Actions" at bounding box center [1378, 670] width 74 height 29
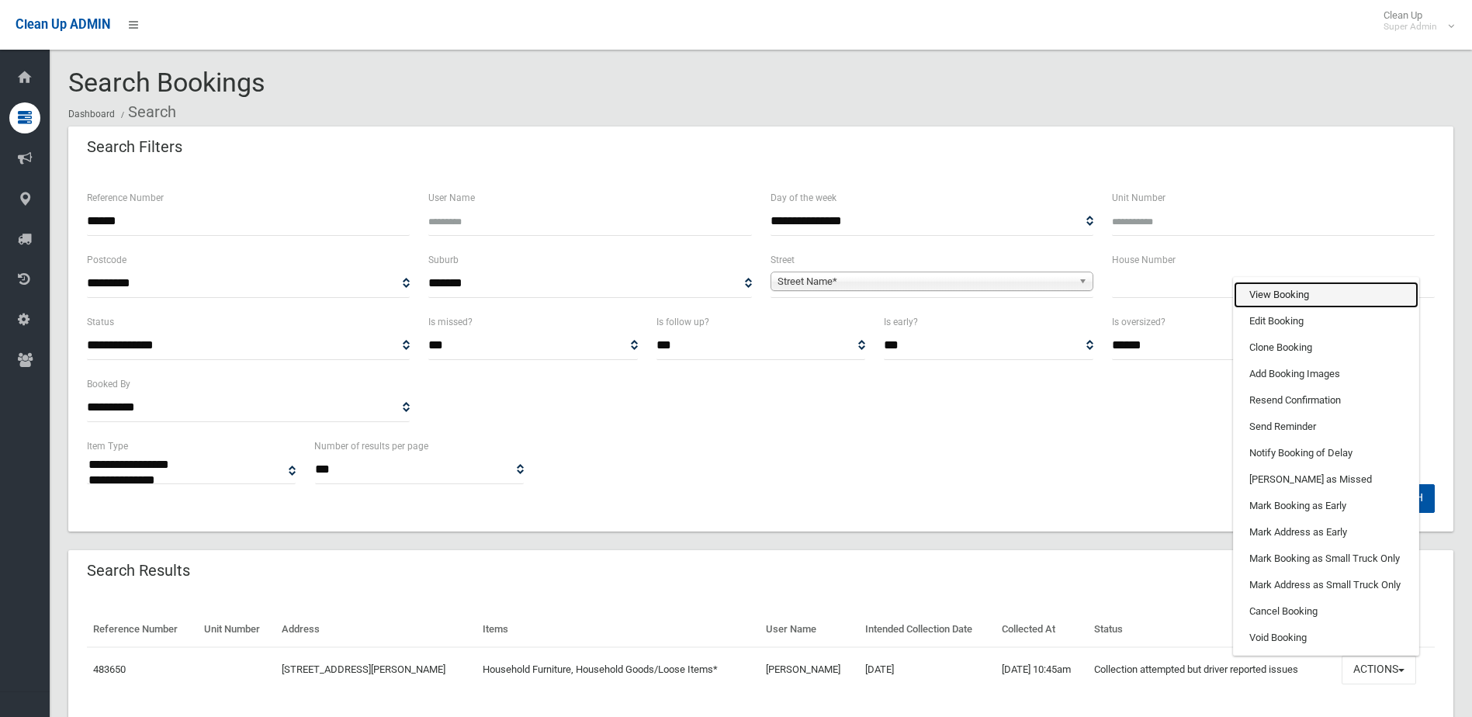
click at [1269, 292] on link "View Booking" at bounding box center [1326, 295] width 185 height 26
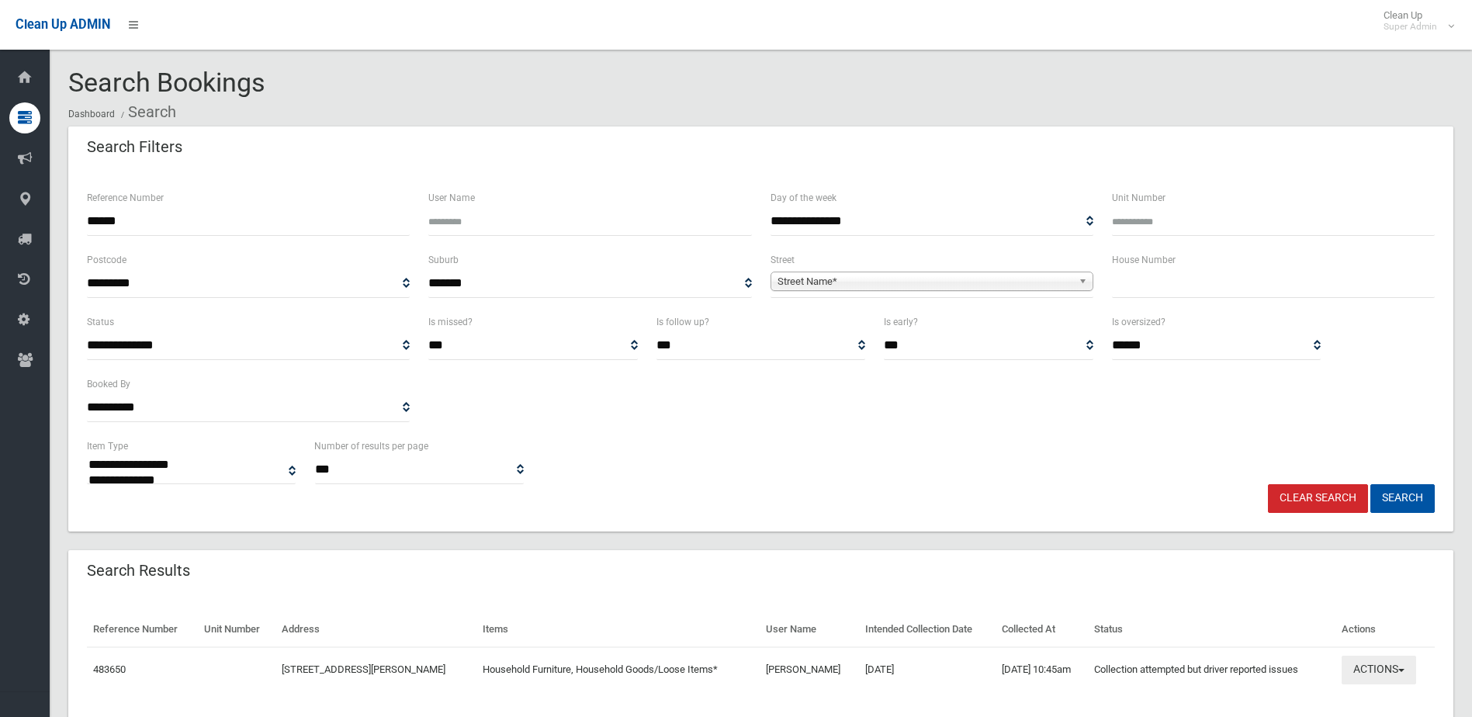
click at [1382, 665] on button "Actions" at bounding box center [1378, 670] width 74 height 29
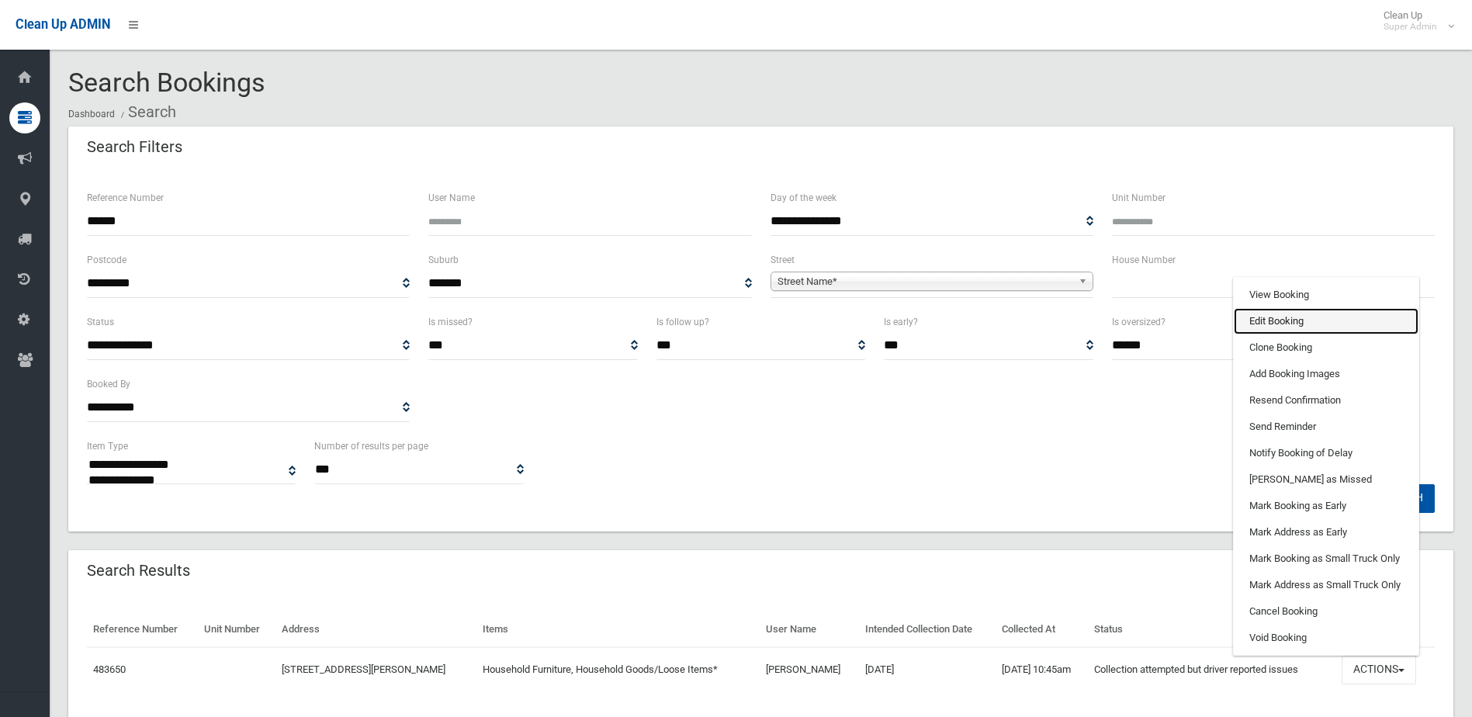
click at [1298, 327] on link "Edit Booking" at bounding box center [1326, 321] width 185 height 26
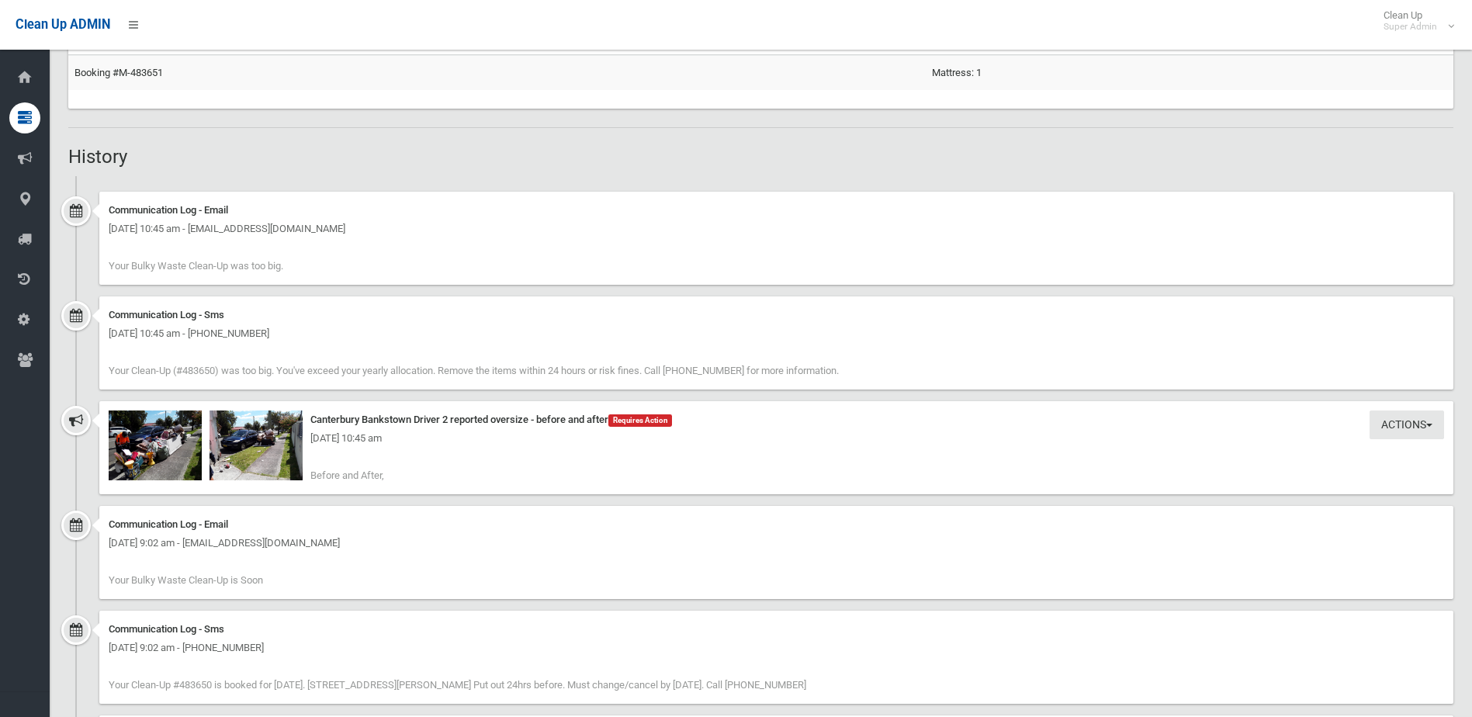
scroll to position [1009, 0]
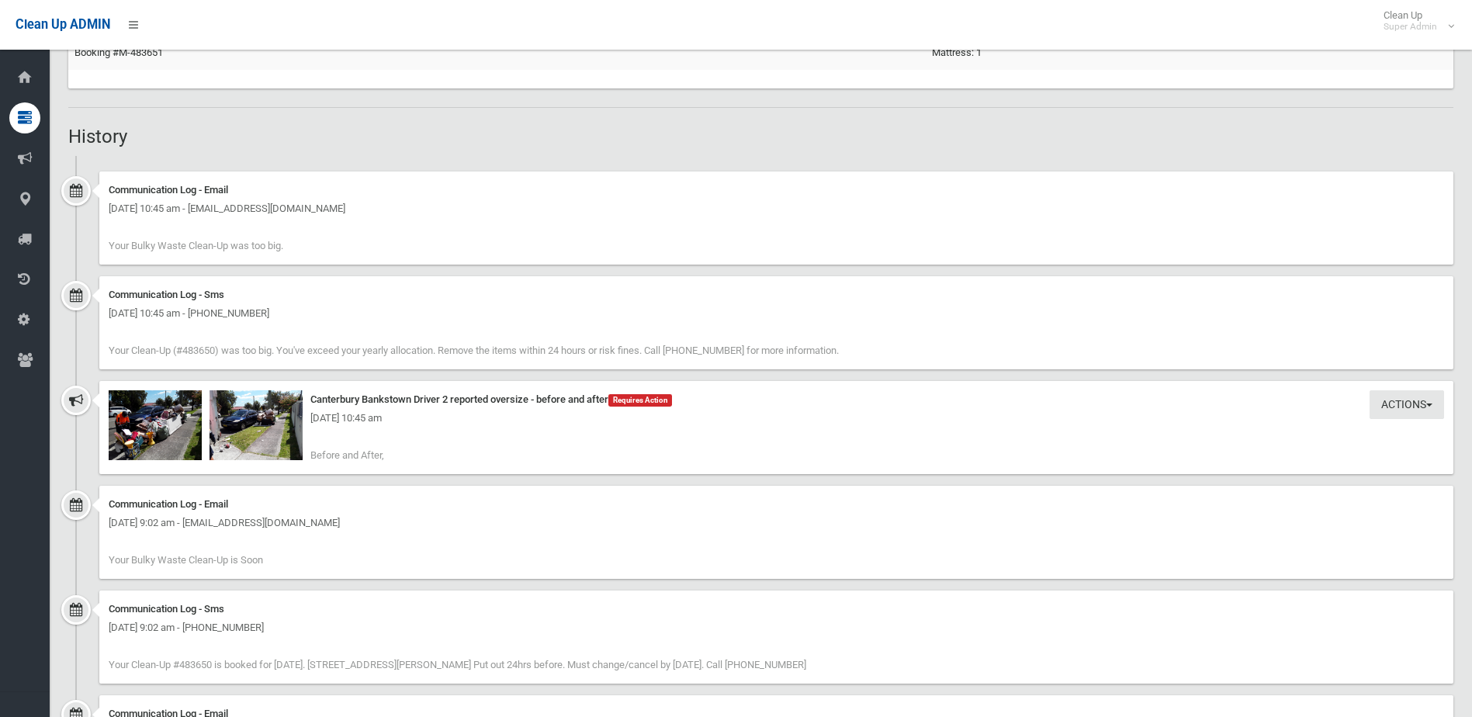
click at [156, 427] on div "[DATE] 10:45 am" at bounding box center [776, 418] width 1335 height 19
click at [161, 441] on img at bounding box center [155, 425] width 93 height 70
click at [263, 432] on img at bounding box center [255, 425] width 93 height 70
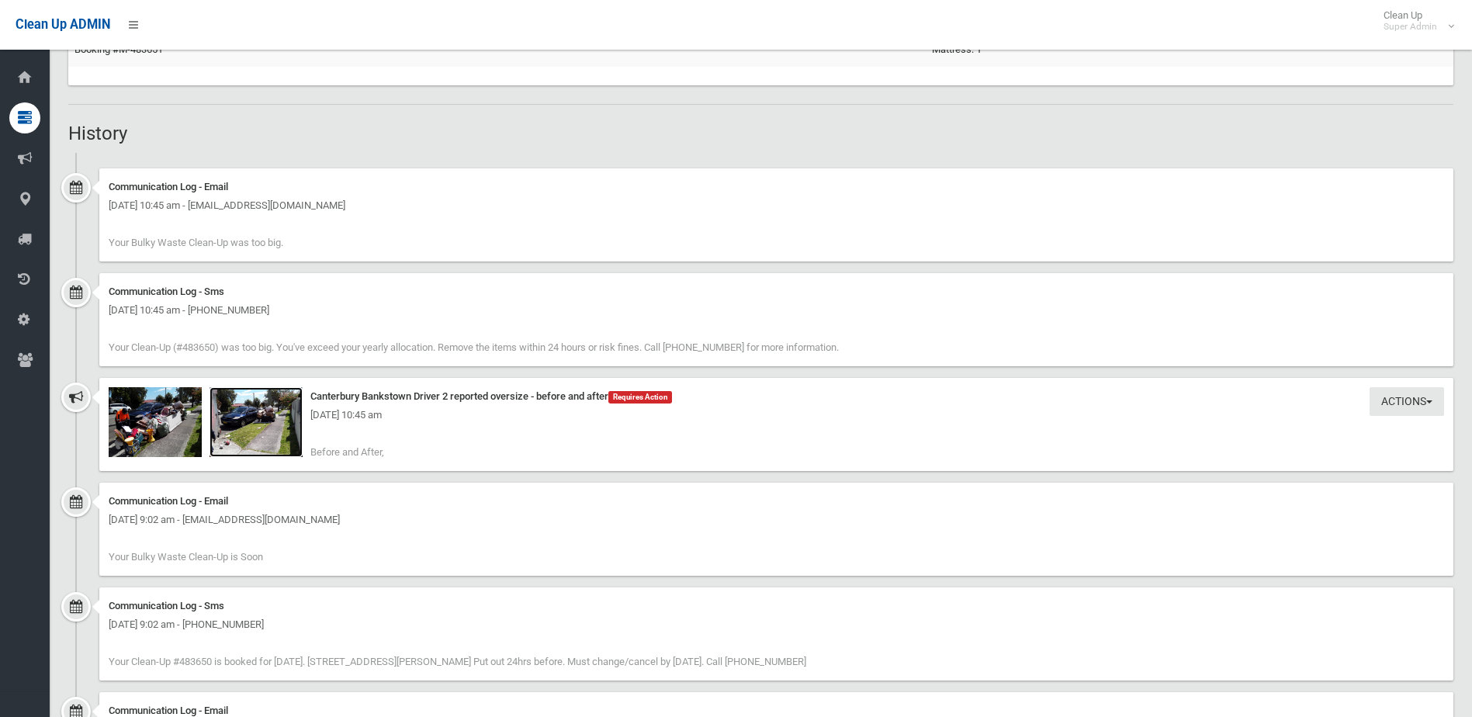
scroll to position [992, 0]
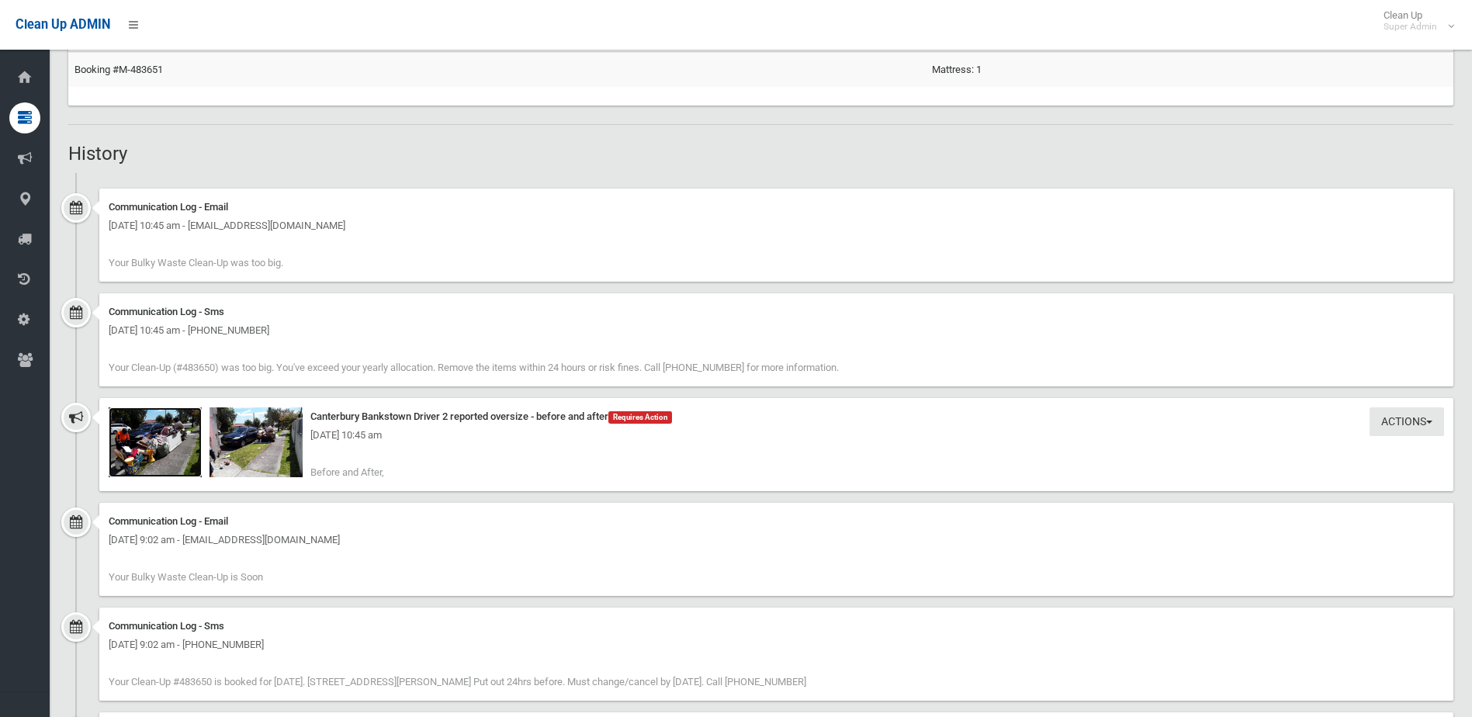
click at [156, 450] on img at bounding box center [155, 442] width 93 height 70
click at [261, 459] on img at bounding box center [255, 442] width 93 height 70
click at [157, 444] on div "[DATE] 10:45 am" at bounding box center [776, 435] width 1335 height 19
click at [155, 457] on img at bounding box center [155, 442] width 93 height 70
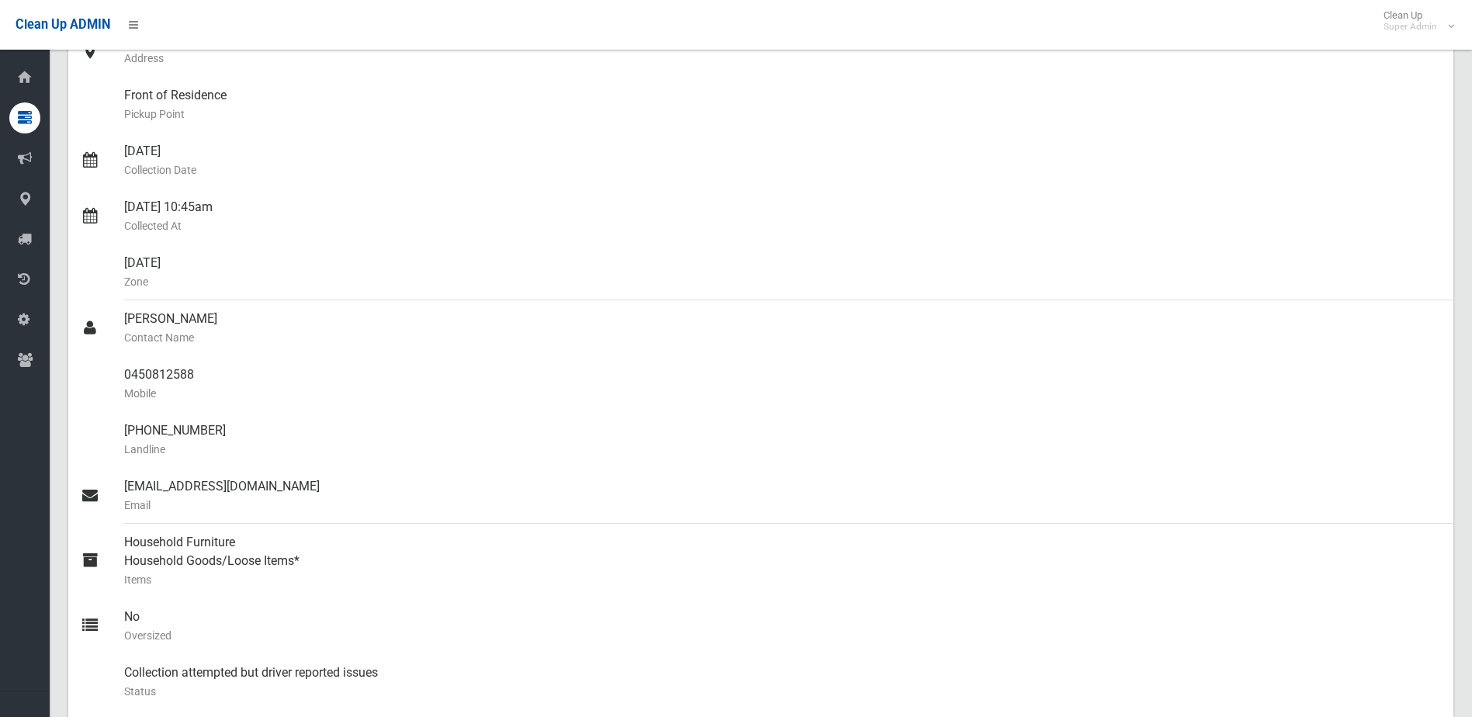
scroll to position [0, 0]
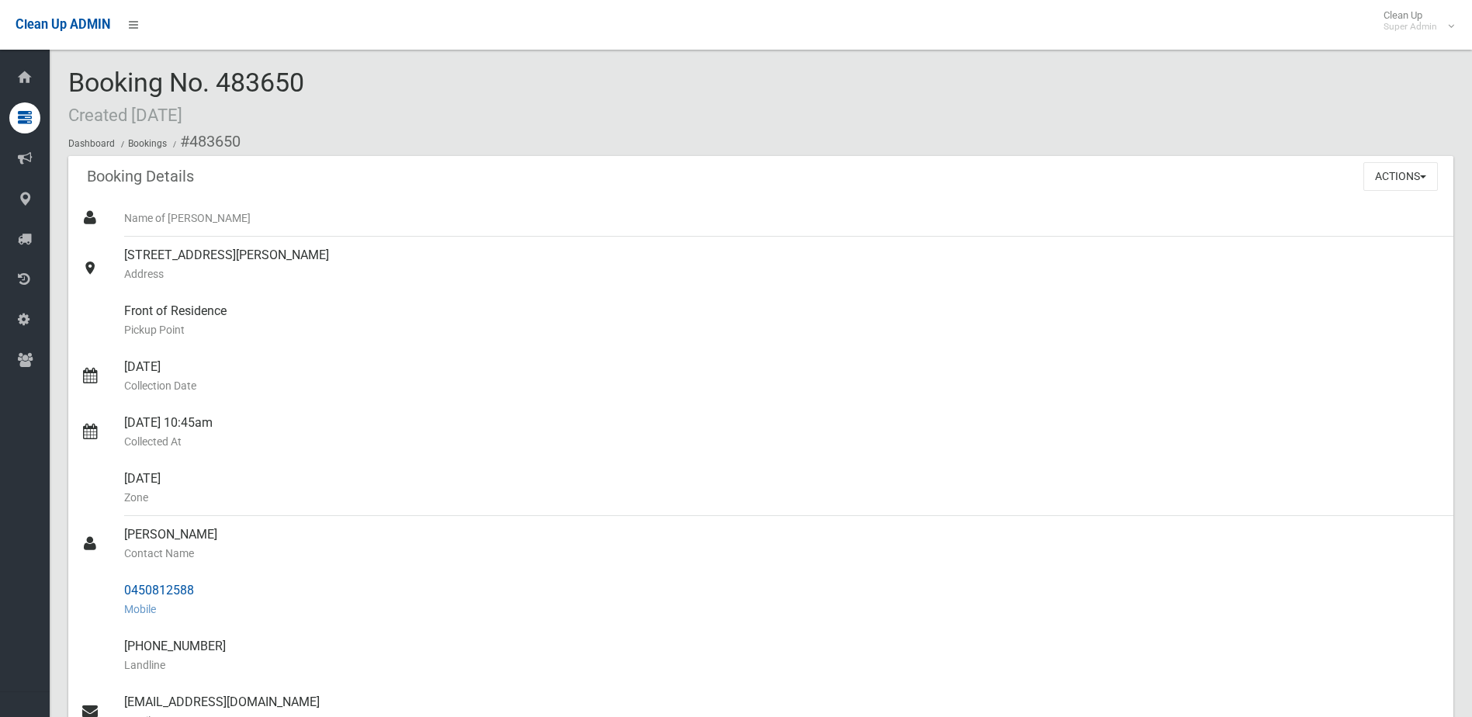
drag, startPoint x: 124, startPoint y: 532, endPoint x: 199, endPoint y: 588, distance: 93.1
click at [199, 588] on ul "Name of [PERSON_NAME] [STREET_ADDRESS][PERSON_NAME] Address Front of Residence …" at bounding box center [760, 590] width 1385 height 782
drag, startPoint x: 199, startPoint y: 588, endPoint x: 162, endPoint y: 587, distance: 36.5
copy ul "[PERSON_NAME] Contact Name 0450812588"
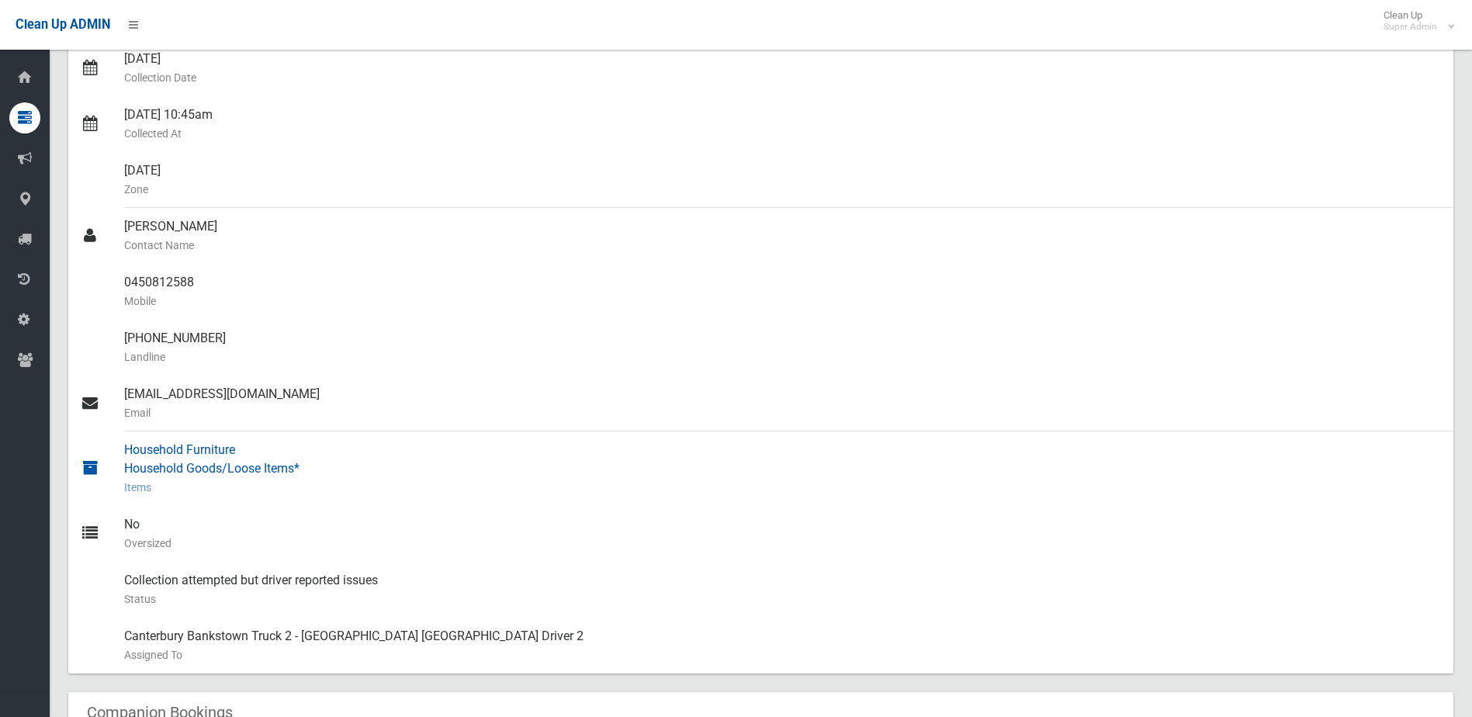
scroll to position [310, 0]
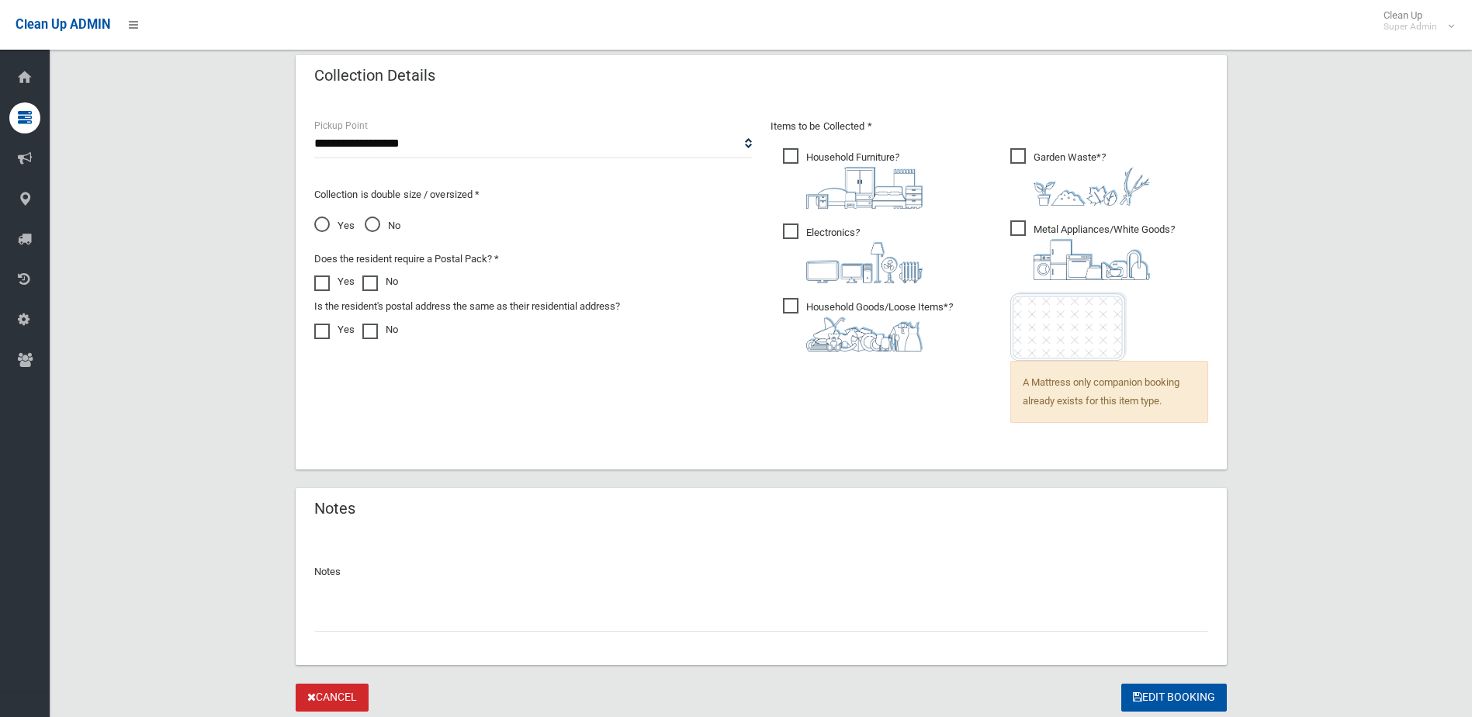
scroll to position [1069, 0]
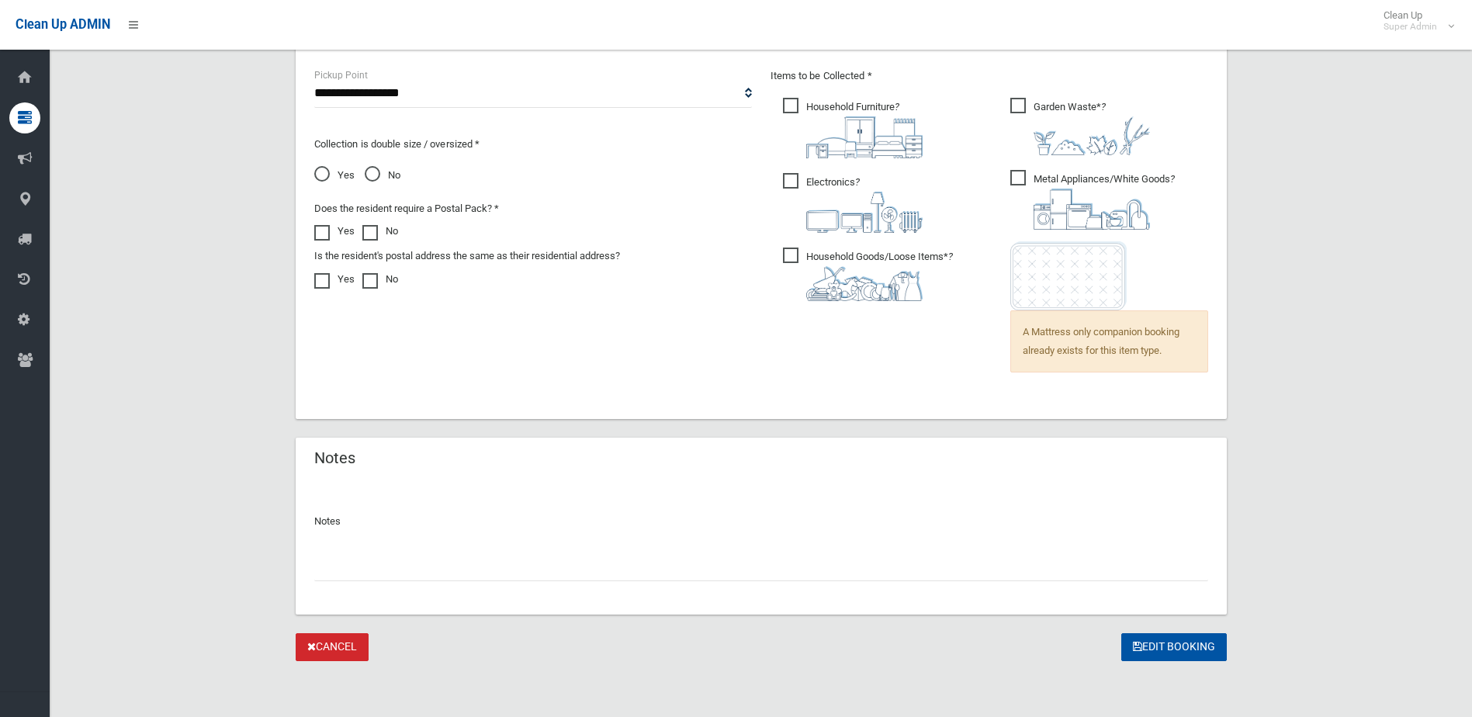
click at [355, 560] on input "text" at bounding box center [761, 566] width 894 height 29
click at [329, 566] on input "**********" at bounding box center [761, 566] width 894 height 29
click at [327, 568] on input "**********" at bounding box center [761, 566] width 894 height 29
type input "**********"
click at [1179, 642] on button "Edit Booking" at bounding box center [1174, 647] width 106 height 29
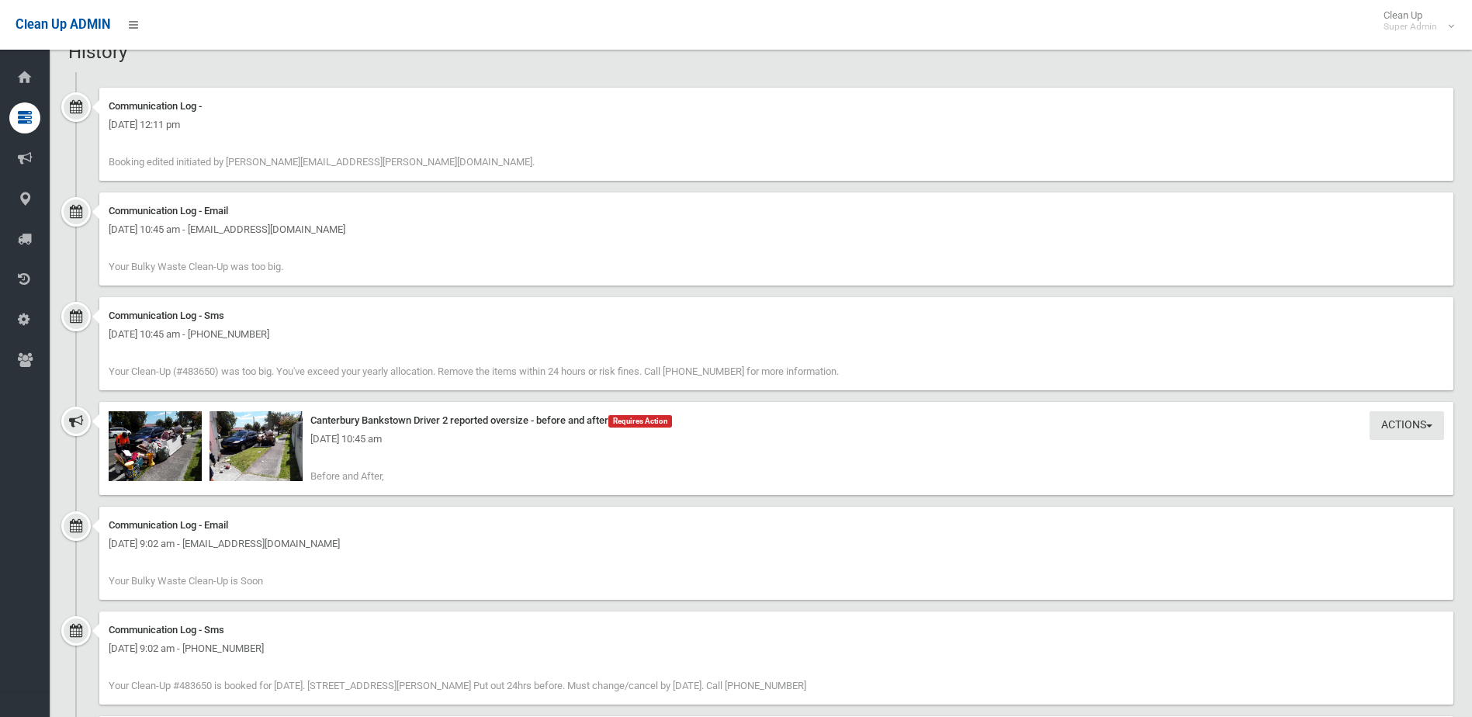
scroll to position [1319, 0]
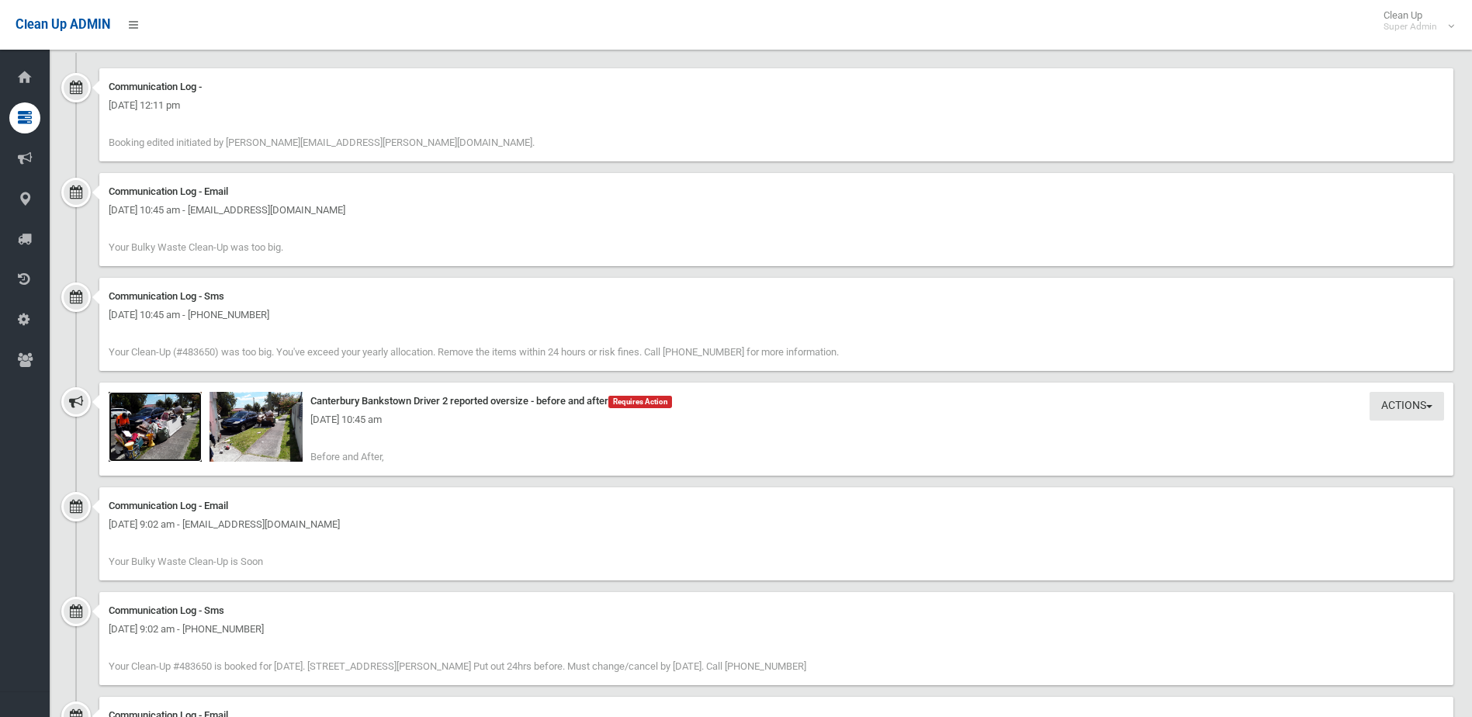
click at [149, 433] on img at bounding box center [155, 427] width 93 height 70
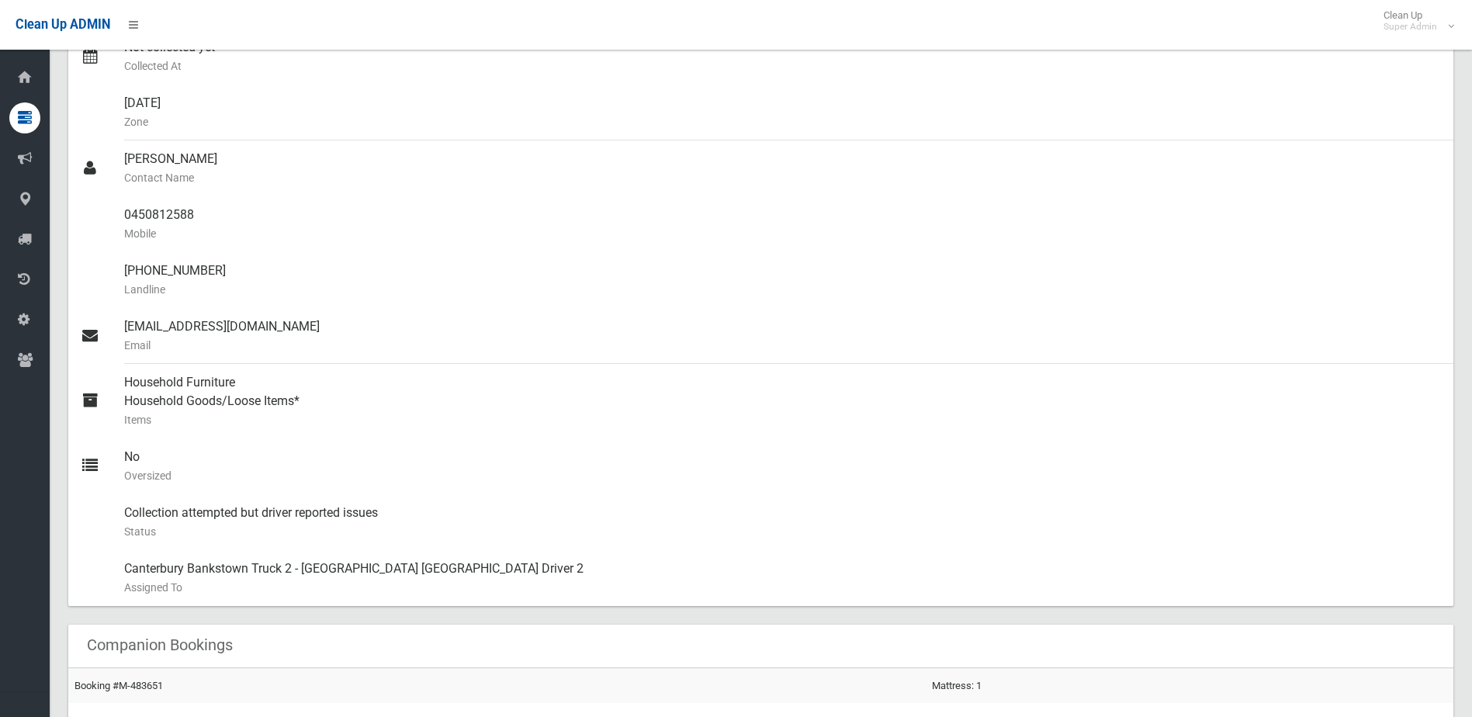
scroll to position [388, 0]
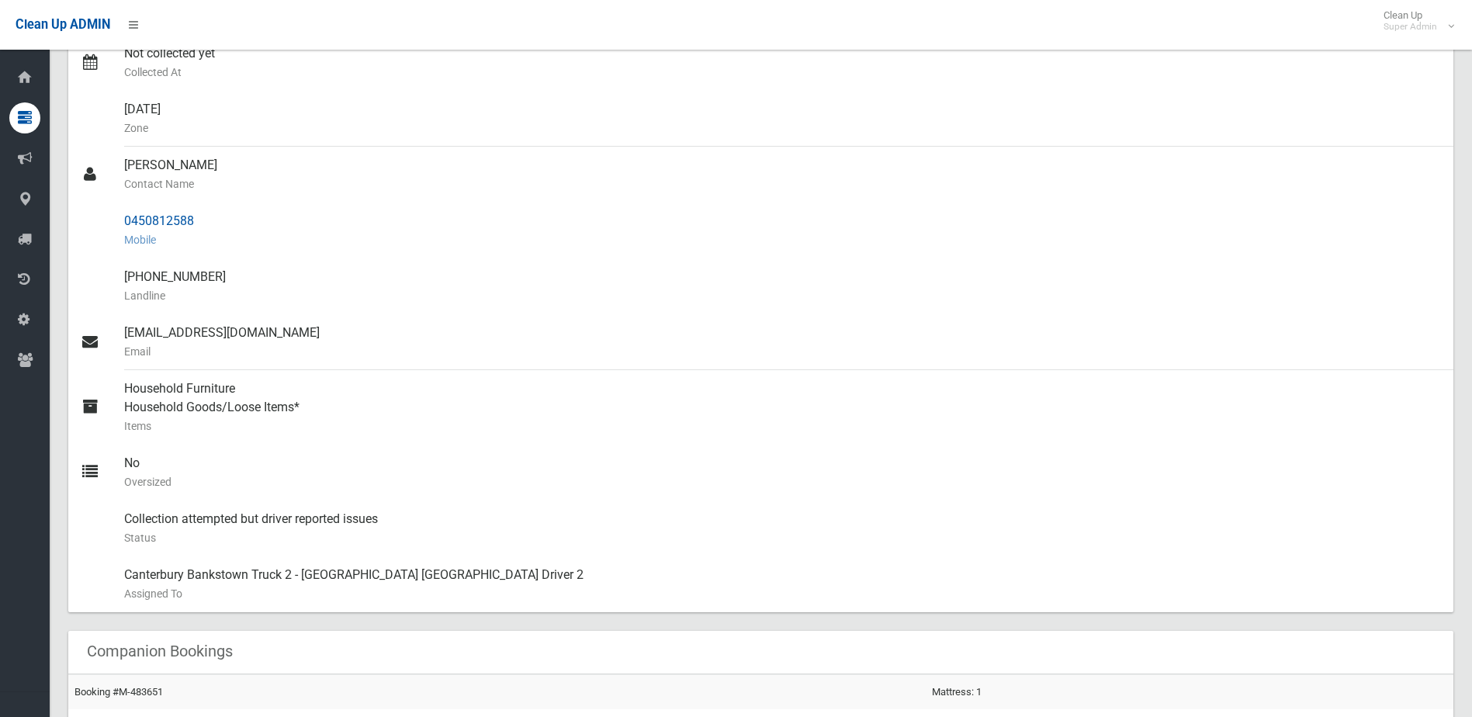
drag, startPoint x: 125, startPoint y: 222, endPoint x: 212, endPoint y: 222, distance: 86.9
click at [212, 222] on div "0450812588 Mobile" at bounding box center [782, 230] width 1317 height 56
drag, startPoint x: 212, startPoint y: 222, endPoint x: 189, endPoint y: 222, distance: 22.5
copy div "0450812588"
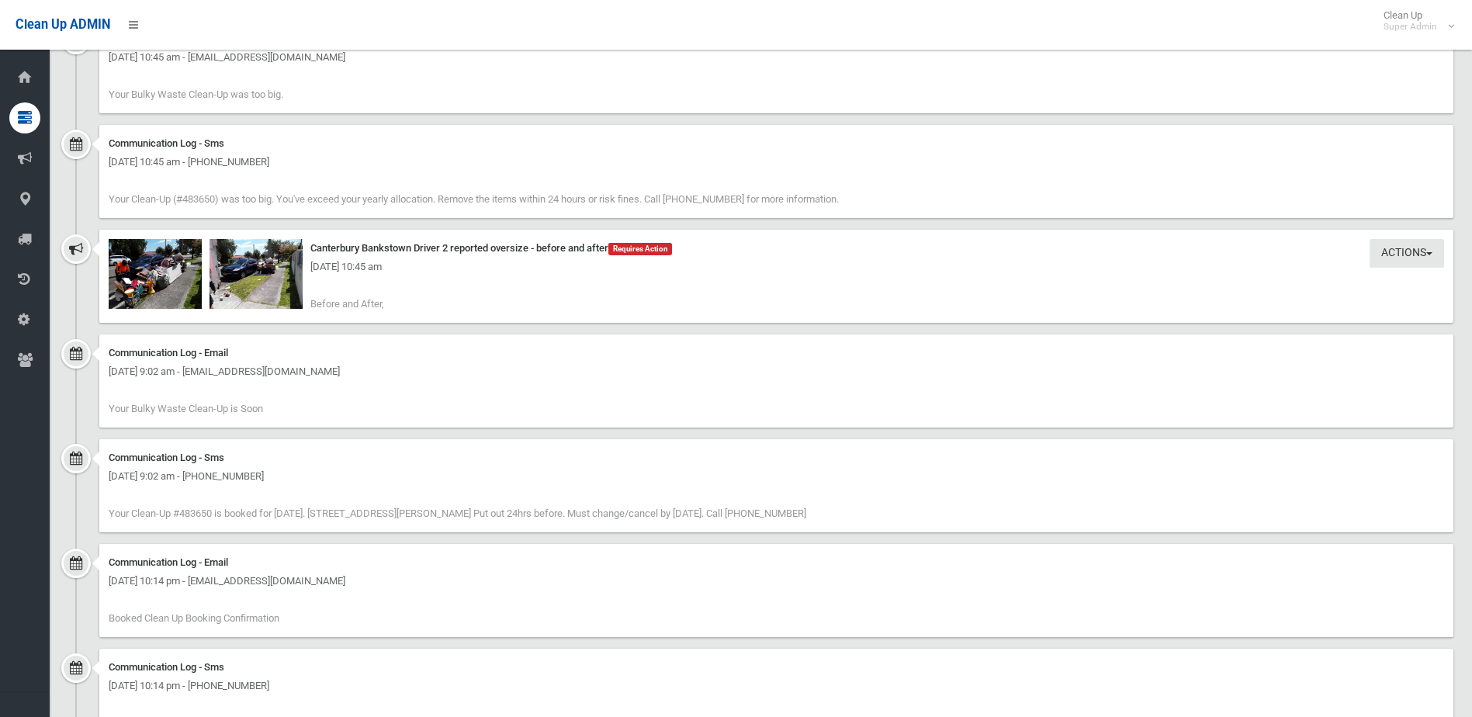
scroll to position [1536, 0]
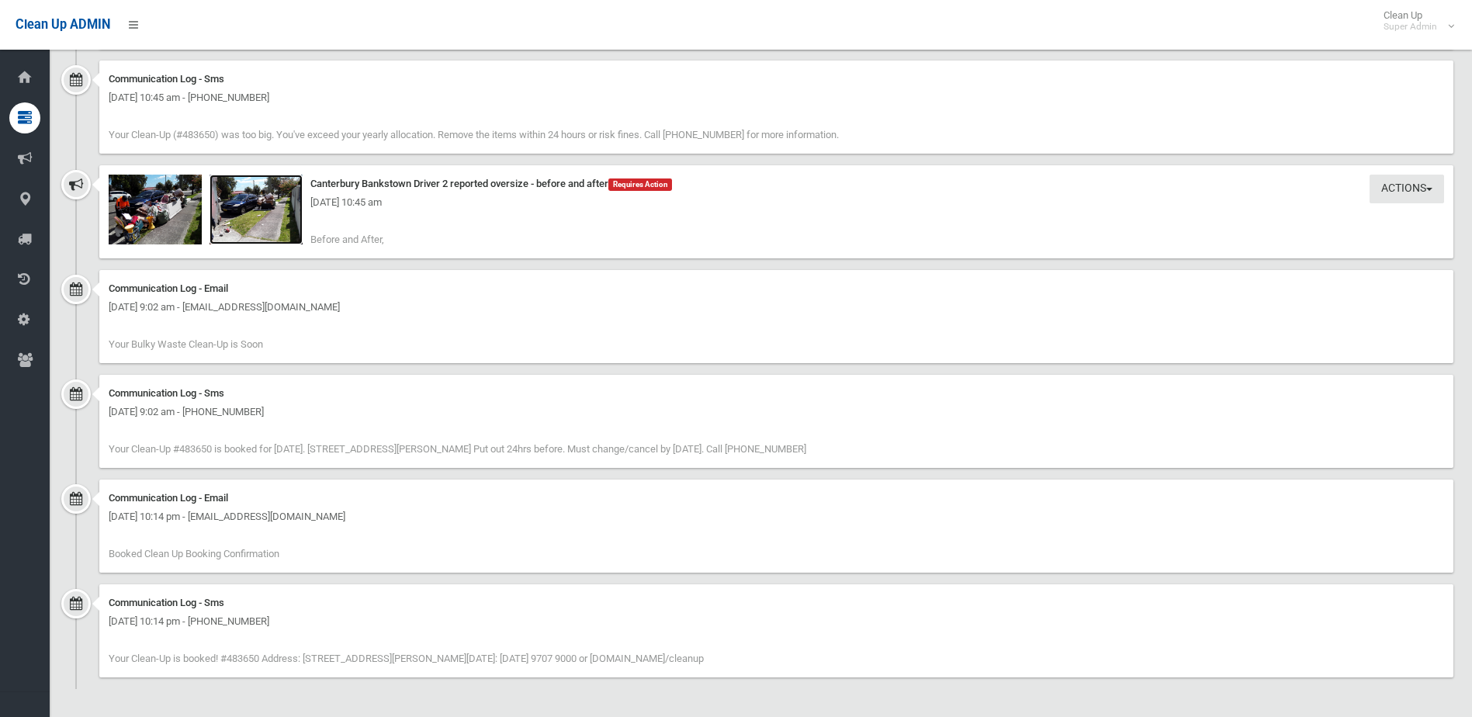
click at [260, 228] on img at bounding box center [255, 210] width 93 height 70
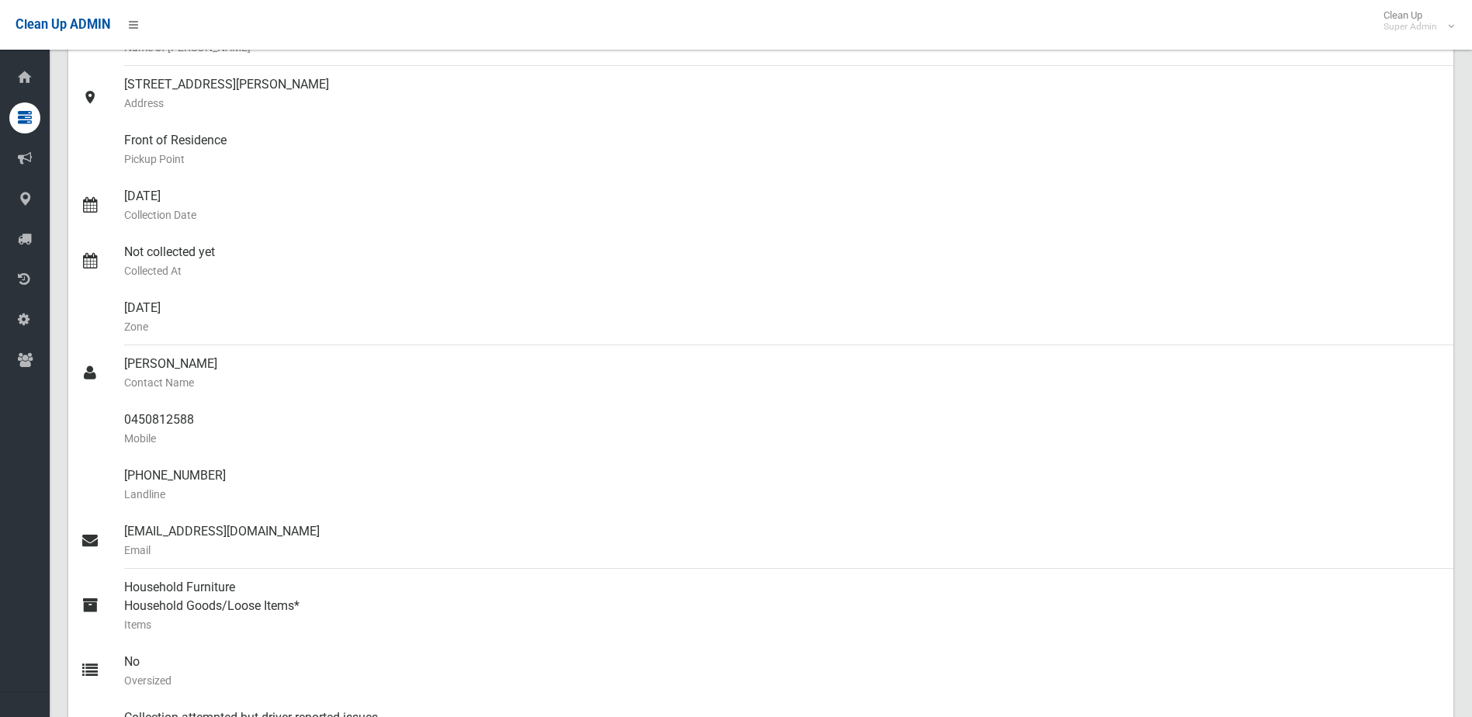
scroll to position [0, 0]
